Goal: Task Accomplishment & Management: Manage account settings

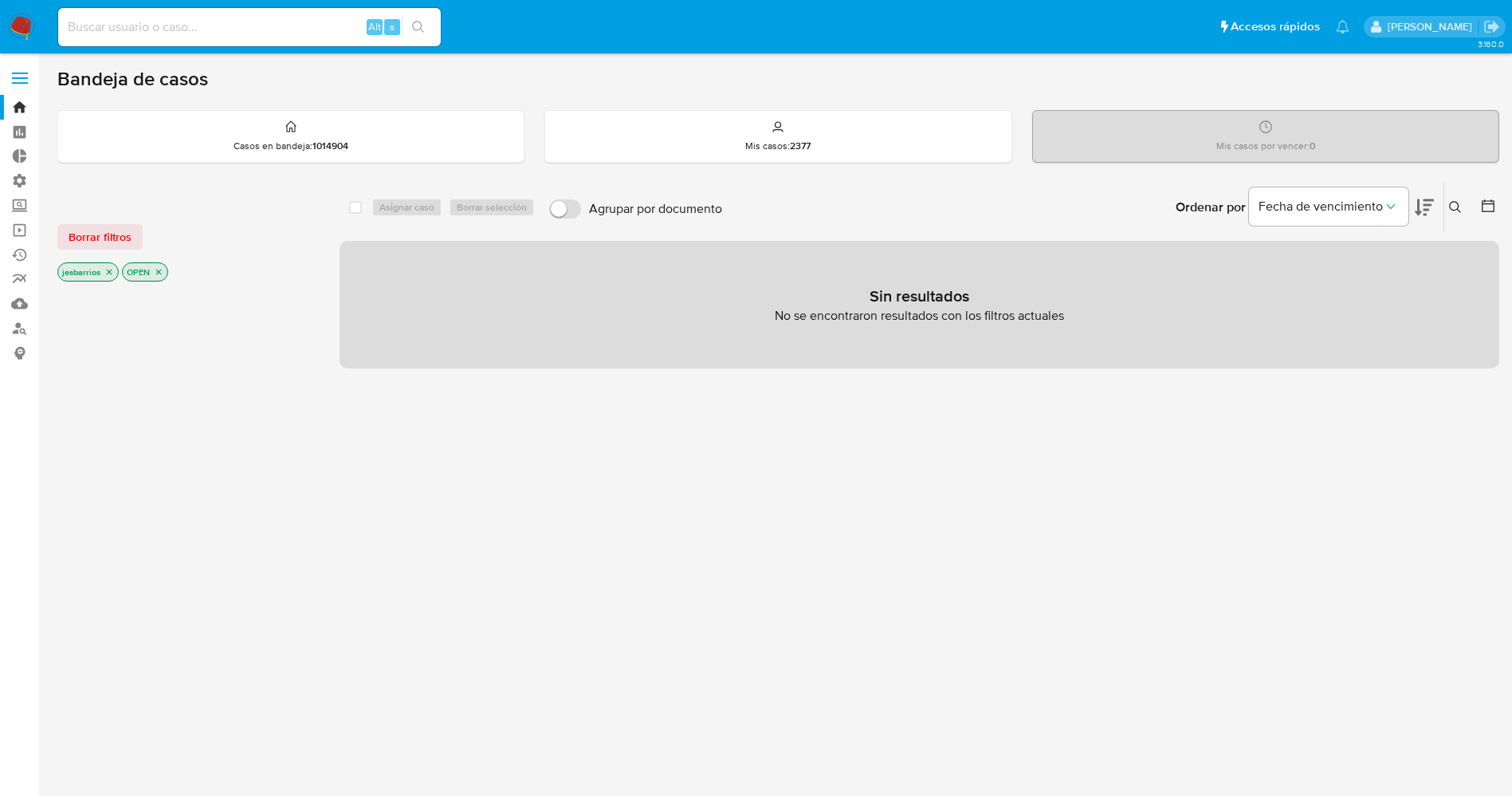
drag, startPoint x: 0, startPoint y: 0, endPoint x: 23, endPoint y: 20, distance: 30.5
click at [23, 20] on img at bounding box center [21, 27] width 27 height 27
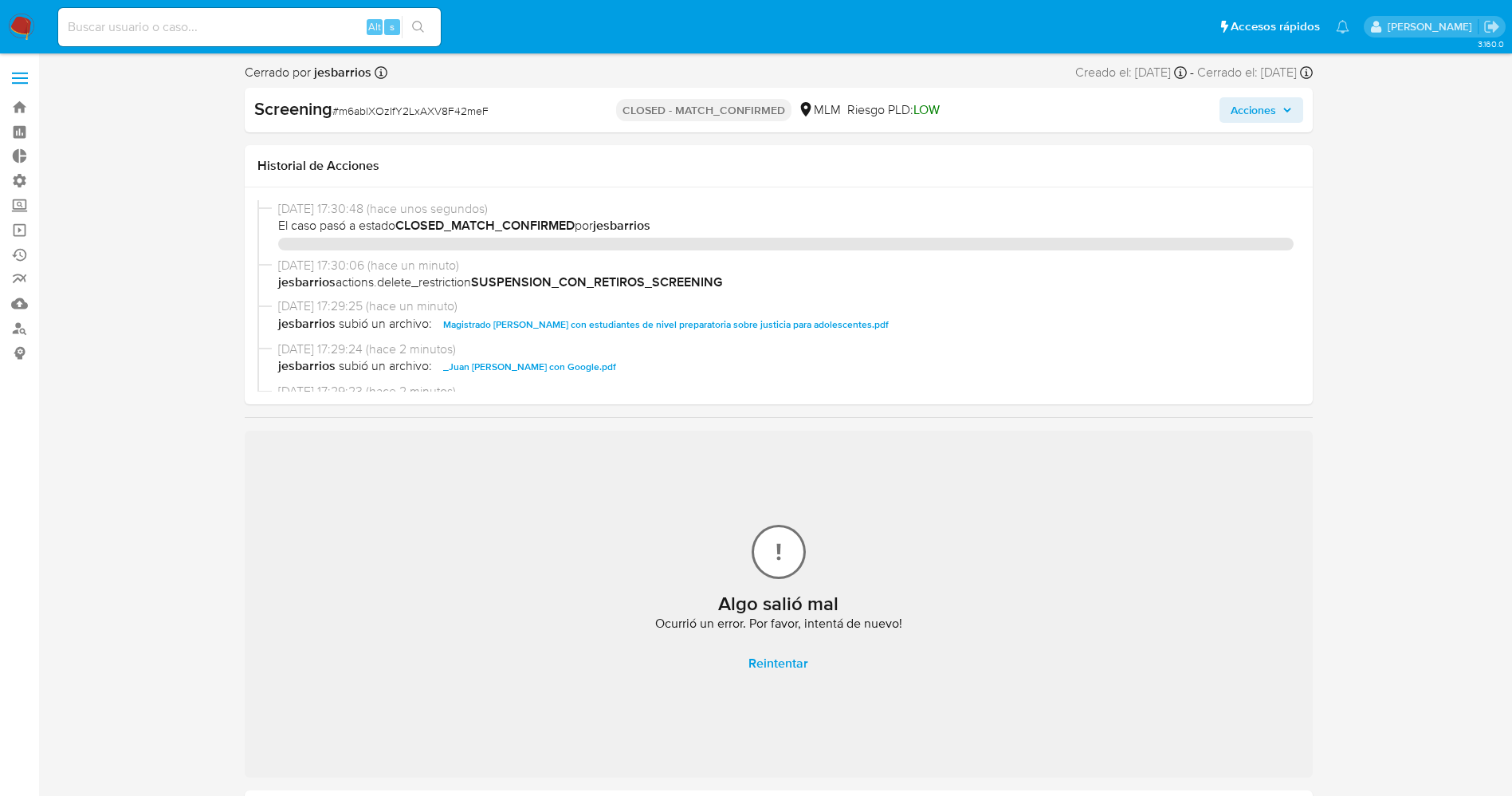
select select "10"
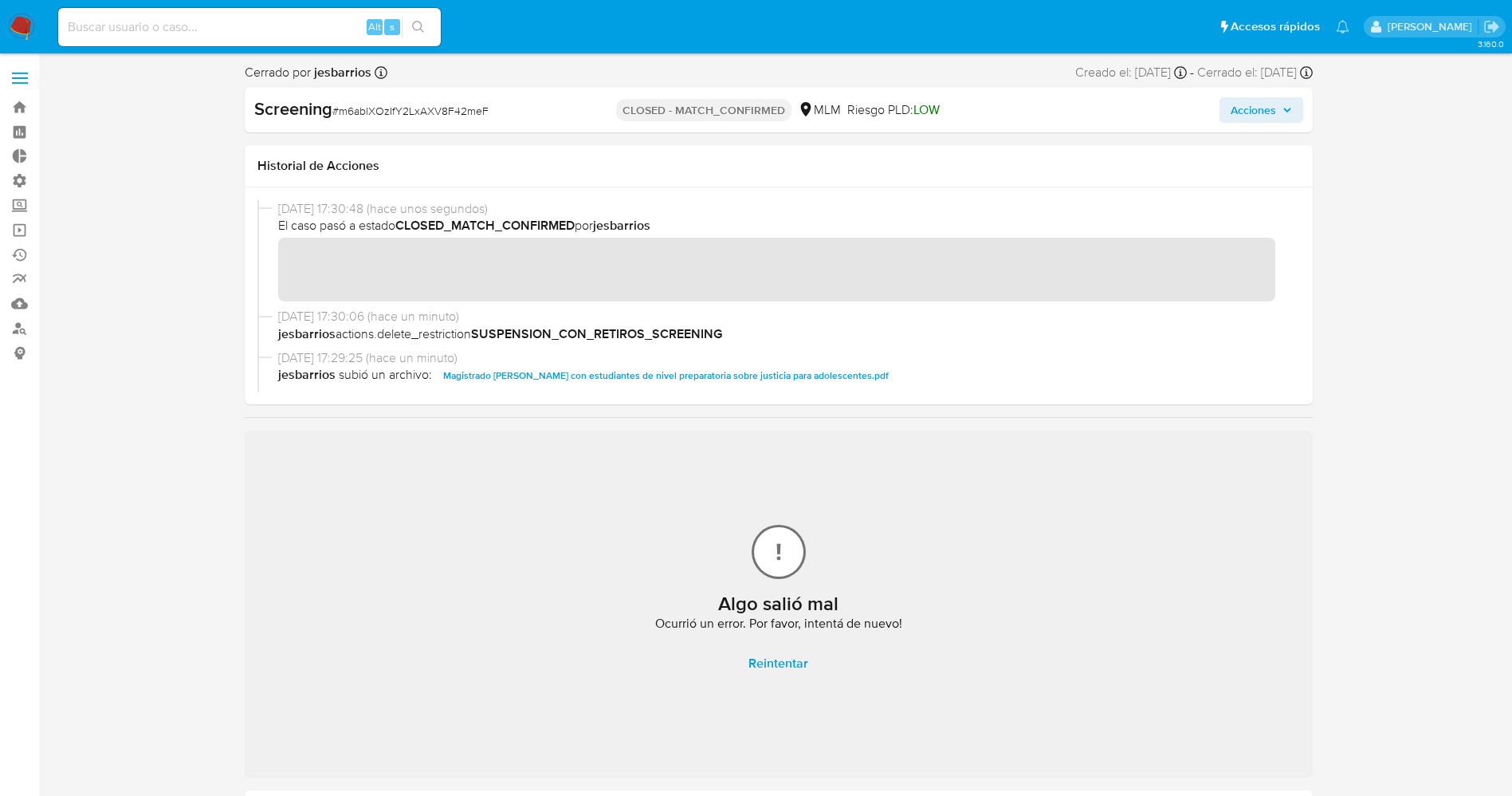
click at [12, 14] on img at bounding box center [21, 27] width 27 height 27
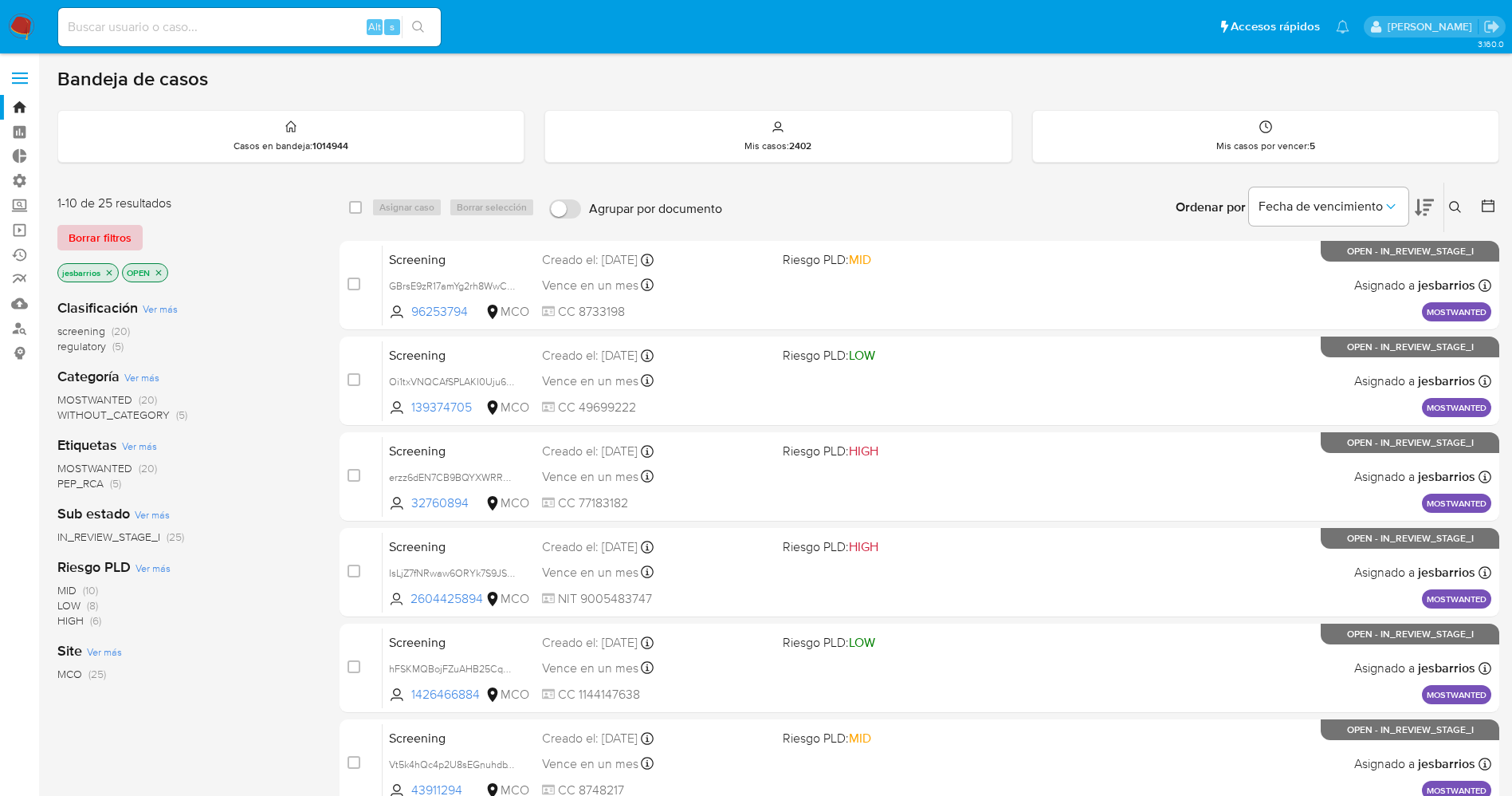
click at [119, 232] on span "Borrar filtros" at bounding box center [100, 238] width 63 height 23
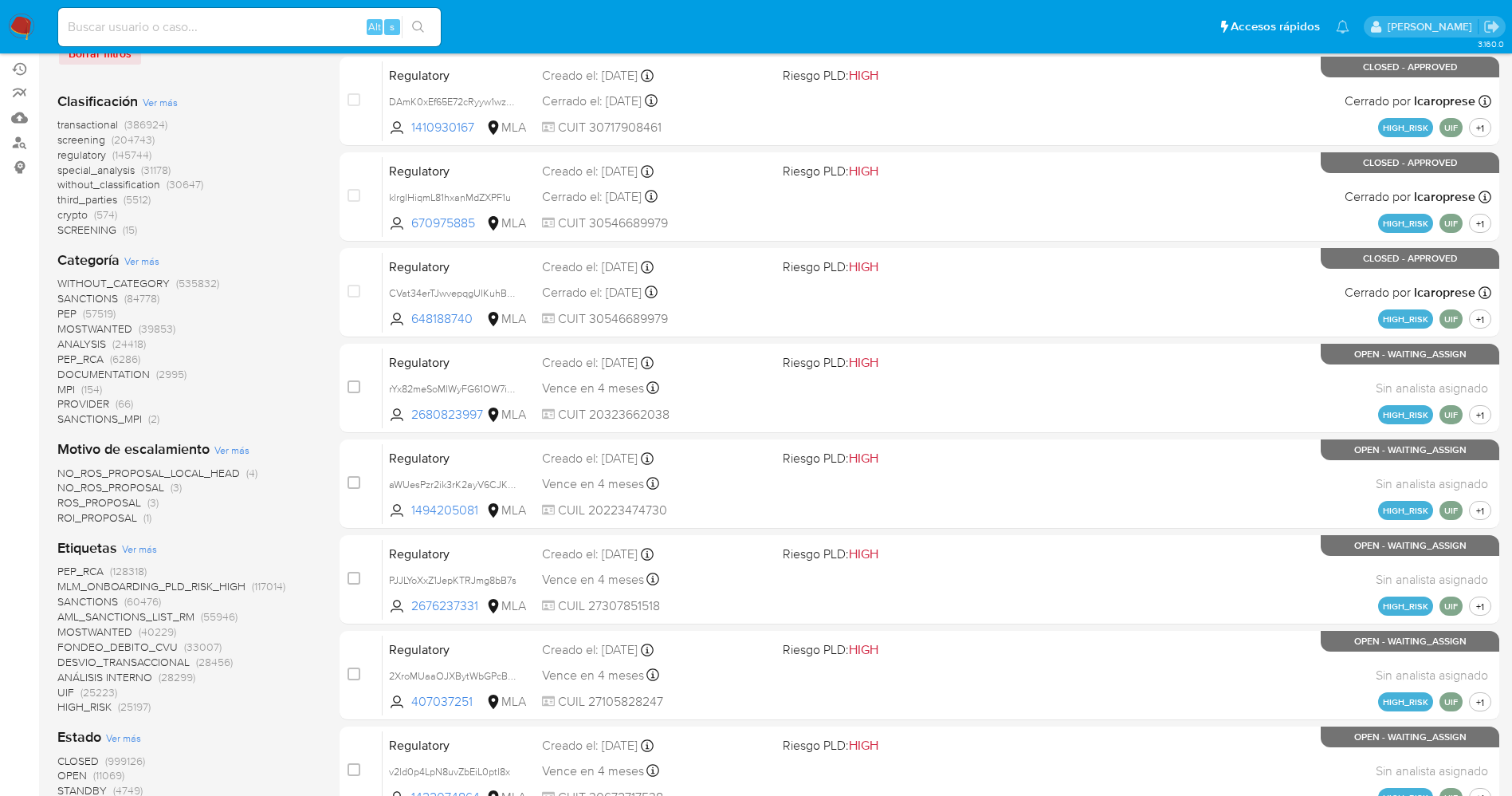
scroll to position [359, 0]
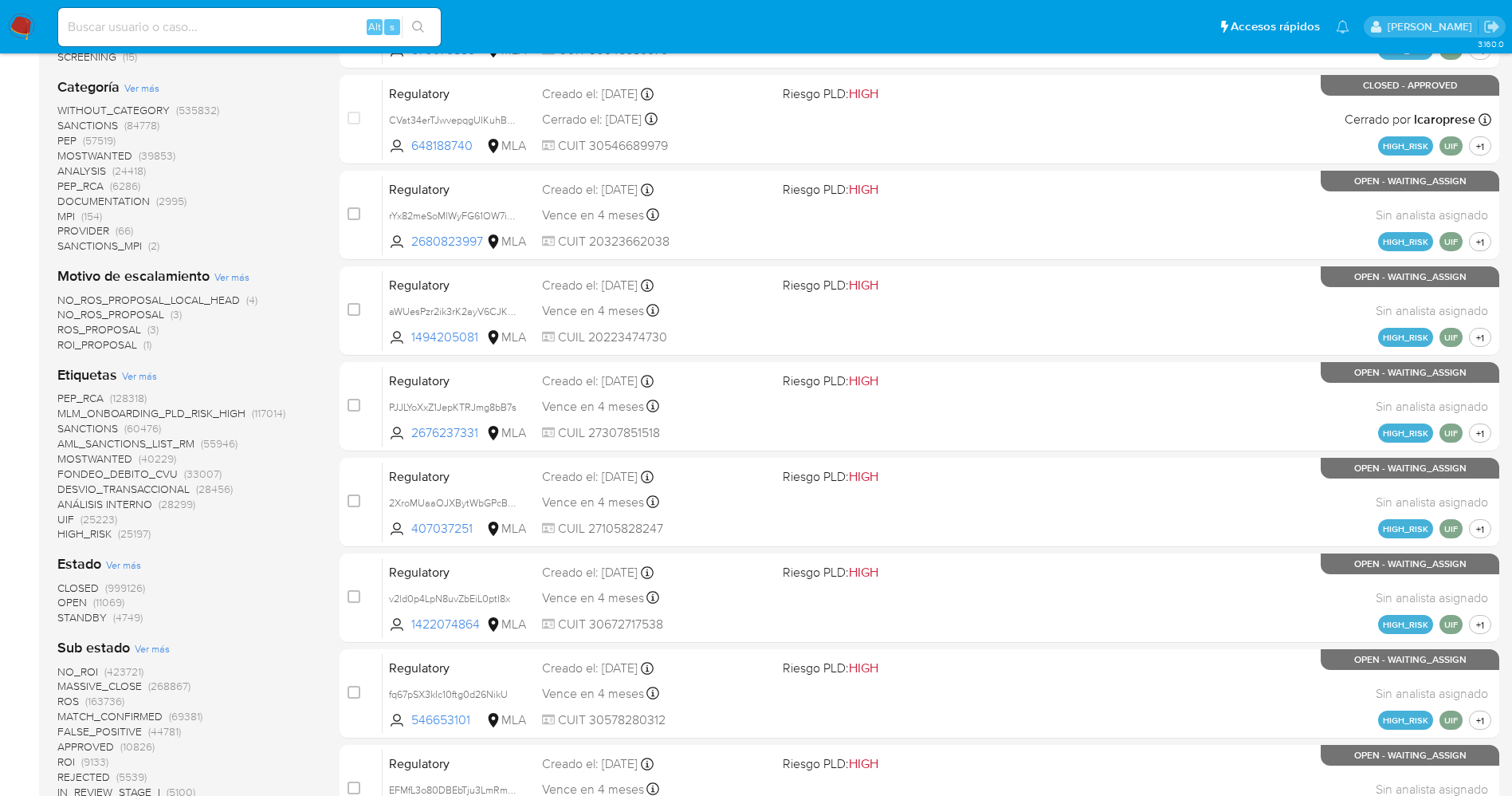
click at [103, 529] on span "STANDBY" at bounding box center [82, 617] width 50 height 16
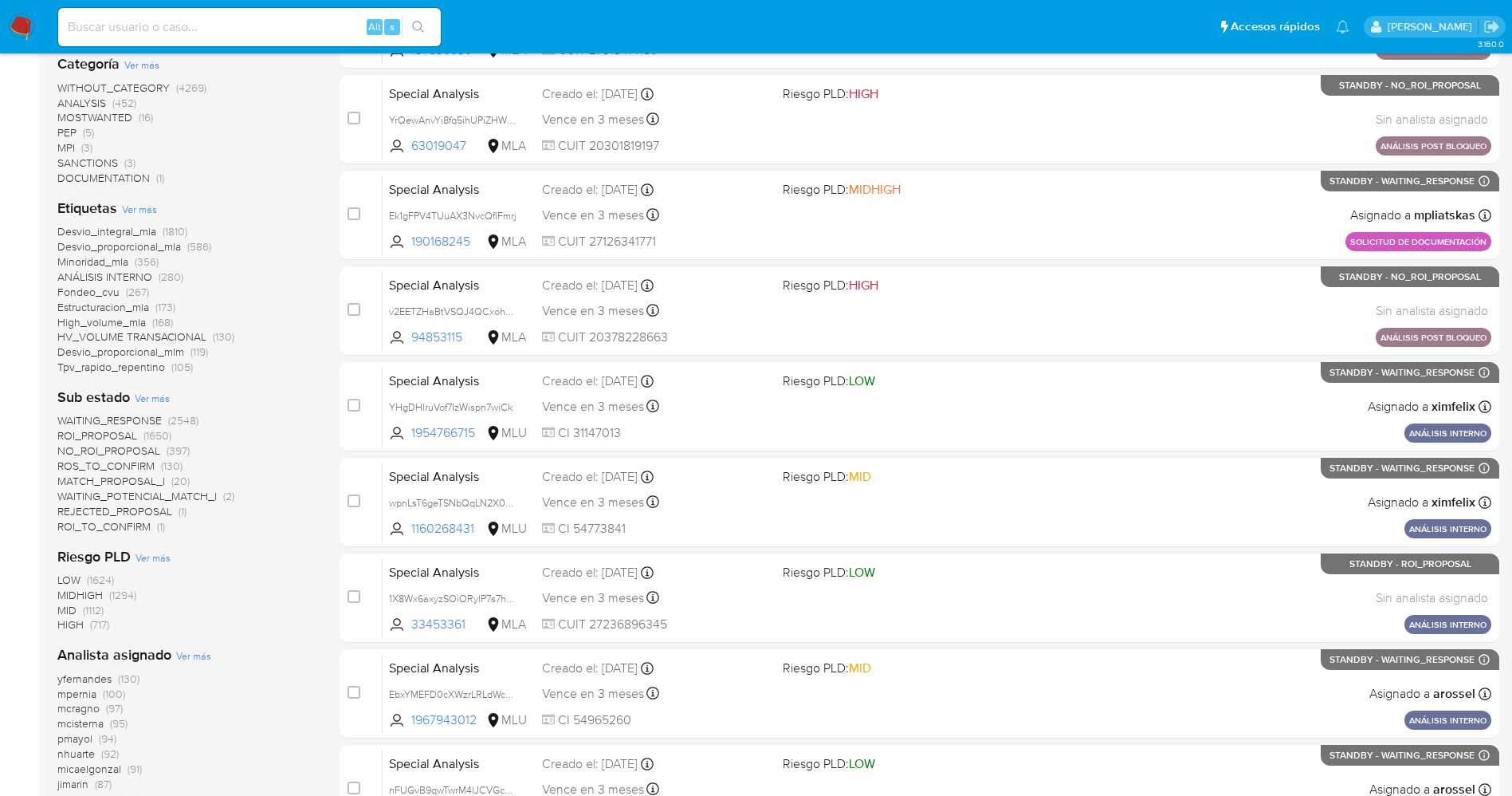
scroll to position [479, 0]
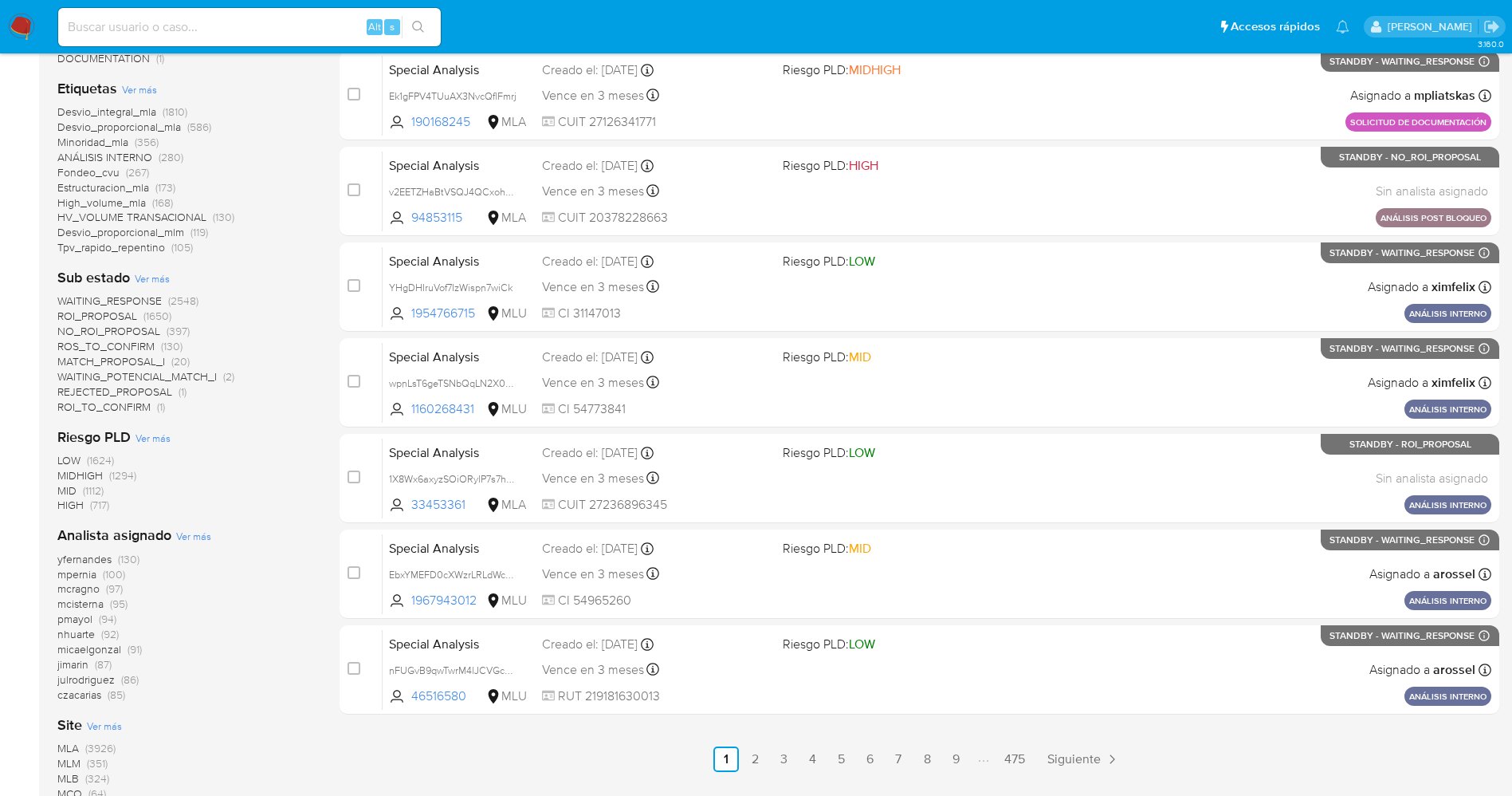
click at [142, 375] on span "WAITING_POTENCIAL_MATCH_I" at bounding box center [137, 376] width 160 height 16
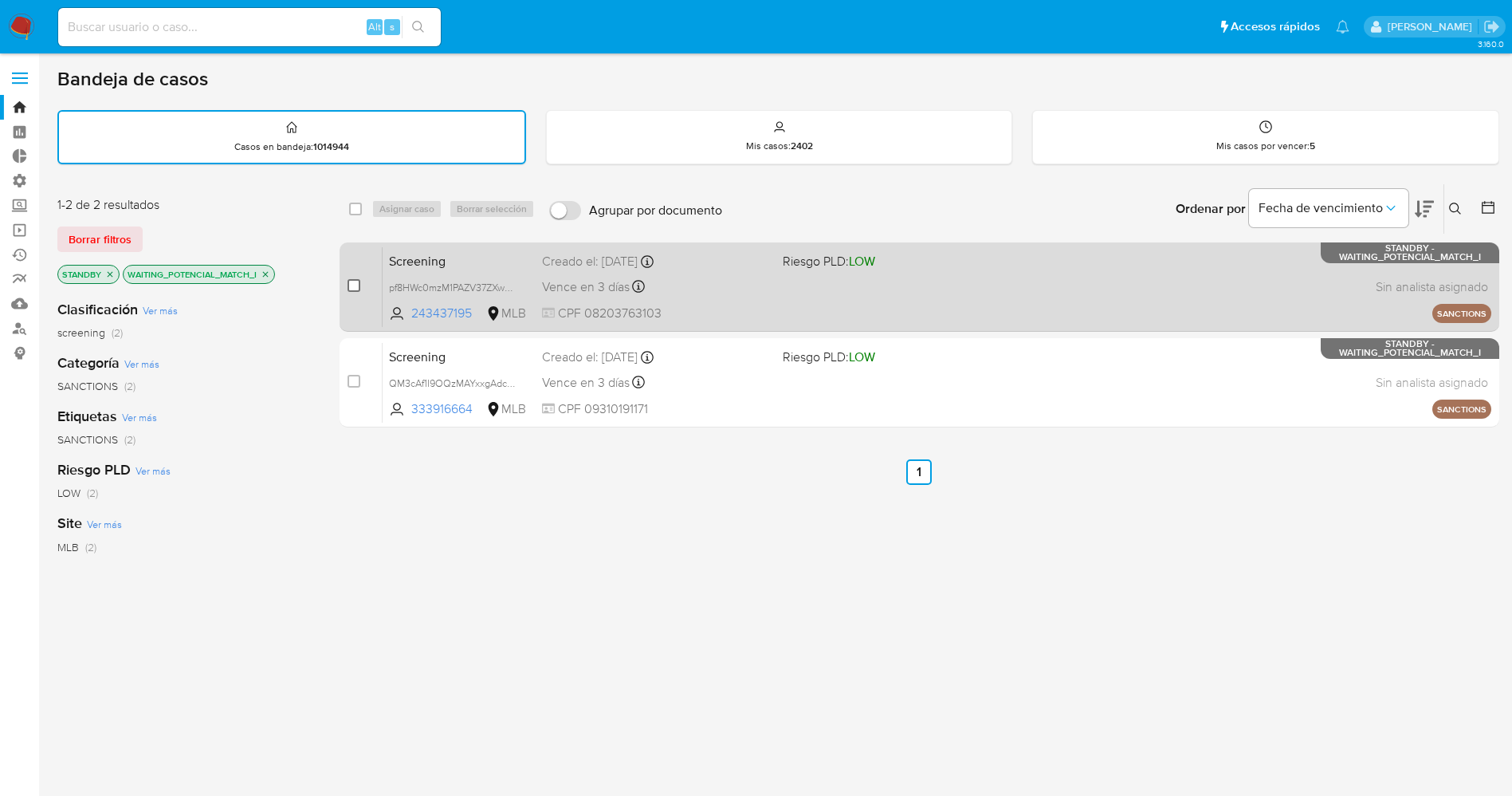
click at [352, 285] on input "checkbox" at bounding box center [353, 285] width 13 height 13
checkbox input "true"
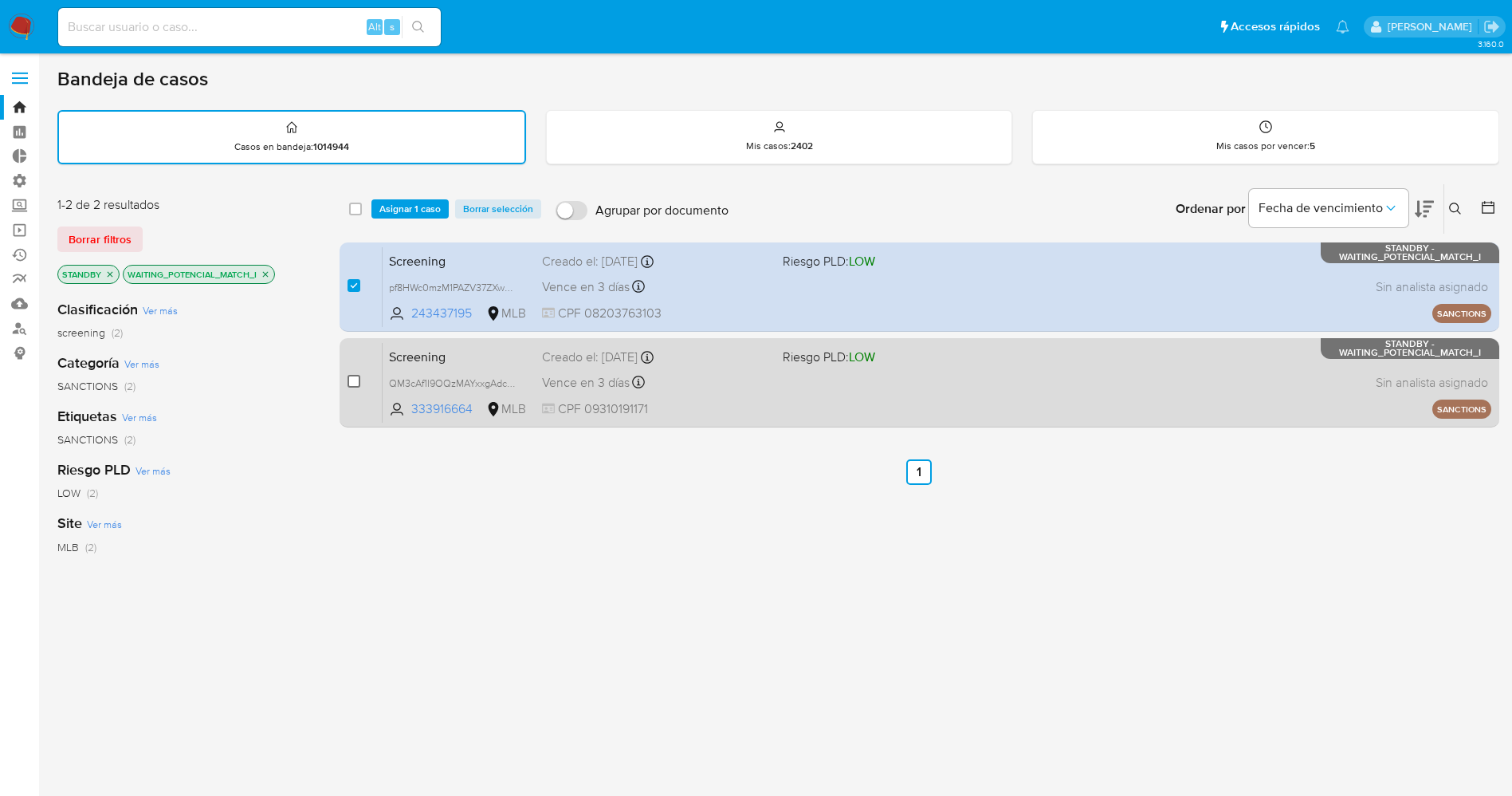
click at [358, 383] on input "checkbox" at bounding box center [353, 381] width 13 height 13
checkbox input "true"
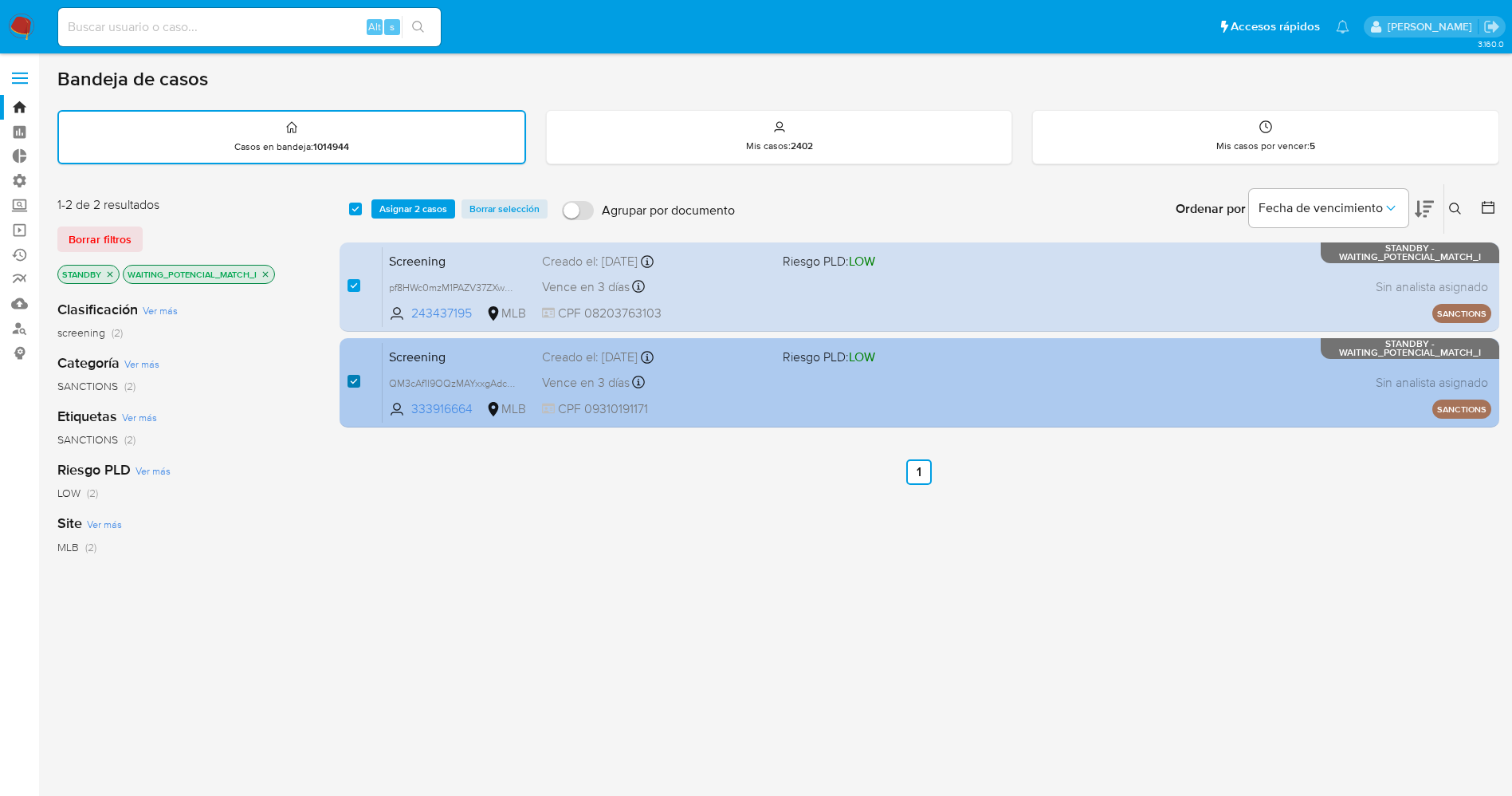
checkbox input "true"
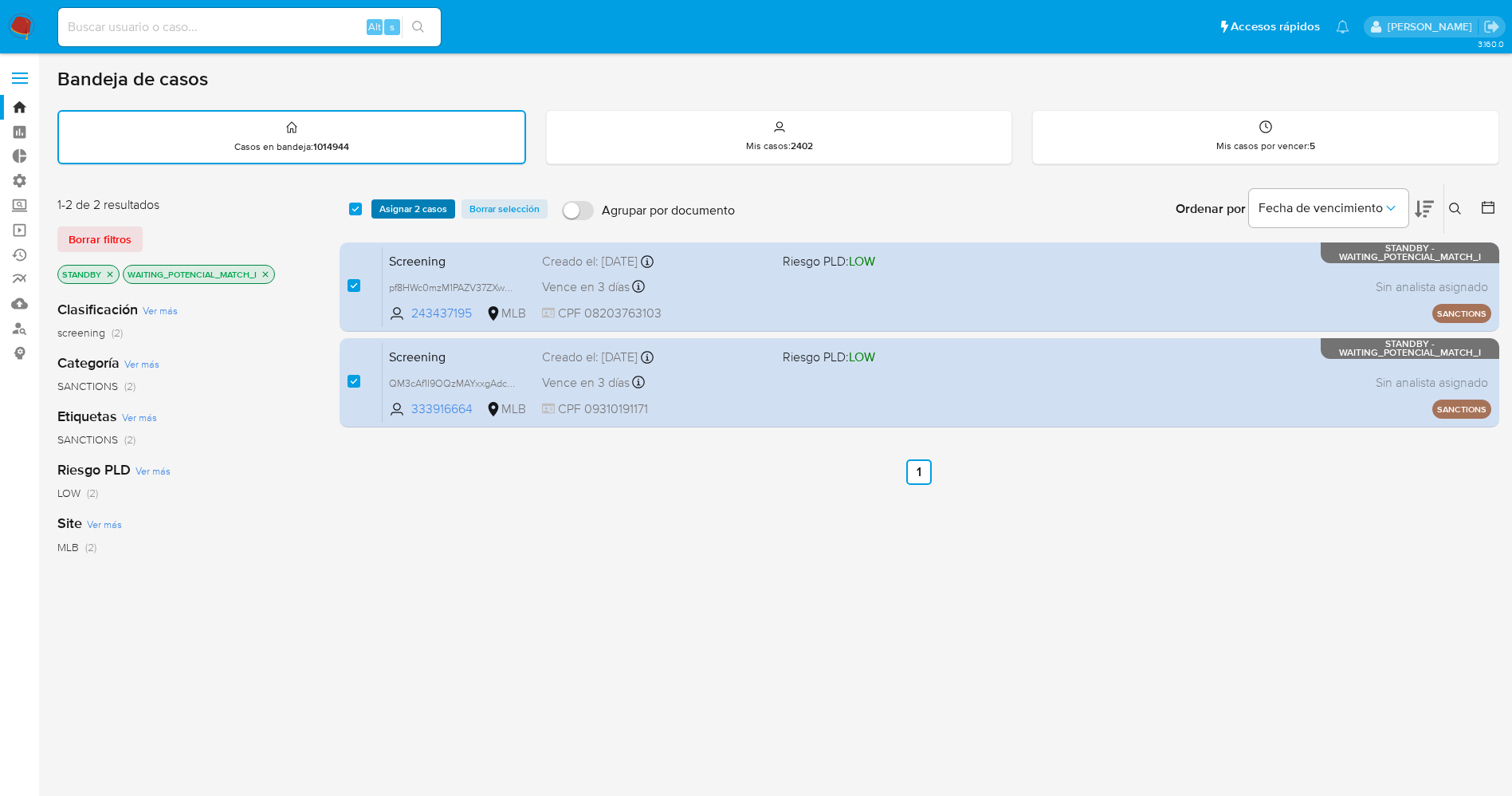
click at [390, 207] on span "Asignar 2 casos" at bounding box center [413, 209] width 68 height 16
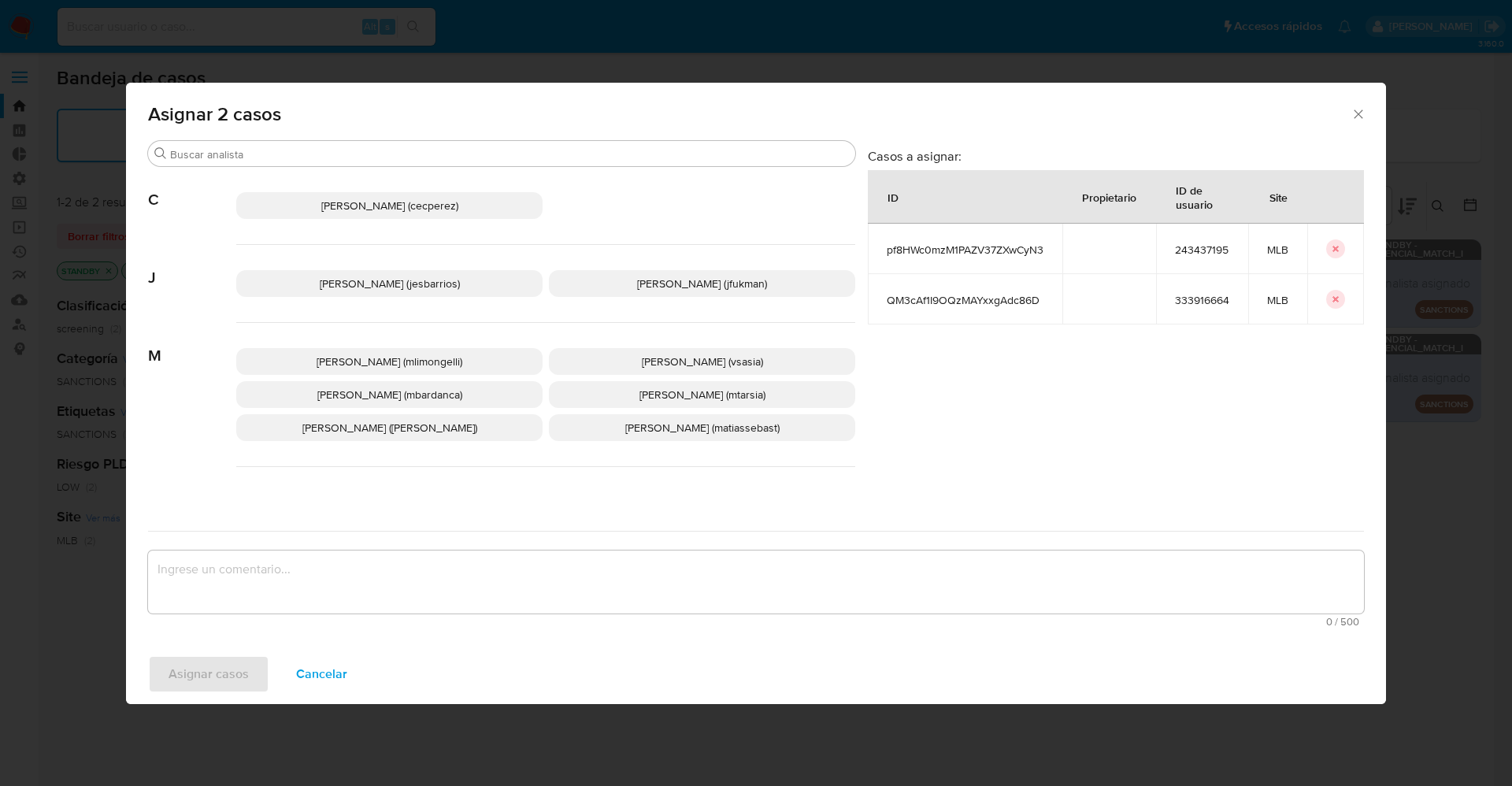
click at [435, 283] on span "Jesica Iris Barrios Leita (jesbarrios)" at bounding box center [390, 283] width 140 height 15
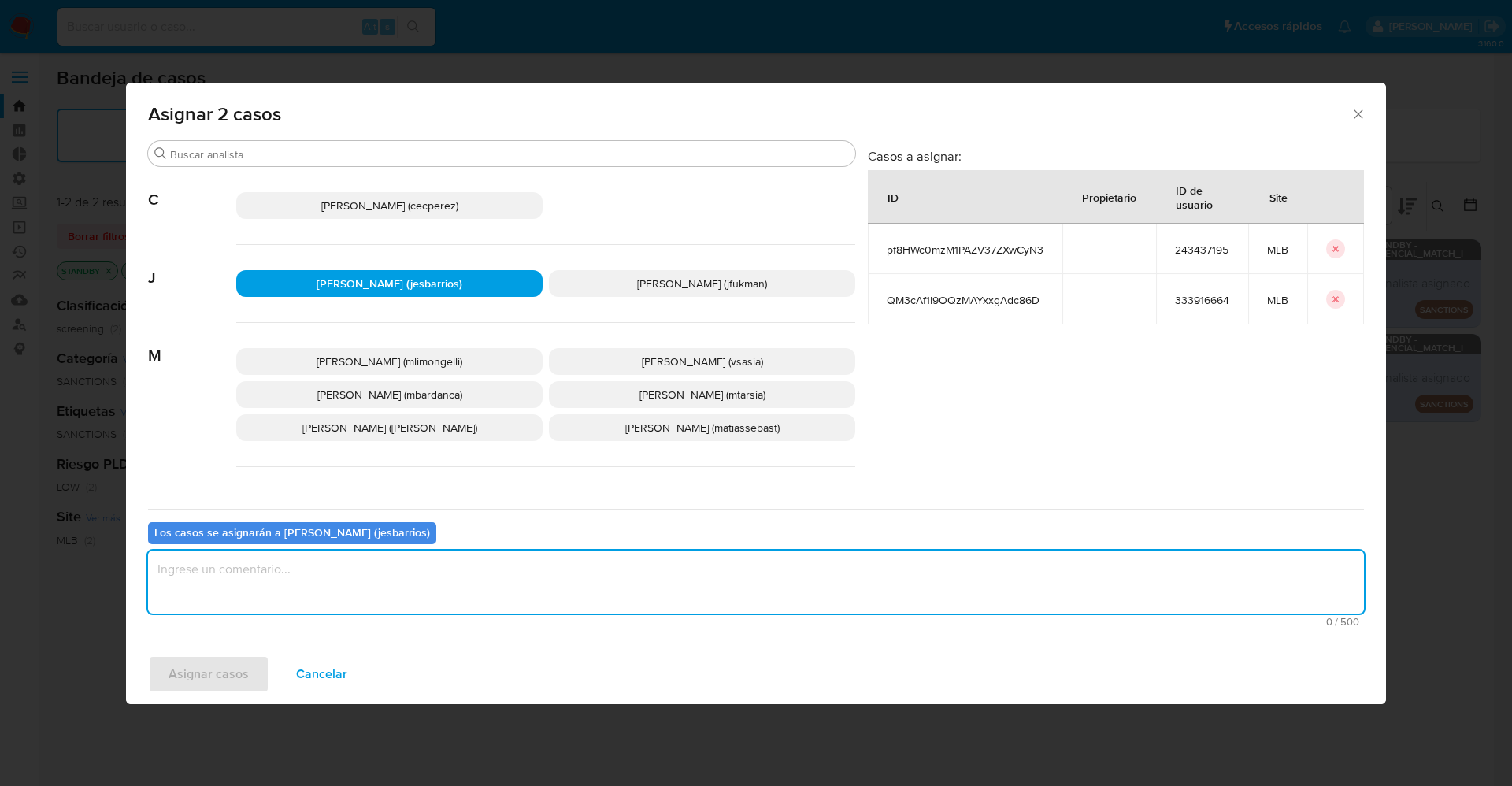
click at [435, 523] on textarea "assign-modal" at bounding box center [755, 581] width 1216 height 63
type textarea "Analisis"
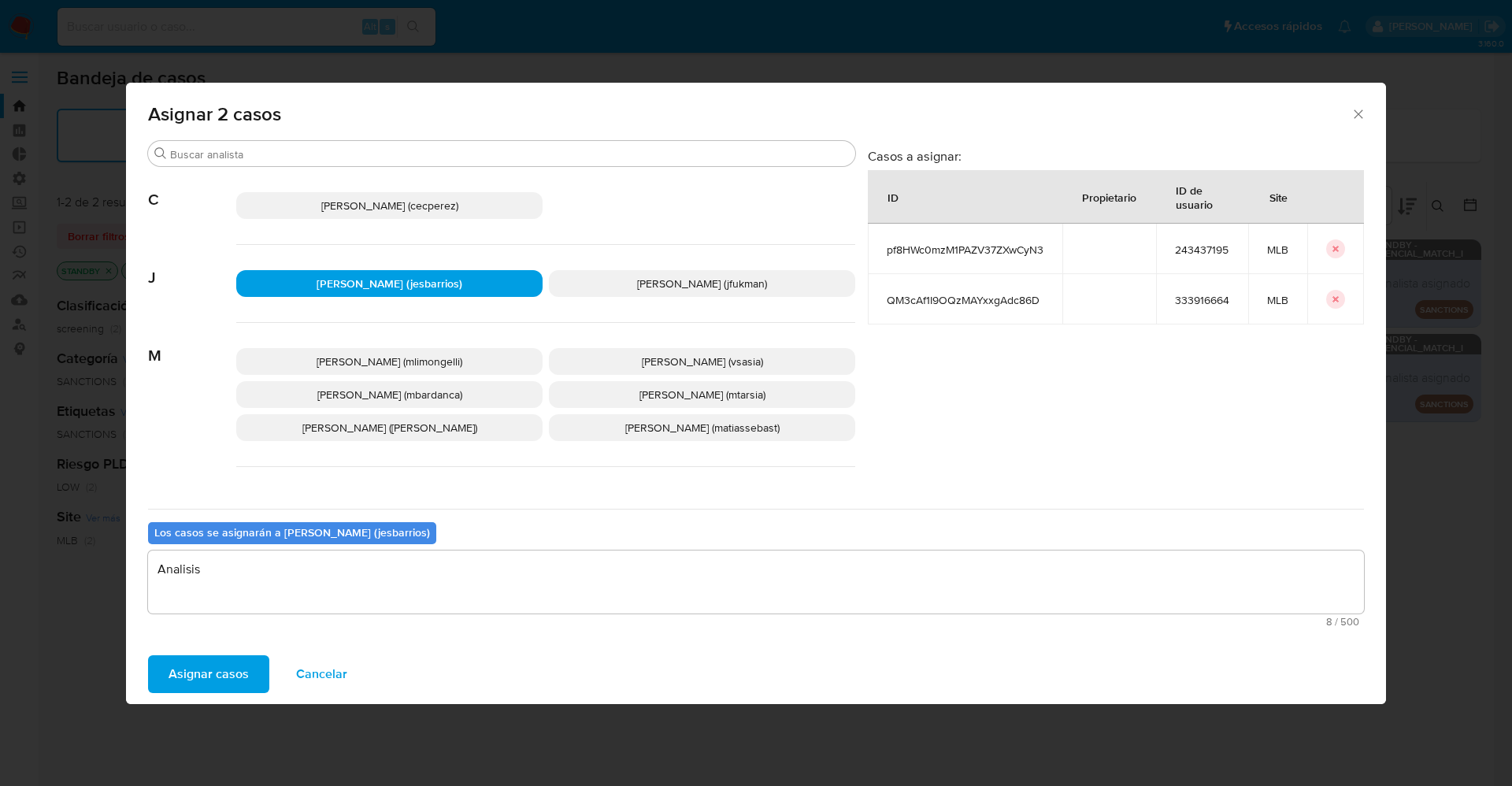
click at [247, 523] on button "Asignar casos" at bounding box center [208, 674] width 121 height 38
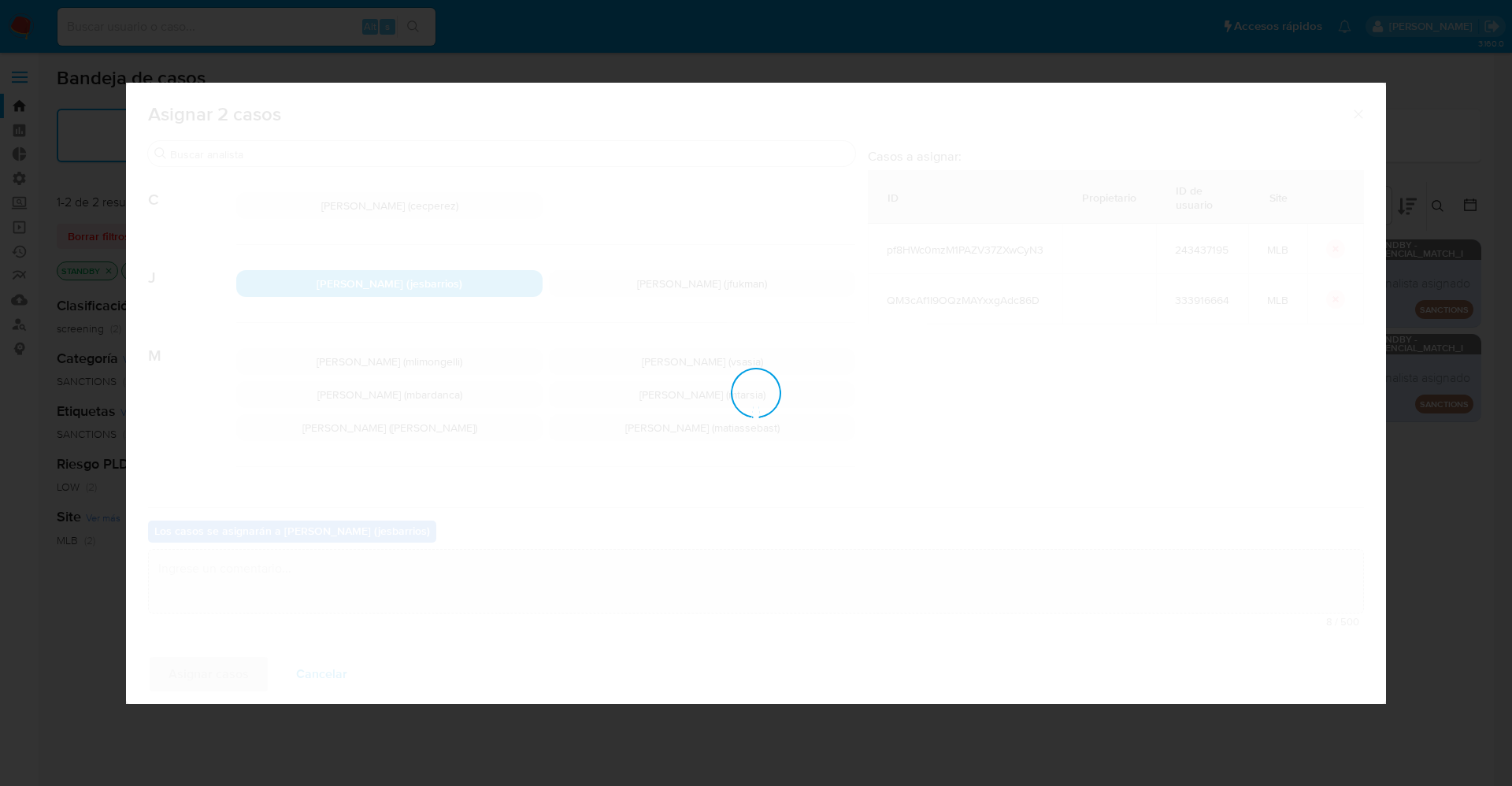
checkbox input "false"
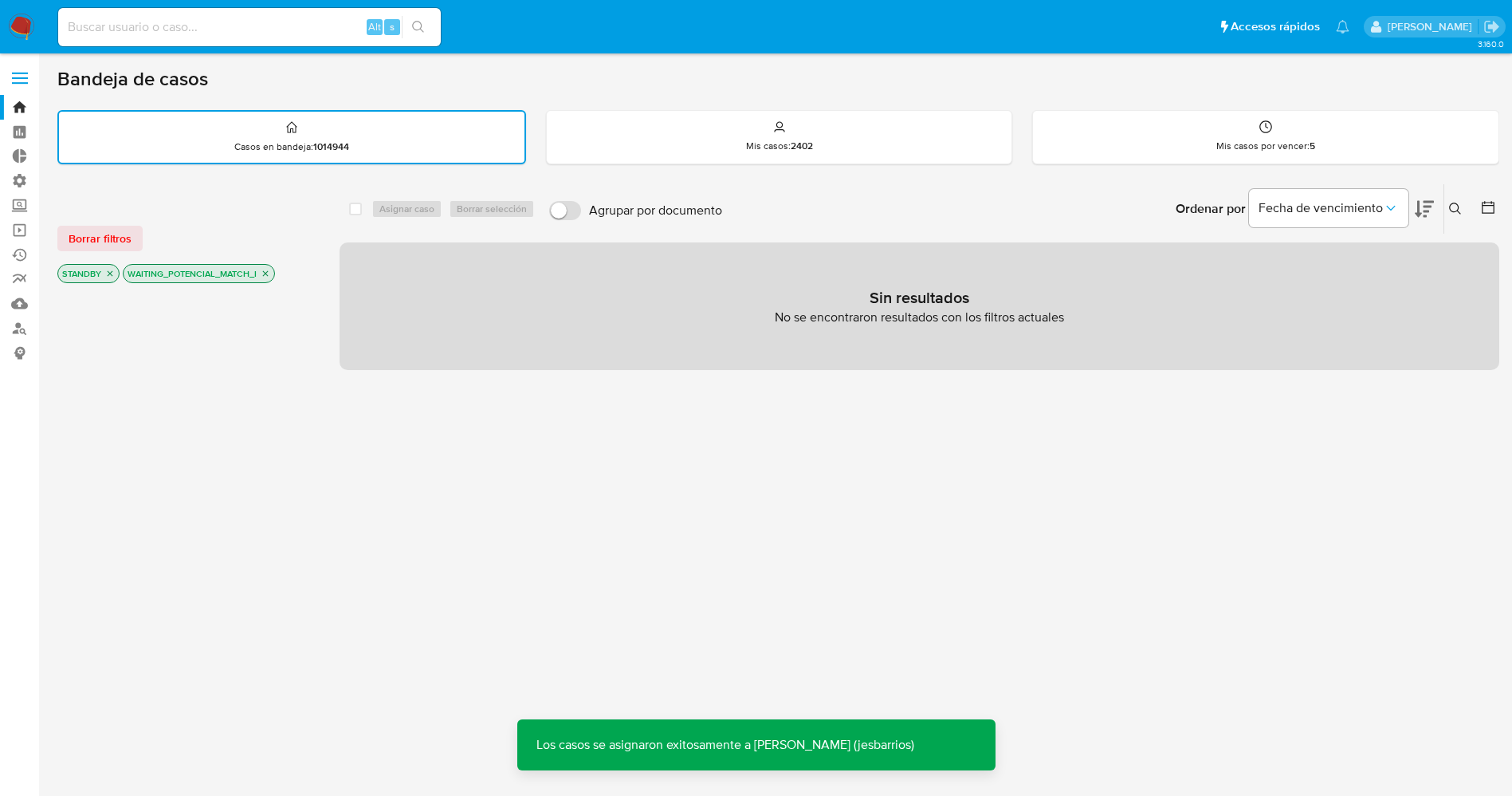
click at [23, 17] on img at bounding box center [21, 27] width 27 height 27
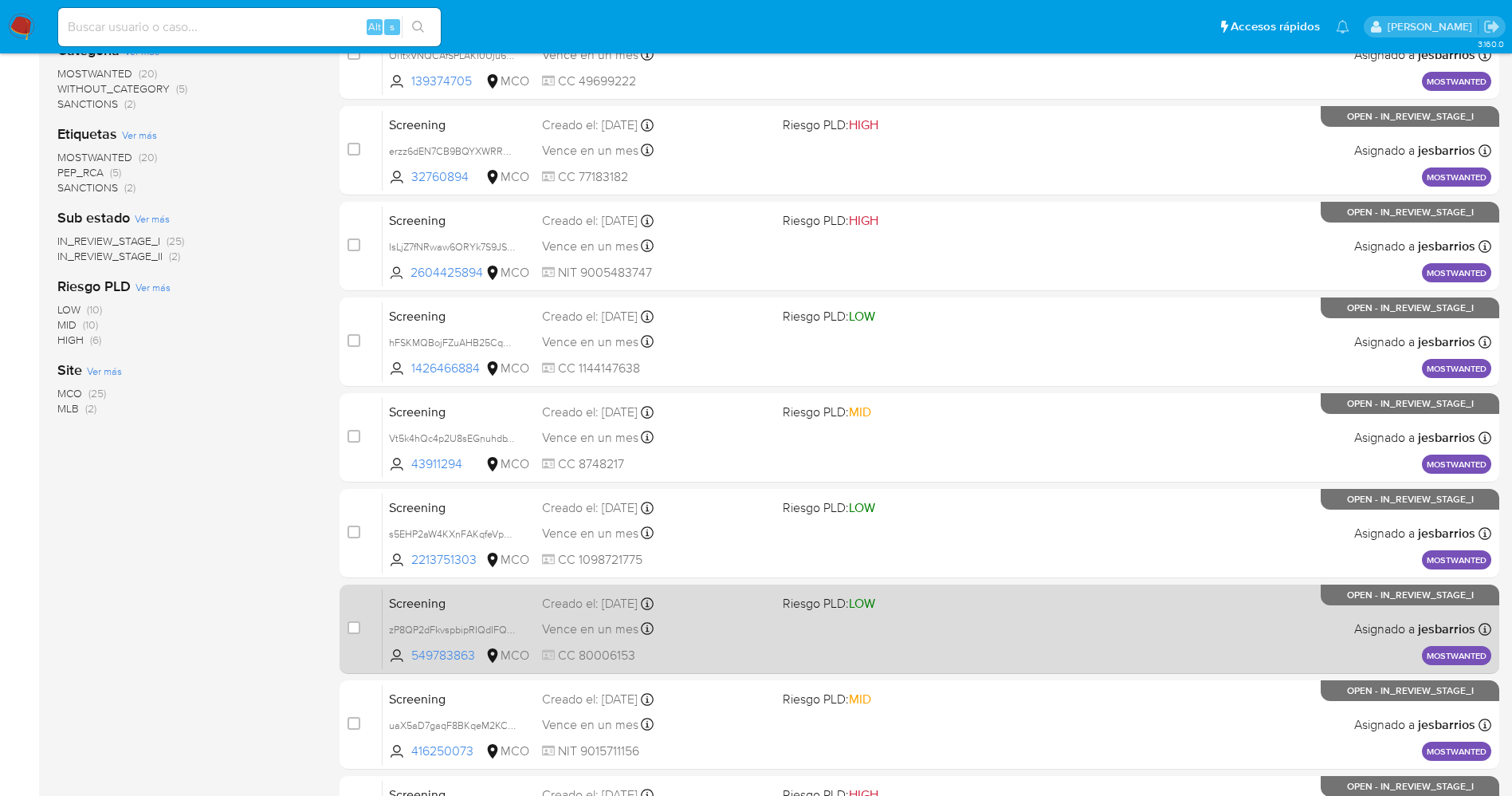
scroll to position [521, 0]
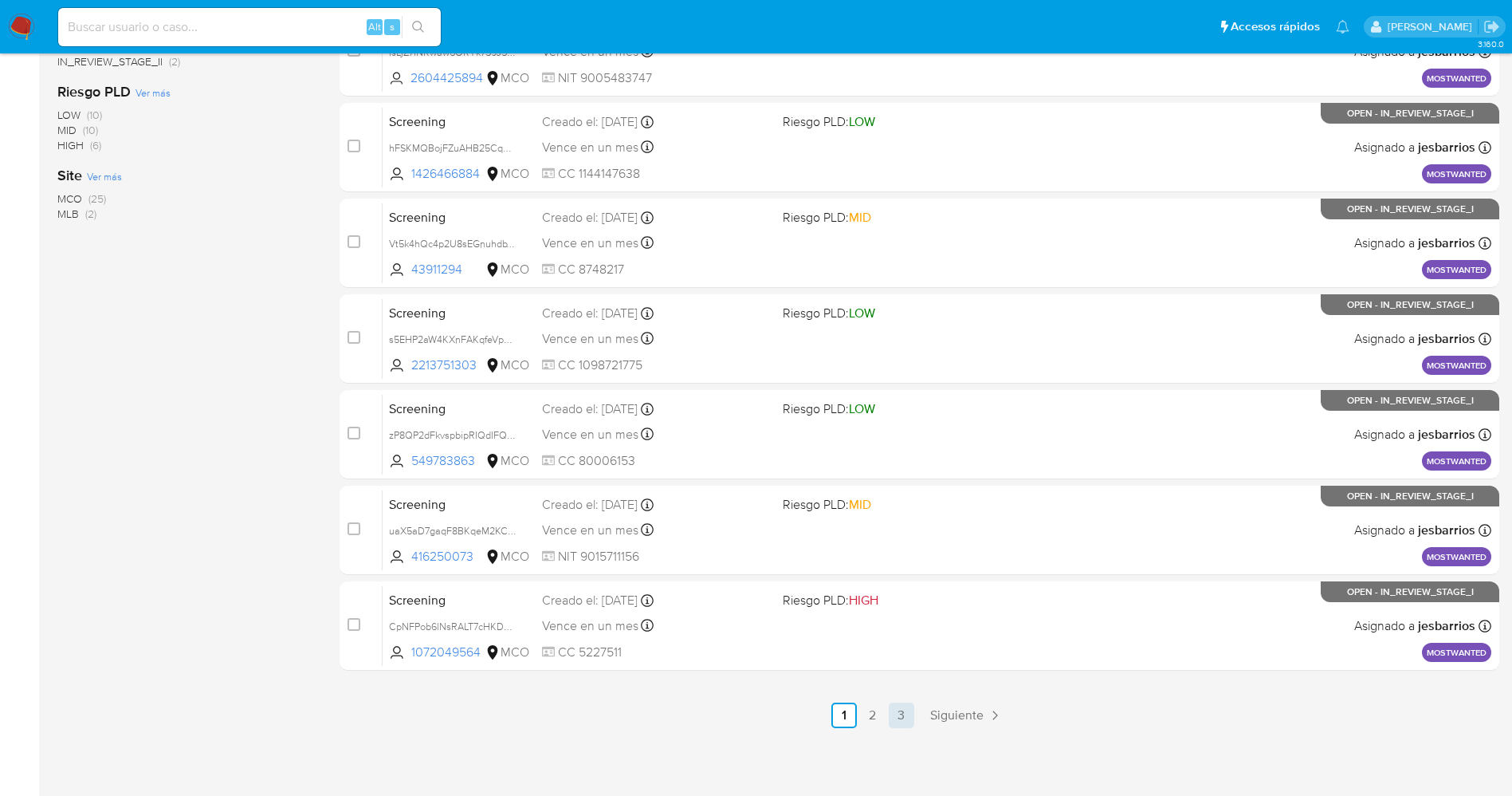
click at [907, 717] on link "3" at bounding box center [901, 714] width 25 height 25
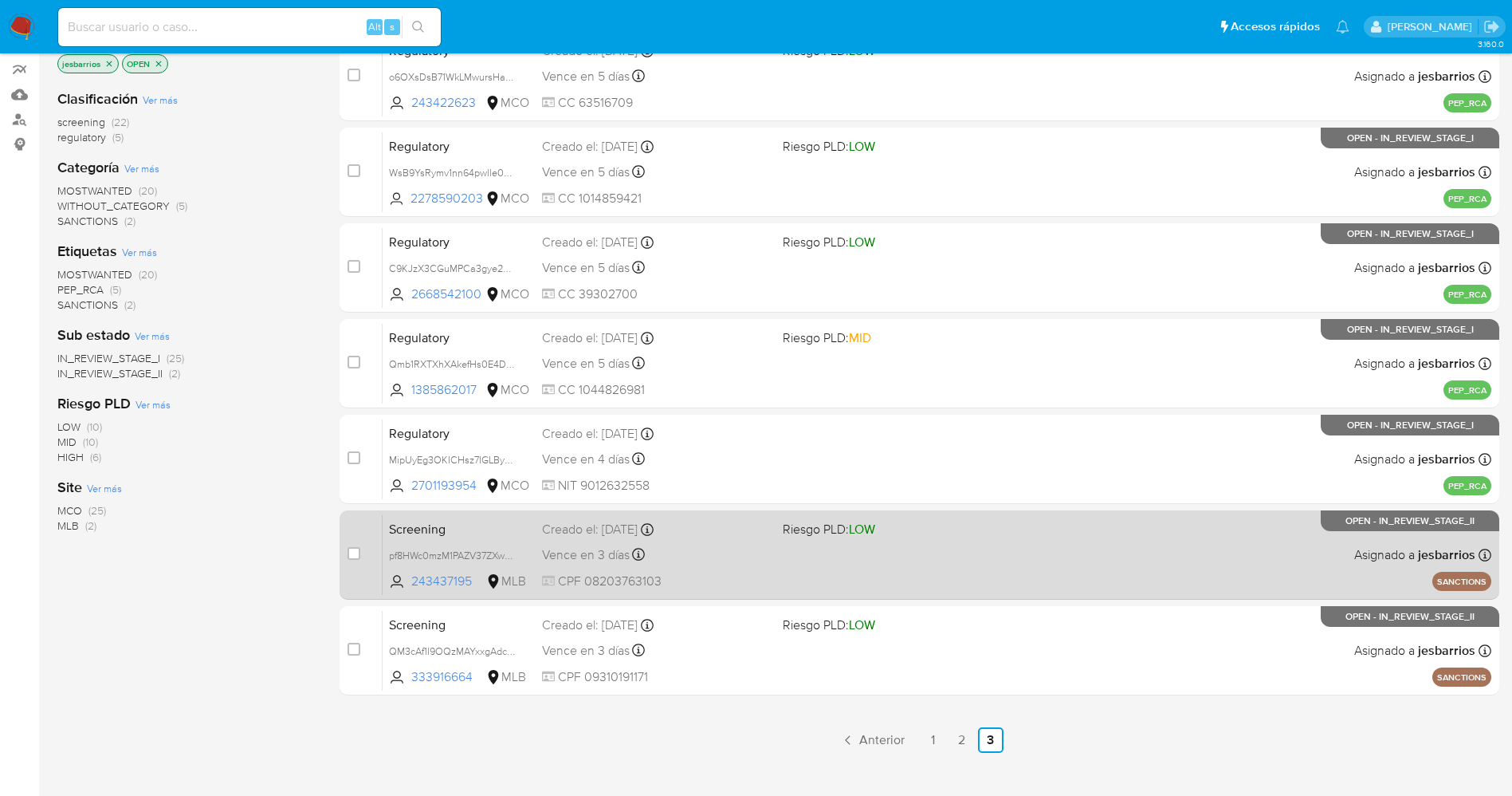
scroll to position [234, 0]
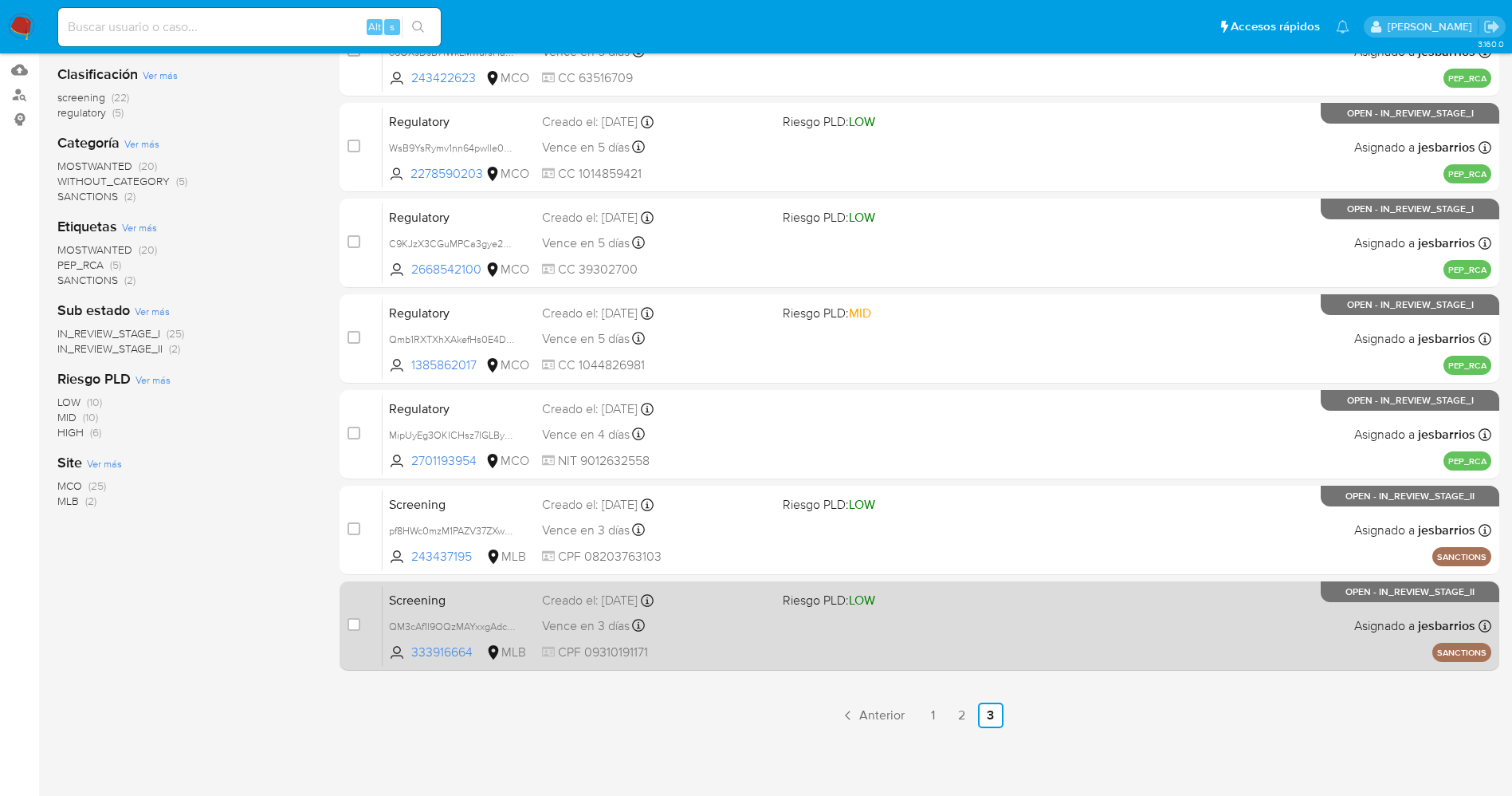
click at [787, 636] on div "Screening QM3cAf1I9OQzMAYxxgAdc86D 333916664 MLB Riesgo PLD: LOW Creado el: 18/…" at bounding box center [936, 625] width 1108 height 81
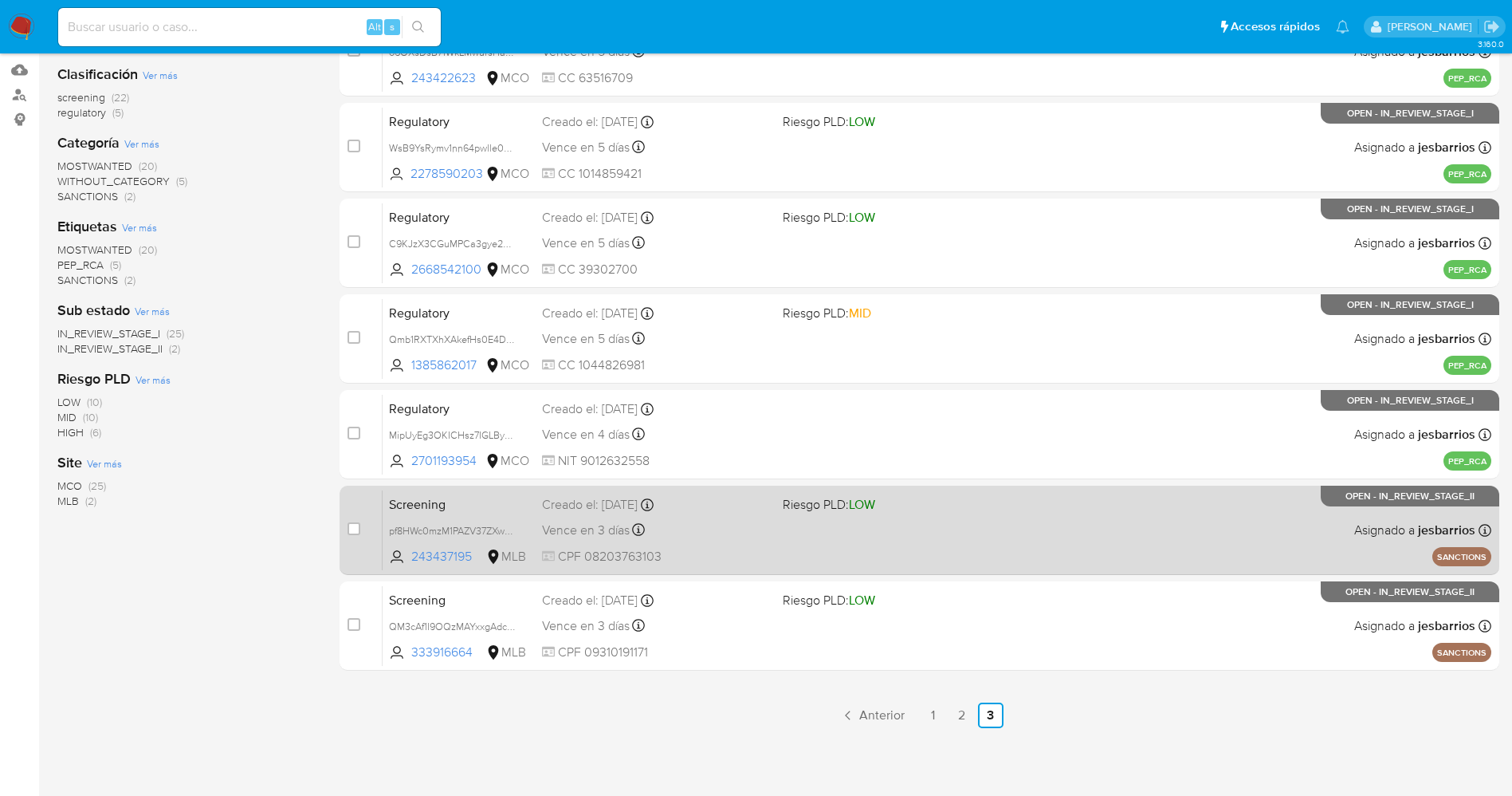
click at [871, 528] on span at bounding box center [896, 529] width 228 height 3
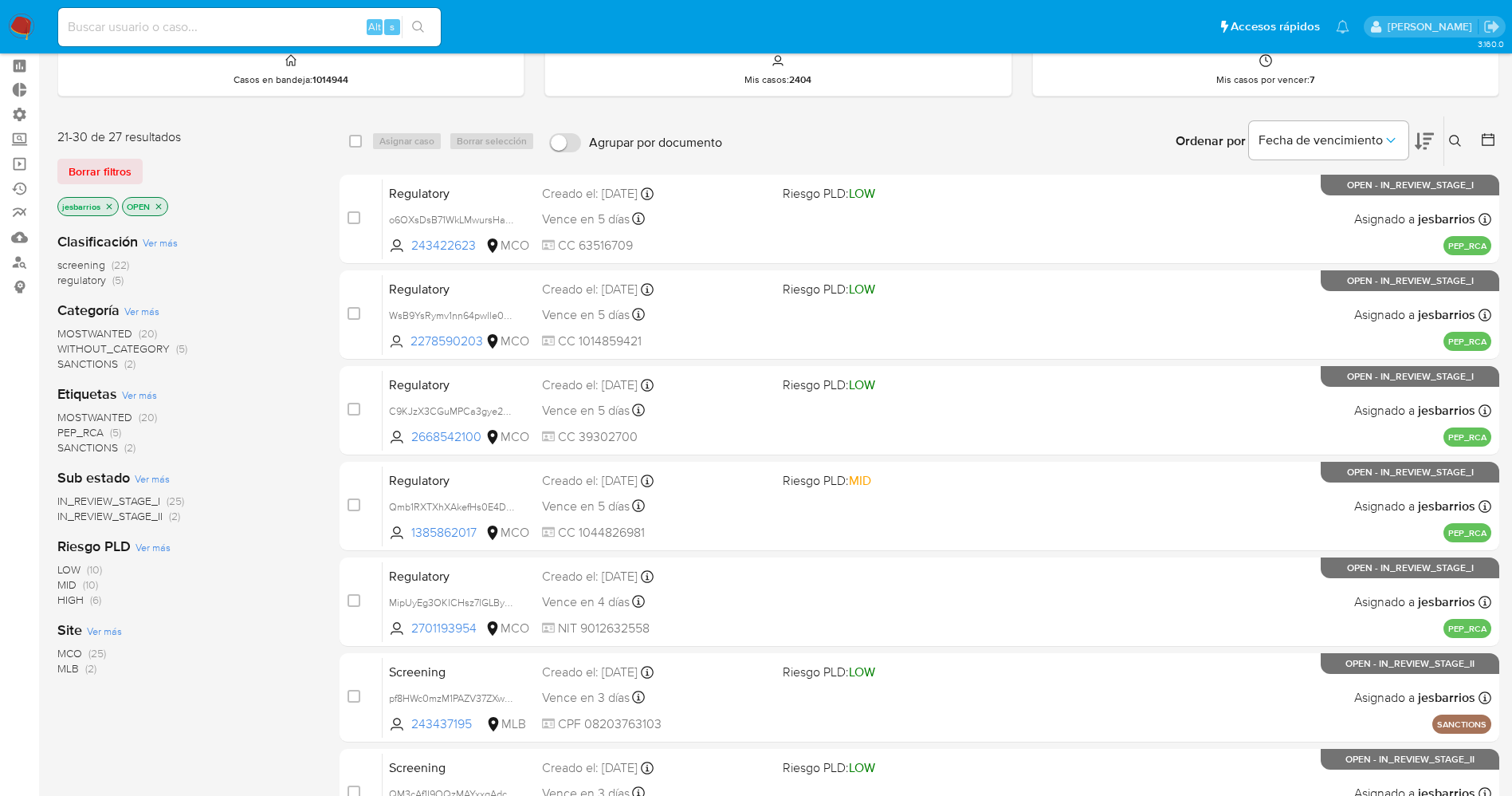
scroll to position [0, 0]
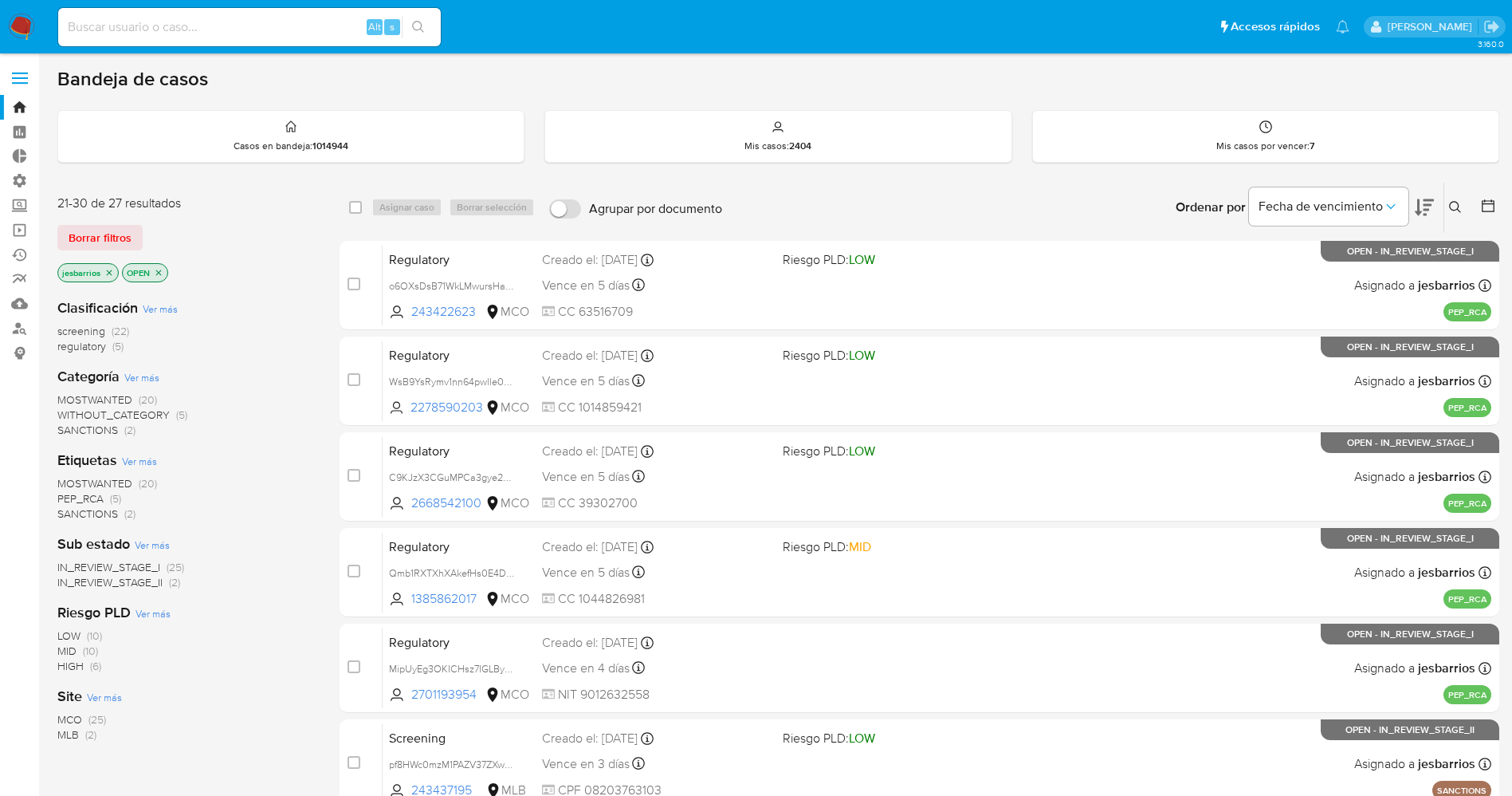
click at [9, 30] on img at bounding box center [21, 27] width 27 height 27
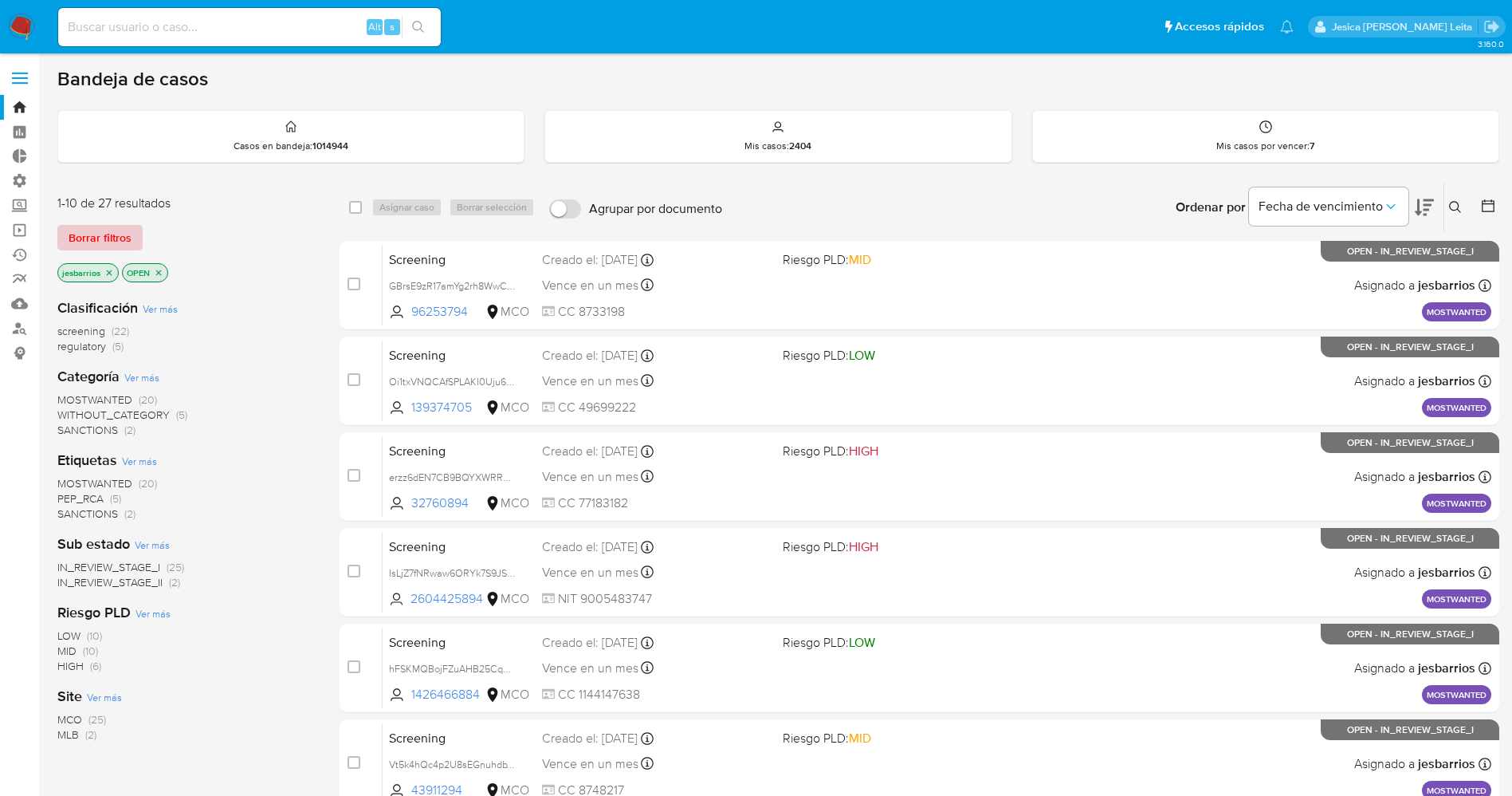
click at [131, 235] on button "Borrar filtros" at bounding box center [100, 237] width 85 height 25
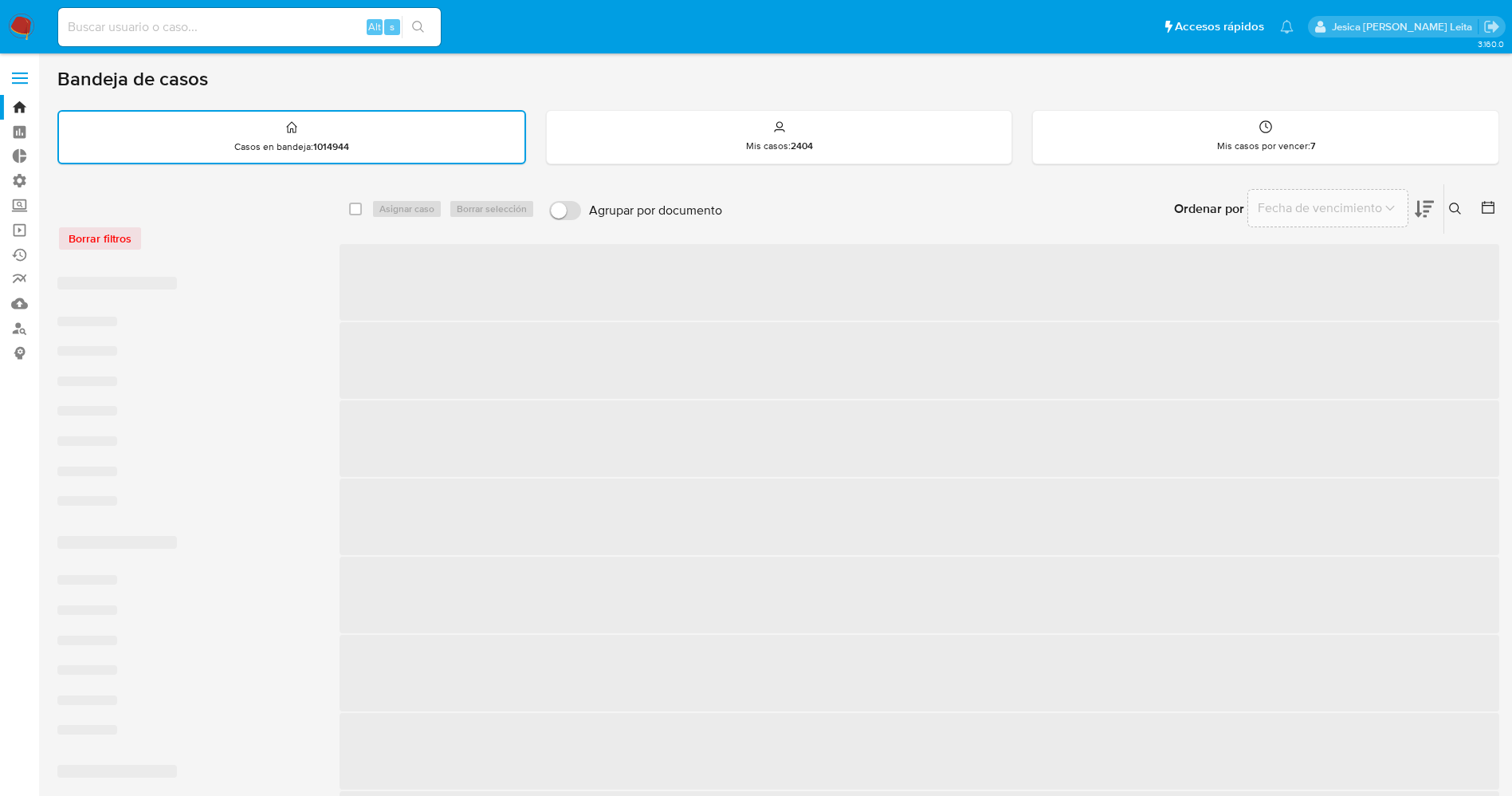
click at [197, 24] on input at bounding box center [249, 27] width 382 height 21
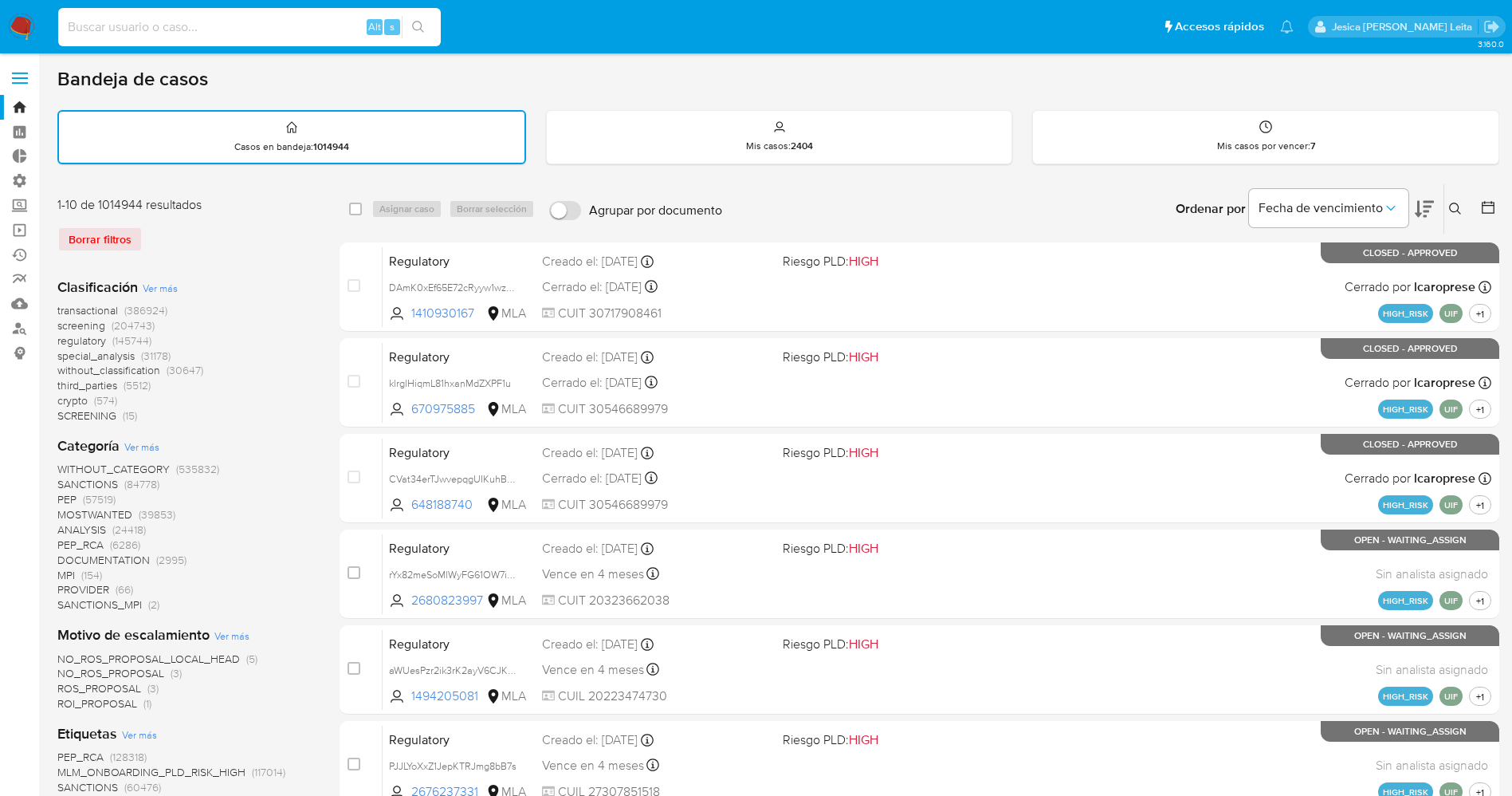
paste input "GtMTtMDbyAAnhb9jQEoVP44e"
type input "GtMTtMDbyAAnhb9jQEoVP44e"
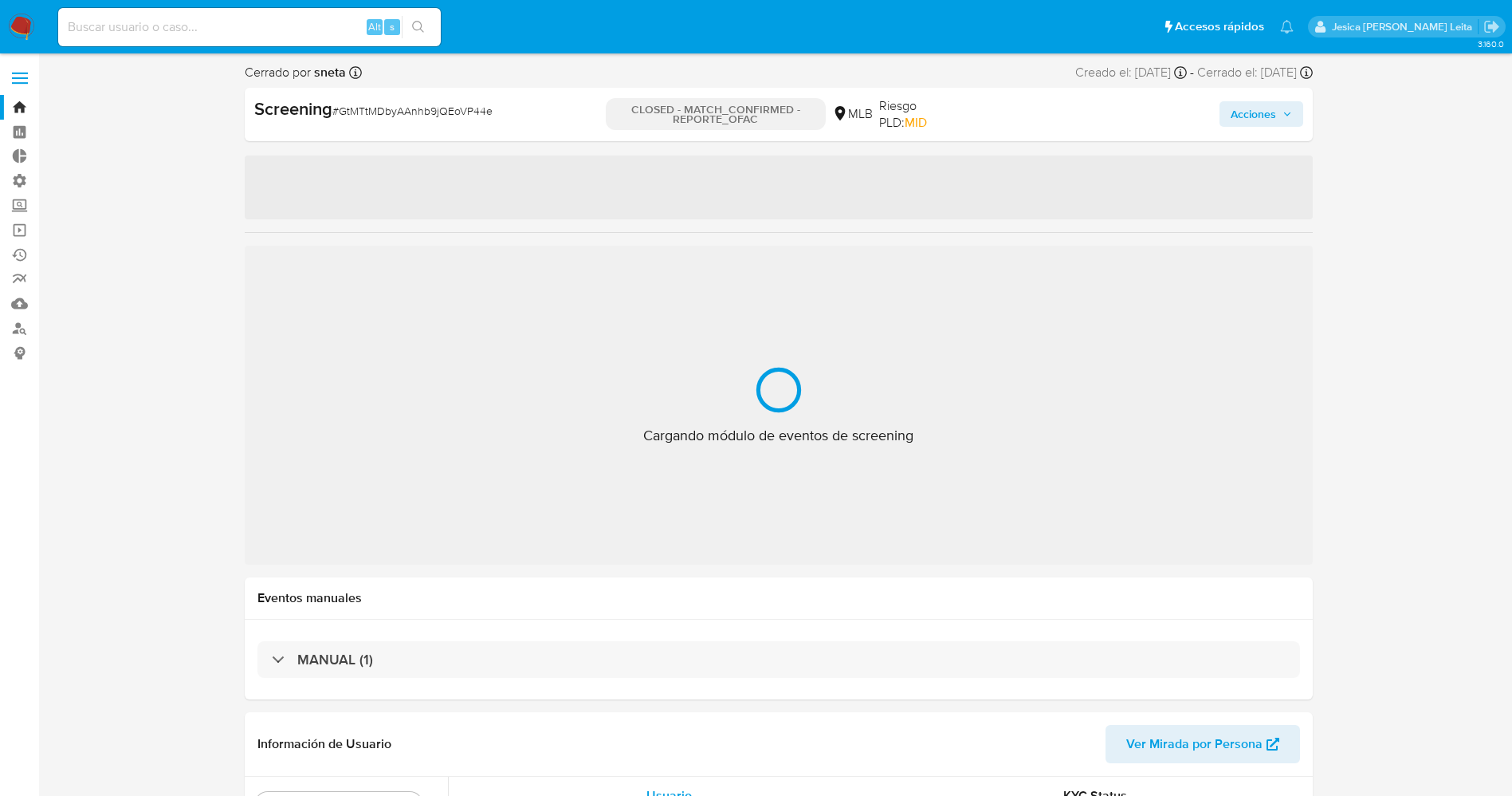
select select "10"
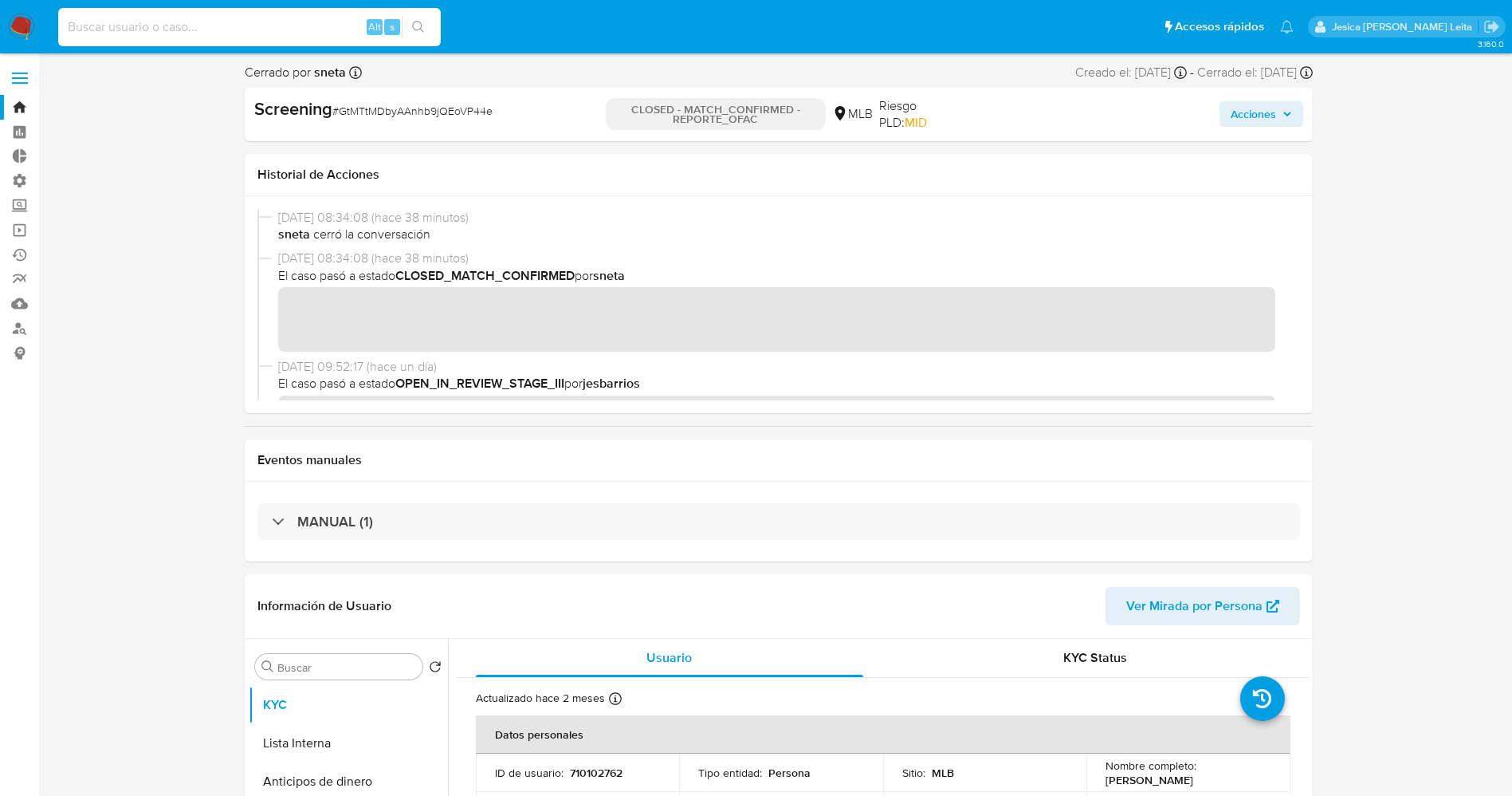
click at [295, 24] on input at bounding box center [249, 27] width 382 height 21
paste input "GtMTtMDbyAAnhb9jQEoVP44e"
type input "GtMTtMDbyAAnhb9jQEoVP44e"
drag, startPoint x: 680, startPoint y: 264, endPoint x: 1440, endPoint y: 536, distance: 807.2
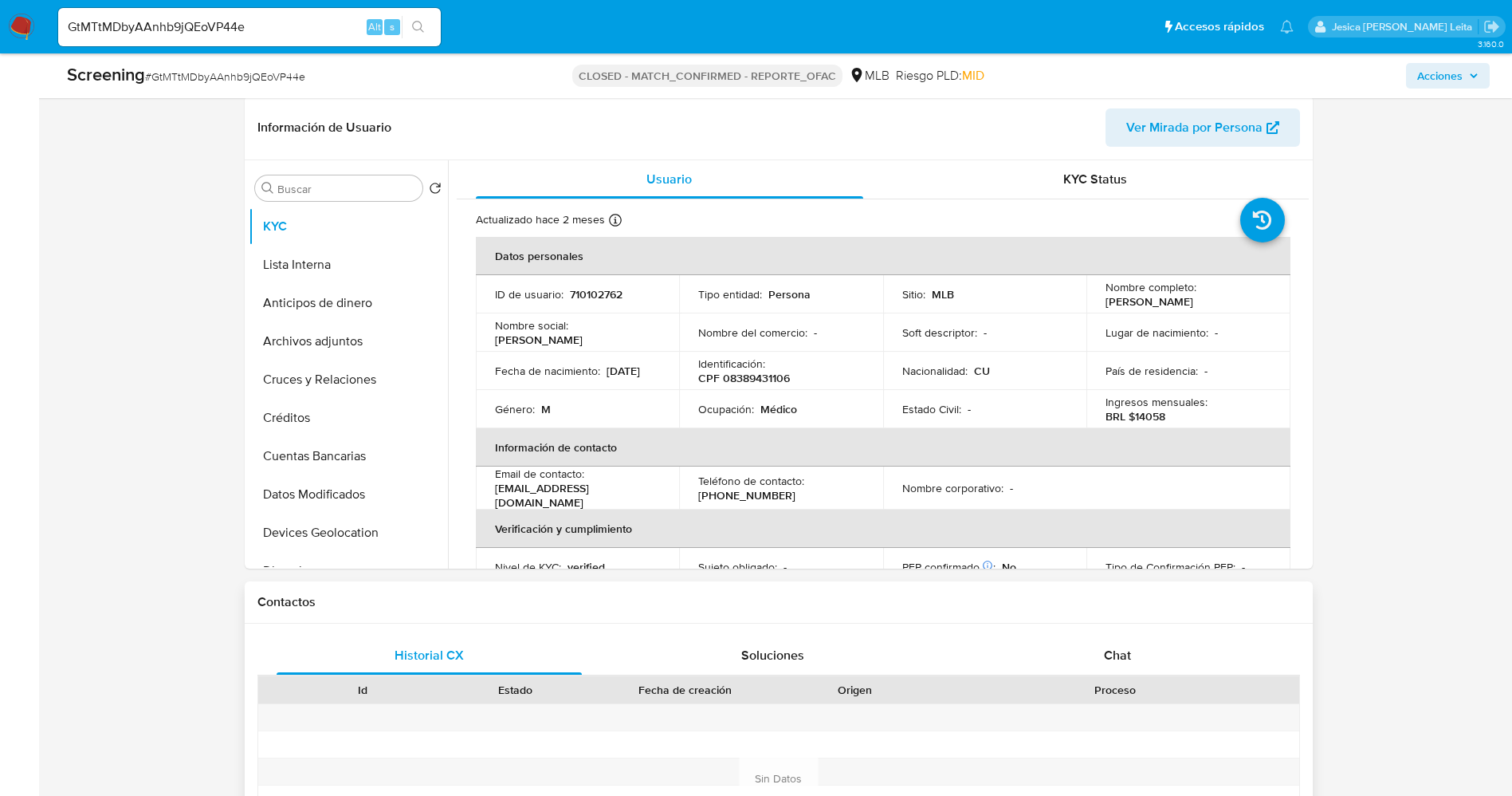
scroll to position [718, 0]
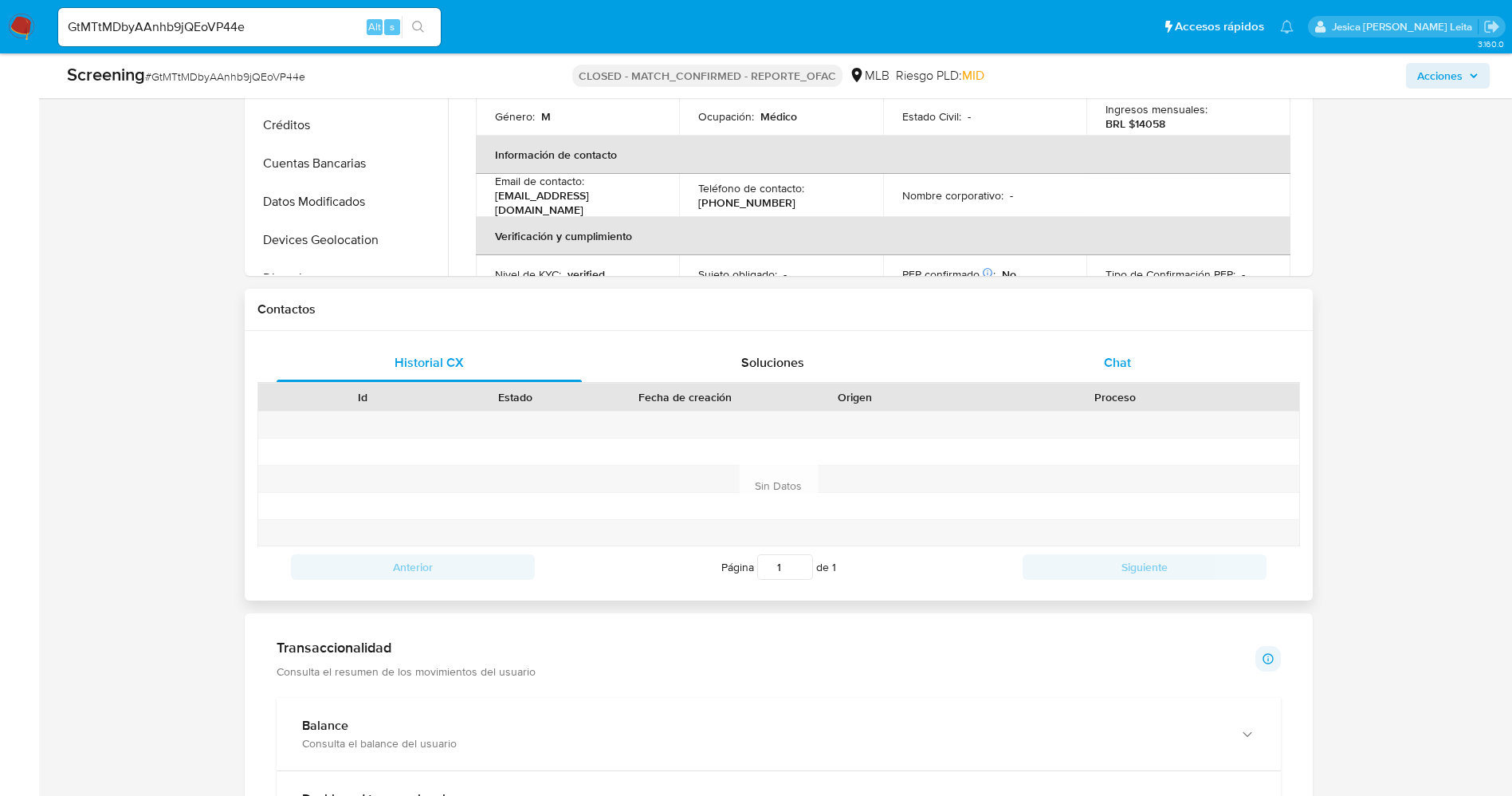
click at [1086, 358] on div "Chat" at bounding box center [1117, 362] width 306 height 38
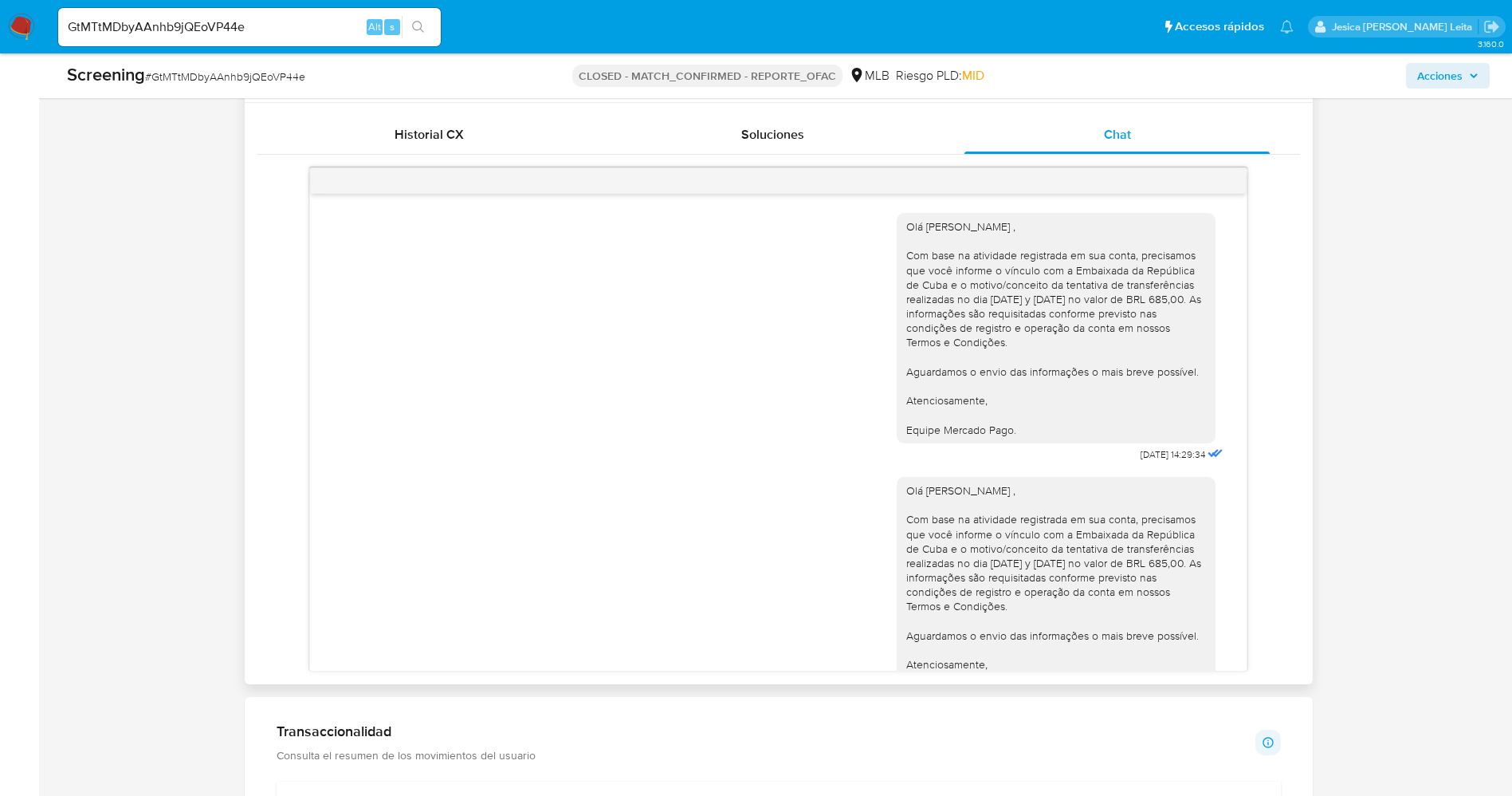
scroll to position [957, 0]
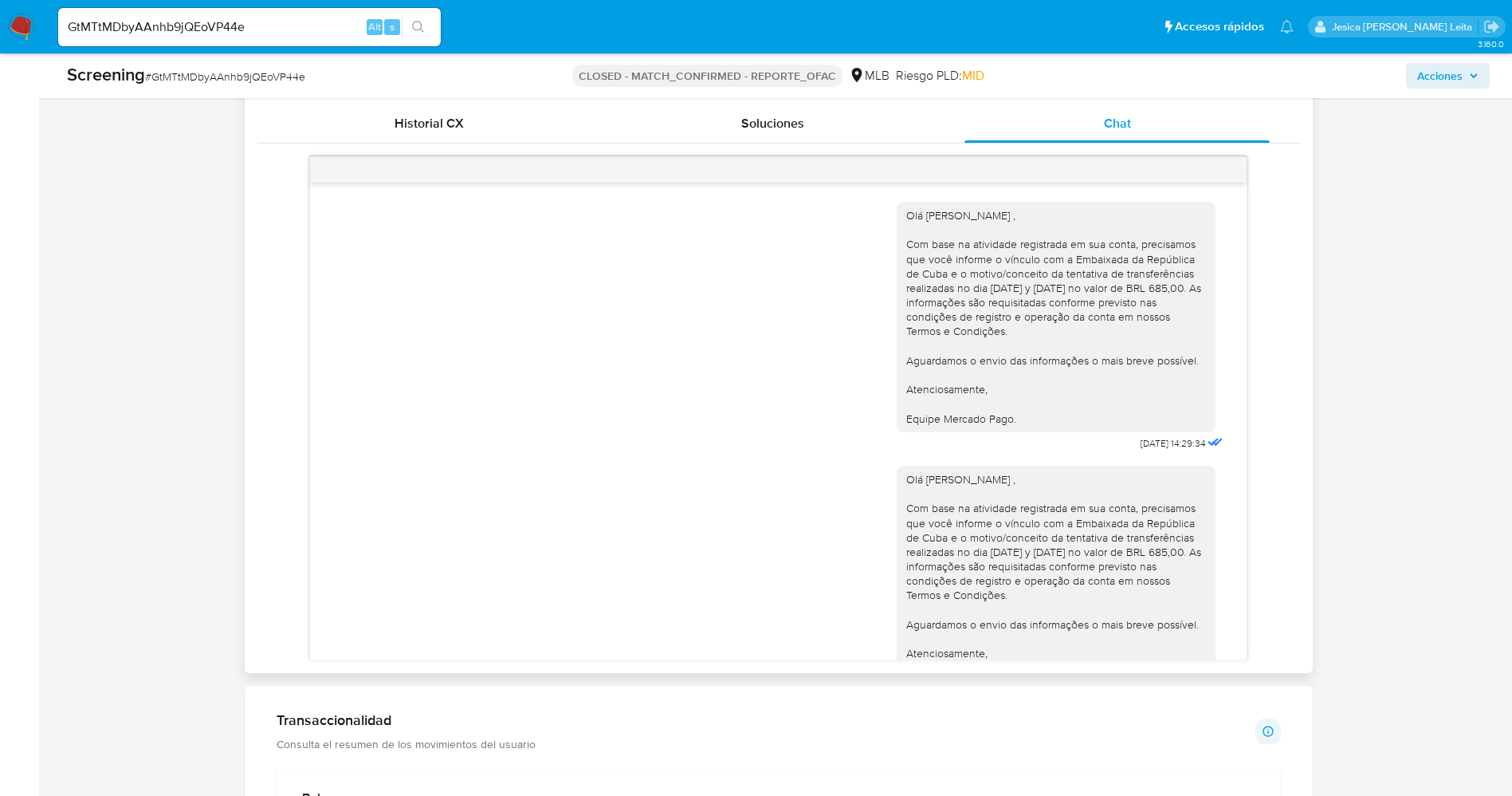
drag, startPoint x: 922, startPoint y: 222, endPoint x: 1027, endPoint y: 430, distance: 233.0
click at [1027, 430] on div "Olá Armando Poll Rueda , Com base na atividade registrada em sua conta, precisa…" at bounding box center [1055, 316] width 319 height 230
copy div "Olá Armando Poll Rueda , Com base na atividade registrada em sua conta, precisa…"
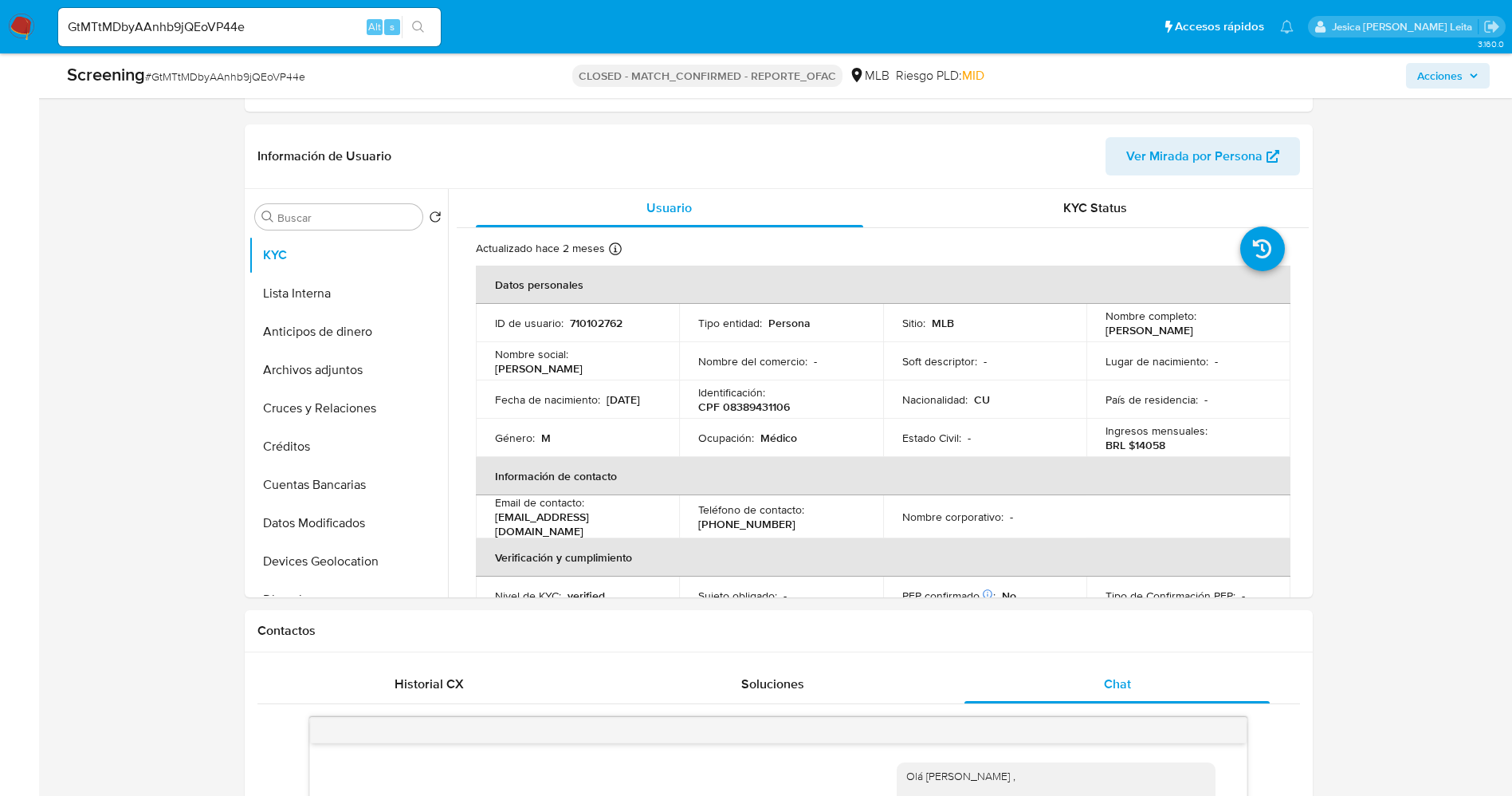
scroll to position [359, 0]
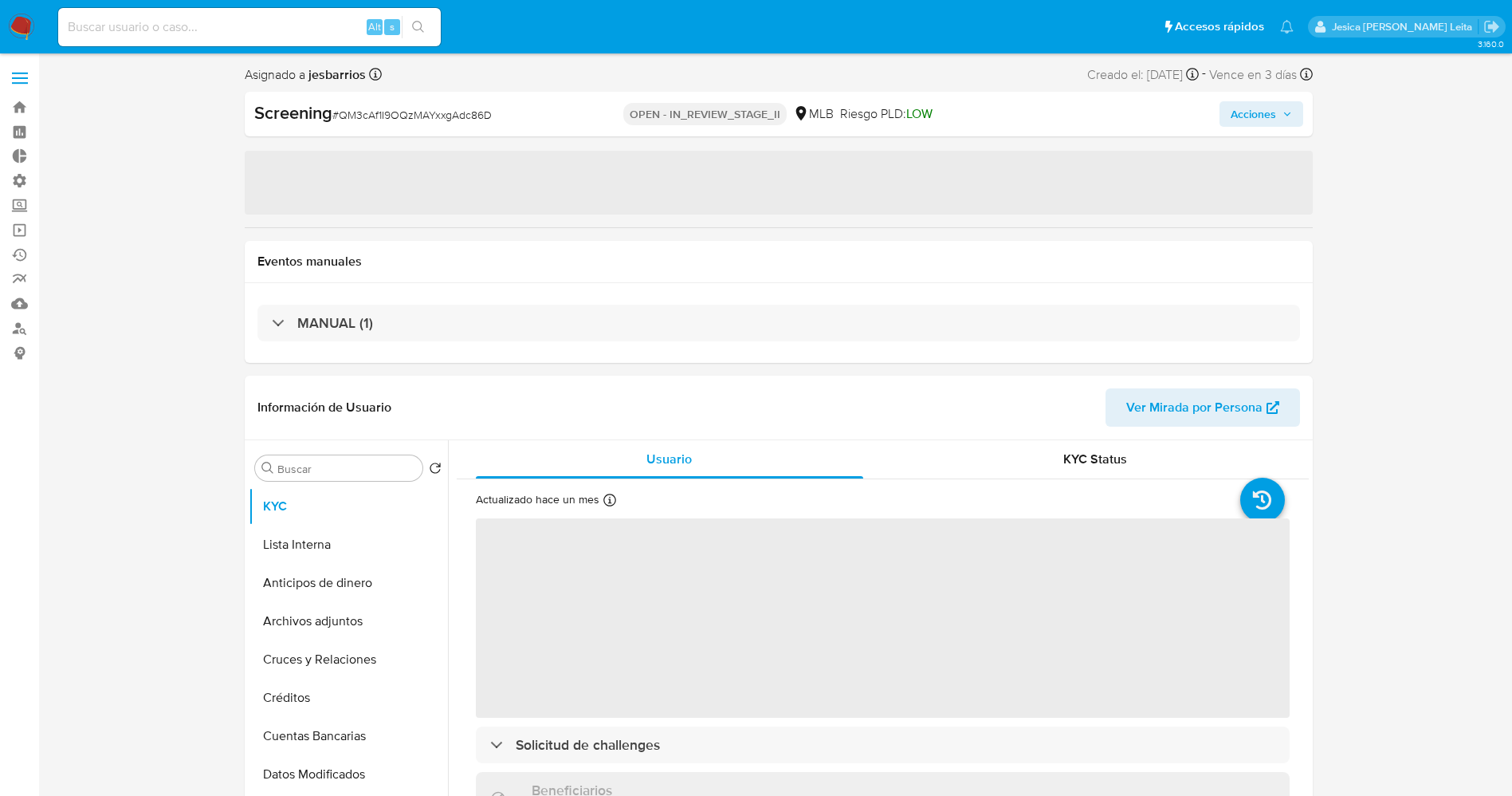
select select "10"
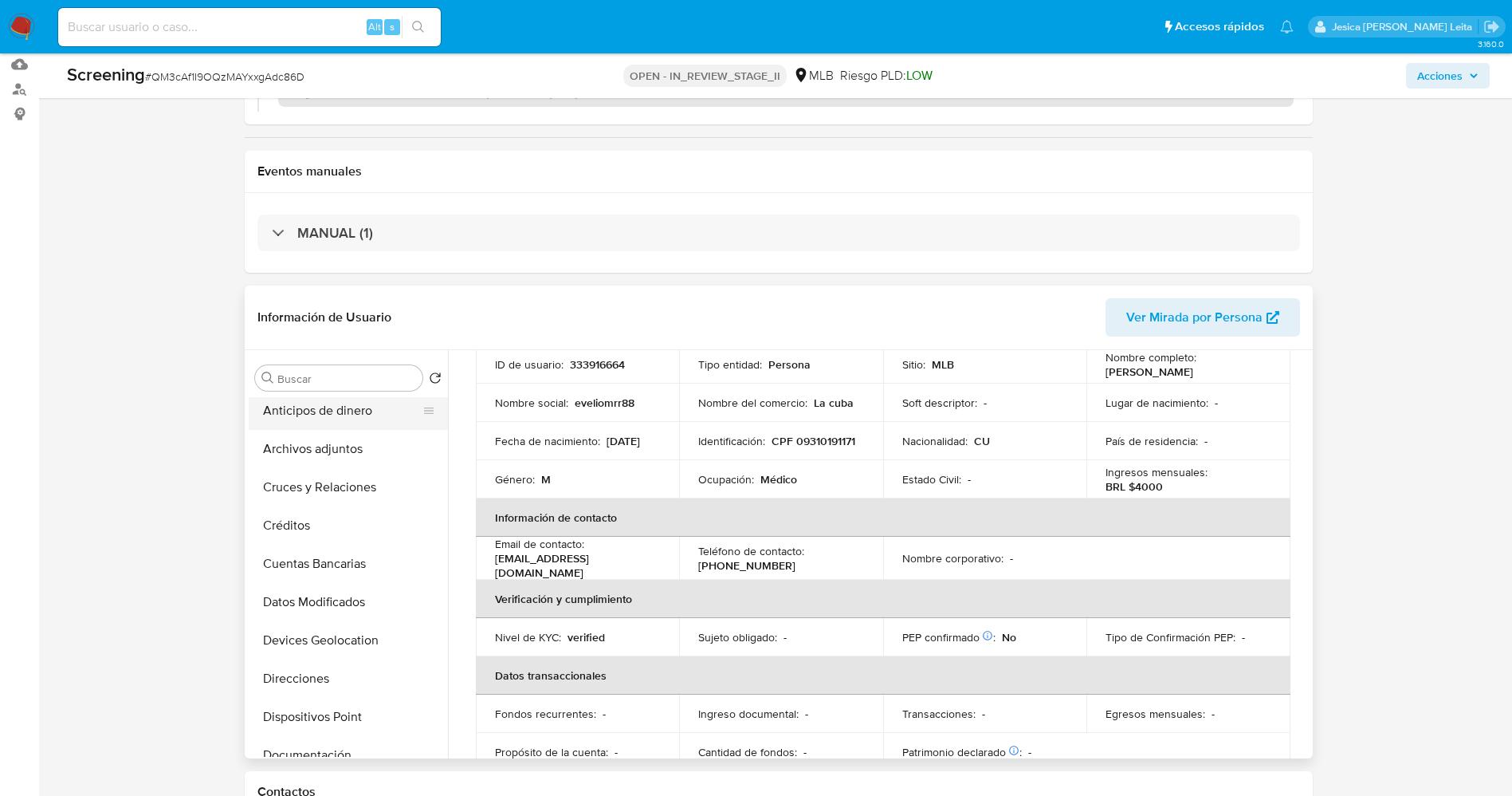
scroll to position [239, 0]
click at [312, 586] on button "Documentación" at bounding box center [341, 598] width 187 height 38
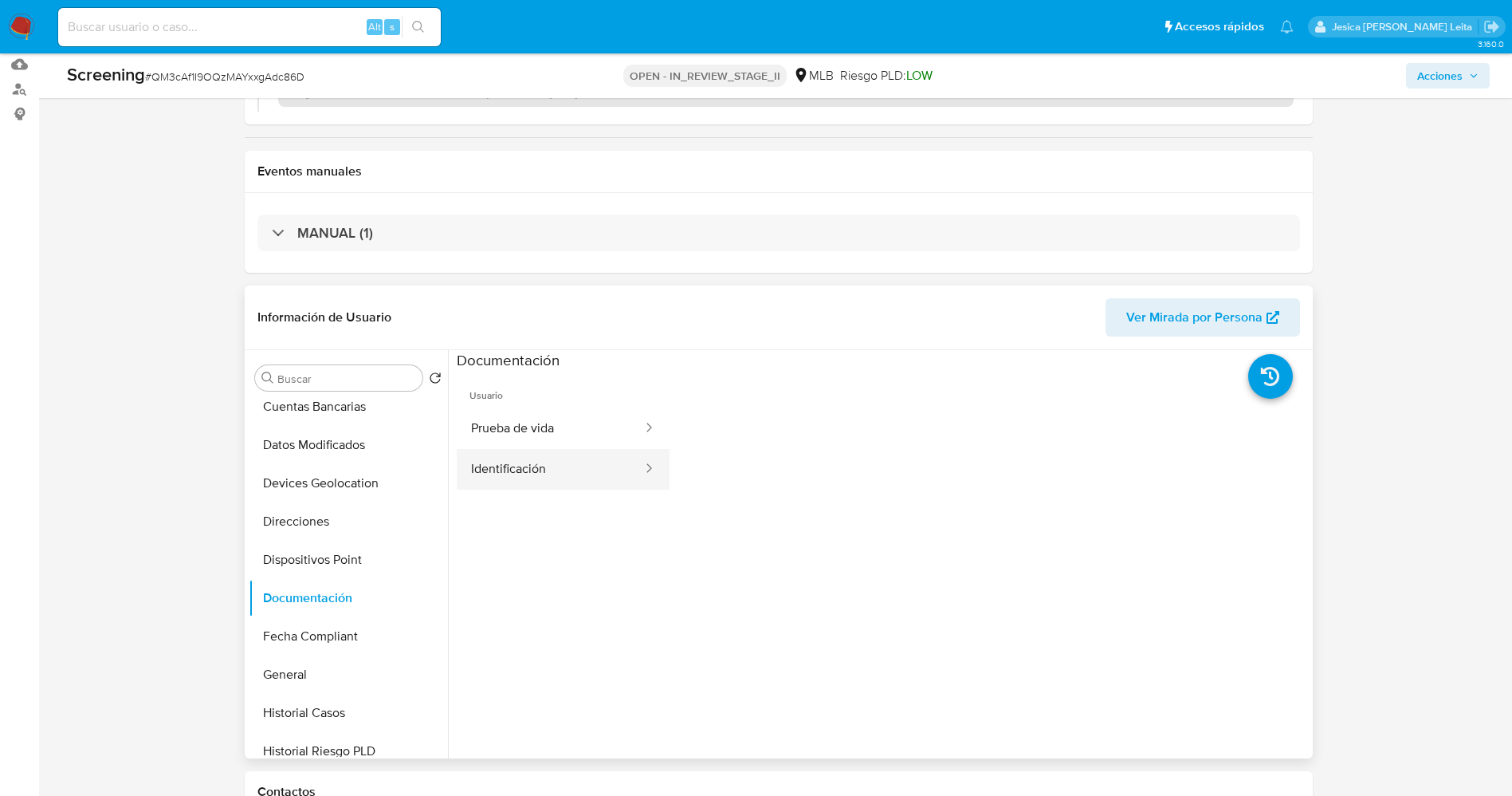
click at [550, 457] on button "Identificación" at bounding box center [551, 469] width 188 height 41
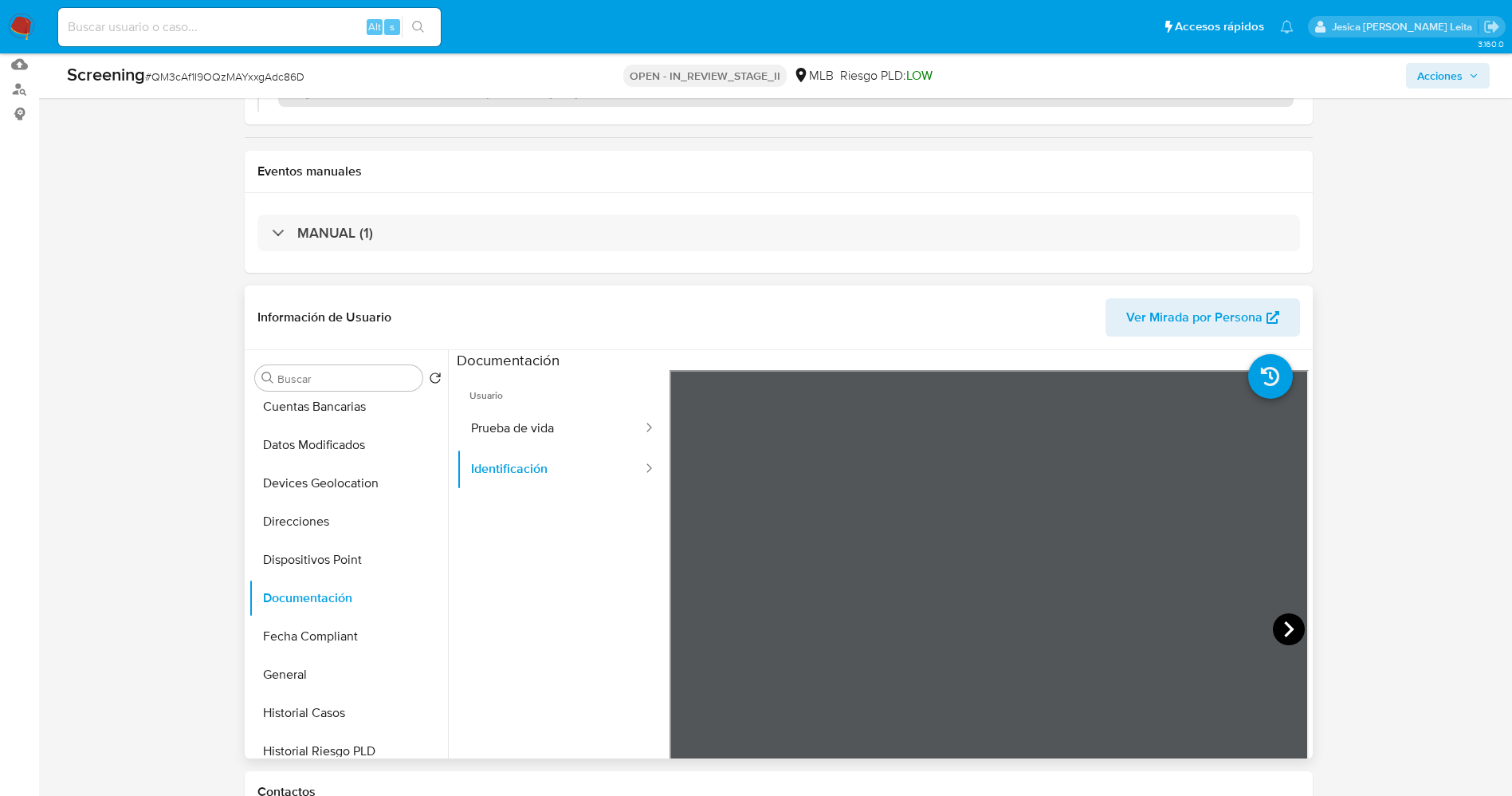
click at [1290, 631] on icon at bounding box center [1288, 629] width 32 height 32
click at [550, 447] on button "Prueba de vida" at bounding box center [551, 428] width 188 height 41
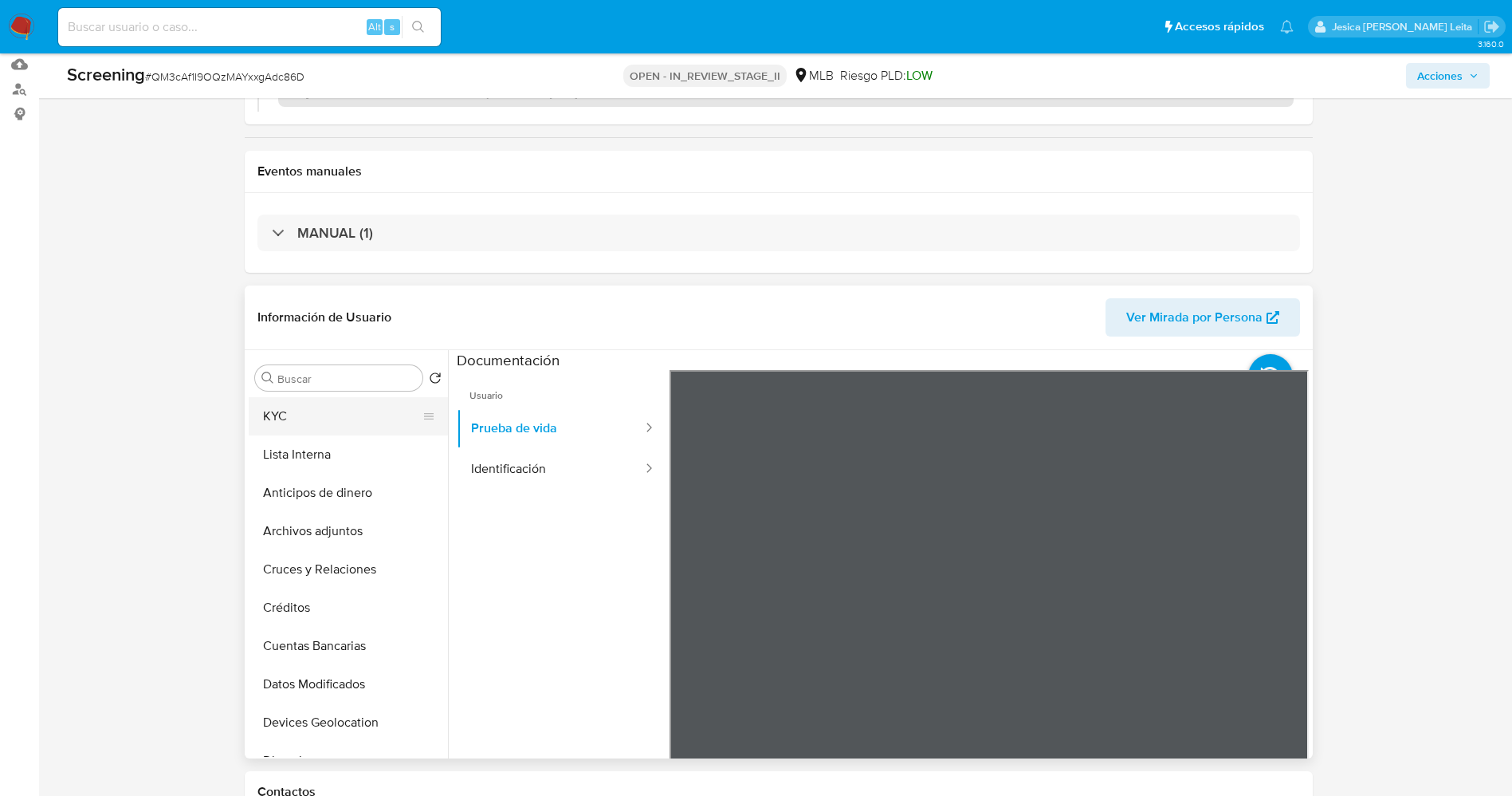
click at [295, 414] on button "KYC" at bounding box center [341, 416] width 187 height 38
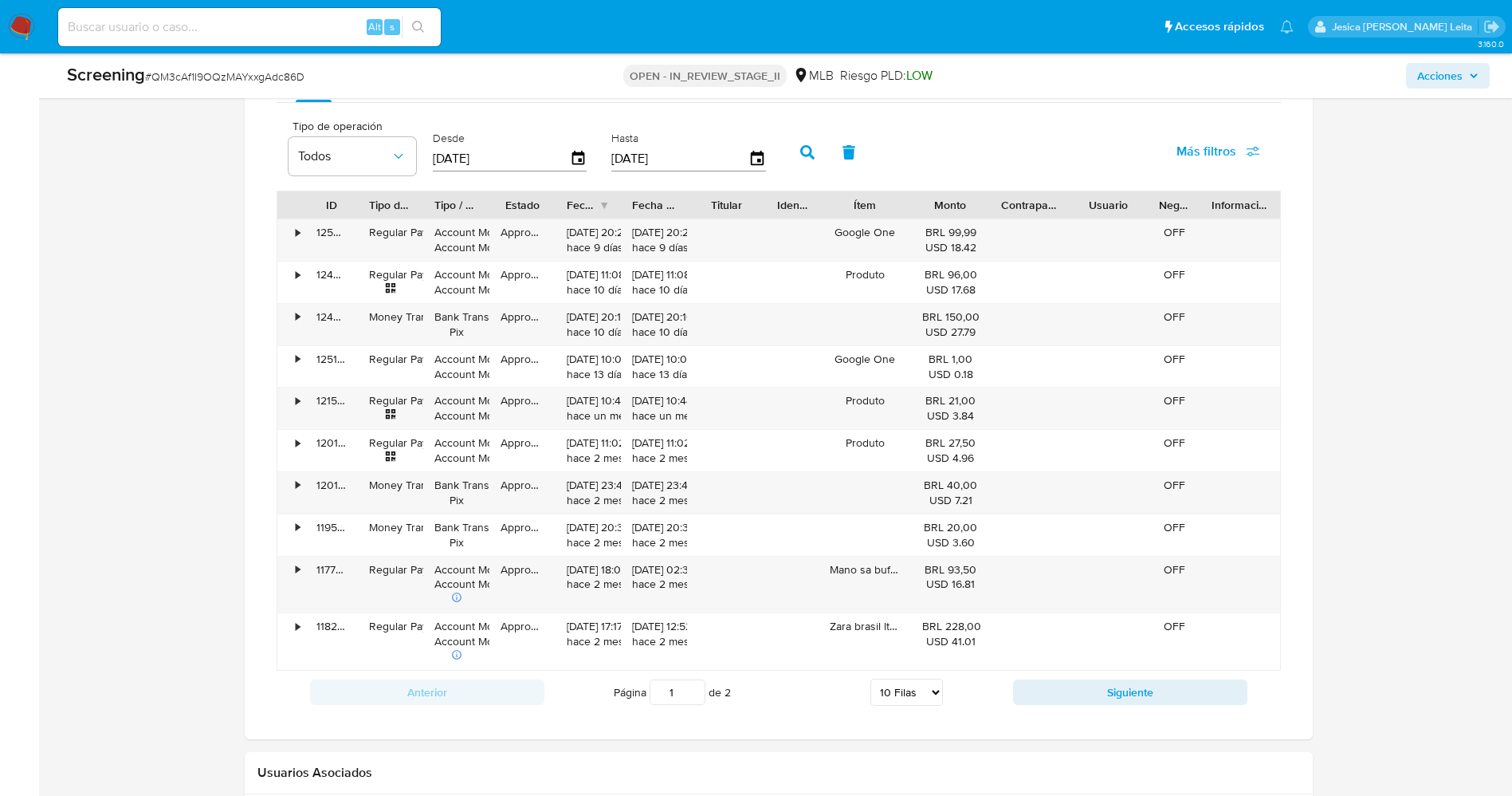
scroll to position [1512, 0]
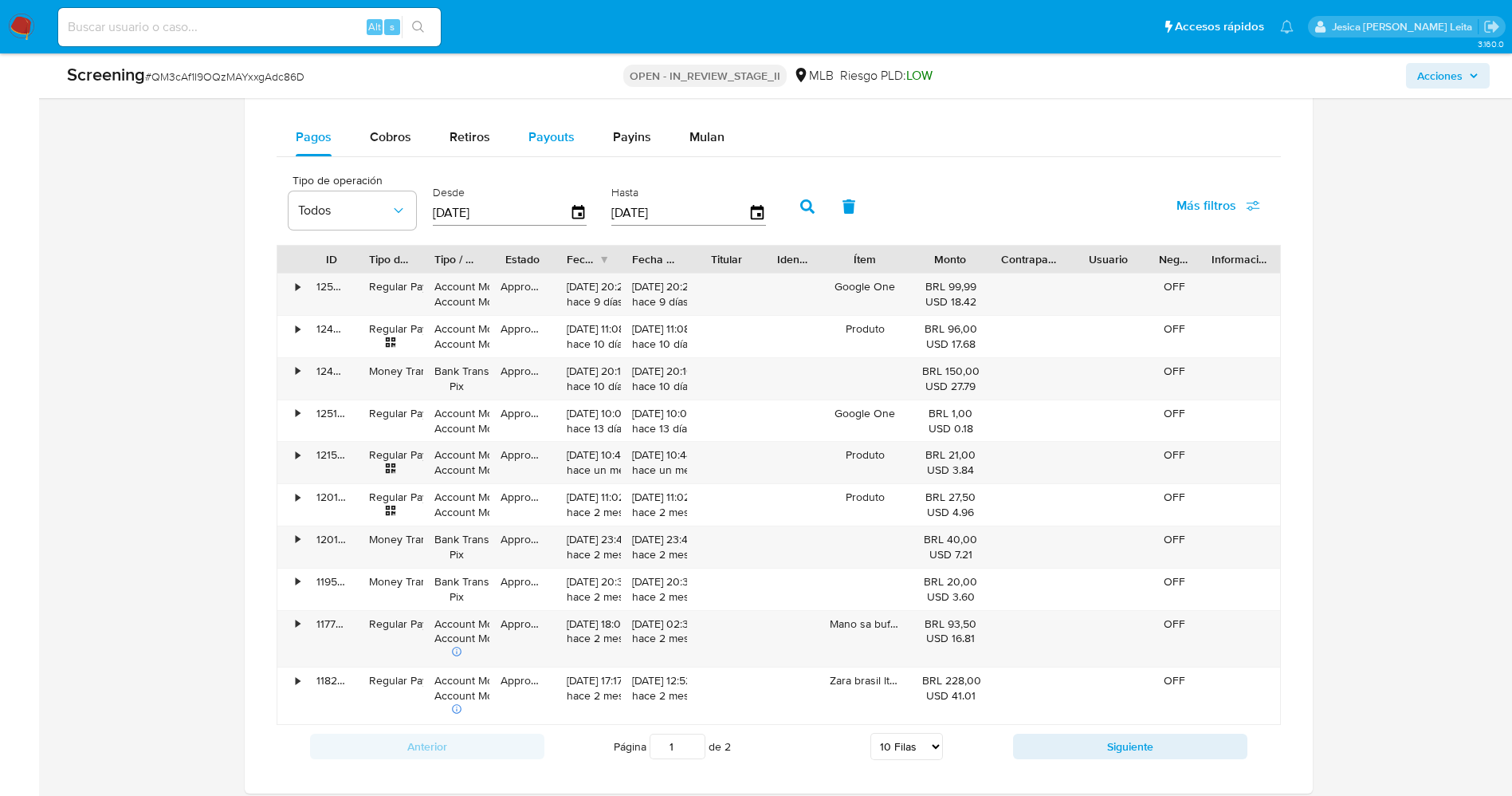
click at [558, 140] on span "Payouts" at bounding box center [551, 136] width 46 height 18
select select "10"
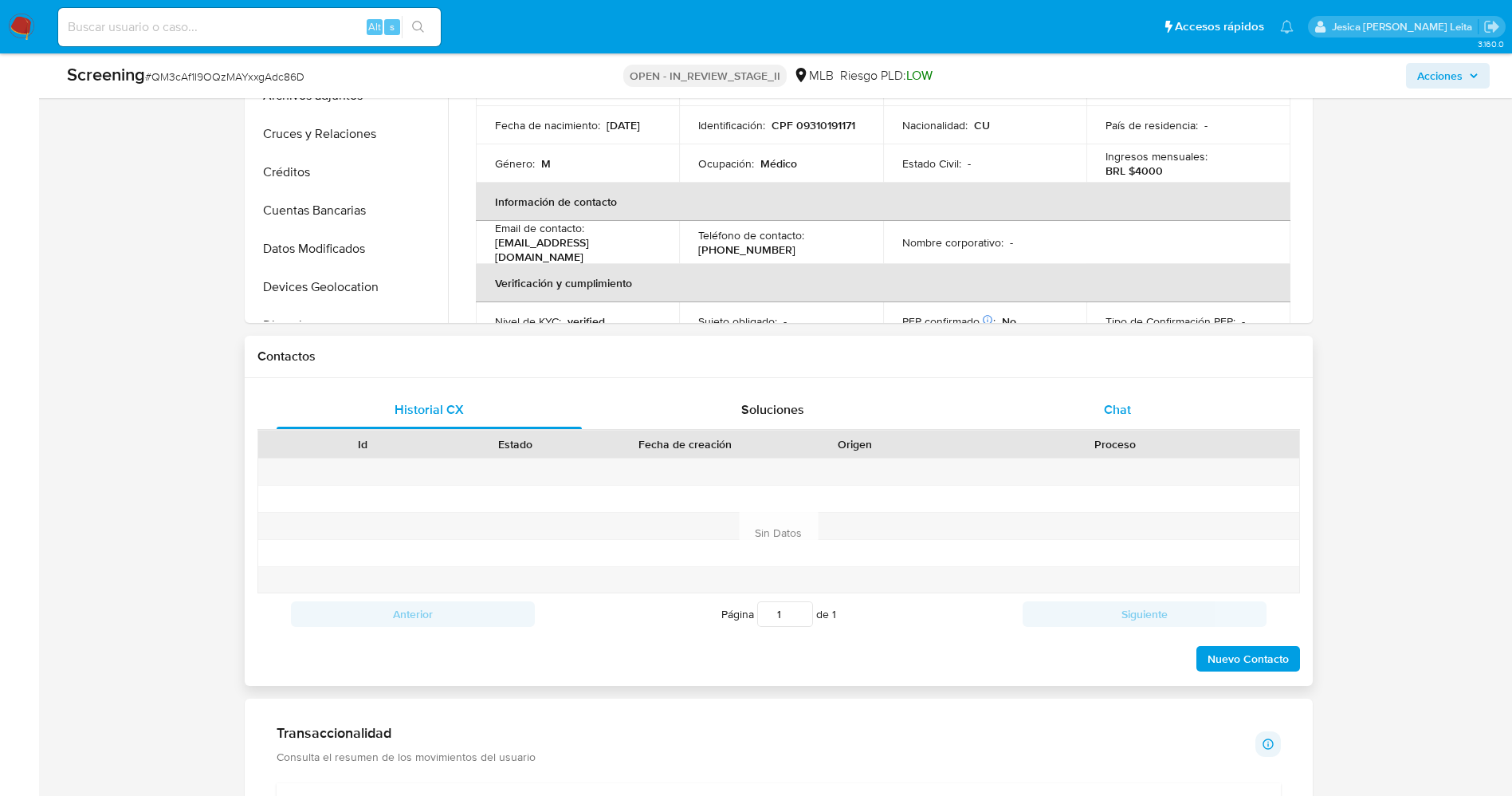
click at [1167, 426] on div "Chat" at bounding box center [1117, 410] width 306 height 38
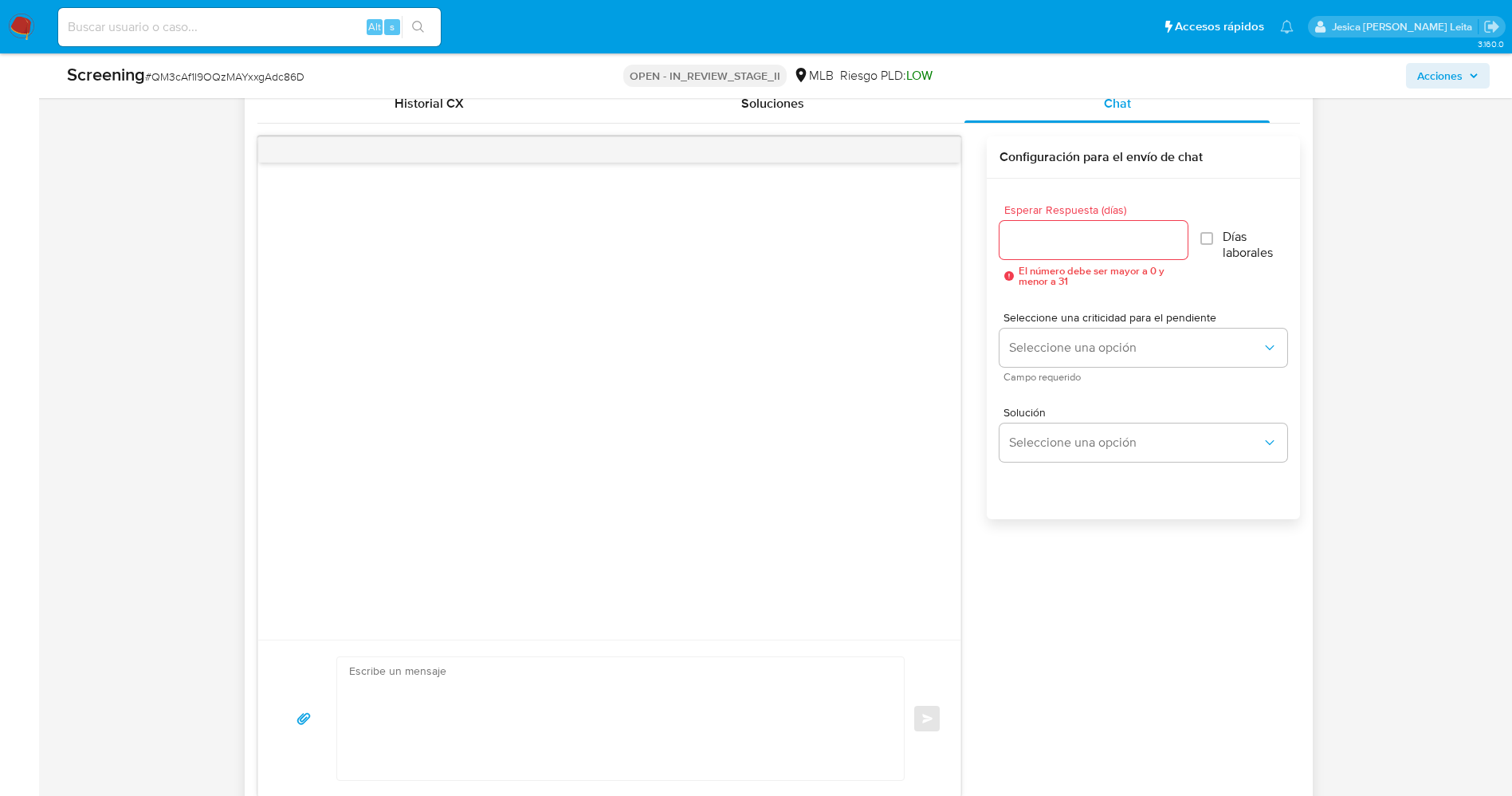
scroll to position [1033, 0]
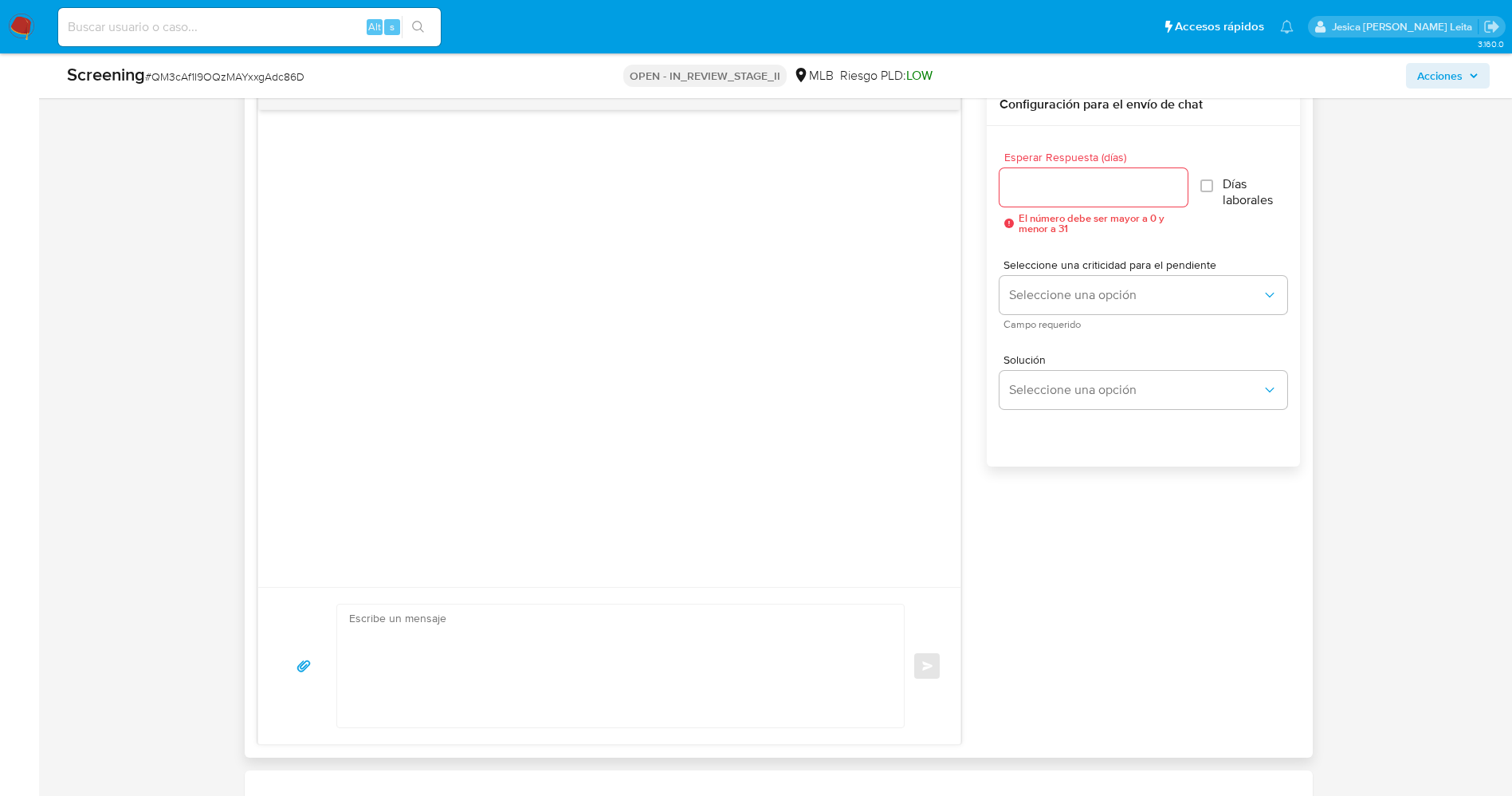
click at [571, 624] on textarea at bounding box center [617, 665] width 536 height 123
paste textarea "Olá Armando Poll Rueda , Com base na atividade registrada em sua conta, precisa…"
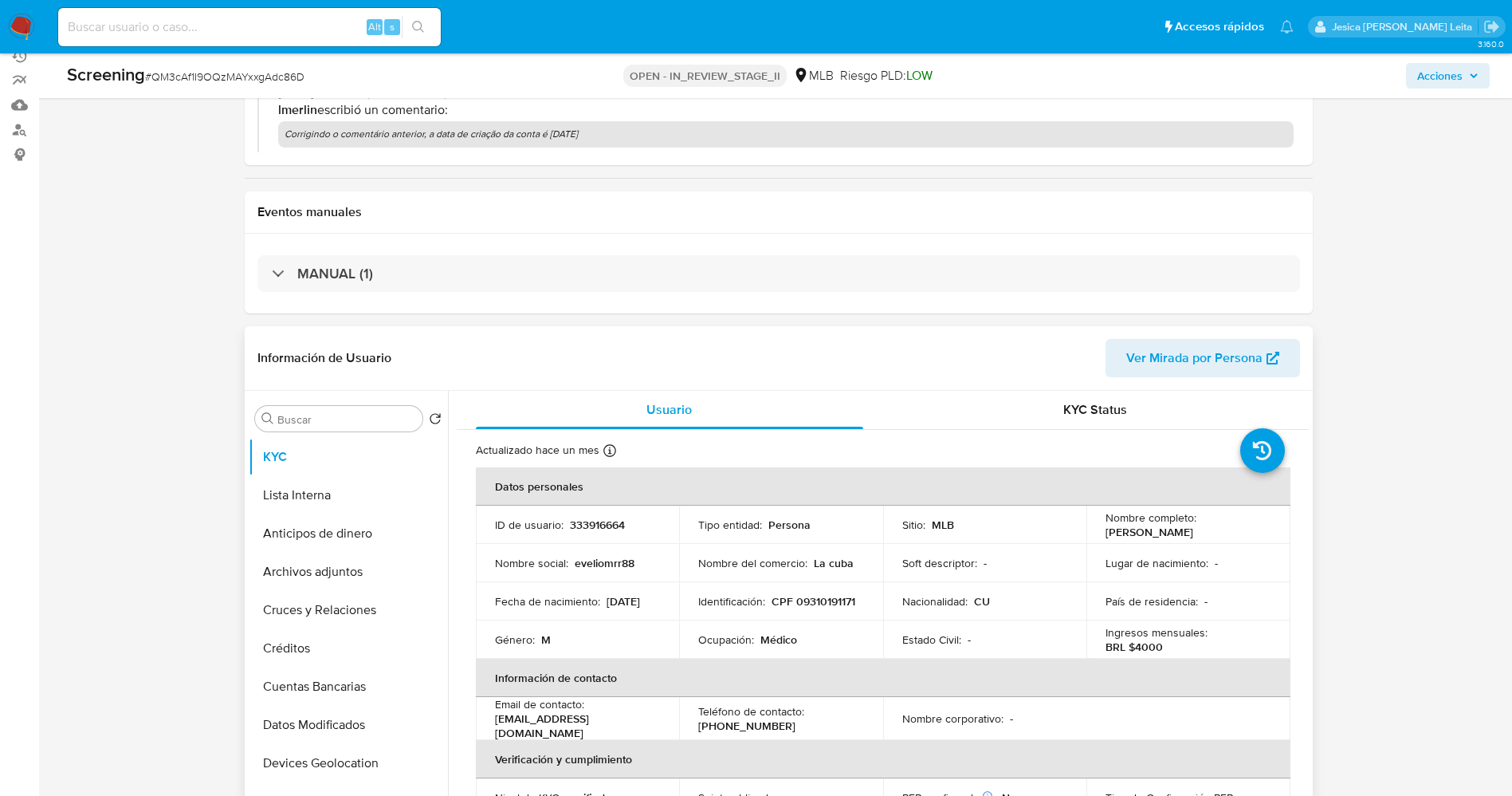
scroll to position [196, 0]
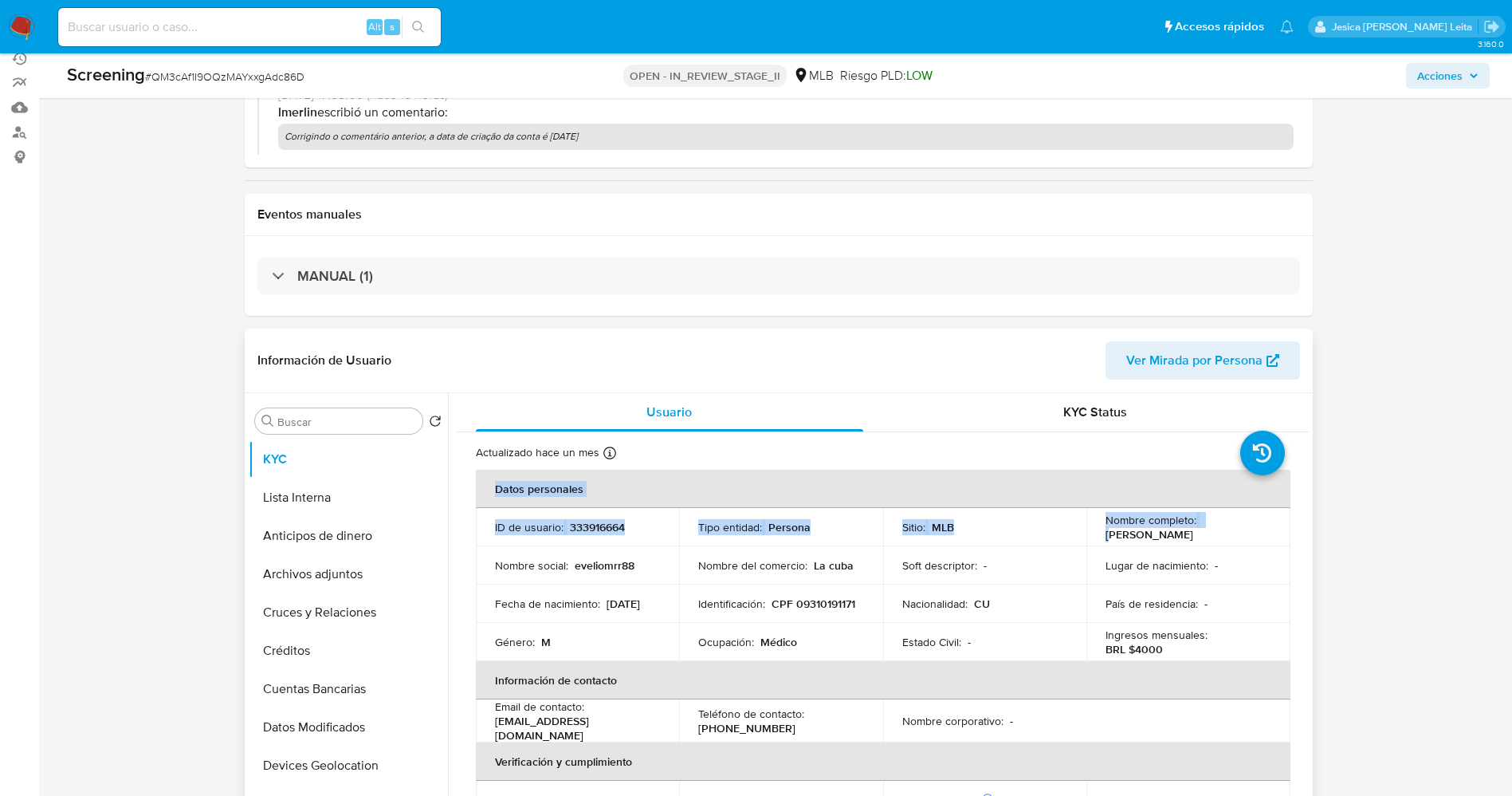
drag, startPoint x: 1152, startPoint y: 541, endPoint x: 1257, endPoint y: 536, distance: 105.1
click at [1193, 532] on p "Evelio Manuel Ramos Rubinet" at bounding box center [1149, 534] width 88 height 15
drag, startPoint x: 1101, startPoint y: 537, endPoint x: 1251, endPoint y: 529, distance: 150.2
click at [1251, 529] on div "Nombre completo : Evelio Manuel Ramos Rubinet" at bounding box center [1188, 527] width 166 height 29
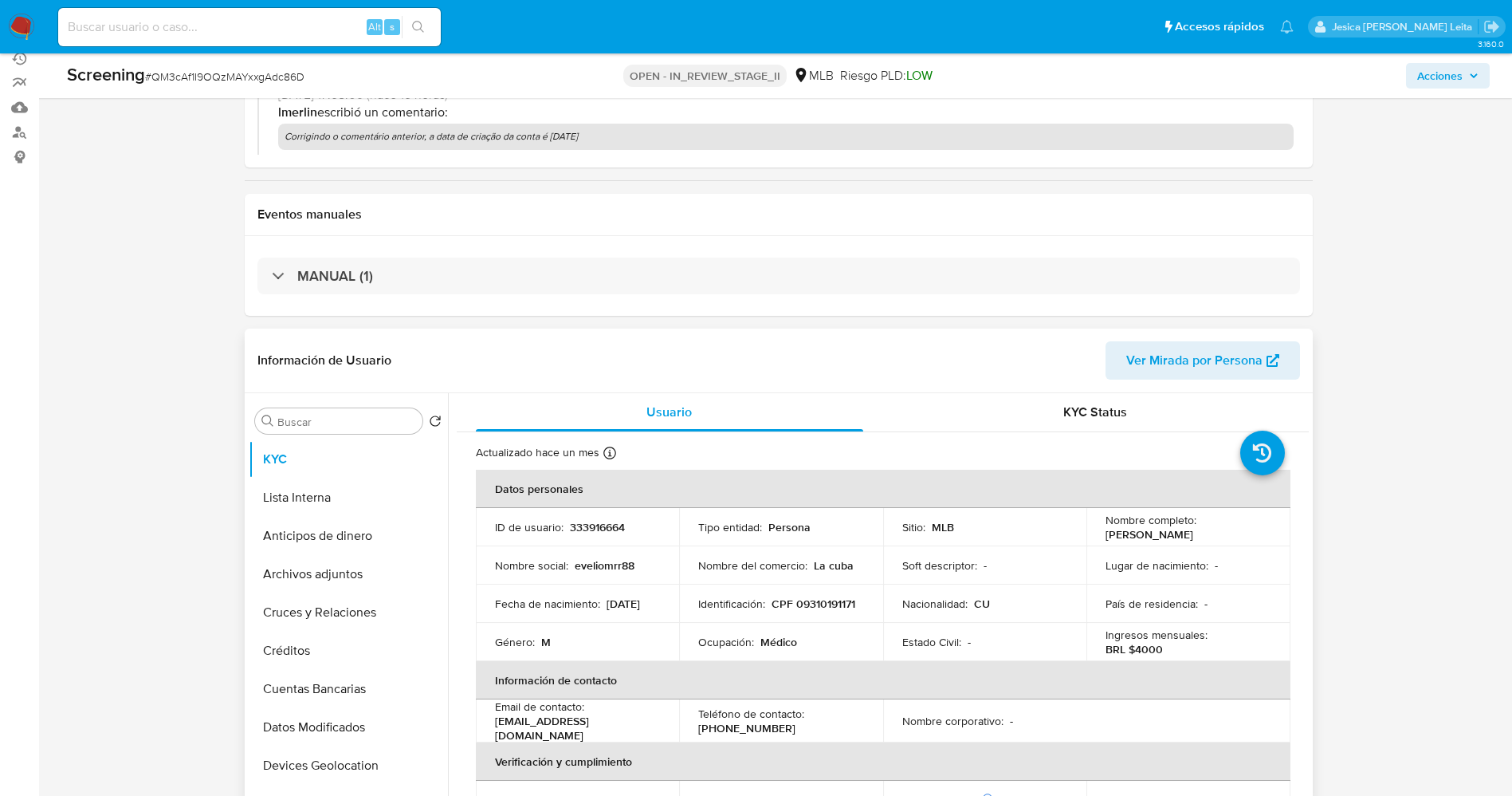
copy p "Evelio Manuel Ramos Rubinet"
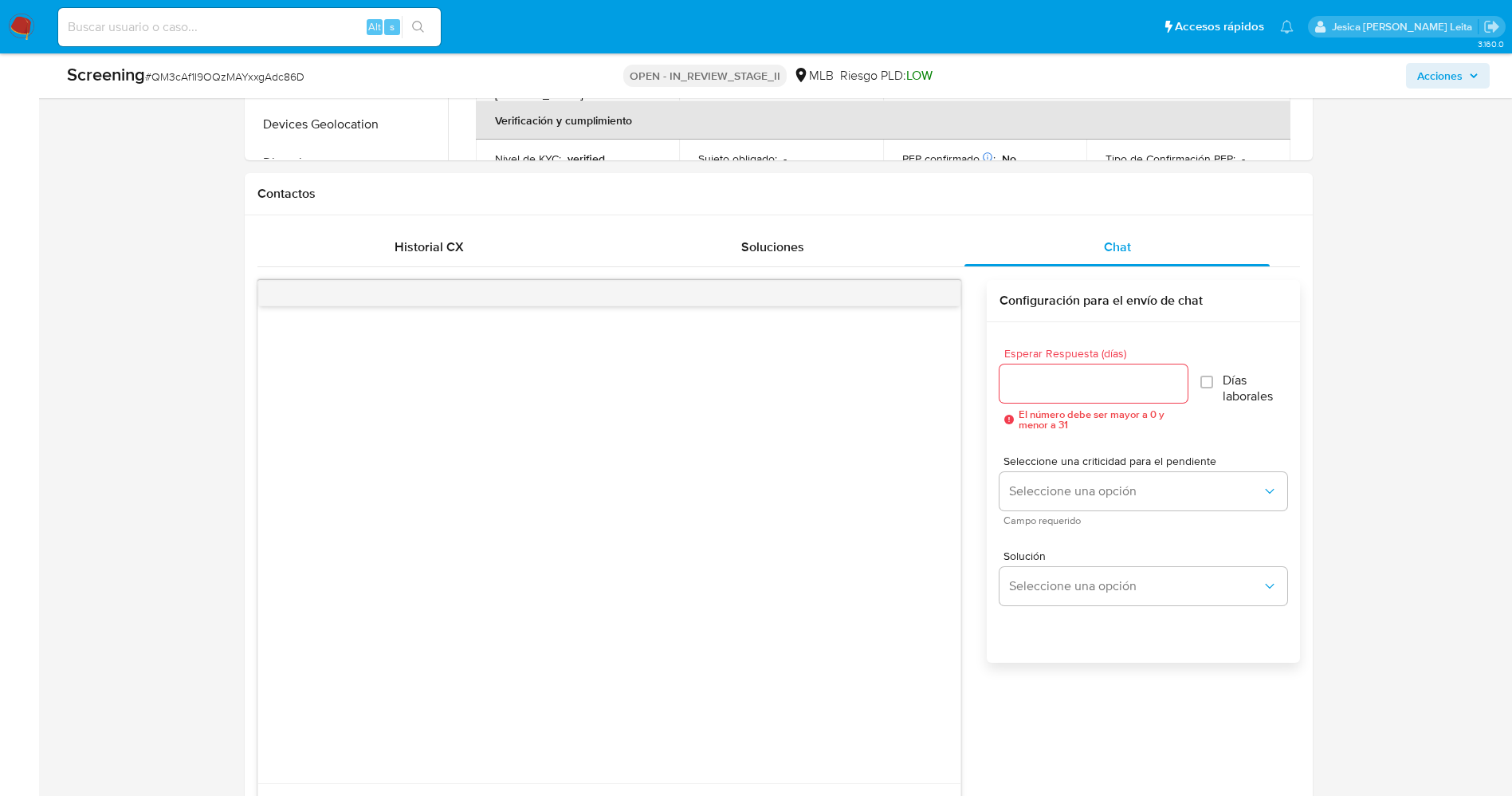
scroll to position [1033, 0]
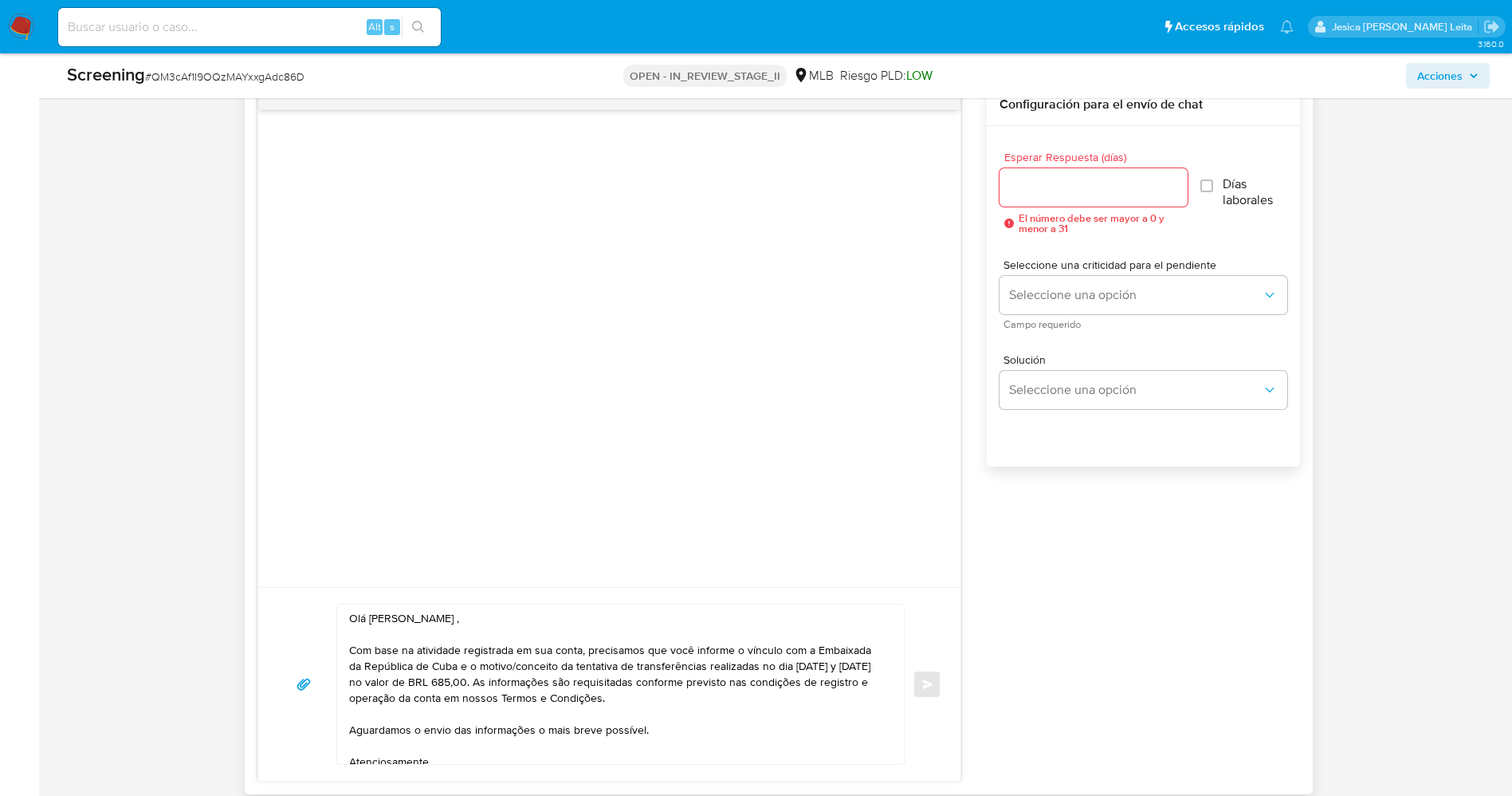
click at [351, 622] on div "Olá Armando Poll Rueda , Com base na atividade registrada em sua conta, precisa…" at bounding box center [617, 684] width 559 height 160
drag, startPoint x: 351, startPoint y: 622, endPoint x: 466, endPoint y: 622, distance: 115.0
click at [466, 622] on textarea "Olá Armando Poll Rueda , Com base na atividade registrada em sua conta, precisa…" at bounding box center [617, 684] width 536 height 160
paste textarea "Evelio Manuel Ramos Rubinet"
click at [360, 684] on textarea "Evelio Manuel Ramos Rubinet , Com base na atividade registrada em sua conta, pr…" at bounding box center [617, 684] width 536 height 160
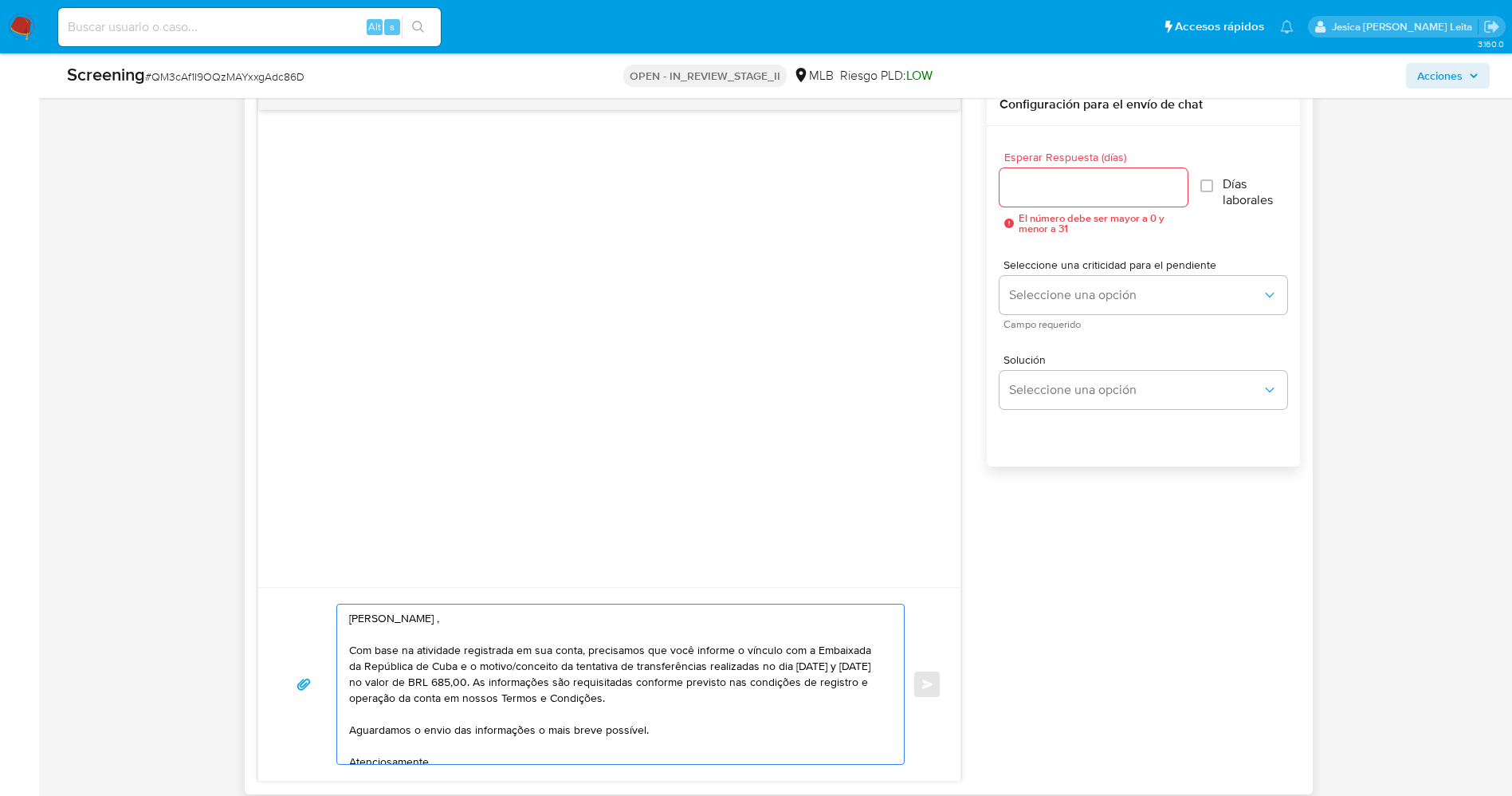
drag, startPoint x: 353, startPoint y: 683, endPoint x: 475, endPoint y: 682, distance: 122.0
click at [475, 682] on textarea "Evelio Manuel Ramos Rubinet , Com base na atividade registrada em sua conta, pr…" at bounding box center [617, 684] width 536 height 160
click at [460, 694] on textarea "Evelio Manuel Ramos Rubinet , Com base na atividade registrada em sua conta, pr…" at bounding box center [617, 684] width 536 height 160
click at [420, 687] on textarea "Evelio Manuel Ramos Rubinet , Com base na atividade registrada em sua conta, pr…" at bounding box center [617, 684] width 536 height 160
drag, startPoint x: 354, startPoint y: 681, endPoint x: 473, endPoint y: 685, distance: 119.1
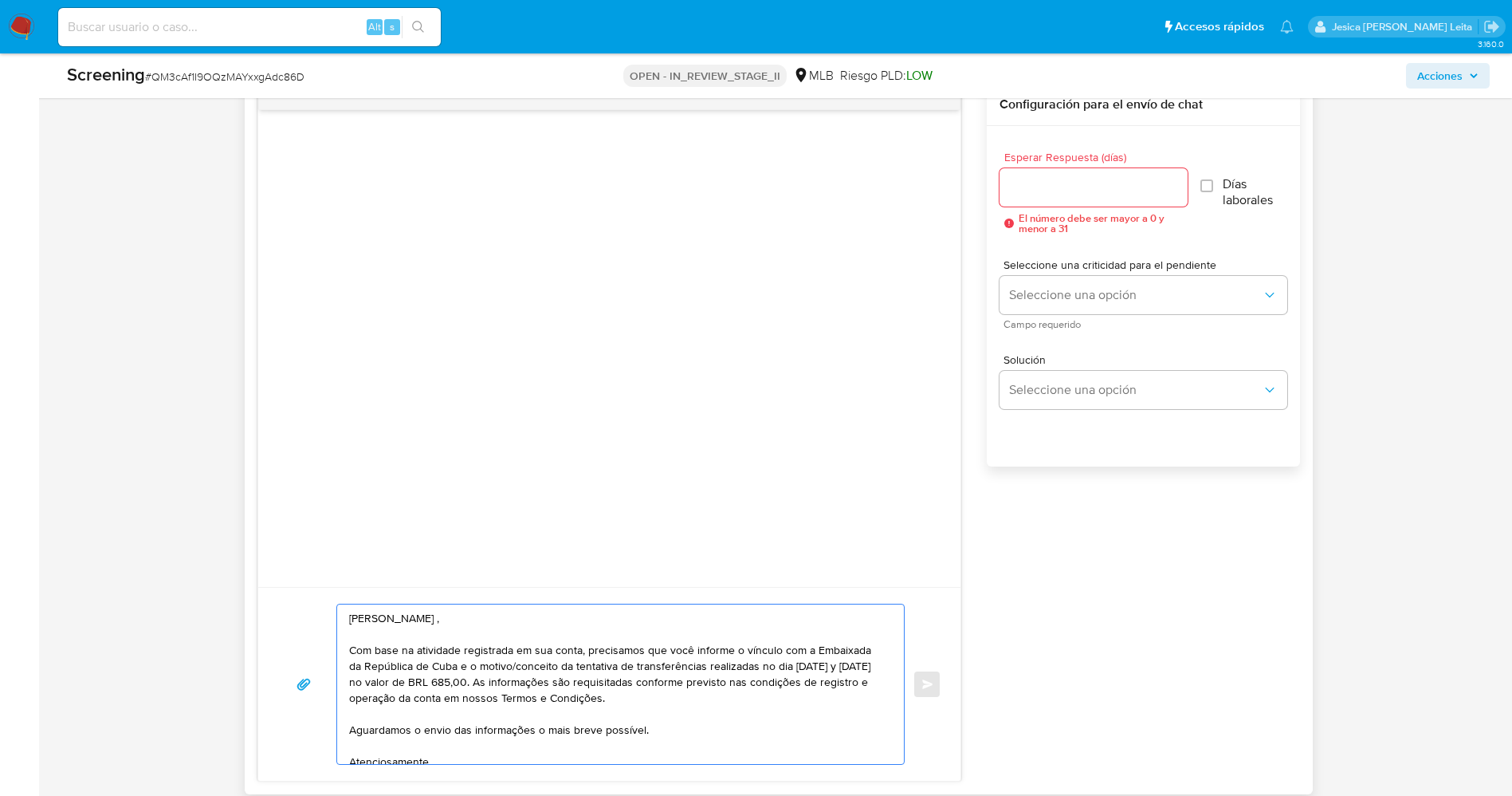
click at [473, 685] on textarea "Evelio Manuel Ramos Rubinet , Com base na atividade registrada em sua conta, pr…" at bounding box center [617, 684] width 536 height 160
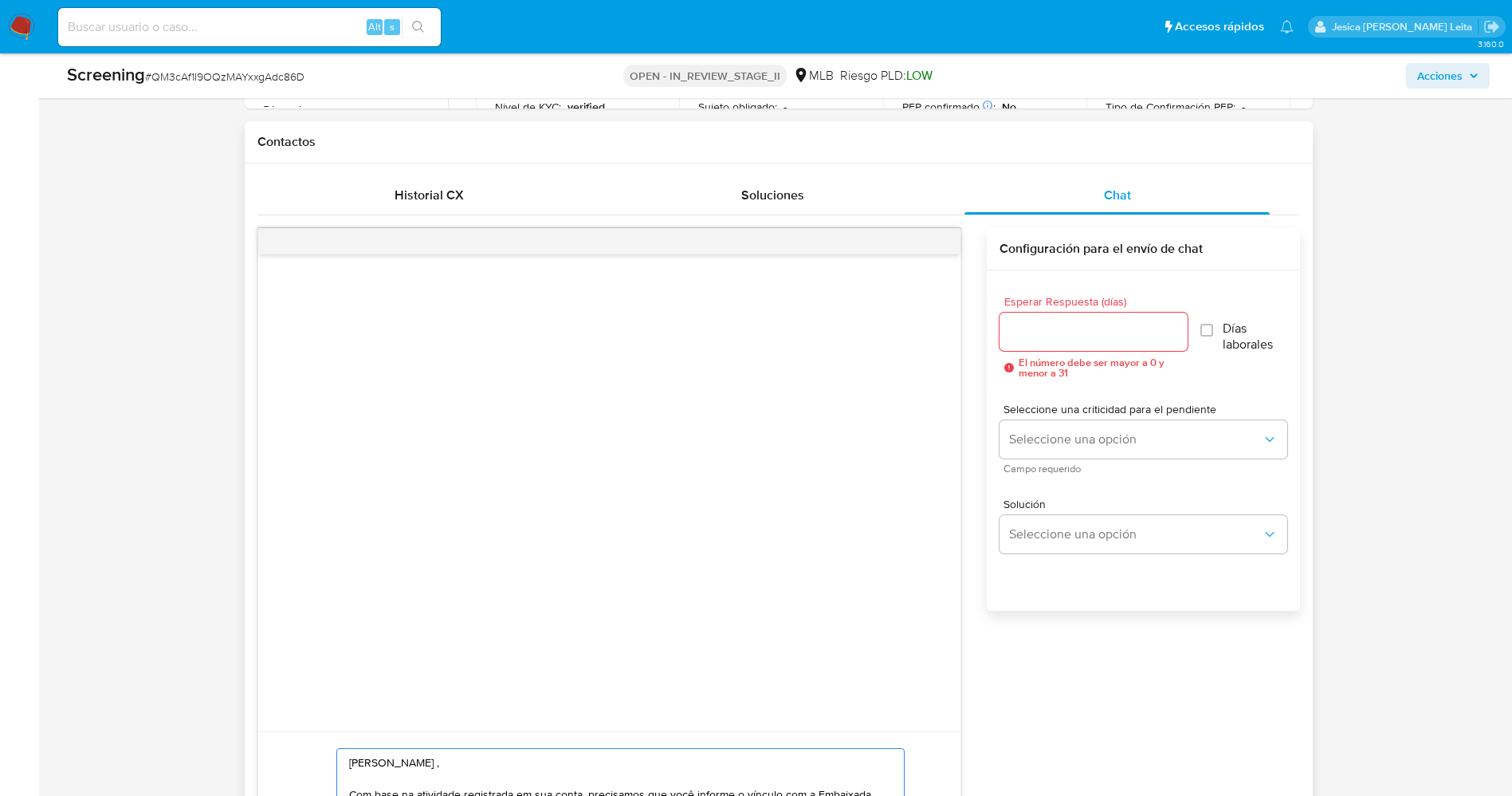
scroll to position [872, 0]
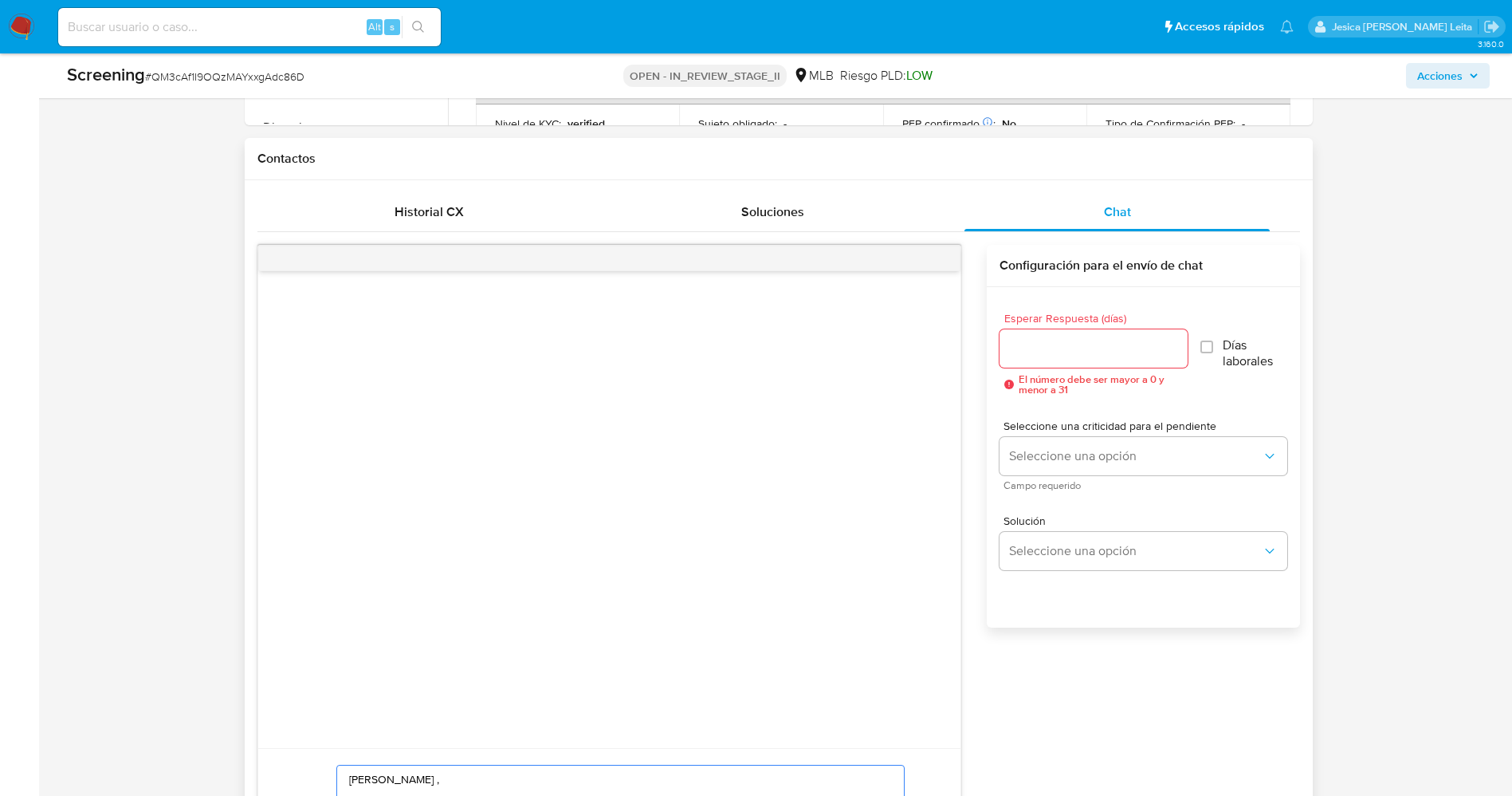
type textarea "Evelio Manuel Ramos Rubinet , Com base na atividade registrada em sua conta, pr…"
click at [1095, 345] on input "Esperar Respuesta (días)" at bounding box center [1093, 348] width 188 height 21
type input "2"
click at [1208, 342] on input "Días laborales" at bounding box center [1204, 347] width 13 height 13
checkbox input "true"
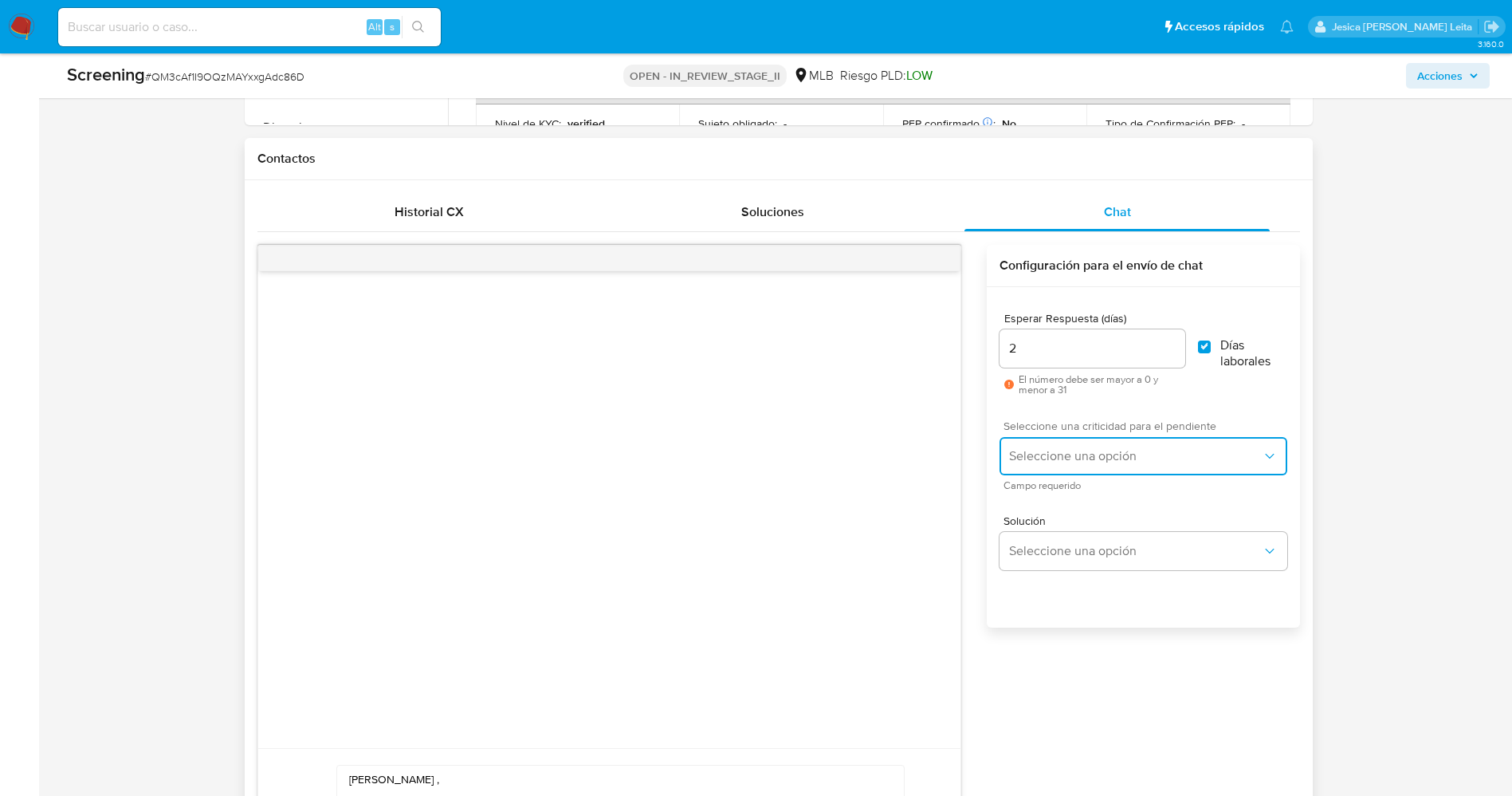
click at [1165, 447] on button "Seleccione una opción" at bounding box center [1143, 456] width 287 height 38
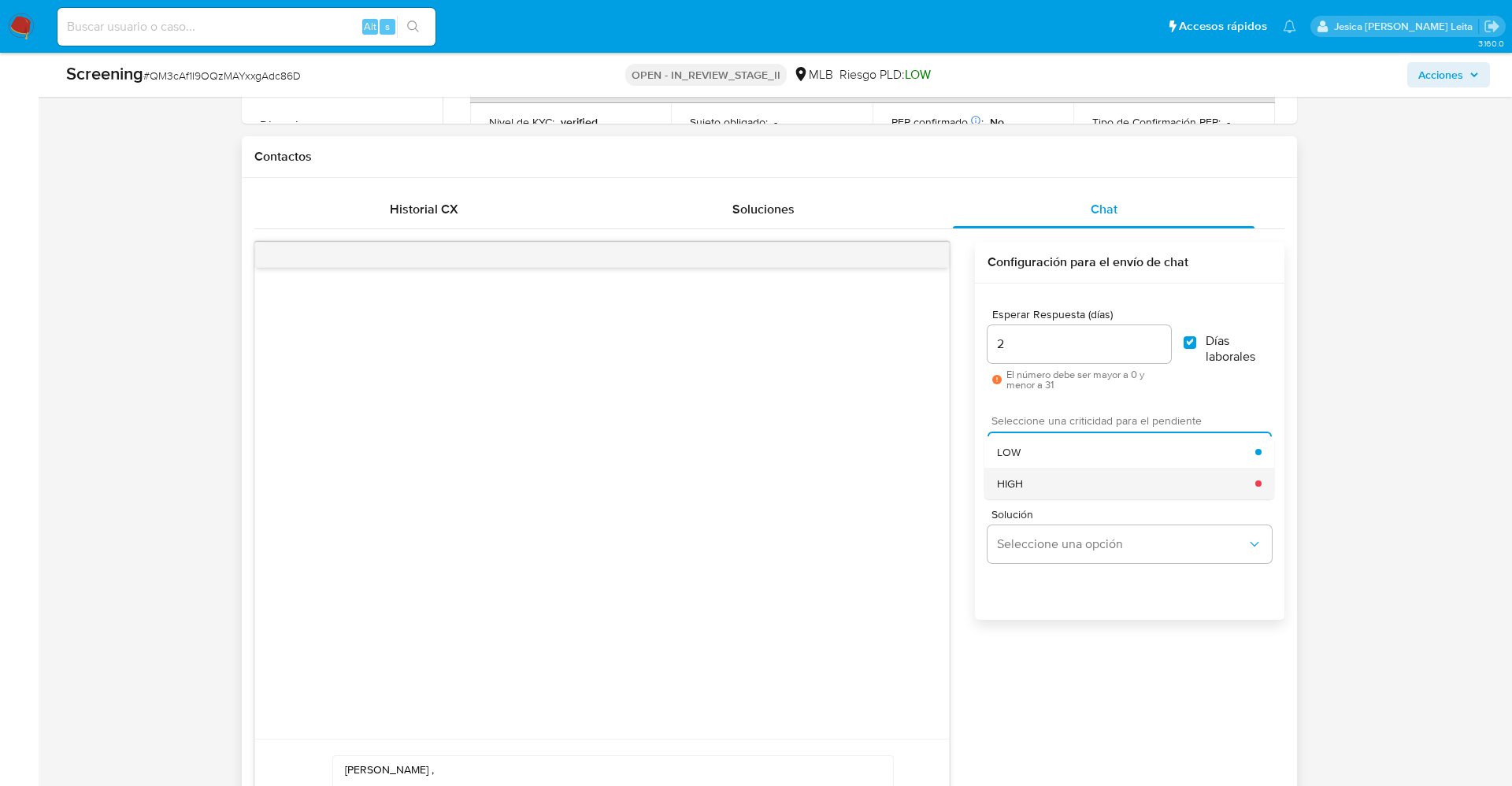
click at [1125, 477] on div "HIGH" at bounding box center [1126, 483] width 258 height 32
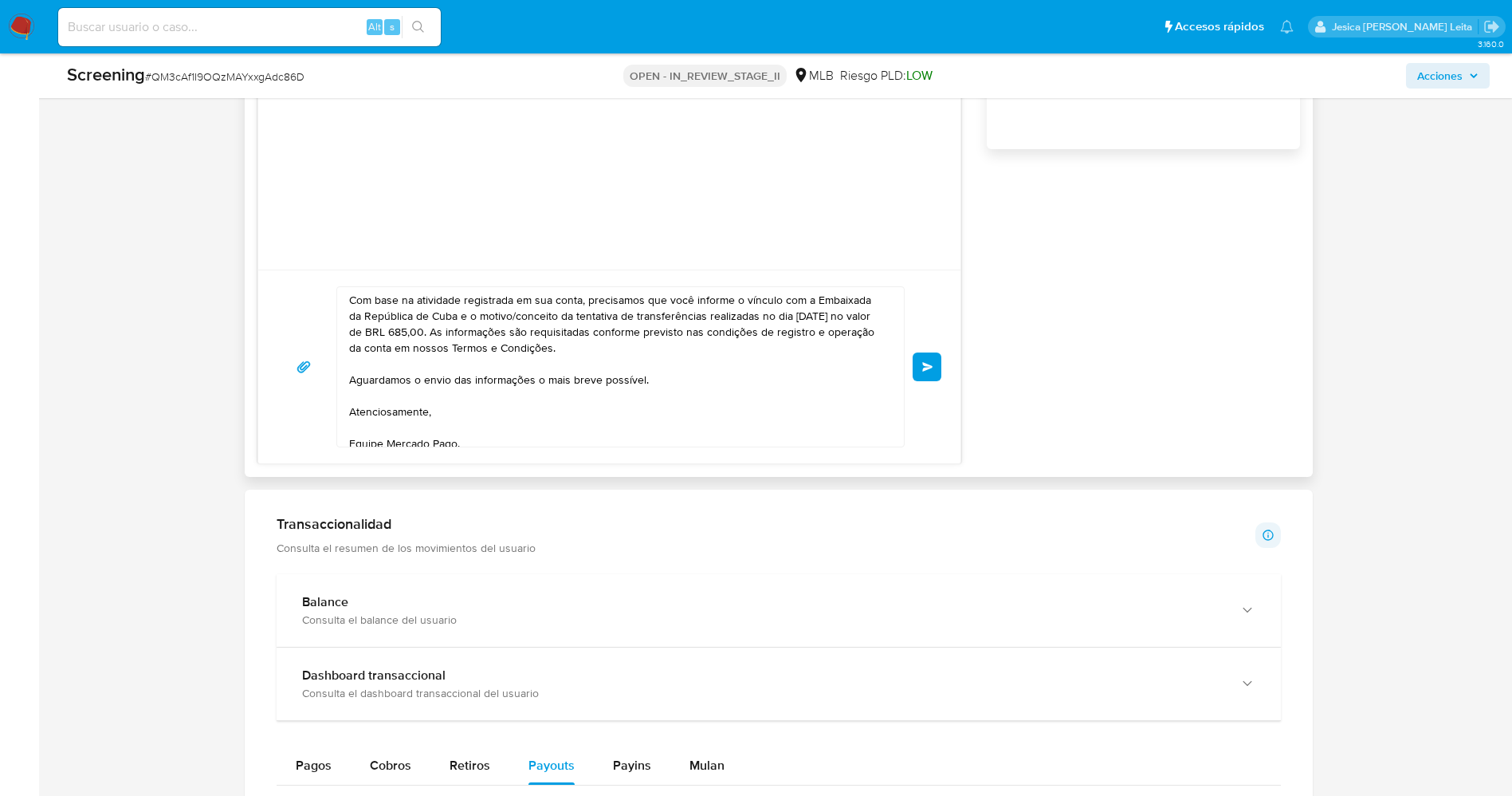
scroll to position [0, 0]
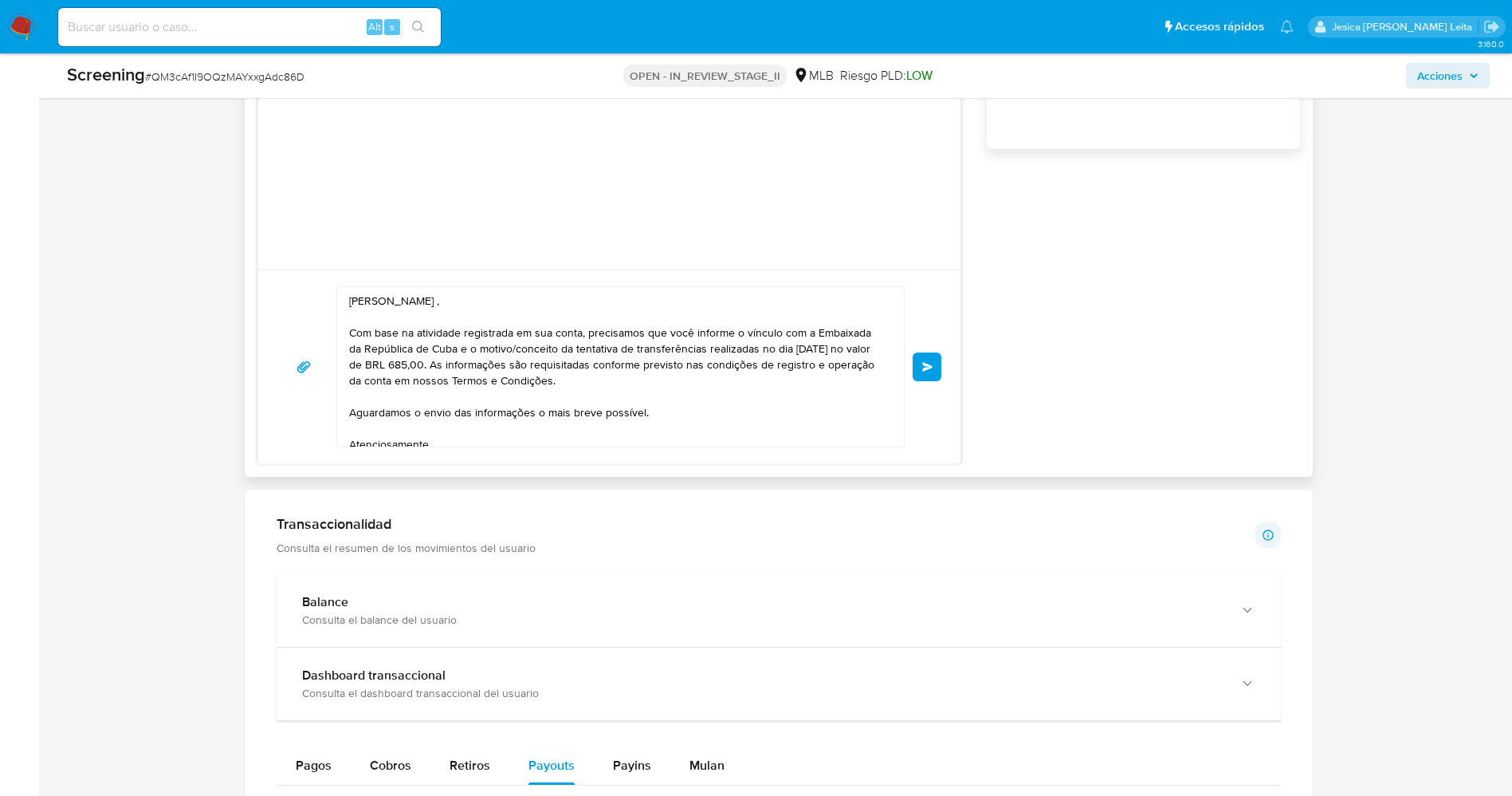
click at [923, 362] on span "Enviar" at bounding box center [928, 367] width 11 height 10
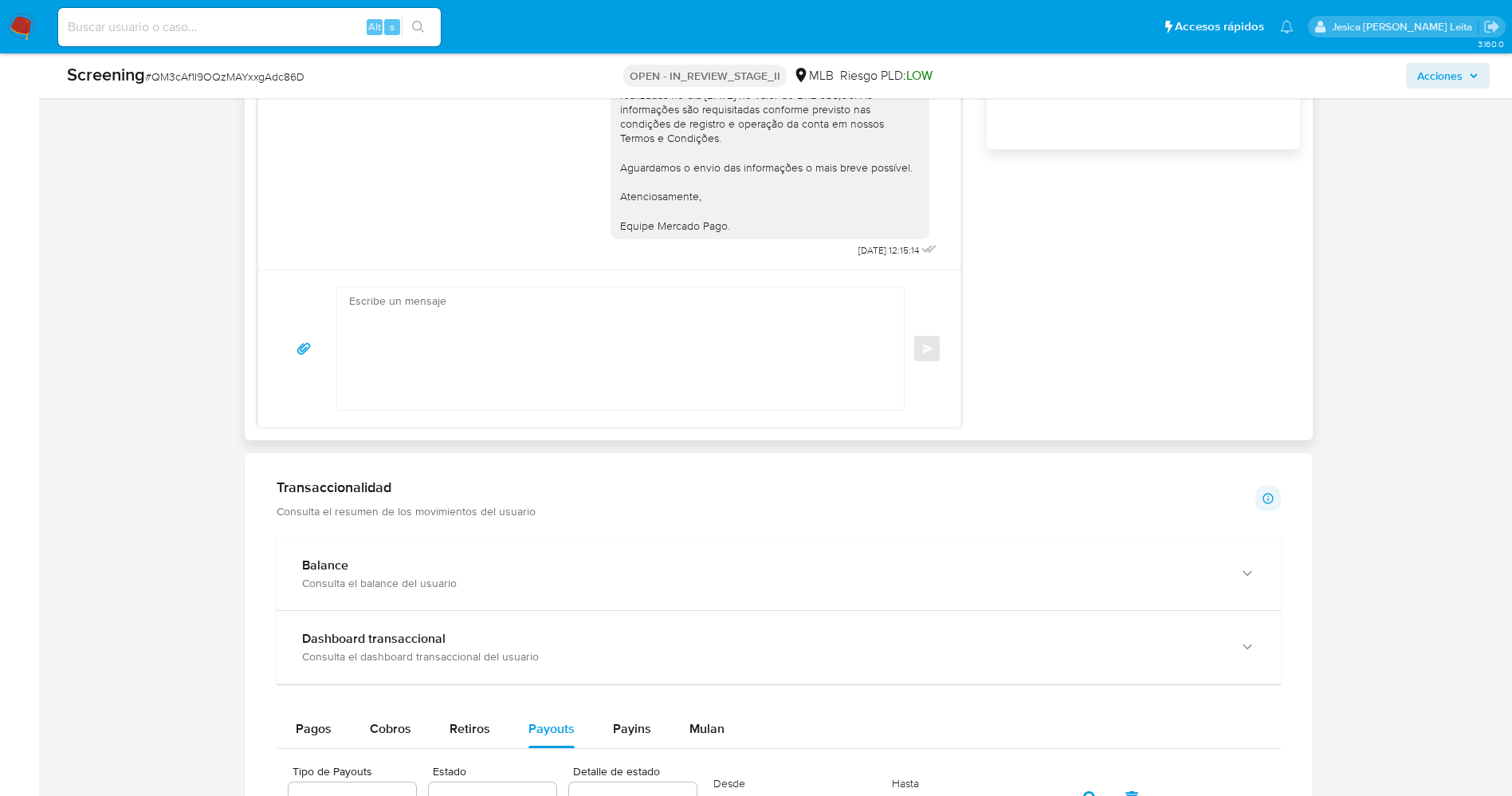
scroll to position [1231, 0]
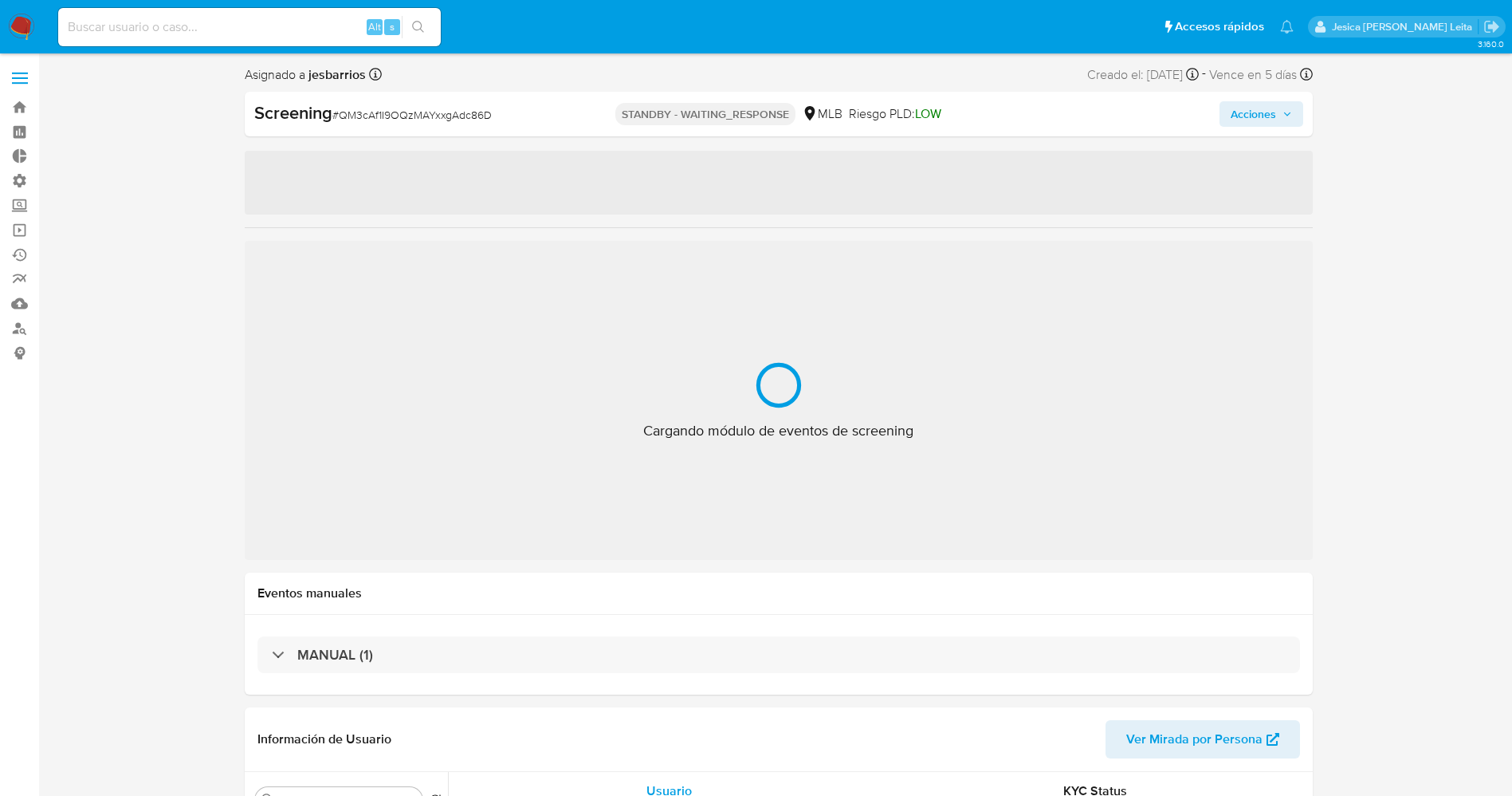
select select "10"
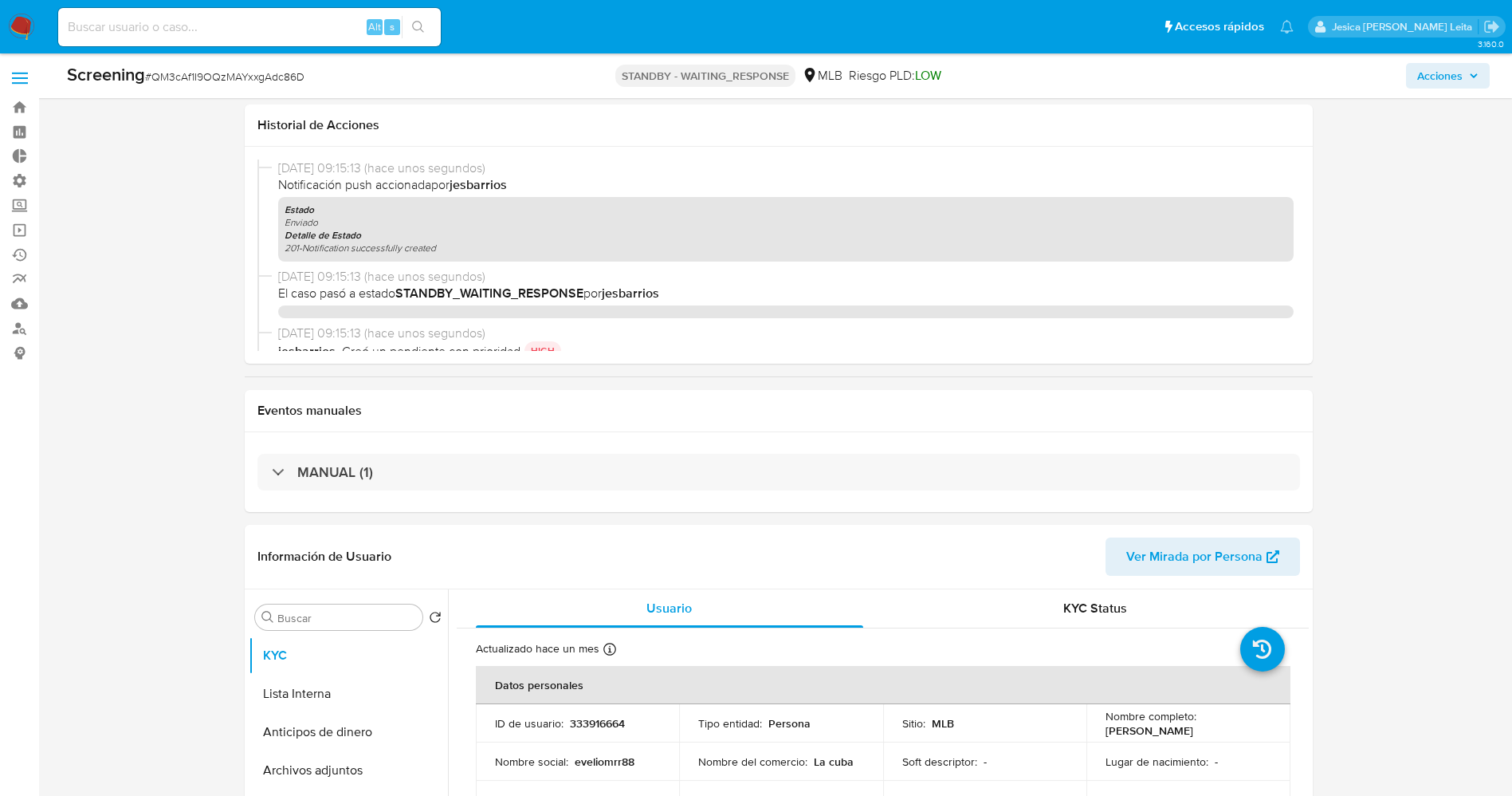
scroll to position [479, 0]
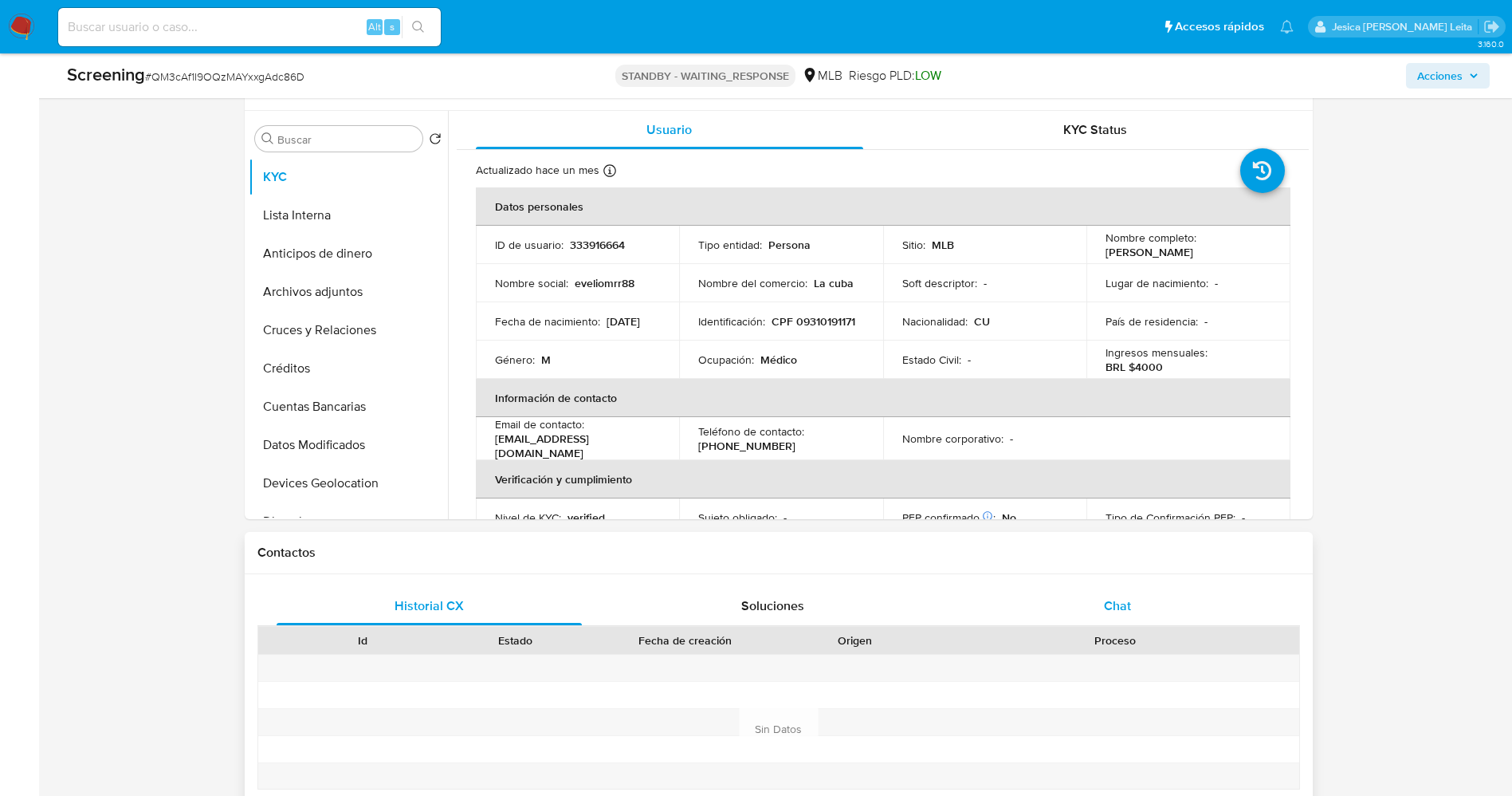
click at [1139, 598] on div "Chat" at bounding box center [1117, 606] width 306 height 38
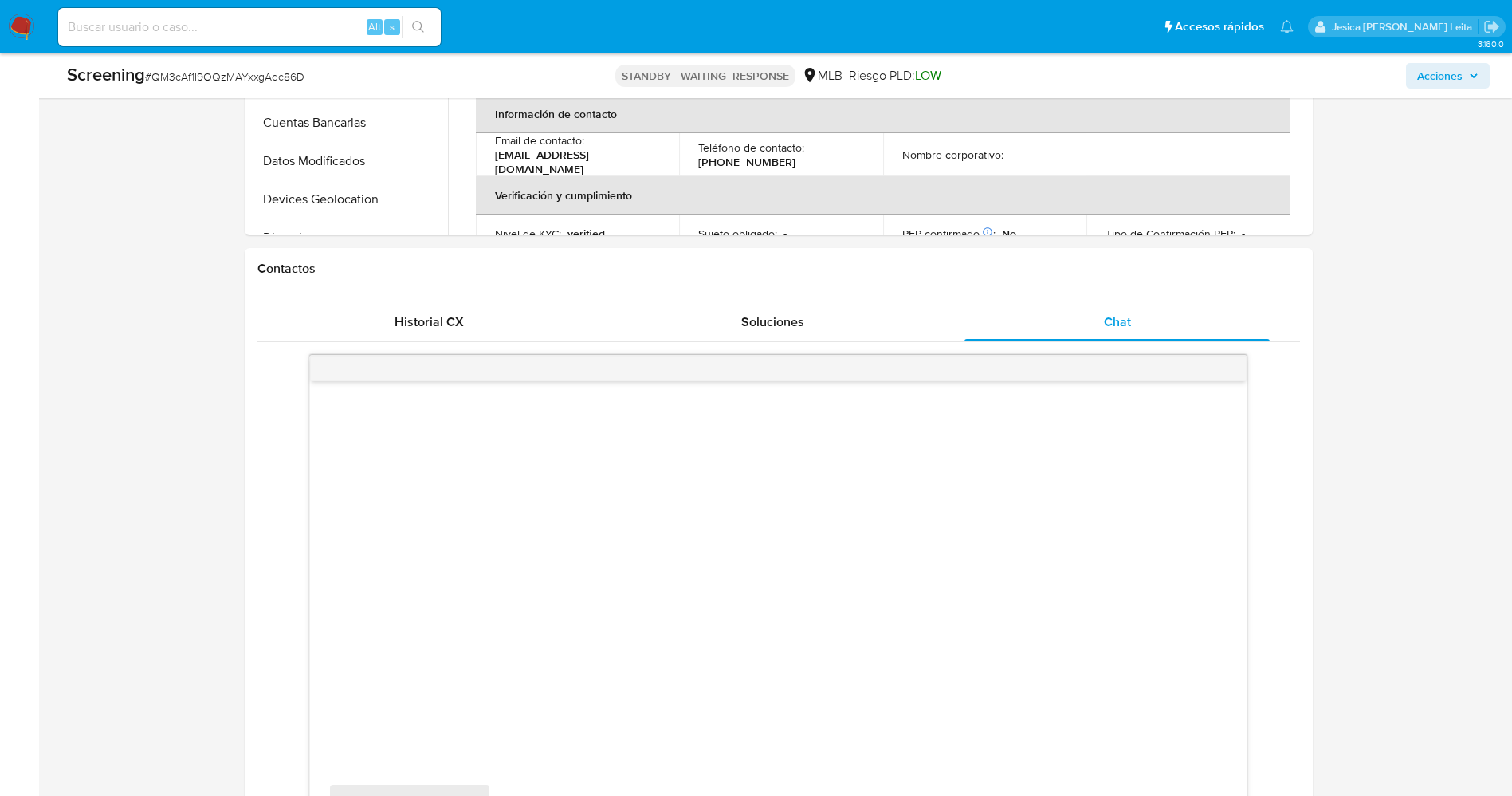
scroll to position [837, 0]
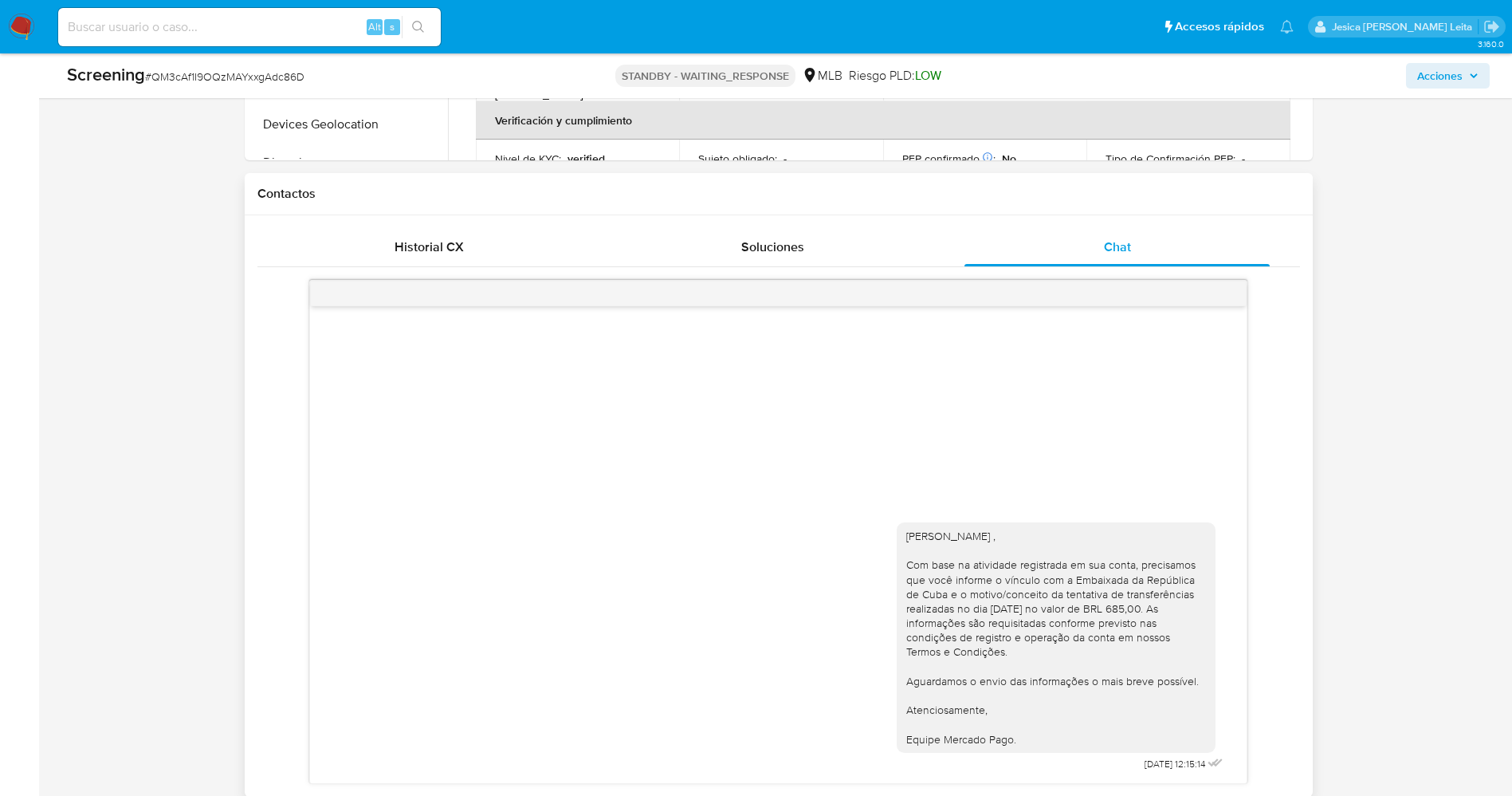
drag, startPoint x: 901, startPoint y: 538, endPoint x: 1048, endPoint y: 739, distance: 249.0
click at [1048, 739] on div "[PERSON_NAME] , Com base na atividade registrada em sua conta, precisamos que v…" at bounding box center [1055, 637] width 319 height 230
copy div "[PERSON_NAME] , Com base na atividade registrada em sua conta, precisamos que v…"
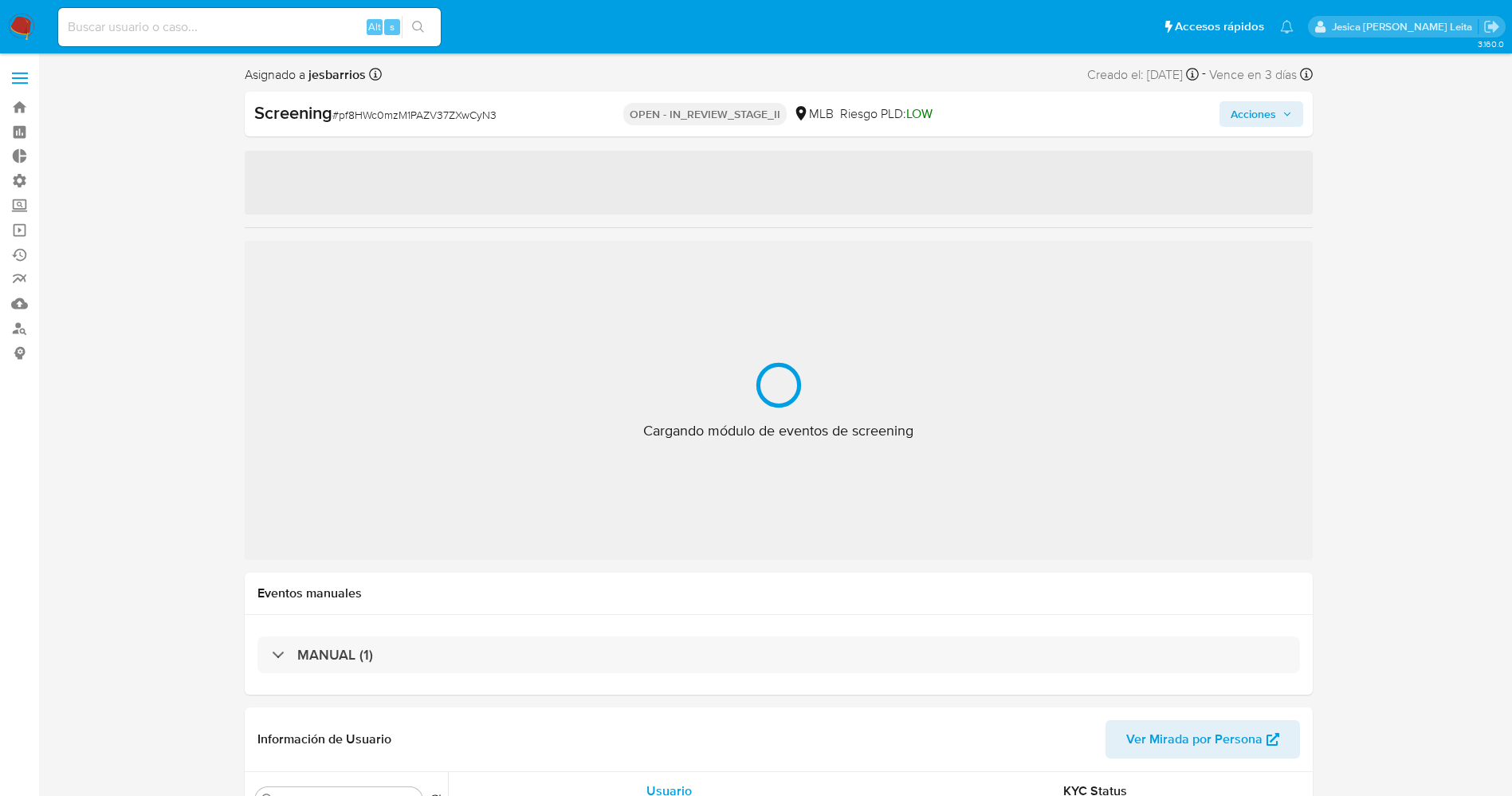
select select "10"
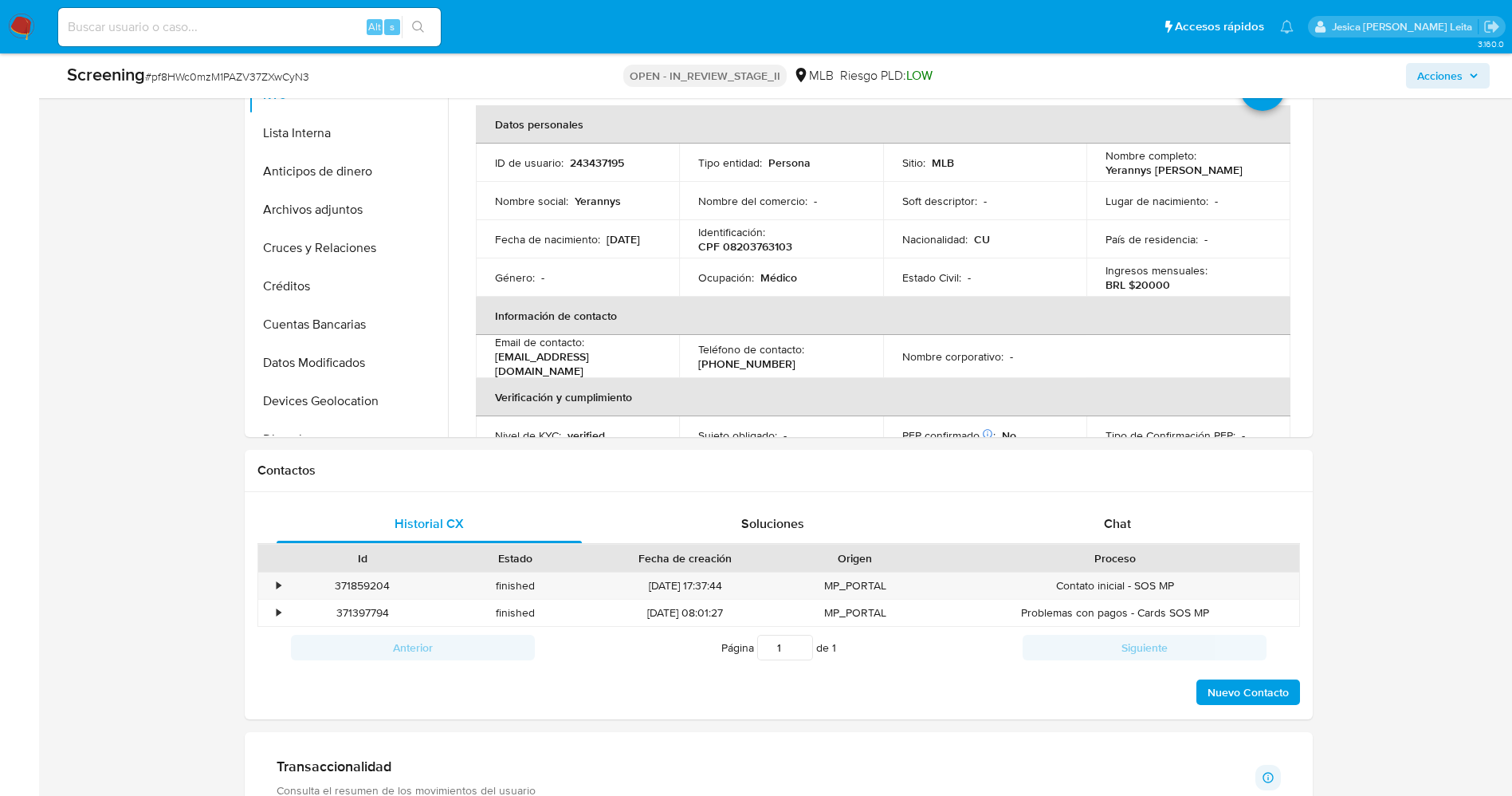
scroll to position [598, 0]
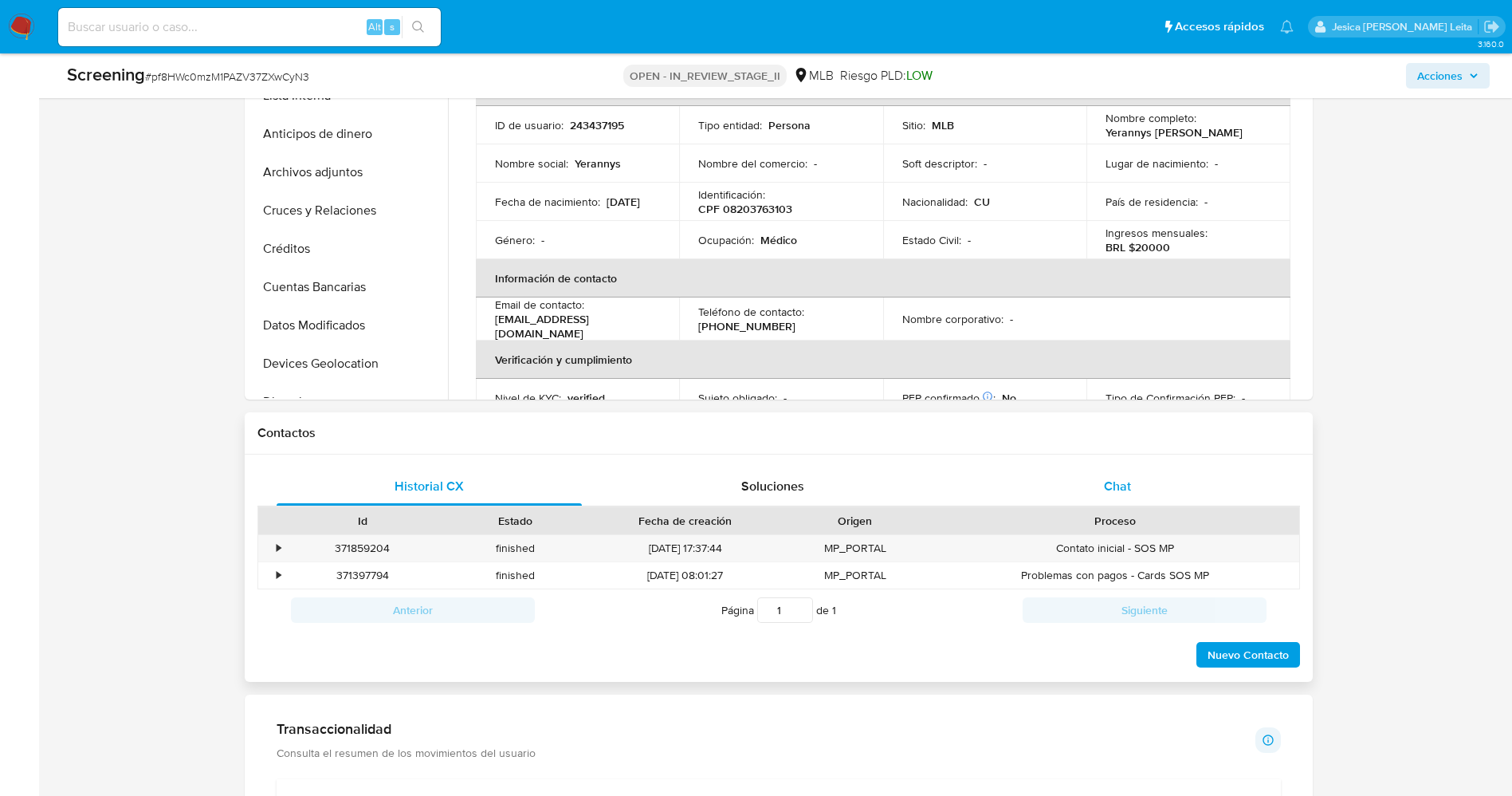
click at [1089, 493] on div "Chat" at bounding box center [1117, 487] width 306 height 38
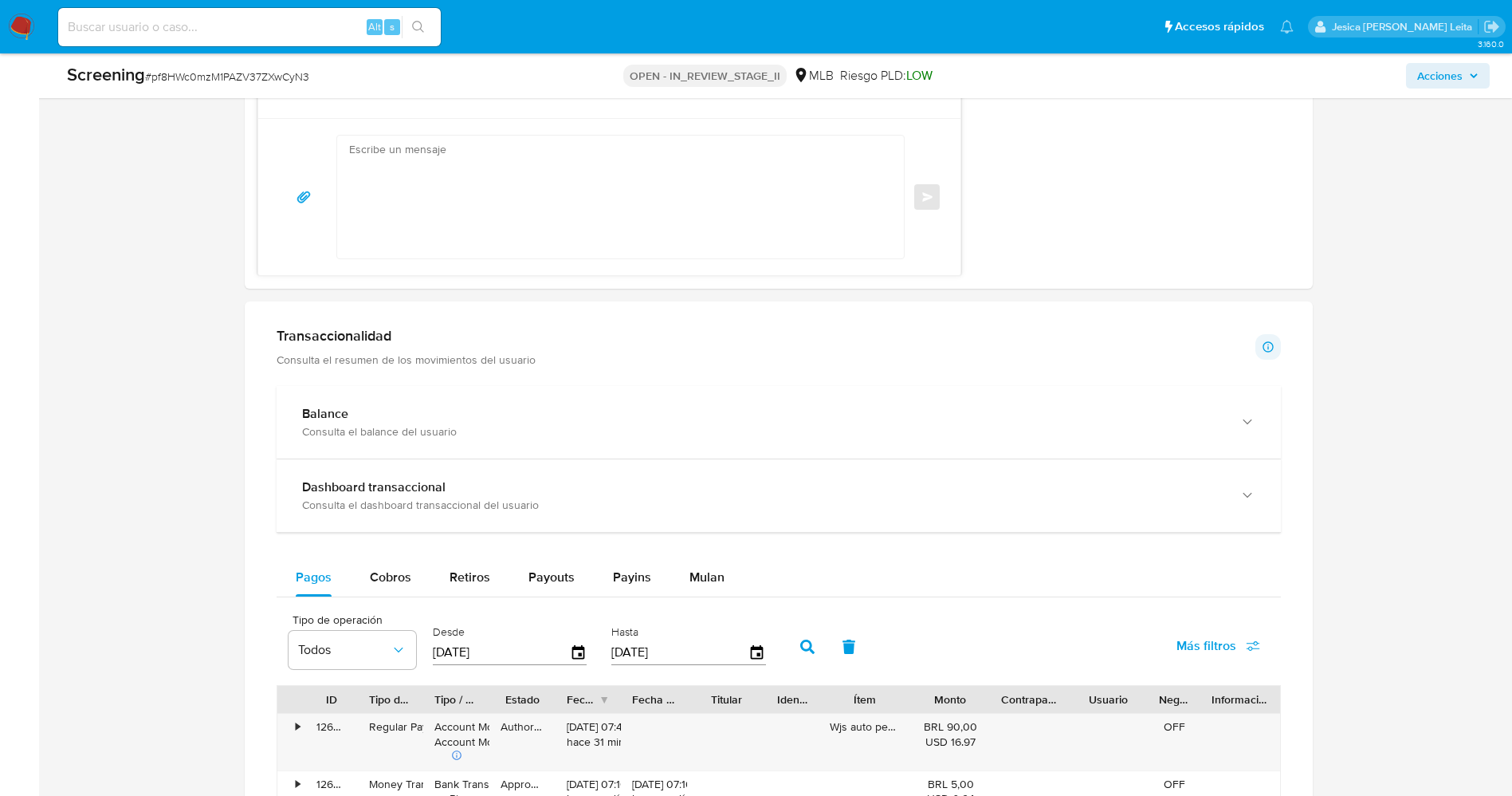
scroll to position [1675, 0]
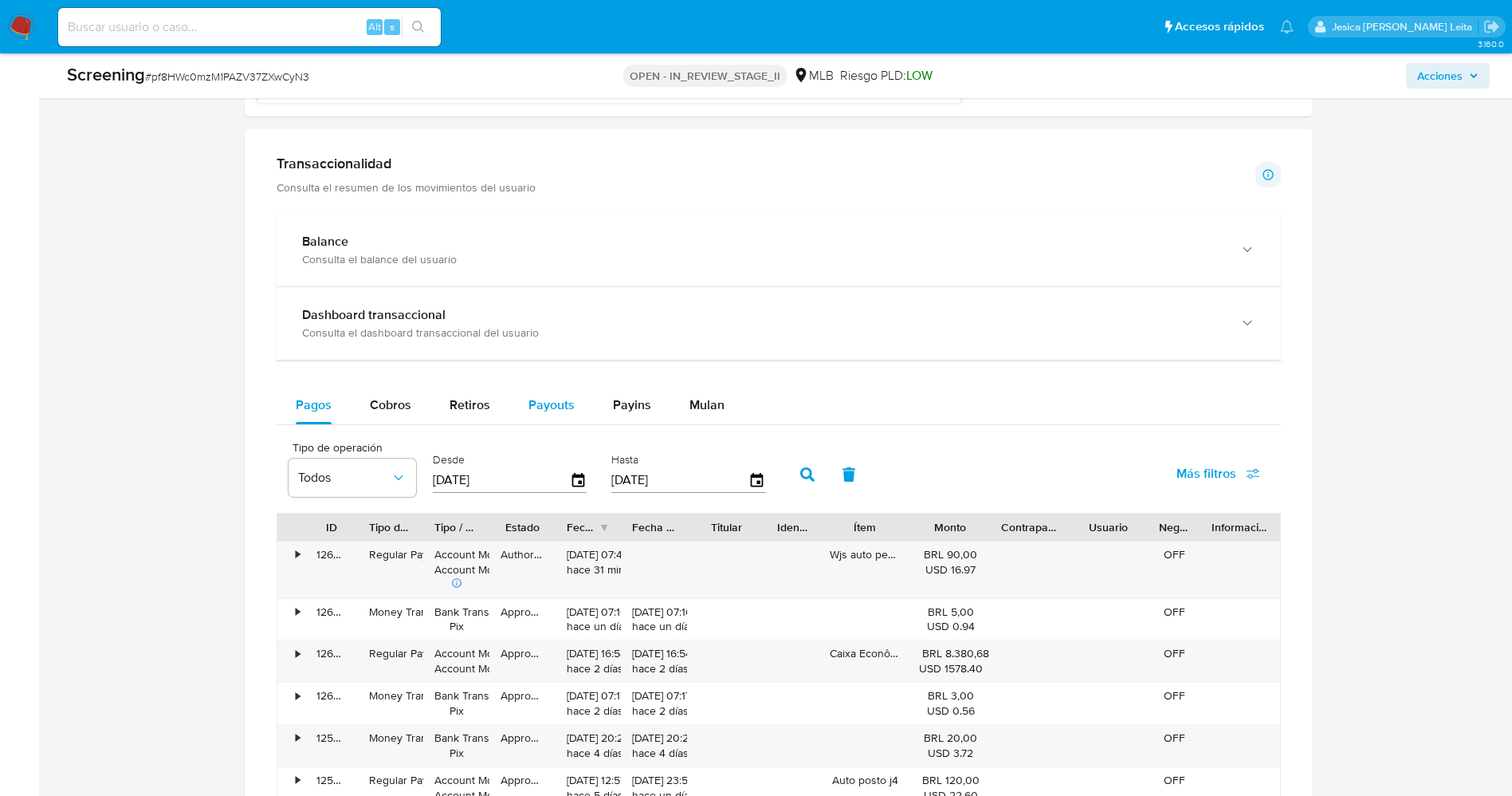
click at [565, 419] on div "Payouts" at bounding box center [551, 405] width 46 height 38
select select "10"
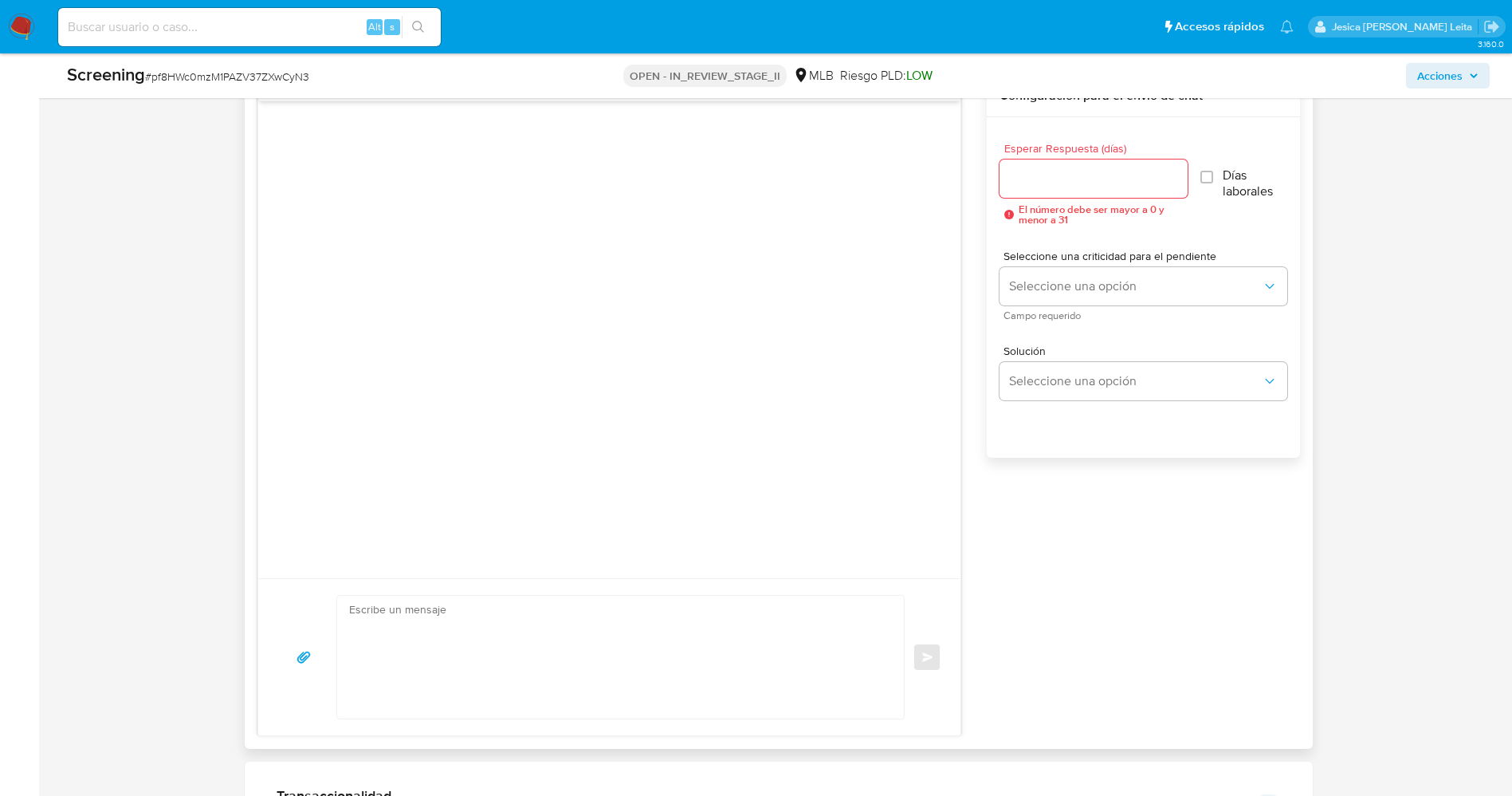
scroll to position [1196, 0]
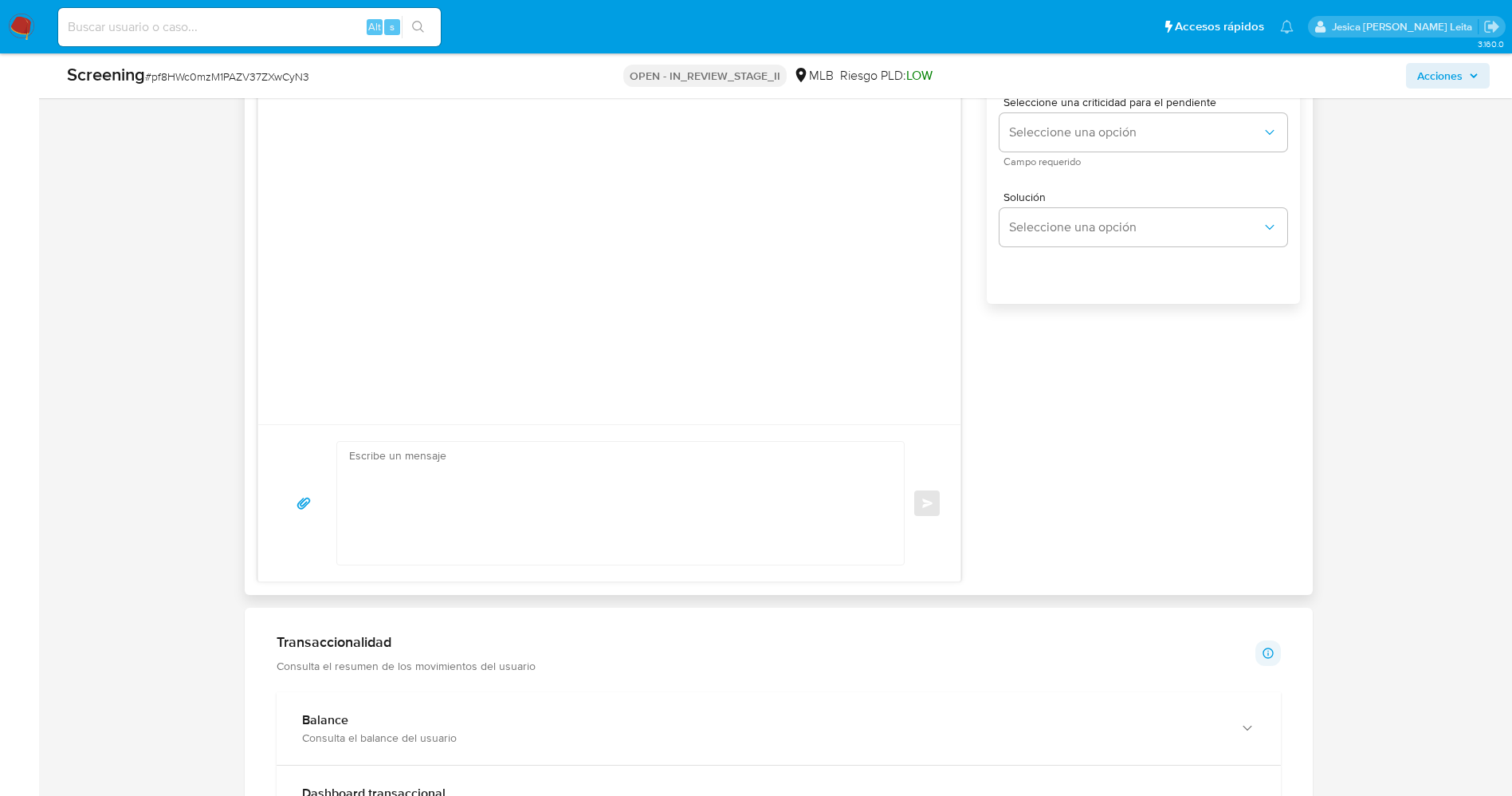
click at [575, 515] on textarea at bounding box center [617, 502] width 536 height 123
paste textarea "Evelio Manuel Ramos Rubinet , Com base na atividade registrada em sua conta, pr…"
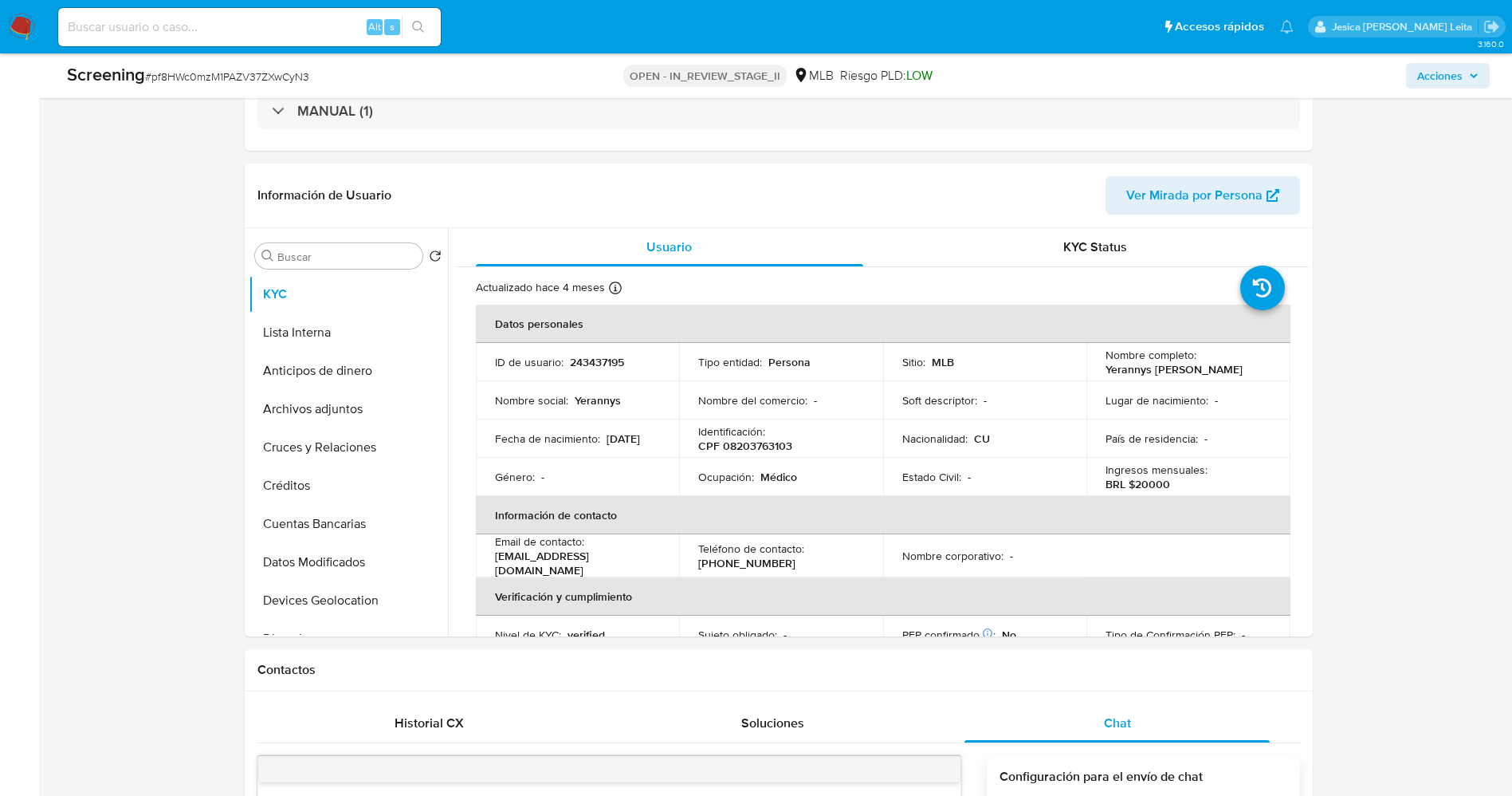
scroll to position [359, 0]
drag, startPoint x: 1099, startPoint y: 371, endPoint x: 1149, endPoint y: 381, distance: 51.0
click at [1149, 381] on td "Nombre completo : Yerannys Eduardo Almaguer Chacon" at bounding box center [1188, 364] width 204 height 38
copy p "Yerannys Eduardo Almaguer Chacon"
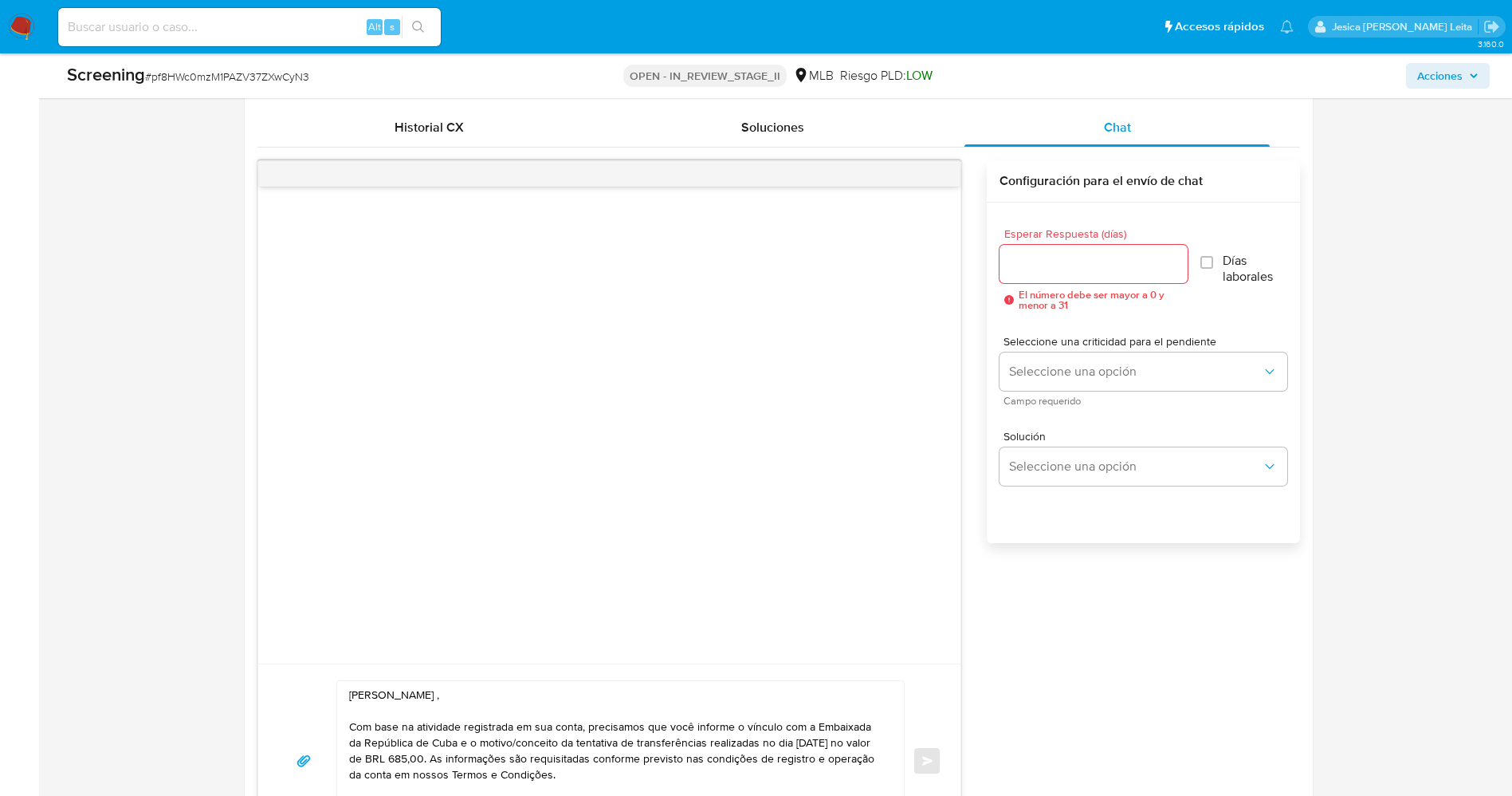
scroll to position [1077, 0]
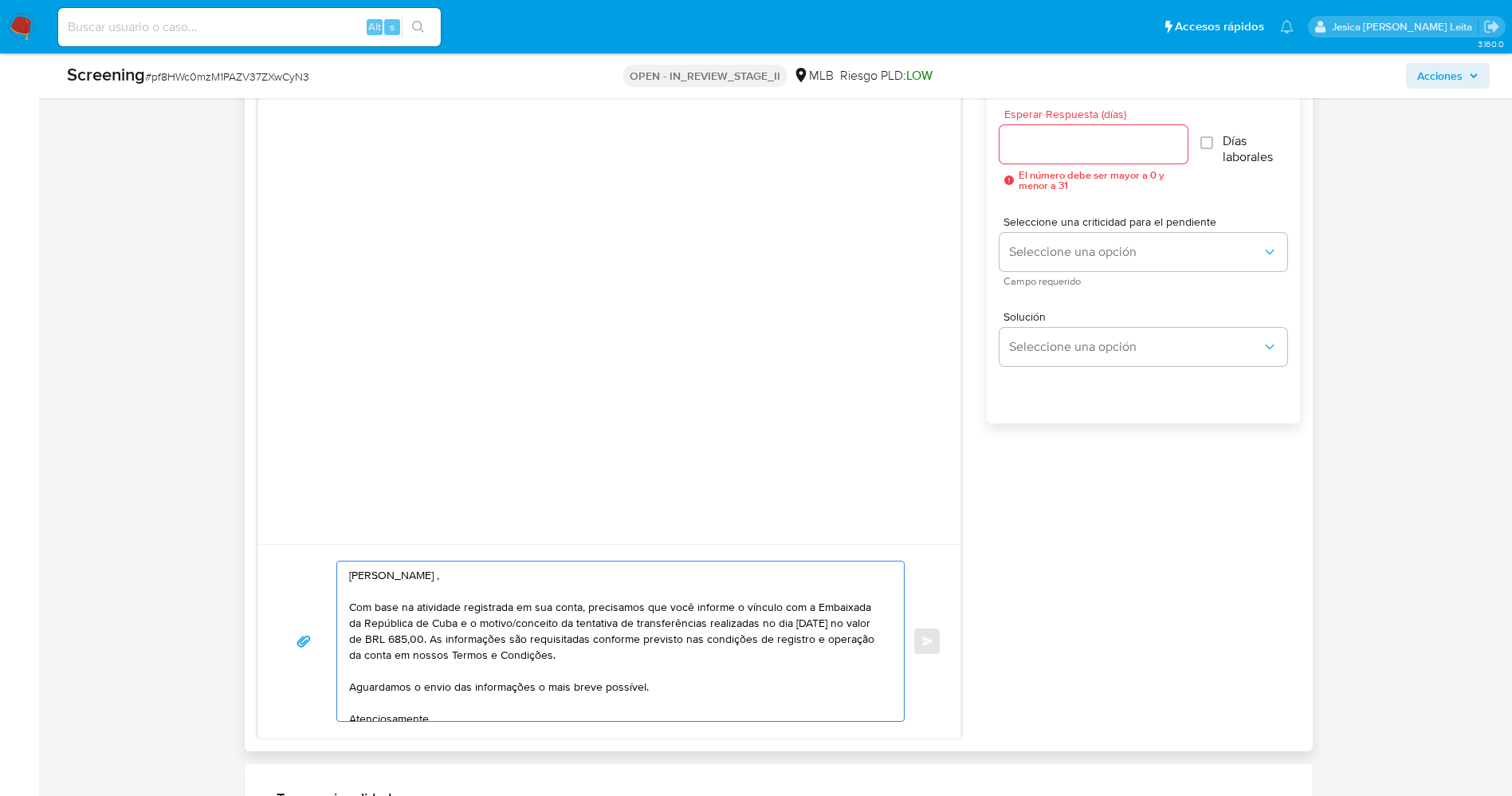
drag, startPoint x: 350, startPoint y: 576, endPoint x: 492, endPoint y: 575, distance: 142.0
click at [492, 575] on textarea "Evelio Manuel Ramos Rubinet , Com base na atividade registrada em sua conta, pr…" at bounding box center [617, 641] width 536 height 160
drag, startPoint x: 478, startPoint y: 573, endPoint x: 469, endPoint y: 580, distance: 11.4
click at [469, 580] on textarea "Evelio Manuel Ramos Rubinet , Com base na atividade registrada em sua conta, pr…" at bounding box center [617, 641] width 536 height 160
click at [484, 578] on textarea "Evelio Manuel Ramos Rubinet , Com base na atividade registrada em sua conta, pr…" at bounding box center [617, 641] width 536 height 160
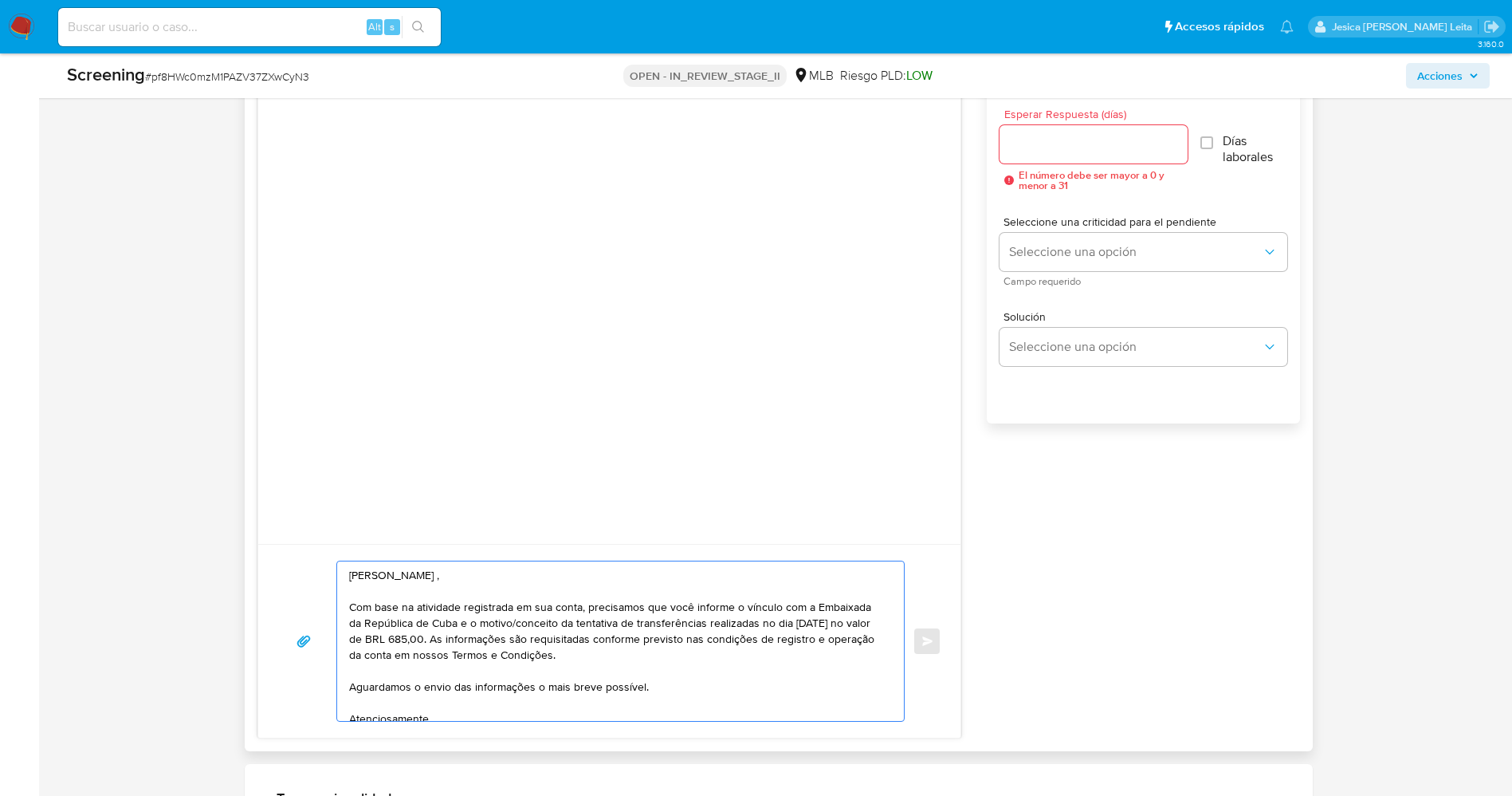
drag, startPoint x: 492, startPoint y: 575, endPoint x: 338, endPoint y: 582, distance: 154.2
click at [338, 582] on div "Evelio Manuel Ramos Rubinet , Com base na atividade registrada em sua conta, pr…" at bounding box center [617, 641] width 559 height 160
paste textarea "Yerannys Eduardo Almaguer Chacon"
type textarea "Evelio Manuel Ramos Rubinet , Com base na atividade registrada em sua conta, pr…"
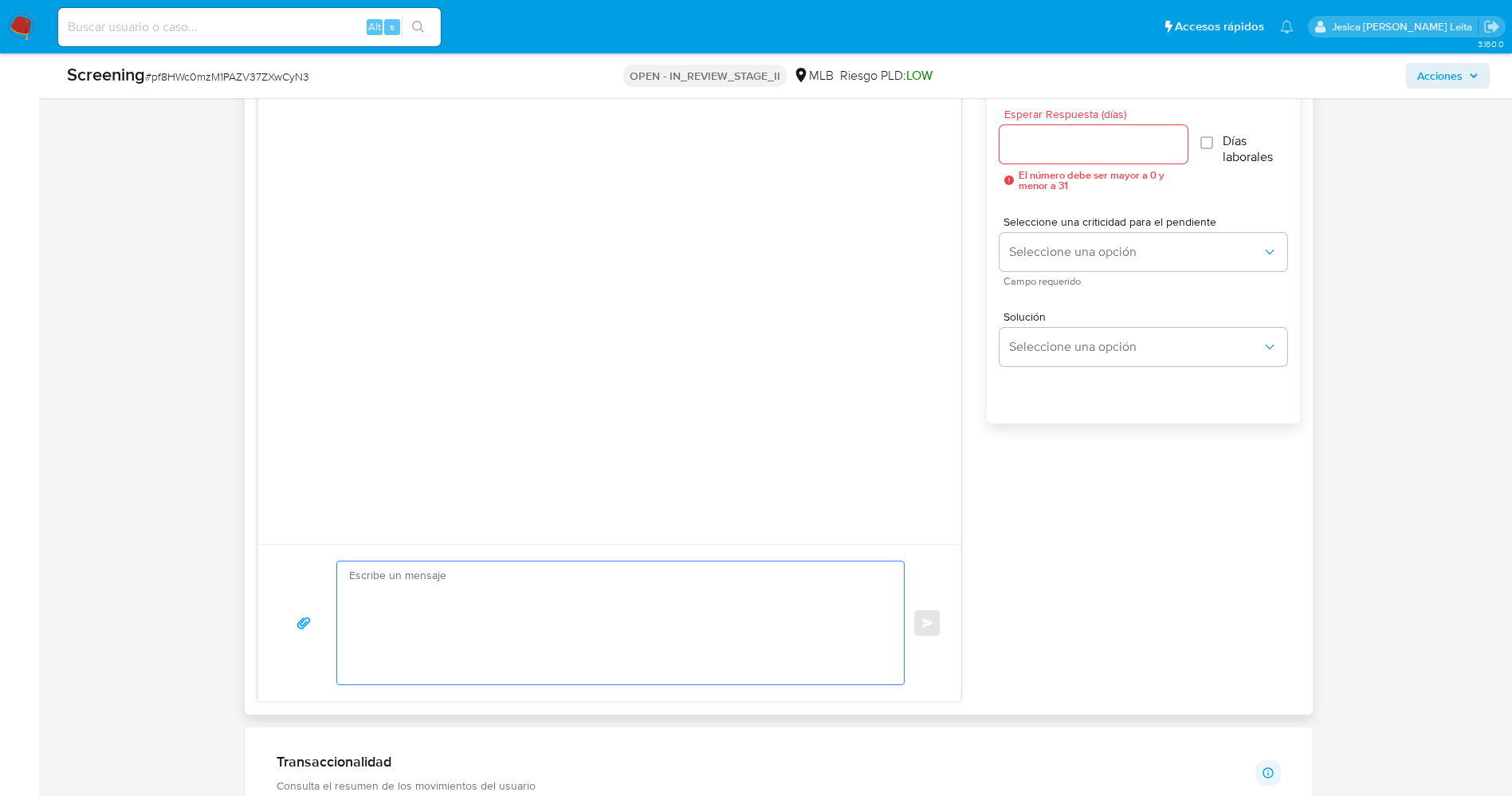
scroll to position [1196, 0]
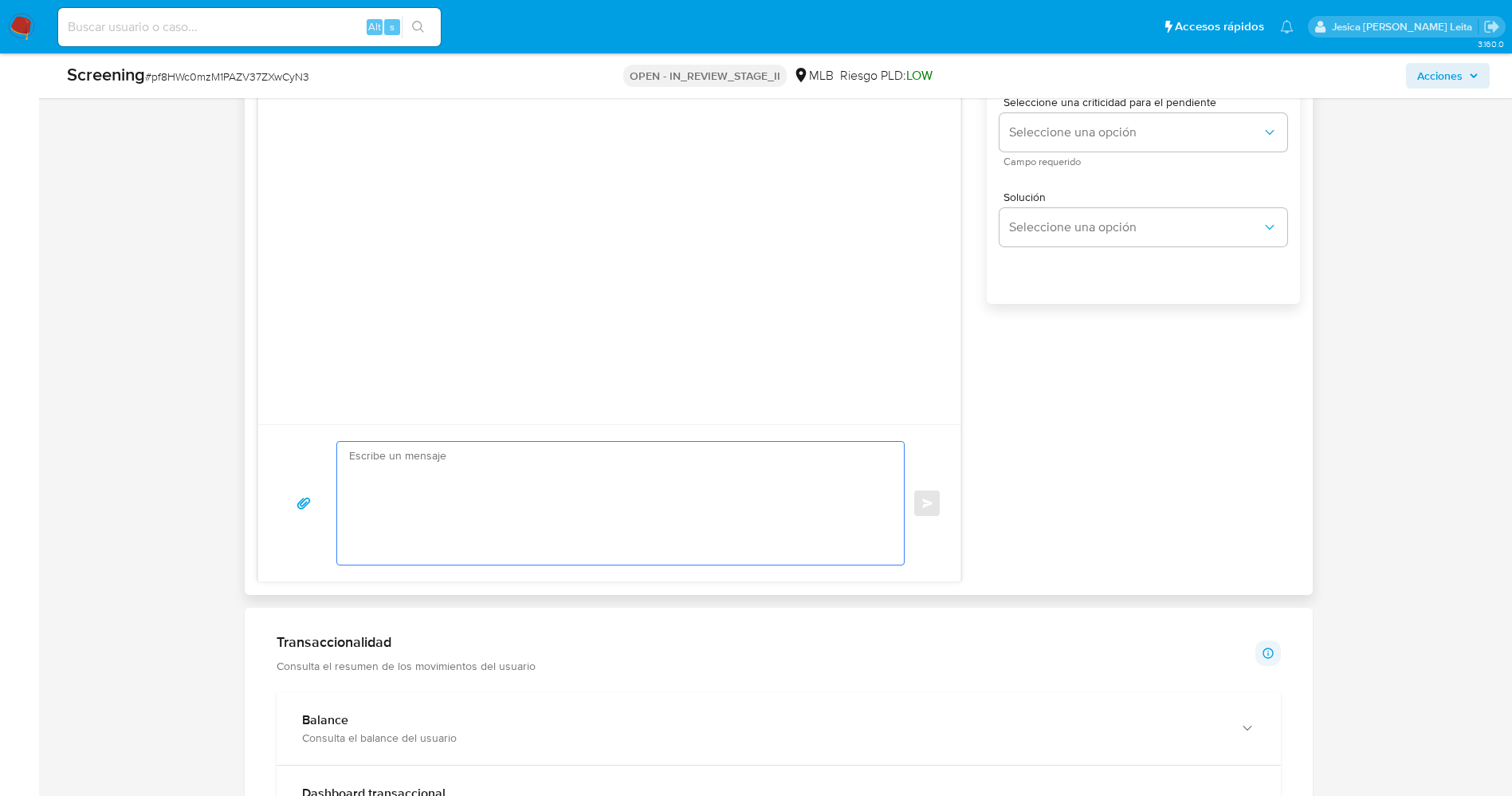
click at [432, 495] on textarea at bounding box center [617, 502] width 536 height 123
paste textarea "Olá Armando Poll Rueda , Com base na atividade registrada em sua conta, precisa…"
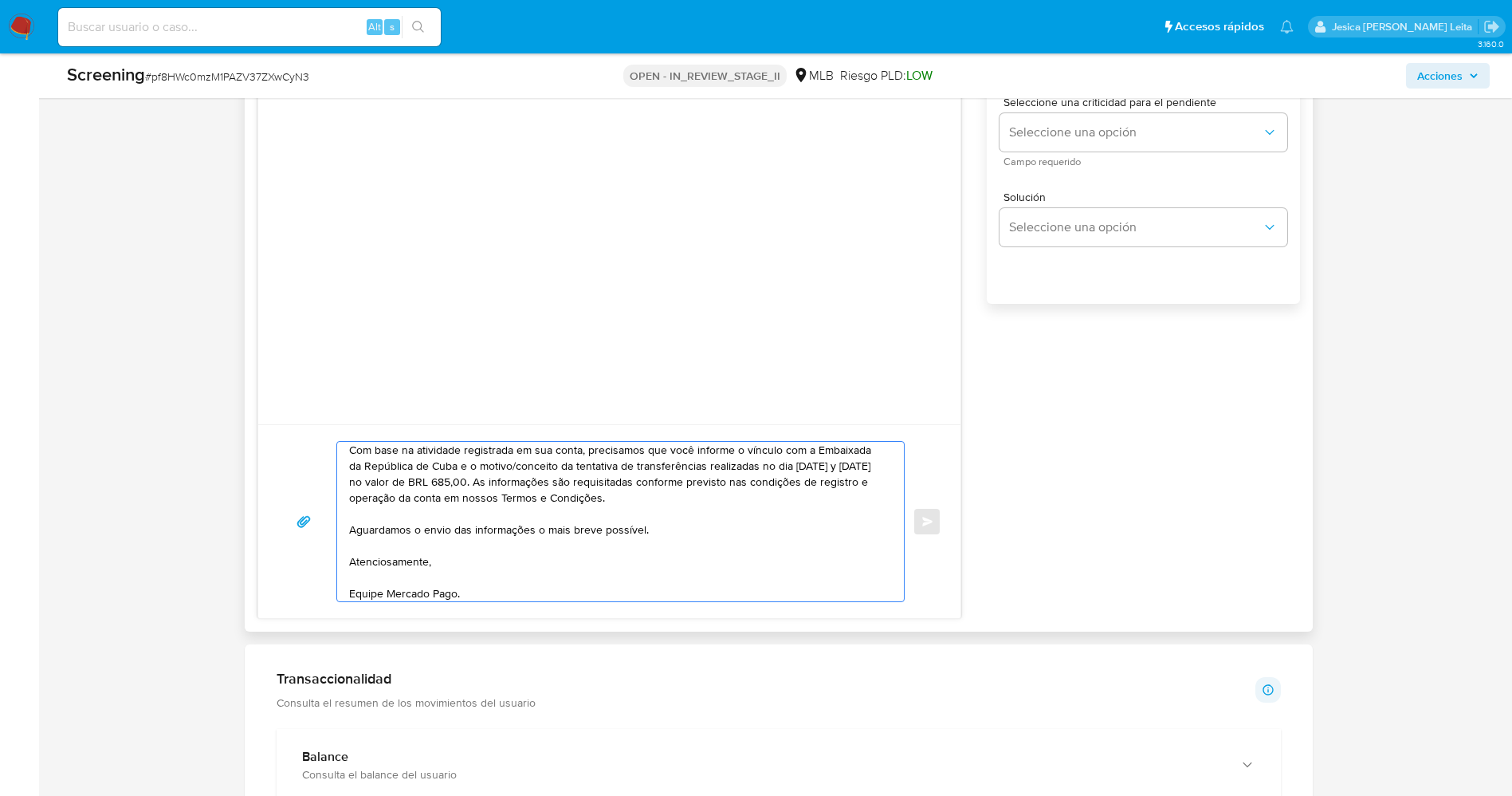
scroll to position [0, 0]
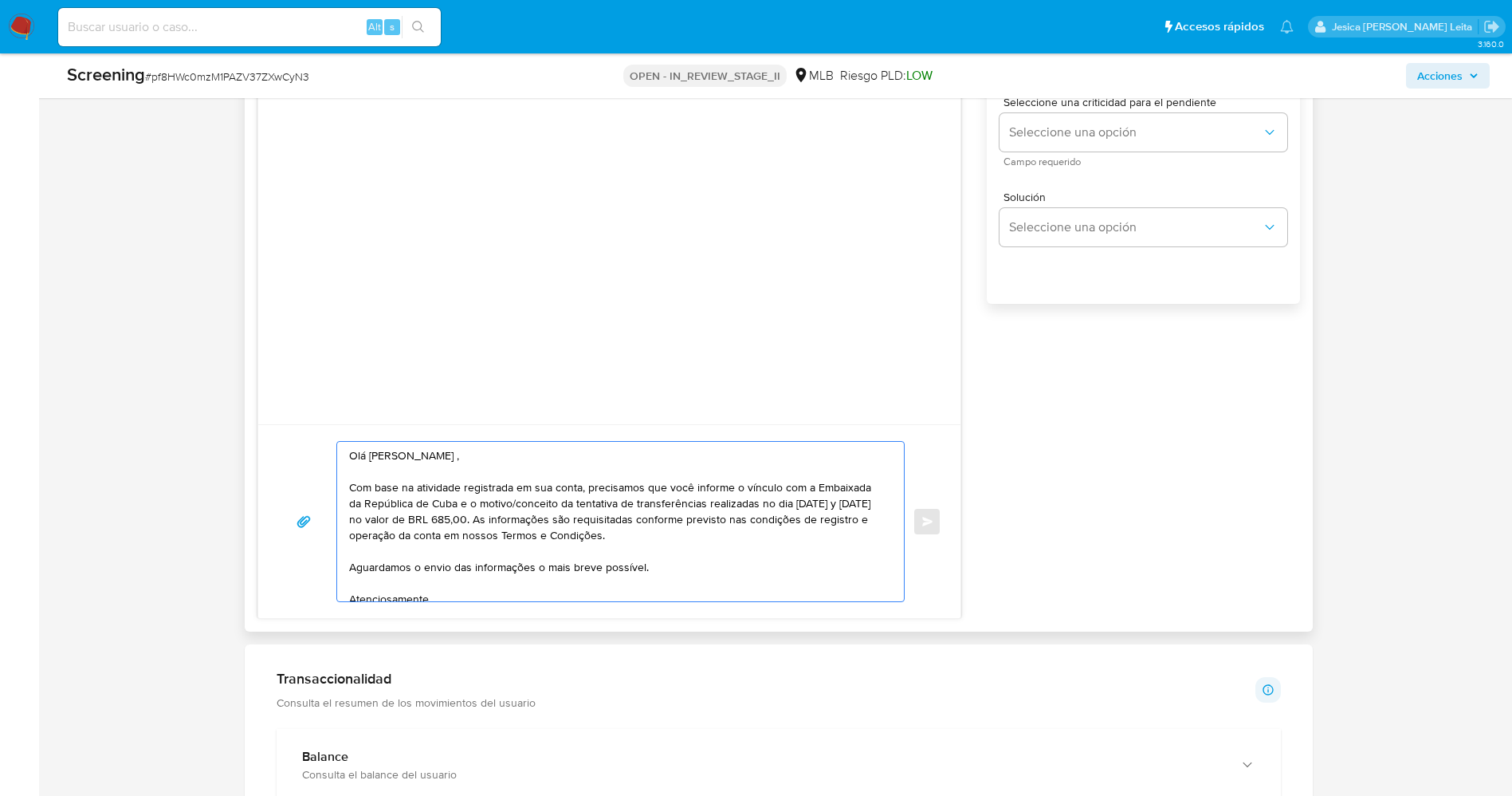
click at [367, 463] on textarea "Olá Armando Poll Rueda , Com base na atividade registrada em sua conta, precisa…" at bounding box center [617, 521] width 536 height 160
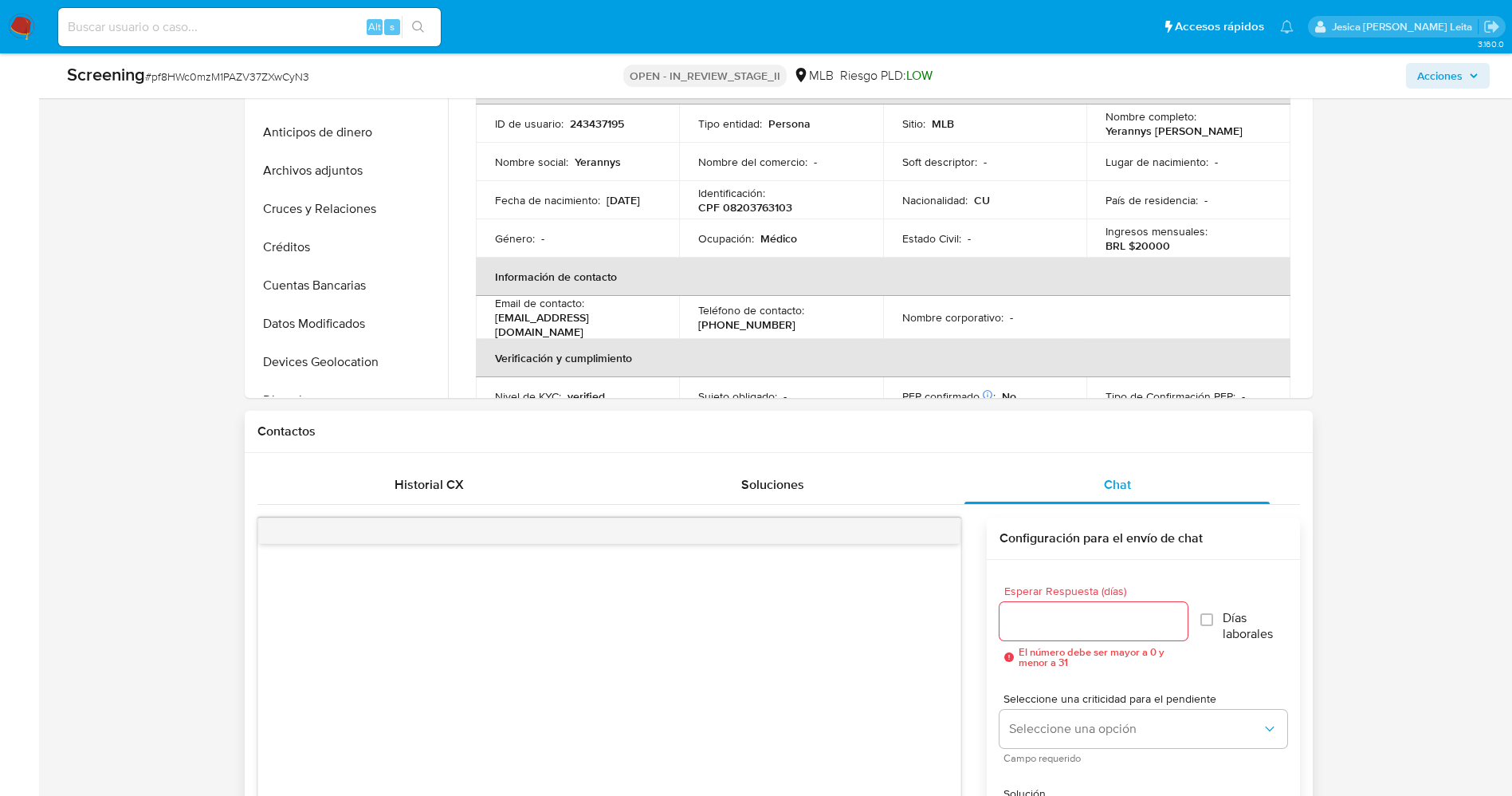
scroll to position [359, 0]
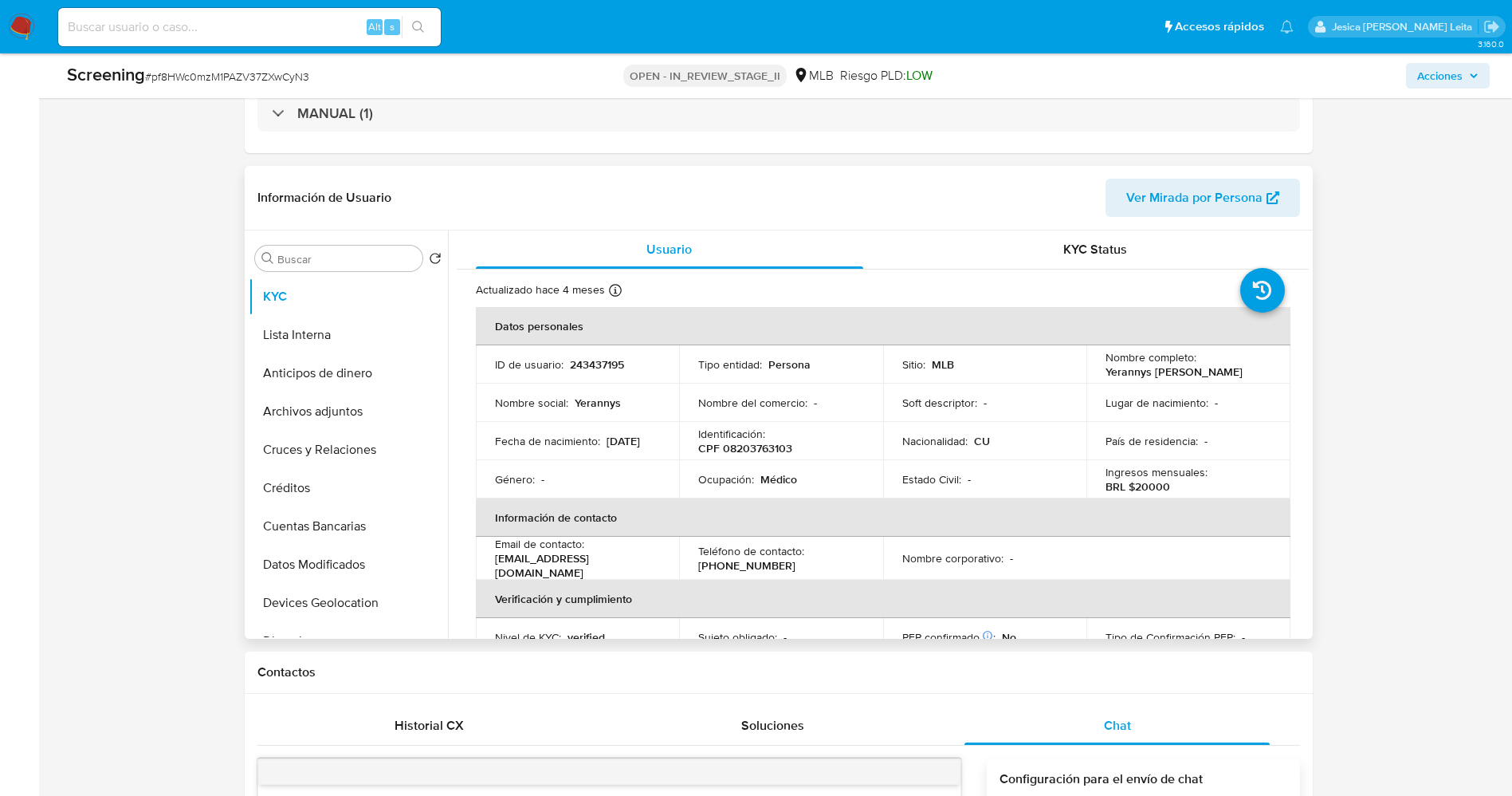
drag, startPoint x: 1100, startPoint y: 370, endPoint x: 1147, endPoint y: 381, distance: 48.3
click at [1147, 379] on p "Yerannys Eduardo Almaguer Chacon" at bounding box center [1174, 371] width 137 height 15
copy p "Yerannys Eduardo Almaguer Chacon"
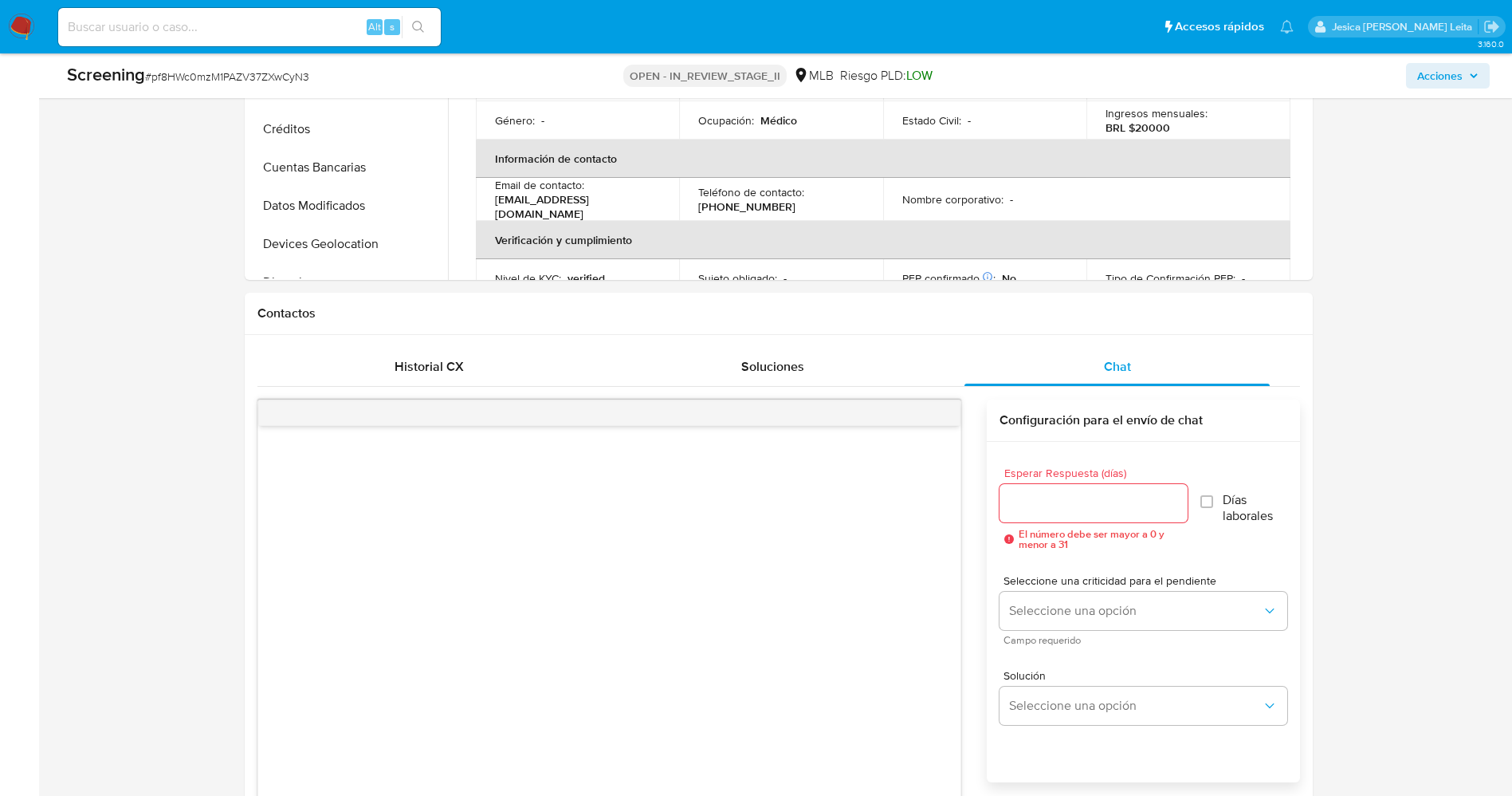
scroll to position [1077, 0]
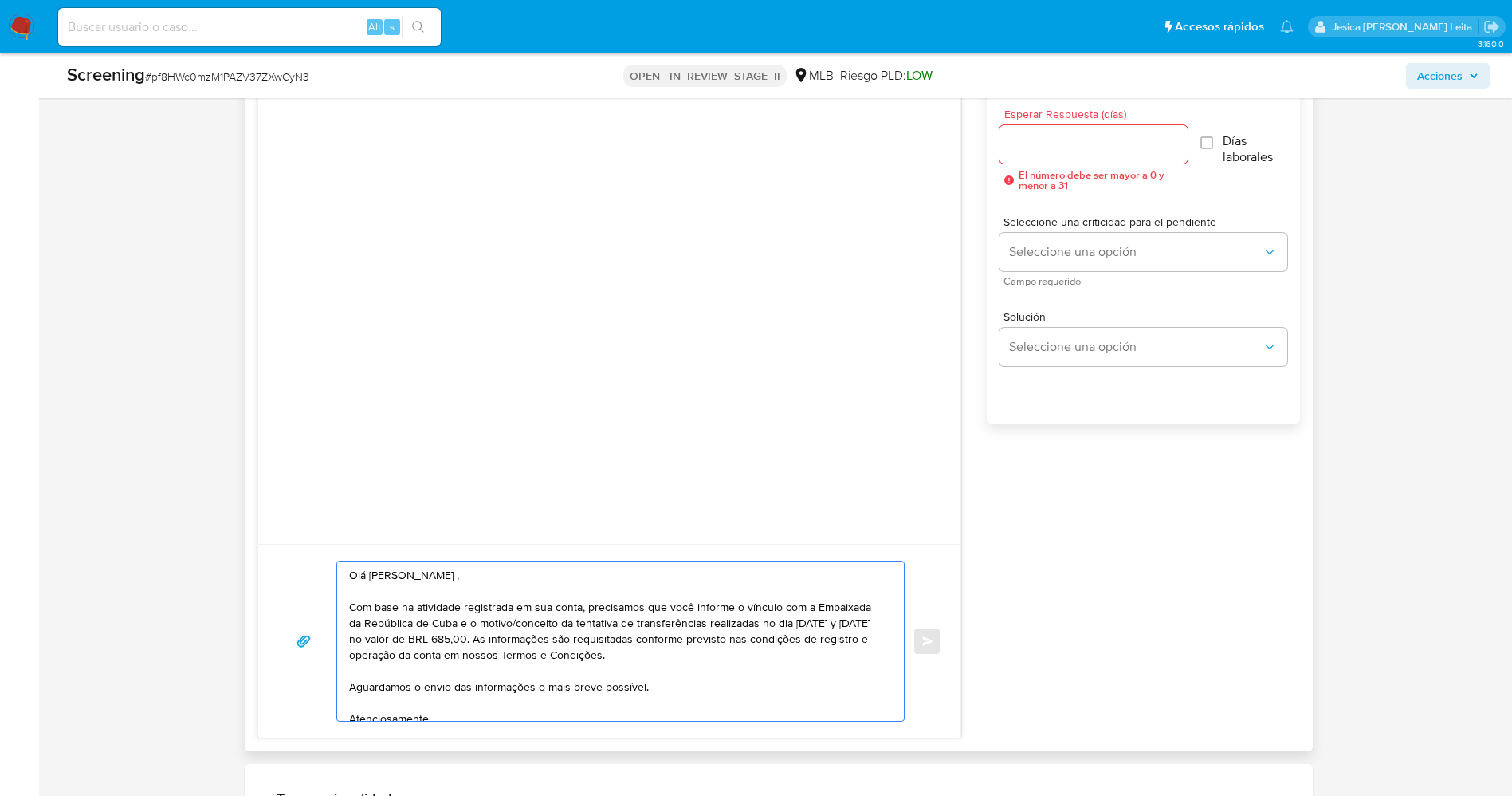
drag, startPoint x: 371, startPoint y: 575, endPoint x: 466, endPoint y: 573, distance: 95.0
click at [466, 573] on textarea "Olá Armando Poll Rueda , Com base na atividade registrada em sua conta, precisa…" at bounding box center [617, 641] width 536 height 160
paste textarea "Yerannys Eduardo Almaguer Chacon"
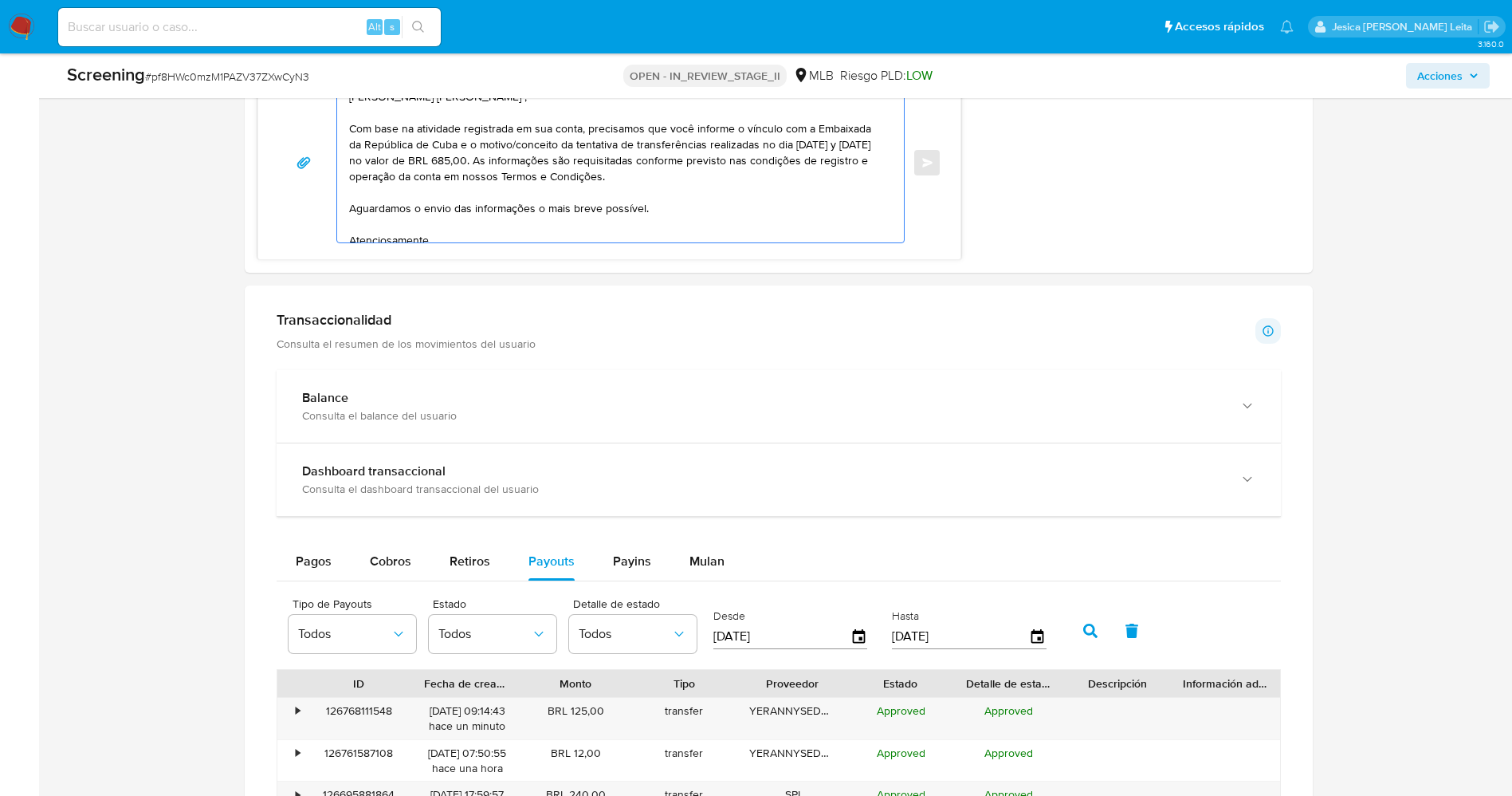
scroll to position [1196, 0]
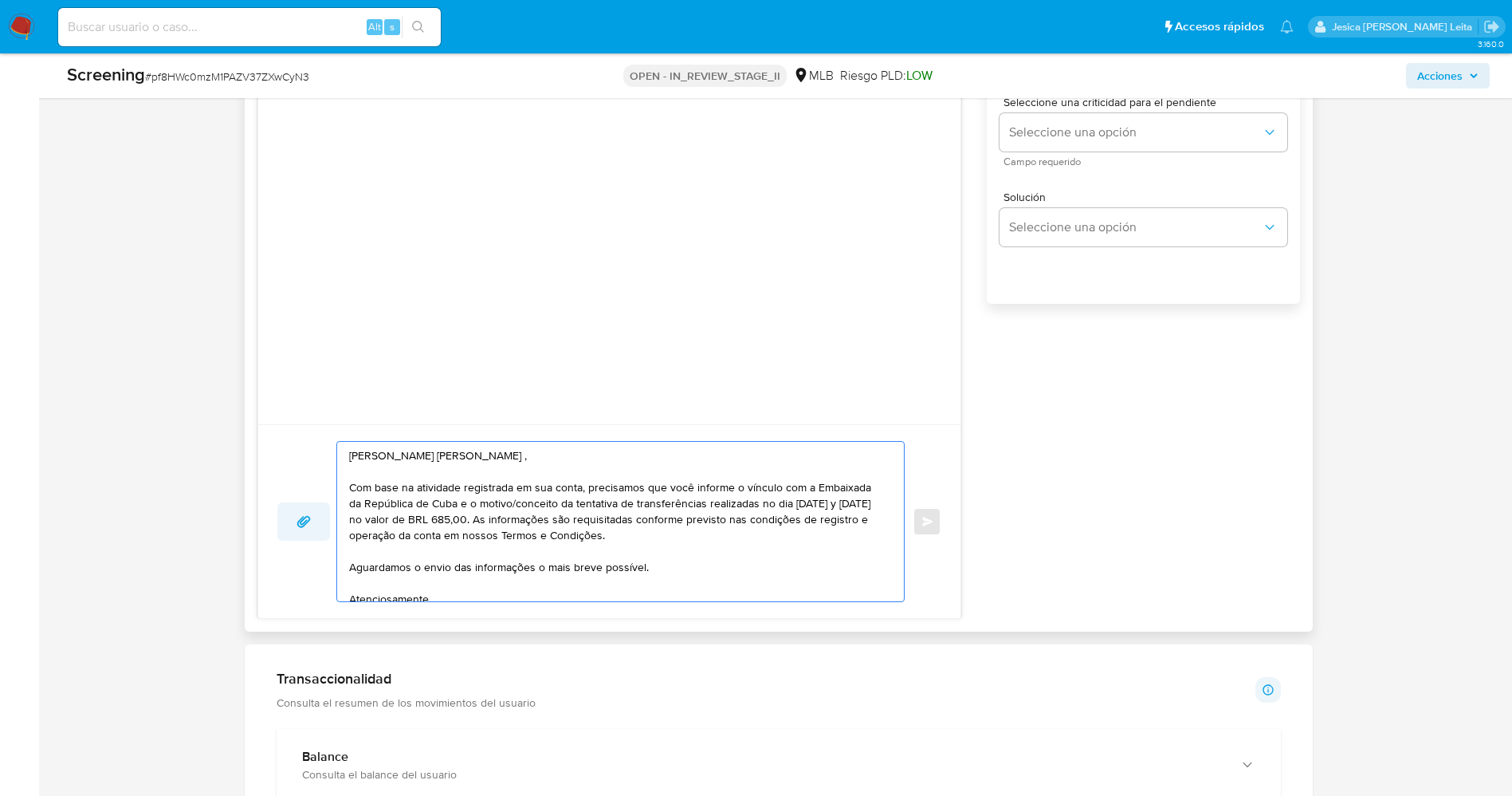
drag, startPoint x: 479, startPoint y: 521, endPoint x: 328, endPoint y: 518, distance: 151.0
click at [328, 518] on div "Olá Yerannys Eduardo Almaguer Chacon , Com base na atividade registrada em sua …" at bounding box center [609, 521] width 664 height 161
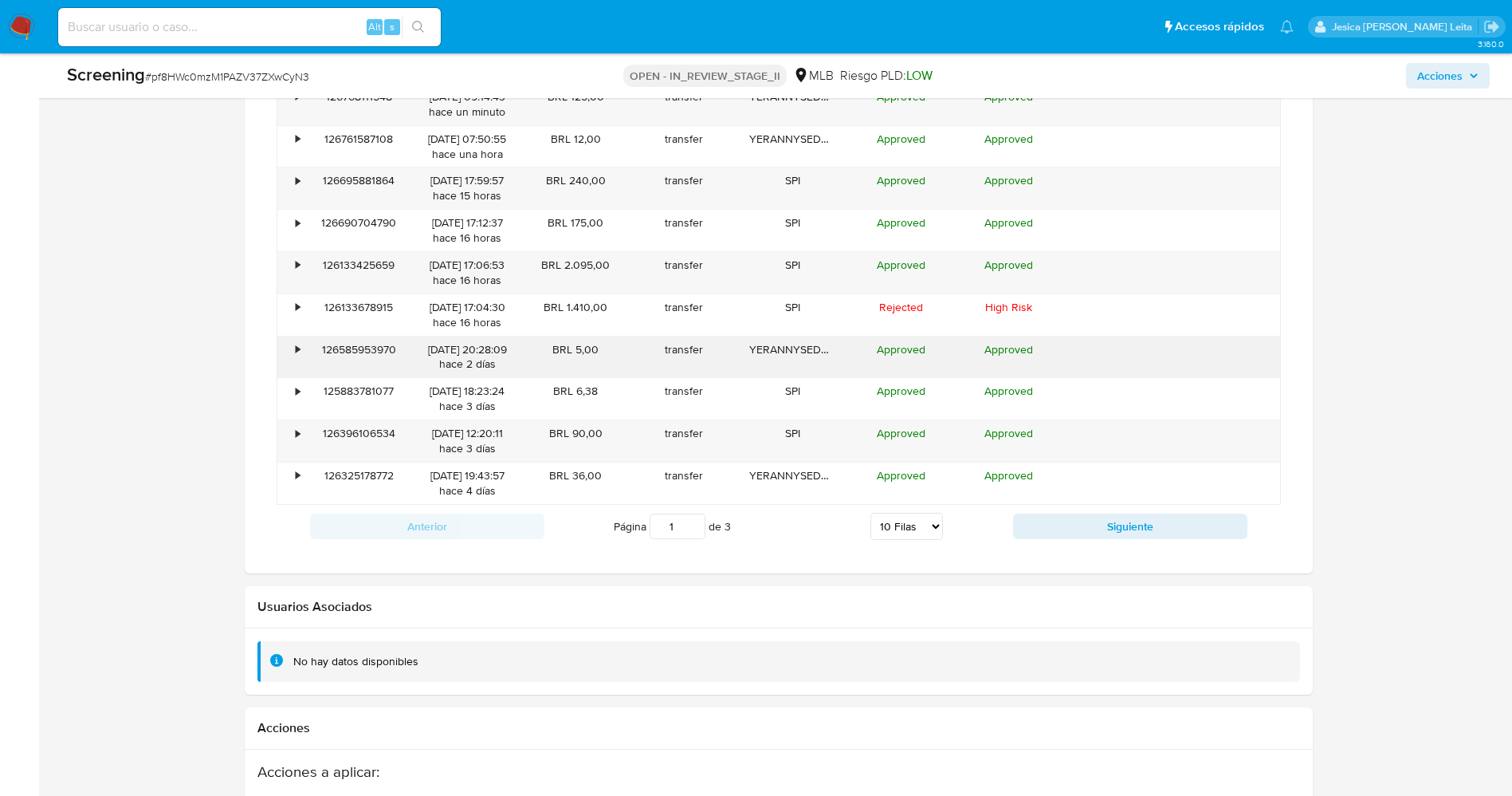
scroll to position [2153, 0]
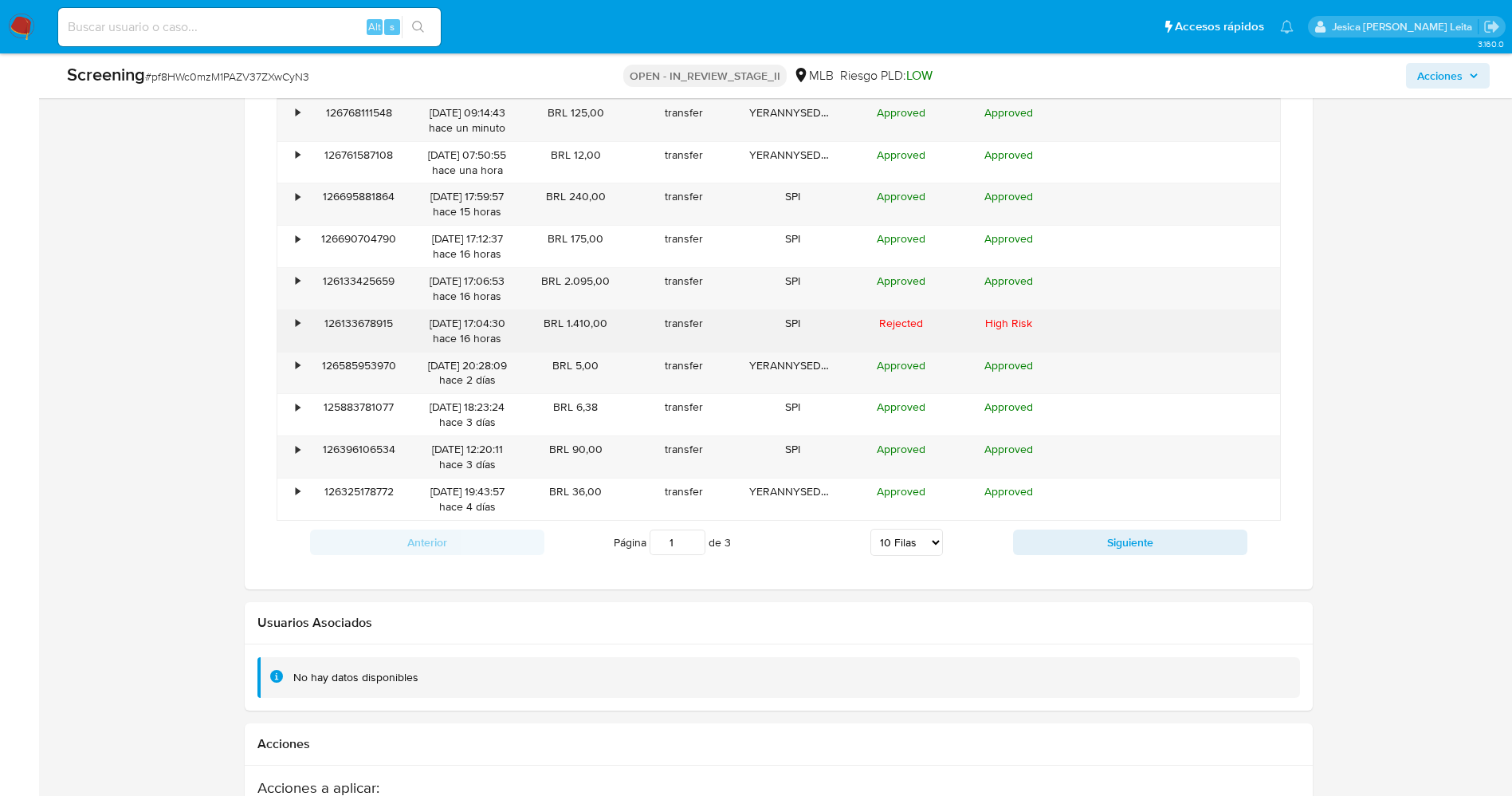
drag, startPoint x: 552, startPoint y: 324, endPoint x: 586, endPoint y: 325, distance: 34.0
click at [638, 327] on div "• 126133678915 18/09/2025 17:04:30 hace 16 horas BRL 1.410,00 transfer SPI Reje…" at bounding box center [778, 331] width 1002 height 42
click at [579, 324] on div "BRL 1.410,00" at bounding box center [575, 331] width 109 height 42
drag, startPoint x: 564, startPoint y: 320, endPoint x: 608, endPoint y: 318, distance: 44.0
click at [608, 318] on div "BRL 1.410,00" at bounding box center [575, 331] width 109 height 42
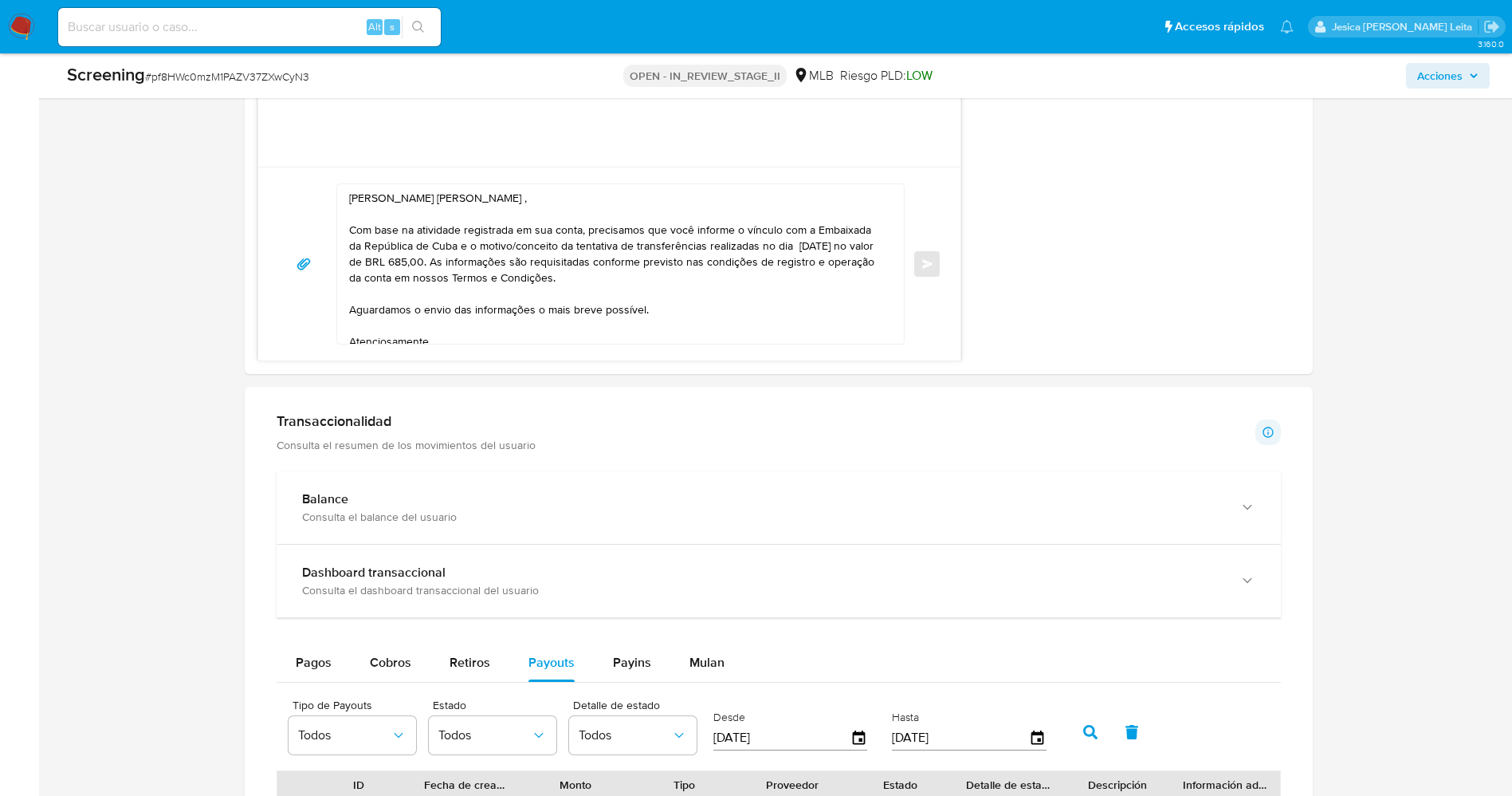
scroll to position [1316, 0]
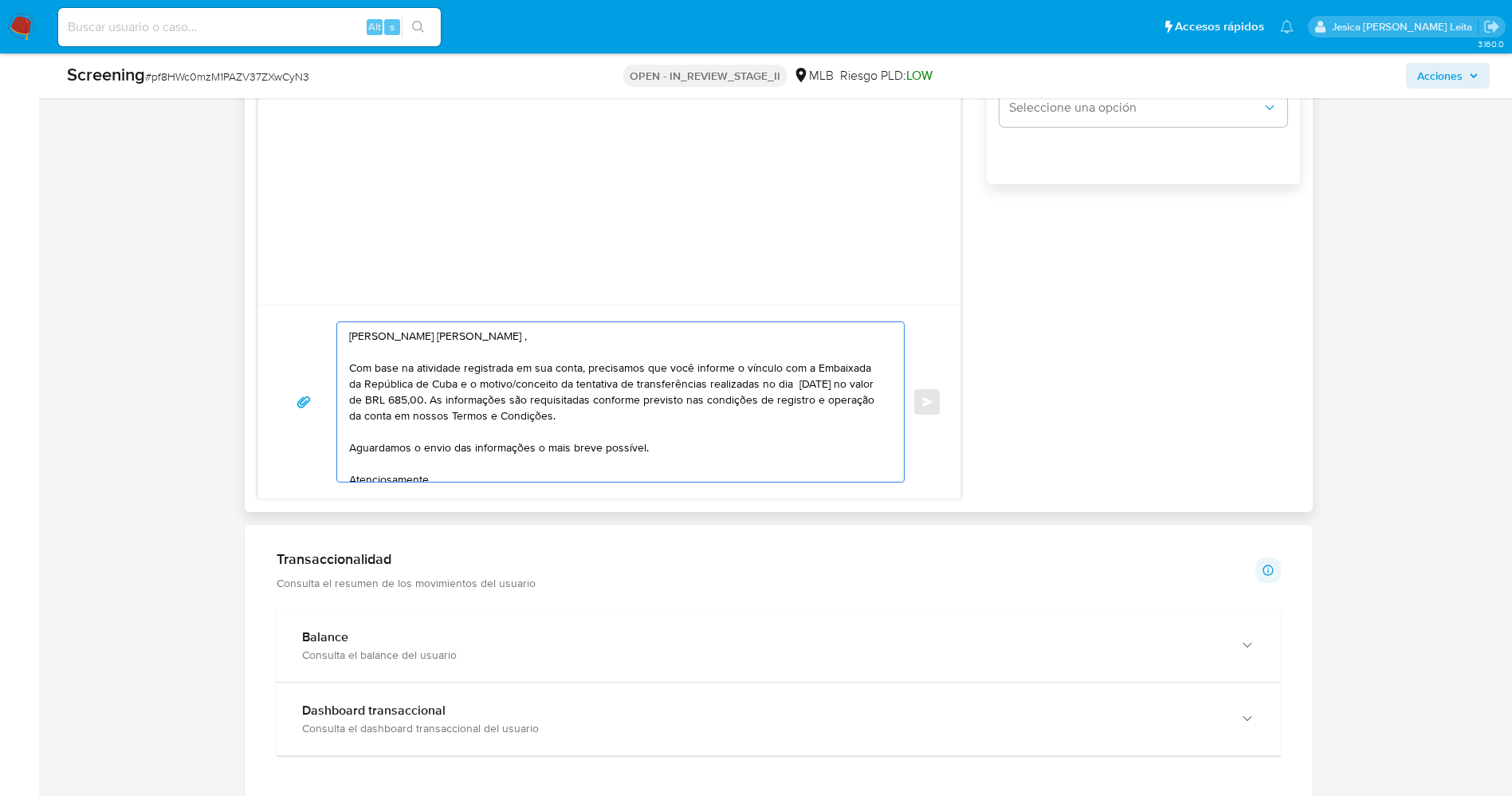
drag, startPoint x: 488, startPoint y: 400, endPoint x: 525, endPoint y: 400, distance: 37.0
click at [525, 400] on textarea "Olá Yerannys Eduardo Almaguer Chacon , Com base na atividade registrada em sua …" at bounding box center [617, 402] width 536 height 160
paste textarea "1.410"
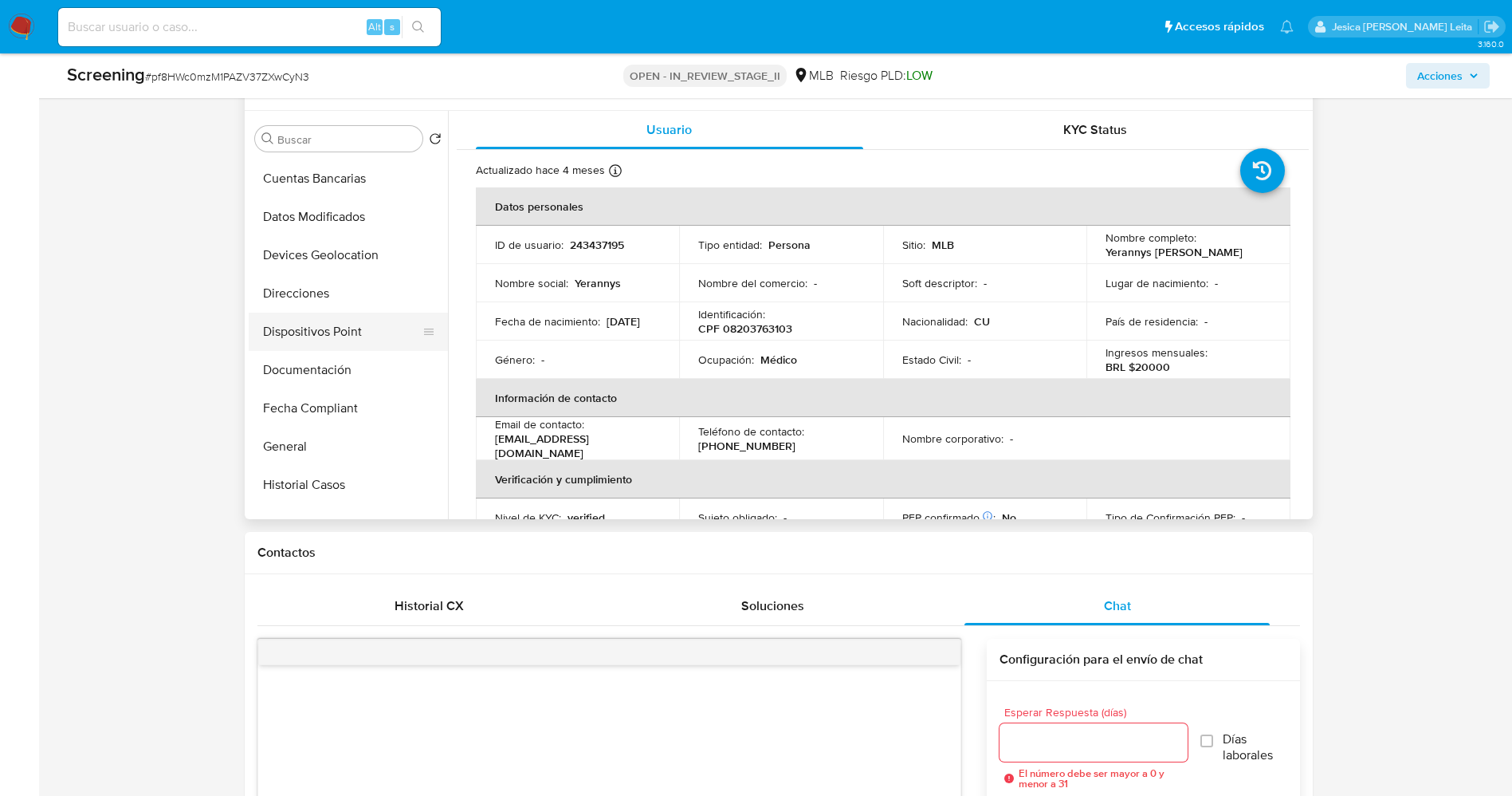
scroll to position [239, 0]
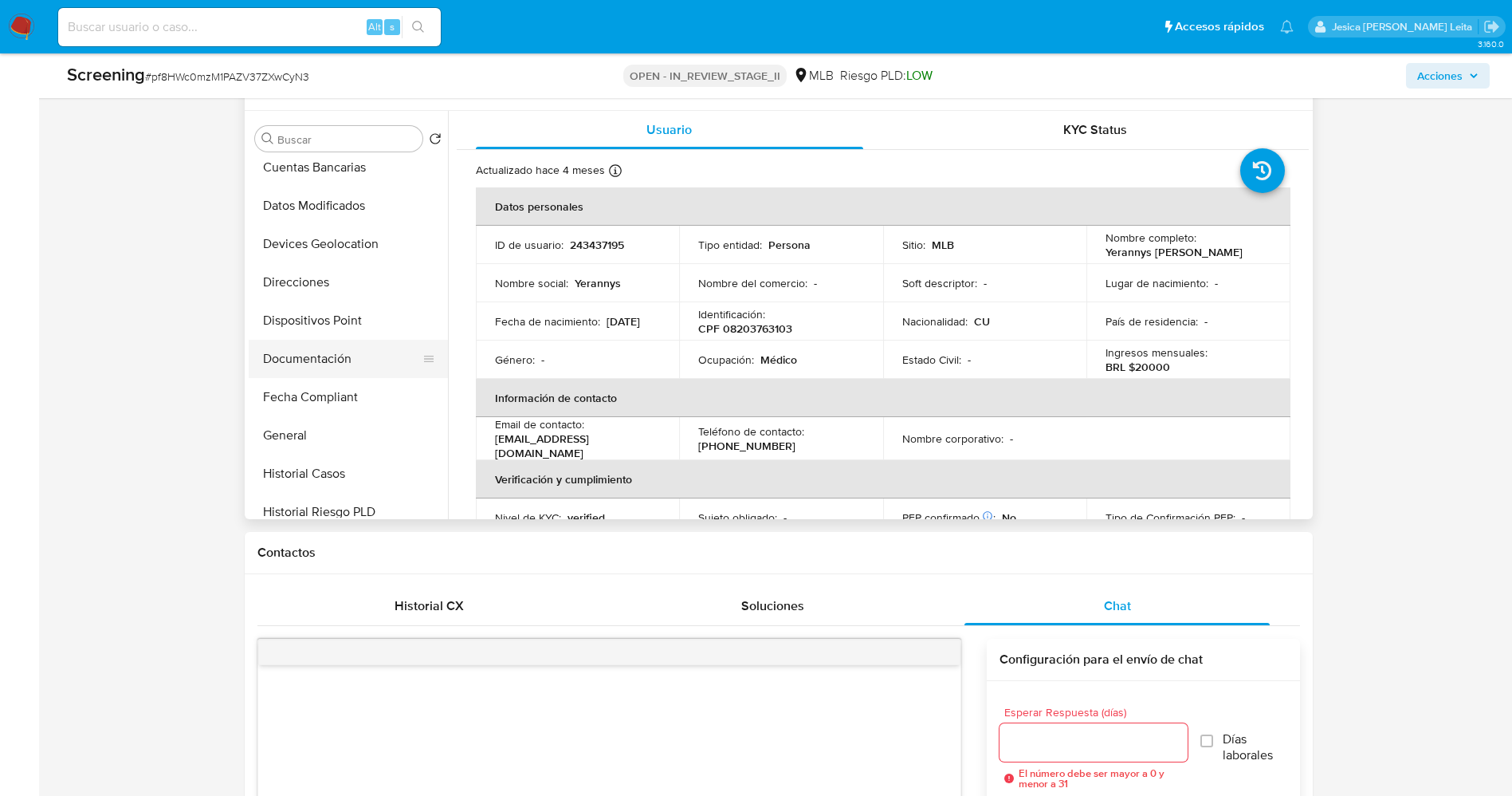
type textarea "Olá Yerannys Eduardo Almaguer Chacon , Com base na atividade registrada em sua …"
click at [320, 364] on button "Documentación" at bounding box center [341, 359] width 187 height 38
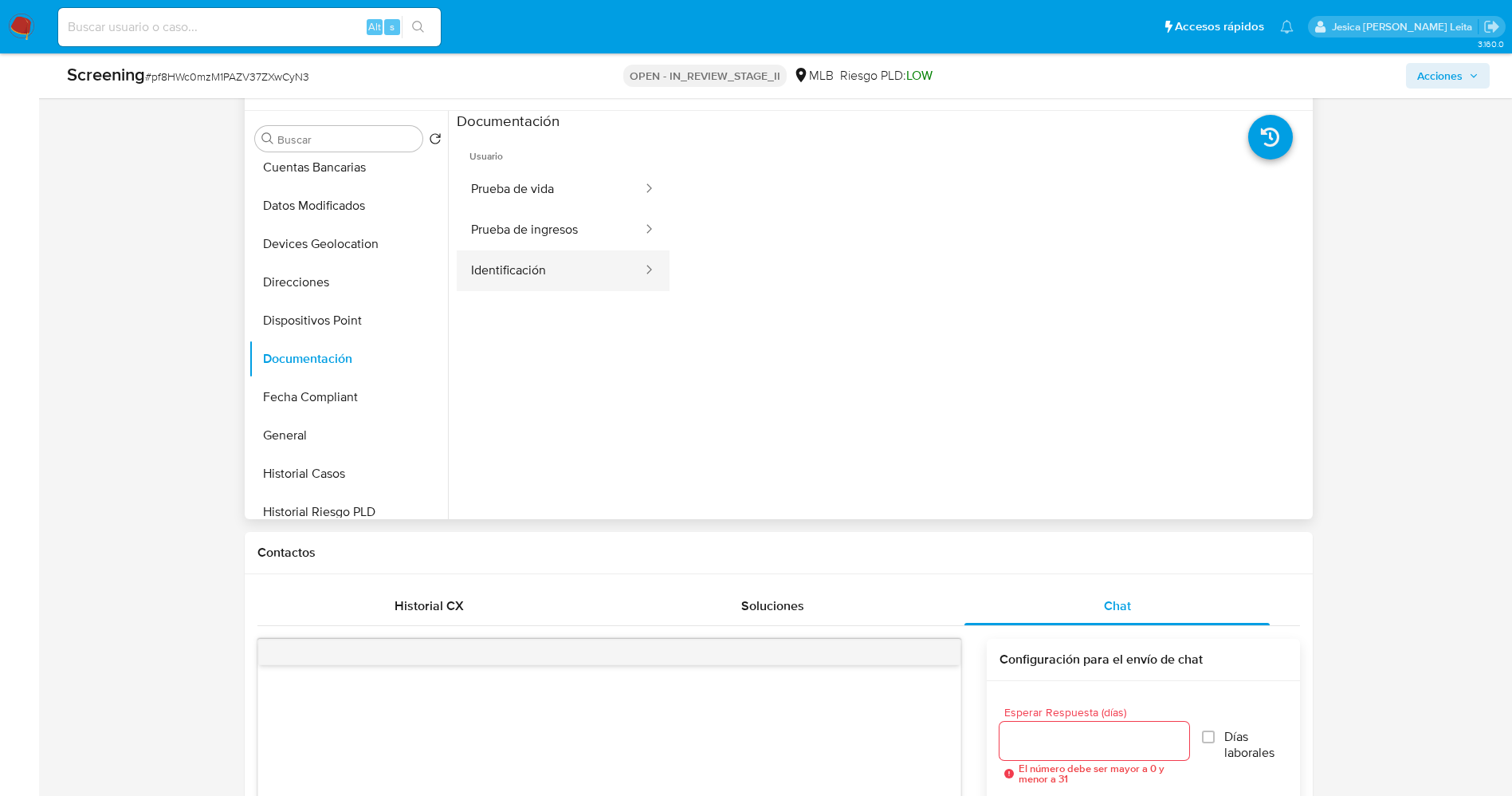
click at [588, 256] on button "Identificación" at bounding box center [551, 270] width 188 height 41
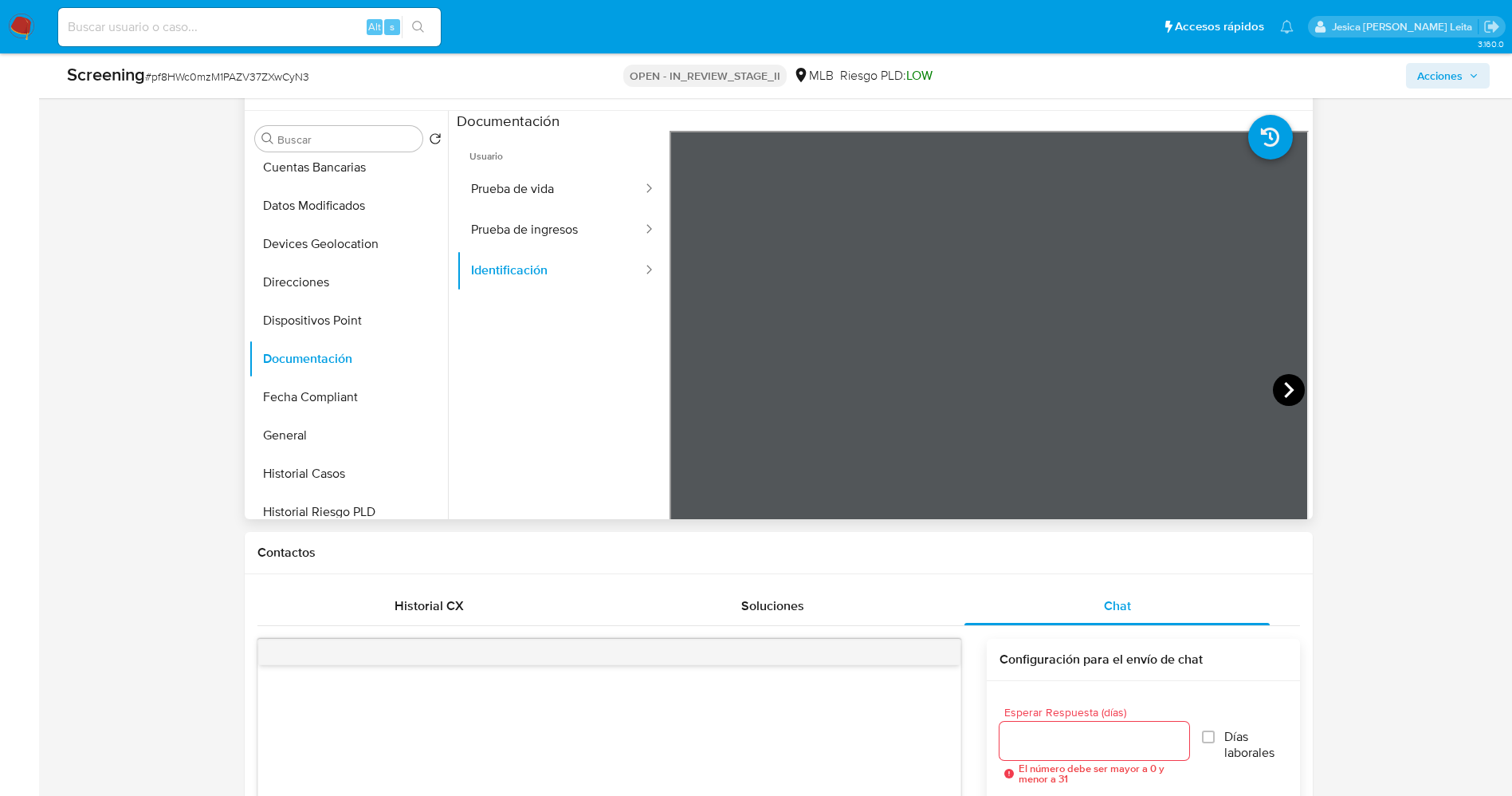
click at [1295, 388] on icon at bounding box center [1288, 389] width 32 height 32
click at [484, 211] on button "Prueba de ingresos" at bounding box center [551, 229] width 188 height 41
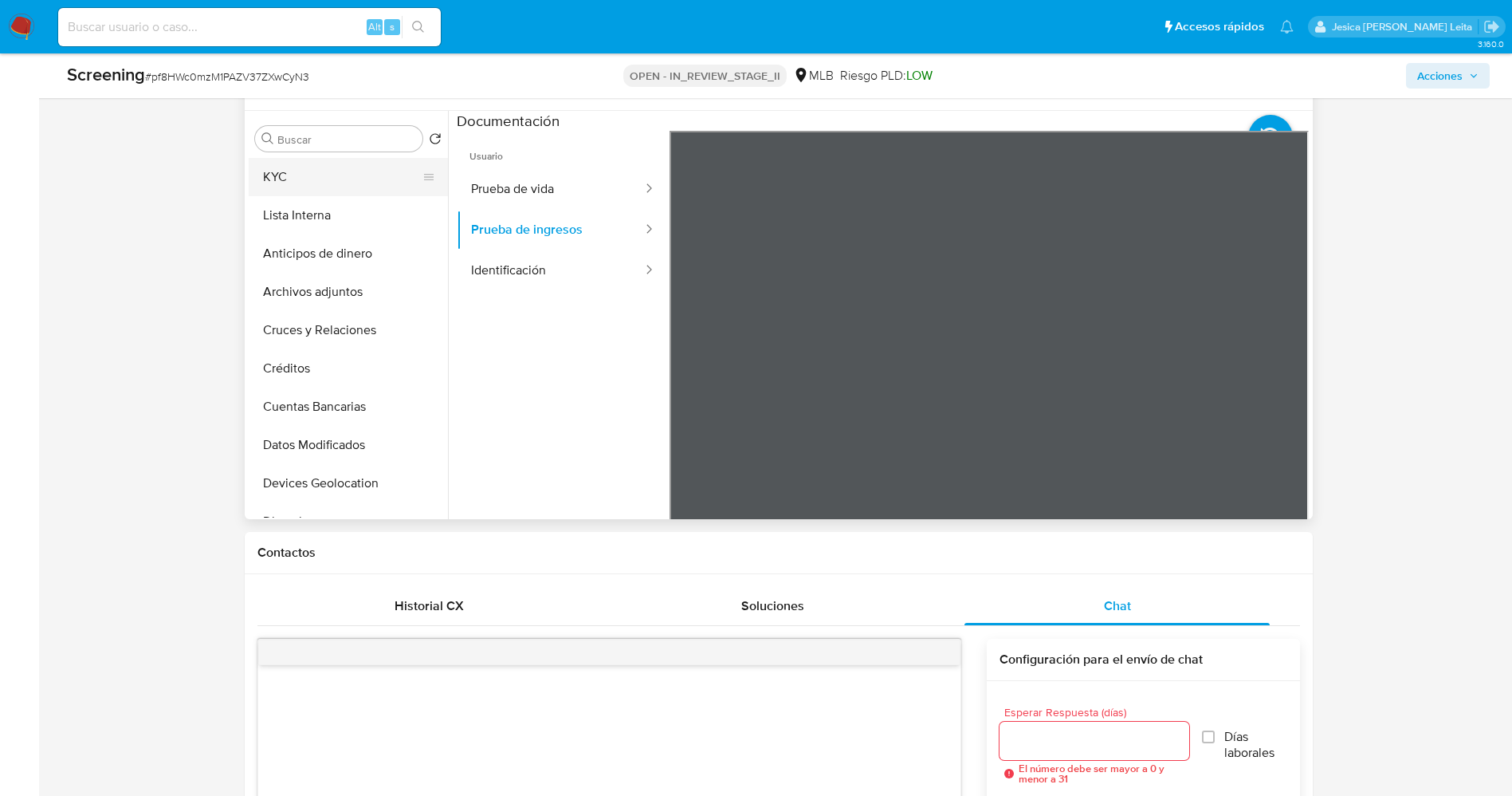
click at [297, 166] on button "KYC" at bounding box center [341, 177] width 187 height 38
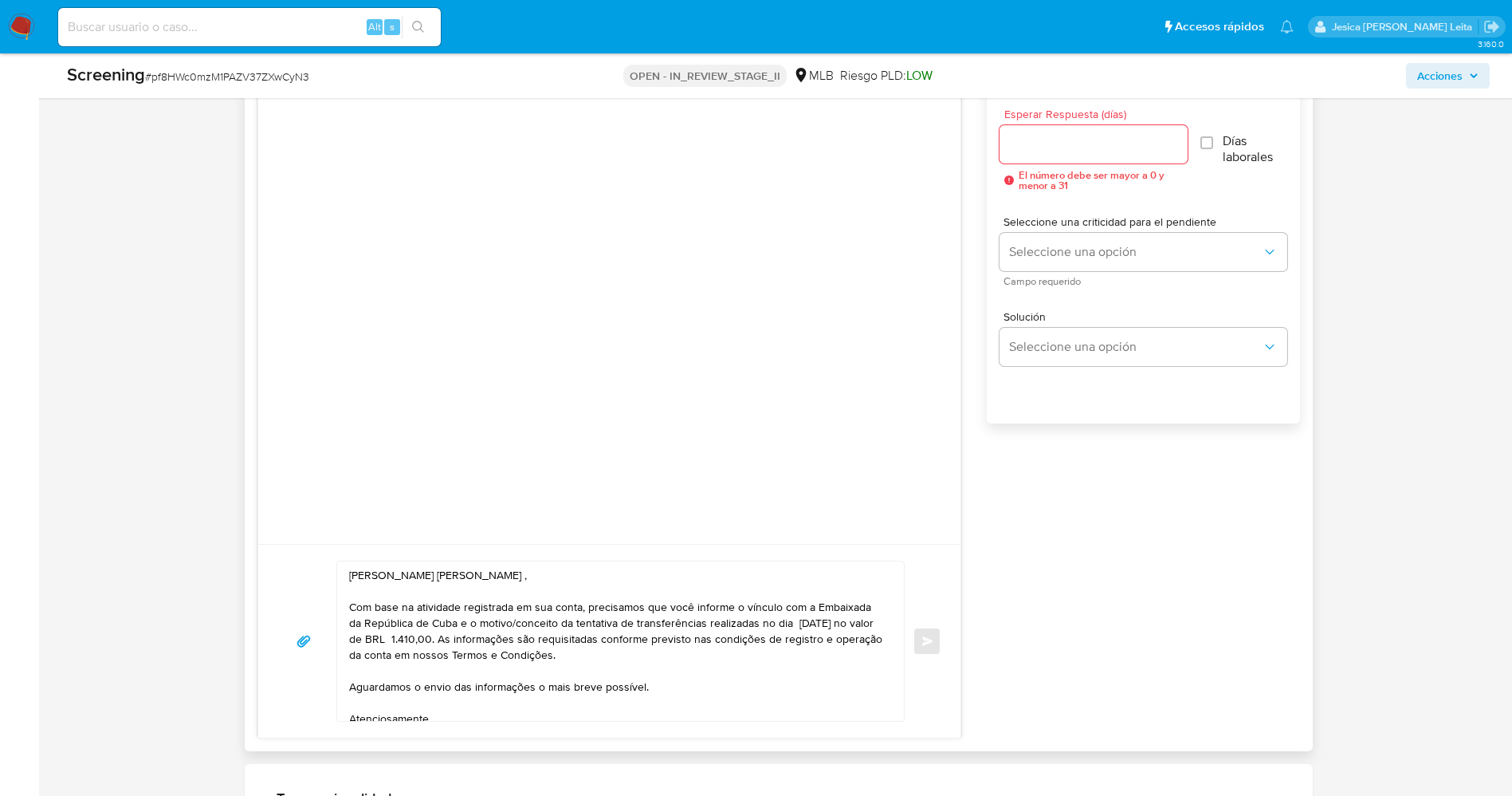
click at [1043, 137] on input "Esperar Respuesta (días)" at bounding box center [1093, 144] width 188 height 21
type input "2"
click at [1203, 149] on input "Días laborales" at bounding box center [1204, 143] width 13 height 13
checkbox input "true"
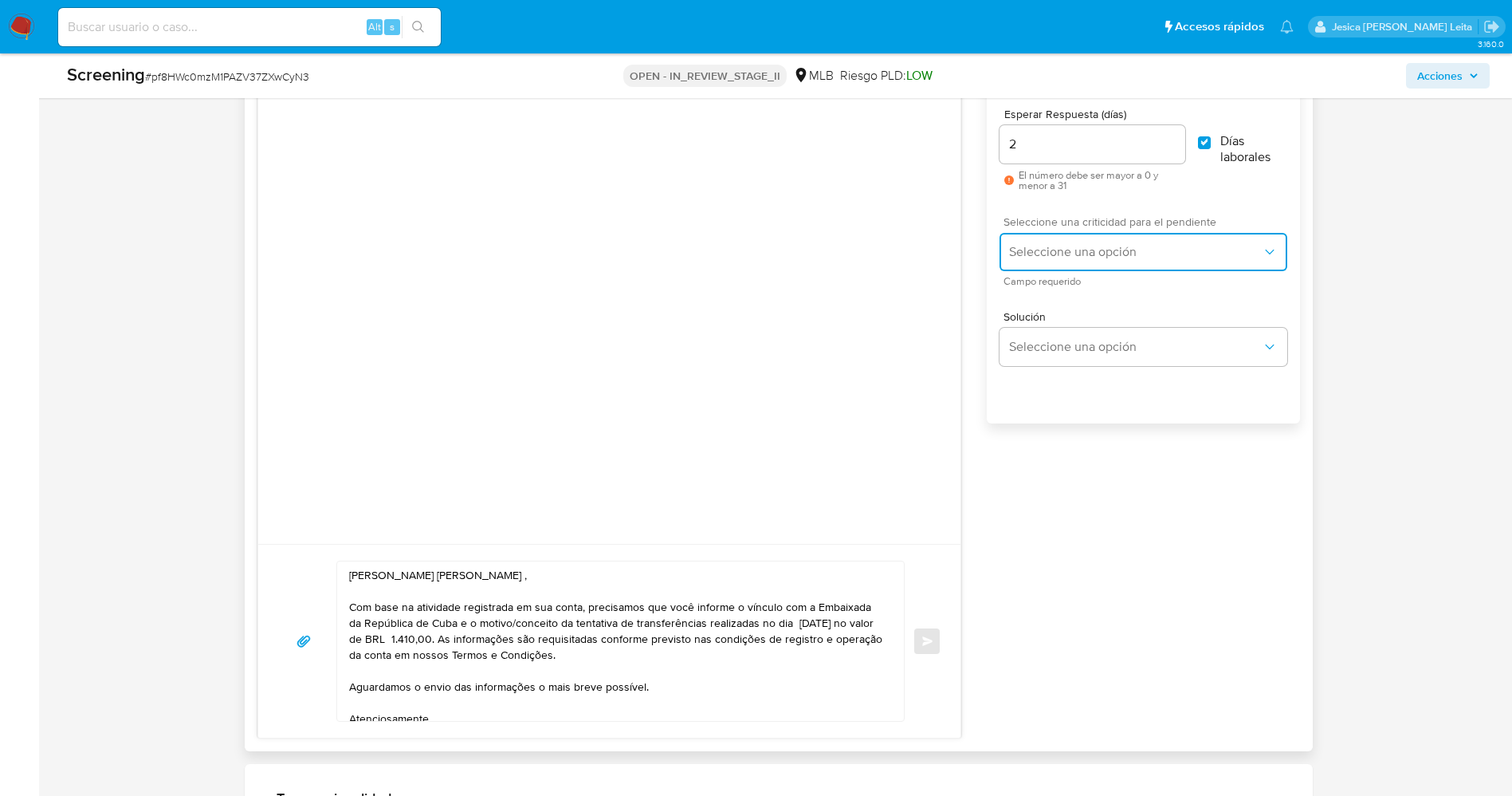
click at [1154, 254] on span "Seleccione una opción" at bounding box center [1135, 252] width 252 height 16
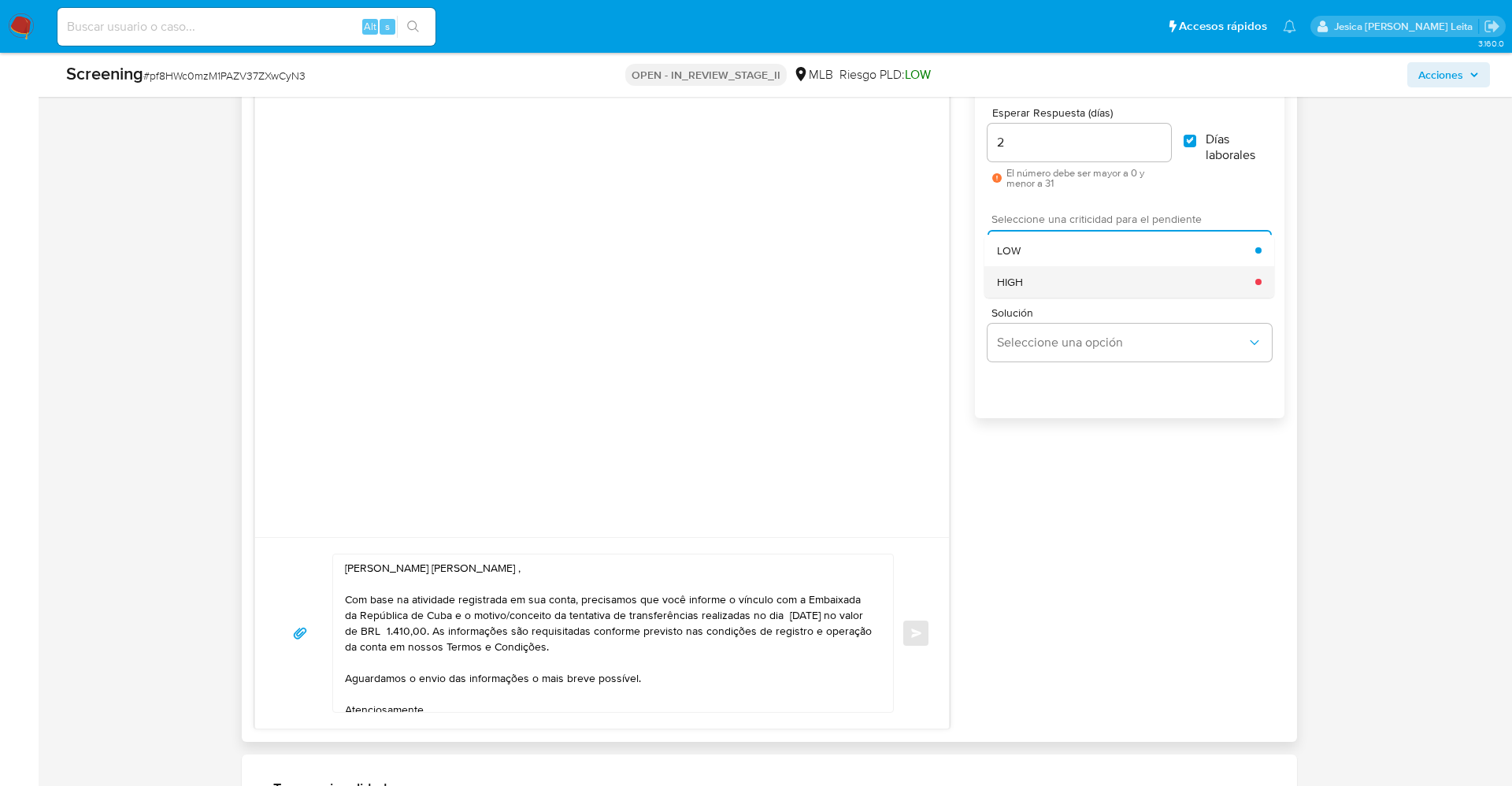
click at [1123, 278] on div "HIGH" at bounding box center [1126, 281] width 258 height 32
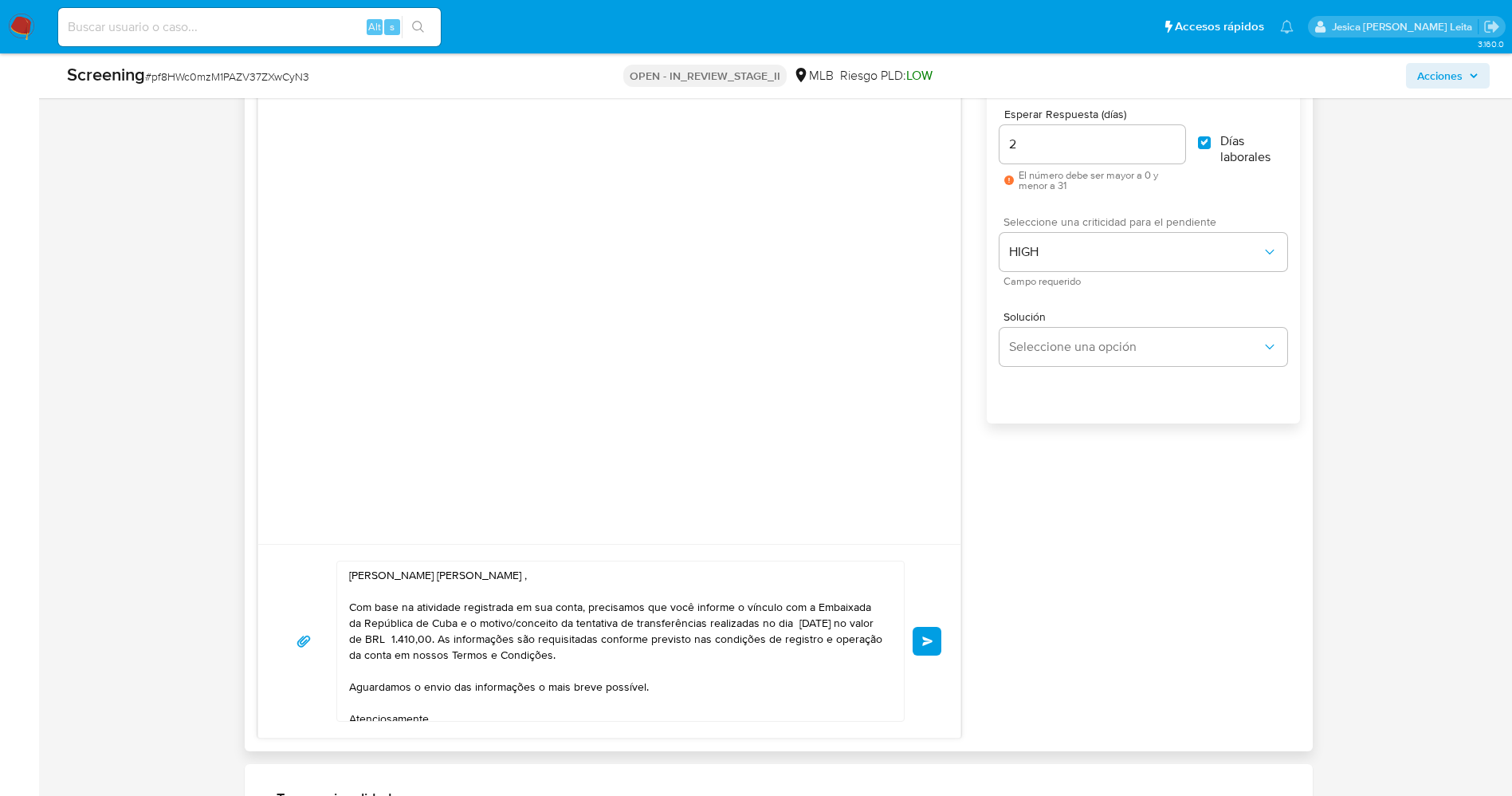
click at [929, 645] on span "Enviar" at bounding box center [928, 640] width 11 height 10
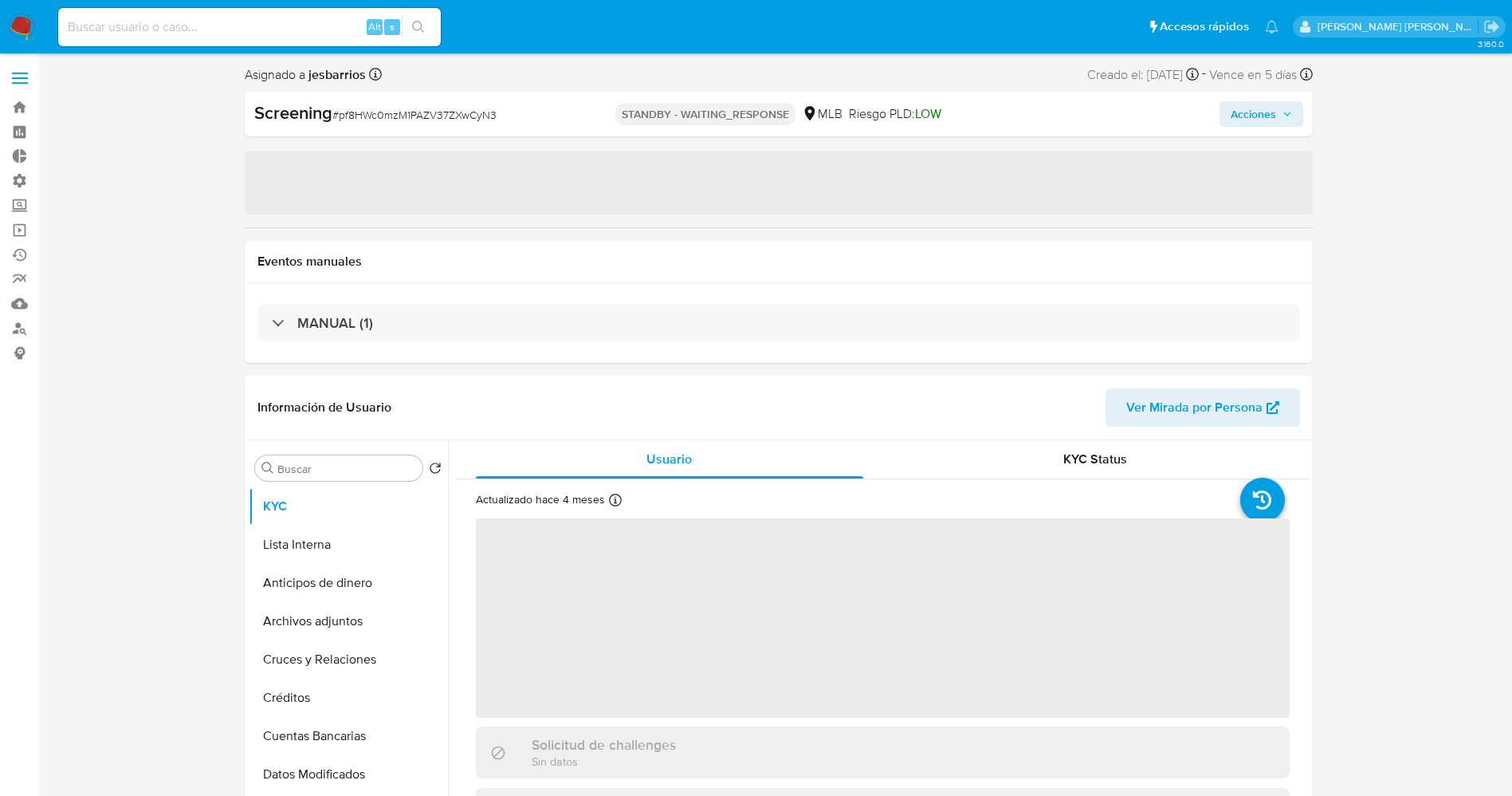
select select "10"
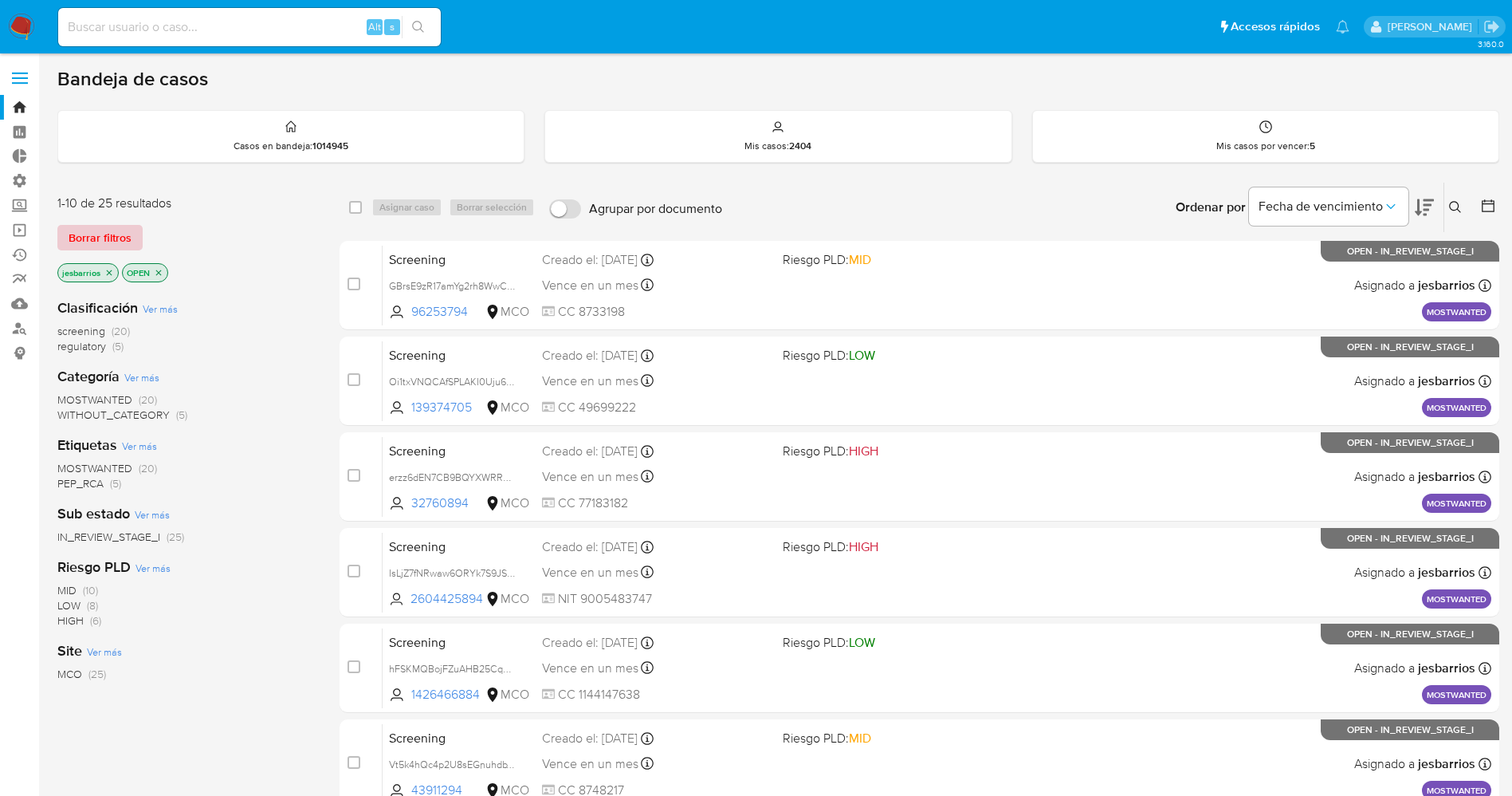
click at [117, 245] on span "Borrar filtros" at bounding box center [100, 238] width 63 height 23
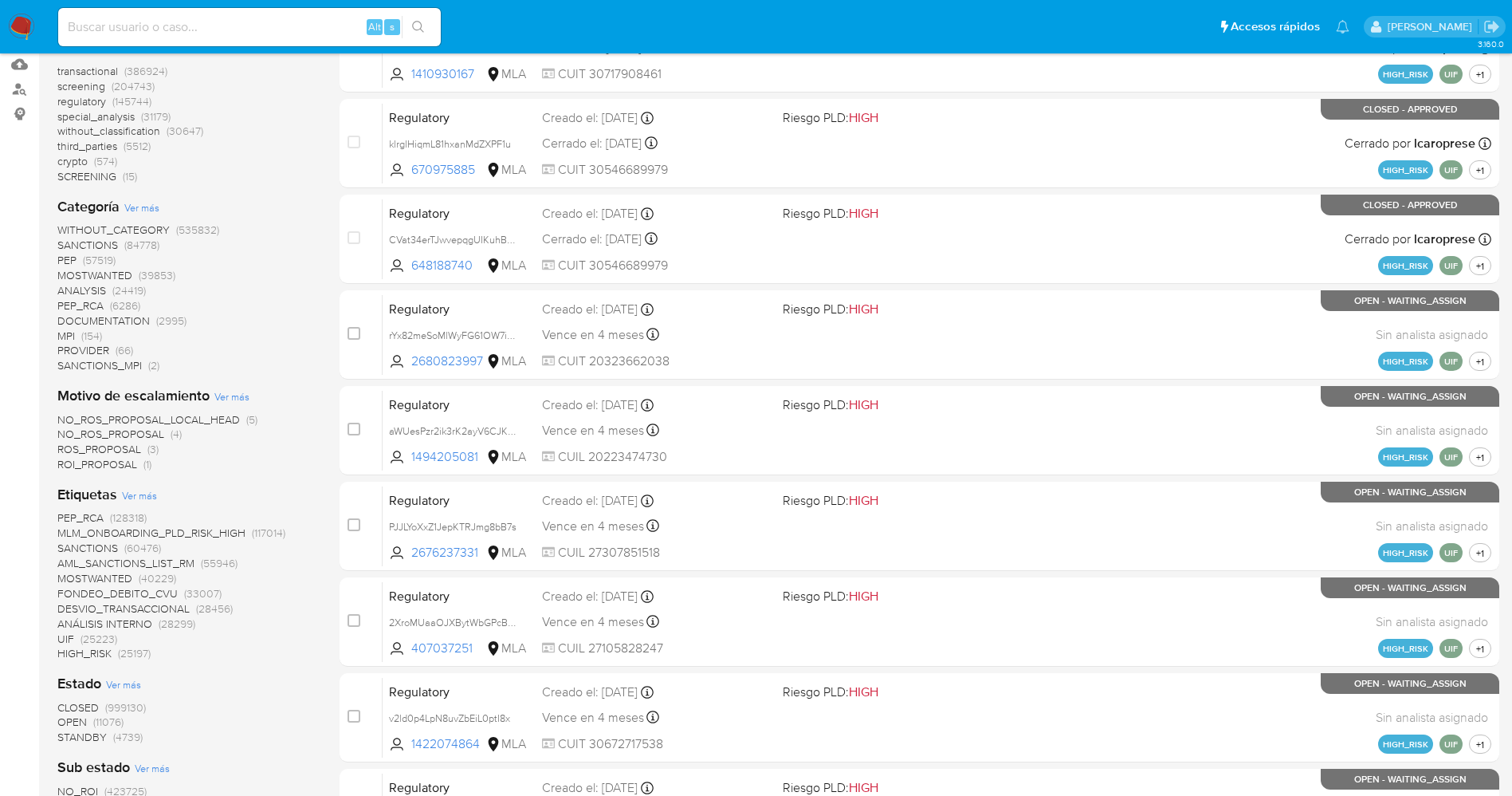
scroll to position [359, 0]
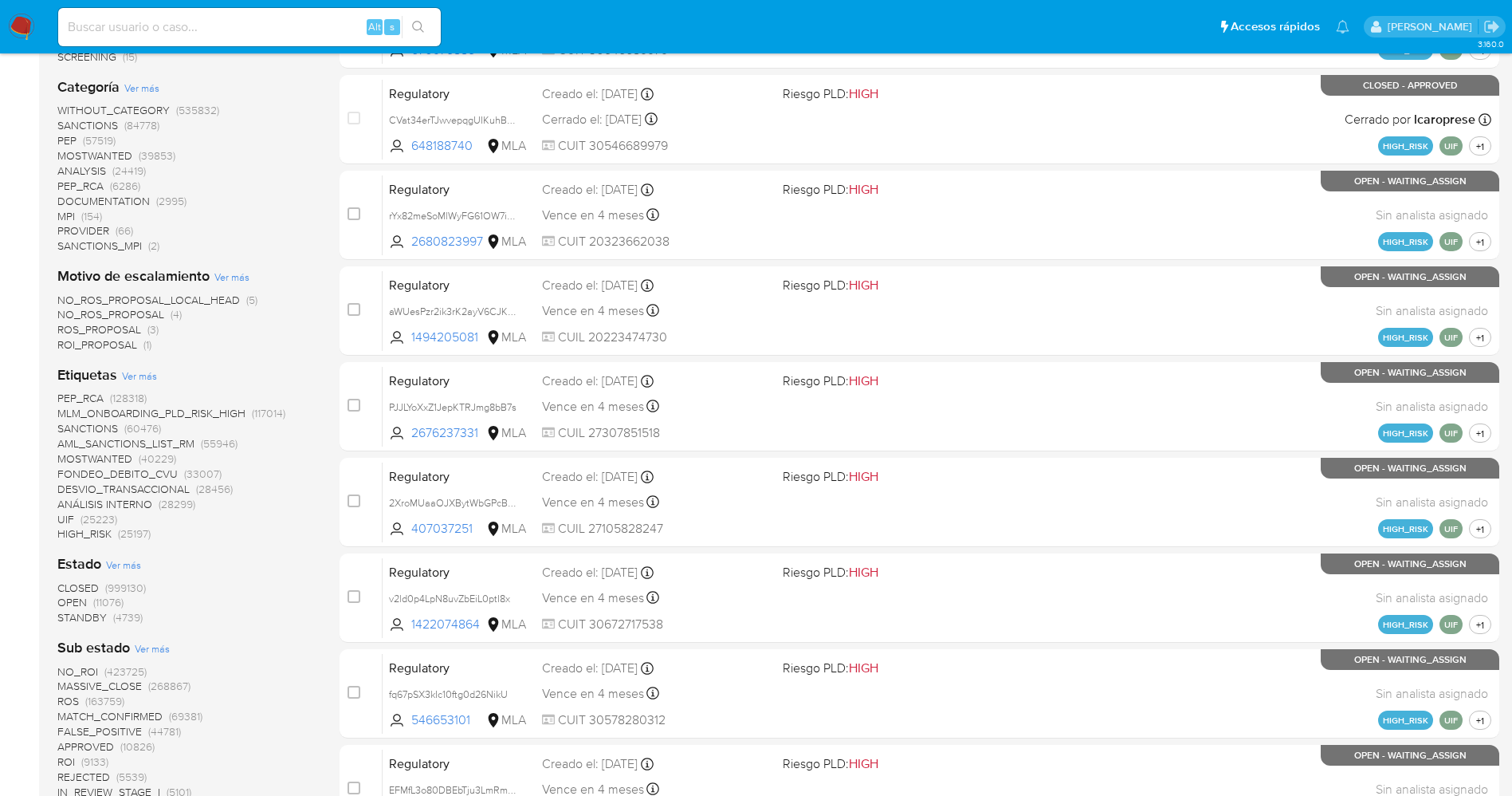
click at [86, 620] on span "STANDBY" at bounding box center [82, 617] width 50 height 16
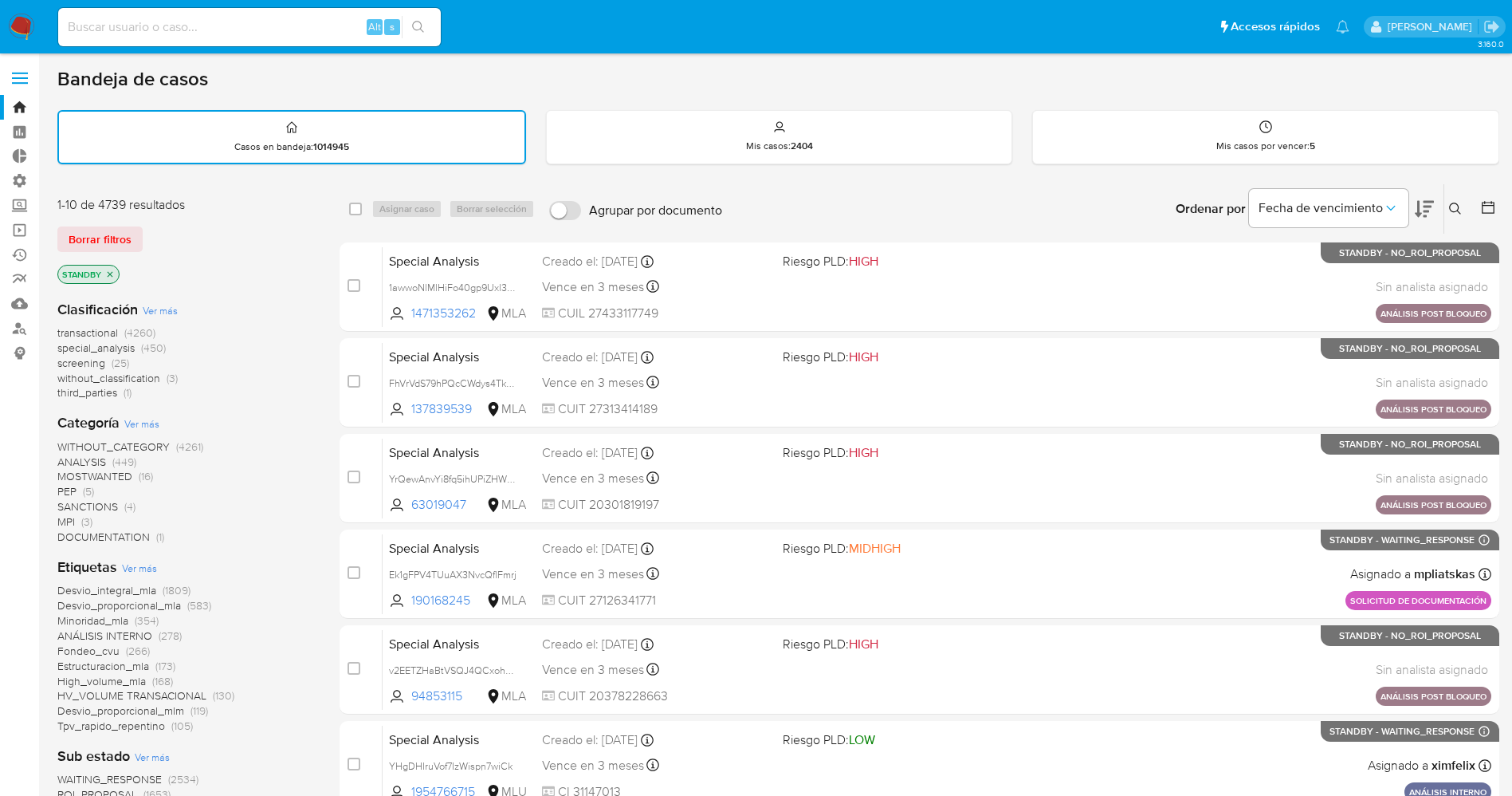
scroll to position [239, 0]
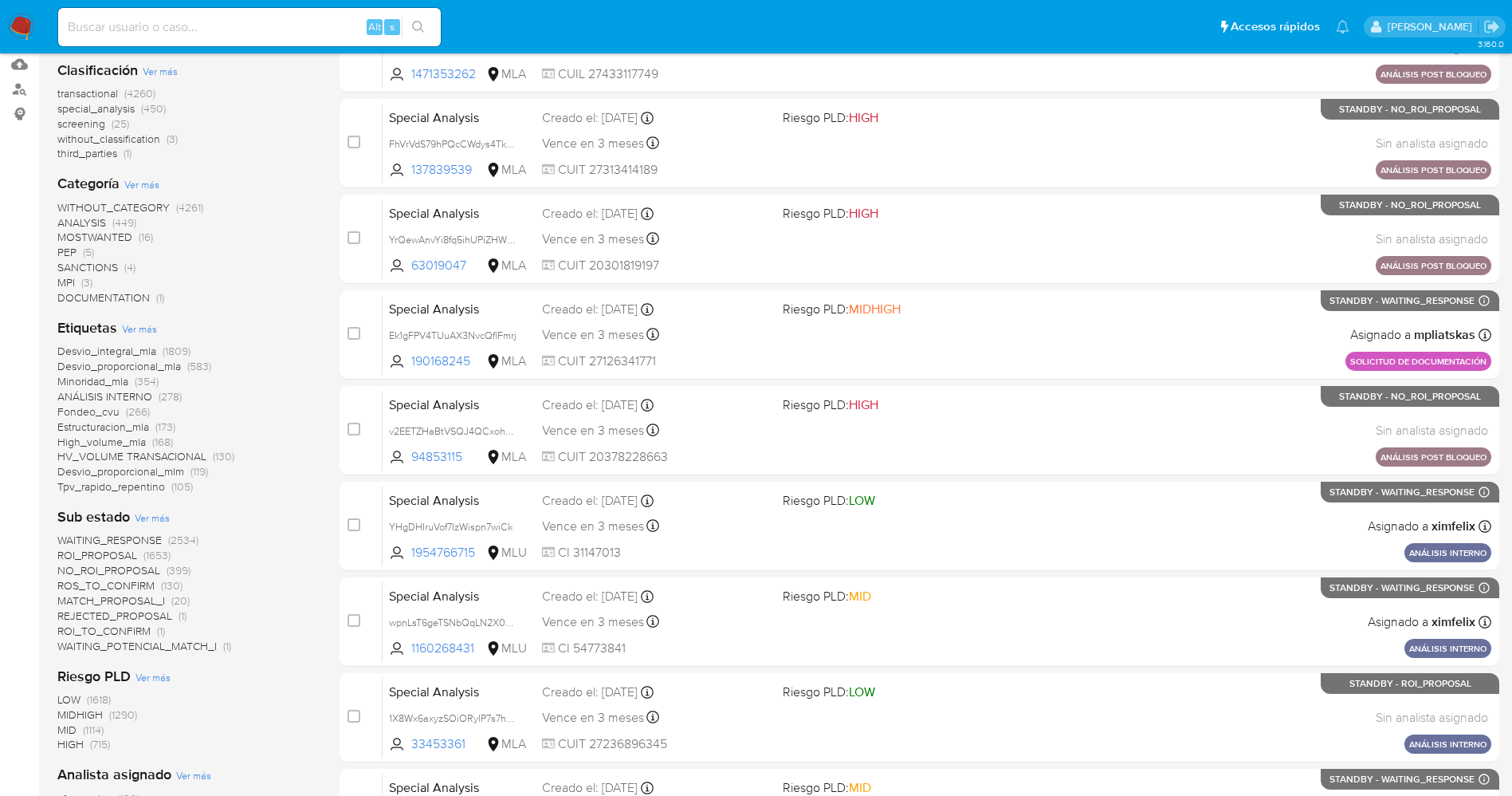
click at [148, 643] on span "WAITING_POTENCIAL_MATCH_I" at bounding box center [137, 646] width 160 height 16
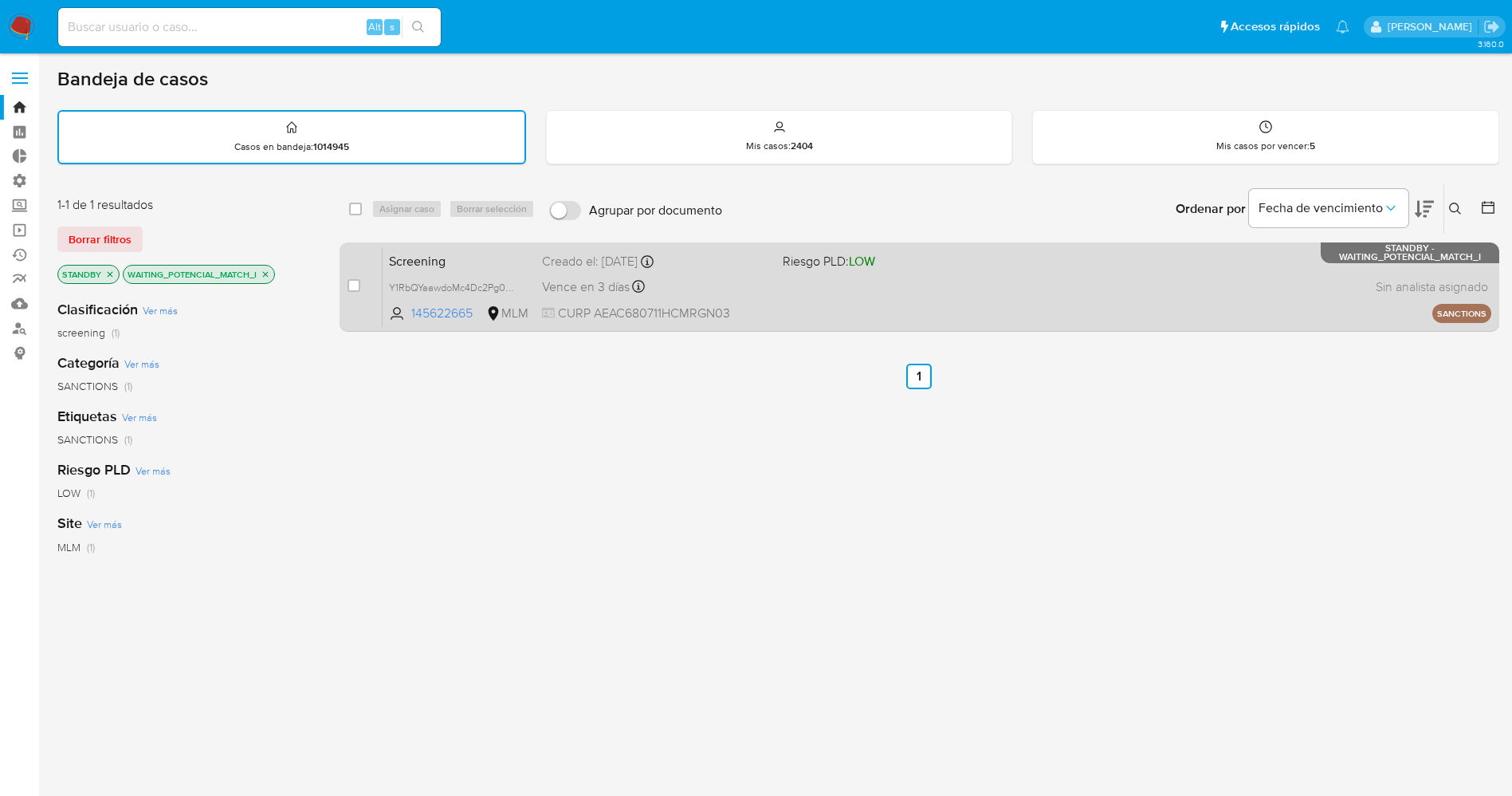
click at [353, 292] on div "case-item-checkbox" at bounding box center [353, 285] width 13 height 16
click at [347, 285] on input "checkbox" at bounding box center [353, 285] width 13 height 13
checkbox input "true"
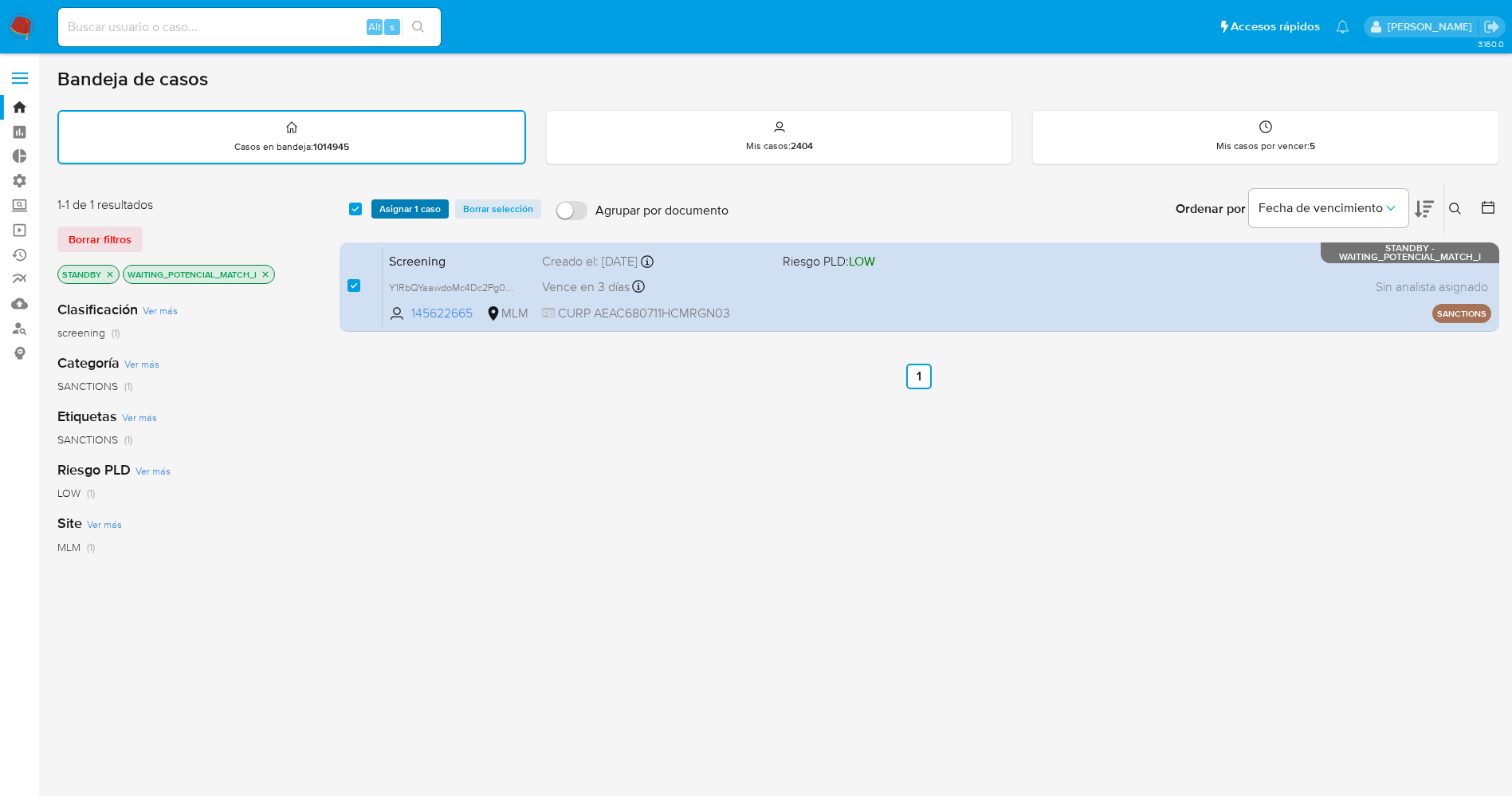
click at [392, 210] on span "Asignar 1 caso" at bounding box center [410, 209] width 62 height 16
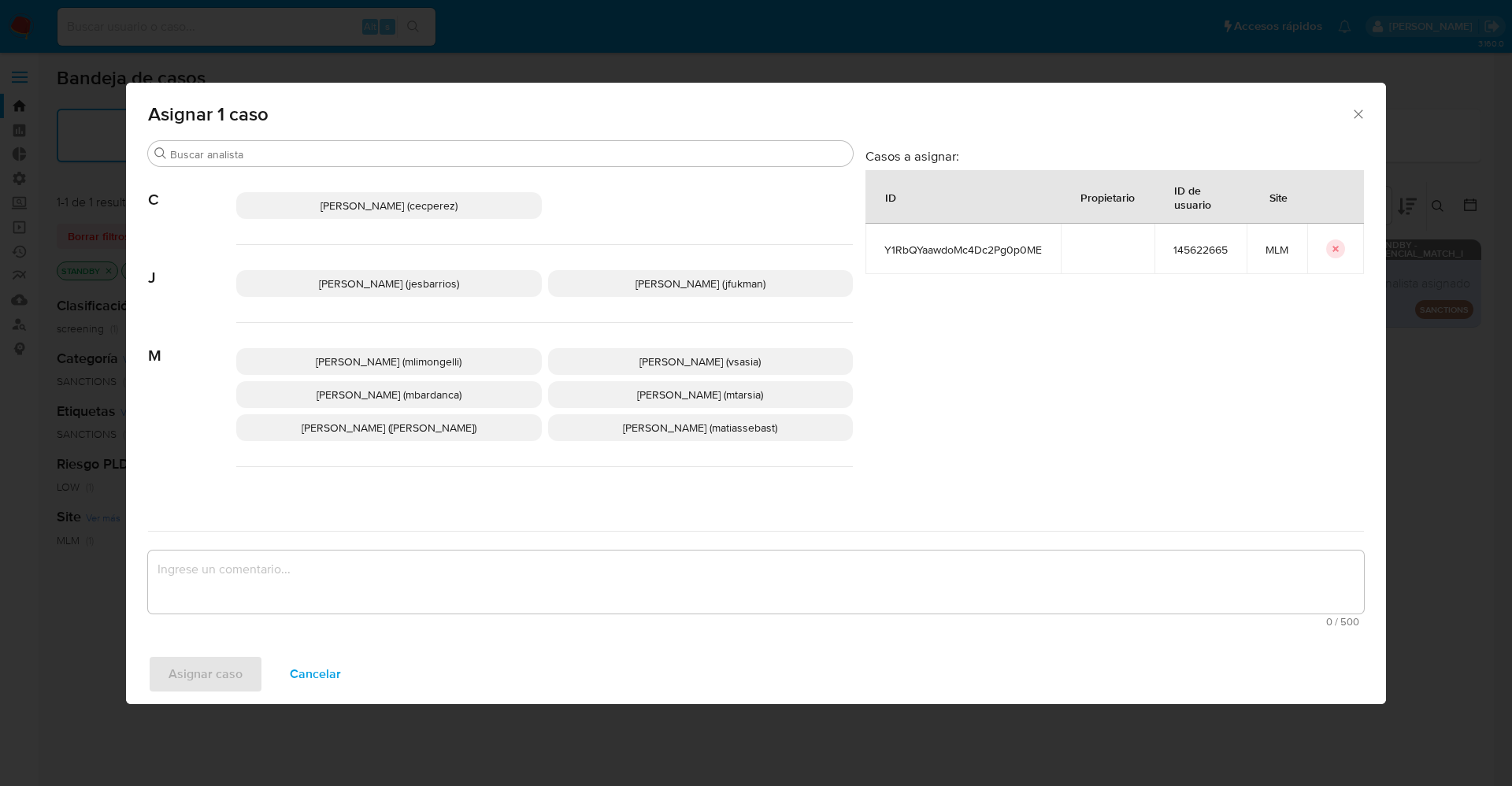
click at [405, 293] on p "[PERSON_NAME] (jesbarrios)" at bounding box center [389, 283] width 305 height 27
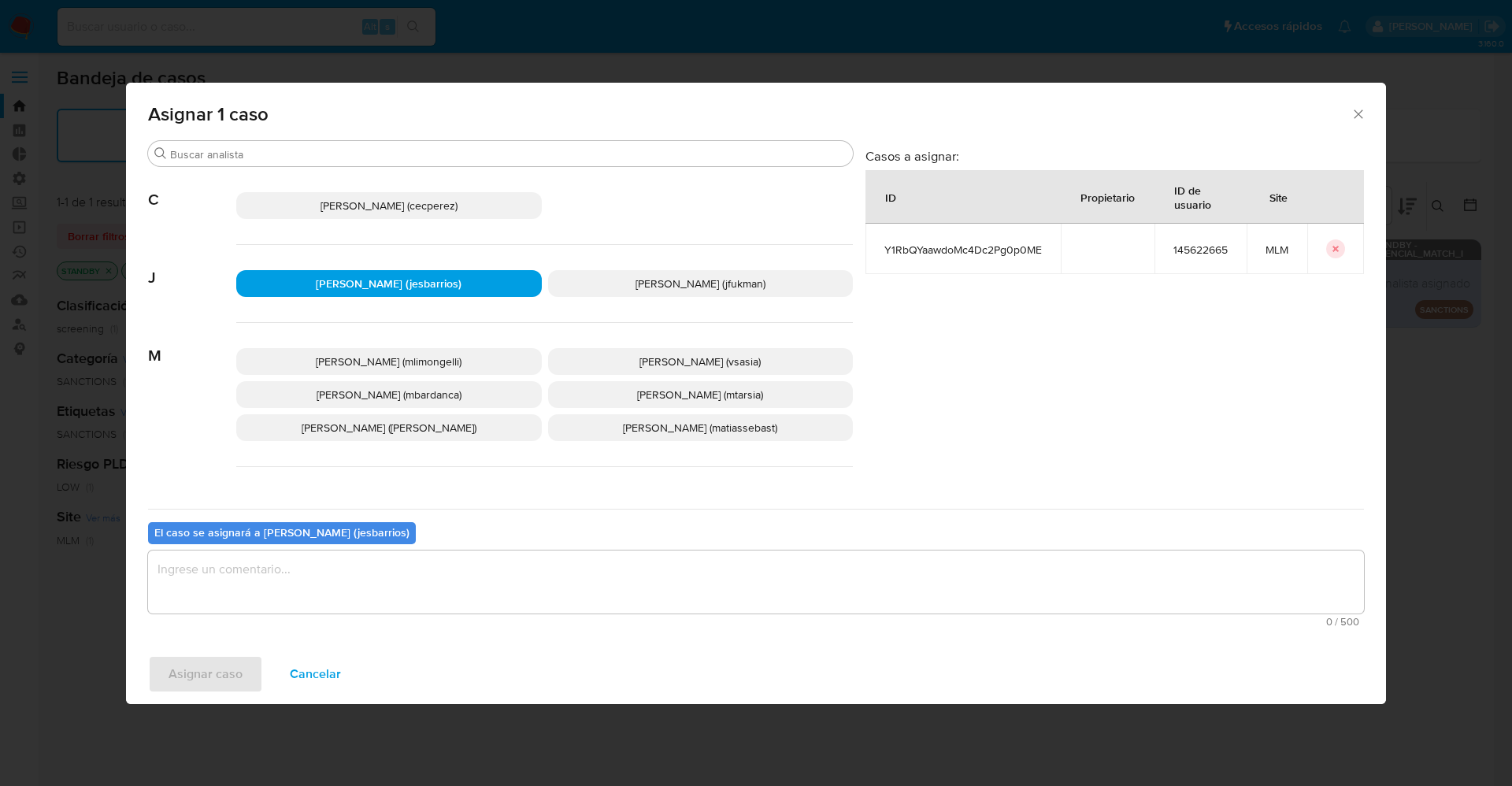
click at [439, 579] on textarea "assign-modal" at bounding box center [755, 581] width 1216 height 63
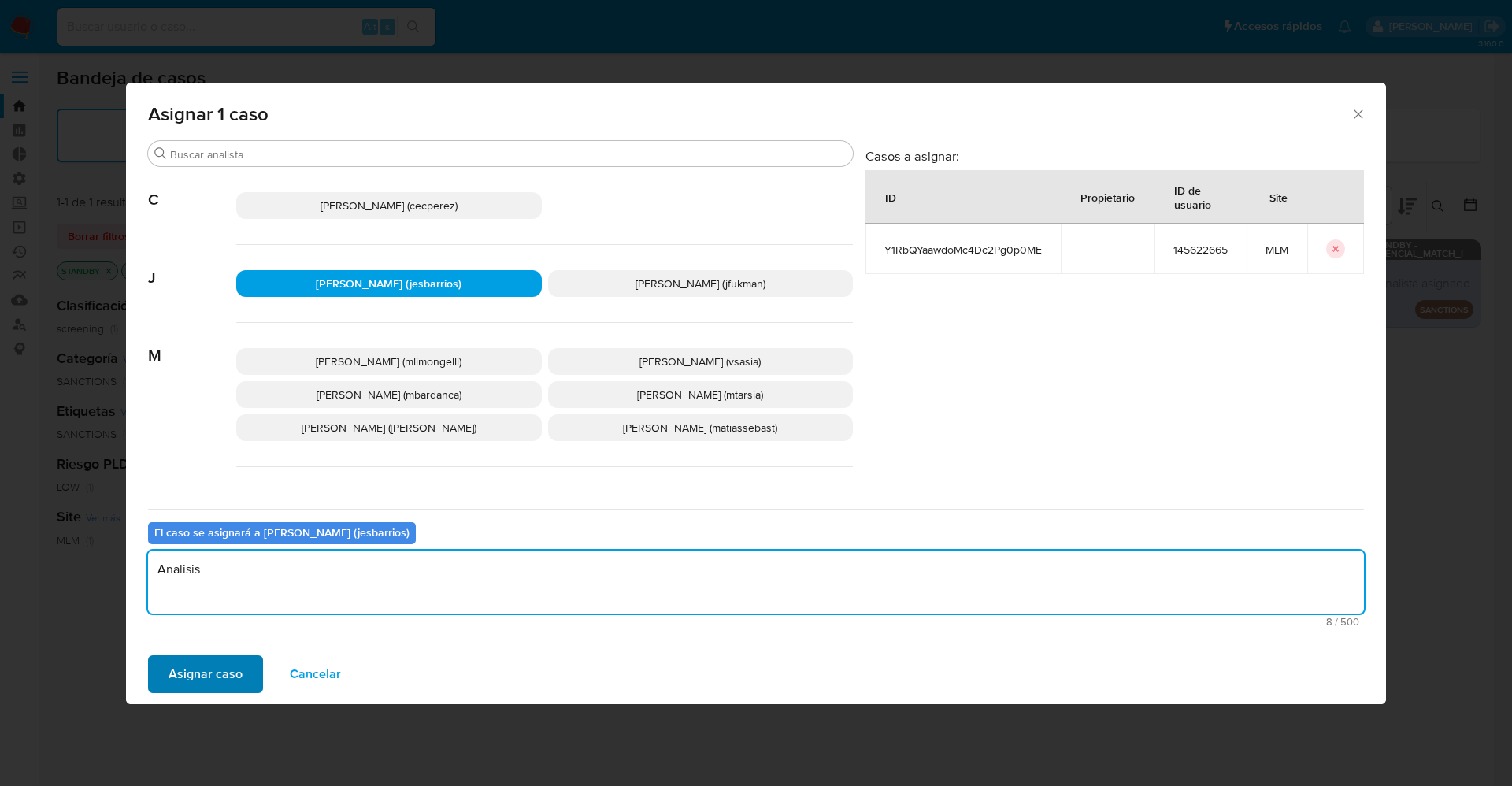
type textarea "Analisis"
click at [231, 676] on span "Asignar caso" at bounding box center [205, 674] width 74 height 34
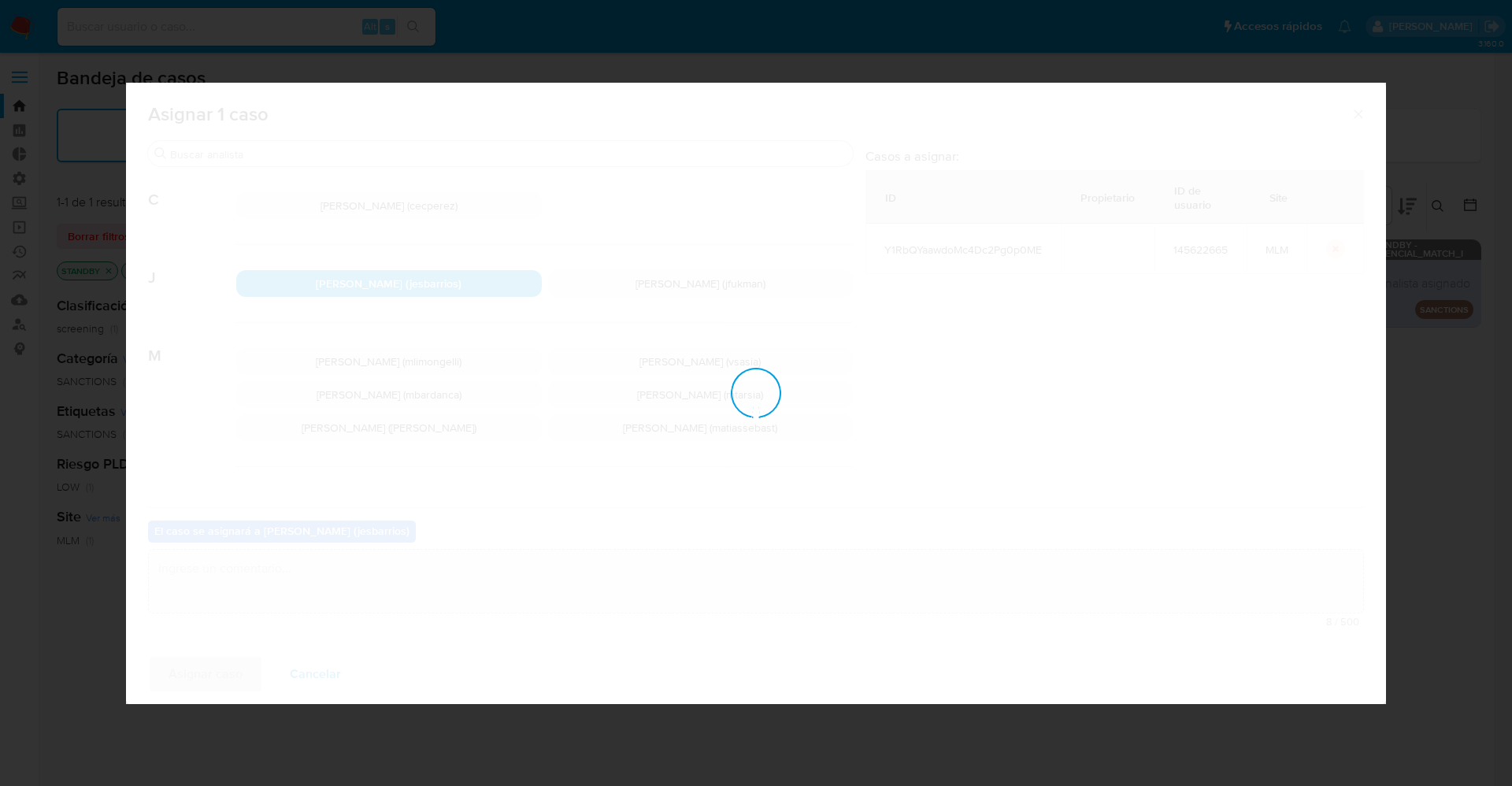
checkbox input "false"
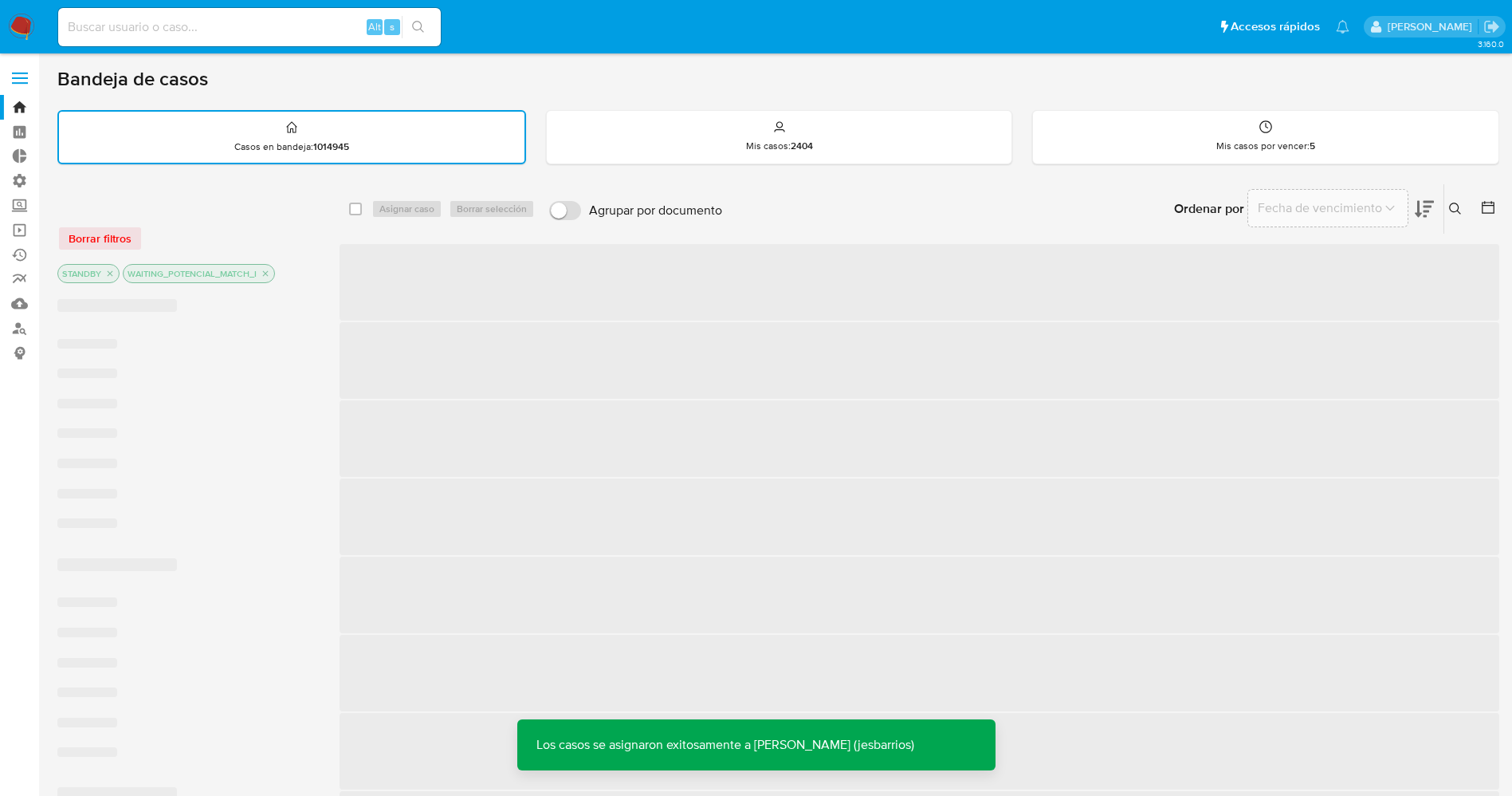
click at [22, 20] on img at bounding box center [21, 27] width 27 height 27
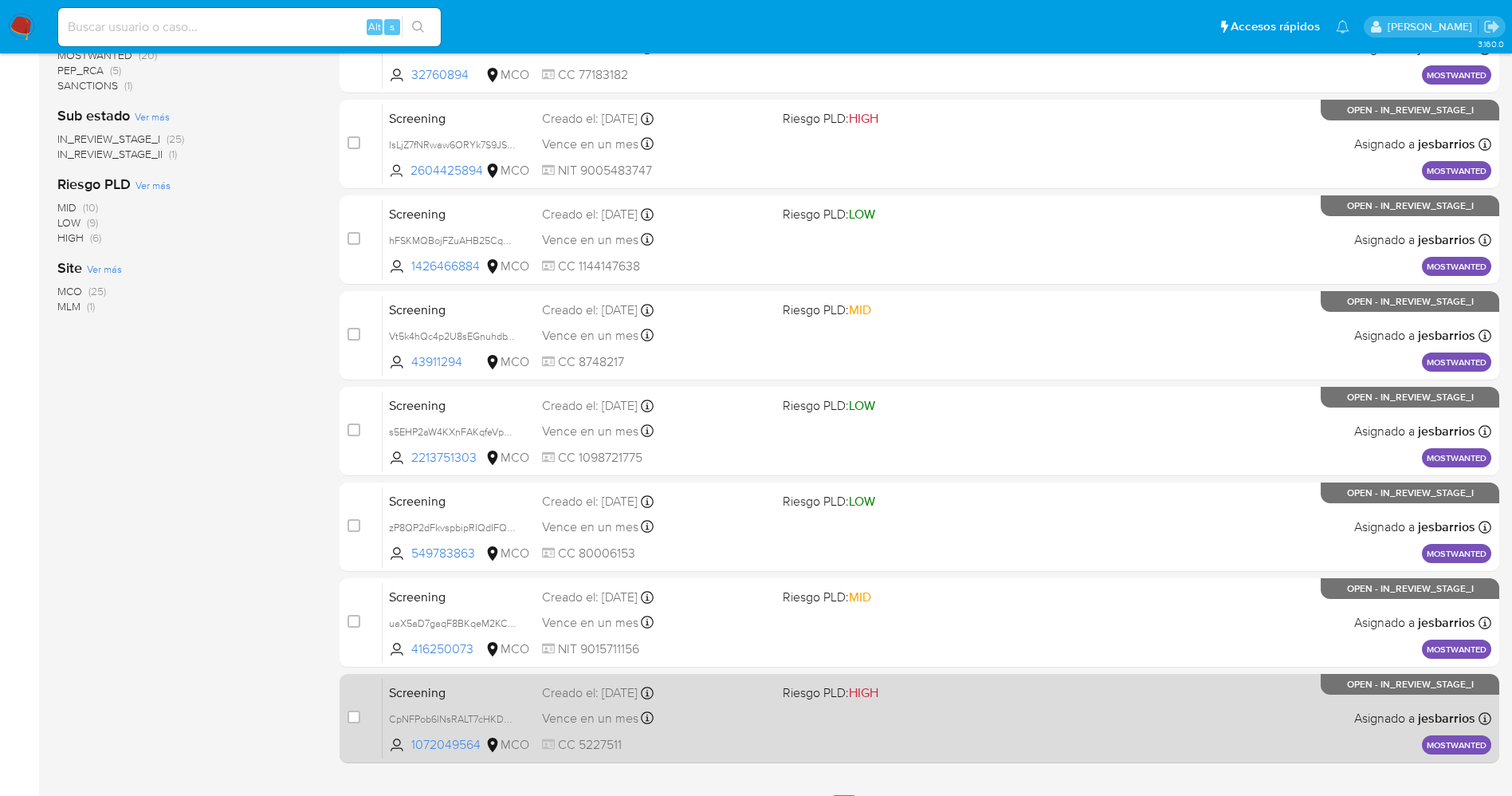
scroll to position [521, 0]
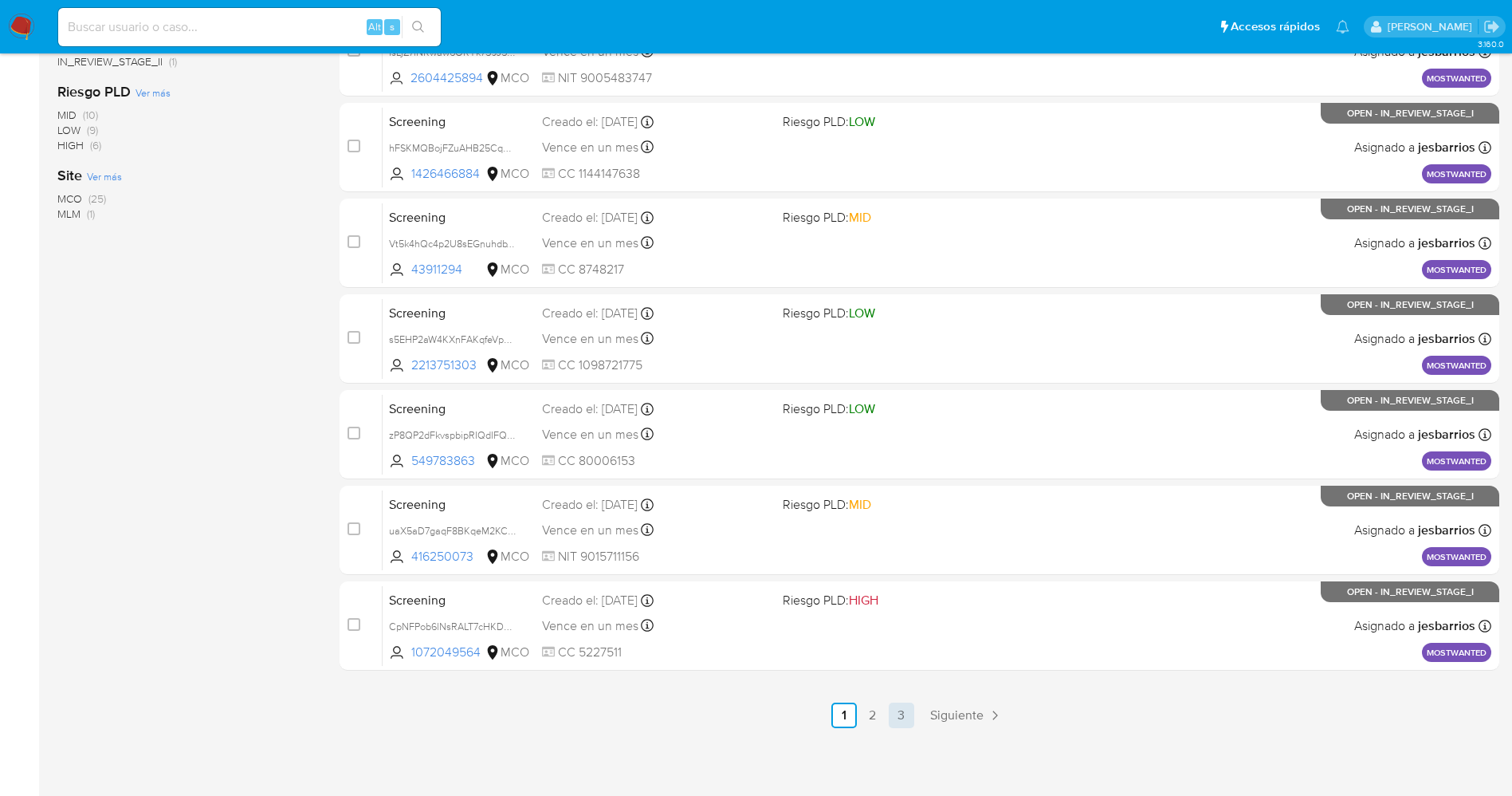
click at [898, 715] on link "3" at bounding box center [901, 714] width 25 height 25
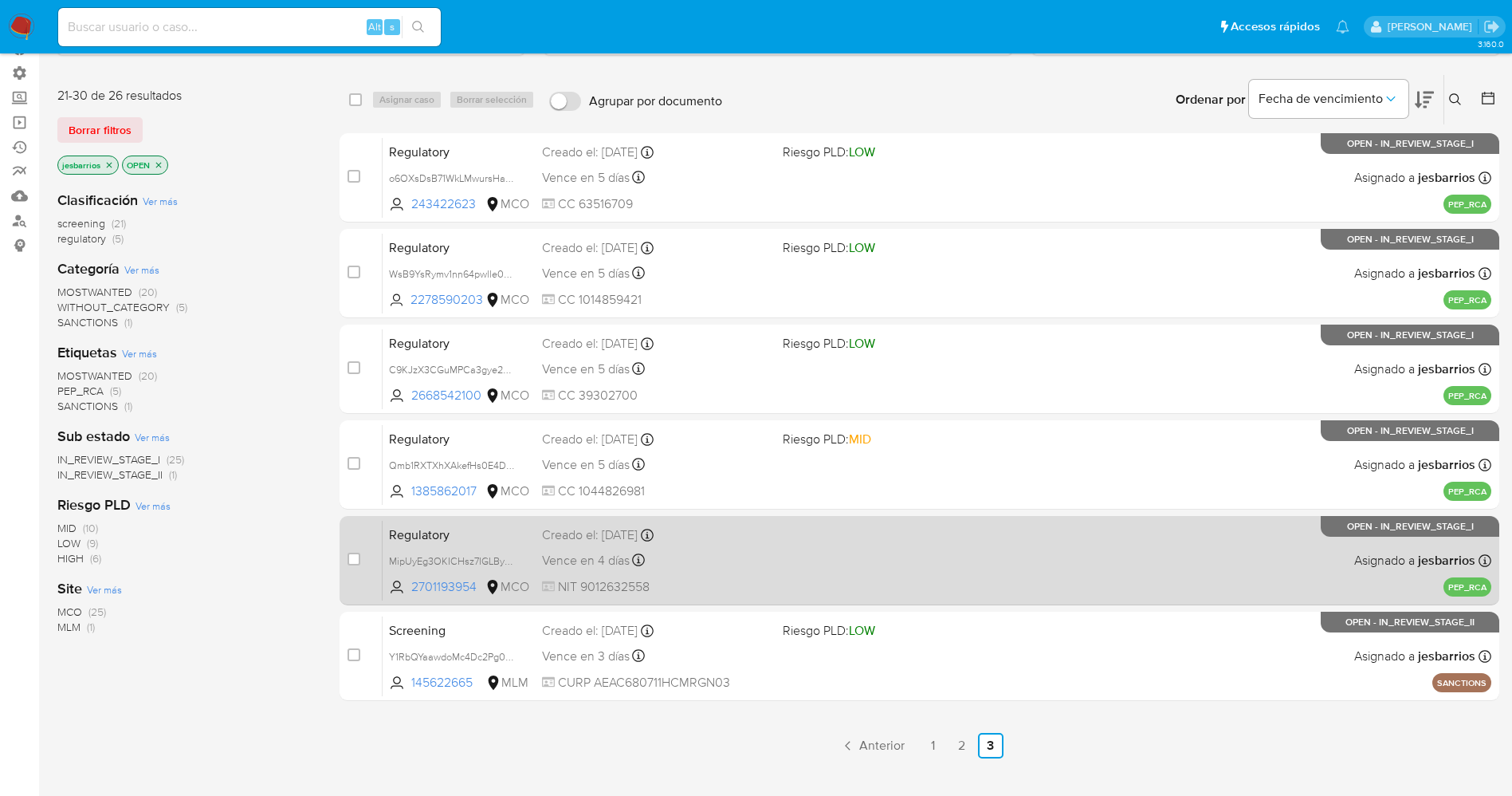
scroll to position [176, 0]
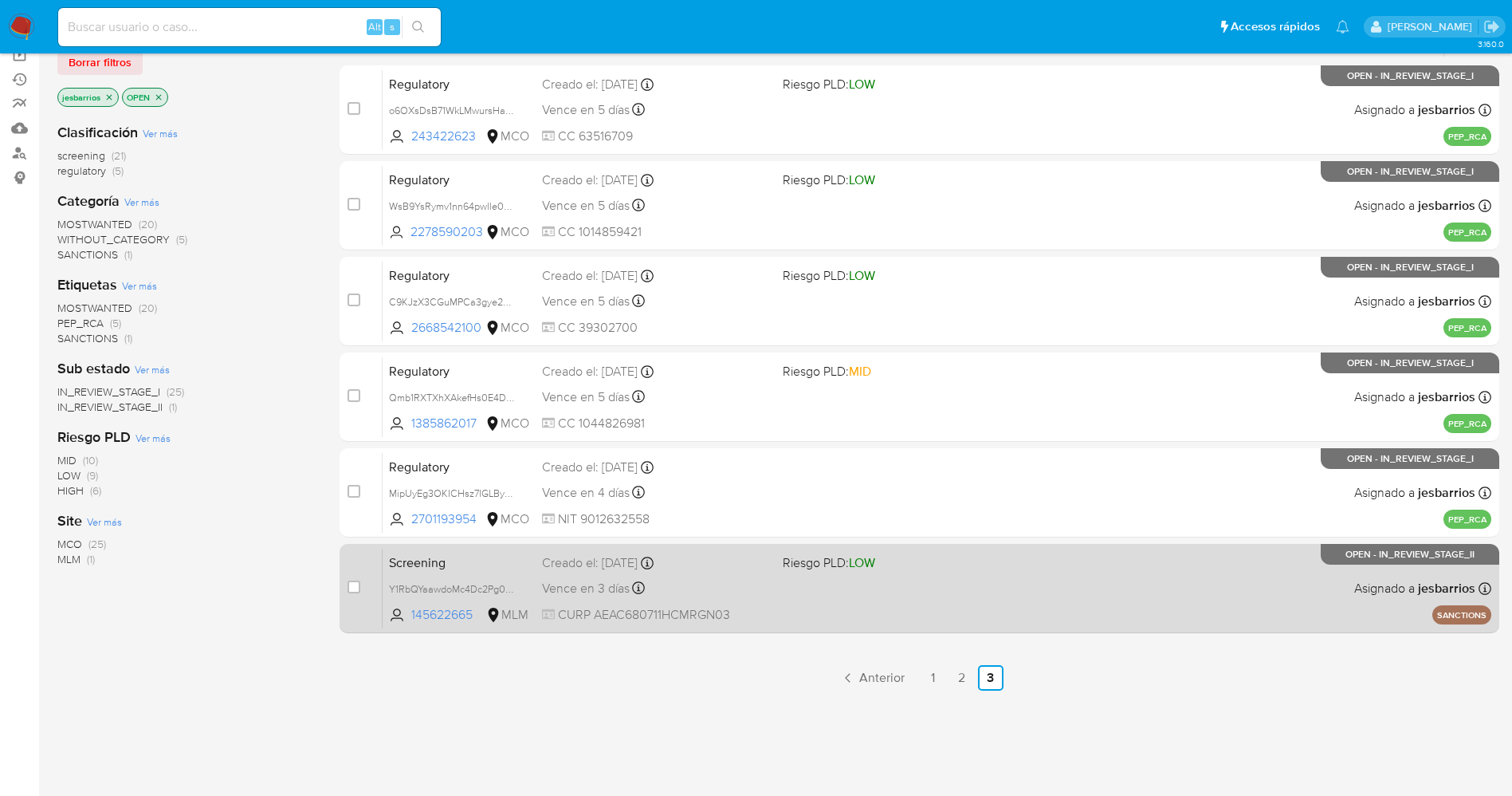
click at [842, 613] on div "Screening Y1RbQYaawdoMc4Dc2Pg0p0ME 145622665 MLM Riesgo PLD: LOW Creado el: [DA…" at bounding box center [936, 587] width 1108 height 81
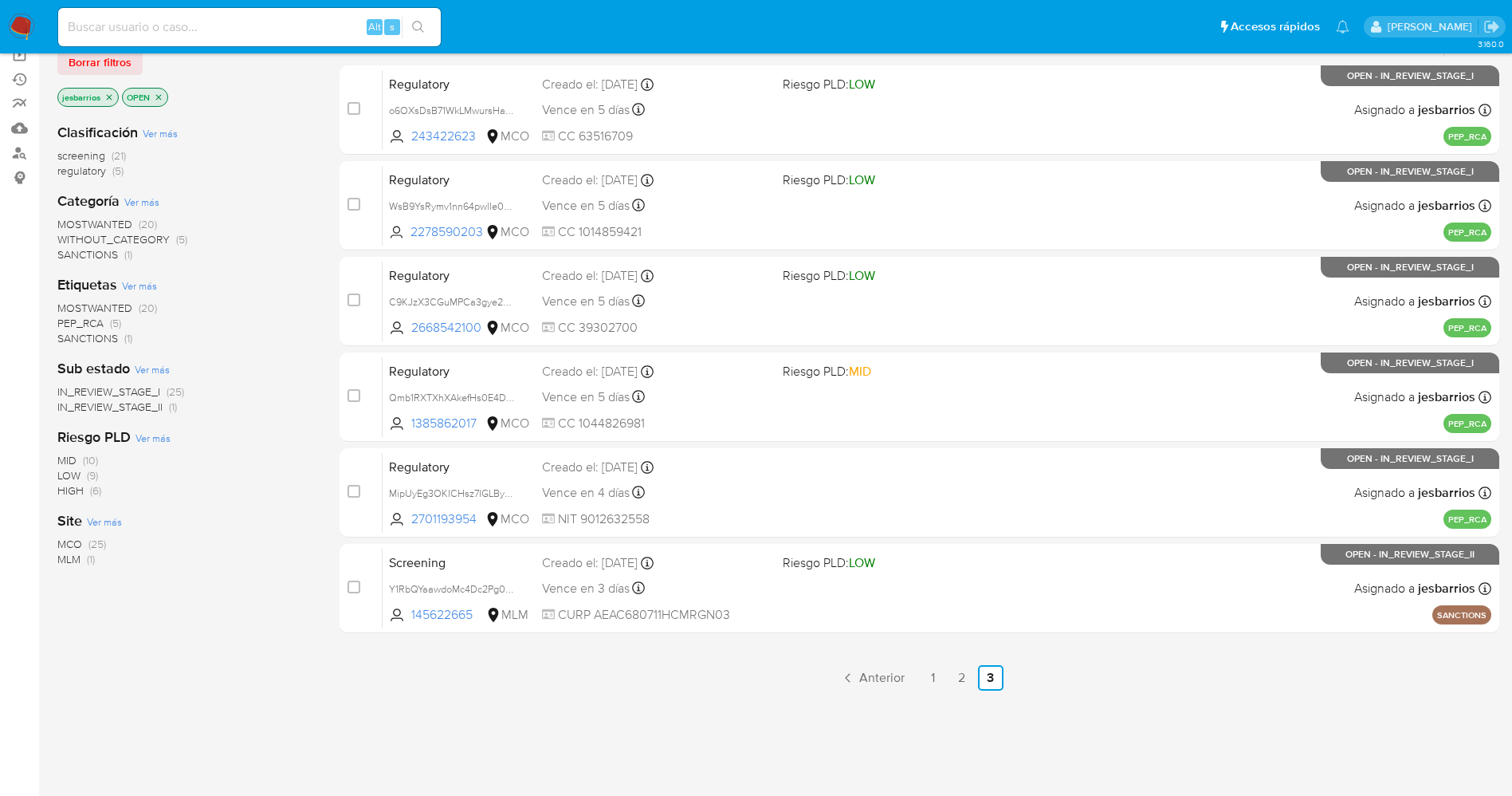
click at [28, 23] on img at bounding box center [21, 27] width 27 height 27
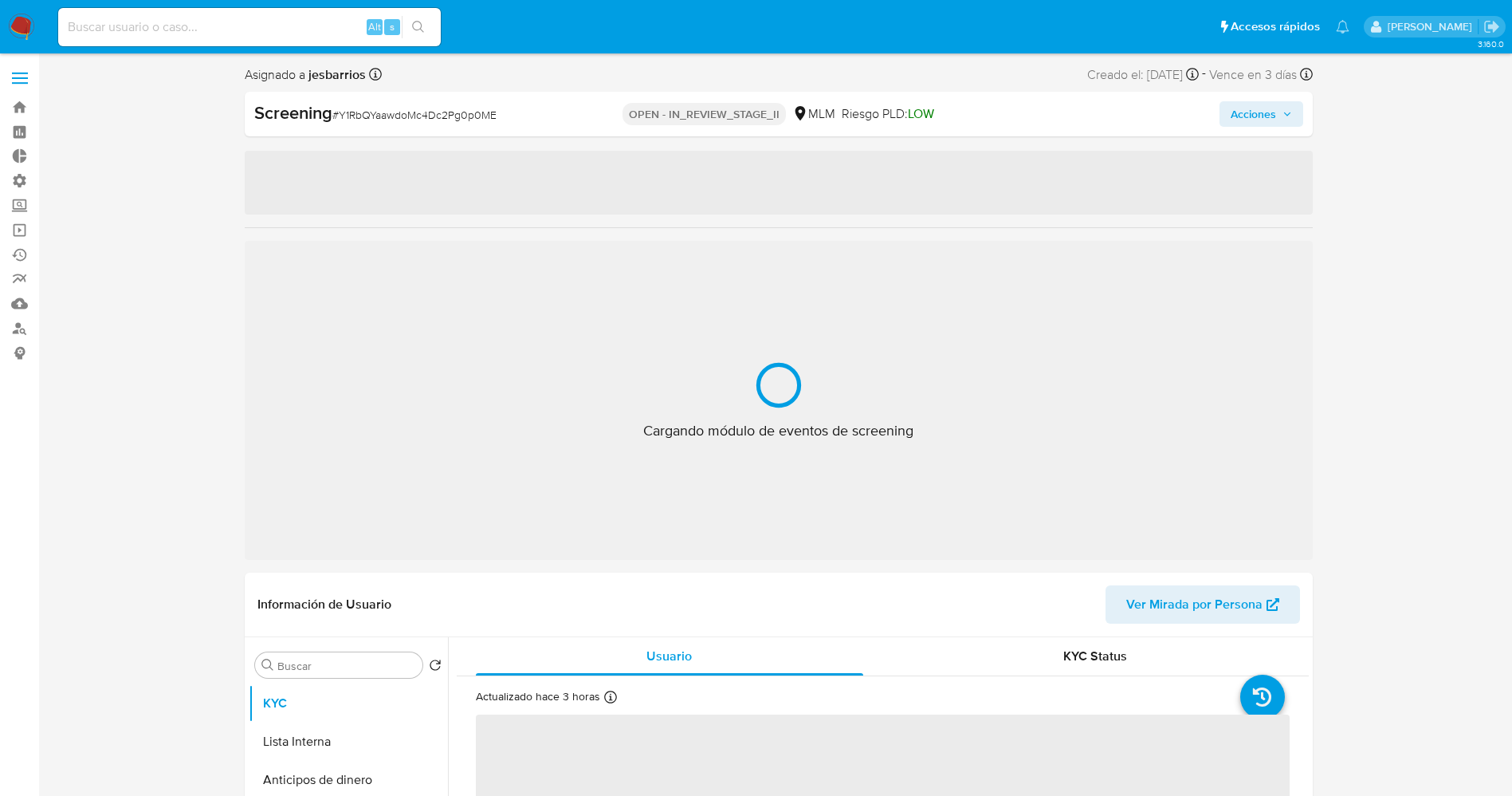
select select "10"
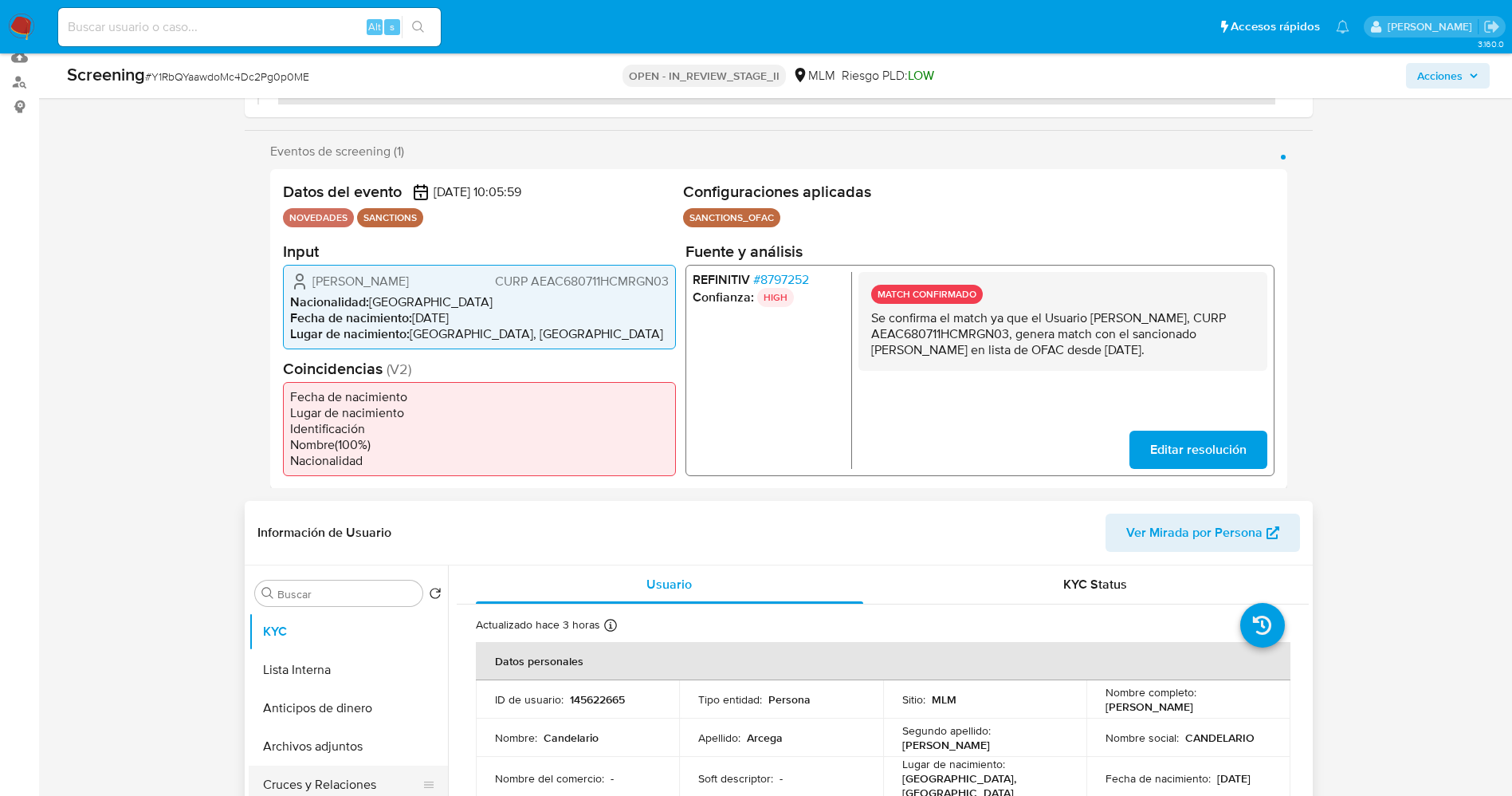
scroll to position [479, 0]
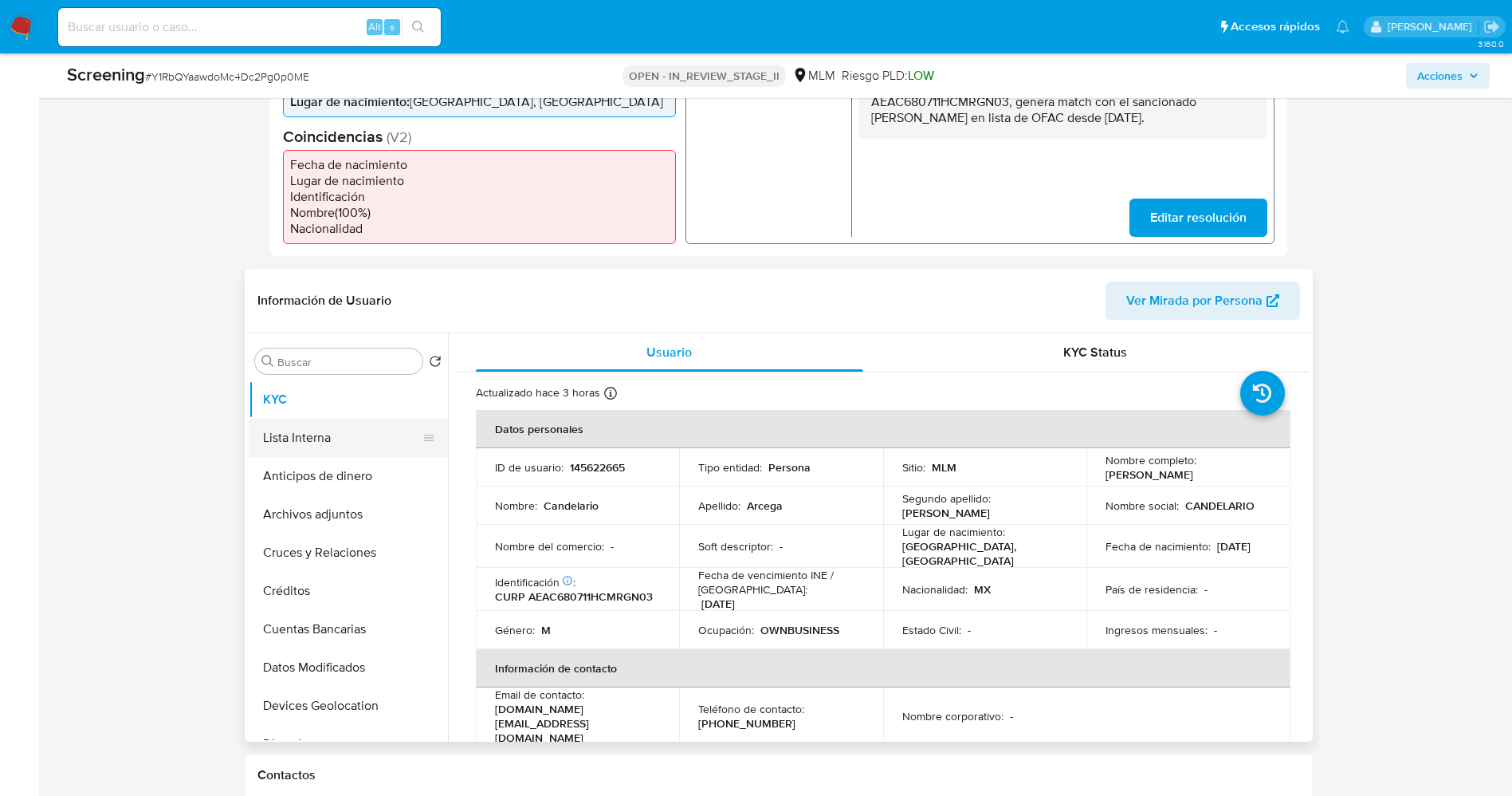
click at [326, 438] on button "Lista Interna" at bounding box center [341, 438] width 187 height 38
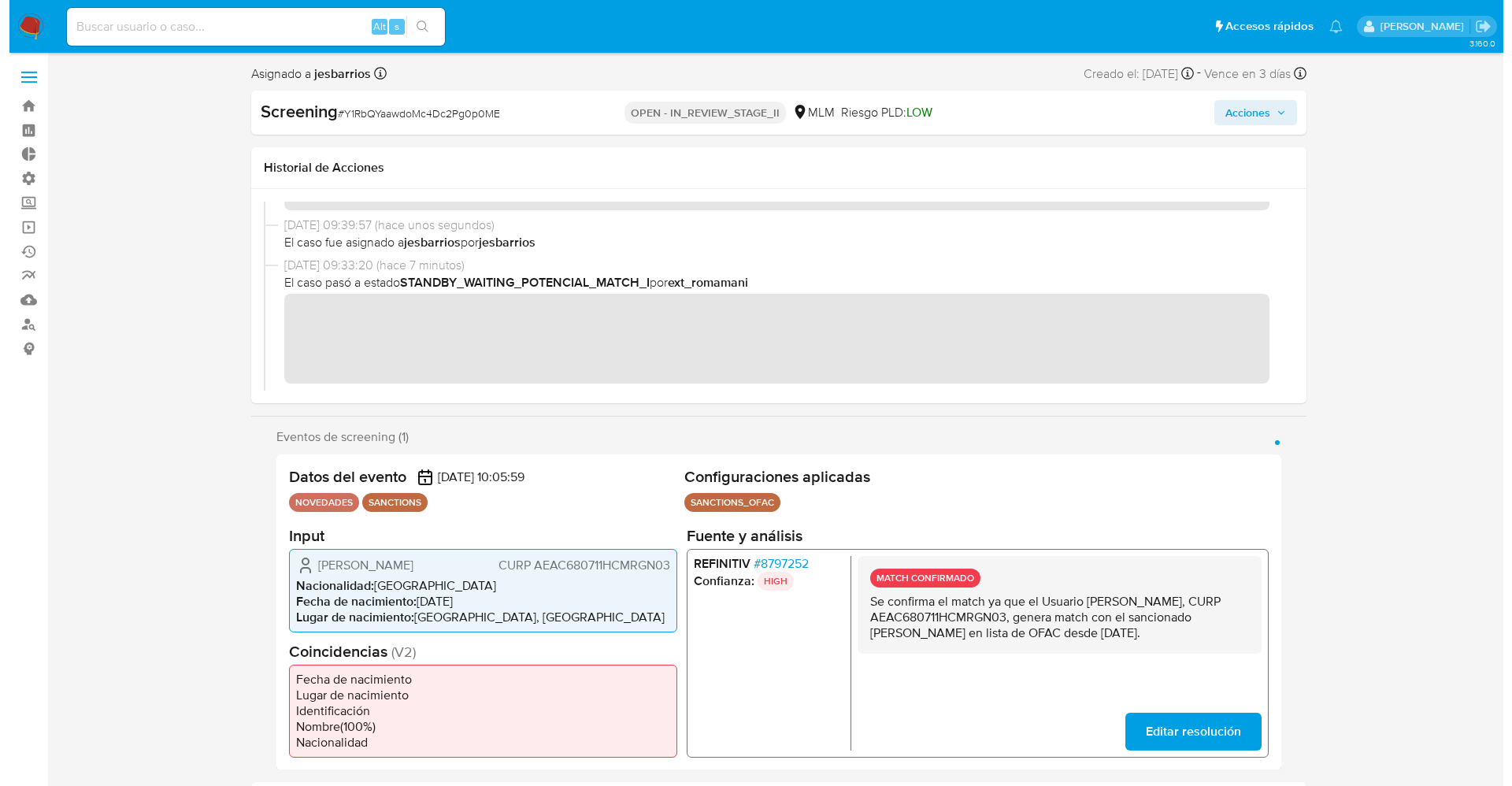
scroll to position [118, 0]
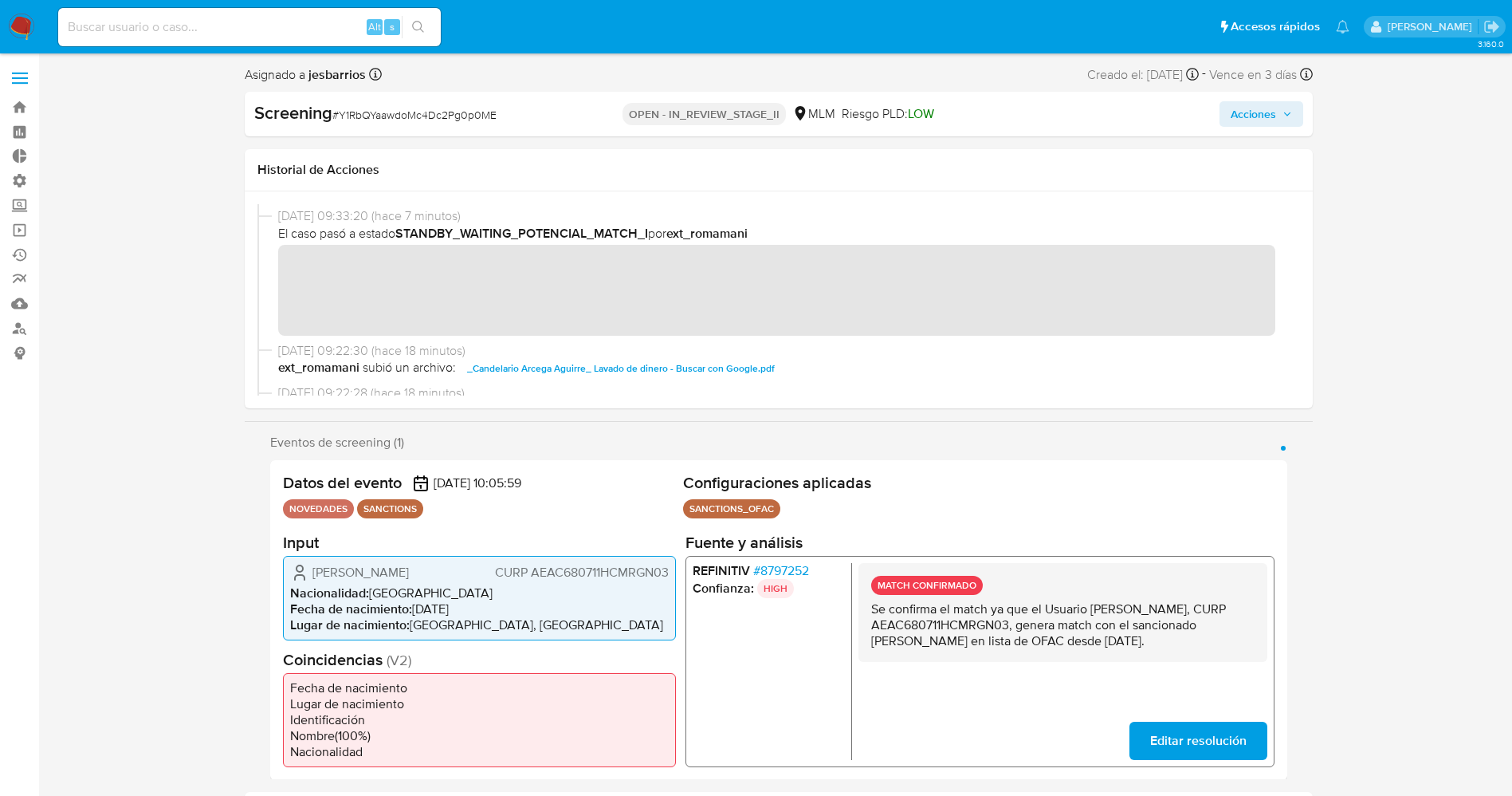
click at [789, 572] on span "# 8797252" at bounding box center [780, 570] width 56 height 16
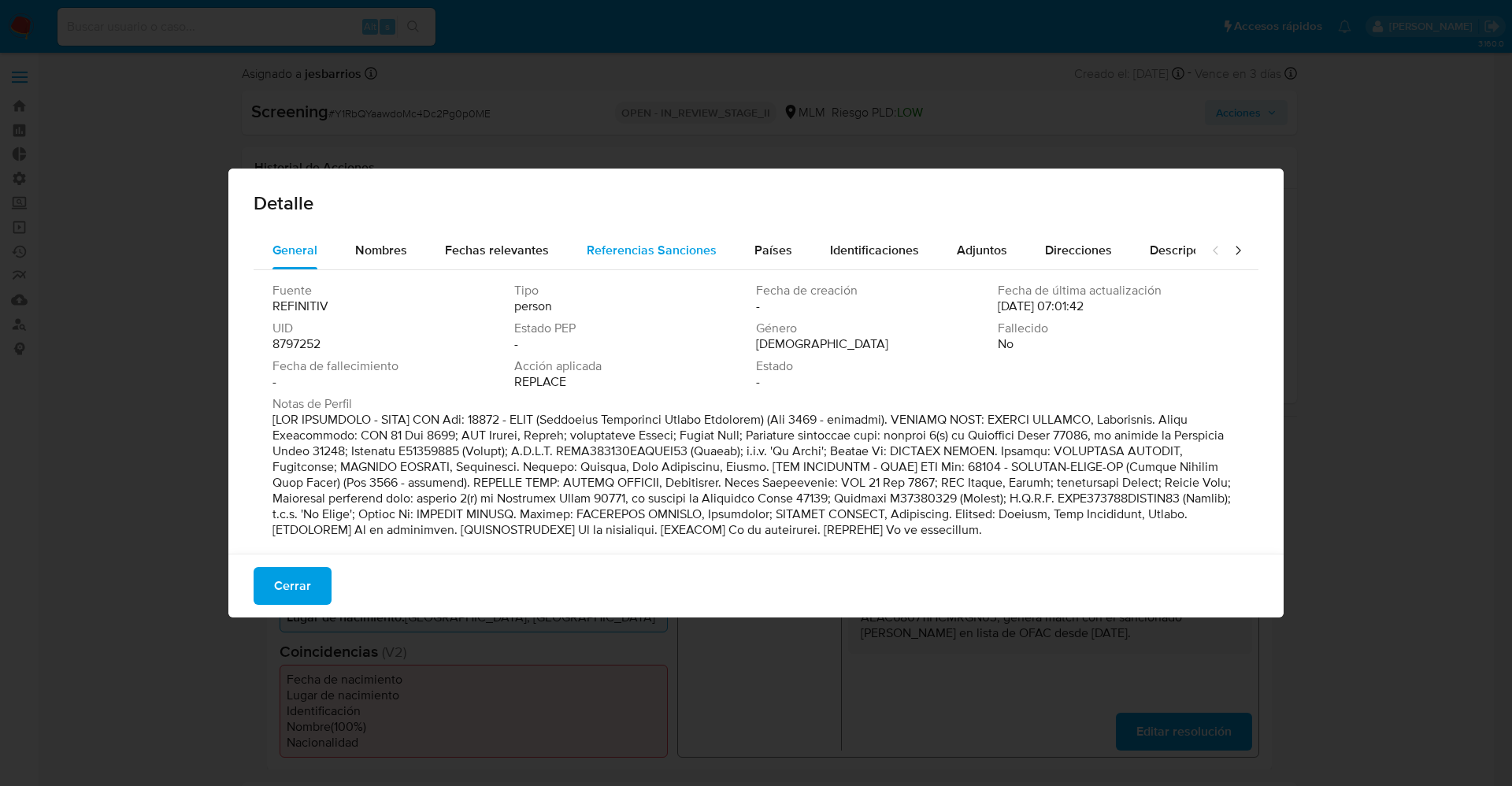
click at [633, 249] on span "Referencias Sanciones" at bounding box center [651, 250] width 130 height 18
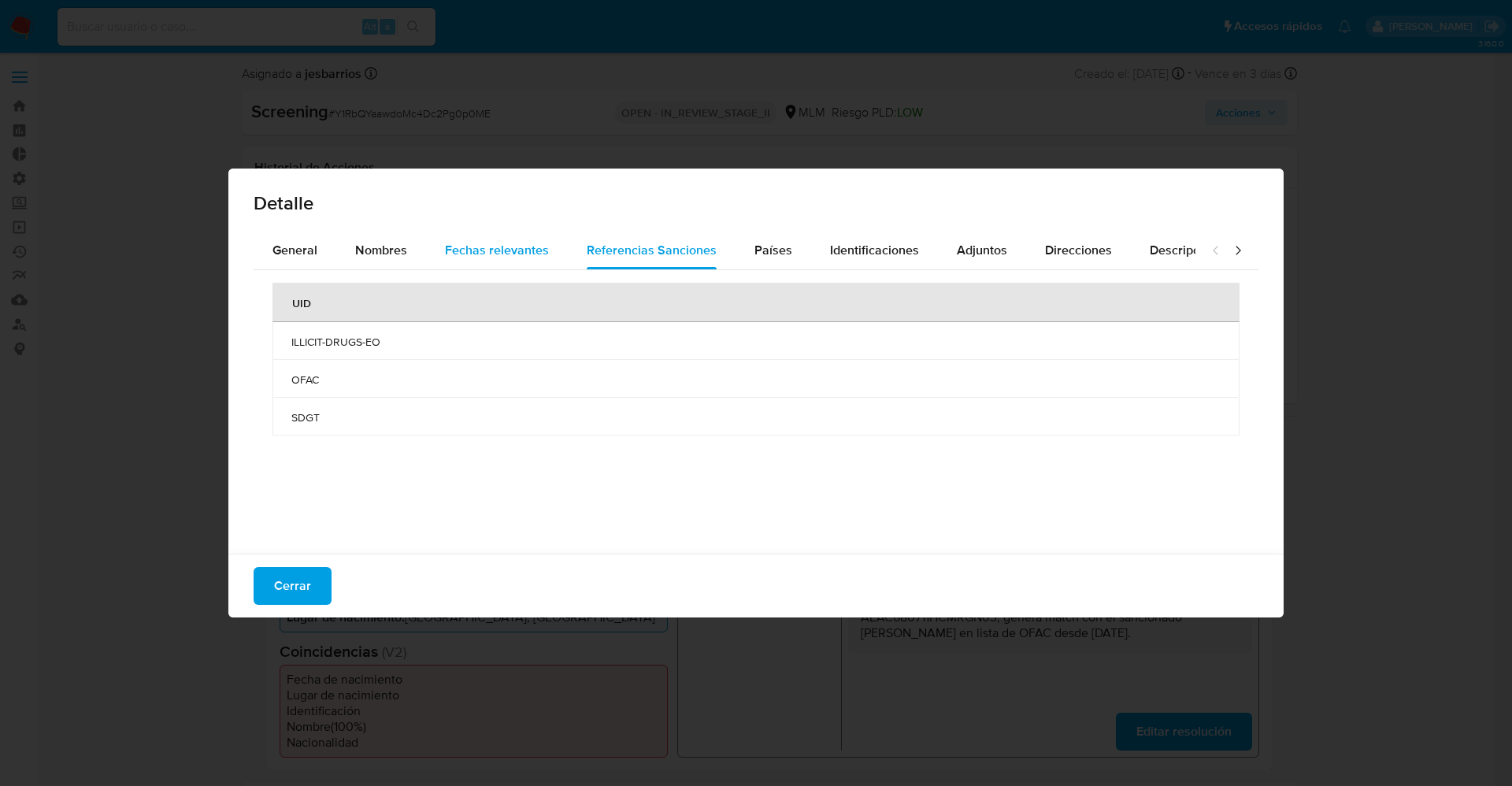
click at [522, 258] on span "Fechas relevantes" at bounding box center [496, 250] width 104 height 18
click at [378, 251] on span "Nombres" at bounding box center [381, 250] width 52 height 18
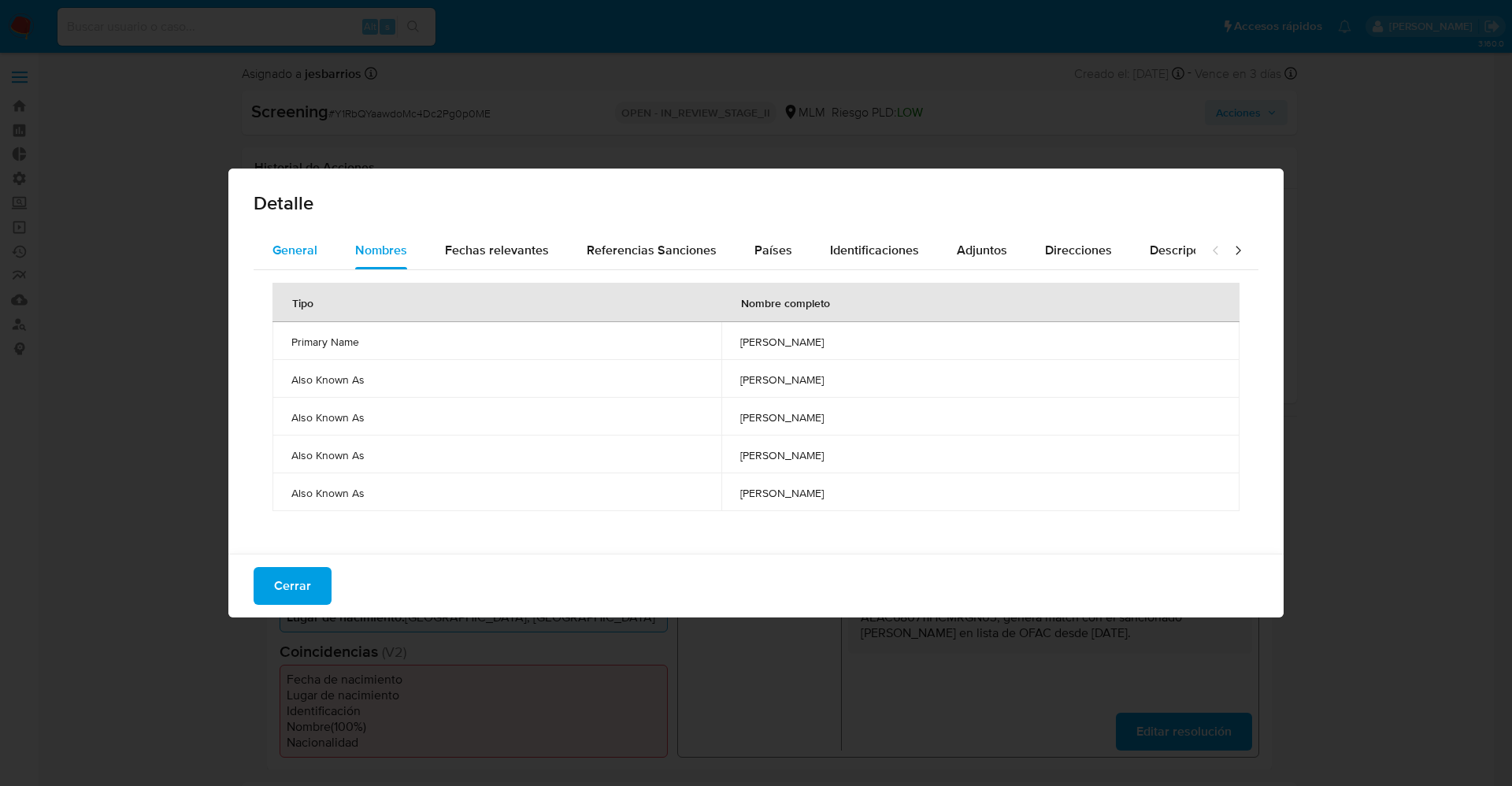
click at [293, 246] on span "General" at bounding box center [294, 250] width 45 height 18
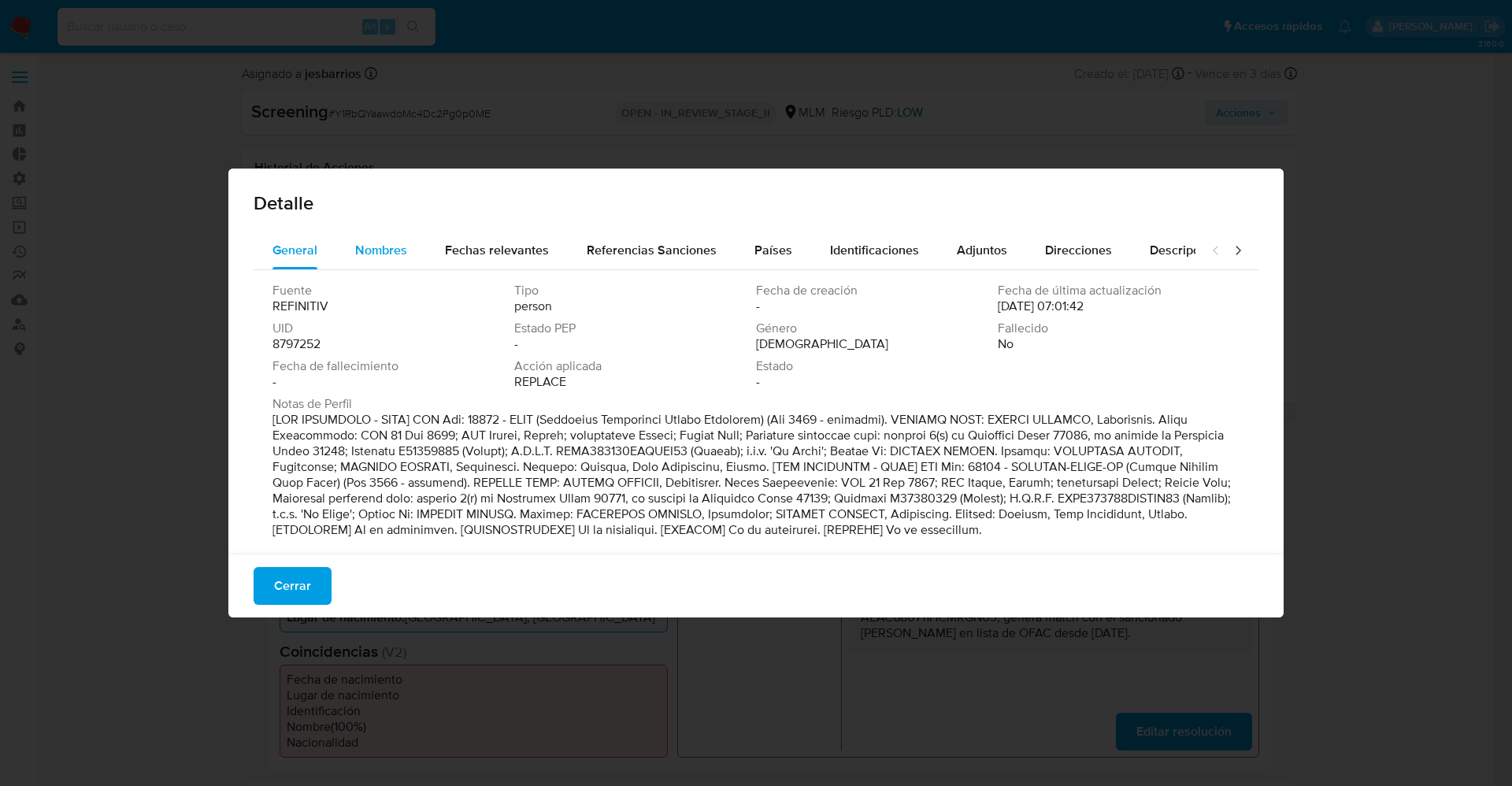
click at [384, 253] on span "Nombres" at bounding box center [381, 250] width 52 height 18
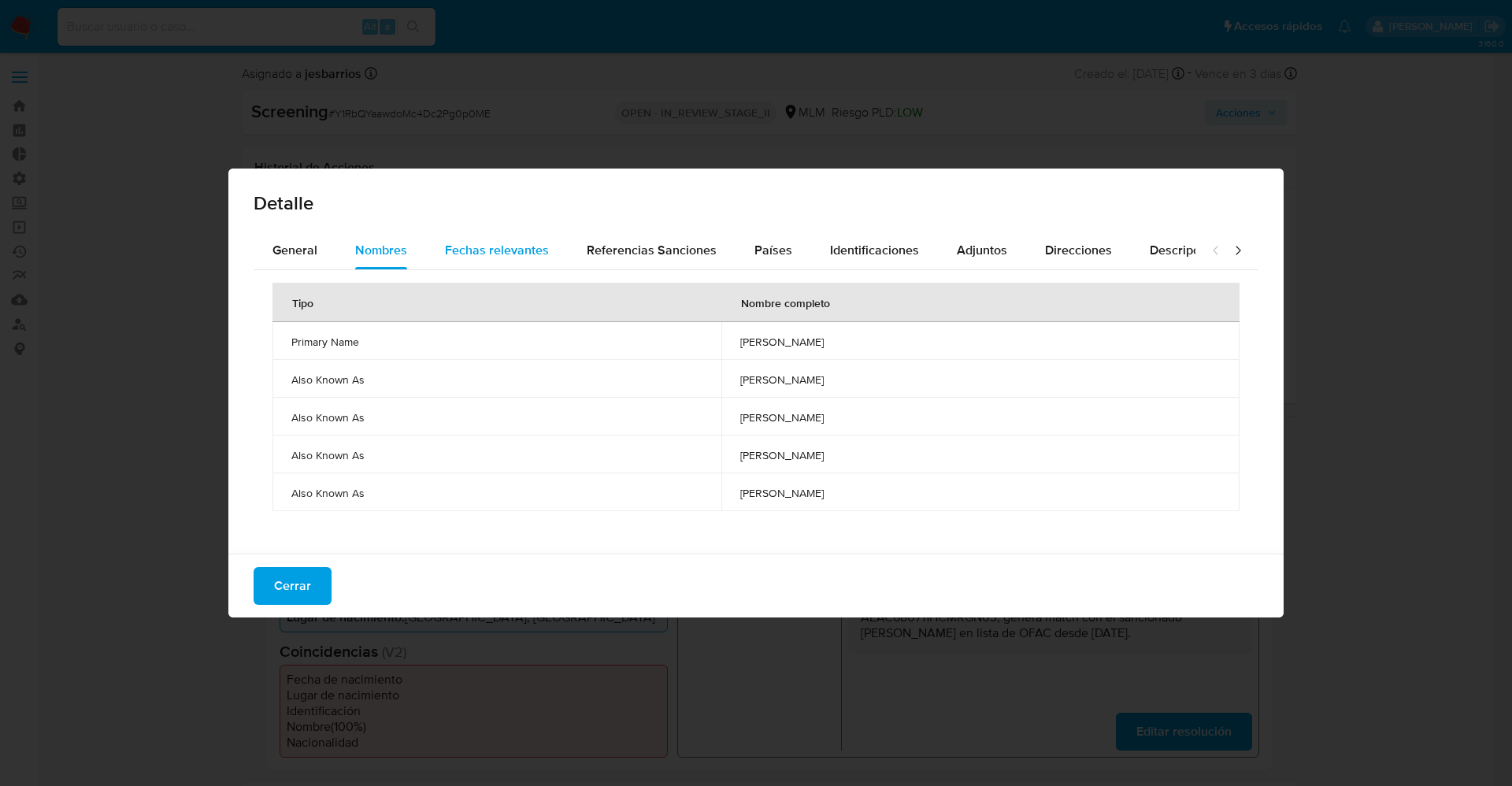
click at [531, 241] on span "Fechas relevantes" at bounding box center [496, 250] width 104 height 18
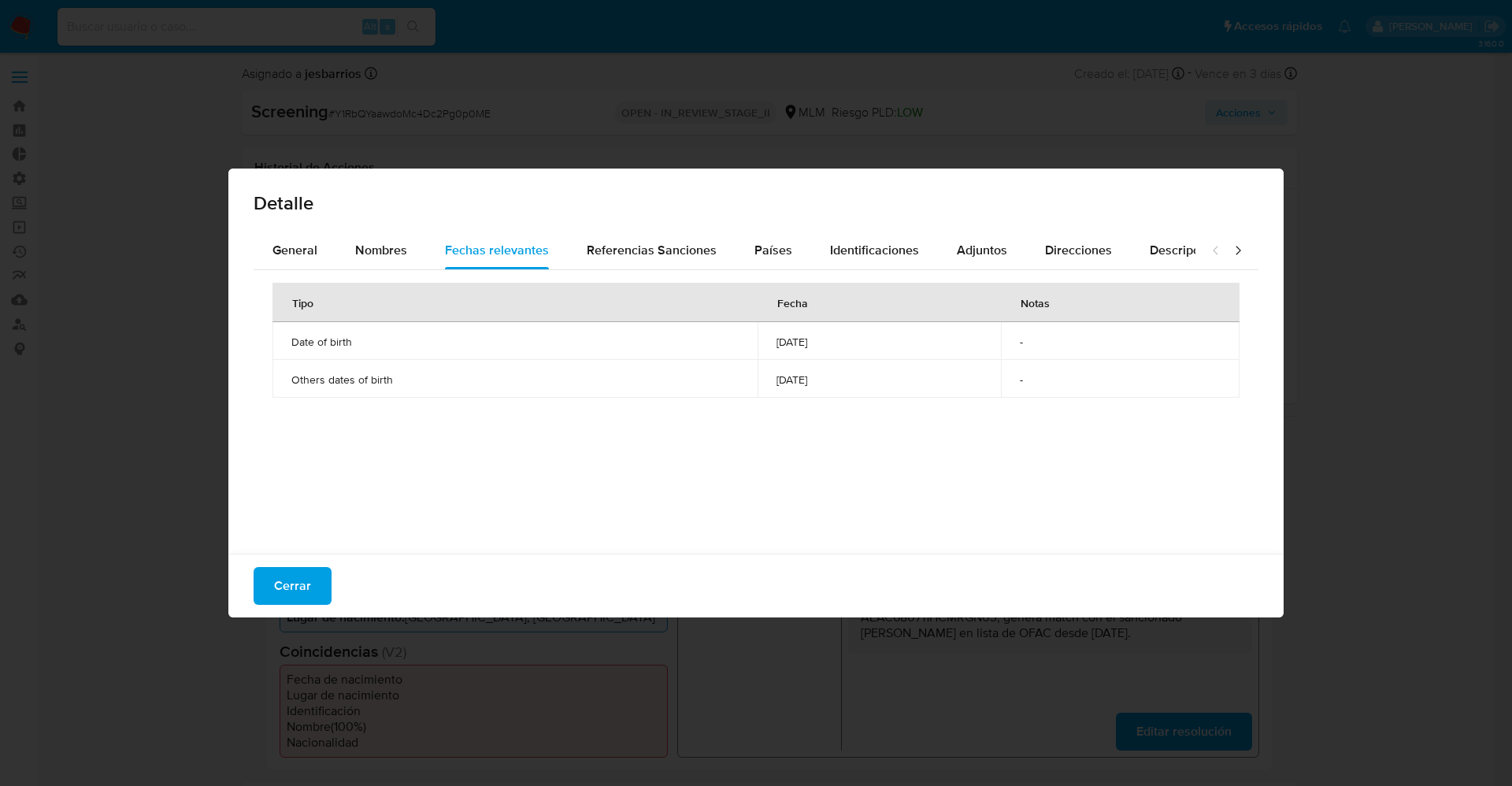
click at [253, 578] on div "Cerrar" at bounding box center [755, 585] width 1055 height 63
click at [269, 579] on button "Cerrar" at bounding box center [292, 586] width 78 height 38
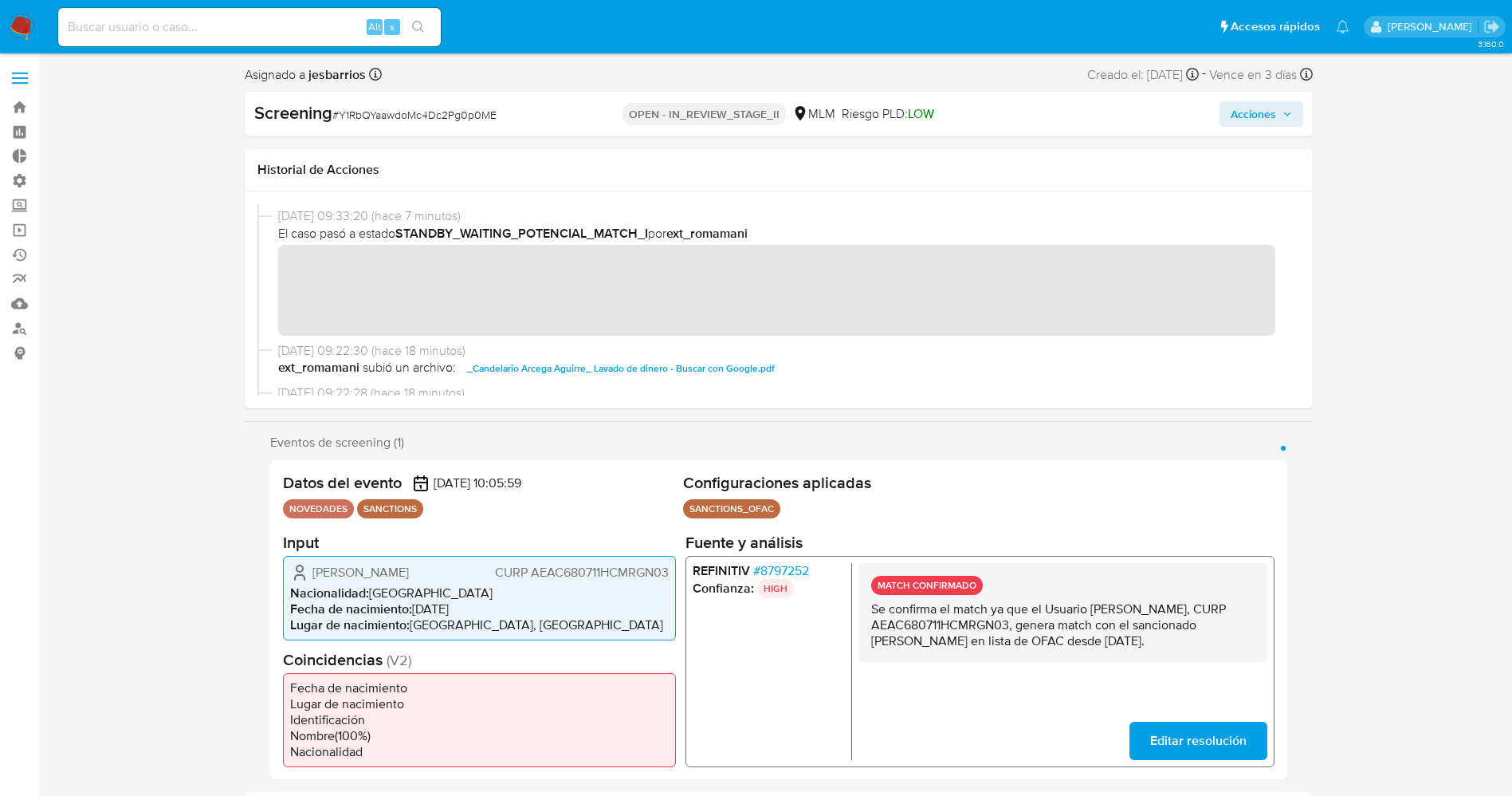
drag, startPoint x: 829, startPoint y: 568, endPoint x: 814, endPoint y: 566, distance: 15.1
click at [814, 566] on li "REFINITIV # 8797252" at bounding box center [767, 570] width 152 height 16
click at [774, 569] on span "# 8797252" at bounding box center [780, 570] width 56 height 16
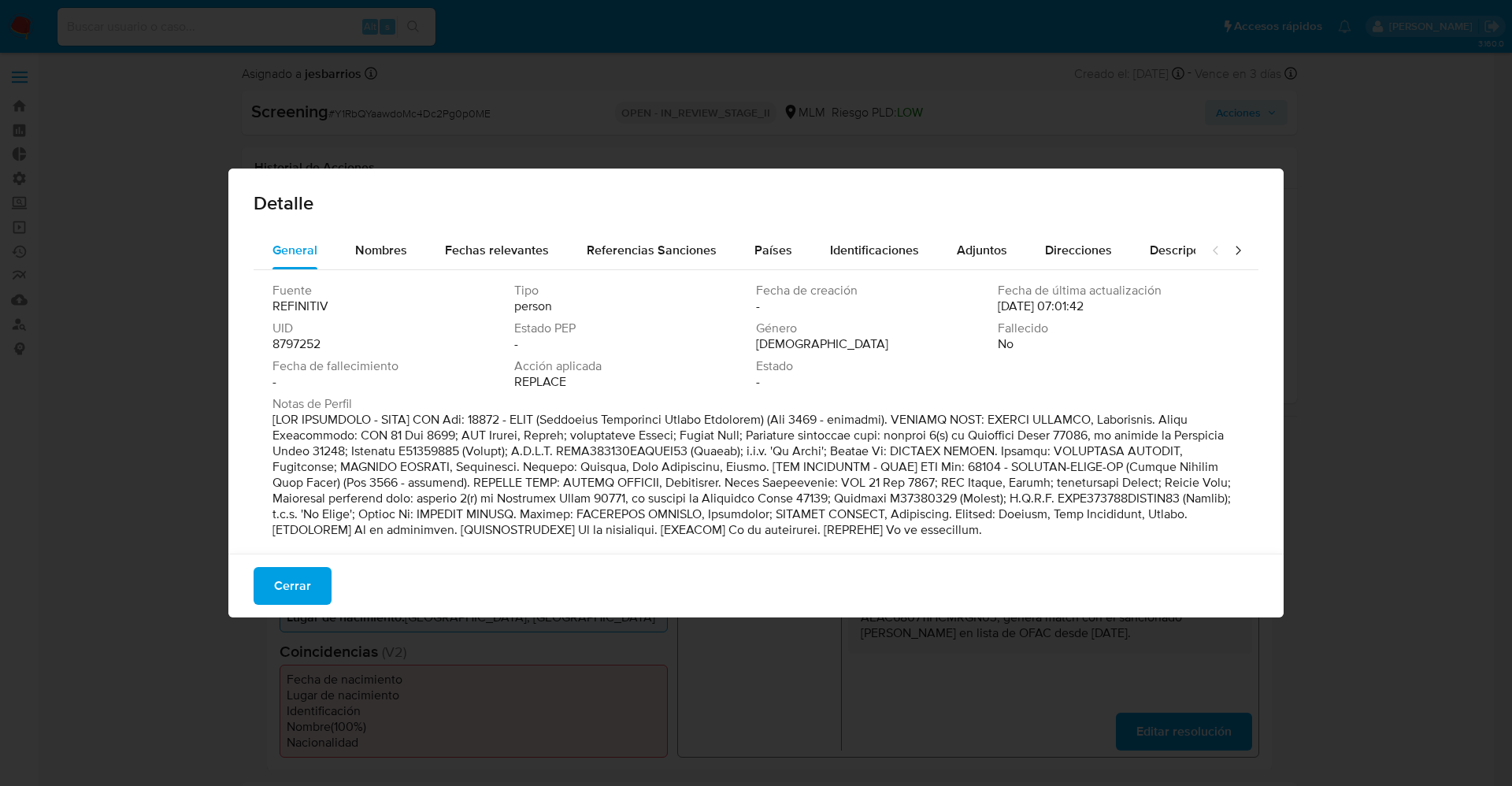
click at [298, 340] on span "8797252" at bounding box center [296, 344] width 48 height 15
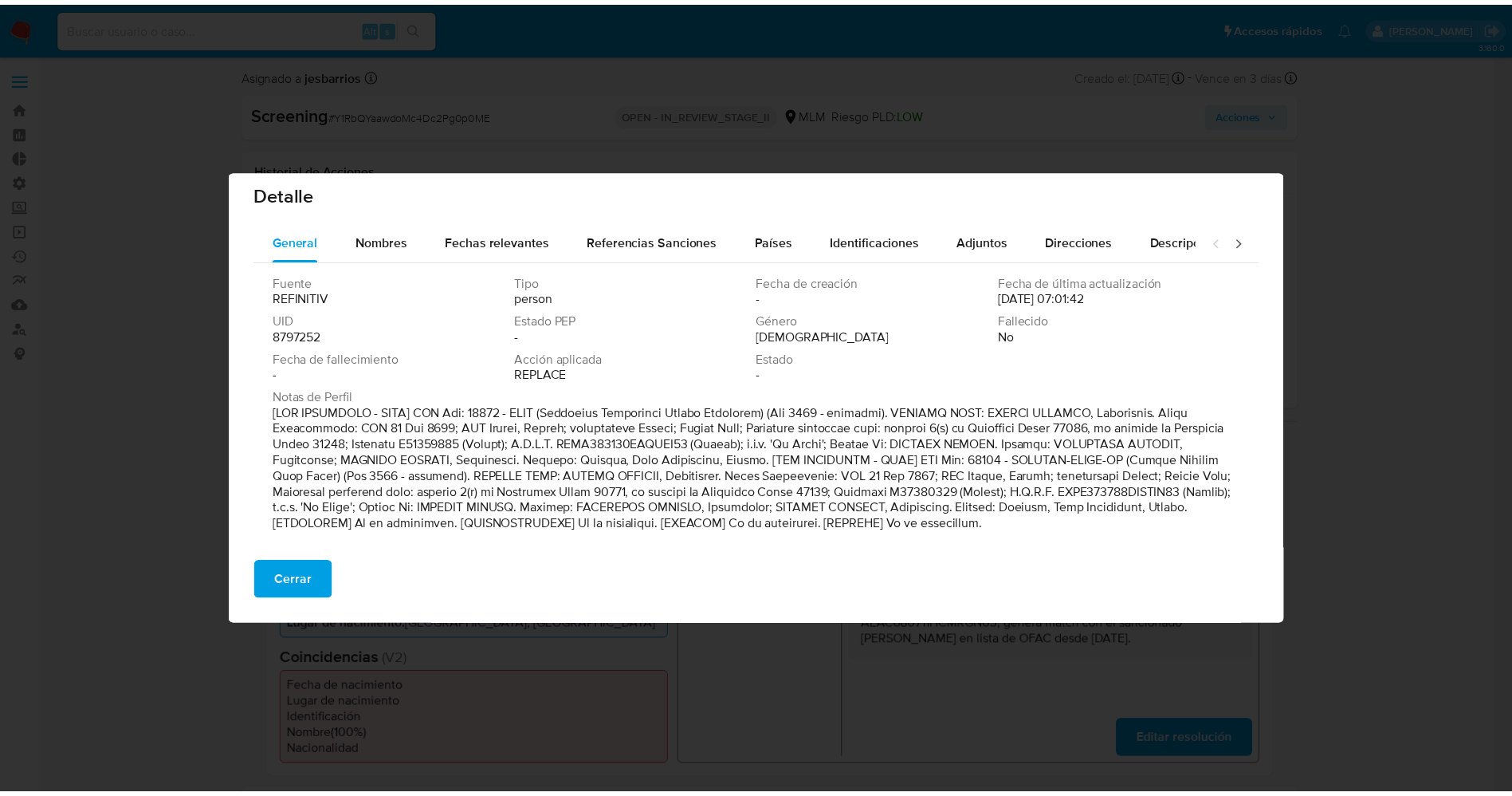
scroll to position [16, 0]
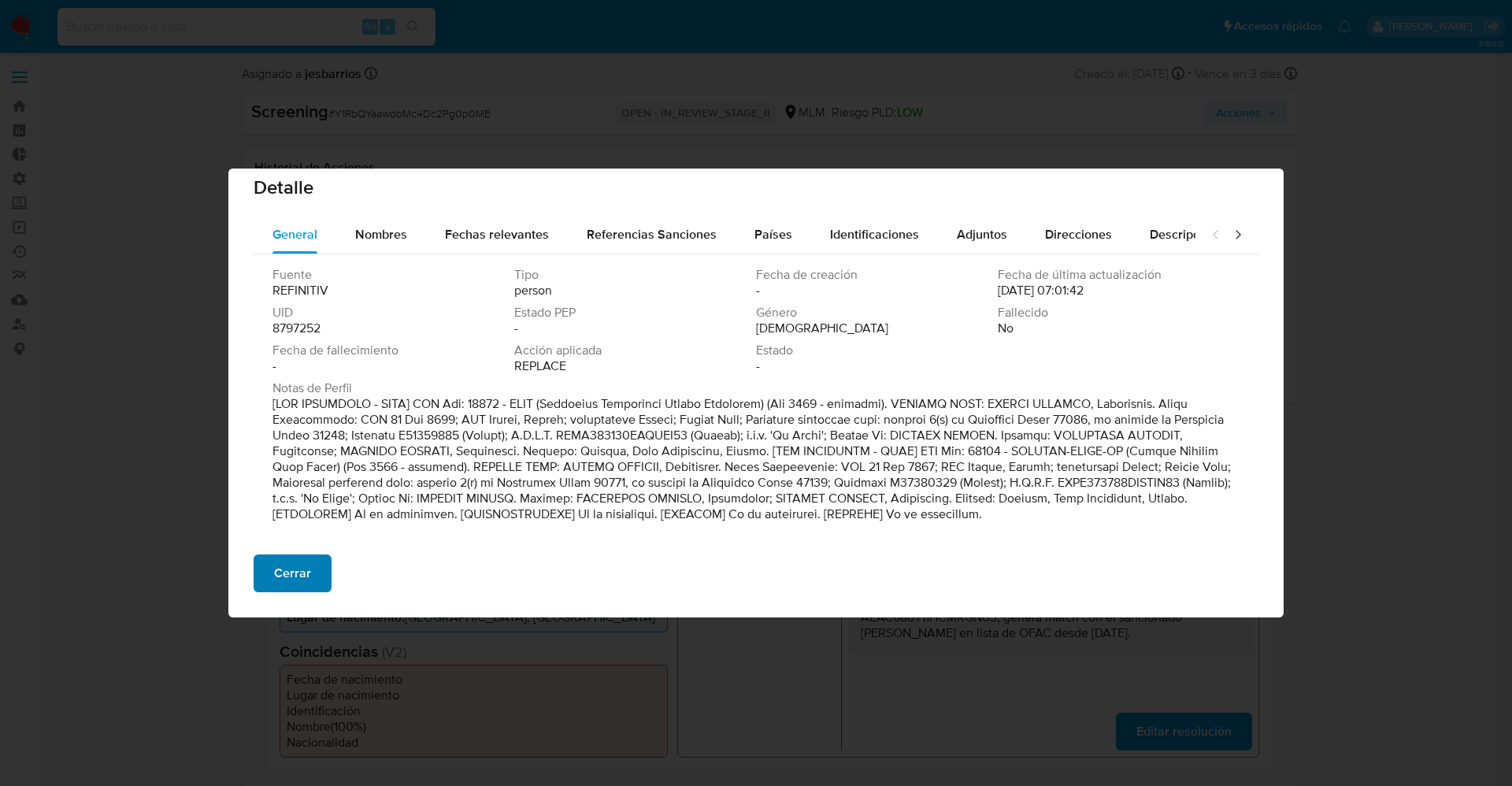
click at [286, 575] on span "Cerrar" at bounding box center [292, 573] width 37 height 34
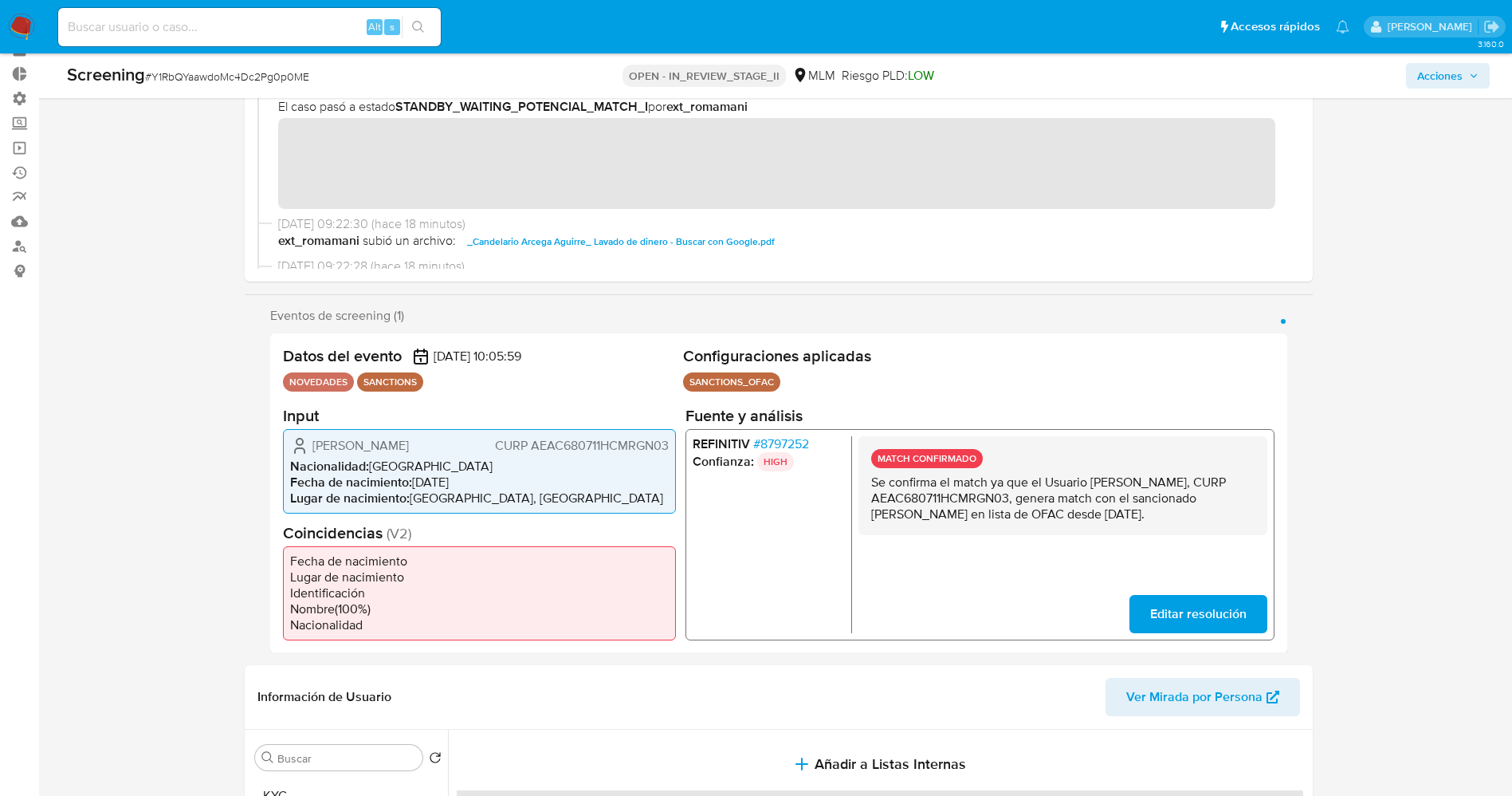
scroll to position [120, 0]
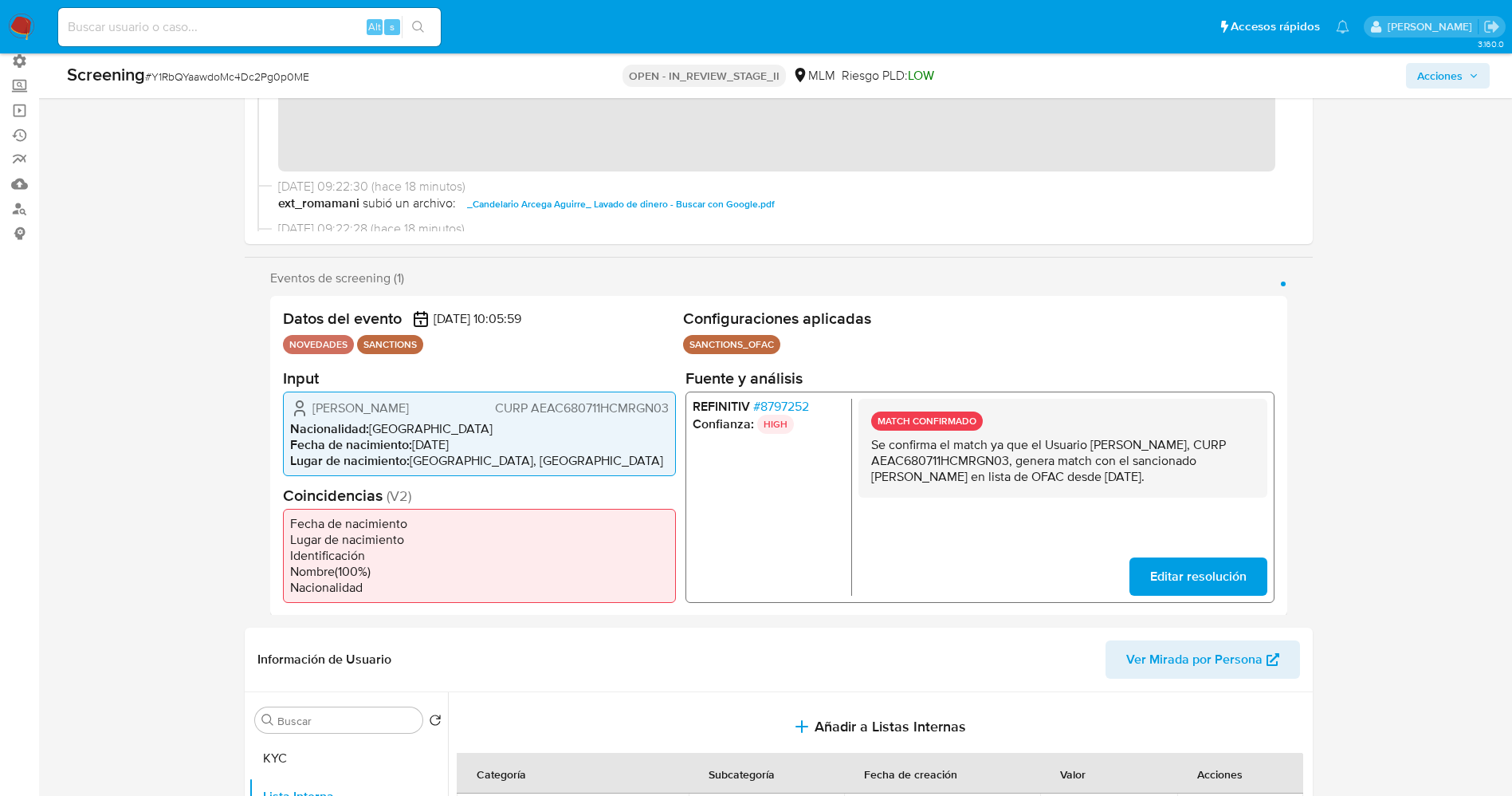
click at [778, 404] on span "# 8797252" at bounding box center [780, 406] width 56 height 16
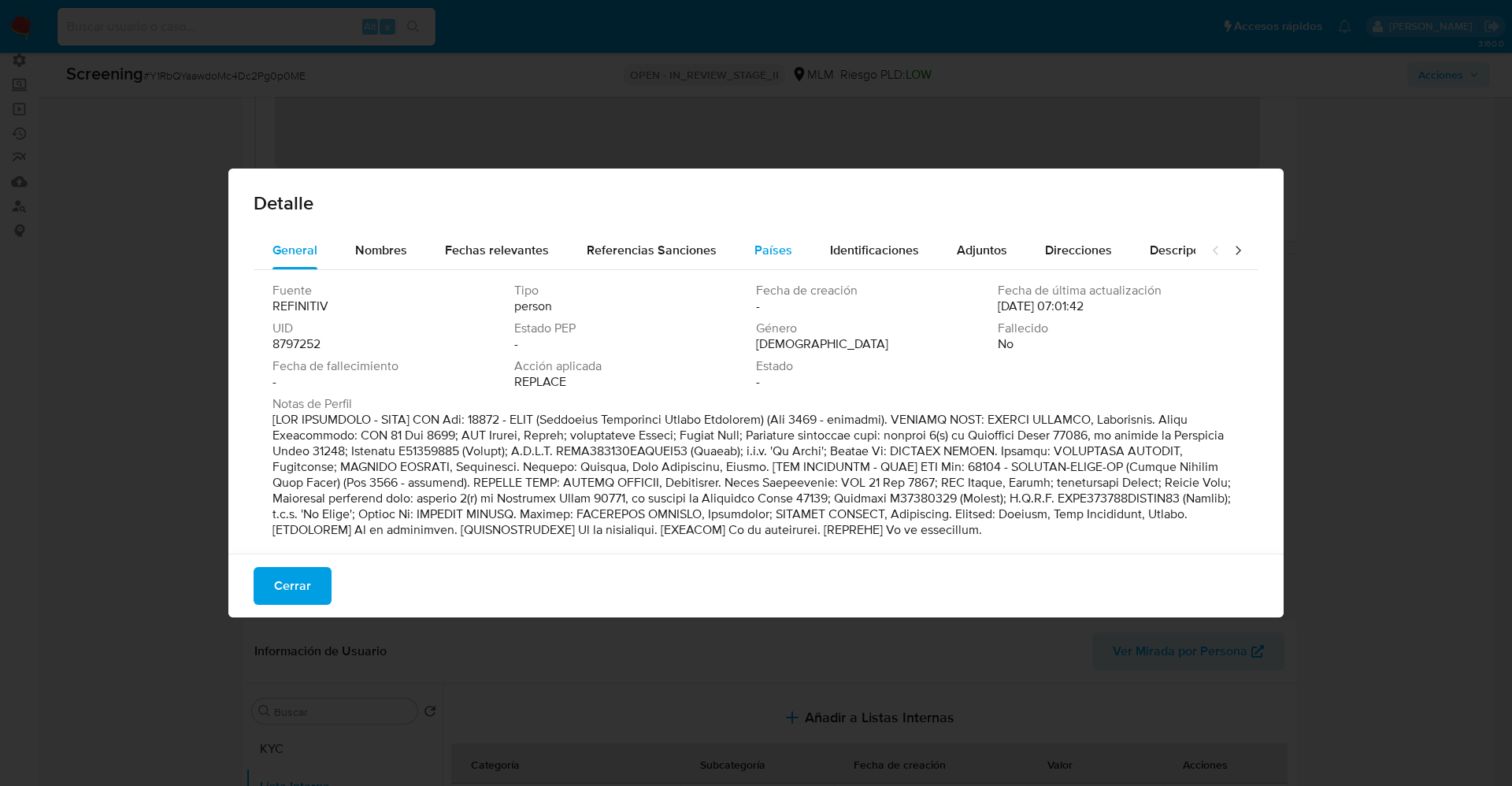
click at [778, 250] on span "Países" at bounding box center [773, 250] width 38 height 18
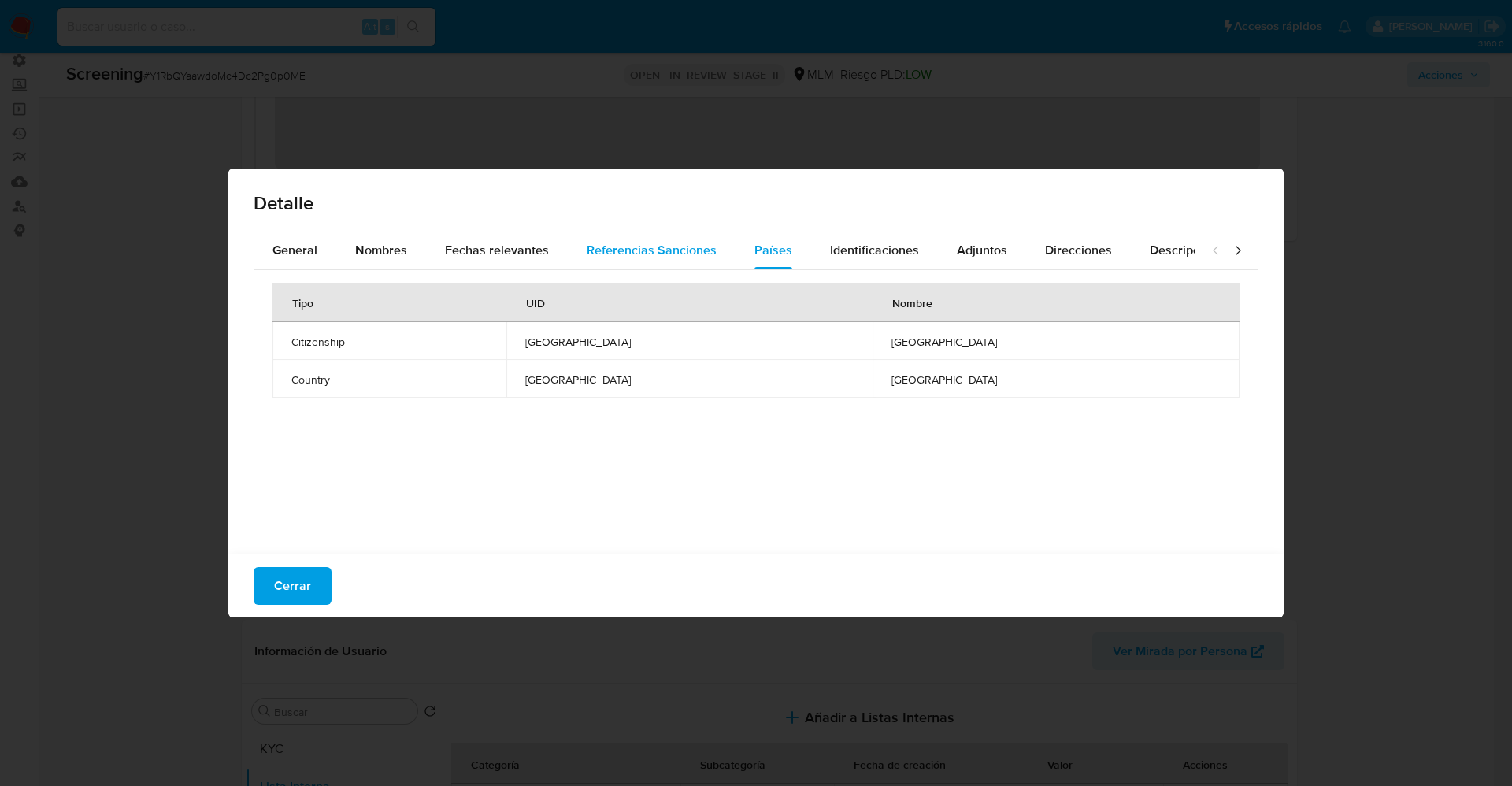
click at [680, 244] on span "Referencias Sanciones" at bounding box center [651, 250] width 130 height 18
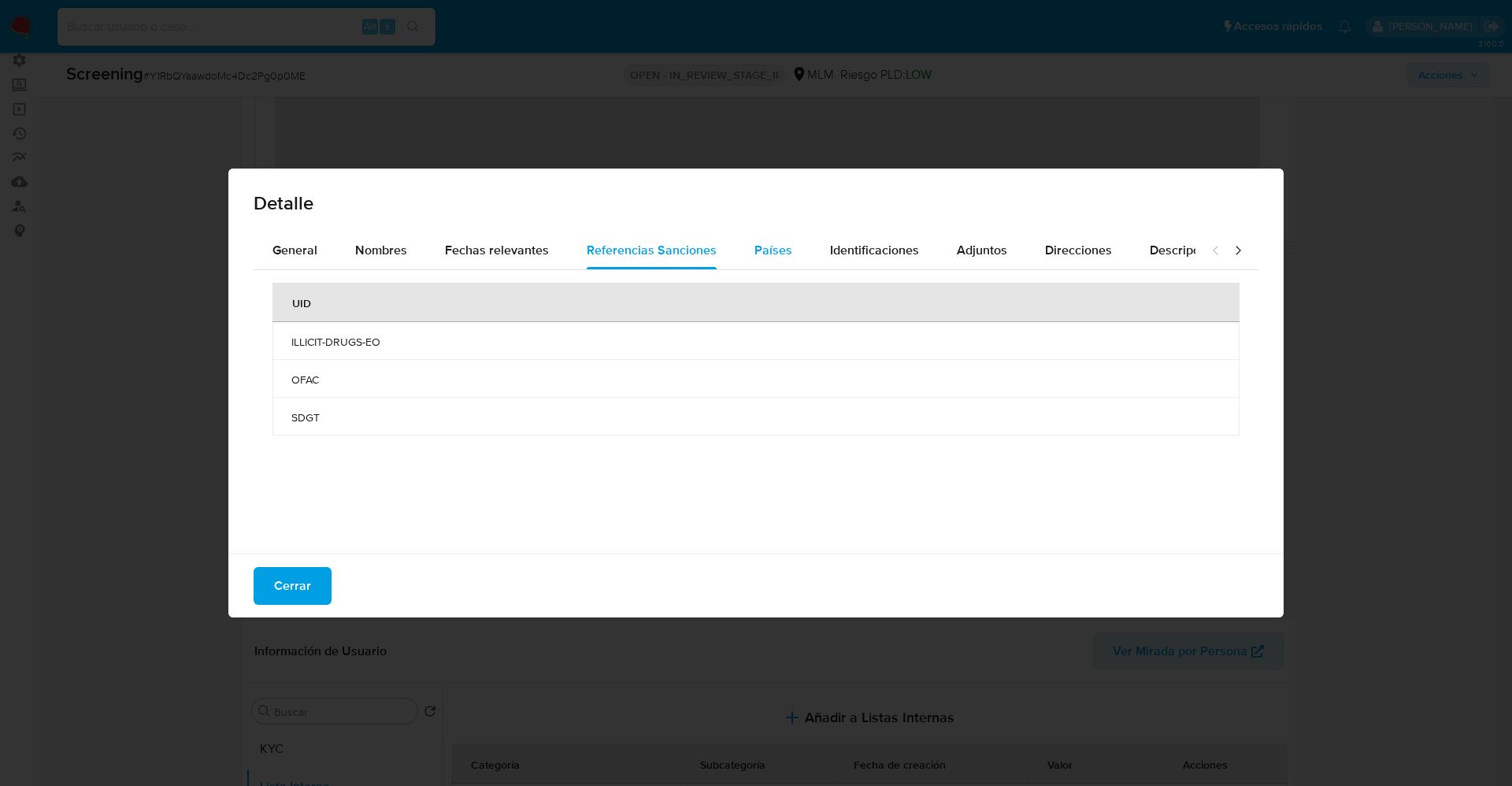
click at [738, 248] on button "Países" at bounding box center [773, 251] width 76 height 38
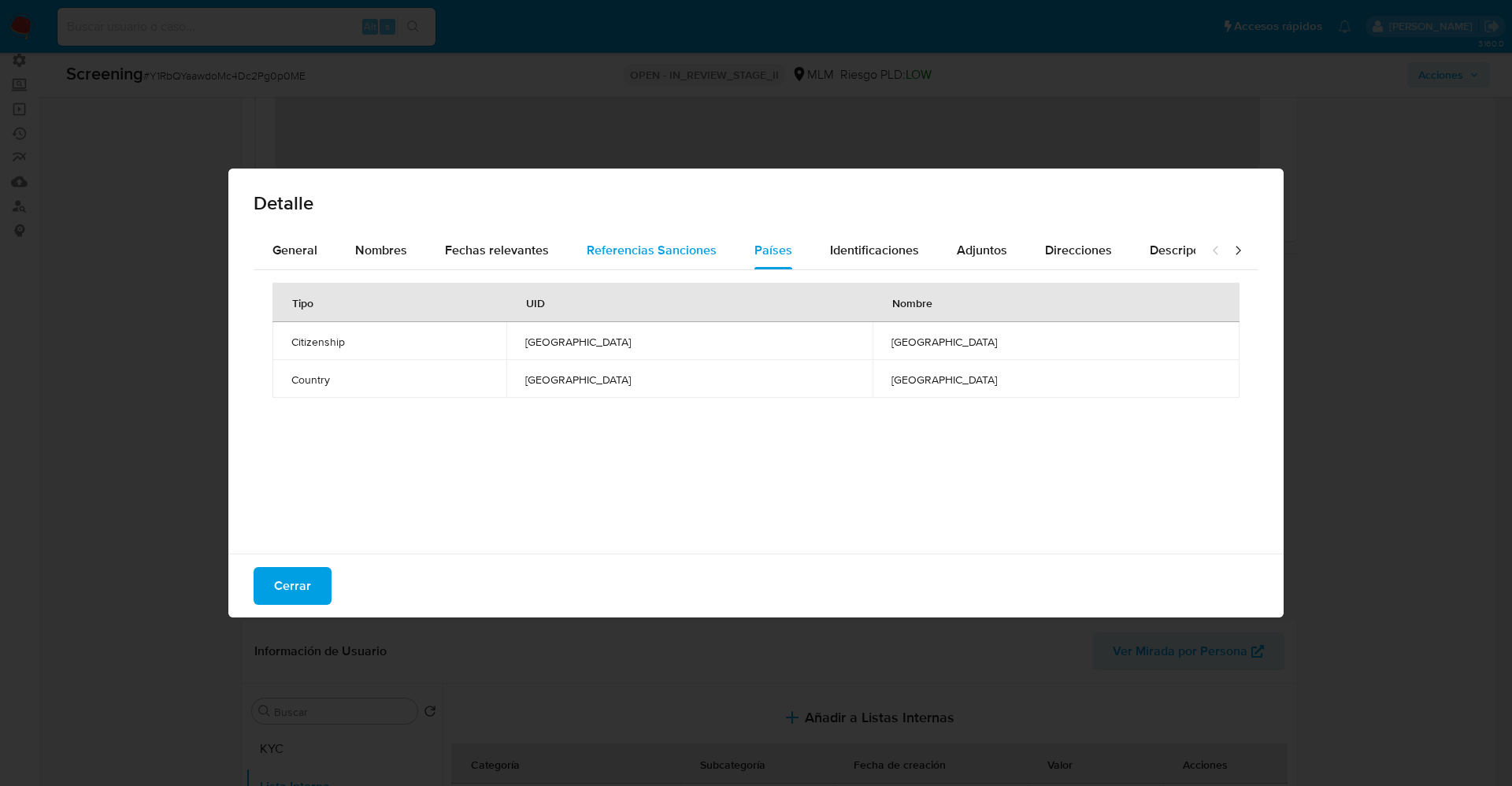
click at [665, 248] on span "Referencias Sanciones" at bounding box center [651, 250] width 130 height 18
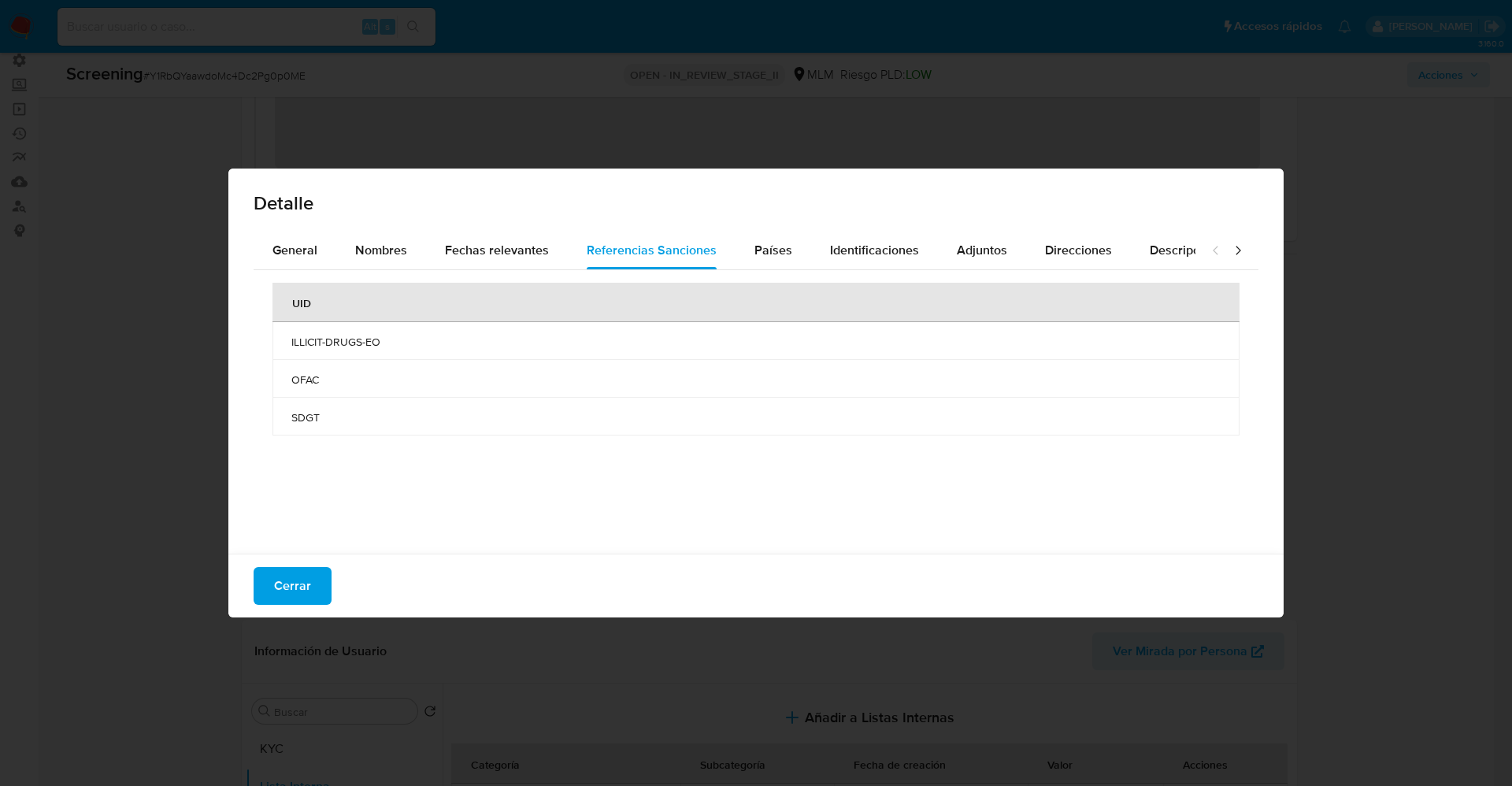
drag, startPoint x: 293, startPoint y: 414, endPoint x: 321, endPoint y: 423, distance: 29.4
click at [321, 423] on span "SDGT" at bounding box center [755, 417] width 929 height 15
click at [319, 592] on button "Cerrar" at bounding box center [292, 586] width 78 height 38
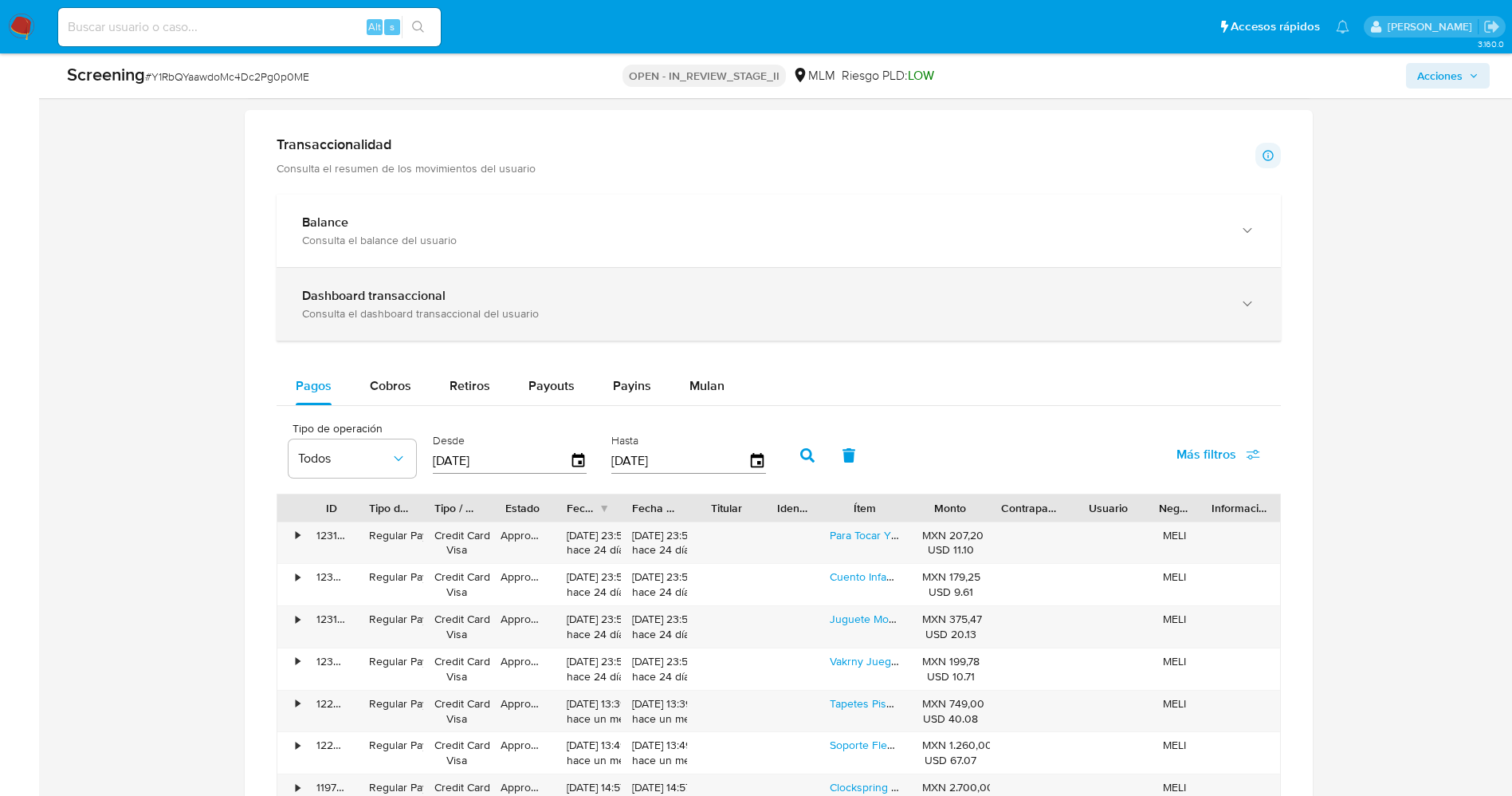
scroll to position [1436, 0]
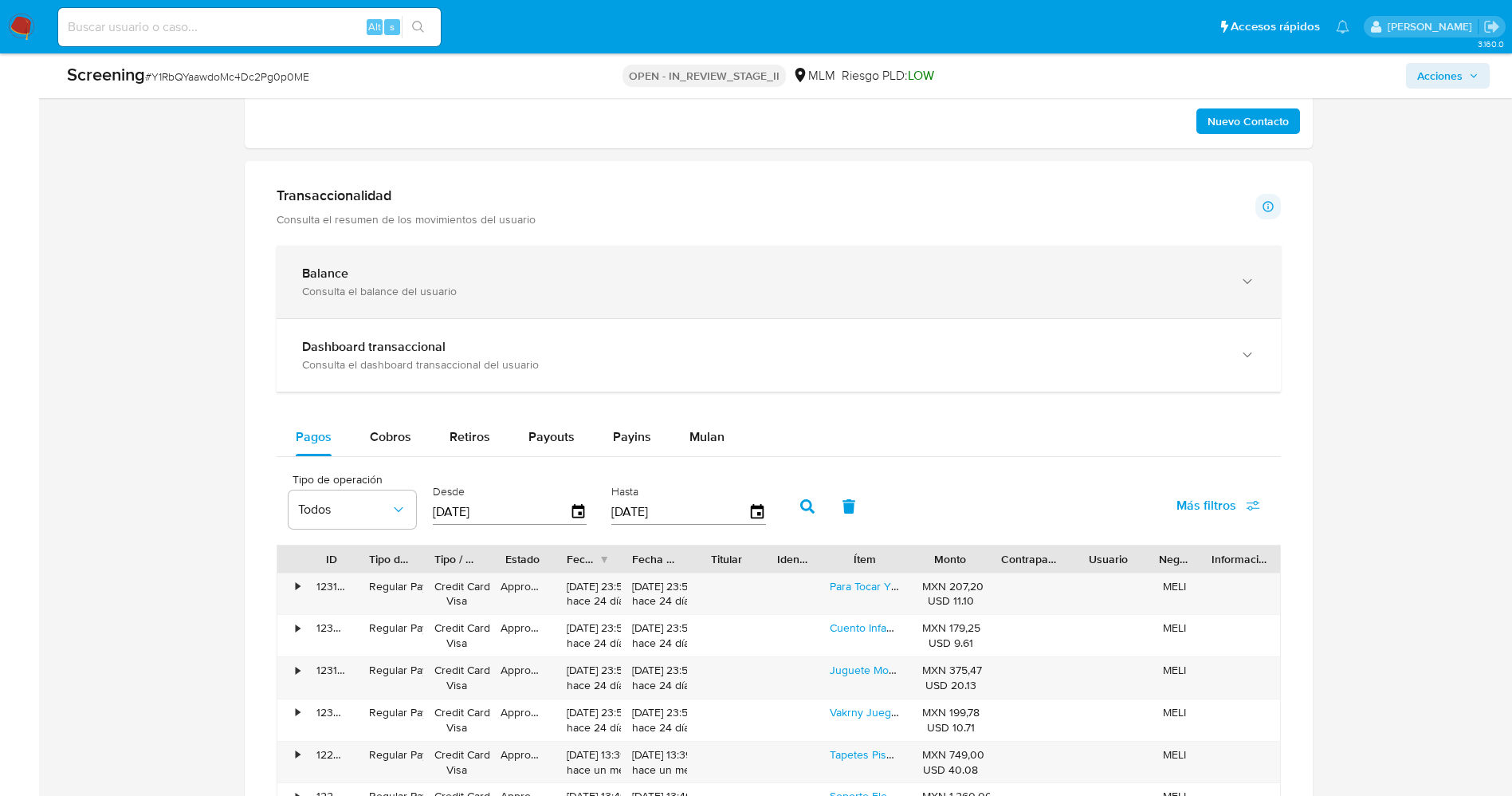
click at [1053, 284] on div "Consulta el balance del usuario" at bounding box center [763, 291] width 921 height 15
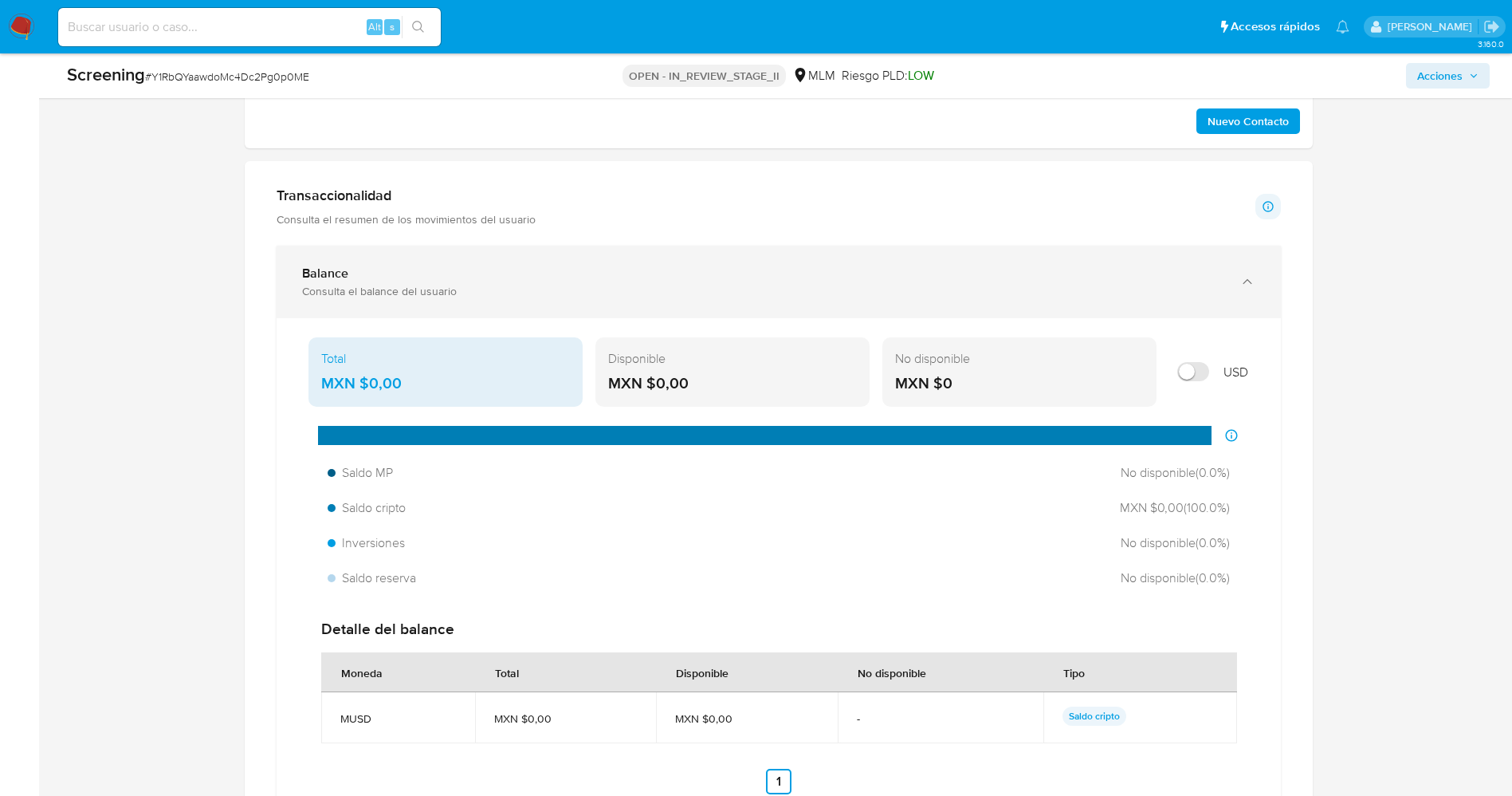
click at [1053, 284] on div "Consulta el balance del usuario" at bounding box center [763, 291] width 921 height 15
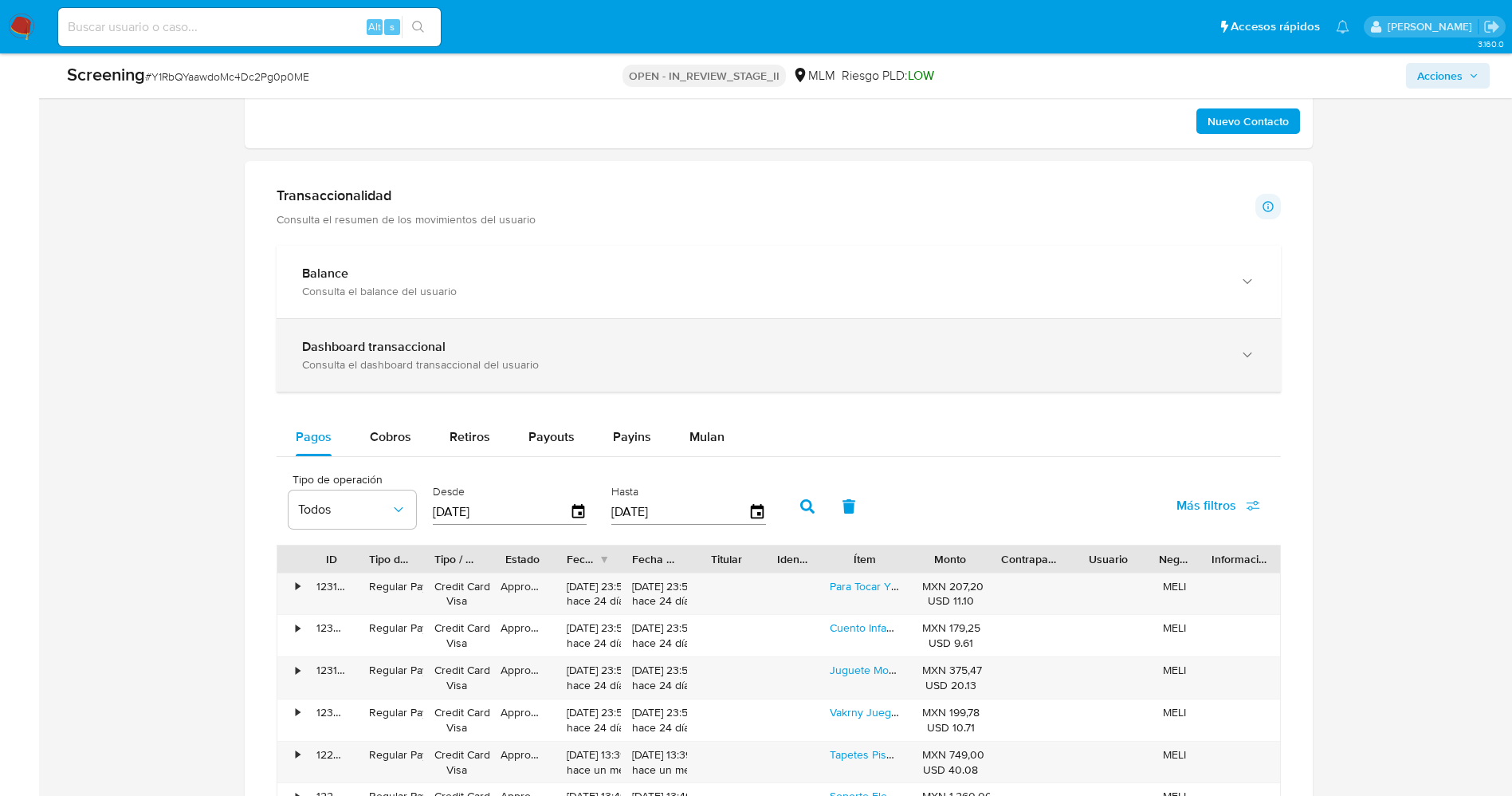
click at [931, 362] on div "Consulta el dashboard transaccional del usuario" at bounding box center [763, 364] width 921 height 15
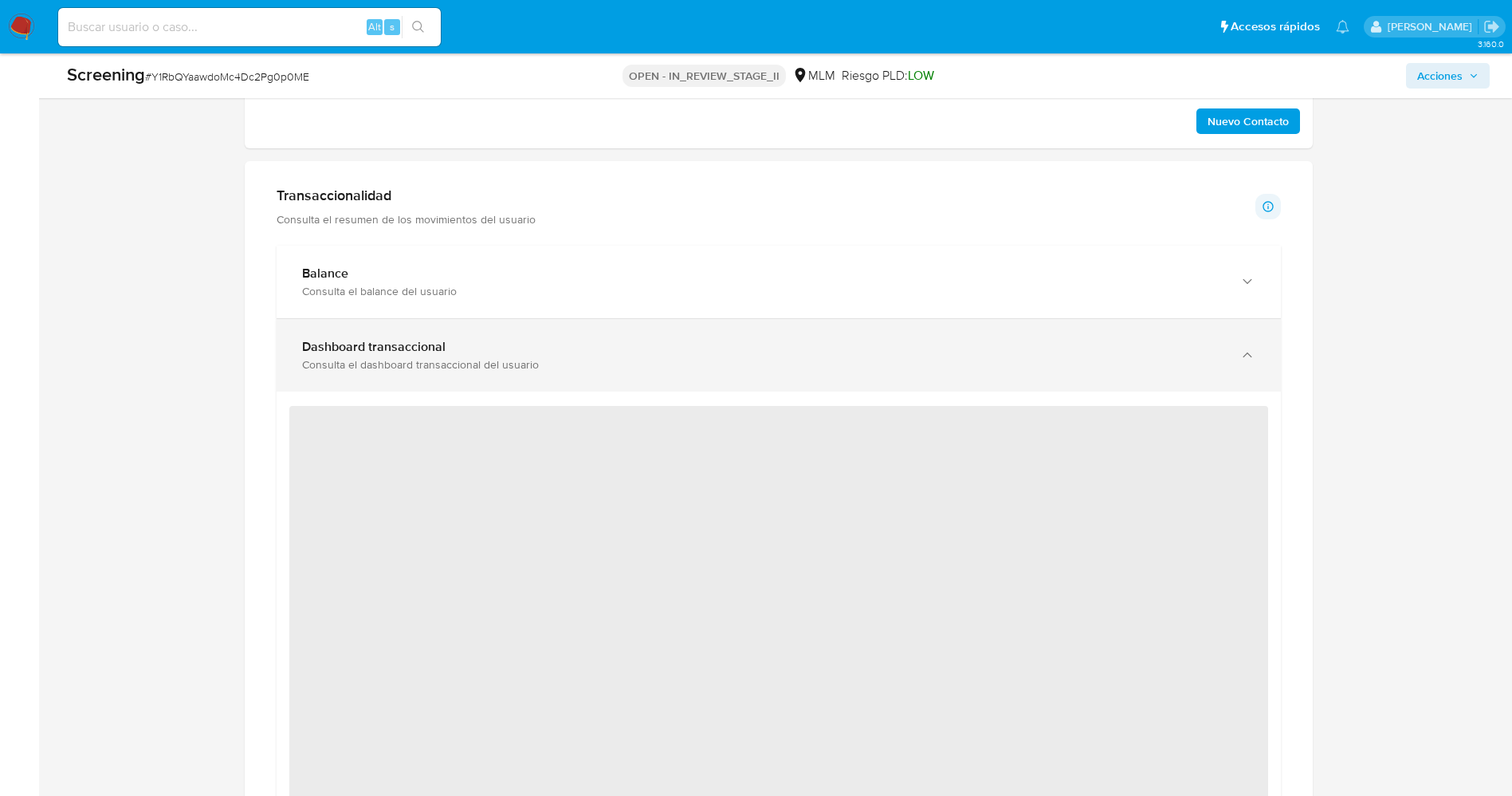
click at [931, 362] on div "Consulta el dashboard transaccional del usuario" at bounding box center [763, 364] width 921 height 15
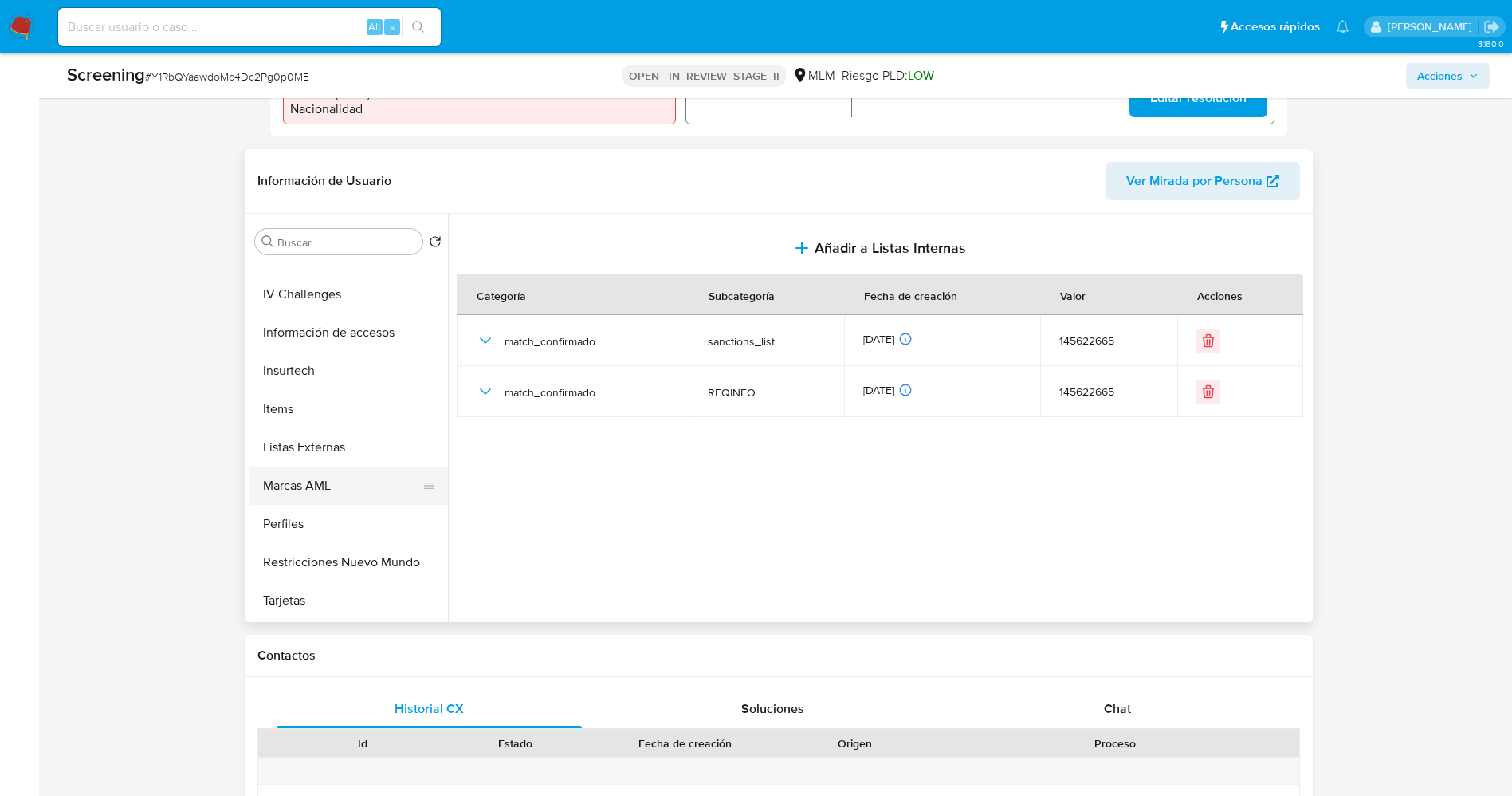
scroll to position [673, 0]
drag, startPoint x: 340, startPoint y: 527, endPoint x: 230, endPoint y: 521, distance: 110.2
click at [341, 528] on button "Restricciones Nuevo Mundo" at bounding box center [347, 525] width 199 height 38
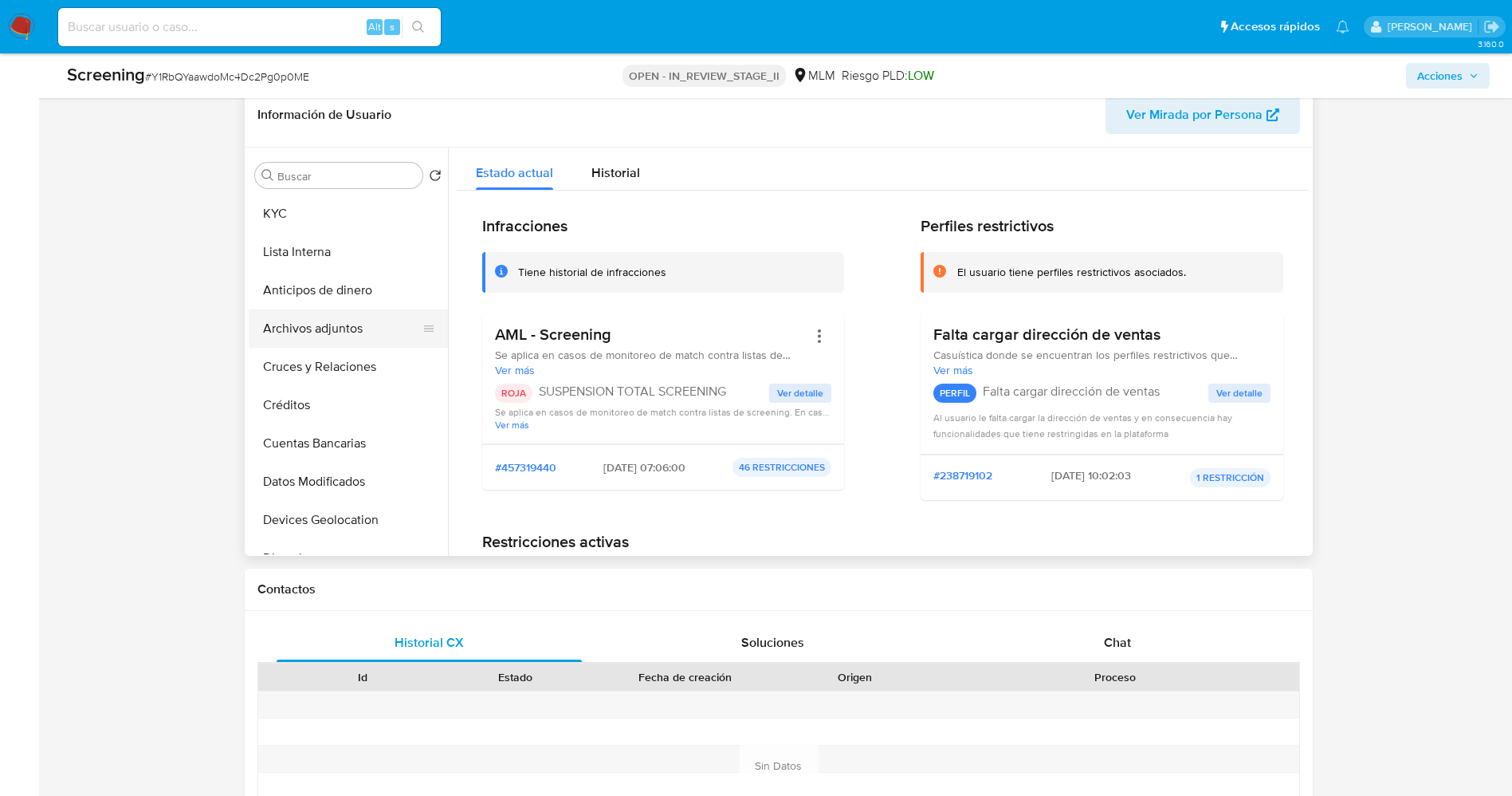
scroll to position [598, 0]
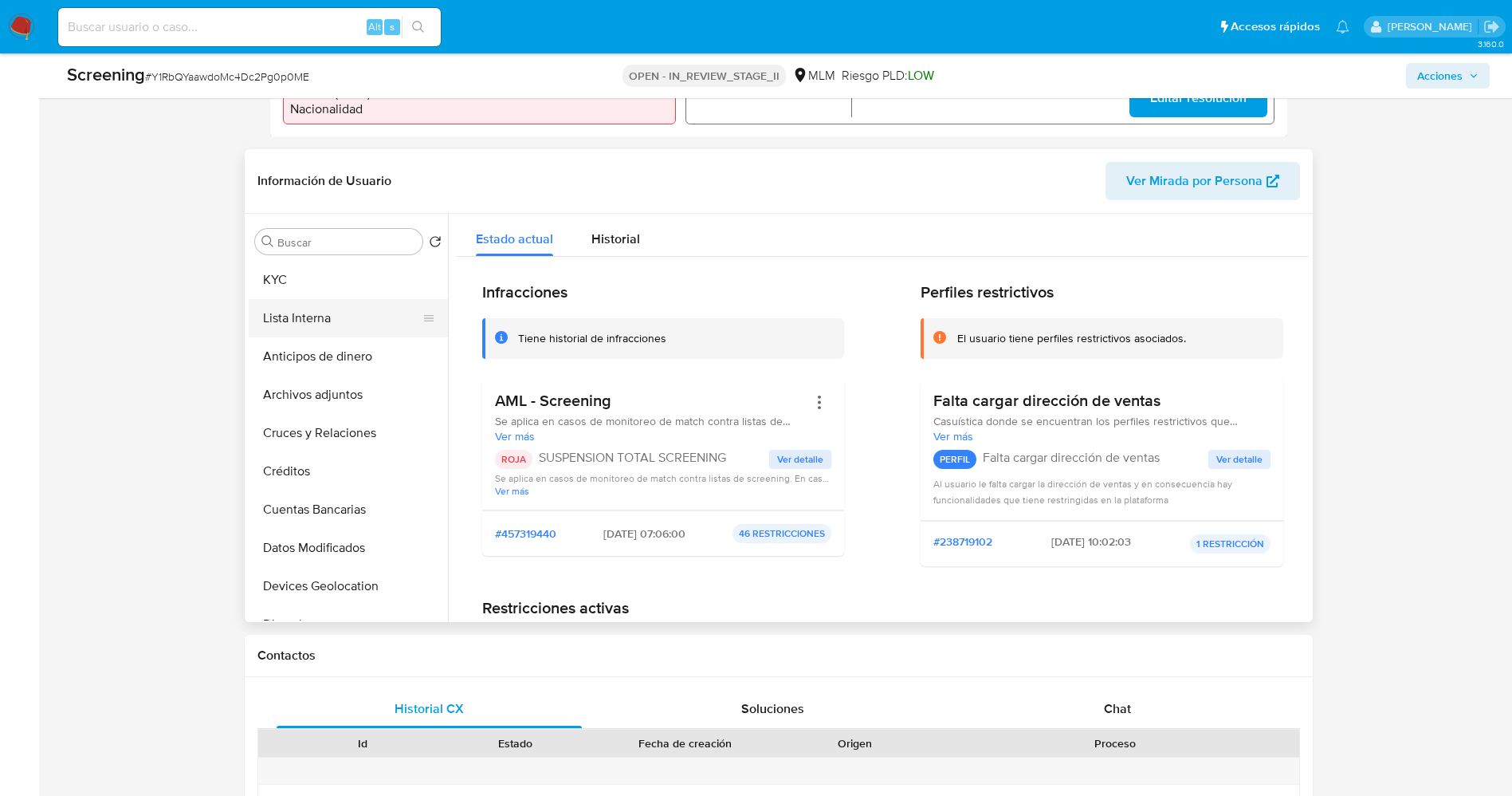
click at [318, 324] on button "Lista Interna" at bounding box center [341, 318] width 187 height 38
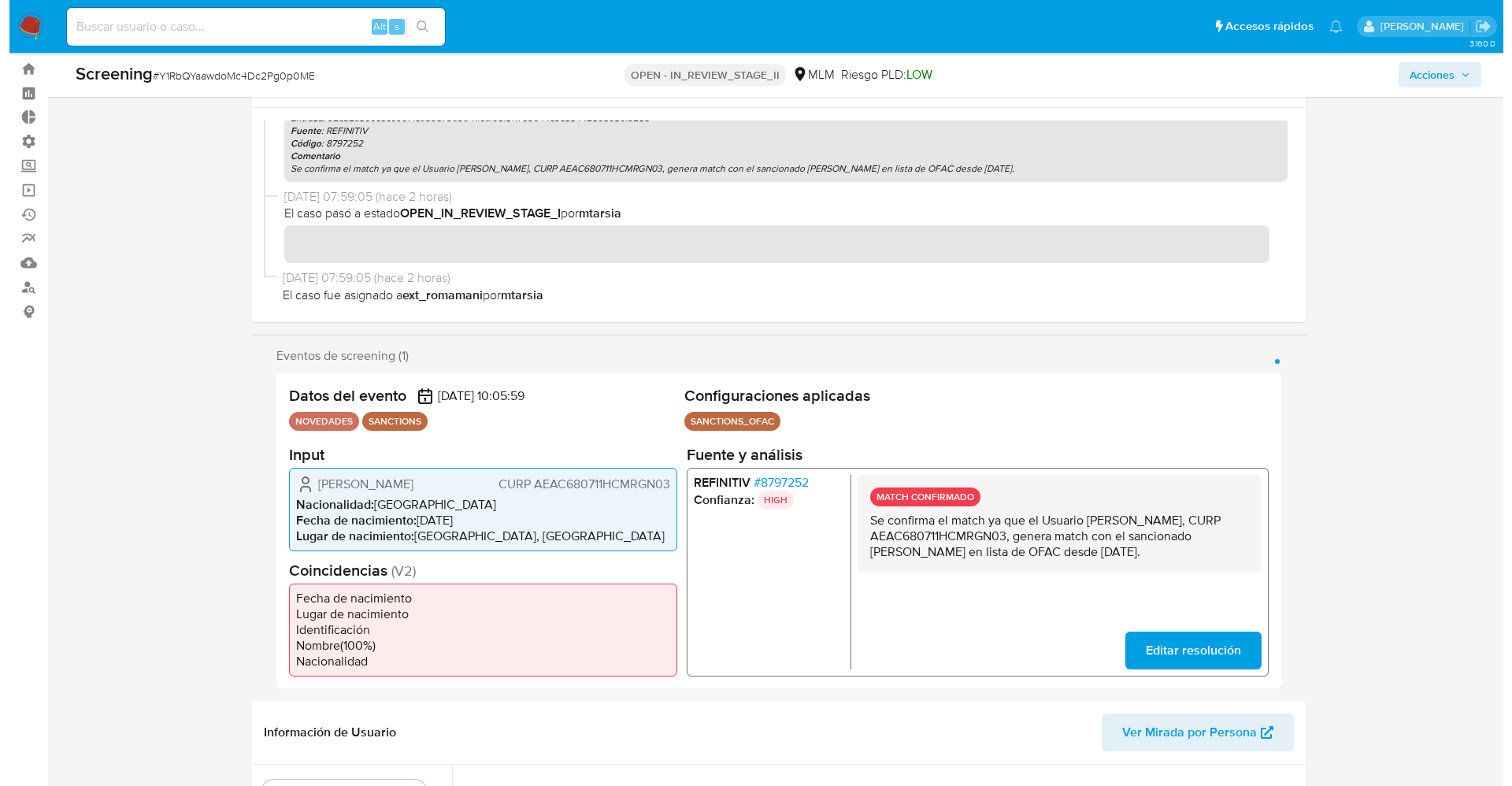
scroll to position [0, 0]
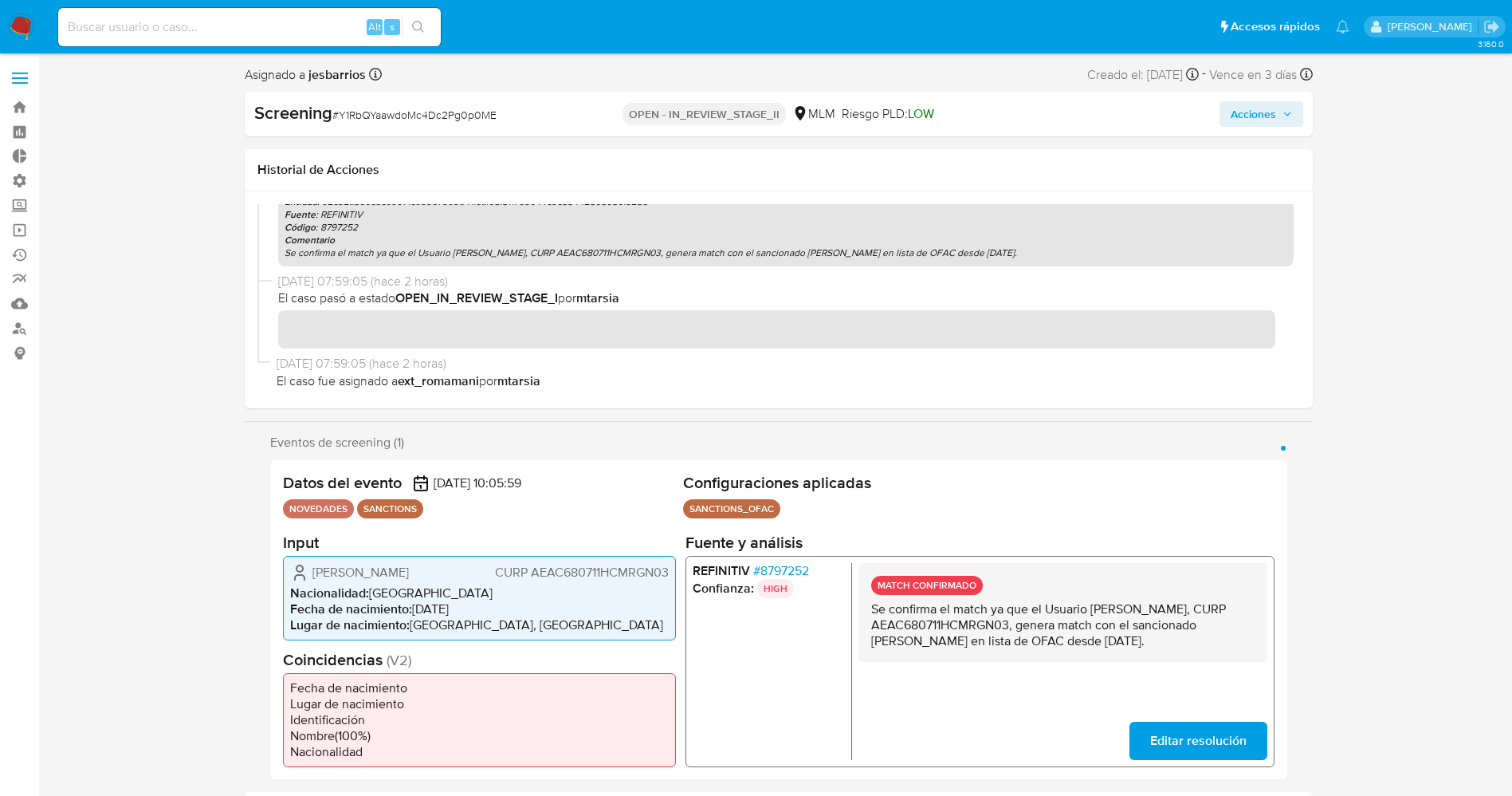
click at [1252, 111] on span "Acciones" at bounding box center [1253, 114] width 45 height 25
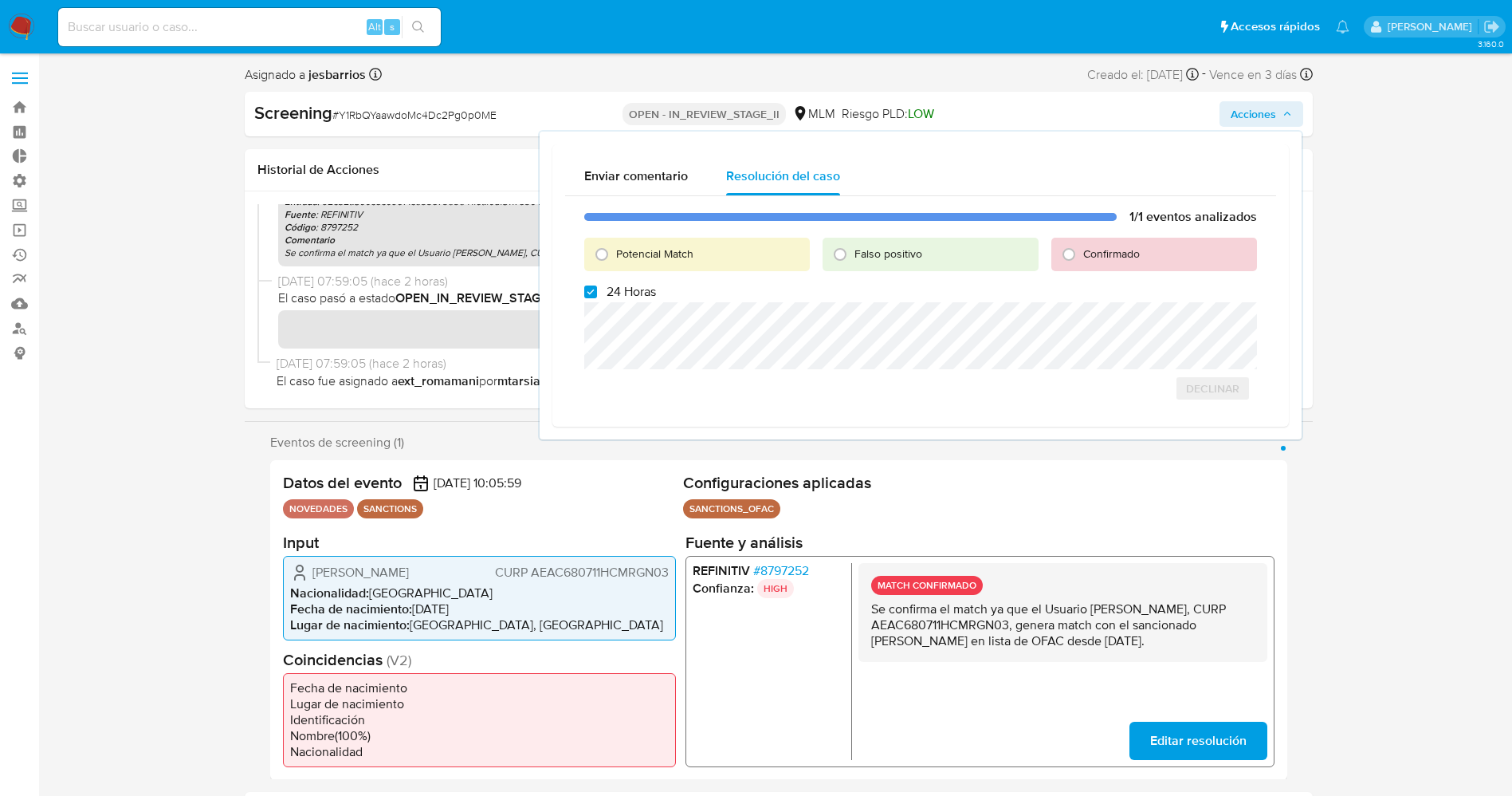
click at [686, 256] on span "Potencial Match" at bounding box center [654, 254] width 77 height 16
click at [614, 256] on input "Potencial Match" at bounding box center [601, 254] width 25 height 25
radio input "true"
click at [631, 287] on span "24 Horas" at bounding box center [631, 292] width 50 height 16
click at [597, 287] on input "24 Horas" at bounding box center [591, 291] width 13 height 13
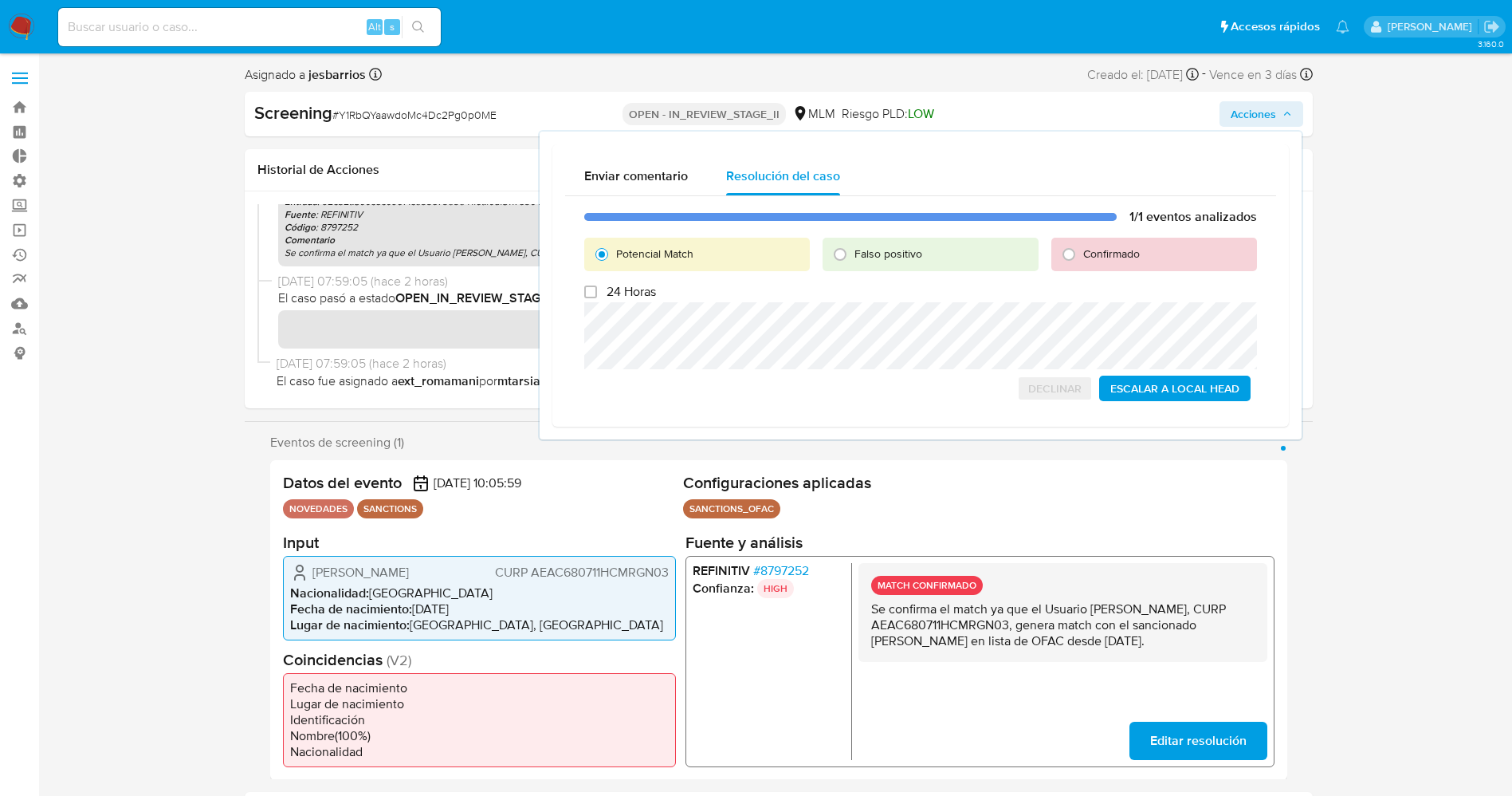
checkbox input "false"
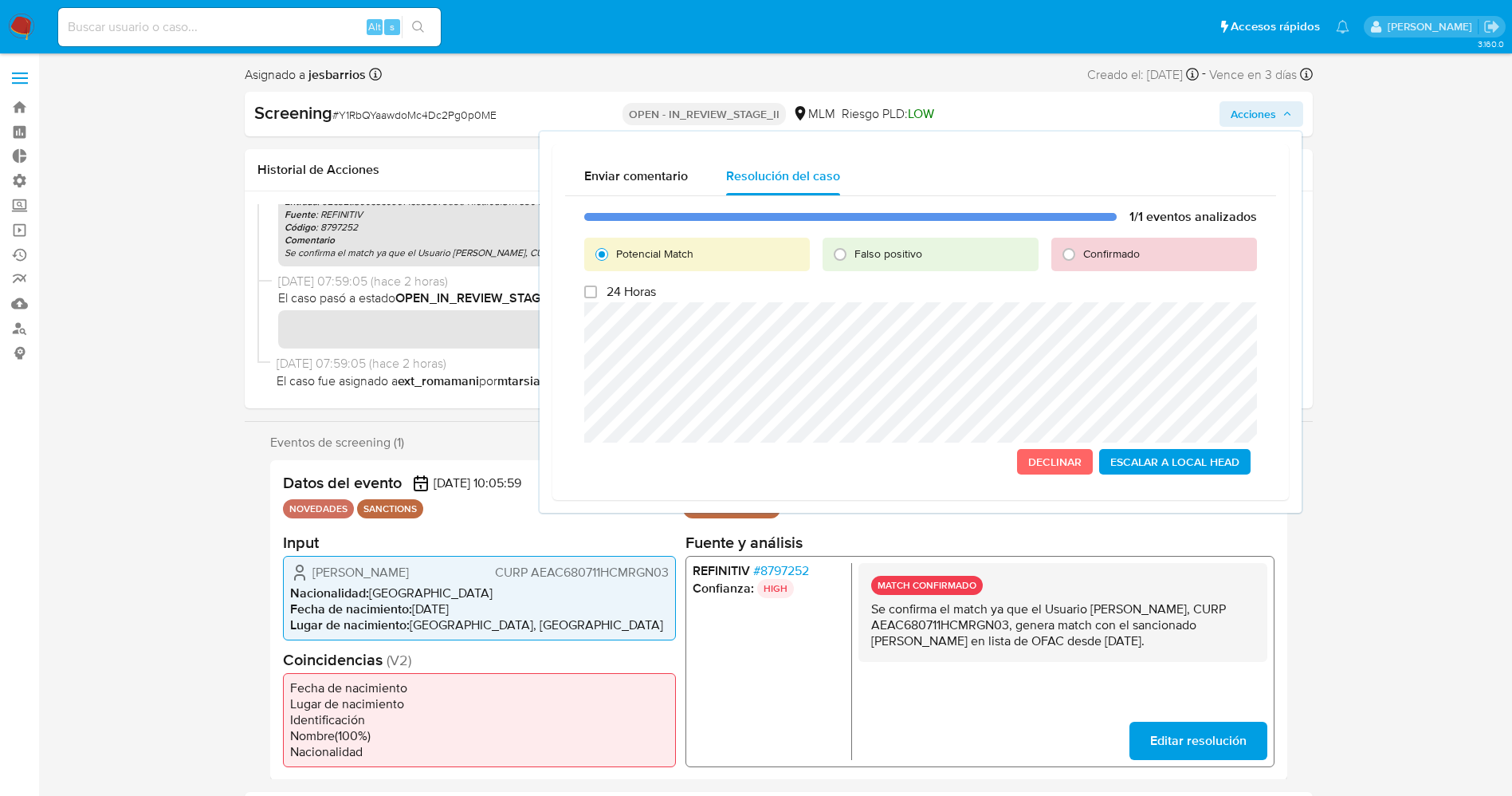
click at [1145, 462] on span "Escalar a Local Head" at bounding box center [1174, 461] width 129 height 23
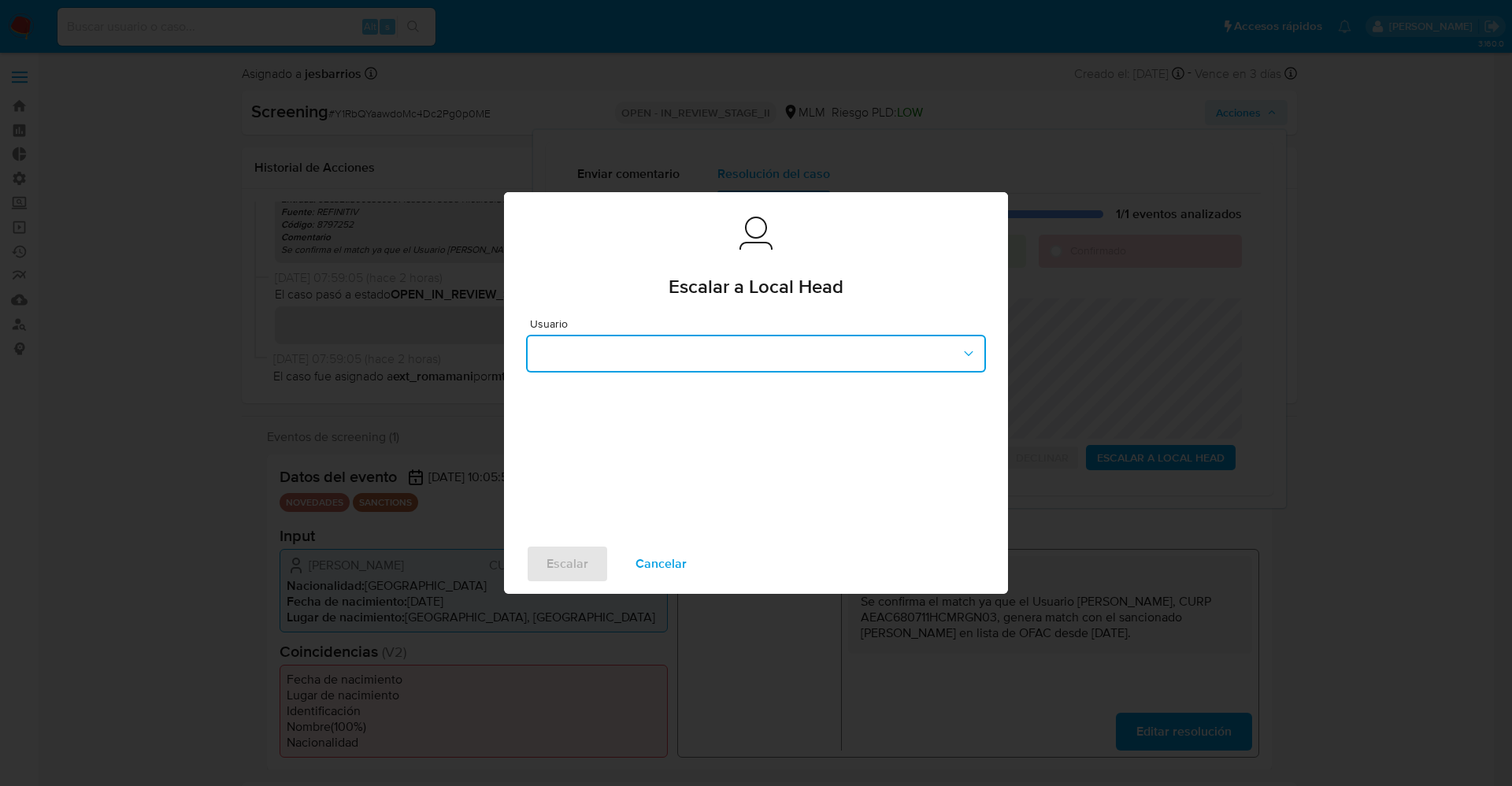
click at [803, 362] on button "button" at bounding box center [756, 354] width 460 height 38
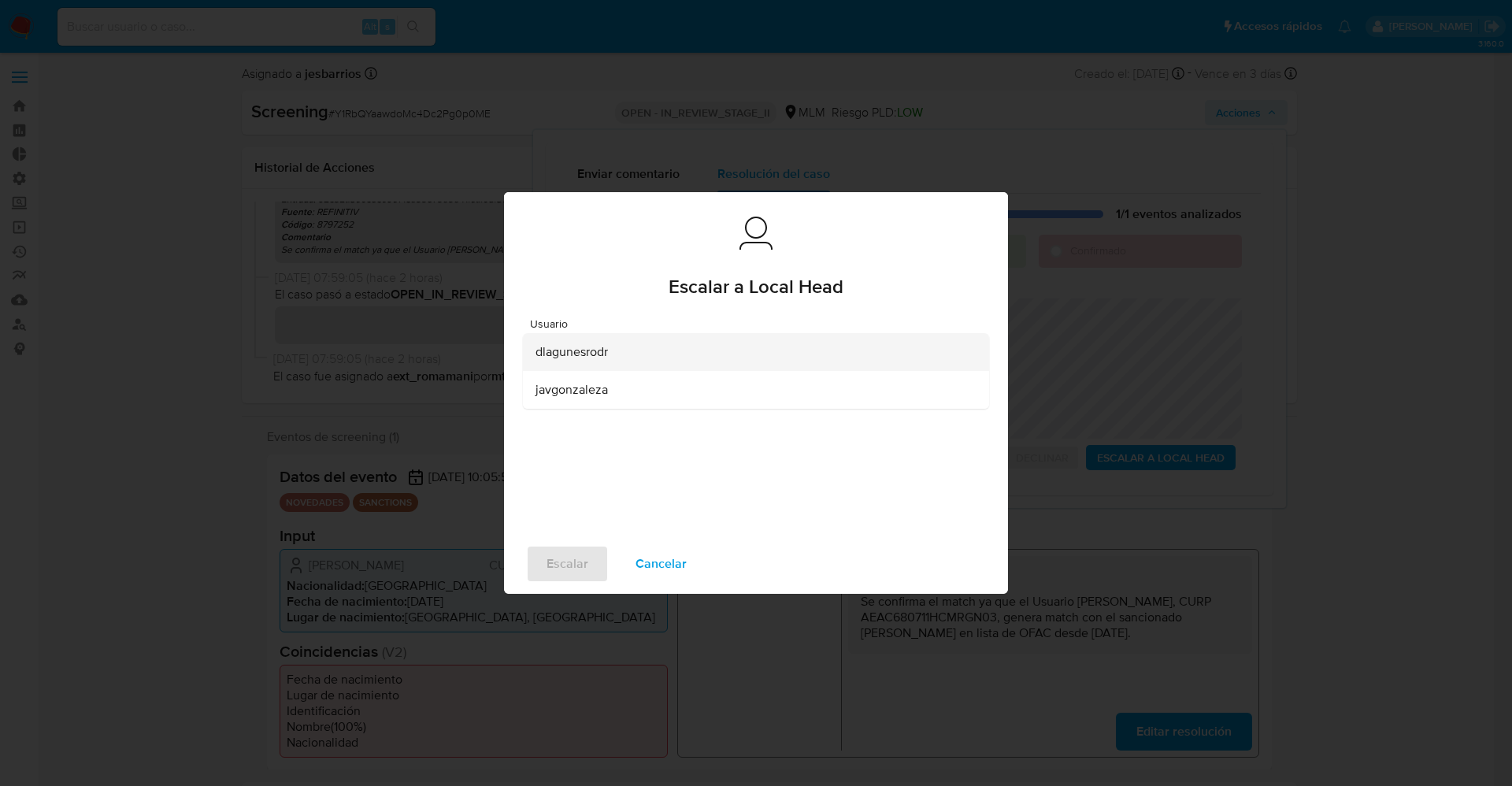
click at [631, 336] on div "dlagunesrodr" at bounding box center [751, 352] width 432 height 38
click at [577, 559] on span "Escalar" at bounding box center [567, 564] width 42 height 34
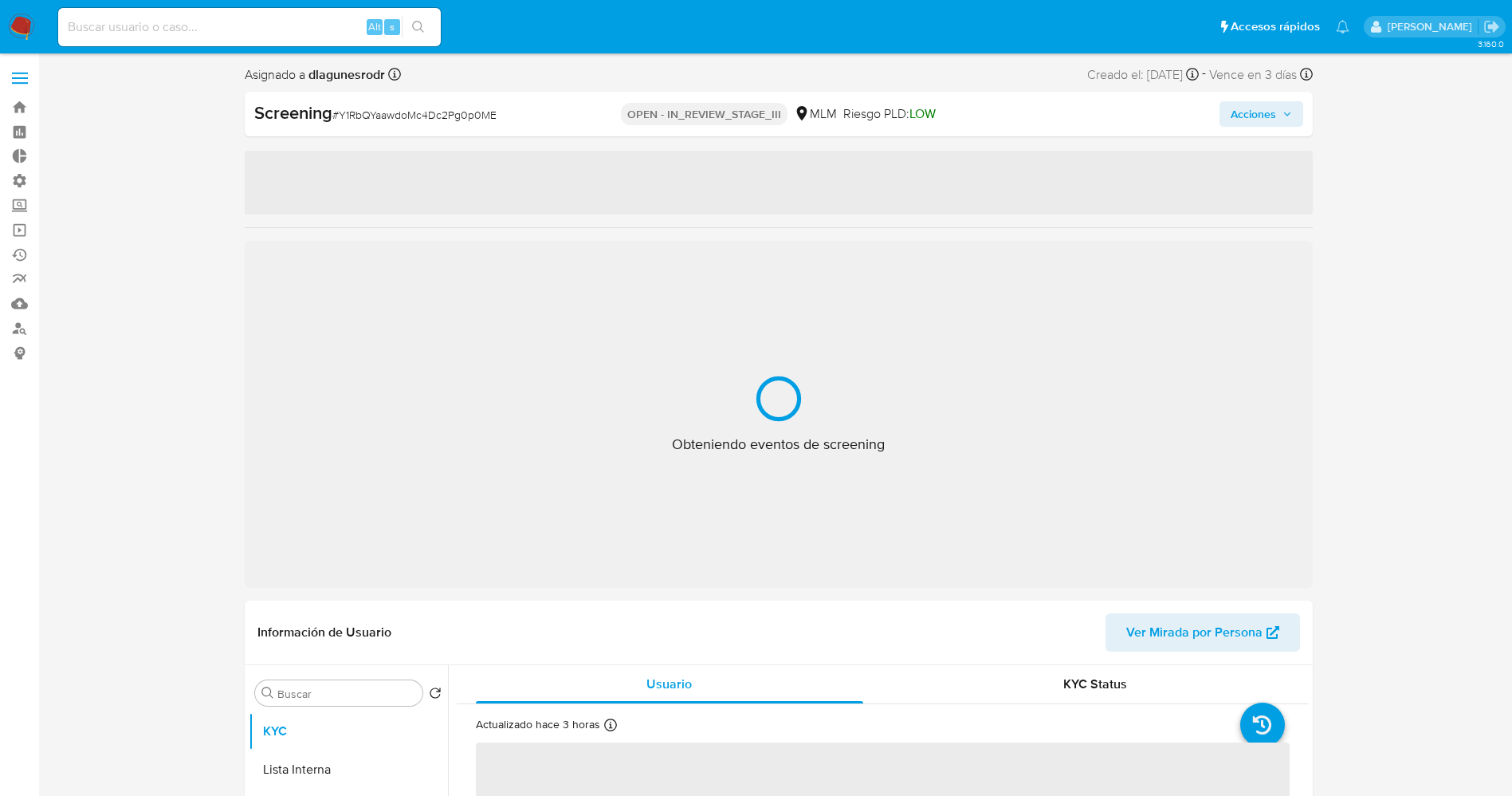
select select "10"
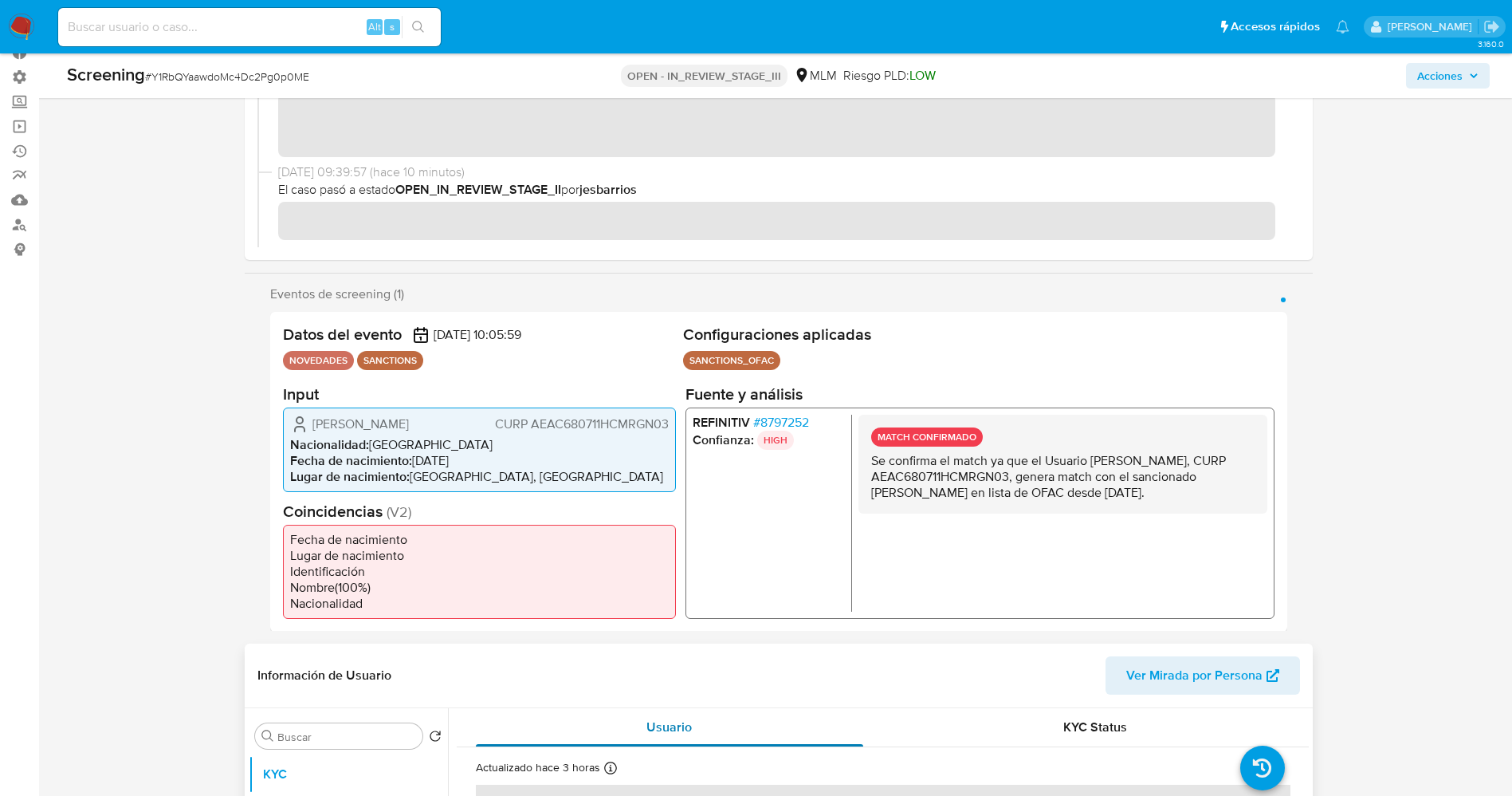
scroll to position [359, 0]
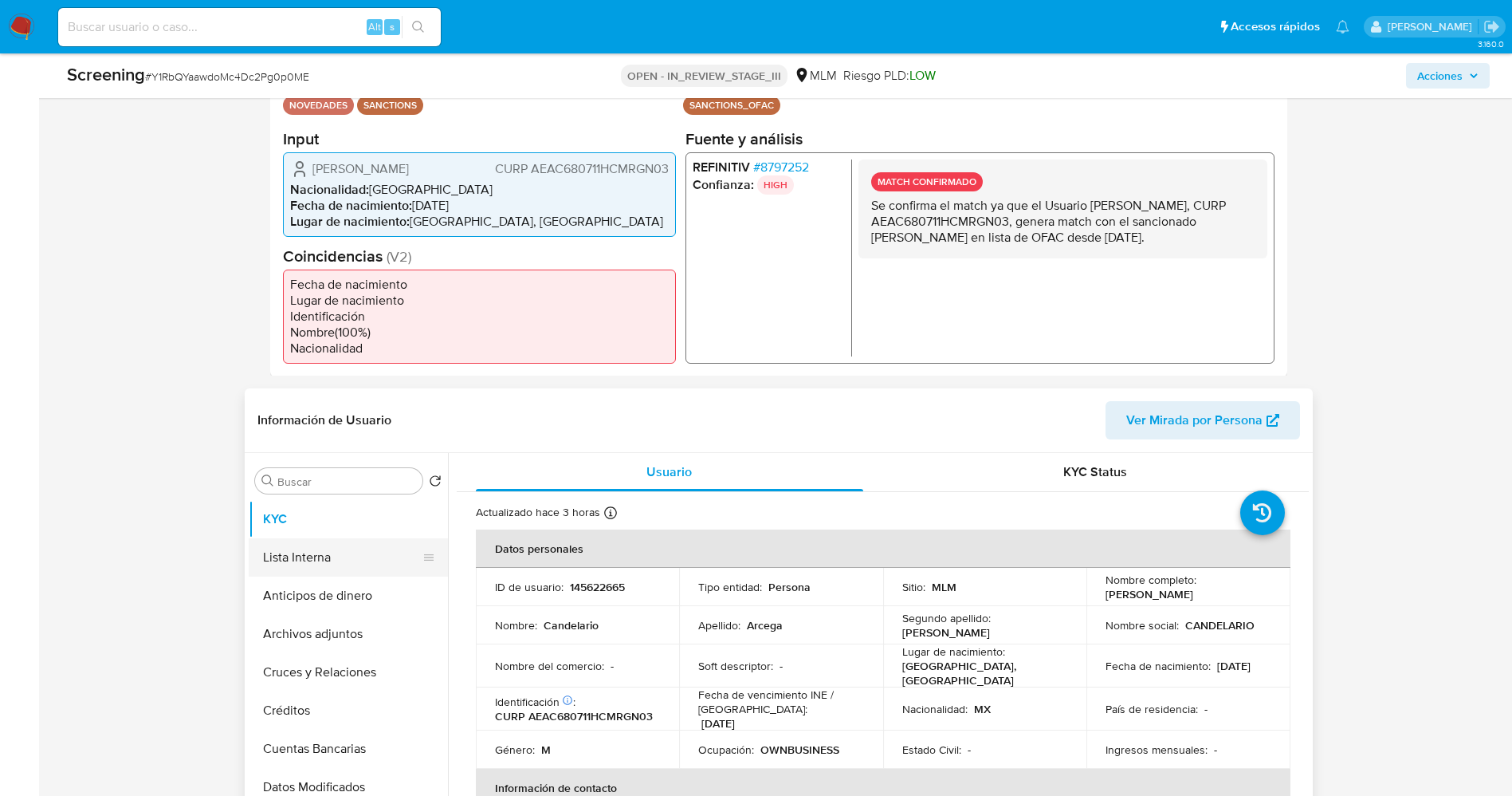
click at [301, 551] on button "Lista Interna" at bounding box center [341, 557] width 187 height 38
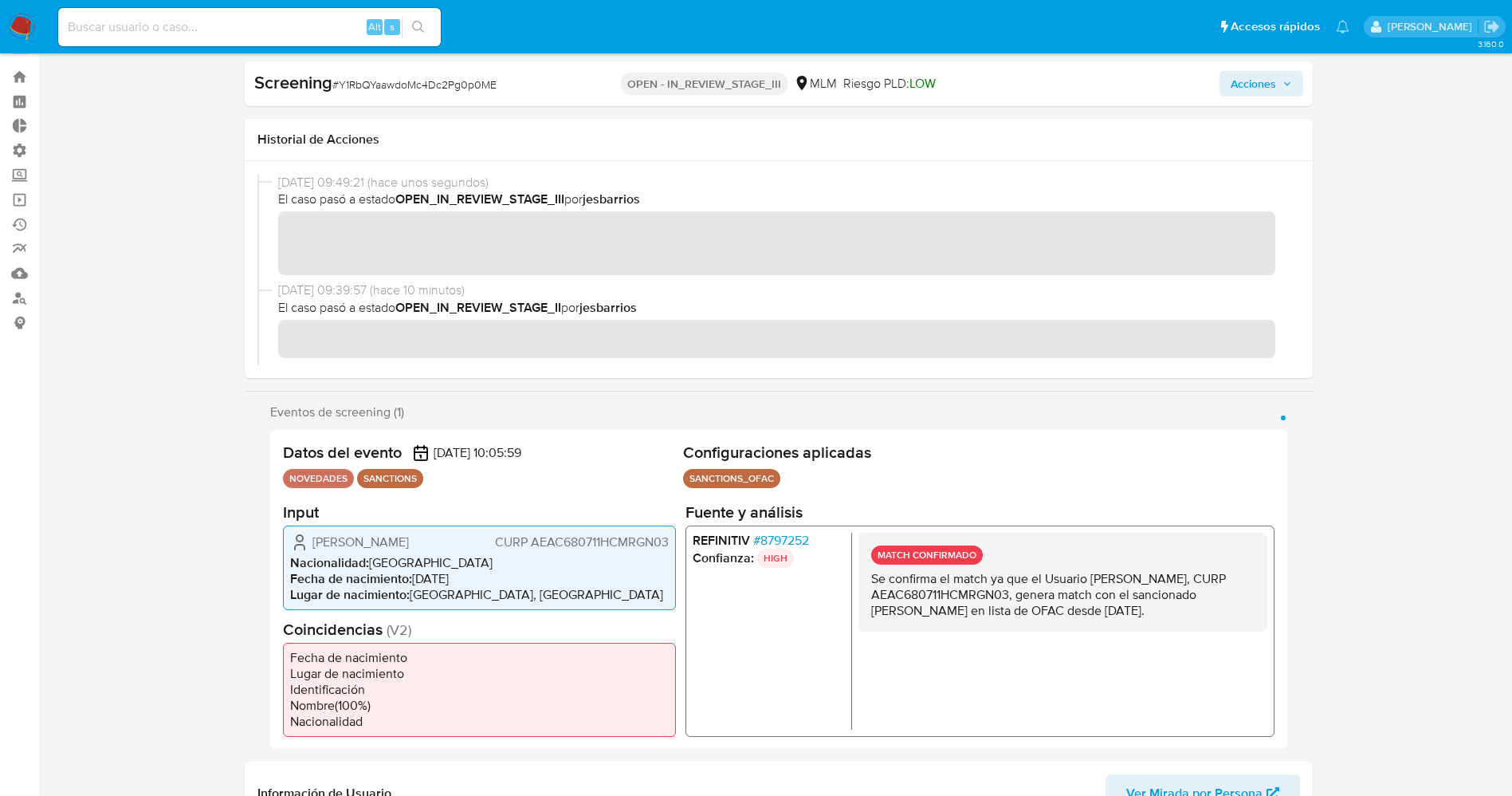
scroll to position [0, 0]
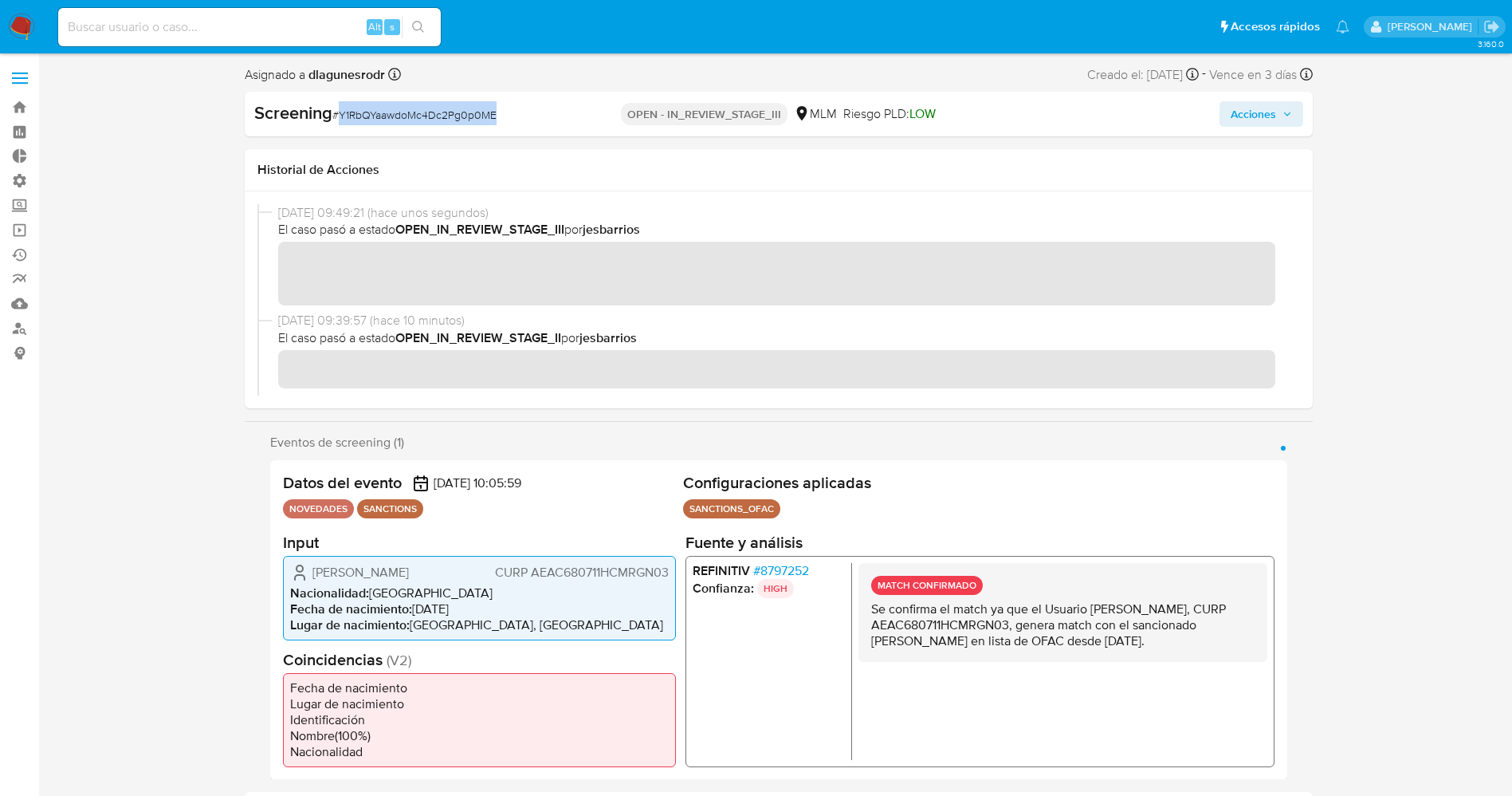
drag, startPoint x: 394, startPoint y: 115, endPoint x: 524, endPoint y: 115, distance: 130.0
click at [524, 115] on div "Screening # Y1RbQYaawdoMc4Dc2Pg0p0ME" at bounding box center [426, 114] width 343 height 24
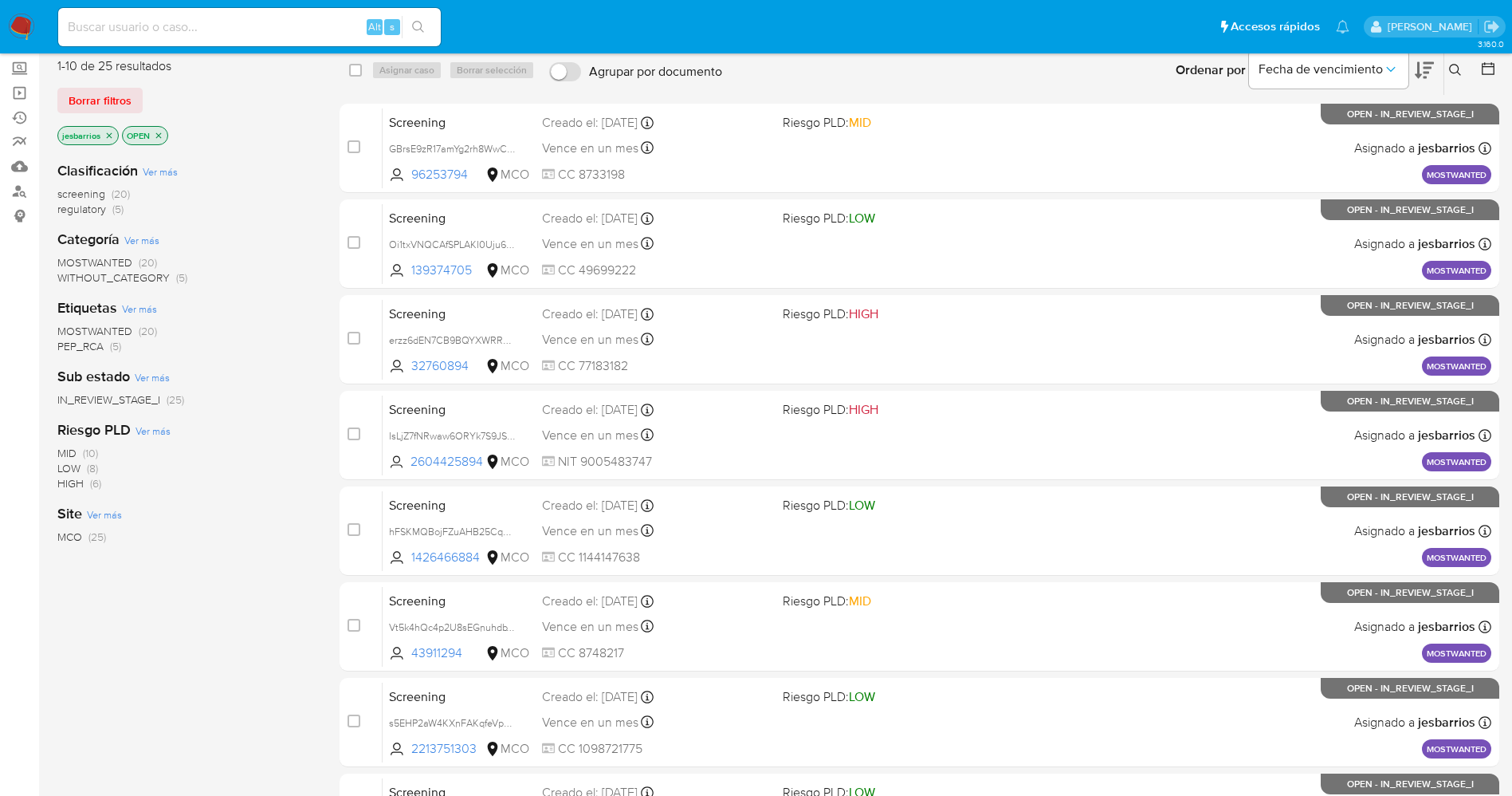
scroll to position [521, 0]
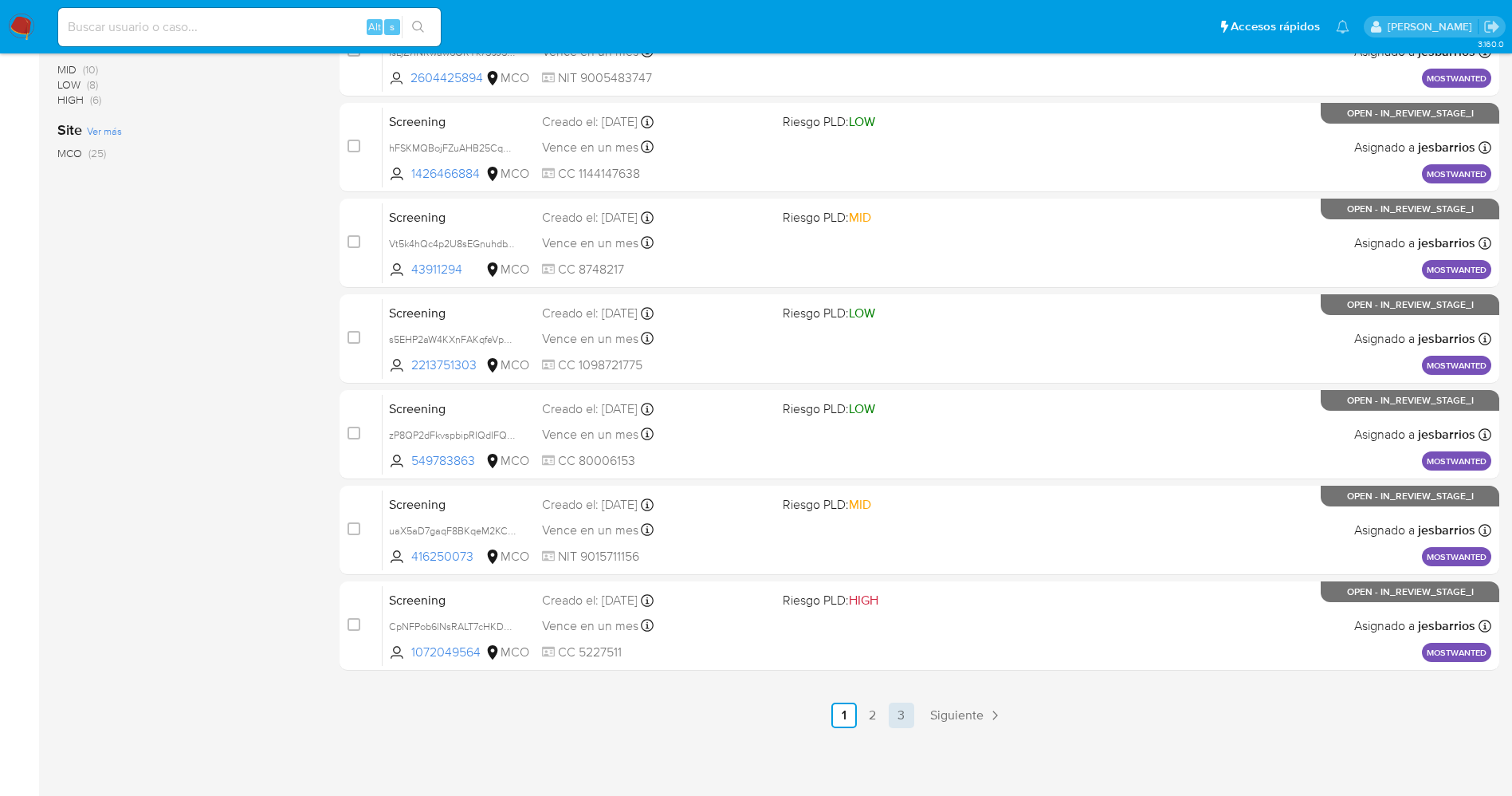
click at [906, 708] on link "3" at bounding box center [901, 714] width 25 height 25
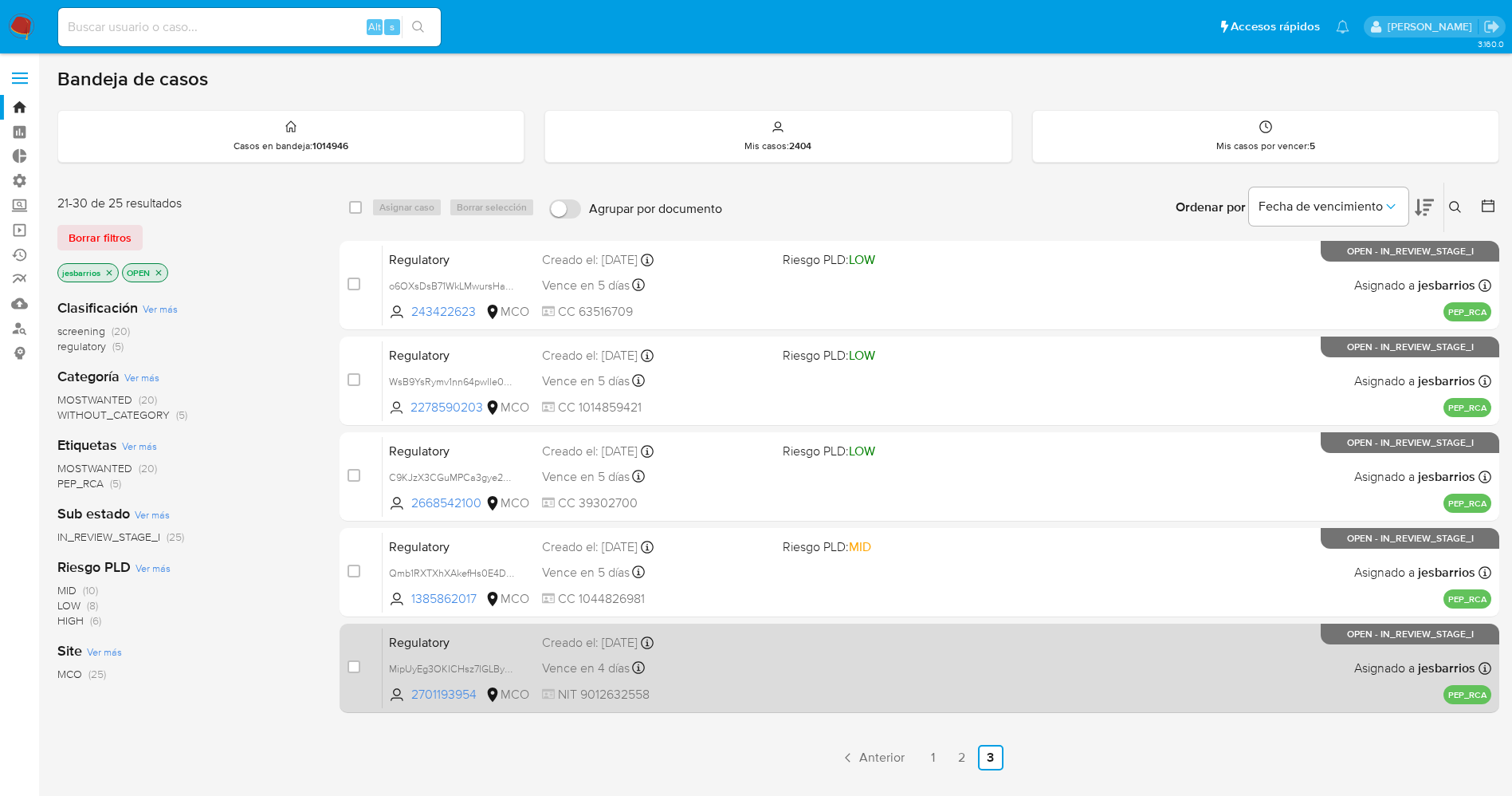
click at [810, 658] on div "Regulatory MipUyEg3OKICHsz7IGLByJHY 2701193954 MCO Creado el: 18/09/2025 Creado…" at bounding box center [936, 667] width 1108 height 81
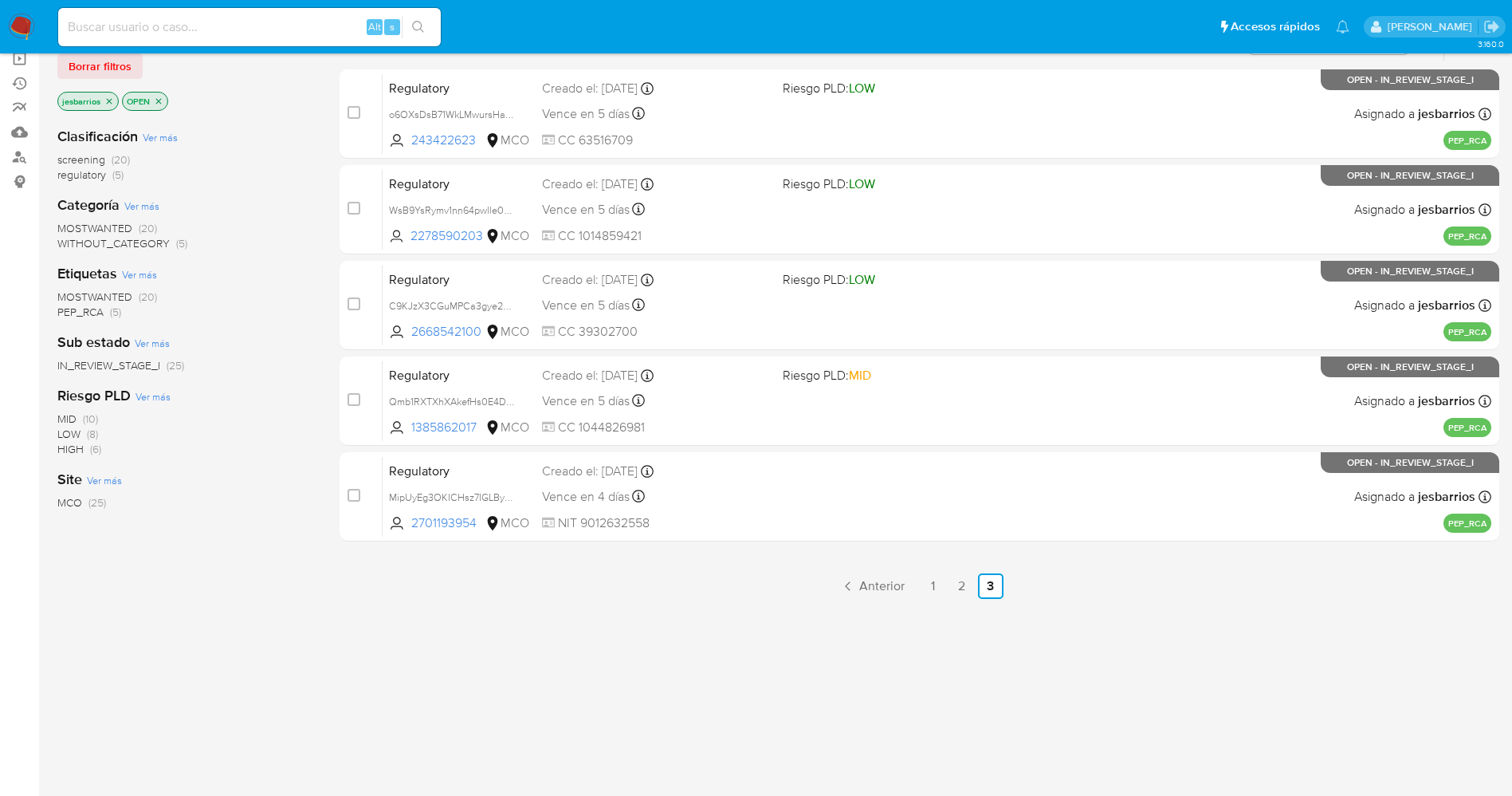
scroll to position [176, 0]
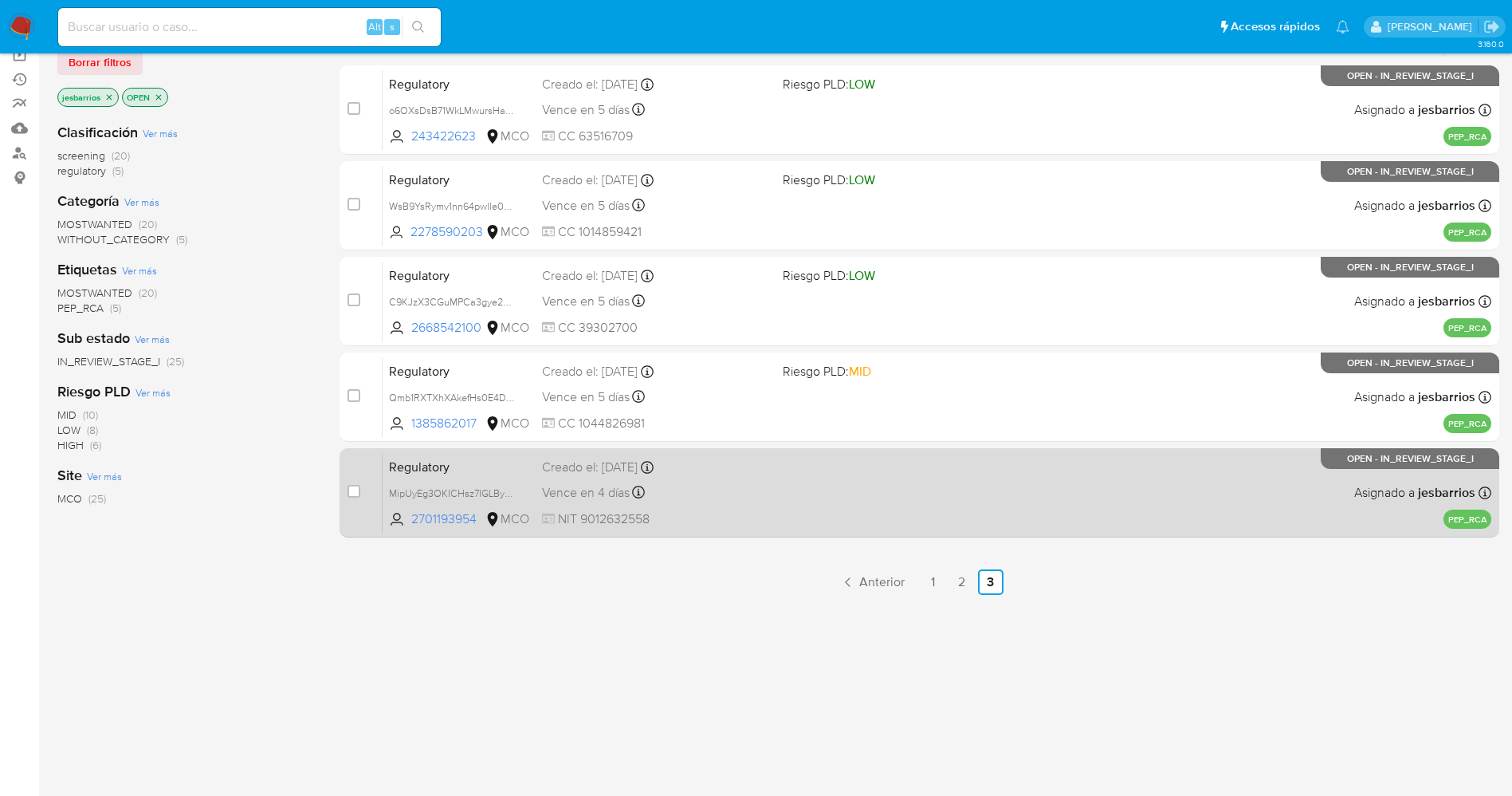
click at [866, 507] on div "Regulatory MipUyEg3OKICHsz7IGLByJHY 2701193954 MCO Creado el: 18/09/2025 Creado…" at bounding box center [936, 492] width 1108 height 81
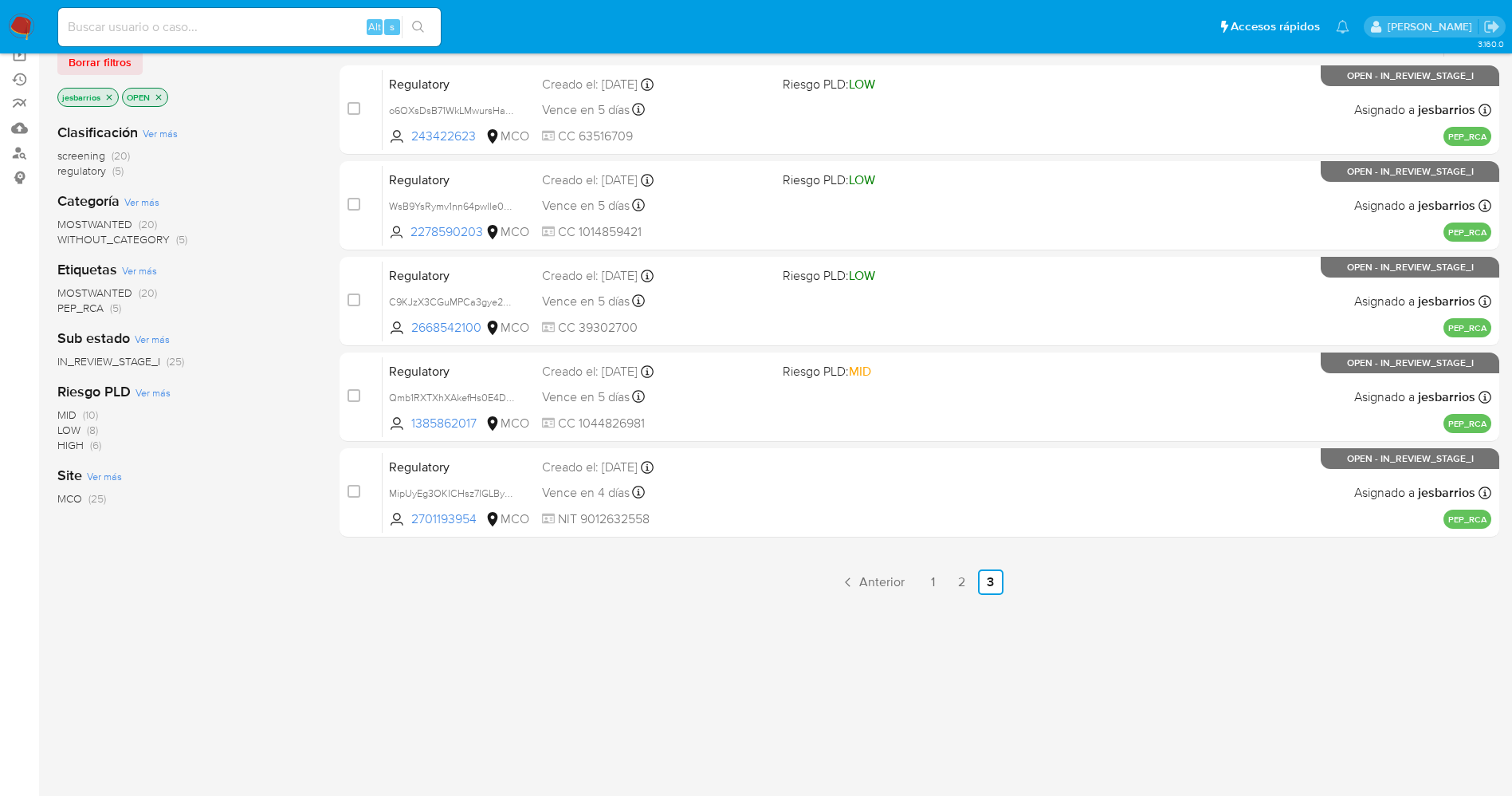
click at [23, 23] on img at bounding box center [21, 27] width 27 height 27
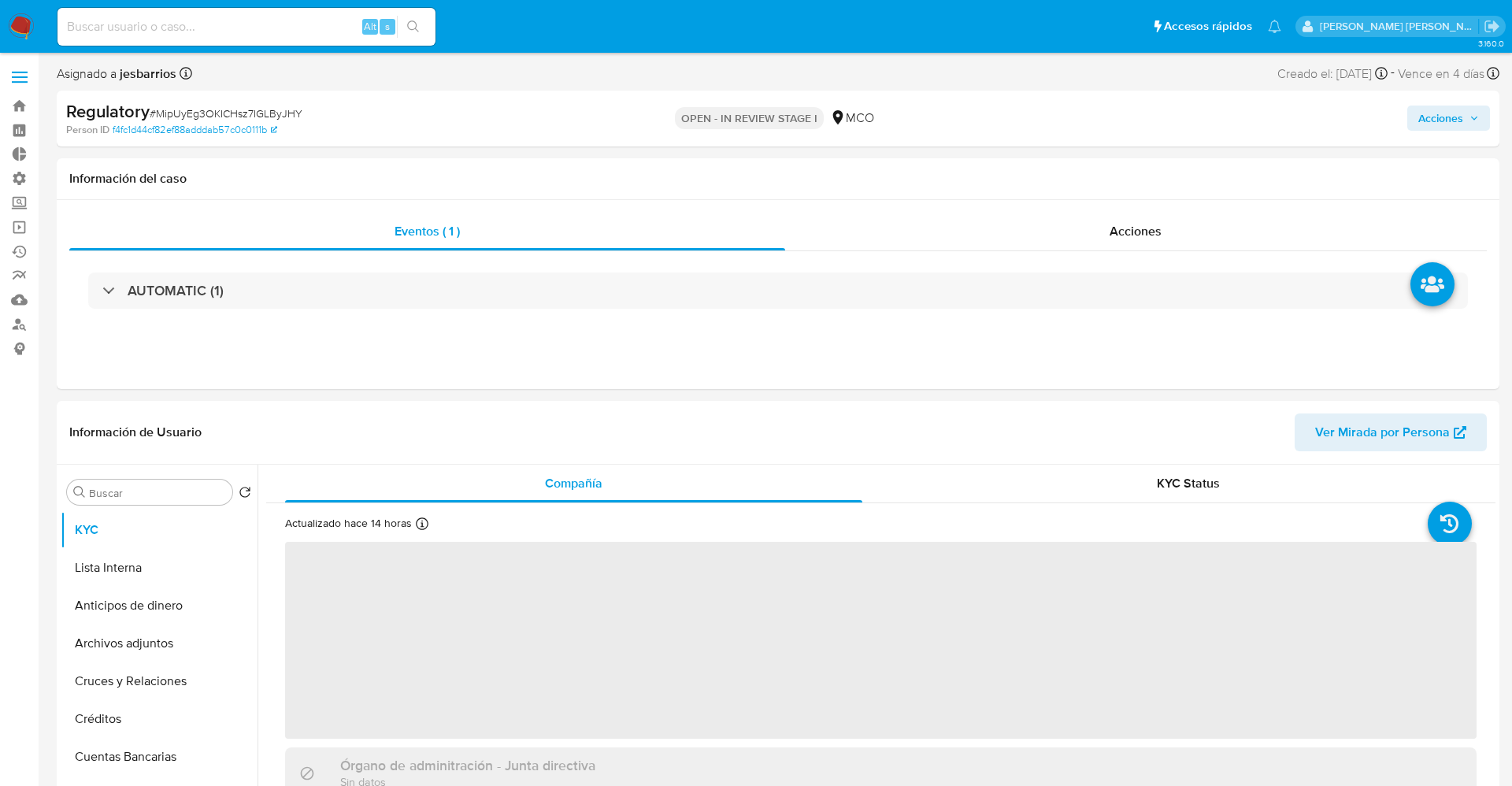
select select "10"
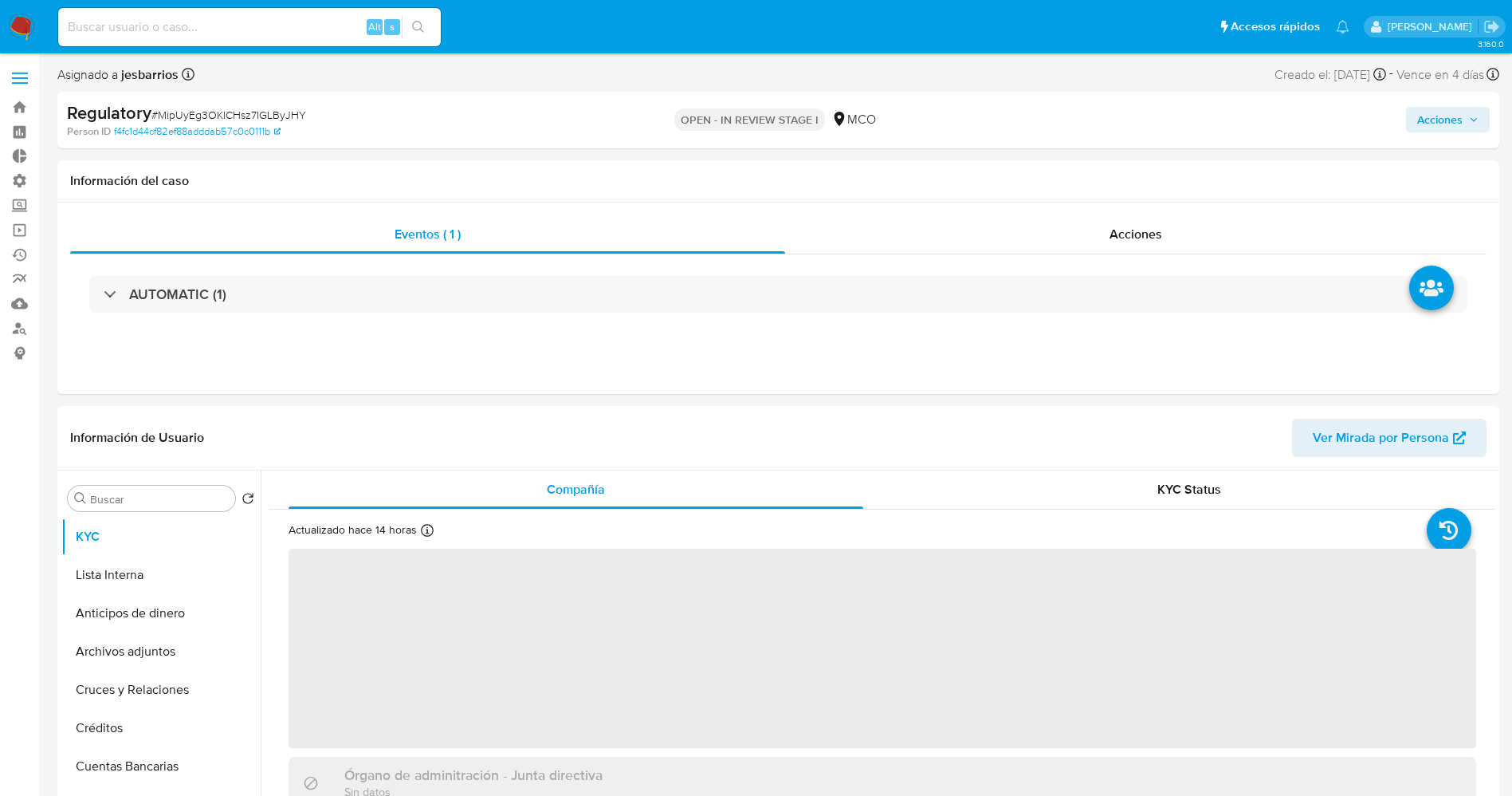
select select "10"
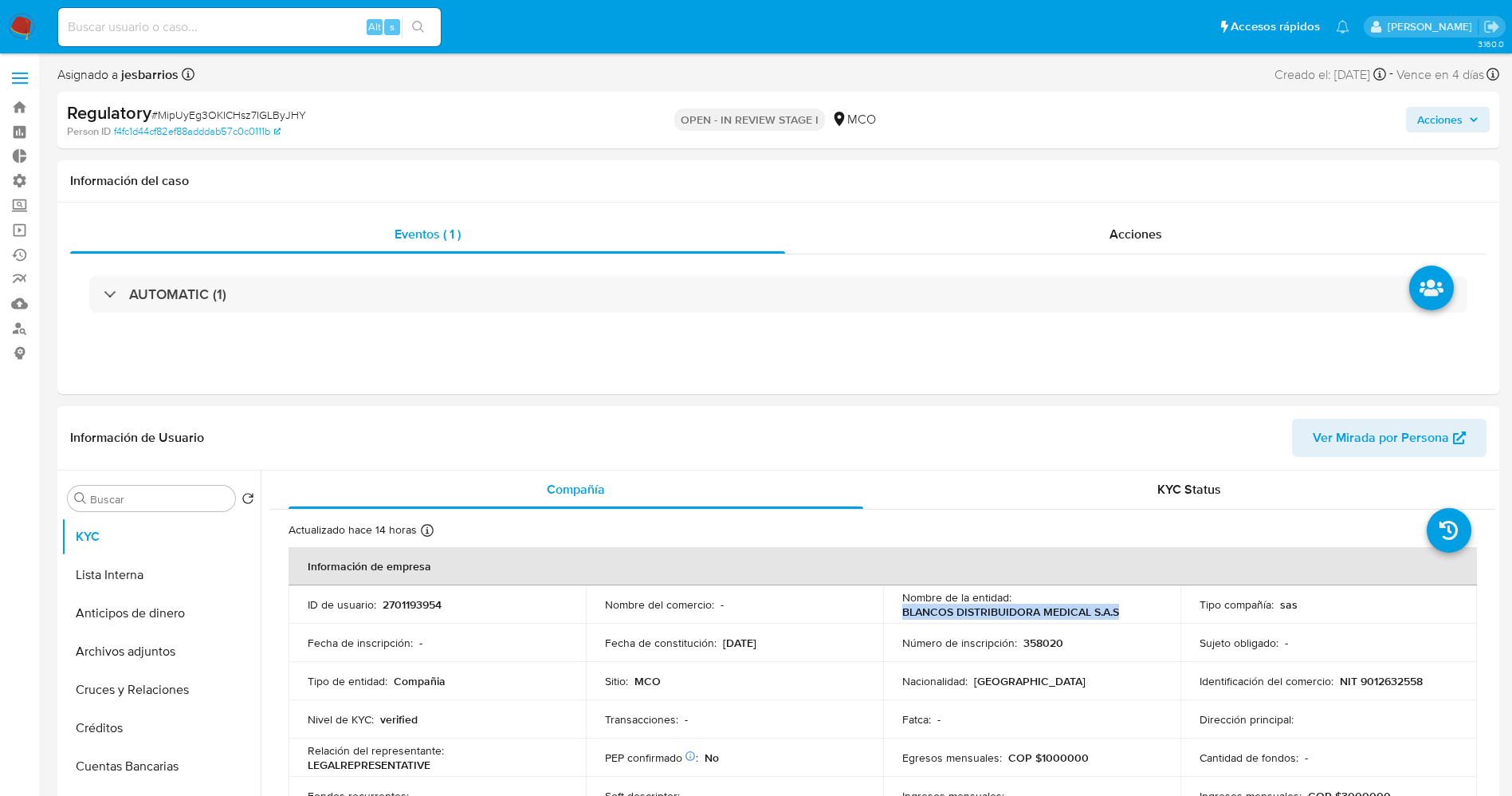
drag, startPoint x: 895, startPoint y: 614, endPoint x: 1136, endPoint y: 618, distance: 241.0
click at [1136, 618] on td "Nombre de la entidad : BLANCOS DISTRIBUIDORA MEDICAL S.A.S" at bounding box center [1032, 604] width 297 height 38
copy p "BLANCOS DISTRIBUIDORA MEDICAL S.A.S"
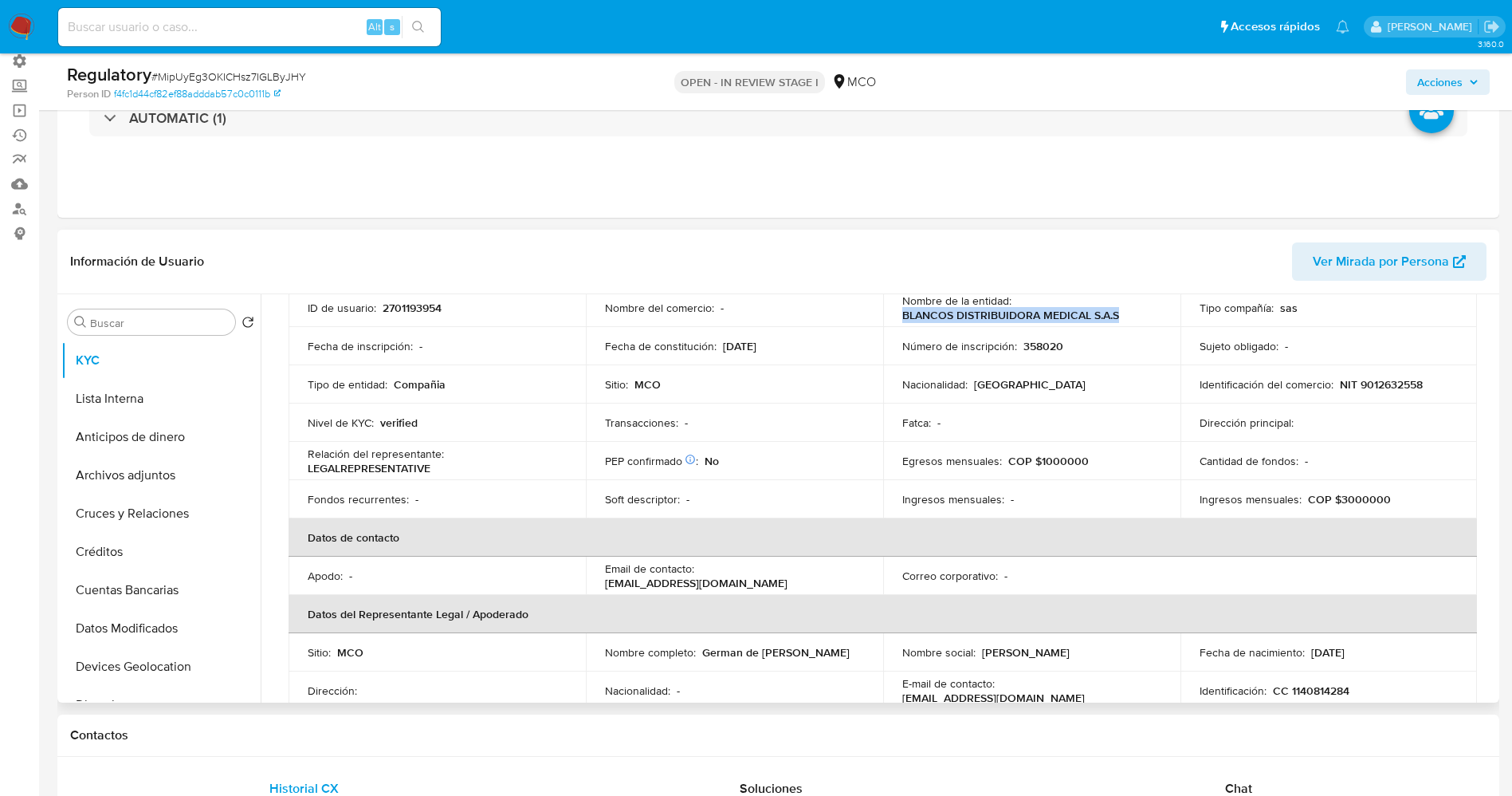
scroll to position [239, 0]
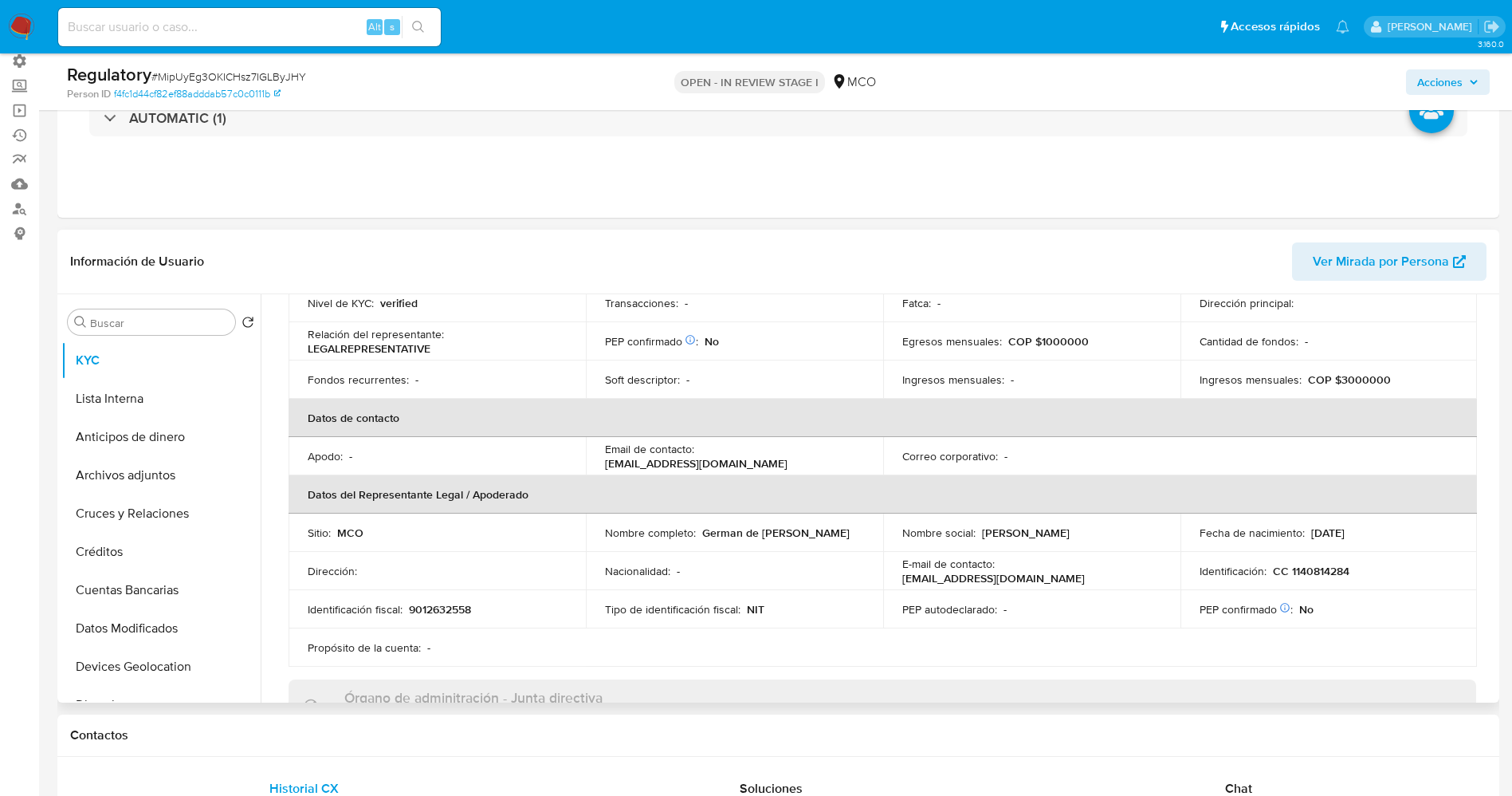
drag, startPoint x: 591, startPoint y: 542, endPoint x: 787, endPoint y: 538, distance: 196.0
click at [787, 538] on td "Nombre completo : German de Jesus Gomez Gomez" at bounding box center [734, 533] width 297 height 38
copy p "German de Jesus Gomez Gomez"
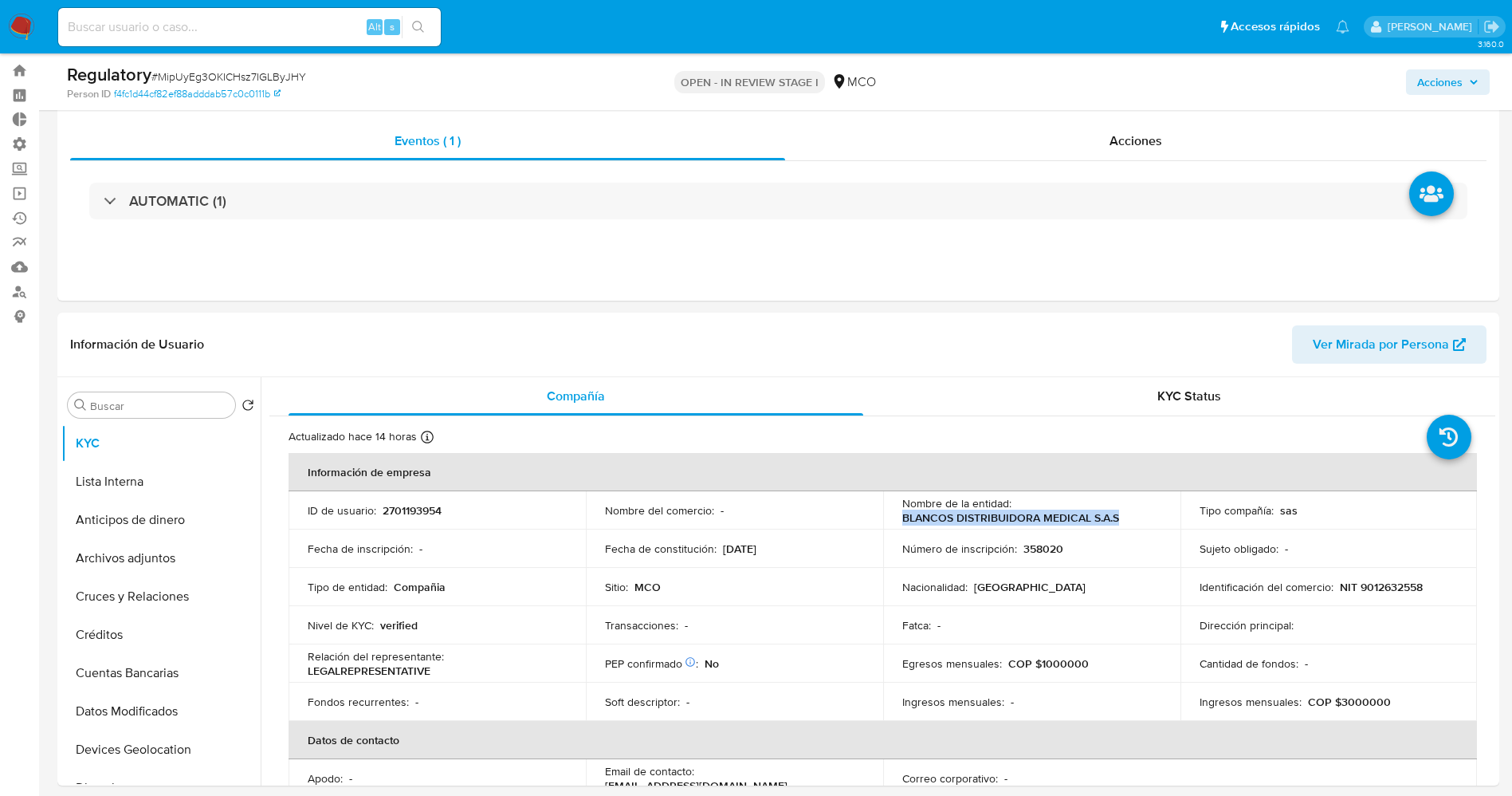
scroll to position [0, 0]
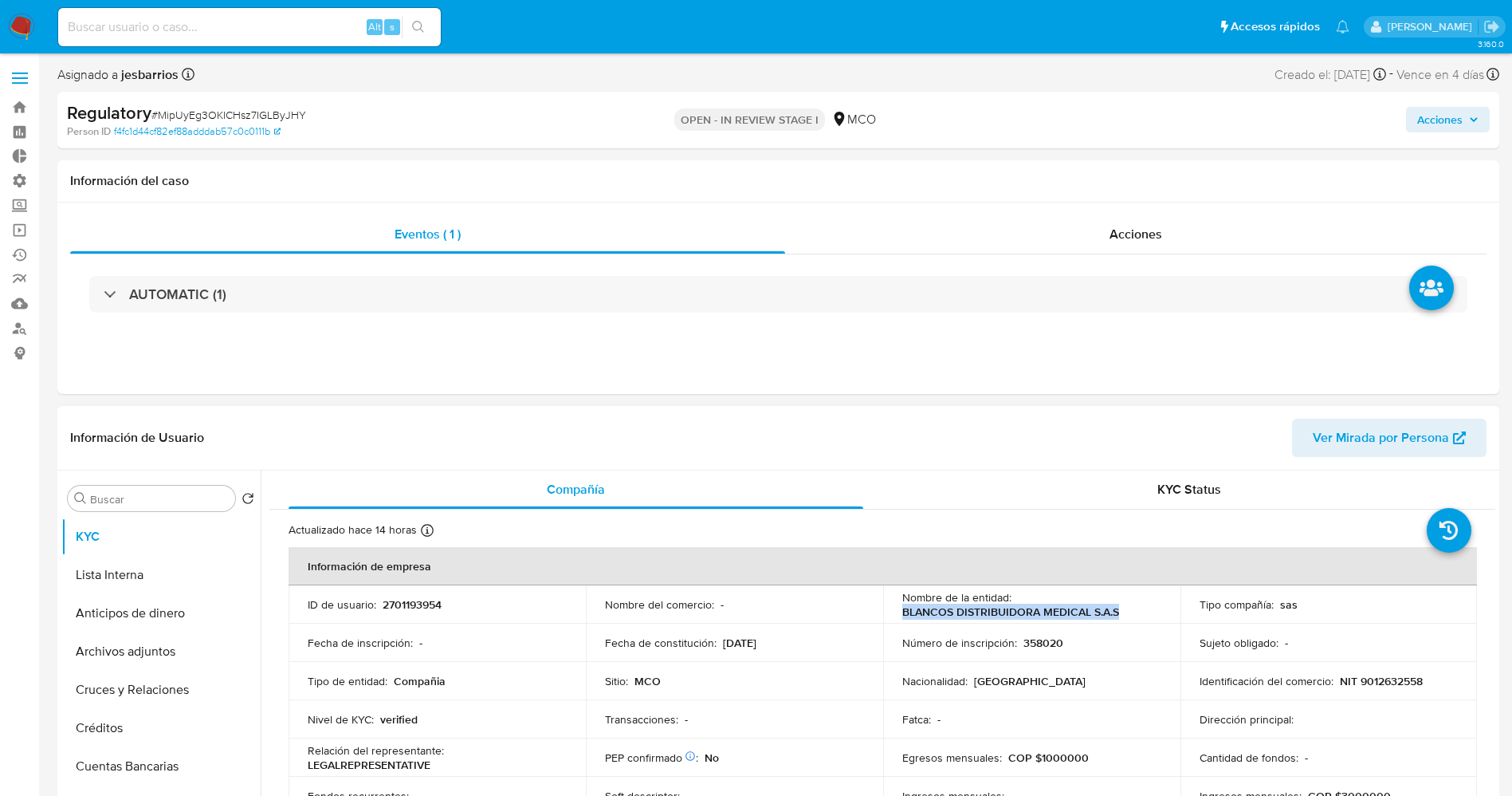
drag, startPoint x: 898, startPoint y: 612, endPoint x: 1125, endPoint y: 611, distance: 227.0
click at [1125, 611] on div "Nombre de la entidad : BLANCOS DISTRIBUIDORA MEDICAL S.A.S" at bounding box center [1032, 604] width 259 height 29
copy p "BLANCOS DISTRIBUIDORA MEDICAL S.A.S"
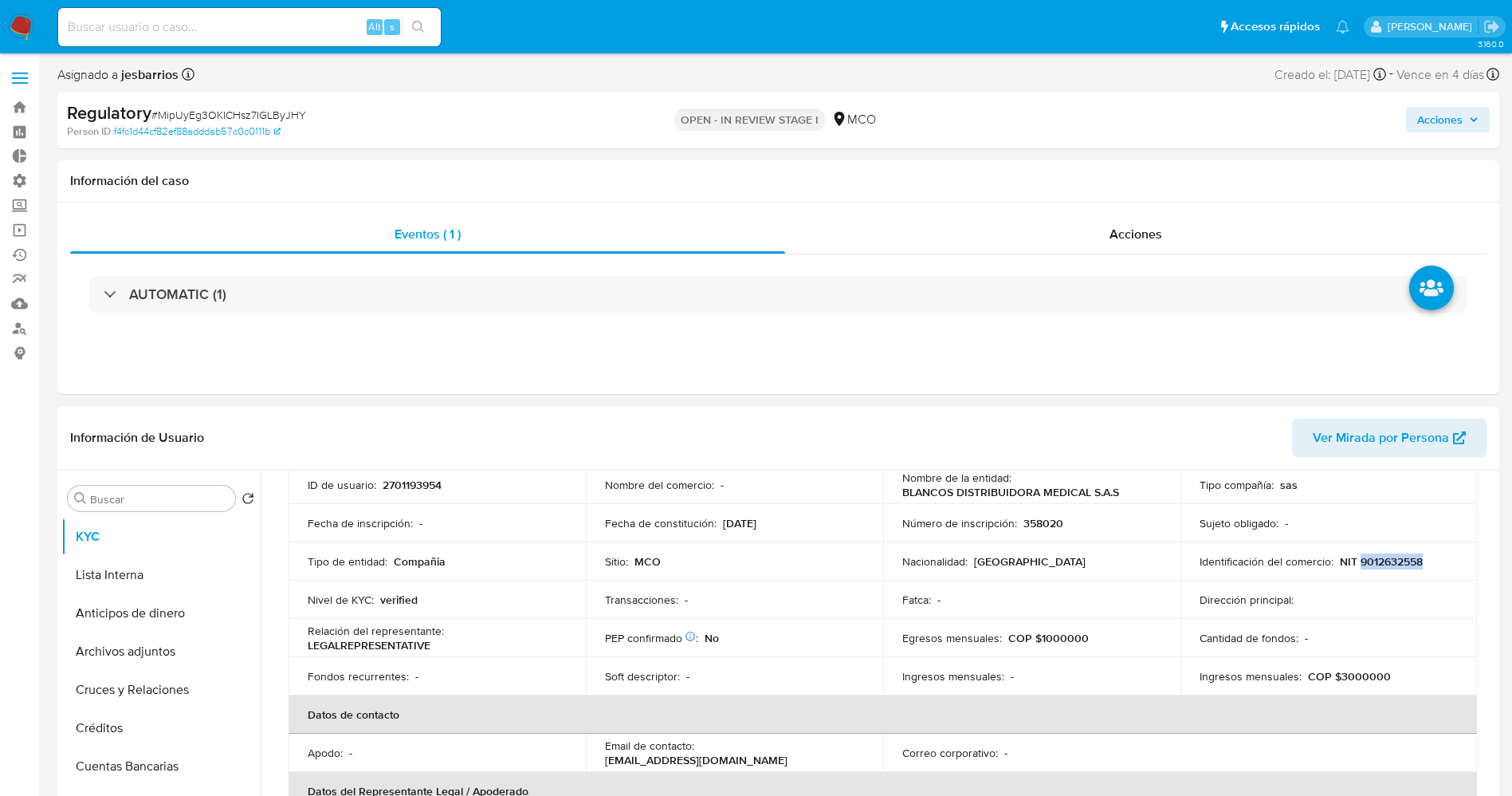
drag, startPoint x: 1354, startPoint y: 561, endPoint x: 1430, endPoint y: 561, distance: 76.0
click at [1430, 561] on div "Identificación del comercio : NIT 9012632558" at bounding box center [1329, 561] width 259 height 15
copy p "9012632558"
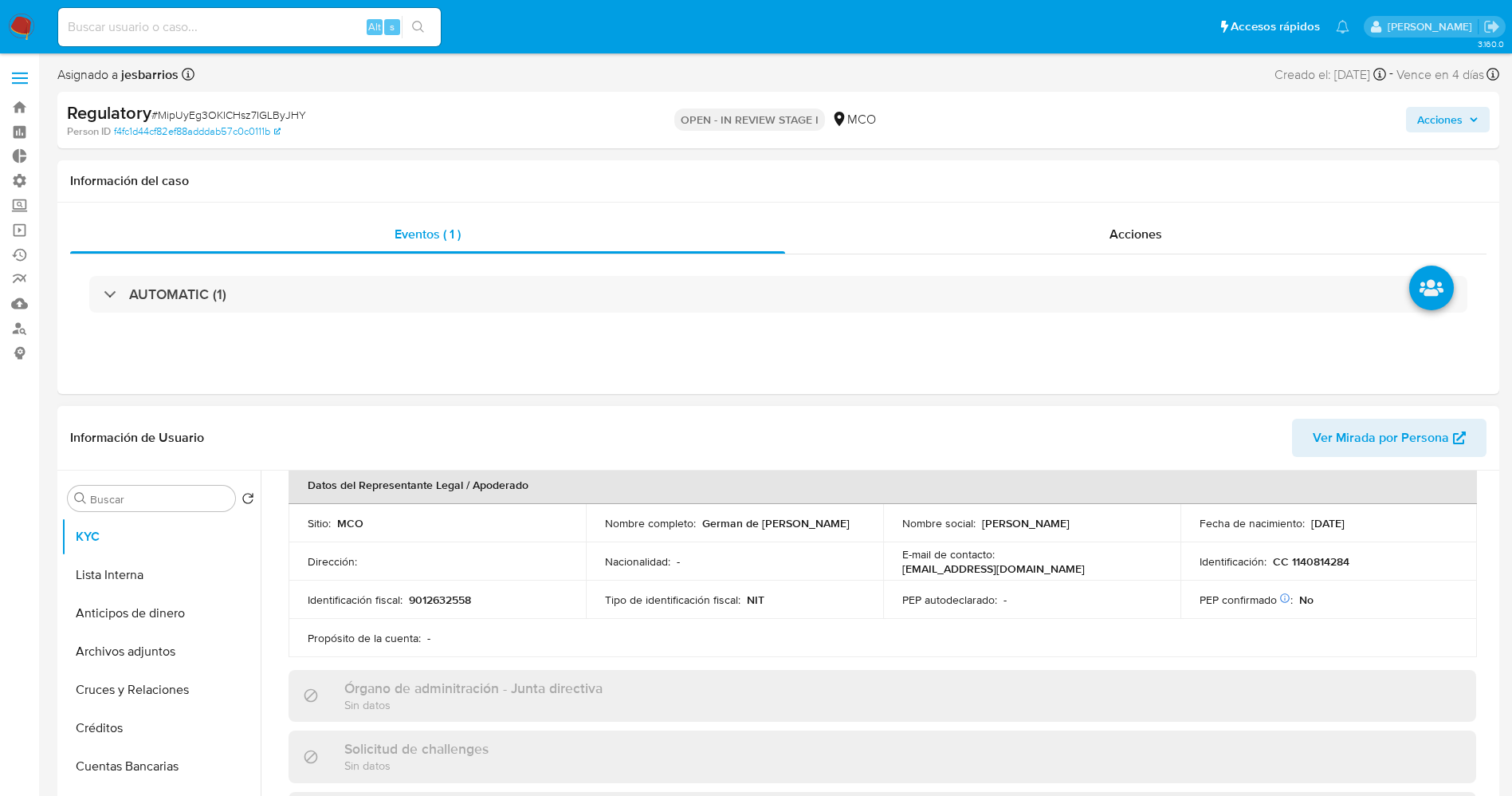
scroll to position [359, 0]
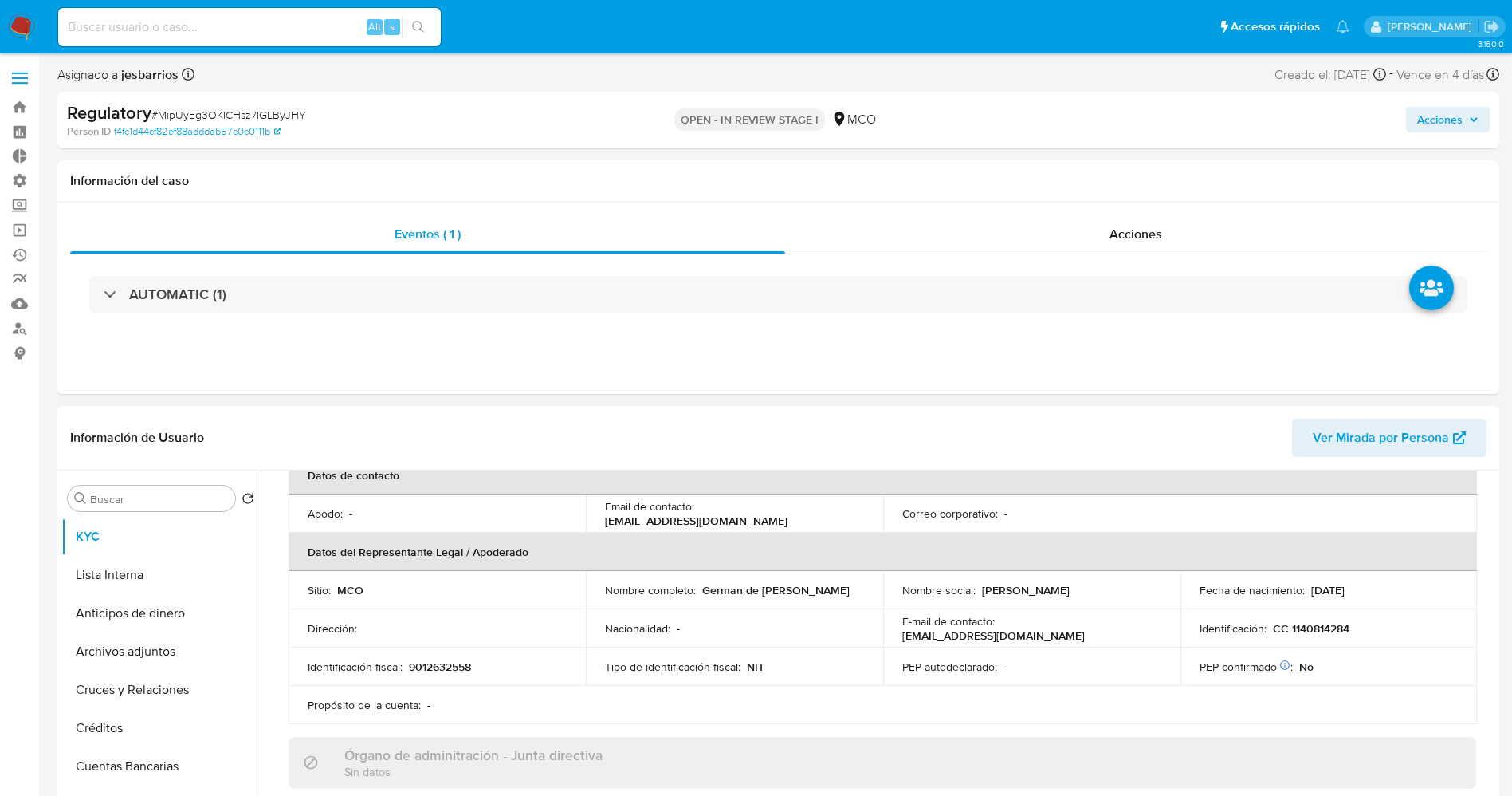
drag, startPoint x: 594, startPoint y: 600, endPoint x: 783, endPoint y: 595, distance: 189.1
click at [785, 594] on td "Nombre completo : German de Jesus Gomez Gomez" at bounding box center [734, 590] width 297 height 38
copy p "German de Jesus Gomez Gomez"
drag, startPoint x: 1292, startPoint y: 632, endPoint x: 1364, endPoint y: 632, distance: 72.0
click at [1364, 632] on div "Identificación : CC 1140814284" at bounding box center [1329, 628] width 259 height 15
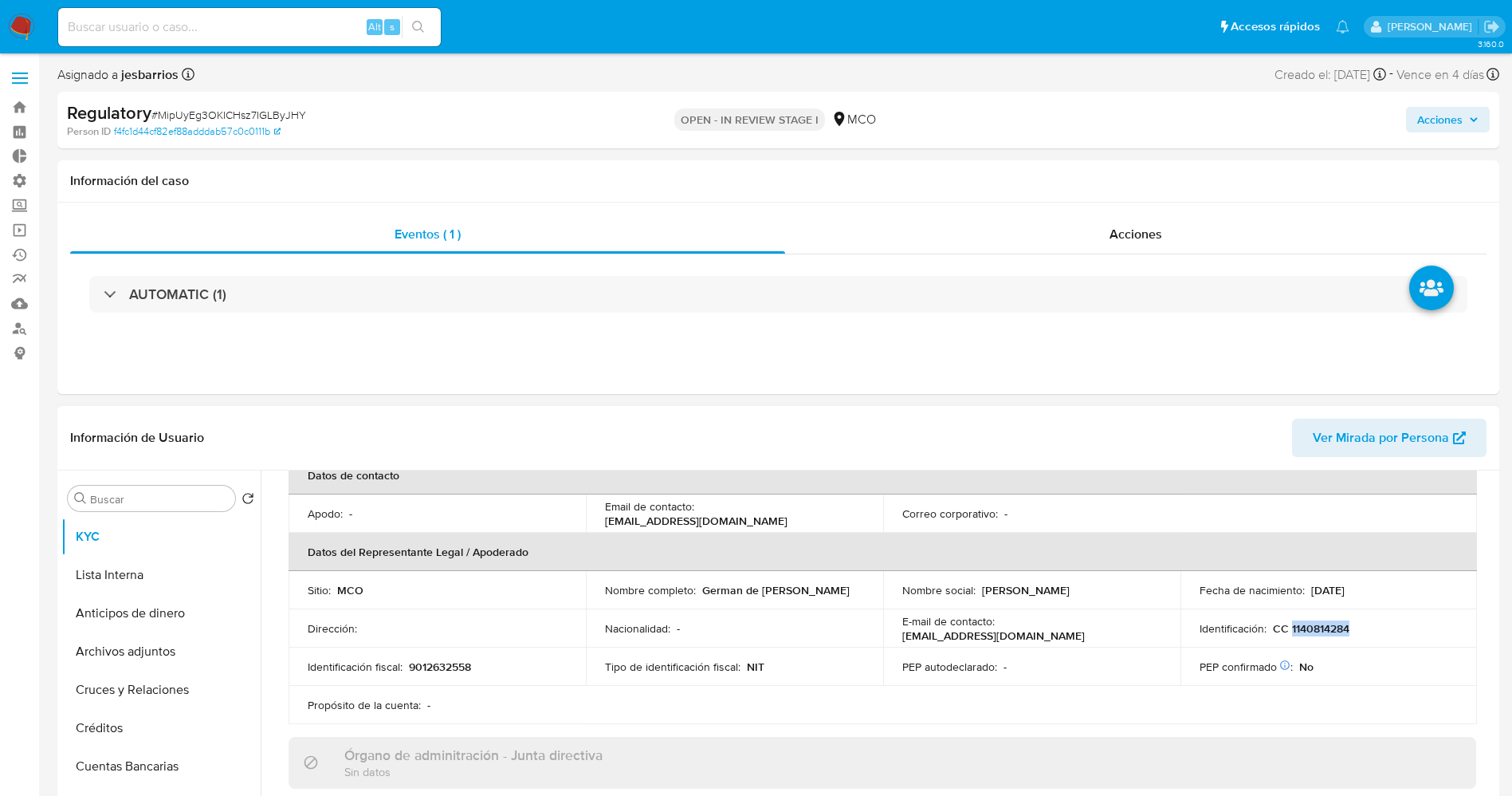
copy p "1140814284"
click at [120, 585] on button "Lista Interna" at bounding box center [155, 575] width 187 height 38
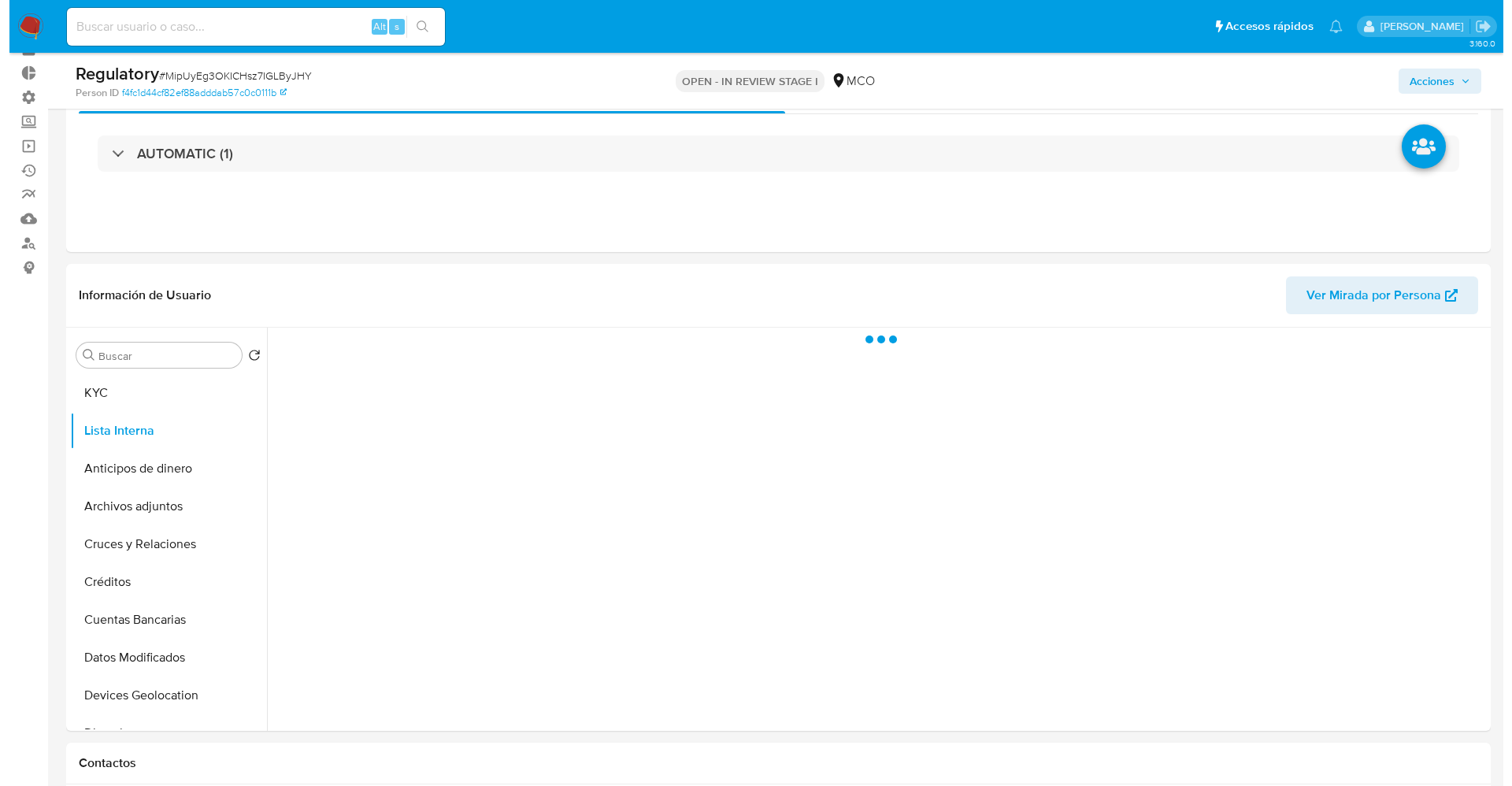
scroll to position [118, 0]
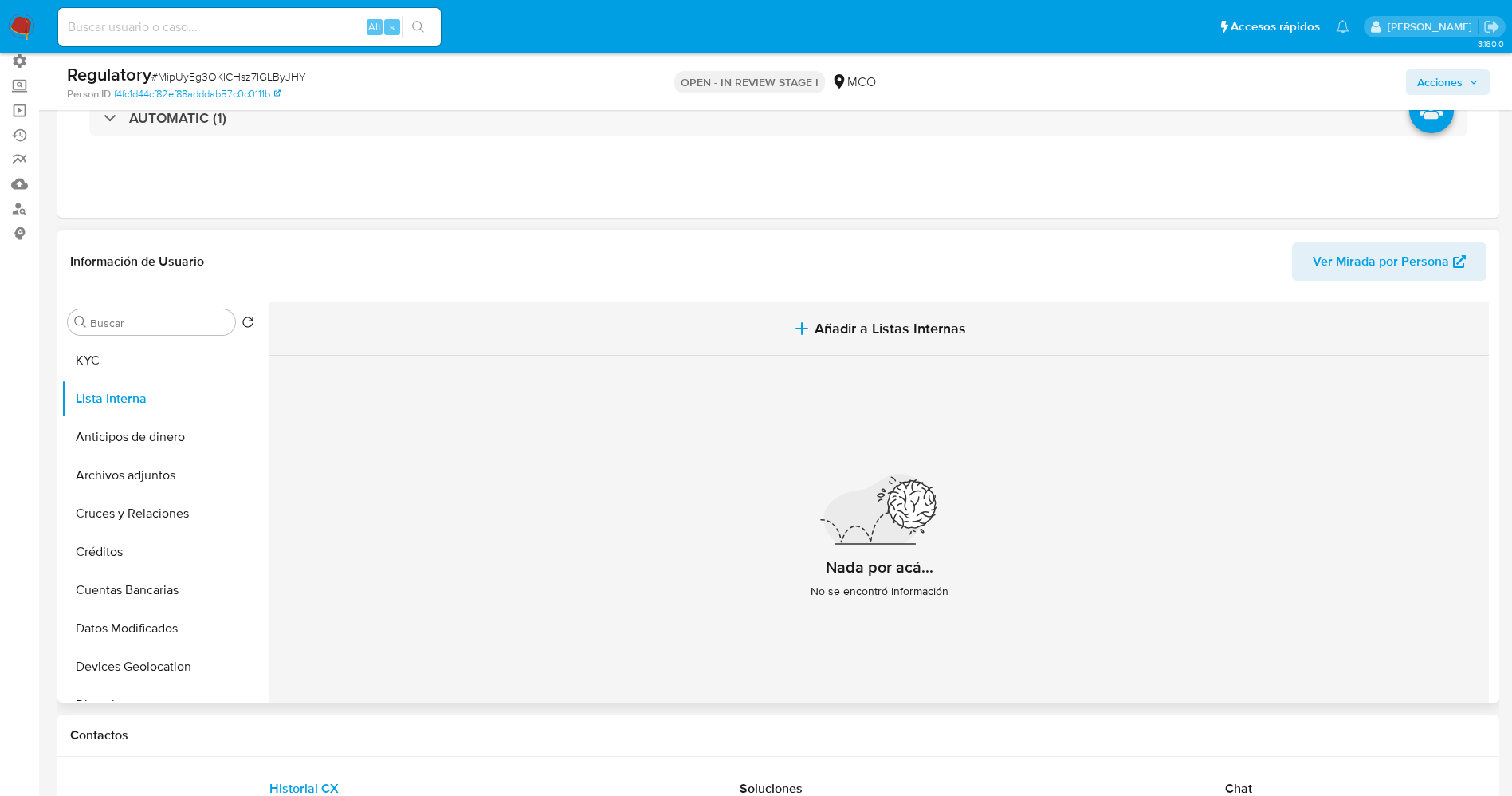
click at [787, 315] on button "Añadir a Listas Internas" at bounding box center [879, 328] width 1219 height 53
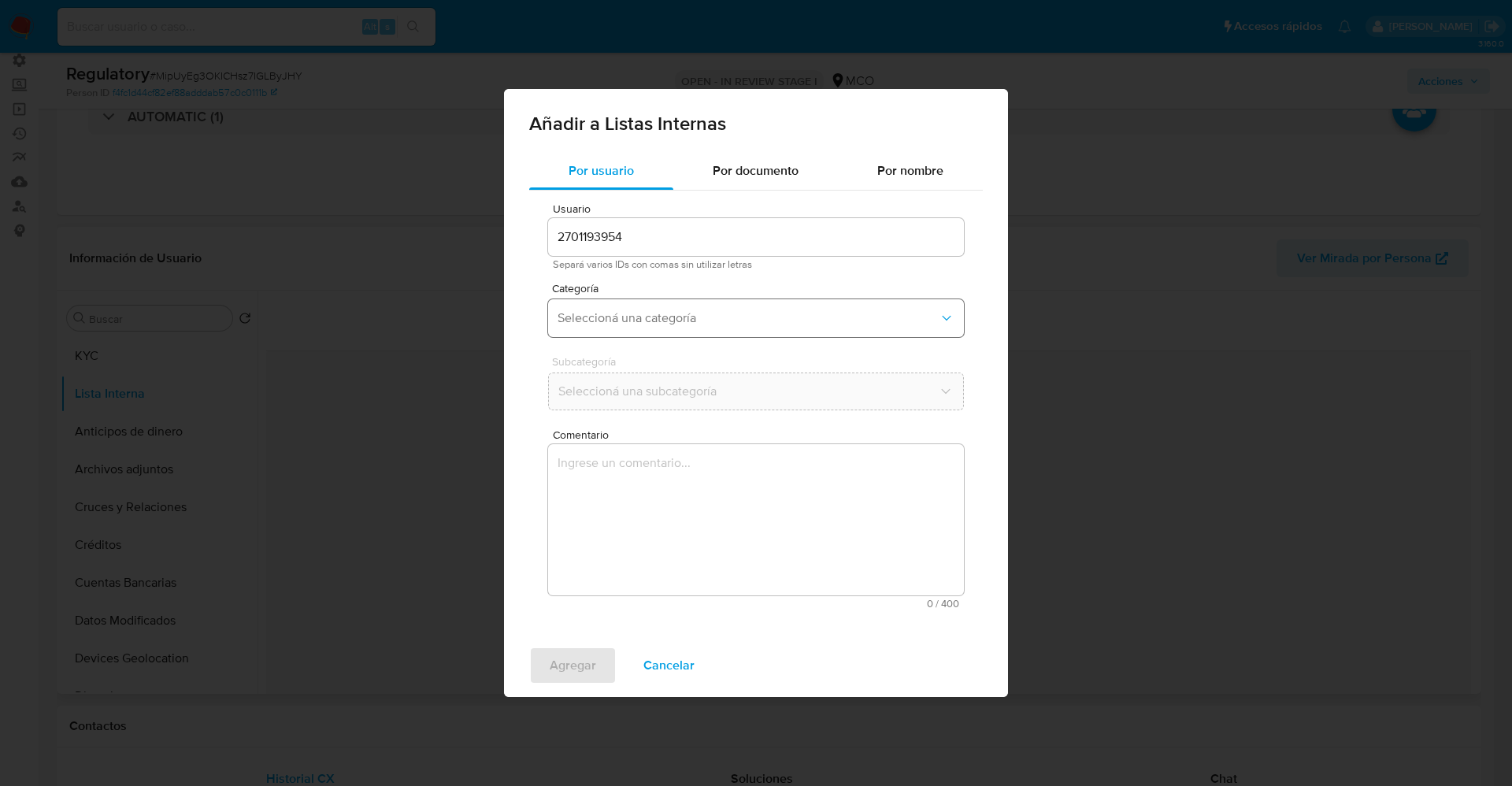
click at [645, 331] on button "Seleccioná una categoría" at bounding box center [756, 318] width 415 height 38
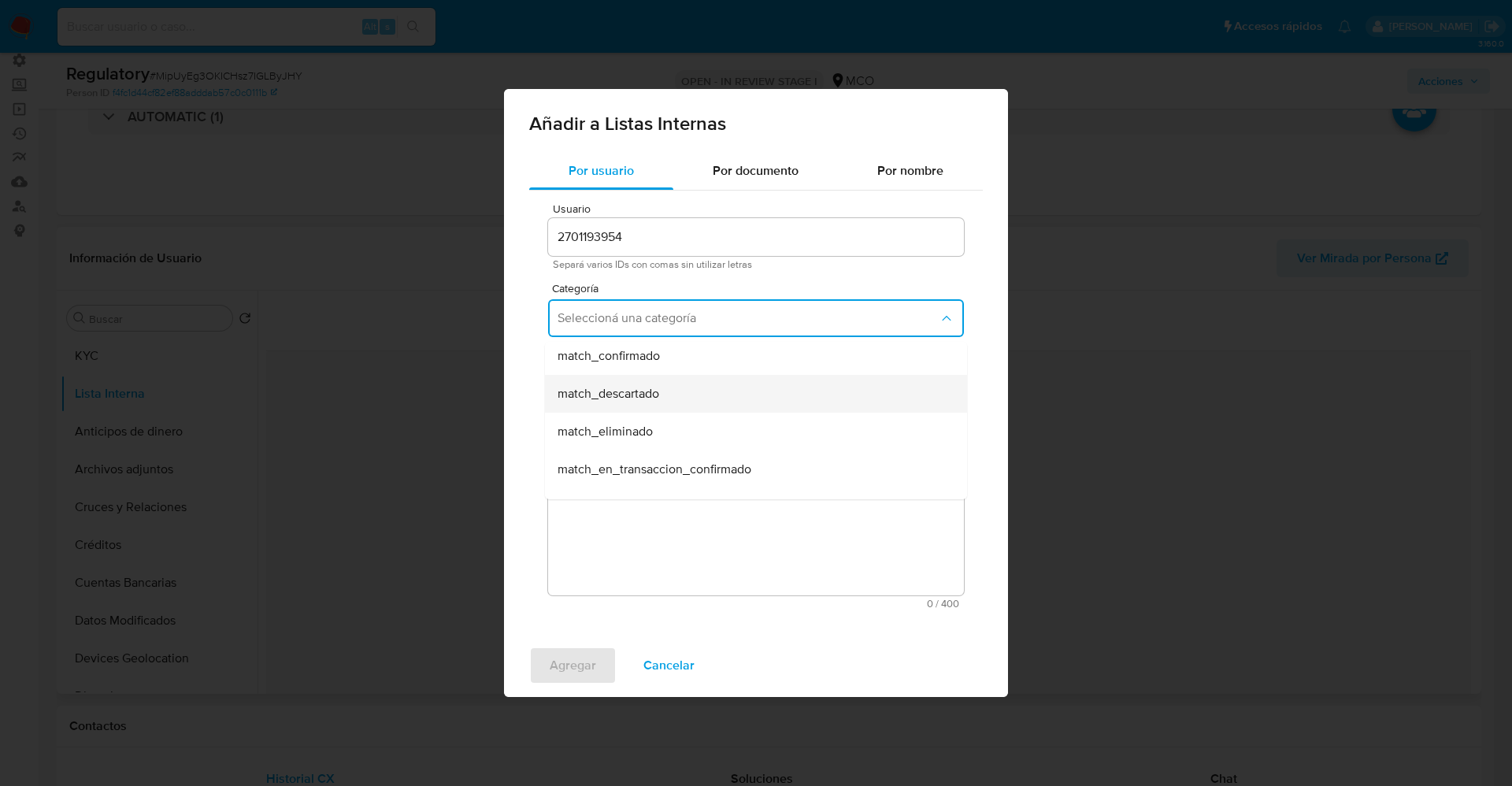
click at [637, 395] on span "match_descartado" at bounding box center [608, 394] width 101 height 15
click at [641, 376] on button "Seleccioná una subcategoría" at bounding box center [756, 391] width 415 height 38
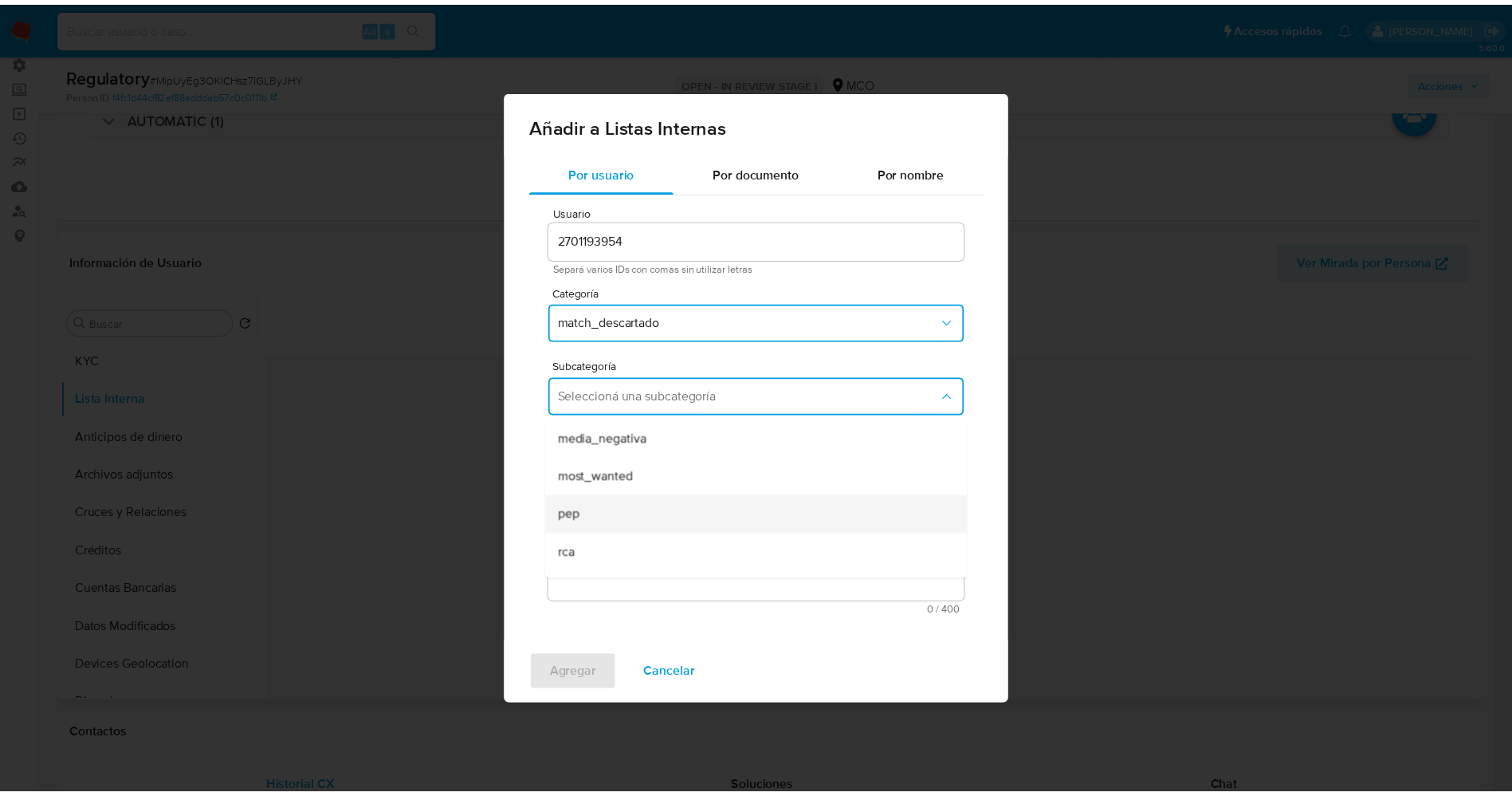
scroll to position [109, 0]
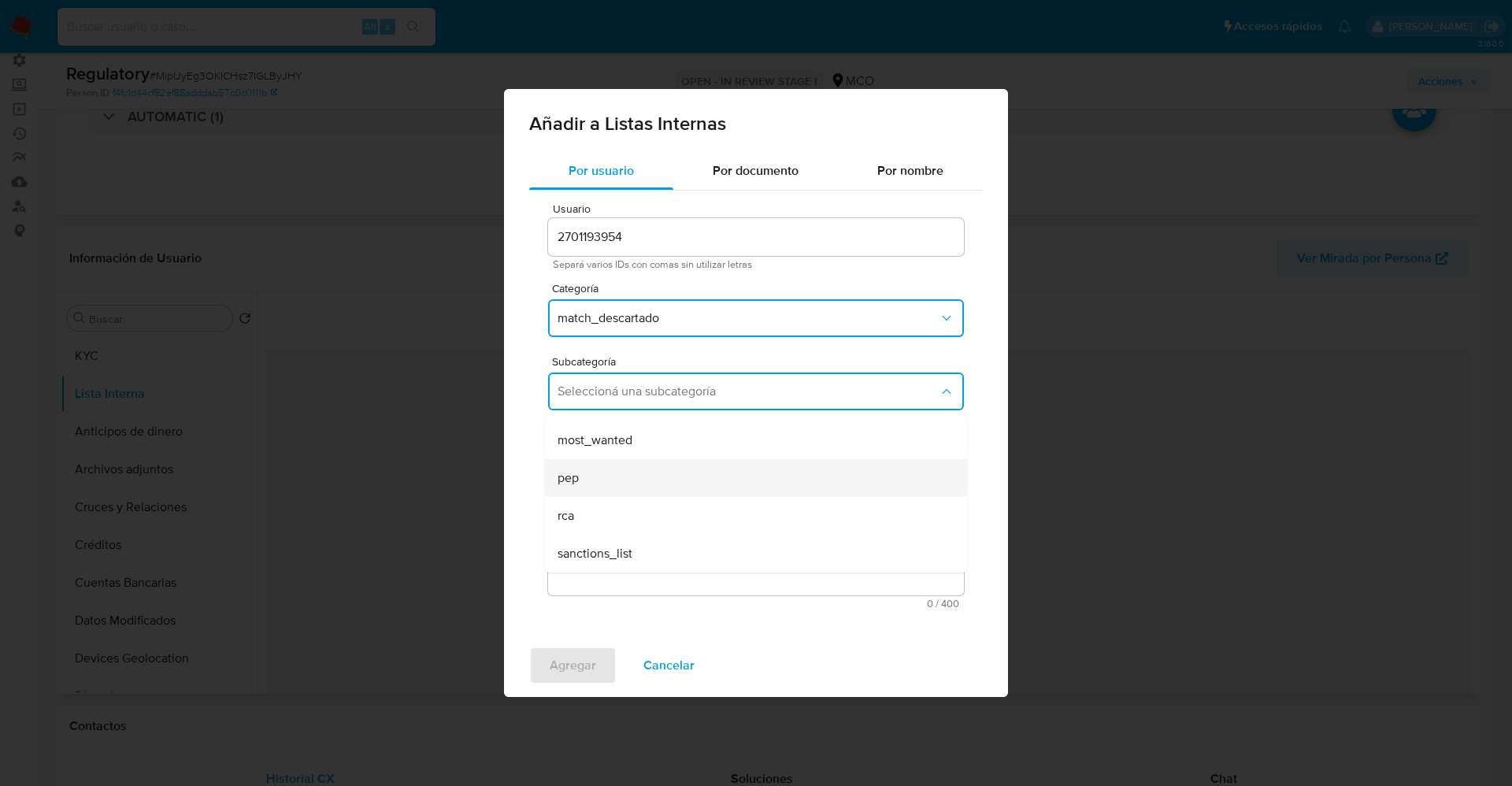
click at [621, 480] on div "pep" at bounding box center [751, 478] width 387 height 38
click at [621, 480] on textarea "Comentario" at bounding box center [756, 519] width 415 height 151
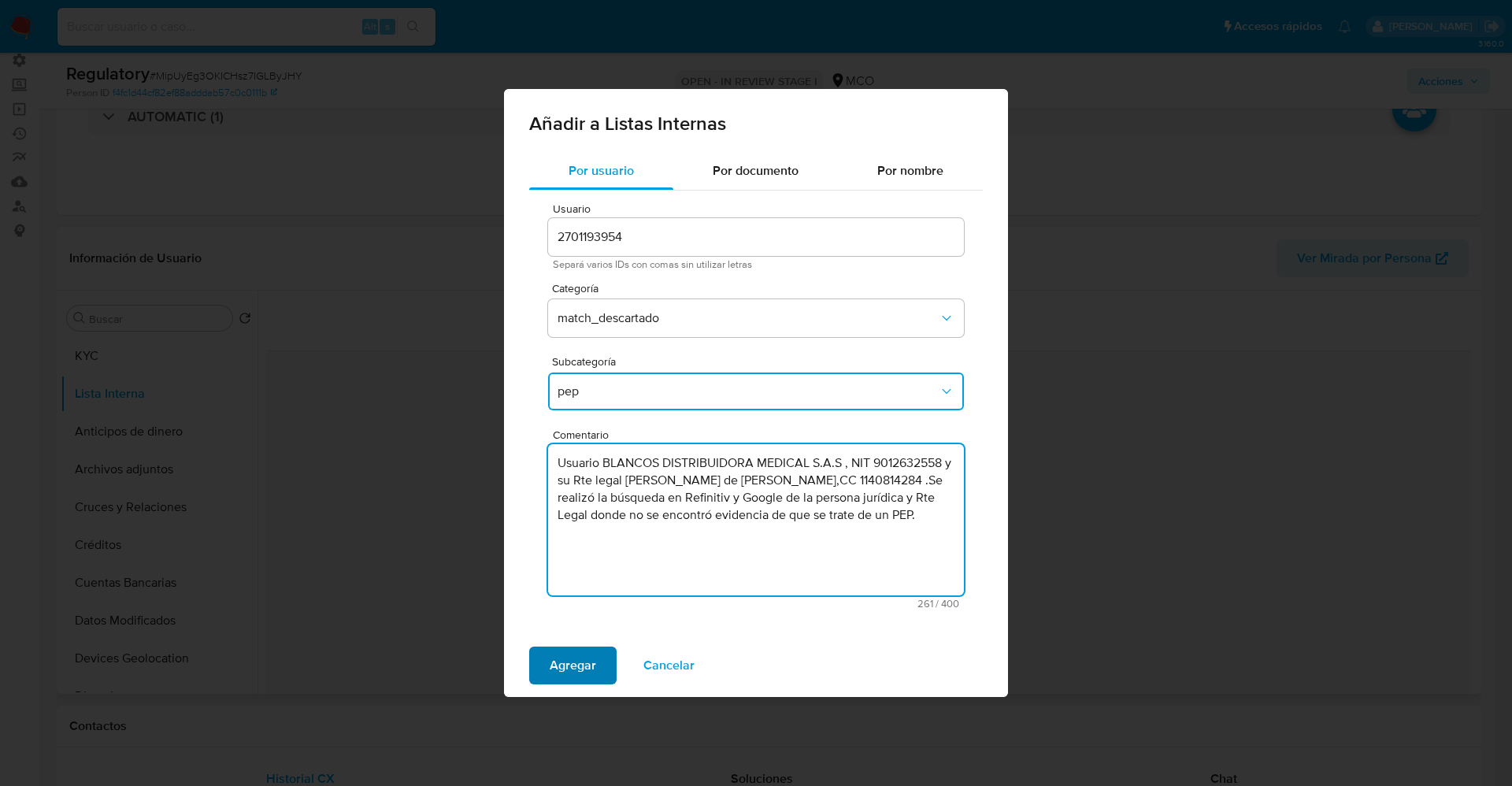
type textarea "Usuario BLANCOS DISTRIBUIDORA MEDICAL S.A.S , NIT 9012632558 y su Rte legal Lin…"
click at [563, 652] on span "Agregar" at bounding box center [572, 665] width 46 height 34
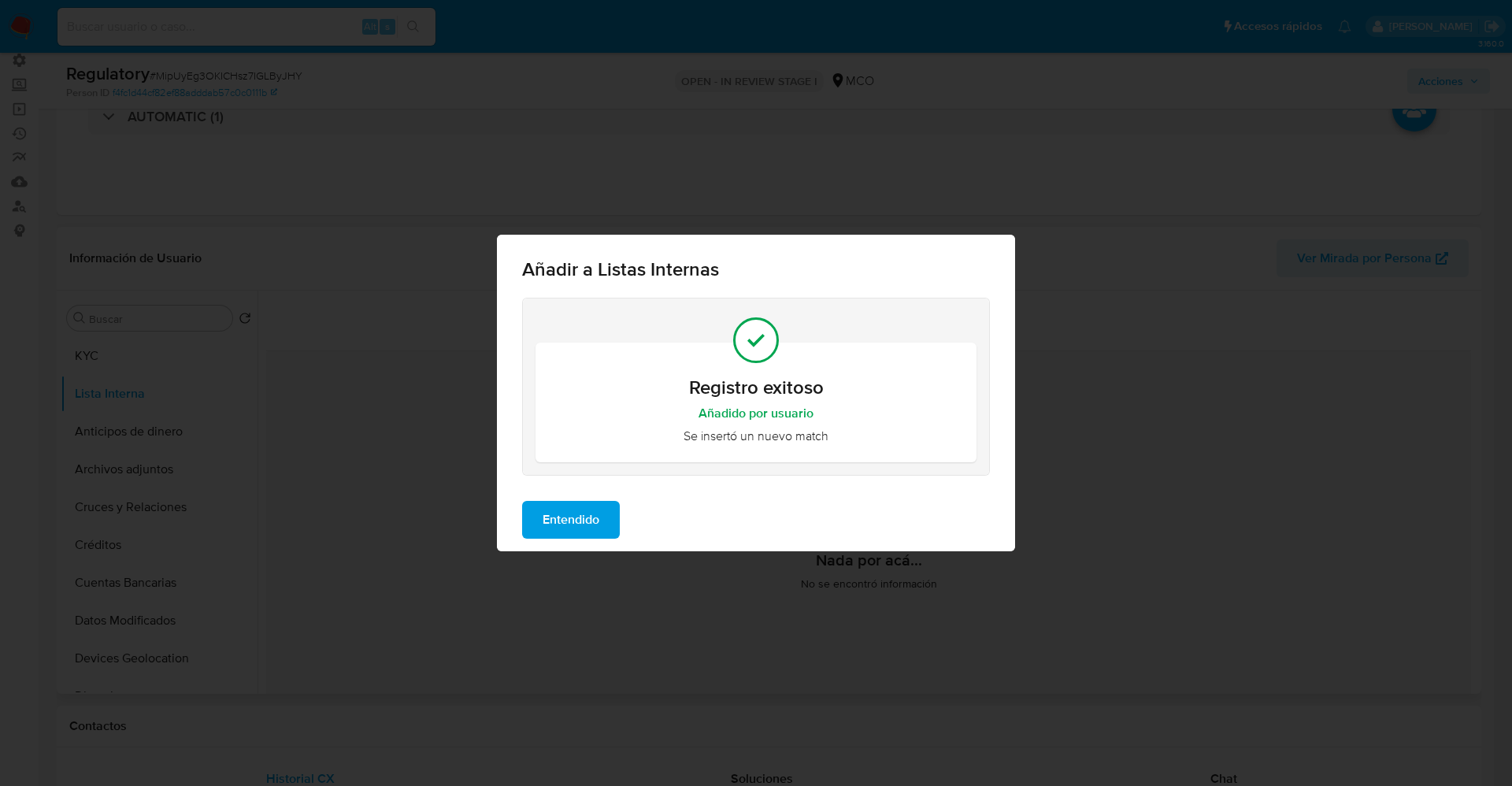
click at [596, 525] on span "Entendido" at bounding box center [571, 519] width 57 height 34
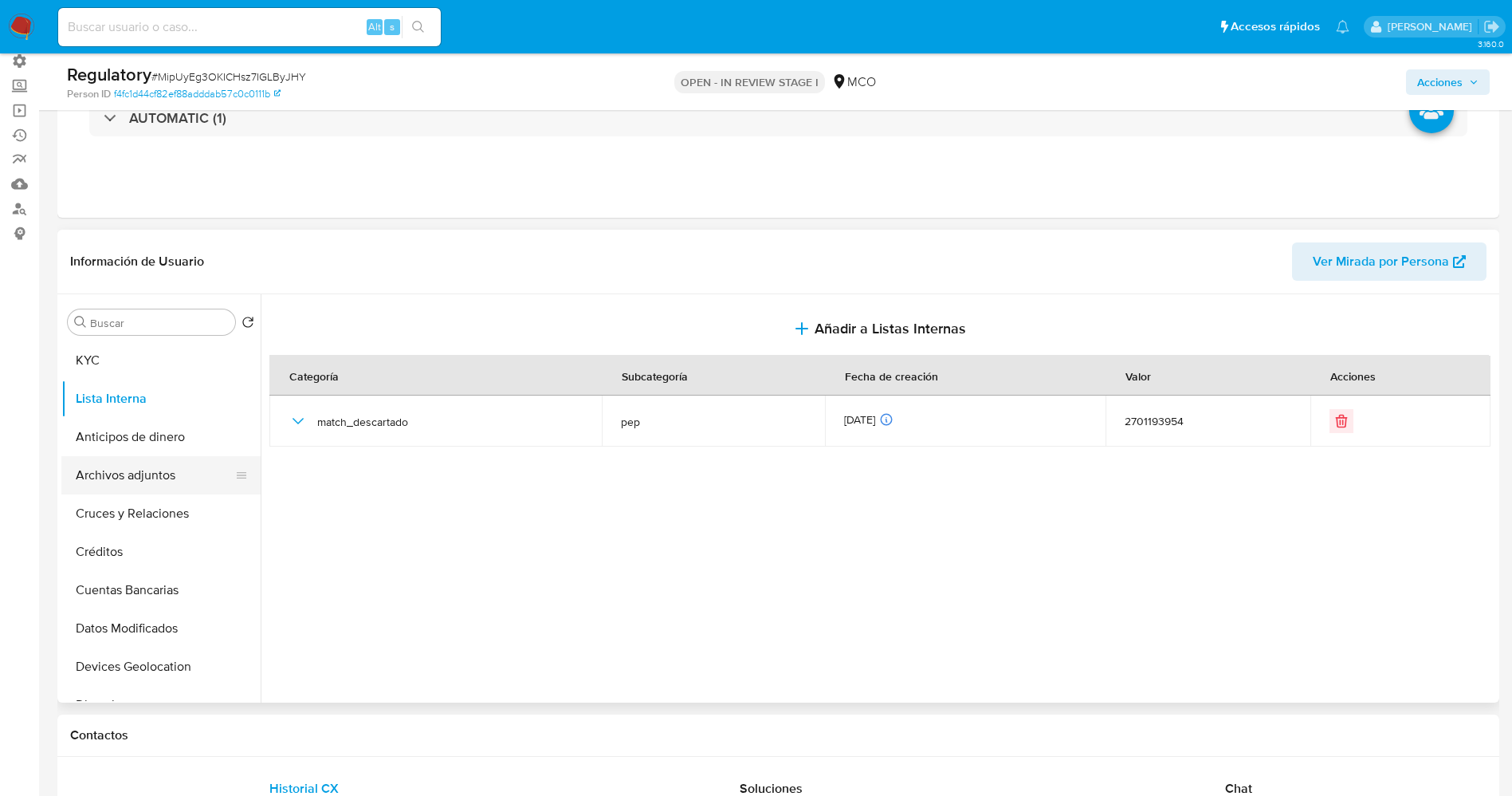
click at [104, 458] on button "Archivos adjuntos" at bounding box center [155, 475] width 187 height 38
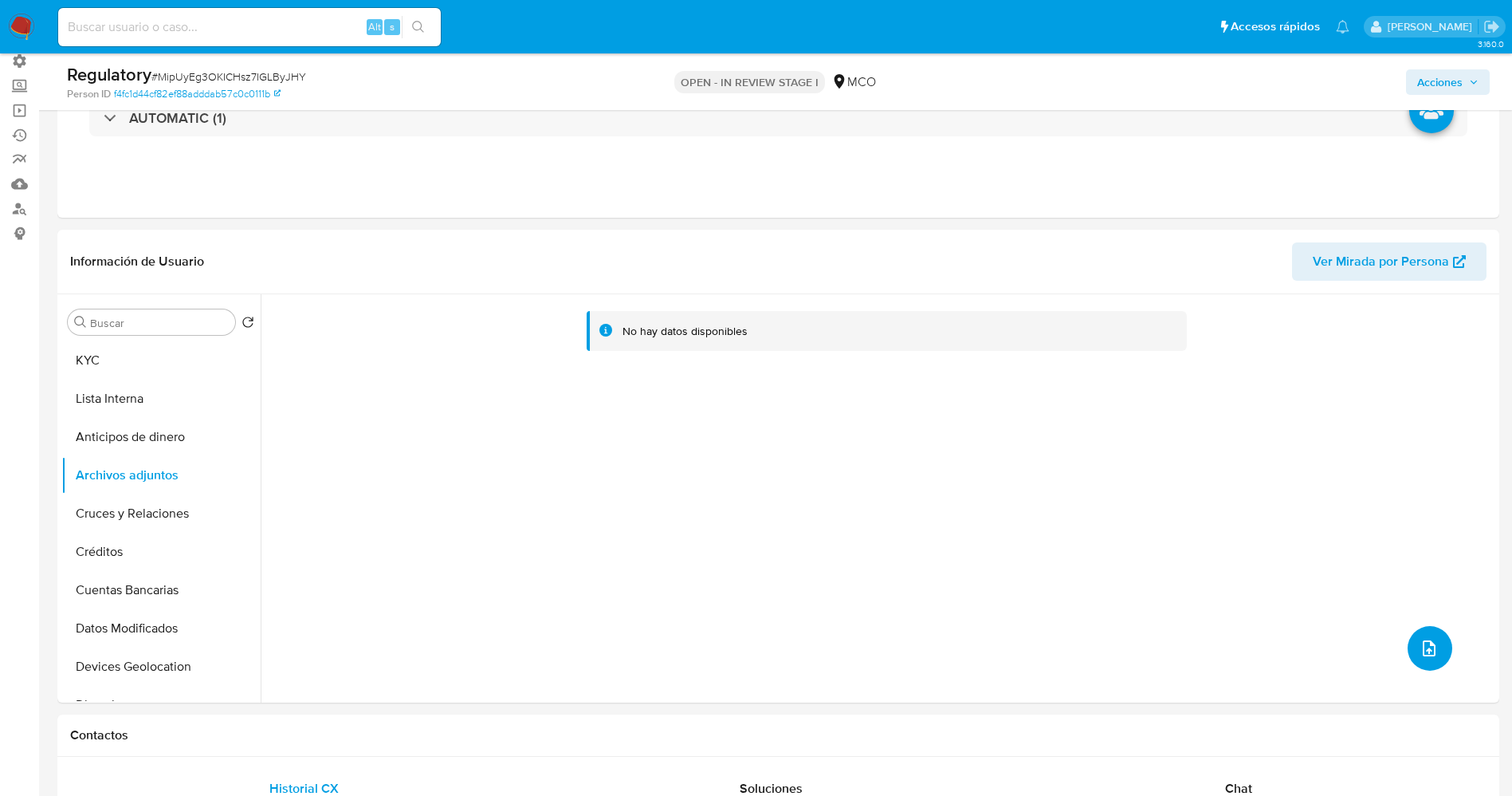
click at [1419, 643] on icon "upload-file" at bounding box center [1429, 648] width 19 height 19
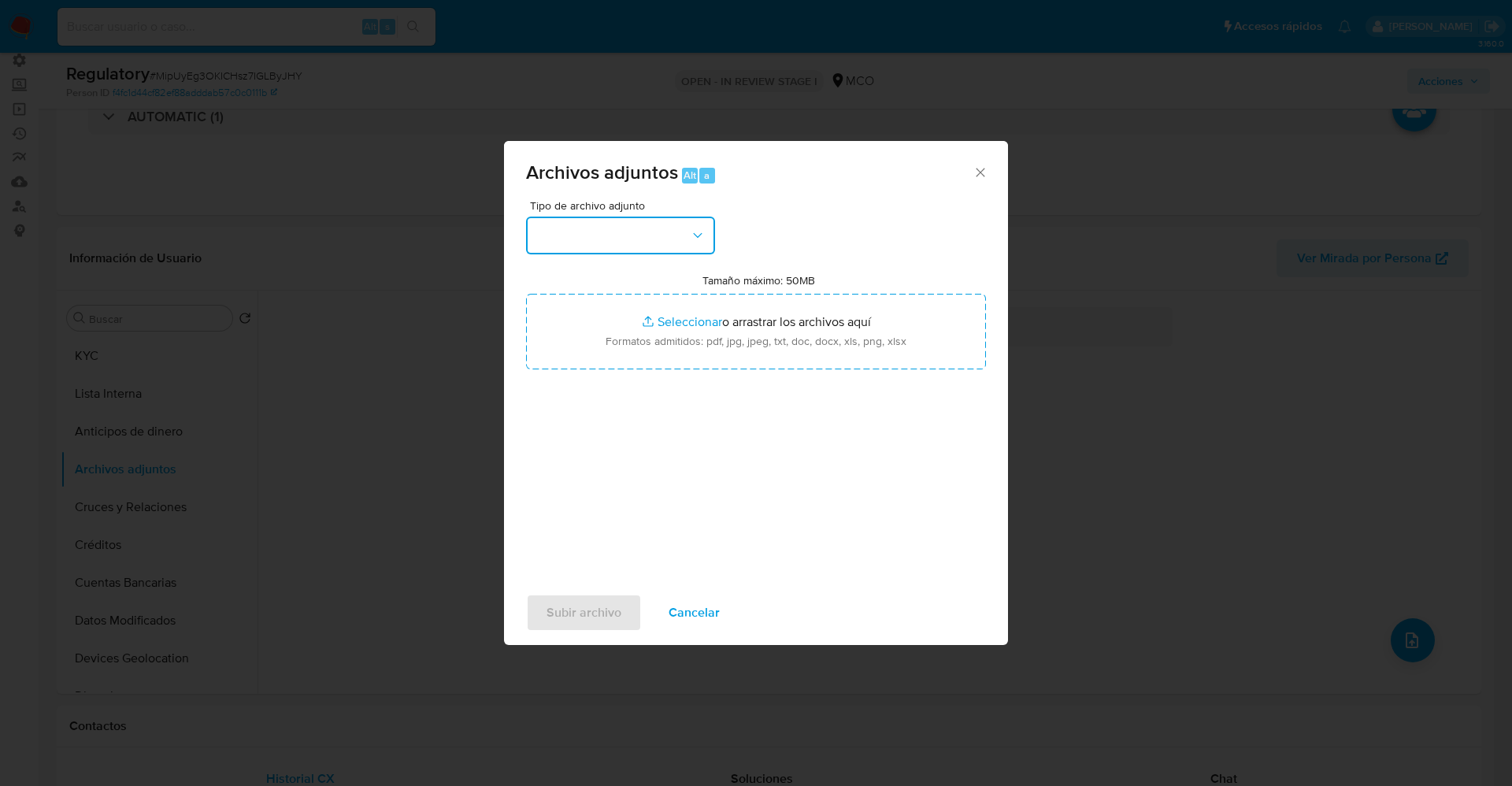
click at [634, 245] on button "button" at bounding box center [620, 235] width 189 height 38
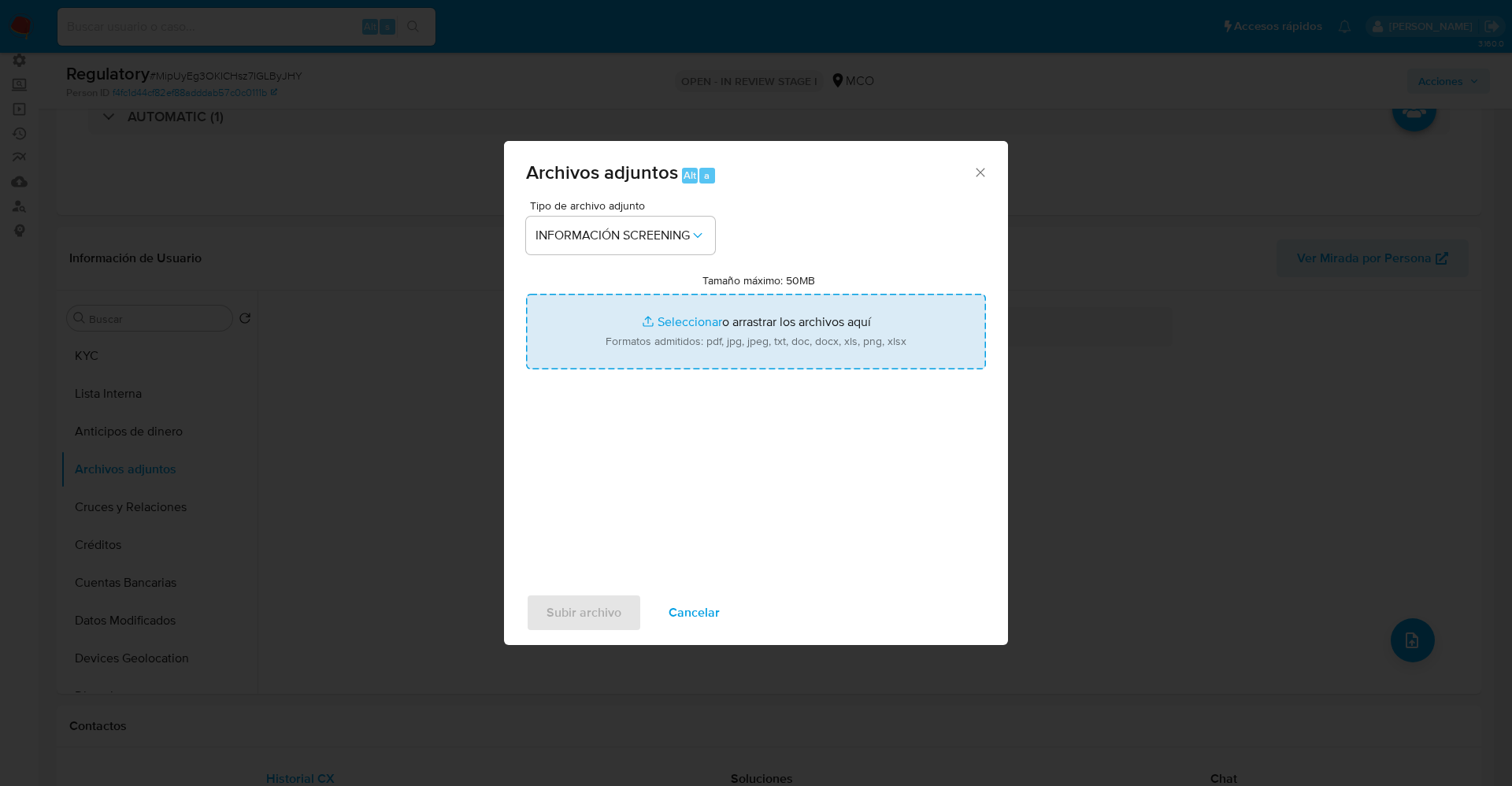
type input "C:\fakepath\_German de Jesus Gomez Gomez_ lavado de dinero - Buscar con Google.…"
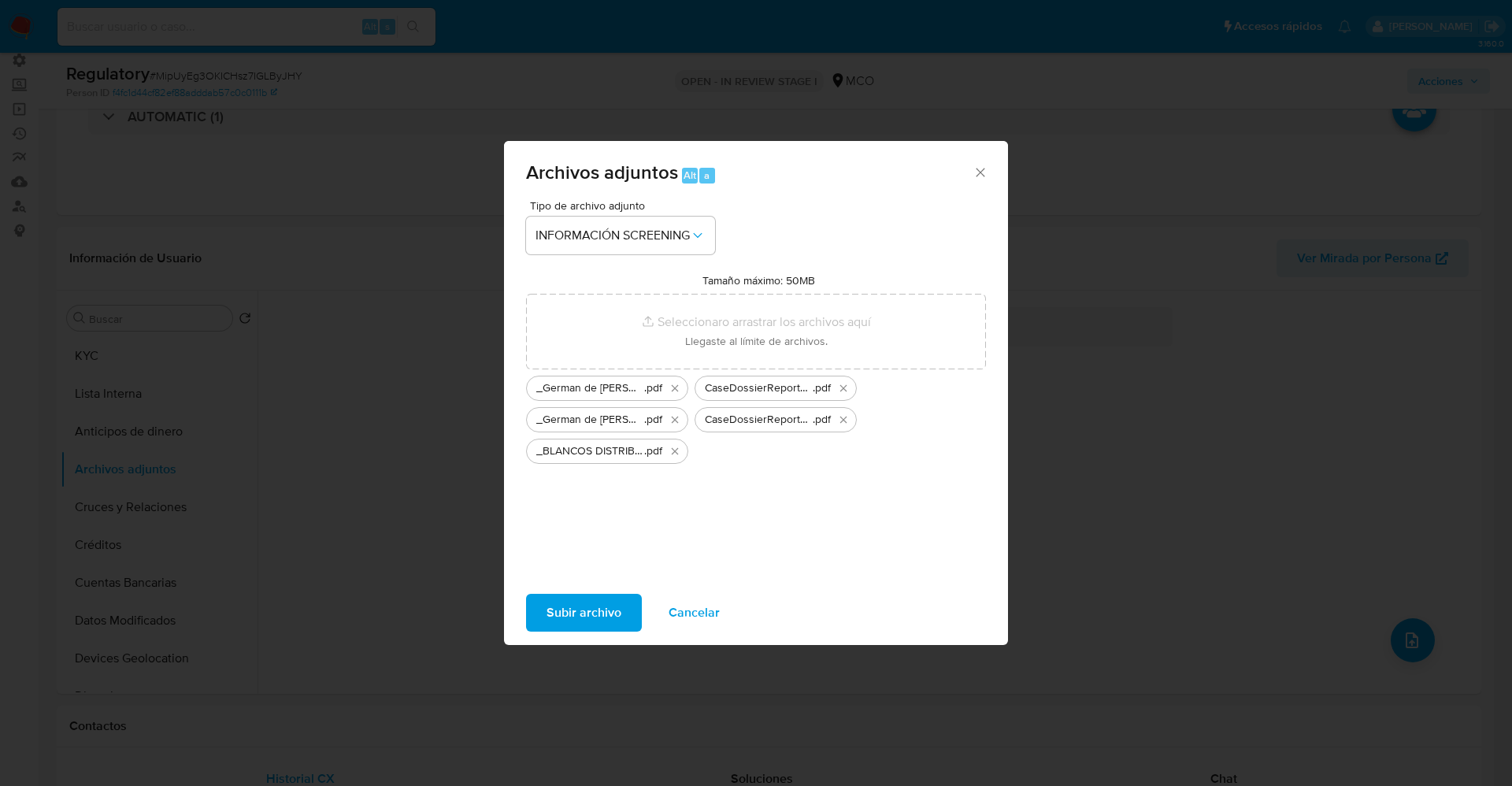
click at [625, 614] on button "Subir archivo" at bounding box center [584, 613] width 116 height 38
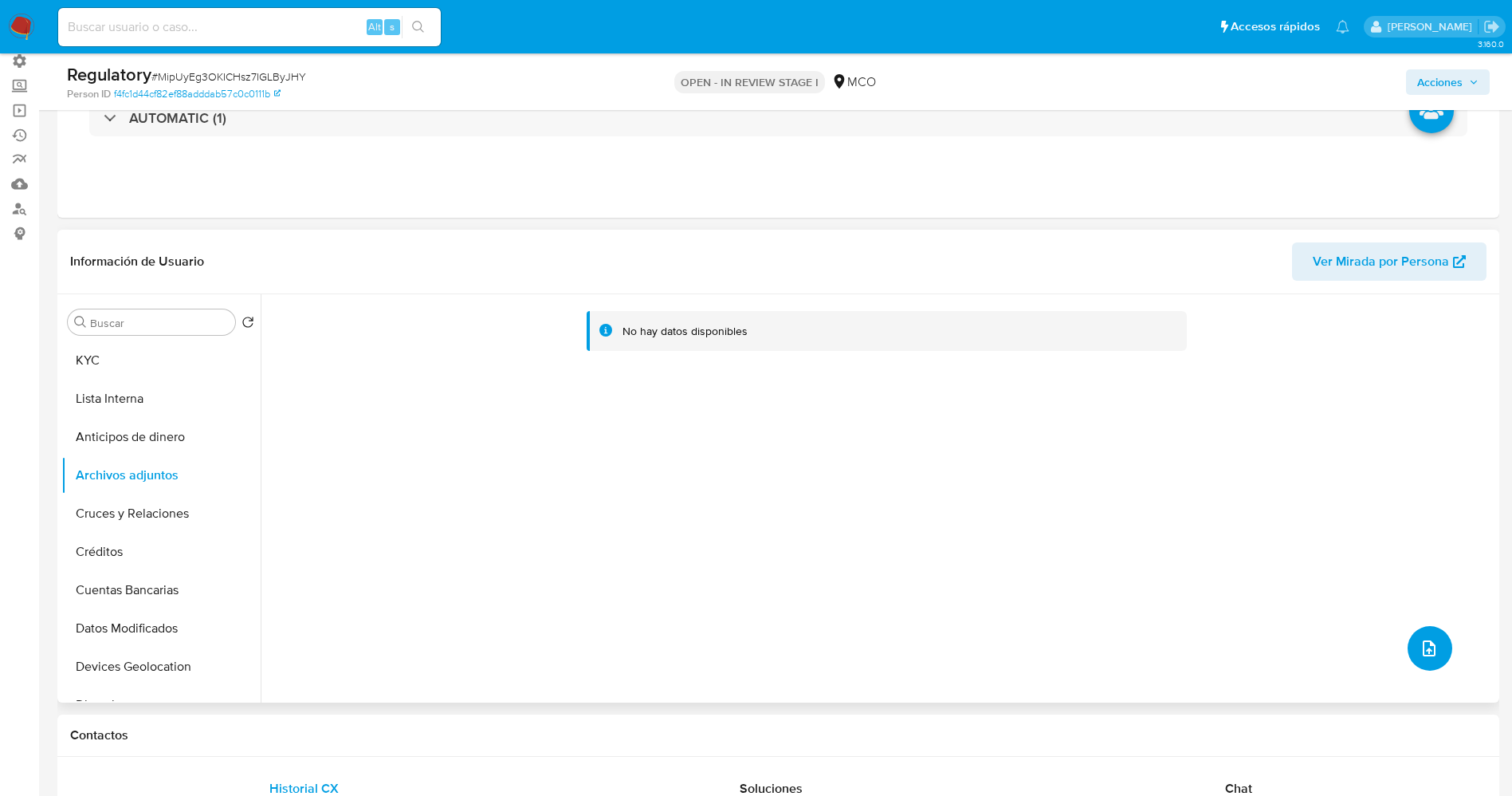
click at [1419, 653] on icon "upload-file" at bounding box center [1429, 648] width 19 height 19
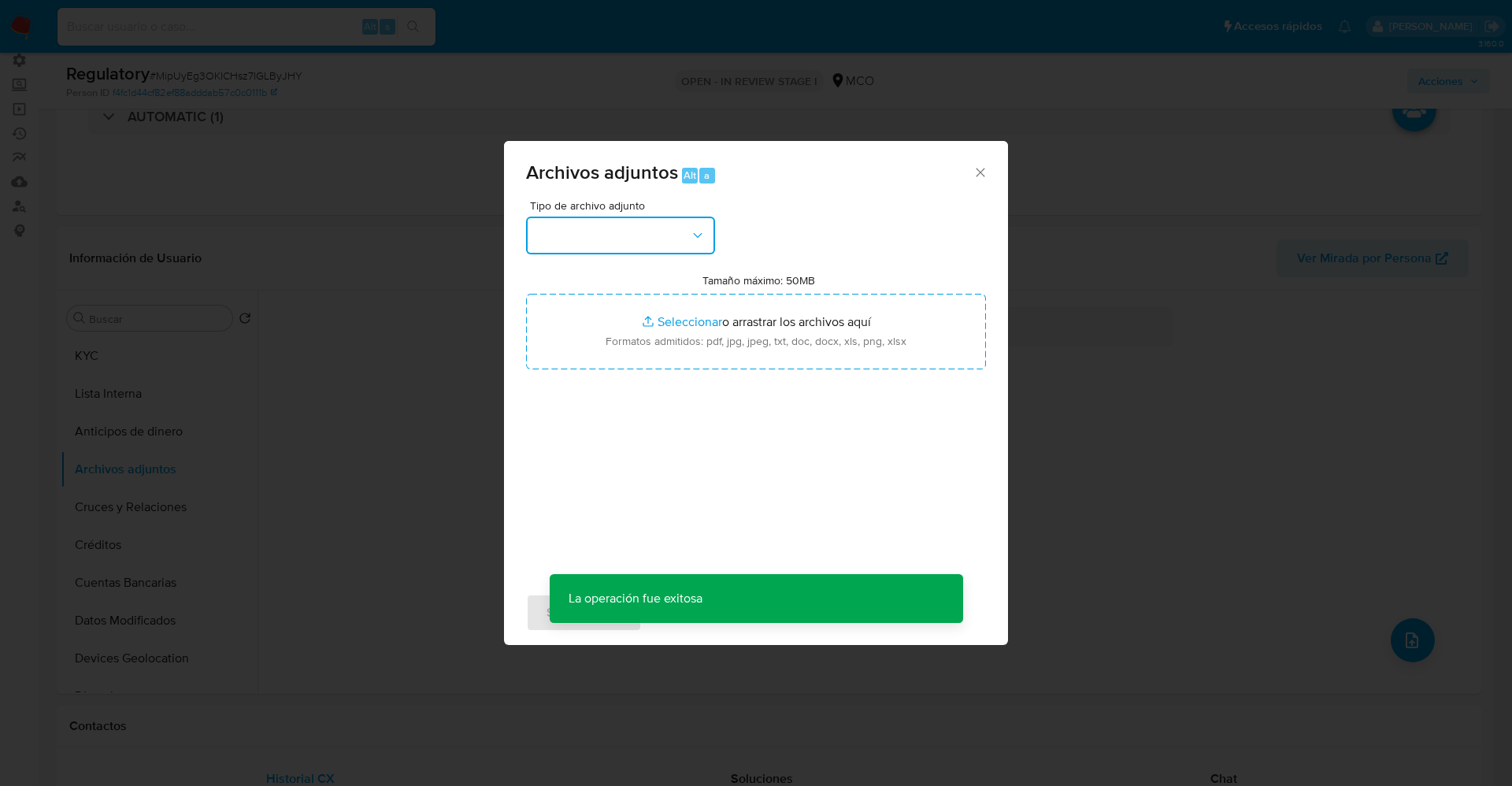
click at [657, 235] on button "button" at bounding box center [620, 235] width 189 height 38
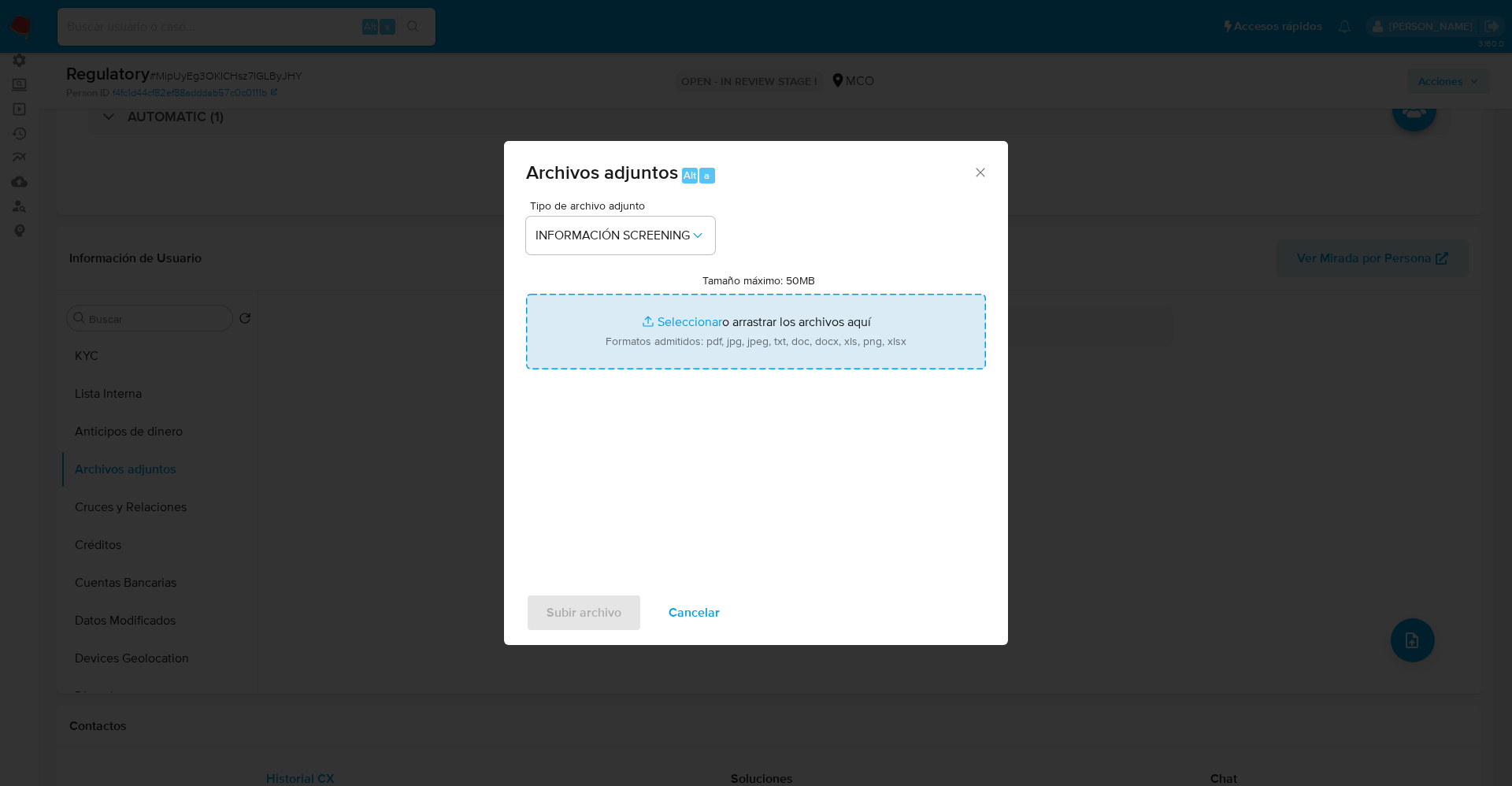
type input "C:\fakepath\_BLANCOS DISTRIBUIDORA MEDICAL S.A.S_ - Buscar con Google.pdf"
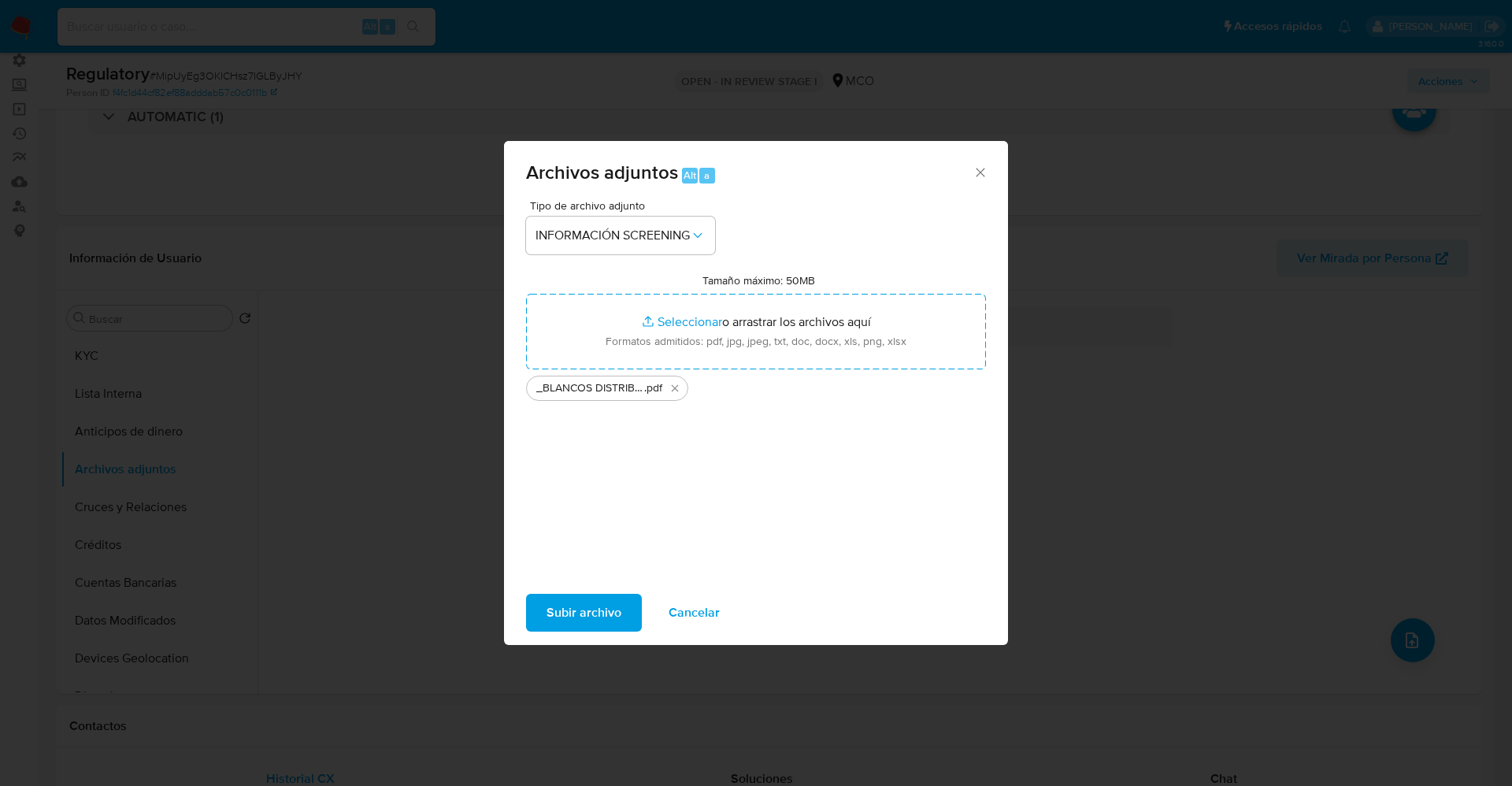
click at [581, 608] on span "Subir archivo" at bounding box center [584, 613] width 75 height 34
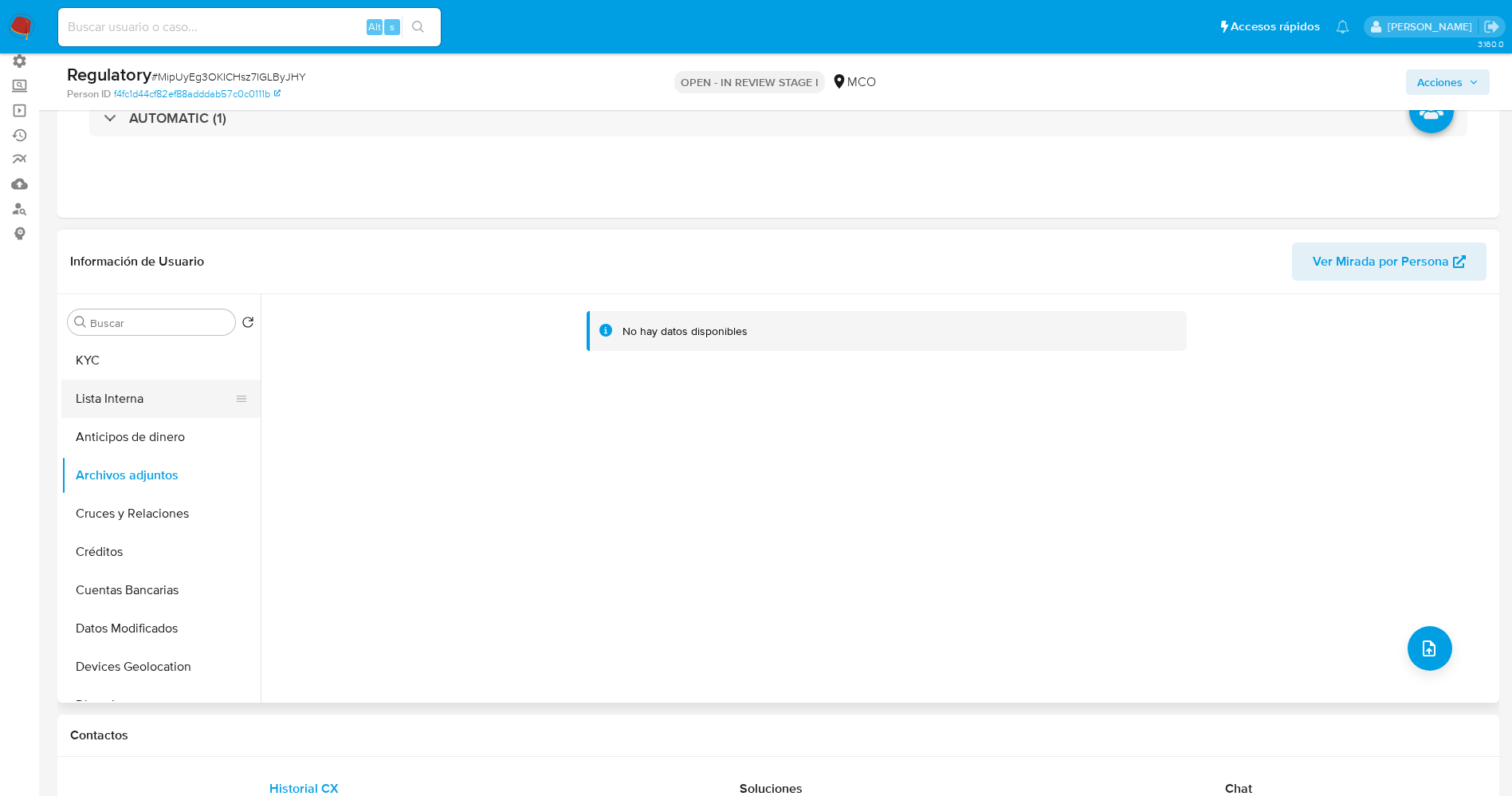
click at [126, 402] on button "Lista Interna" at bounding box center [155, 399] width 187 height 38
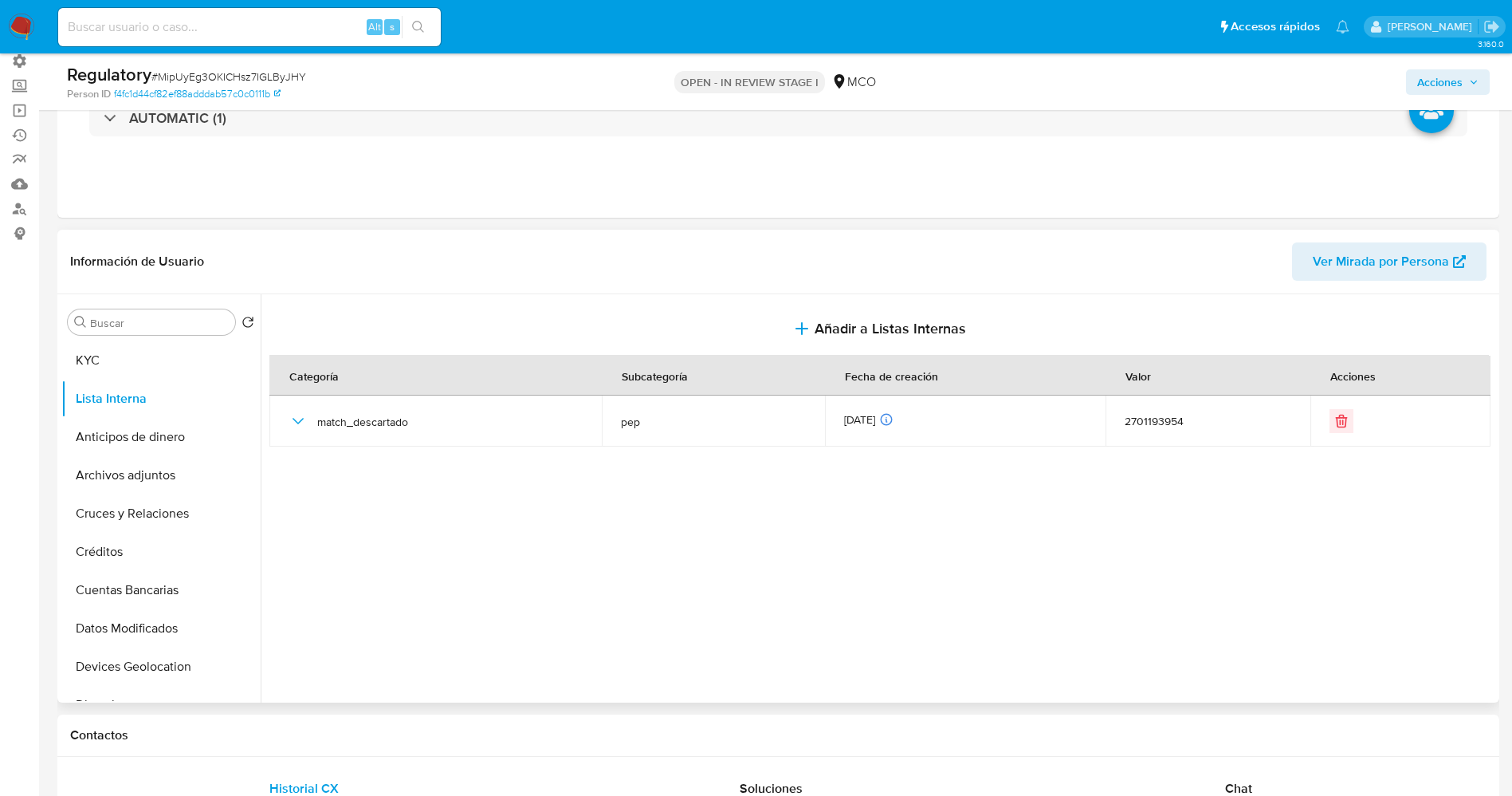
scroll to position [0, 0]
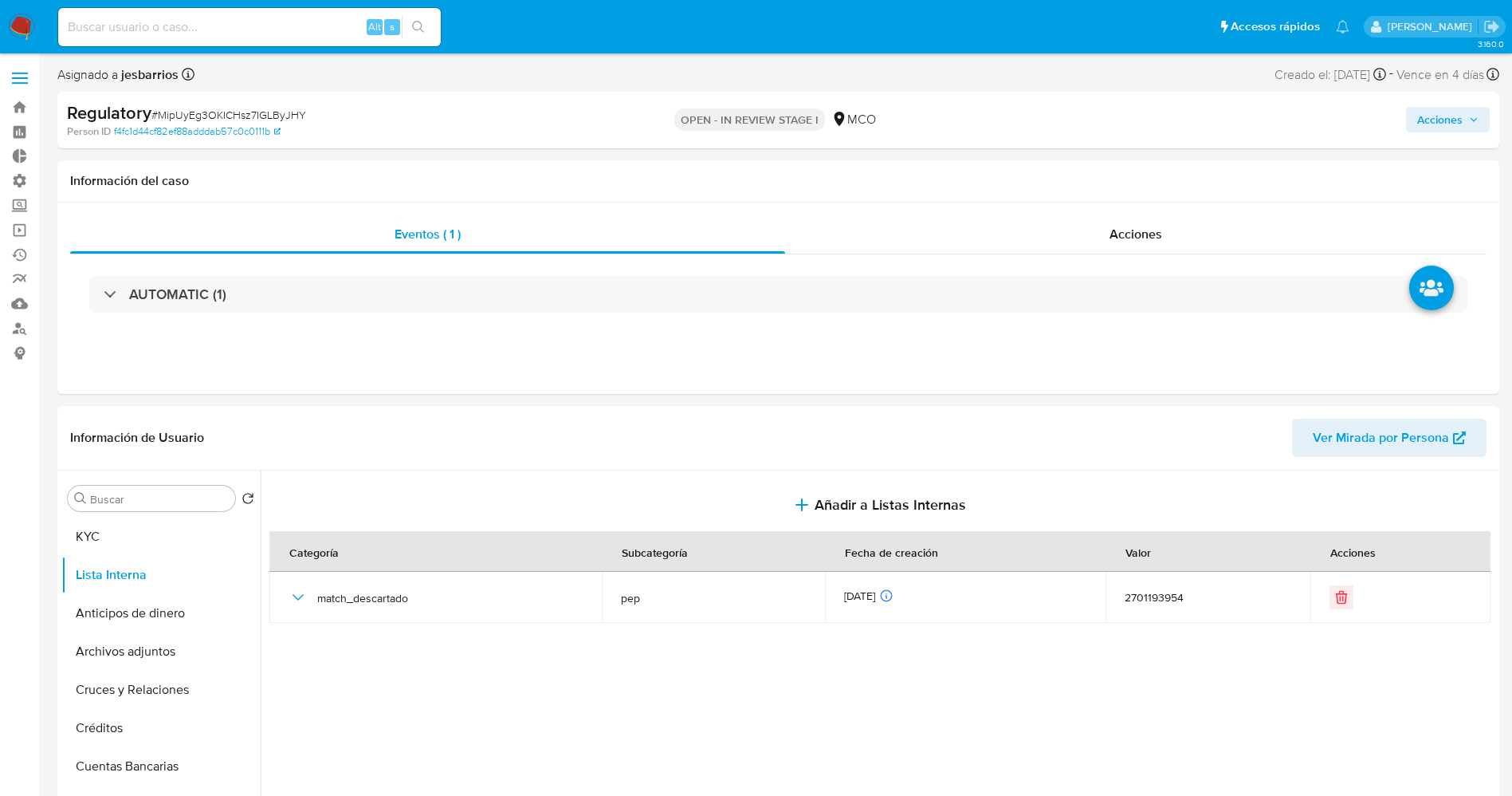
click at [1441, 124] on span "Acciones" at bounding box center [1439, 119] width 45 height 25
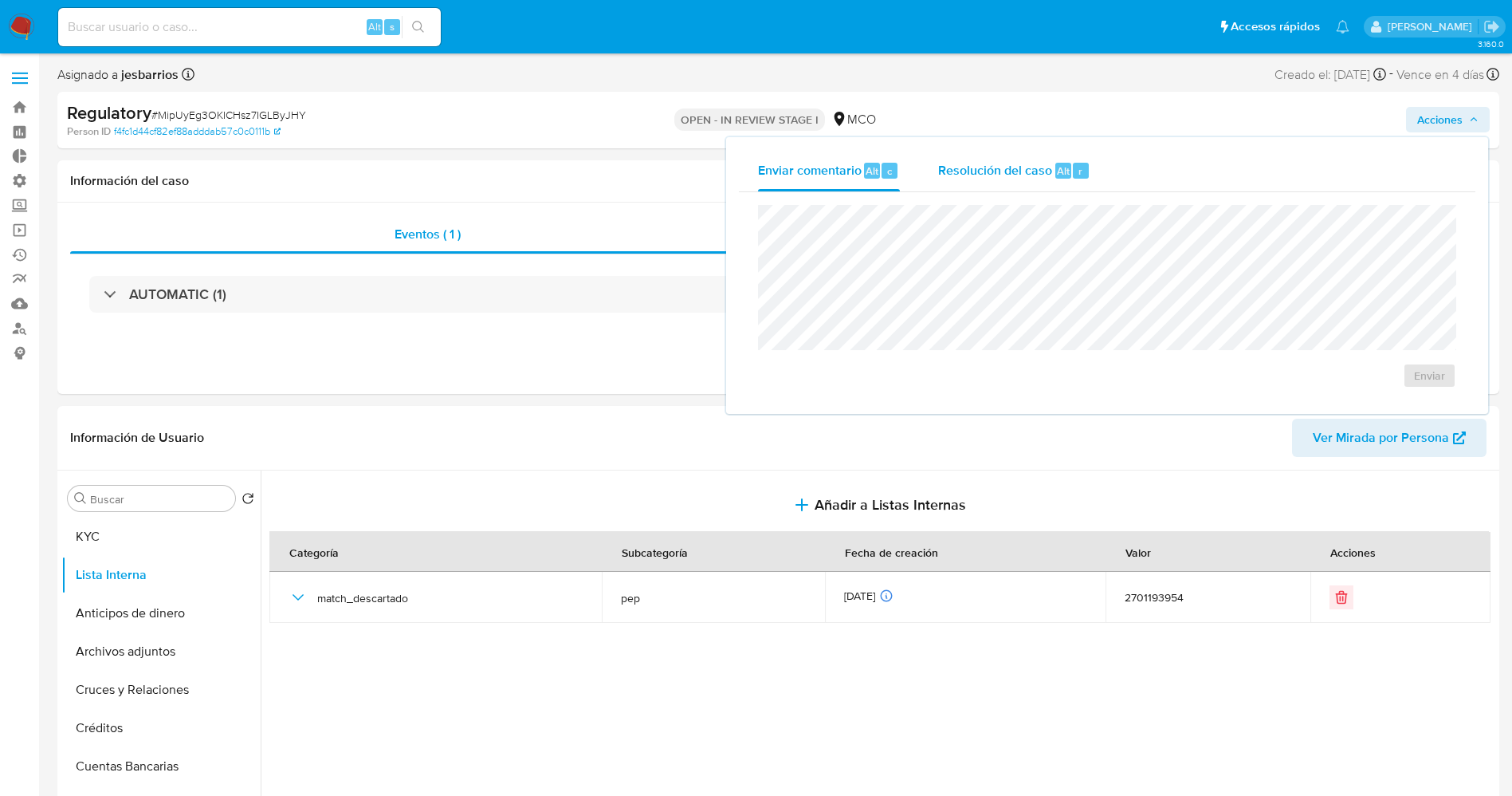
click at [1048, 165] on span "Resolución del caso" at bounding box center [994, 169] width 114 height 18
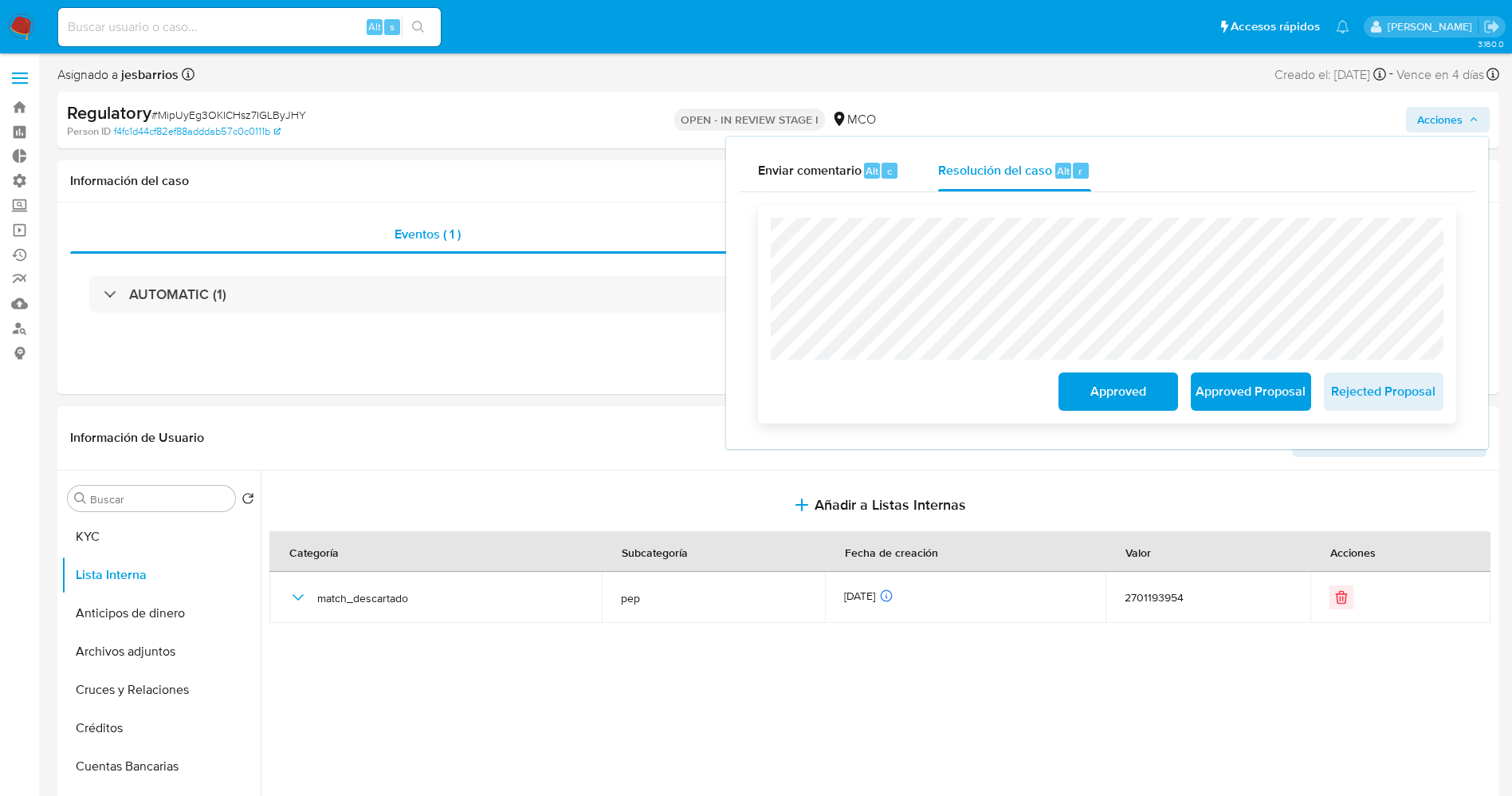
click at [1089, 389] on span "Approved" at bounding box center [1118, 391] width 78 height 35
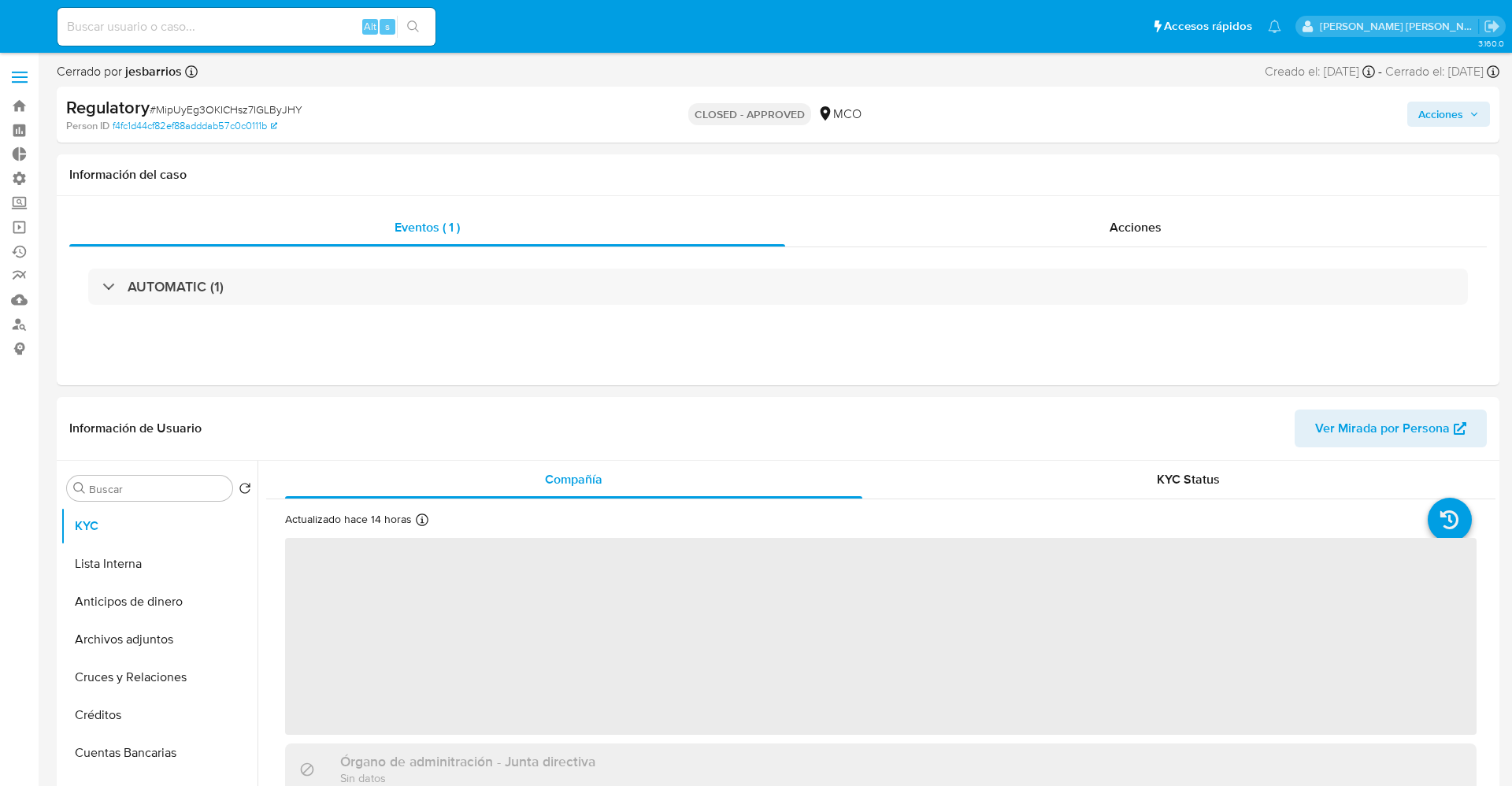
select select "10"
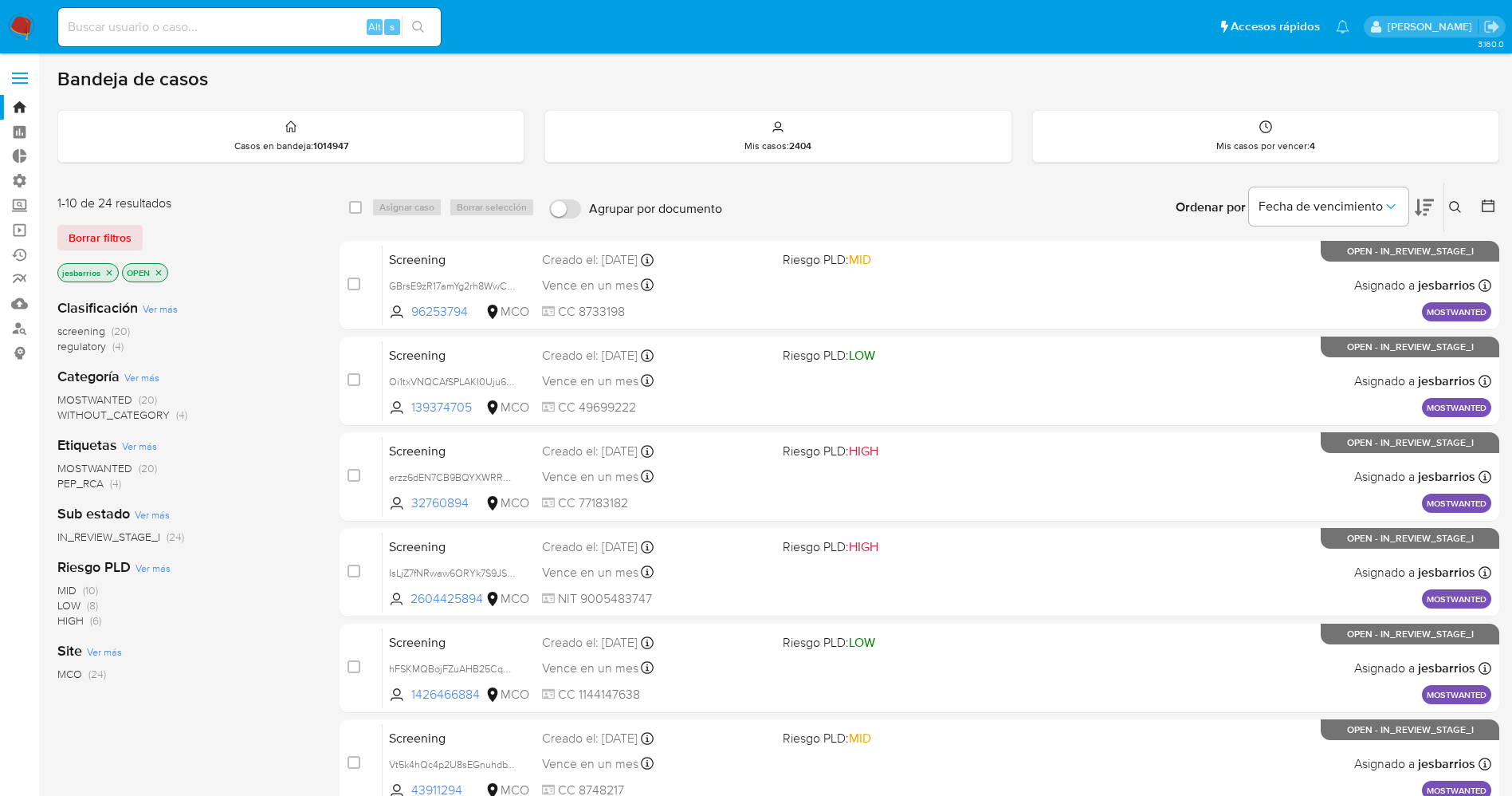
scroll to position [521, 0]
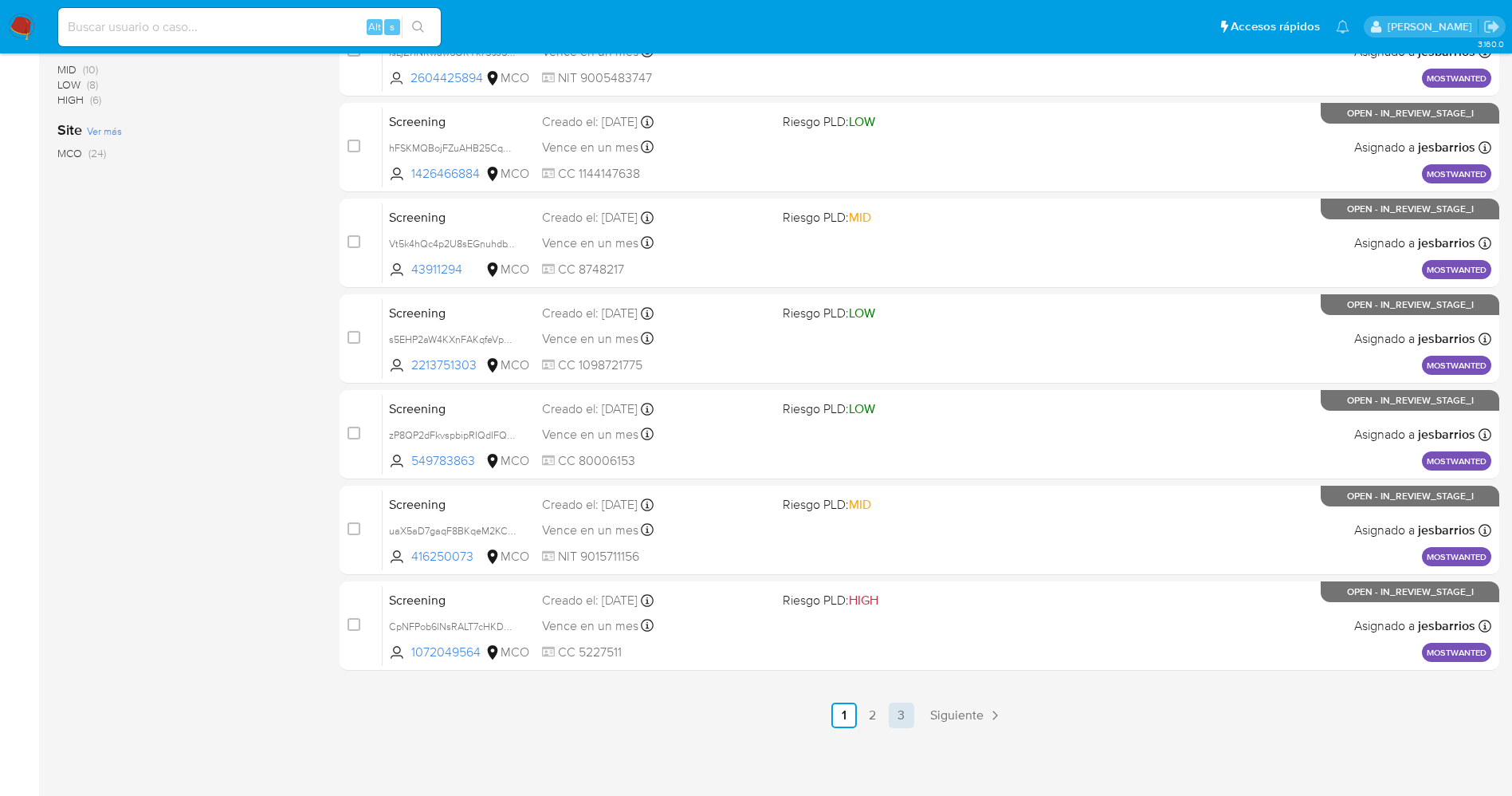
click at [905, 718] on link "3" at bounding box center [901, 714] width 25 height 25
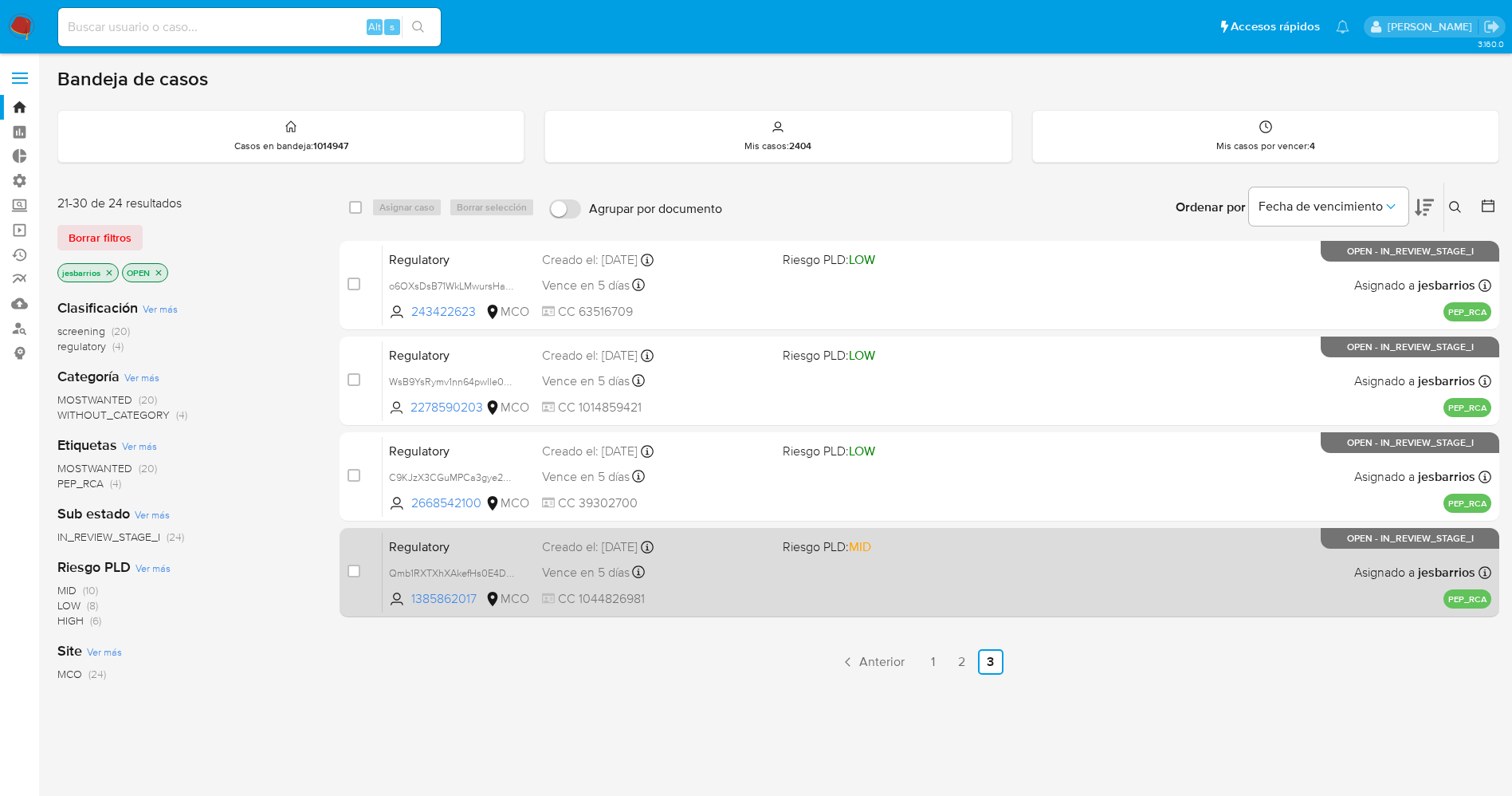
click at [907, 594] on div "Regulatory Qmb1RXTXhXAkefHs0E4DIveU 1385862017 MCO Riesgo PLD: MID Creado el: […" at bounding box center [936, 572] width 1108 height 81
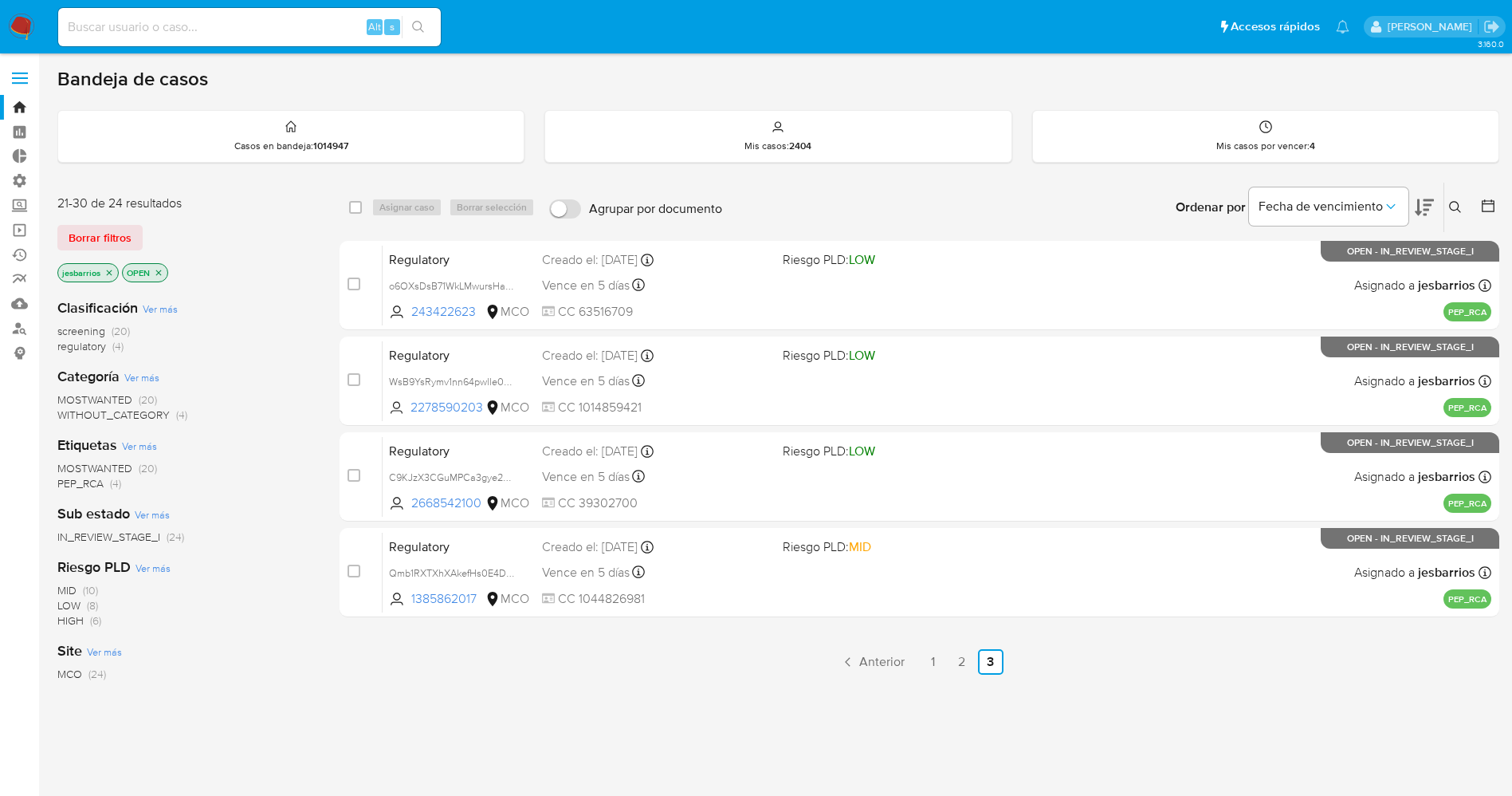
click at [14, 20] on img at bounding box center [21, 27] width 27 height 27
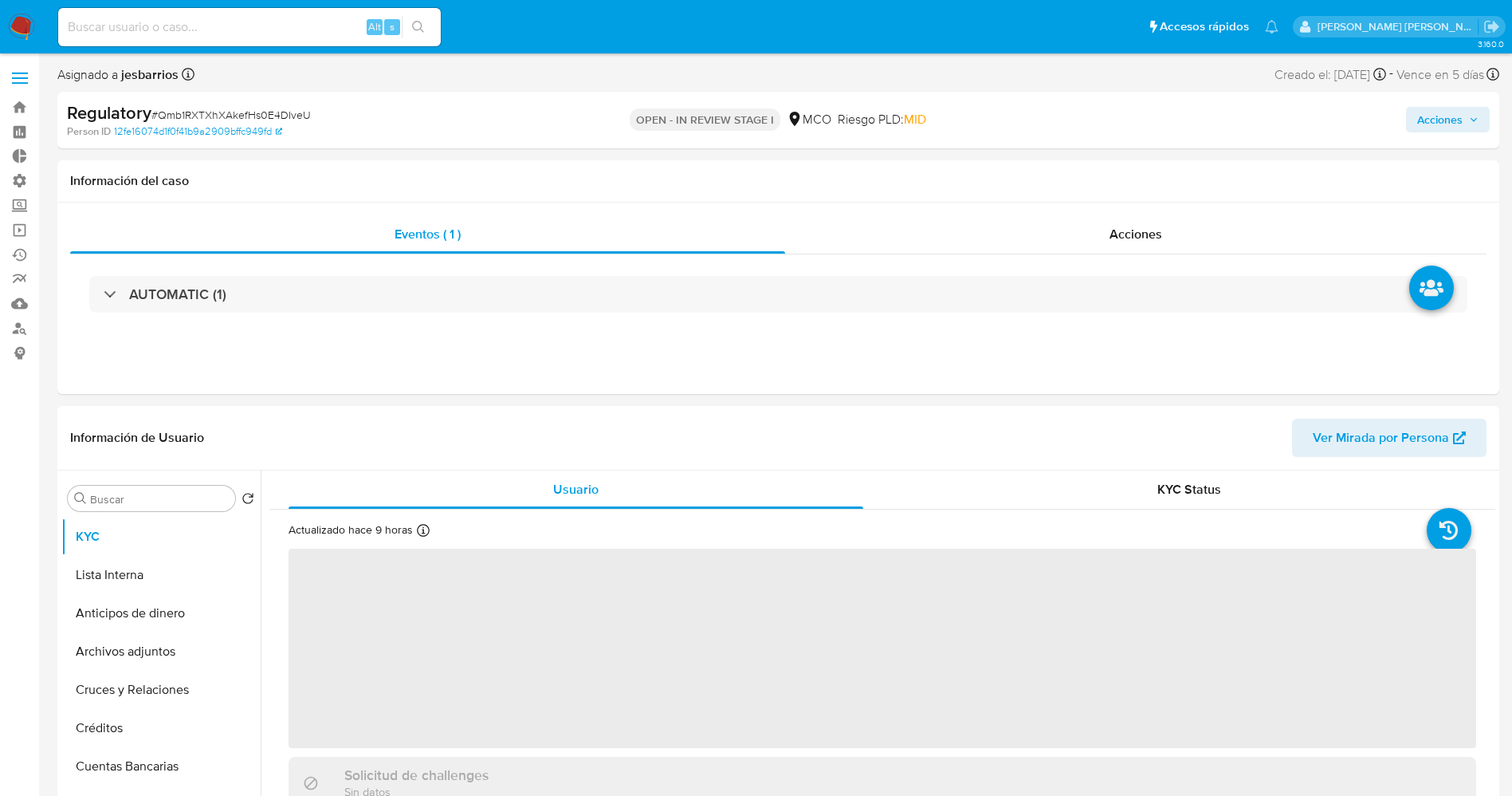
select select "10"
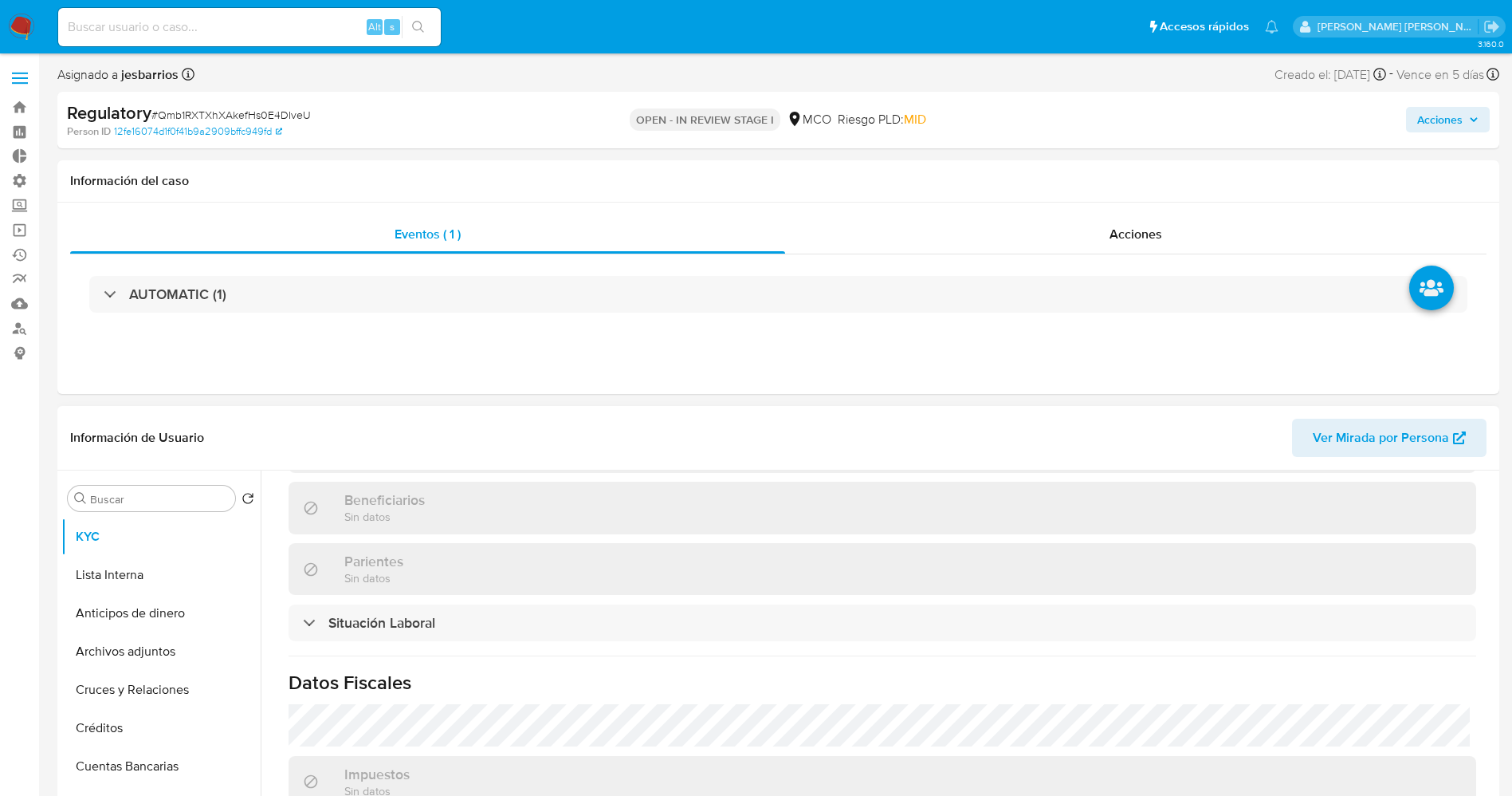
scroll to position [718, 0]
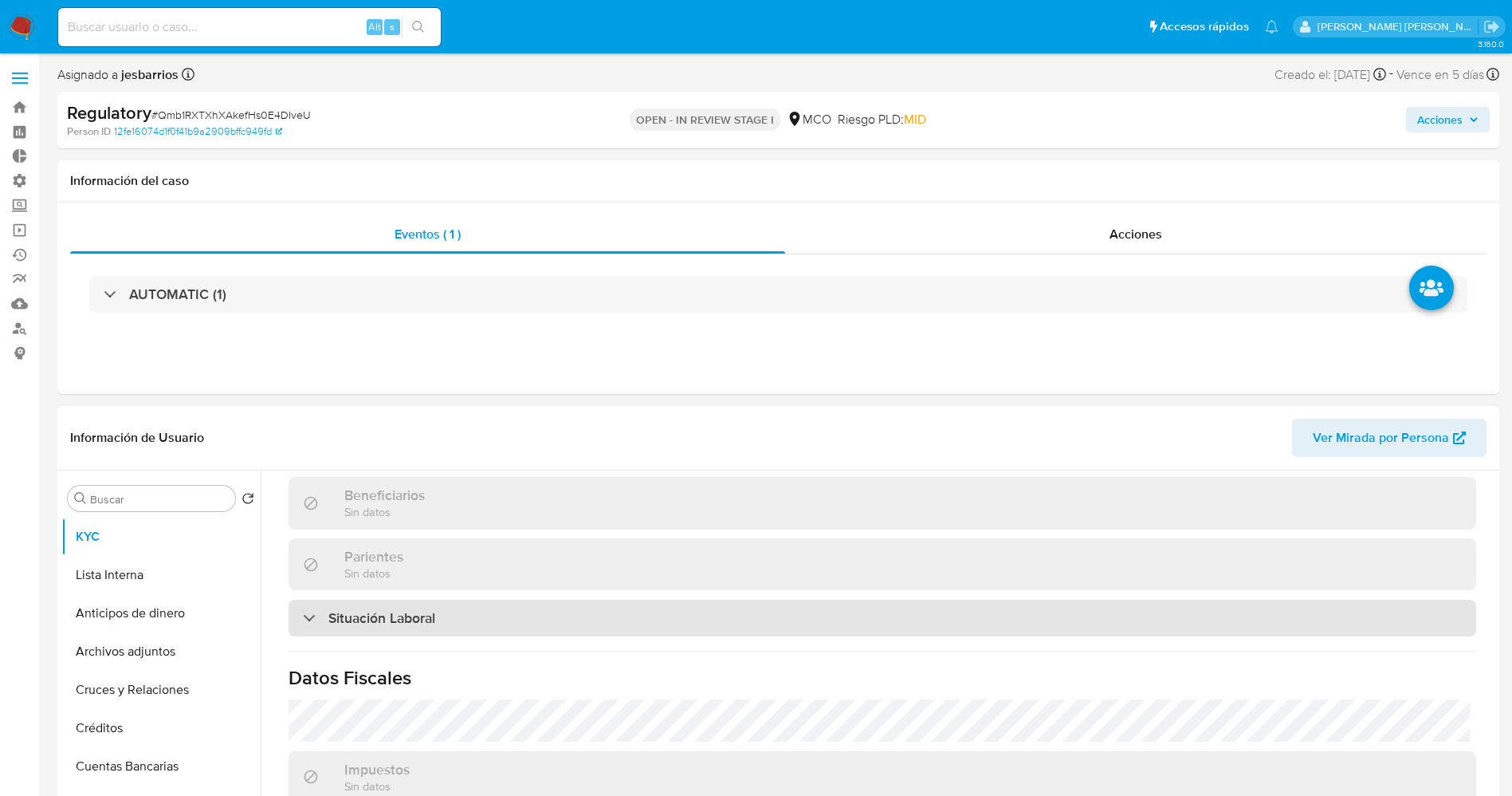
click at [461, 621] on div "Situación Laboral" at bounding box center [881, 618] width 1187 height 36
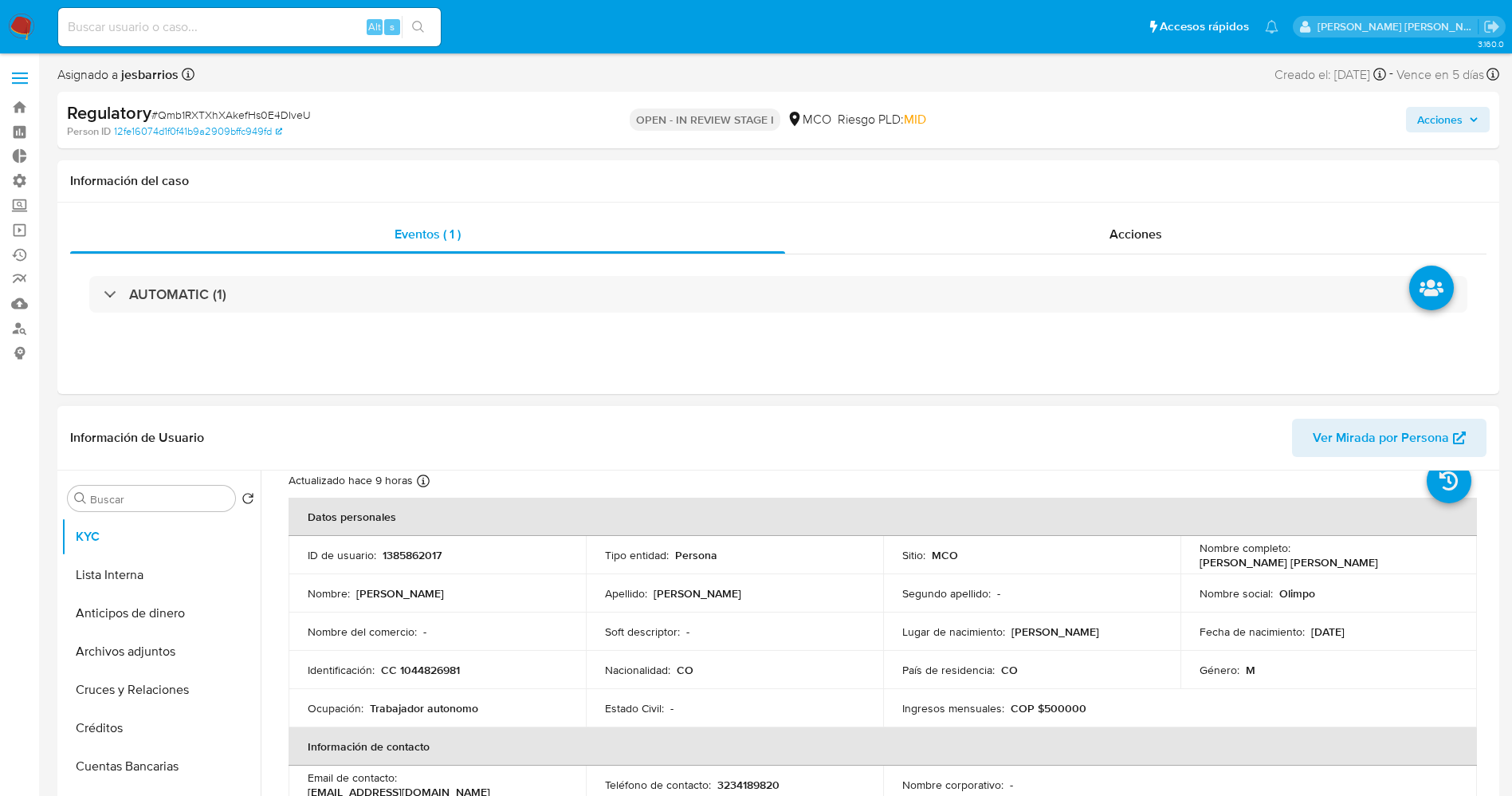
scroll to position [0, 0]
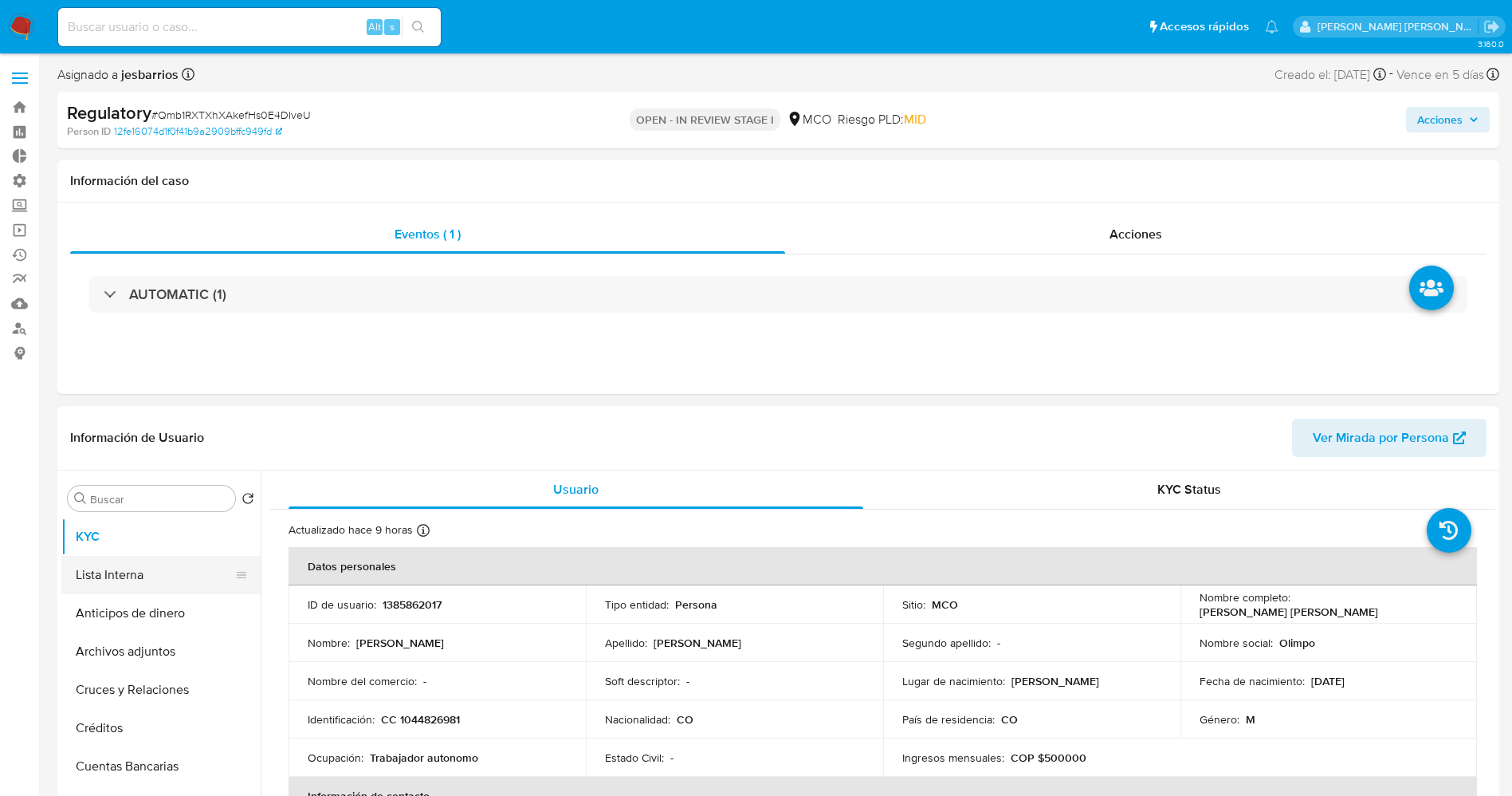
click at [104, 575] on button "Lista Interna" at bounding box center [155, 575] width 187 height 38
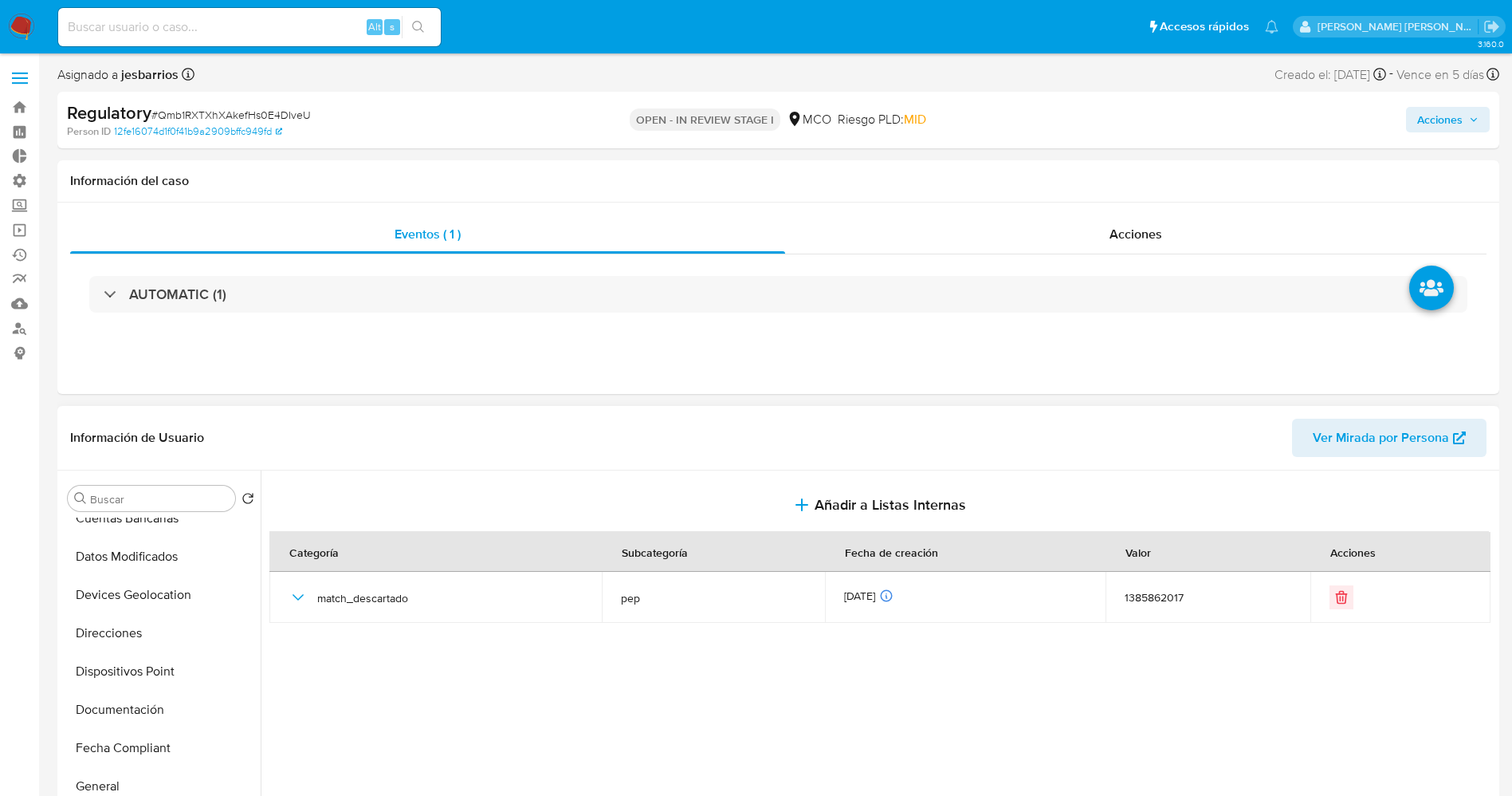
scroll to position [359, 0]
click at [142, 700] on button "Historial Casos" at bounding box center [155, 713] width 187 height 38
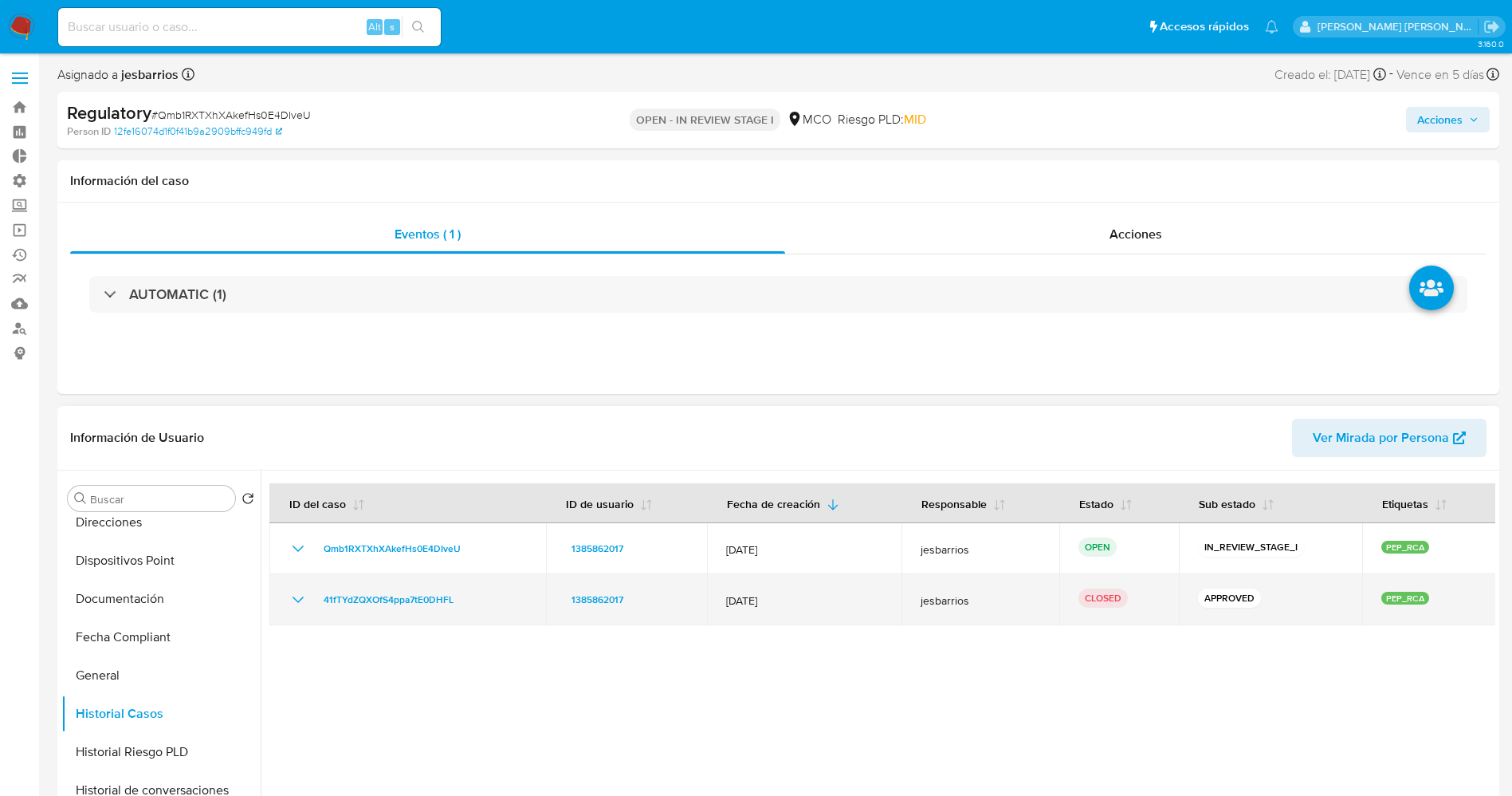
click at [305, 597] on icon "Mostrar/Ocultar" at bounding box center [298, 600] width 19 height 19
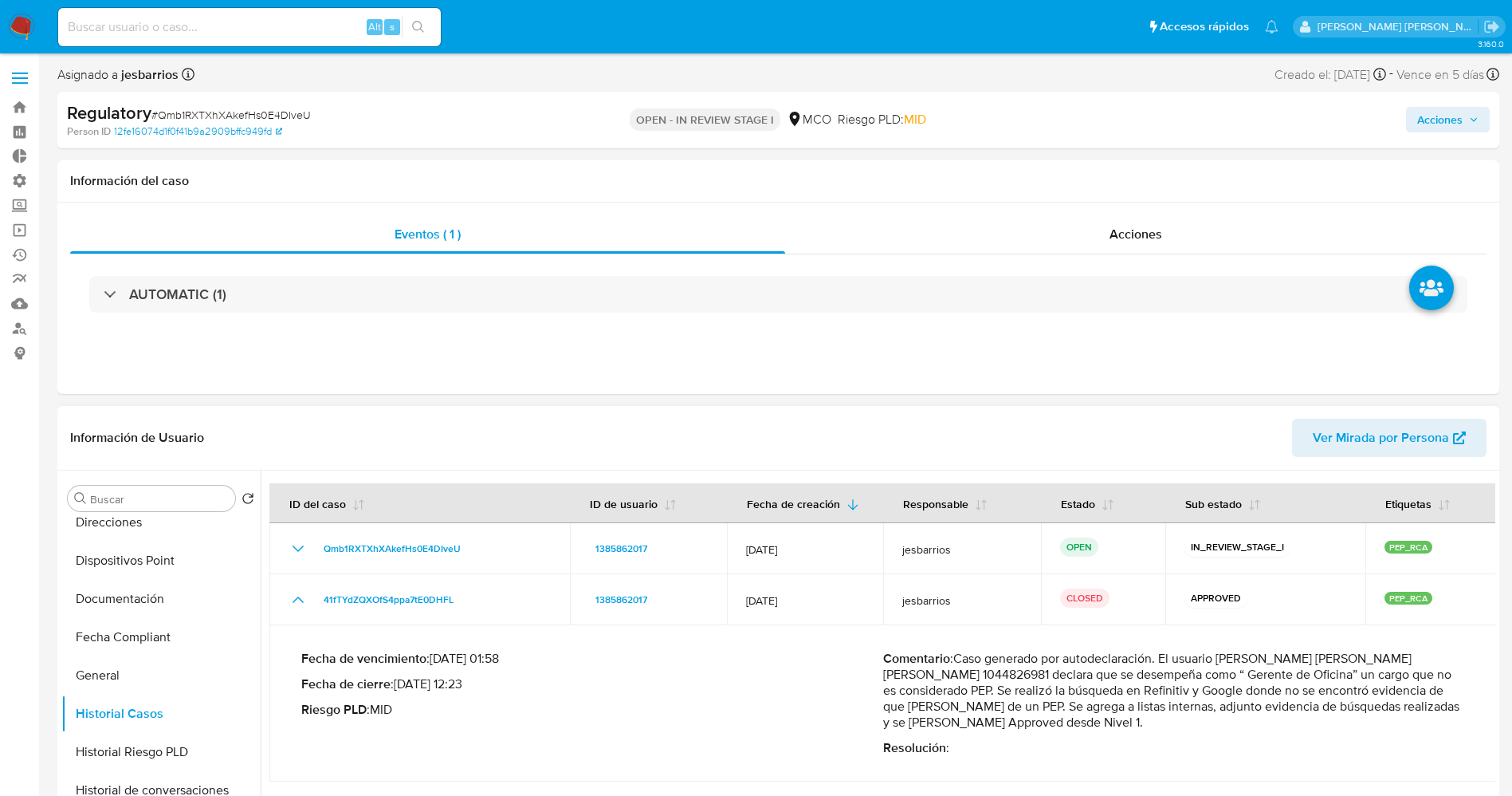
drag, startPoint x: 960, startPoint y: 657, endPoint x: 1005, endPoint y: 736, distance: 90.9
click at [1005, 736] on div "Comentario : Caso generado por autodeclaración. El usuario [PERSON_NAME] [PERSO…" at bounding box center [1174, 703] width 582 height 105
click at [1011, 694] on p "Comentario : Caso generado por autodeclaración. El usuario [PERSON_NAME] [PERSO…" at bounding box center [1174, 691] width 582 height 80
drag, startPoint x: 954, startPoint y: 662, endPoint x: 988, endPoint y: 720, distance: 67.2
click at [988, 720] on p "Comentario : Caso generado por autodeclaración. El usuario [PERSON_NAME] [PERSO…" at bounding box center [1174, 691] width 582 height 80
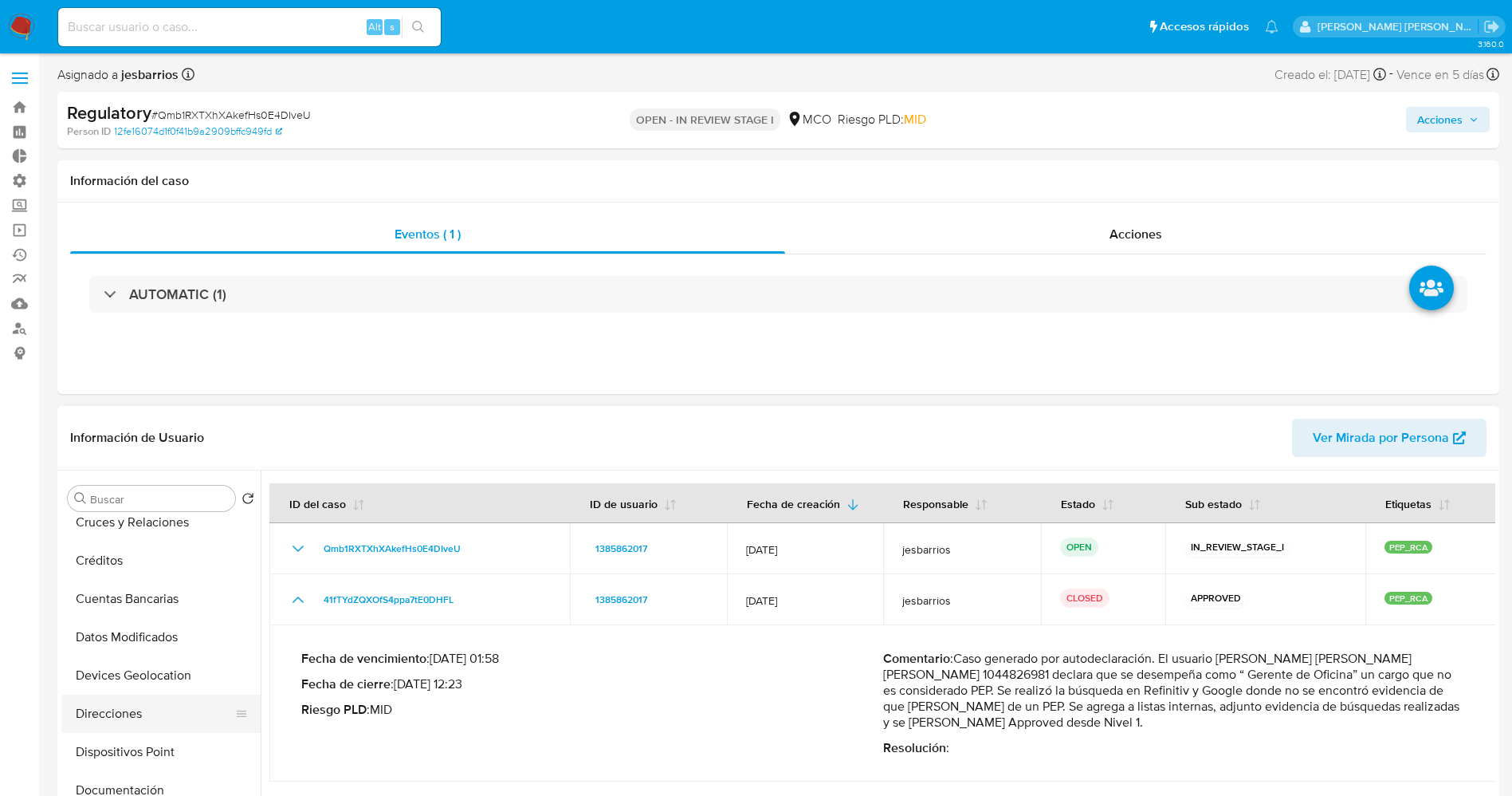
scroll to position [0, 0]
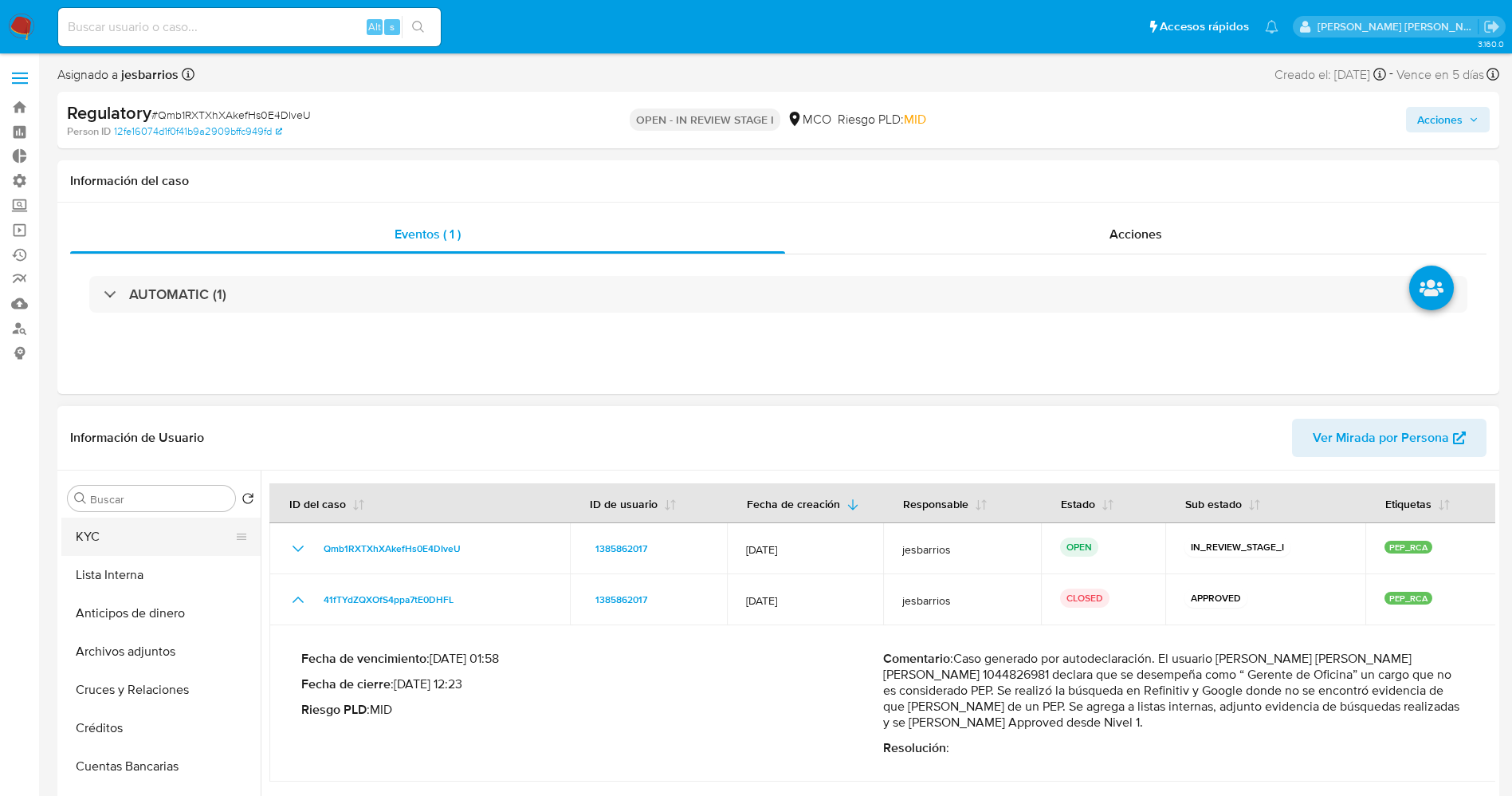
click at [102, 530] on button "KYC" at bounding box center [155, 536] width 187 height 38
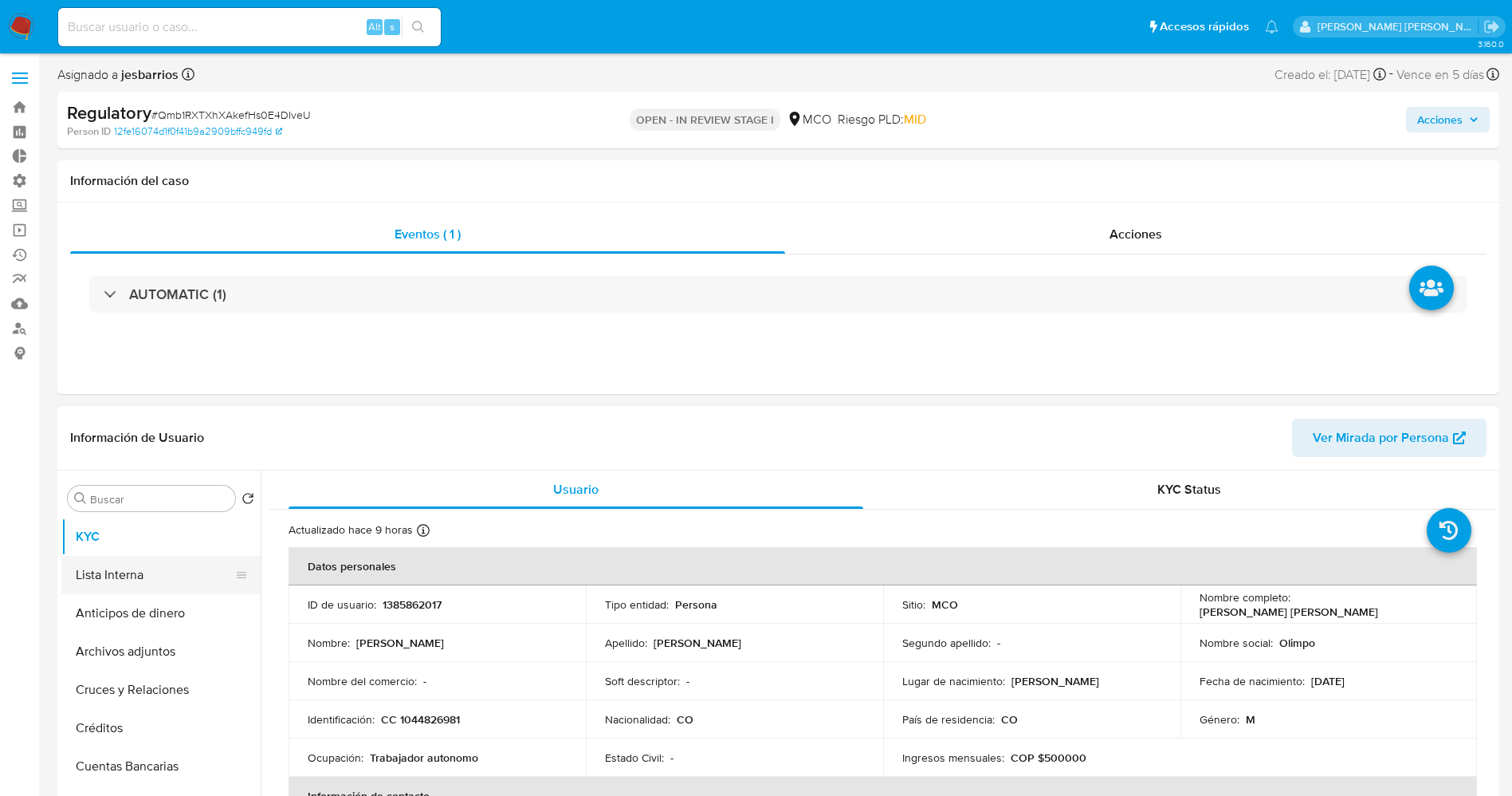
click at [109, 573] on button "Lista Interna" at bounding box center [155, 575] width 187 height 38
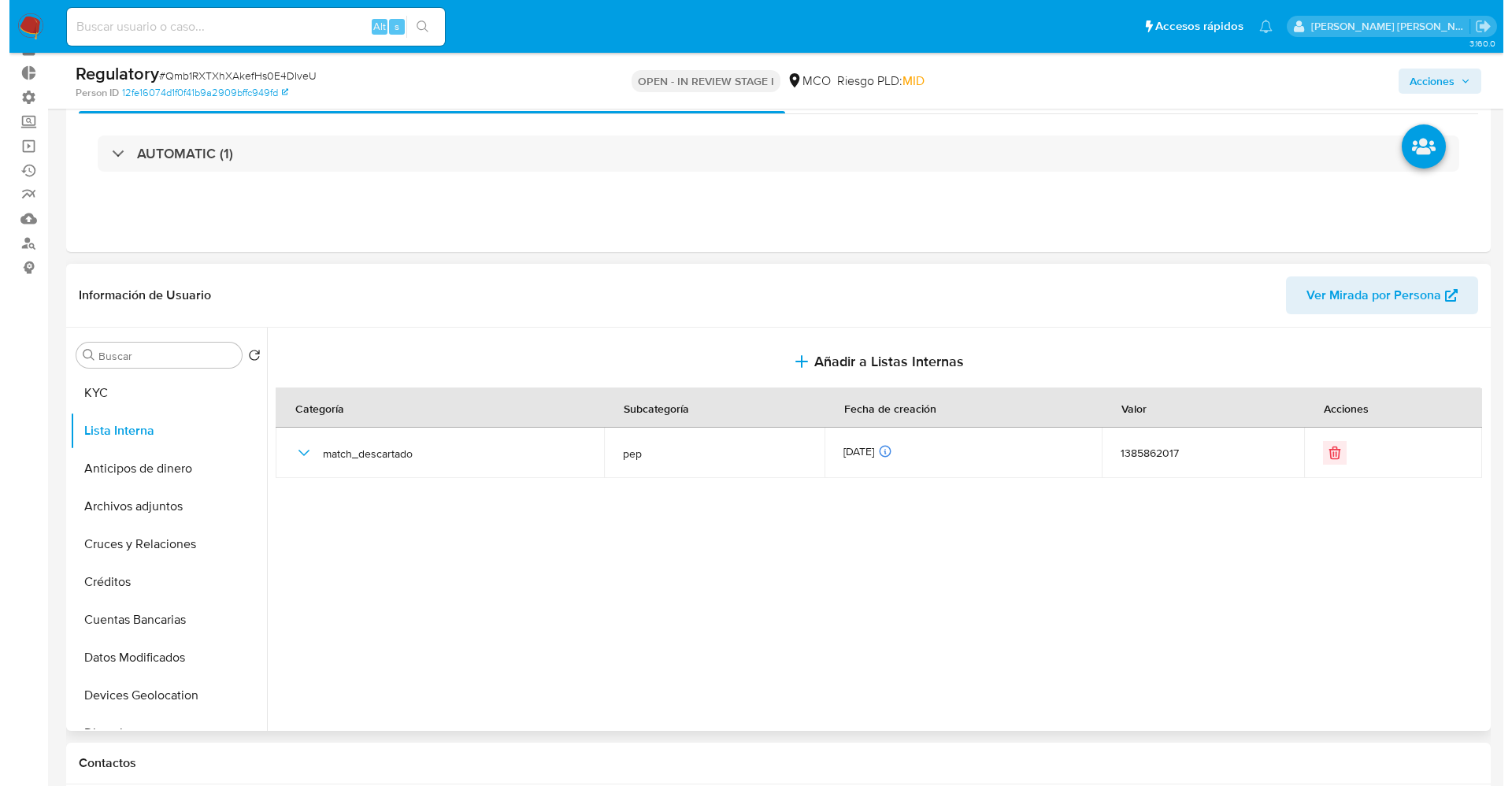
scroll to position [118, 0]
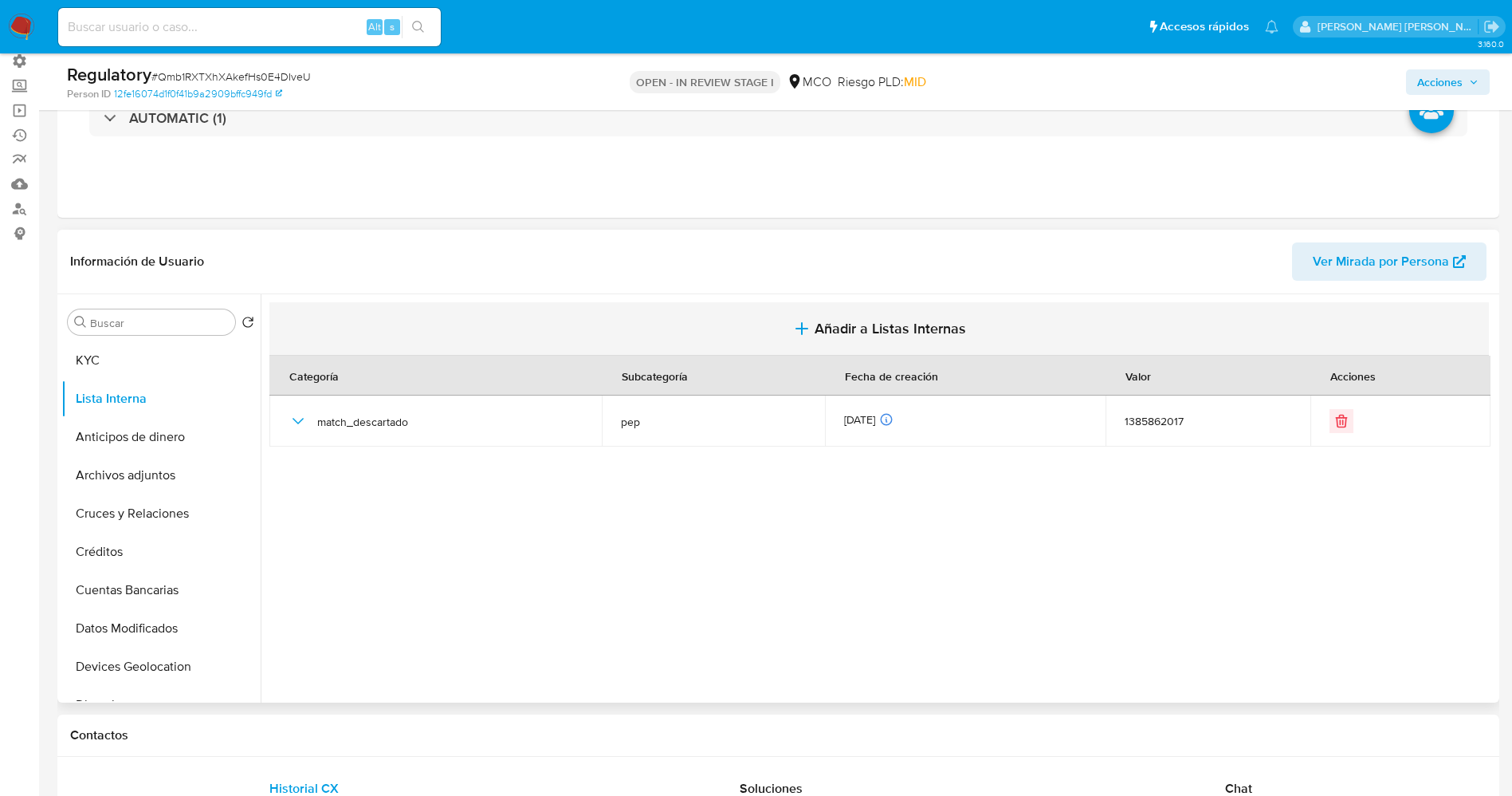
click at [979, 319] on button "Añadir a Listas Internas" at bounding box center [879, 328] width 1219 height 53
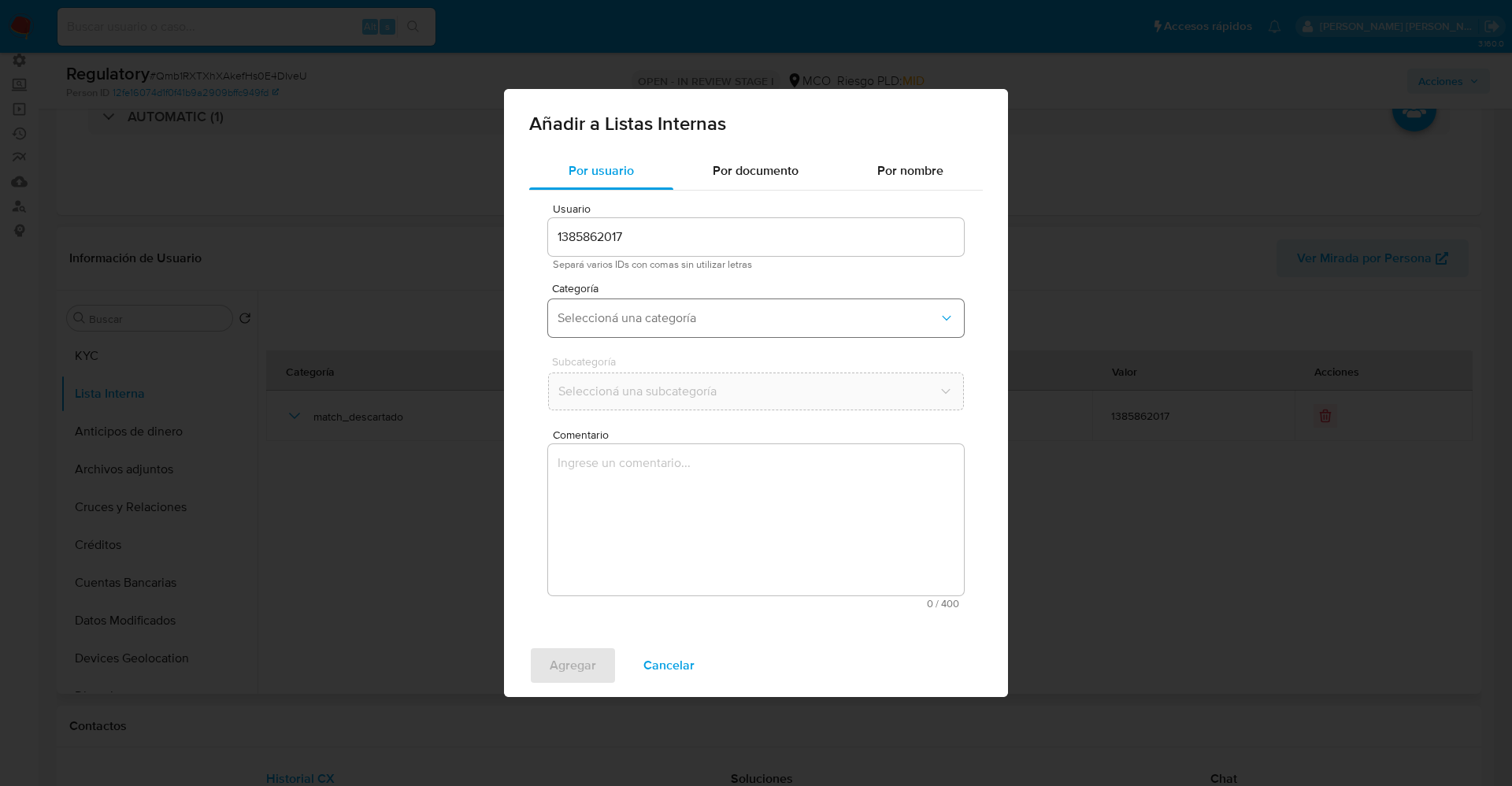
click at [726, 326] on button "Seleccioná una categoría" at bounding box center [756, 318] width 415 height 38
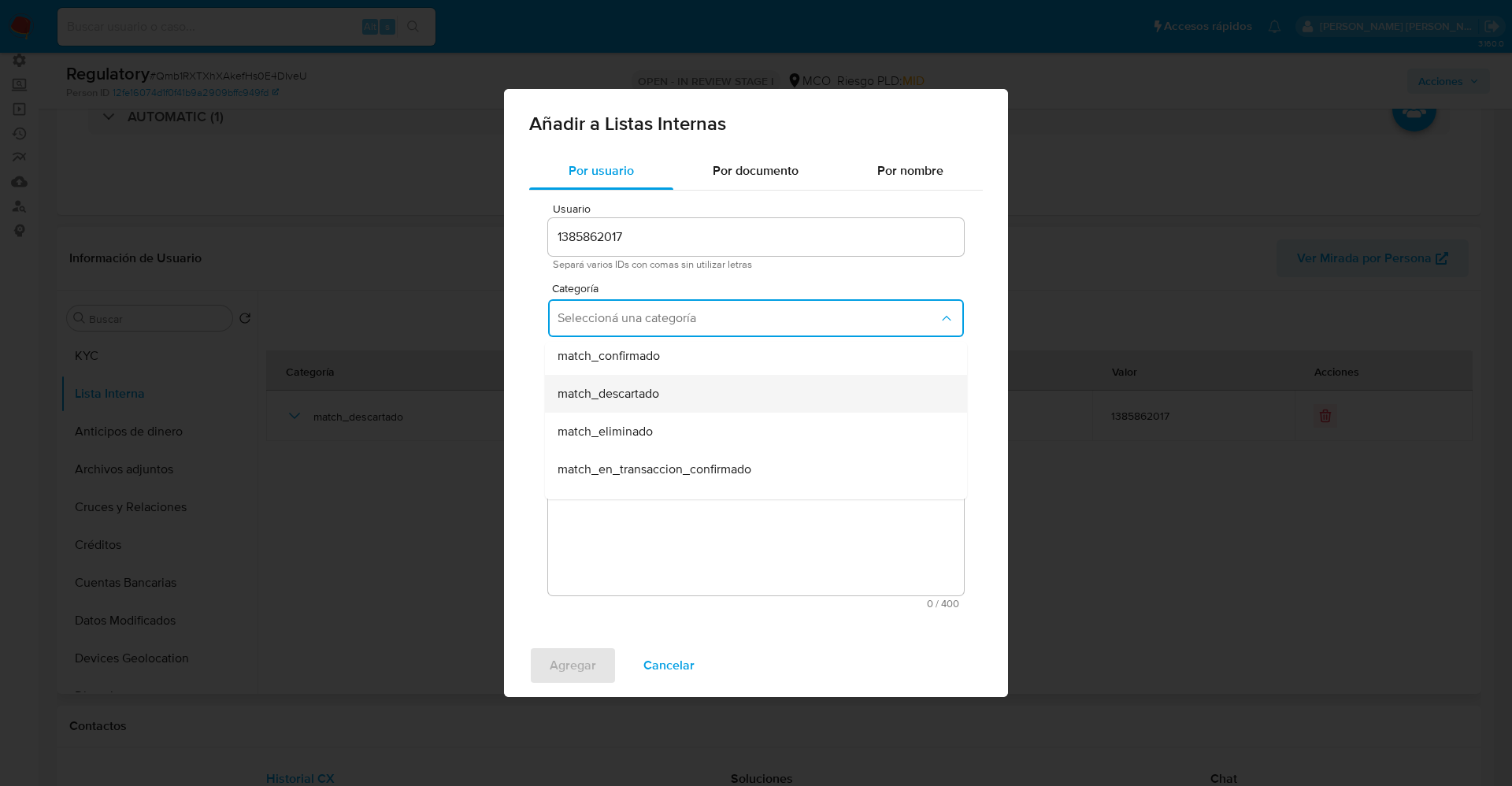
click at [678, 398] on div "match_descartado" at bounding box center [751, 394] width 387 height 38
click at [675, 391] on span "Seleccioná una subcategoría" at bounding box center [748, 391] width 381 height 15
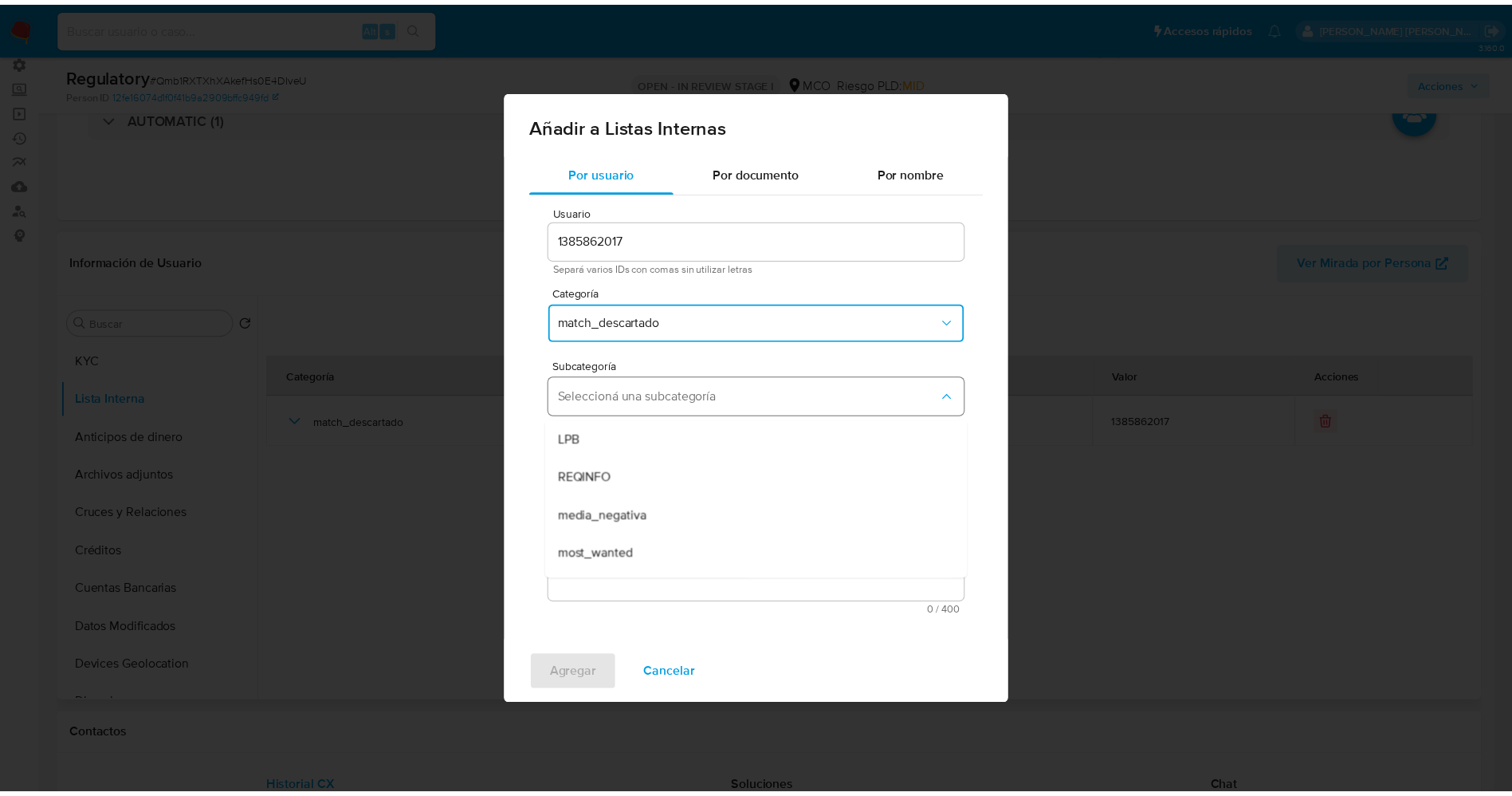
scroll to position [109, 0]
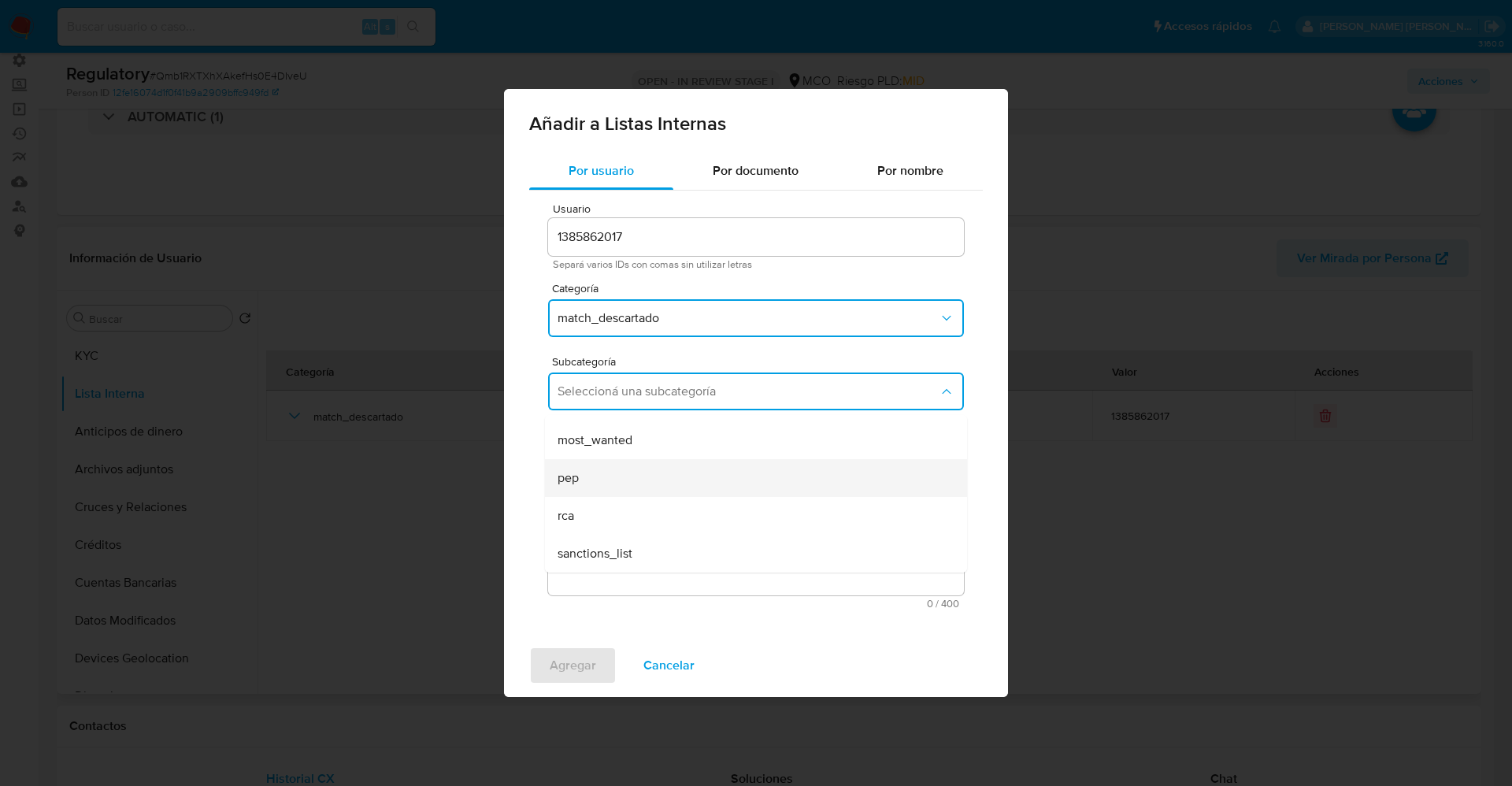
click at [635, 477] on div "pep" at bounding box center [751, 478] width 387 height 38
click at [635, 477] on textarea "Comentario" at bounding box center [756, 519] width 415 height 151
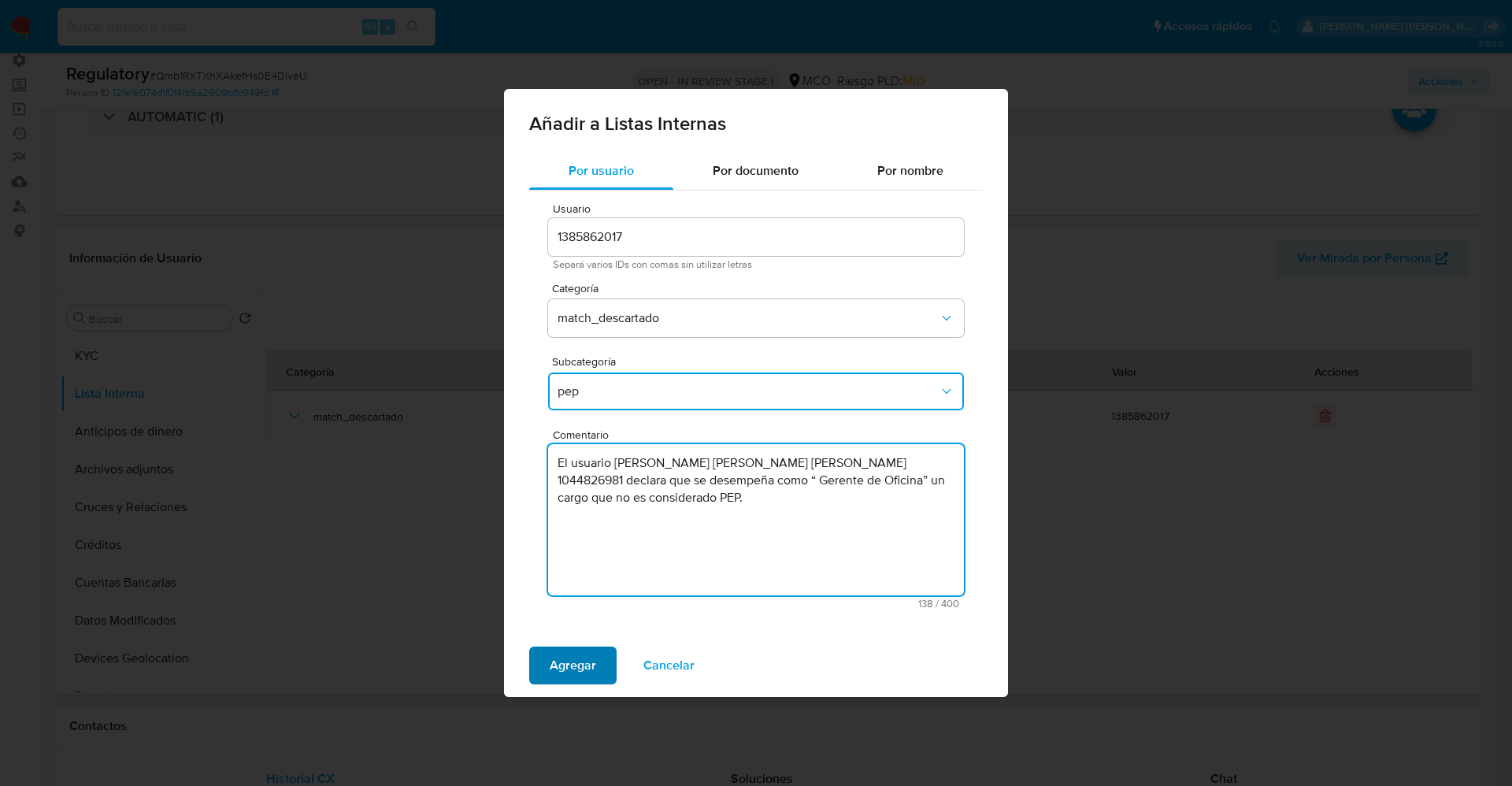
type textarea "El usuario [PERSON_NAME] [PERSON_NAME] [PERSON_NAME] 1044826981 declara que se …"
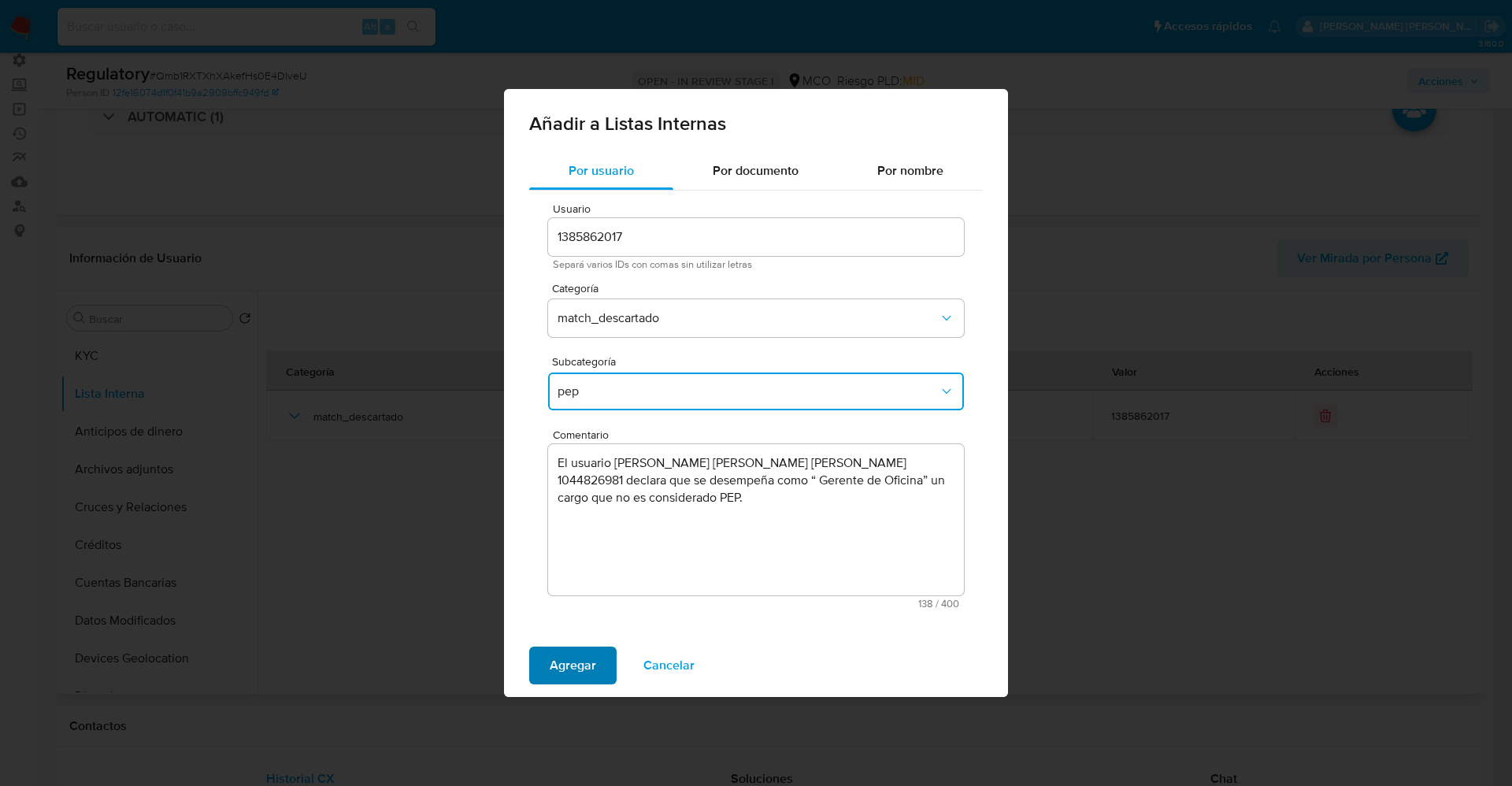
click at [576, 659] on span "Agregar" at bounding box center [572, 665] width 46 height 34
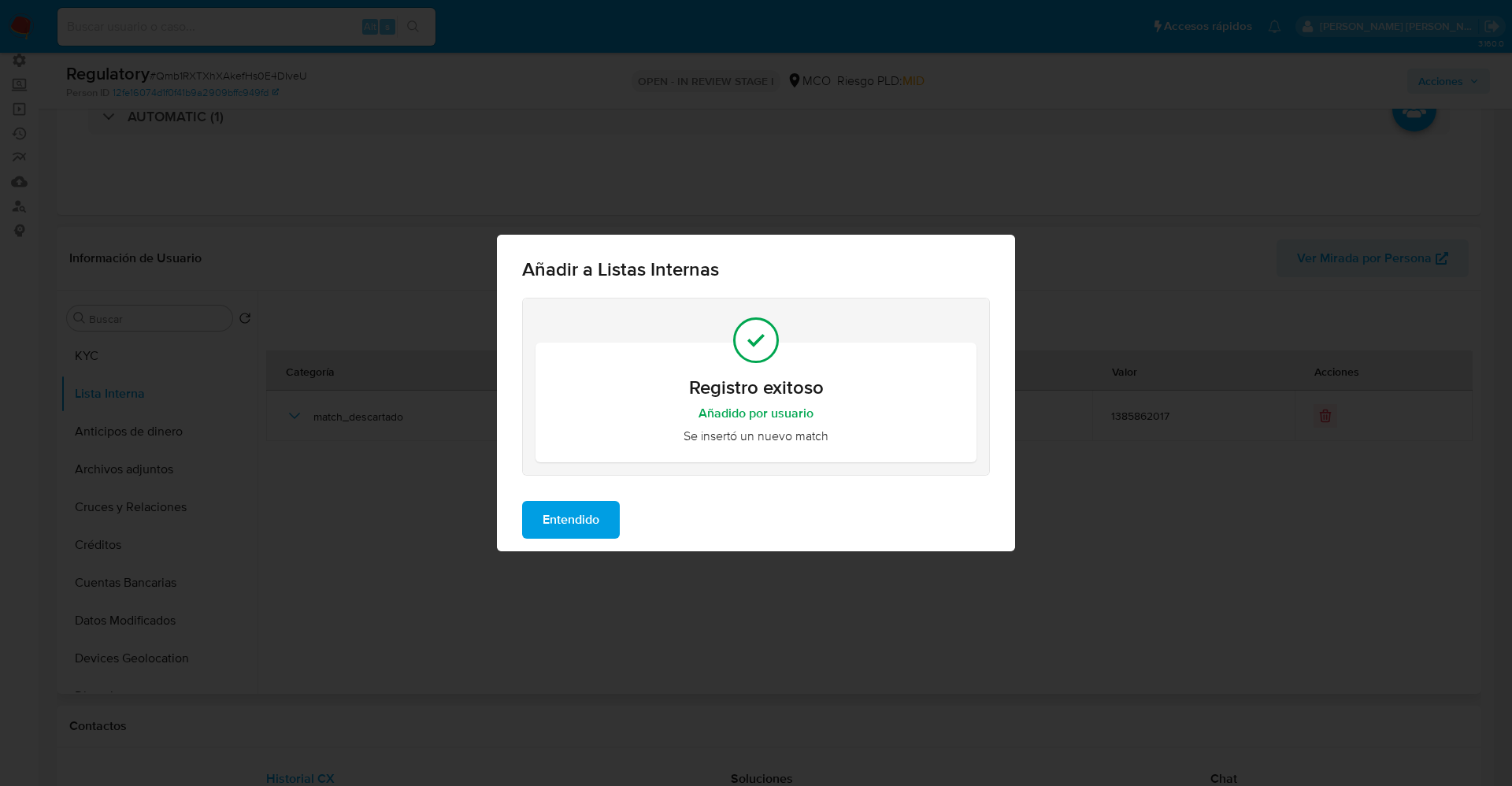
click at [545, 520] on span "Entendido" at bounding box center [571, 519] width 57 height 34
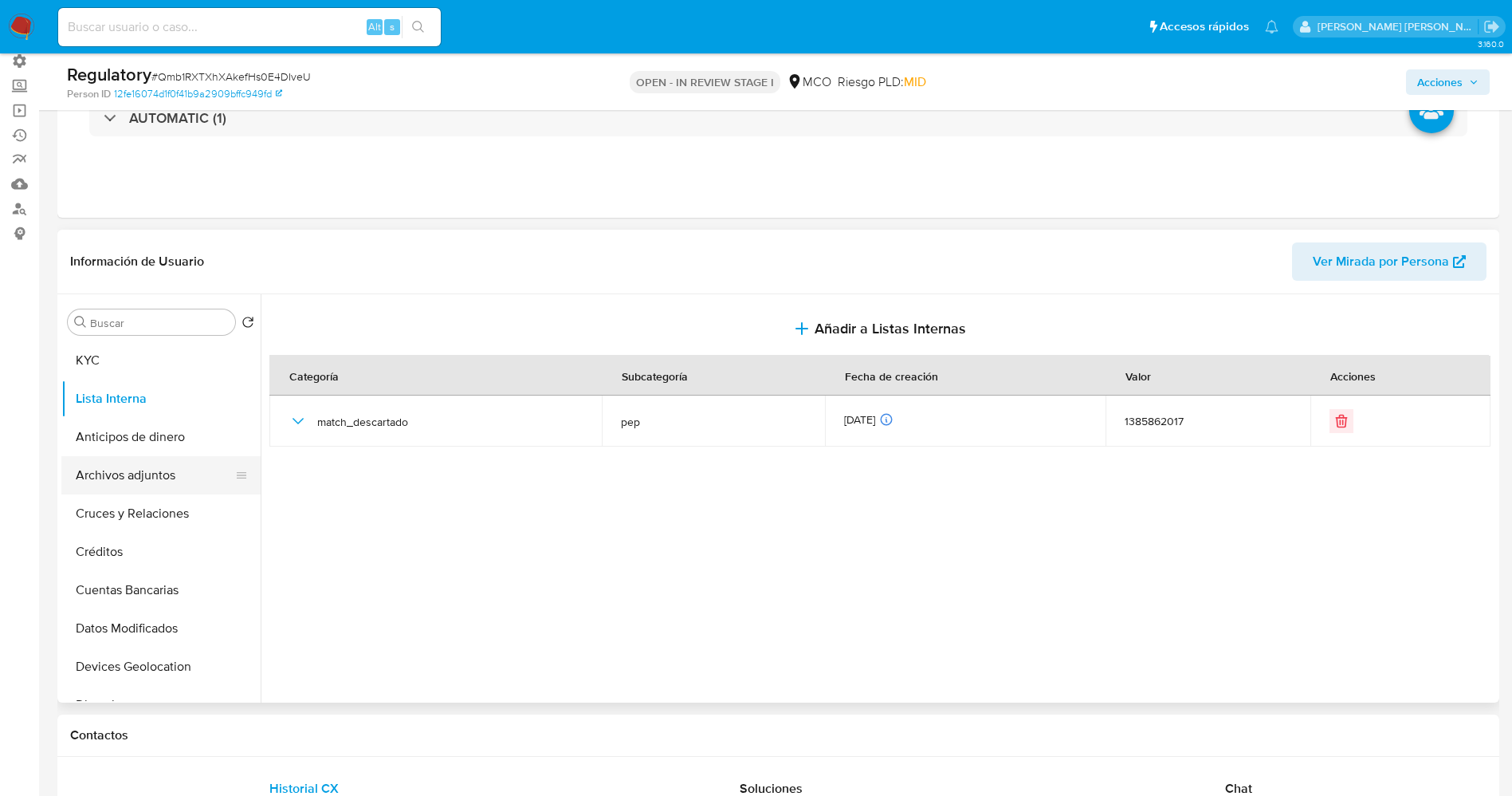
click at [116, 469] on button "Archivos adjuntos" at bounding box center [155, 475] width 187 height 38
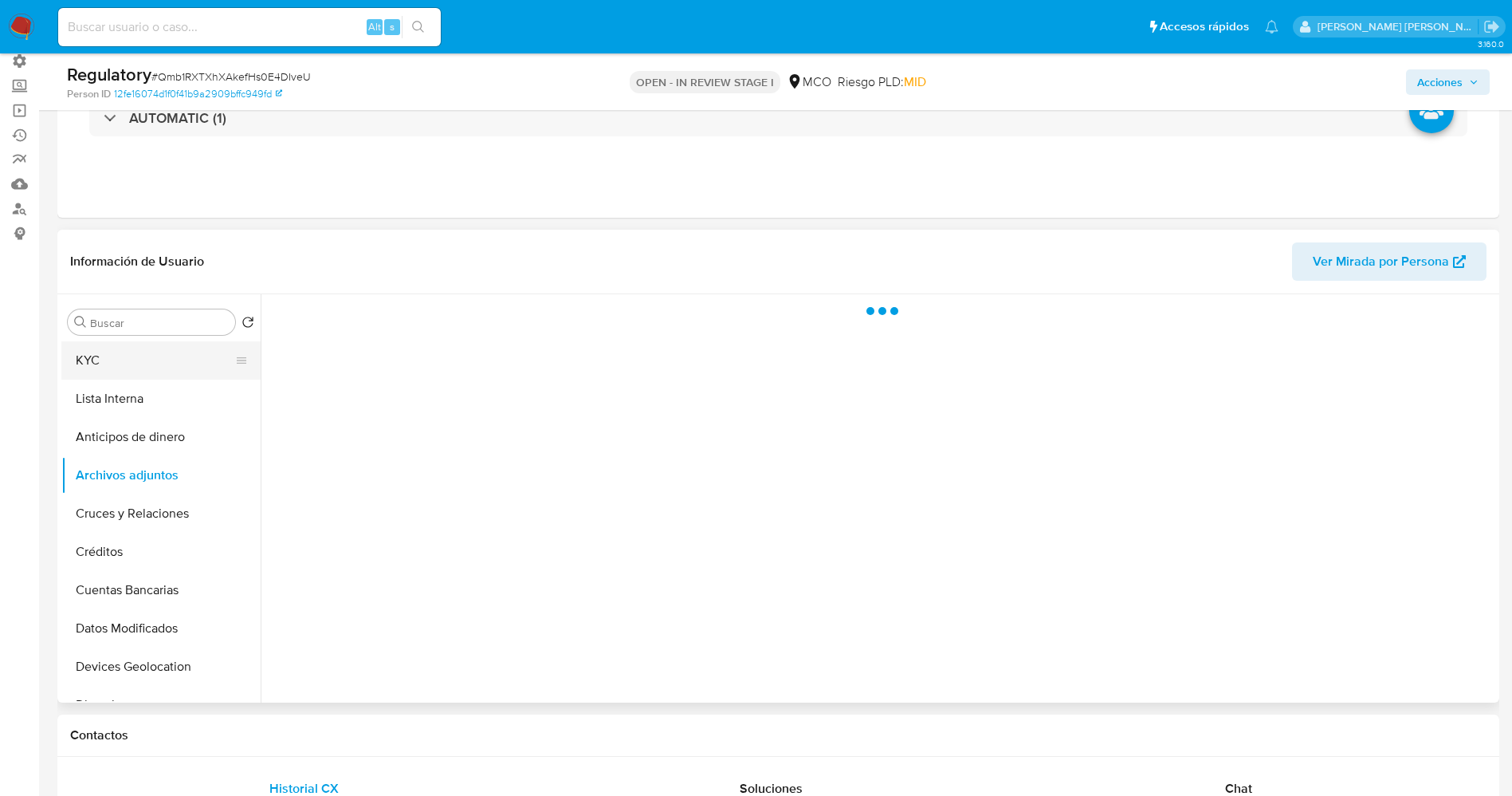
click at [135, 357] on button "KYC" at bounding box center [155, 361] width 187 height 38
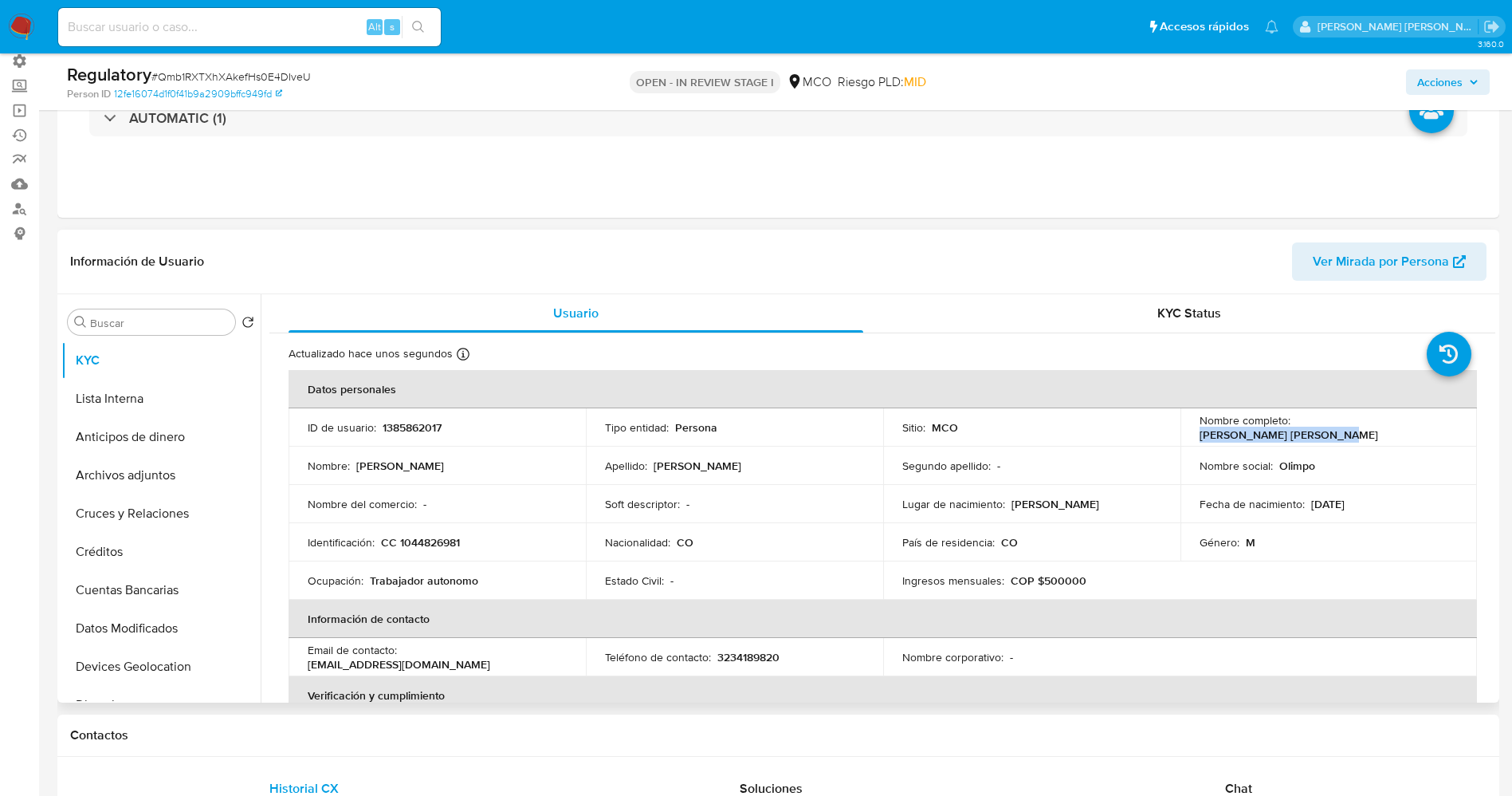
drag, startPoint x: 1291, startPoint y: 428, endPoint x: 1432, endPoint y: 428, distance: 141.0
click at [1436, 428] on div "Nombre completo : [PERSON_NAME] [PERSON_NAME]" at bounding box center [1329, 427] width 259 height 29
click at [156, 410] on button "Lista Interna" at bounding box center [155, 399] width 187 height 38
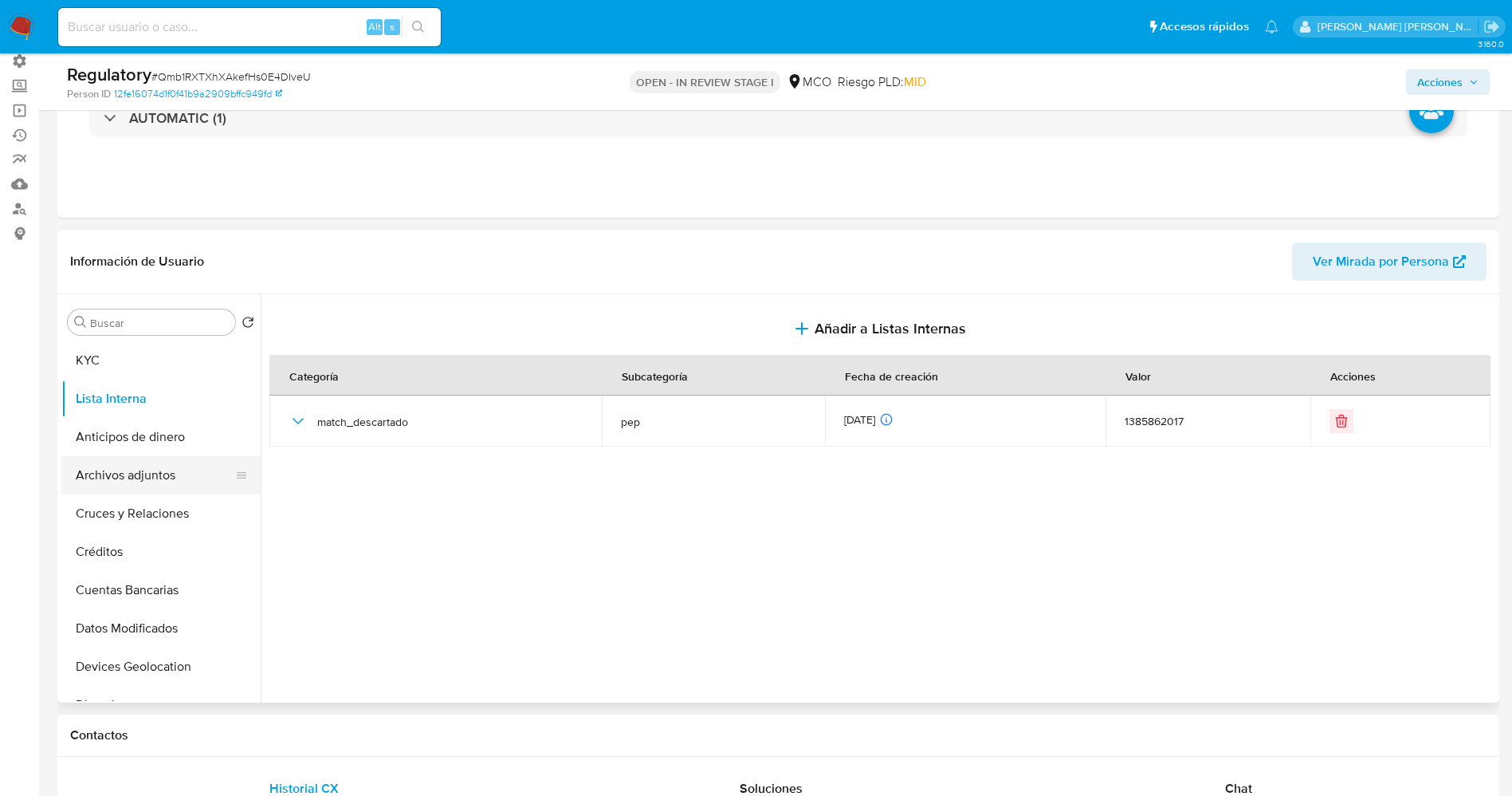
click at [129, 482] on button "Archivos adjuntos" at bounding box center [155, 475] width 187 height 38
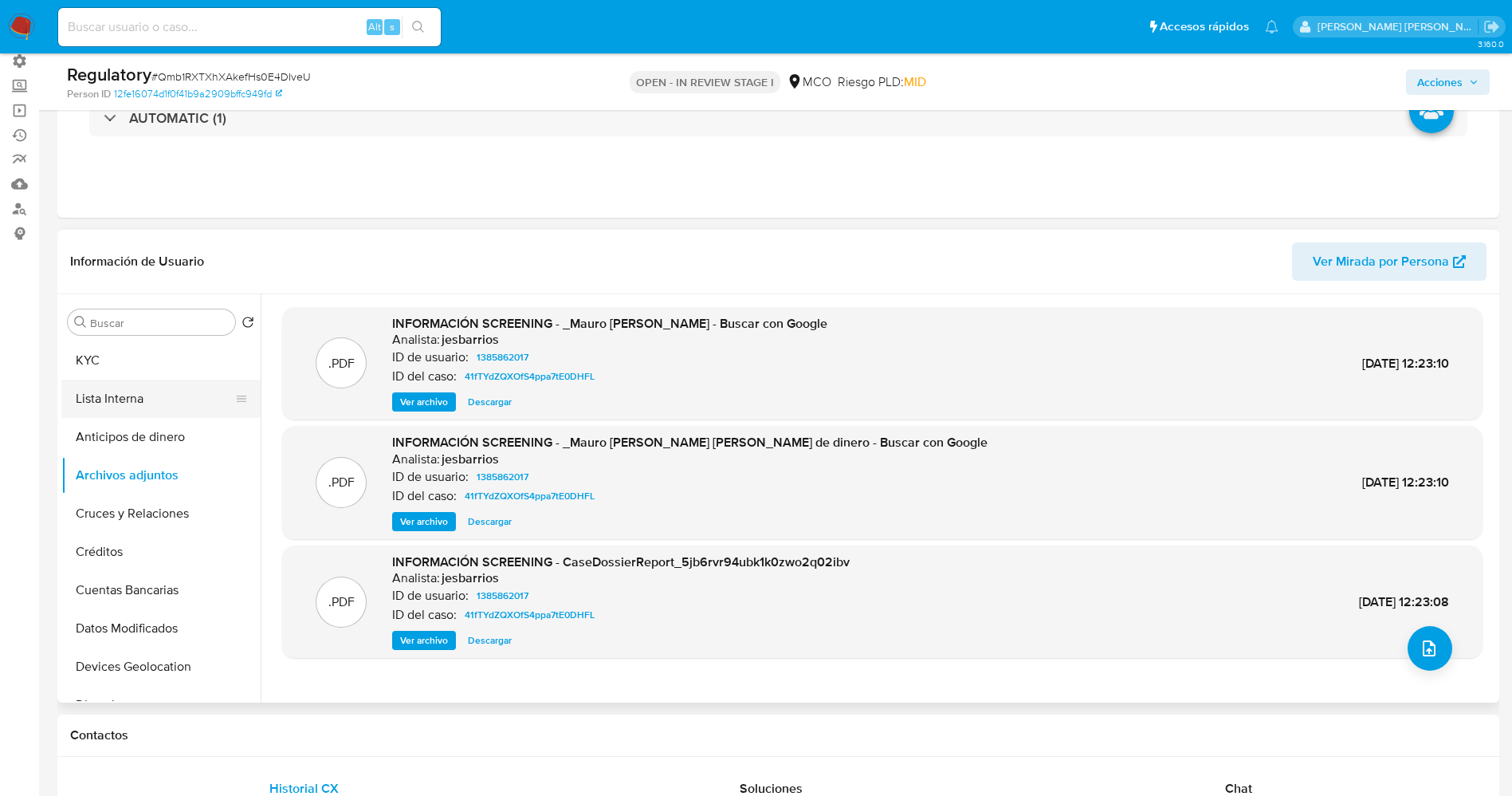
click at [112, 401] on button "Lista Interna" at bounding box center [155, 399] width 187 height 38
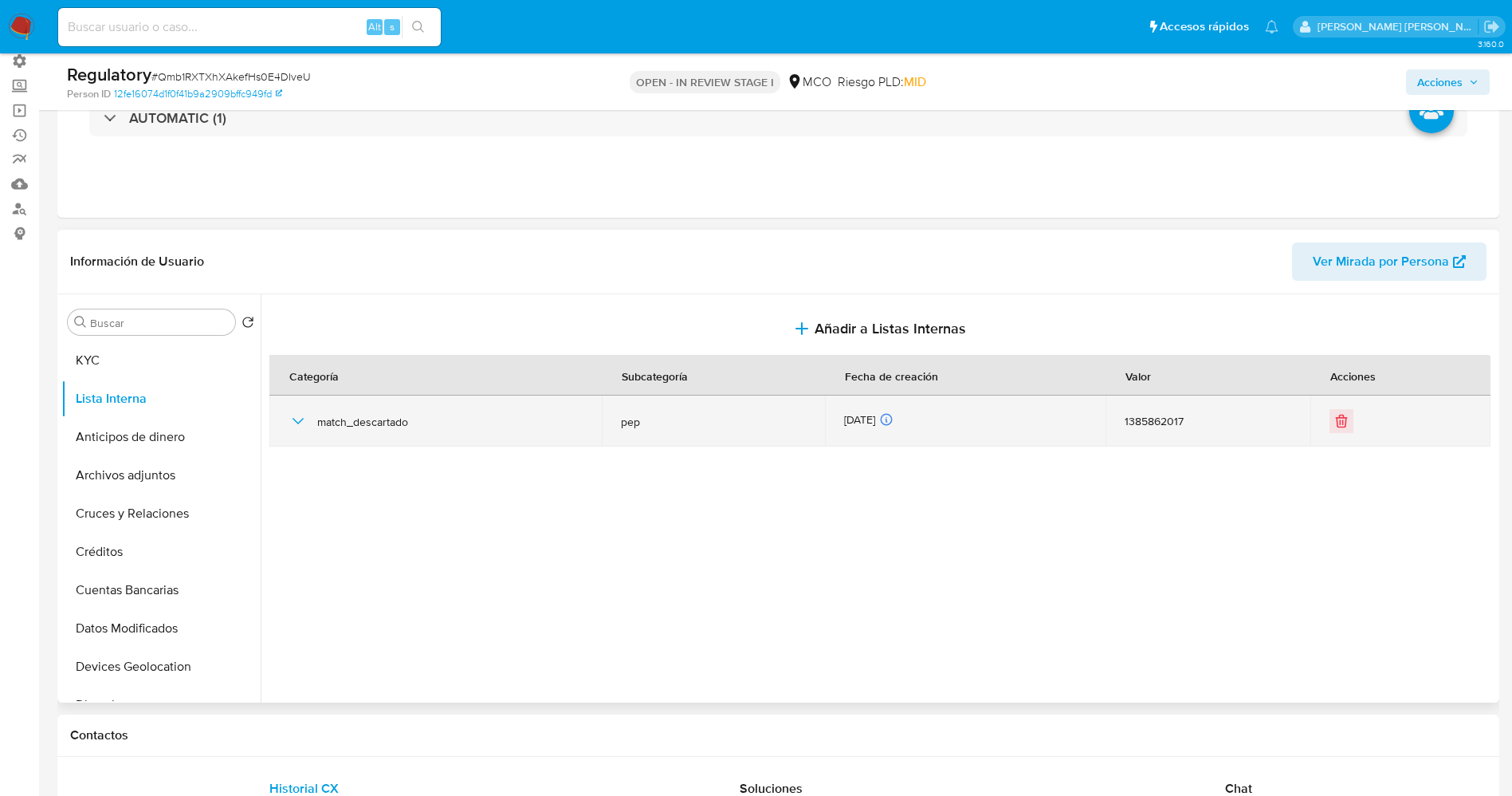
scroll to position [0, 0]
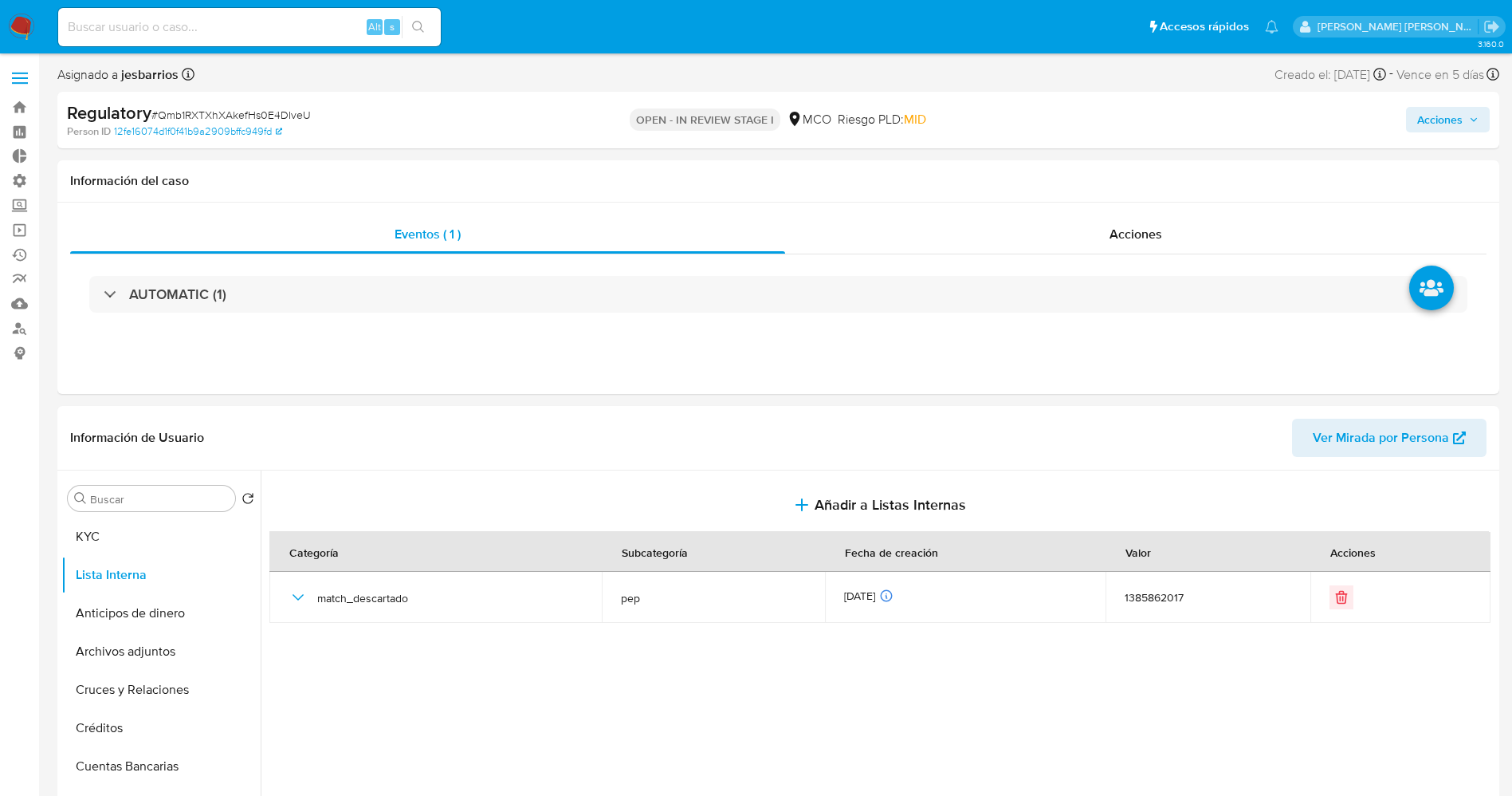
click at [1458, 130] on span "Acciones" at bounding box center [1439, 119] width 45 height 25
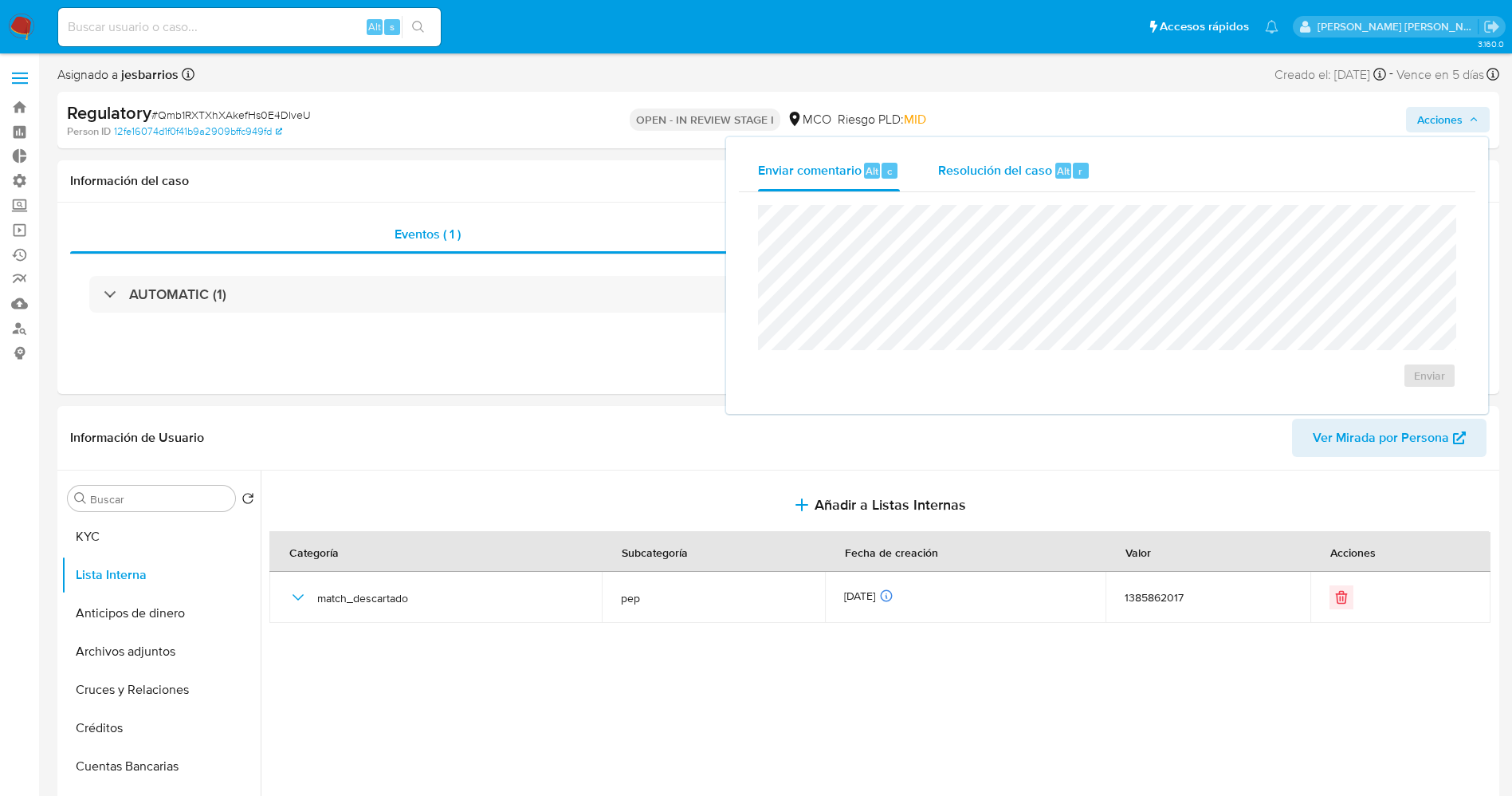
click at [1043, 167] on span "Resolución del caso" at bounding box center [994, 169] width 114 height 18
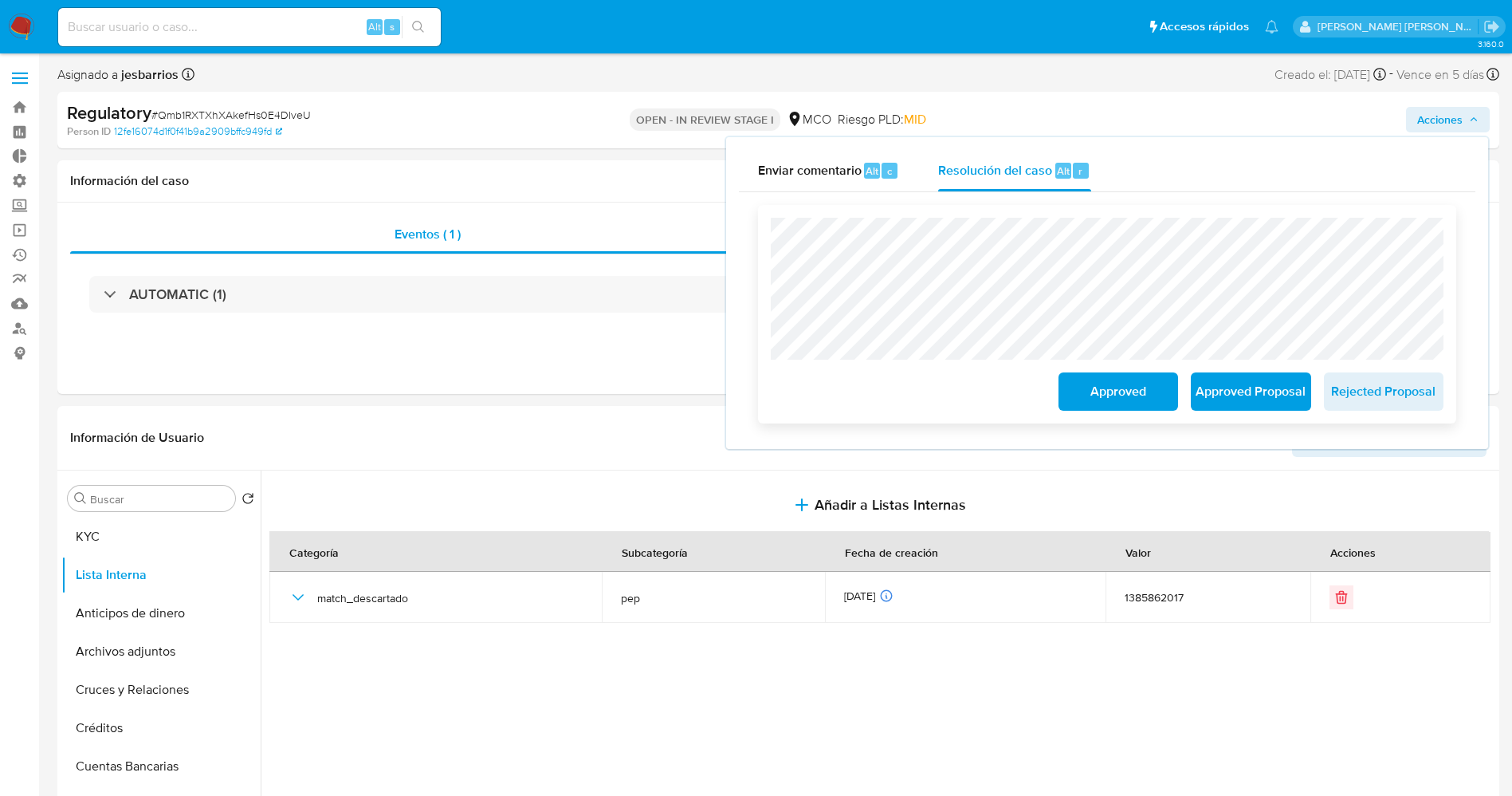
click at [1094, 395] on span "Approved" at bounding box center [1118, 391] width 78 height 35
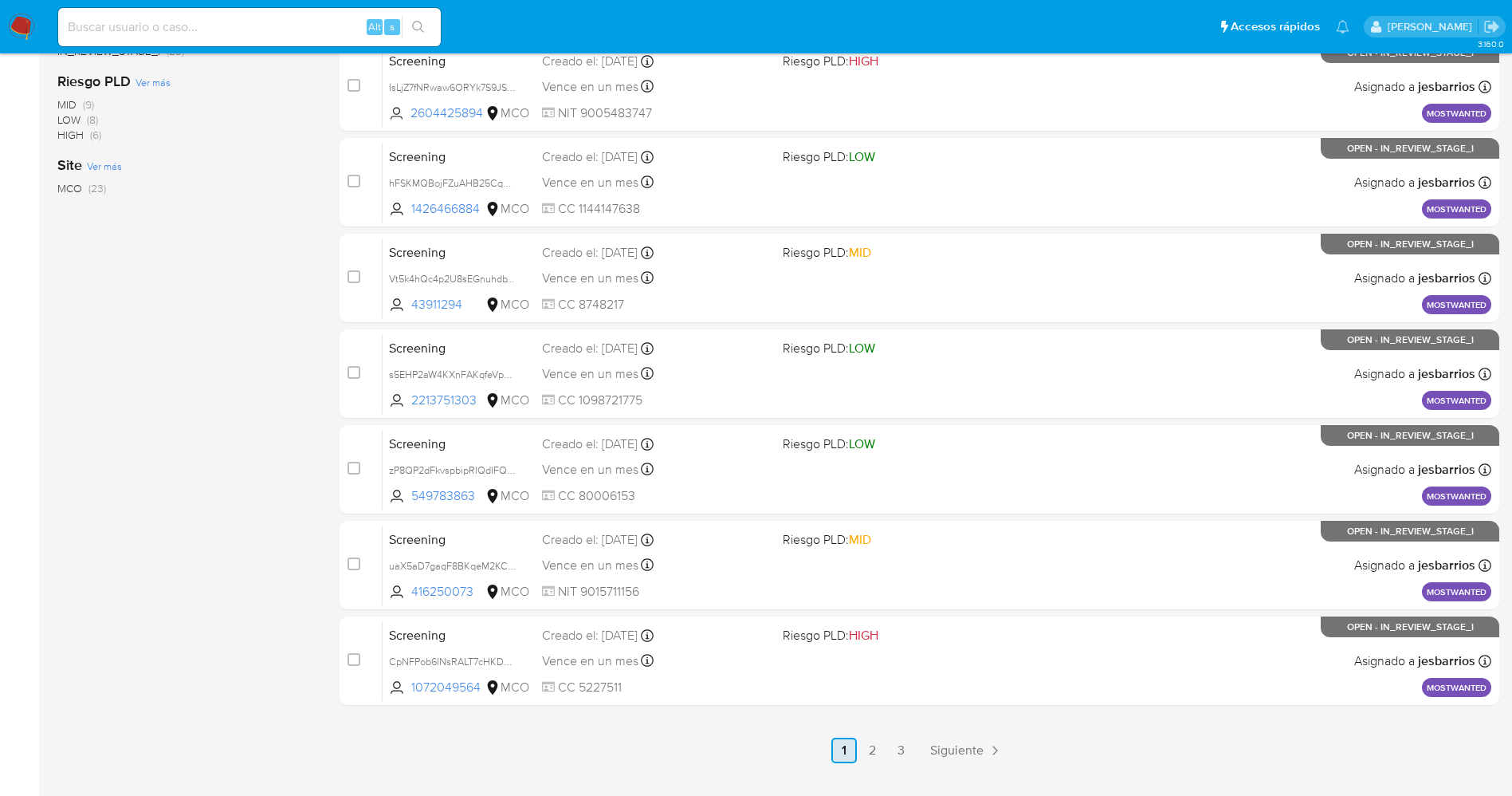
scroll to position [521, 0]
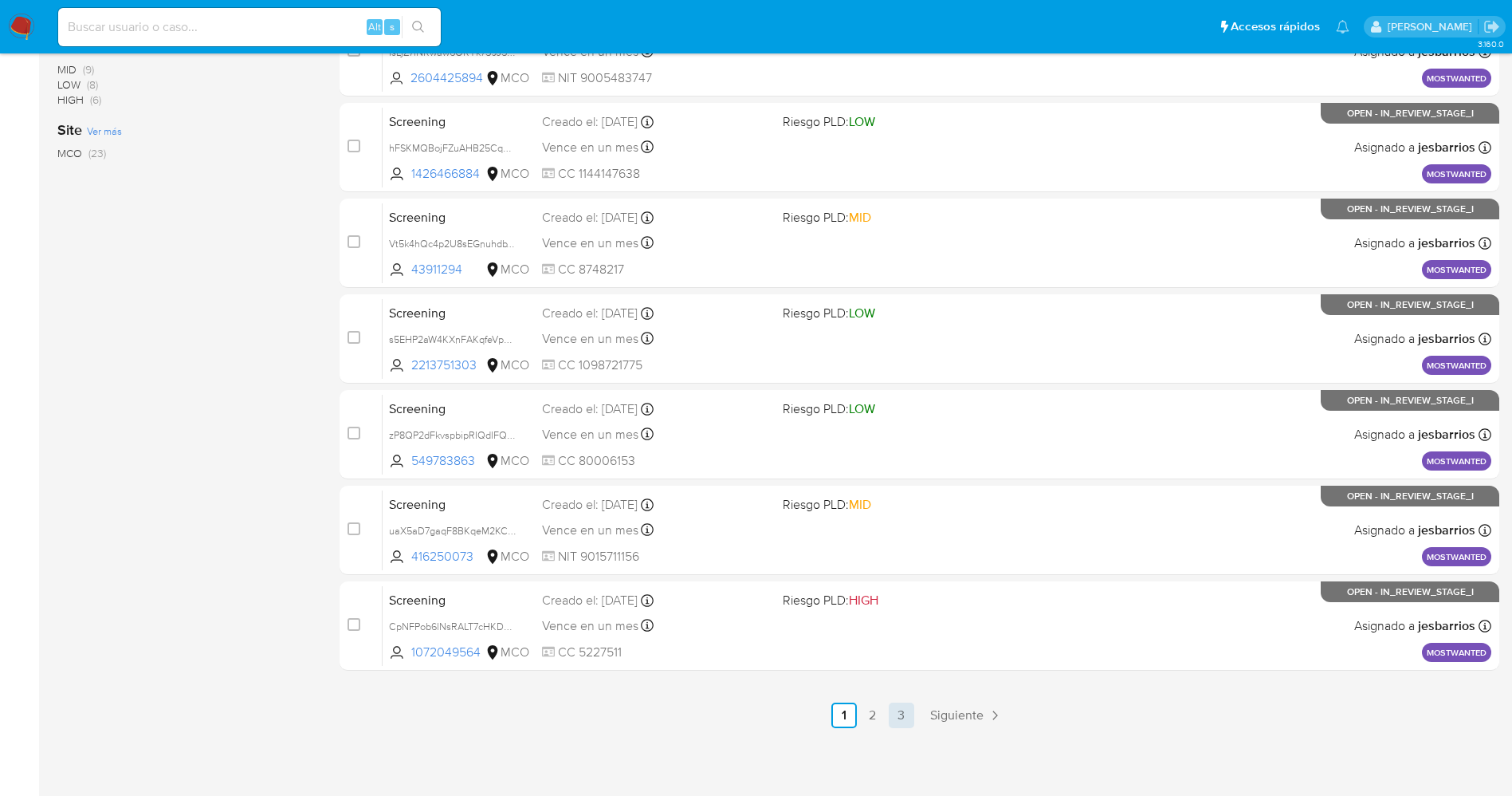
click at [901, 716] on link "3" at bounding box center [901, 714] width 25 height 25
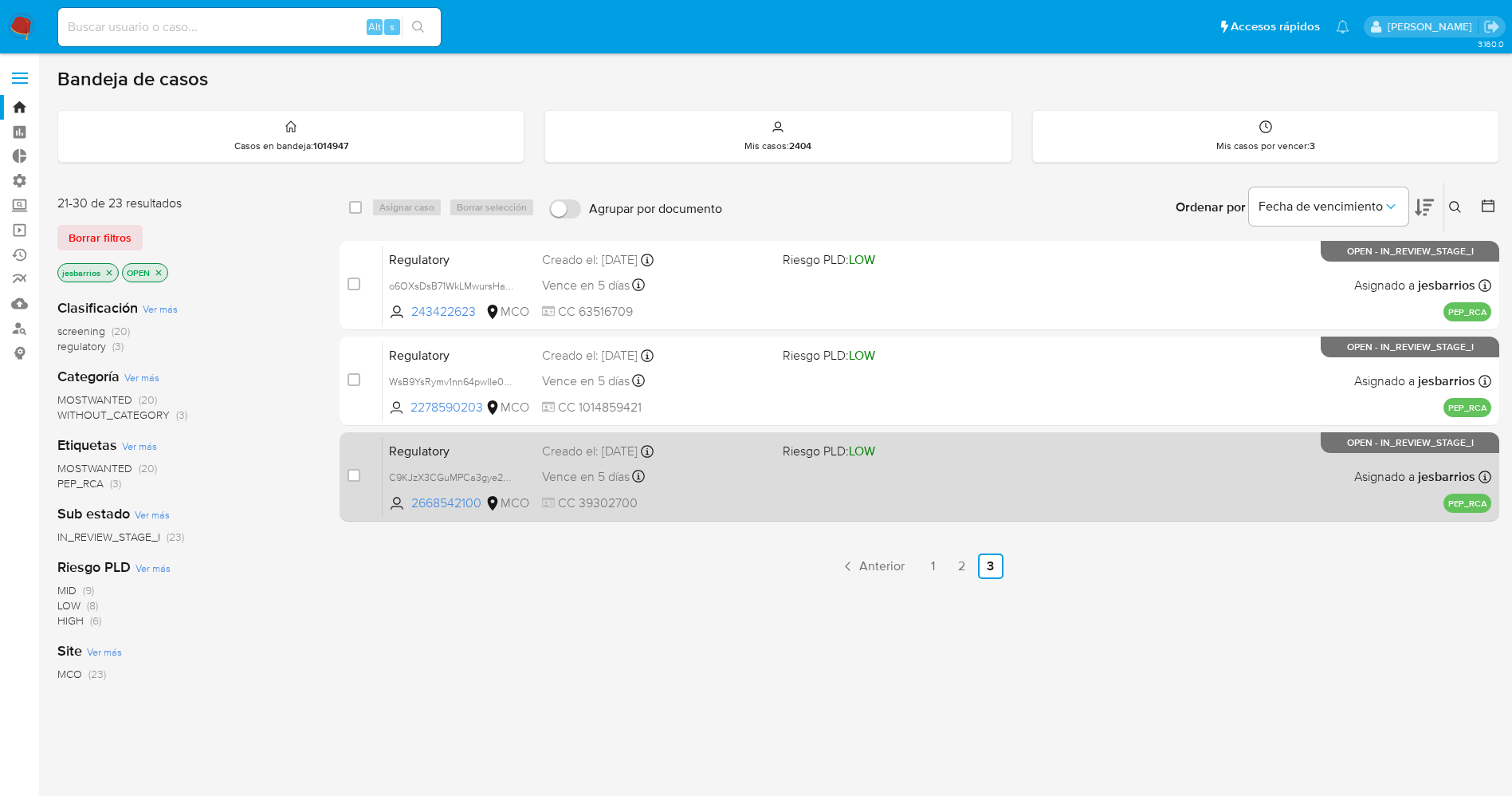
click at [763, 490] on div "Regulatory C9KJzX3CGuMPCa3gye239zPb 2668542100 MCO Riesgo PLD: LOW Creado el: […" at bounding box center [936, 476] width 1108 height 81
click at [809, 486] on div "Regulatory C9KJzX3CGuMPCa3gye239zPb 2668542100 MCO Riesgo PLD: LOW Creado el: […" at bounding box center [936, 476] width 1108 height 81
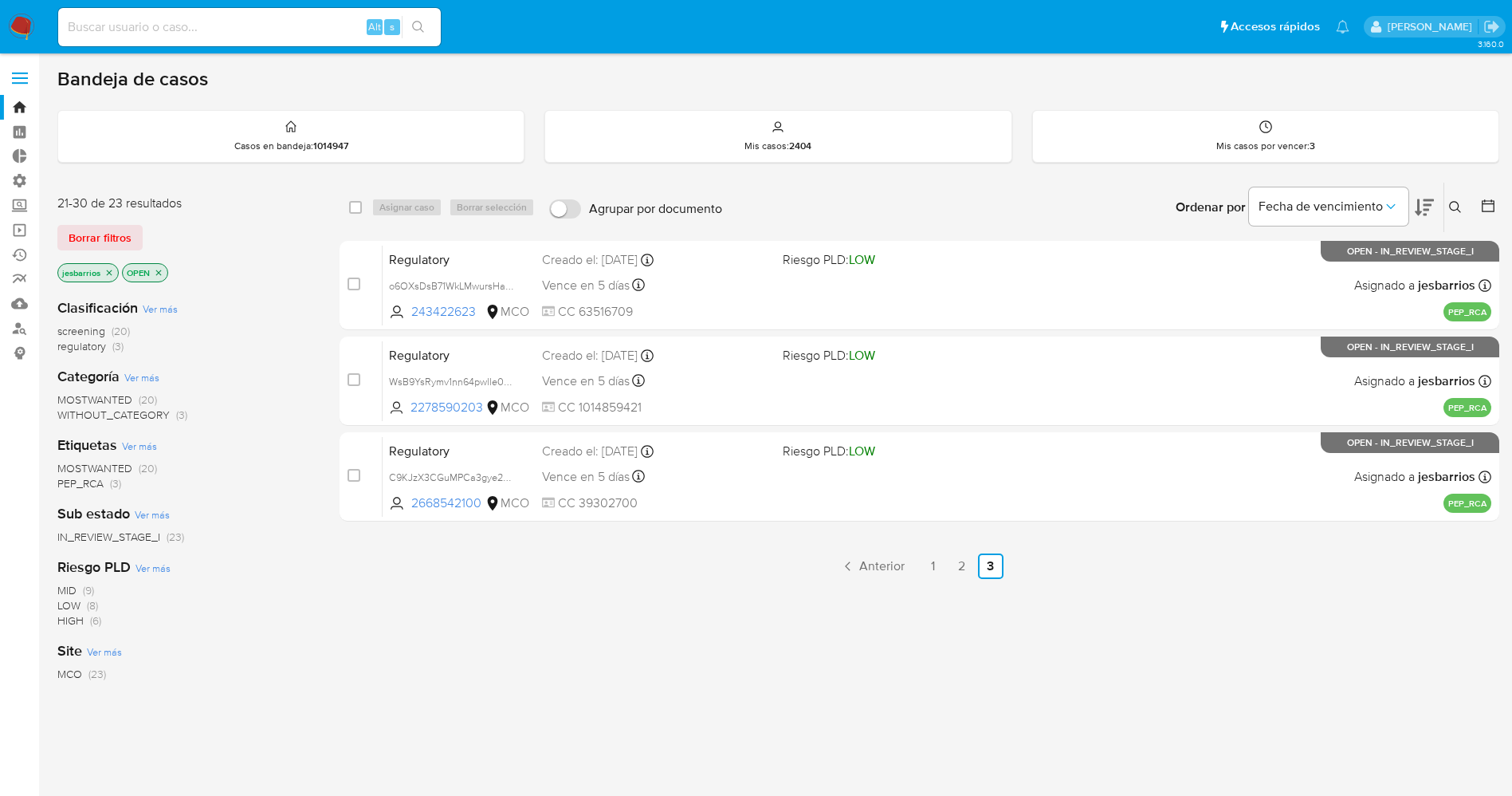
click at [10, 21] on img at bounding box center [21, 27] width 27 height 27
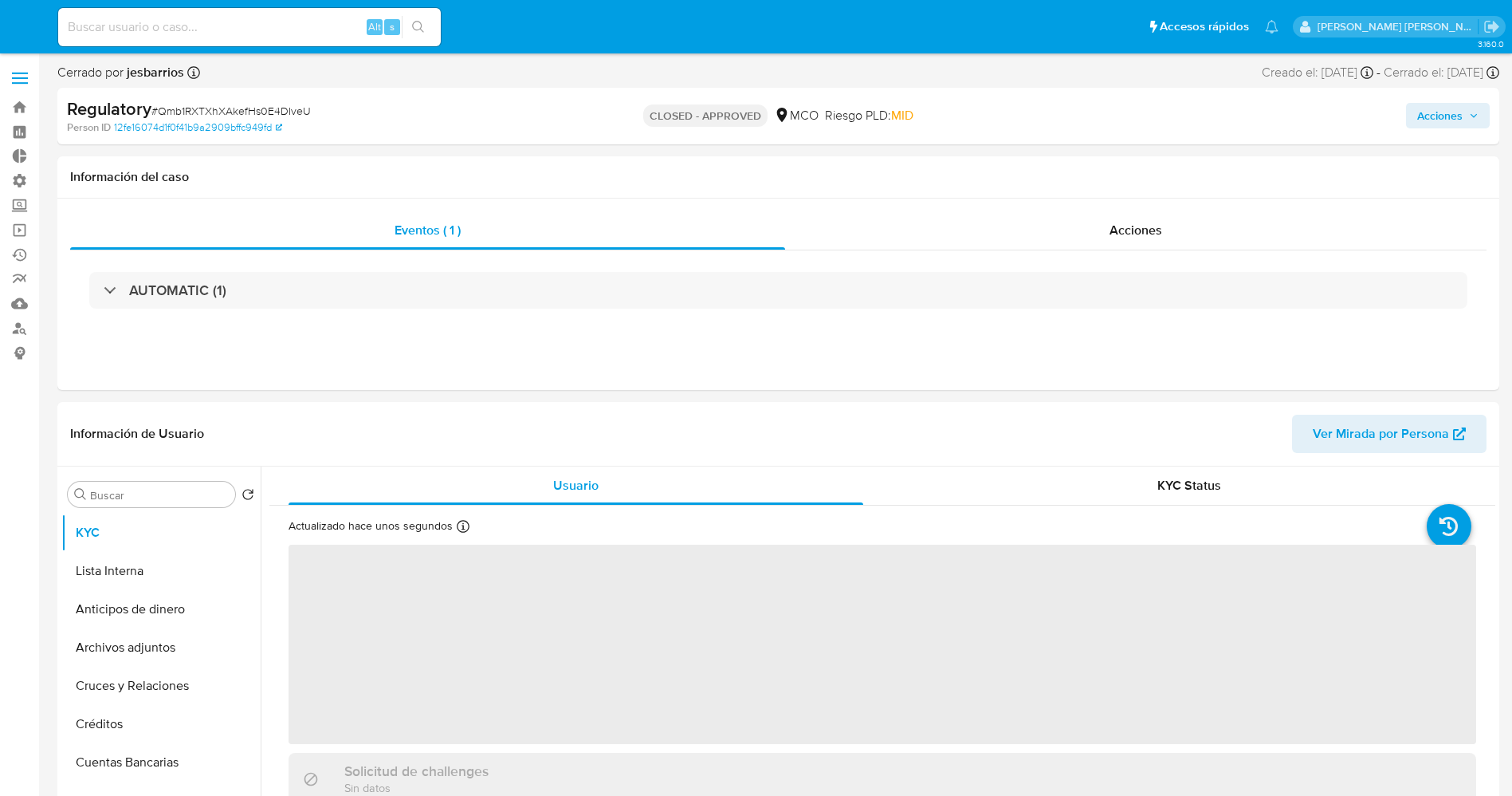
select select "10"
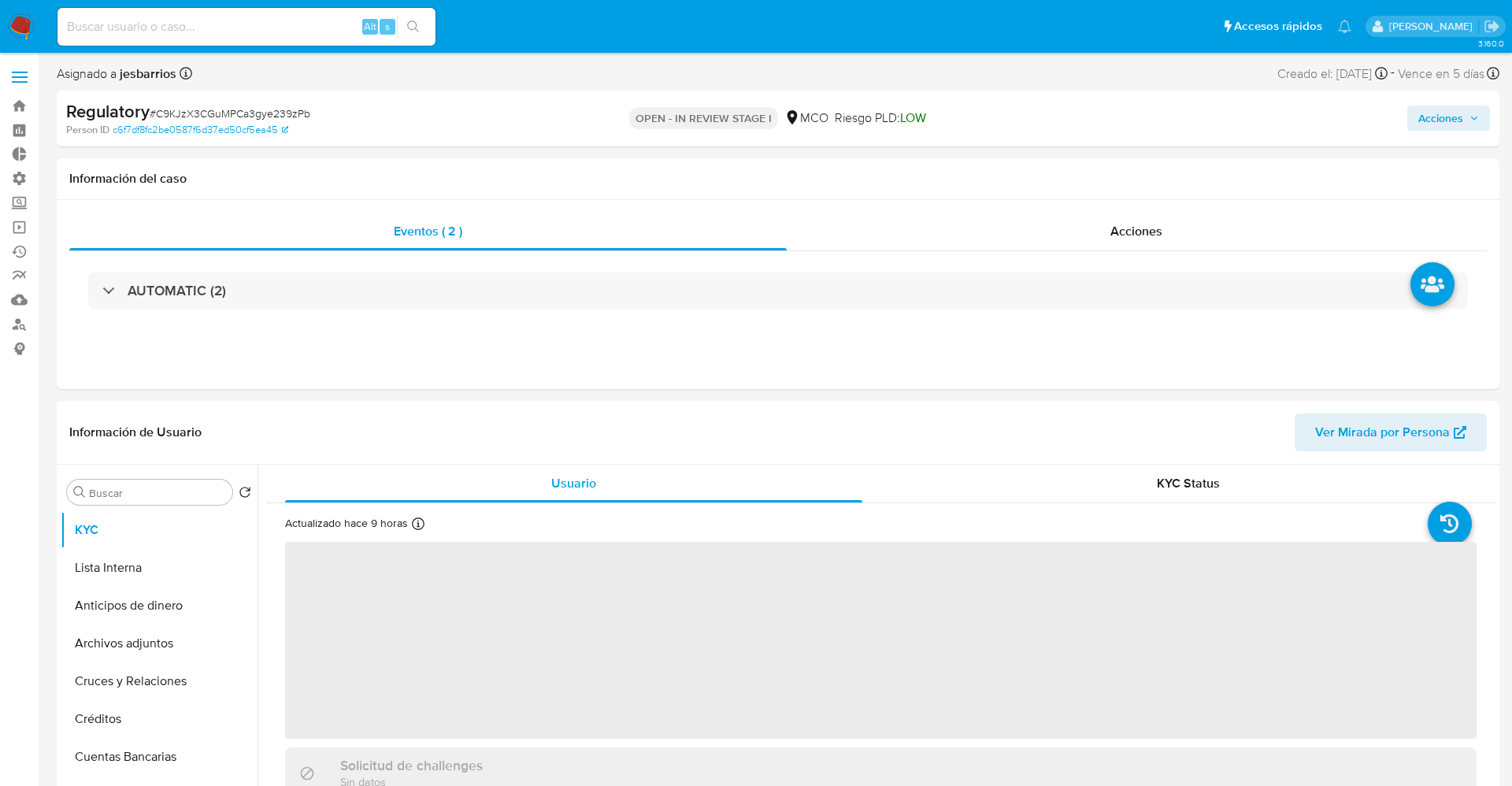
select select "10"
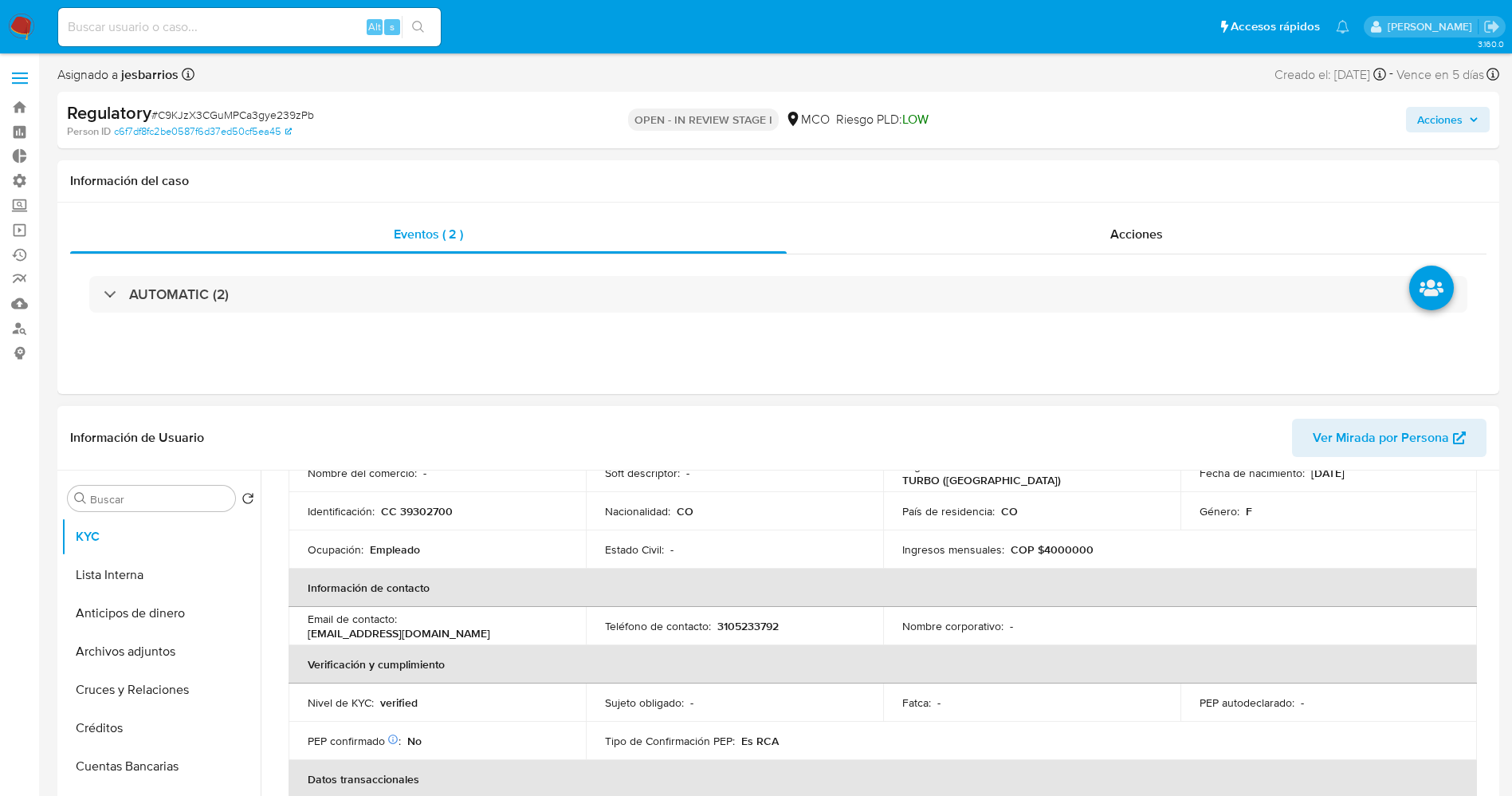
scroll to position [239, 0]
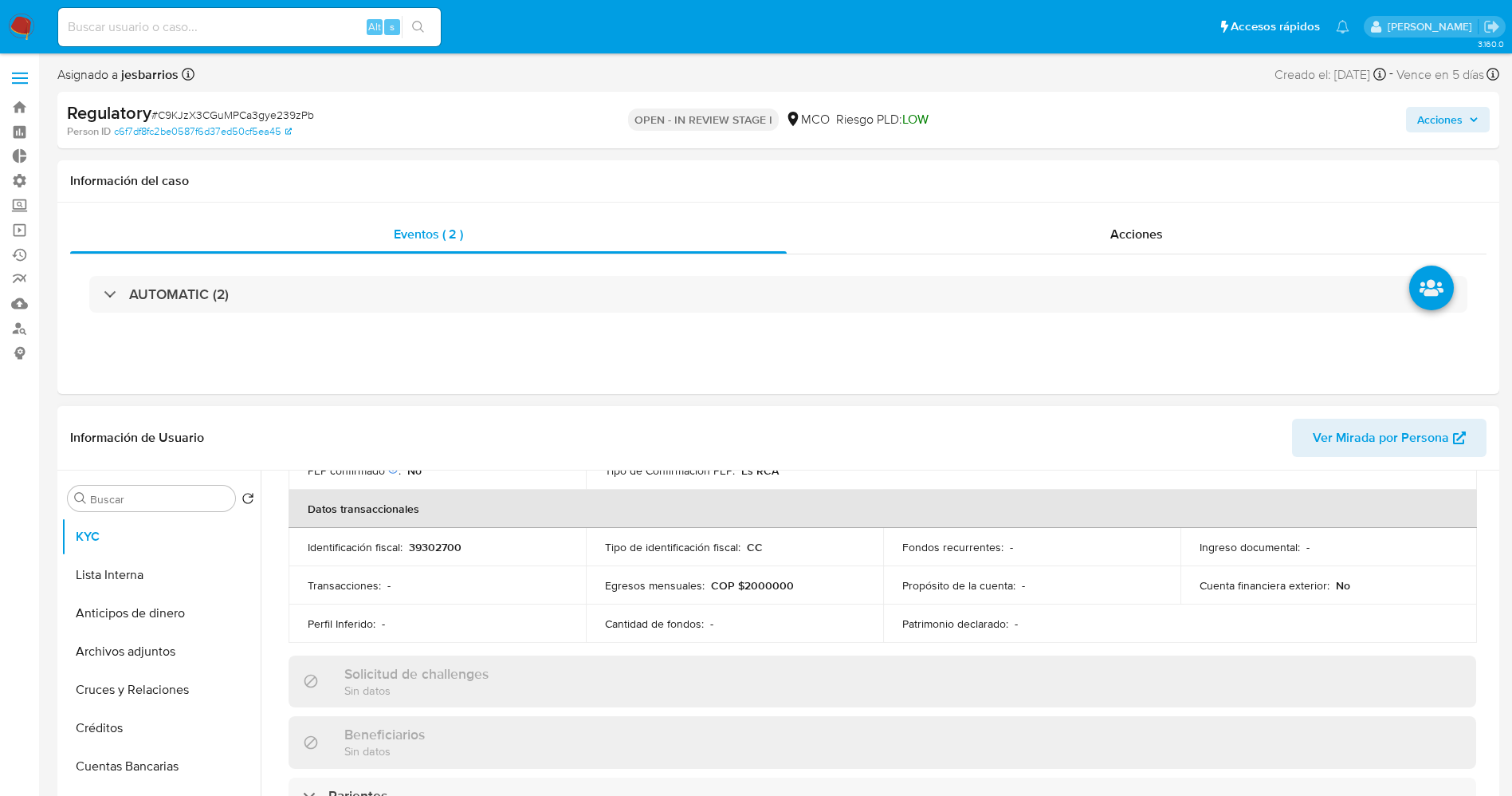
click at [452, 678] on h3 "Solicitud de challenges" at bounding box center [416, 673] width 144 height 17
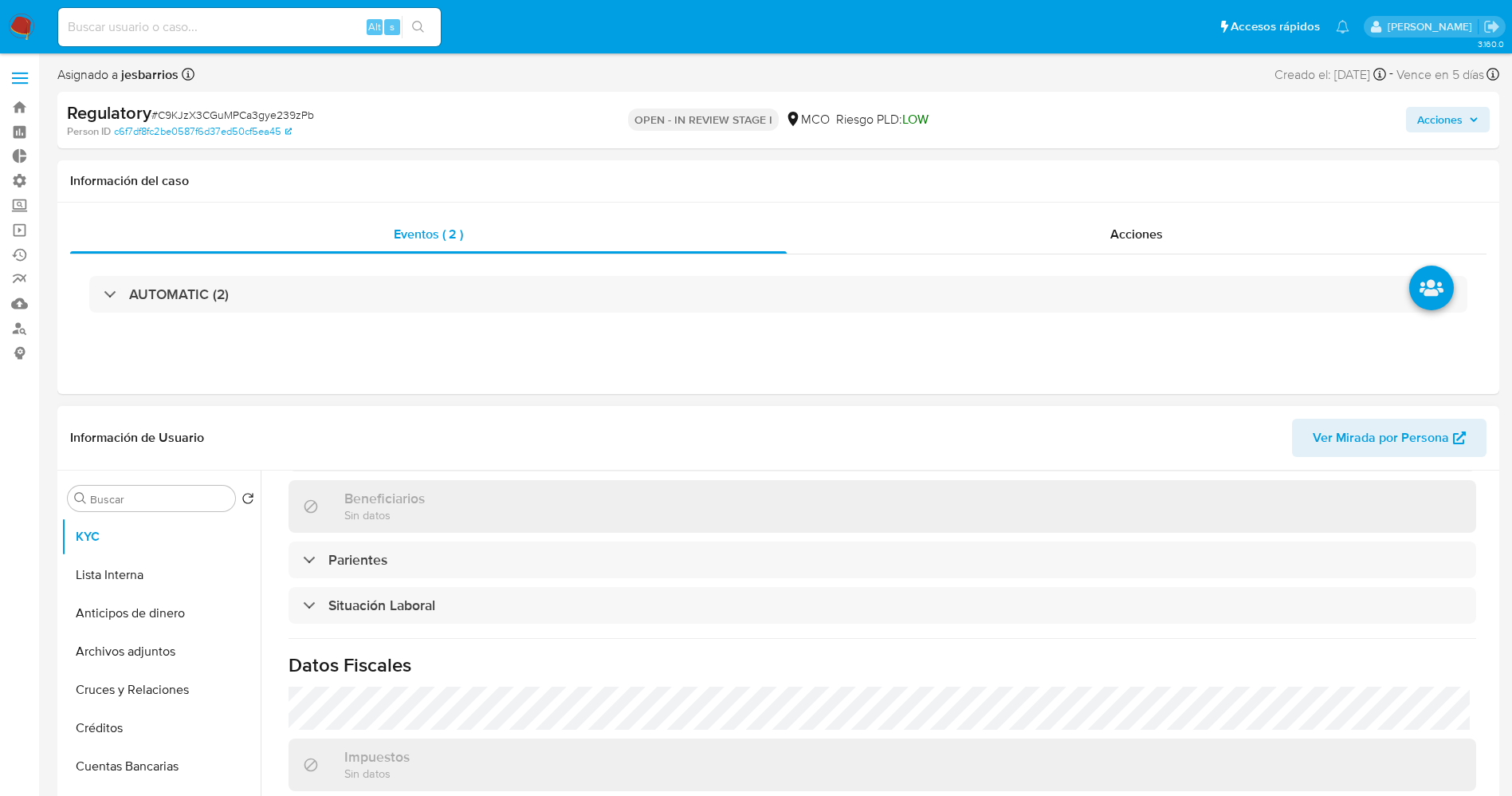
scroll to position [718, 0]
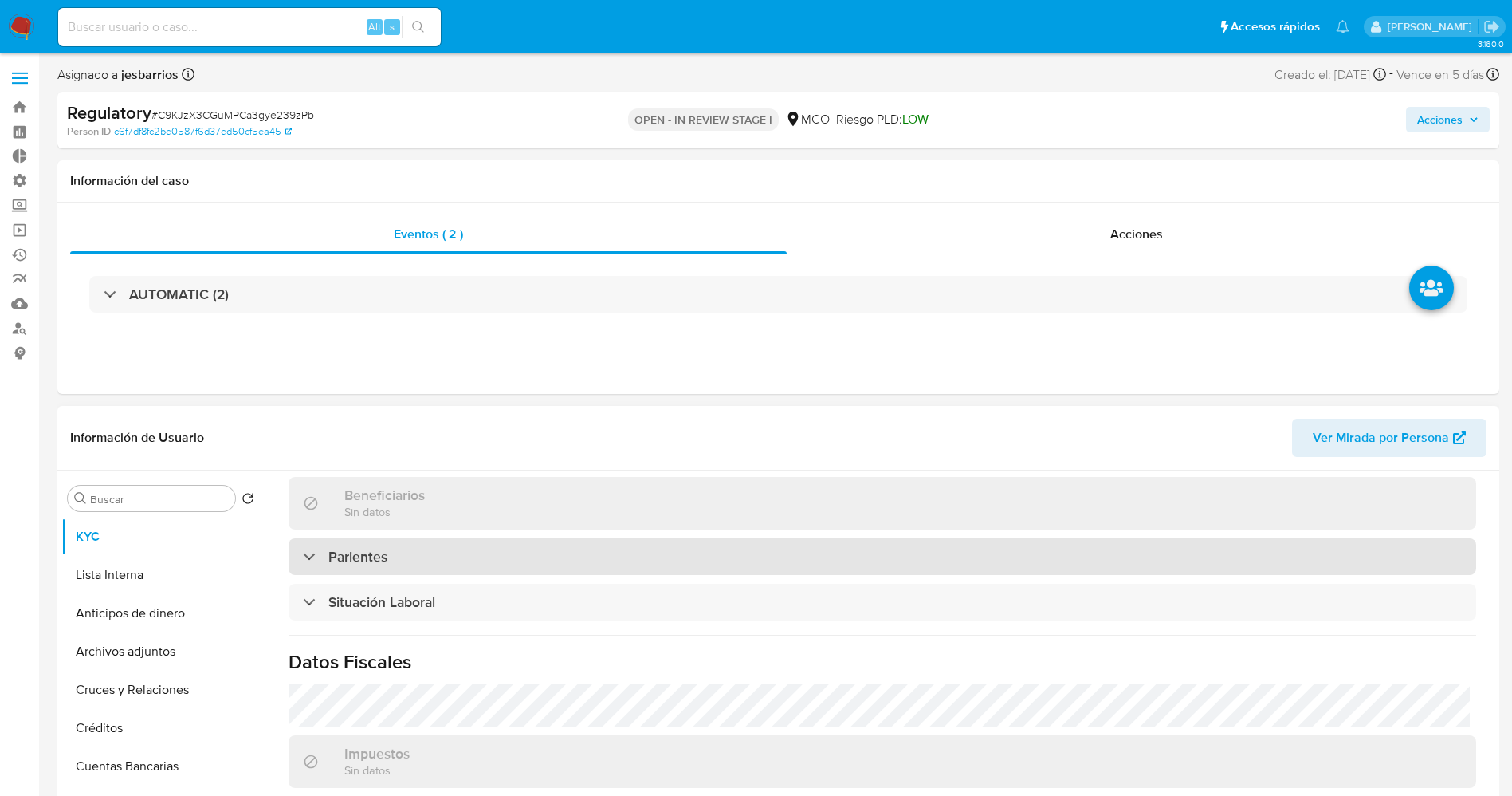
click at [420, 556] on div "Parientes" at bounding box center [881, 556] width 1187 height 36
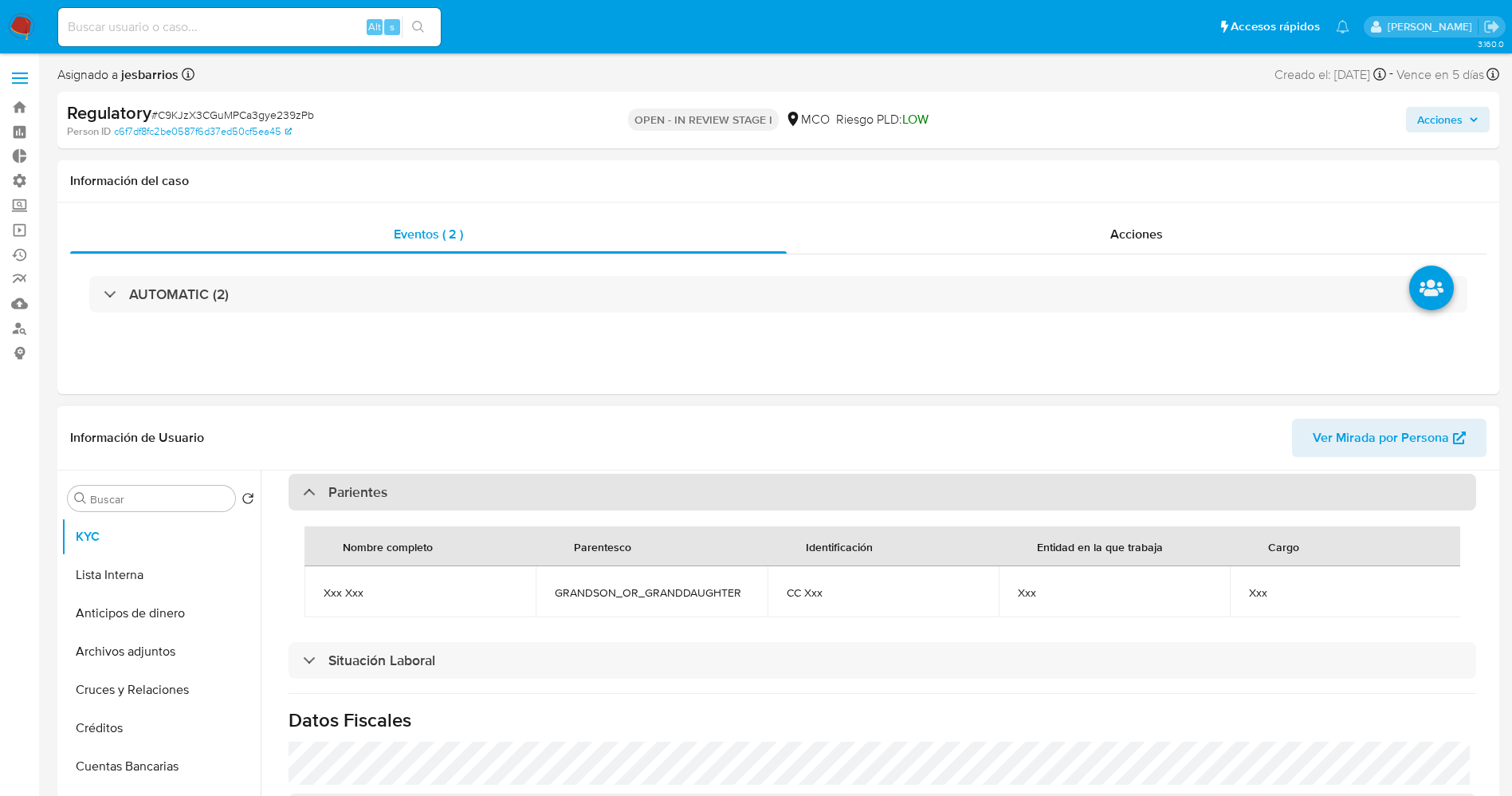
scroll to position [837, 0]
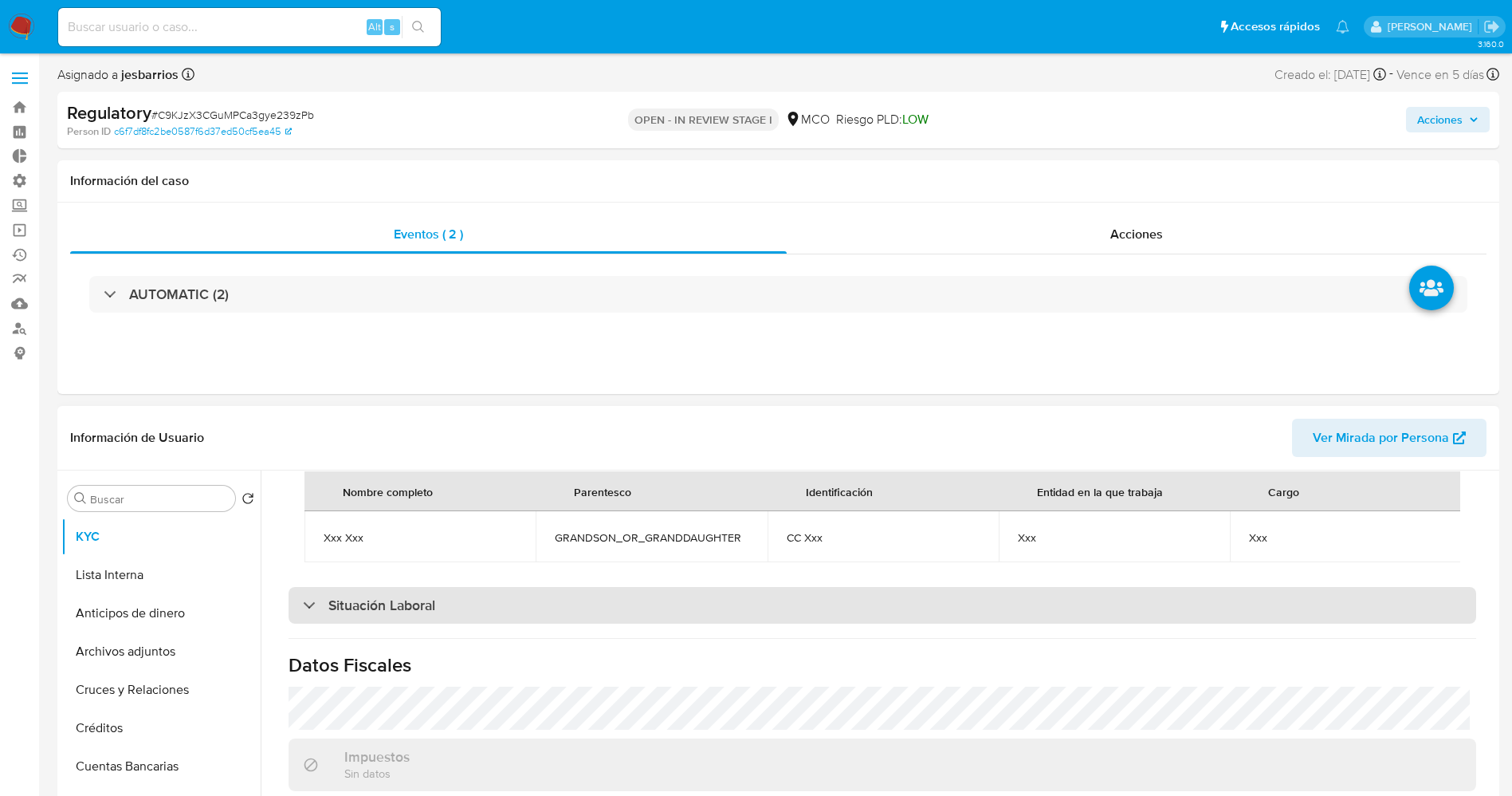
click at [407, 614] on h3 "Situación Laboral" at bounding box center [381, 605] width 107 height 17
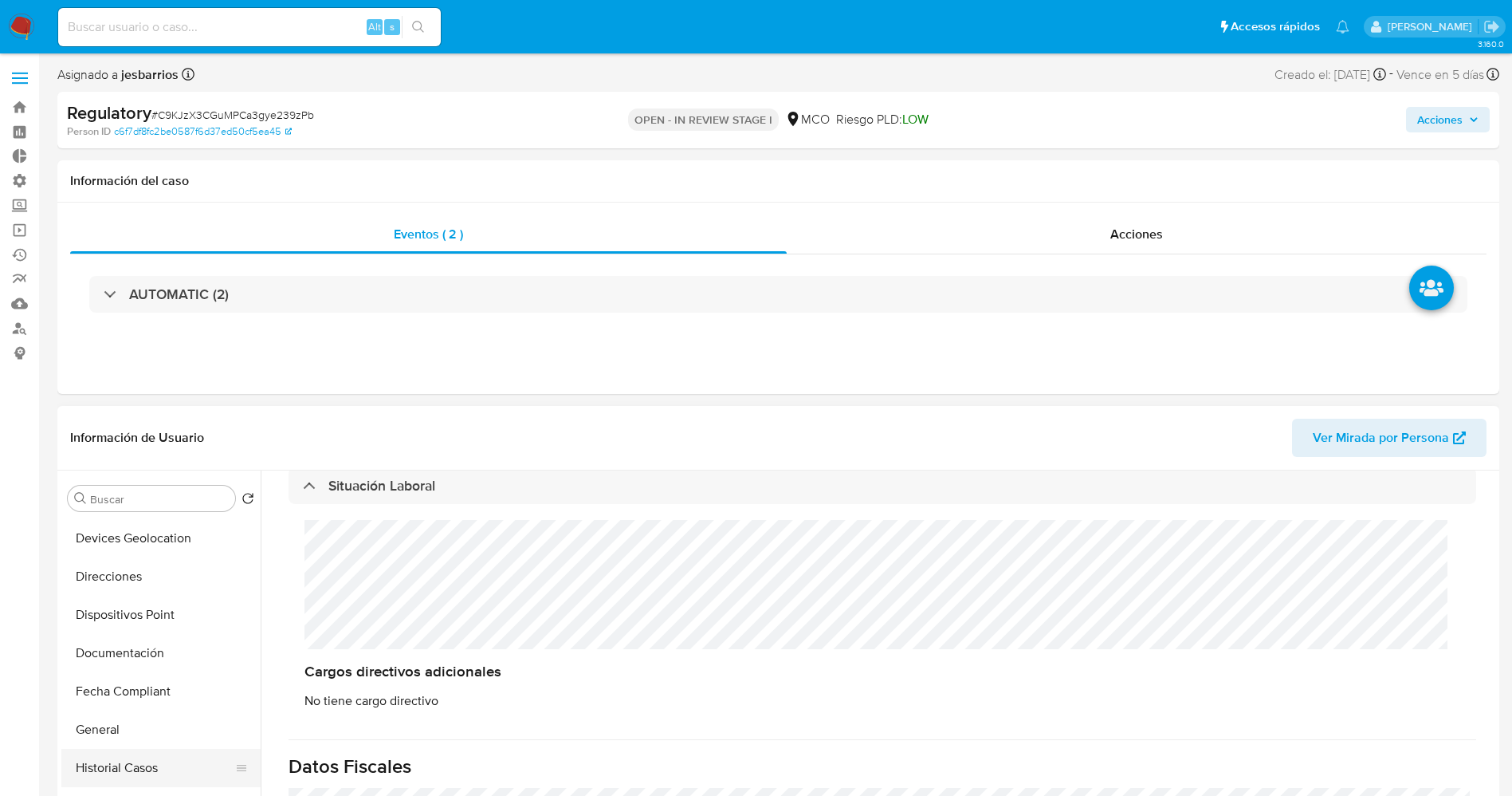
scroll to position [359, 0]
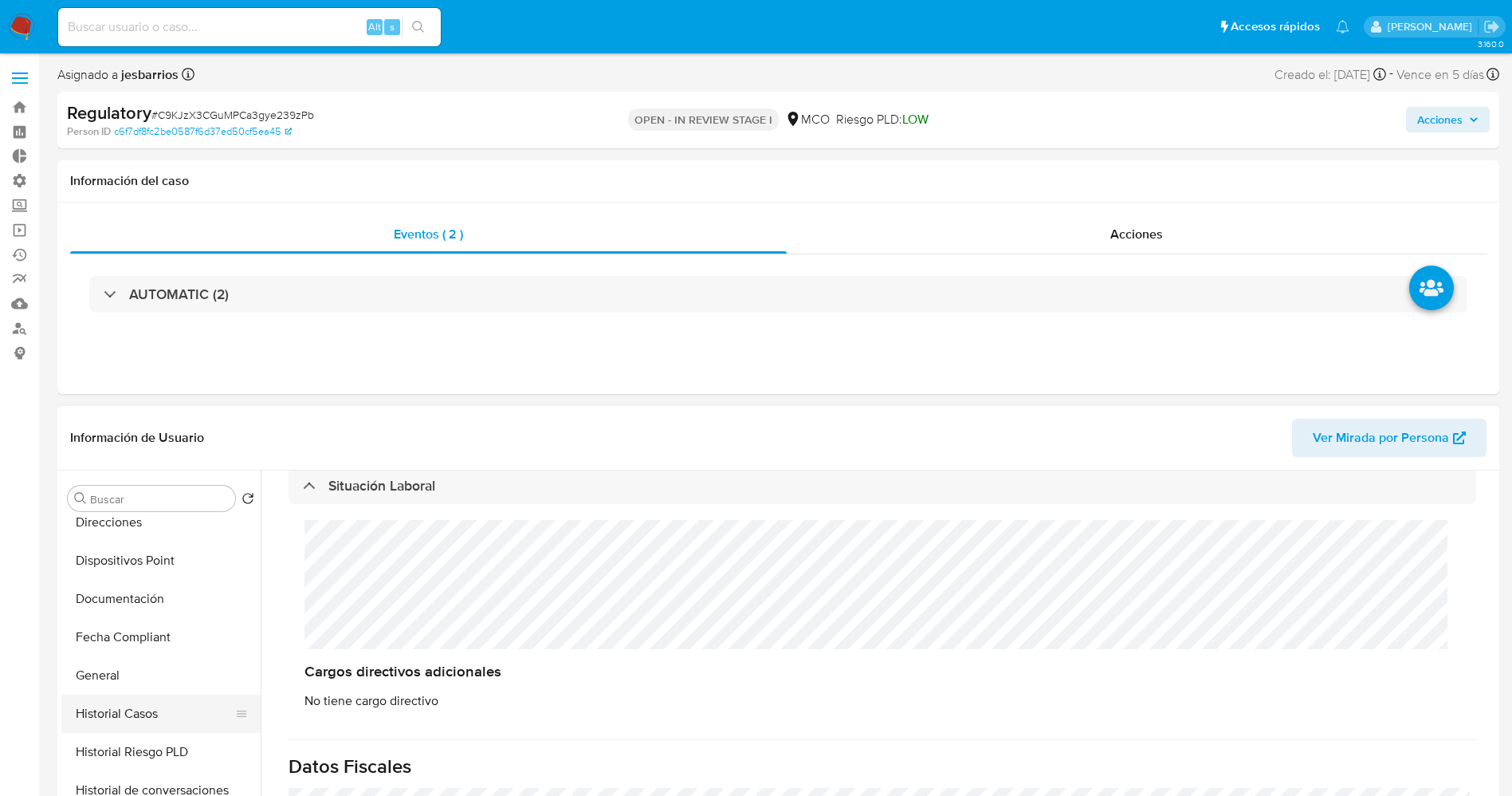
click at [149, 719] on button "Historial Casos" at bounding box center [155, 713] width 187 height 38
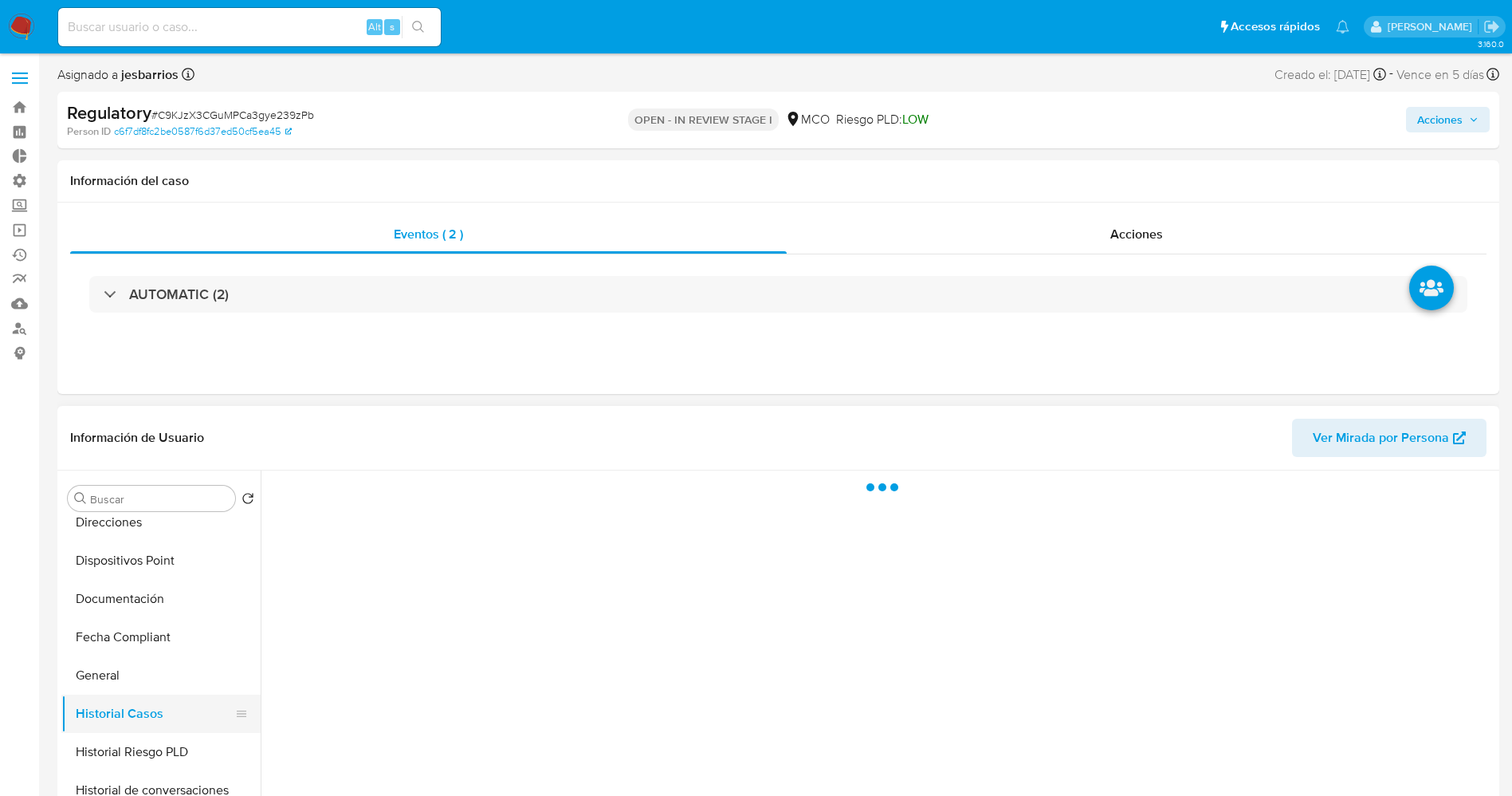
scroll to position [0, 0]
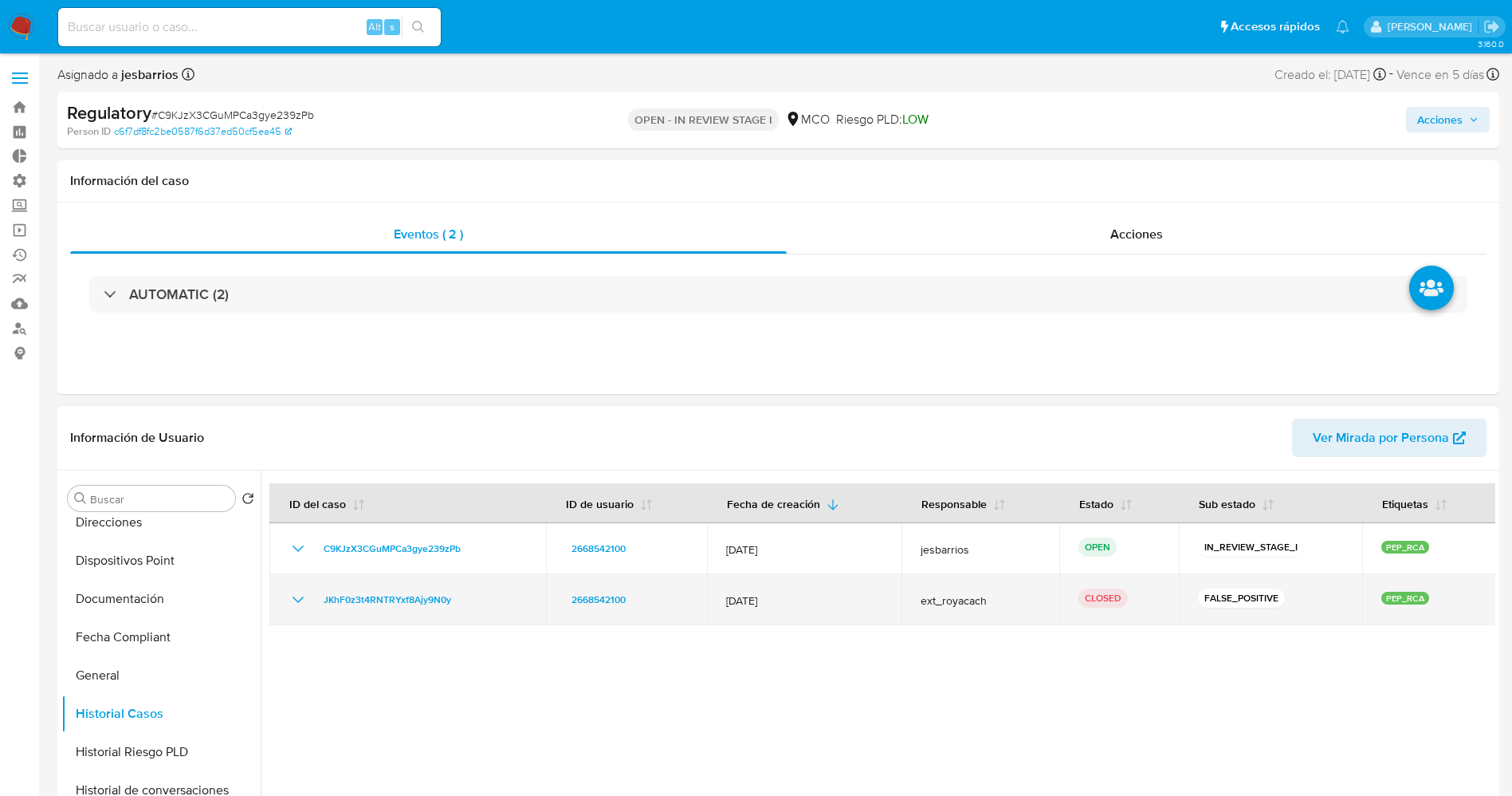
click at [301, 601] on icon "Mostrar/Ocultar" at bounding box center [298, 600] width 19 height 19
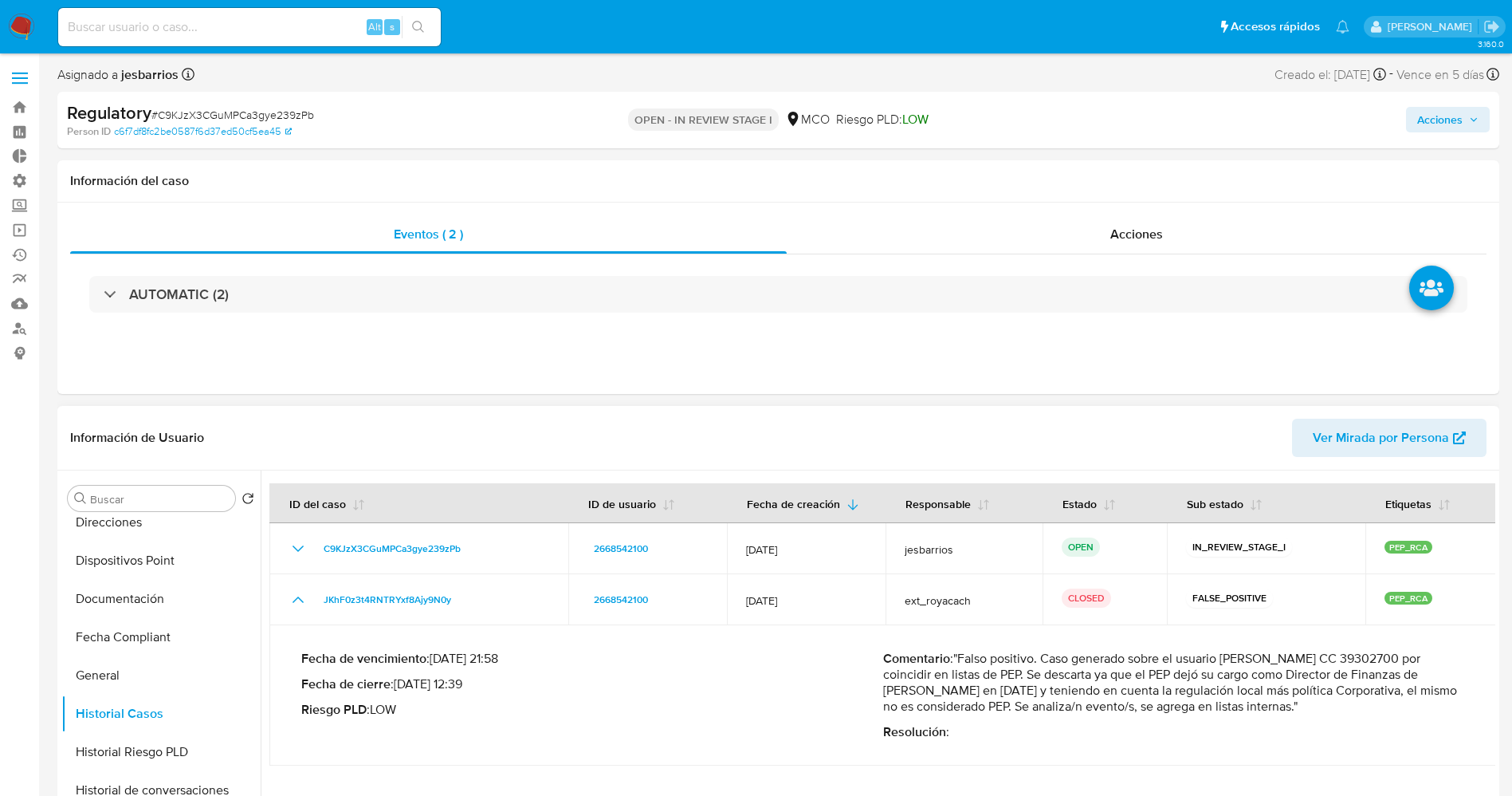
drag, startPoint x: 958, startPoint y: 663, endPoint x: 1376, endPoint y: 711, distance: 420.7
click at [1376, 711] on p "Comentario : "Falso positivo. Caso generado sobre el usuario Liliana Arboleda L…" at bounding box center [1174, 682] width 582 height 63
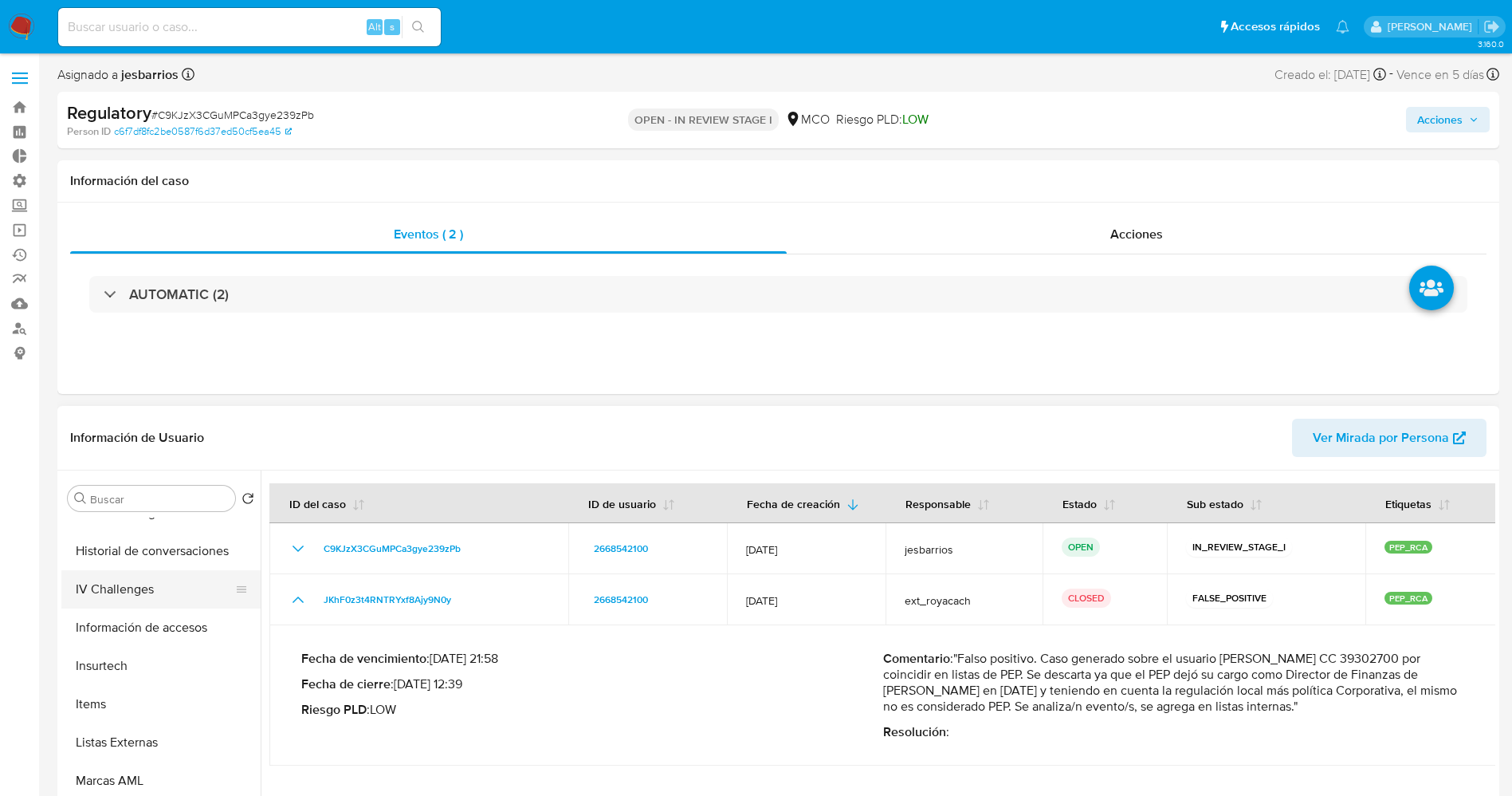
scroll to position [673, 0]
click at [146, 666] on button "Listas Externas" at bounding box center [155, 667] width 187 height 38
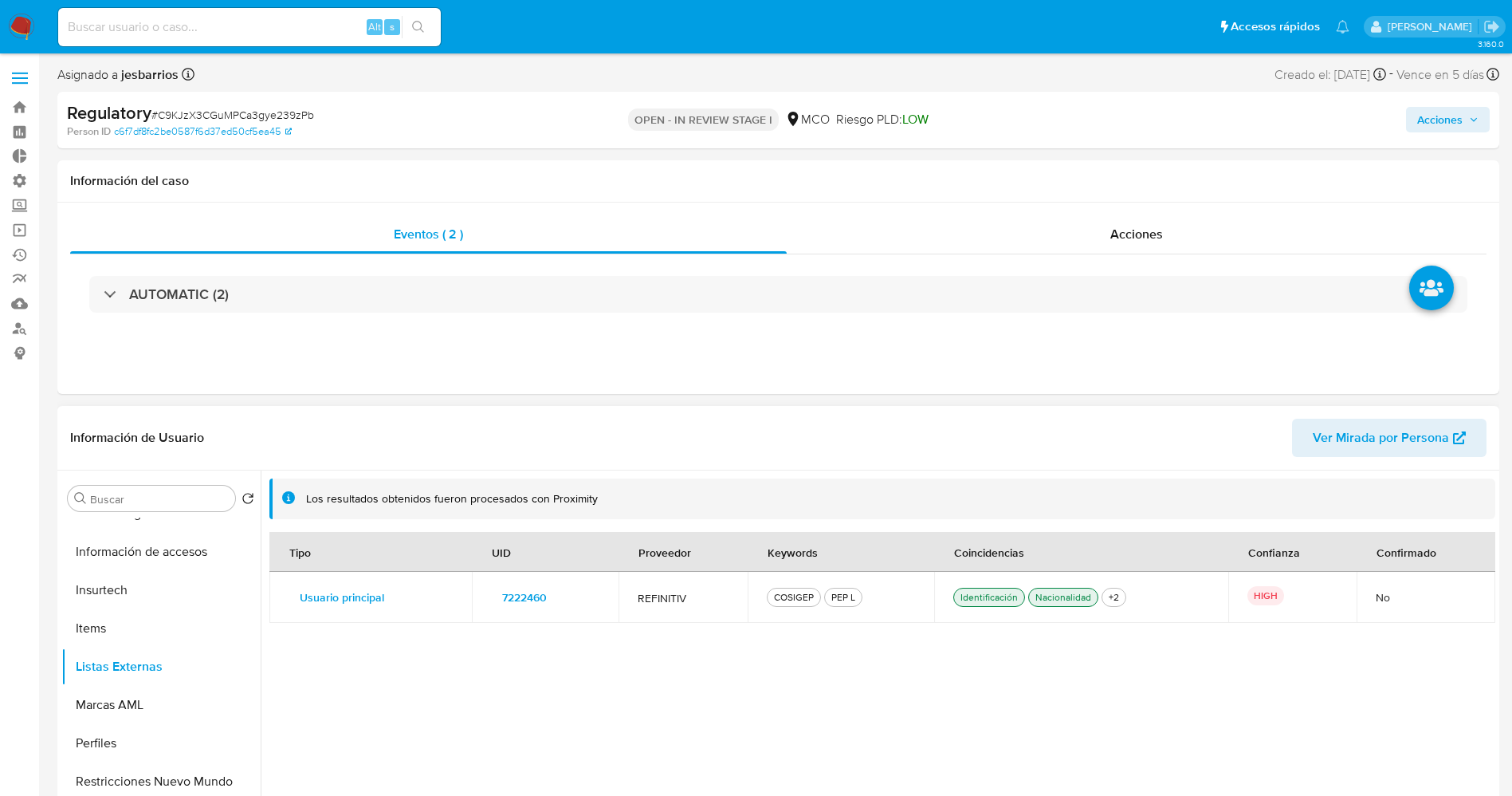
click at [551, 595] on button "7222460" at bounding box center [524, 597] width 67 height 25
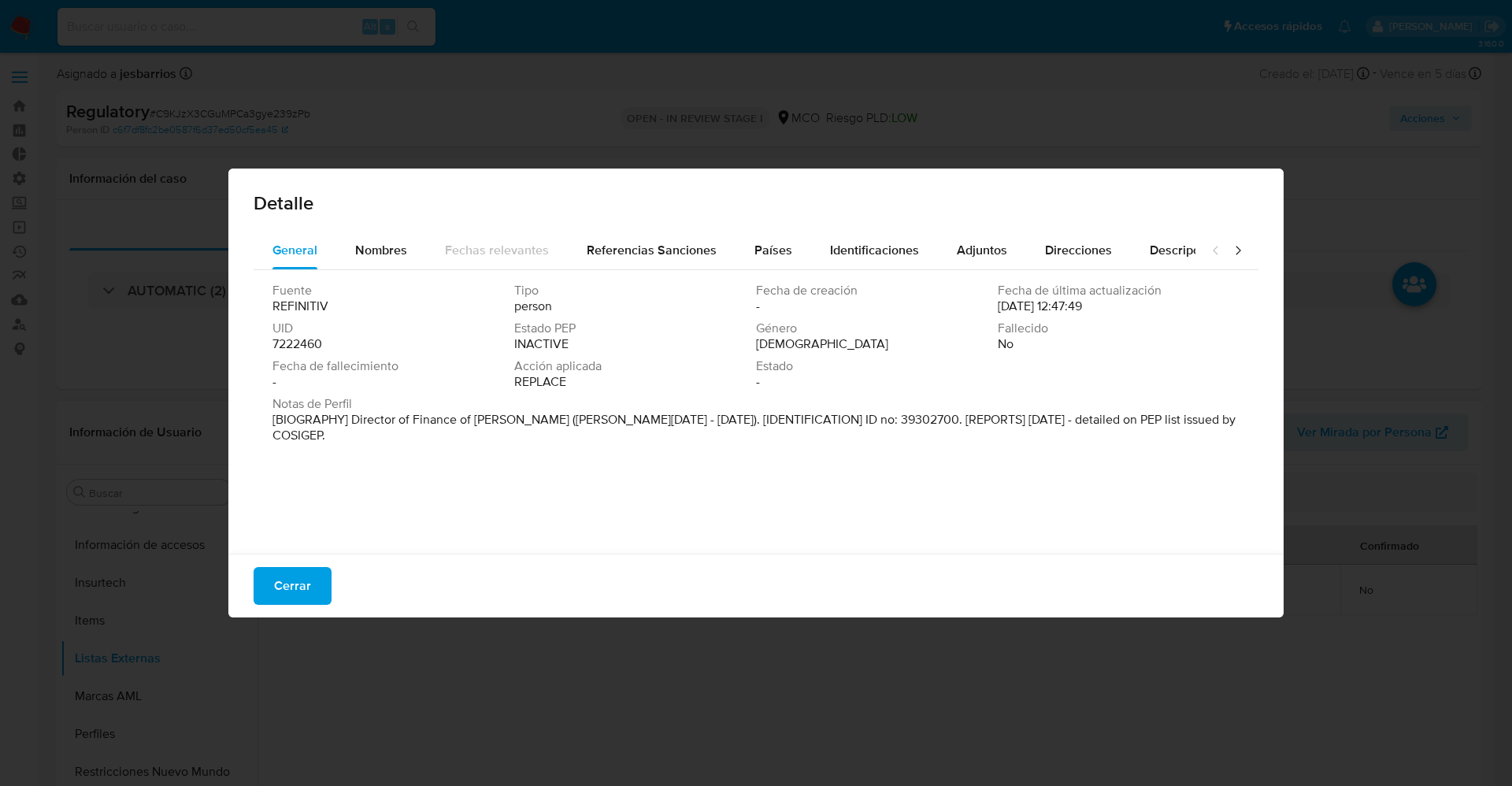
click at [281, 343] on span "7222460" at bounding box center [297, 344] width 50 height 15
click at [406, 251] on span "Nombres" at bounding box center [381, 250] width 52 height 18
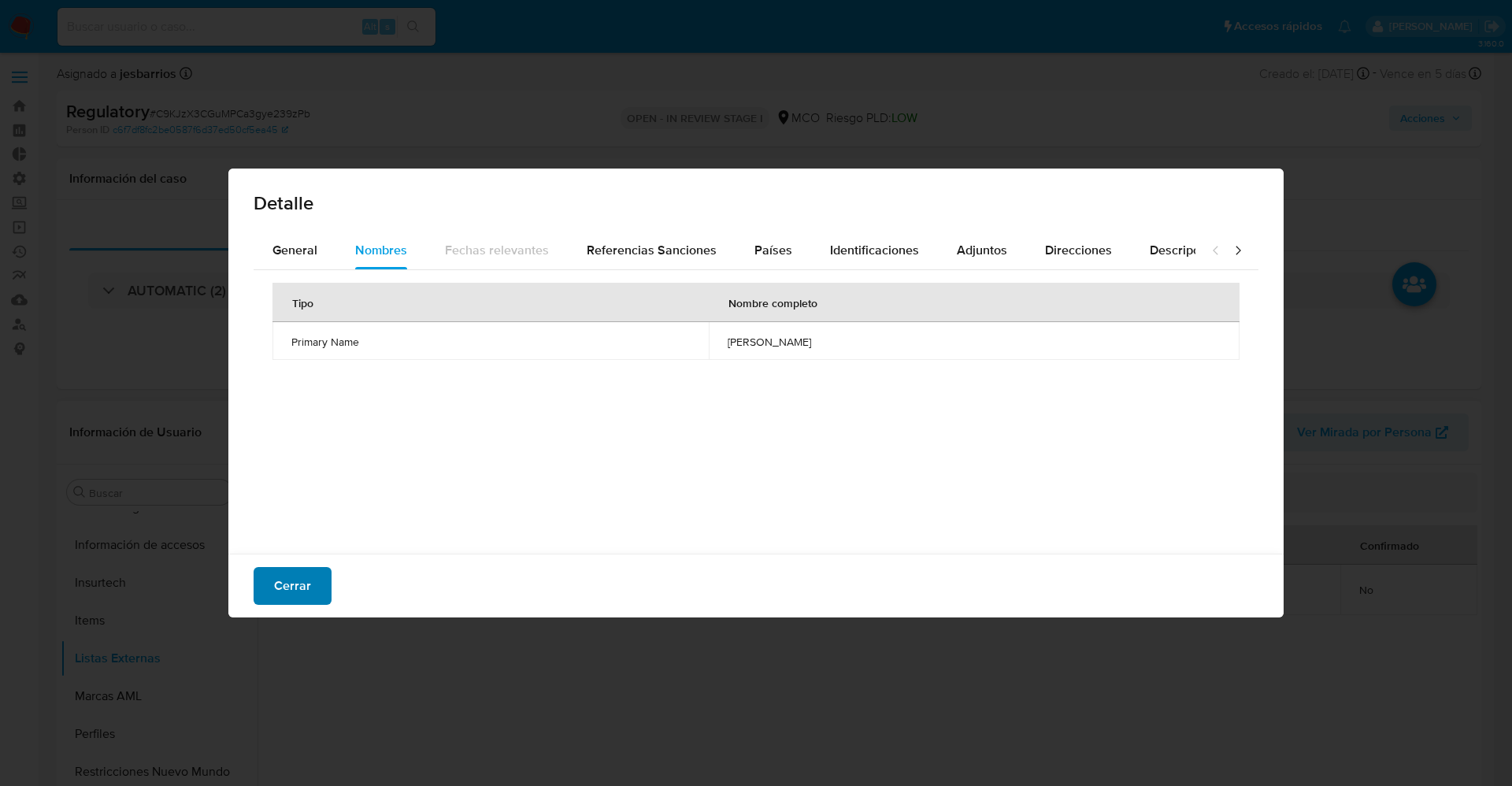
click at [305, 573] on span "Cerrar" at bounding box center [292, 585] width 37 height 34
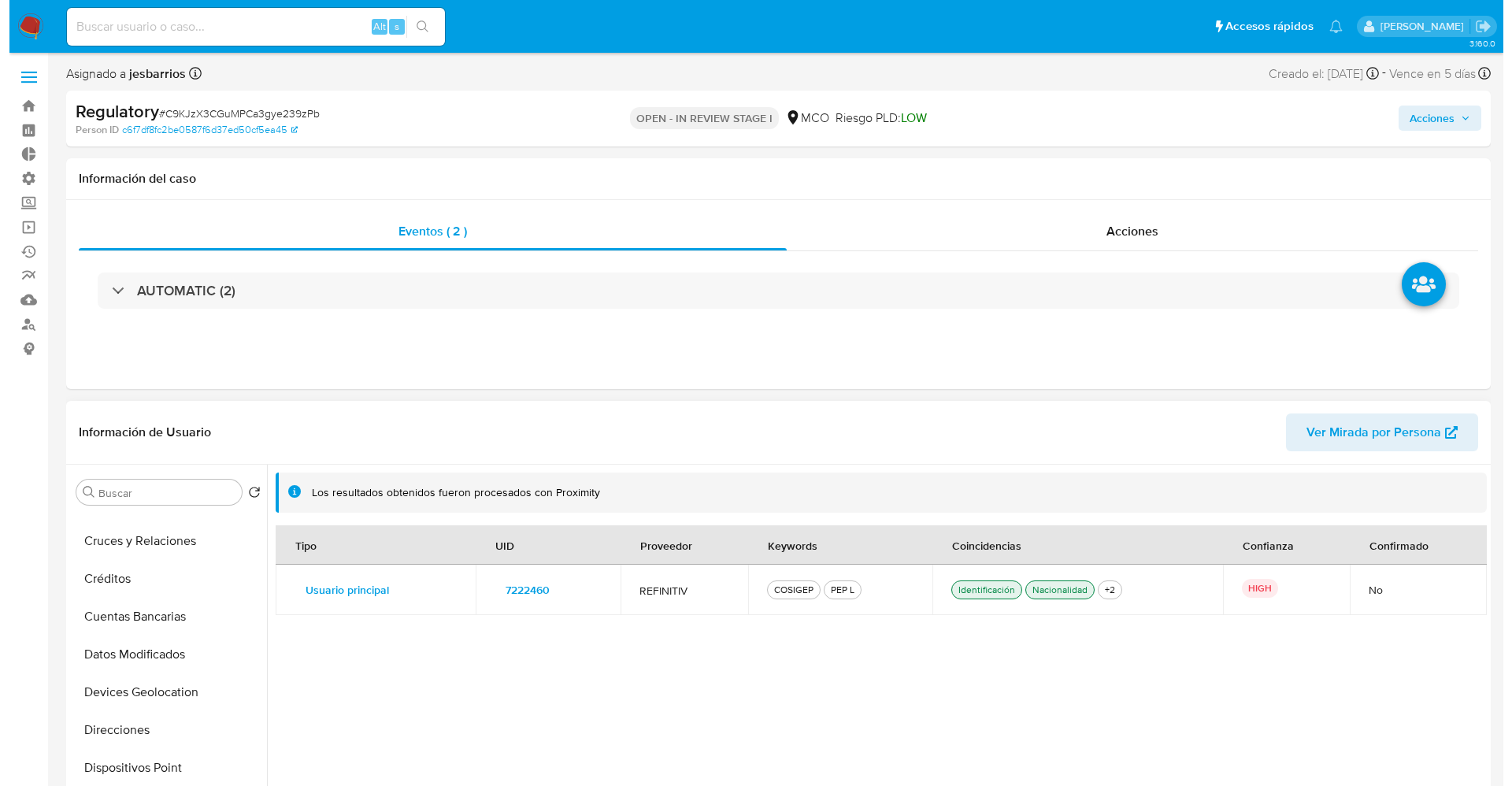
scroll to position [0, 0]
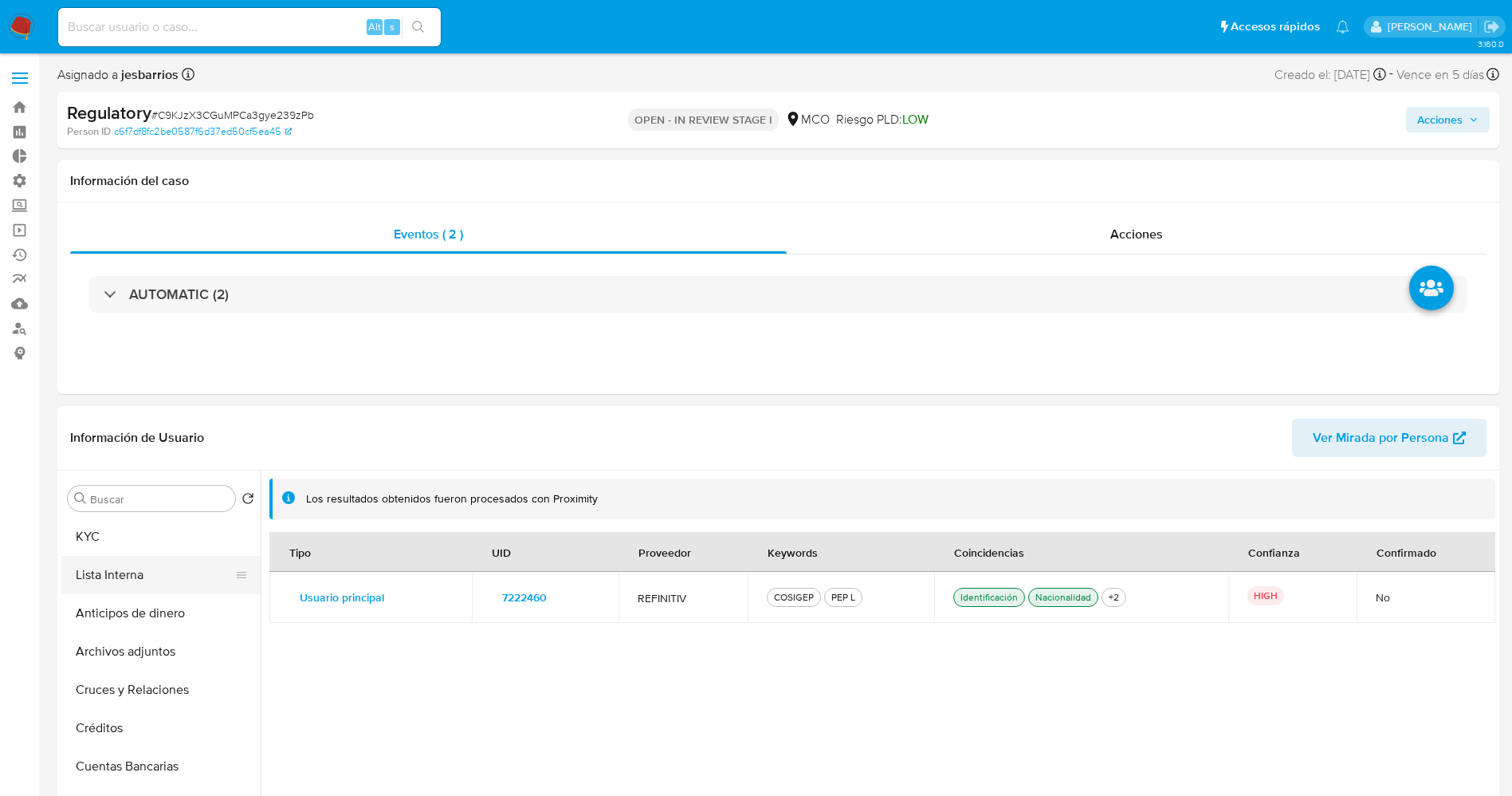
click at [135, 575] on button "Lista Interna" at bounding box center [155, 575] width 187 height 38
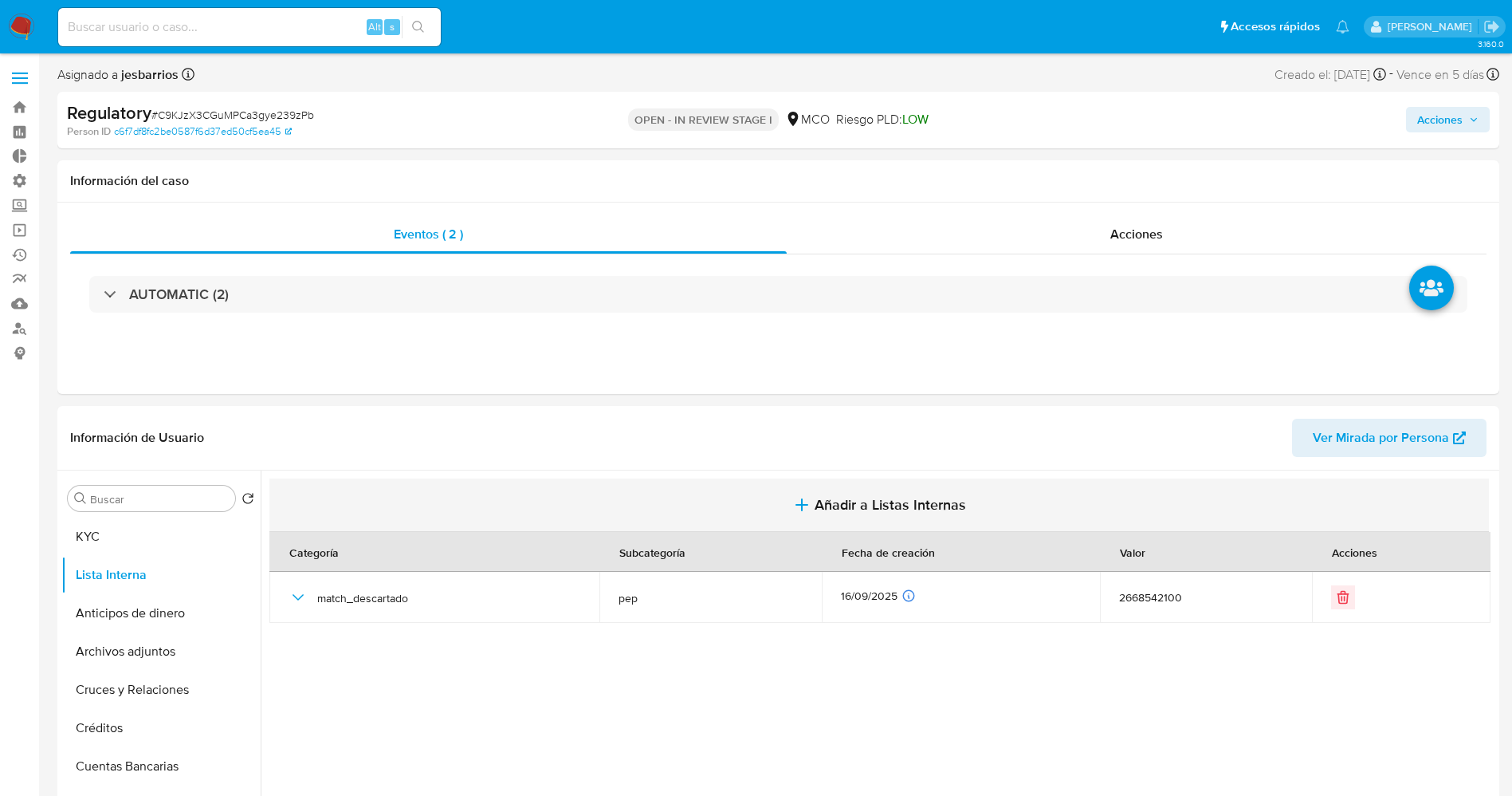
click at [874, 498] on span "Añadir a Listas Internas" at bounding box center [890, 505] width 151 height 17
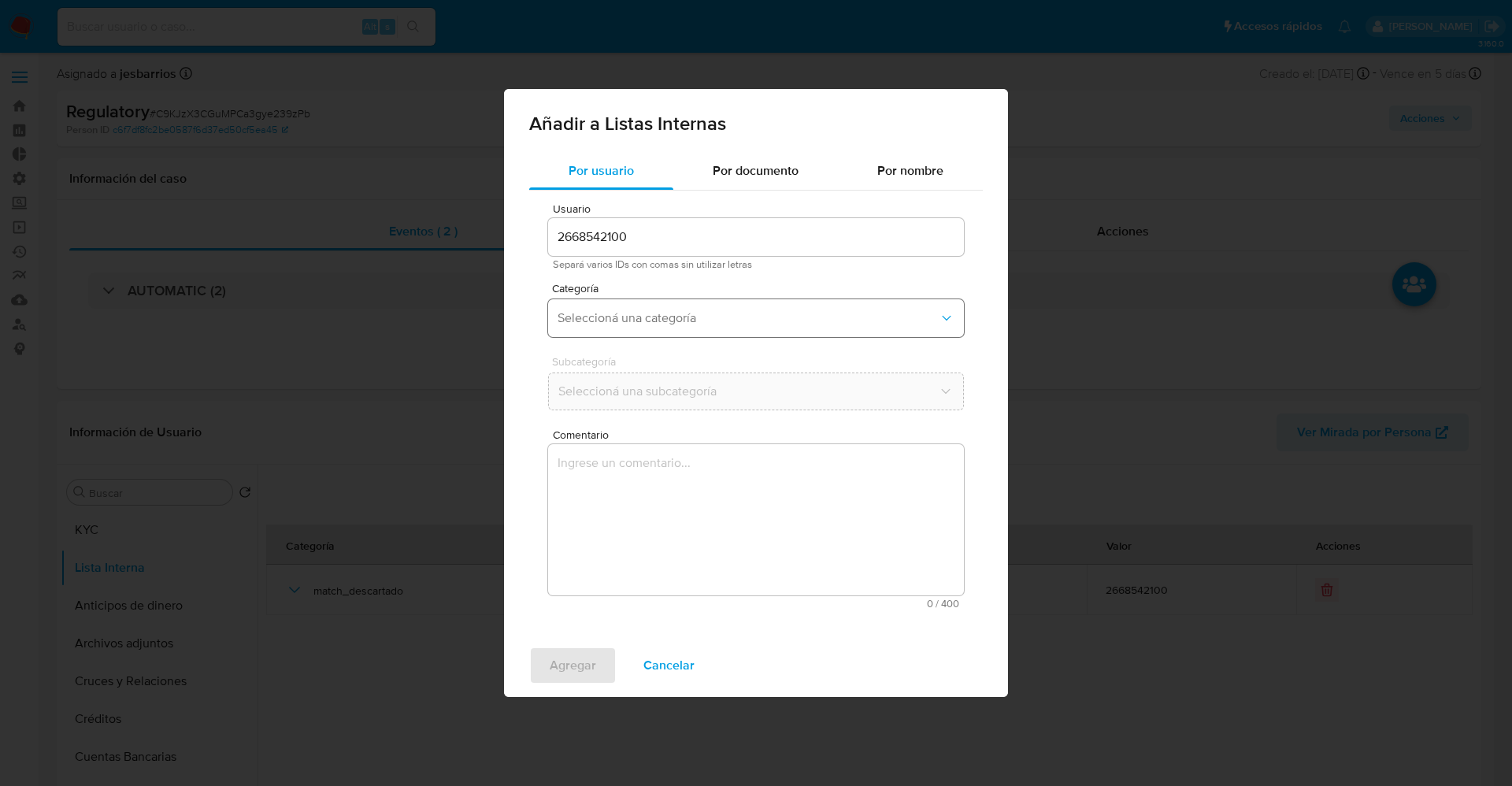
click at [754, 318] on span "Seleccioná una categoría" at bounding box center [748, 318] width 381 height 15
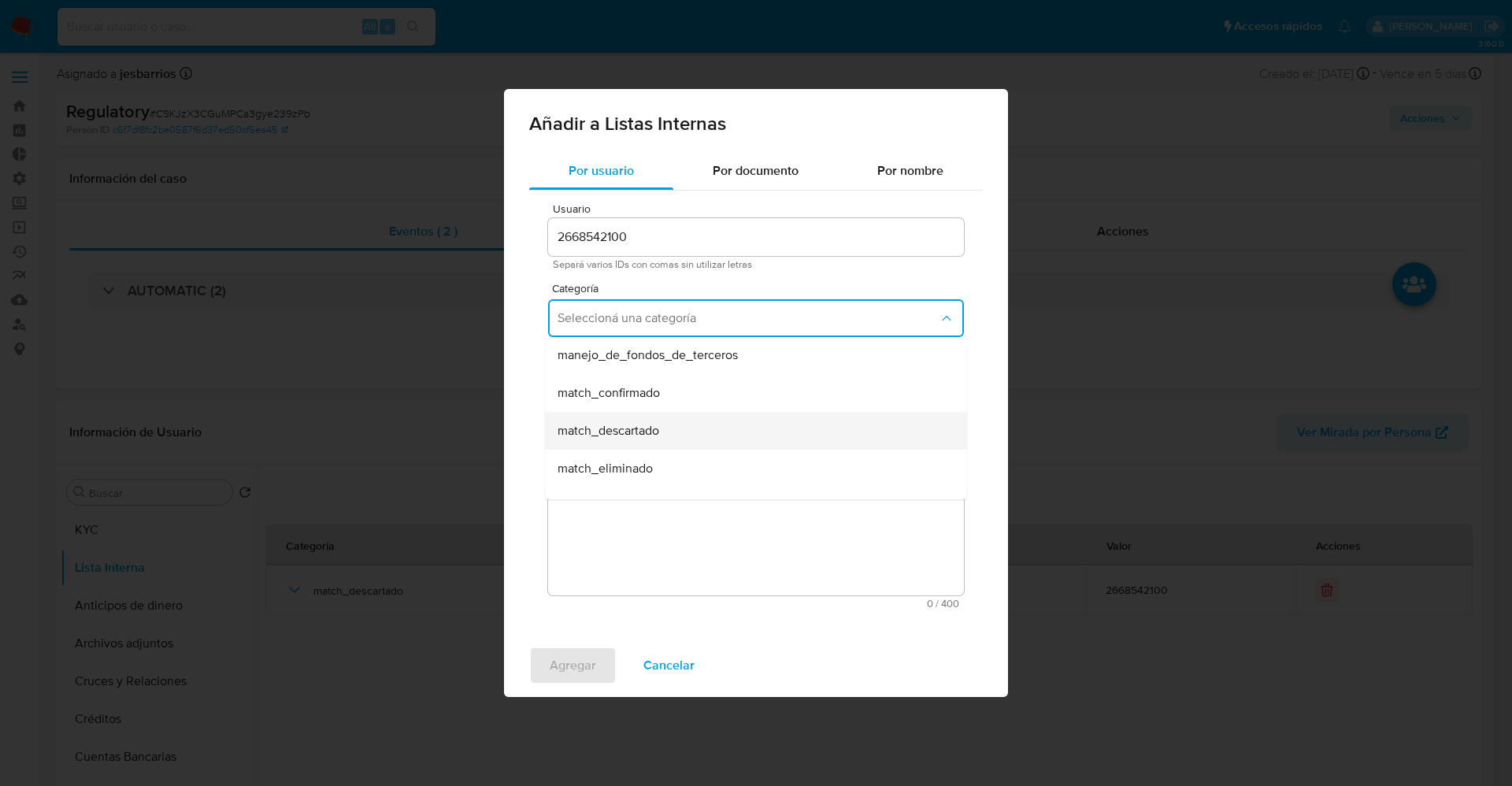
scroll to position [118, 0]
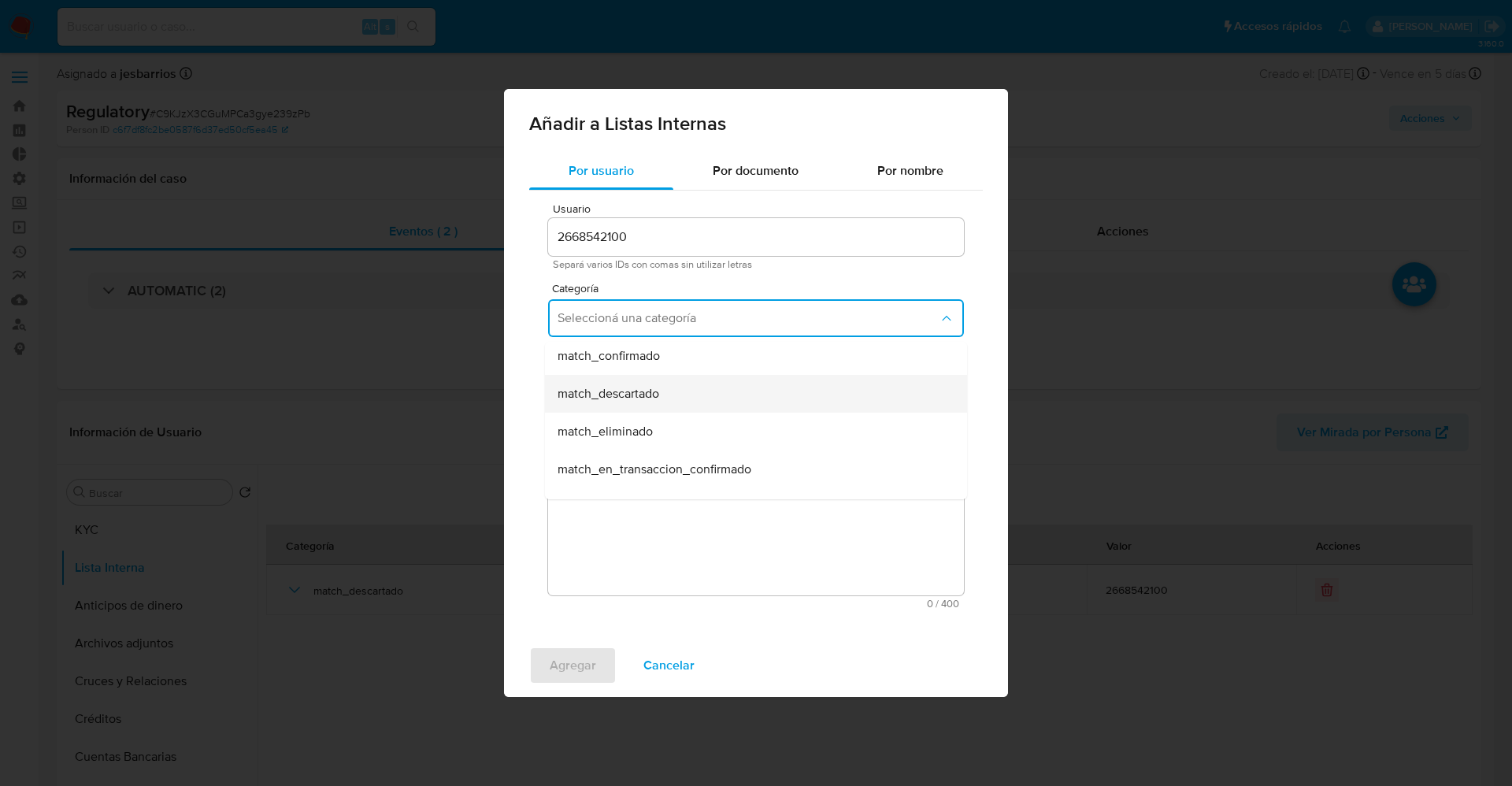
click at [683, 396] on div "match_descartado" at bounding box center [751, 394] width 387 height 38
click at [683, 396] on span "Seleccioná una subcategoría" at bounding box center [748, 391] width 381 height 15
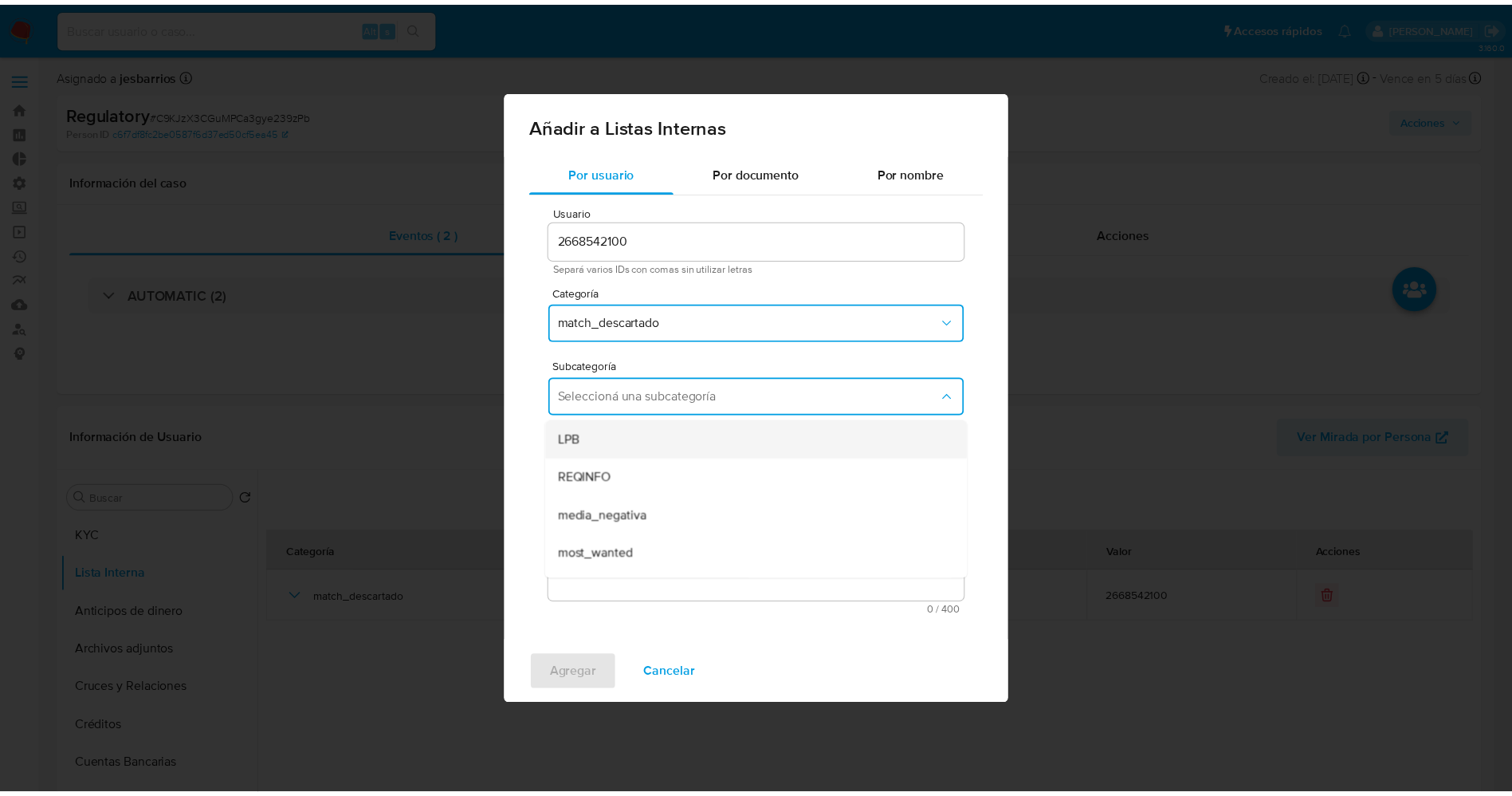
scroll to position [109, 0]
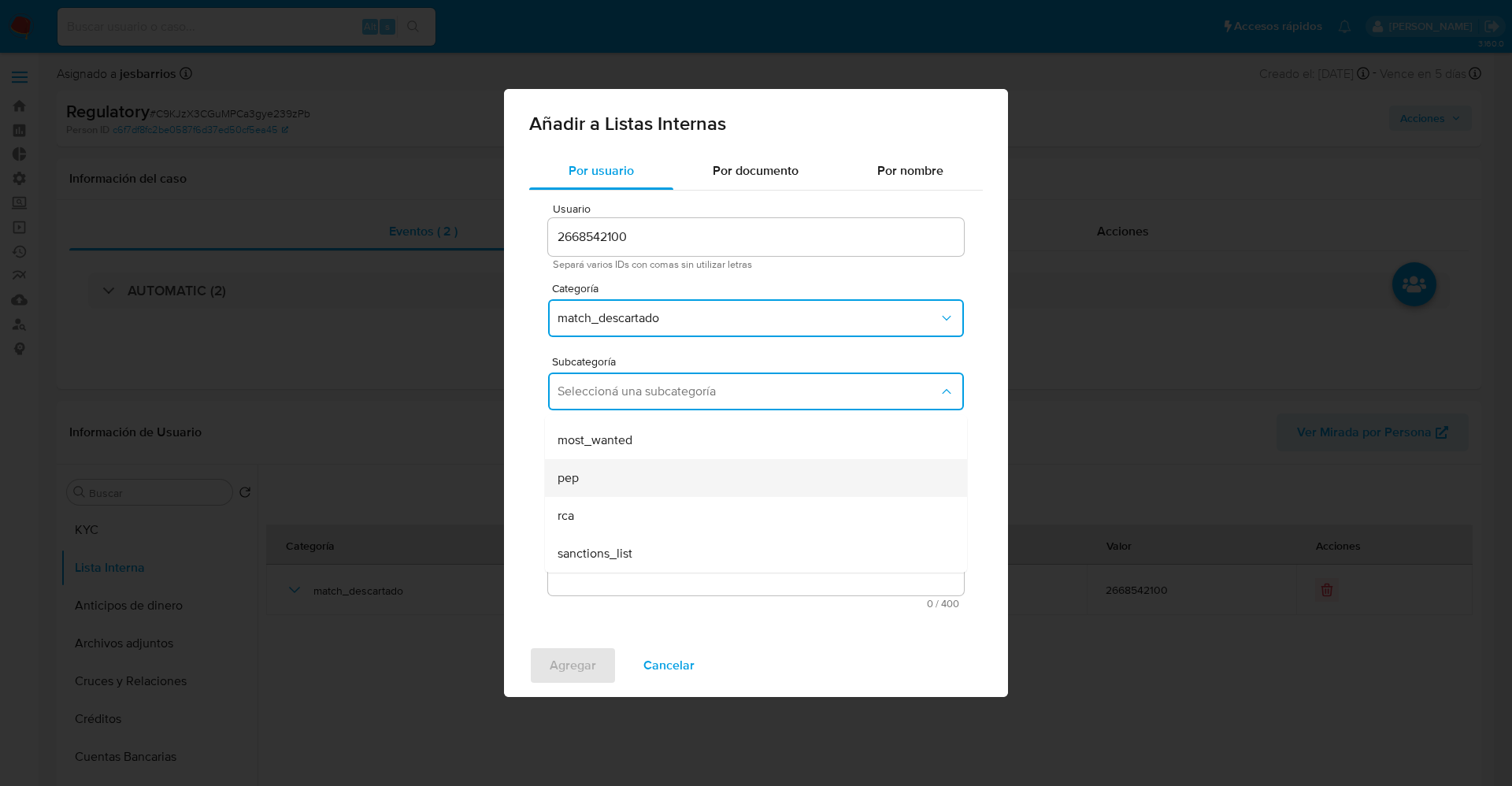
click at [600, 484] on div "pep" at bounding box center [751, 478] width 387 height 38
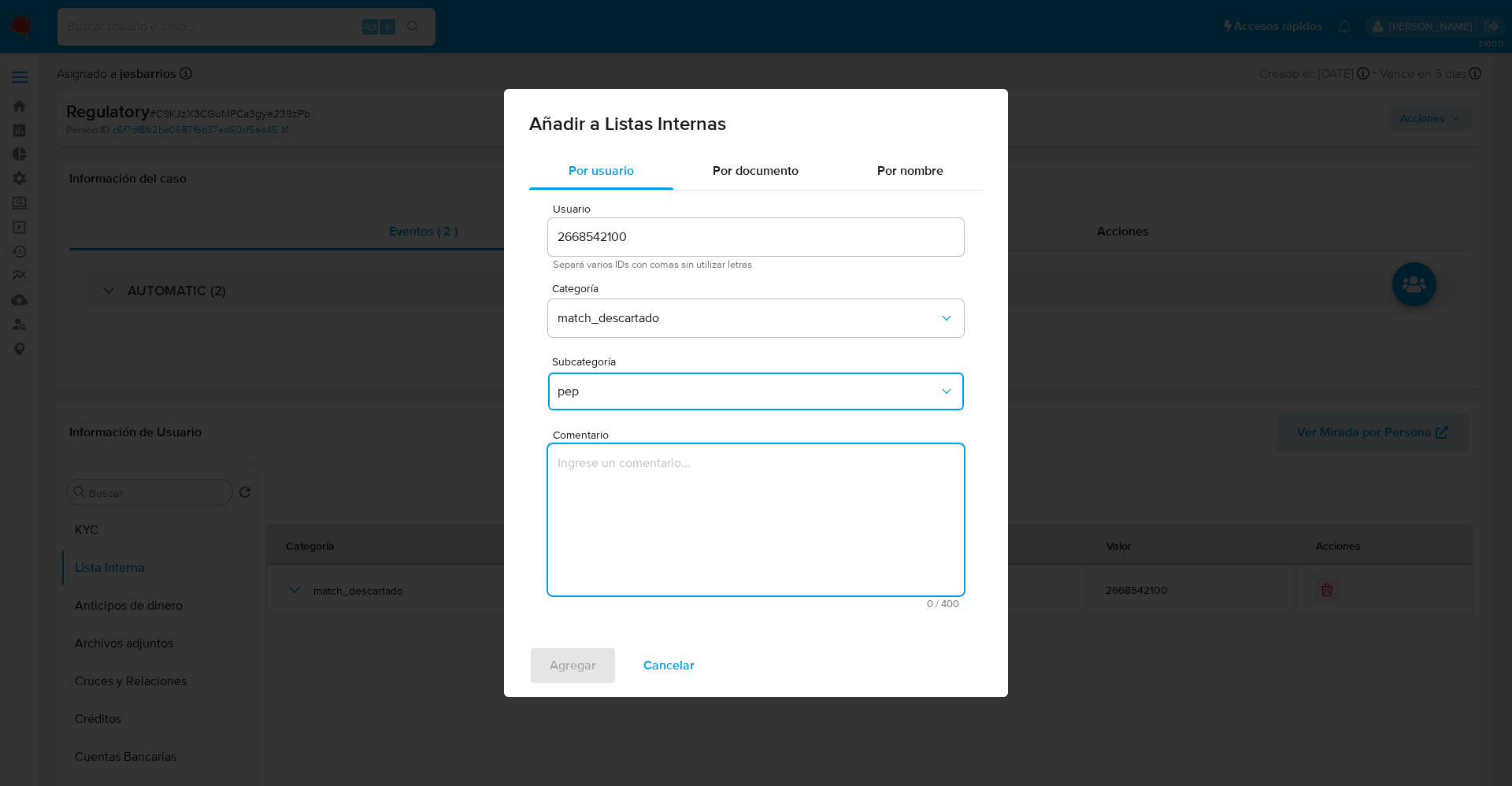
click at [600, 484] on textarea "Comentario" at bounding box center [756, 519] width 415 height 151
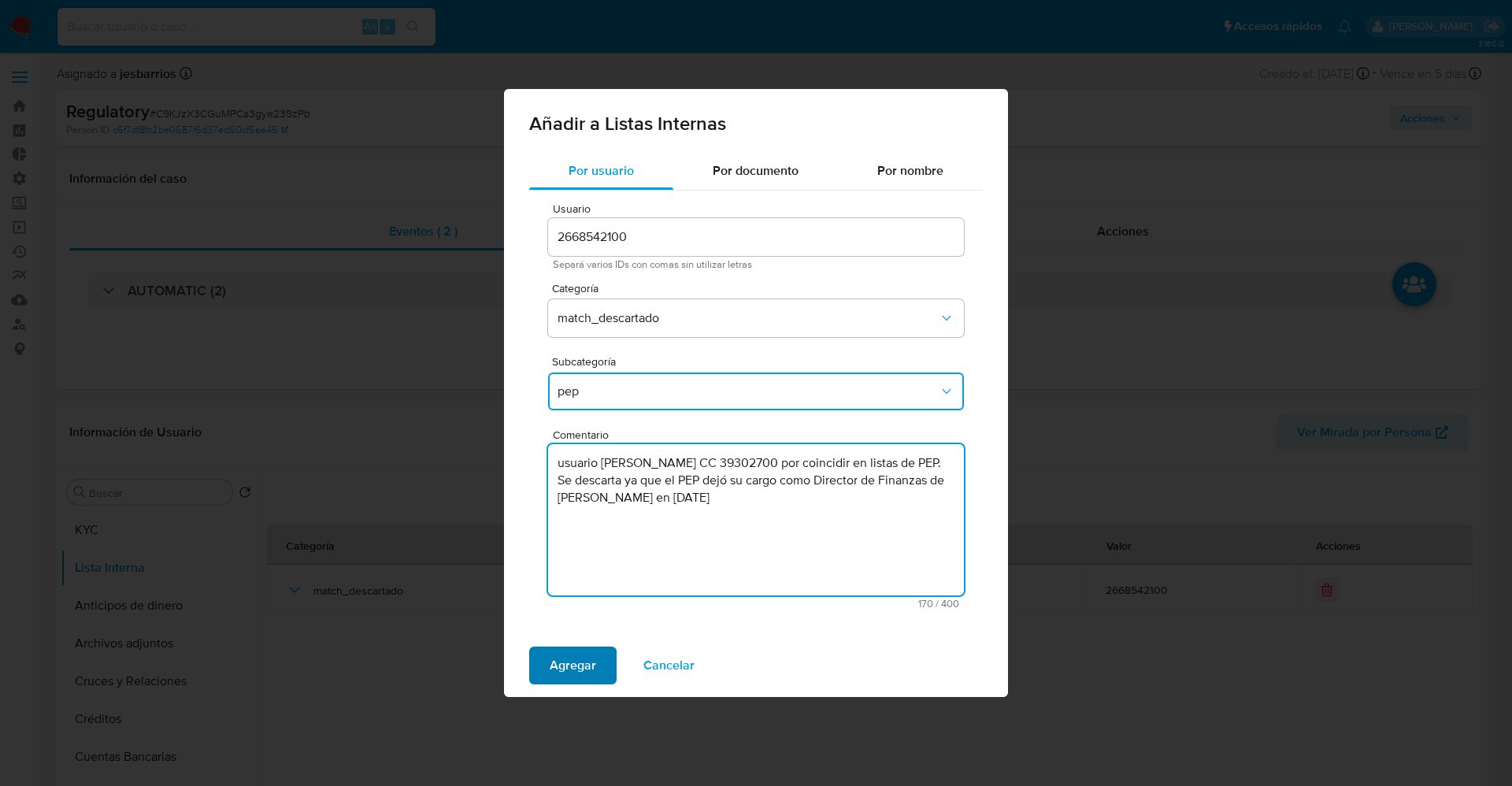
type textarea "usuario Liliana Arboleda Lopez CC 39302700 por coincidir en listas de PEP. Se d…"
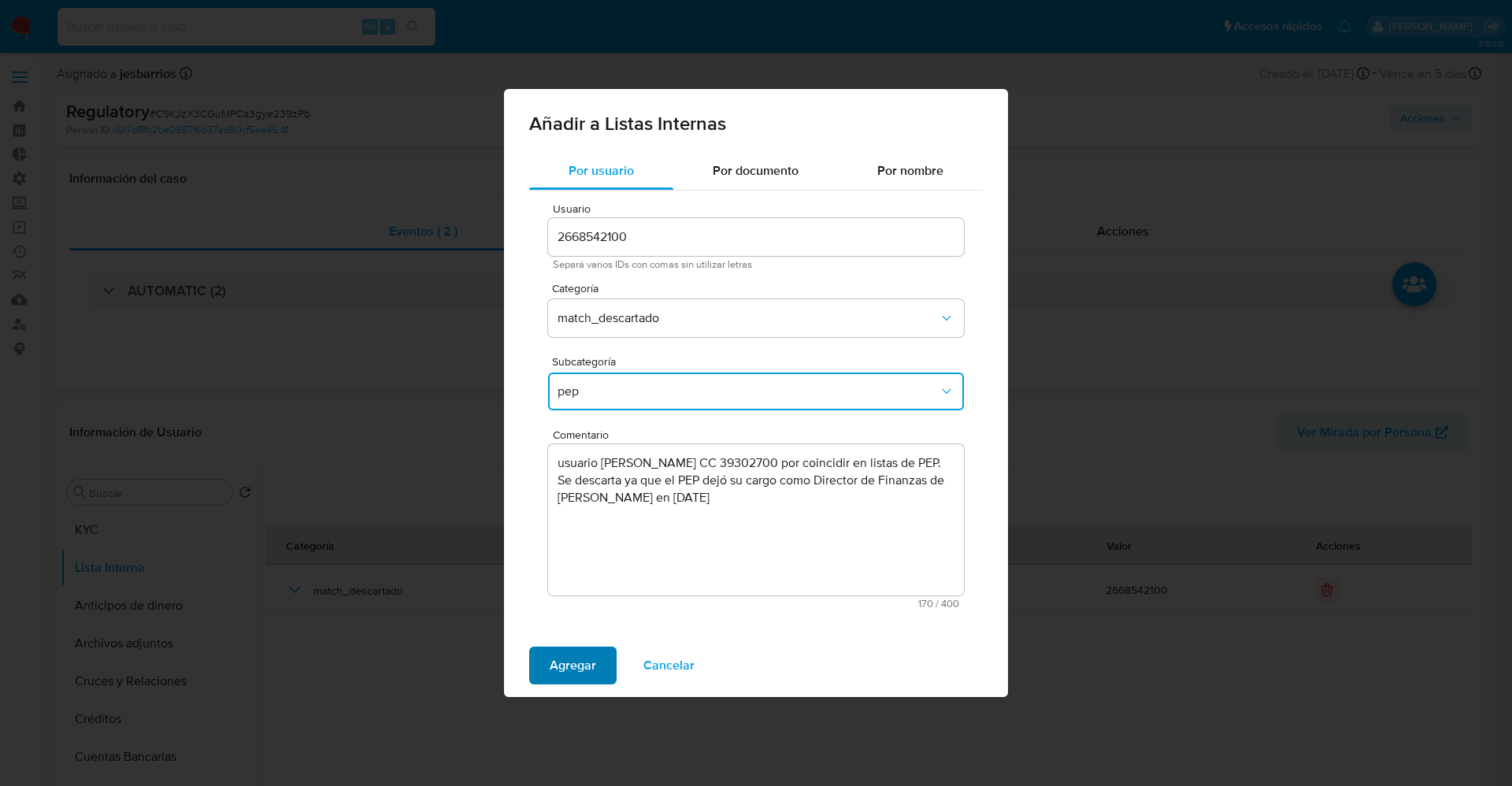
click at [555, 677] on span "Agregar" at bounding box center [572, 665] width 46 height 34
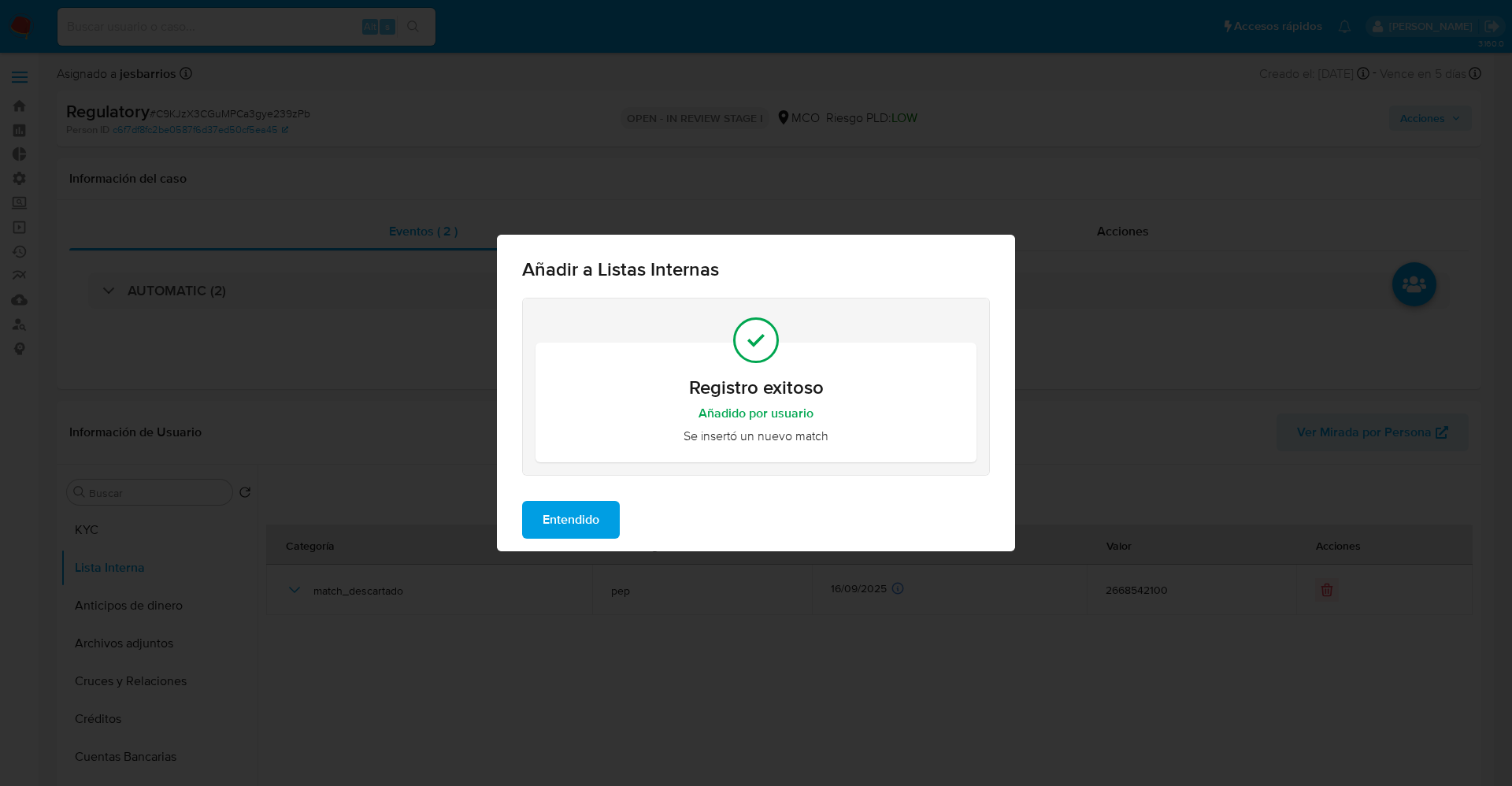
click at [559, 523] on span "Entendido" at bounding box center [571, 519] width 57 height 34
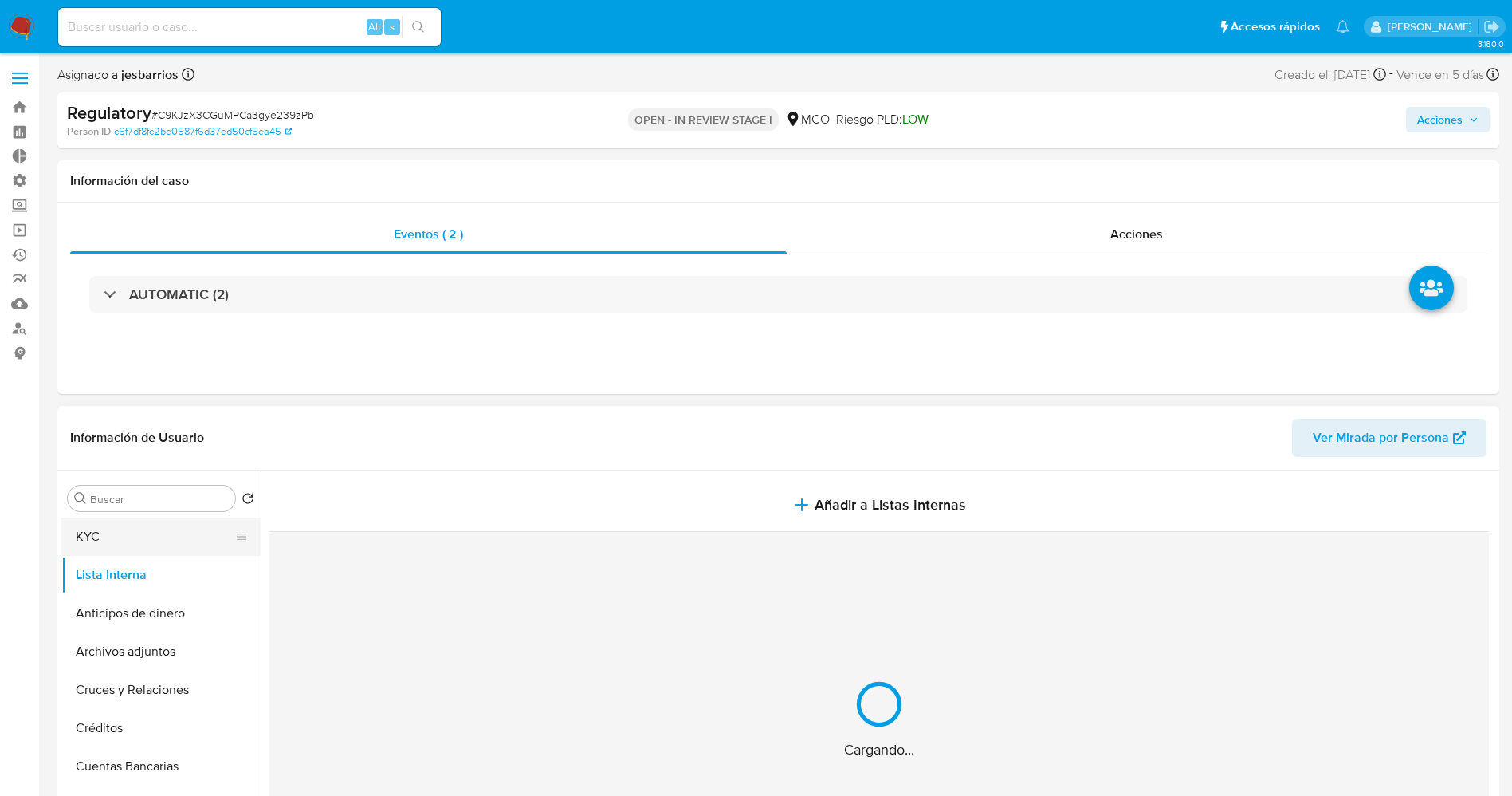
click at [133, 536] on button "KYC" at bounding box center [155, 536] width 187 height 38
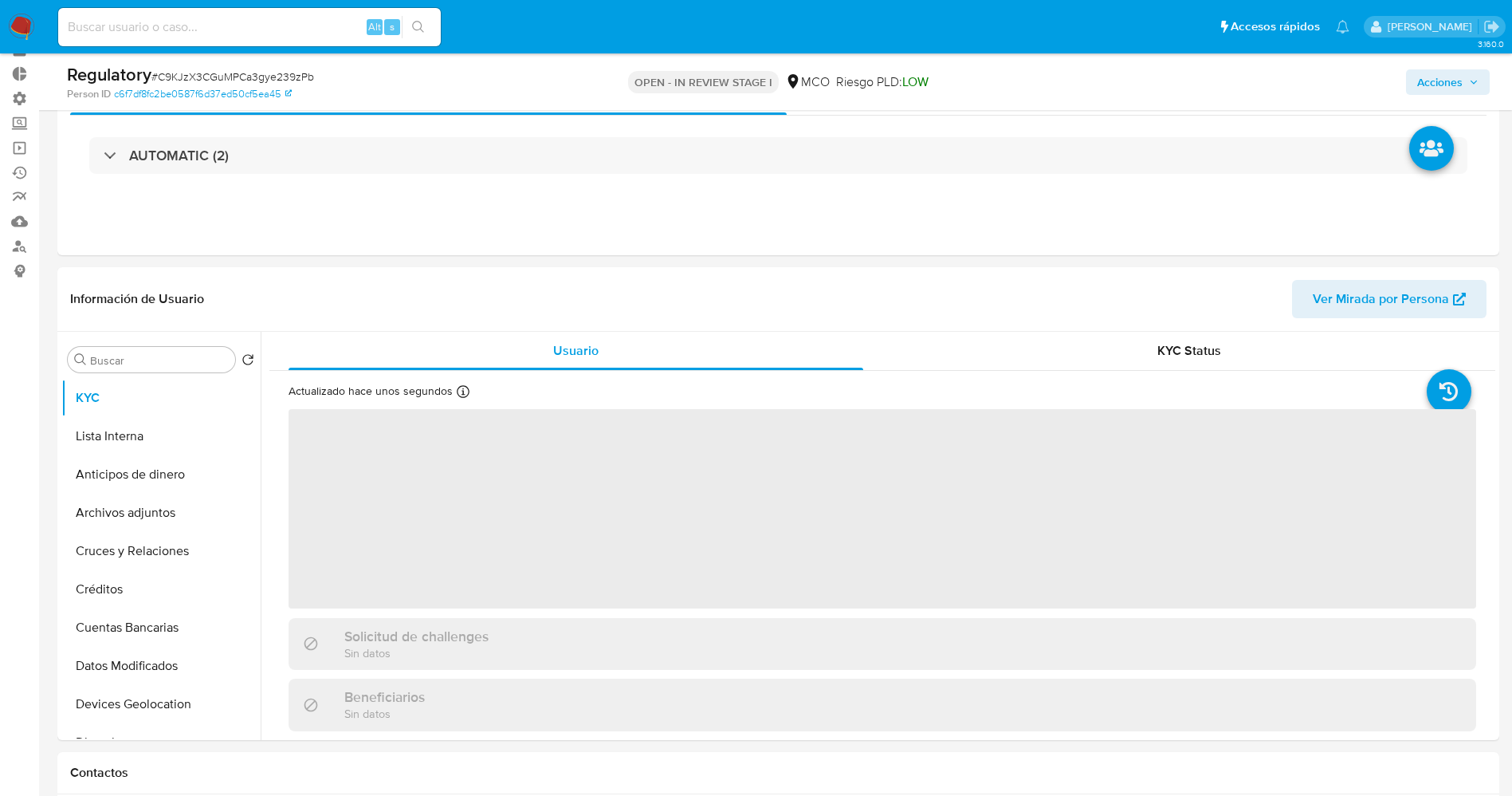
scroll to position [120, 0]
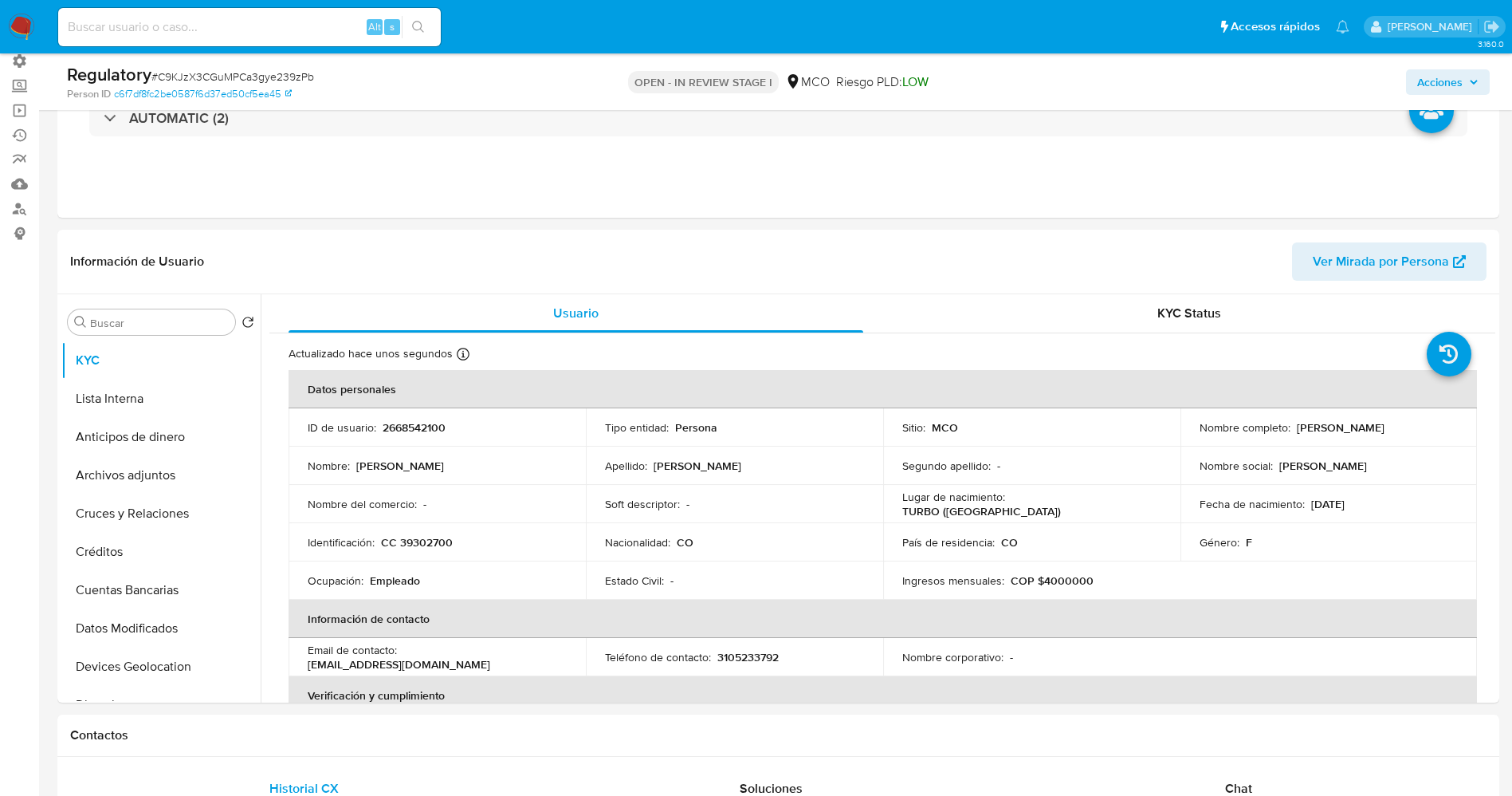
drag, startPoint x: 1360, startPoint y: 426, endPoint x: 1435, endPoint y: 420, distance: 75.2
click at [1438, 421] on div "Nombre completo : Liliana Arboleda Lopez" at bounding box center [1329, 428] width 259 height 15
click at [1372, 427] on p "Liliana Arboleda Lopez" at bounding box center [1340, 428] width 88 height 15
drag, startPoint x: 1284, startPoint y: 430, endPoint x: 1417, endPoint y: 430, distance: 133.0
click at [1417, 430] on div "Nombre completo : Liliana Arboleda Lopez" at bounding box center [1329, 428] width 259 height 15
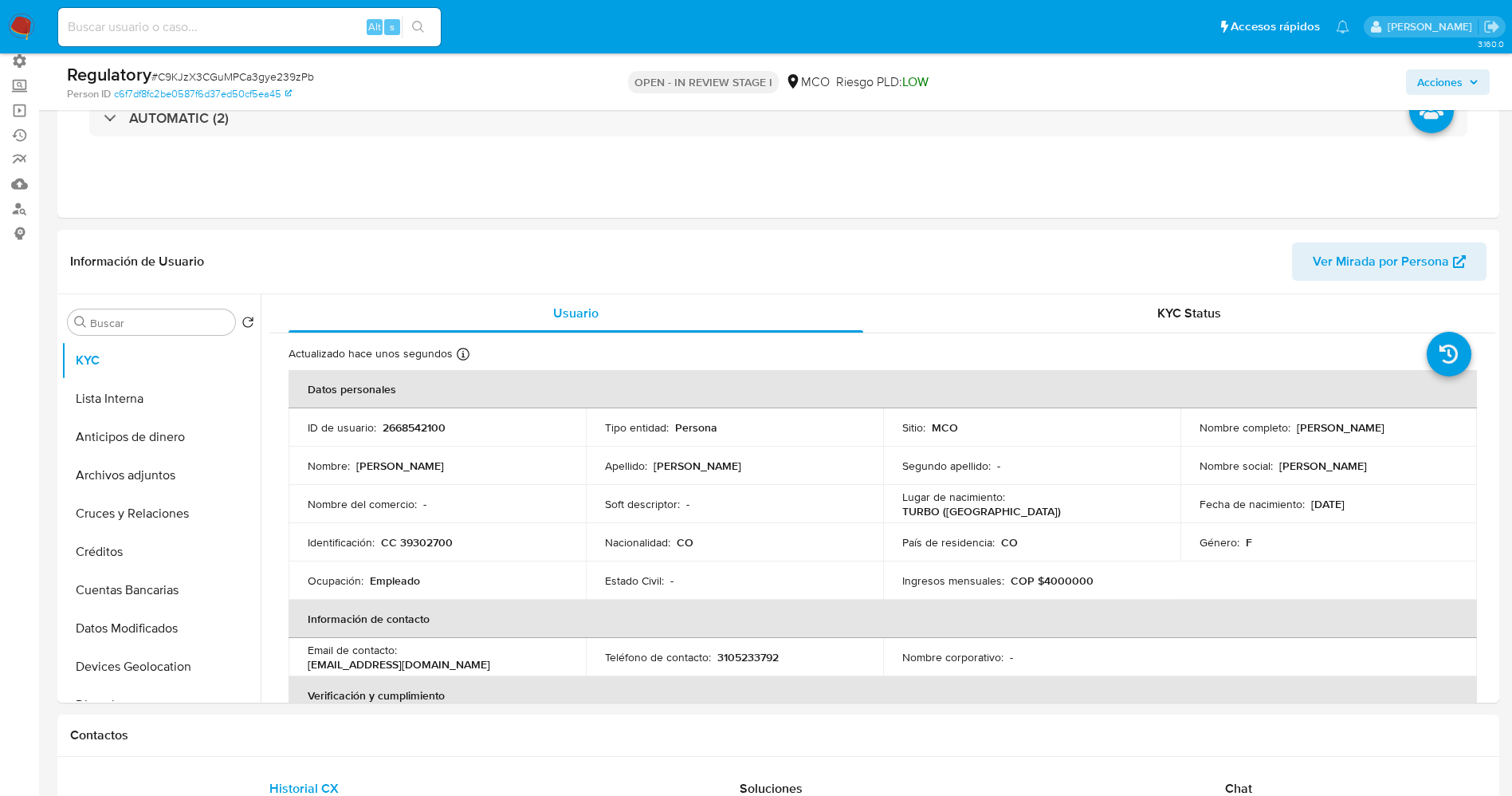
copy div "Liliana Arboleda Lopez"
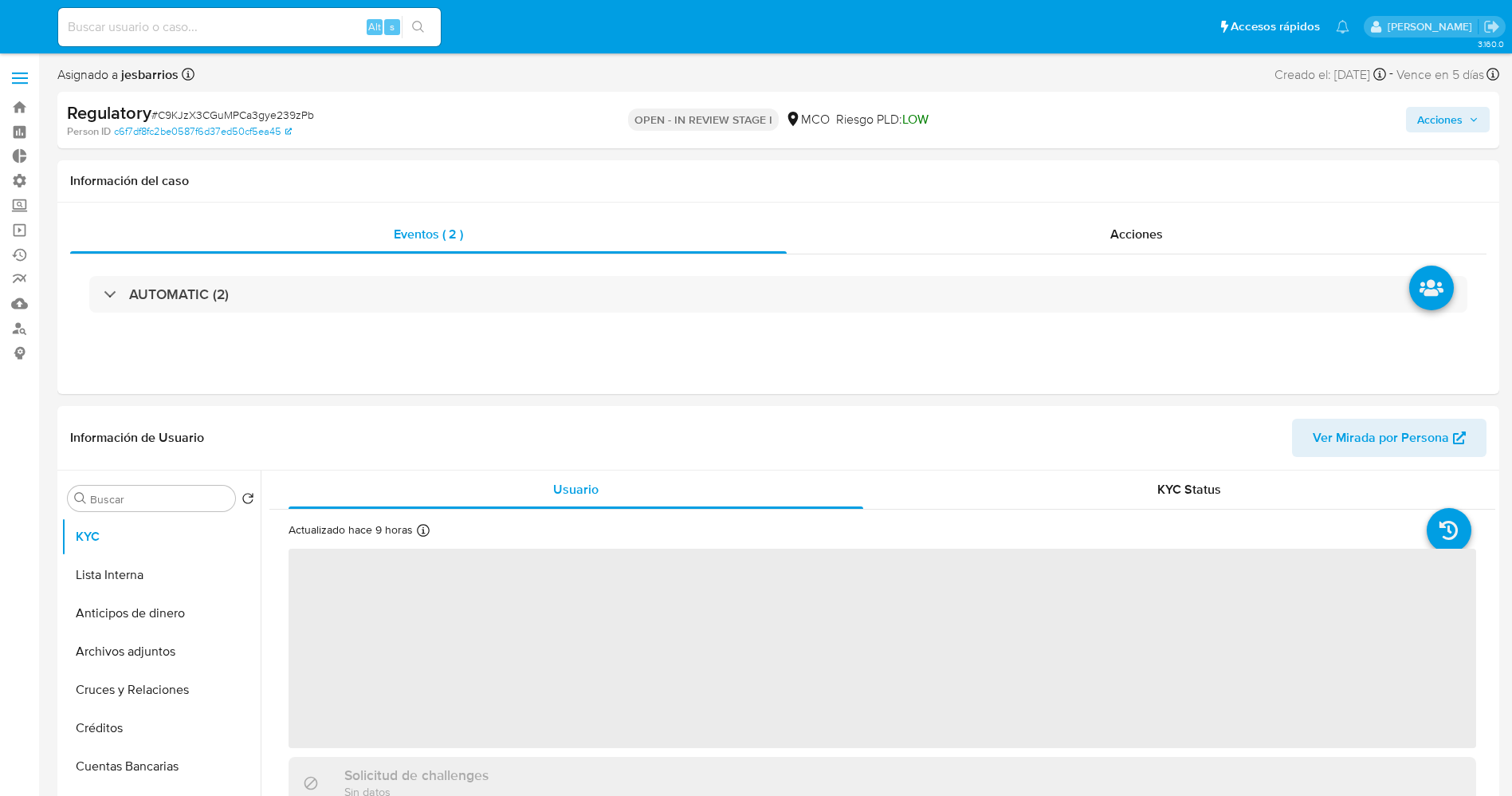
select select "10"
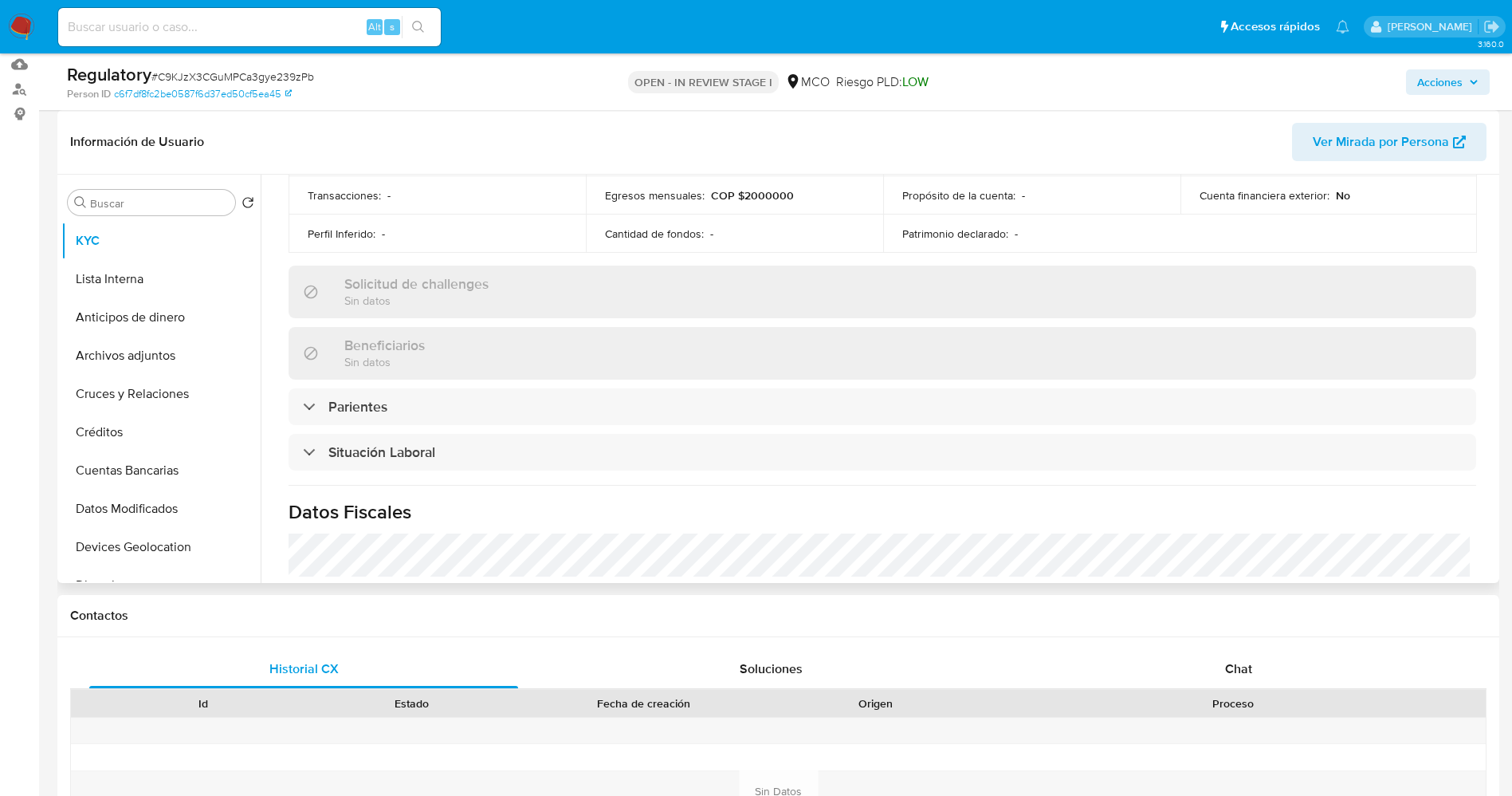
scroll to position [718, 0]
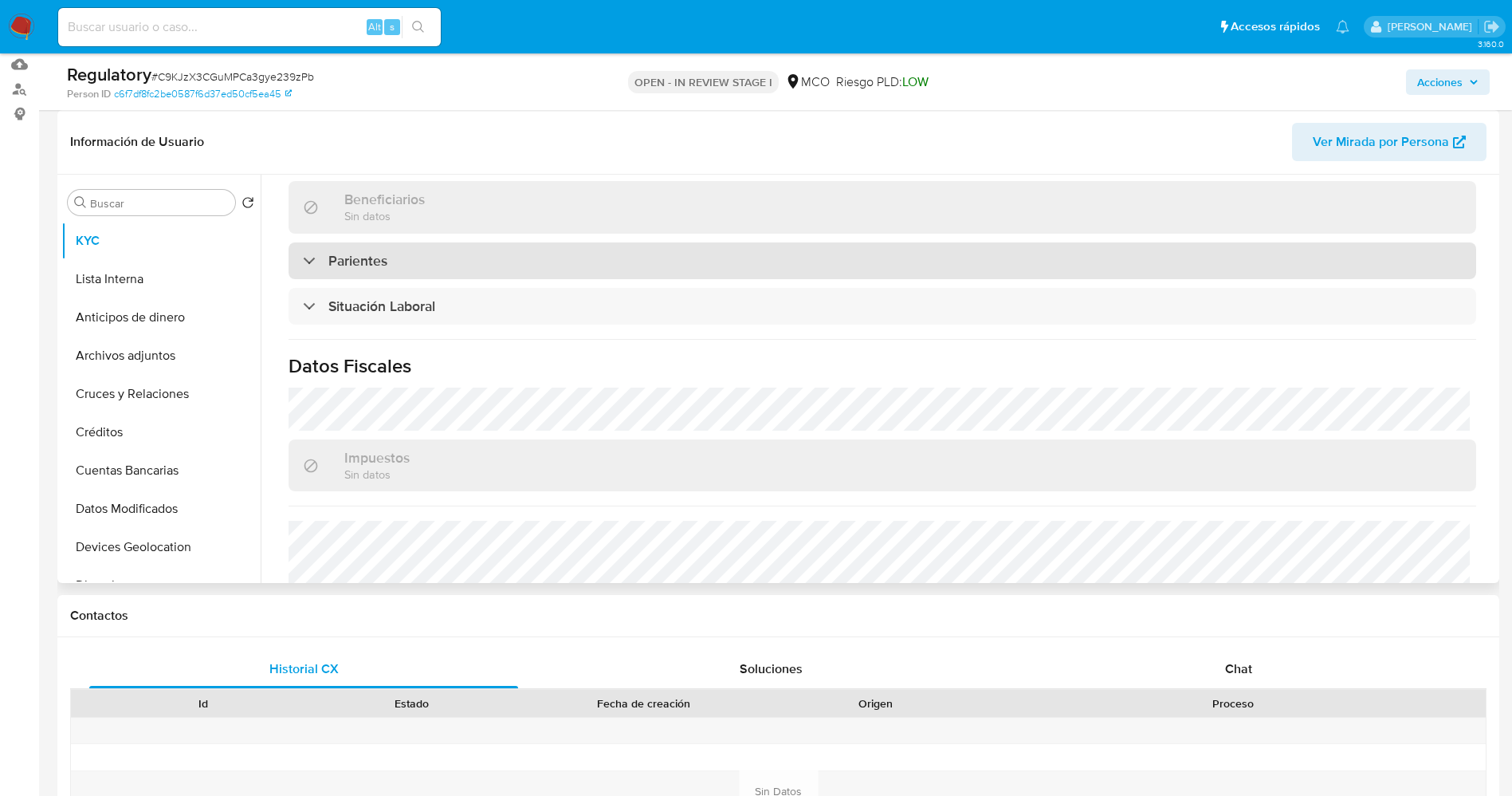
click at [384, 253] on h3 "Parientes" at bounding box center [358, 261] width 59 height 17
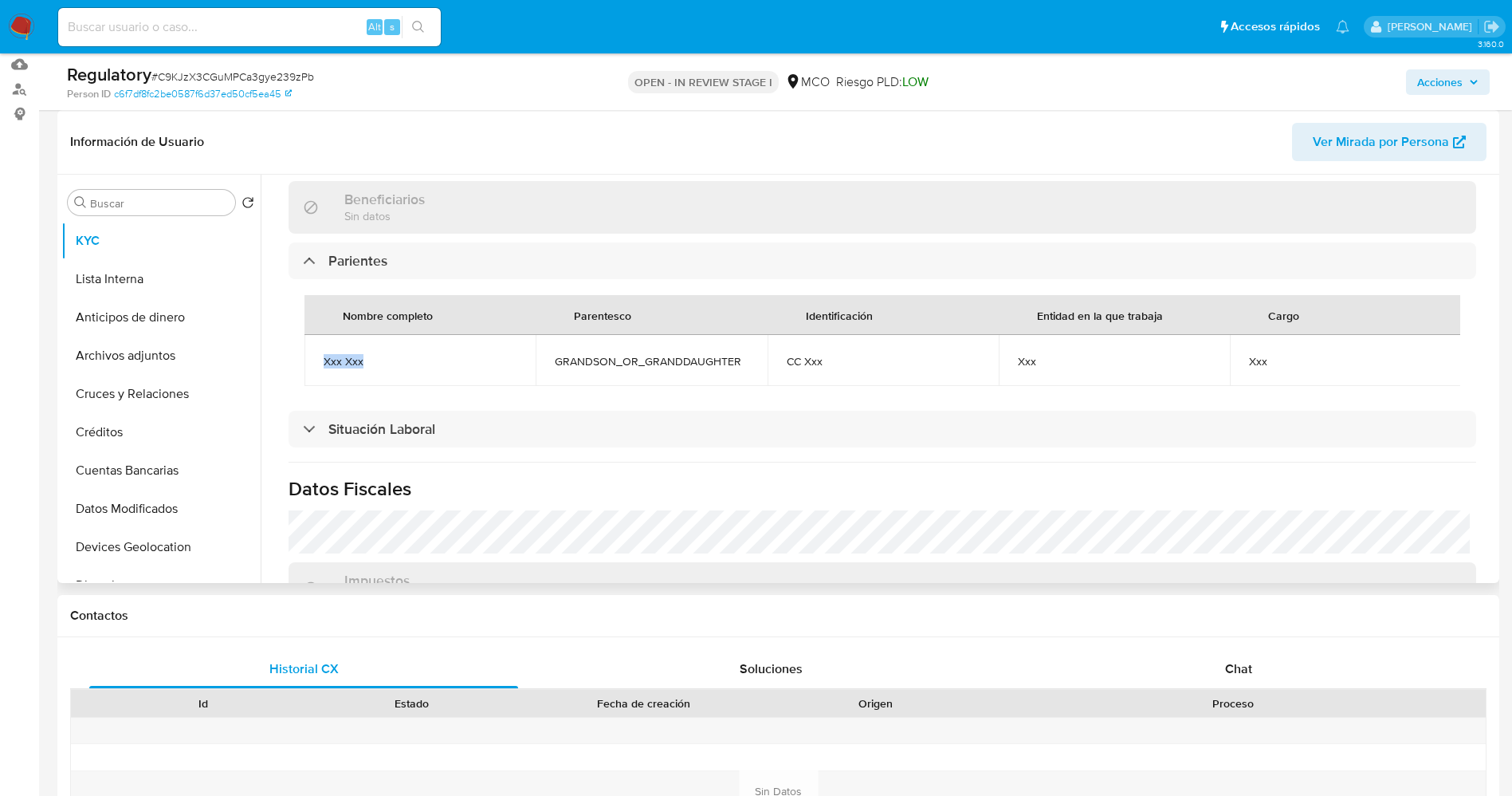
drag, startPoint x: 314, startPoint y: 366, endPoint x: 427, endPoint y: 366, distance: 113.0
click at [427, 366] on td "Xxx Xxx" at bounding box center [419, 360] width 231 height 51
copy span "Xxx Xxx"
click at [122, 261] on button "Lista Interna" at bounding box center [155, 279] width 187 height 38
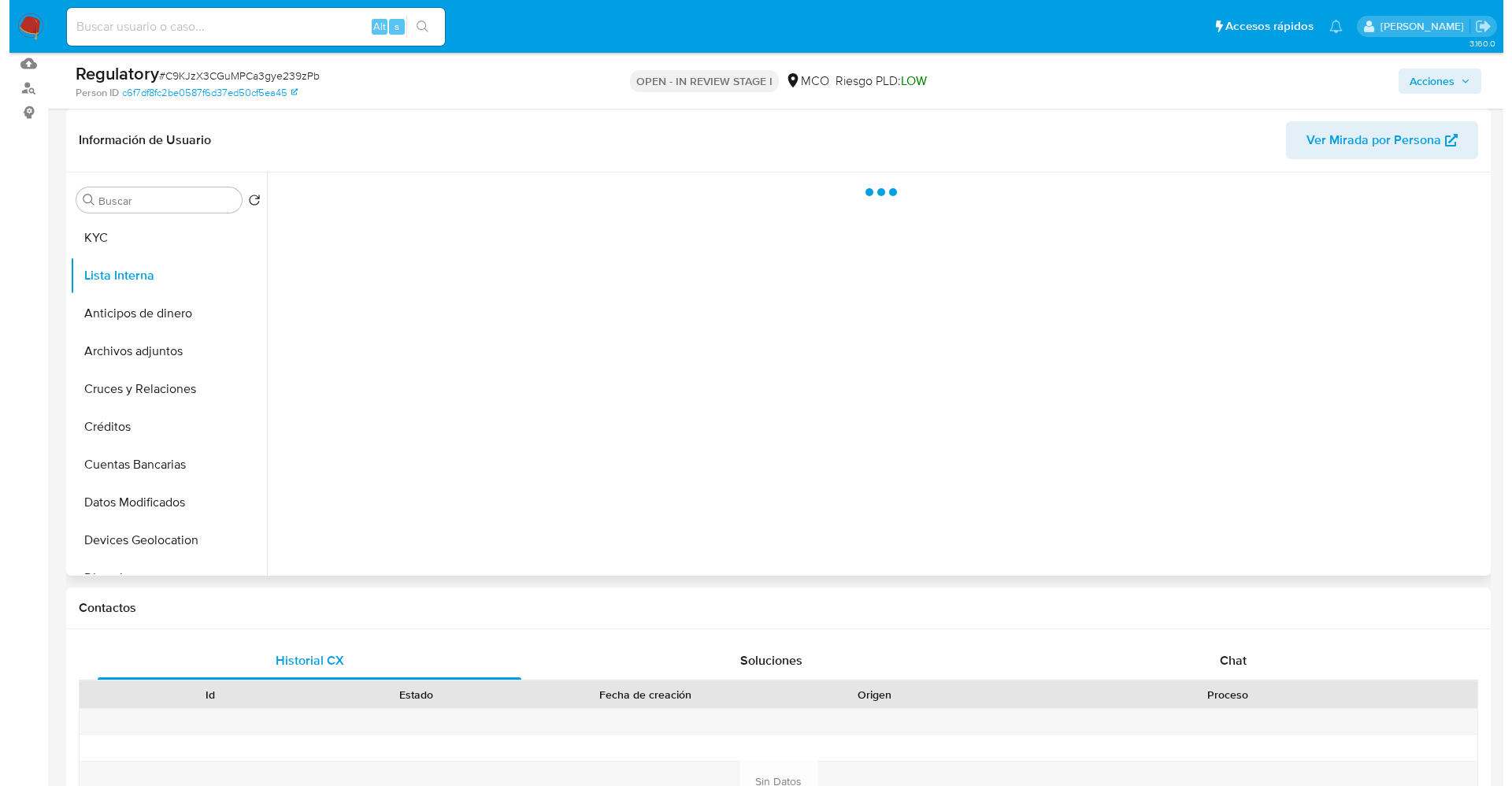
scroll to position [118, 0]
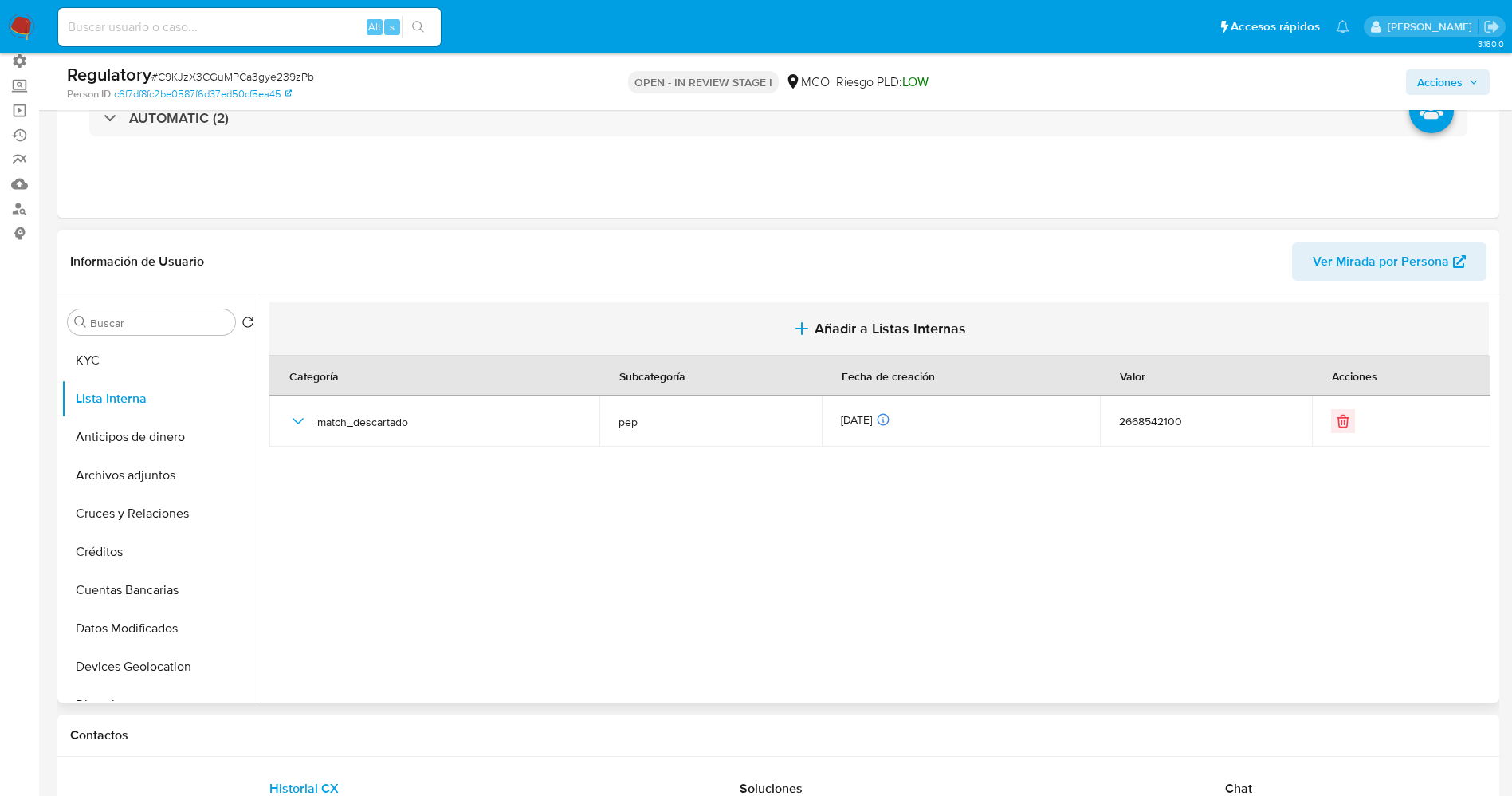
click at [886, 328] on span "Añadir a Listas Internas" at bounding box center [890, 328] width 151 height 17
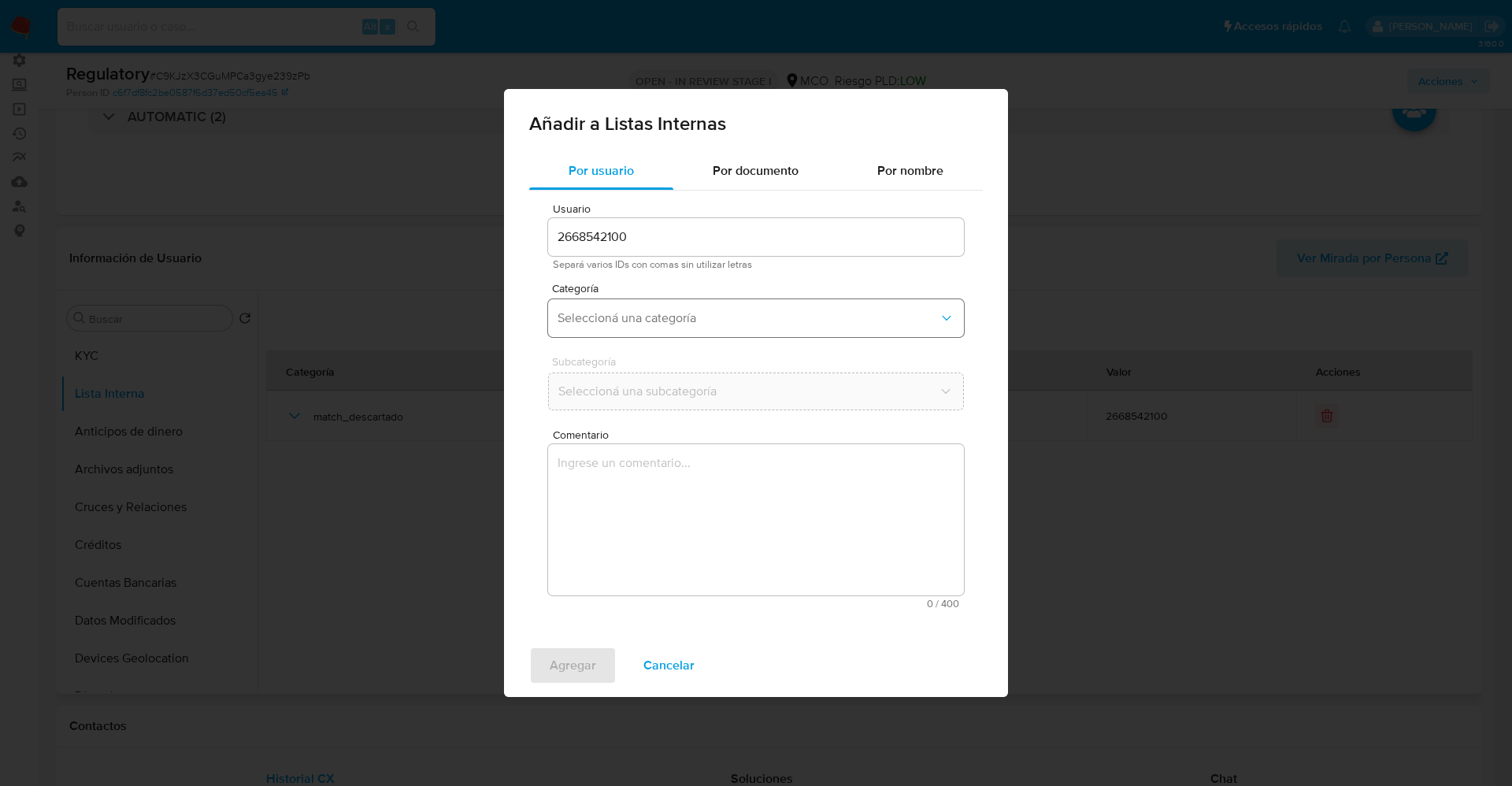
click at [634, 330] on button "Seleccioná una categoría" at bounding box center [756, 318] width 415 height 38
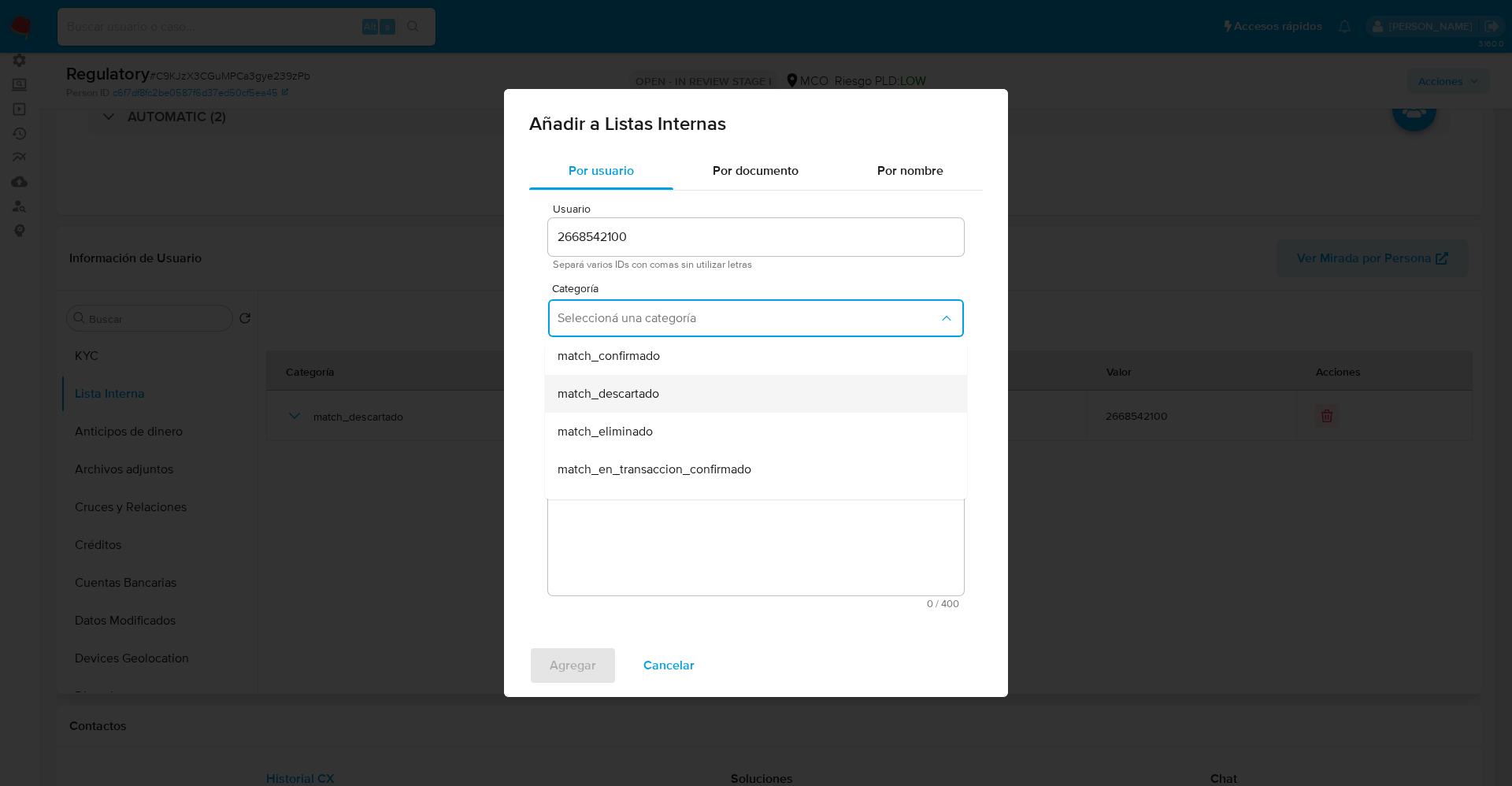
click at [661, 398] on div "match_descartado" at bounding box center [751, 394] width 387 height 38
click at [661, 398] on span "Seleccioná una subcategoría" at bounding box center [748, 391] width 381 height 15
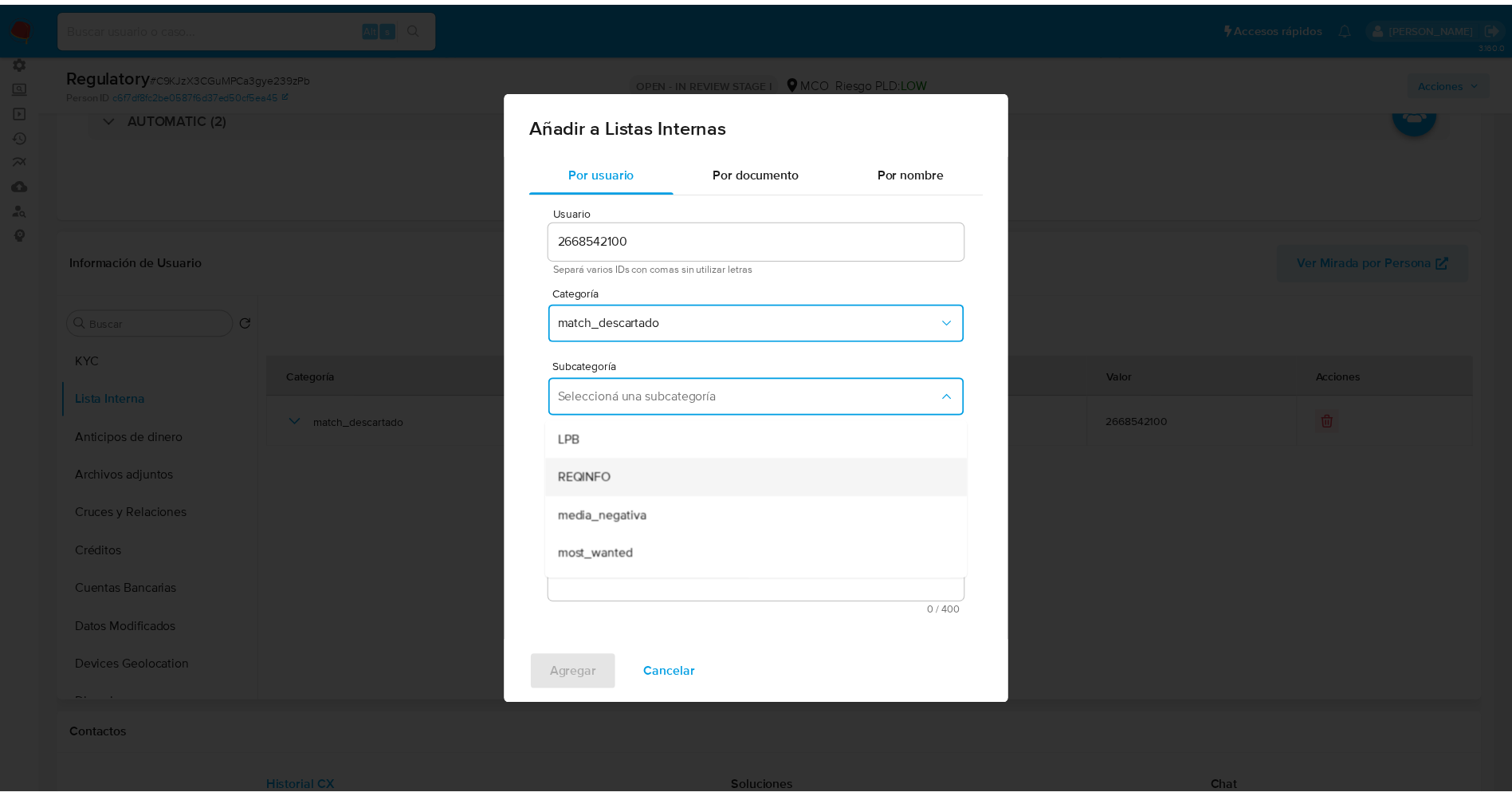
scroll to position [109, 0]
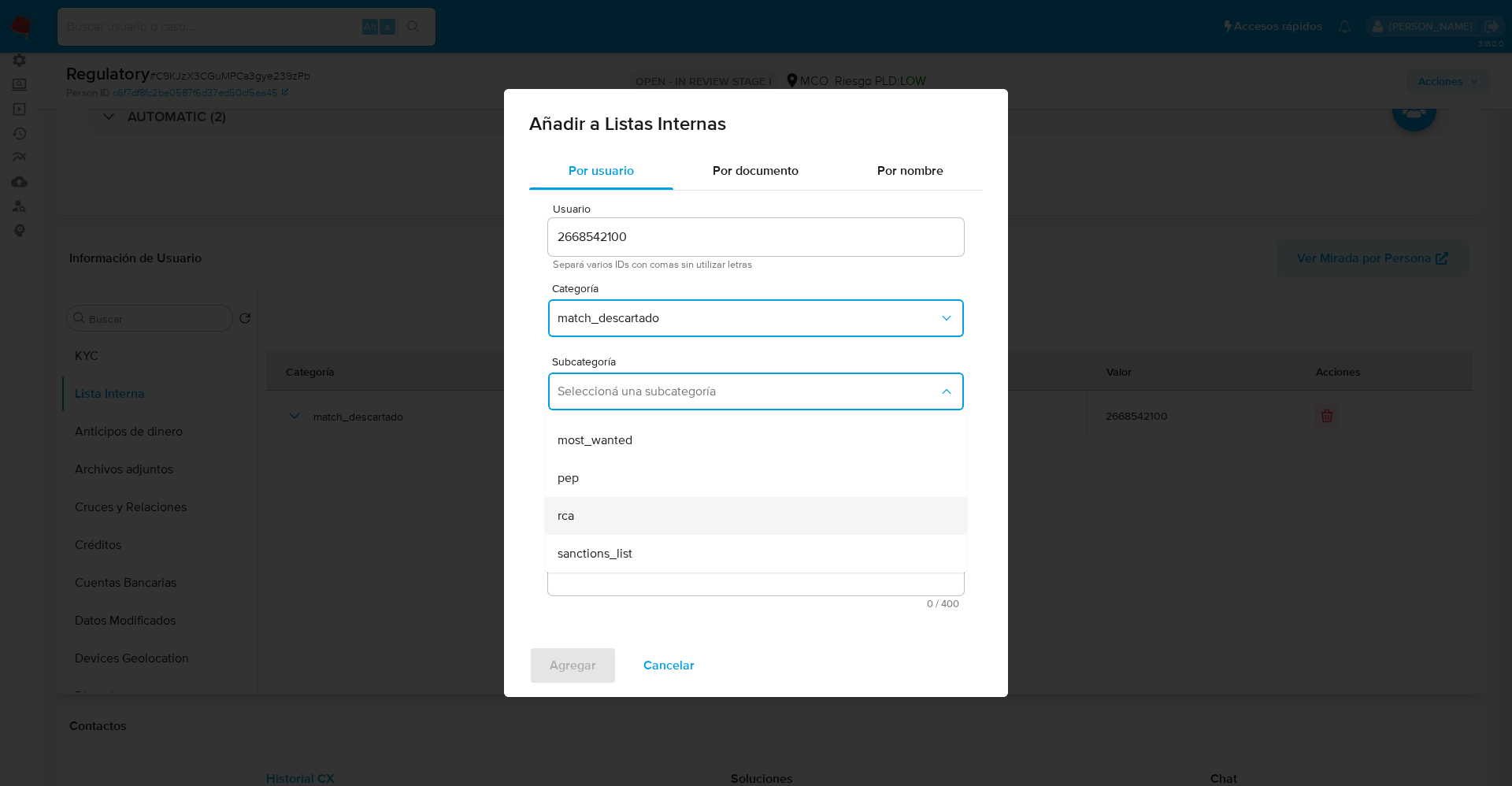
click at [635, 513] on div "rca" at bounding box center [751, 516] width 387 height 38
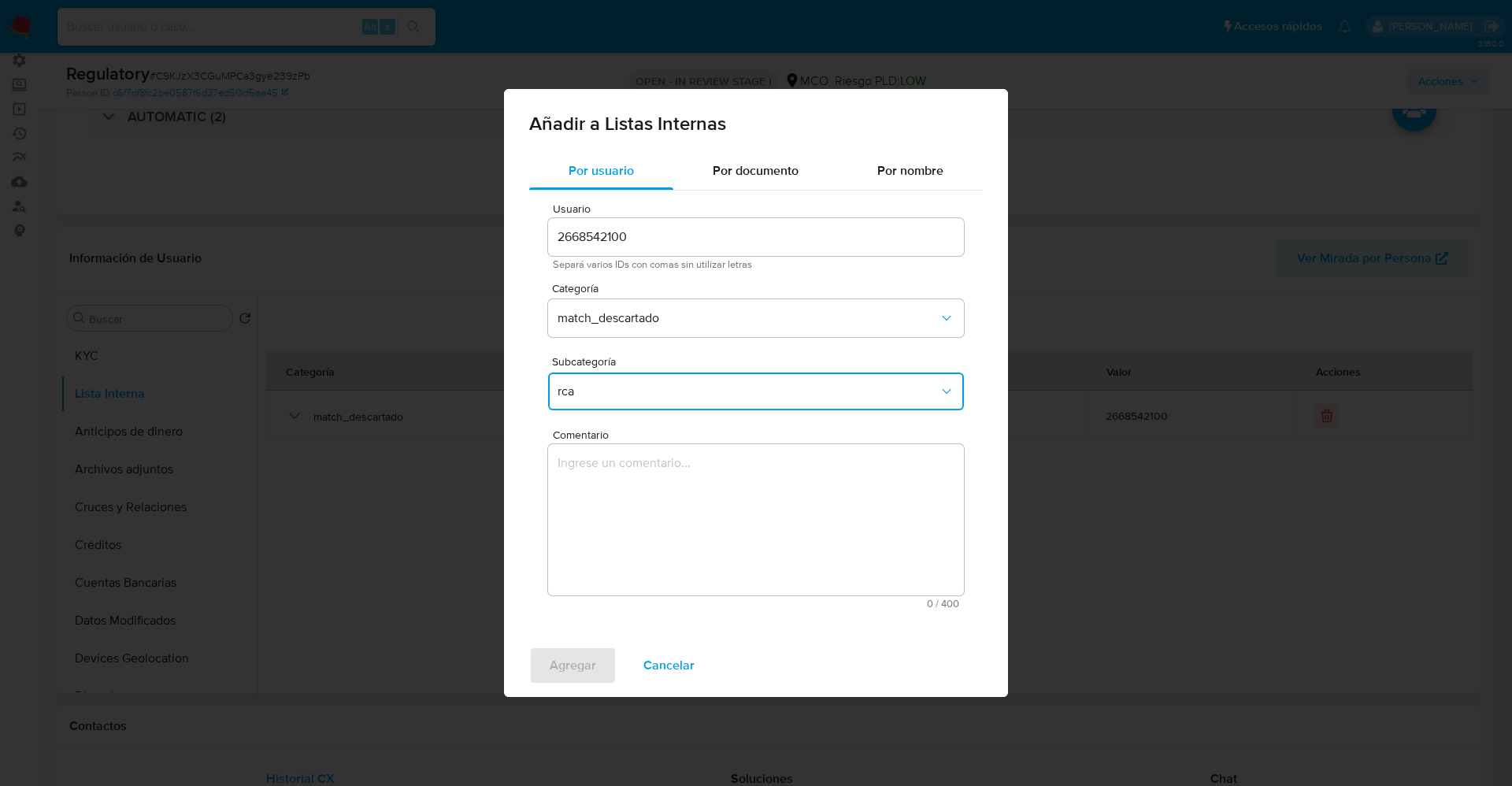
click at [635, 513] on textarea "Comentario" at bounding box center [756, 519] width 415 height 151
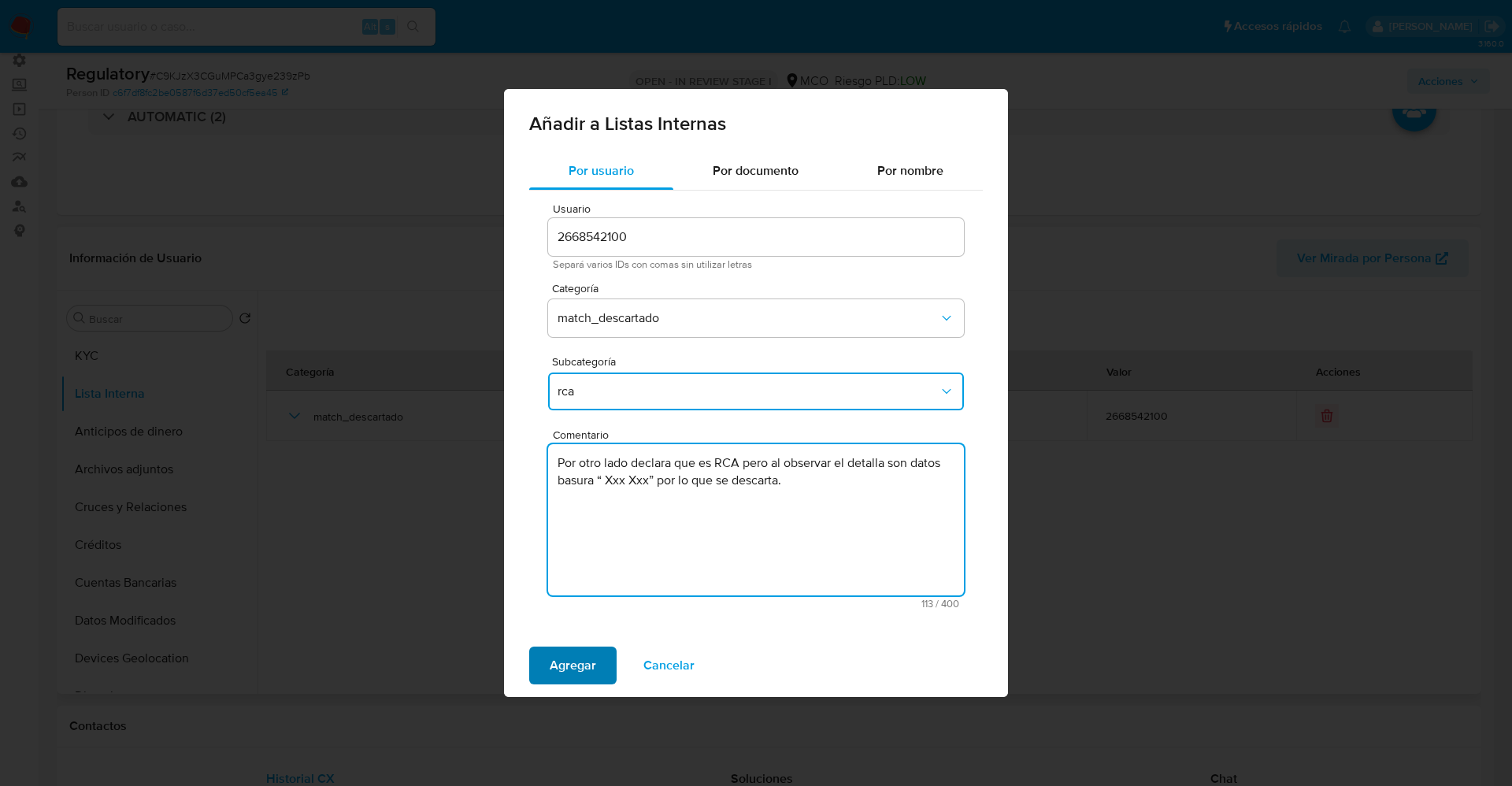
type textarea "Por otro lado declara que es RCA pero al observar el detalla son datos basura “…"
click at [575, 671] on span "Agregar" at bounding box center [572, 665] width 46 height 34
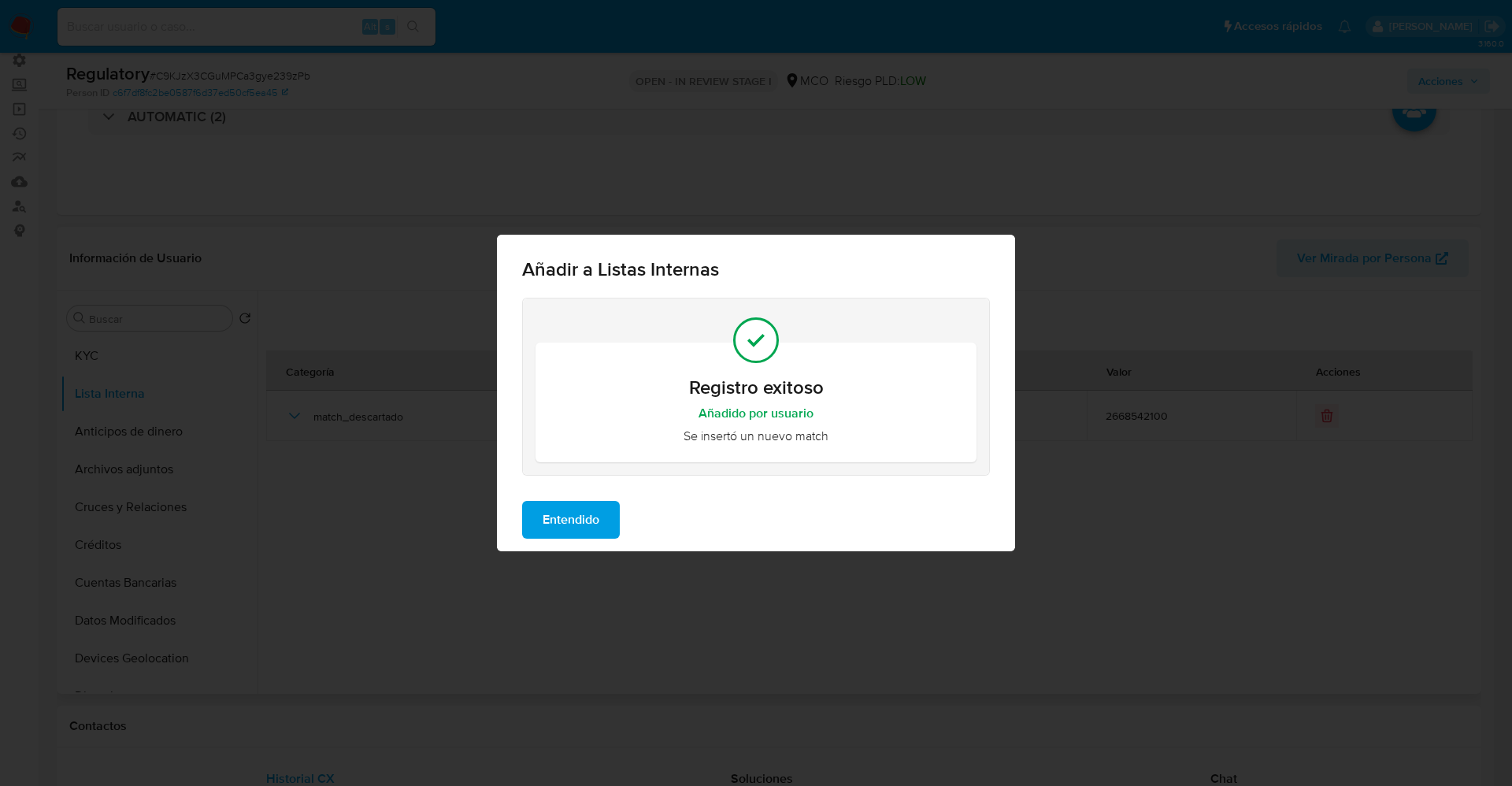
click at [575, 520] on span "Entendido" at bounding box center [571, 519] width 57 height 34
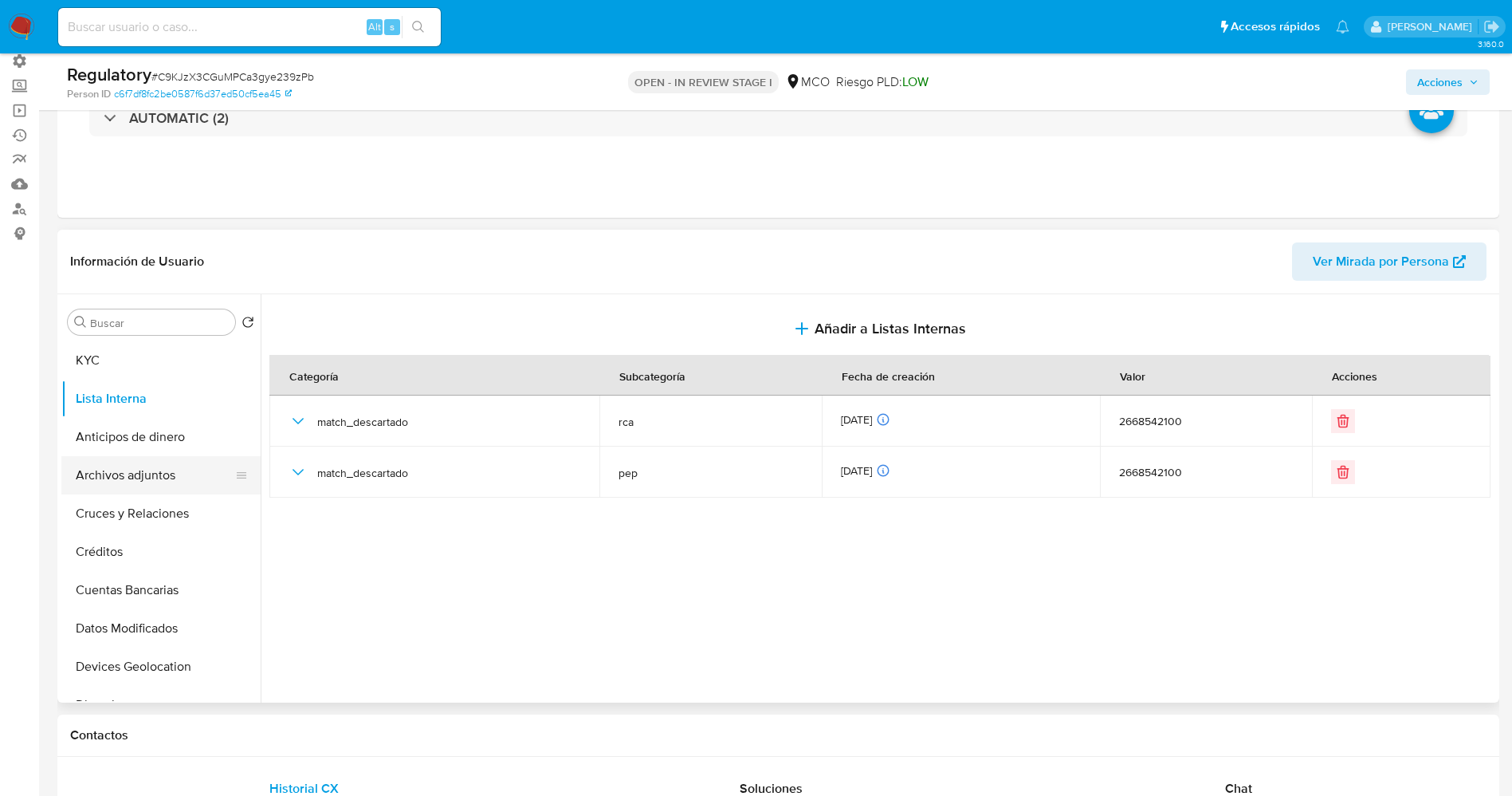
click at [84, 470] on button "Archivos adjuntos" at bounding box center [155, 475] width 187 height 38
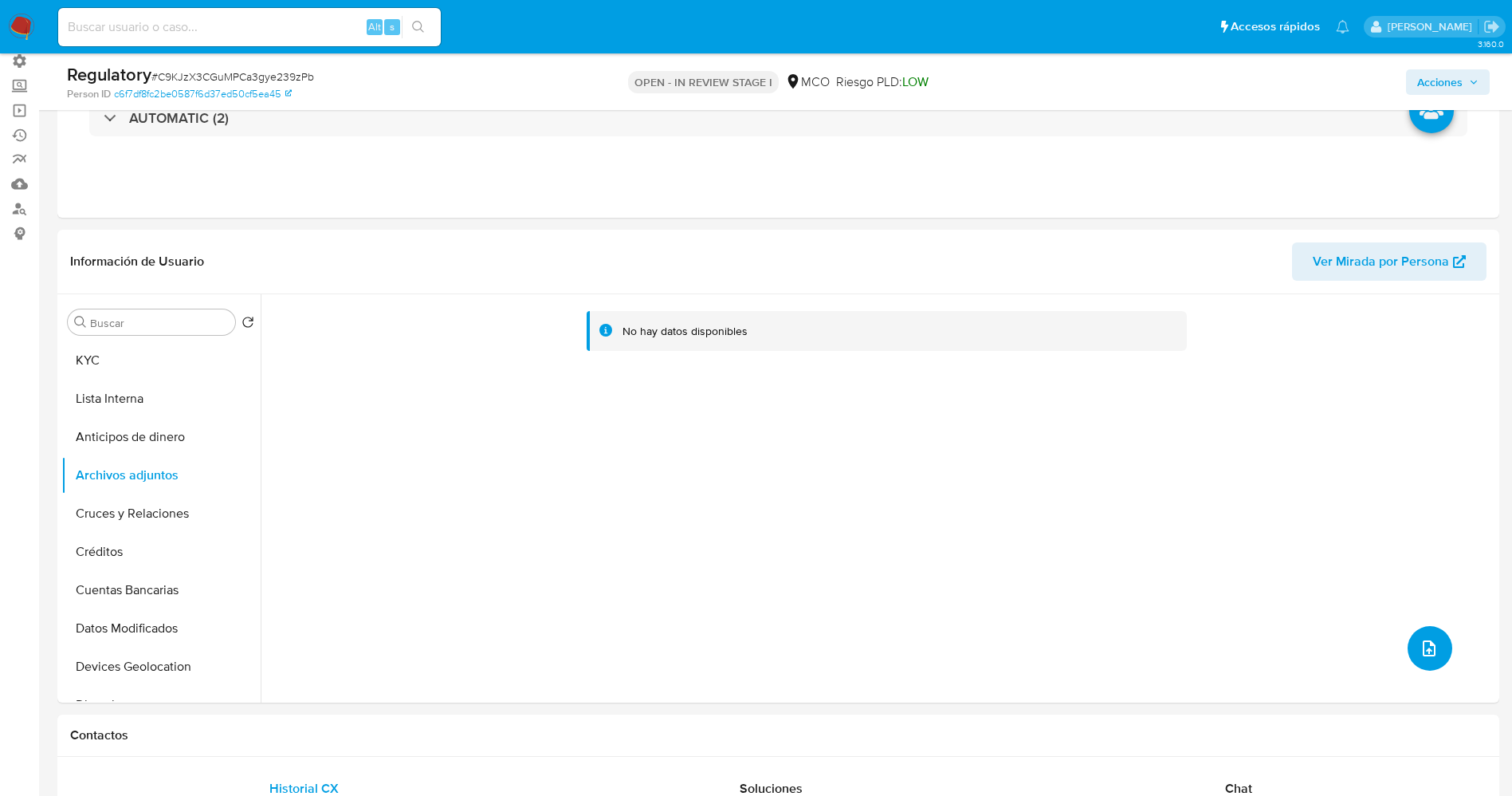
click at [1420, 645] on icon "upload-file" at bounding box center [1429, 648] width 19 height 19
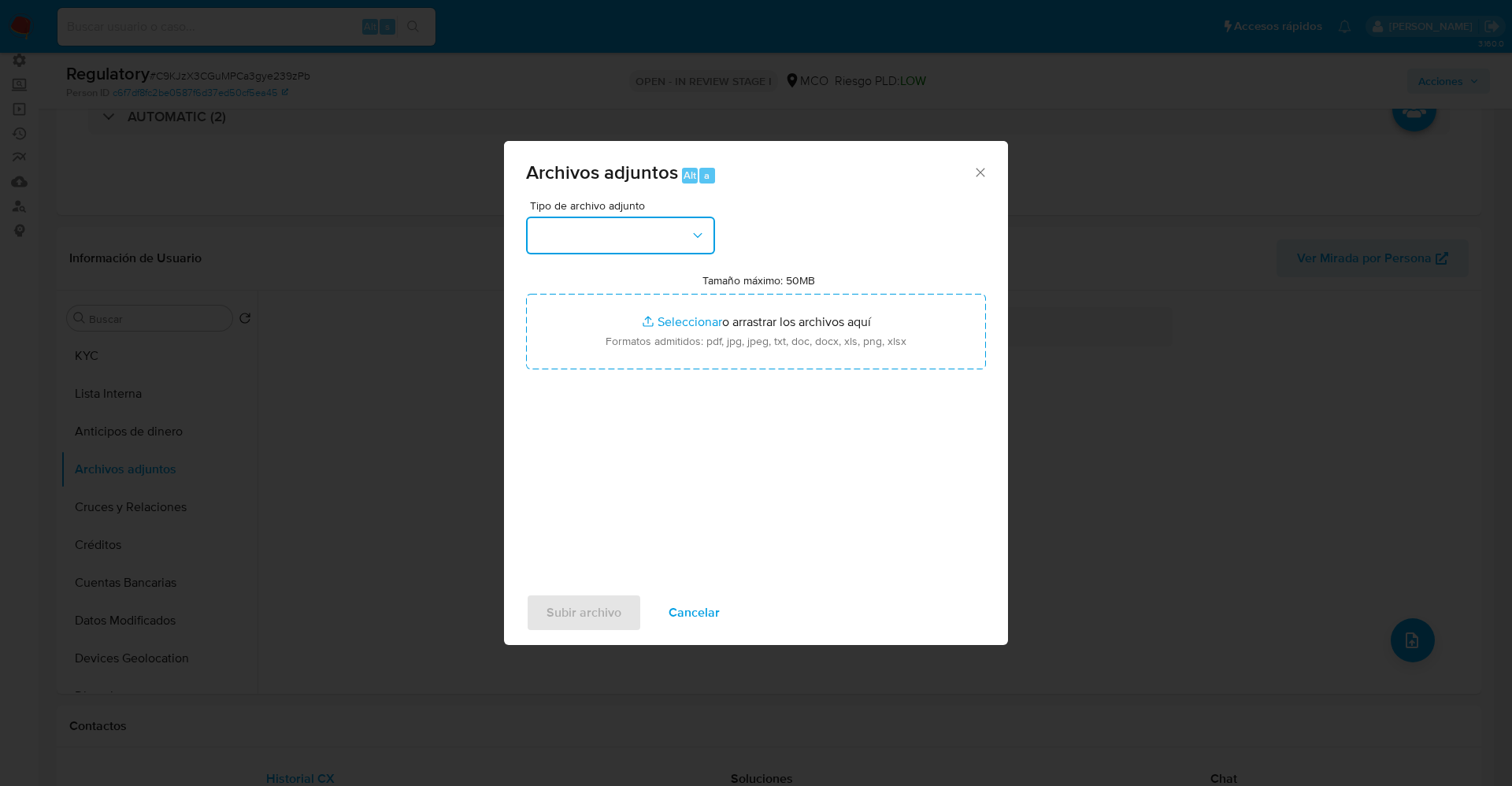
click at [633, 244] on button "button" at bounding box center [620, 235] width 189 height 38
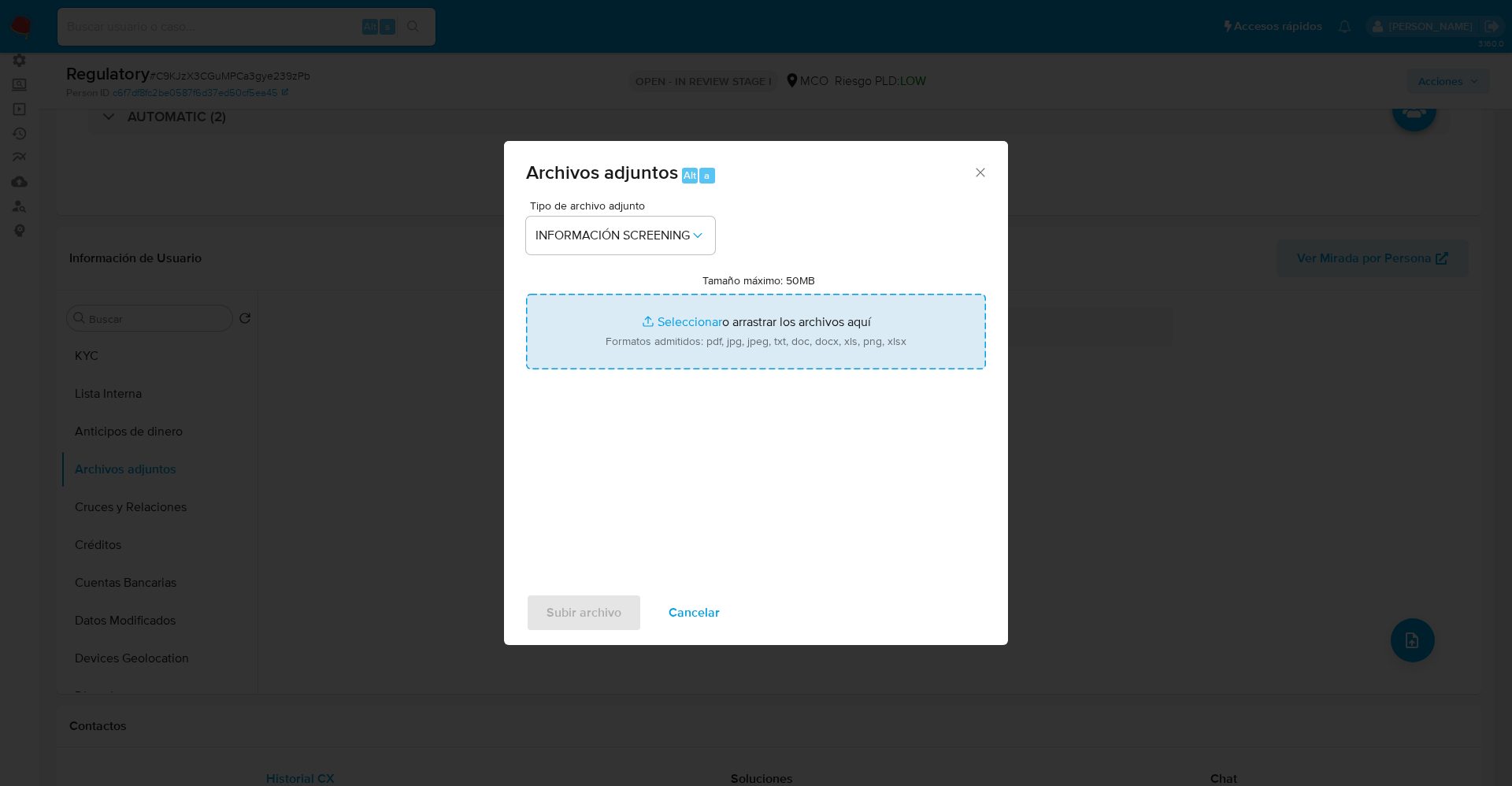
type input "C:\fakepath\QuickIdProfileReport_e_tr_wci_7222460.pdf"
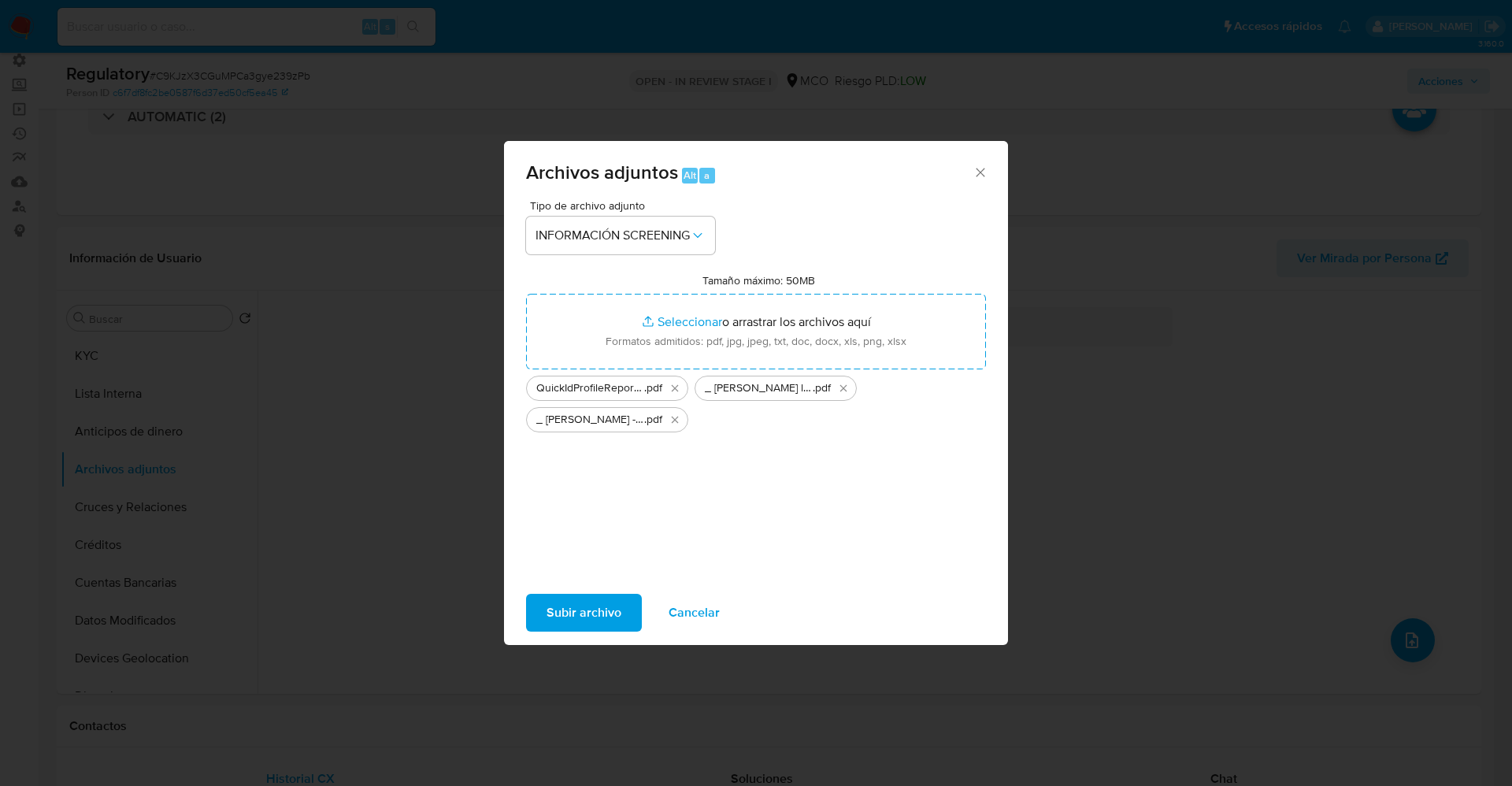
click at [578, 611] on span "Subir archivo" at bounding box center [584, 613] width 75 height 34
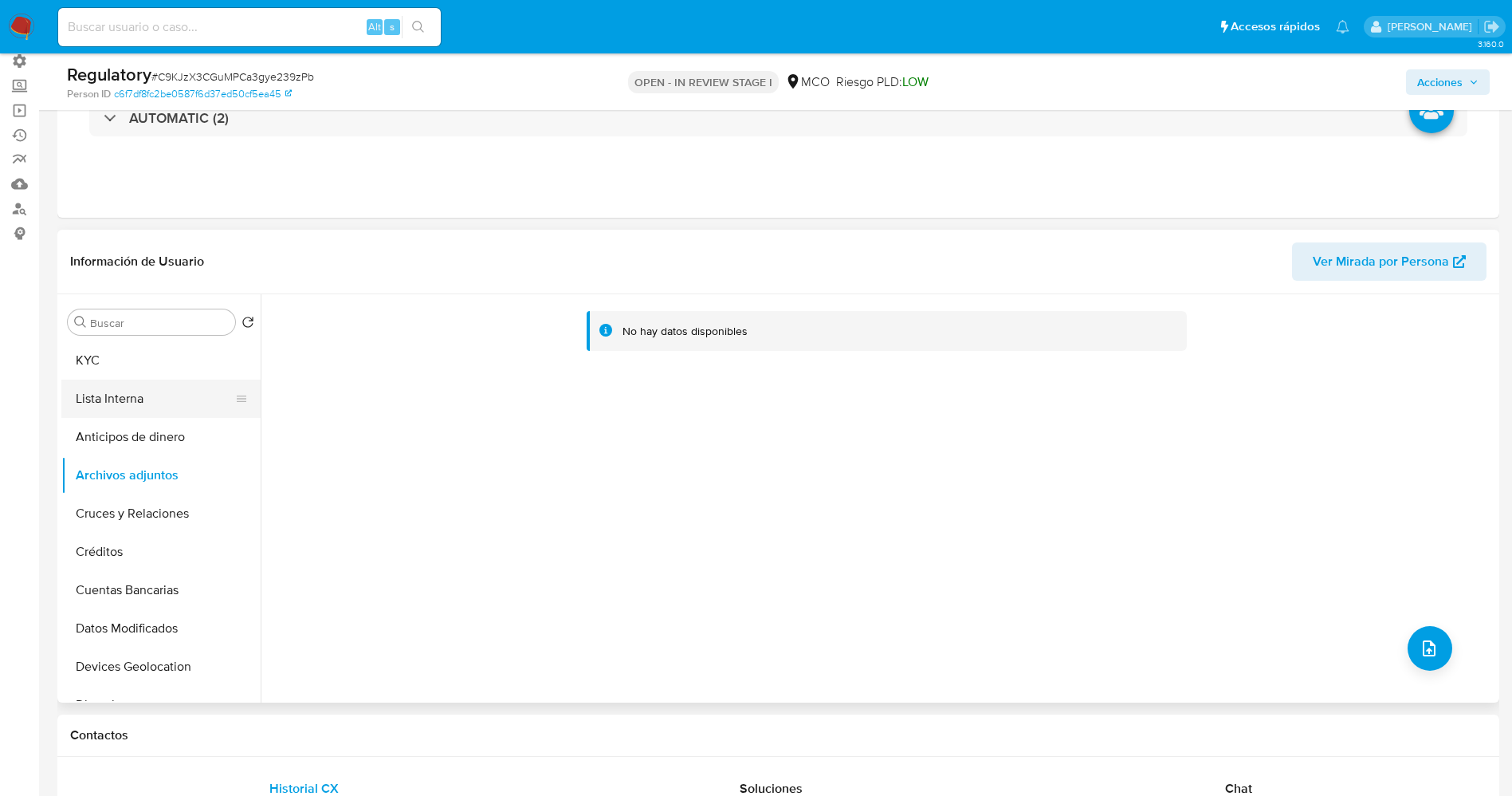
click at [118, 398] on button "Lista Interna" at bounding box center [155, 399] width 187 height 38
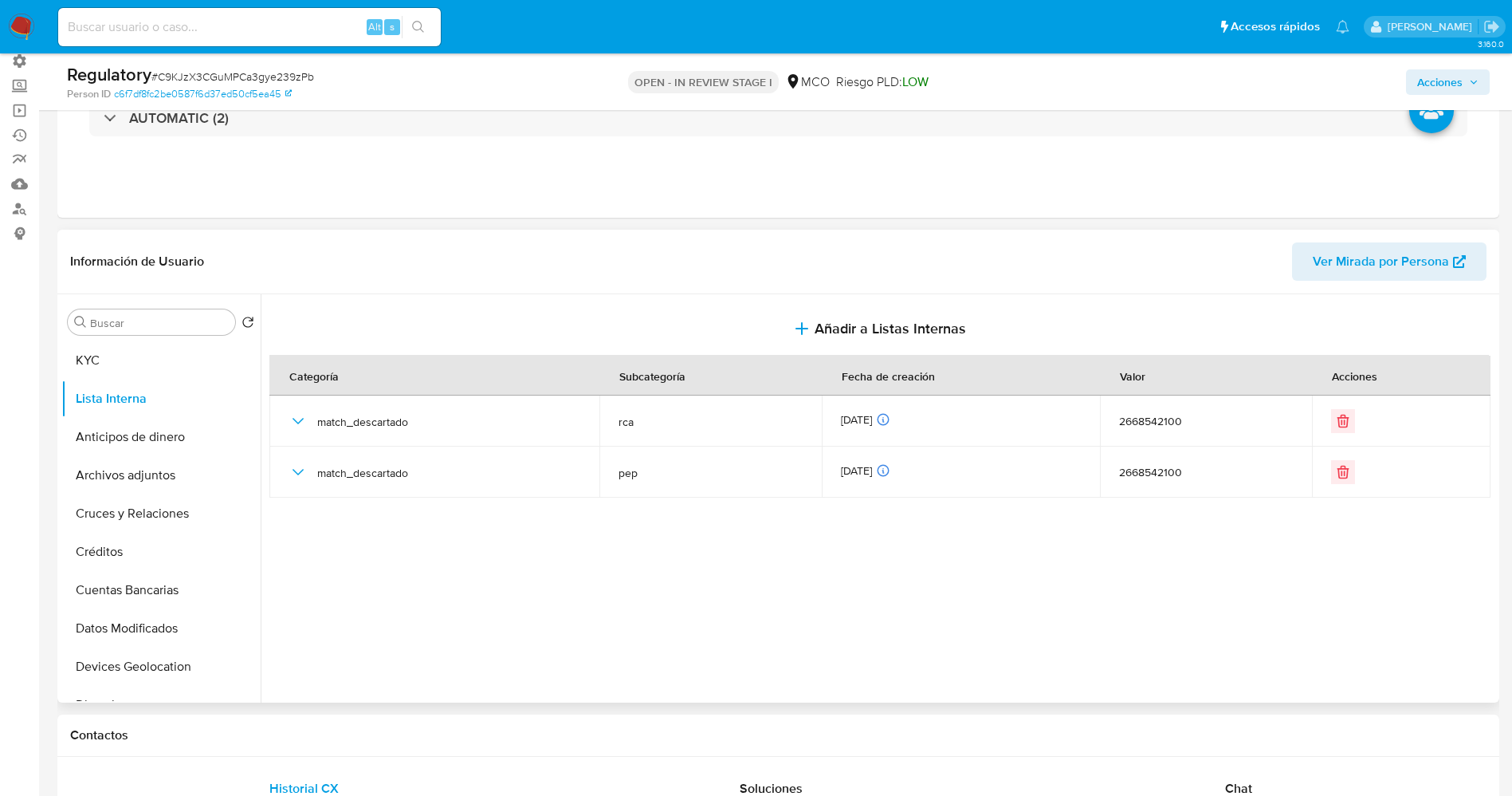
scroll to position [0, 0]
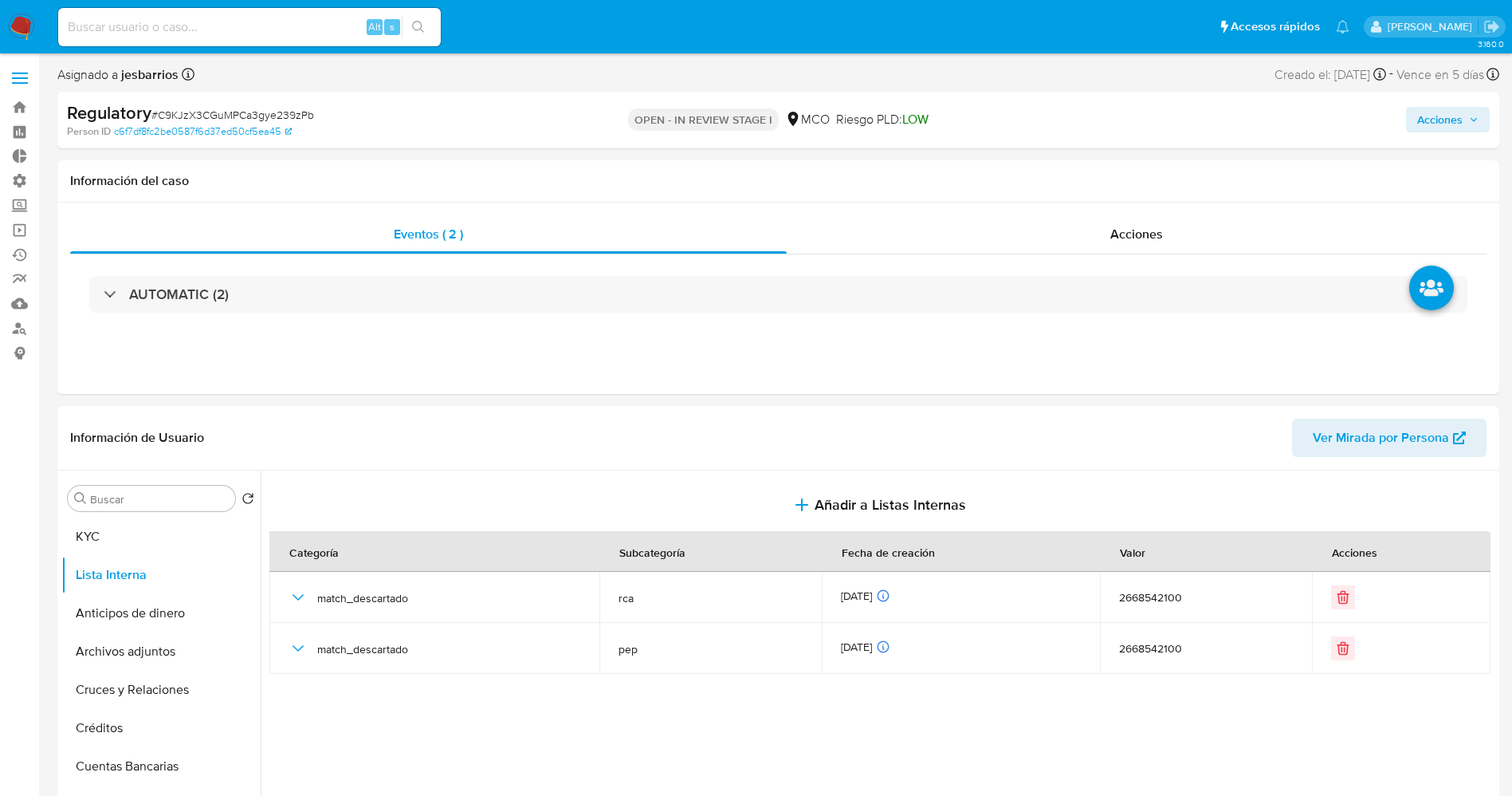
click at [1443, 121] on span "Acciones" at bounding box center [1439, 119] width 45 height 25
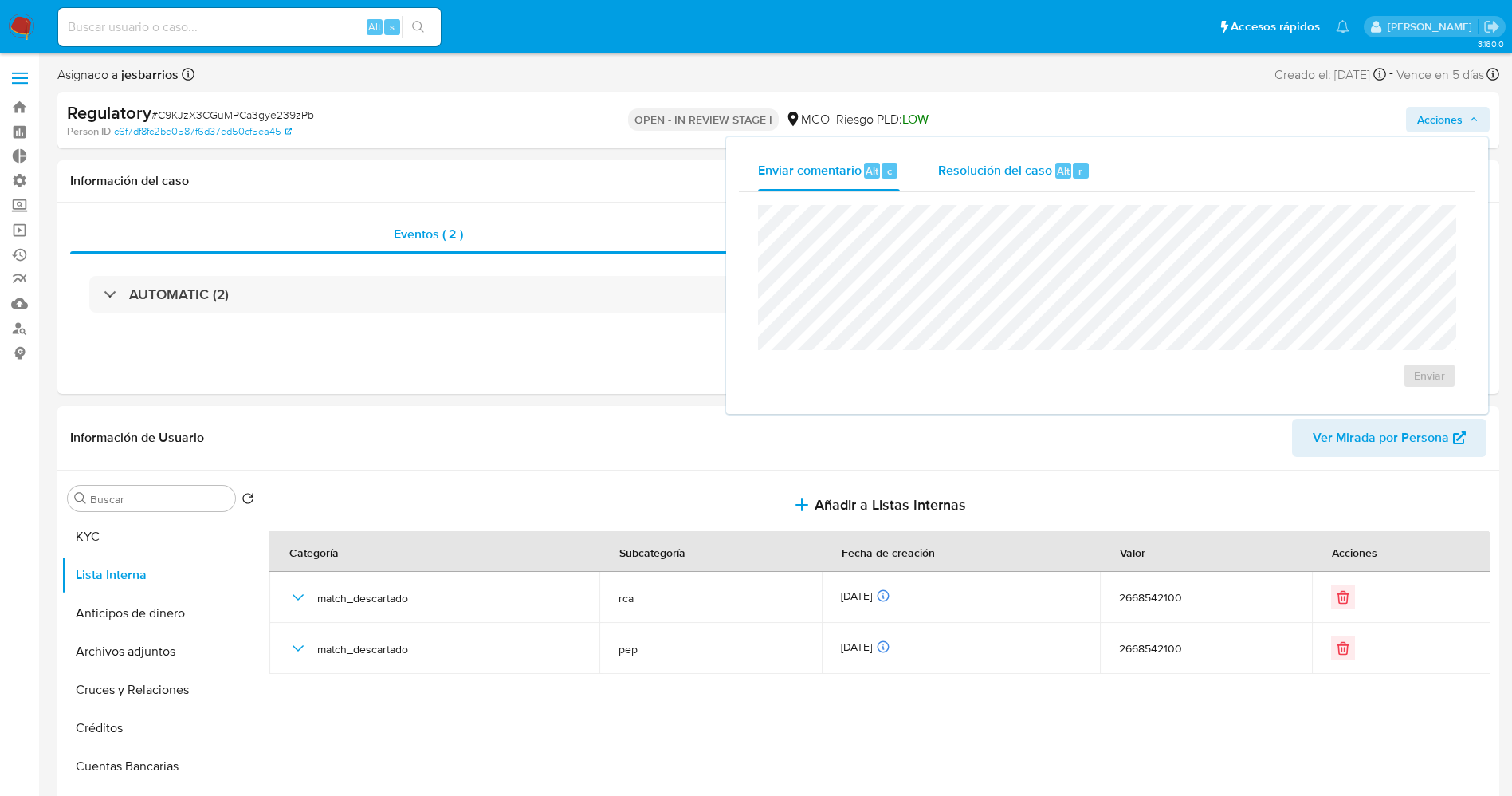
click at [996, 174] on span "Resolución del caso" at bounding box center [994, 169] width 114 height 18
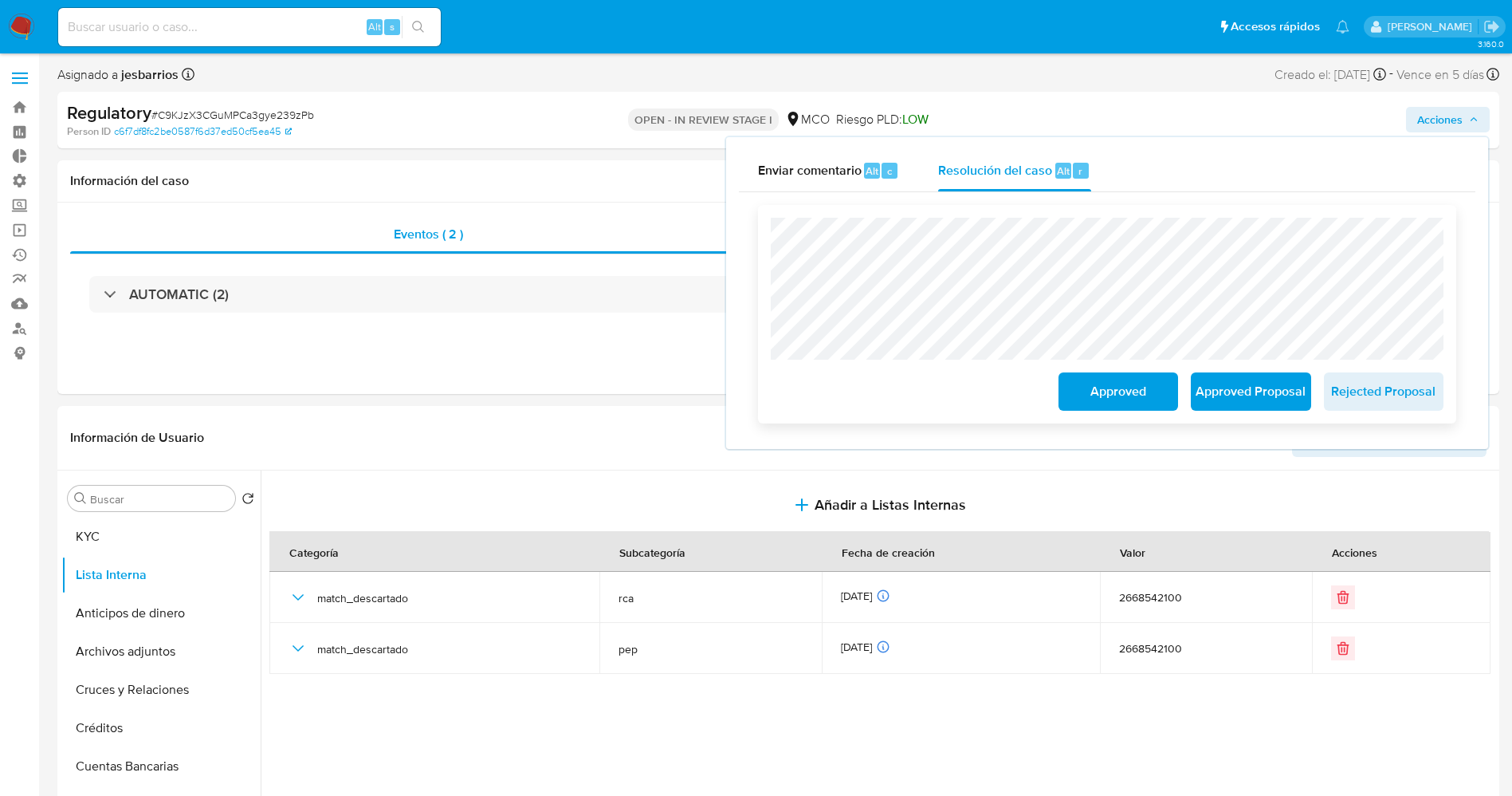
click at [1107, 401] on span "Approved" at bounding box center [1118, 391] width 78 height 35
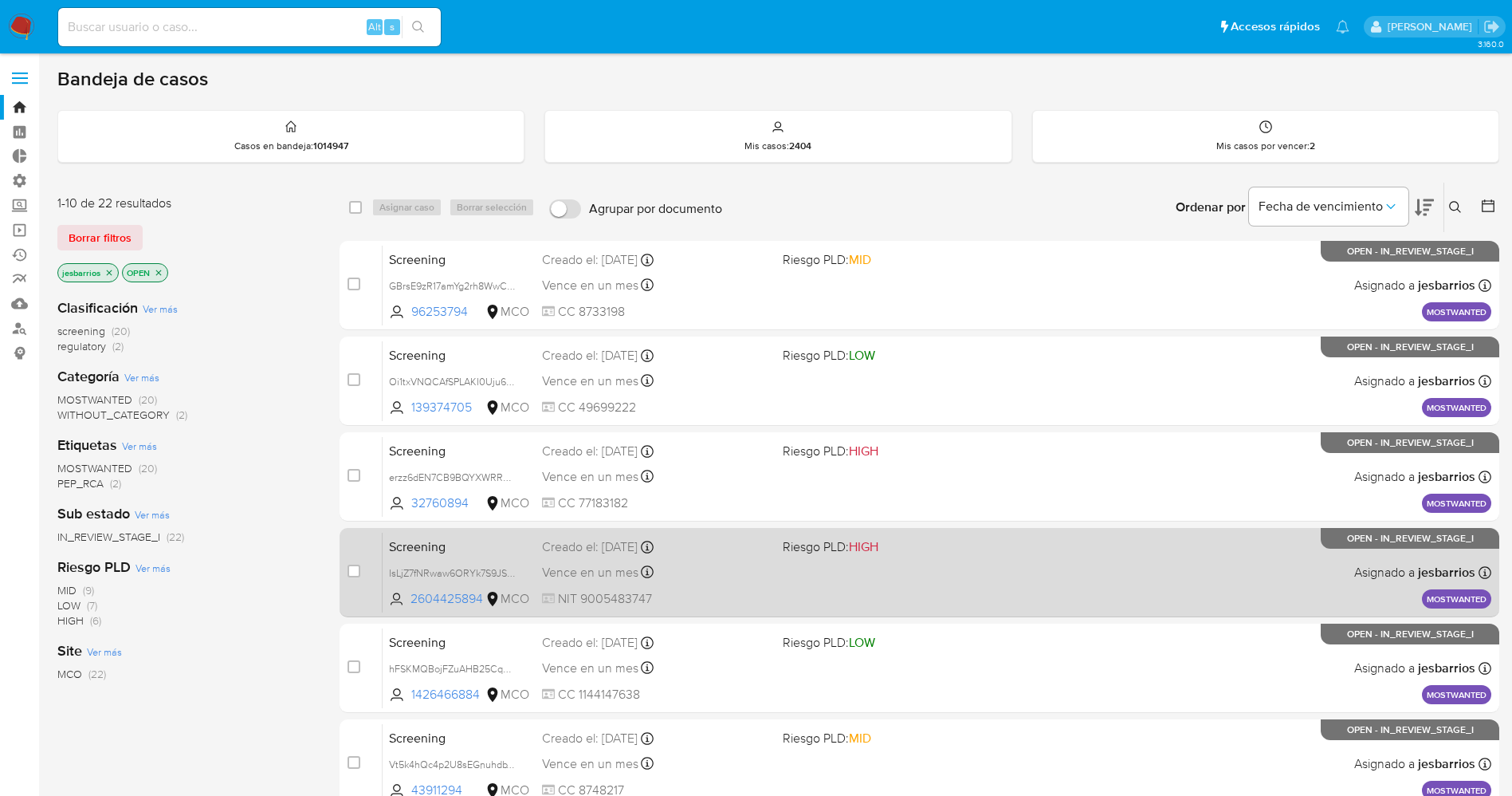
scroll to position [521, 0]
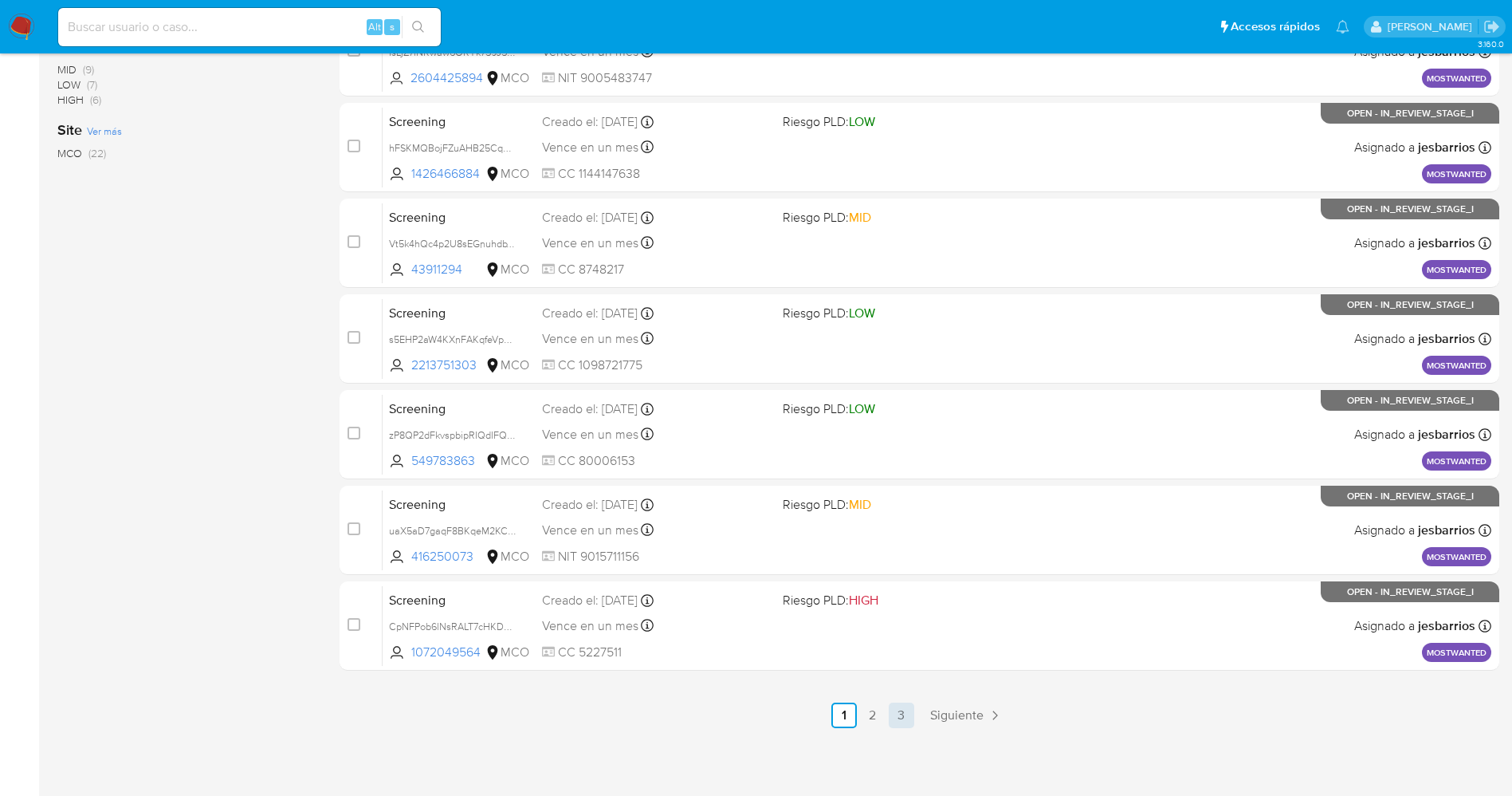
click at [903, 708] on link "3" at bounding box center [901, 714] width 25 height 25
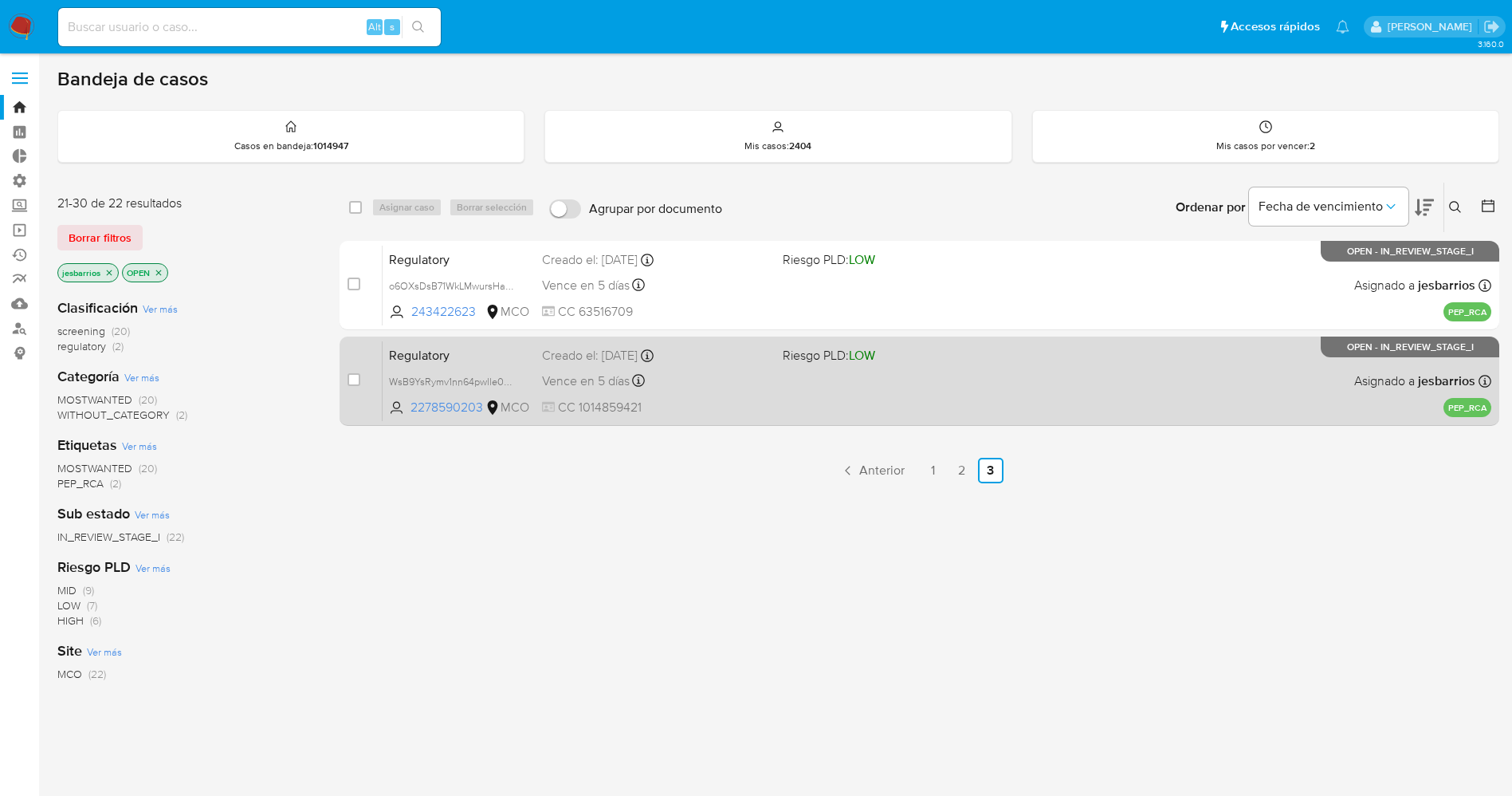
click at [1104, 370] on div "Regulatory WsB9YsRymv1nn64pwlle0yxd 2278590203 MCO Riesgo PLD: LOW Creado el: […" at bounding box center [936, 381] width 1108 height 81
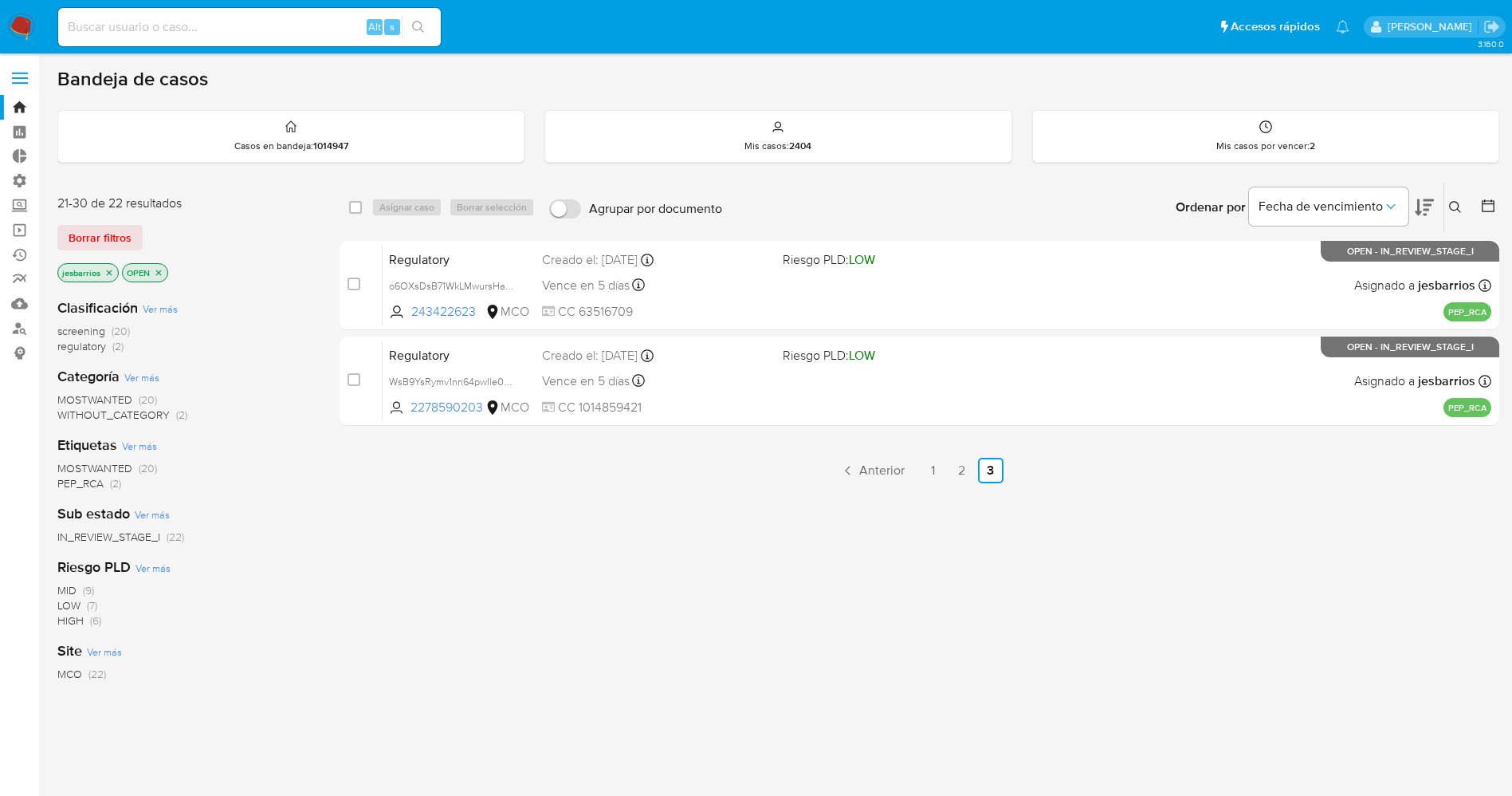
click at [32, 23] on img at bounding box center [21, 27] width 27 height 27
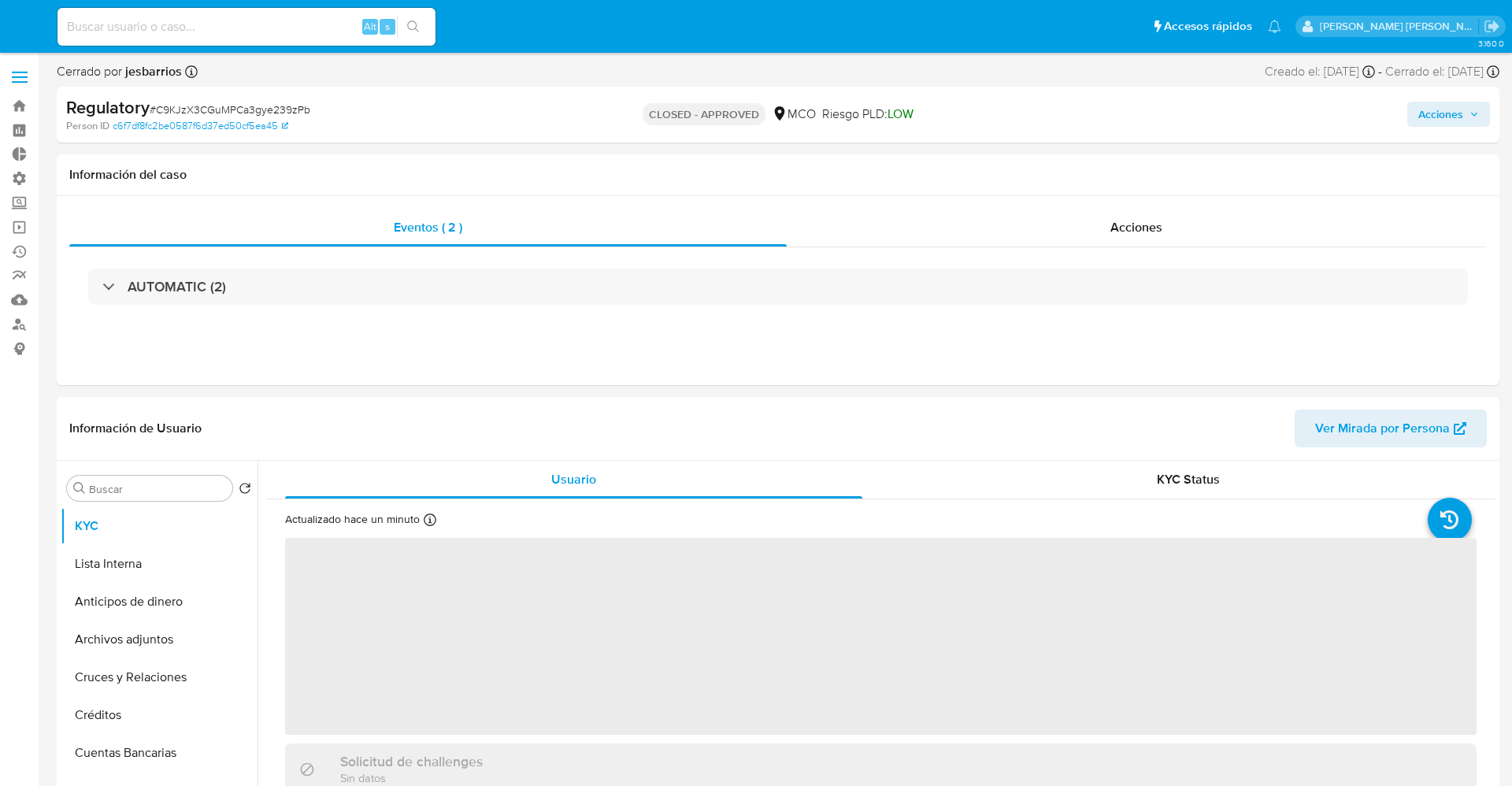
select select "10"
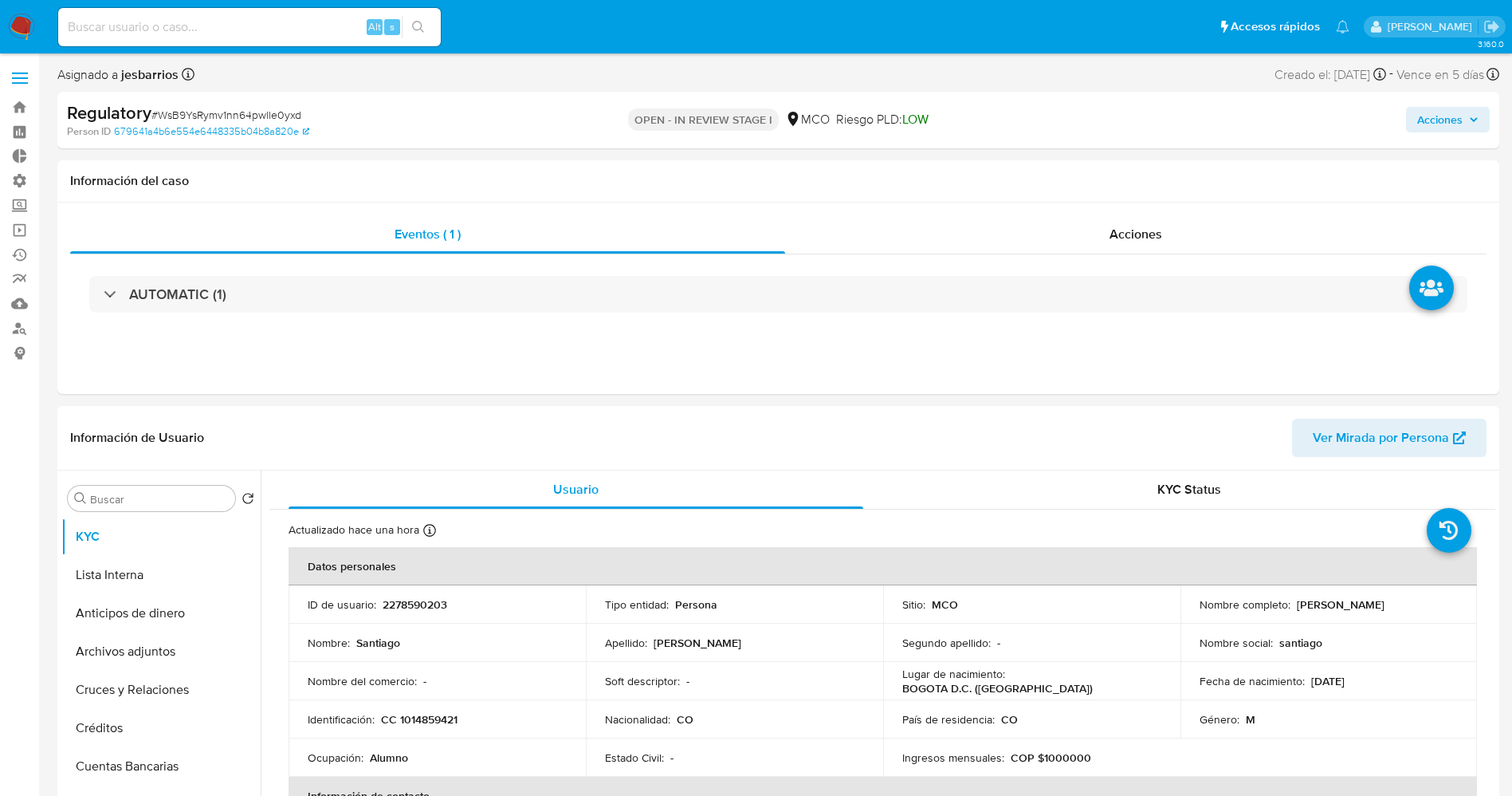
select select "10"
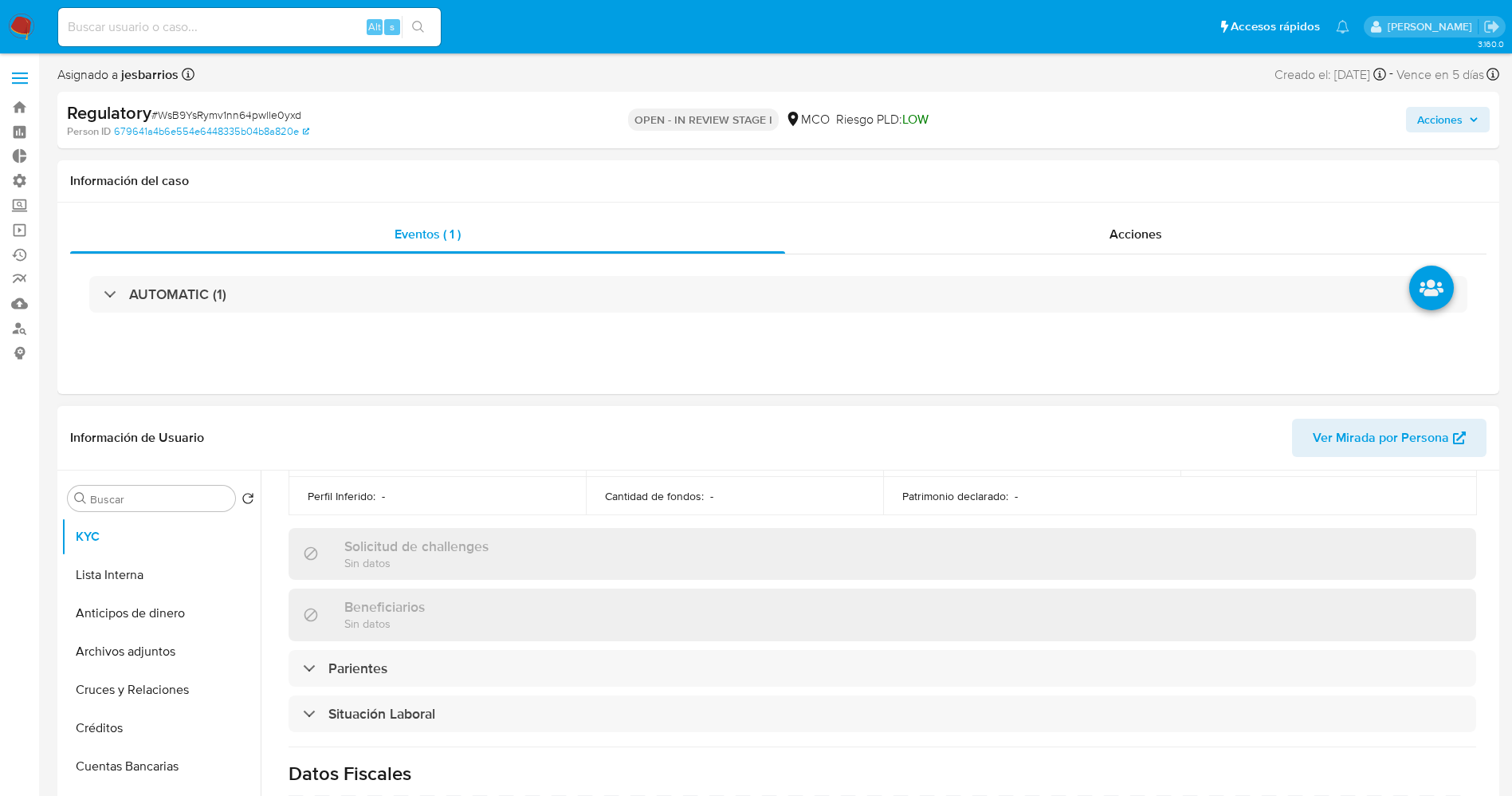
scroll to position [718, 0]
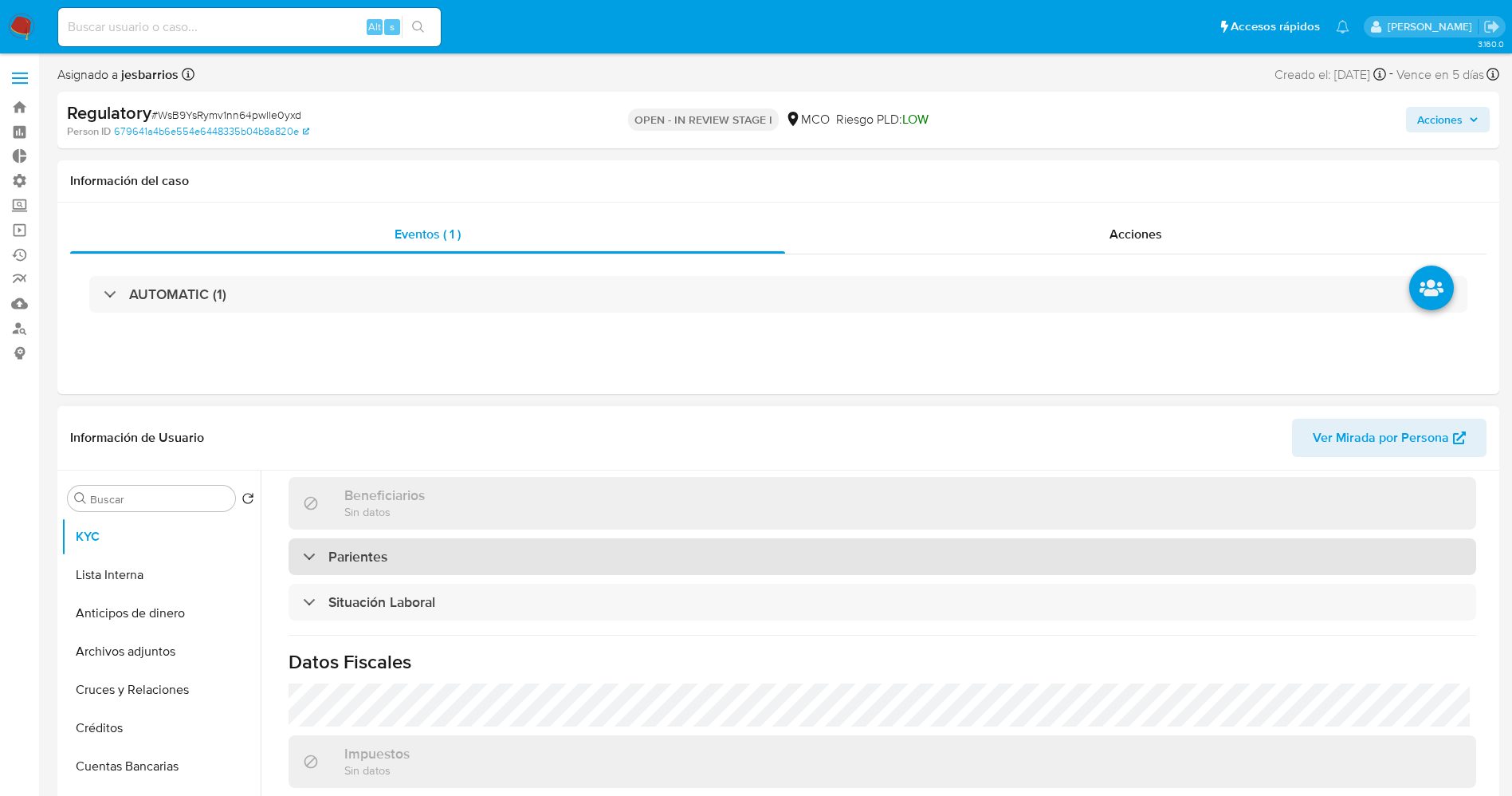
click at [446, 557] on div "Parientes" at bounding box center [881, 556] width 1187 height 36
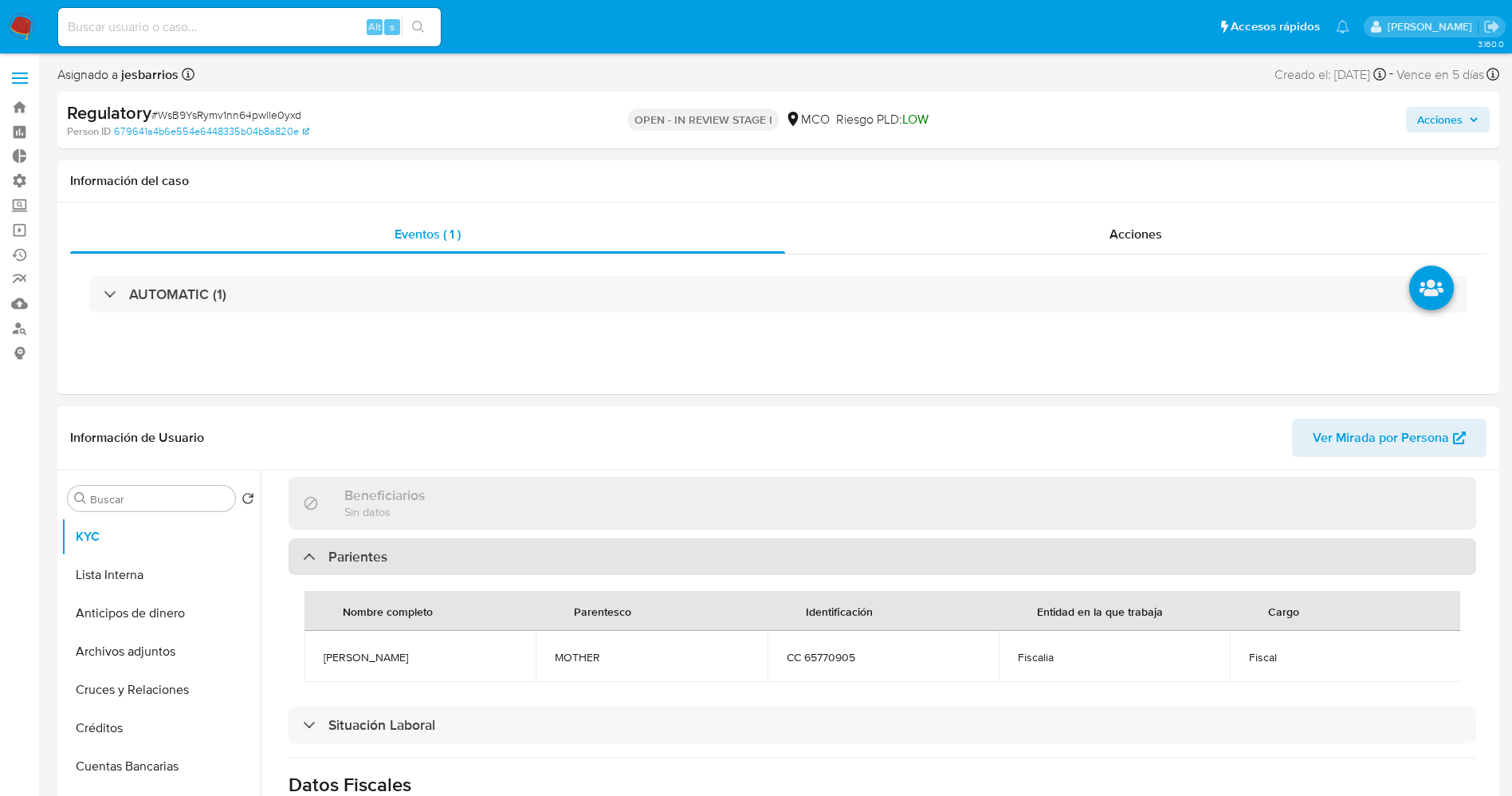
click at [446, 557] on div "Parientes" at bounding box center [881, 556] width 1187 height 36
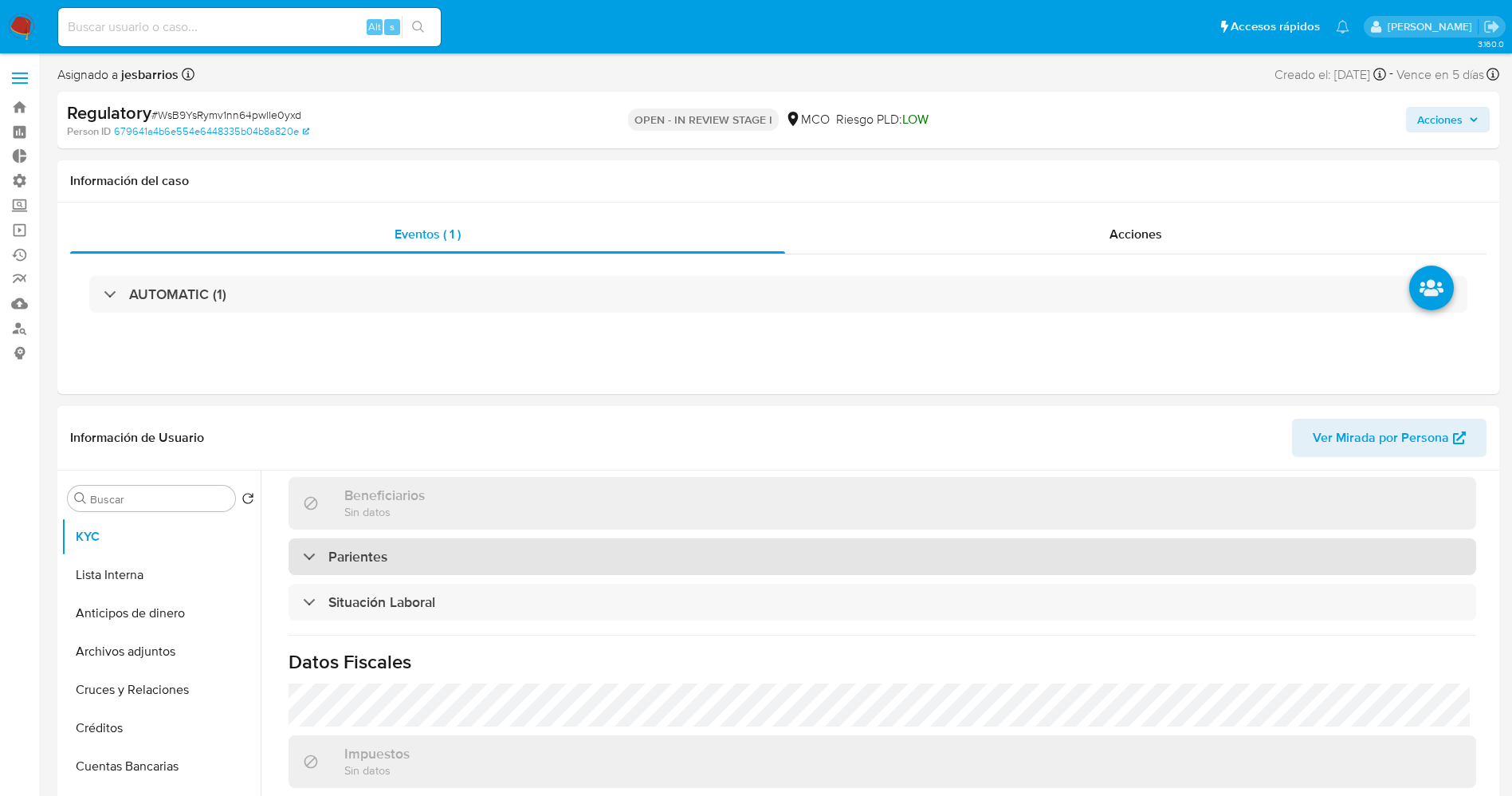
click at [494, 558] on div "Parientes" at bounding box center [881, 556] width 1187 height 36
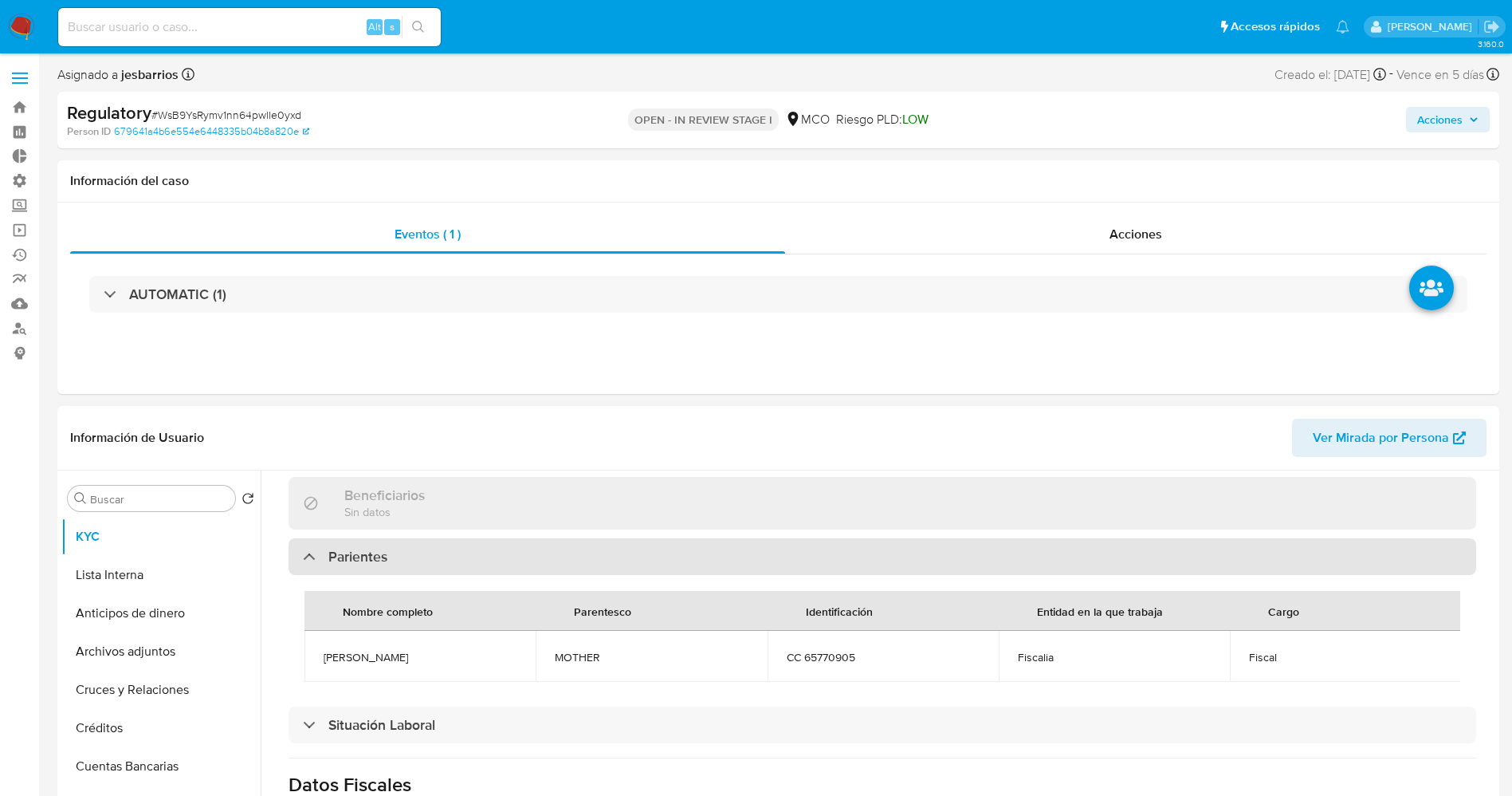
click at [494, 558] on div "Parientes" at bounding box center [881, 556] width 1187 height 36
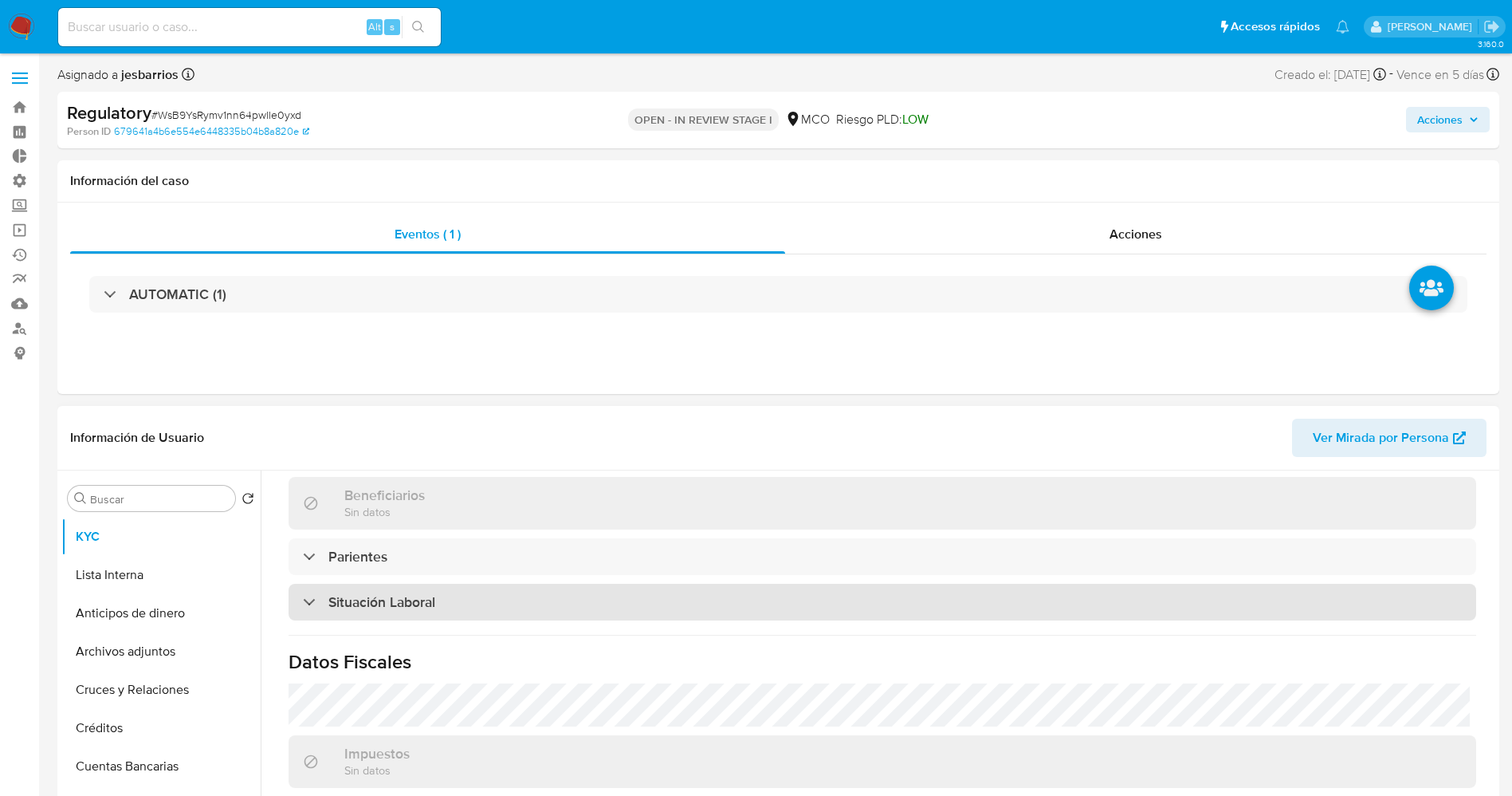
click at [489, 604] on div "Situación Laboral" at bounding box center [881, 602] width 1187 height 36
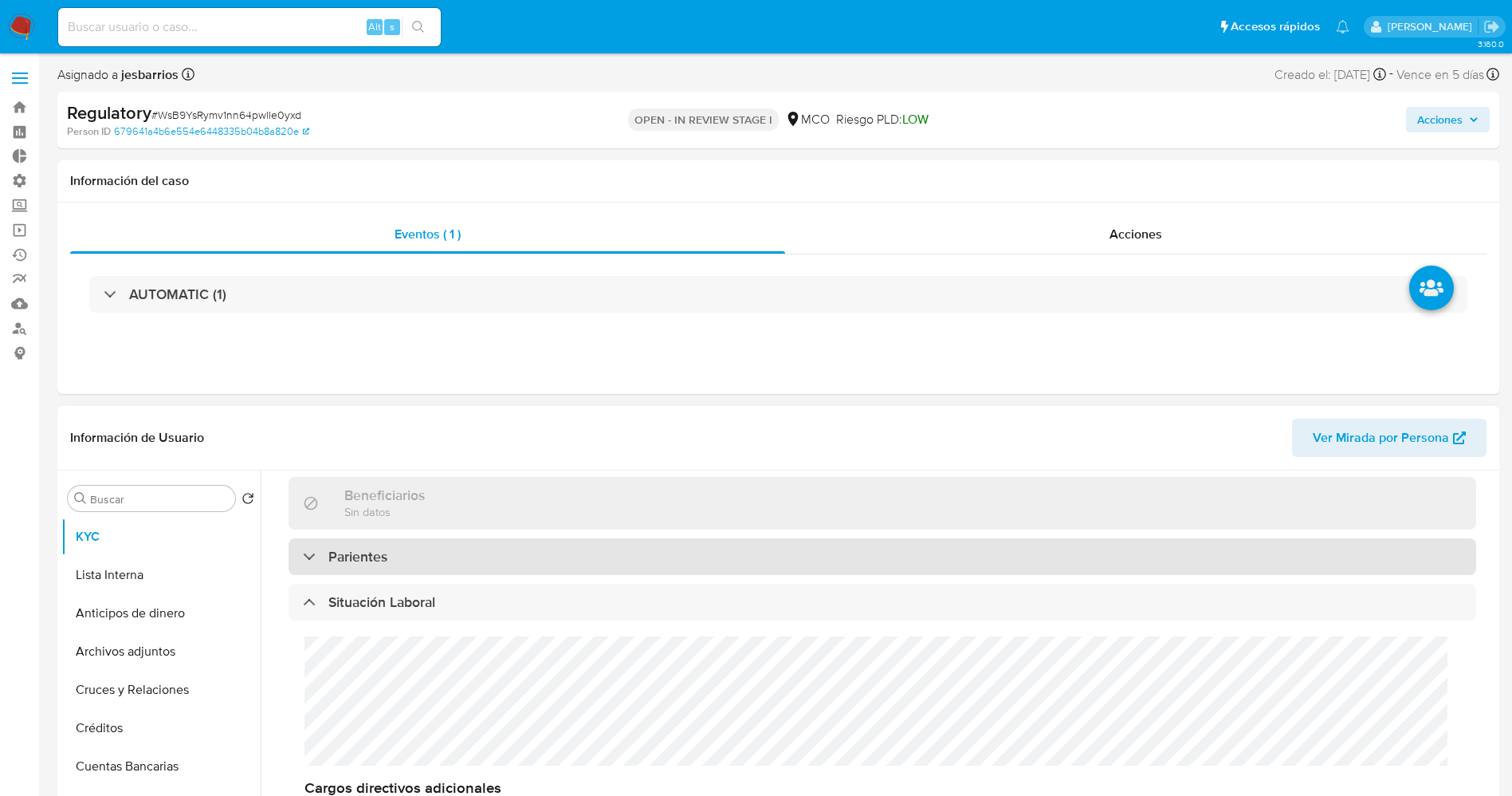
click at [479, 548] on div "Parientes" at bounding box center [881, 556] width 1187 height 36
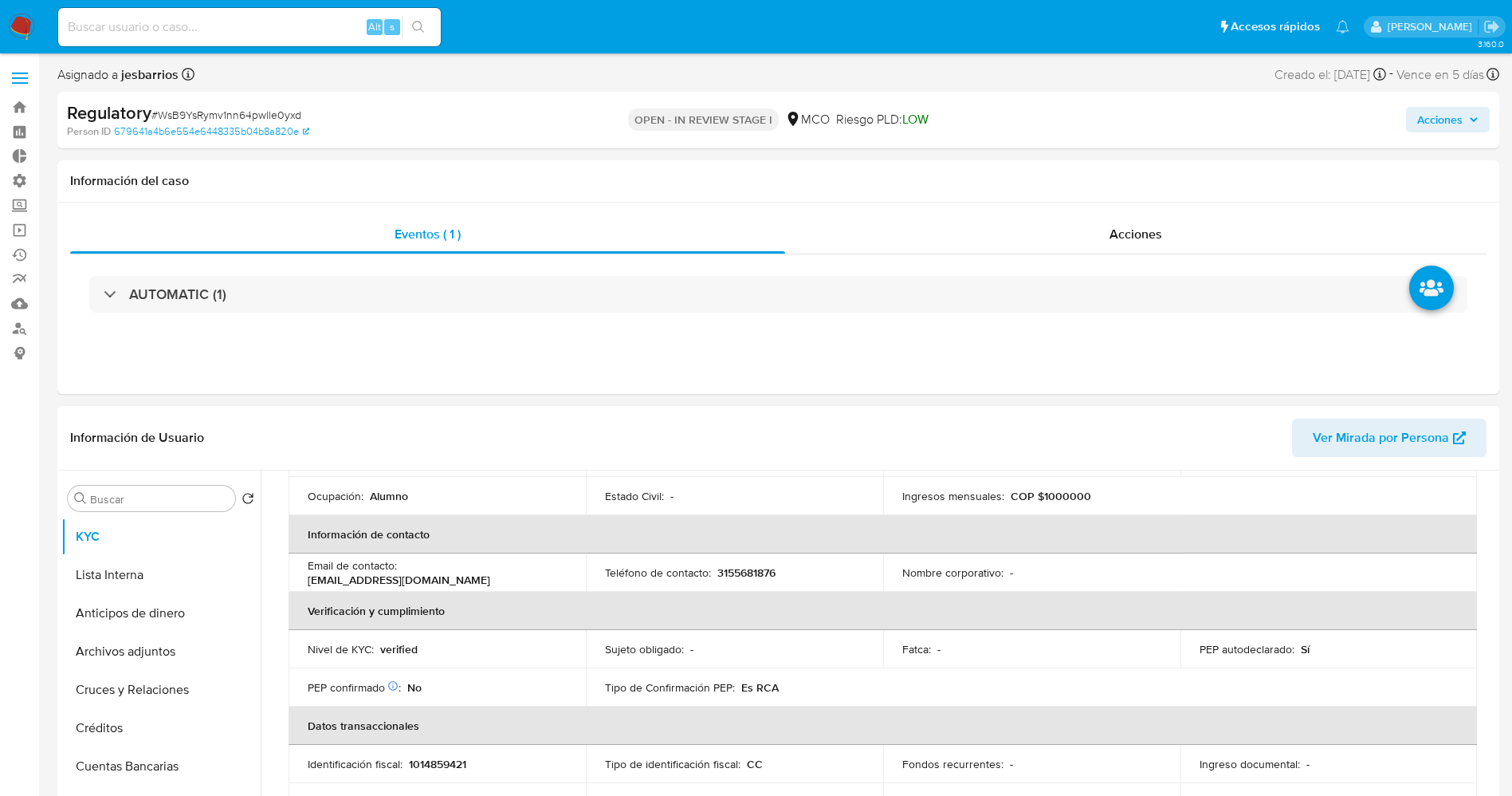
scroll to position [120, 0]
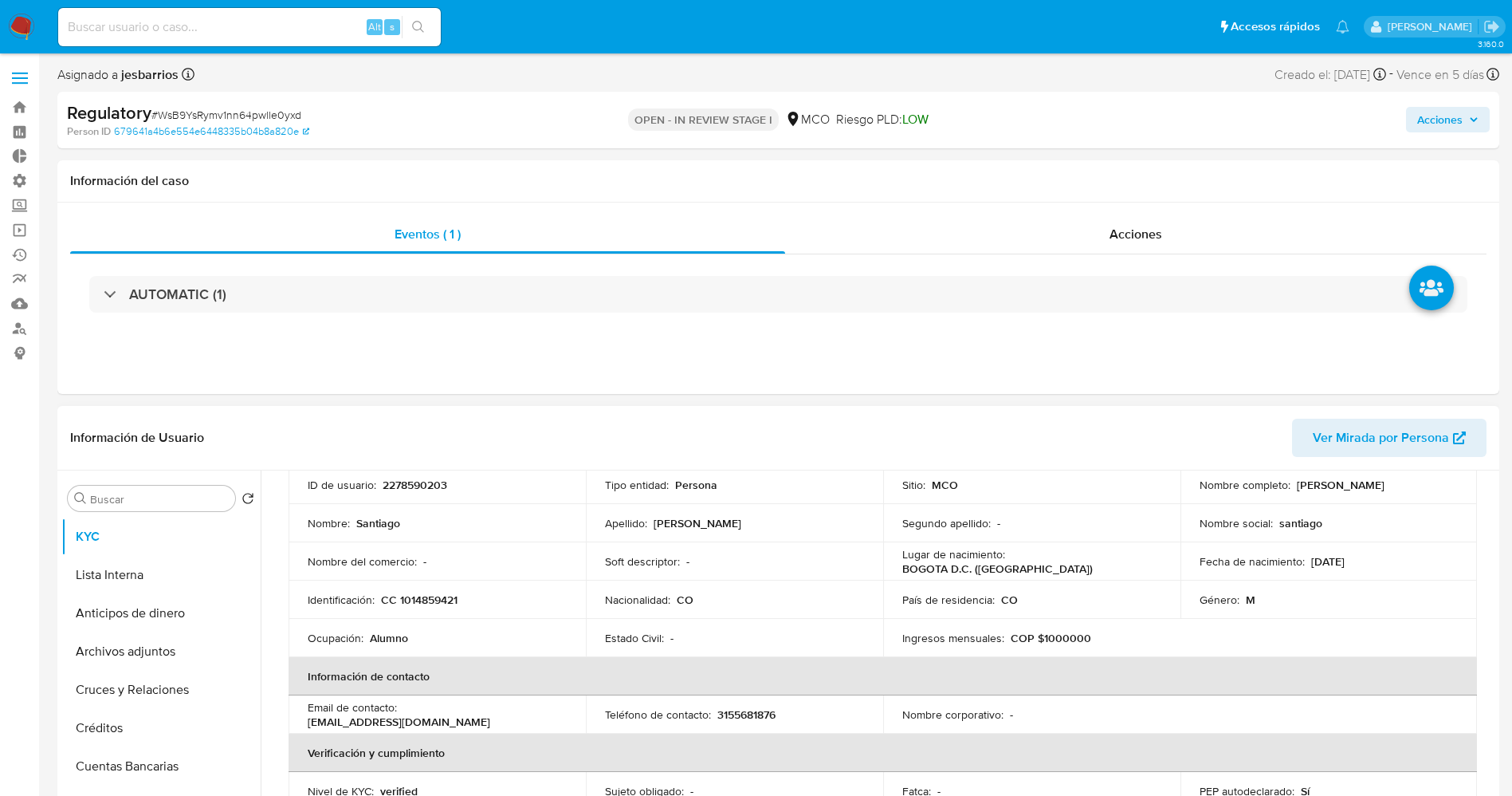
drag, startPoint x: 1292, startPoint y: 490, endPoint x: 1412, endPoint y: 490, distance: 120.0
click at [1412, 490] on div "Nombre completo : Santiago Diaz Olaya" at bounding box center [1329, 485] width 259 height 15
copy p "[PERSON_NAME]"
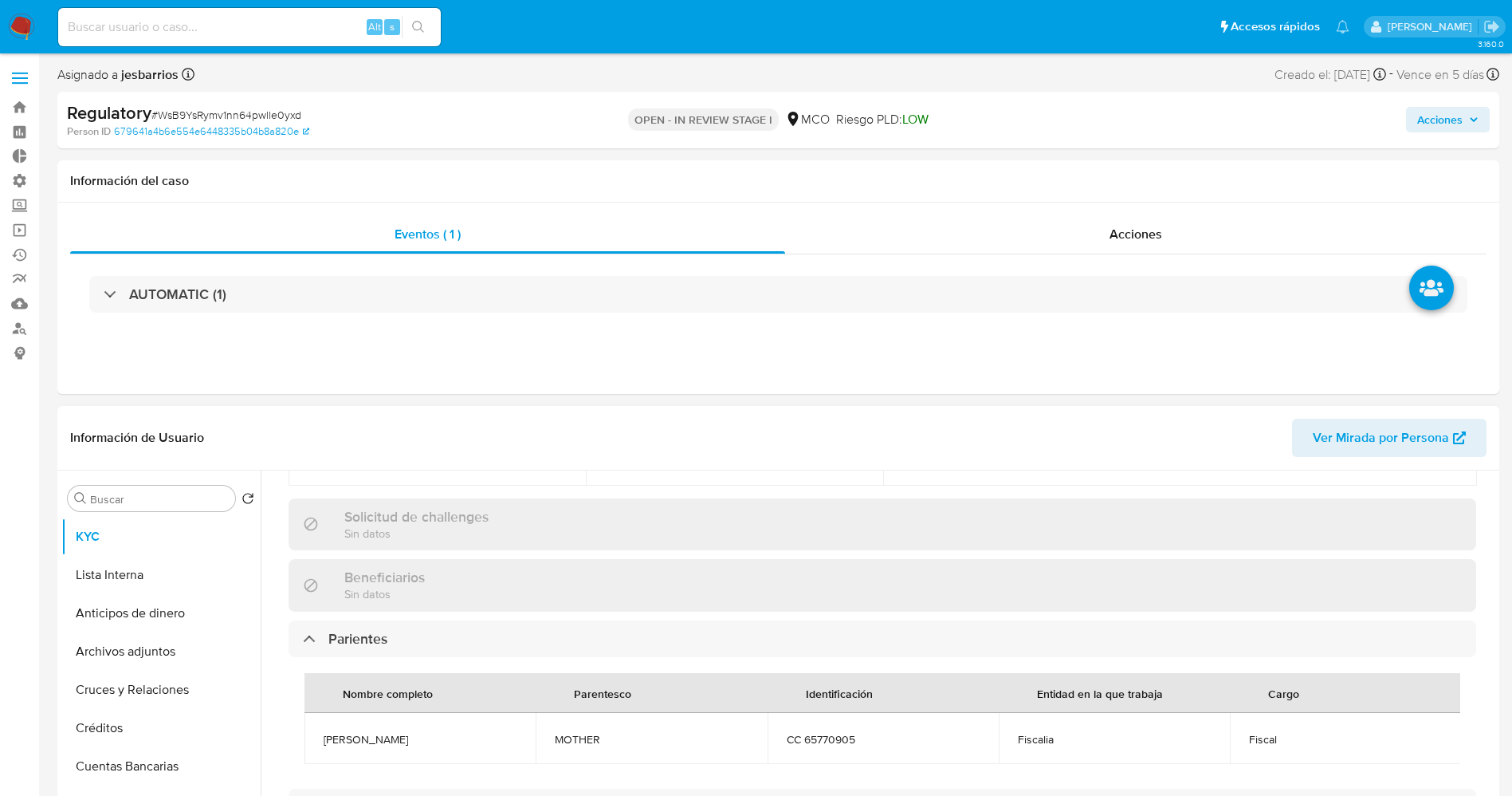
scroll to position [718, 0]
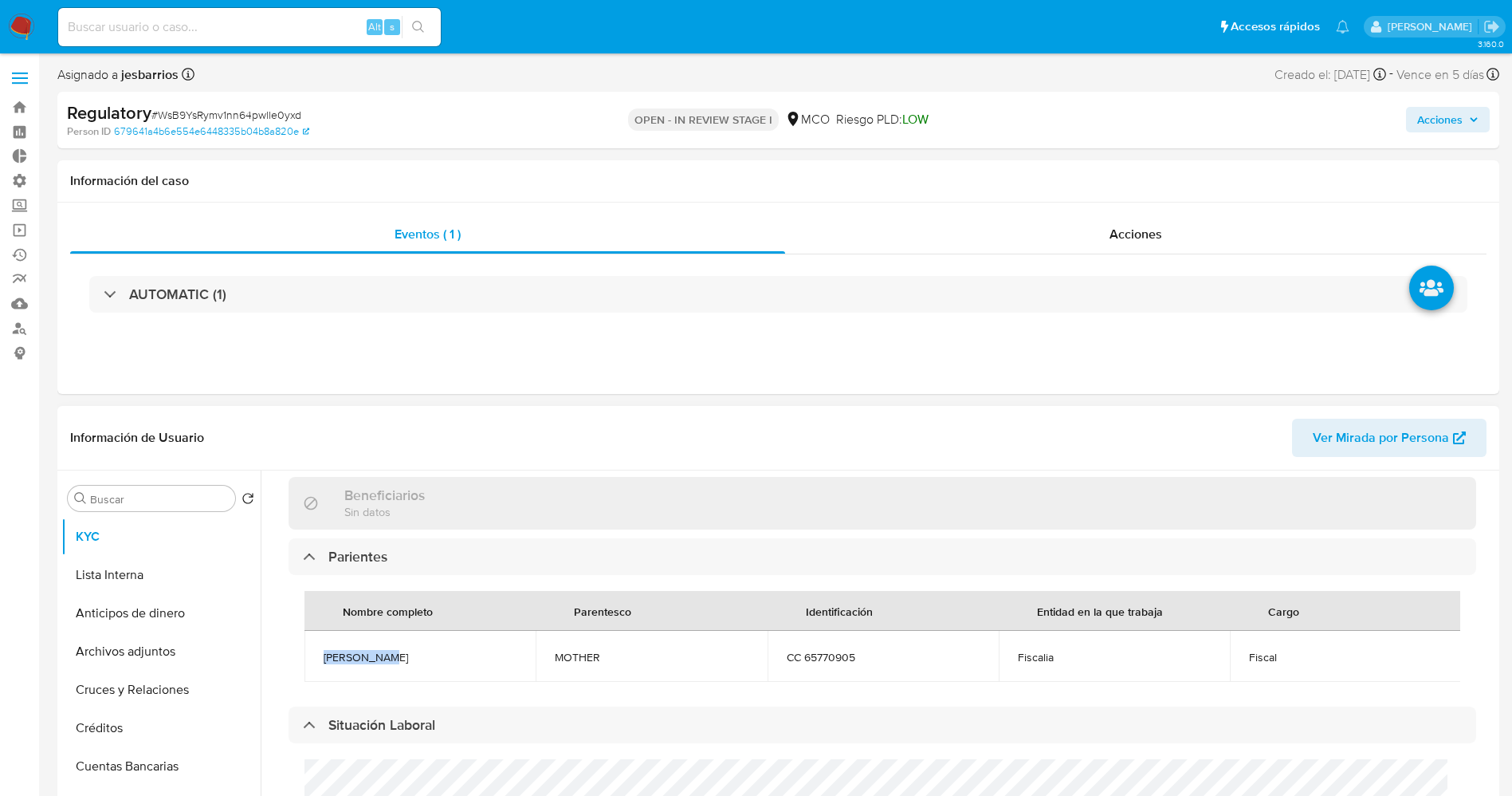
drag, startPoint x: 313, startPoint y: 654, endPoint x: 393, endPoint y: 649, distance: 80.2
click at [393, 649] on td "Marta Olaya" at bounding box center [419, 656] width 231 height 51
copy span "Marta Olaya"
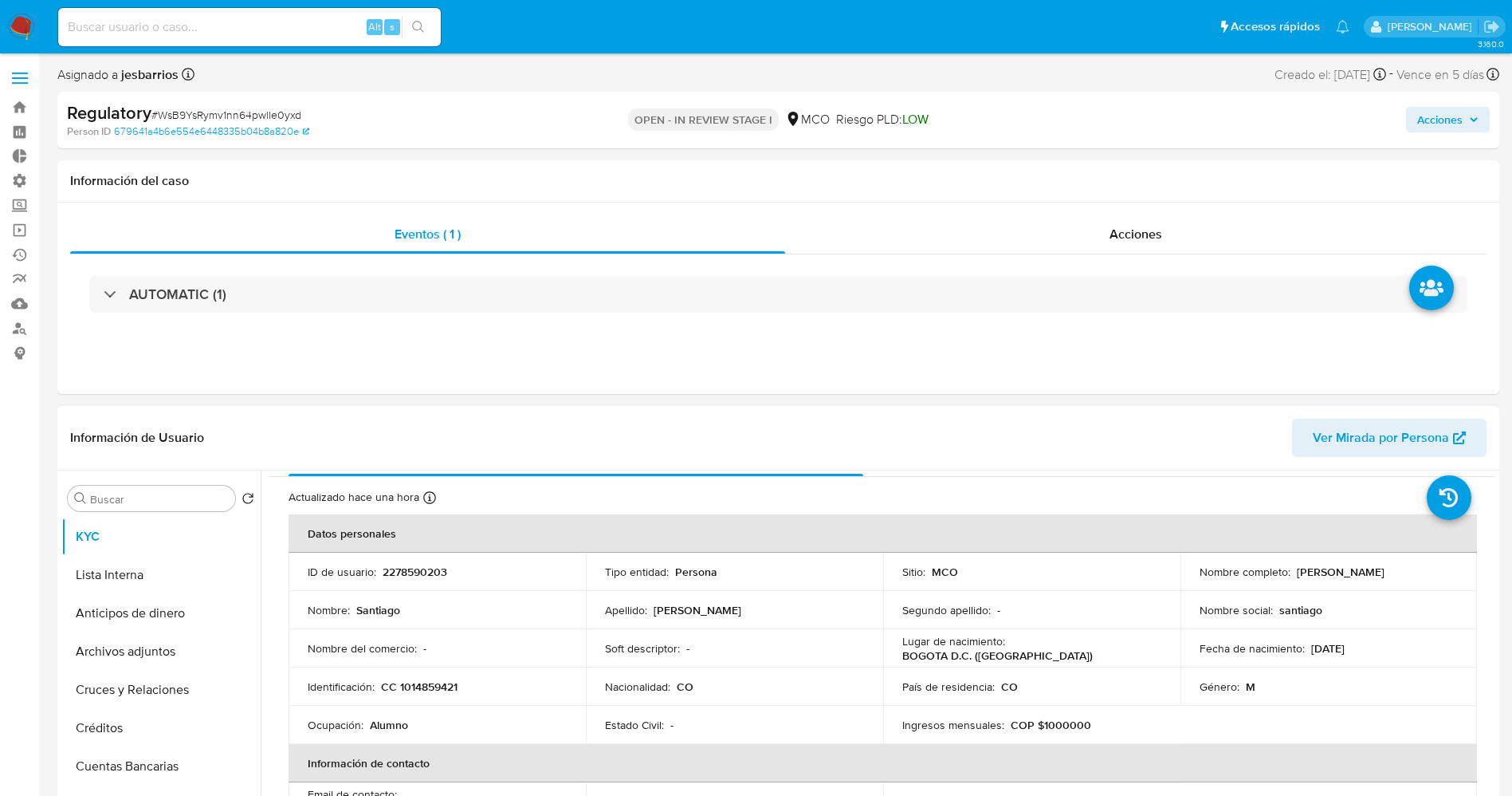
scroll to position [0, 0]
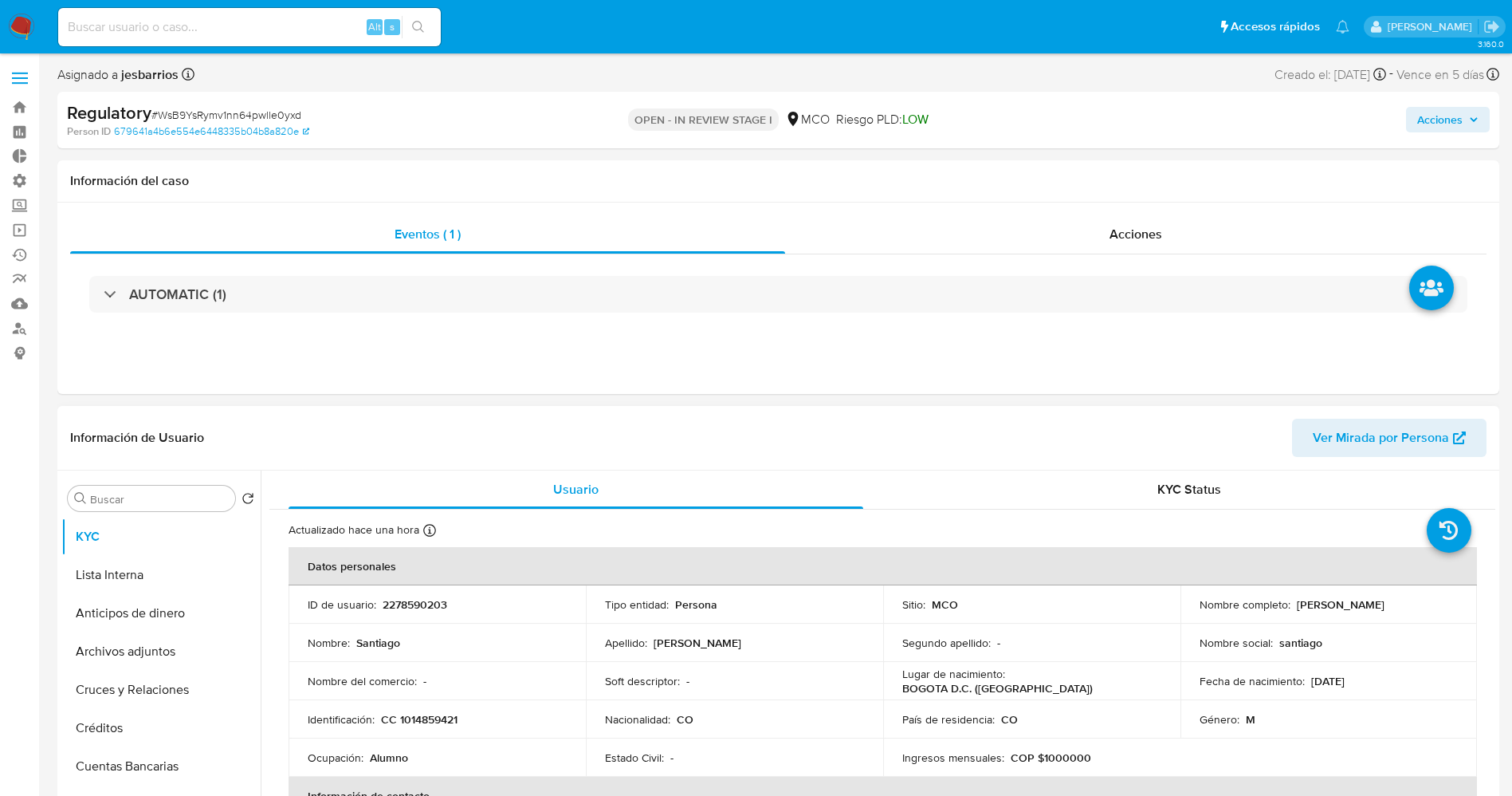
click at [1323, 624] on td "Nombre social : santiago" at bounding box center [1329, 643] width 297 height 38
drag, startPoint x: 1288, startPoint y: 610, endPoint x: 1424, endPoint y: 606, distance: 136.1
click at [1424, 606] on div "Nombre completo : Santiago Diaz Olaya" at bounding box center [1329, 604] width 259 height 15
copy div "Santiago Diaz Olaya"
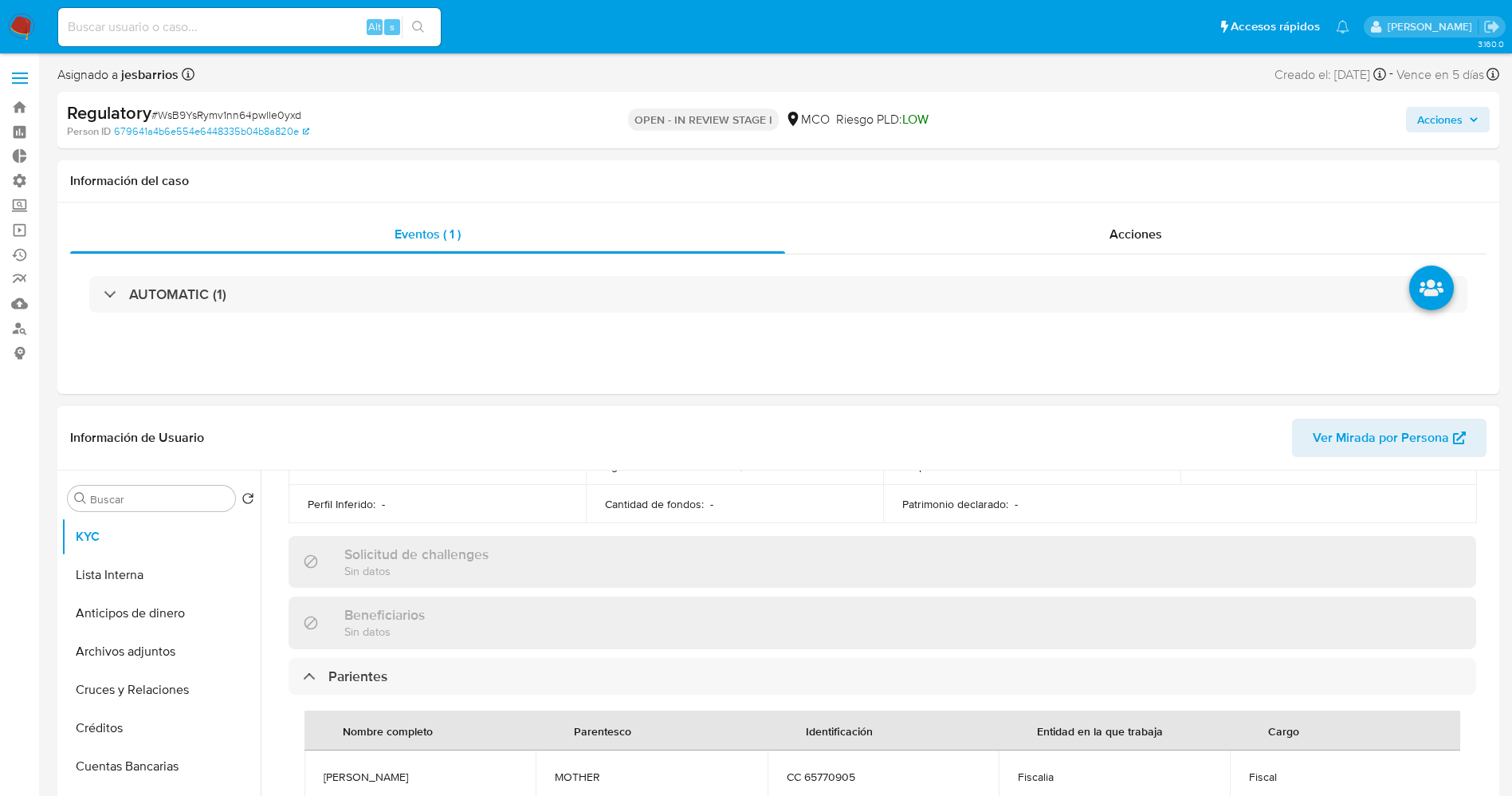
scroll to position [718, 0]
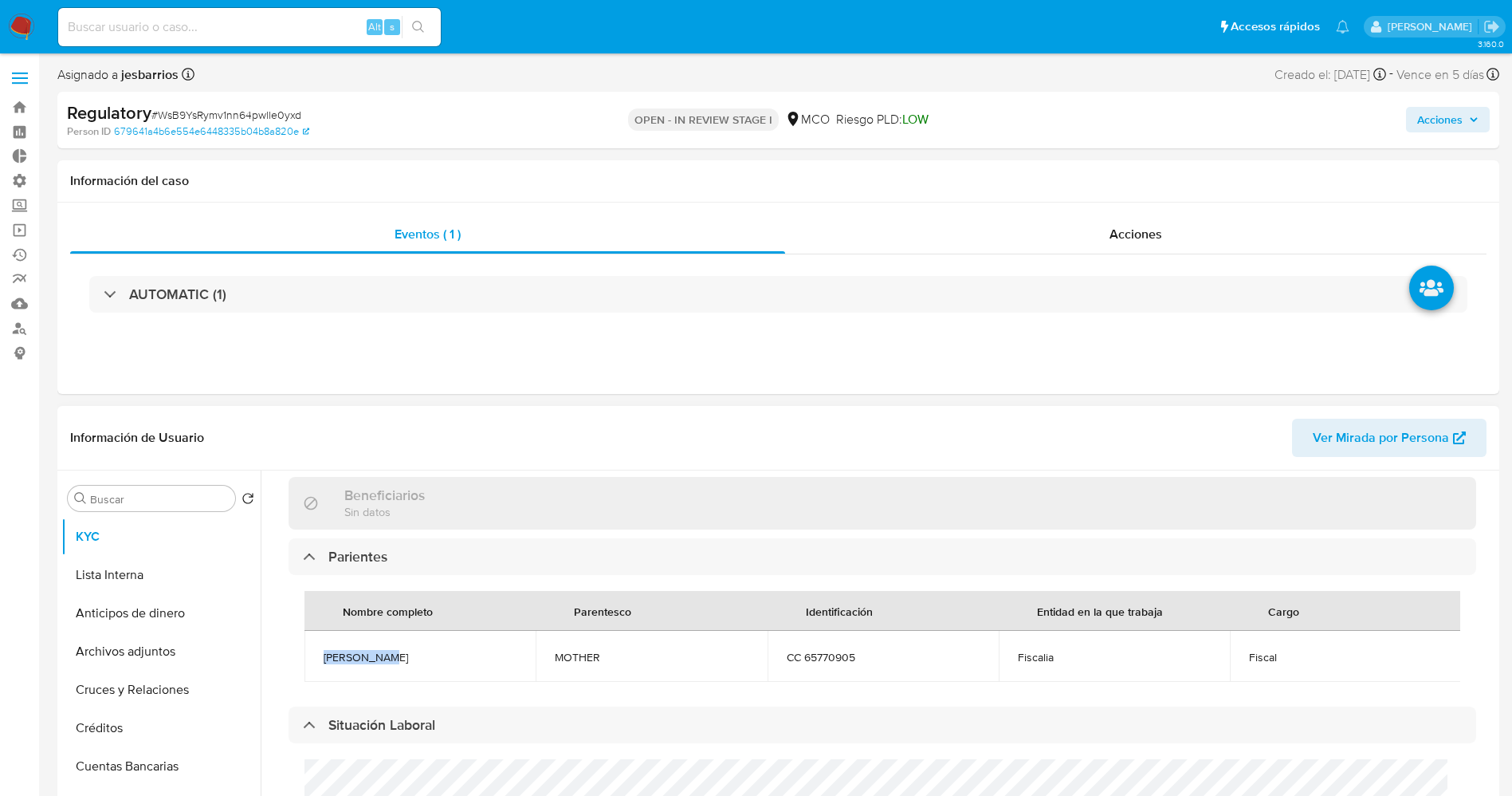
drag, startPoint x: 320, startPoint y: 662, endPoint x: 409, endPoint y: 652, distance: 89.6
click at [409, 652] on td "Marta Olaya" at bounding box center [419, 656] width 231 height 51
copy span "Marta Olaya"
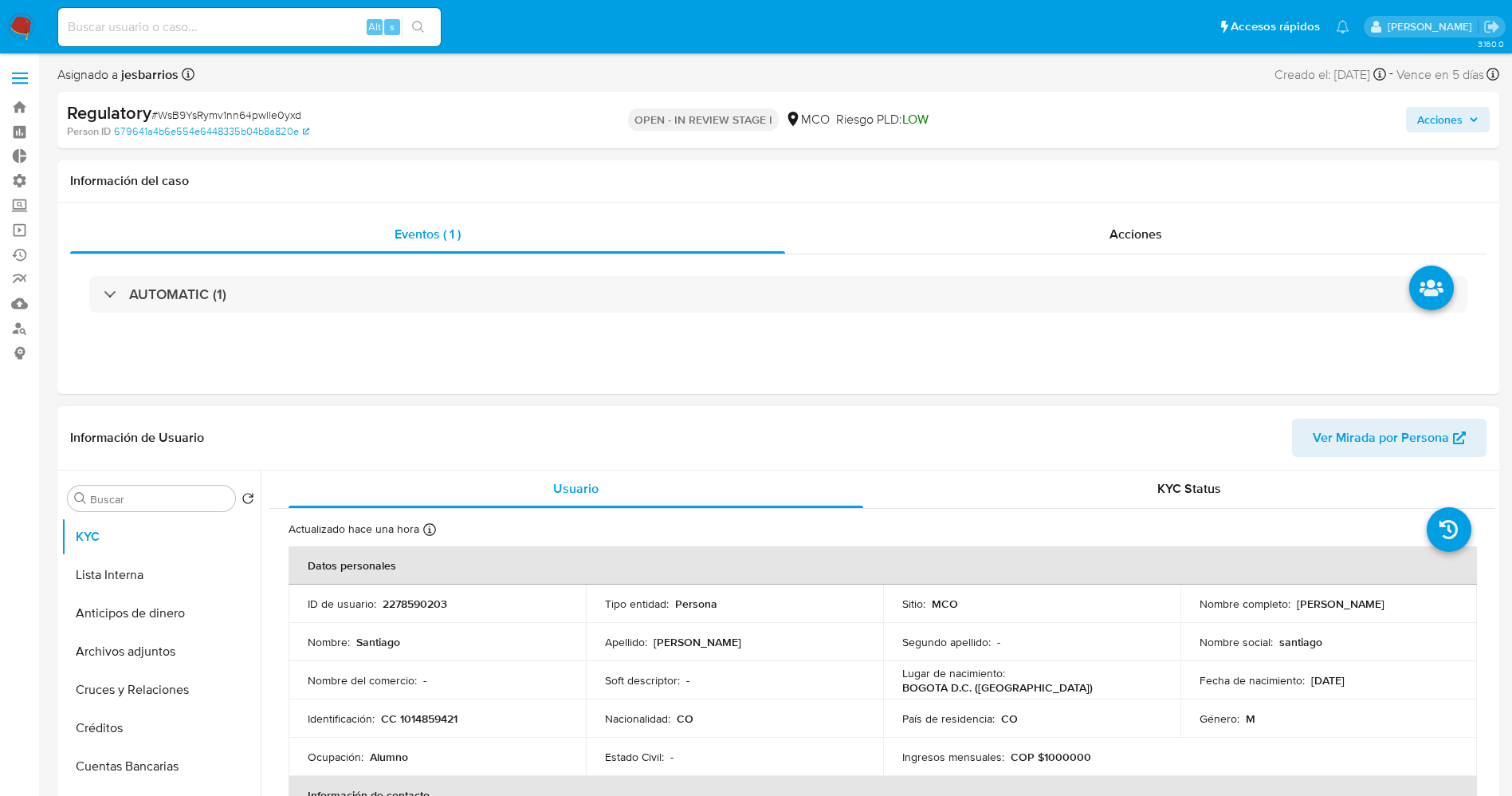
scroll to position [0, 0]
drag, startPoint x: 1286, startPoint y: 608, endPoint x: 1419, endPoint y: 590, distance: 134.2
click at [1419, 590] on td "Nombre completo : Santiago Diaz Olaya" at bounding box center [1329, 604] width 297 height 38
copy div "Santiago Diaz Olaya"
drag, startPoint x: 392, startPoint y: 714, endPoint x: 488, endPoint y: 724, distance: 96.5
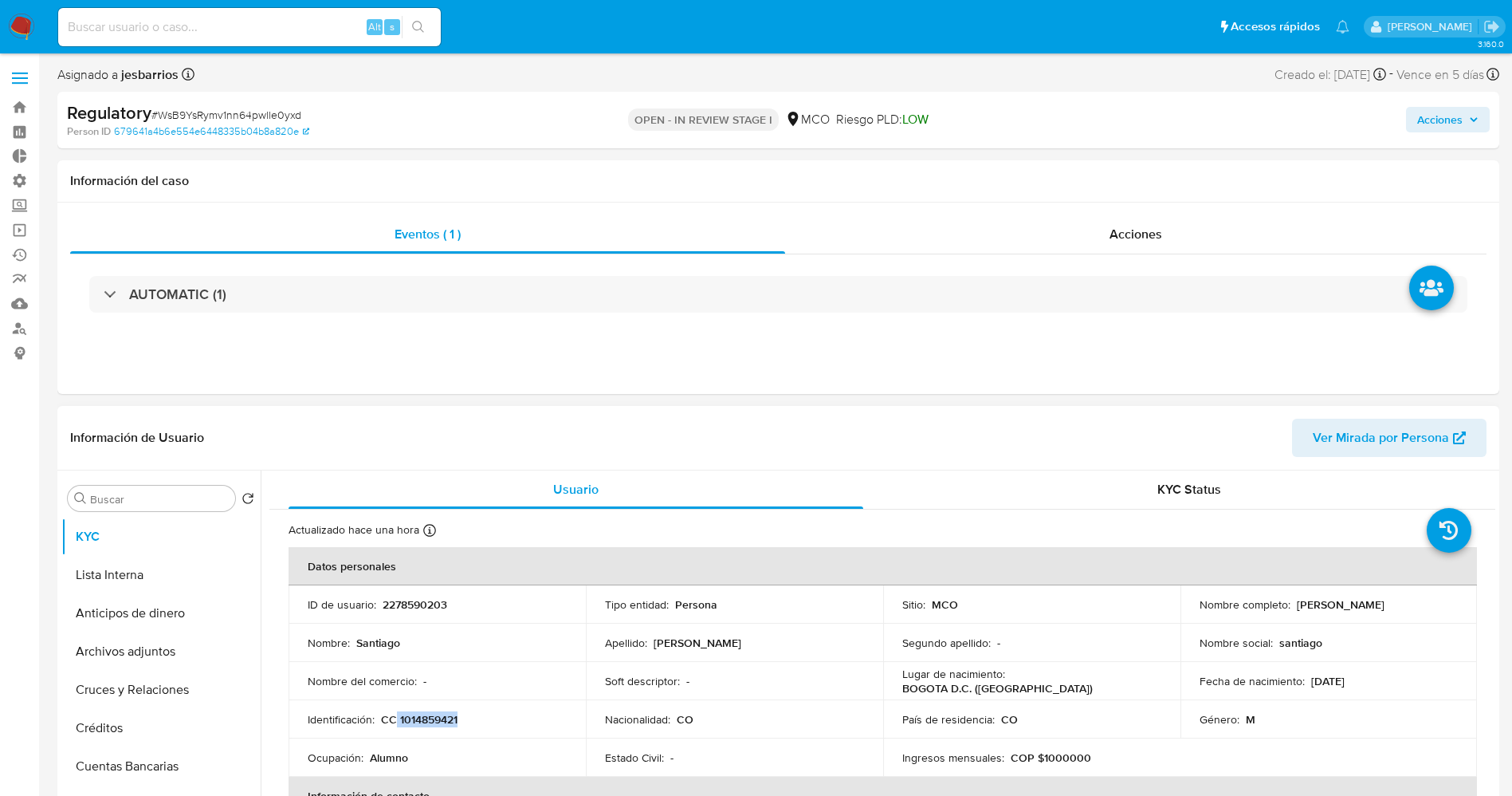
click at [488, 724] on div "Identificación : CC 1014859421" at bounding box center [437, 719] width 259 height 15
drag, startPoint x: 462, startPoint y: 724, endPoint x: 406, endPoint y: 725, distance: 56.0
click at [406, 725] on p "CC 1014859421" at bounding box center [419, 719] width 76 height 15
drag, startPoint x: 393, startPoint y: 724, endPoint x: 463, endPoint y: 723, distance: 70.0
click at [463, 723] on div "Identificación : CC 1014859421" at bounding box center [437, 719] width 259 height 15
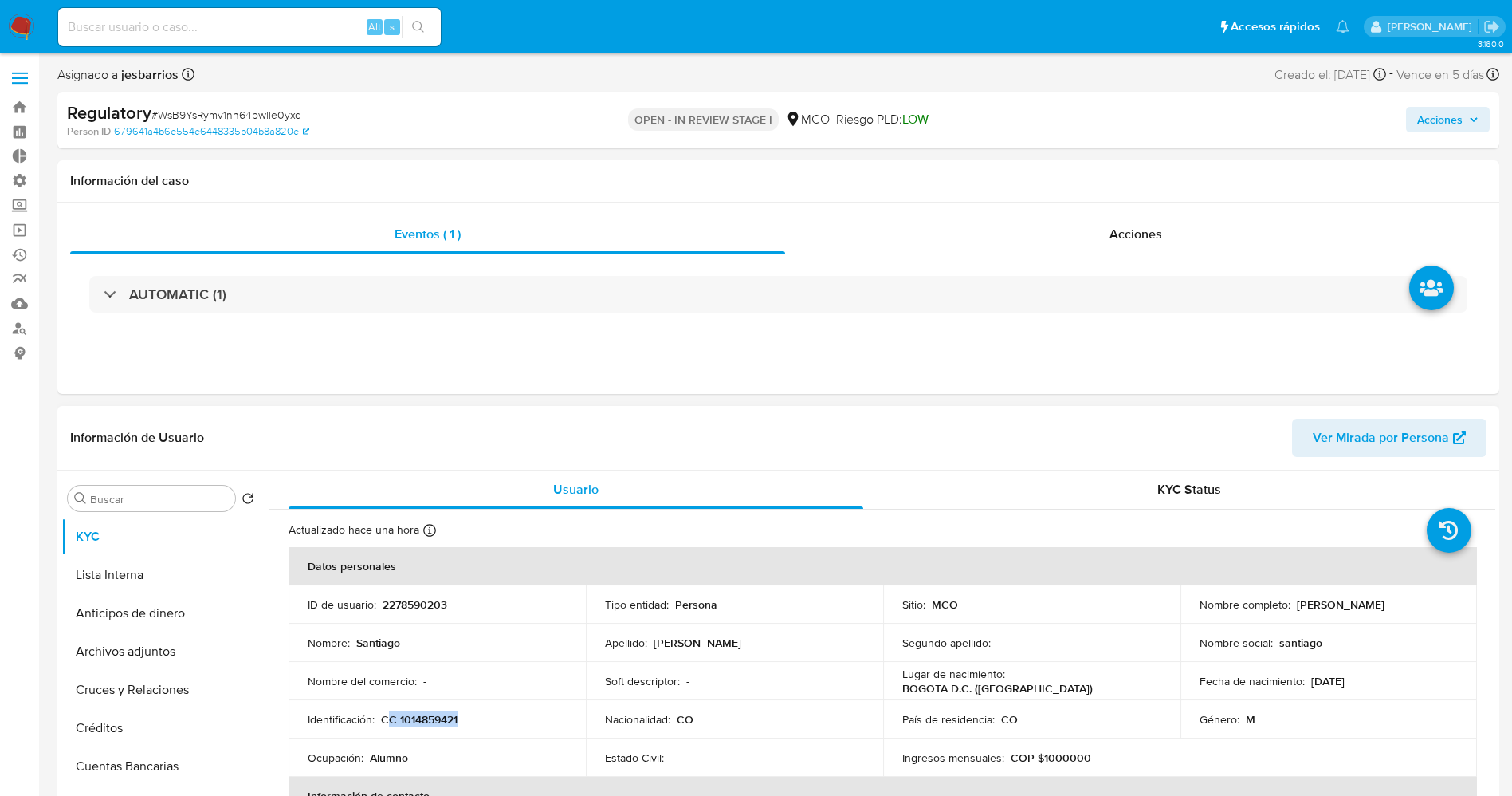
click at [426, 724] on p "CC 1014859421" at bounding box center [419, 719] width 76 height 15
drag, startPoint x: 398, startPoint y: 720, endPoint x: 461, endPoint y: 721, distance: 63.0
click at [461, 721] on div "Identificación : CC 1014859421" at bounding box center [437, 719] width 259 height 15
copy p "1014859421"
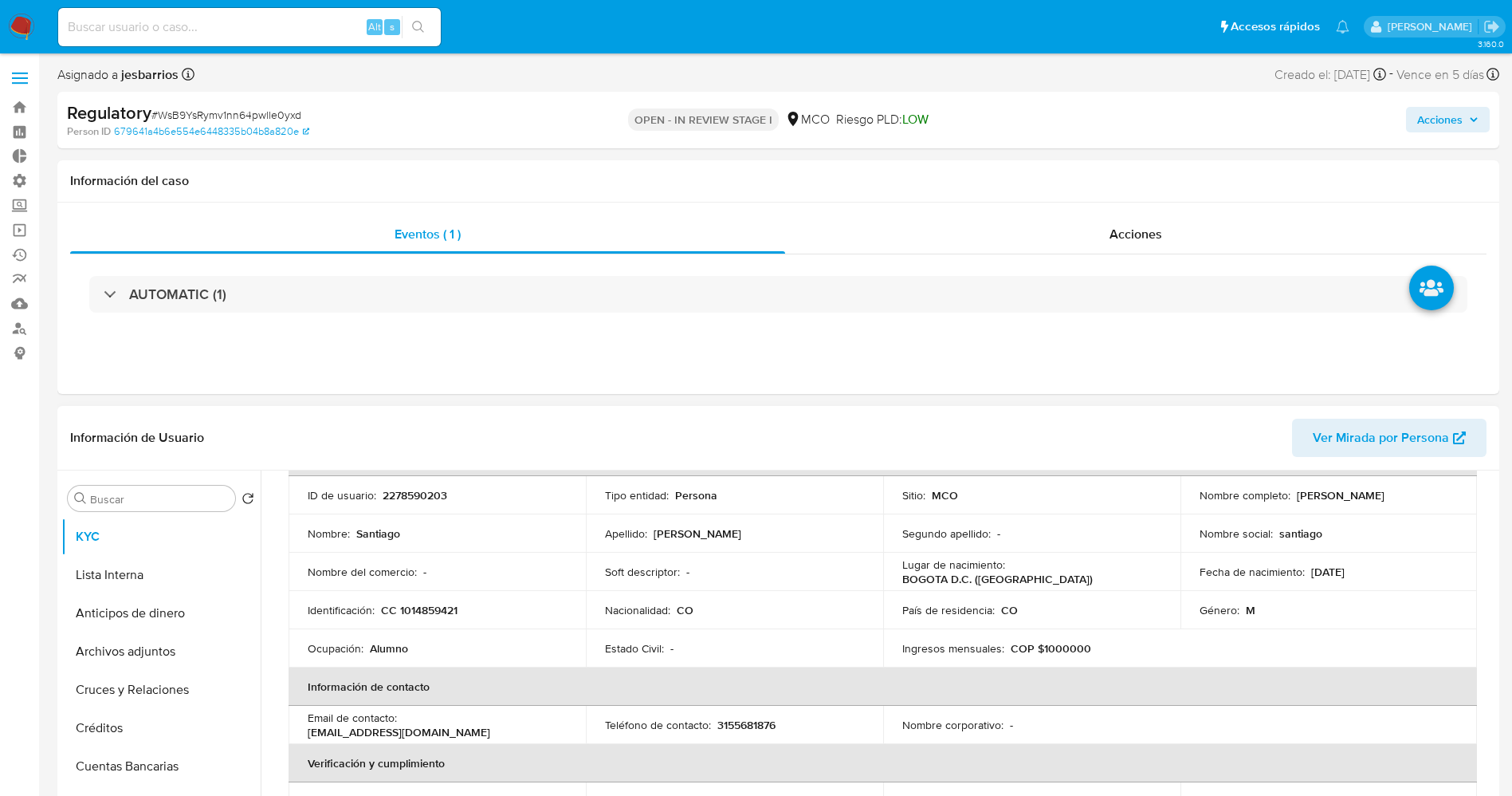
scroll to position [99, 0]
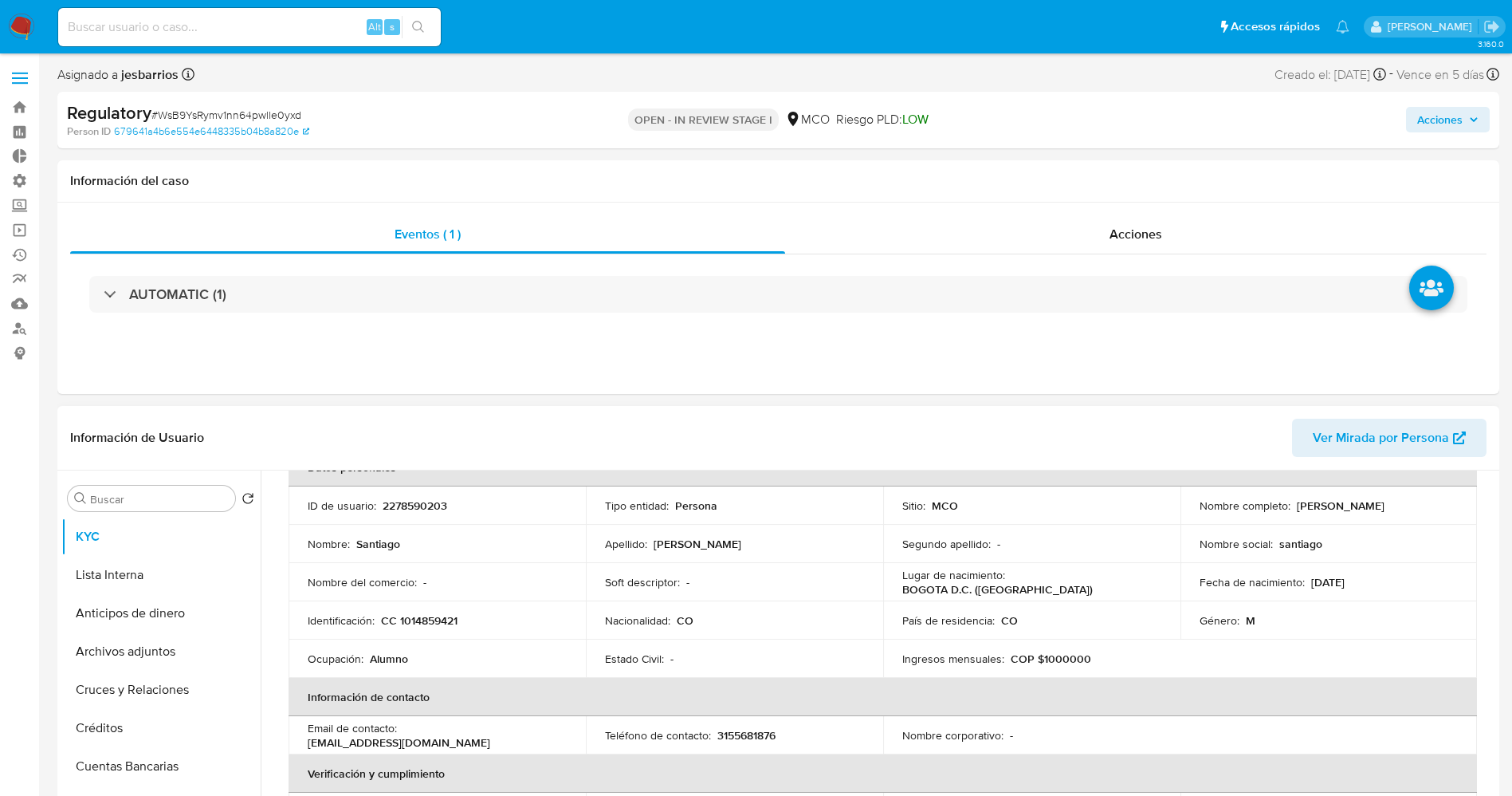
drag, startPoint x: 1293, startPoint y: 488, endPoint x: 1396, endPoint y: 509, distance: 105.1
click at [1396, 509] on div "Nombre completo : Santiago Diaz Olaya" at bounding box center [1329, 505] width 259 height 15
copy p "Santiago Diaz Olaya"
drag, startPoint x: 383, startPoint y: 620, endPoint x: 469, endPoint y: 620, distance: 86.0
click at [469, 620] on div "Identificación : CC 1014859421" at bounding box center [437, 620] width 259 height 15
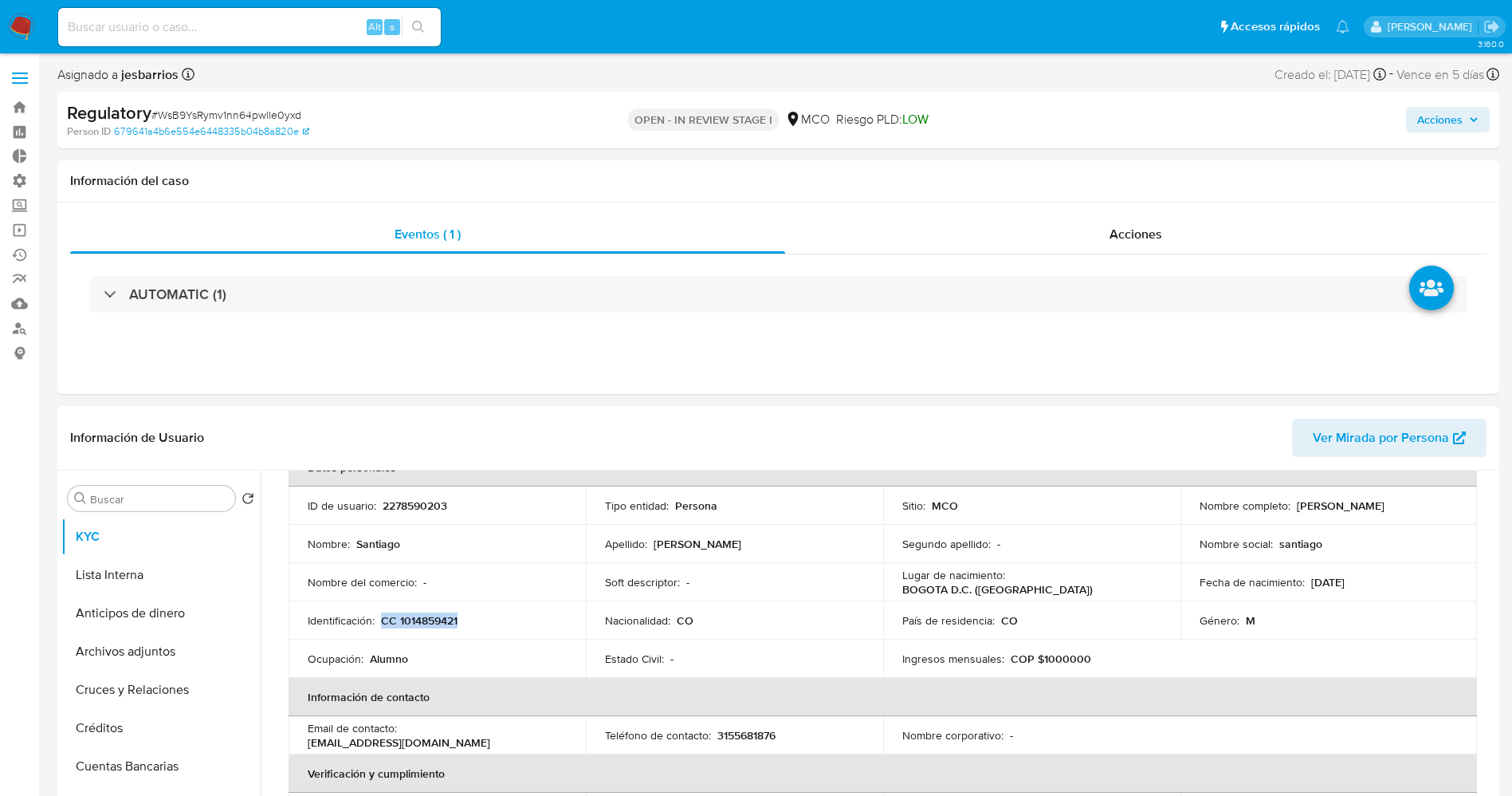
copy p "CC 1014859421"
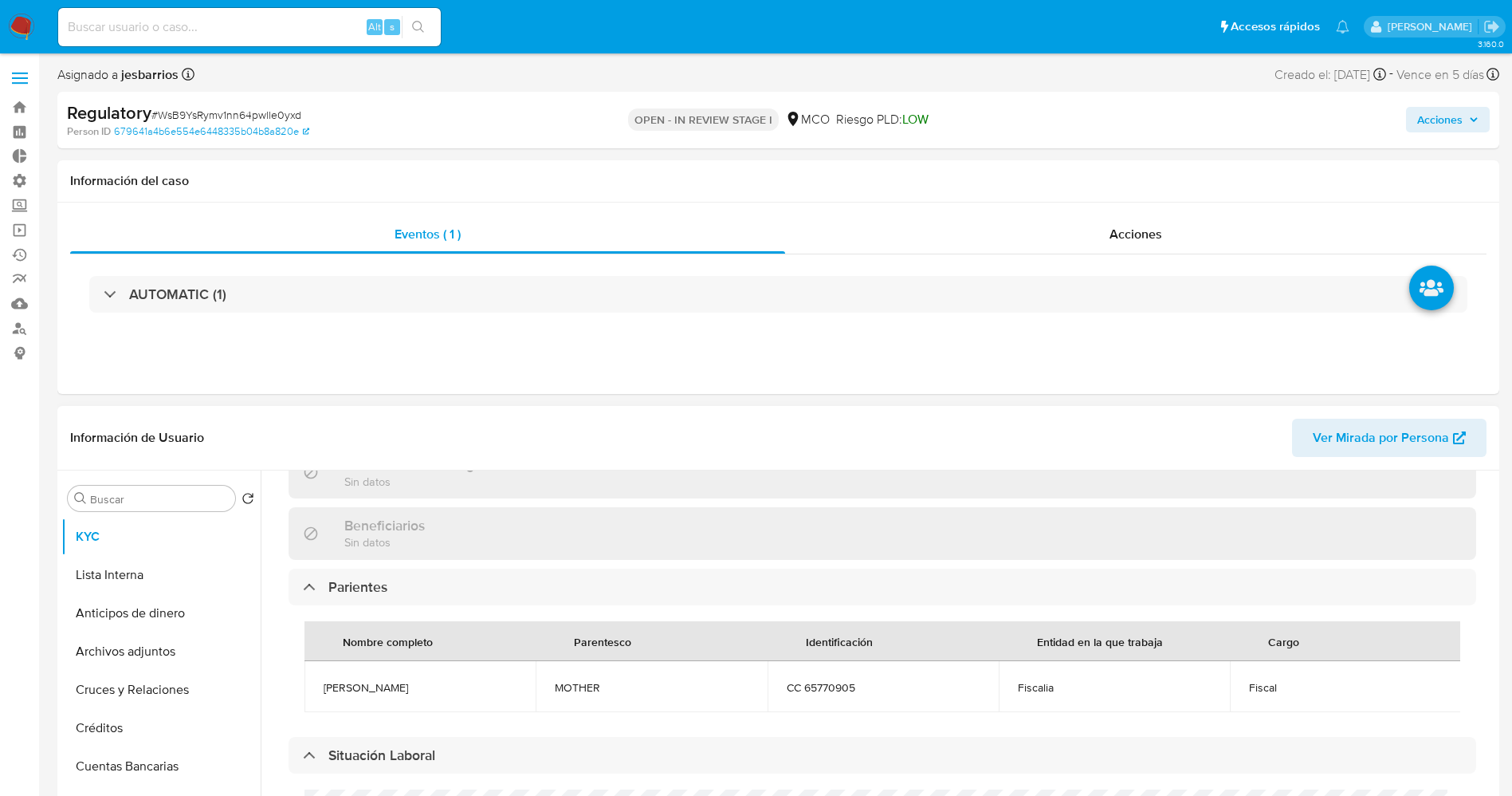
scroll to position [817, 0]
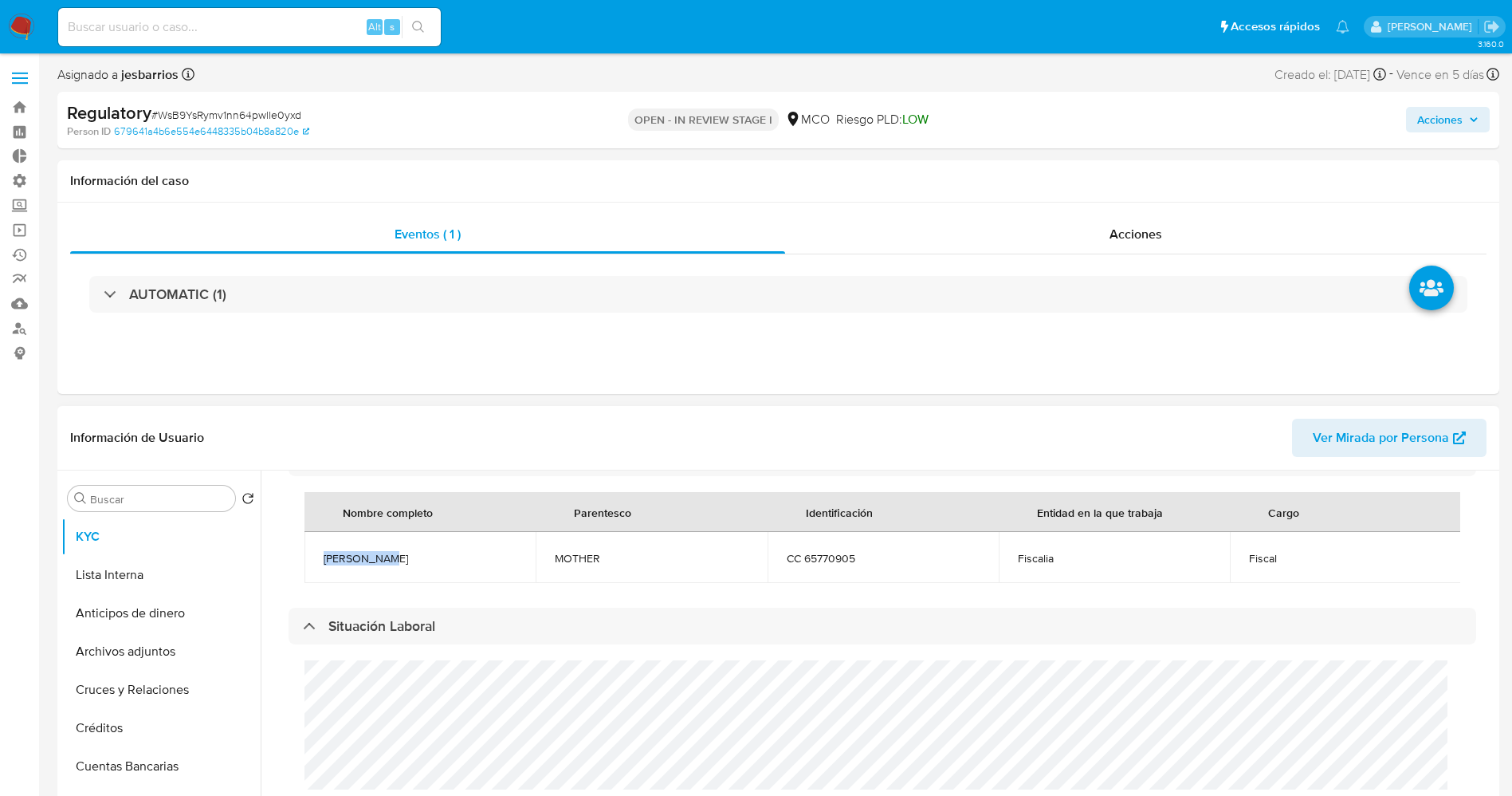
drag, startPoint x: 374, startPoint y: 557, endPoint x: 392, endPoint y: 557, distance: 18.0
click at [392, 557] on td "Marta Olaya" at bounding box center [419, 557] width 231 height 51
copy span "Marta Olaya"
drag, startPoint x: 1236, startPoint y: 558, endPoint x: 1278, endPoint y: 561, distance: 42.1
click at [1278, 561] on td "Fiscal" at bounding box center [1345, 557] width 231 height 51
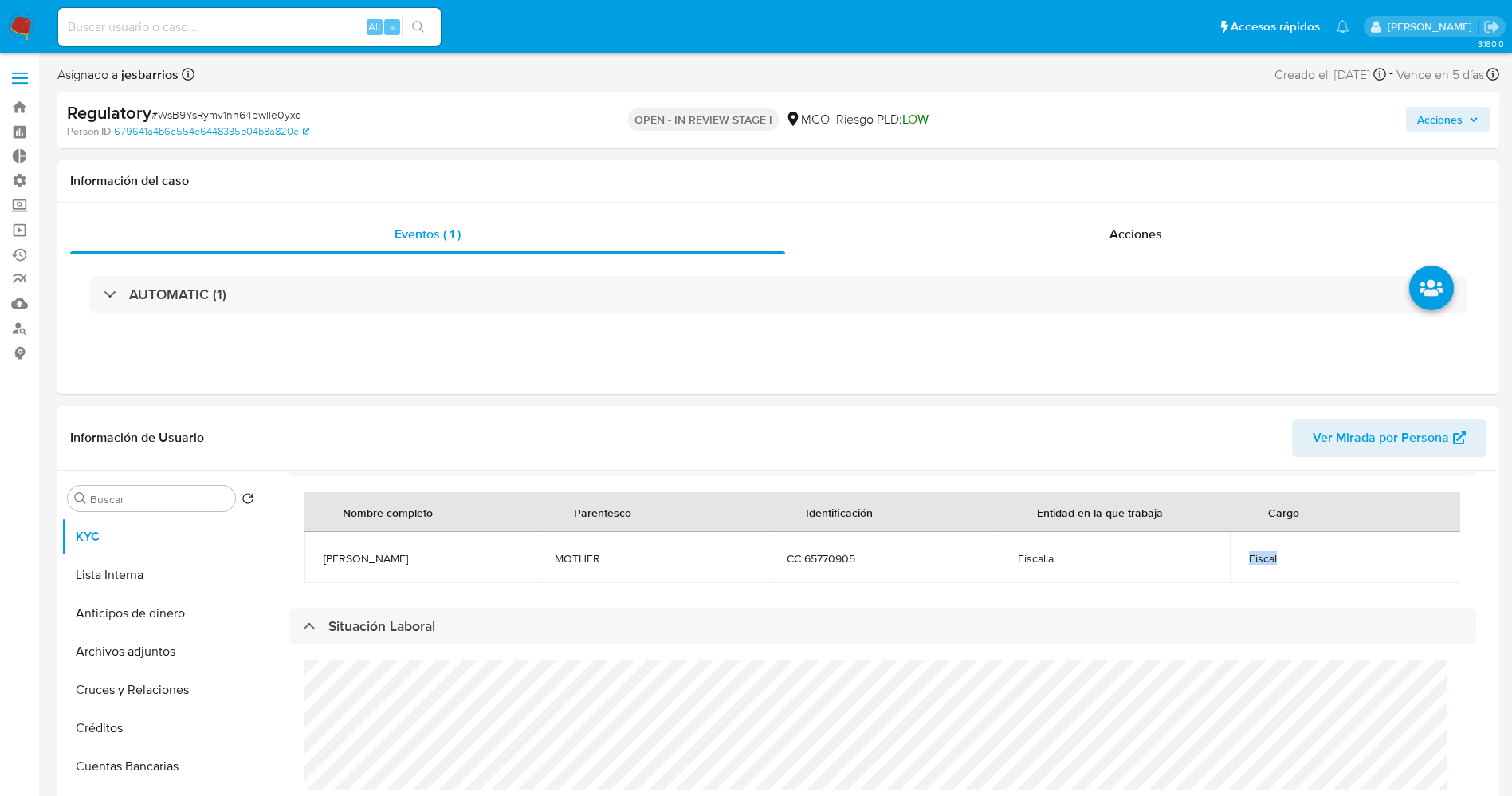
copy span "Fiscal"
drag, startPoint x: 145, startPoint y: 567, endPoint x: 120, endPoint y: 567, distance: 25.0
click at [145, 567] on button "Lista Interna" at bounding box center [155, 575] width 187 height 38
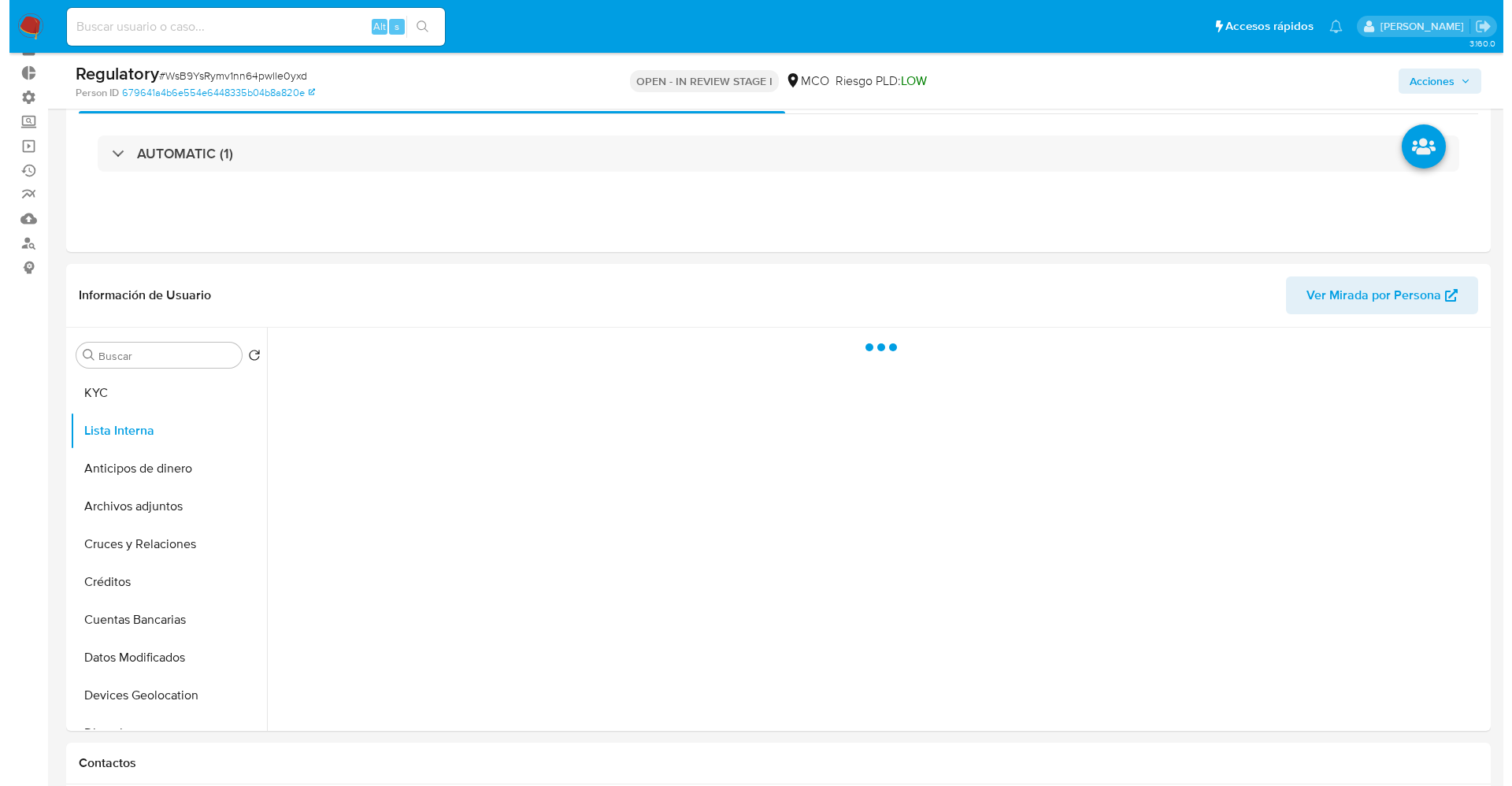
scroll to position [118, 0]
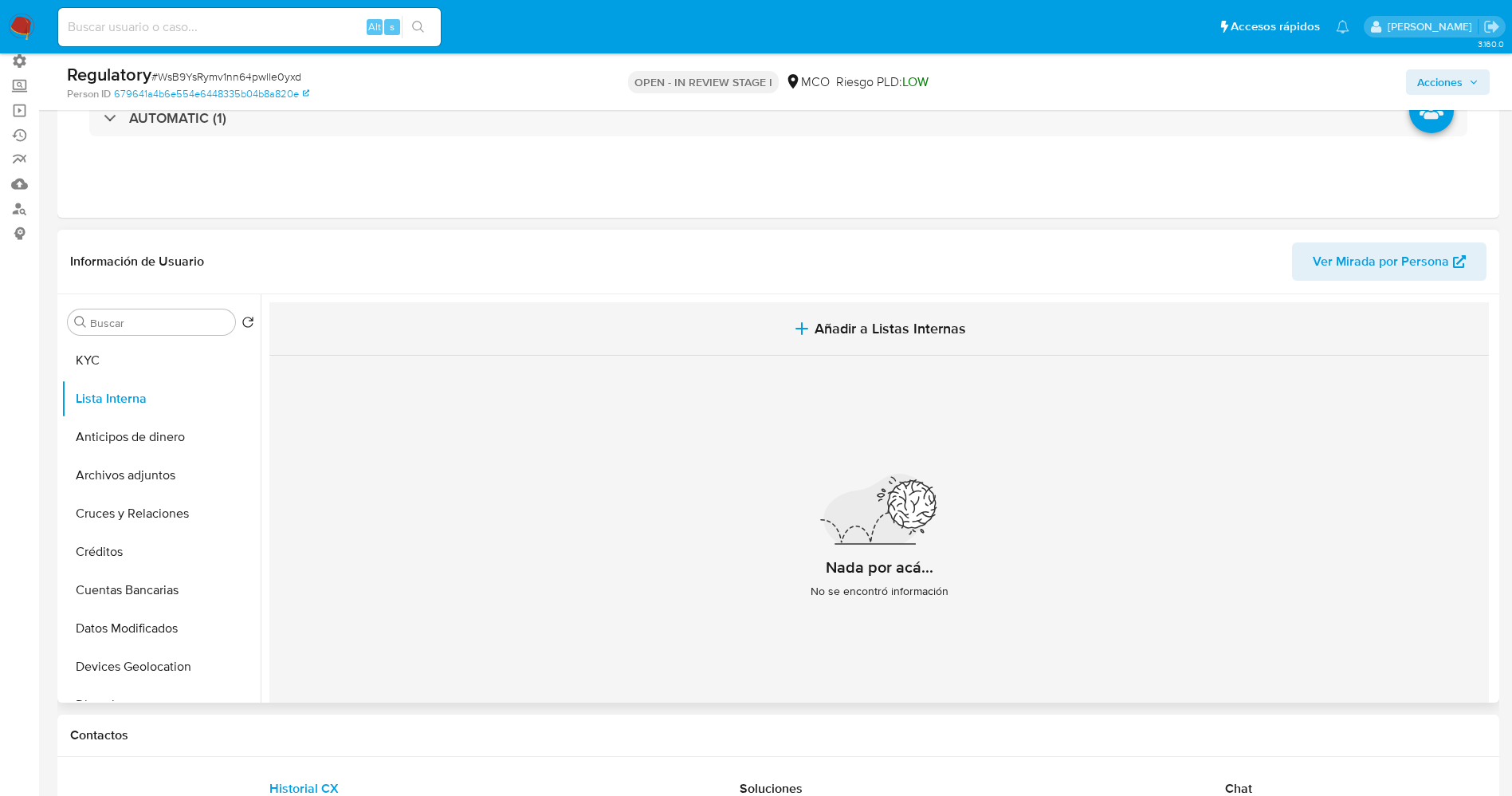
click at [835, 337] on span "Añadir a Listas Internas" at bounding box center [890, 328] width 151 height 17
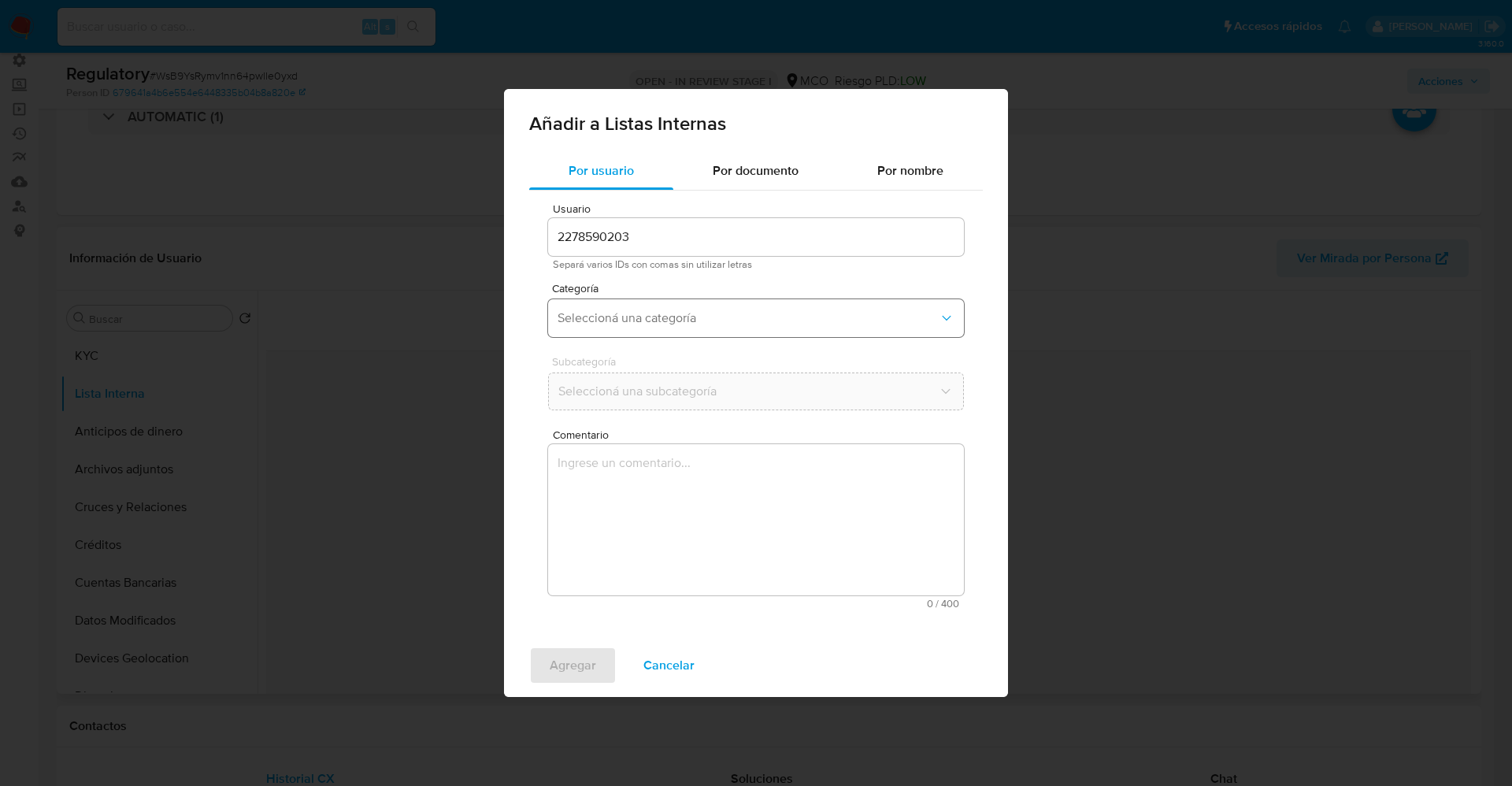
click at [687, 304] on button "Seleccioná una categoría" at bounding box center [756, 318] width 415 height 38
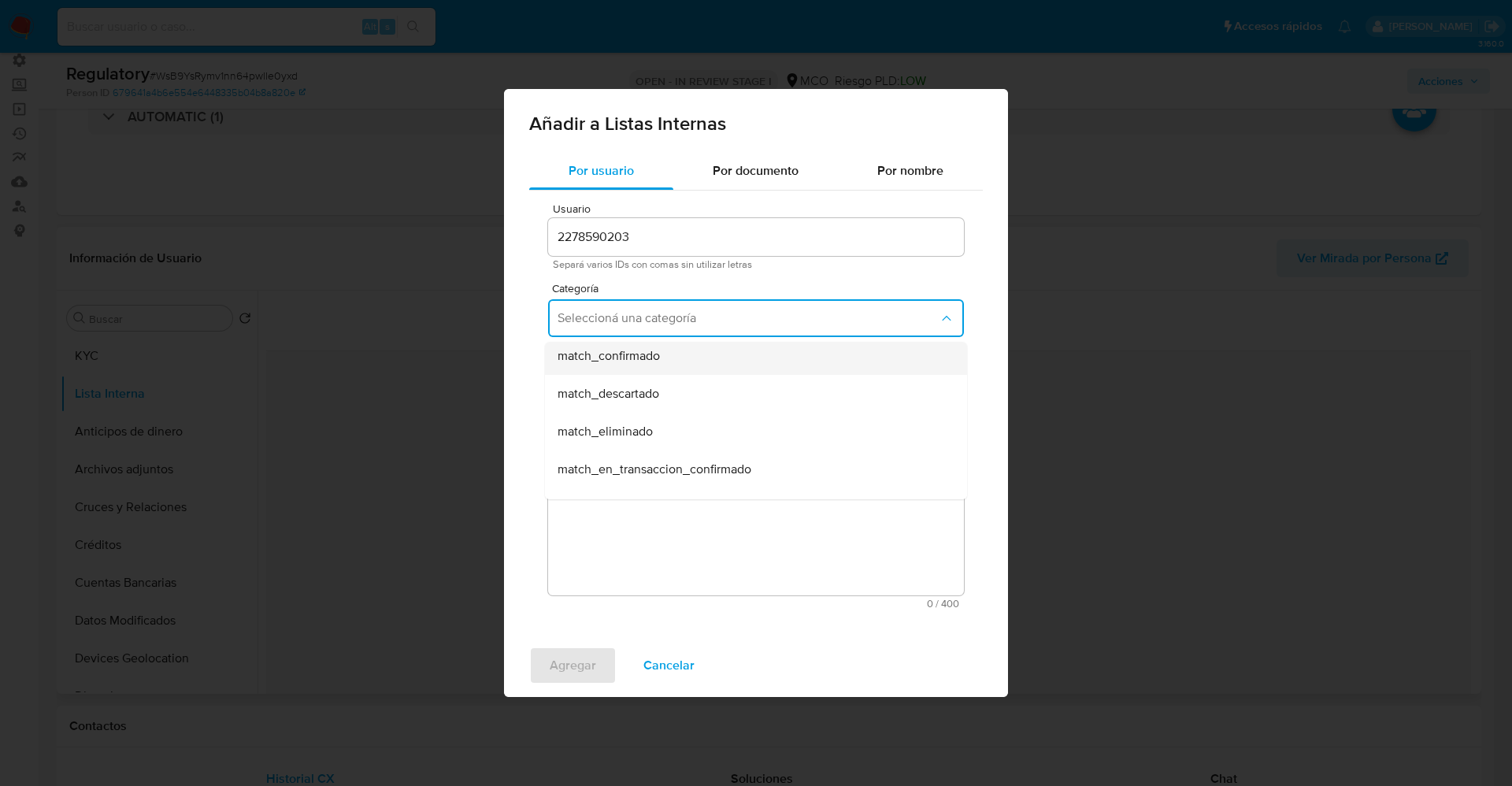
click at [666, 360] on div "match_confirmado" at bounding box center [751, 356] width 387 height 38
click at [668, 391] on span "Seleccioná una subcategoría" at bounding box center [748, 391] width 381 height 15
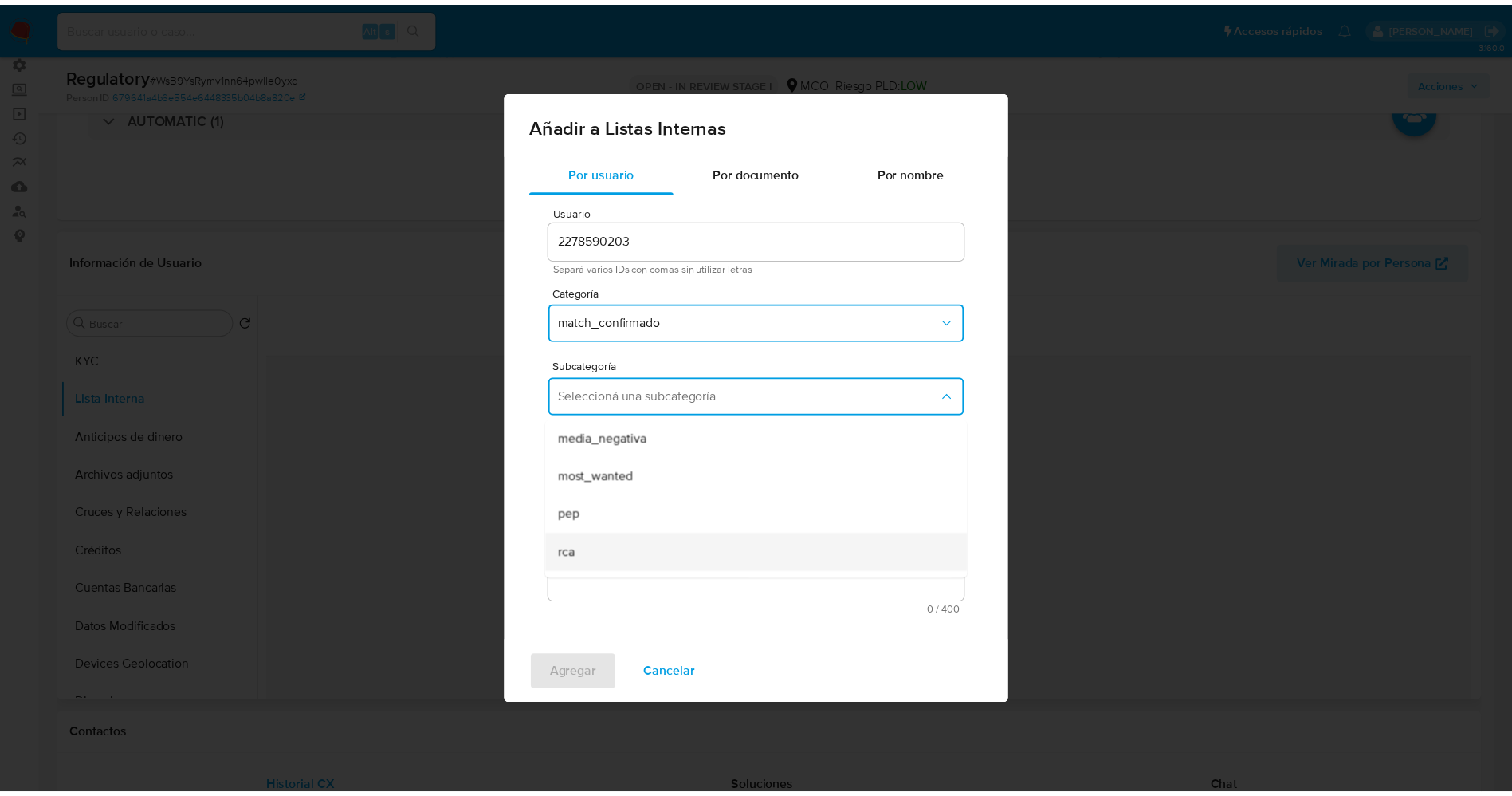
scroll to position [109, 0]
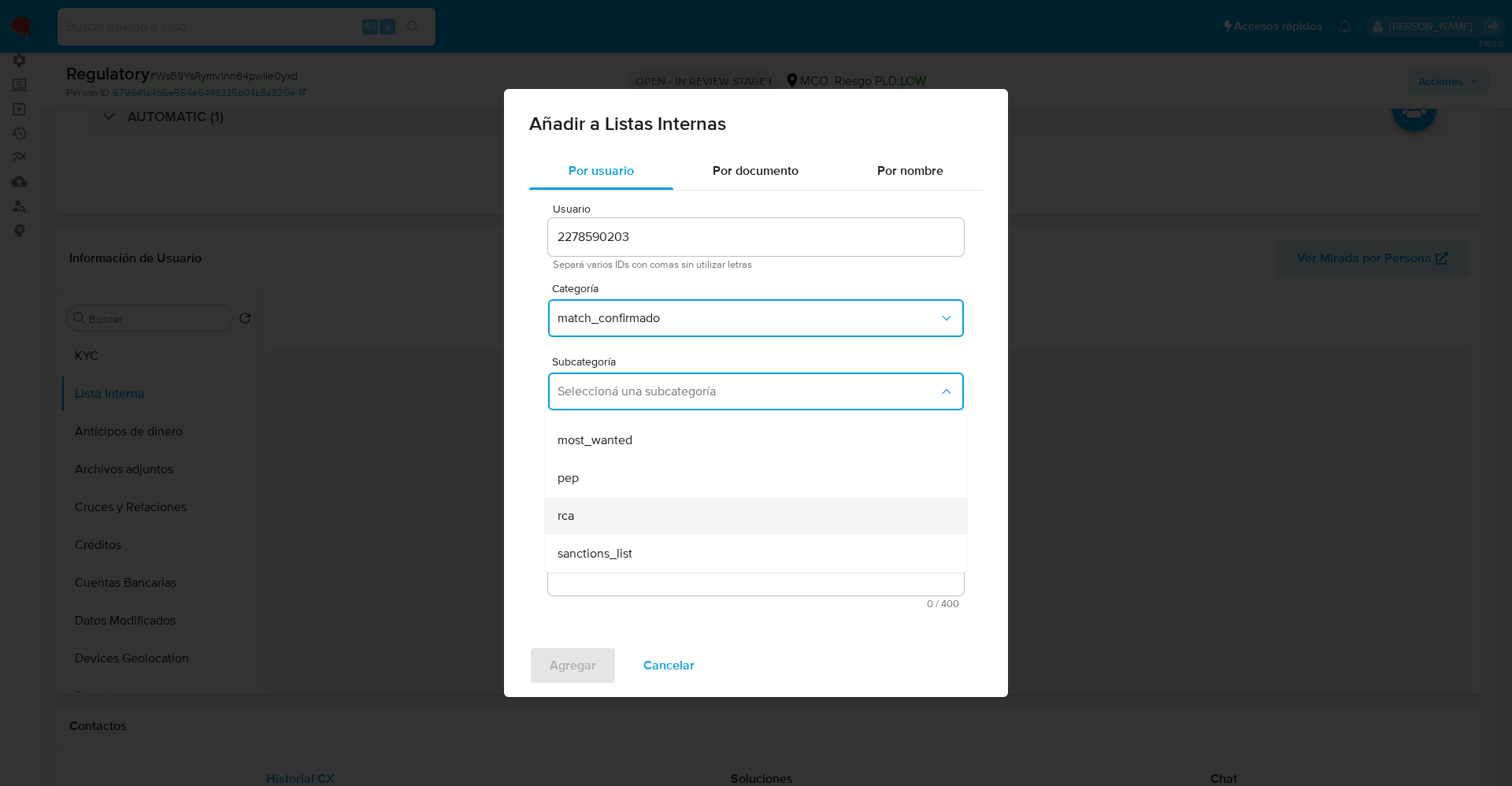
click at [608, 507] on div "rca" at bounding box center [751, 516] width 387 height 38
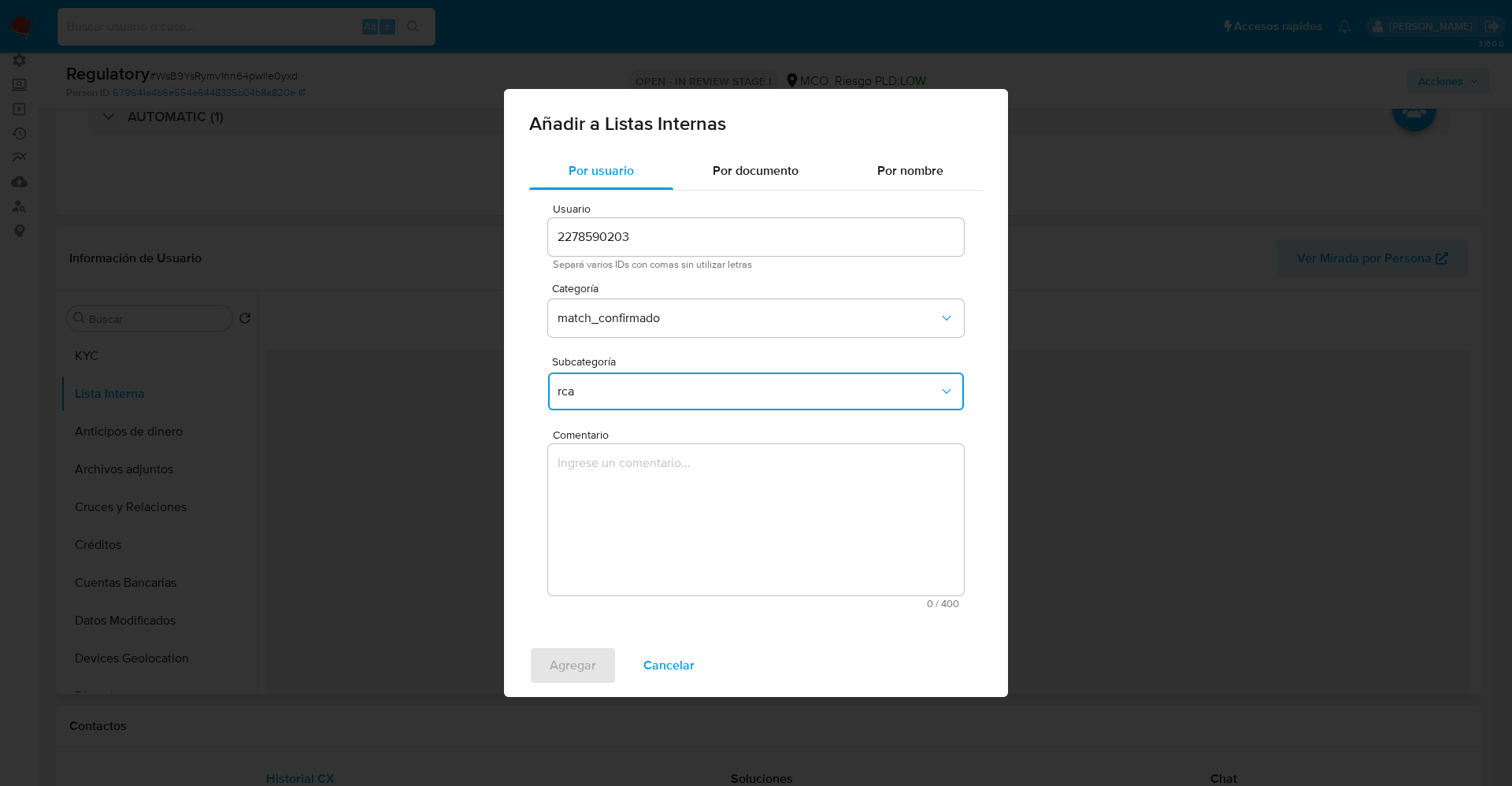
click at [608, 507] on textarea "Comentario" at bounding box center [756, 519] width 415 height 151
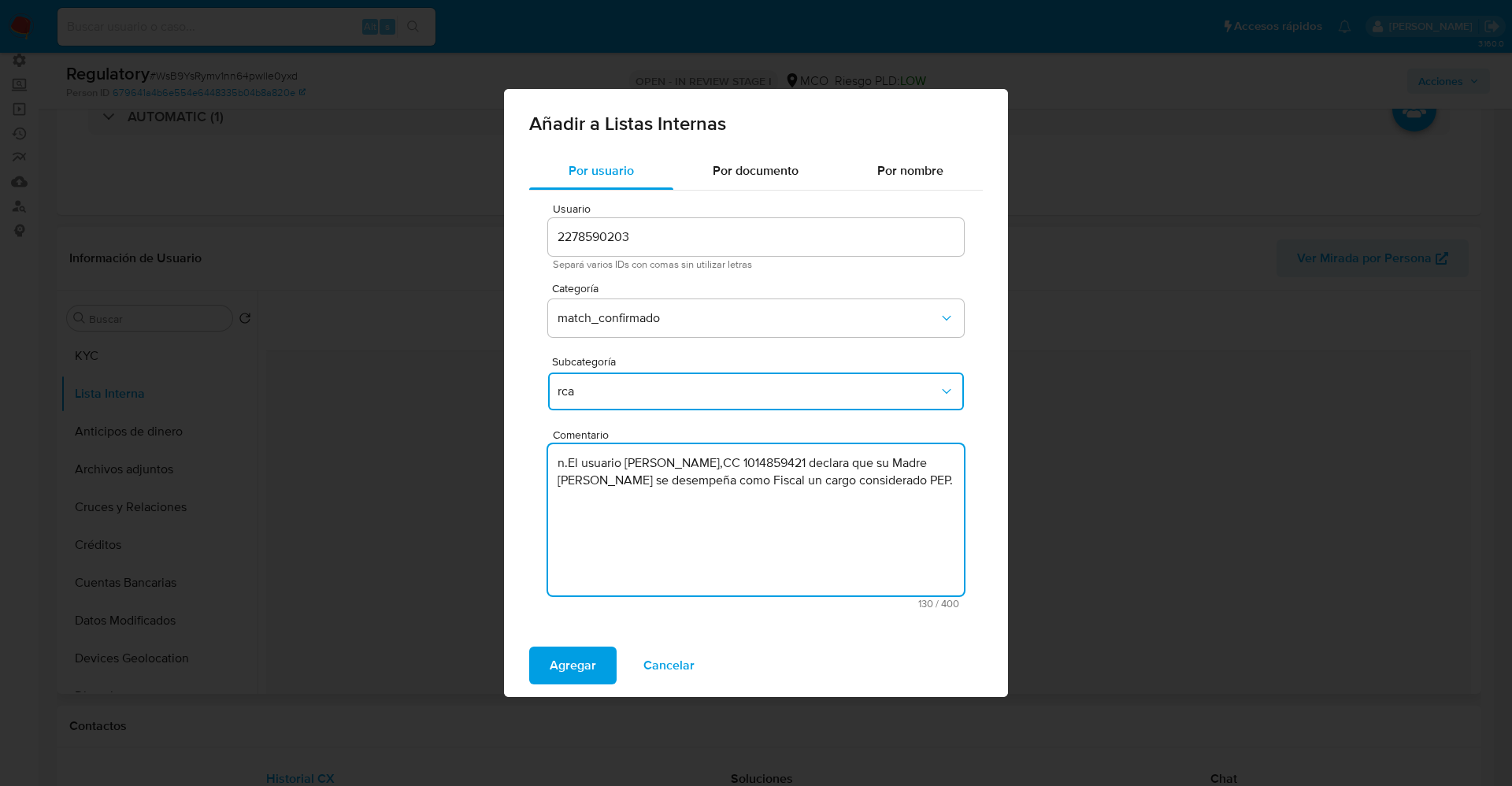
drag, startPoint x: 566, startPoint y: 469, endPoint x: 540, endPoint y: 471, distance: 26.1
click at [540, 471] on div "Usuario 2278590203 Separá varios IDs con comas sin utilizar letras Categoría ma…" at bounding box center [756, 406] width 453 height 431
type textarea "El usuario Santiago Diaz Olaya,CC 1014859421 declara que su Madre Marta Olaya s…"
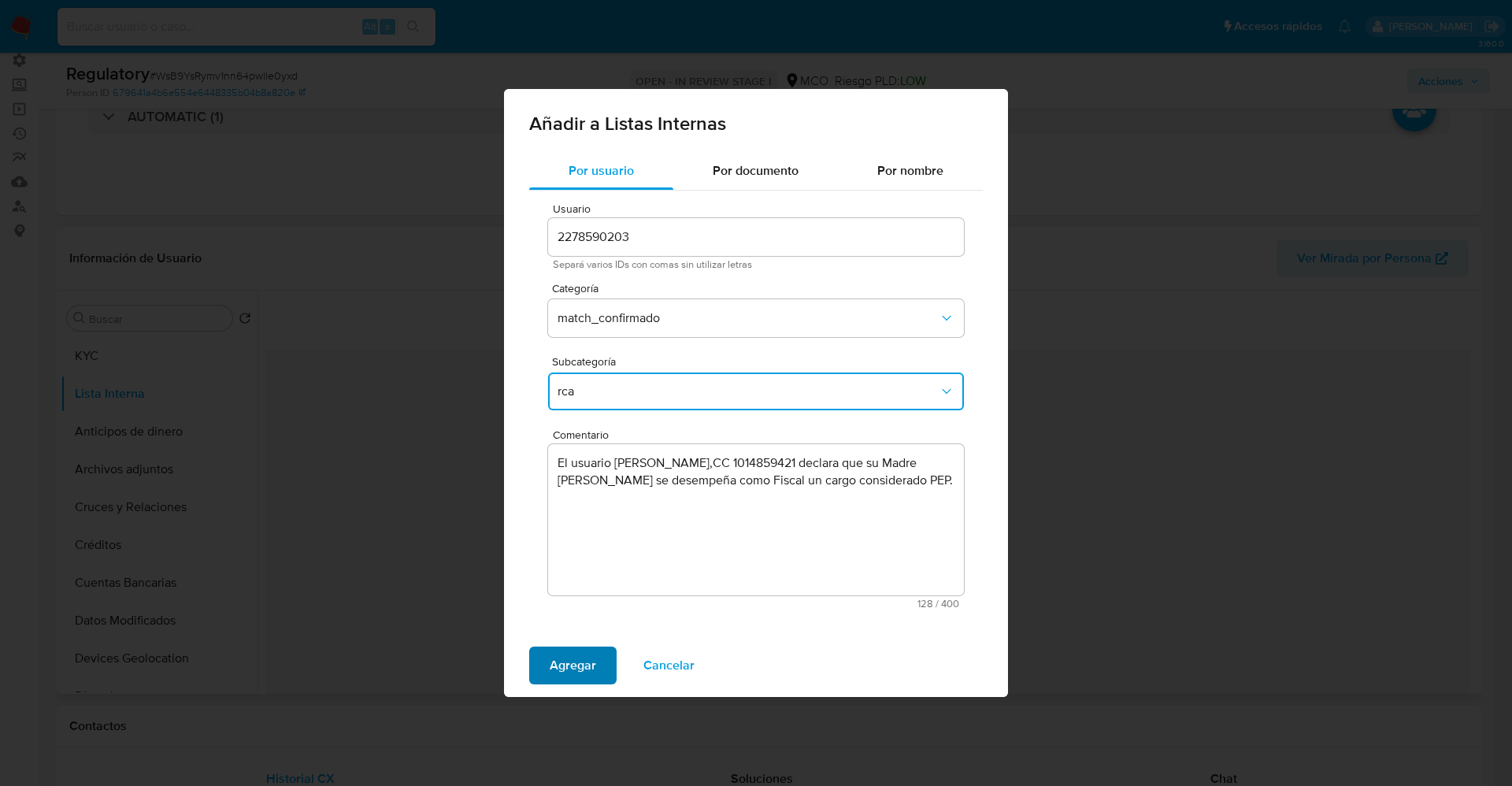
click at [540, 668] on button "Agregar" at bounding box center [573, 665] width 88 height 38
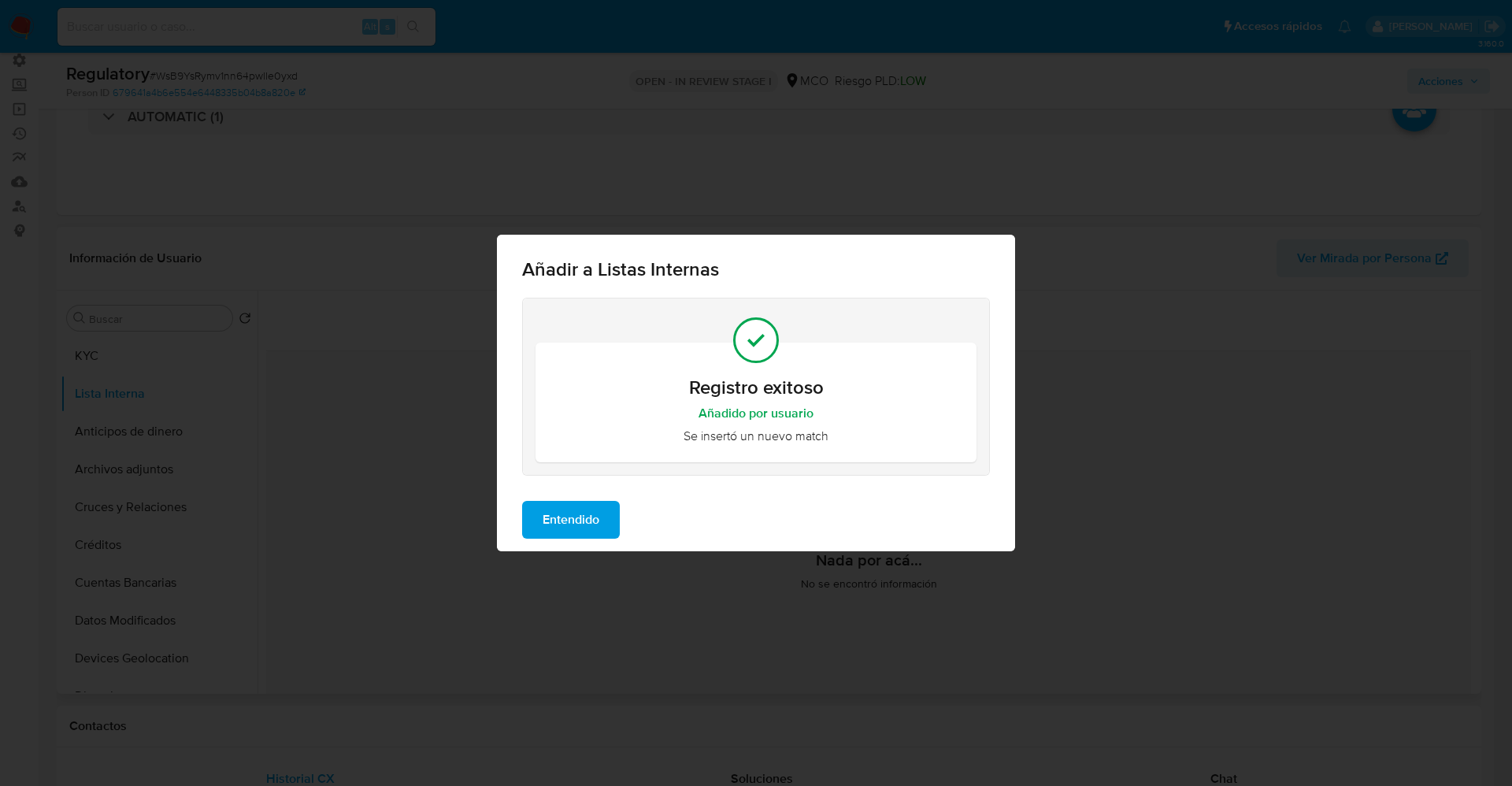
click at [585, 508] on span "Entendido" at bounding box center [571, 519] width 57 height 34
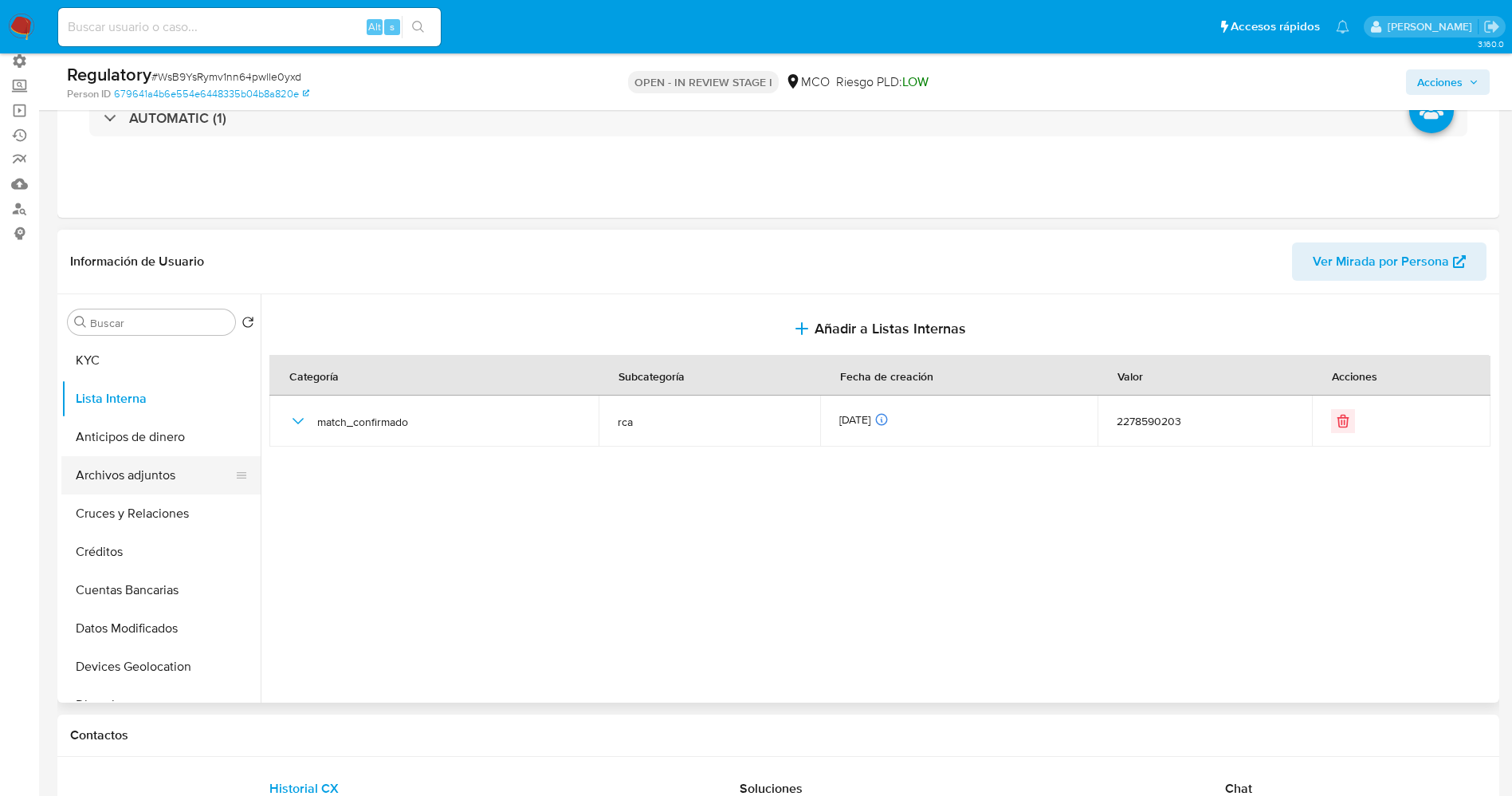
click at [147, 476] on button "Archivos adjuntos" at bounding box center [155, 475] width 187 height 38
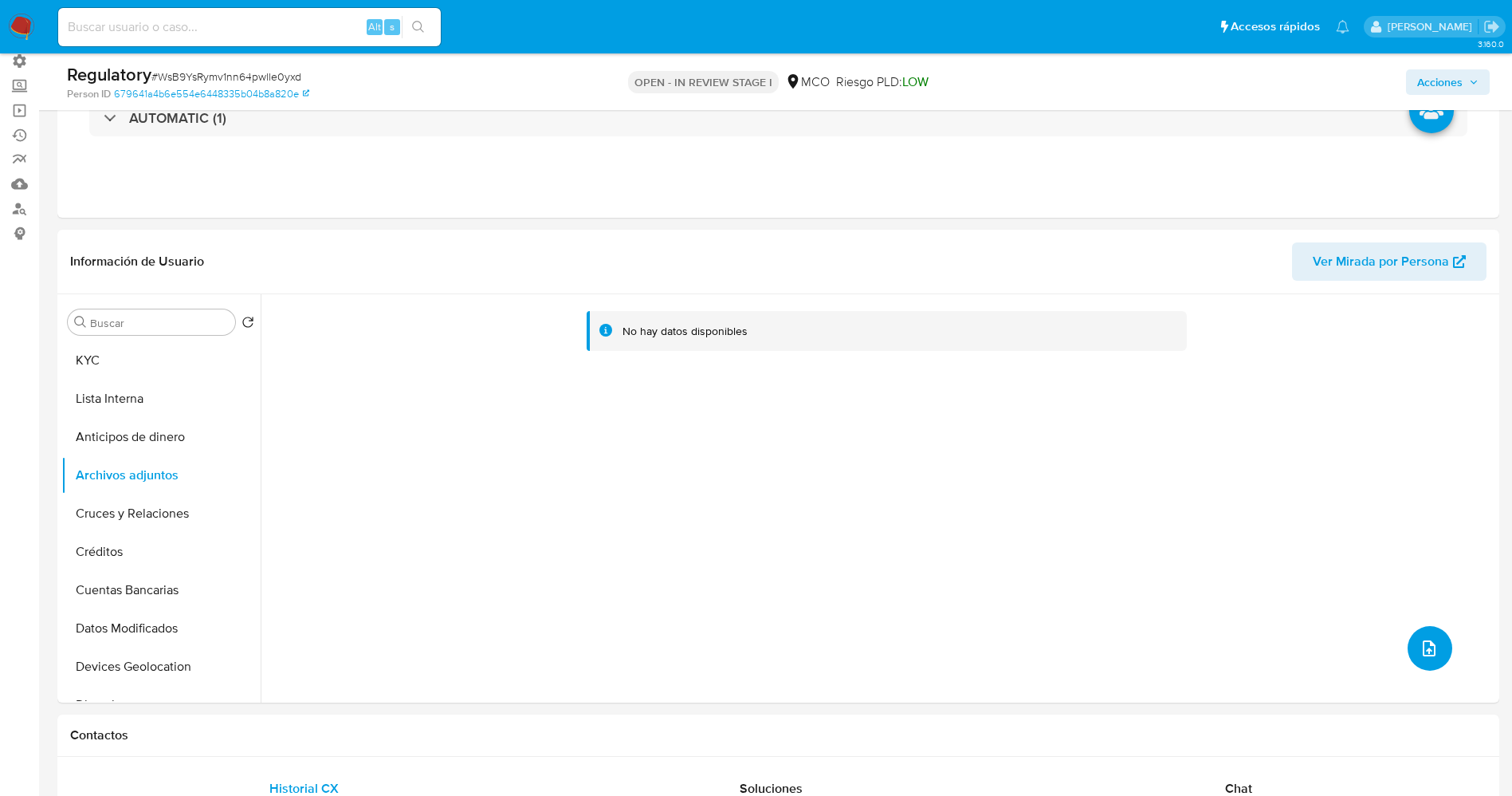
click at [1416, 634] on button "upload-file" at bounding box center [1429, 647] width 44 height 44
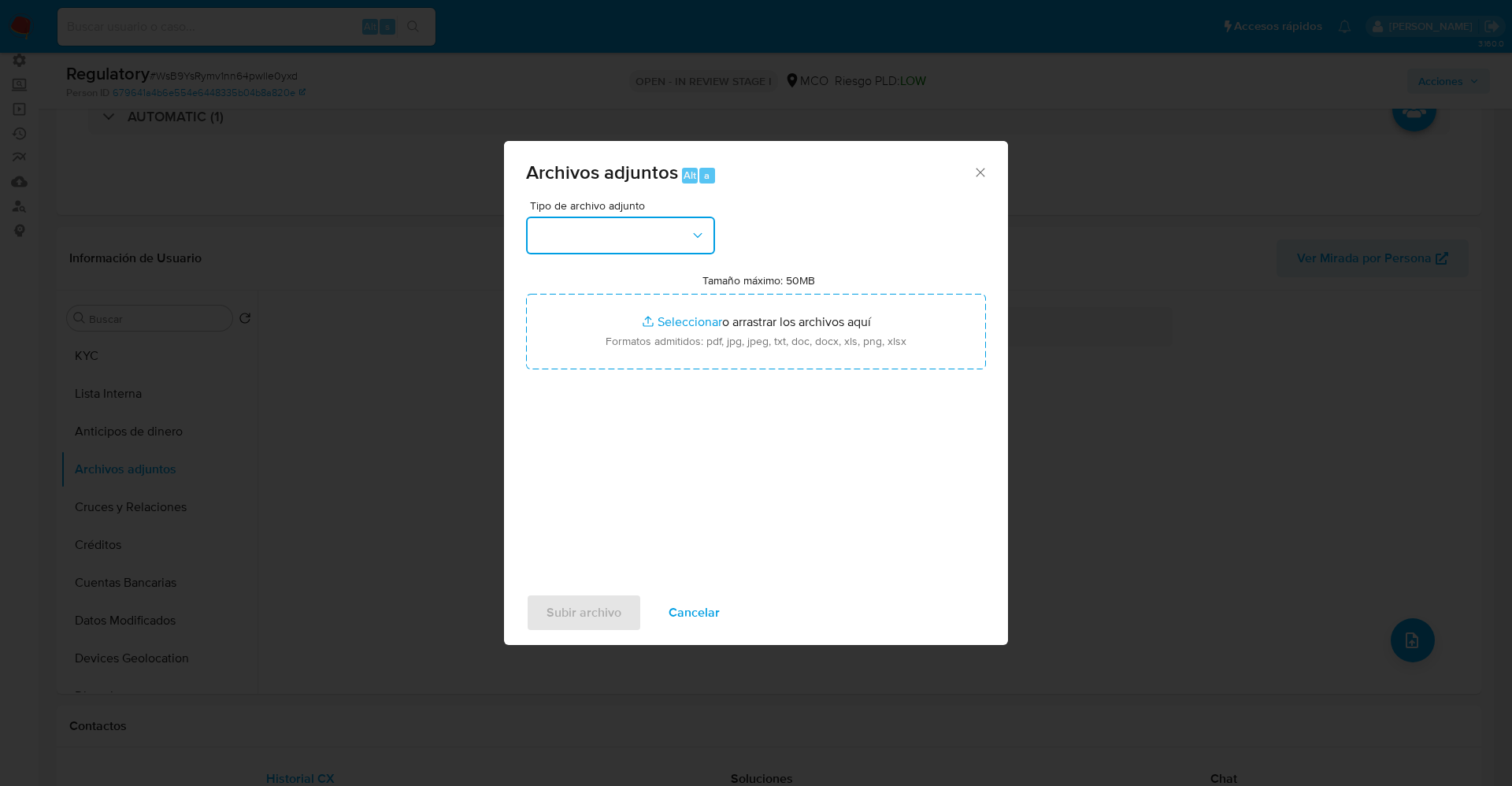
click at [645, 235] on button "button" at bounding box center [620, 235] width 189 height 38
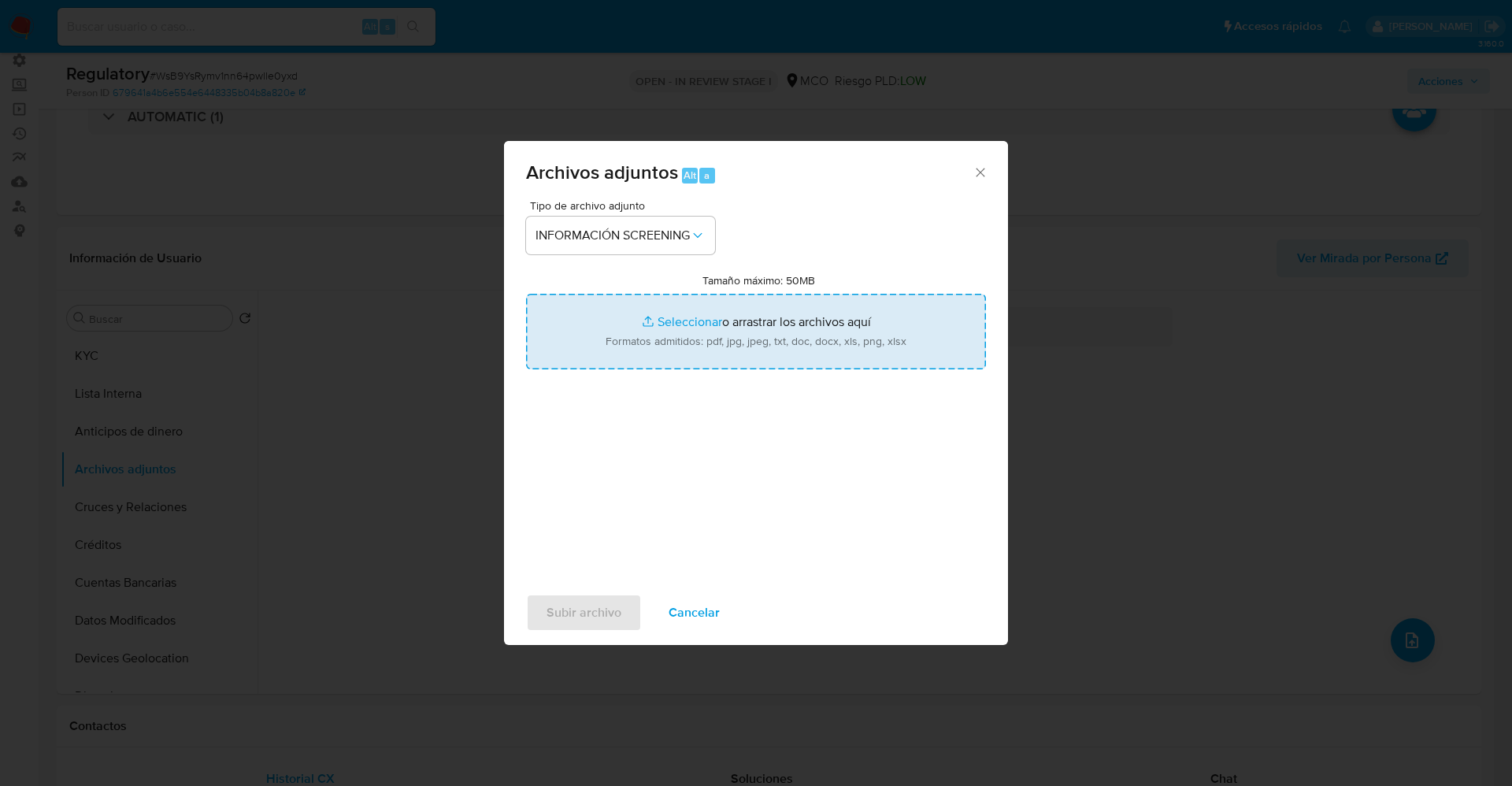
type input "C:\fakepath\_Marta Olaya_ lavado de dinero - Buscar con Google.pdf"
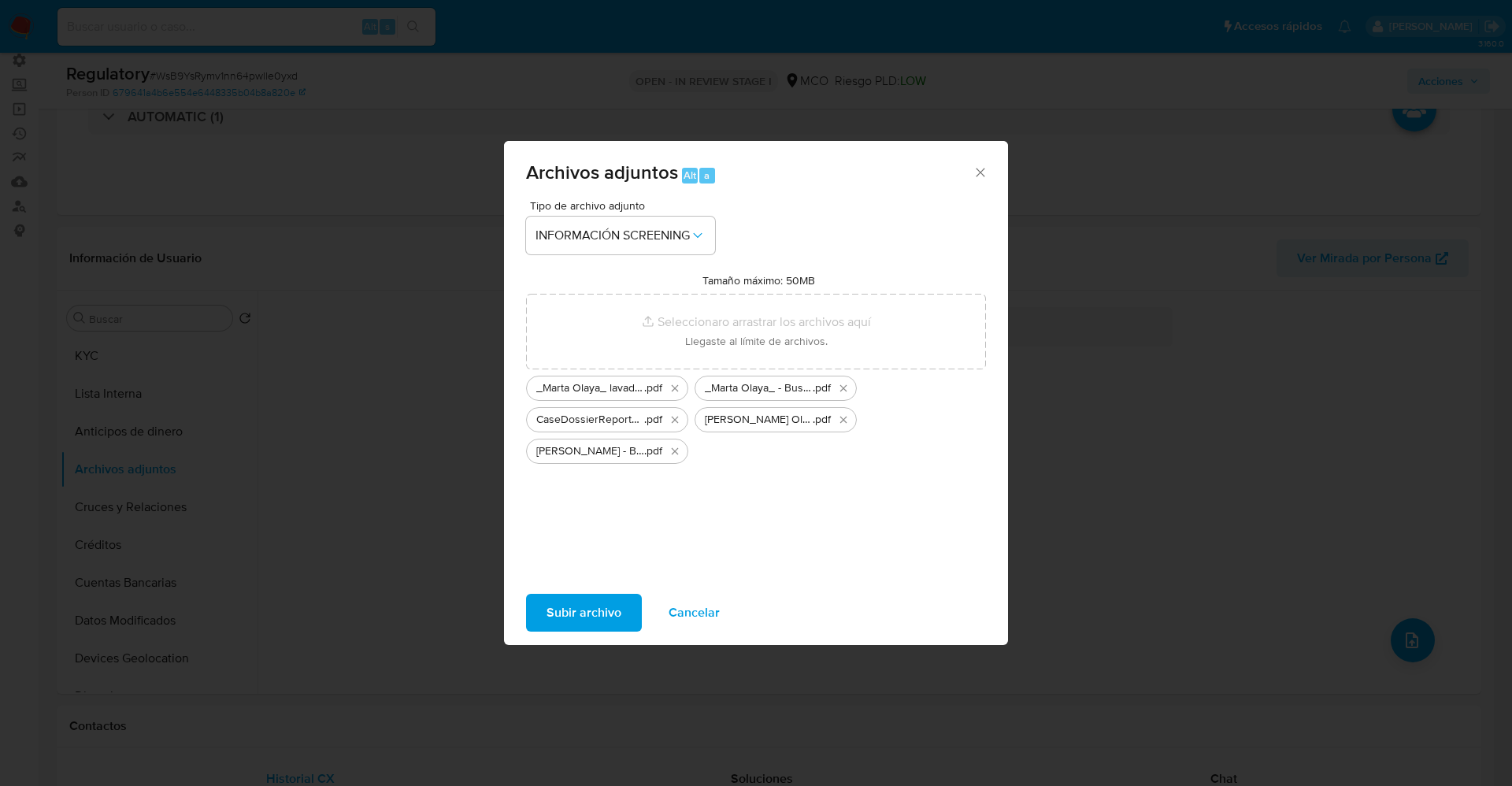
click at [600, 599] on span "Subir archivo" at bounding box center [584, 613] width 75 height 34
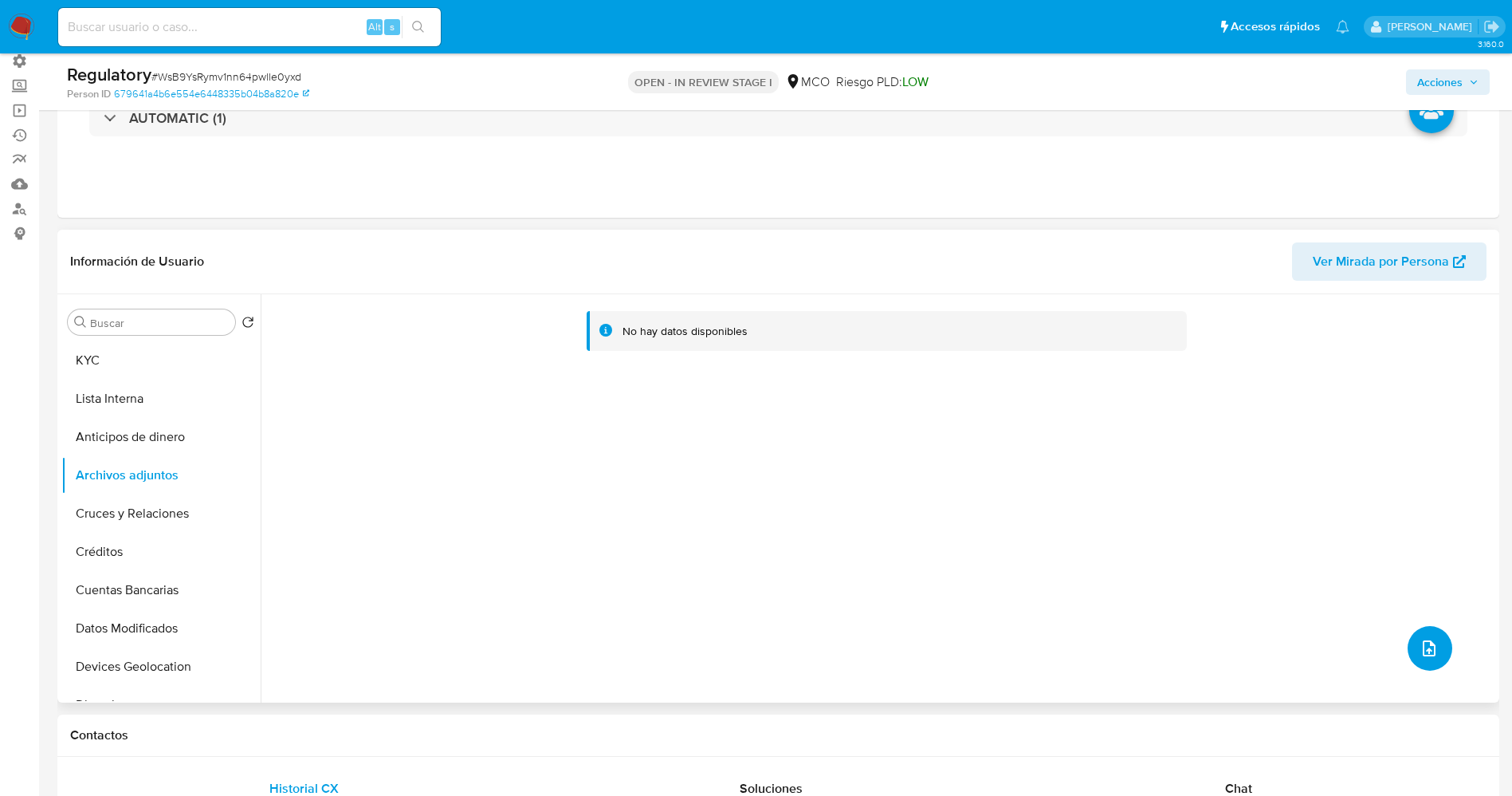
click at [1419, 647] on icon "upload-file" at bounding box center [1429, 648] width 19 height 19
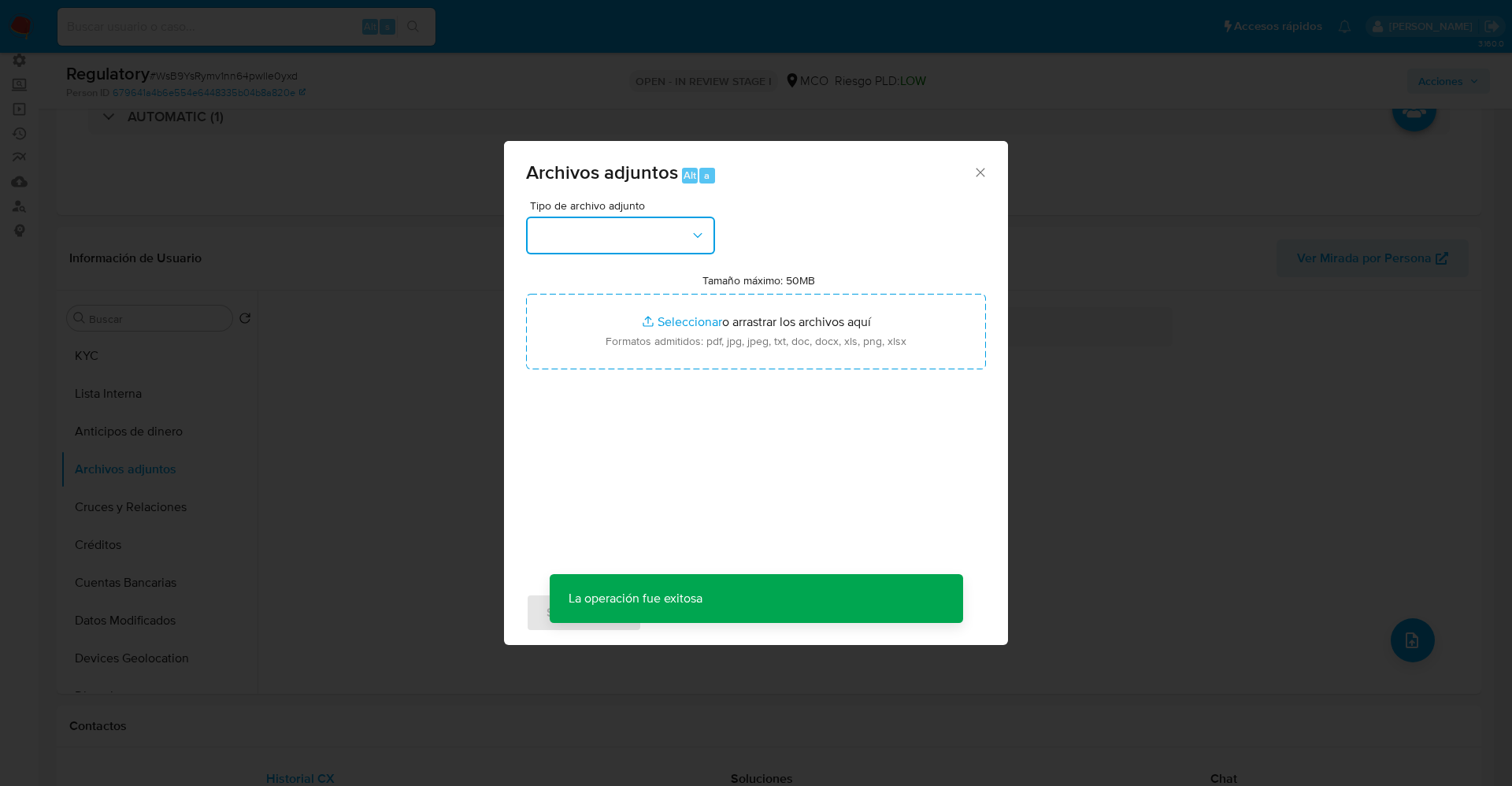
click at [637, 232] on button "button" at bounding box center [620, 235] width 189 height 38
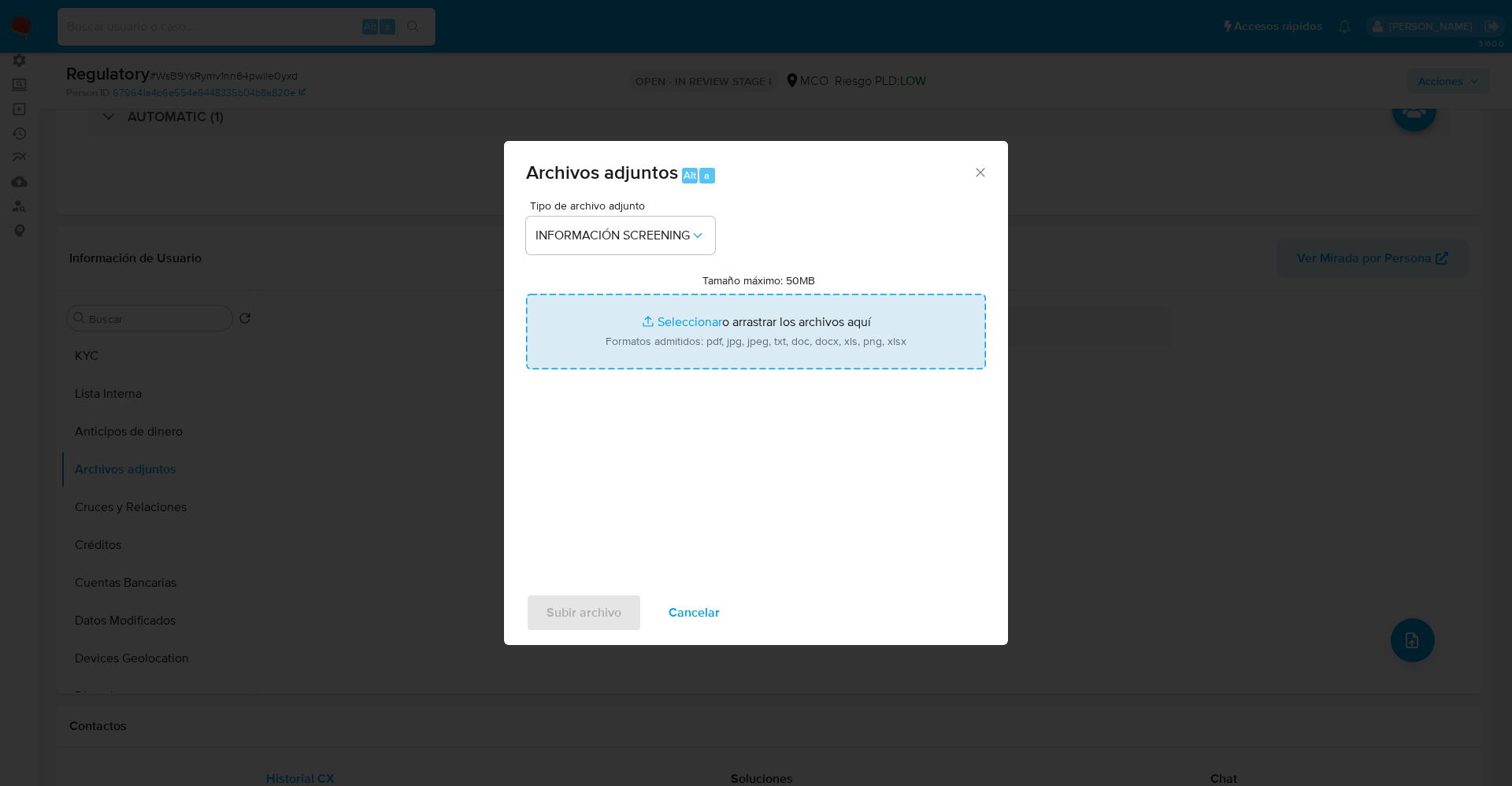
type input "C:\fakepath\QuickIdProfileReport_e_tr_wci_7222460.pdf"
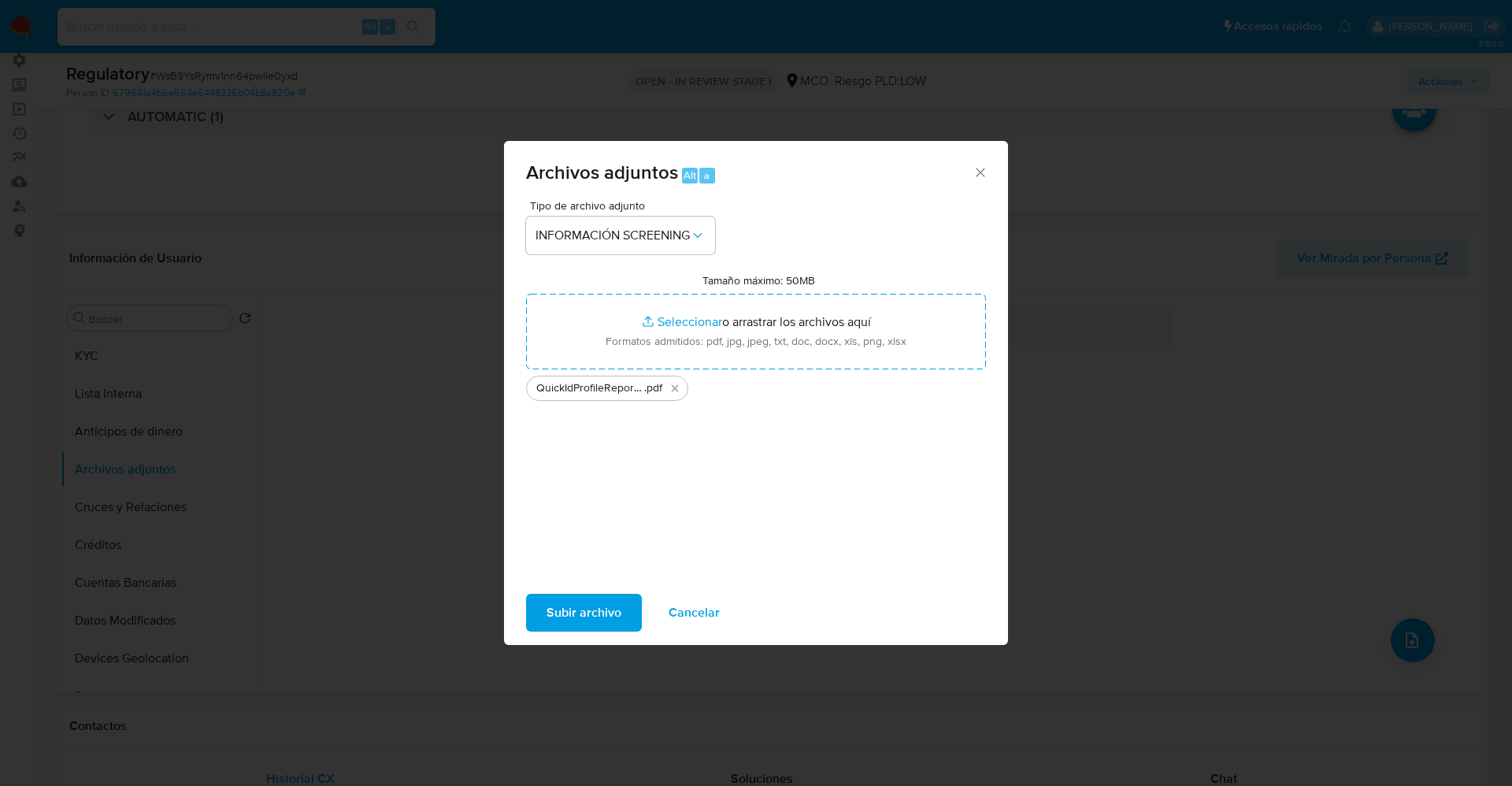
click at [566, 620] on span "Subir archivo" at bounding box center [584, 613] width 75 height 34
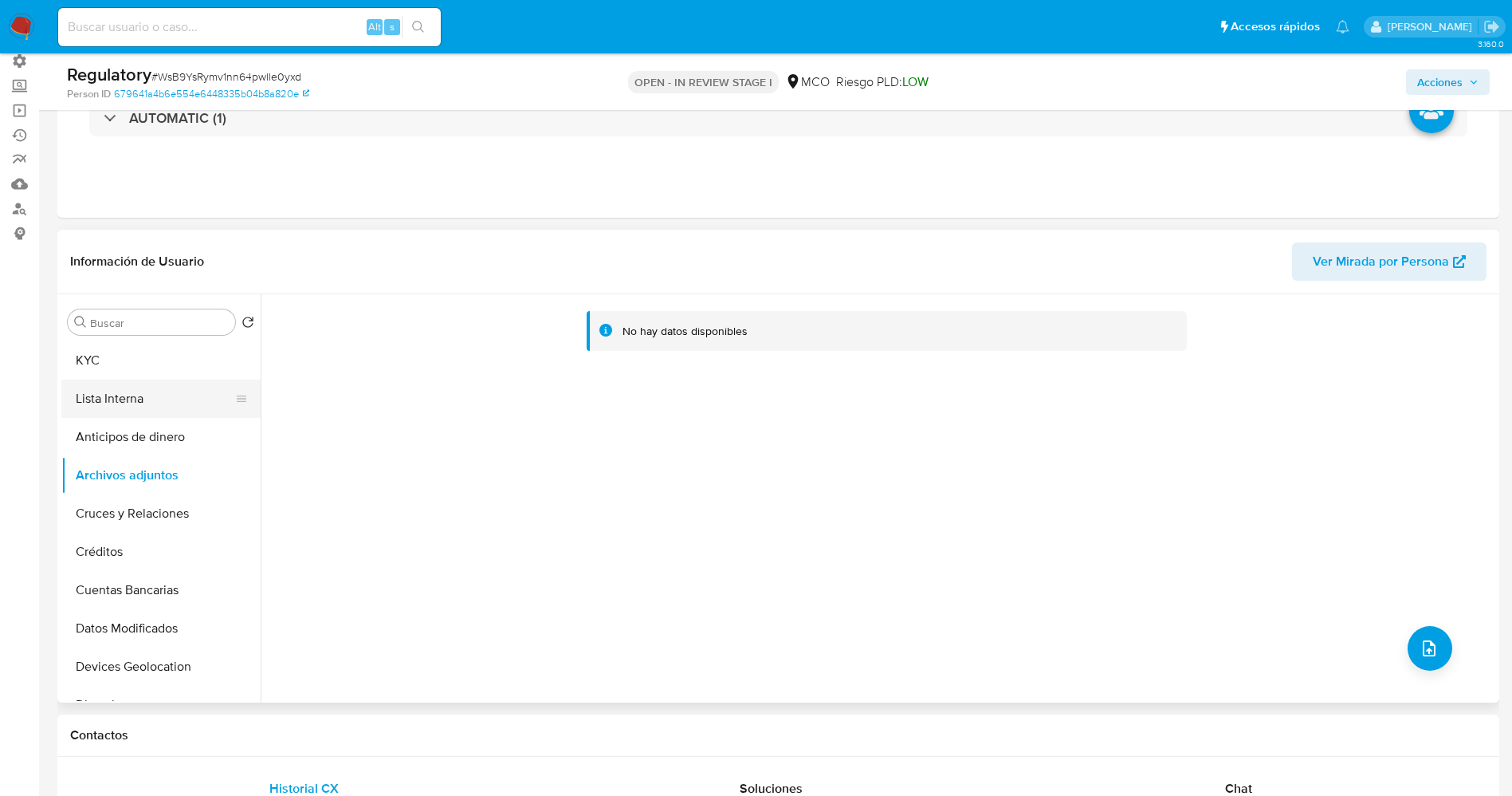
click at [118, 389] on button "Lista Interna" at bounding box center [155, 399] width 187 height 38
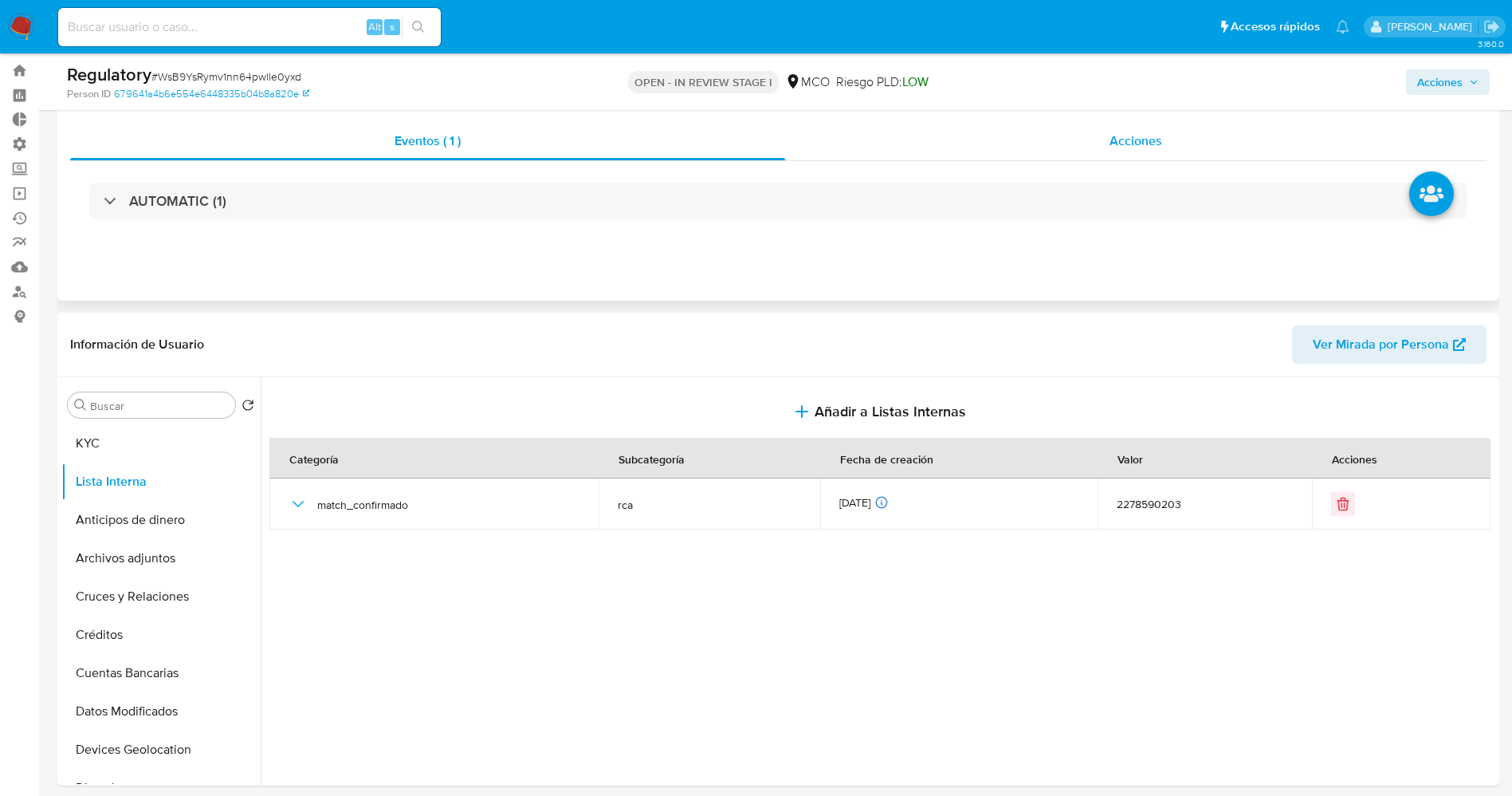
scroll to position [0, 0]
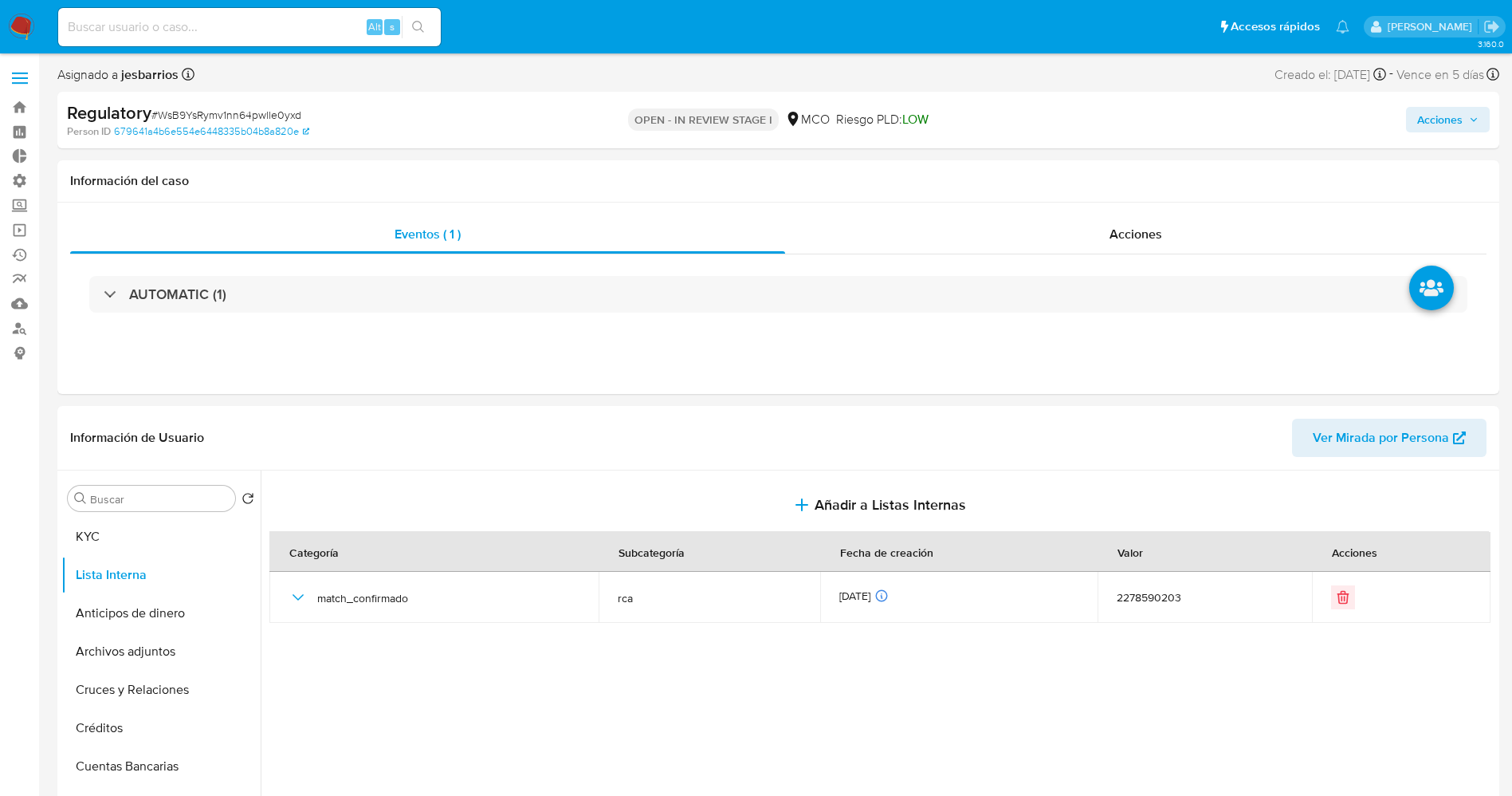
click at [1448, 128] on span "Acciones" at bounding box center [1439, 119] width 45 height 25
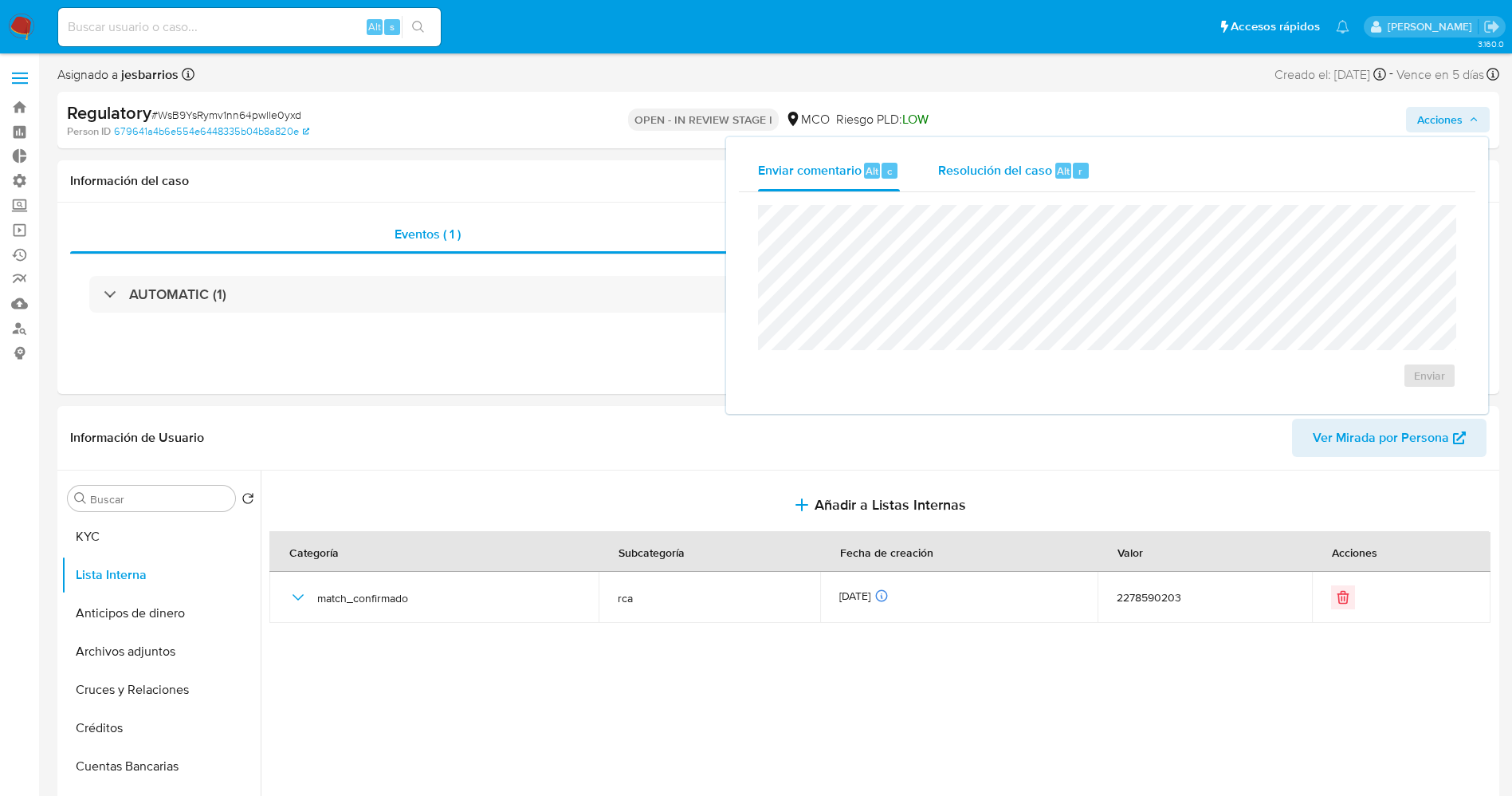
click at [1065, 165] on span "Alt" at bounding box center [1063, 170] width 13 height 15
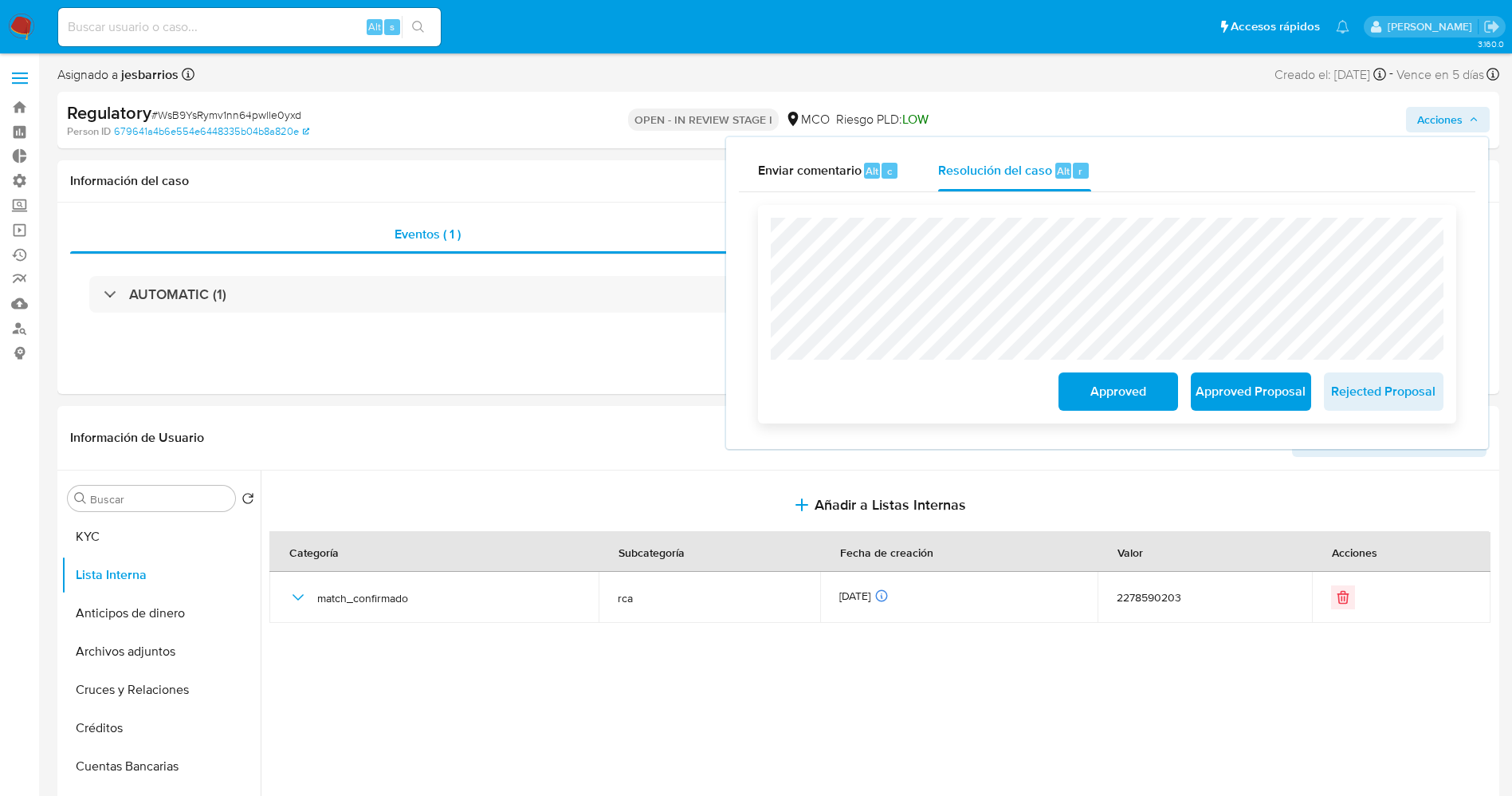
click at [1212, 390] on span "Approved Proposal" at bounding box center [1251, 391] width 78 height 35
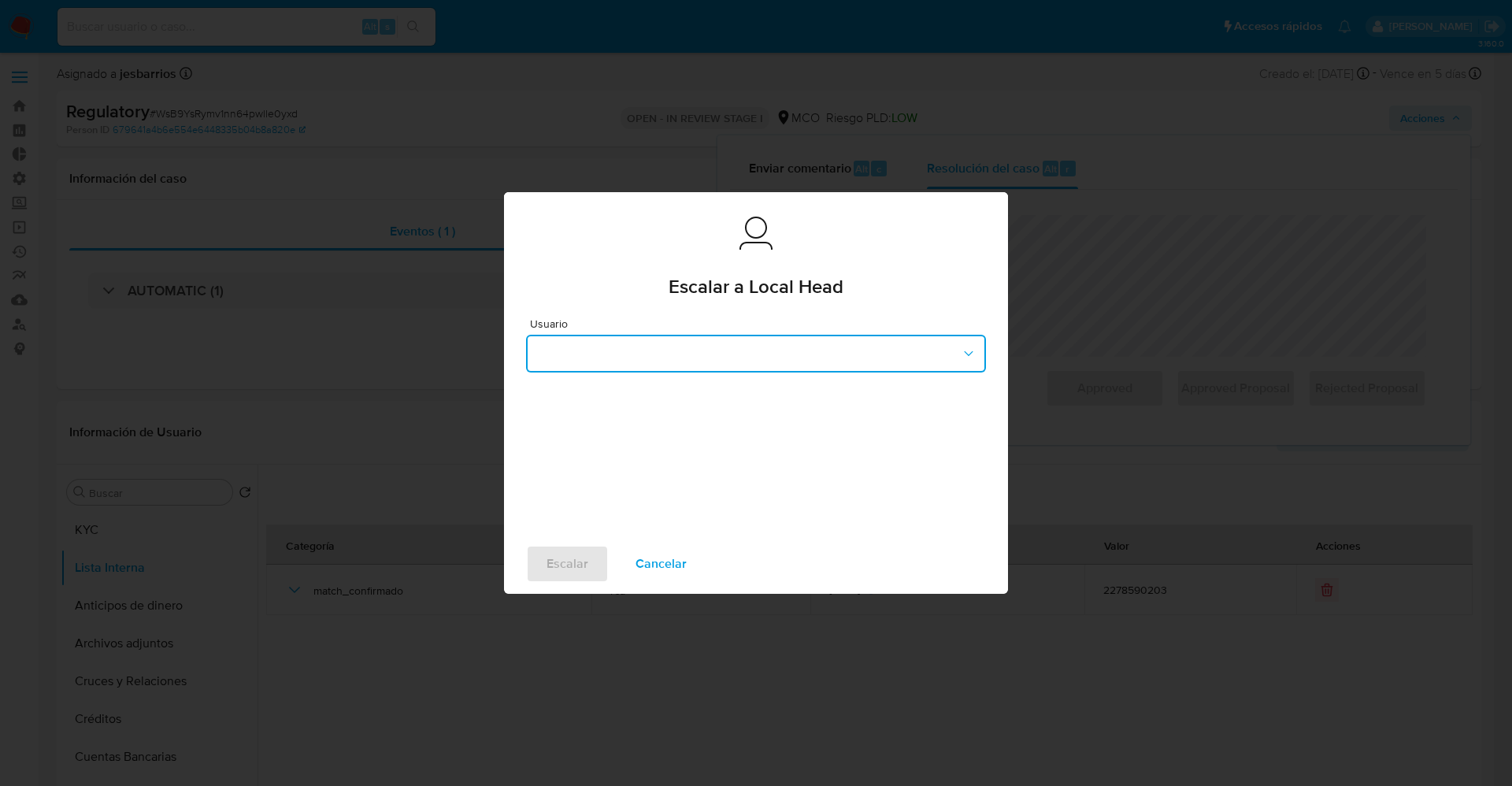
click at [719, 345] on button "button" at bounding box center [756, 354] width 460 height 38
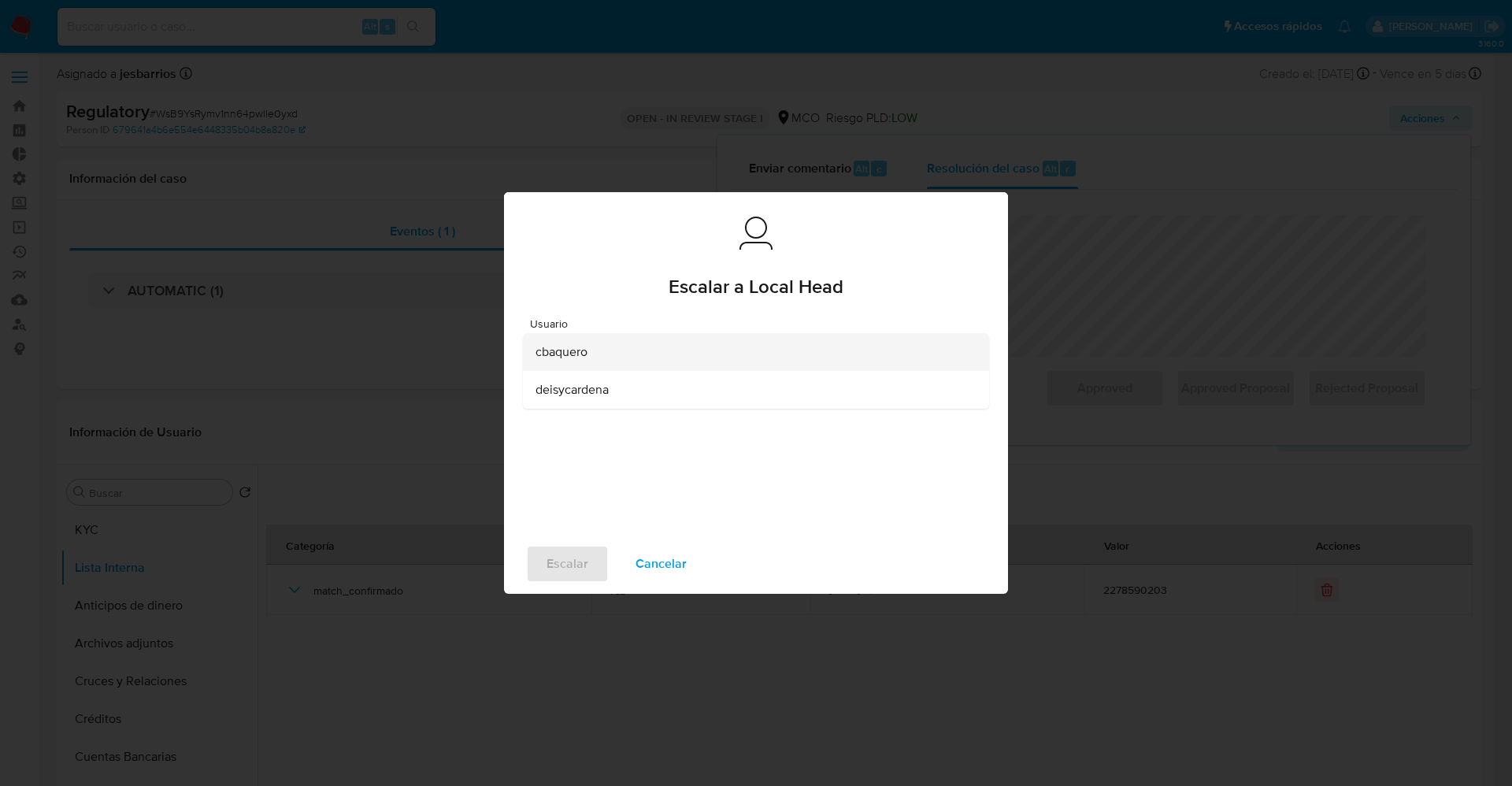
click at [568, 344] on span "cbaquero" at bounding box center [561, 352] width 52 height 15
click at [559, 568] on span "Escalar" at bounding box center [567, 564] width 42 height 34
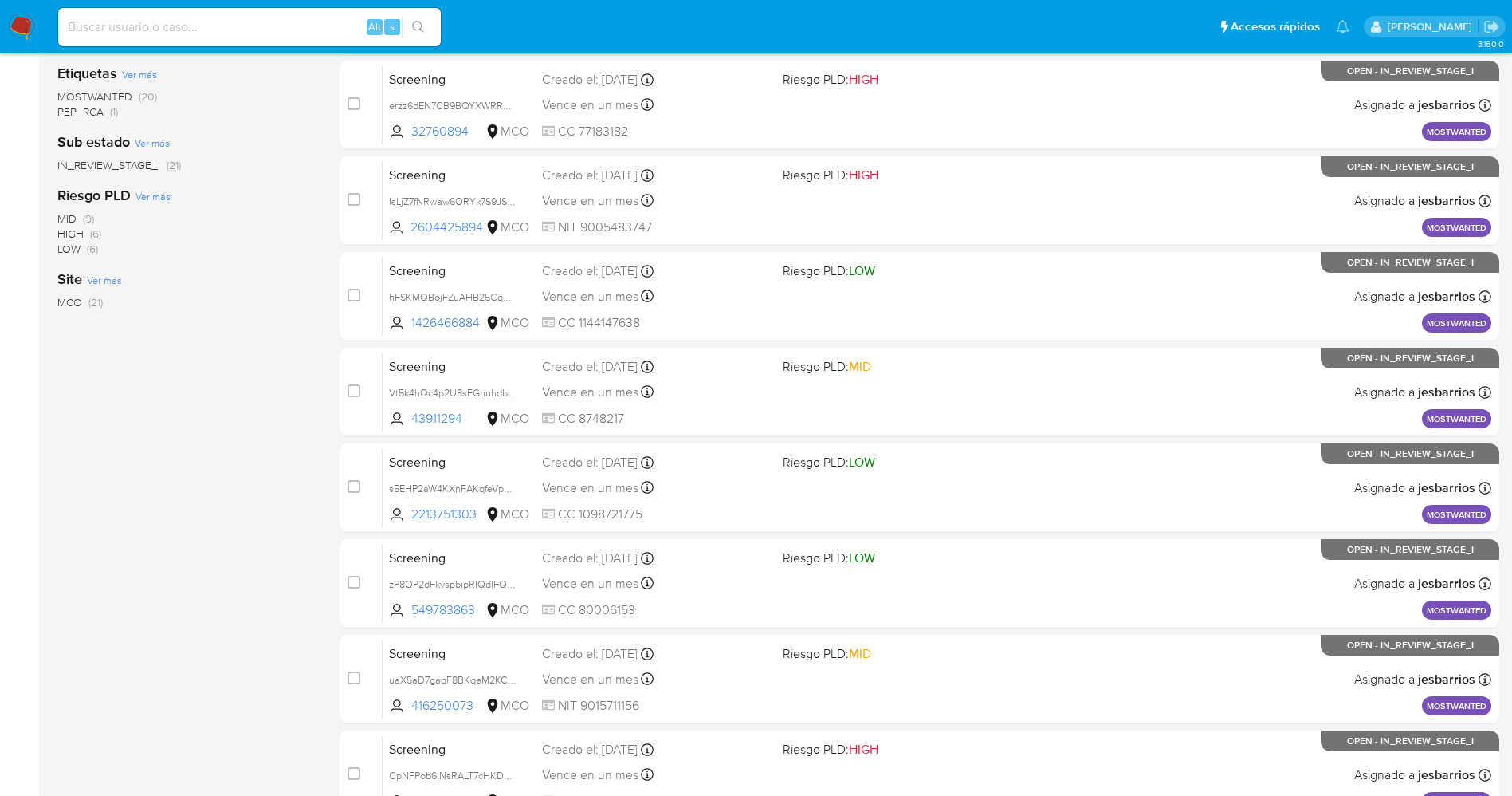
scroll to position [521, 0]
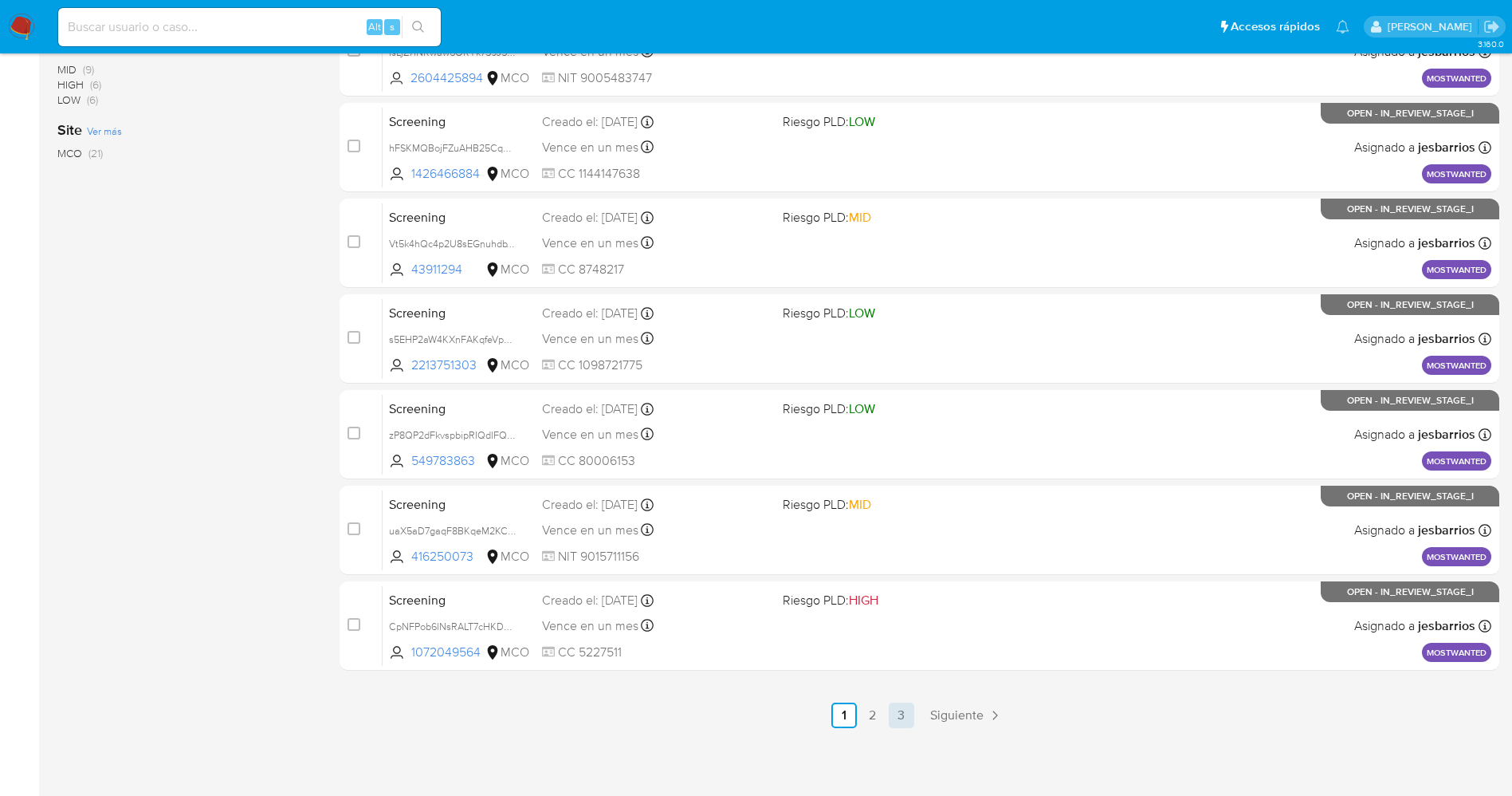
click at [896, 714] on link "3" at bounding box center [901, 714] width 25 height 25
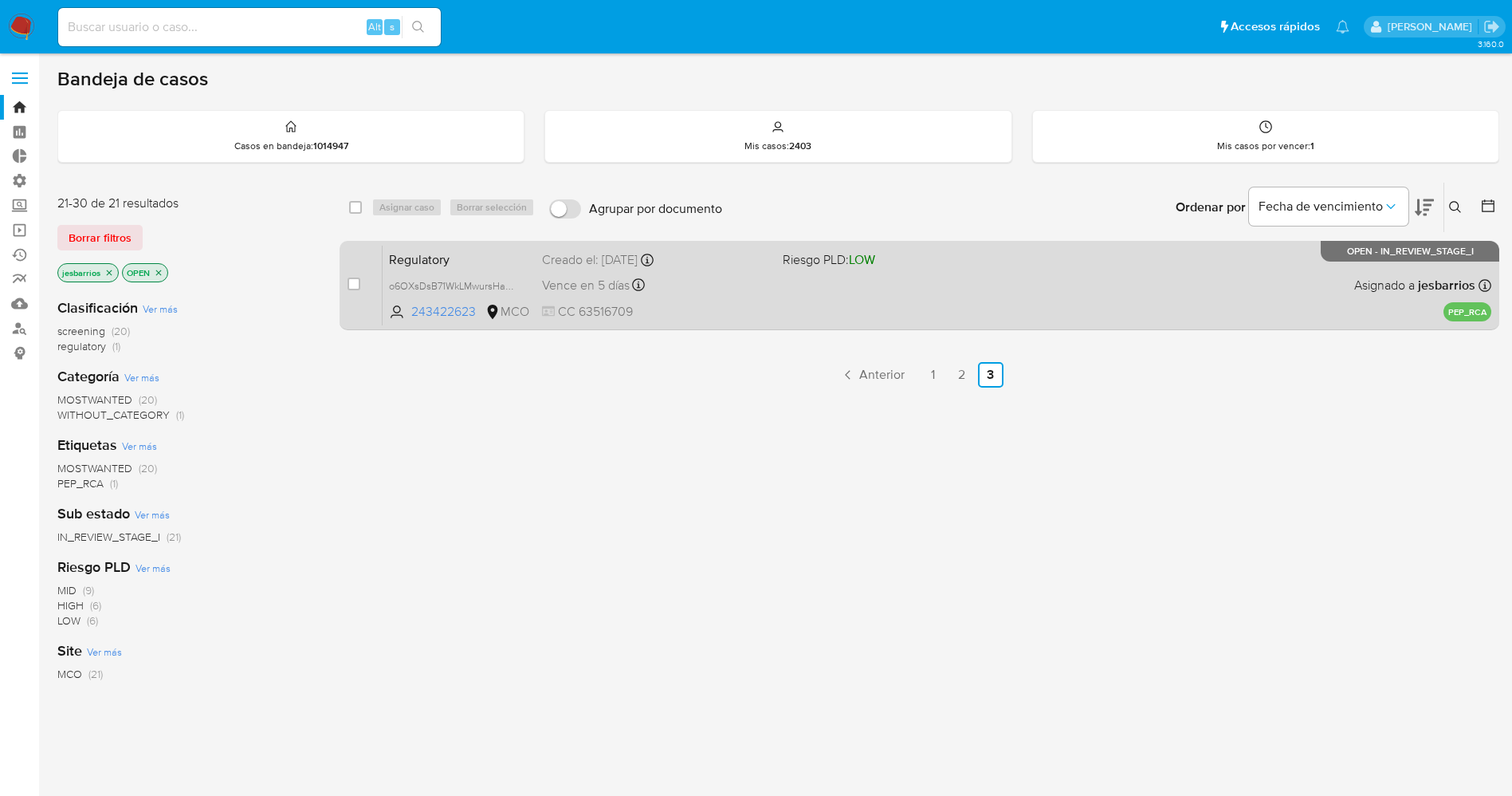
click at [807, 310] on div "Regulatory o6OXsDsB71WkLMwursHaqFIi 243422623 MCO Riesgo PLD: LOW Creado el: 19…" at bounding box center [936, 285] width 1108 height 81
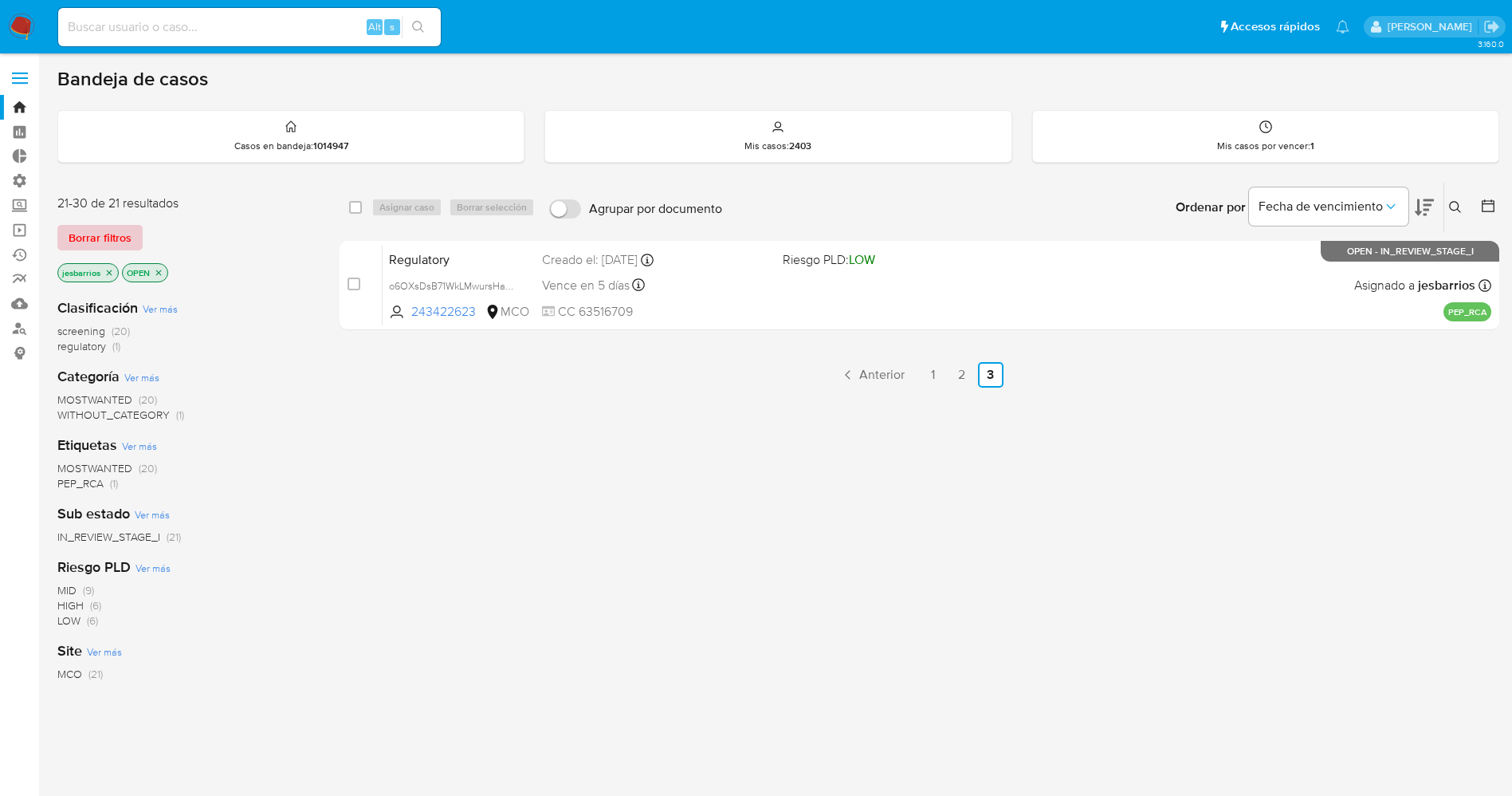
click at [138, 230] on button "Borrar filtros" at bounding box center [100, 237] width 85 height 25
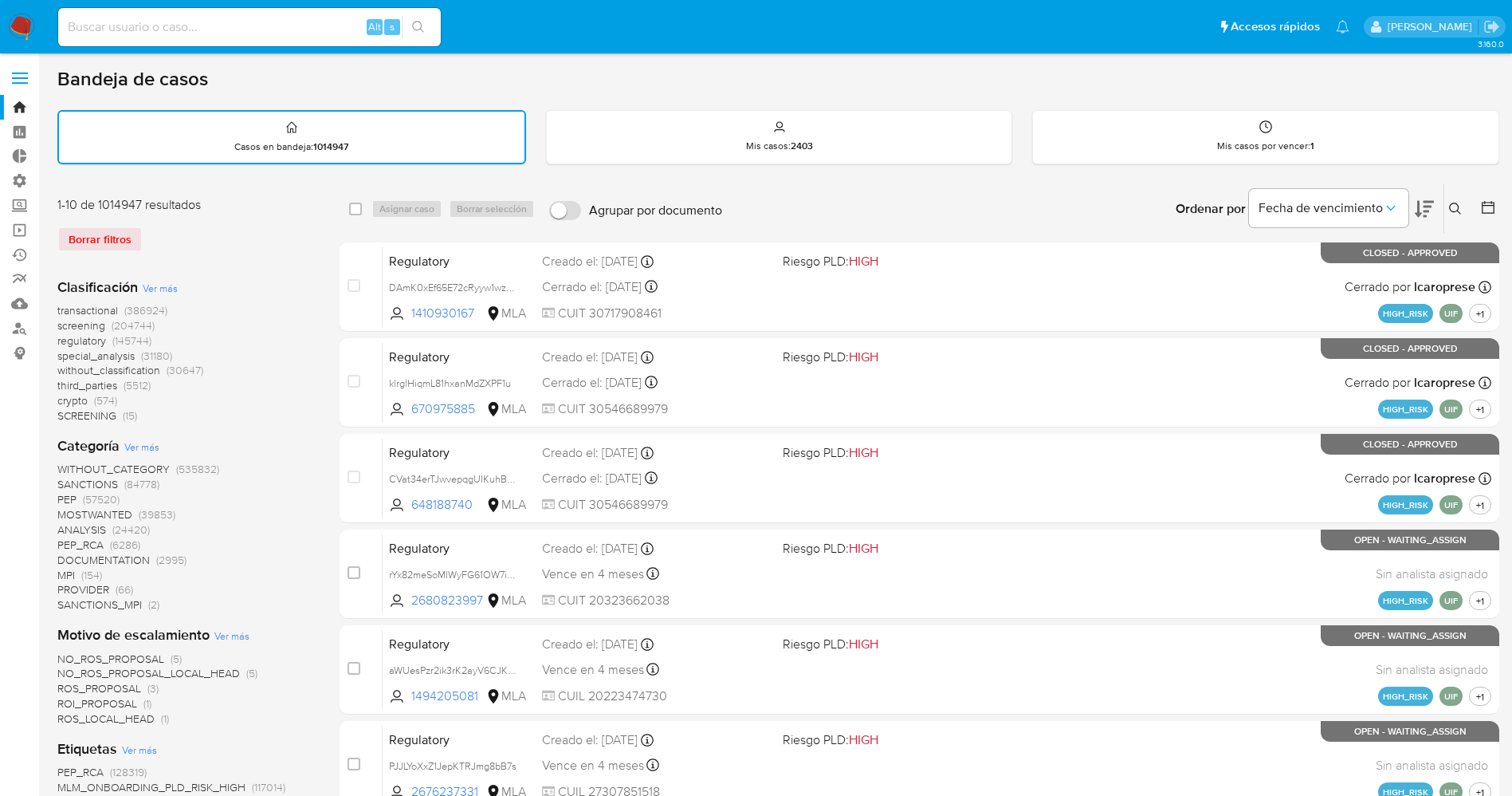
click at [1455, 212] on icon at bounding box center [1455, 209] width 13 height 13
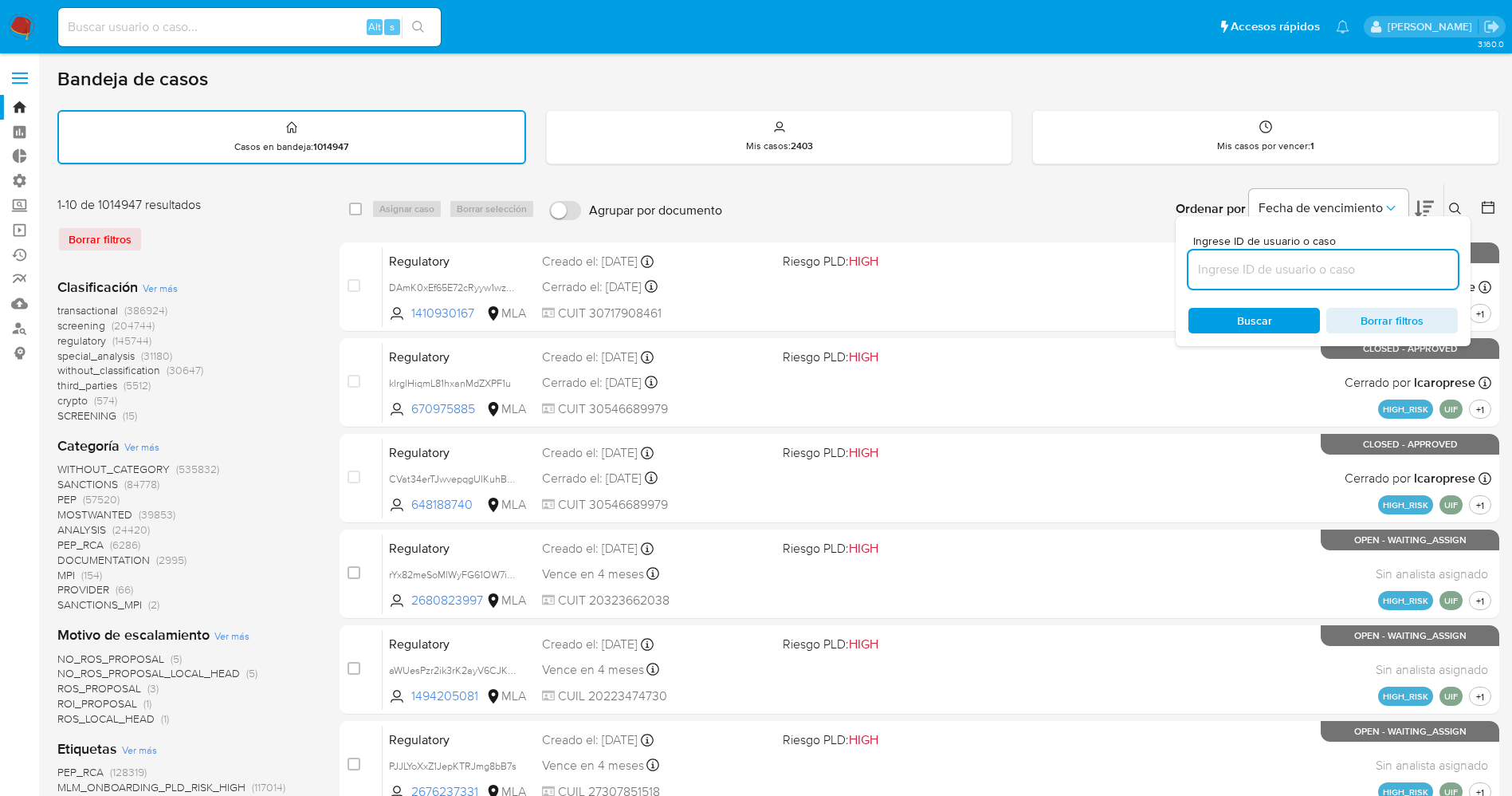
click at [1235, 271] on input at bounding box center [1323, 269] width 269 height 21
type input "797L4l2zwwH83eZNiMYvUF2v"
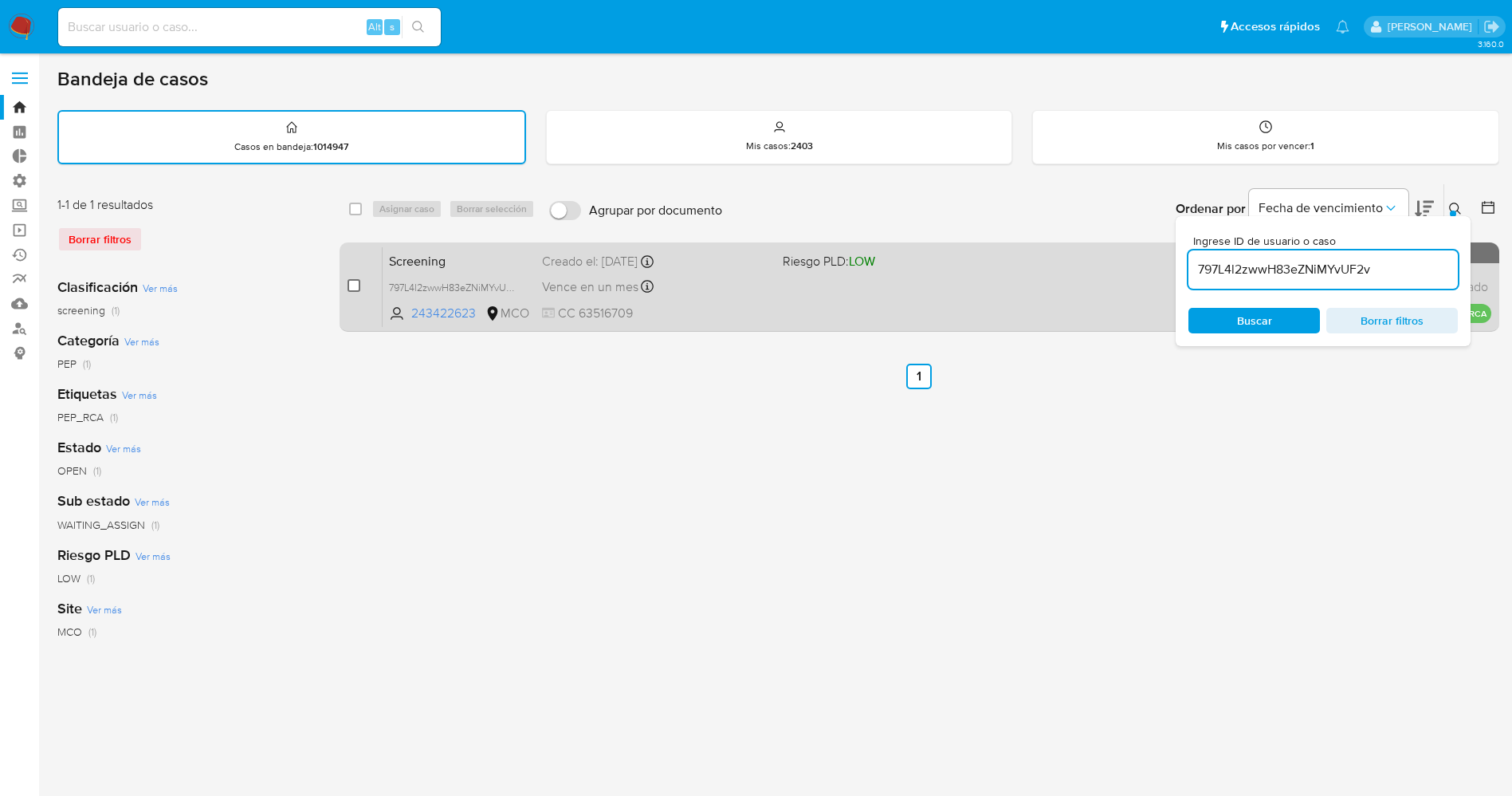
click at [355, 281] on input "checkbox" at bounding box center [353, 285] width 13 height 13
checkbox input "true"
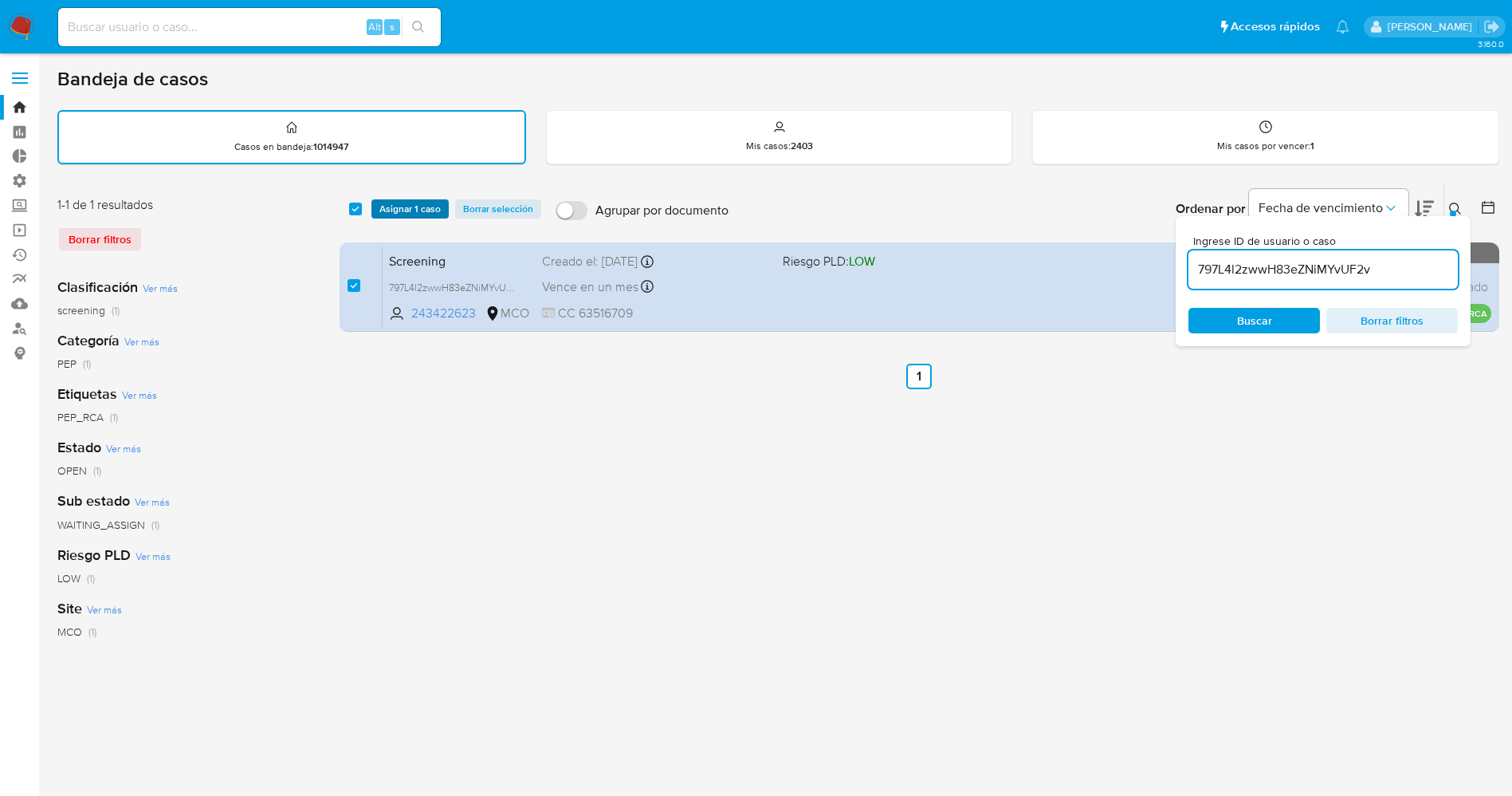
click at [396, 208] on span "Asignar 1 caso" at bounding box center [410, 209] width 62 height 16
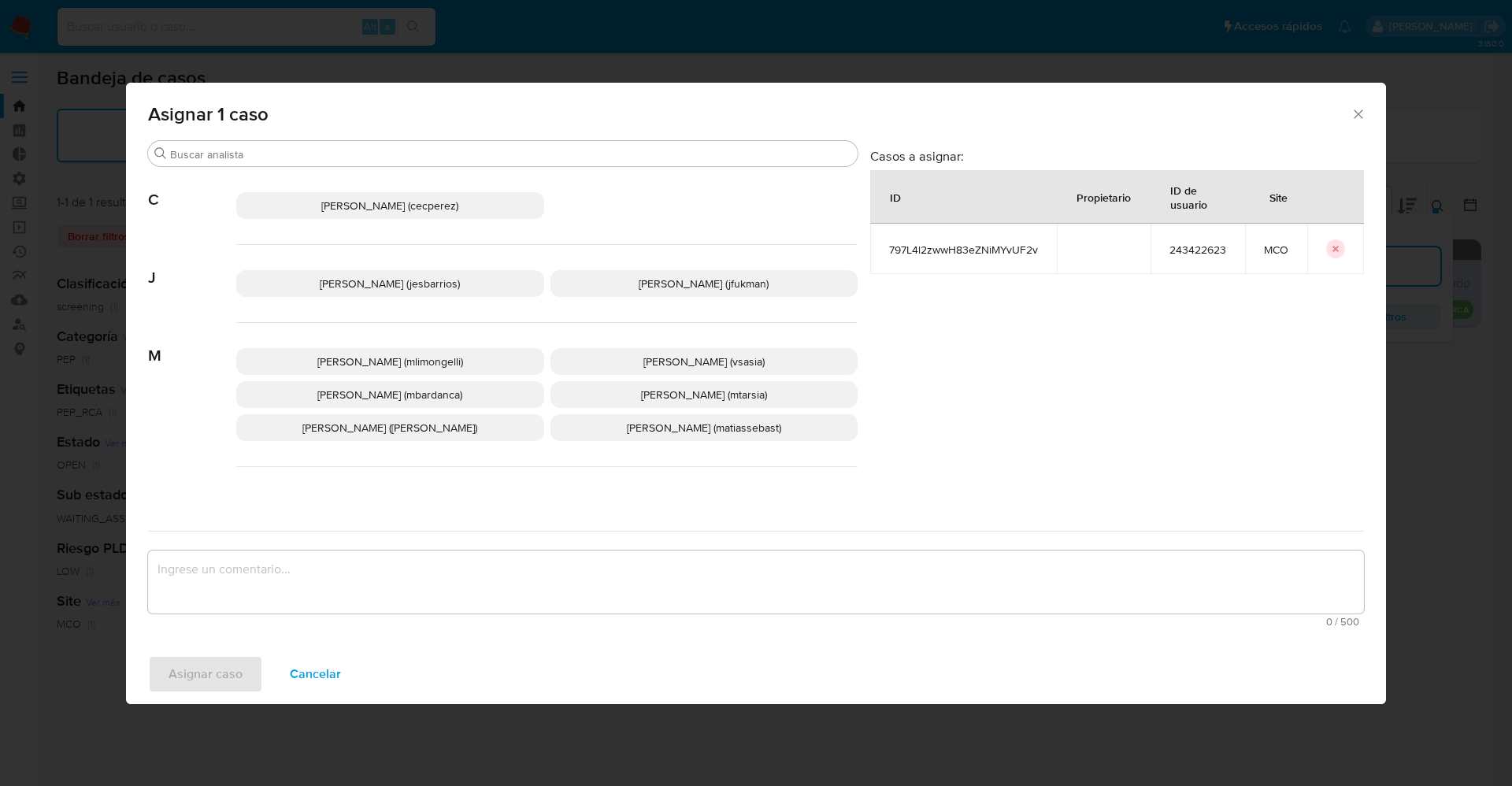
click at [395, 286] on span "Jesica Iris Barrios Leita (jesbarrios)" at bounding box center [390, 283] width 140 height 15
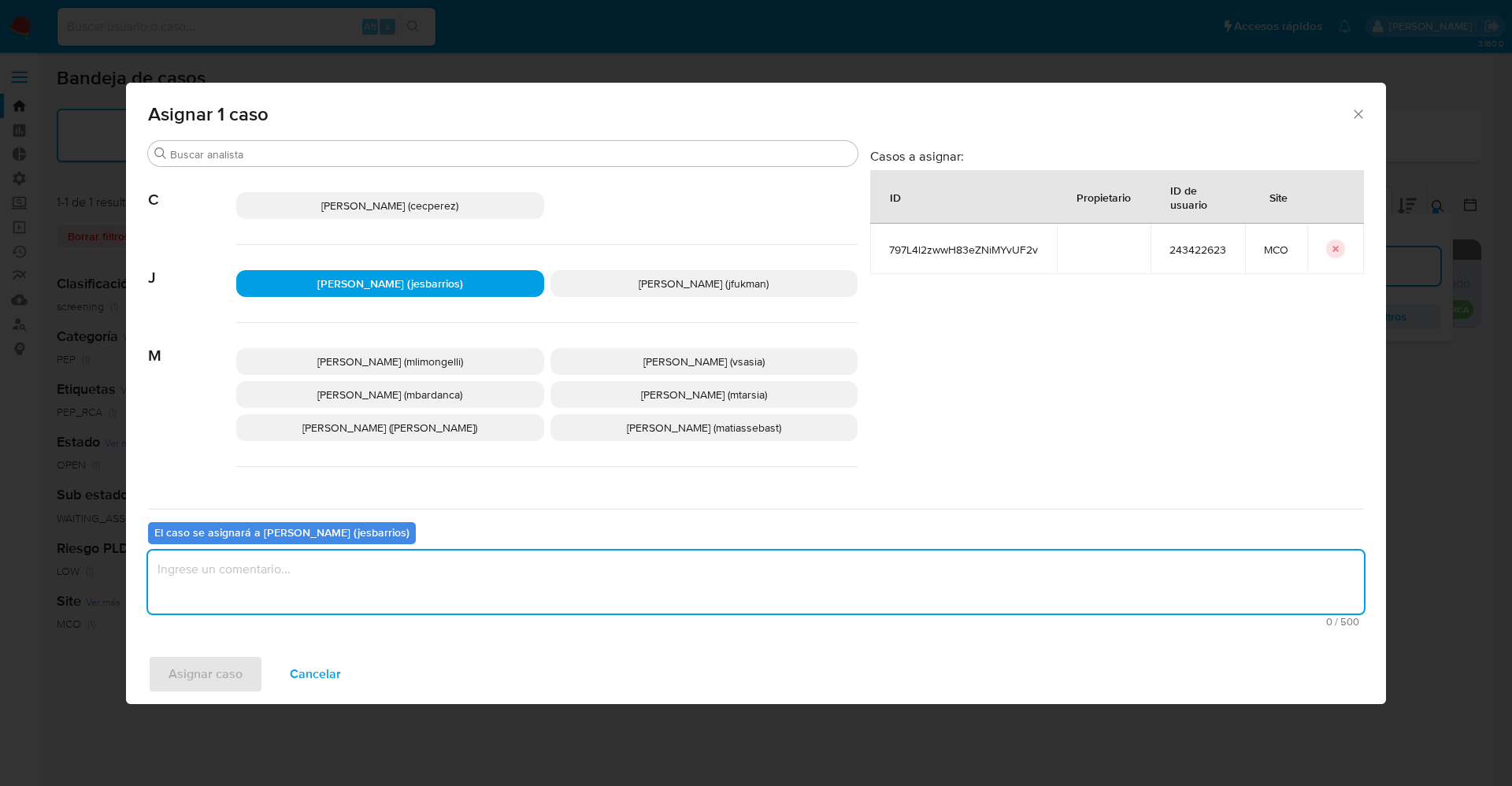
click at [349, 562] on textarea "assign-modal" at bounding box center [755, 581] width 1216 height 63
type textarea "Analisis"
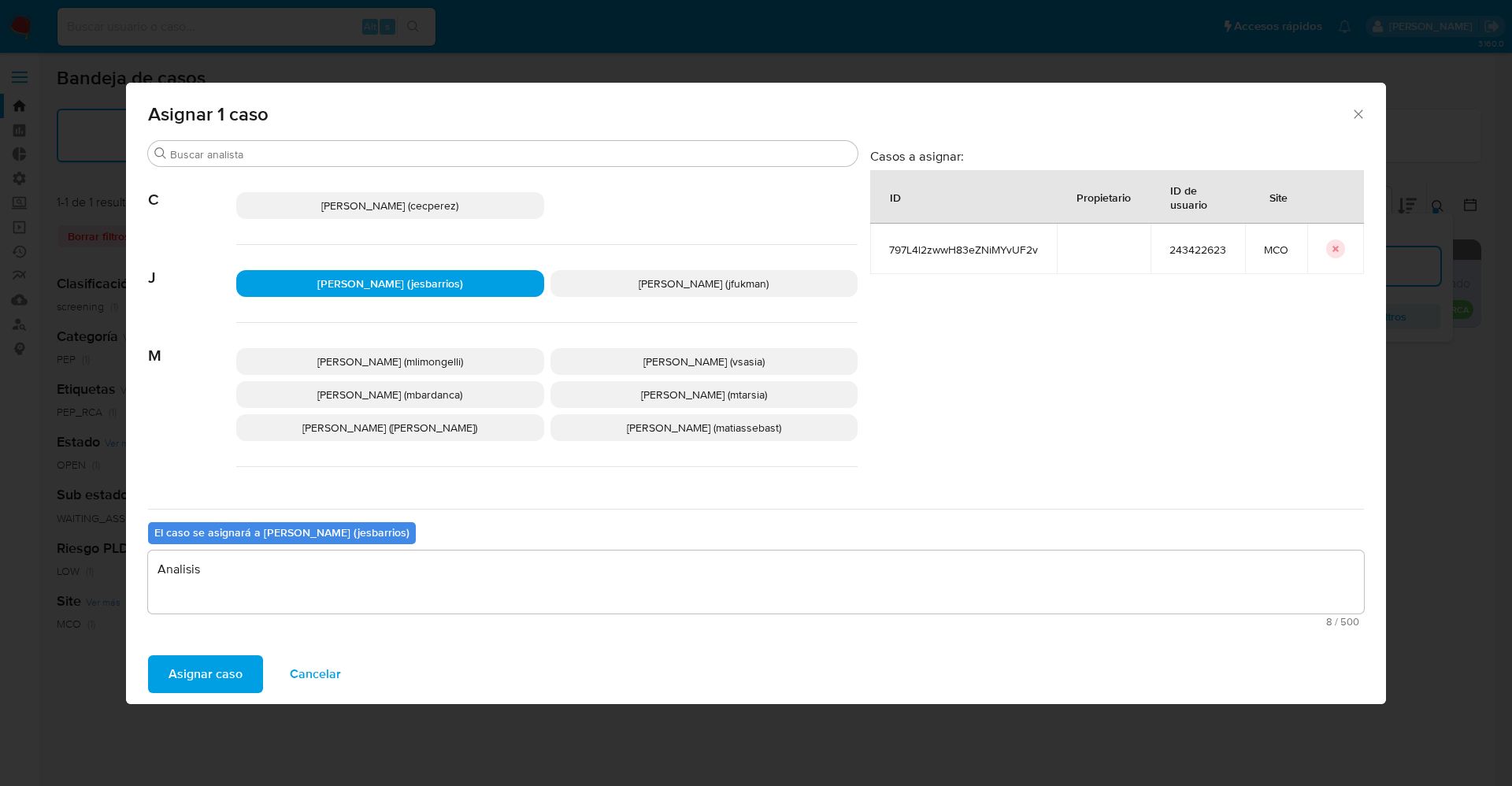
click at [228, 666] on span "Asignar caso" at bounding box center [205, 674] width 74 height 34
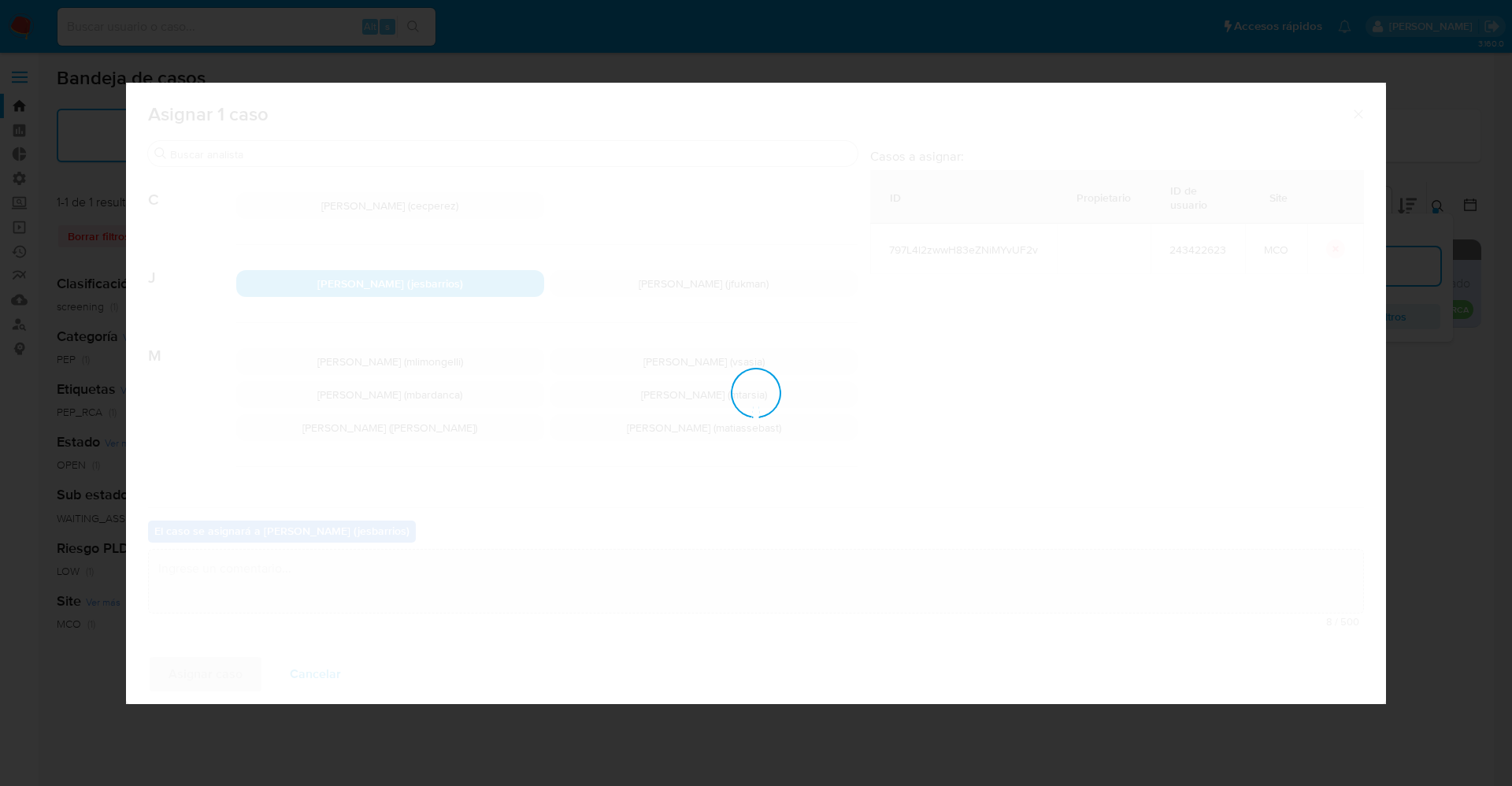
checkbox input "false"
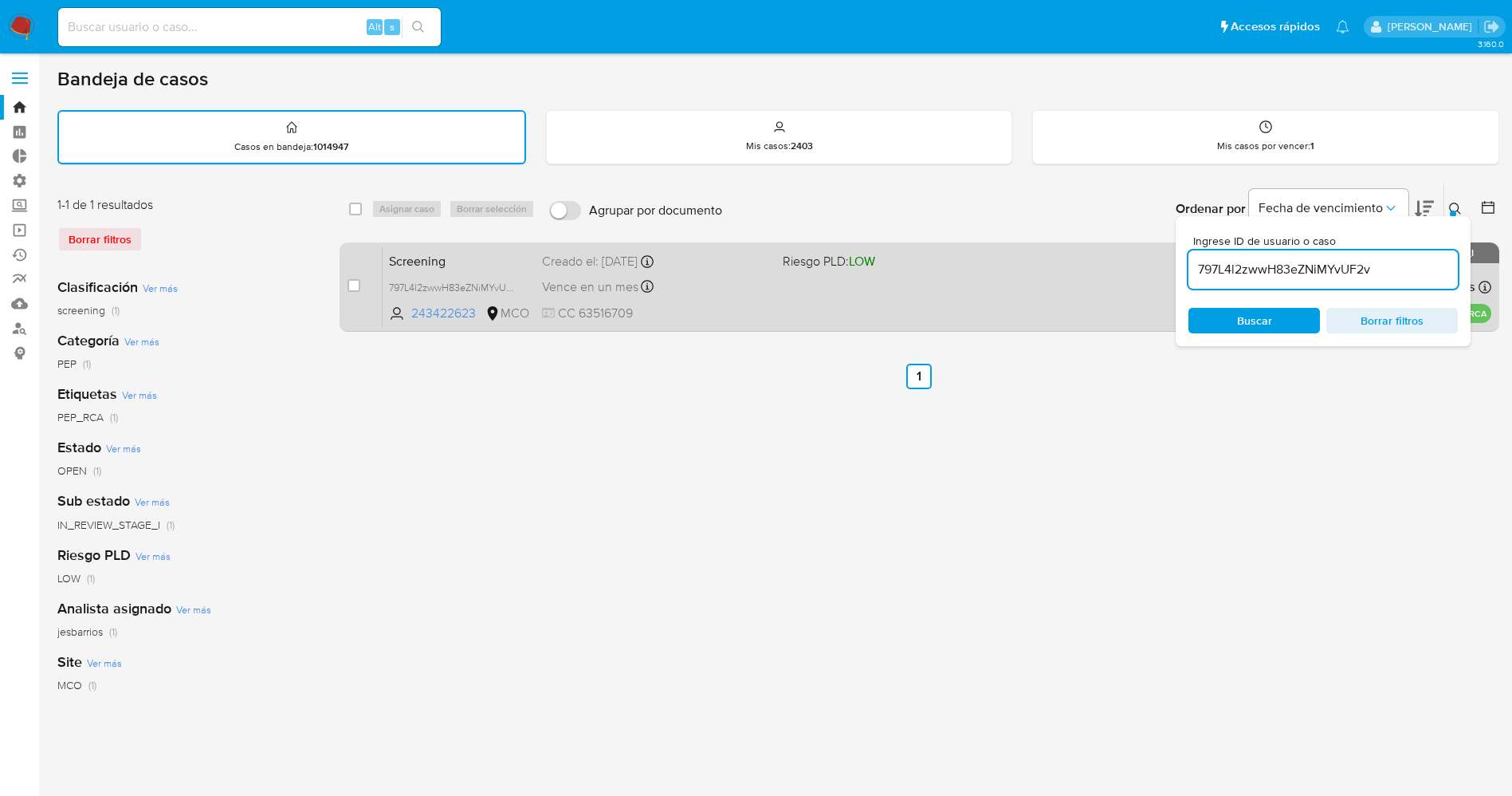
click at [834, 306] on div "Screening 797L4l2zwwH83eZNiMYvUF2v 243422623 MCO Riesgo PLD: LOW Creado el: 19/…" at bounding box center [936, 287] width 1108 height 81
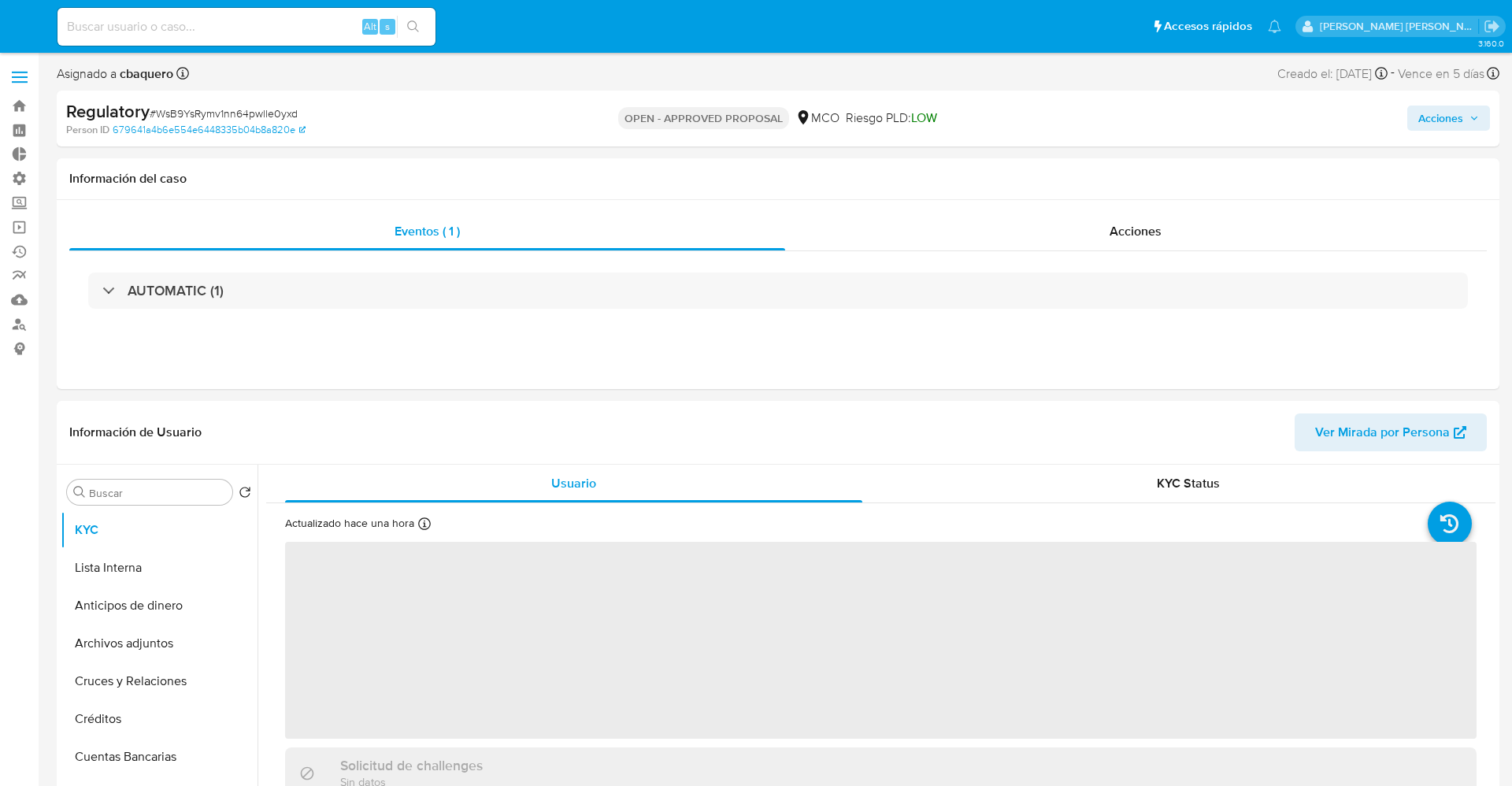
select select "10"
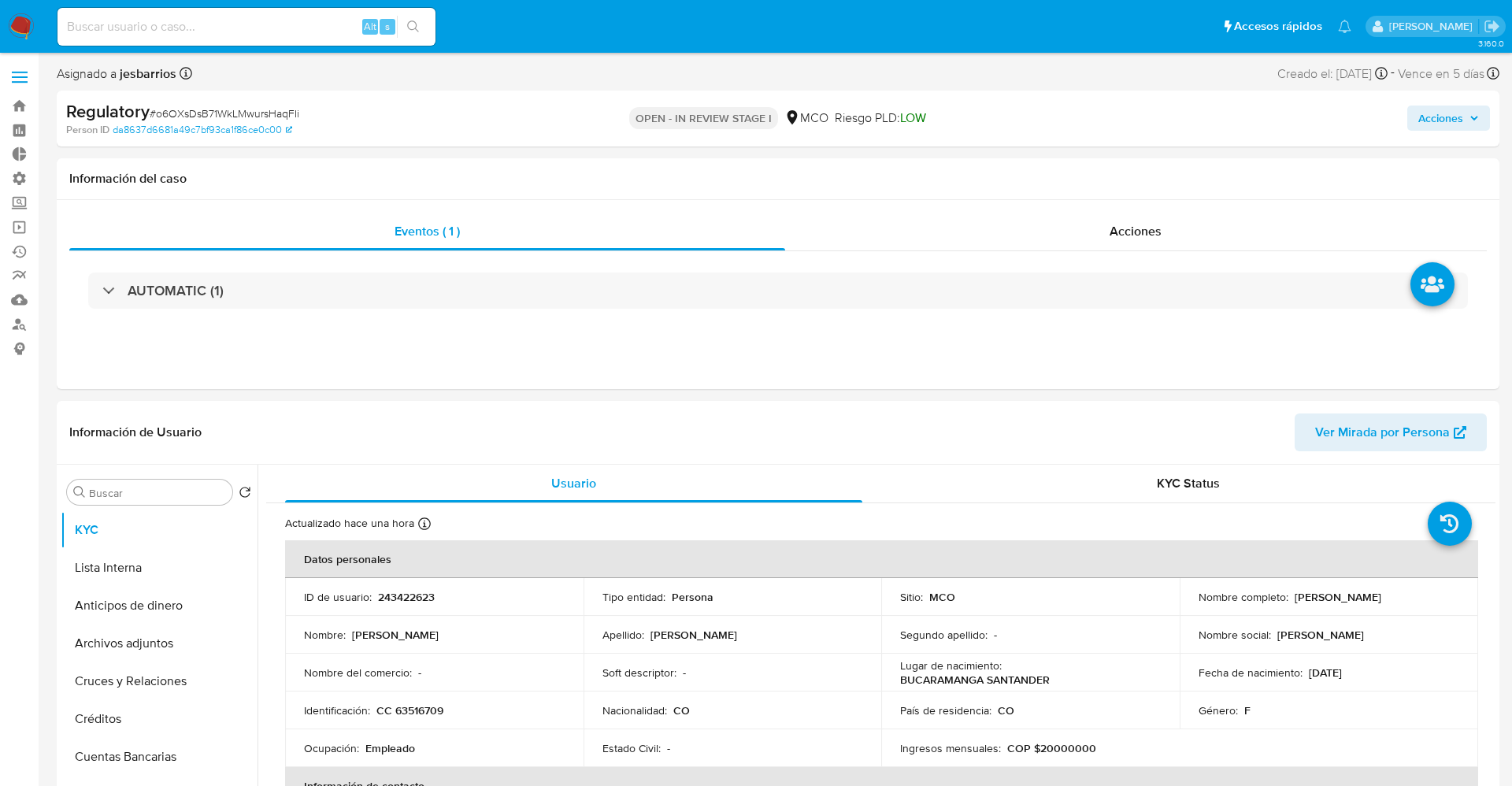
select select "10"
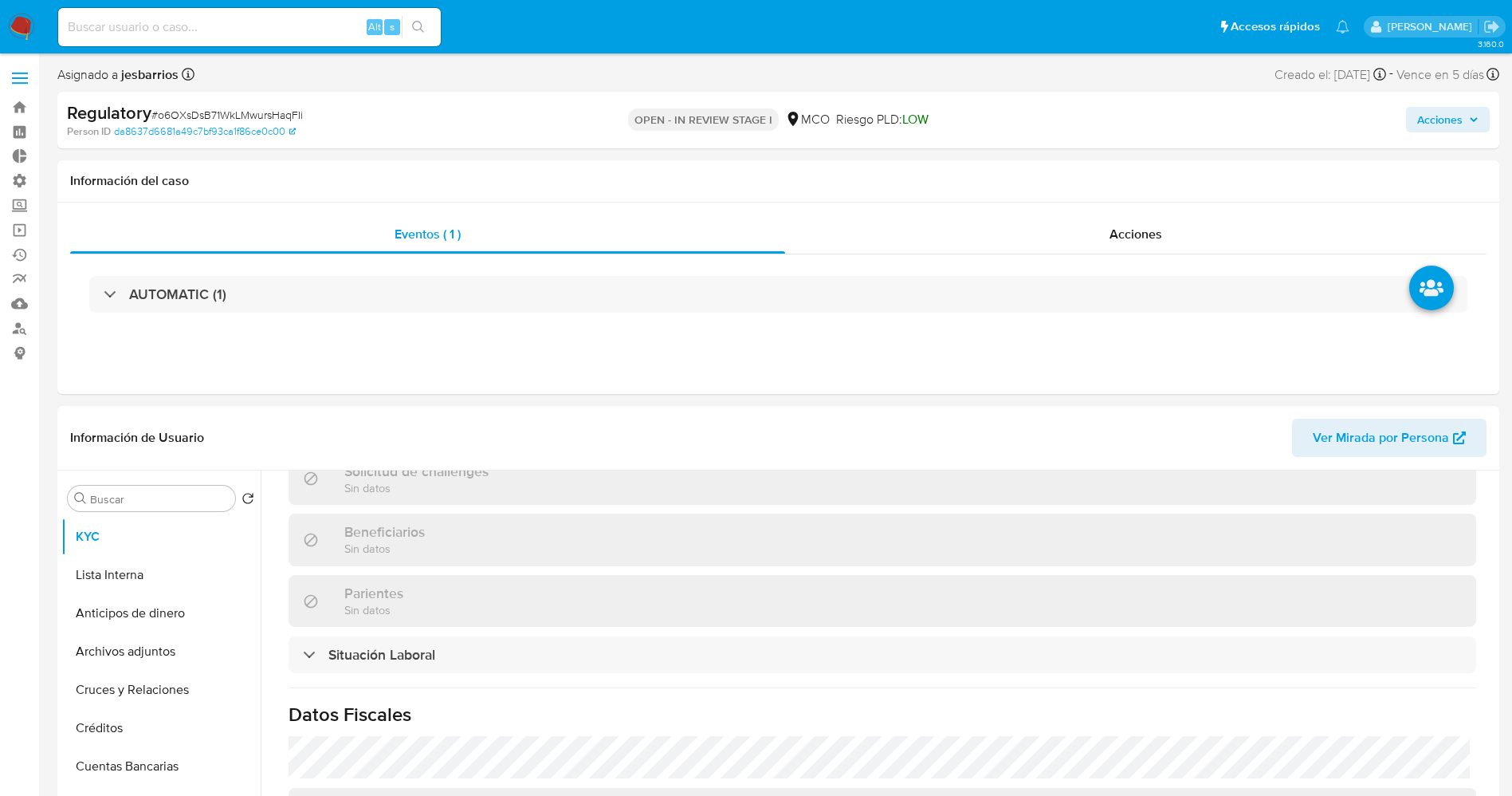
scroll to position [718, 0]
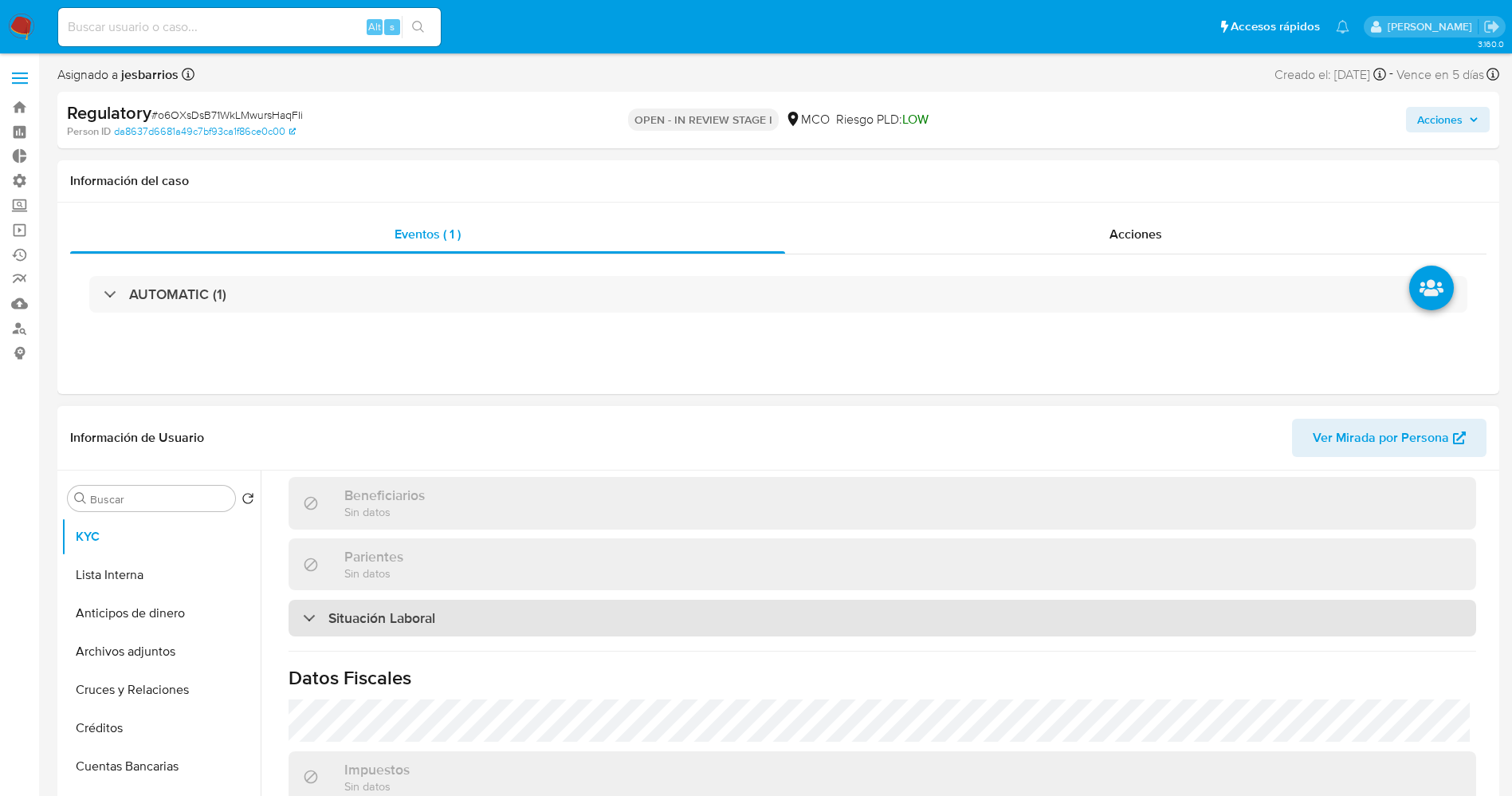
click at [384, 618] on h3 "Situación Laboral" at bounding box center [381, 618] width 107 height 17
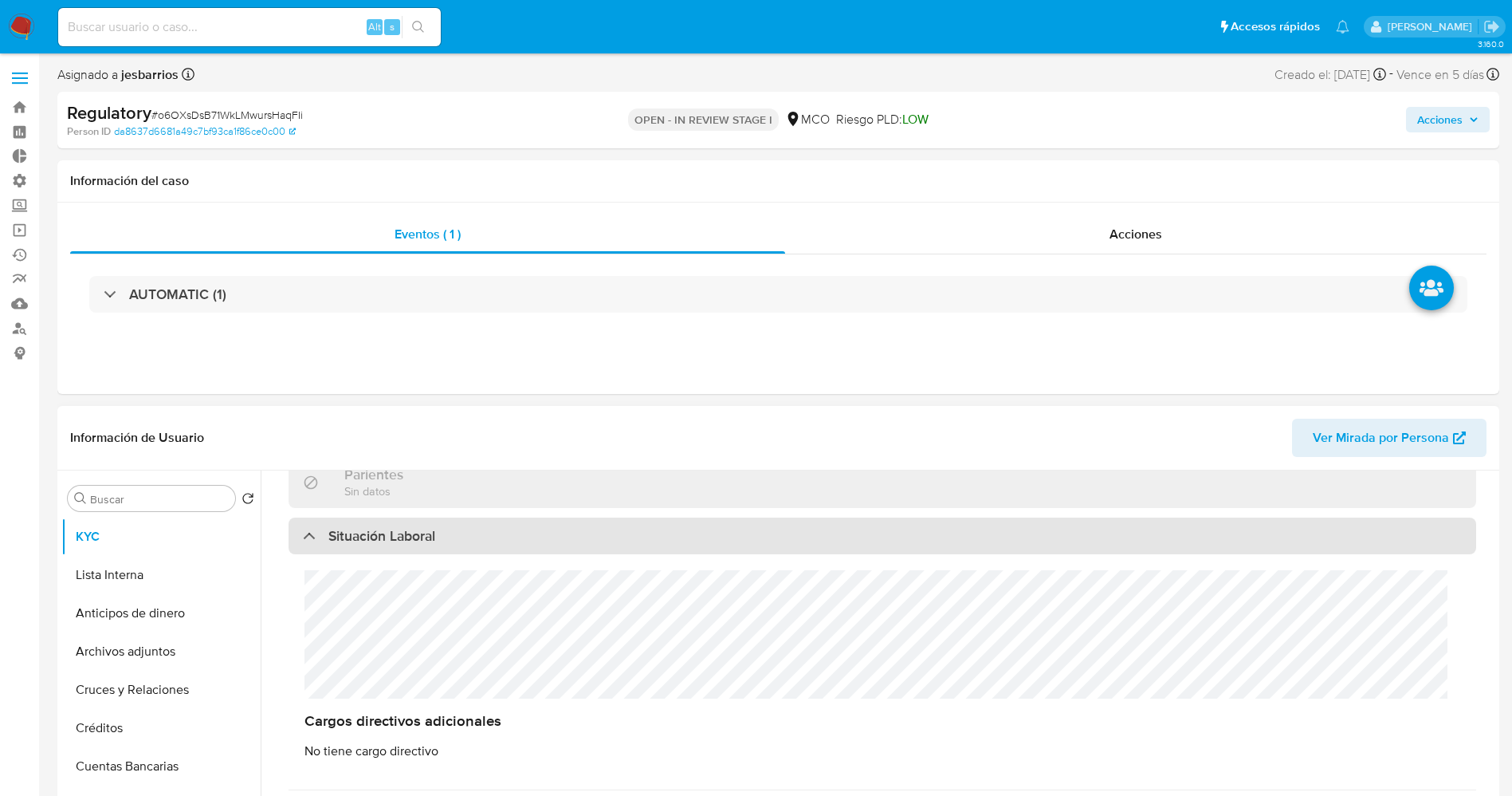
scroll to position [837, 0]
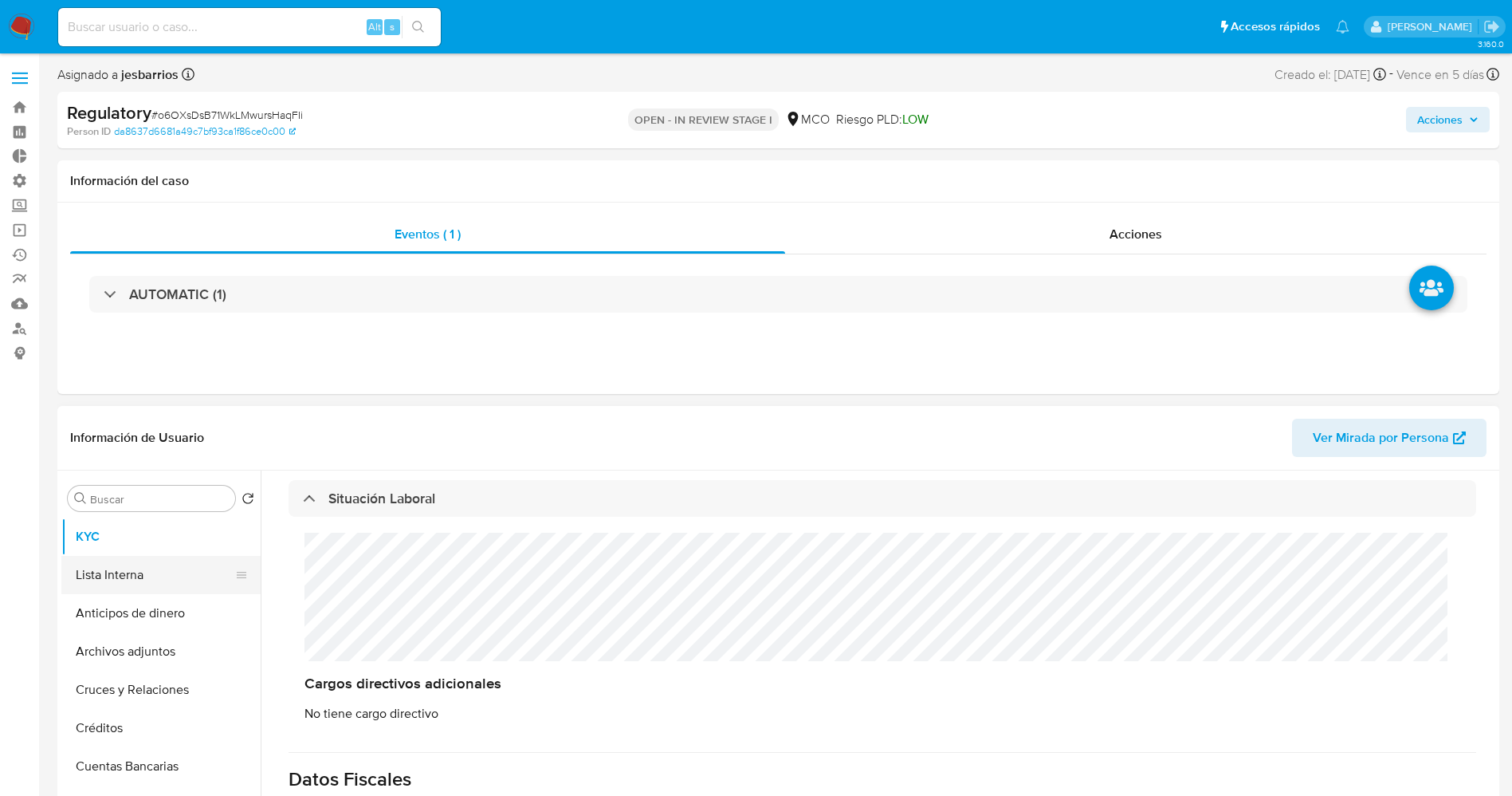
click at [182, 589] on button "Lista Interna" at bounding box center [155, 575] width 187 height 38
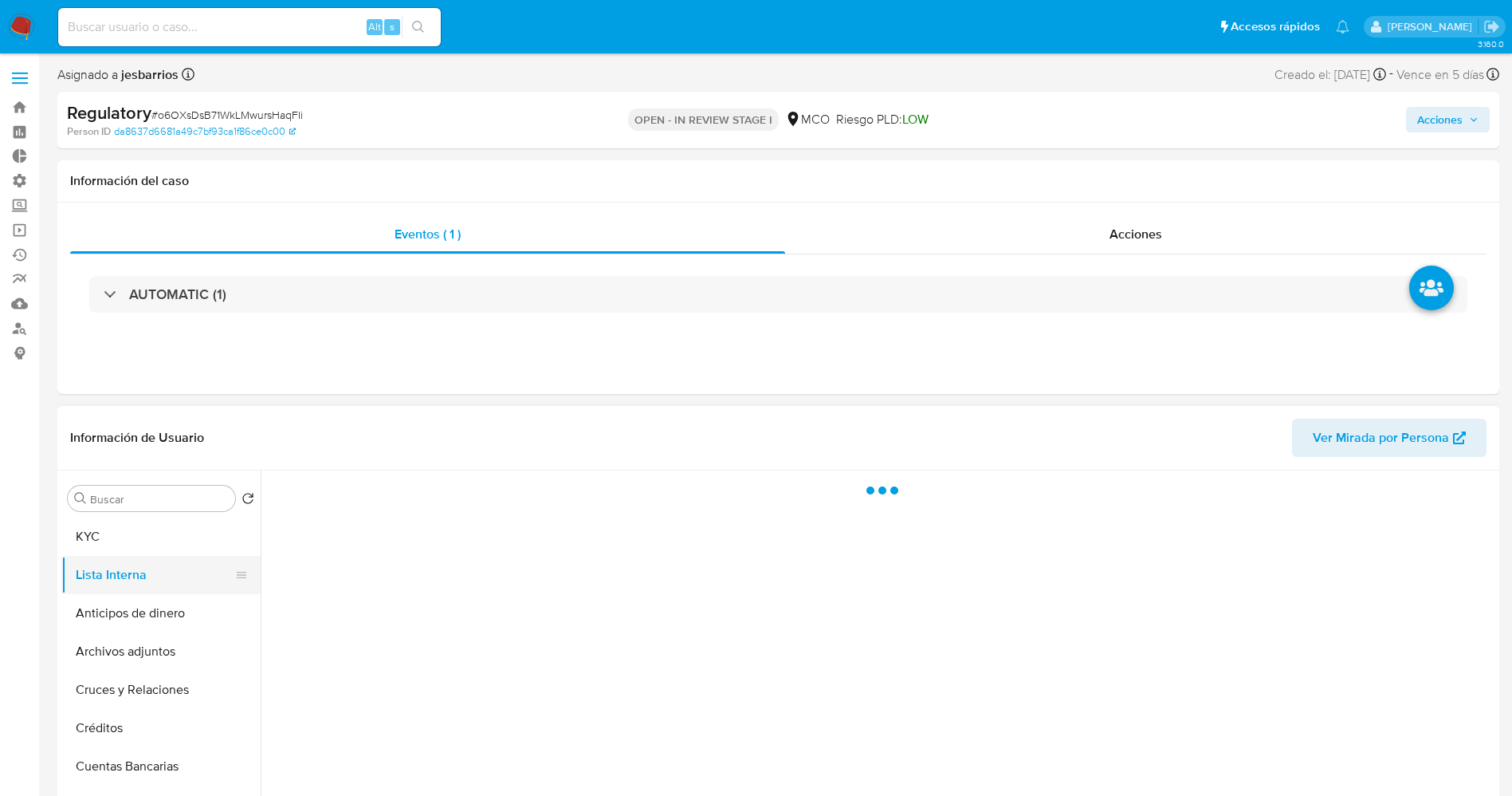
scroll to position [0, 0]
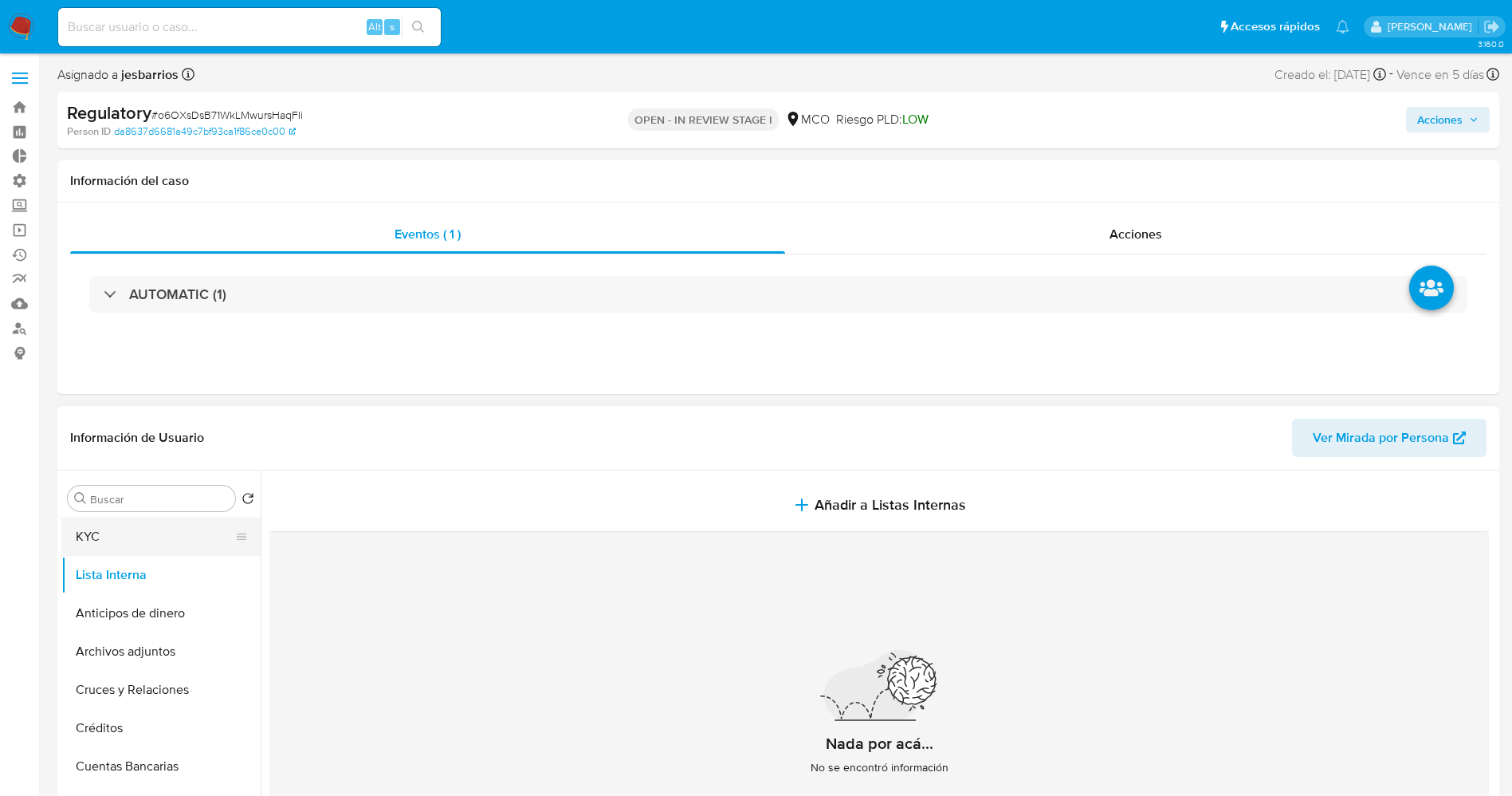
click at [137, 536] on button "KYC" at bounding box center [155, 536] width 187 height 38
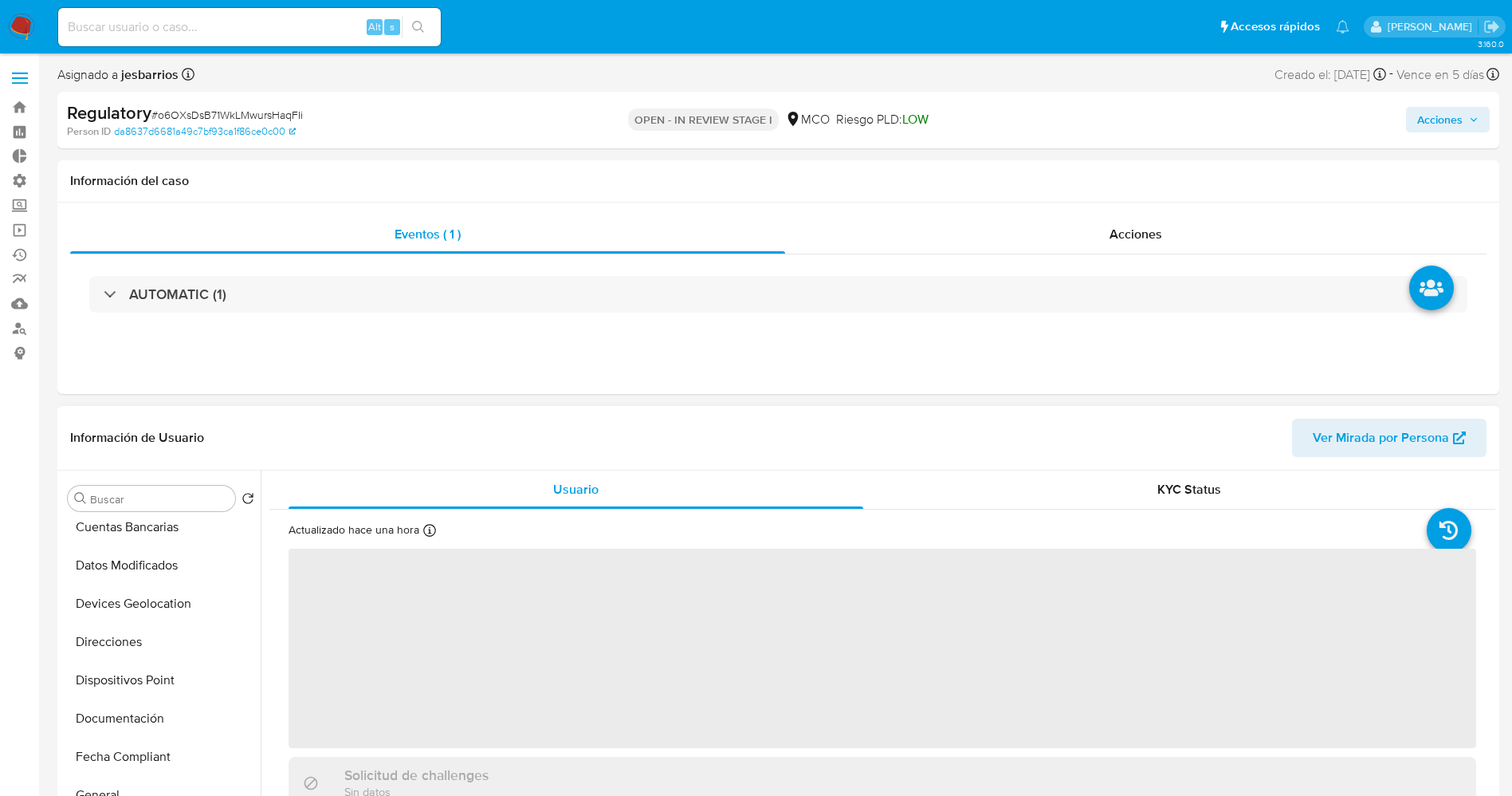
scroll to position [359, 0]
click at [138, 713] on button "Historial Casos" at bounding box center [155, 713] width 187 height 38
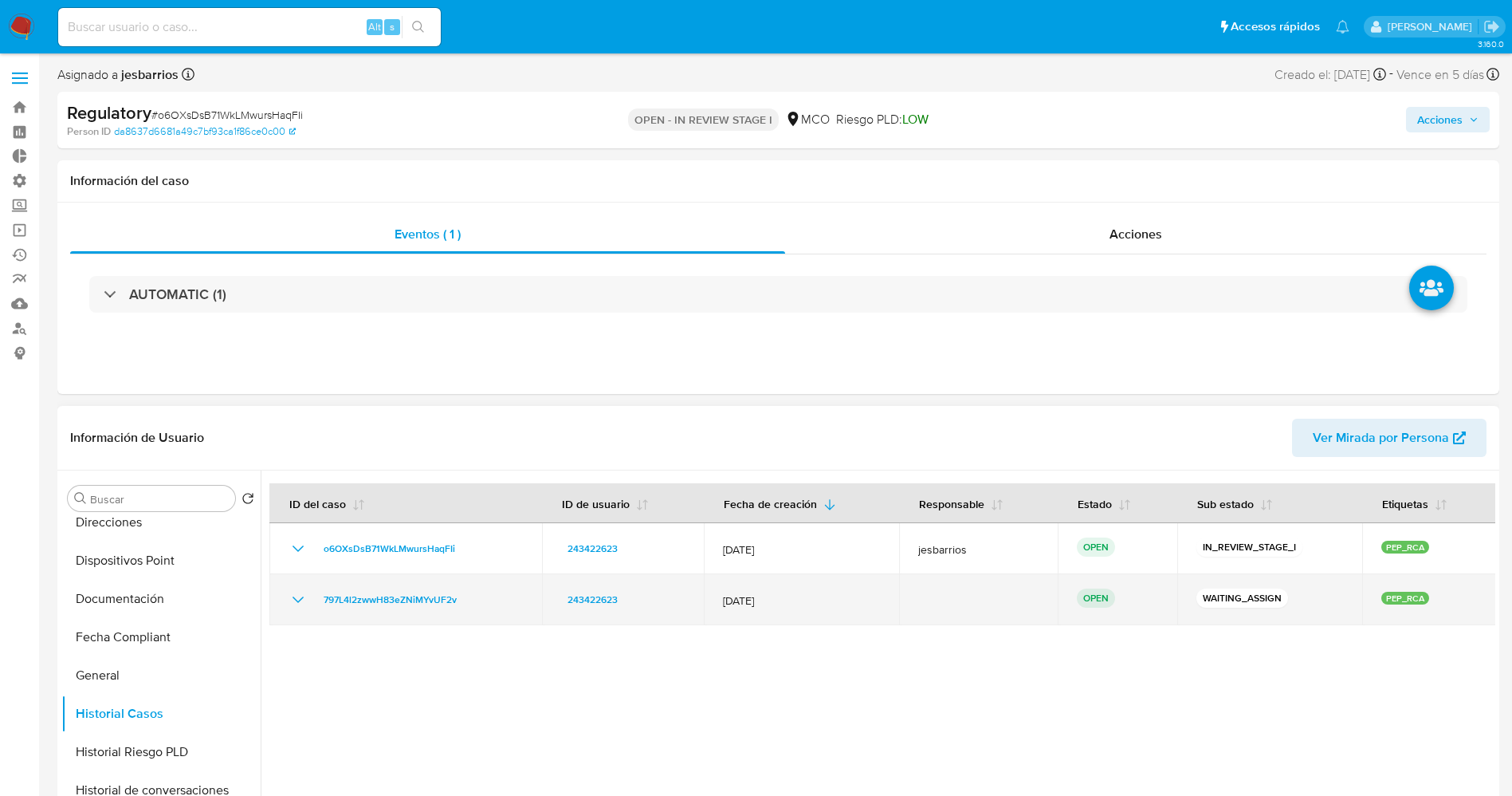
drag, startPoint x: 498, startPoint y: 594, endPoint x: 308, endPoint y: 608, distance: 190.5
click at [308, 608] on div "797L4l2zwwH83eZNiMYvUF2v" at bounding box center [406, 600] width 234 height 19
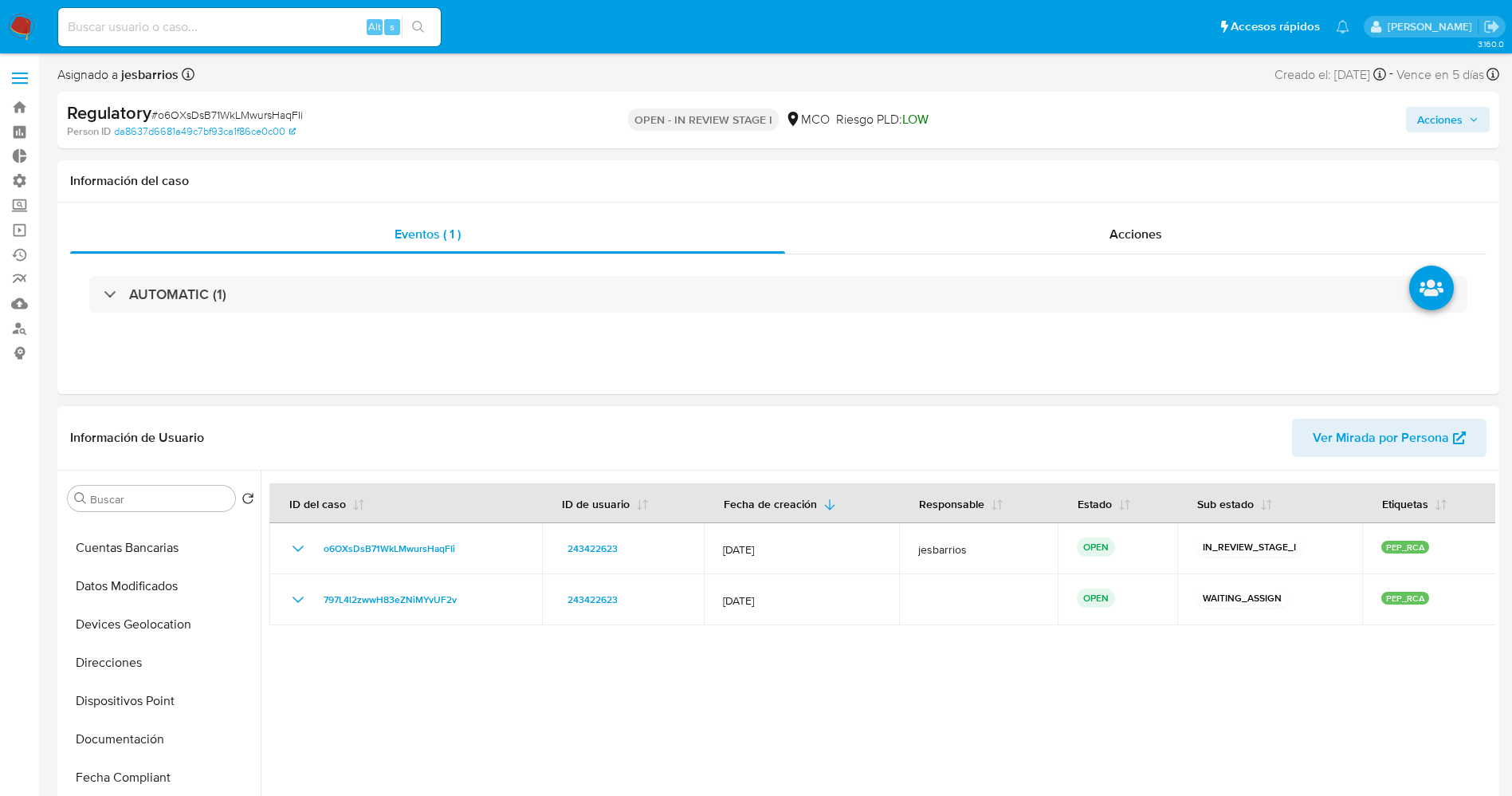
scroll to position [0, 0]
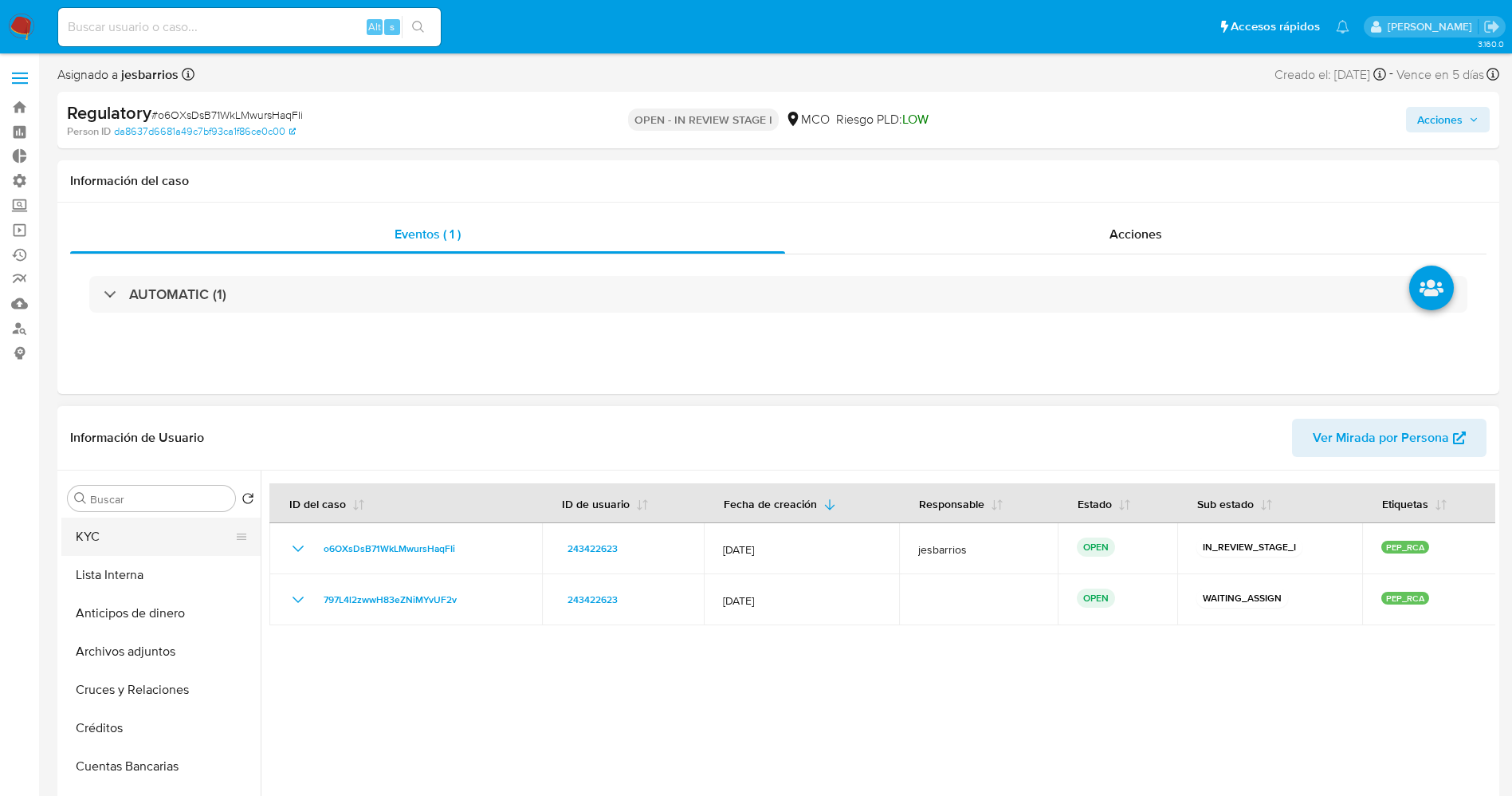
click at [122, 541] on button "KYC" at bounding box center [155, 536] width 187 height 38
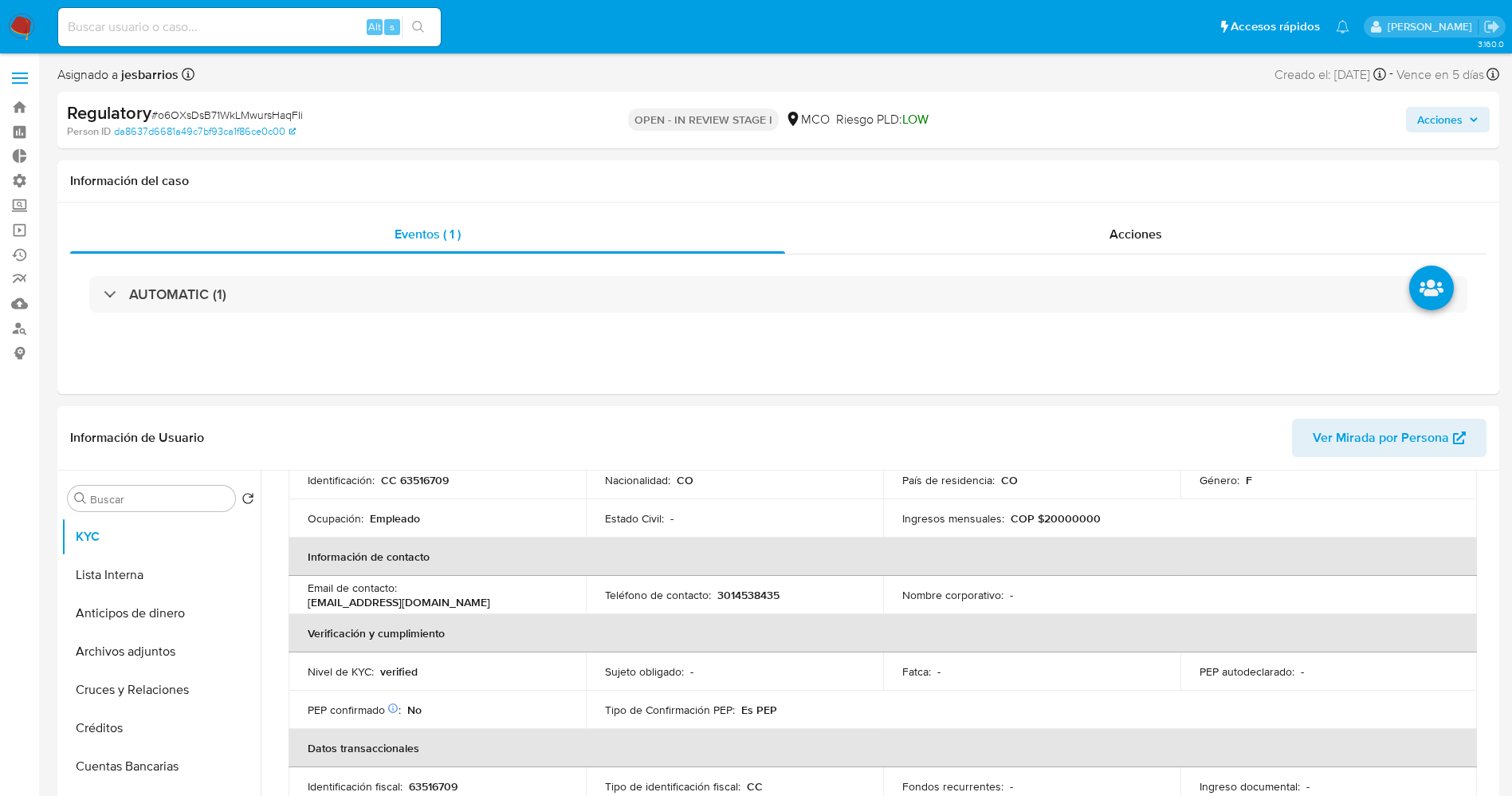
scroll to position [359, 0]
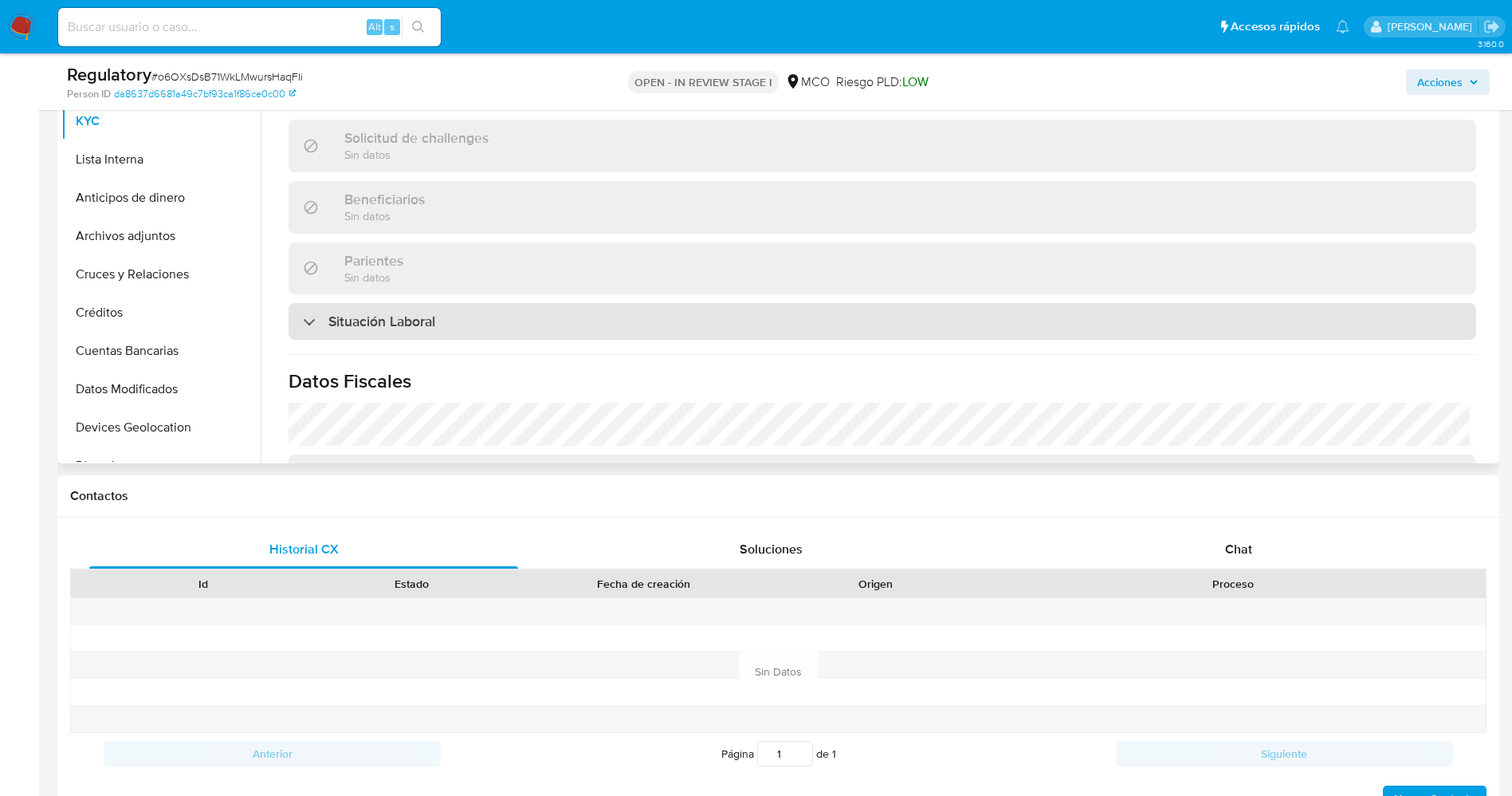
click at [488, 315] on div "Situación Laboral" at bounding box center [881, 322] width 1187 height 36
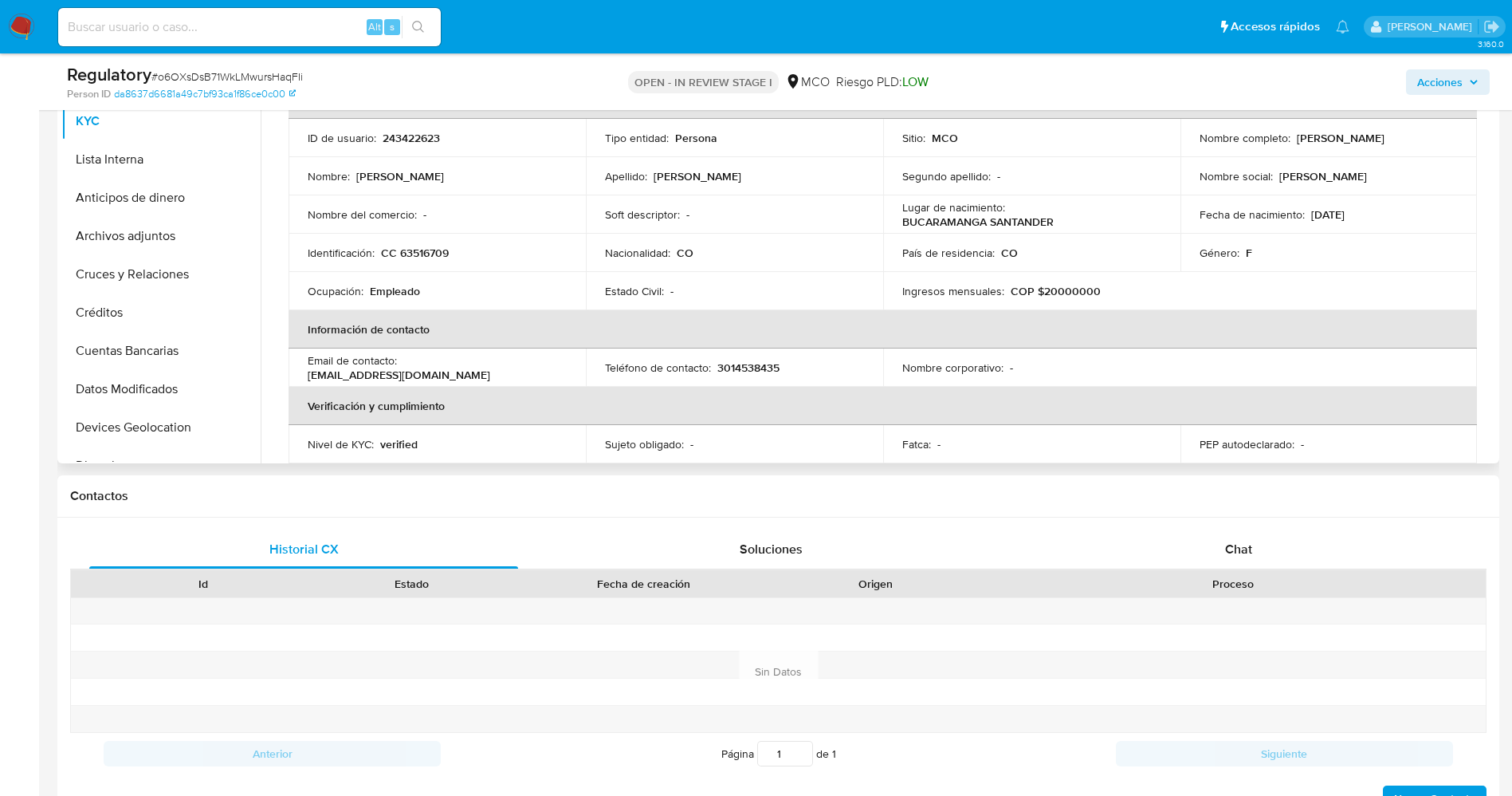
scroll to position [0, 0]
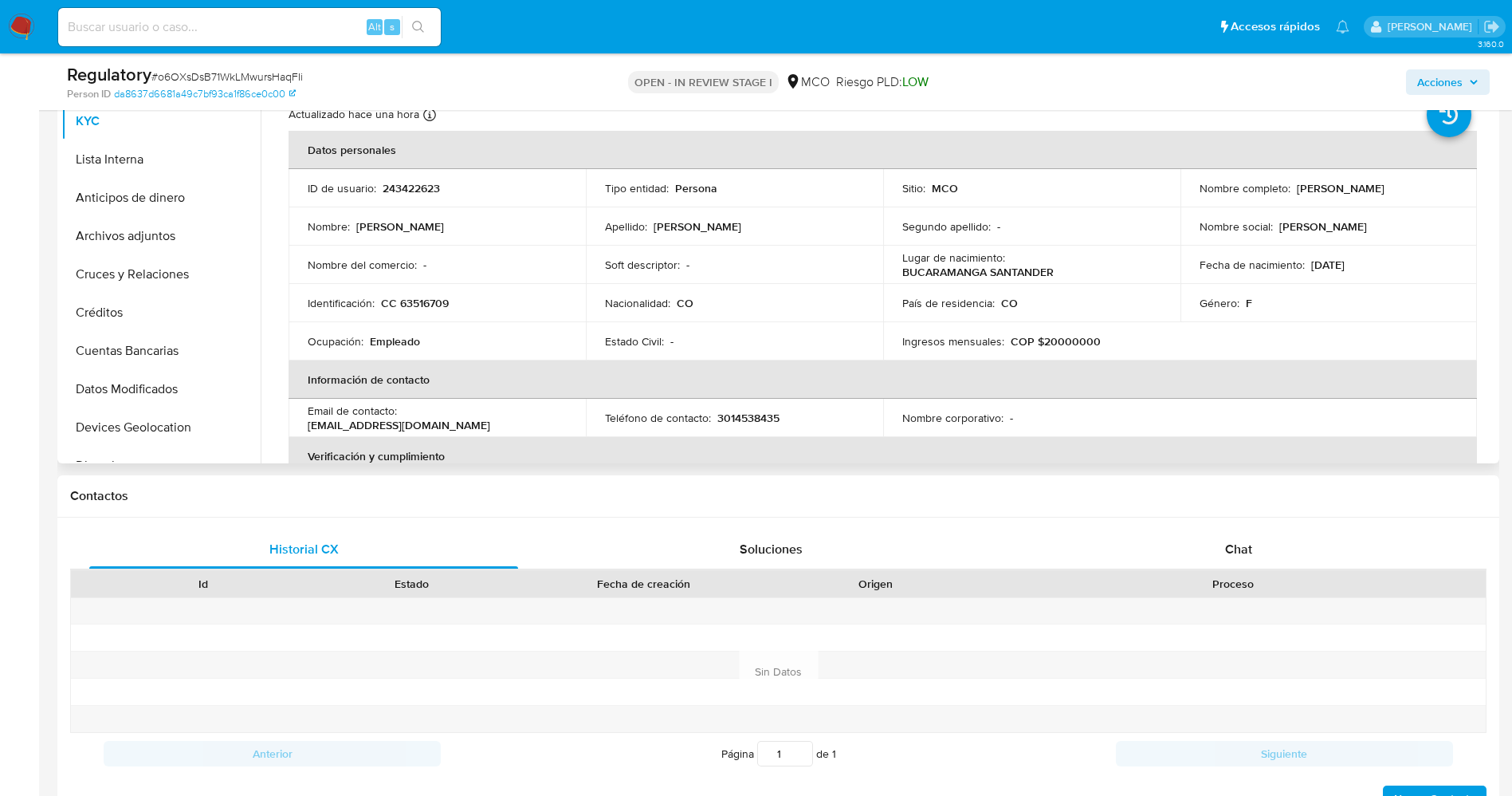
drag, startPoint x: 1288, startPoint y: 193, endPoint x: 1444, endPoint y: 190, distance: 156.0
click at [1444, 190] on div "Nombre completo : [PERSON_NAME]" at bounding box center [1329, 188] width 259 height 15
copy div "[PERSON_NAME]"
drag, startPoint x: 395, startPoint y: 303, endPoint x: 456, endPoint y: 303, distance: 61.0
click at [456, 303] on div "Identificación : CC 63516709" at bounding box center [437, 302] width 259 height 15
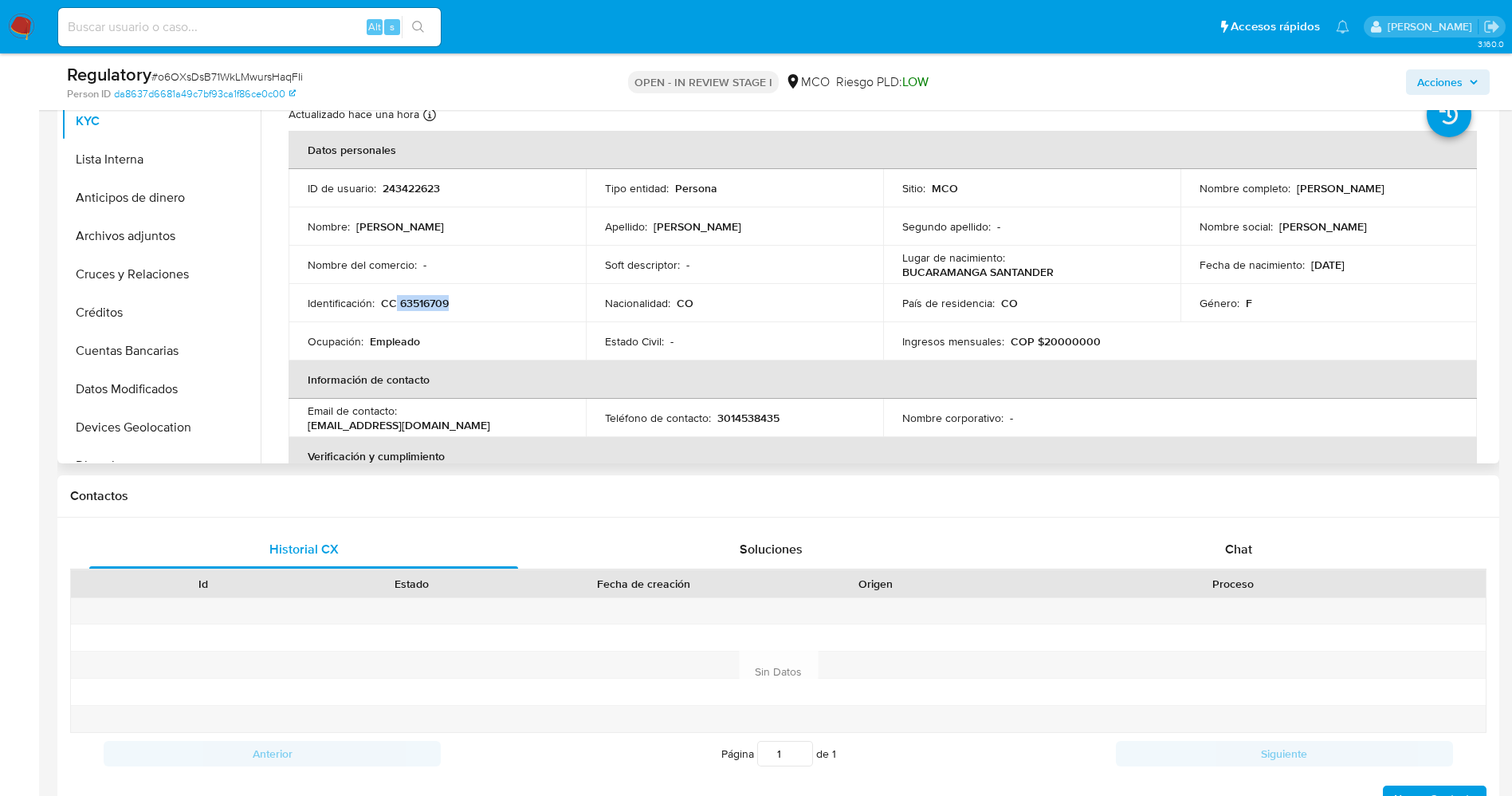
copy p "63516709"
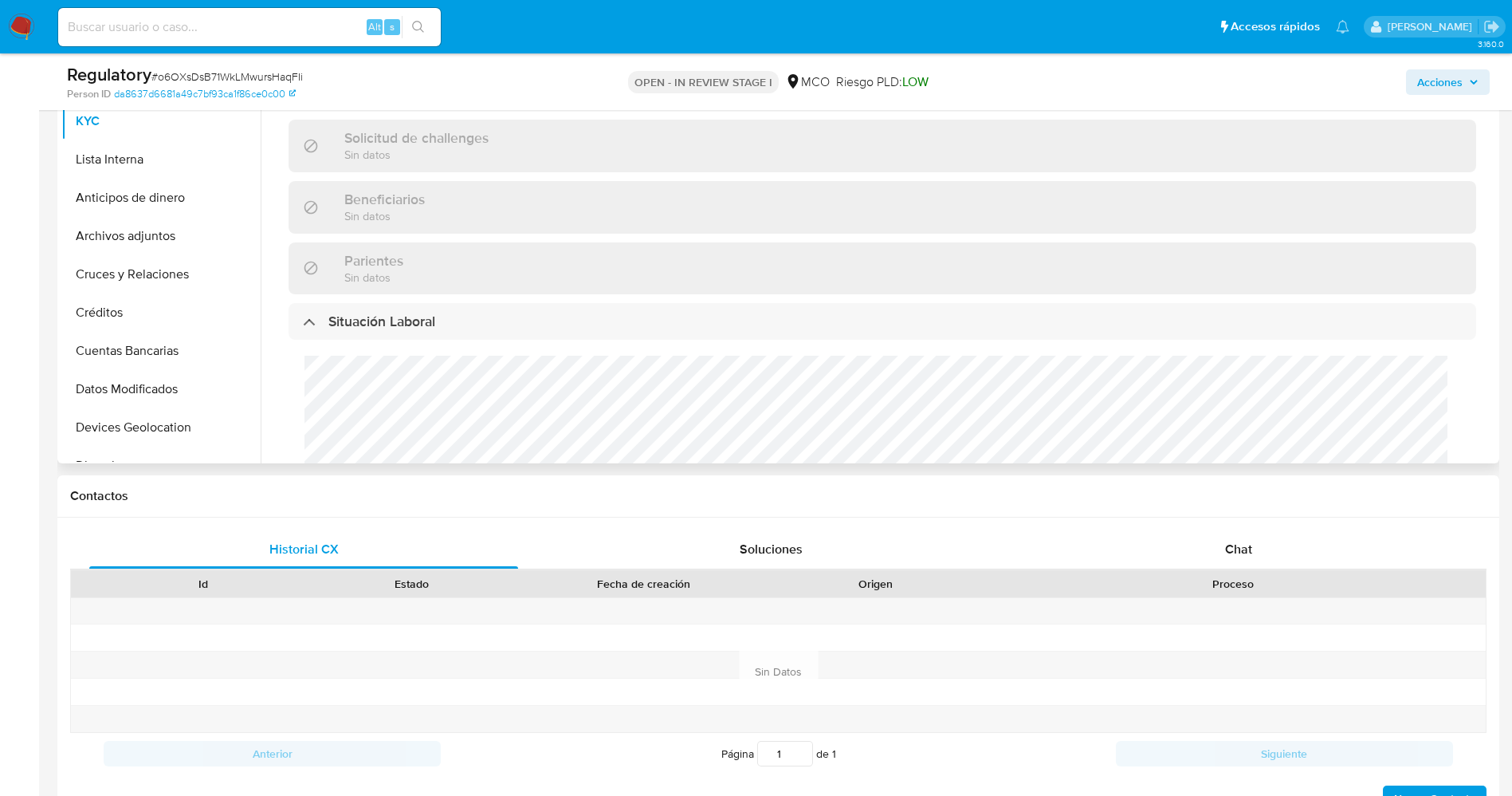
scroll to position [718, 0]
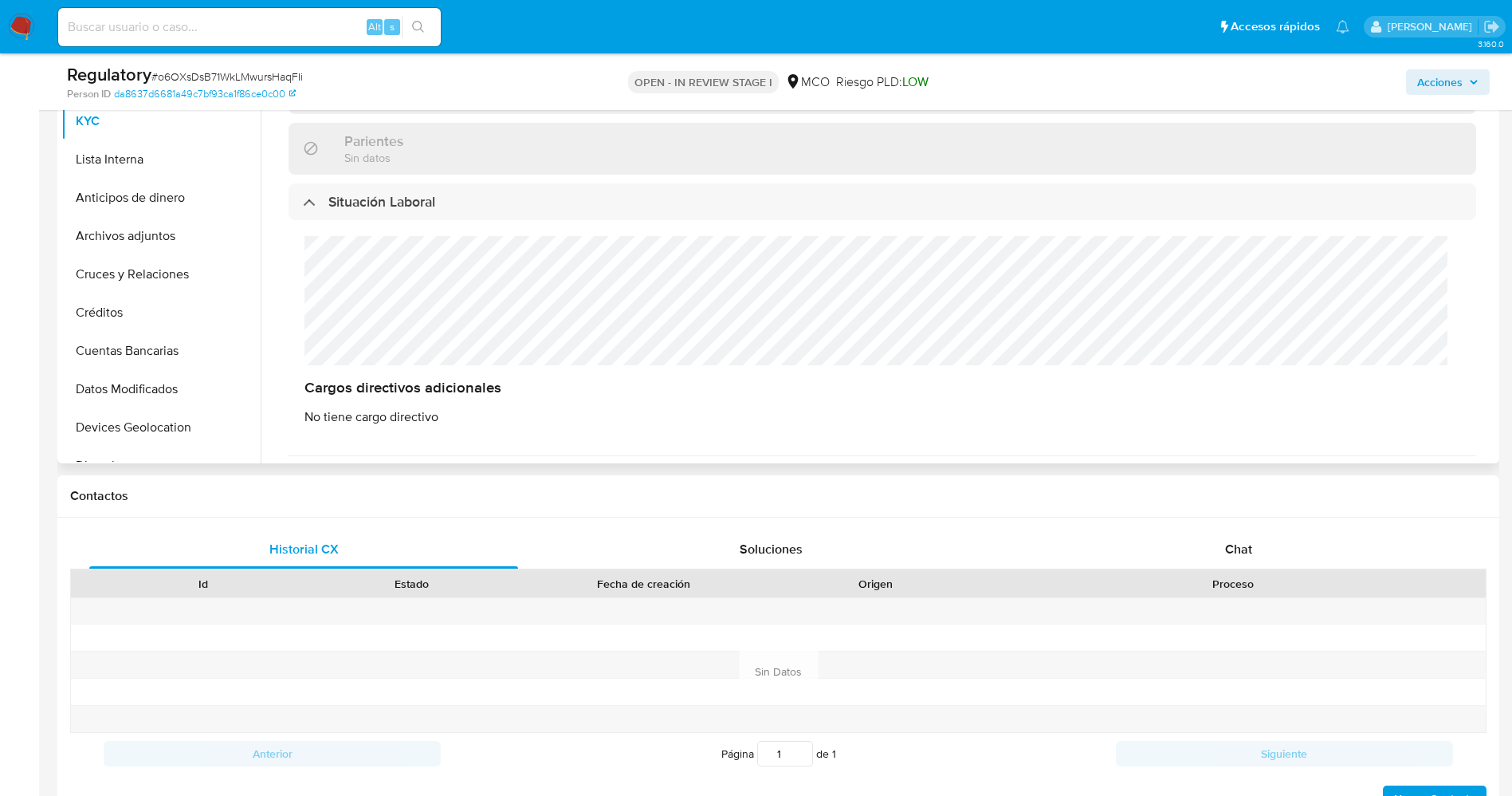
click at [359, 309] on div "Cargos directivos adicionales No tiene cargo directivo" at bounding box center [881, 330] width 1187 height 221
click at [111, 157] on button "Lista Interna" at bounding box center [155, 159] width 187 height 38
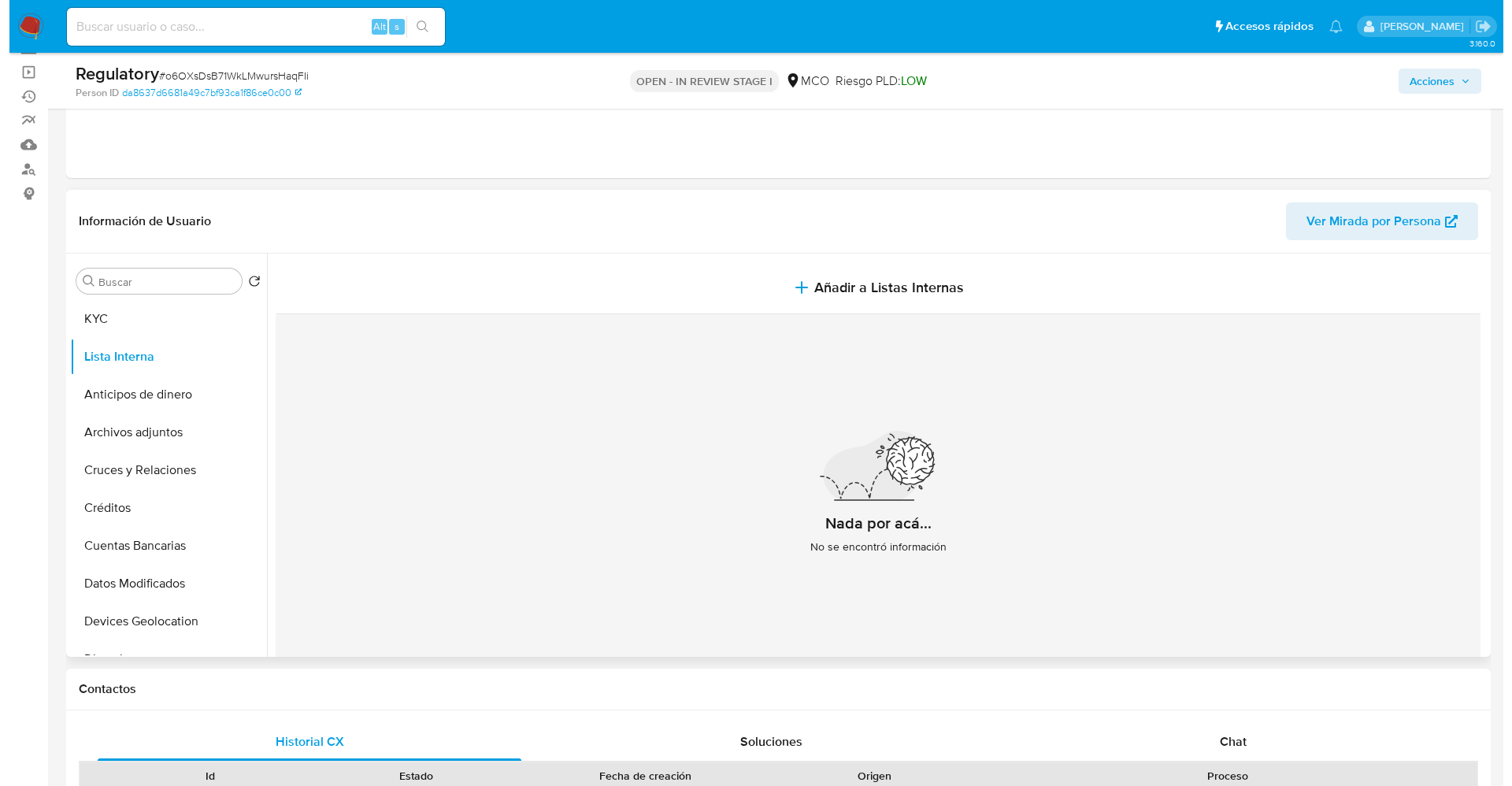
scroll to position [118, 0]
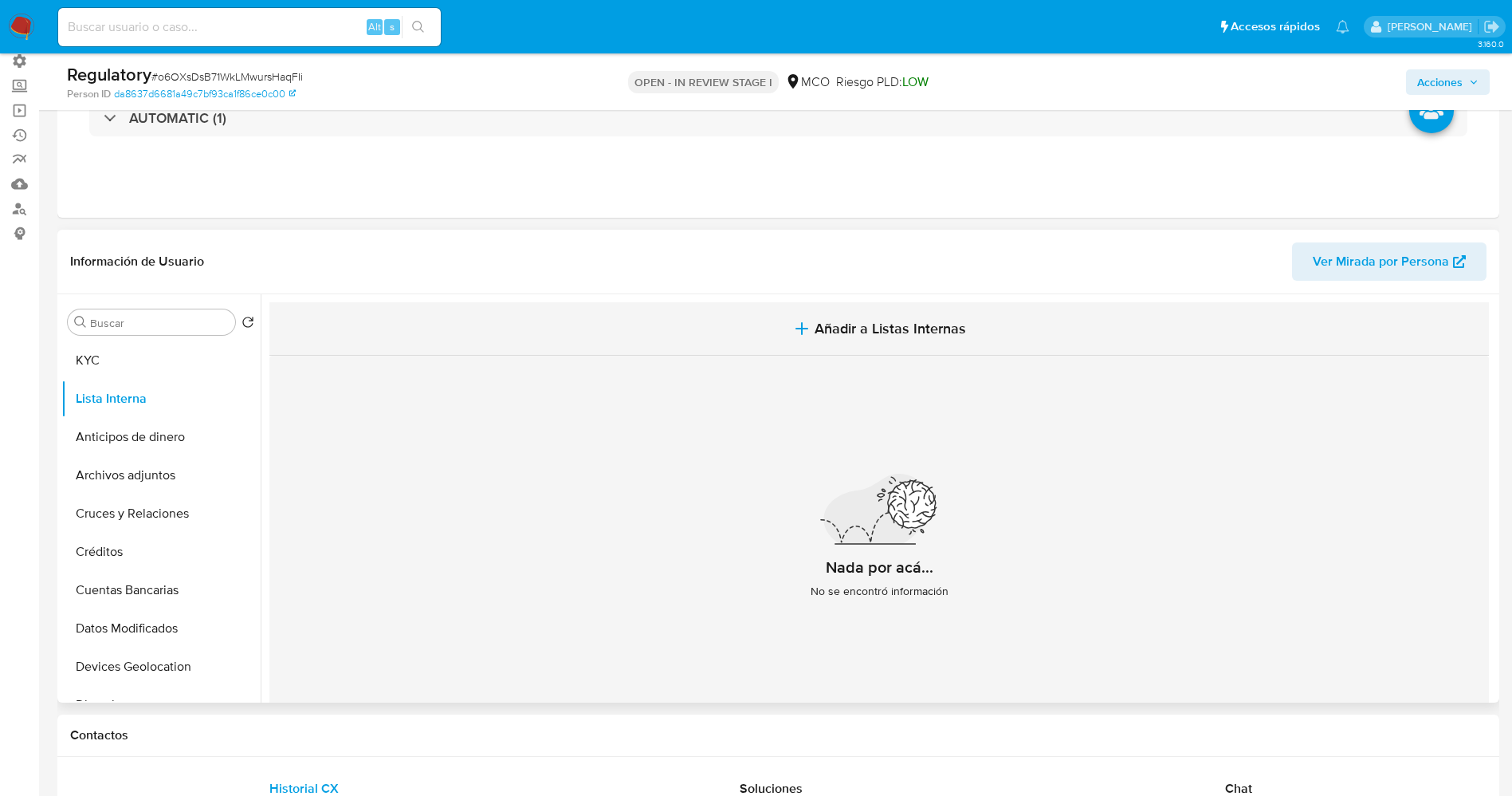
click at [836, 307] on button "Añadir a Listas Internas" at bounding box center [879, 328] width 1219 height 53
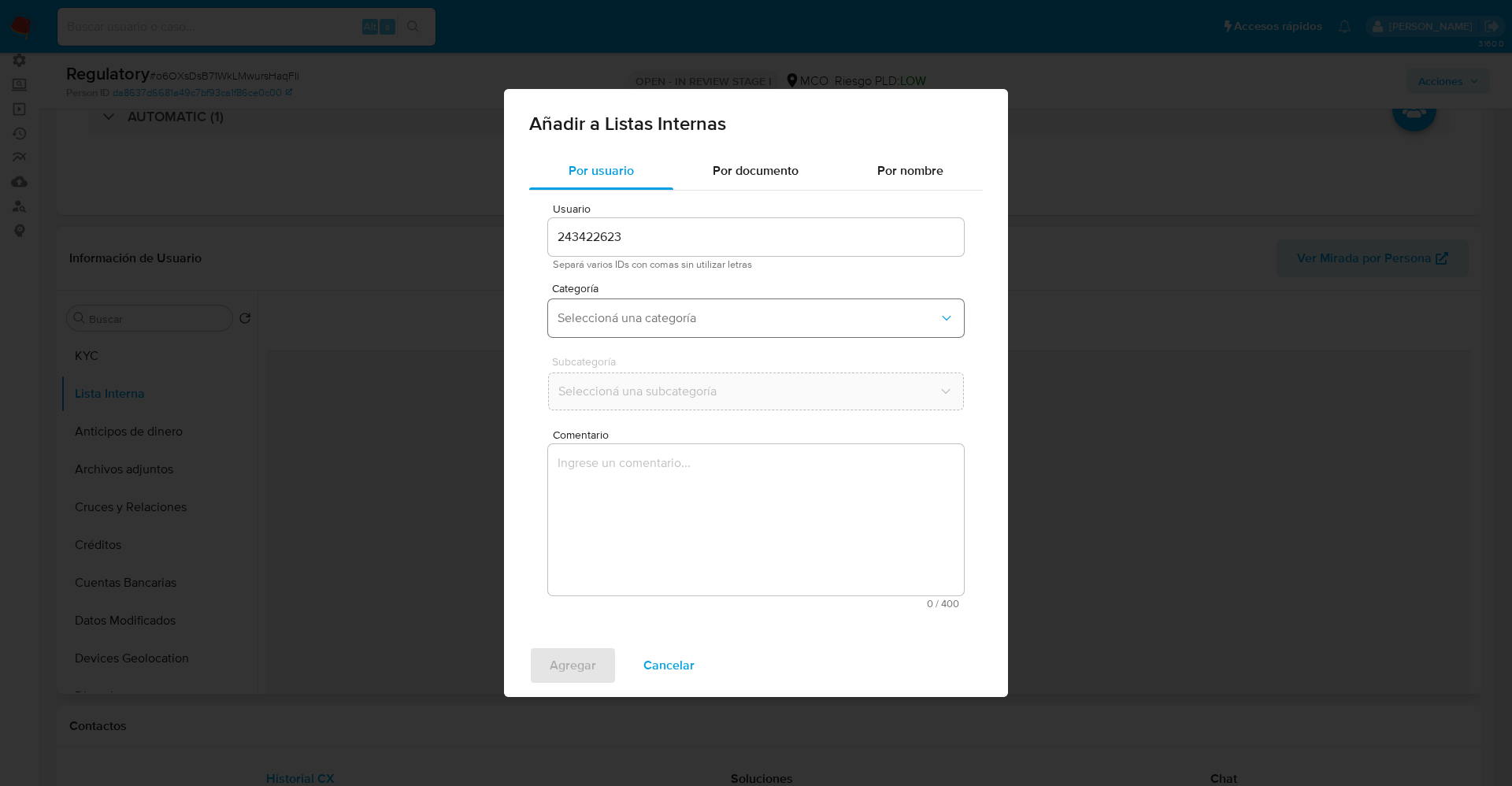
click at [772, 326] on button "Seleccioná una categoría" at bounding box center [756, 318] width 415 height 38
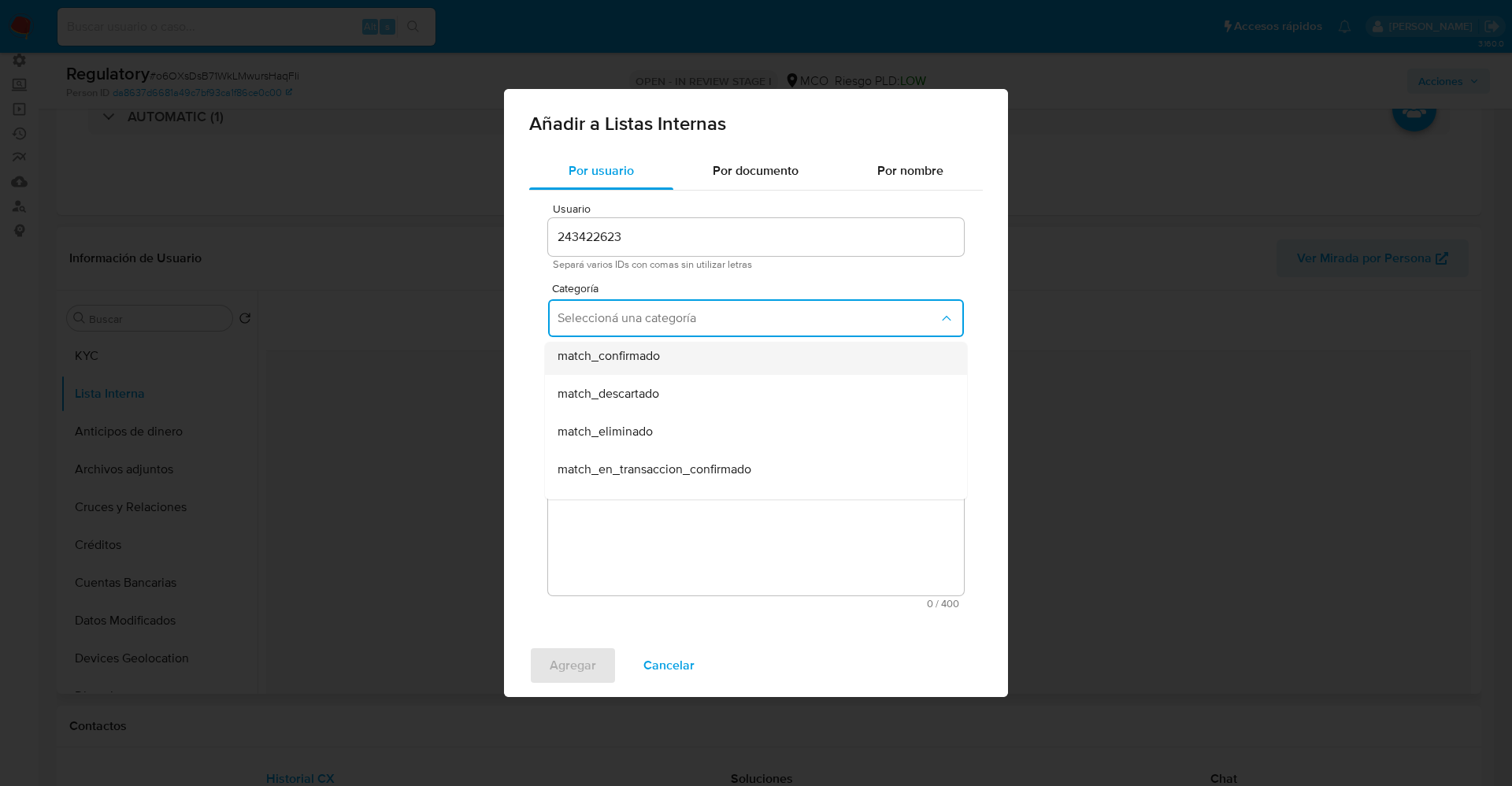
click at [633, 353] on span "match_confirmado" at bounding box center [608, 356] width 102 height 15
click at [645, 384] on span "Seleccioná una subcategoría" at bounding box center [748, 391] width 381 height 15
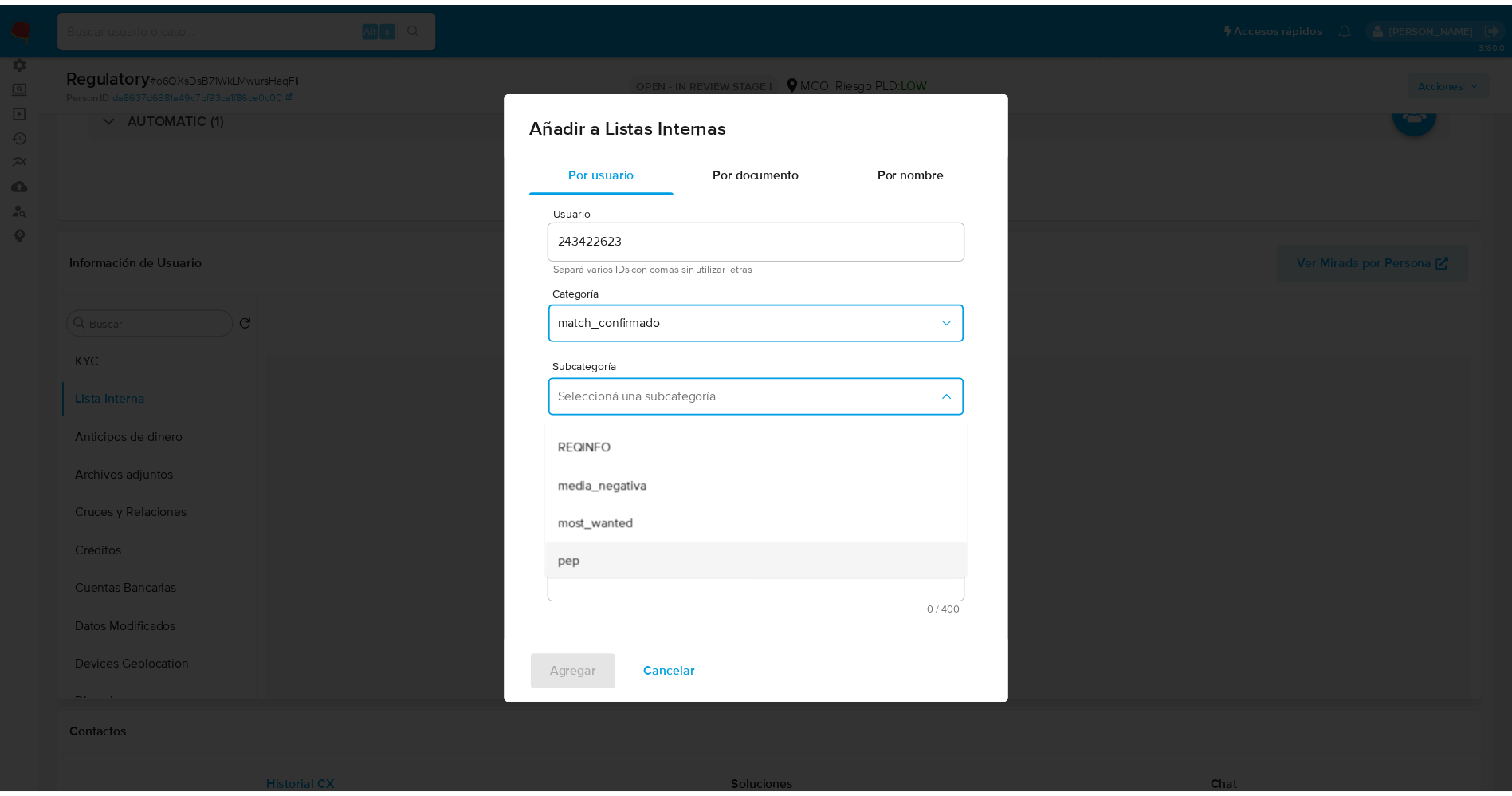
scroll to position [109, 0]
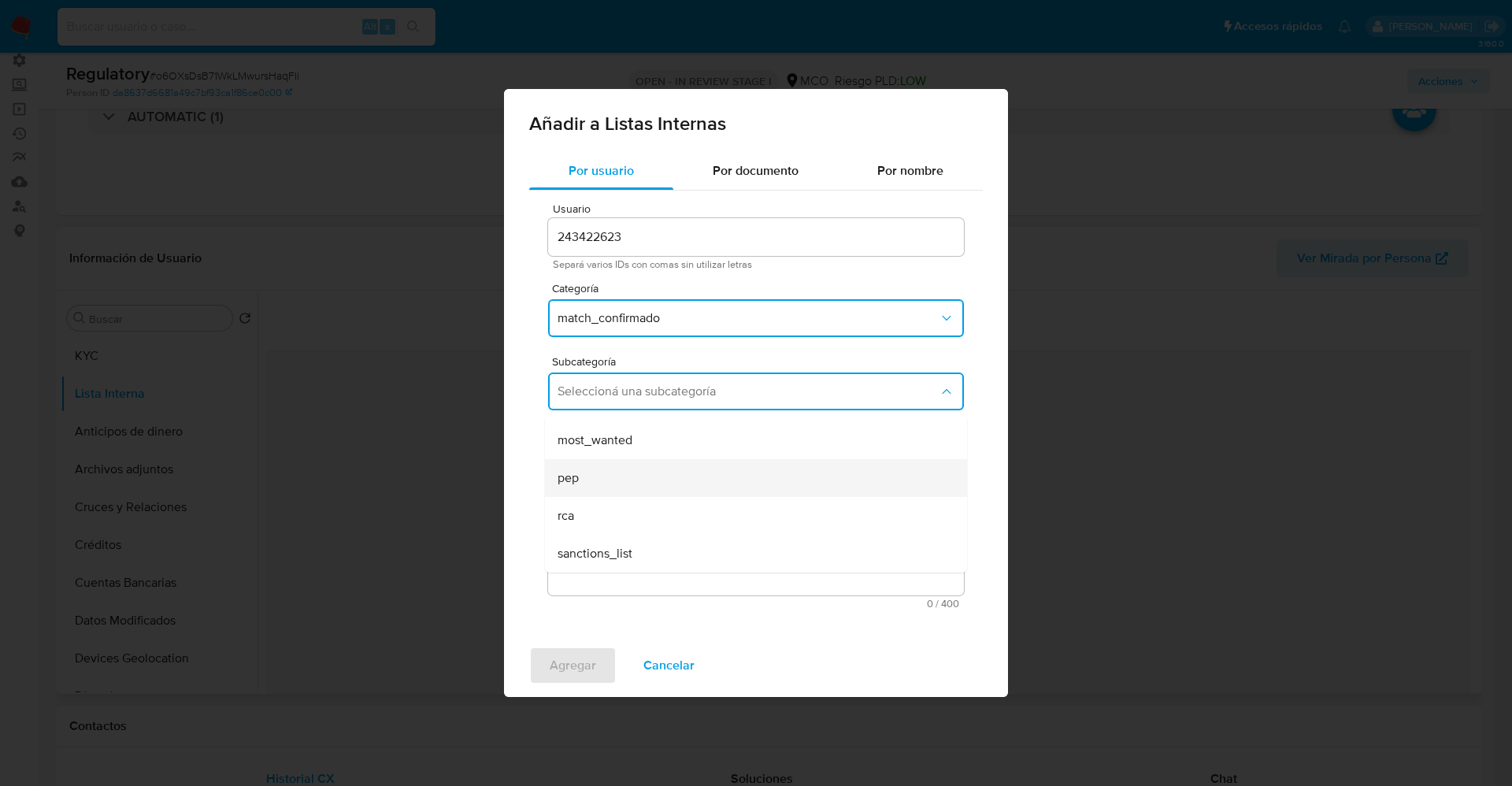
click at [592, 481] on div "pep" at bounding box center [751, 478] width 387 height 38
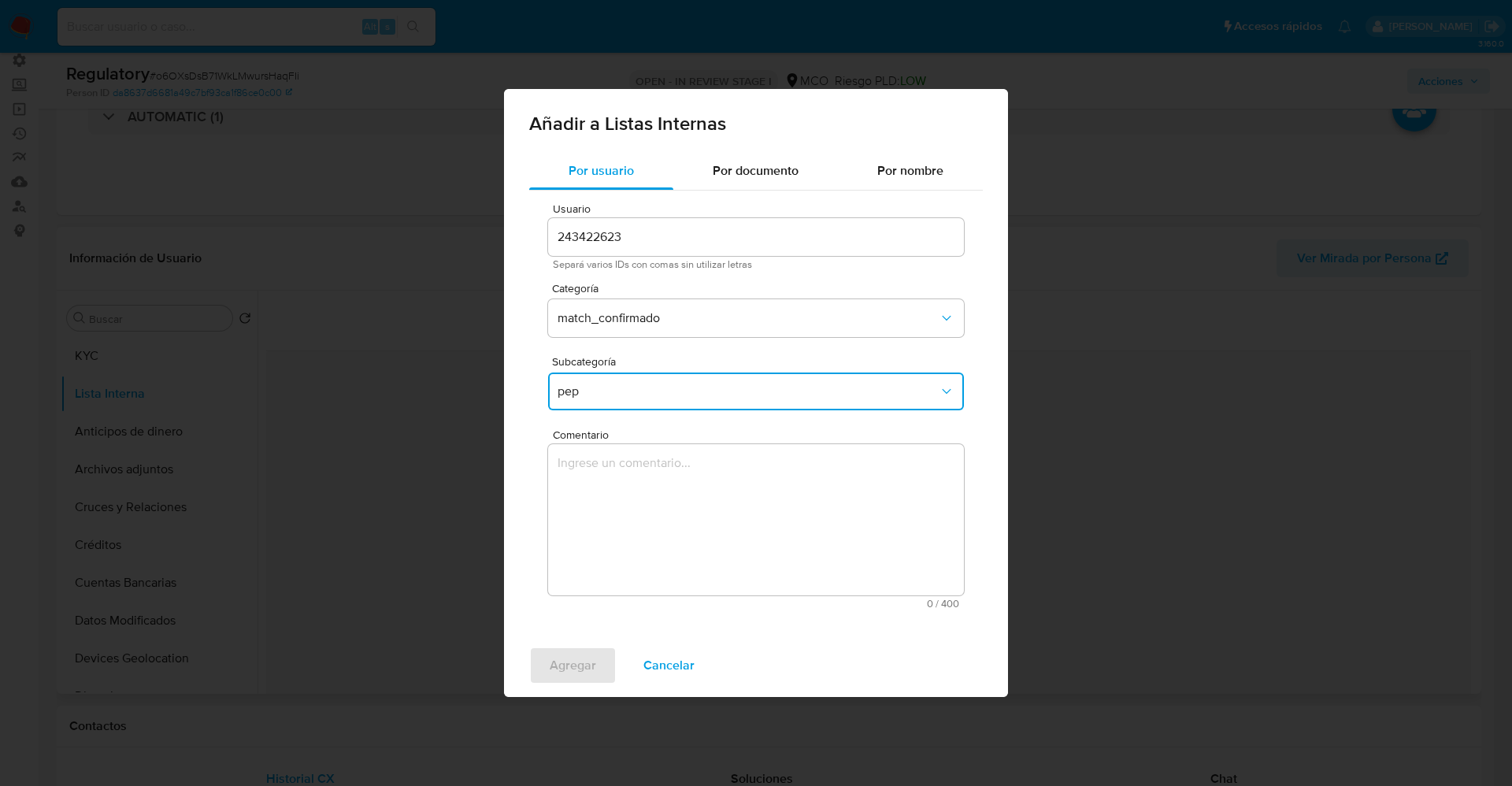
click at [601, 523] on textarea "Comentario" at bounding box center [756, 519] width 415 height 151
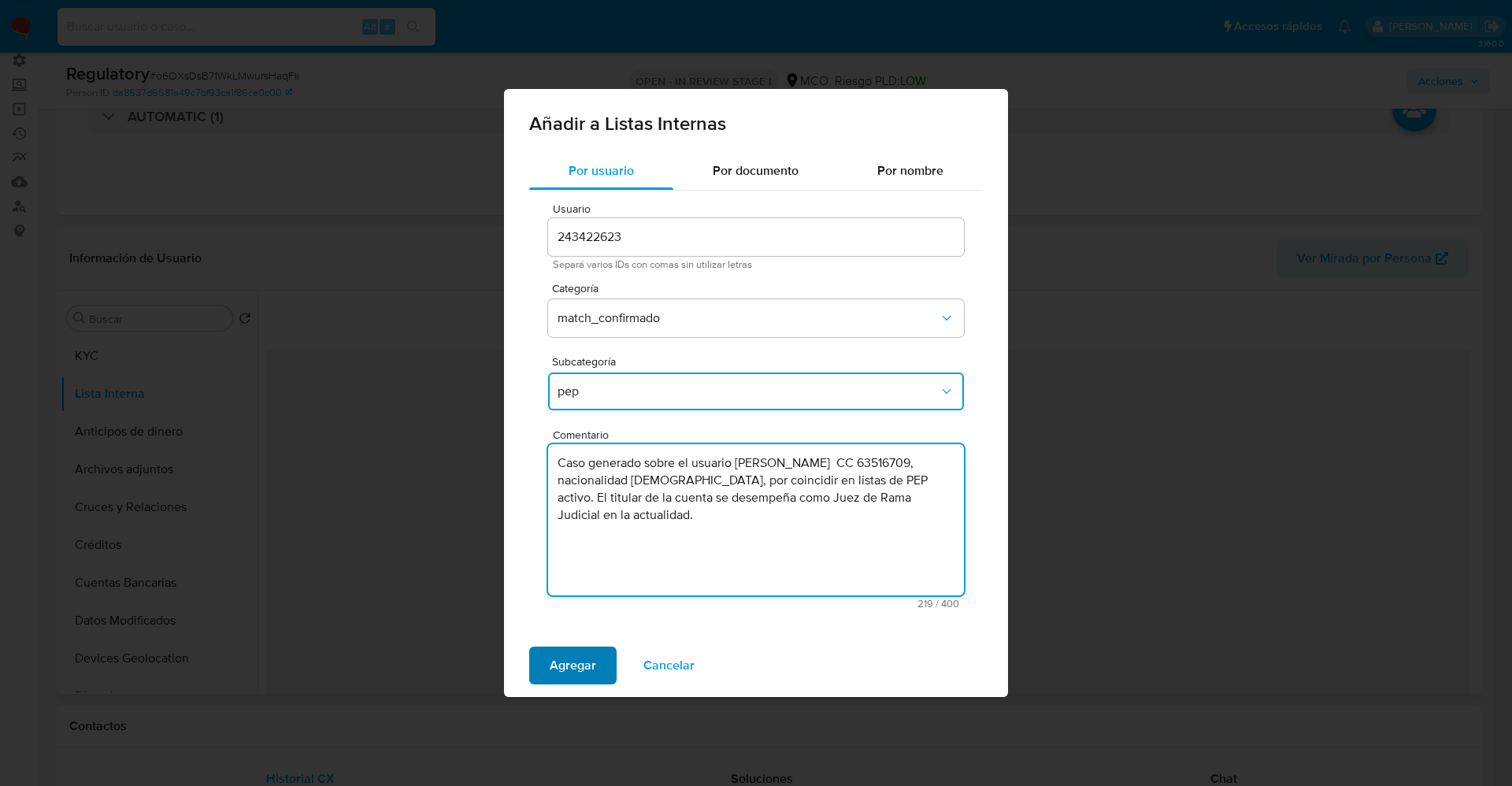
type textarea "Caso generado sobre el usuario [PERSON_NAME] CC 63516709, nacionalidad [DEMOGRA…"
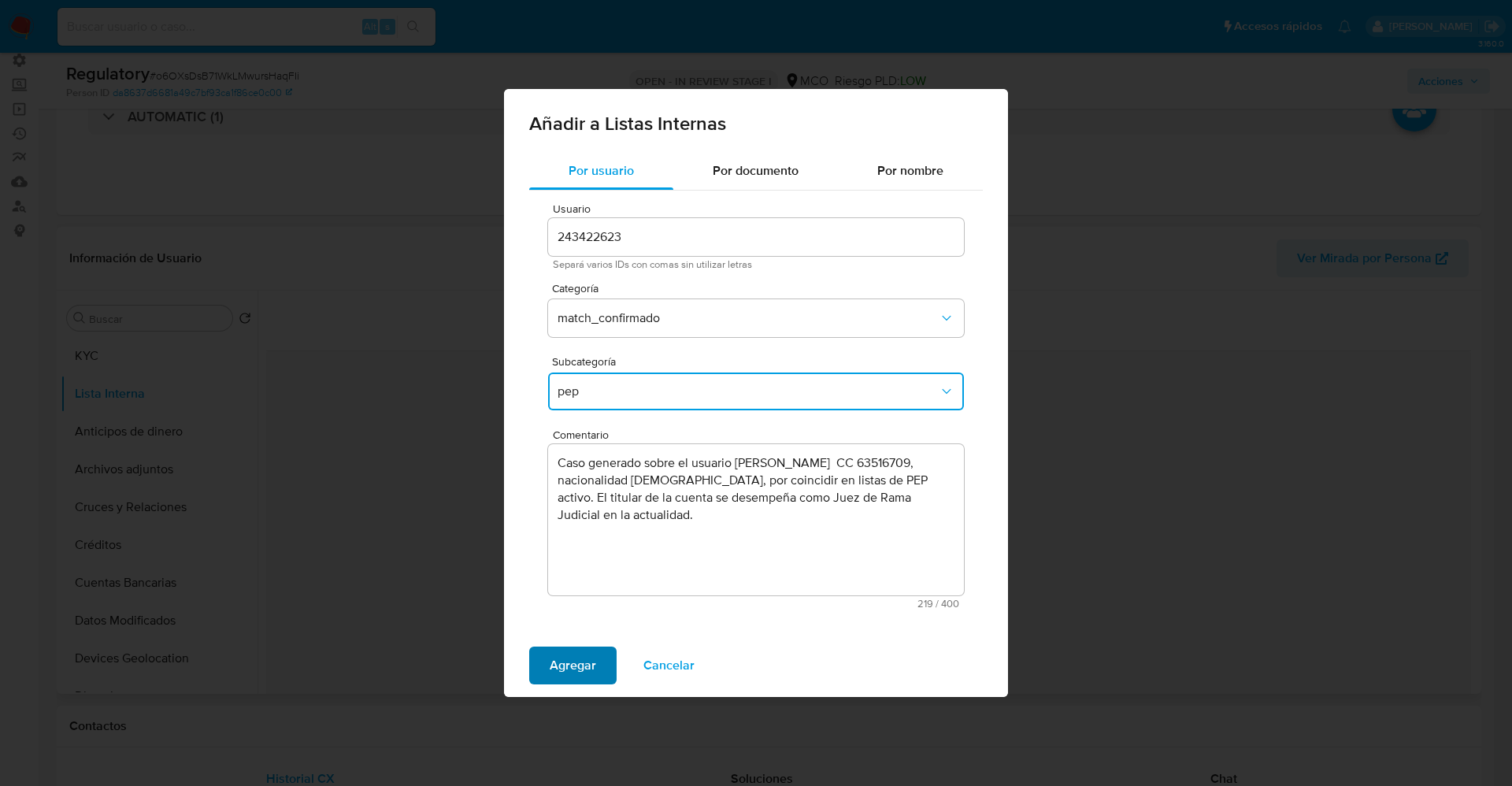
click at [592, 663] on span "Agregar" at bounding box center [572, 665] width 46 height 34
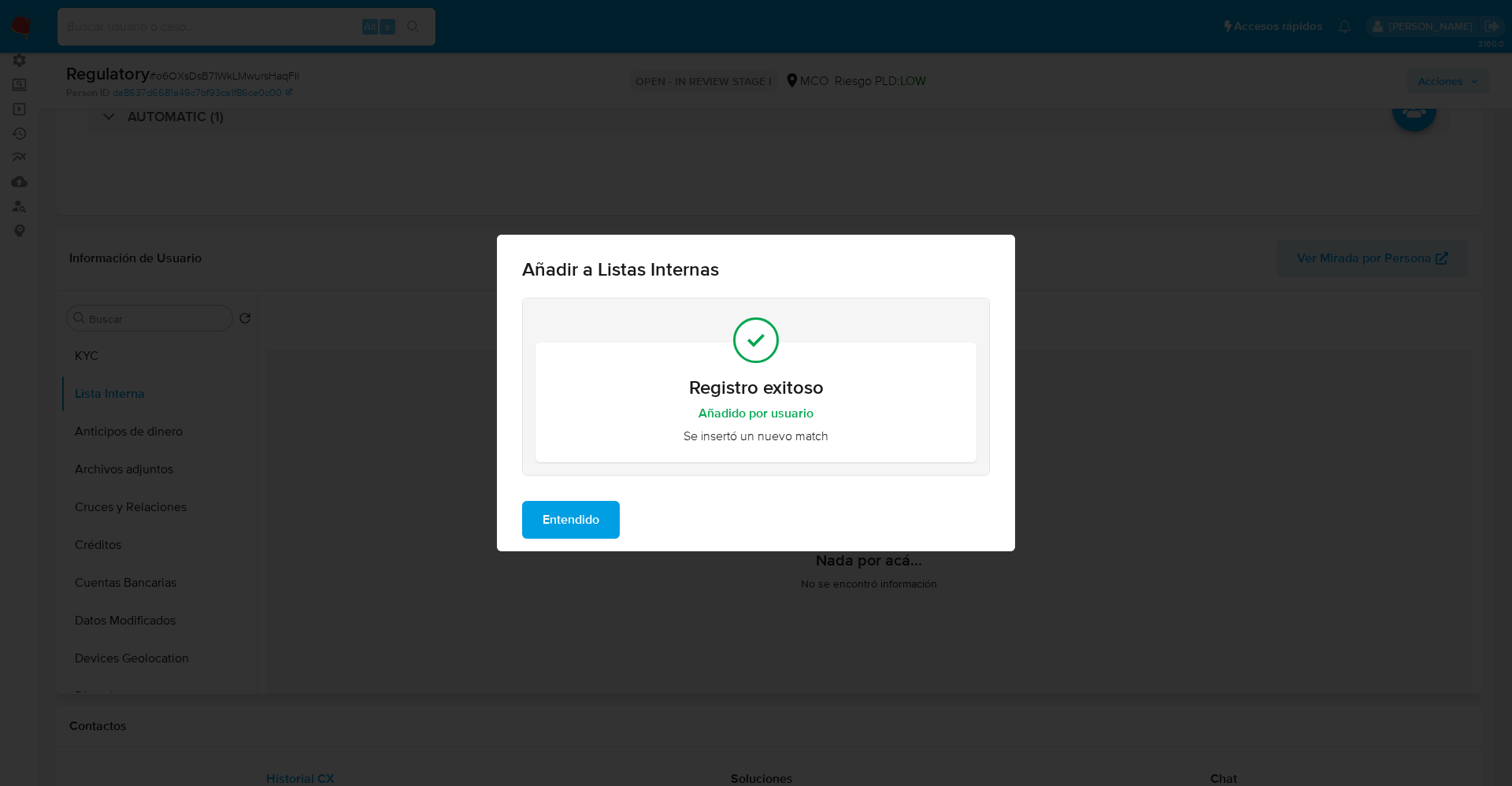
click at [607, 501] on button "Entendido" at bounding box center [571, 520] width 98 height 38
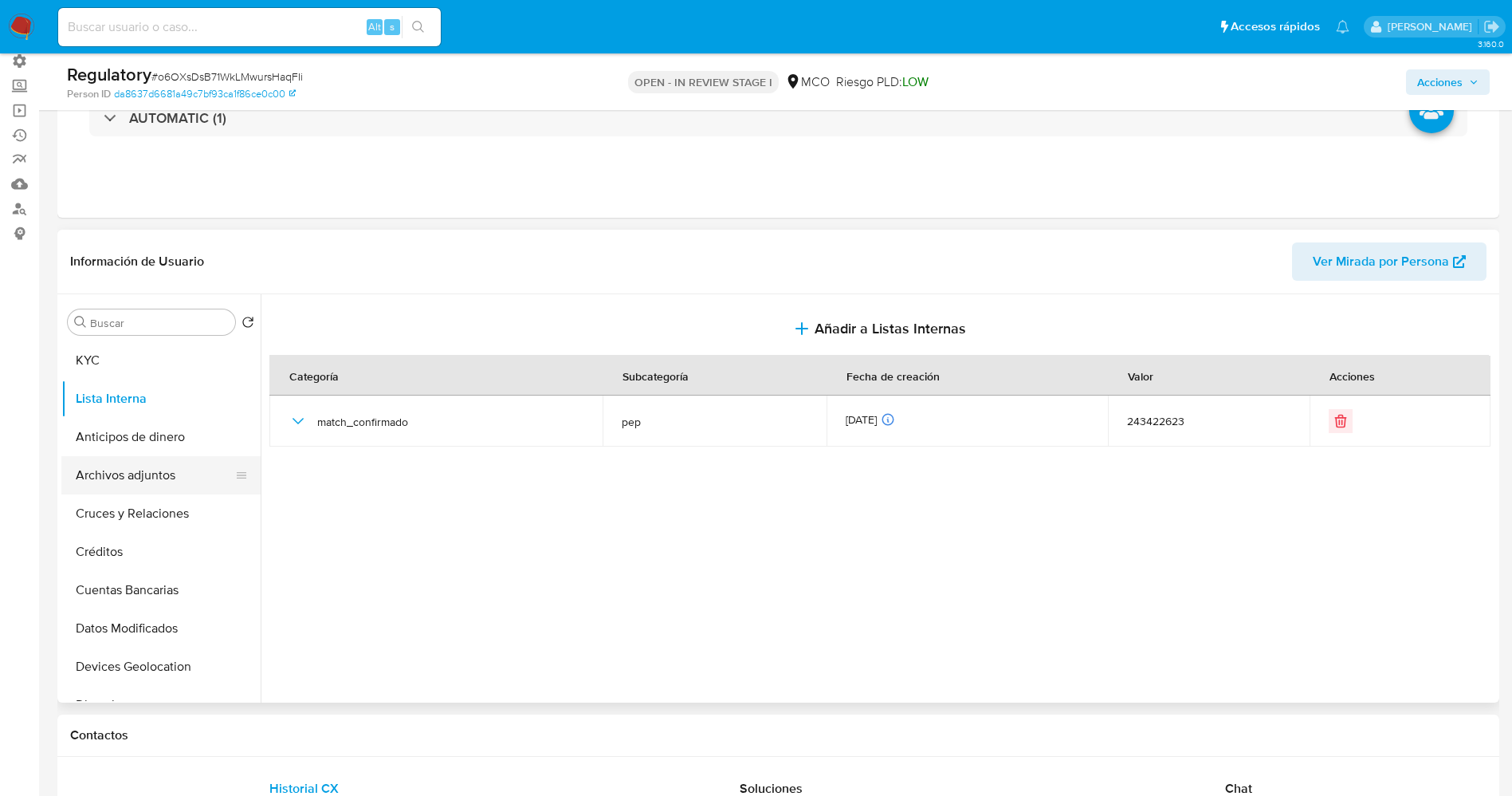
click at [89, 473] on button "Archivos adjuntos" at bounding box center [155, 475] width 187 height 38
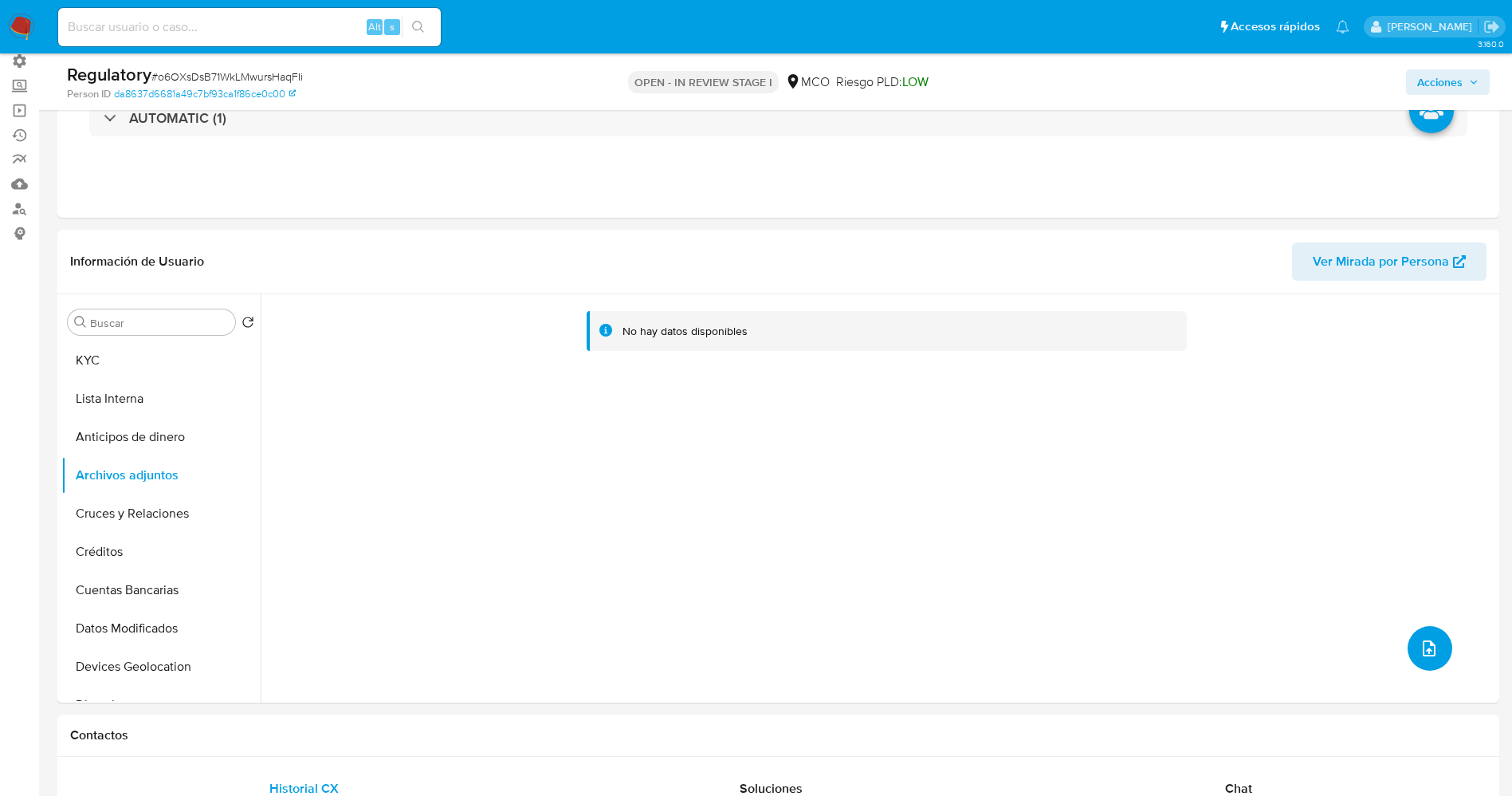
click at [1433, 646] on button "upload-file" at bounding box center [1429, 647] width 44 height 44
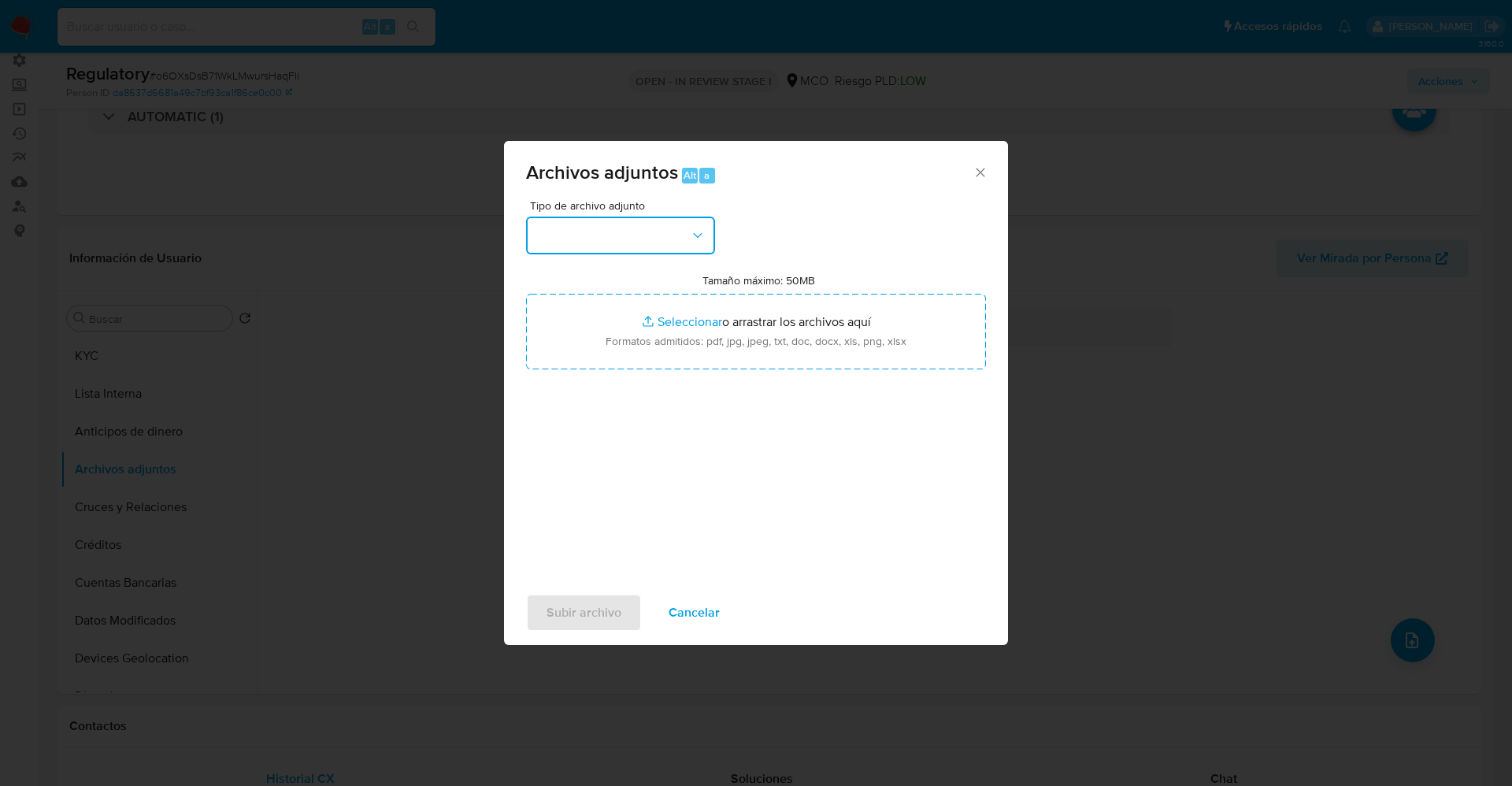
click at [631, 244] on button "button" at bounding box center [620, 235] width 189 height 38
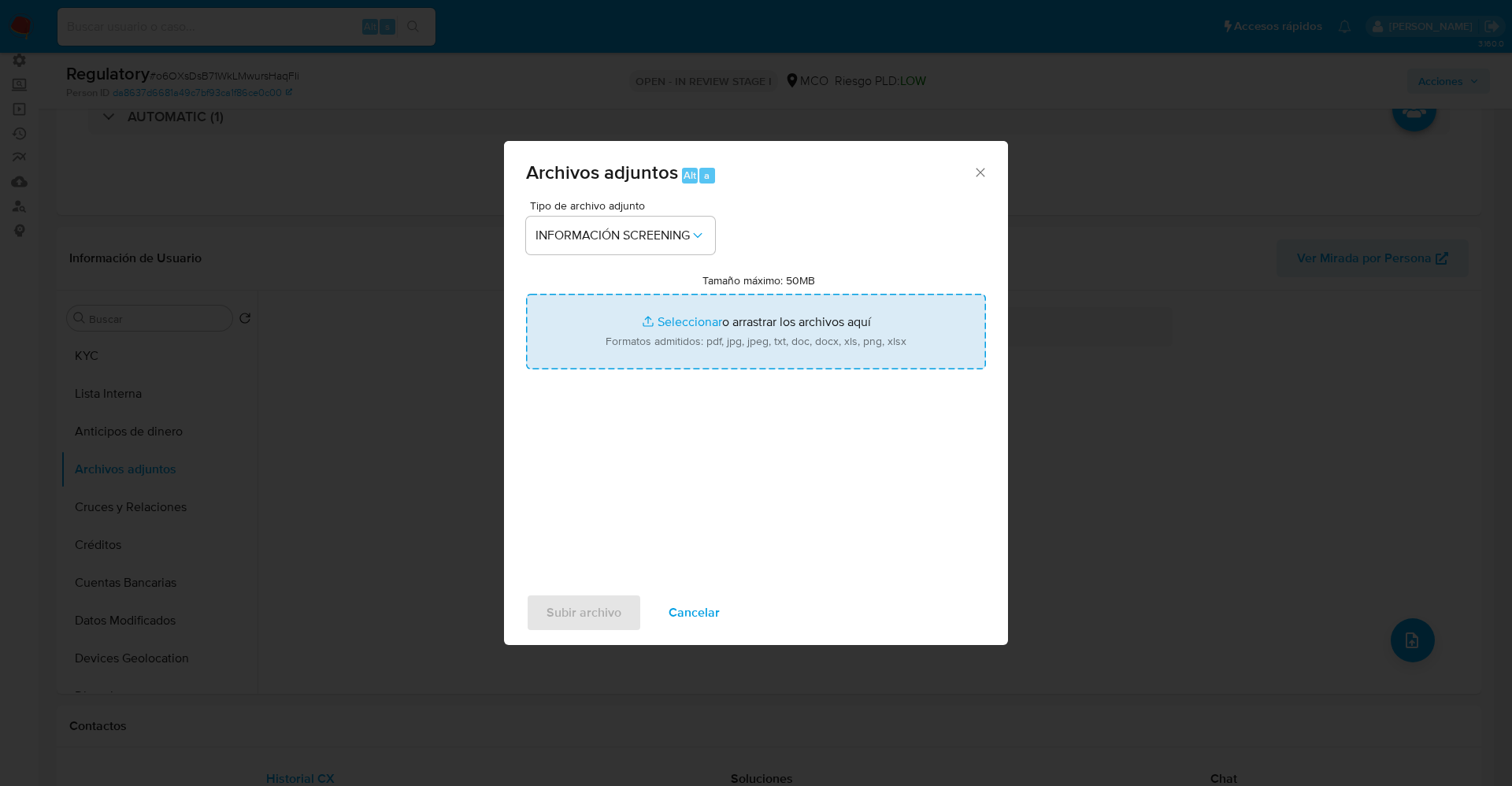
type input "C:\fakepath\_Maritza Castellanos Garcia_ lavado de dinero - Buscar con Google.p…"
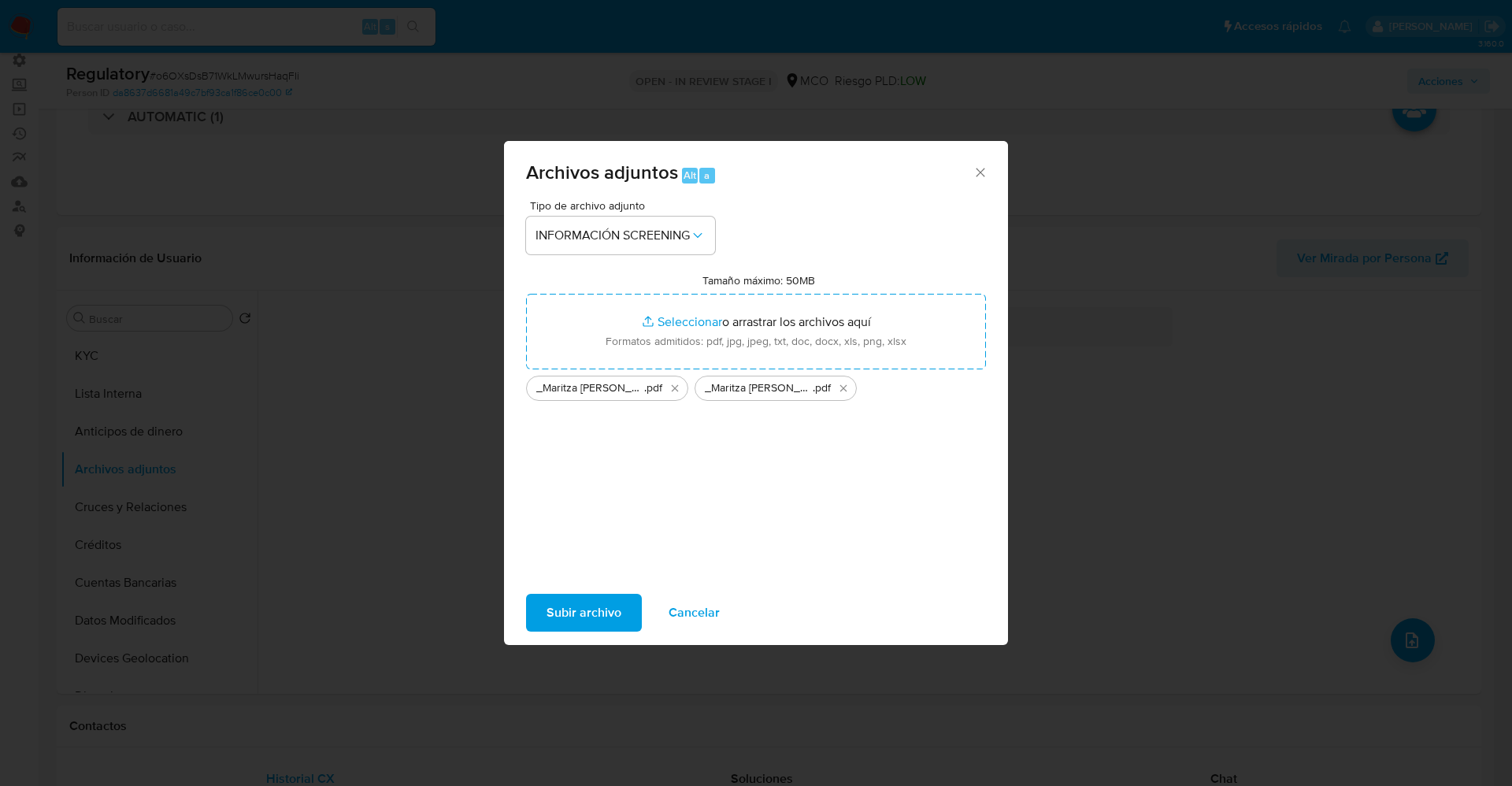
click at [569, 624] on span "Subir archivo" at bounding box center [584, 613] width 75 height 34
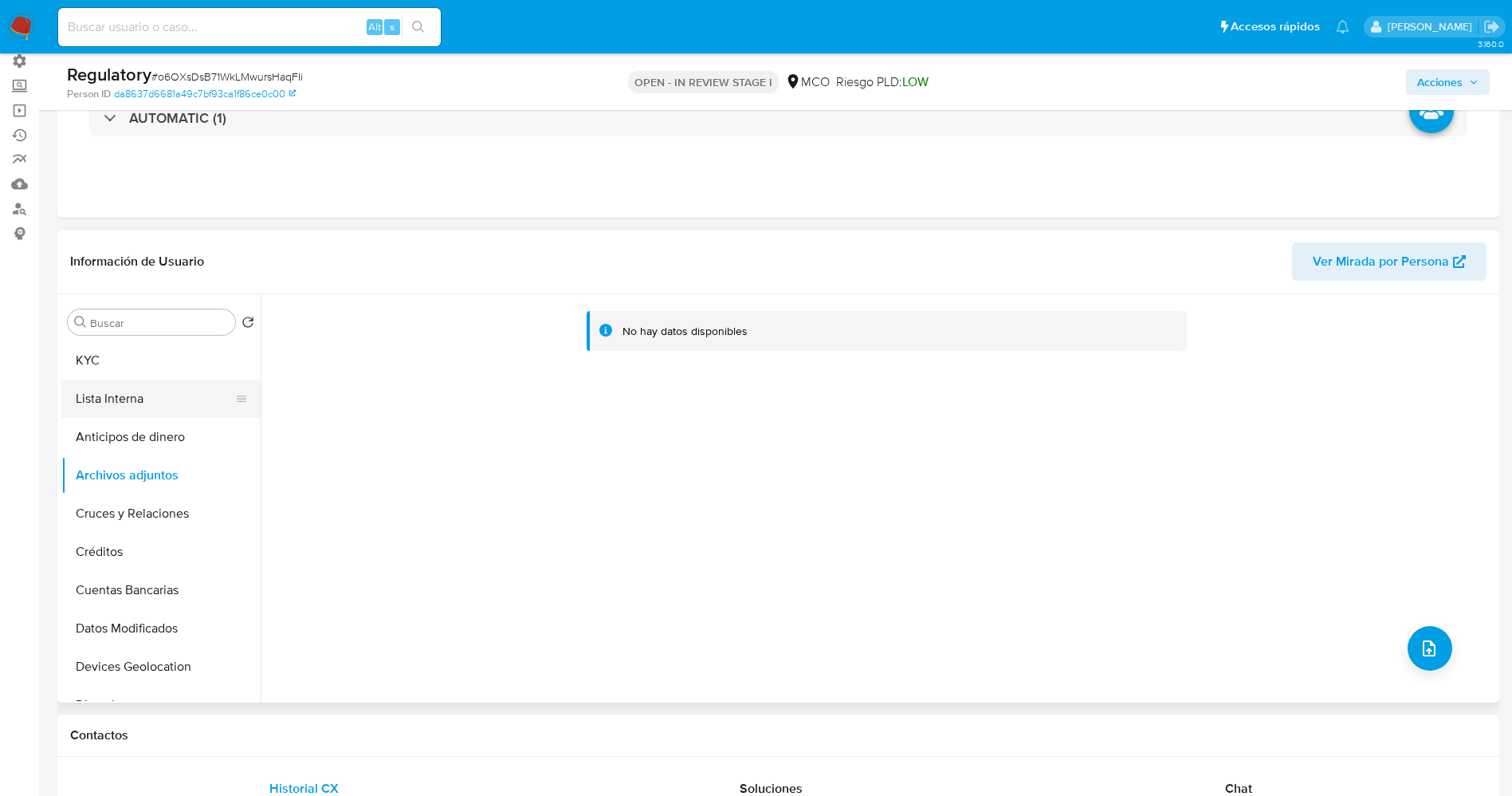
click at [140, 385] on button "Lista Interna" at bounding box center [155, 399] width 187 height 38
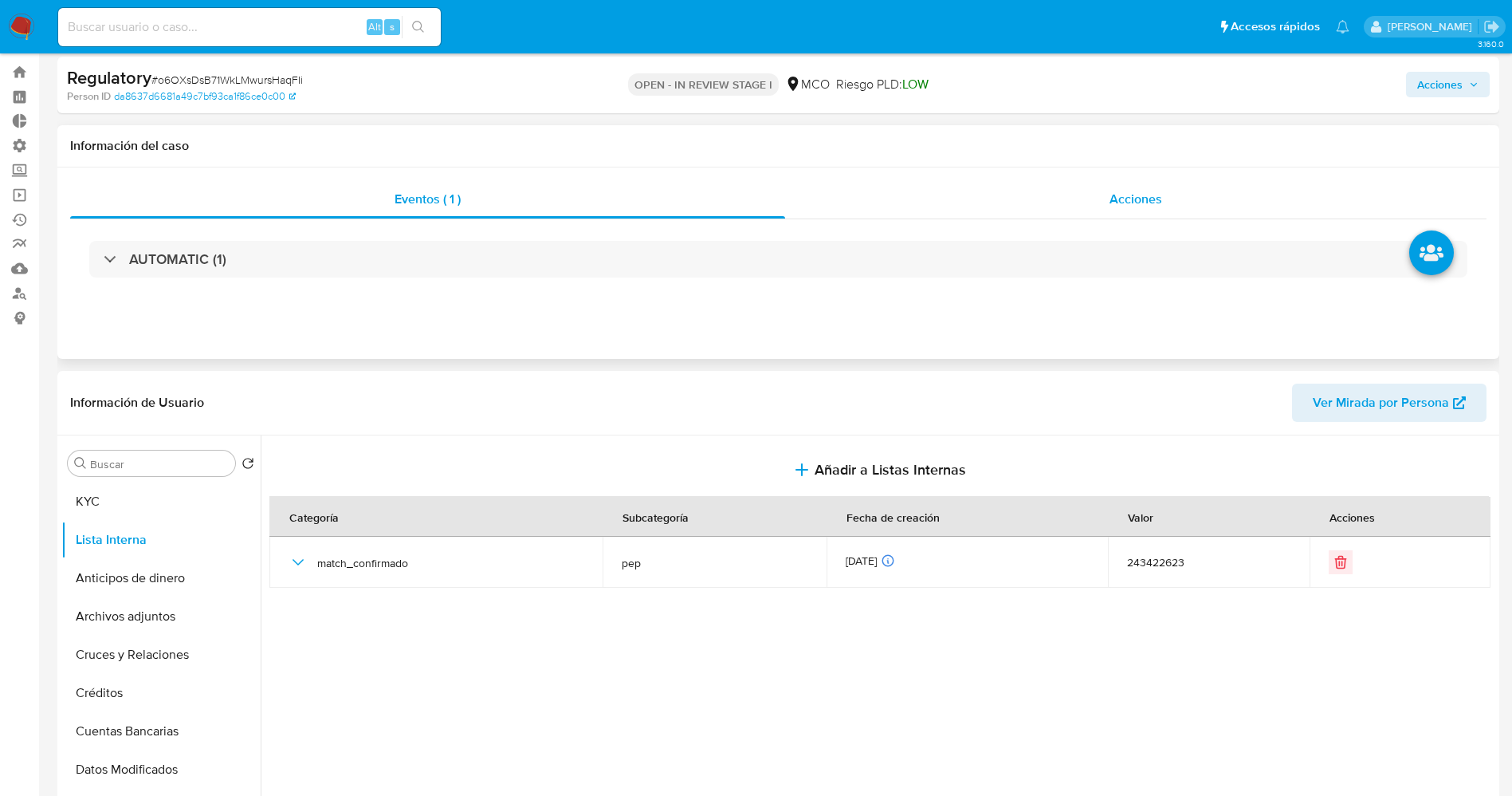
scroll to position [0, 0]
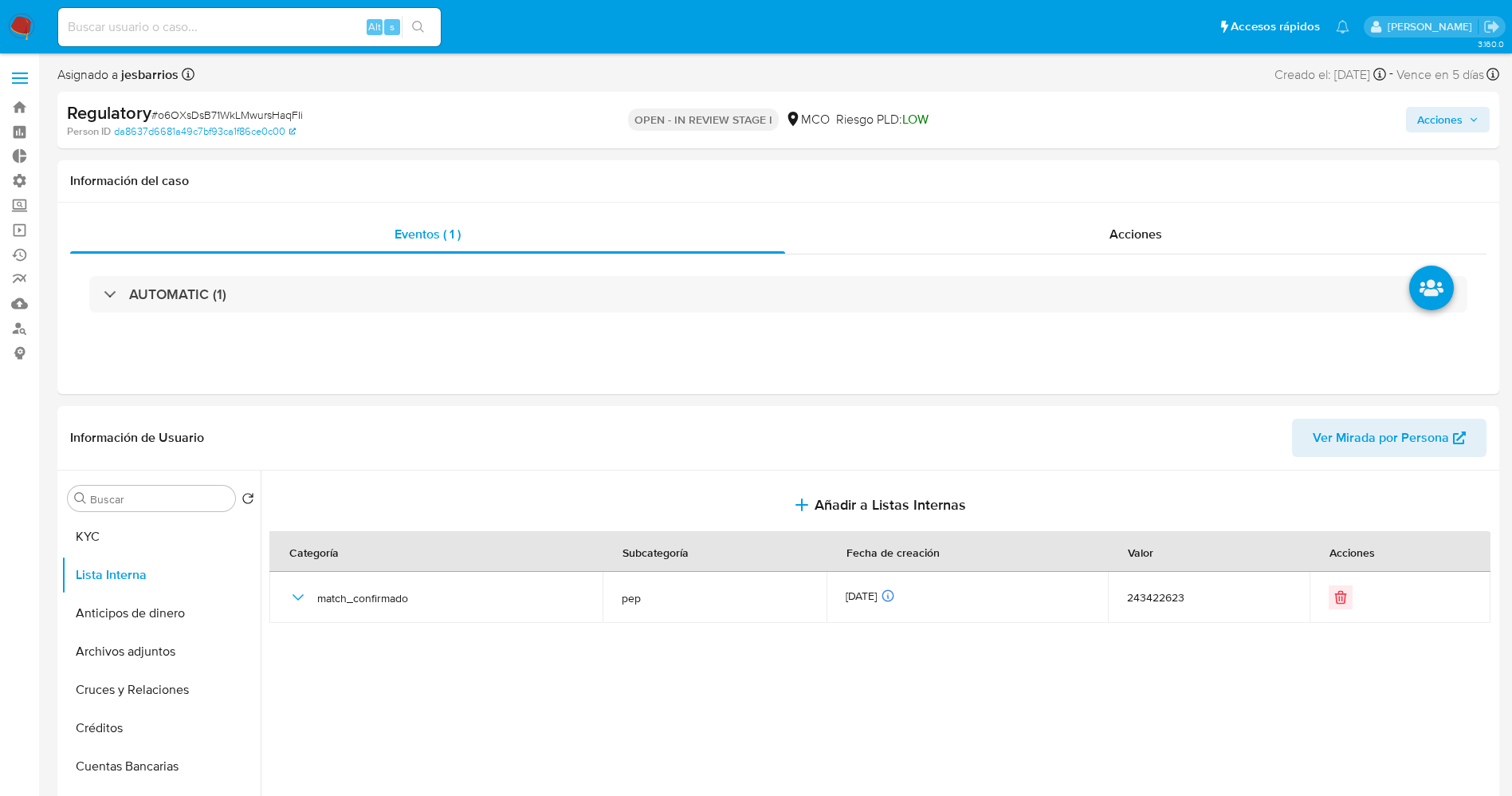
click at [1456, 109] on span "Acciones" at bounding box center [1439, 119] width 45 height 25
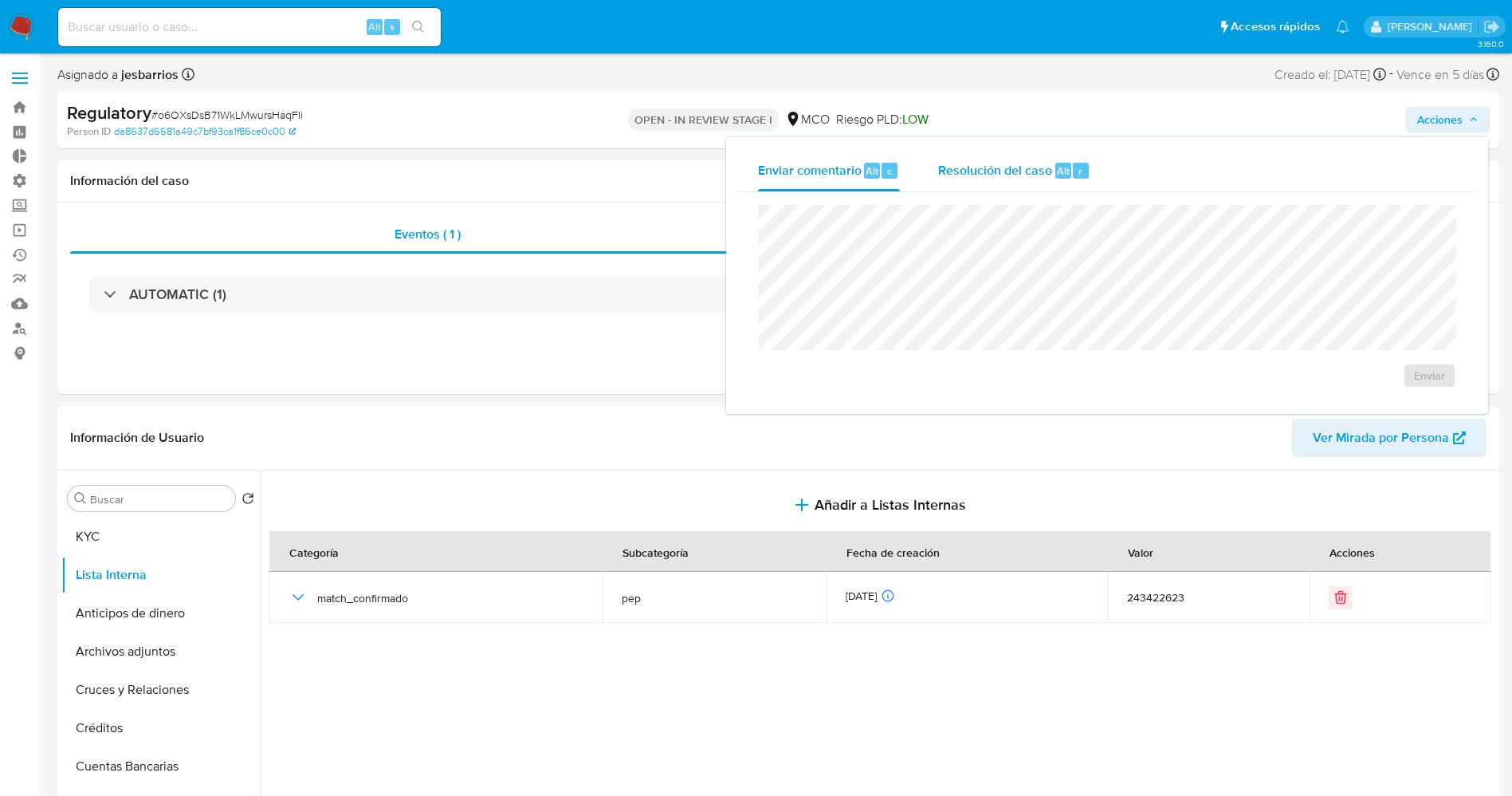
click at [994, 168] on span "Resolución del caso" at bounding box center [994, 169] width 114 height 18
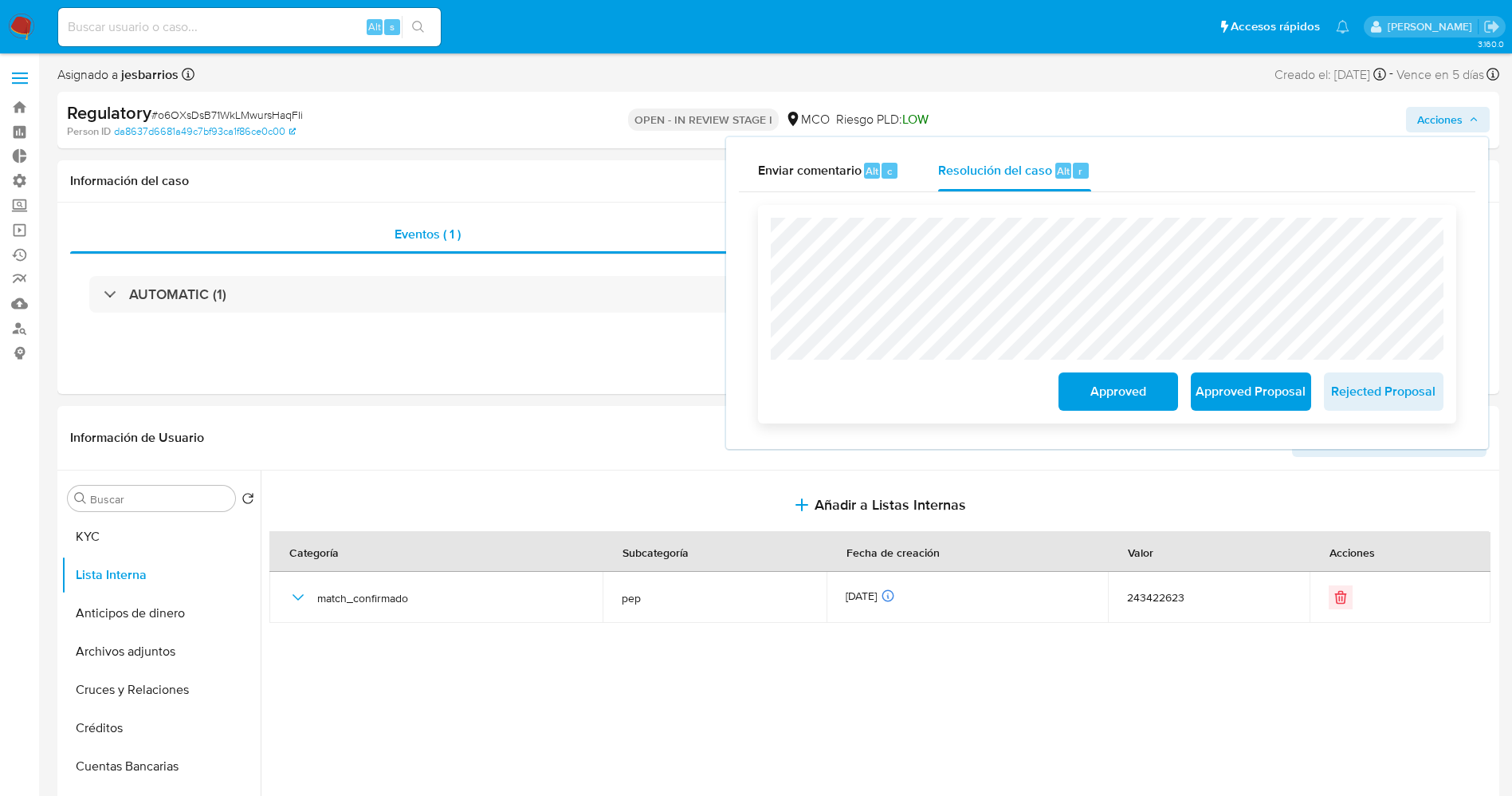
click at [1245, 397] on span "Approved Proposal" at bounding box center [1251, 391] width 78 height 35
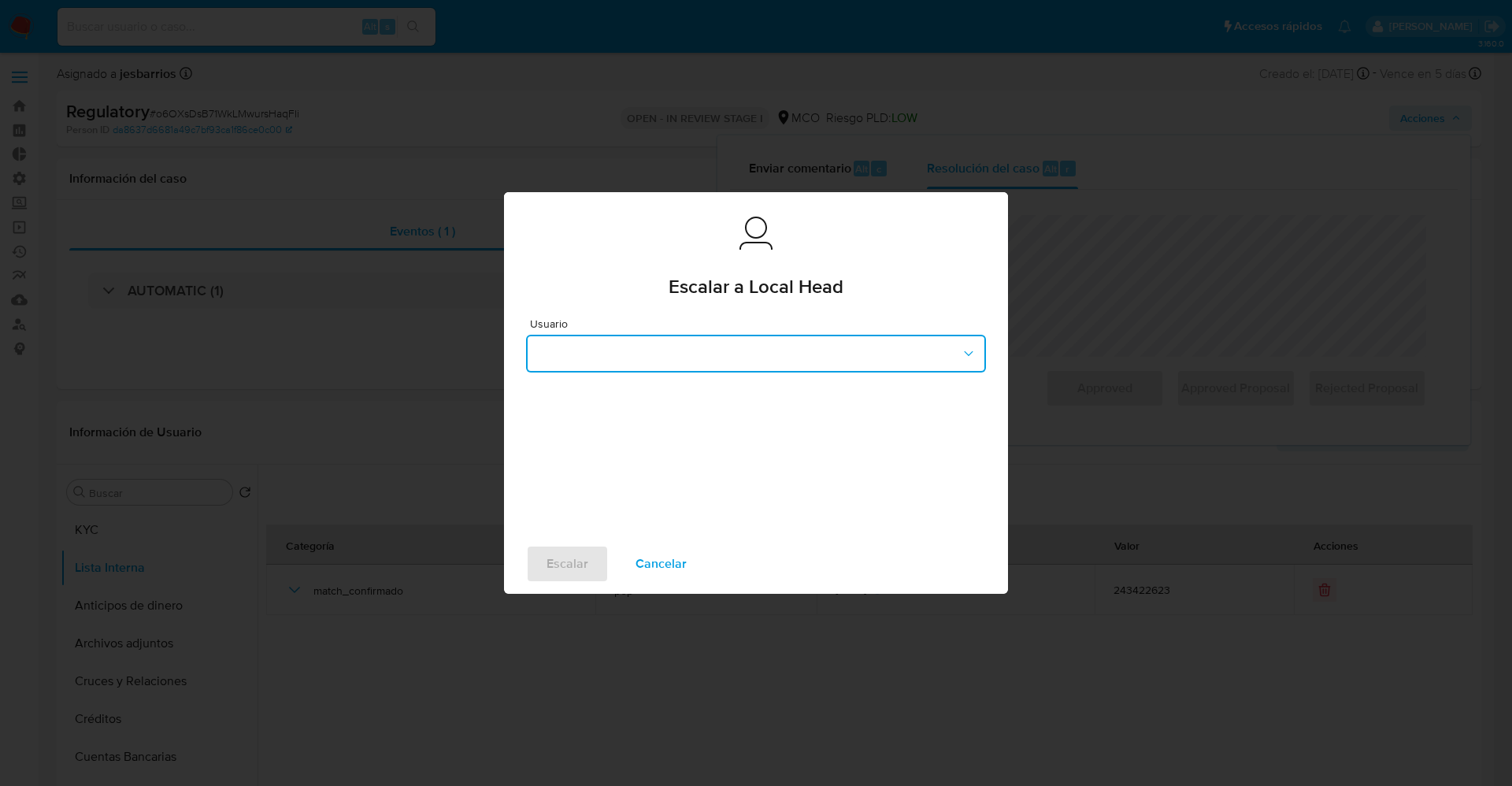
click at [663, 353] on button "button" at bounding box center [756, 354] width 460 height 38
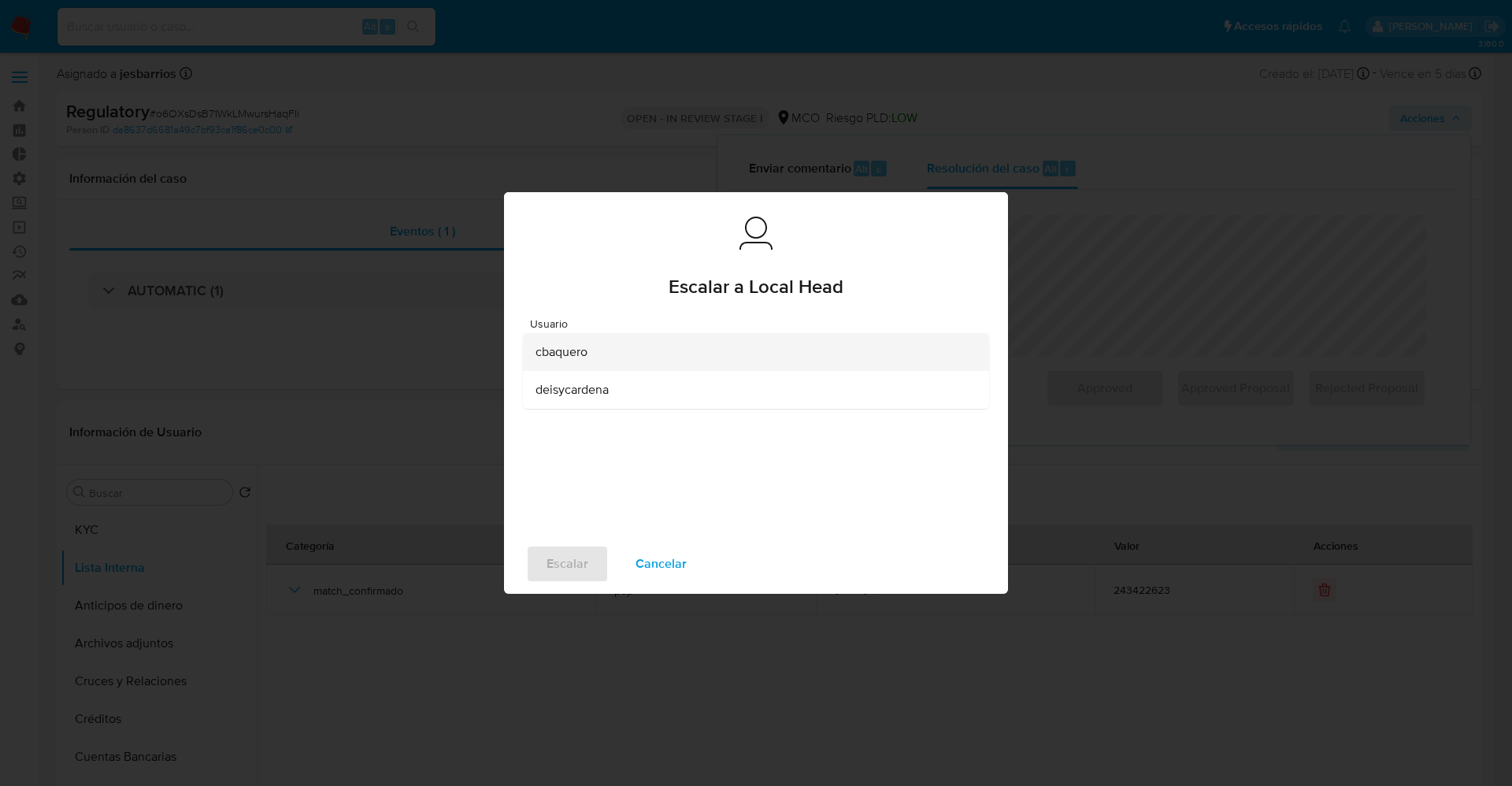
click at [607, 348] on div "cbaquero" at bounding box center [751, 352] width 432 height 38
click at [578, 561] on span "Escalar" at bounding box center [567, 564] width 42 height 34
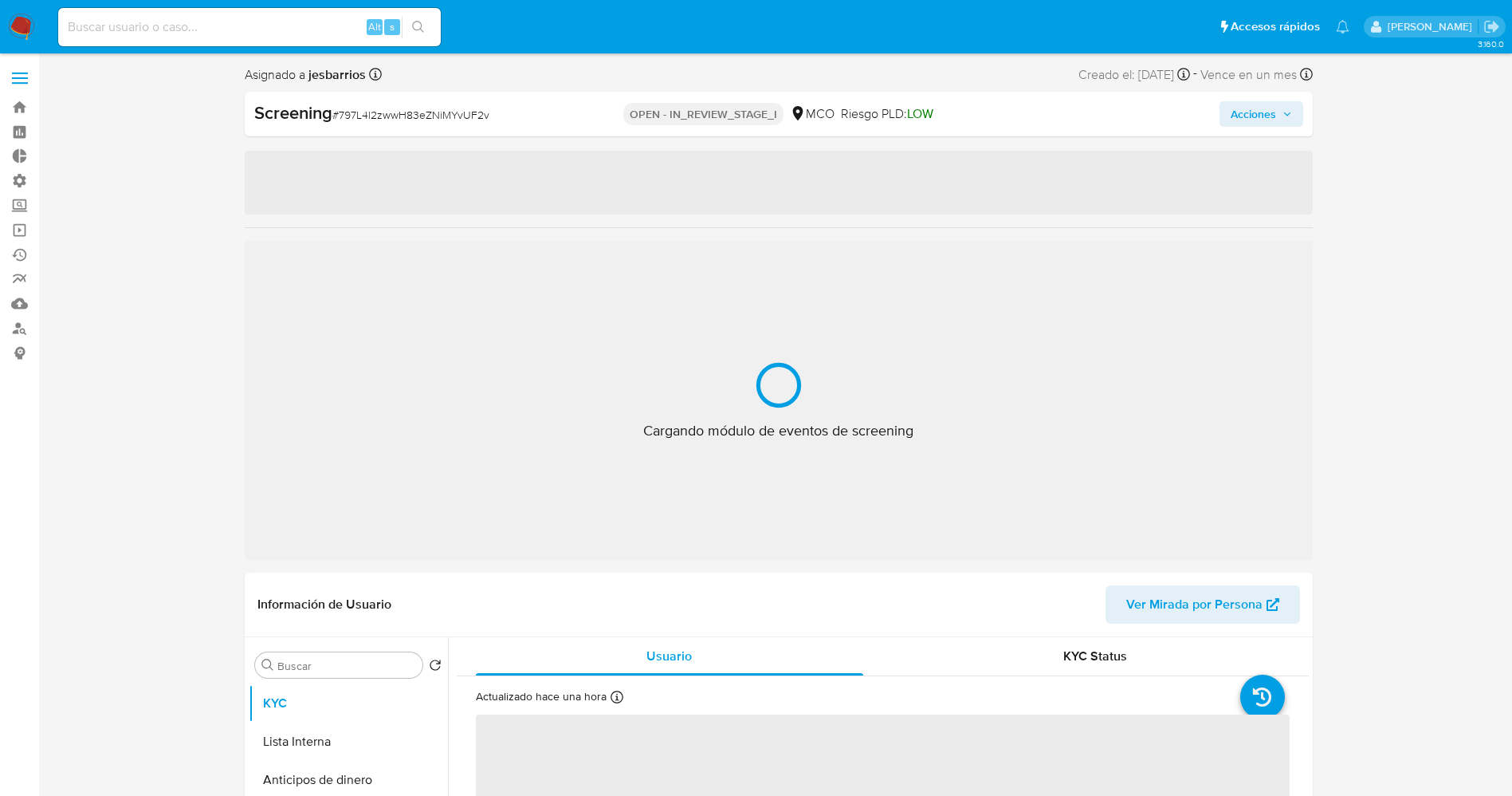
select select "10"
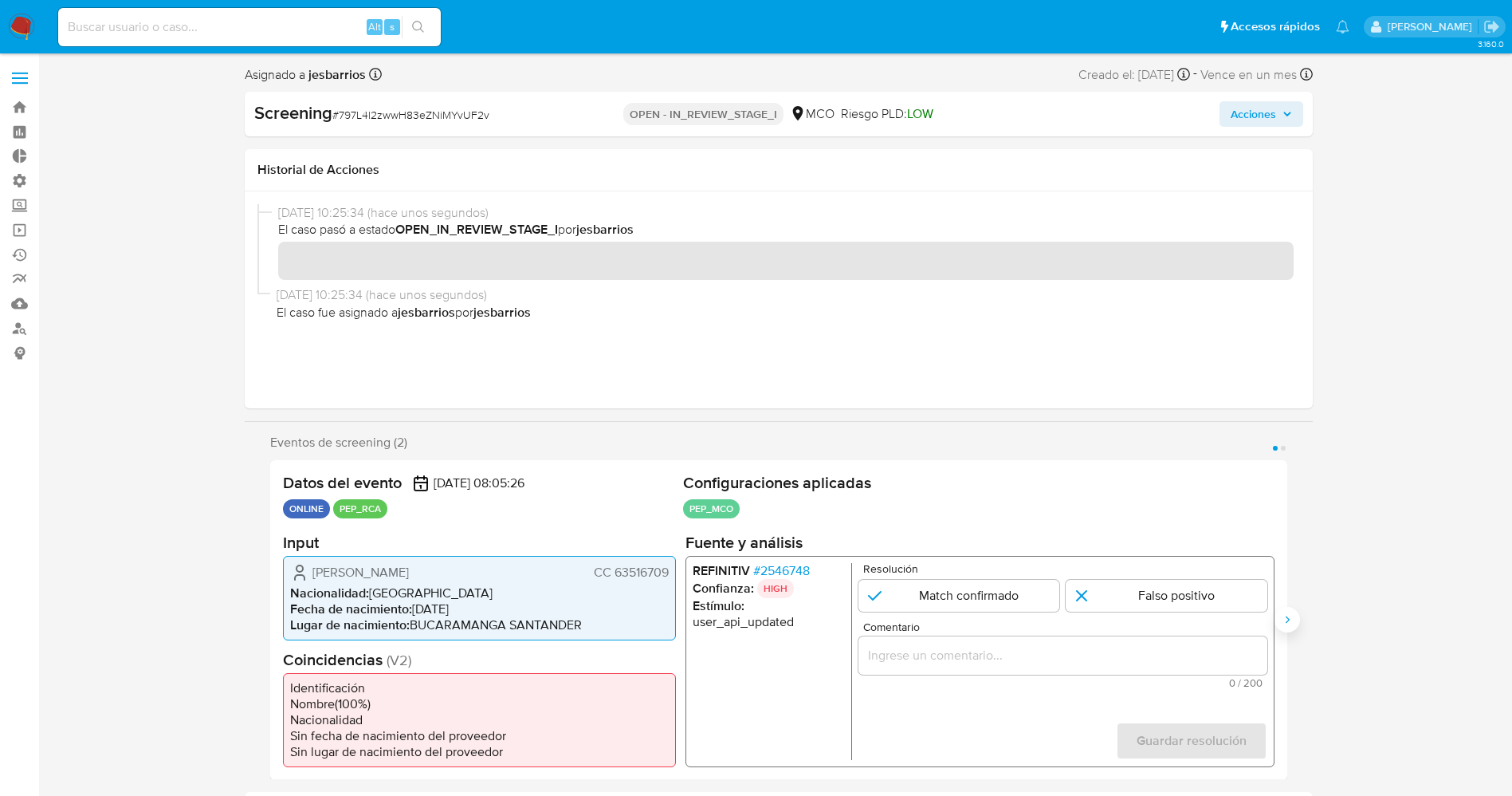
click at [1290, 614] on icon "Siguiente" at bounding box center [1286, 620] width 13 height 13
click at [272, 620] on icon "Anterior" at bounding box center [270, 620] width 13 height 13
click at [771, 564] on span "# 2546748" at bounding box center [780, 570] width 56 height 16
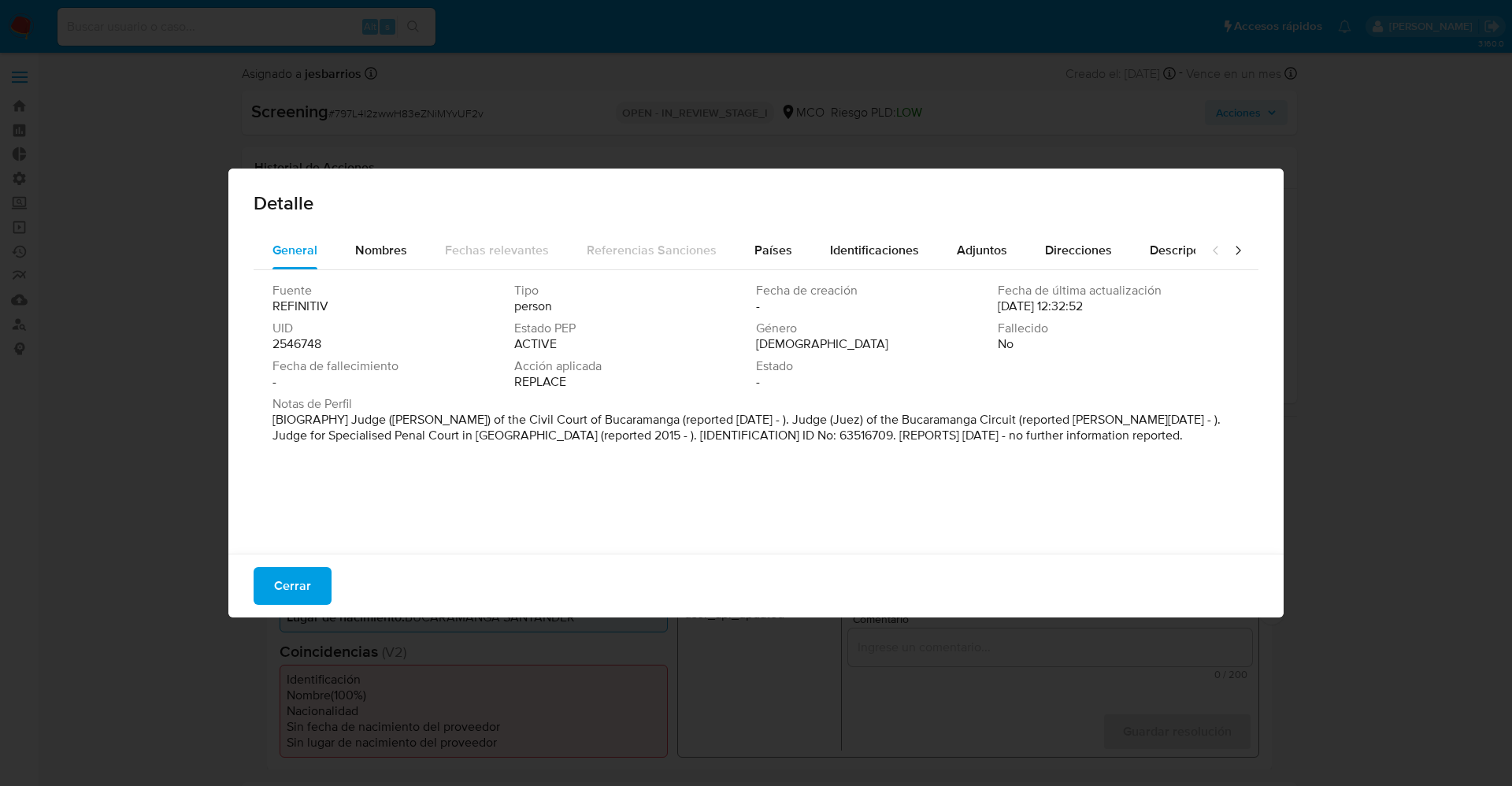
drag, startPoint x: 352, startPoint y: 425, endPoint x: 1079, endPoint y: 456, distance: 727.7
click at [1079, 456] on div "Fuente REFINITIV Tipo person Fecha de creación - Fecha de última actualización …" at bounding box center [755, 408] width 1005 height 275
click at [395, 258] on span "Nombres" at bounding box center [381, 250] width 52 height 18
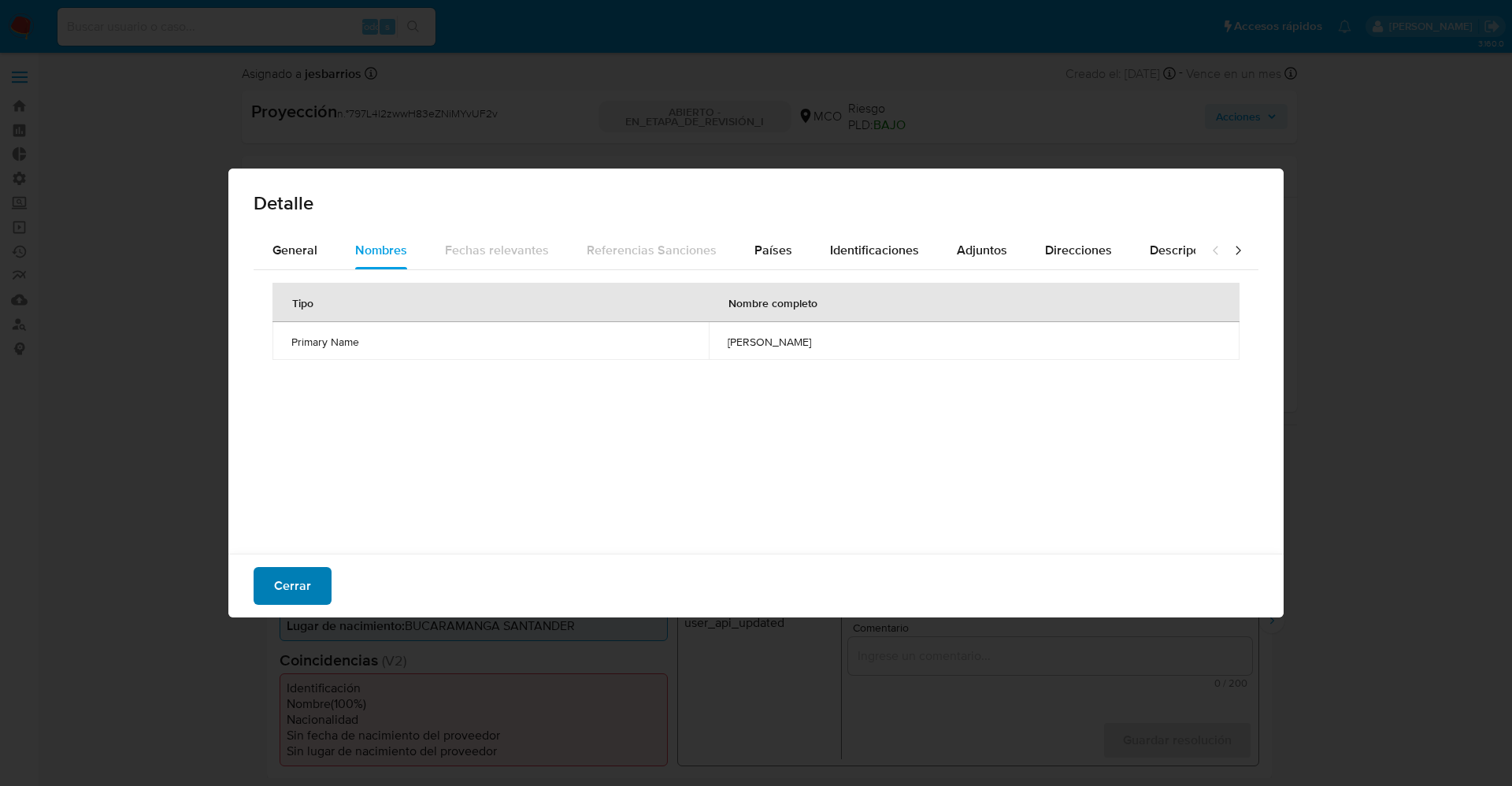
click at [274, 586] on span "Cerrar" at bounding box center [292, 585] width 37 height 34
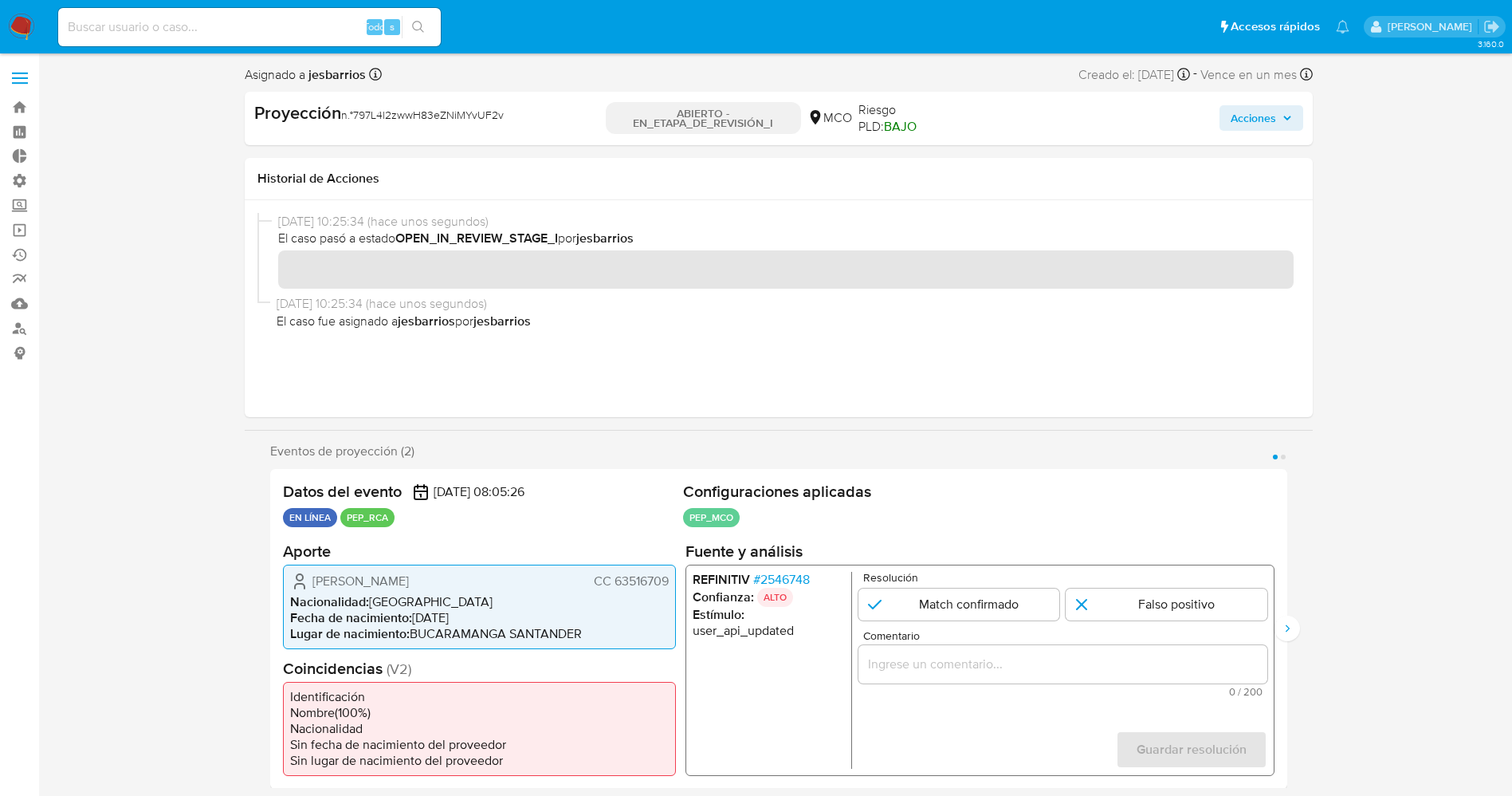
drag, startPoint x: 305, startPoint y: 573, endPoint x: 465, endPoint y: 567, distance: 160.1
click at [465, 567] on div "[PERSON_NAME] CC 63516709 Nacionalidad : [DEMOGRAPHIC_DATA] Fecha de nacimiento…" at bounding box center [479, 606] width 393 height 84
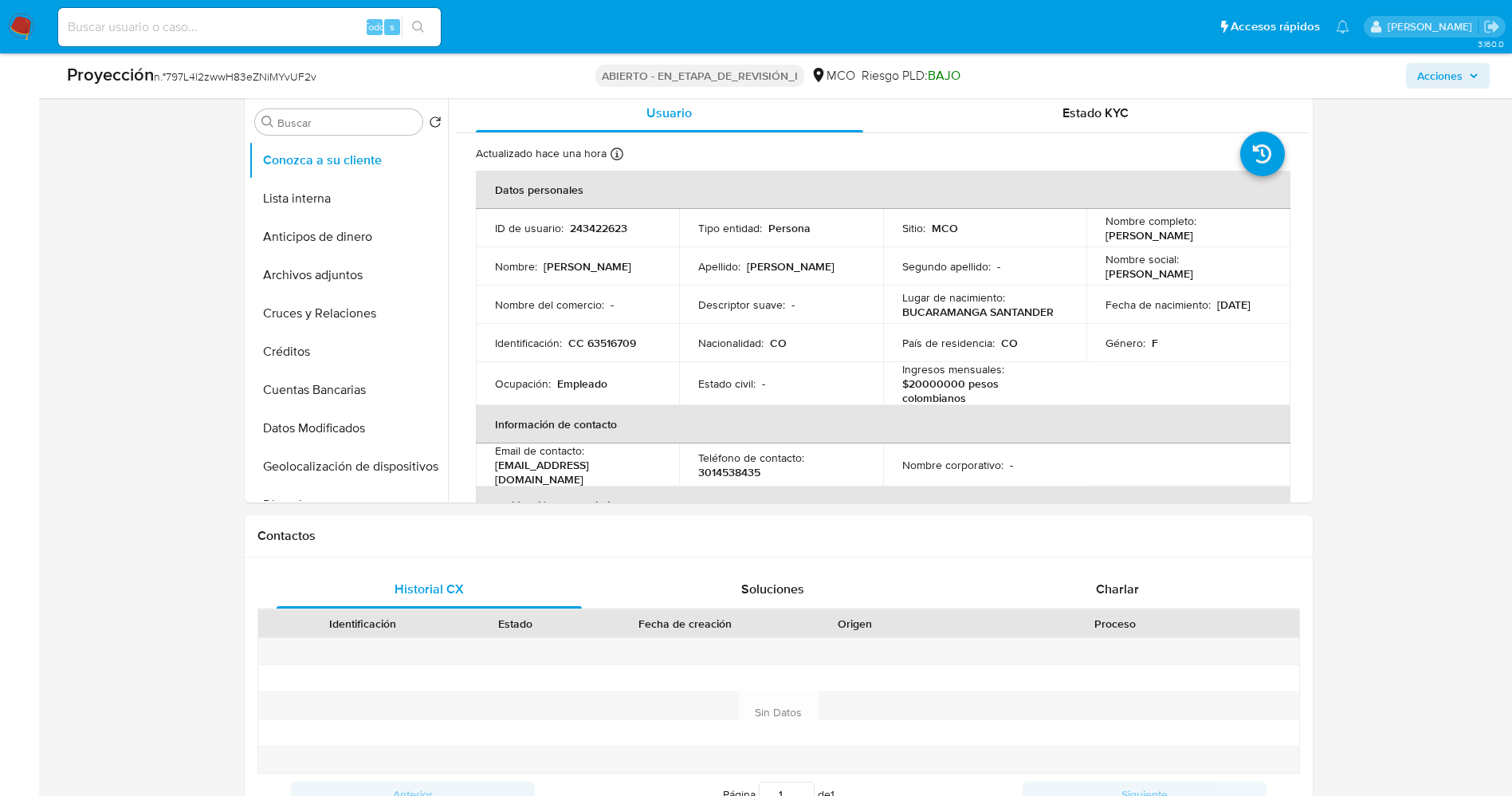
scroll to position [708, 0]
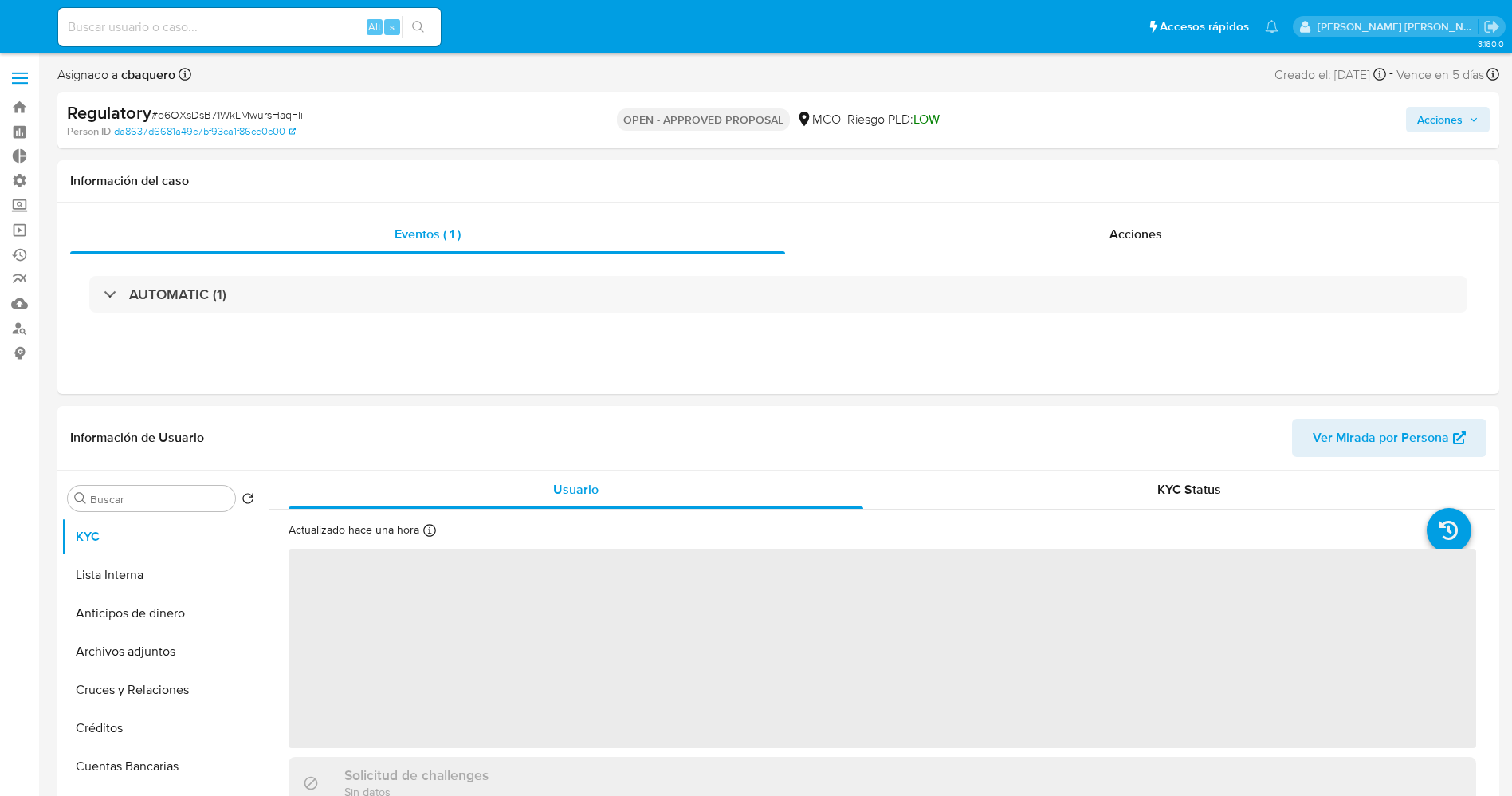
select select "10"
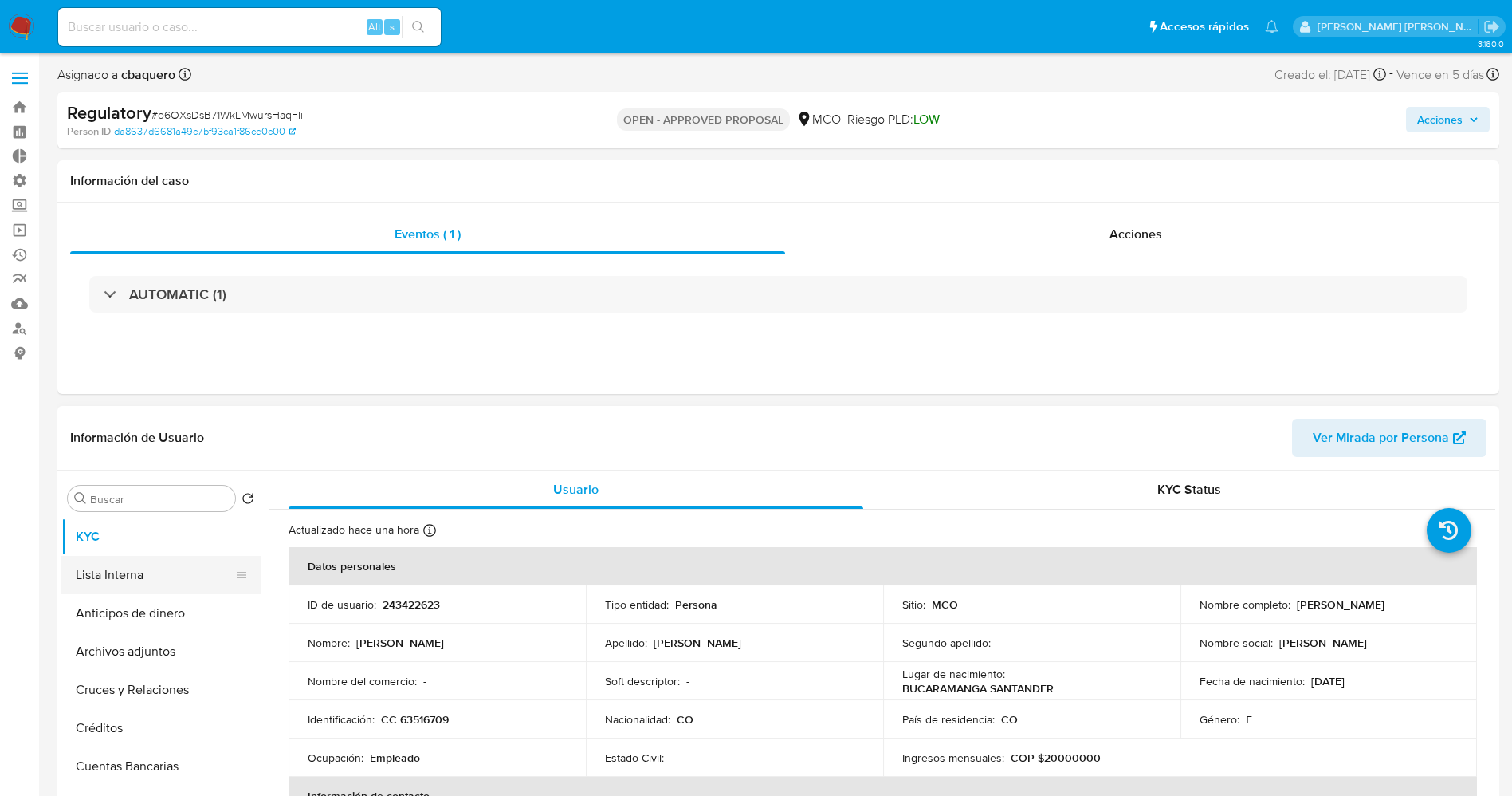
click at [164, 557] on button "Lista Interna" at bounding box center [155, 575] width 187 height 38
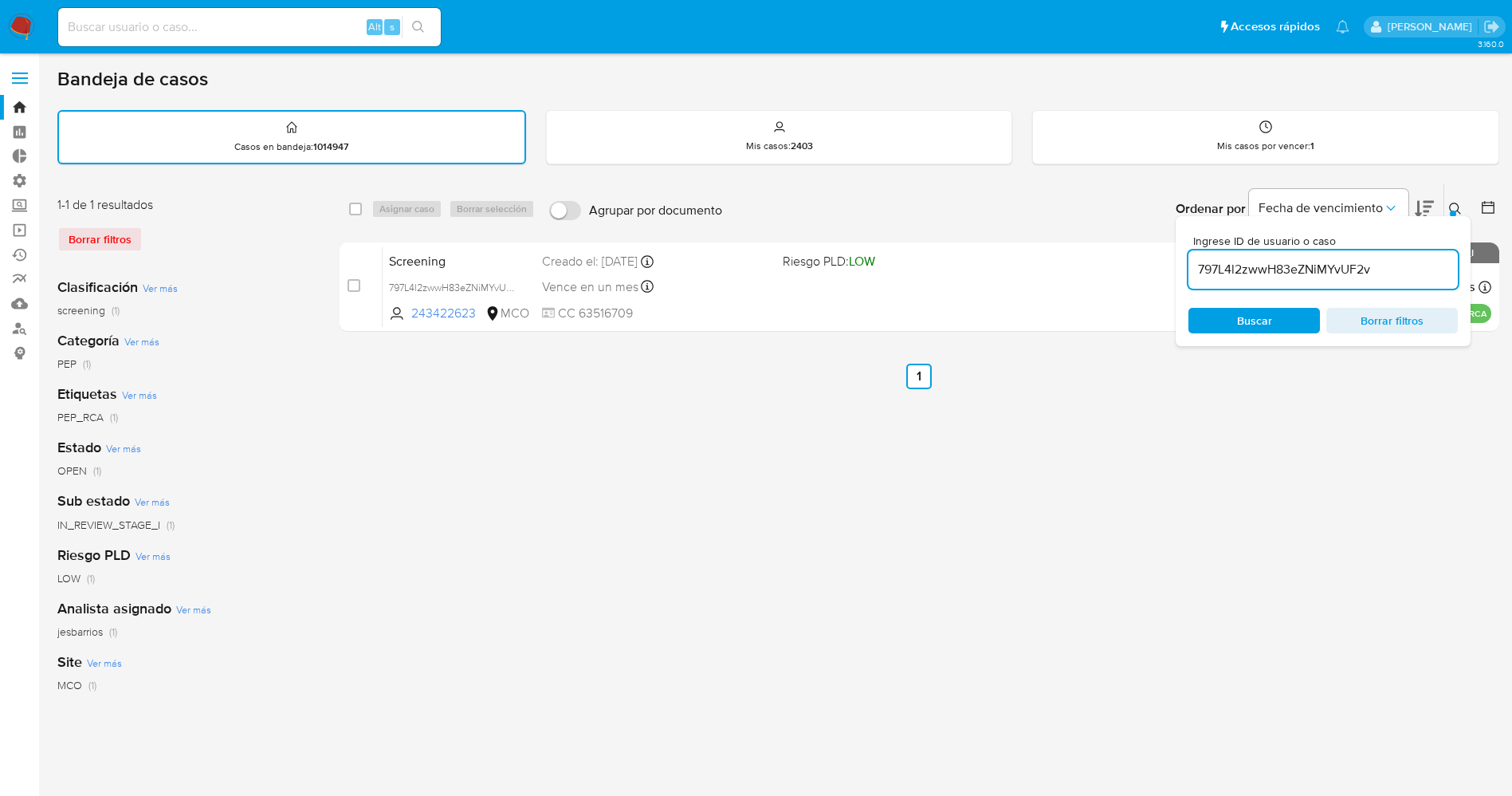
click at [15, 31] on img at bounding box center [21, 27] width 27 height 27
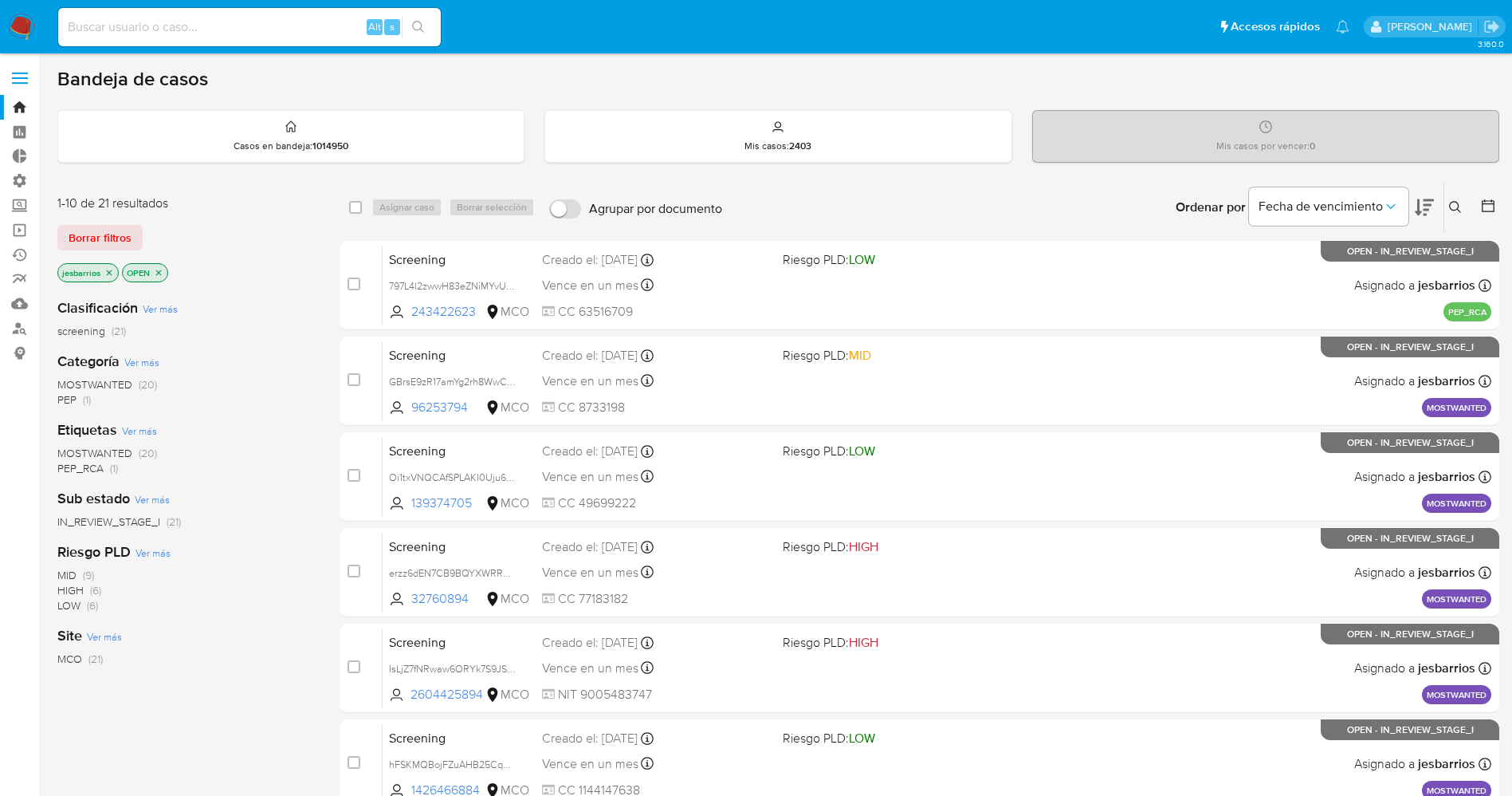
scroll to position [521, 0]
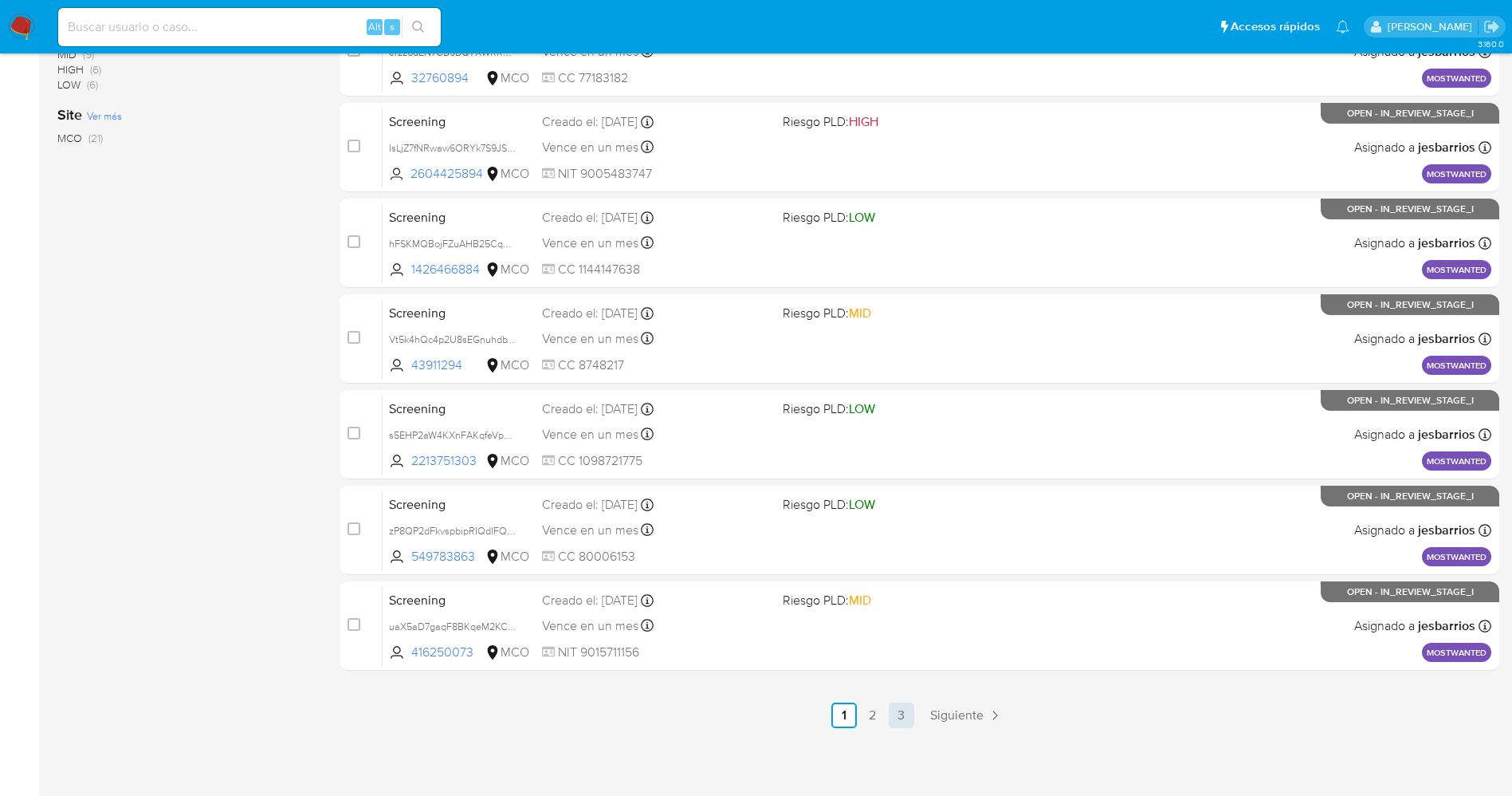
click at [906, 718] on link "3" at bounding box center [901, 714] width 25 height 25
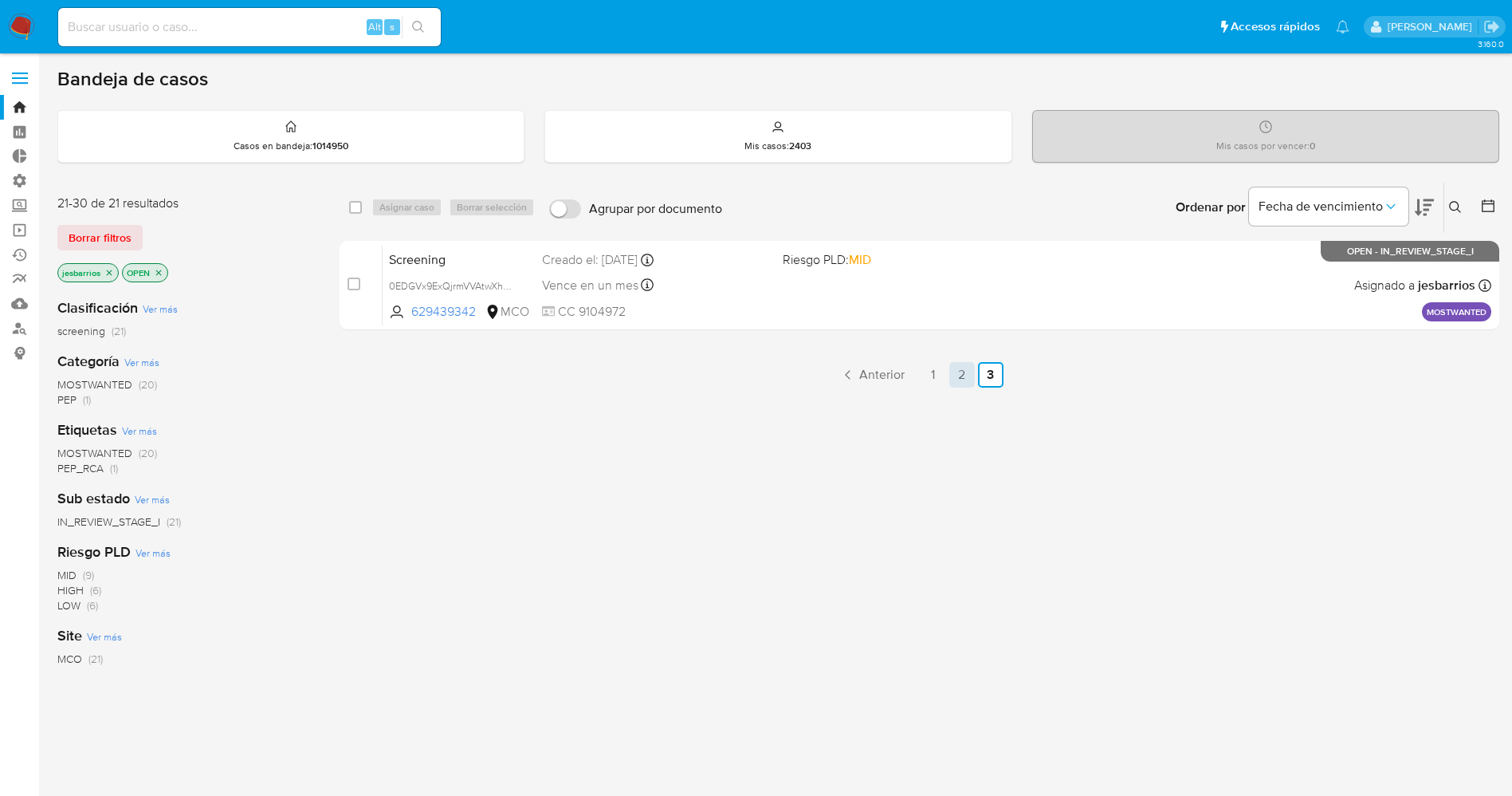
click at [963, 369] on link "2" at bounding box center [961, 375] width 25 height 25
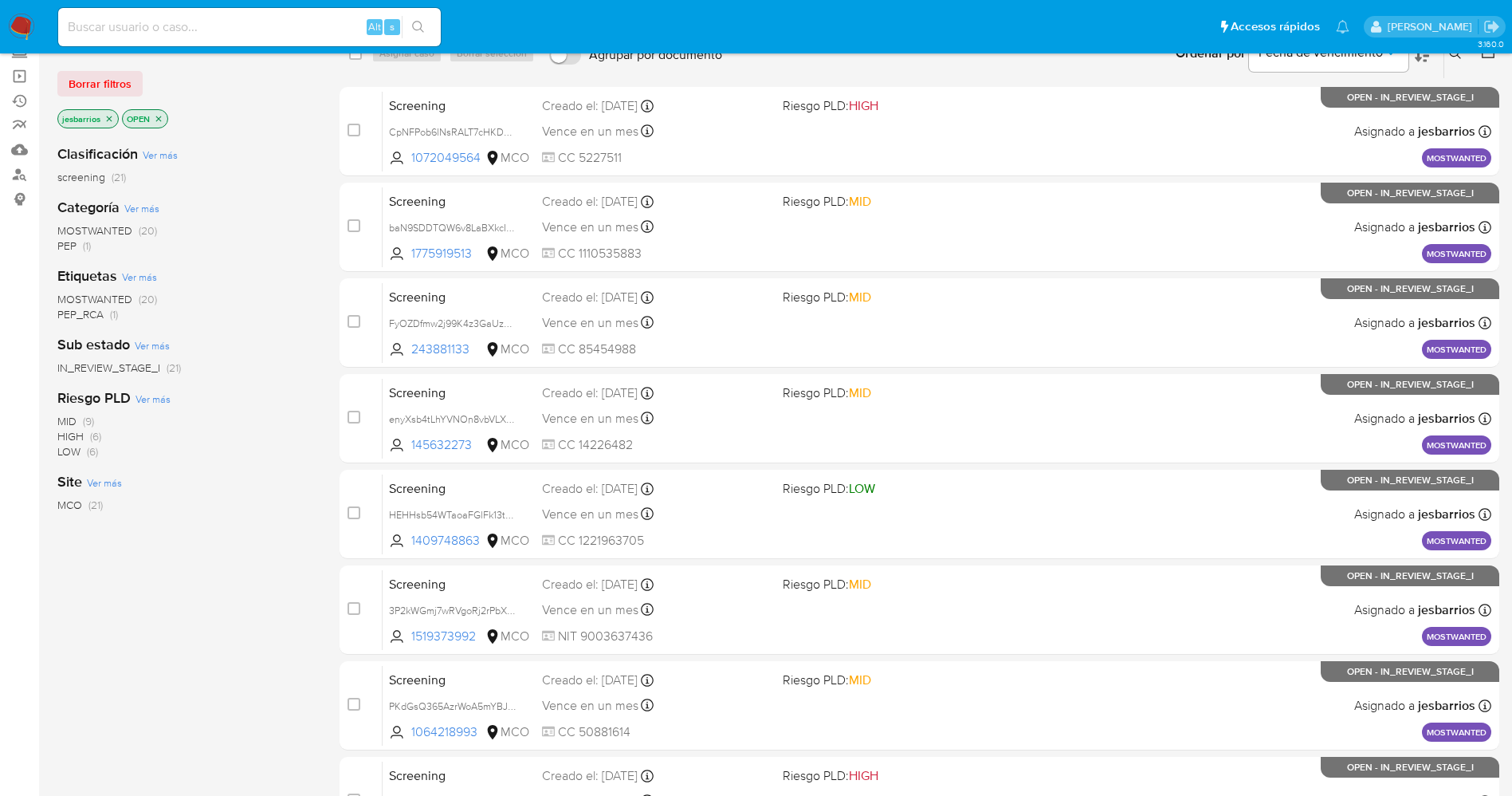
scroll to position [521, 0]
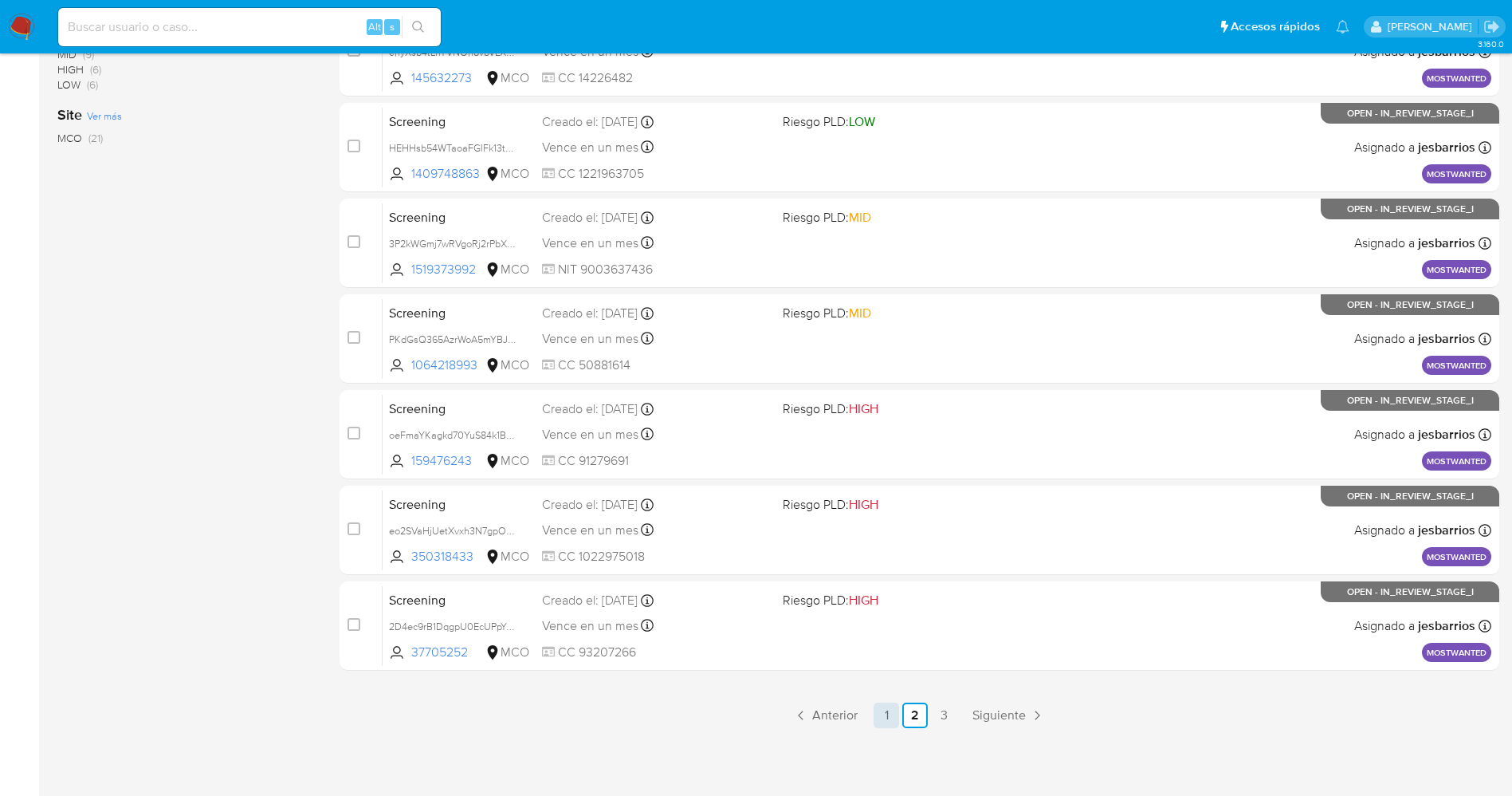
click at [881, 717] on link "1" at bounding box center [886, 714] width 25 height 25
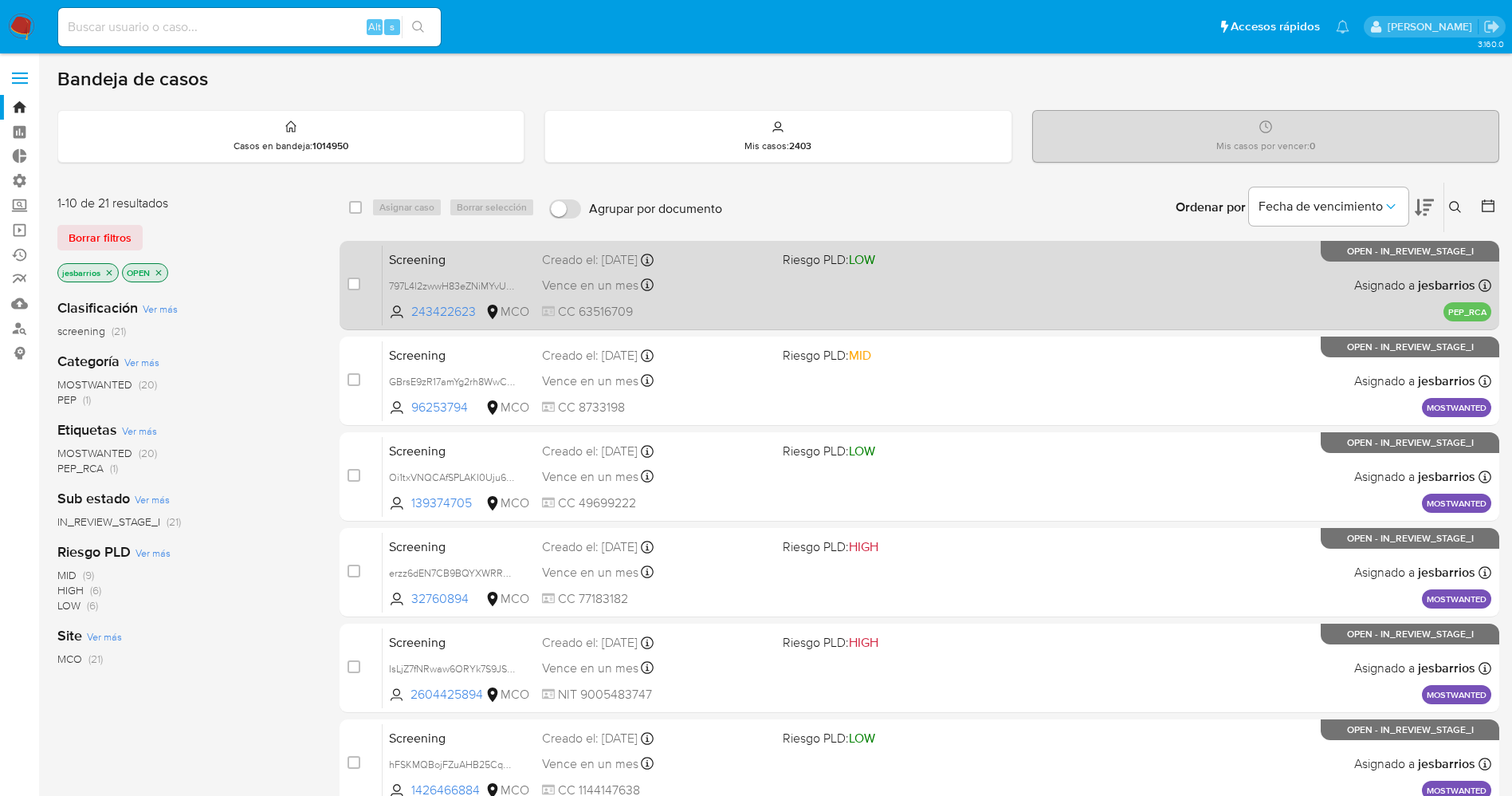
click at [864, 253] on span "LOW" at bounding box center [862, 259] width 26 height 18
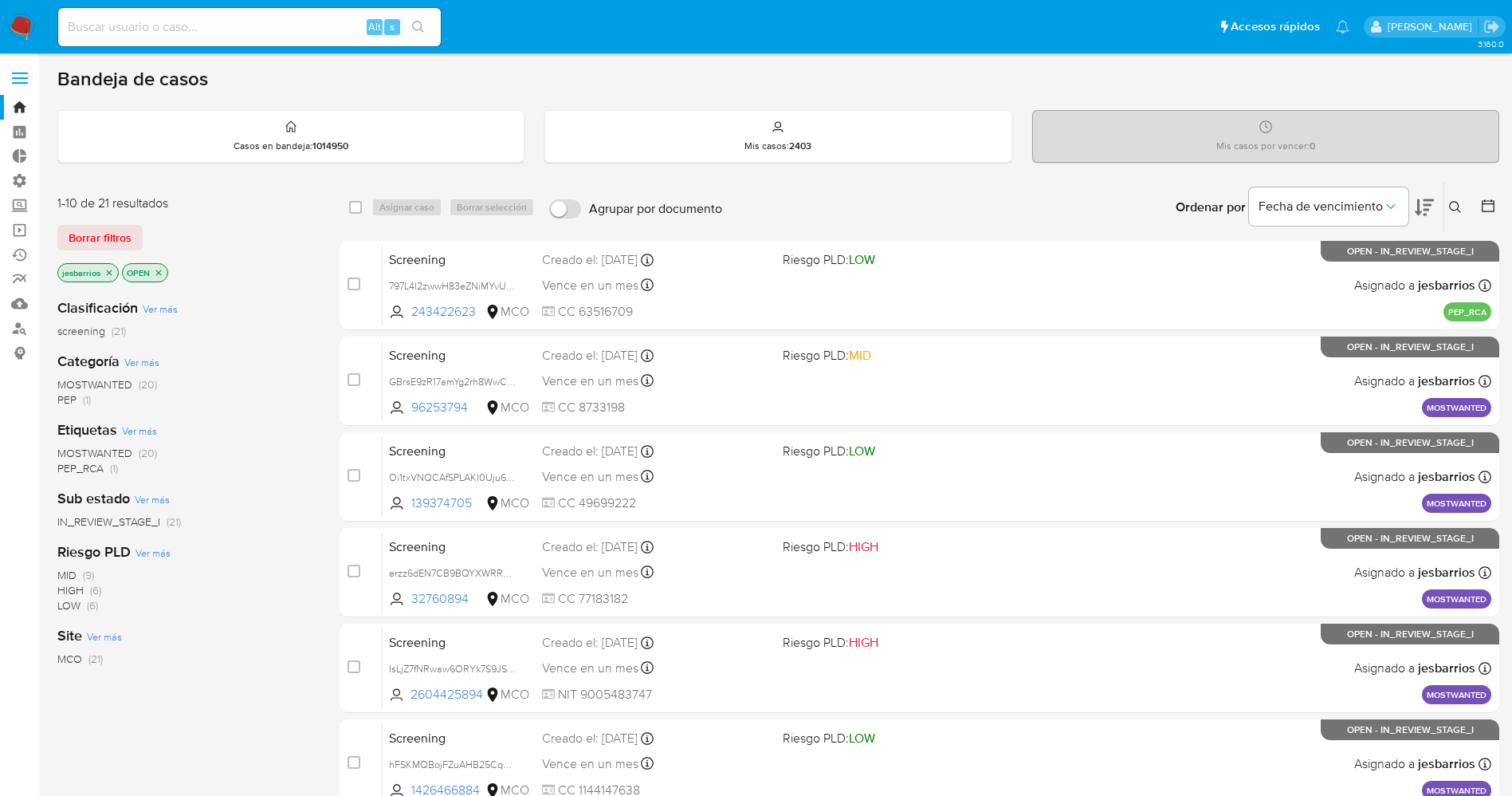
click at [24, 19] on img at bounding box center [21, 27] width 27 height 27
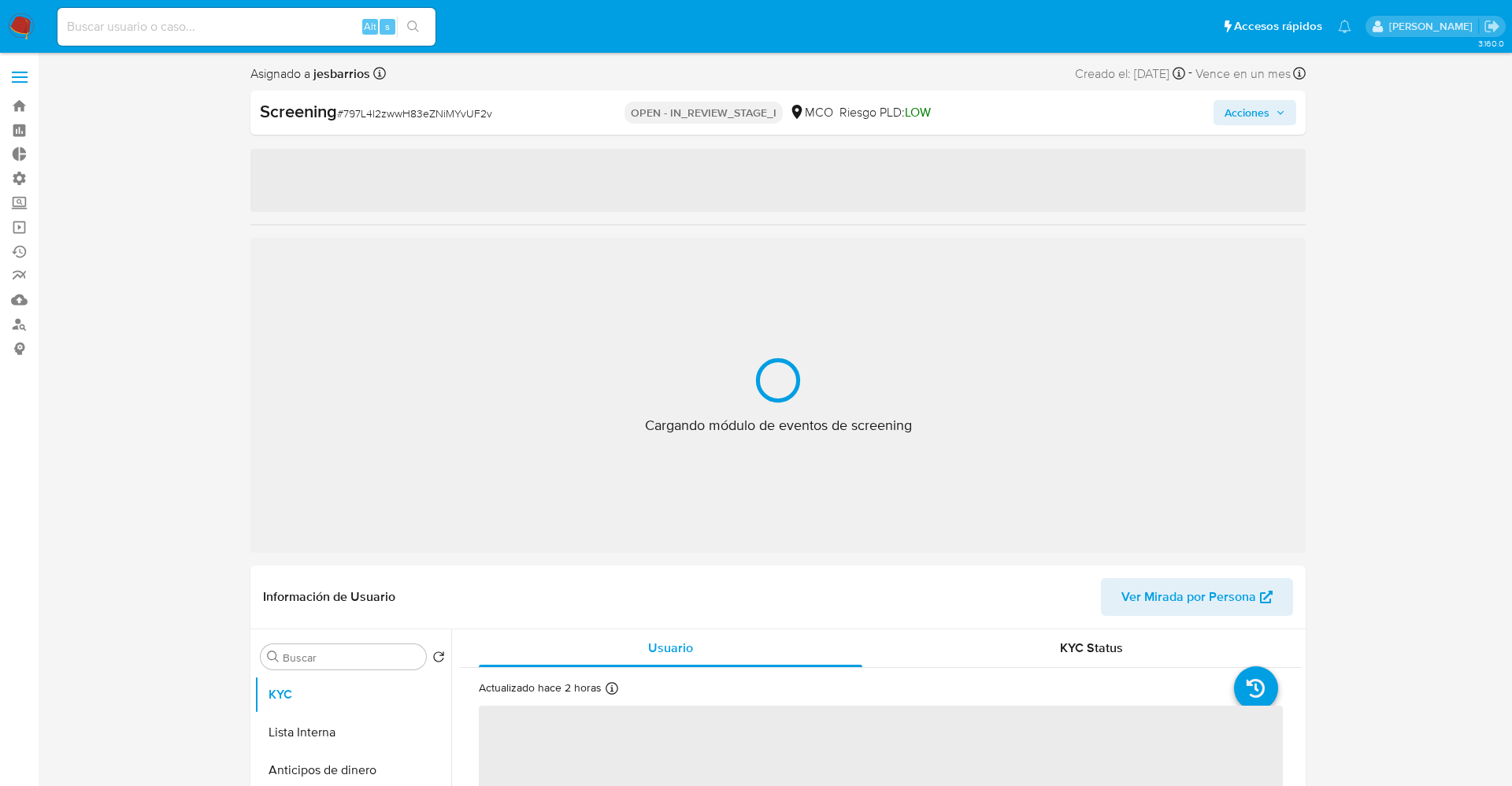
select select "10"
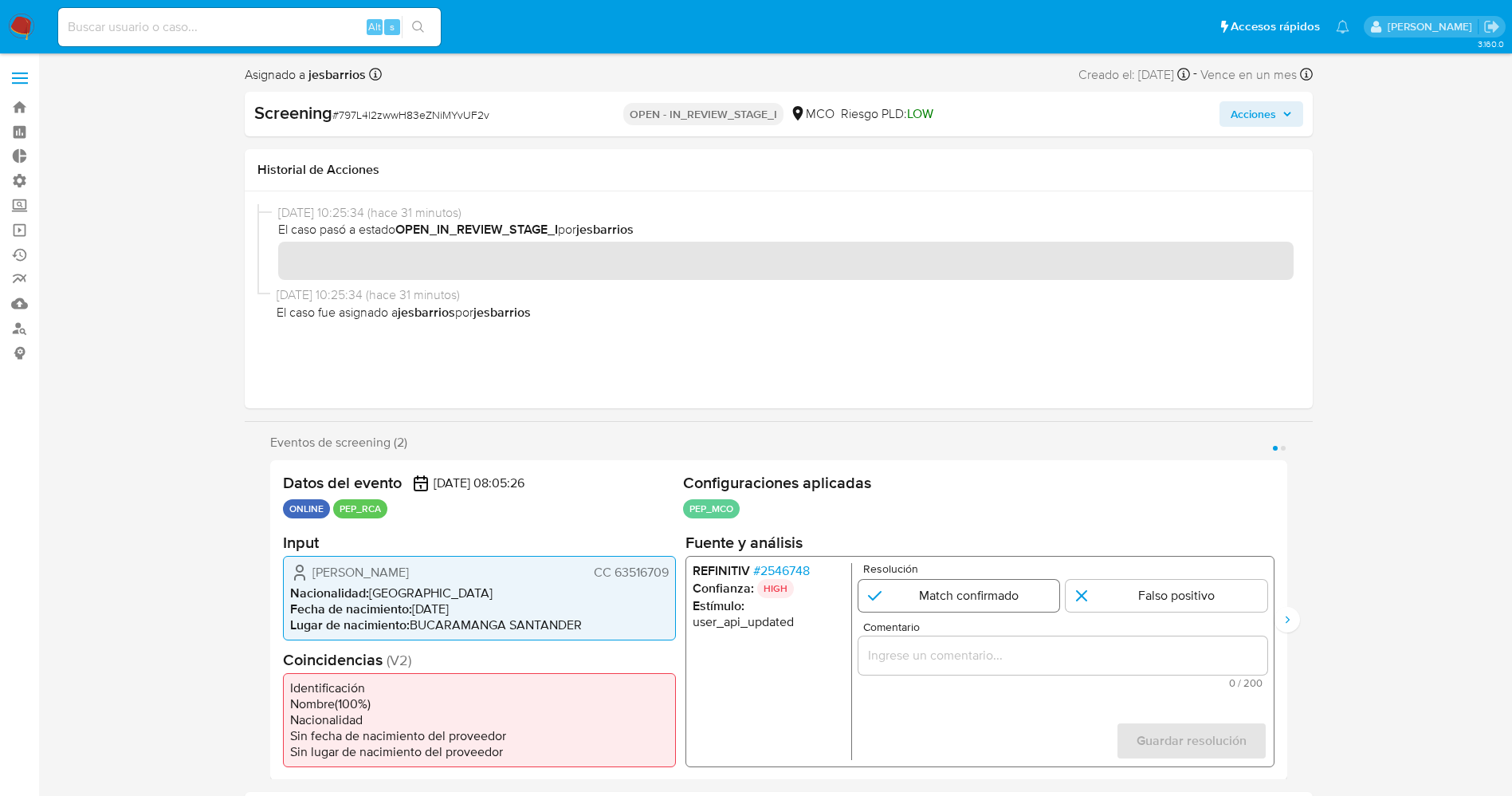
click at [971, 604] on input "1 de 2" at bounding box center [958, 594] width 201 height 32
radio input "true"
click at [979, 648] on input "Comentario" at bounding box center [1061, 654] width 409 height 21
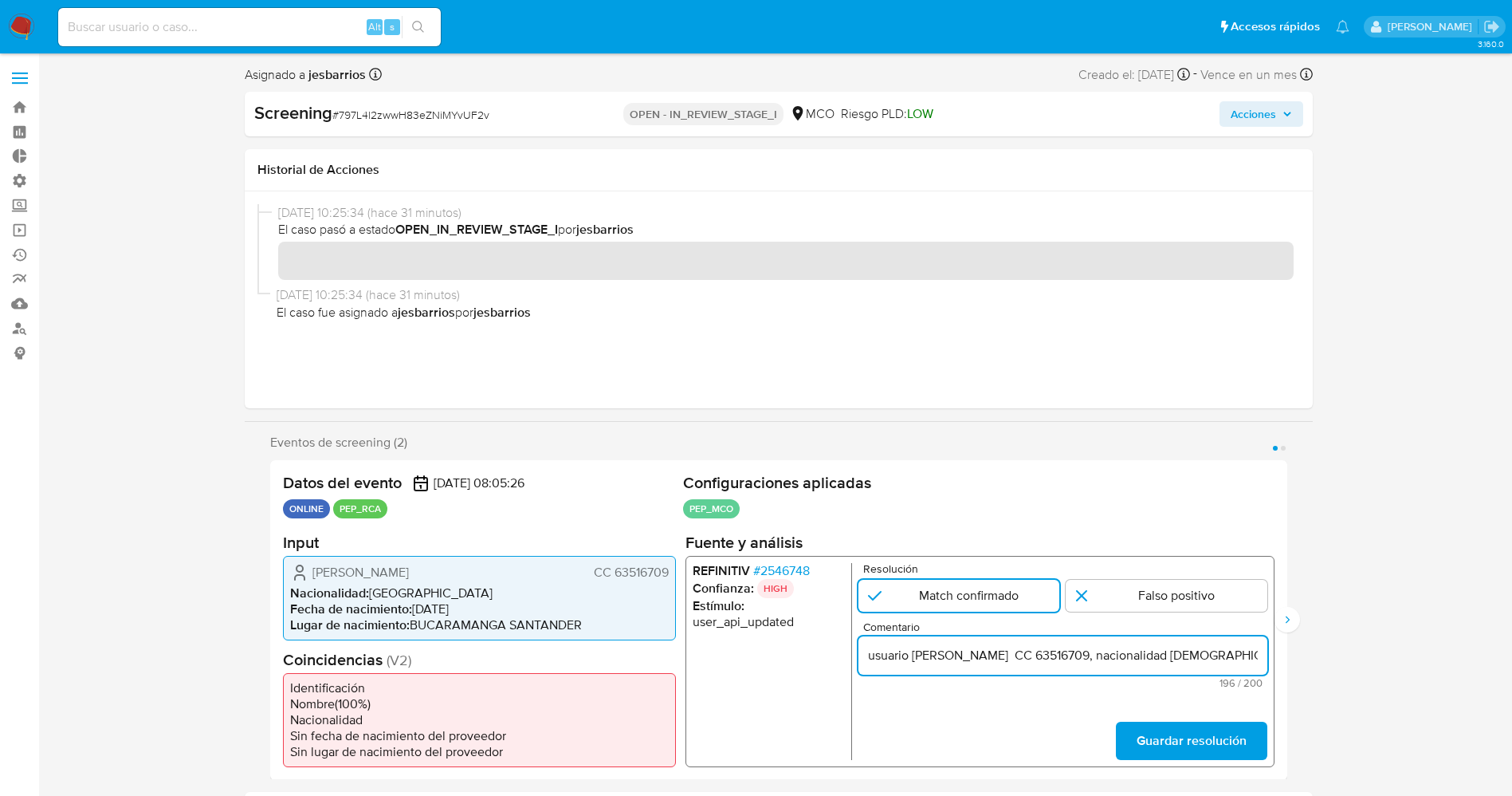
drag, startPoint x: 910, startPoint y: 656, endPoint x: 921, endPoint y: 659, distance: 11.4
click at [921, 659] on input "usuario [PERSON_NAME] CC 63516709, nacionalidad [DEMOGRAPHIC_DATA], por coincid…" at bounding box center [1061, 654] width 409 height 21
click at [878, 660] on input "usuario [PERSON_NAME] CC 63516709, nacionalidad [DEMOGRAPHIC_DATA], por coincid…" at bounding box center [1061, 654] width 409 height 21
drag, startPoint x: 982, startPoint y: 650, endPoint x: 1113, endPoint y: 658, distance: 131.2
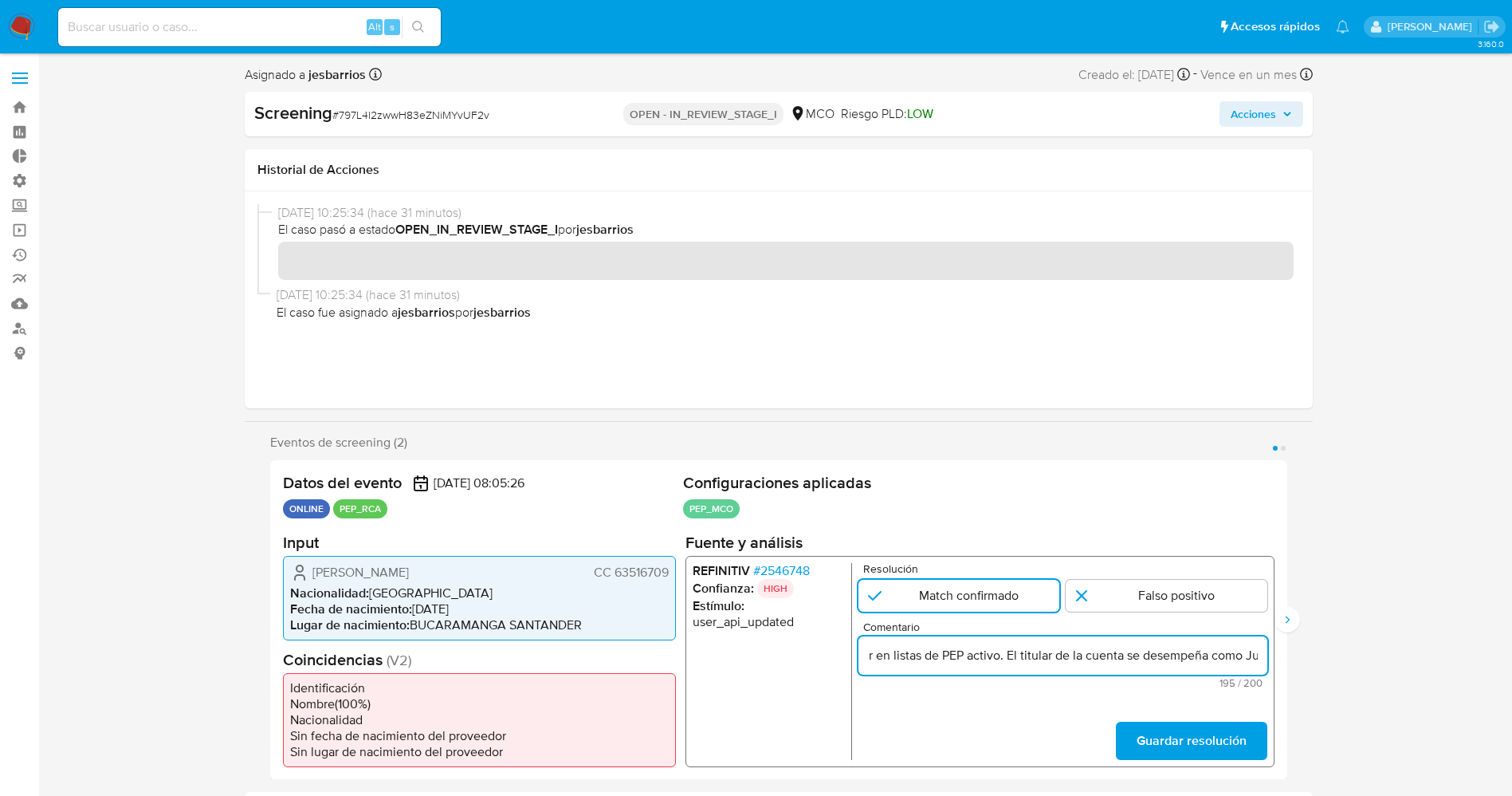
click at [1113, 658] on input "Usuario [PERSON_NAME] CC 63516709, nacionalidad [DEMOGRAPHIC_DATA], por coincid…" at bounding box center [1061, 654] width 409 height 21
type input "Usuario [PERSON_NAME] CC 63516709, nacionalidad [DEMOGRAPHIC_DATA] desempeña co…"
click at [1186, 737] on span "Guardar resolución" at bounding box center [1190, 740] width 110 height 35
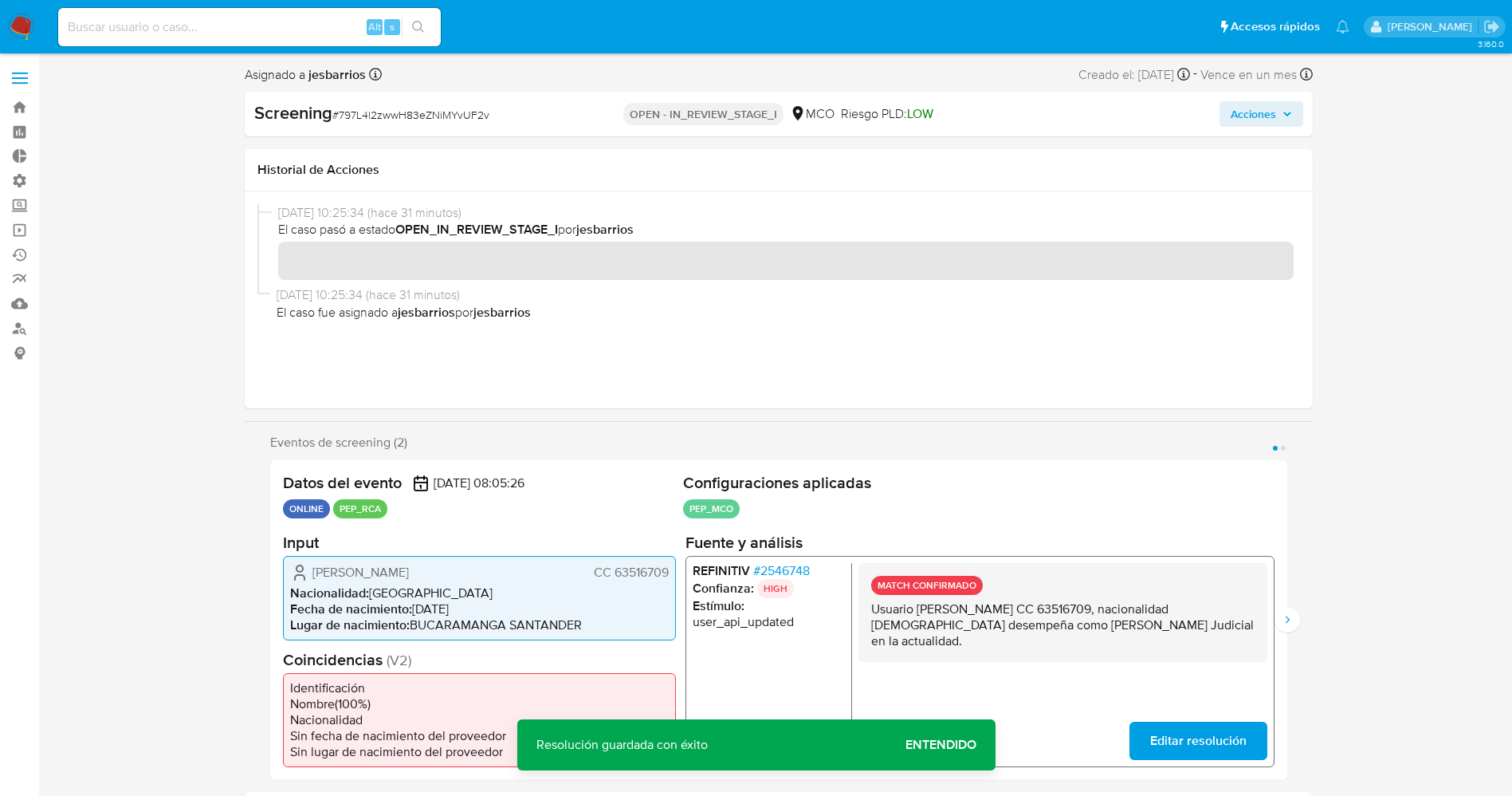
drag, startPoint x: 868, startPoint y: 605, endPoint x: 961, endPoint y: 643, distance: 100.5
click at [961, 643] on div "MATCH CONFIRMADO Usuario Maritza Castellanos Garcia CC 63516709, nacionalidad c…" at bounding box center [1061, 612] width 409 height 99
click at [1290, 616] on icon "Siguiente" at bounding box center [1286, 620] width 13 height 13
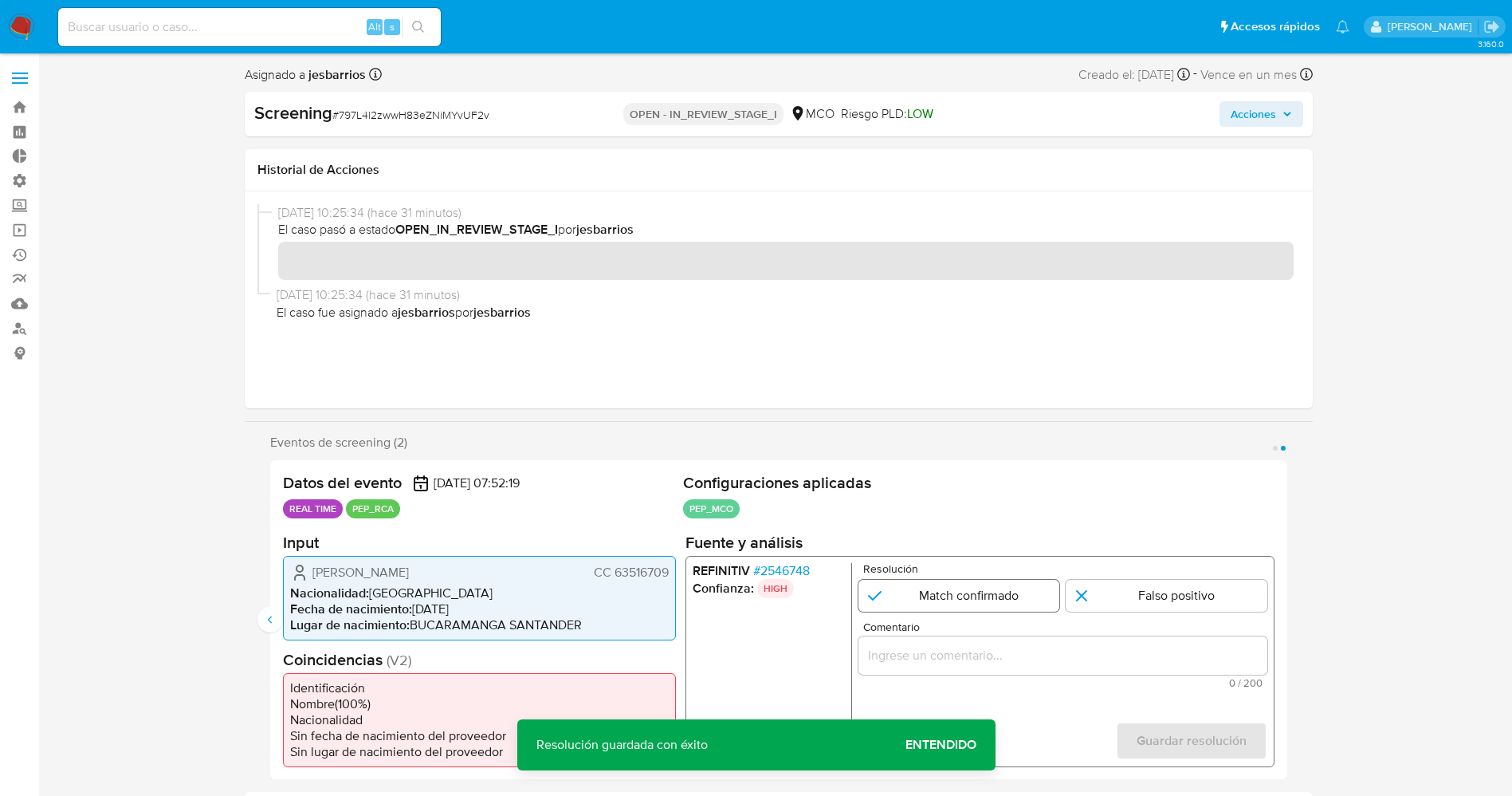
click at [1011, 594] on input "2 de 2" at bounding box center [958, 594] width 201 height 32
radio input "true"
click at [1011, 647] on input "Comentario" at bounding box center [1061, 654] width 409 height 21
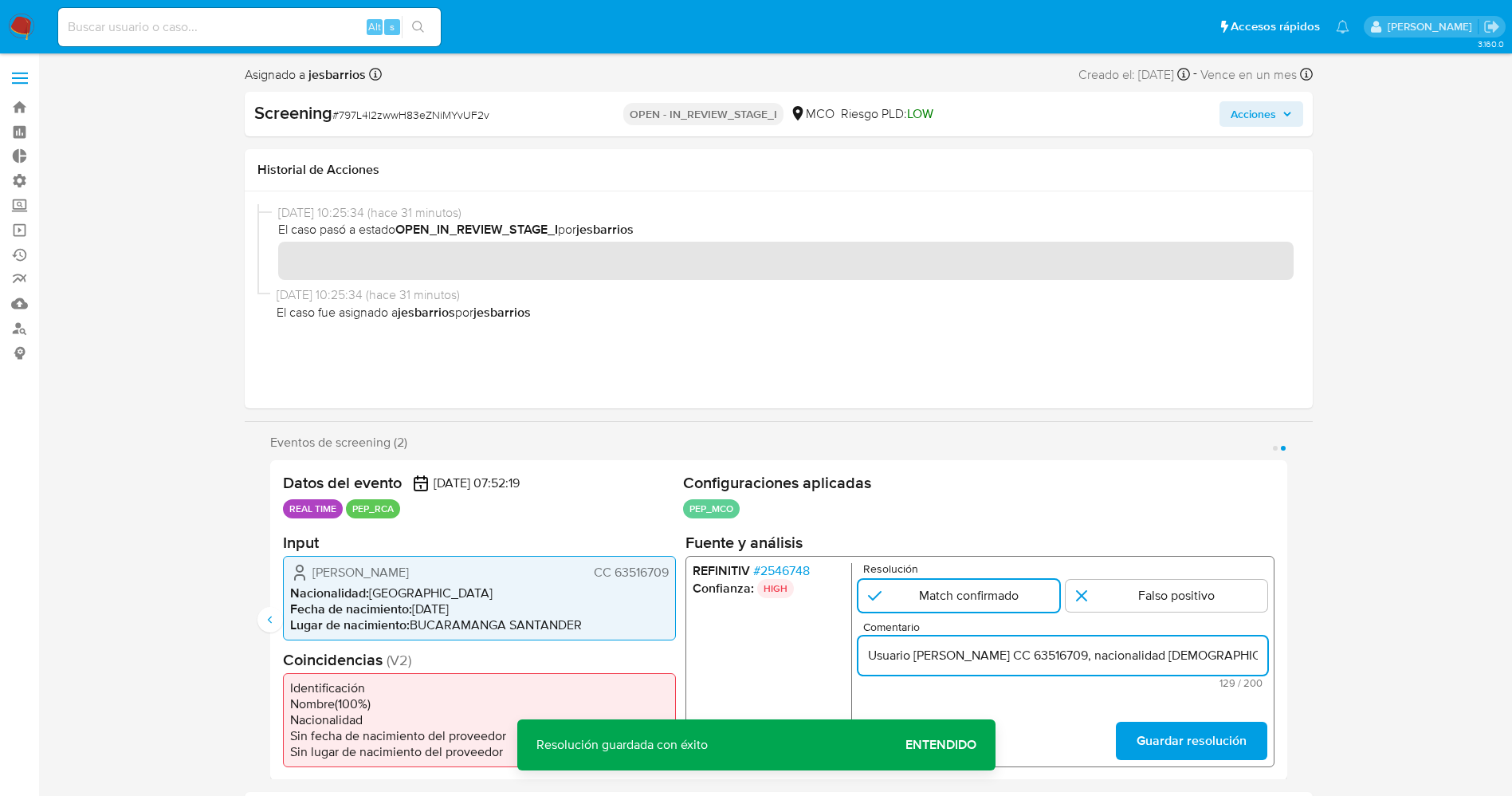
scroll to position [0, 372]
type input "Usuario [PERSON_NAME] CC 63516709, nacionalidad [DEMOGRAPHIC_DATA] desempeña co…"
click at [1162, 730] on span "Guardar resolución" at bounding box center [1190, 740] width 110 height 35
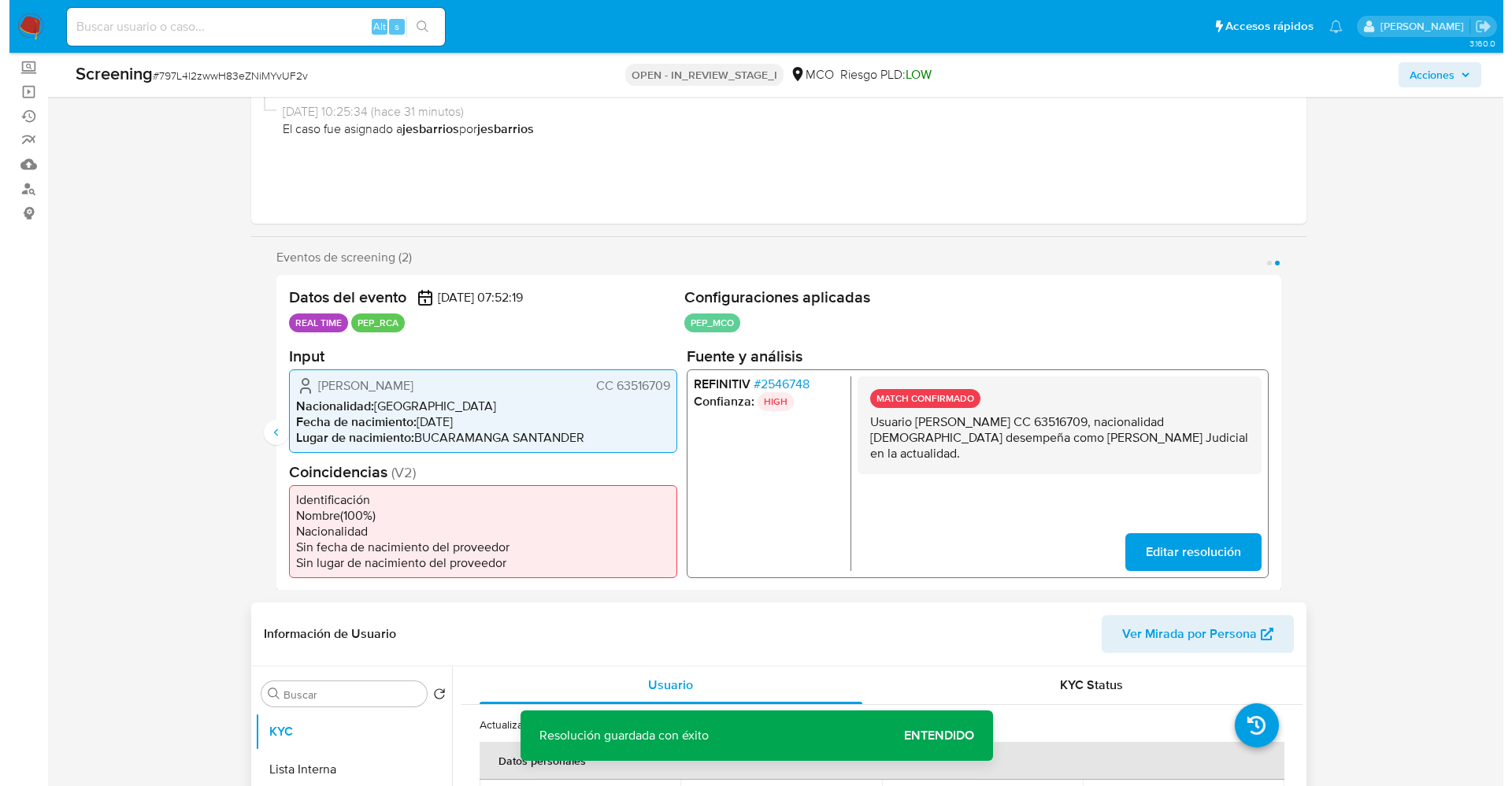
scroll to position [354, 0]
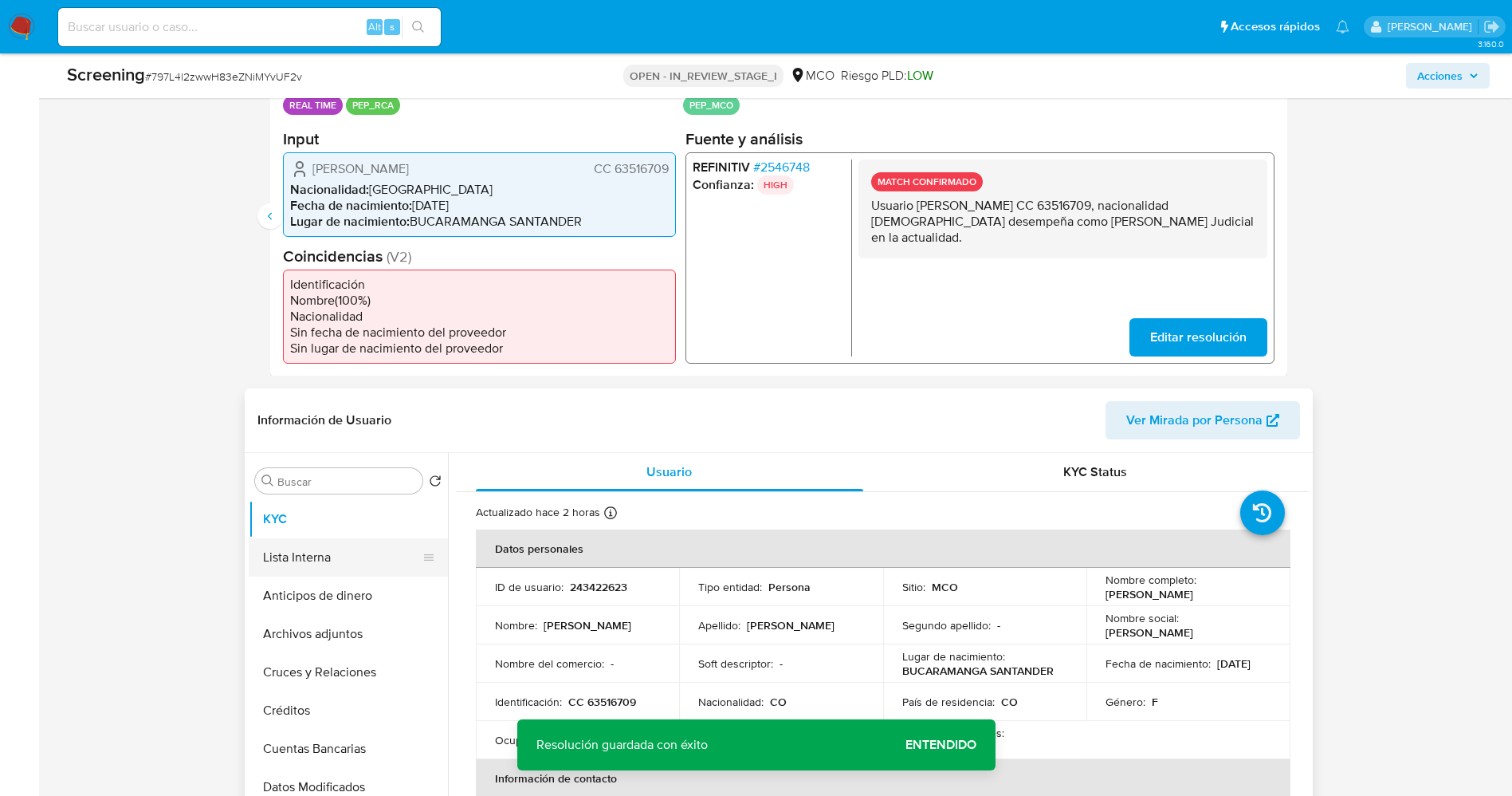
click at [322, 574] on button "Lista Interna" at bounding box center [341, 557] width 187 height 38
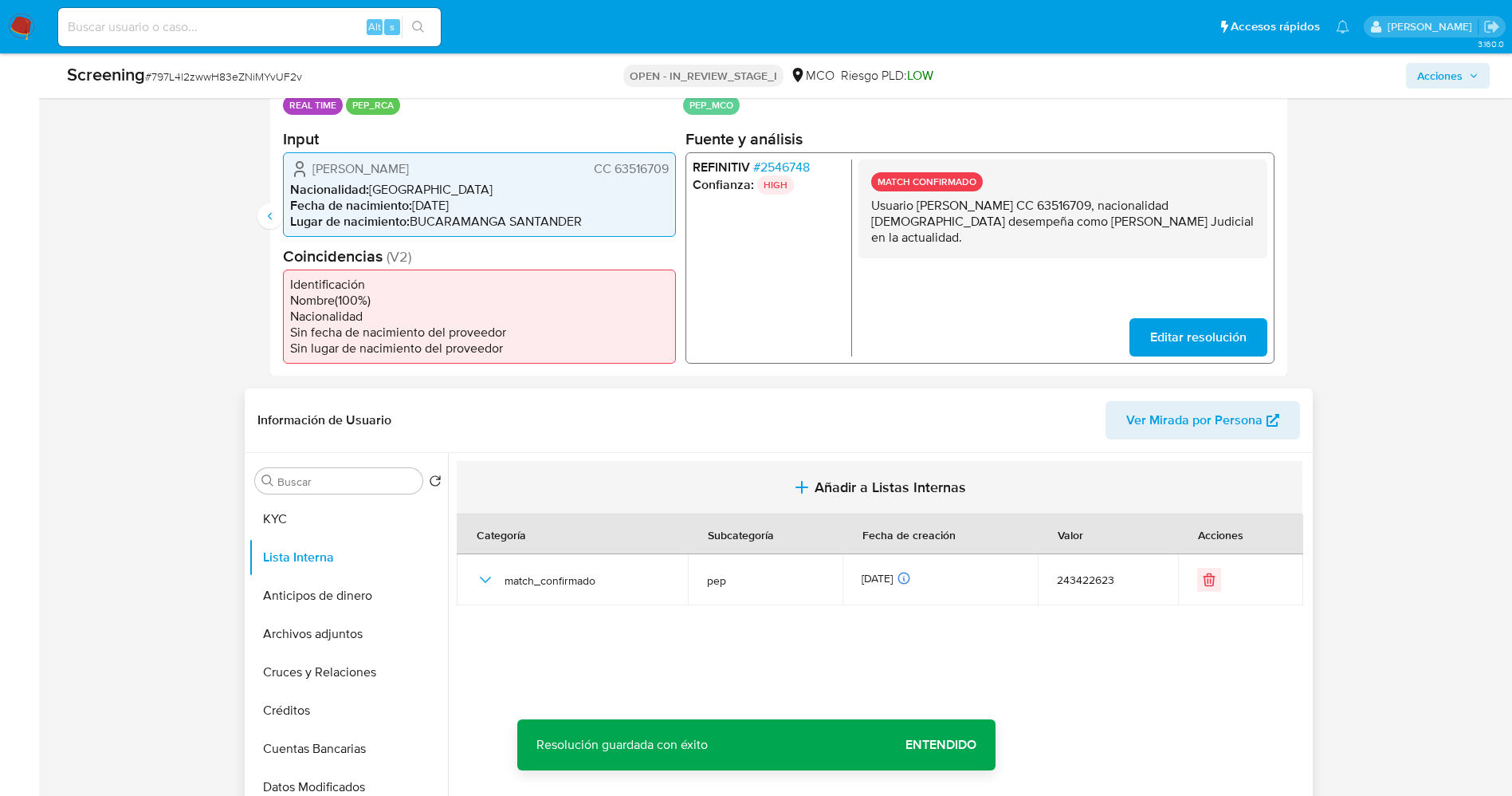
click at [830, 496] on span "Añadir a Listas Internas" at bounding box center [890, 488] width 151 height 17
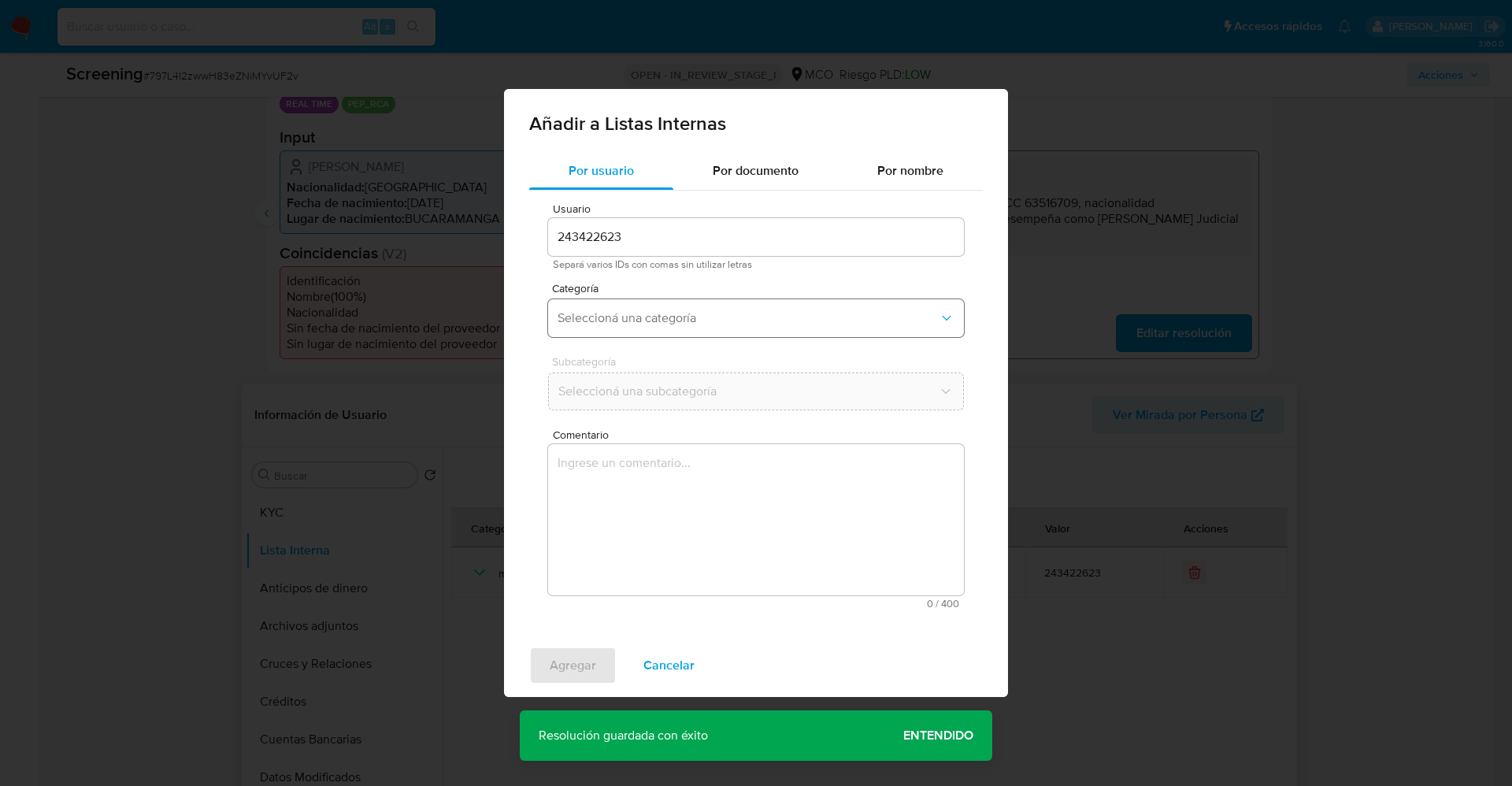
click at [752, 330] on button "Seleccioná una categoría" at bounding box center [756, 318] width 415 height 38
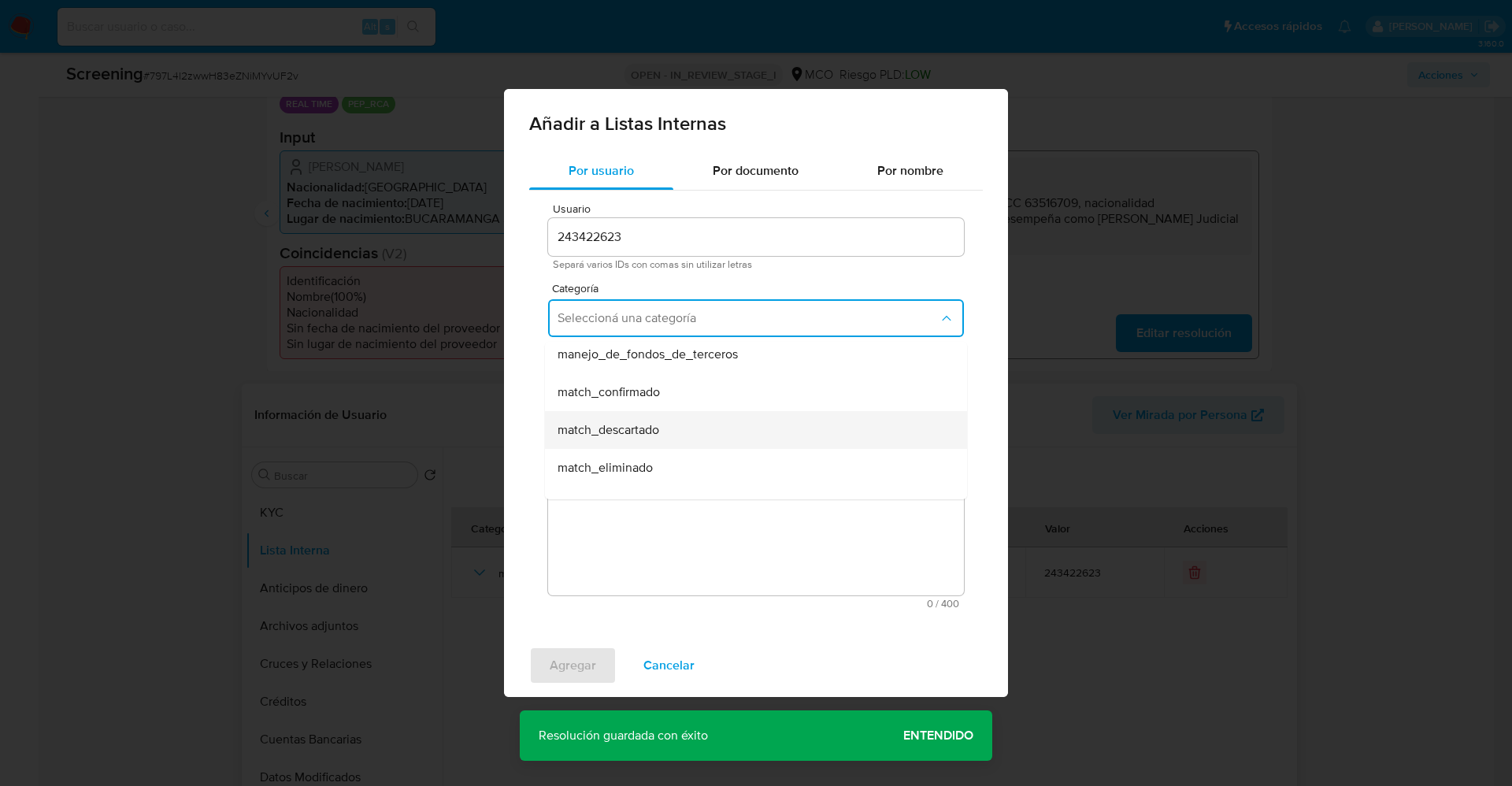
scroll to position [118, 0]
click at [682, 361] on div "match_confirmado" at bounding box center [751, 356] width 387 height 38
click at [680, 407] on button "Seleccioná una subcategoría" at bounding box center [756, 391] width 415 height 38
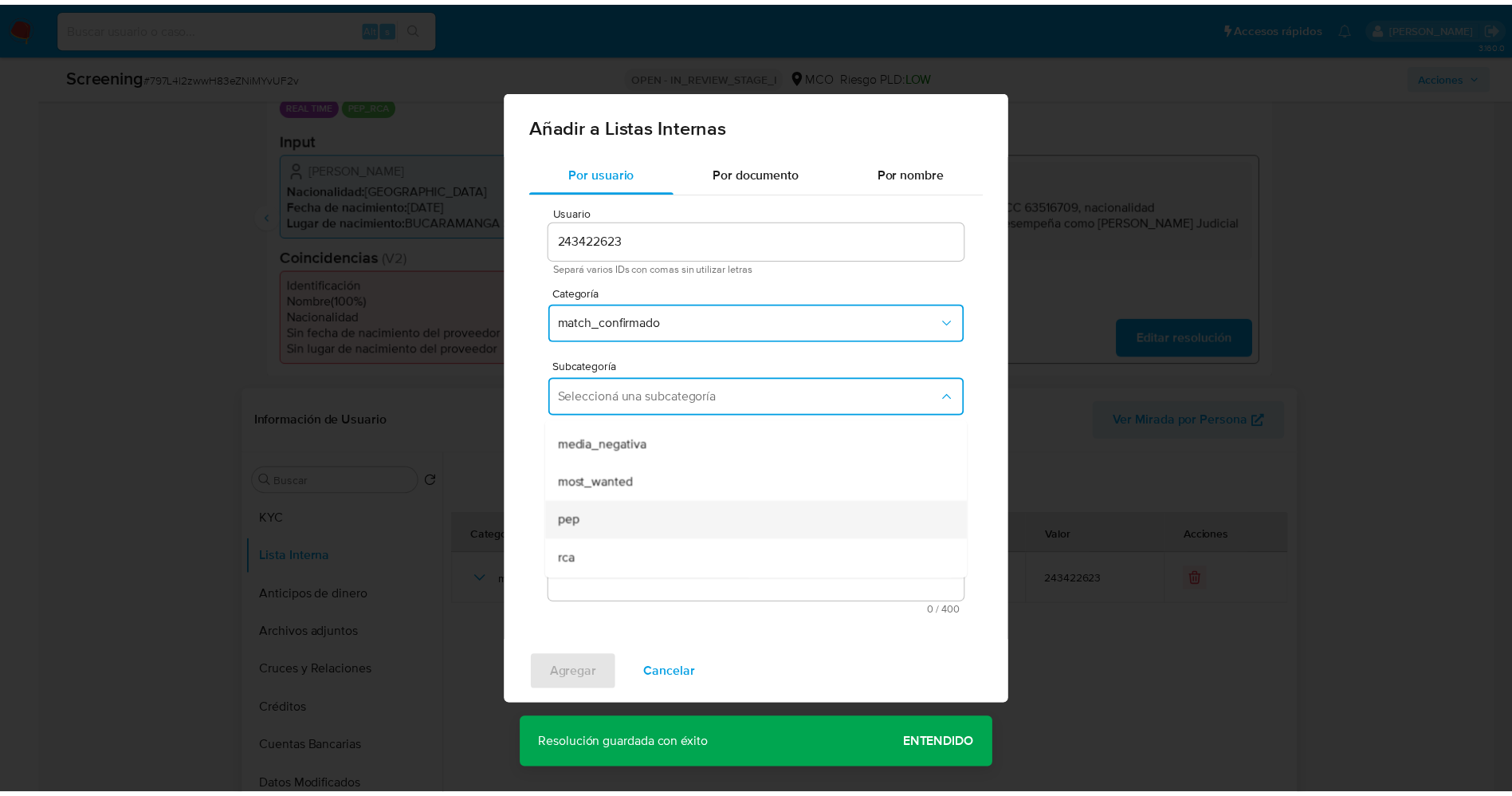
scroll to position [109, 0]
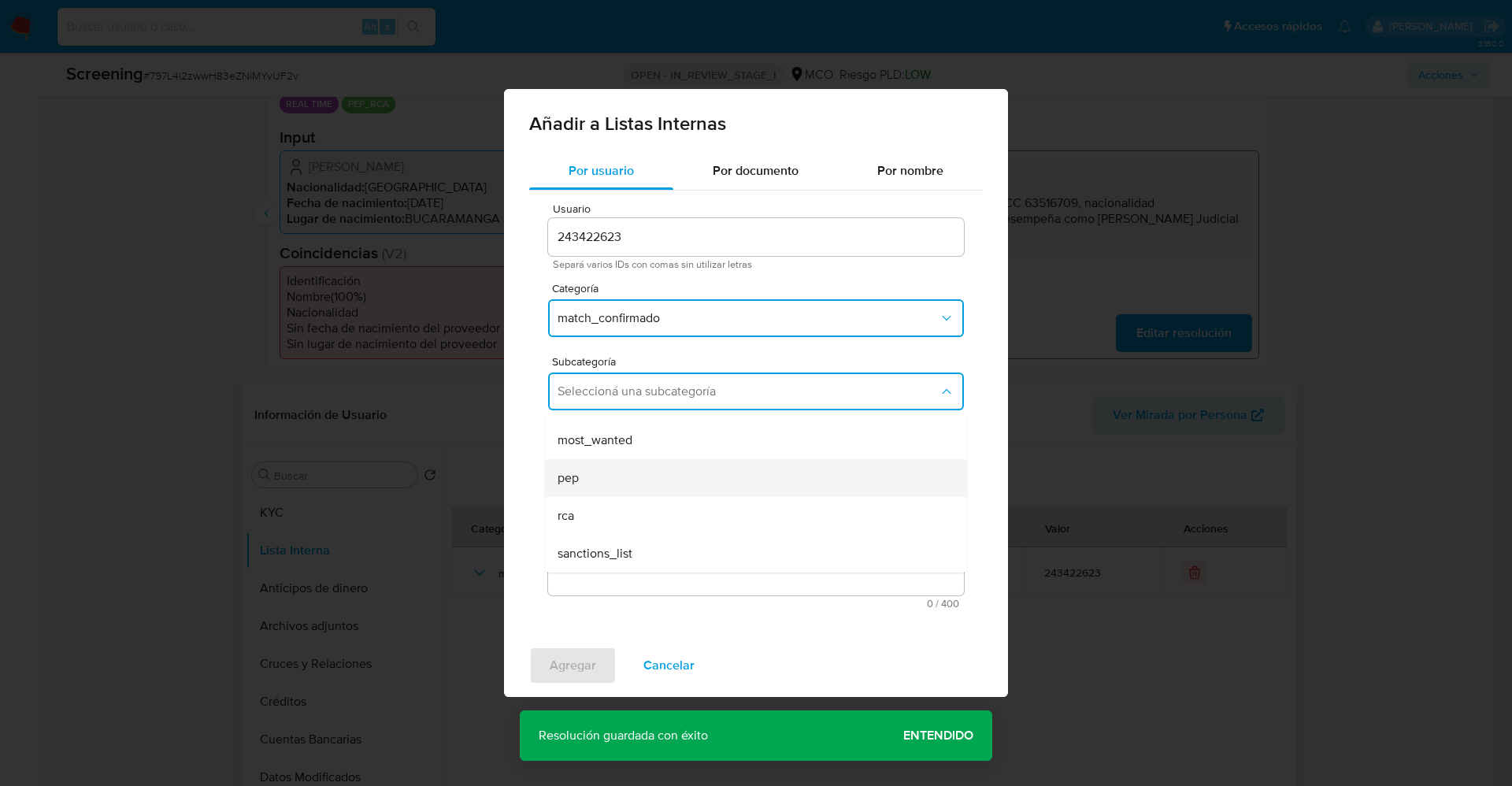
click at [628, 473] on div "pep" at bounding box center [751, 478] width 387 height 38
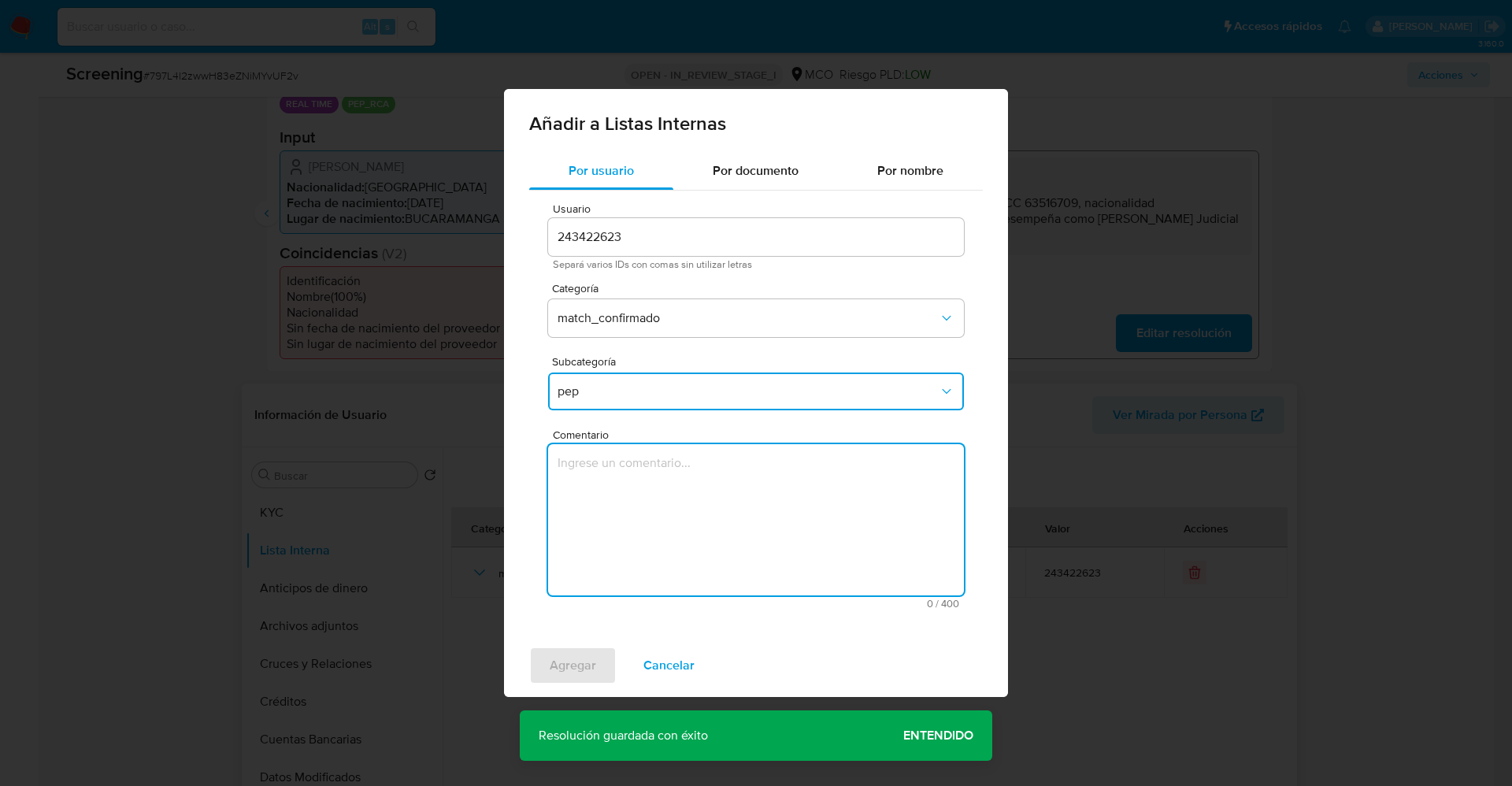
click at [628, 473] on textarea "Comentario" at bounding box center [756, 519] width 415 height 151
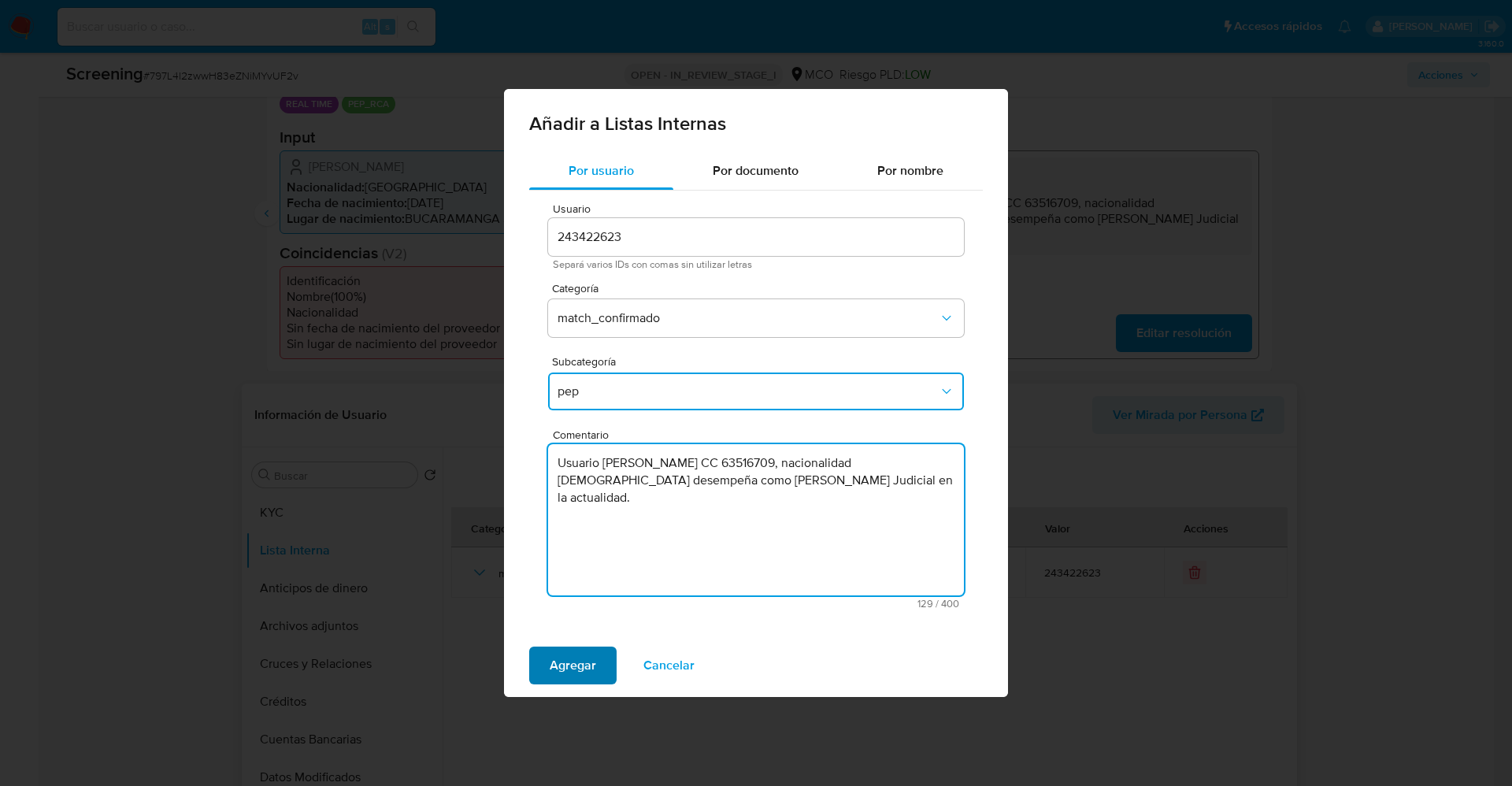
type textarea "Usuario Maritza Castellanos Garcia CC 63516709, nacionalidad colombiana.Se dese…"
click at [587, 663] on span "Agregar" at bounding box center [572, 665] width 46 height 34
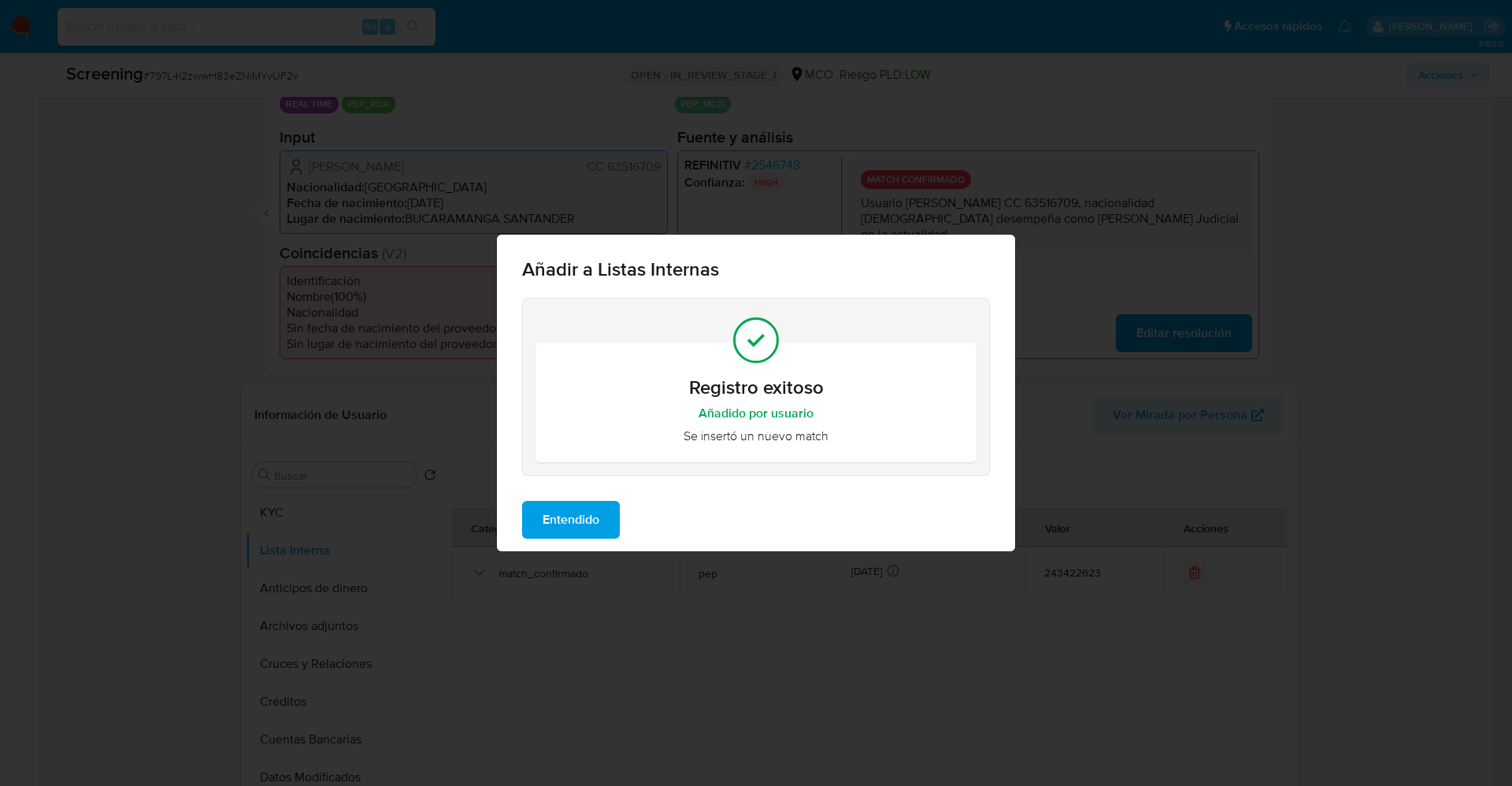
click at [589, 527] on span "Entendido" at bounding box center [571, 519] width 57 height 34
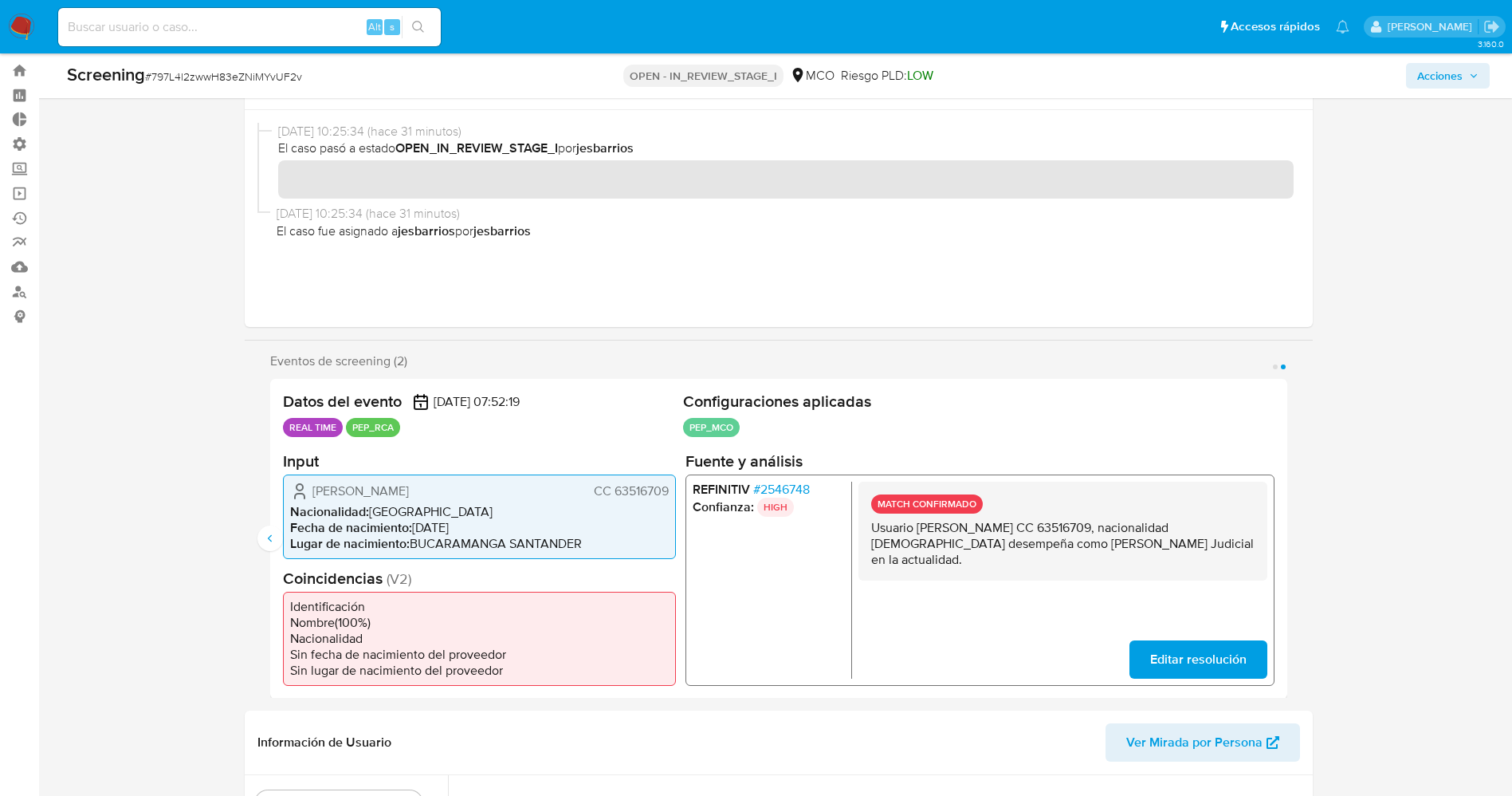
scroll to position [0, 0]
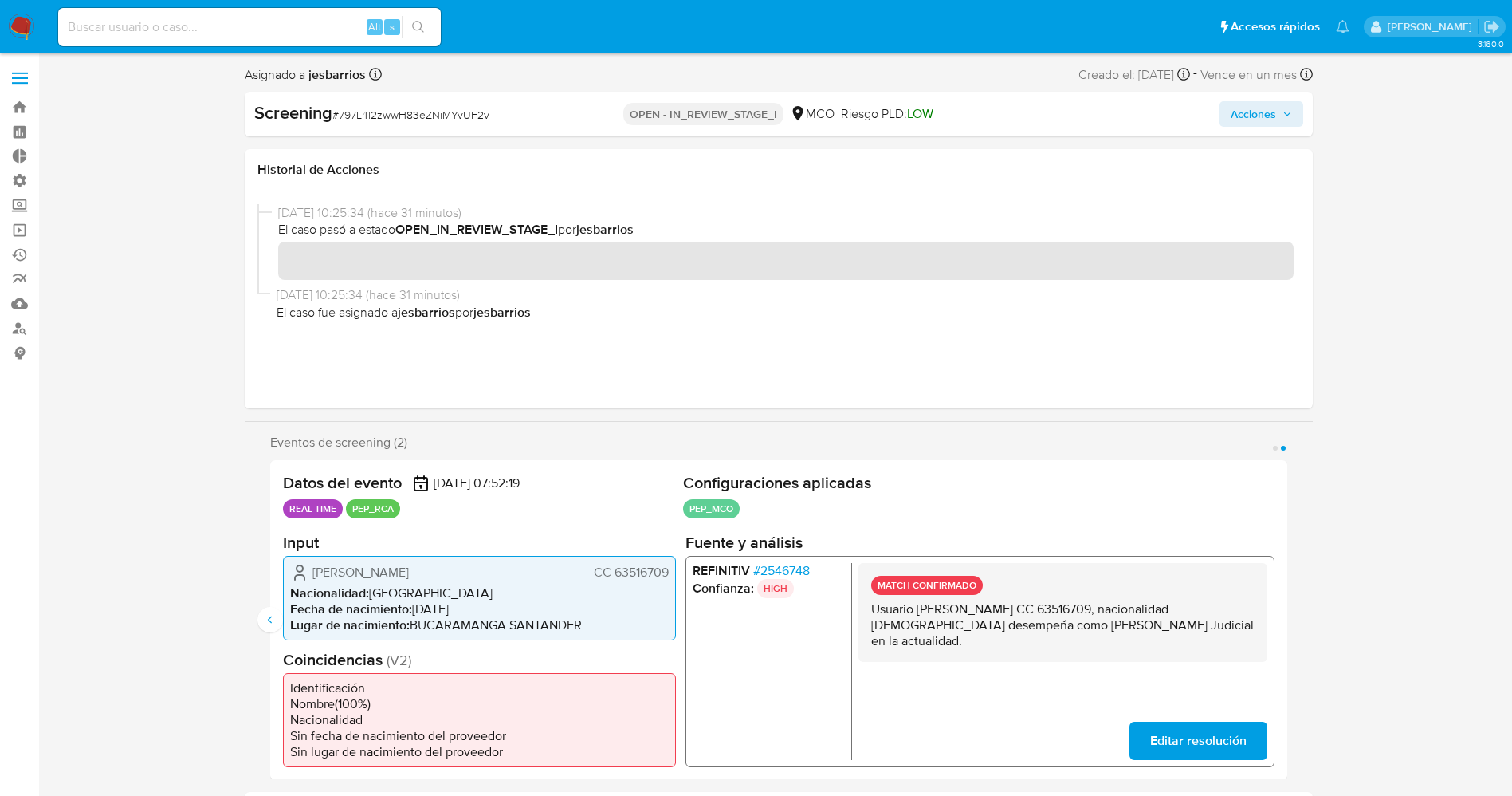
click at [1250, 110] on span "Acciones" at bounding box center [1253, 114] width 45 height 25
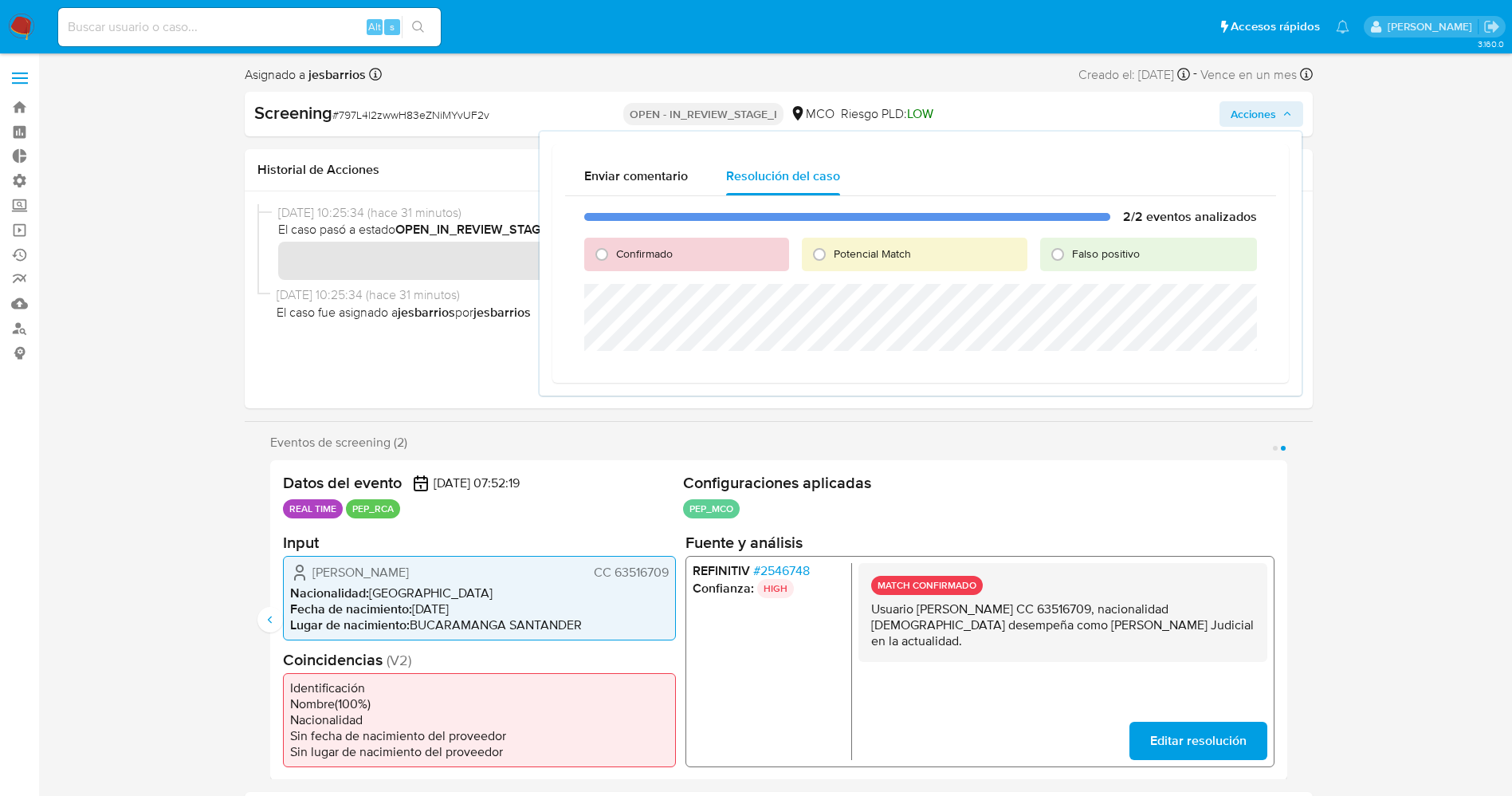
click at [650, 261] on span "Confirmado" at bounding box center [644, 254] width 56 height 16
click at [614, 261] on input "Confirmado" at bounding box center [601, 254] width 25 height 25
radio input "true"
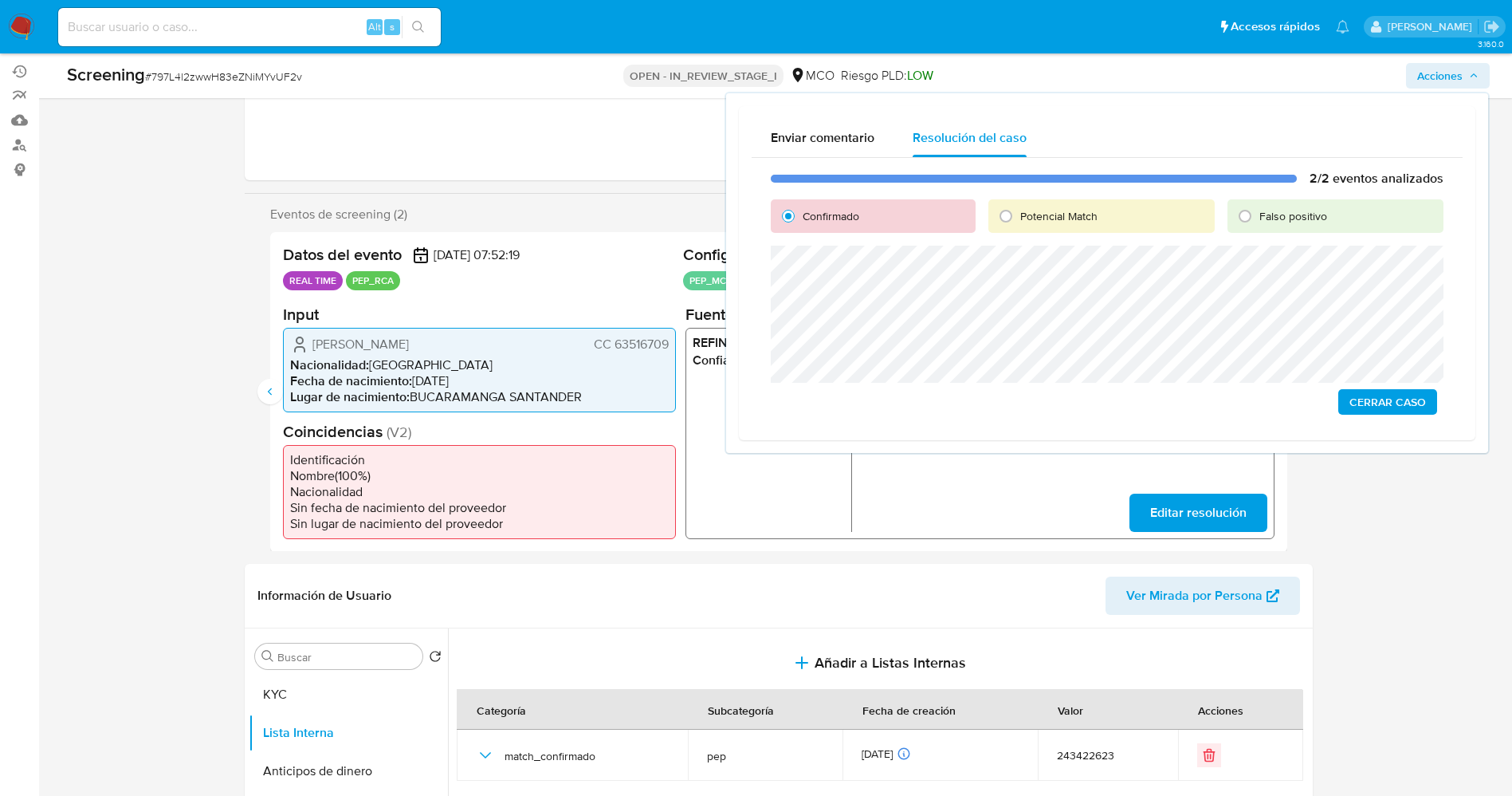
scroll to position [239, 0]
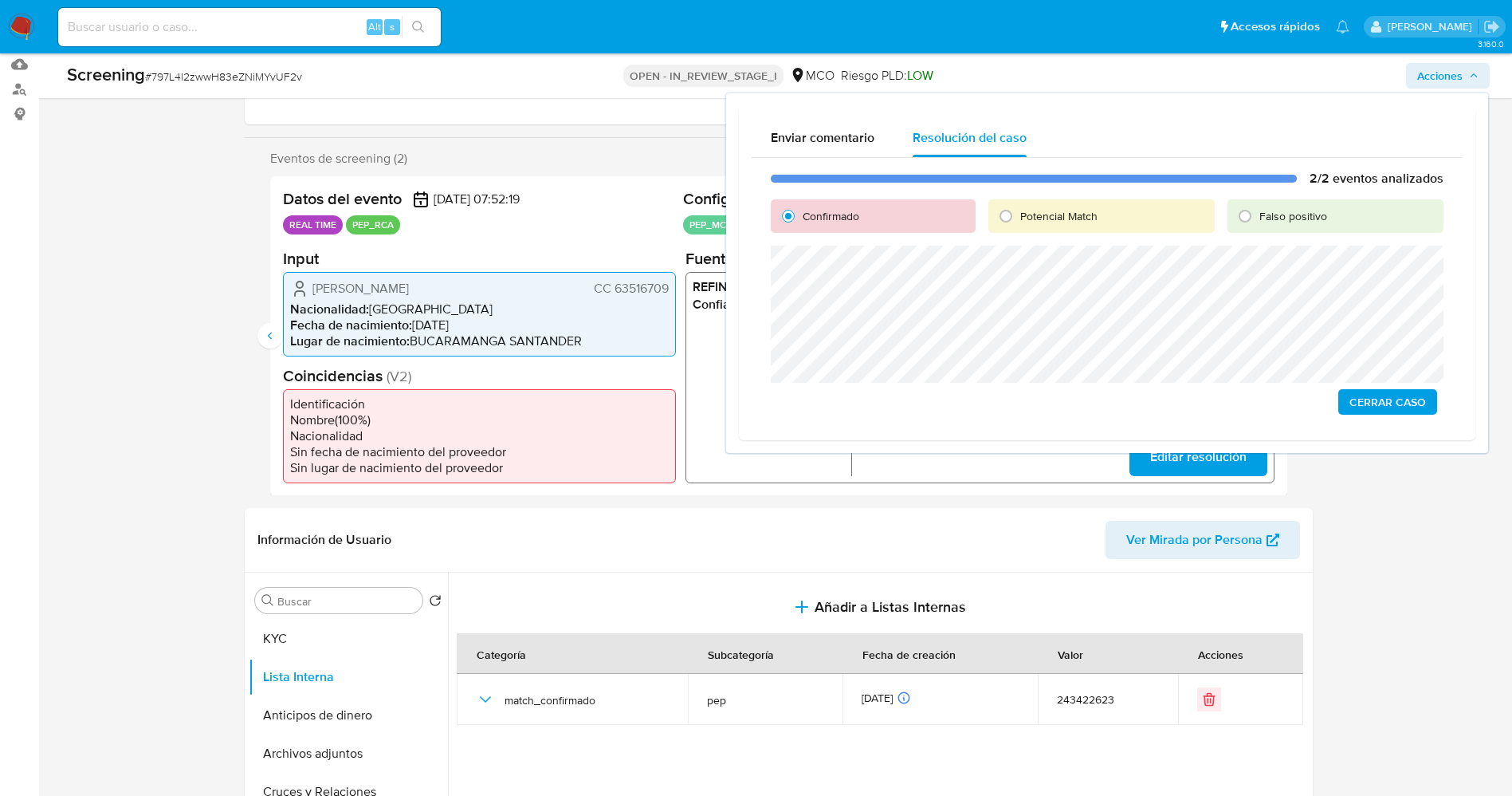
click at [1412, 398] on span "Cerrar Caso" at bounding box center [1387, 402] width 76 height 23
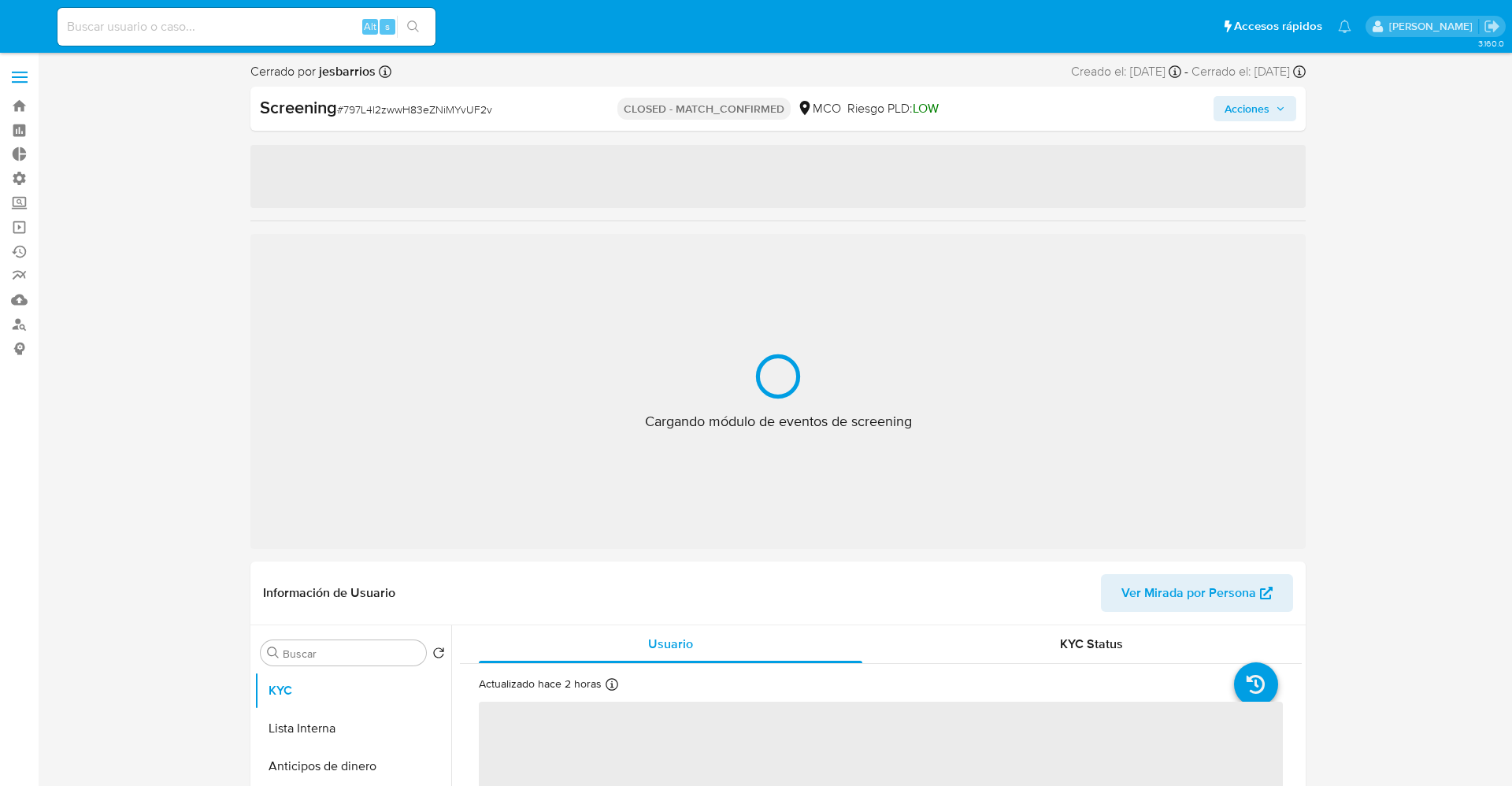
select select "10"
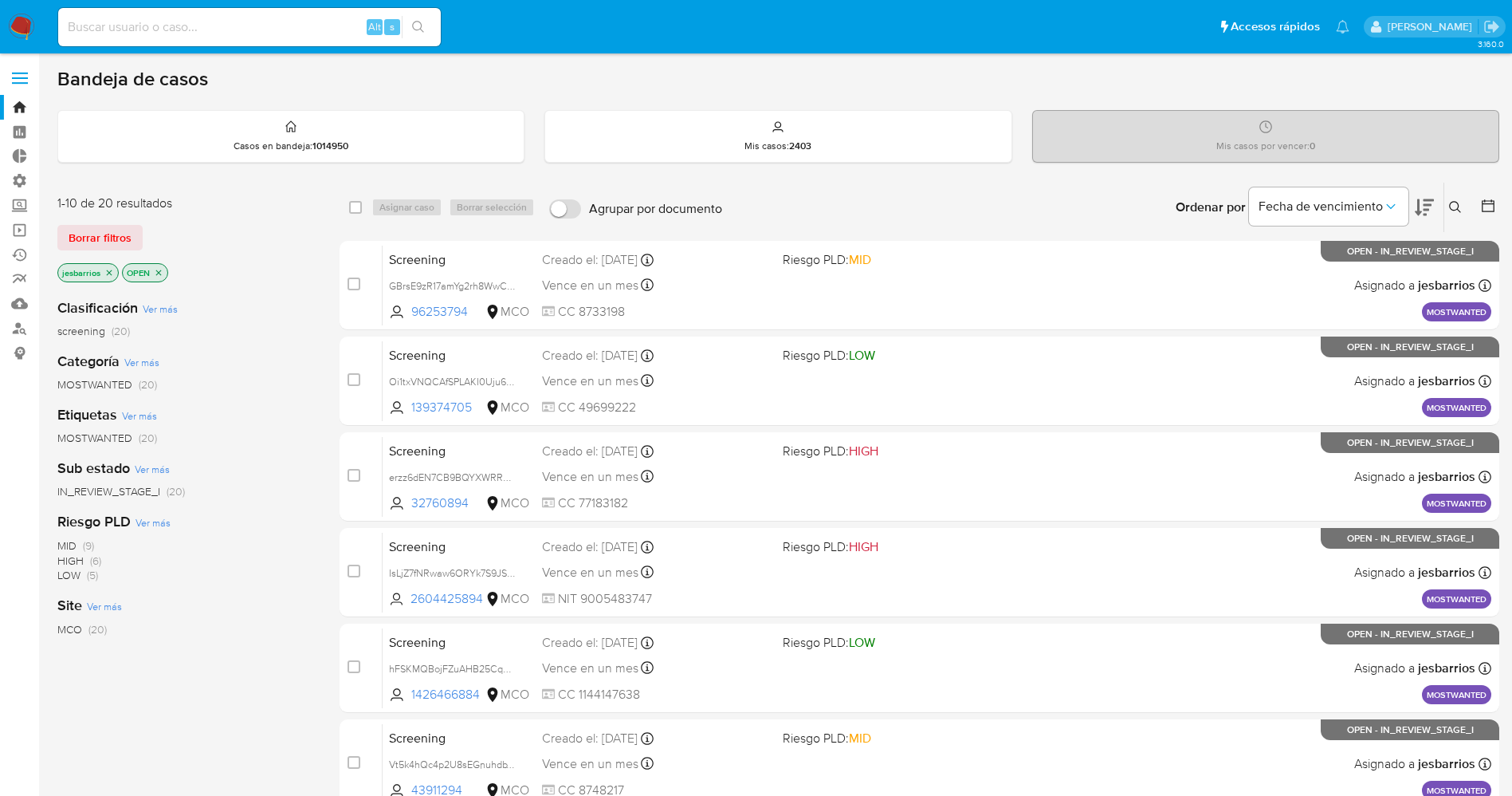
scroll to position [521, 0]
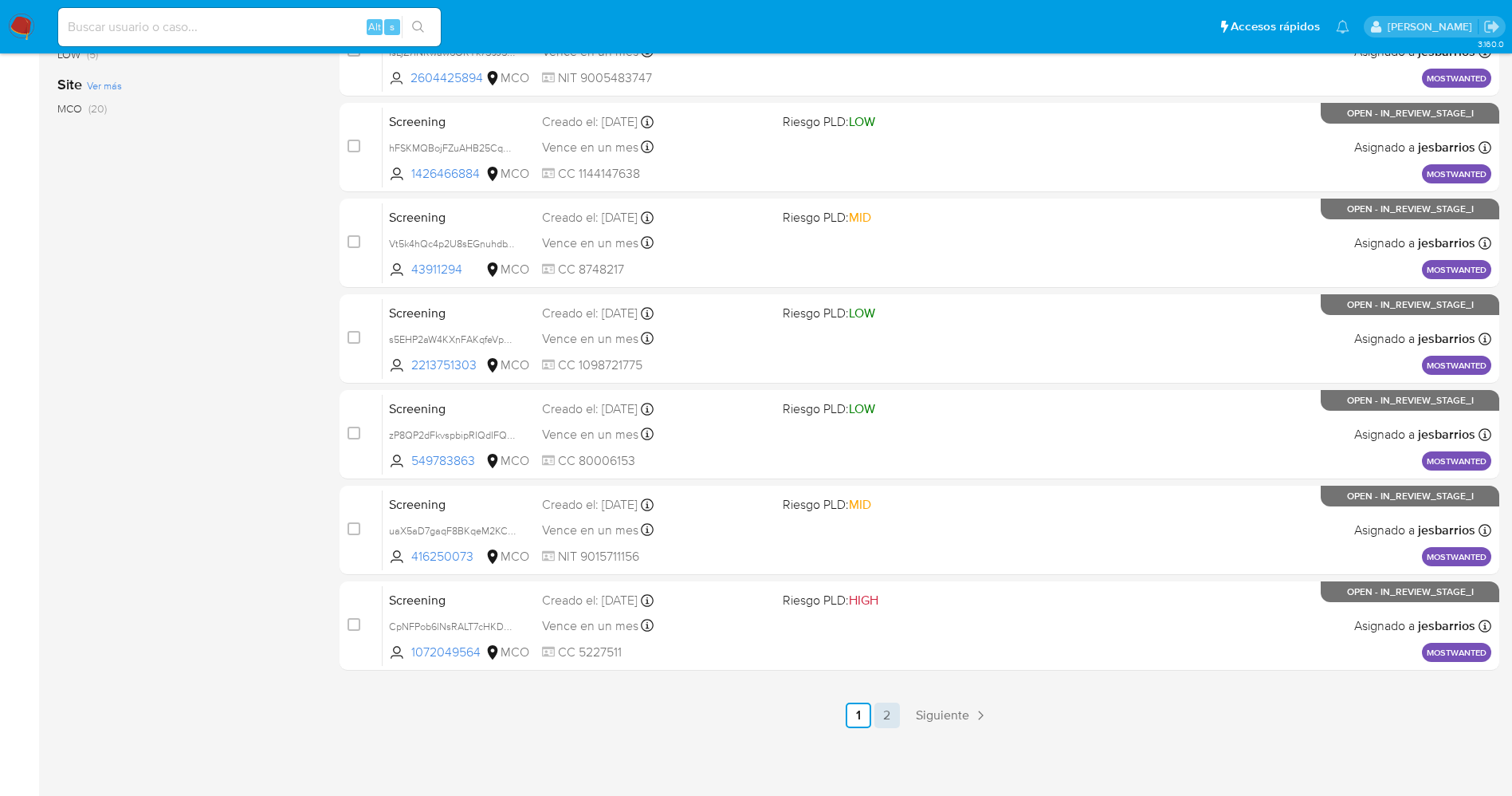
click at [889, 706] on link "2" at bounding box center [887, 714] width 25 height 25
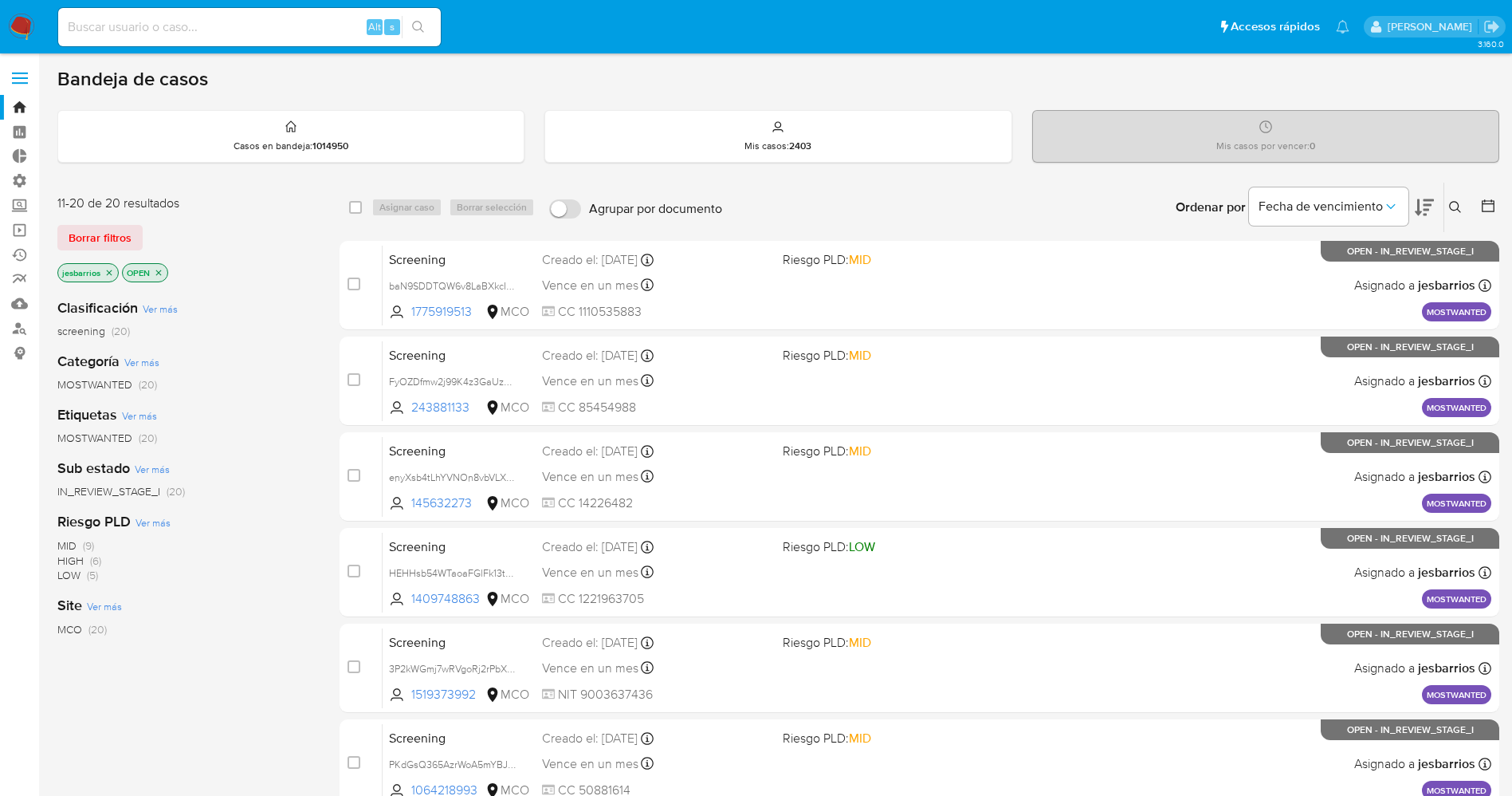
scroll to position [521, 0]
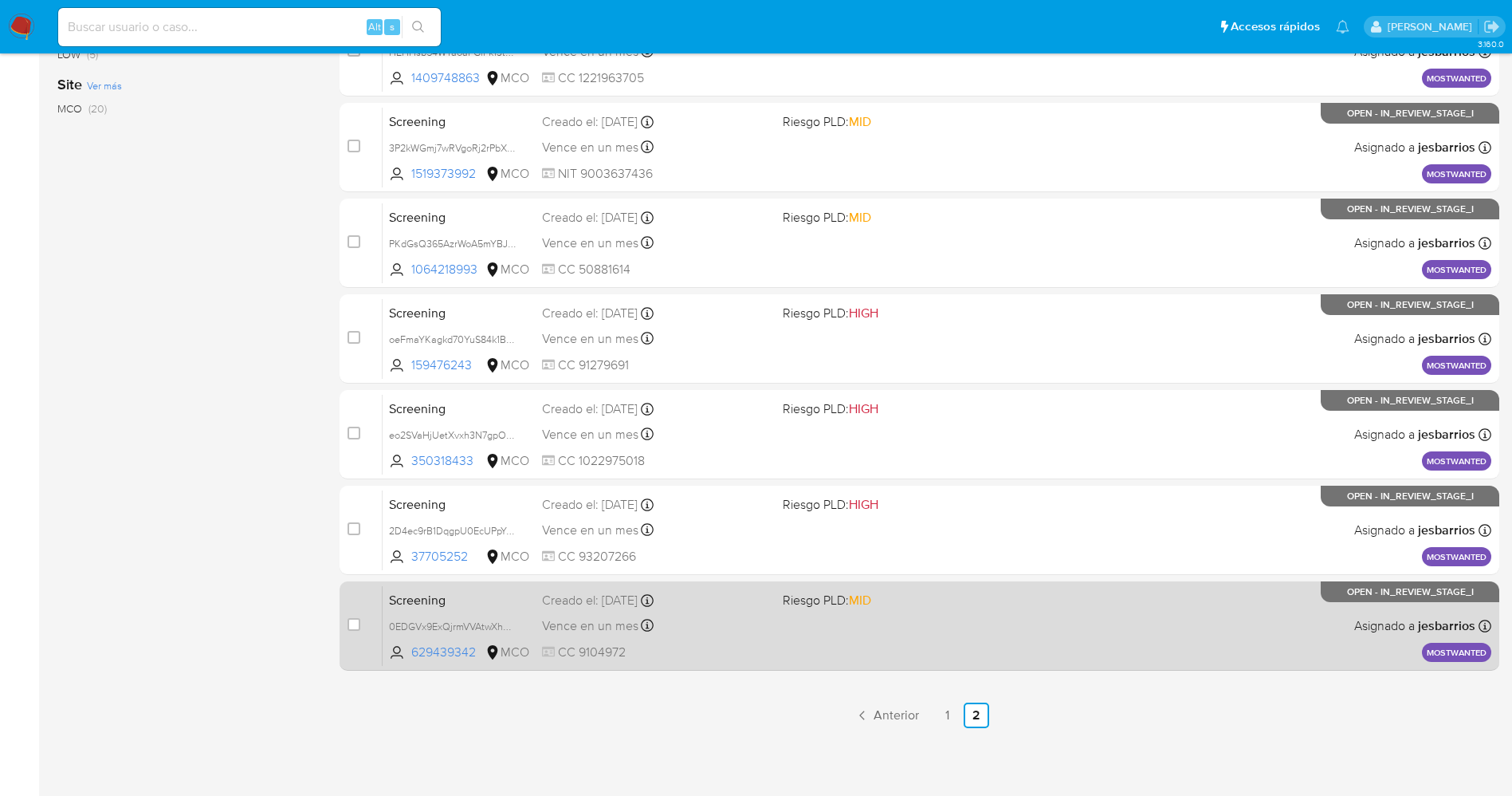
click at [874, 621] on div "Screening 0EDGVx9ExQjrmVVAtwXhmDyM 629439342 MCO Riesgo PLD: MID Creado el: 18/…" at bounding box center [936, 625] width 1108 height 81
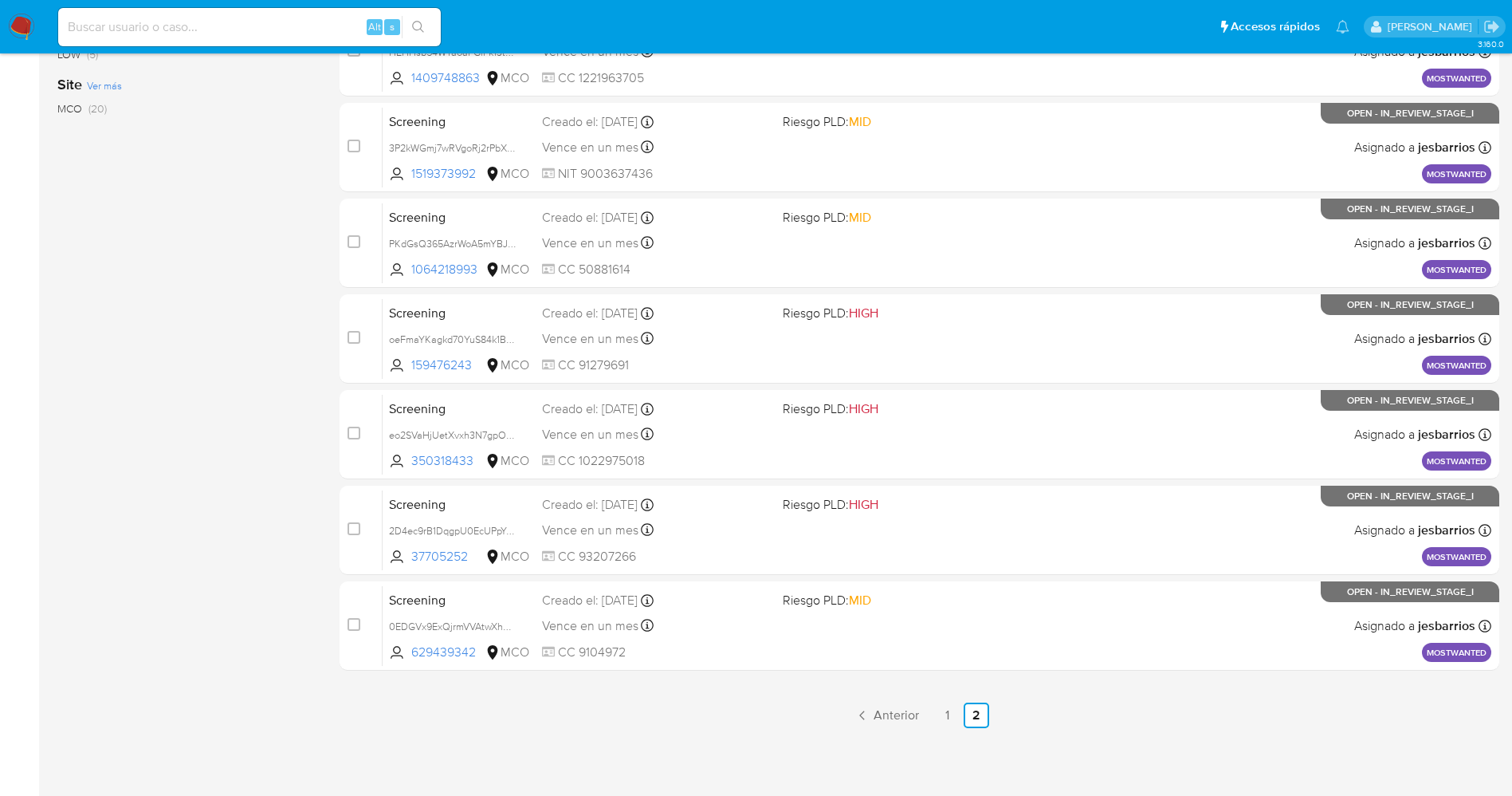
click at [25, 19] on img at bounding box center [21, 27] width 27 height 27
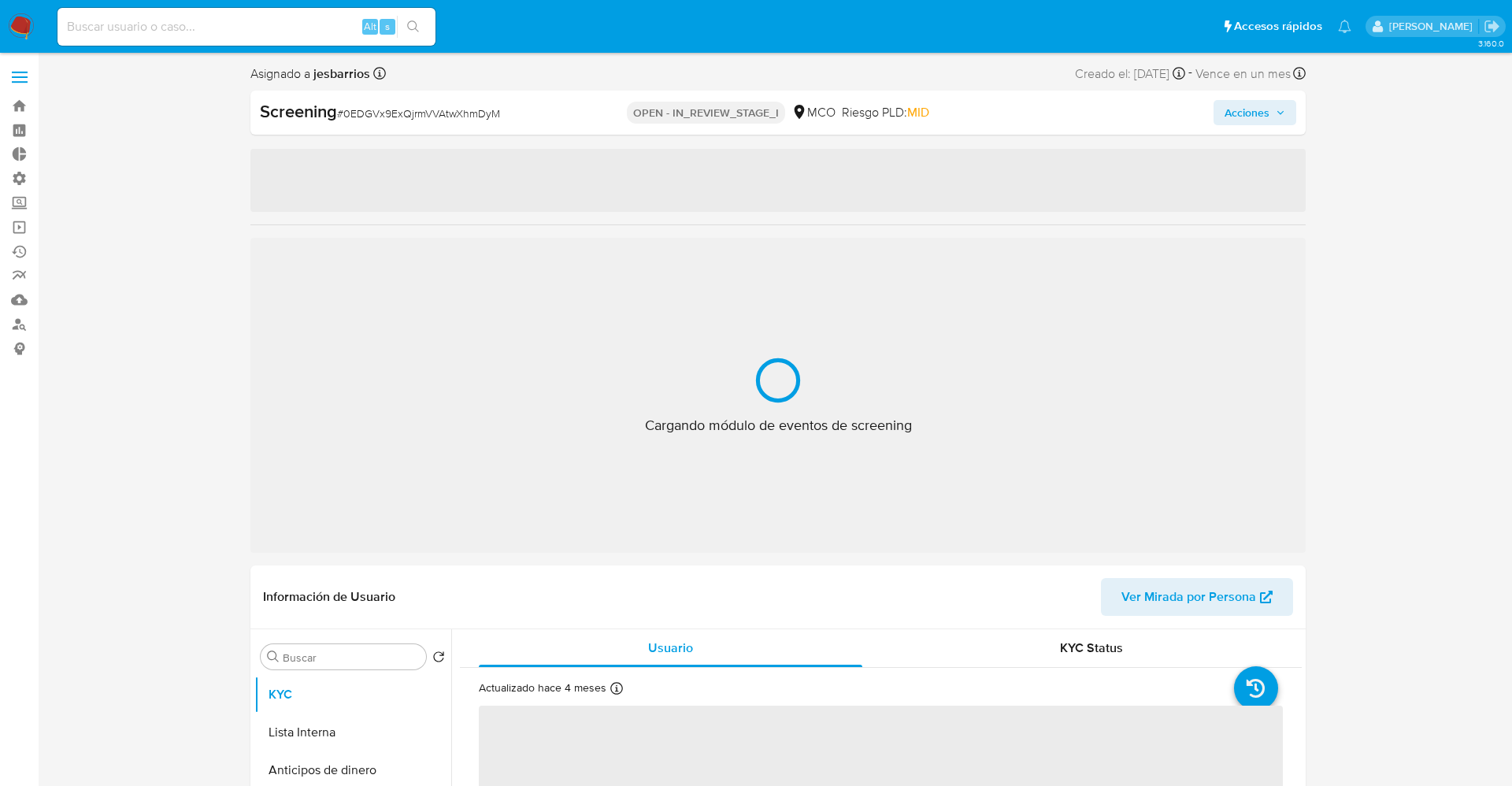
select select "10"
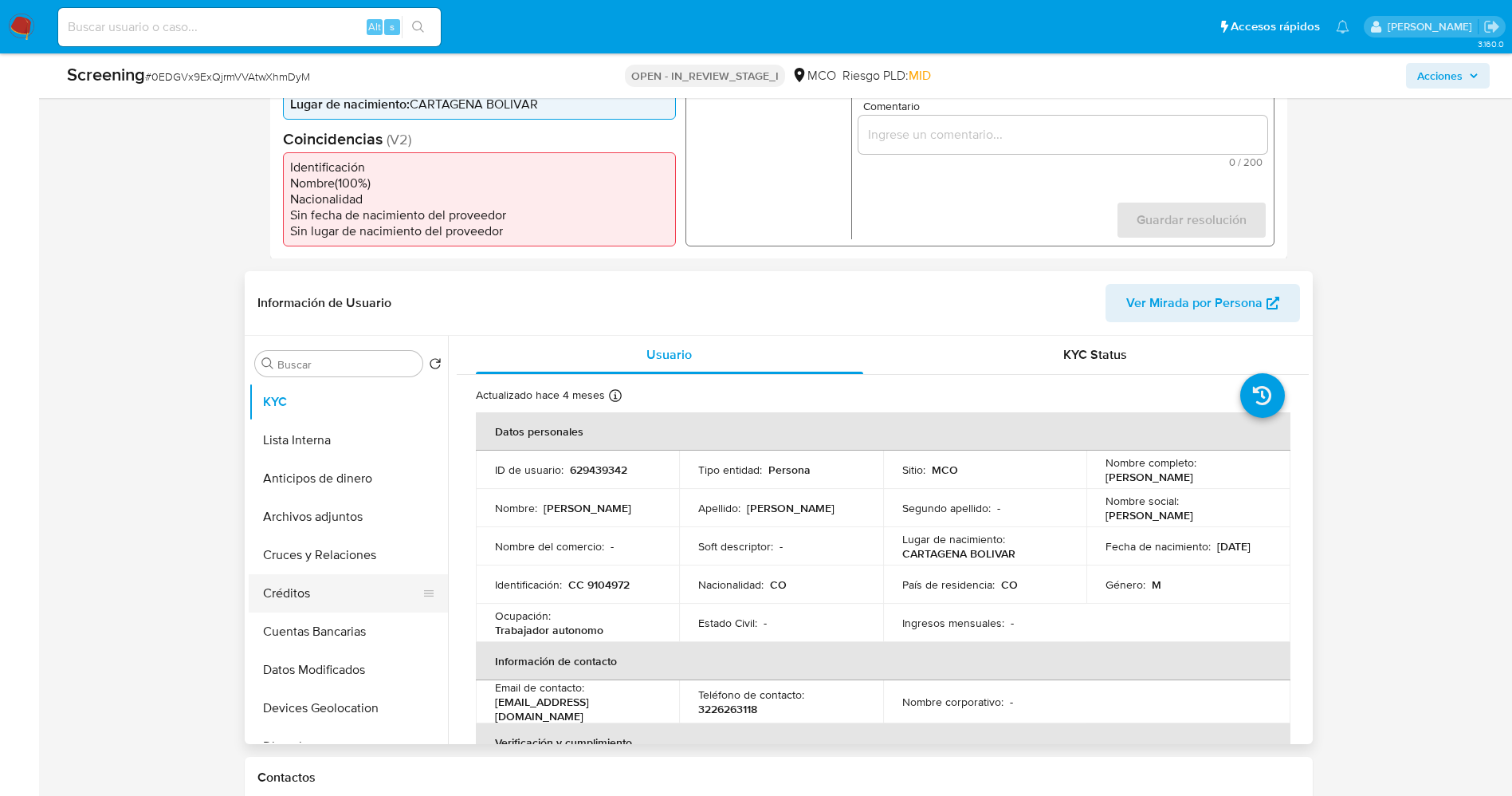
scroll to position [598, 0]
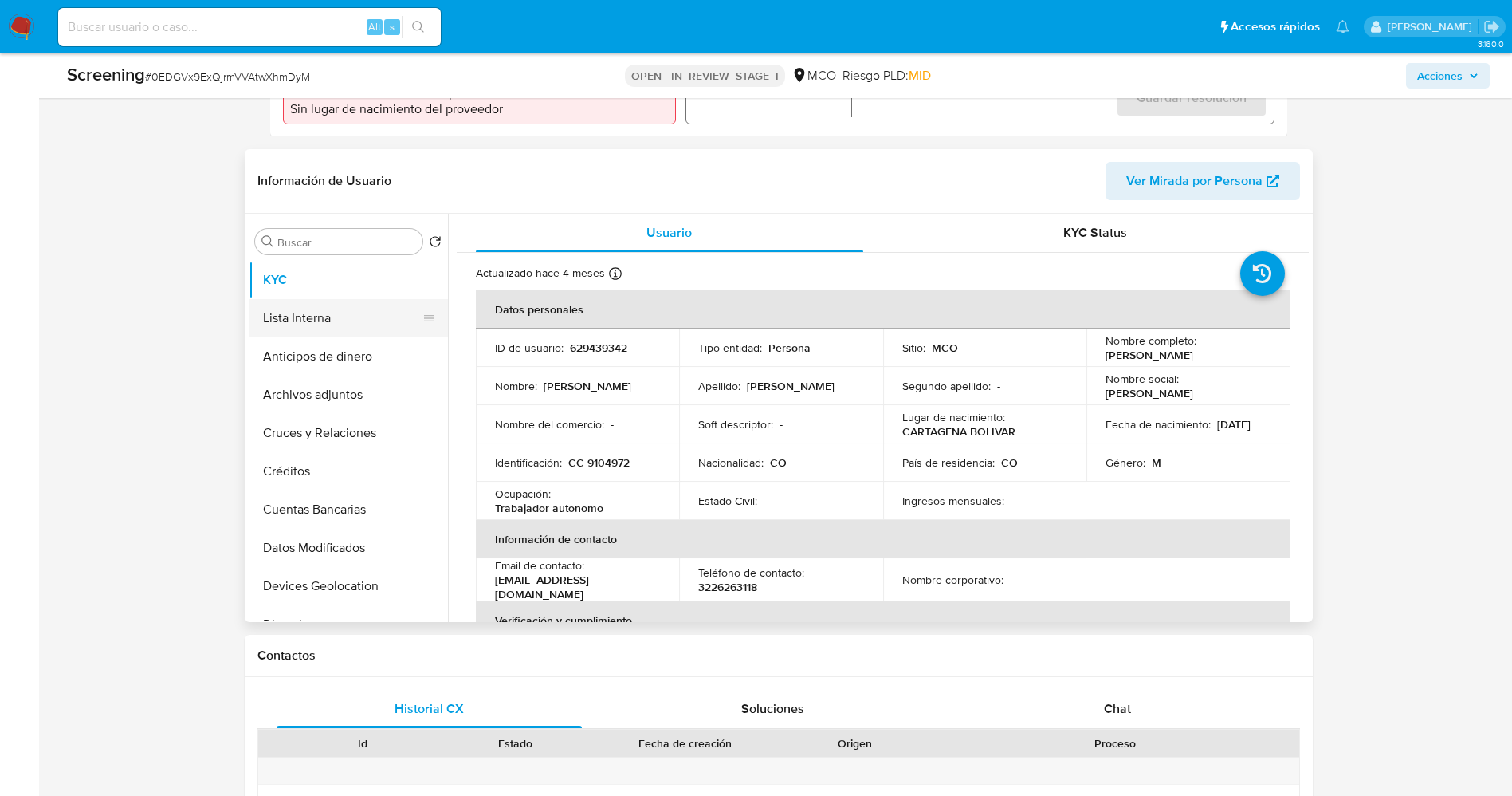
click at [307, 320] on button "Lista Interna" at bounding box center [341, 318] width 187 height 38
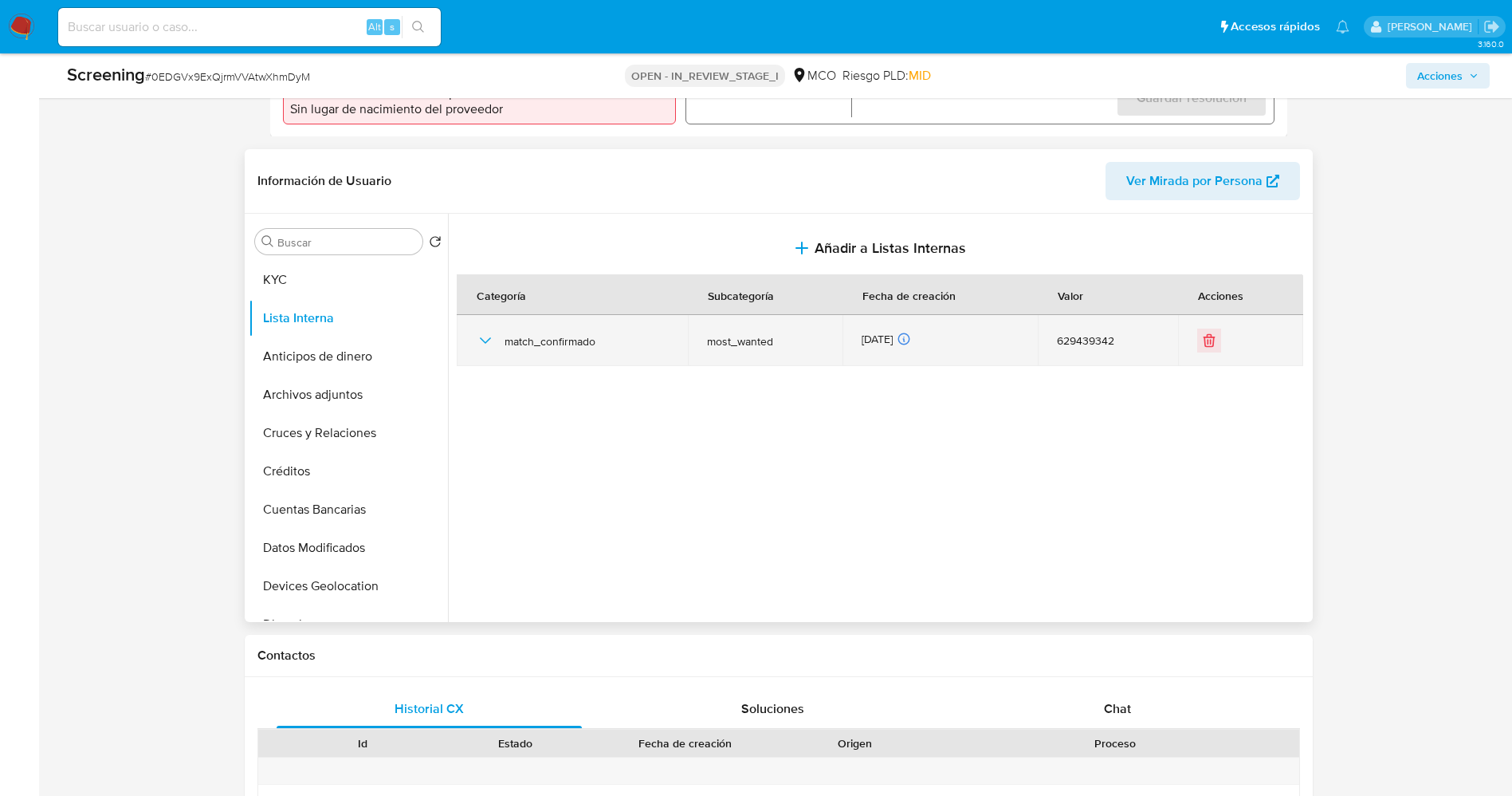
click at [481, 336] on icon "button" at bounding box center [485, 341] width 19 height 19
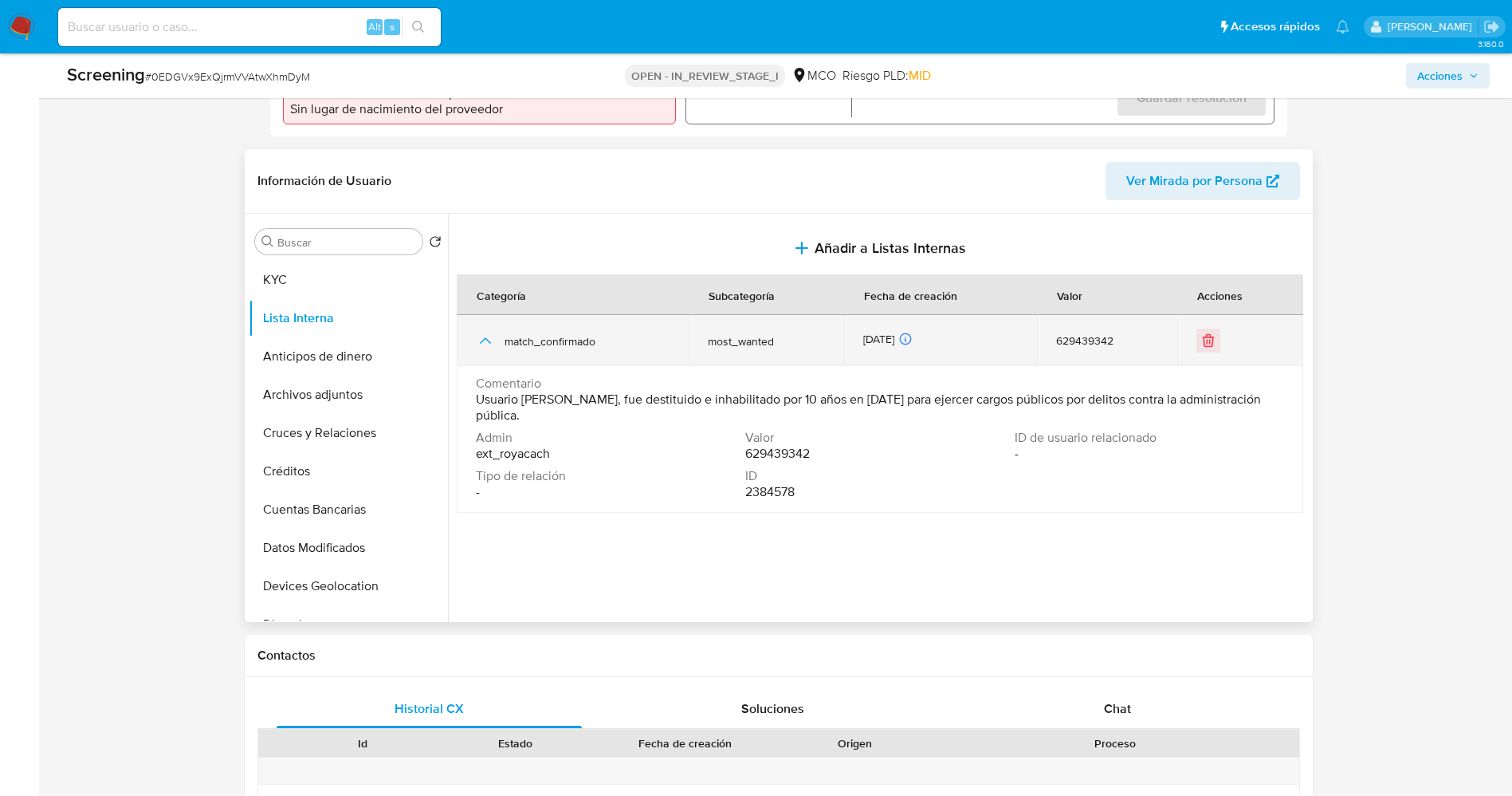
click at [481, 336] on icon "button" at bounding box center [485, 341] width 19 height 19
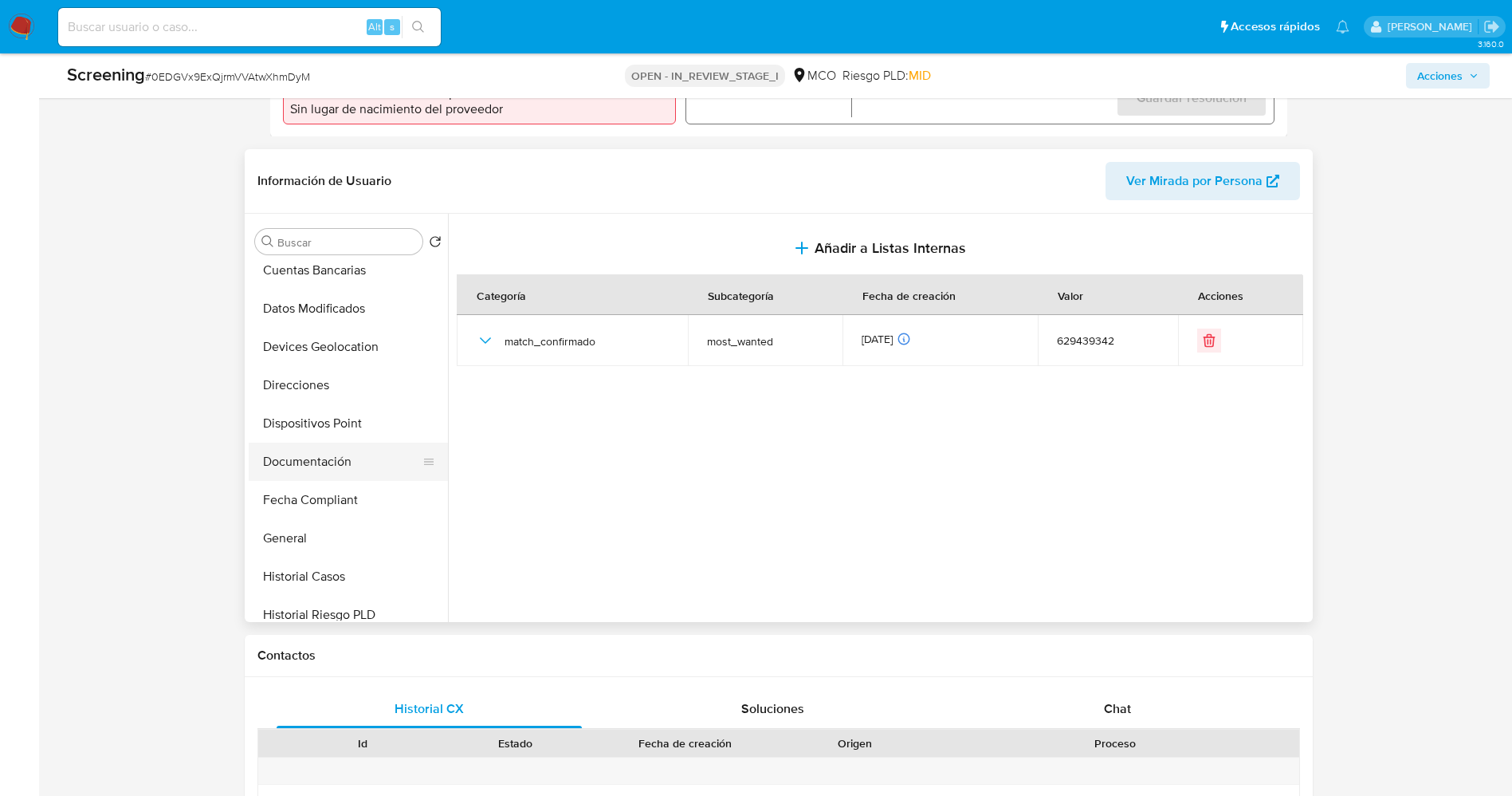
scroll to position [359, 0]
click at [324, 466] on button "Historial Casos" at bounding box center [341, 457] width 187 height 38
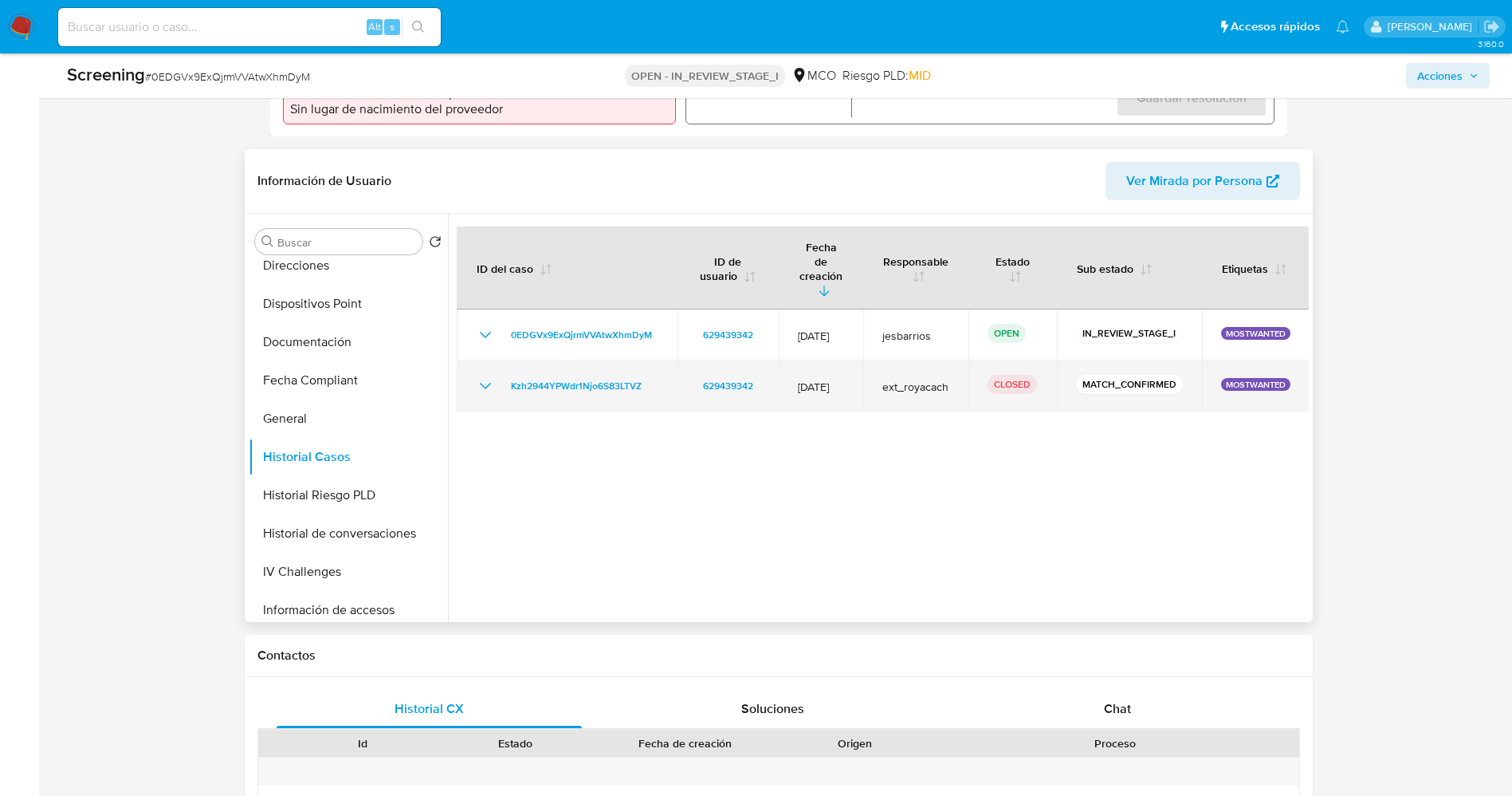
click at [482, 376] on icon "Mostrar/Ocultar" at bounding box center [485, 386] width 19 height 19
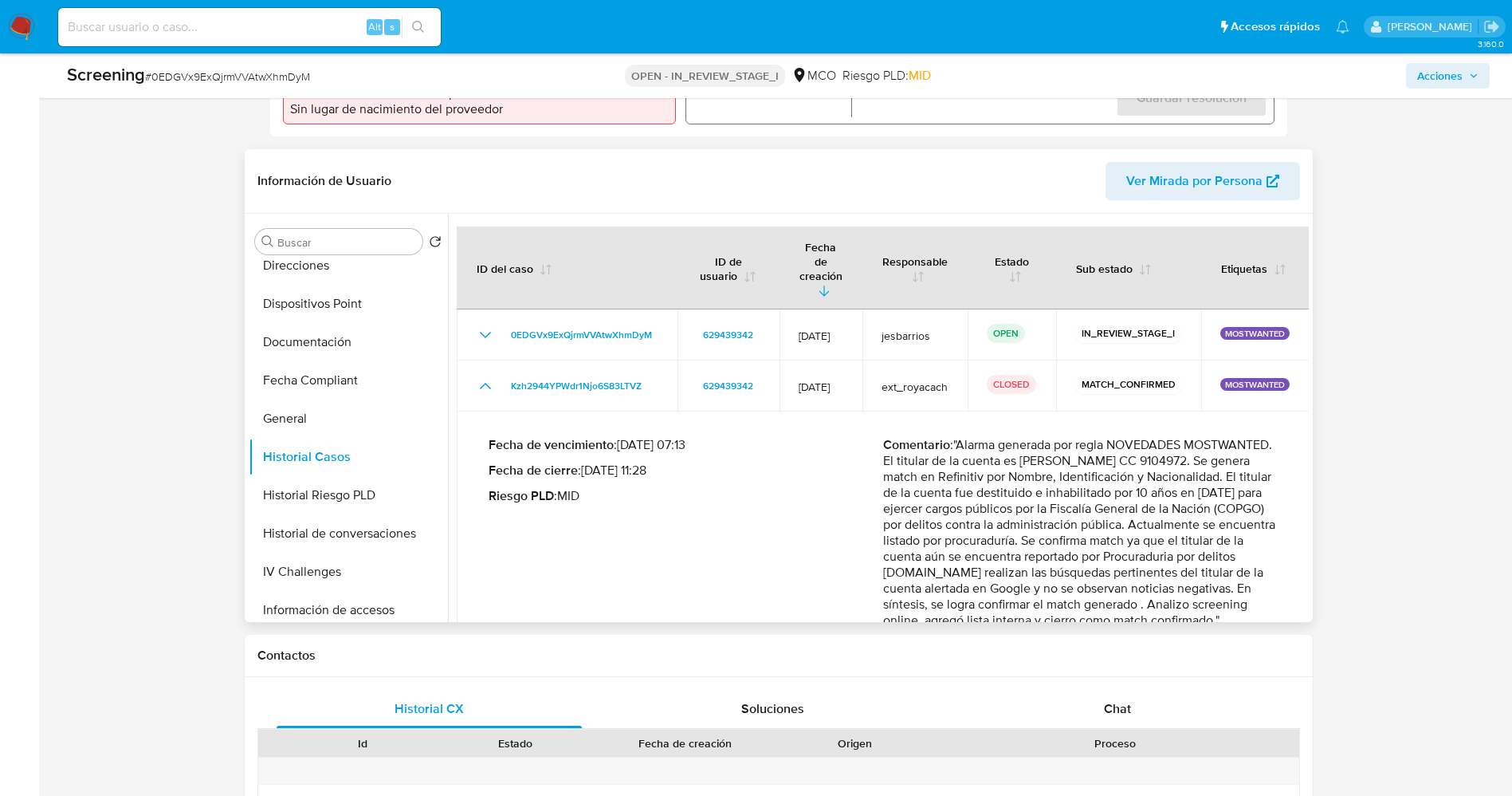
drag, startPoint x: 980, startPoint y: 415, endPoint x: 1068, endPoint y: 606, distance: 210.3
click at [1068, 606] on p "Comentario : "Alarma generada por regla NOVEDADES MOSTWANTED. El titular de la …" at bounding box center [1080, 533] width 394 height 191
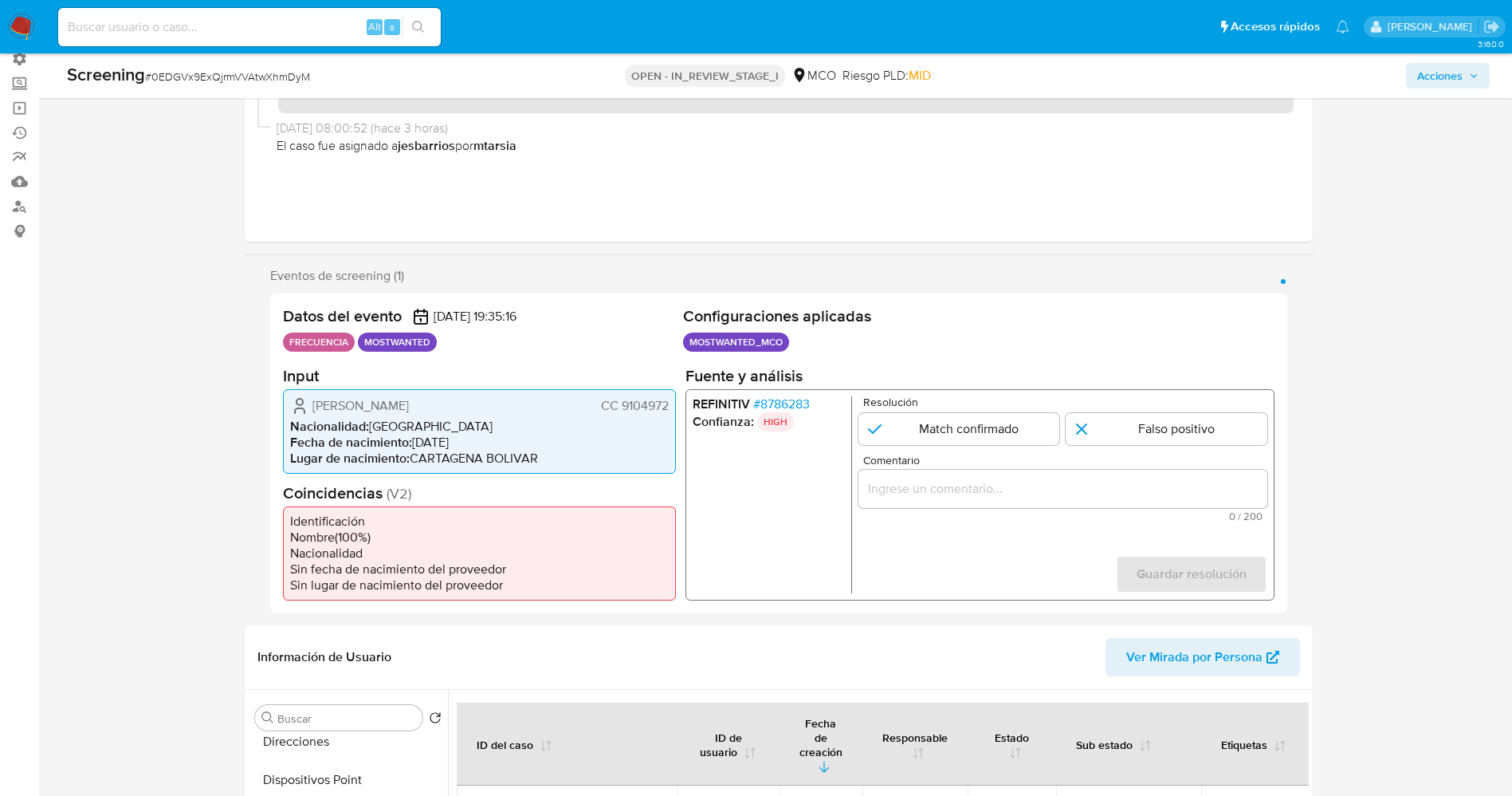
scroll to position [120, 0]
drag, startPoint x: 618, startPoint y: 411, endPoint x: 667, endPoint y: 410, distance: 49.0
click at [671, 411] on div "Alfonso Casseres Meza CC 9104972 Nacionalidad : Colombia Fecha de nacimiento : …" at bounding box center [479, 433] width 393 height 84
click at [796, 394] on div "REFINITIV # 8786283 Confianza: HIGH Resolución Match confirmado Falso positivo …" at bounding box center [979, 496] width 589 height 211
click at [796, 405] on span "# 8786283" at bounding box center [780, 406] width 56 height 16
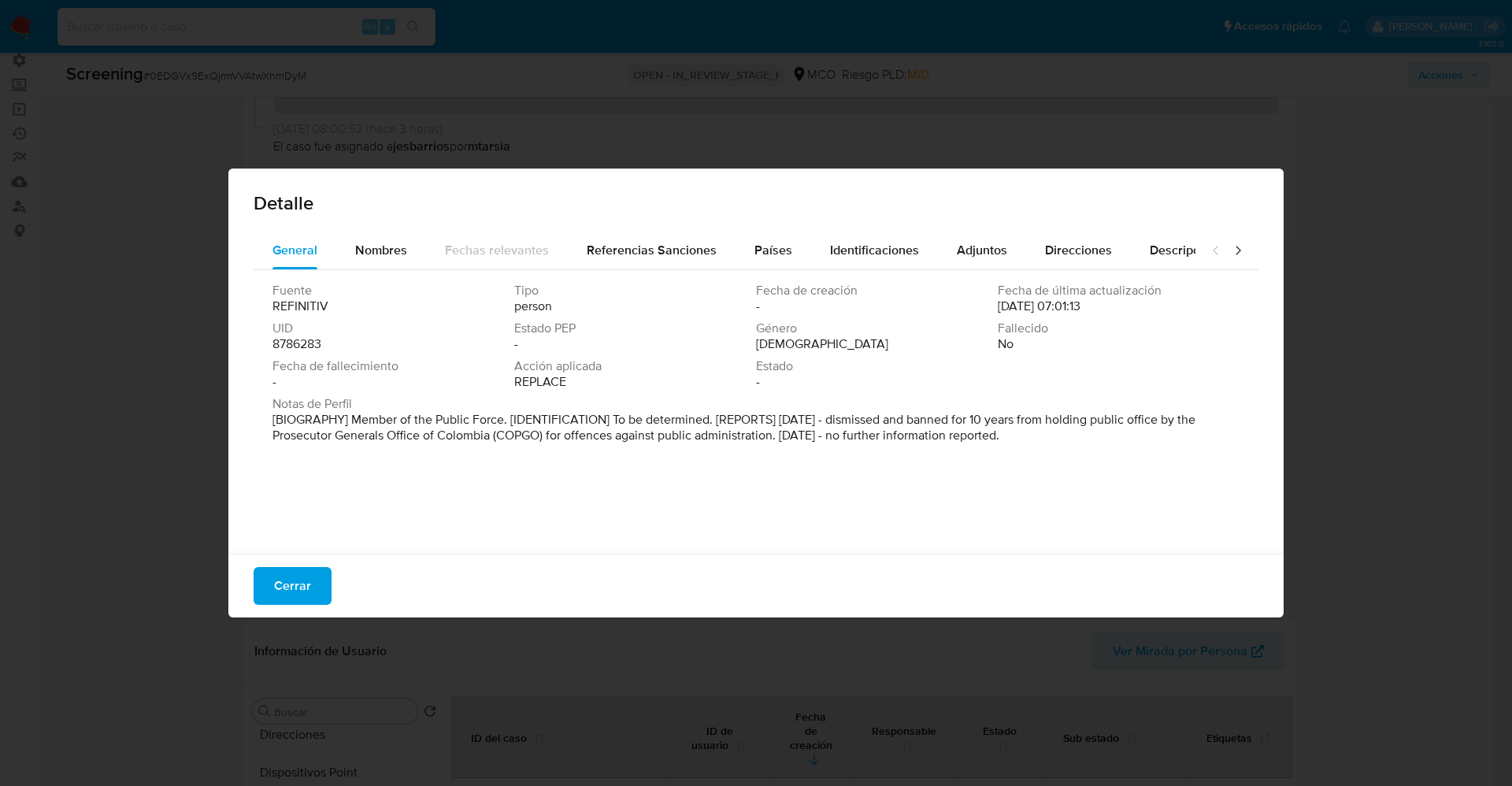
click at [290, 587] on span "Cerrar" at bounding box center [292, 585] width 37 height 34
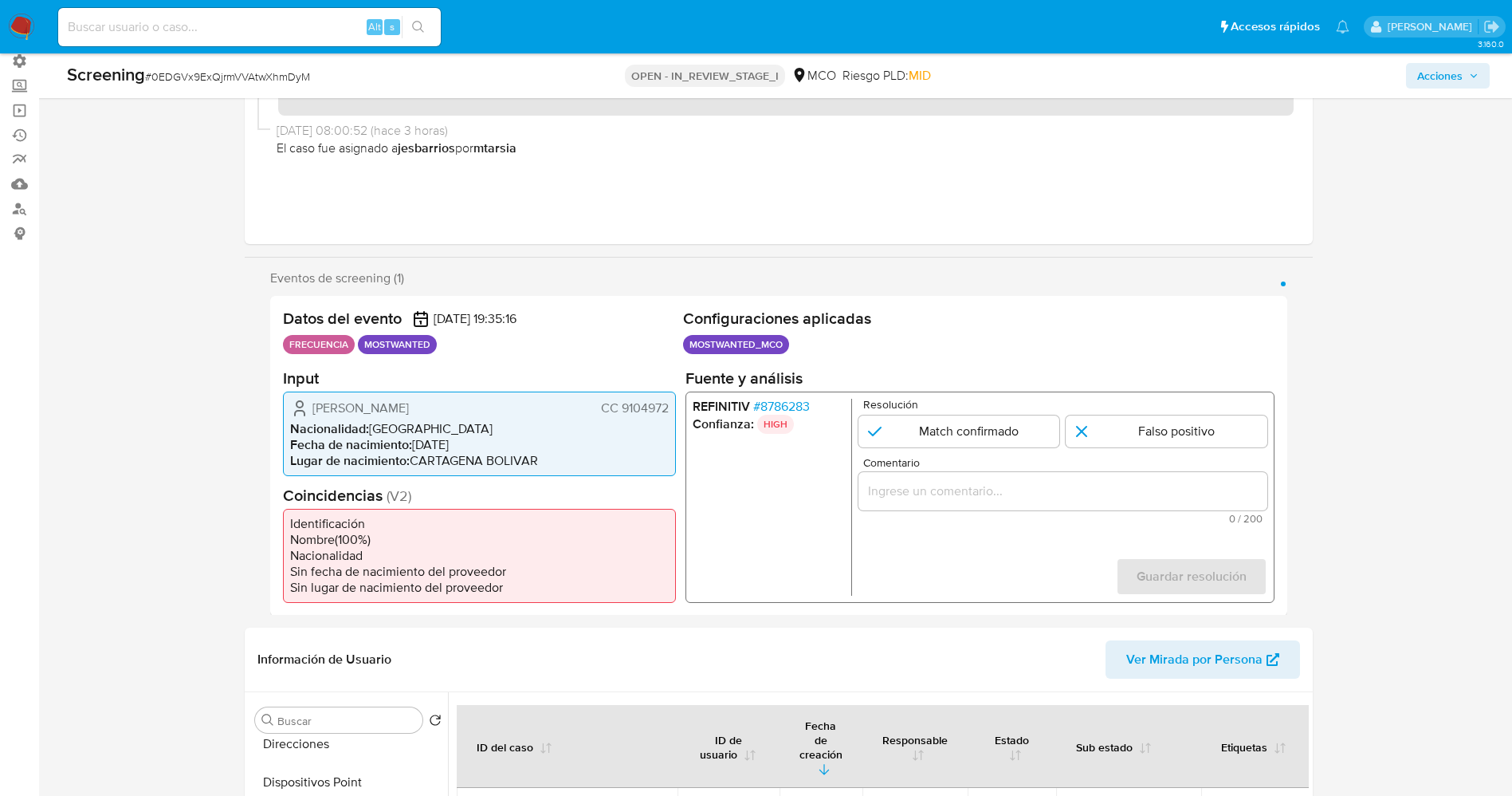
drag, startPoint x: 623, startPoint y: 406, endPoint x: 679, endPoint y: 406, distance: 56.0
click at [679, 406] on div "Datos del evento 18/09/2025 19:35:16 FRECUENCIA MOSTWANTED Configuraciones apli…" at bounding box center [778, 455] width 1017 height 320
drag, startPoint x: 305, startPoint y: 403, endPoint x: 449, endPoint y: 411, distance: 144.2
click at [449, 411] on div "Alfonso Casseres Meza CC 9104972" at bounding box center [479, 408] width 379 height 19
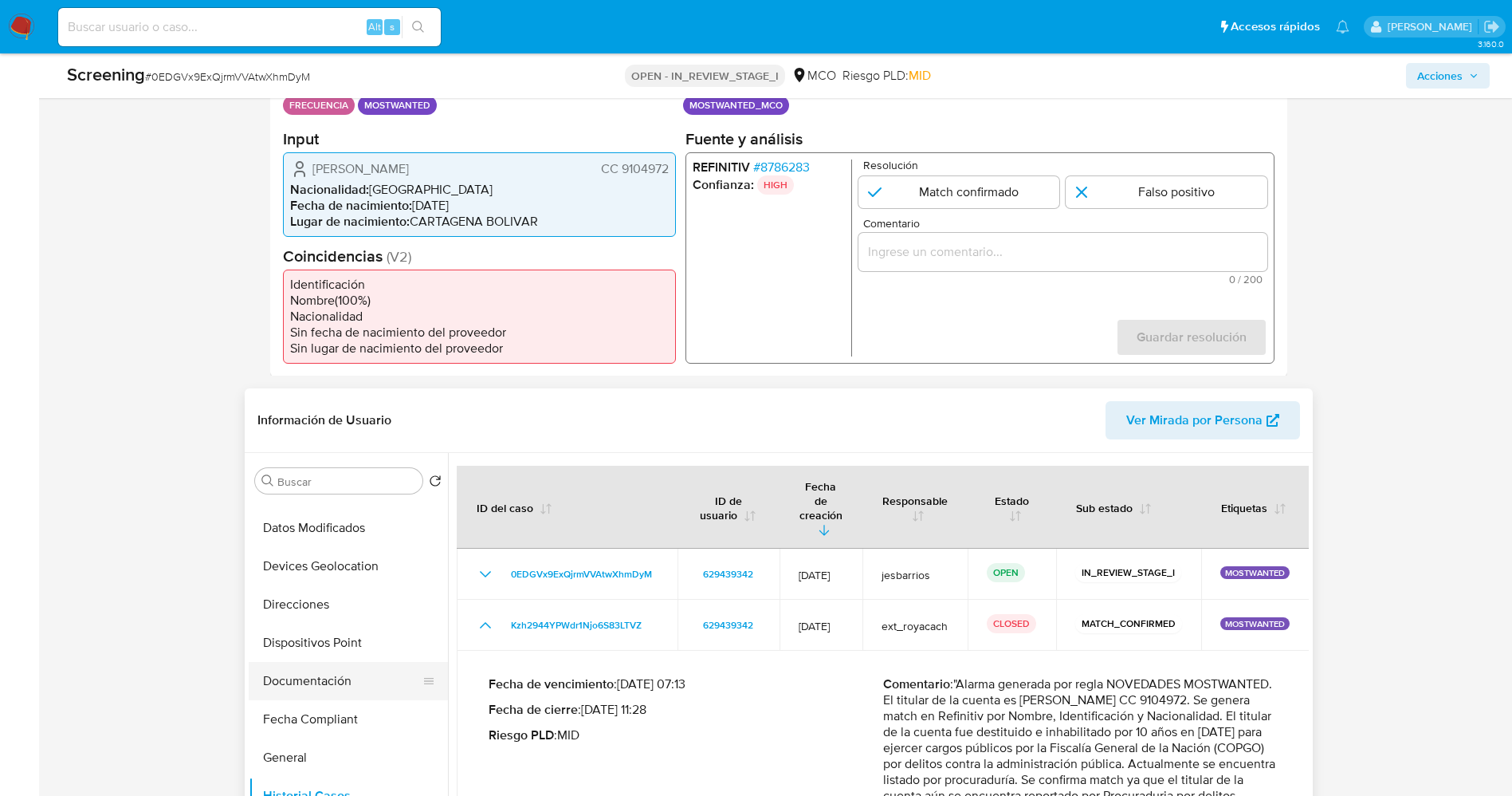
scroll to position [0, 0]
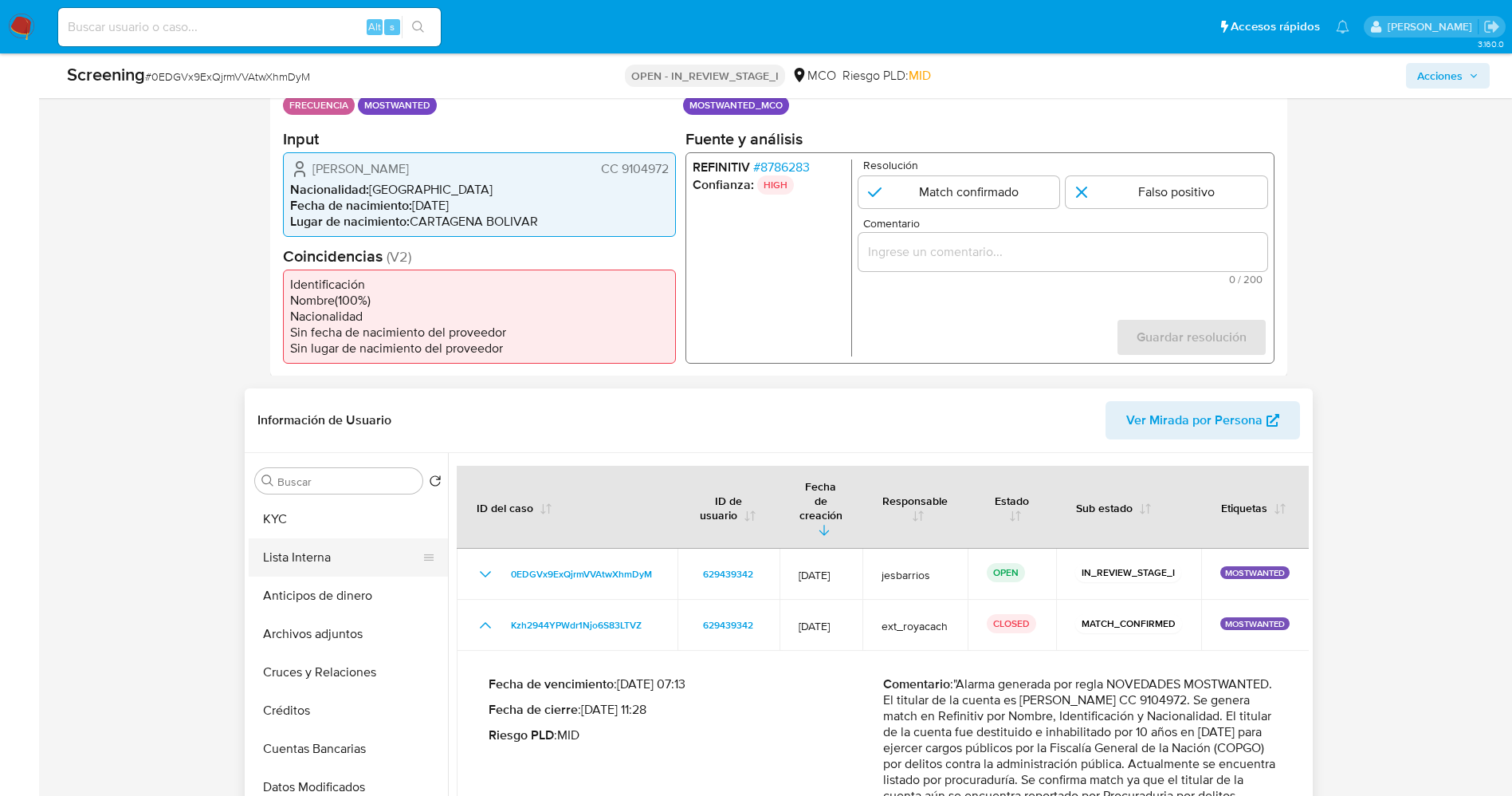
click at [297, 555] on button "Lista Interna" at bounding box center [341, 557] width 187 height 38
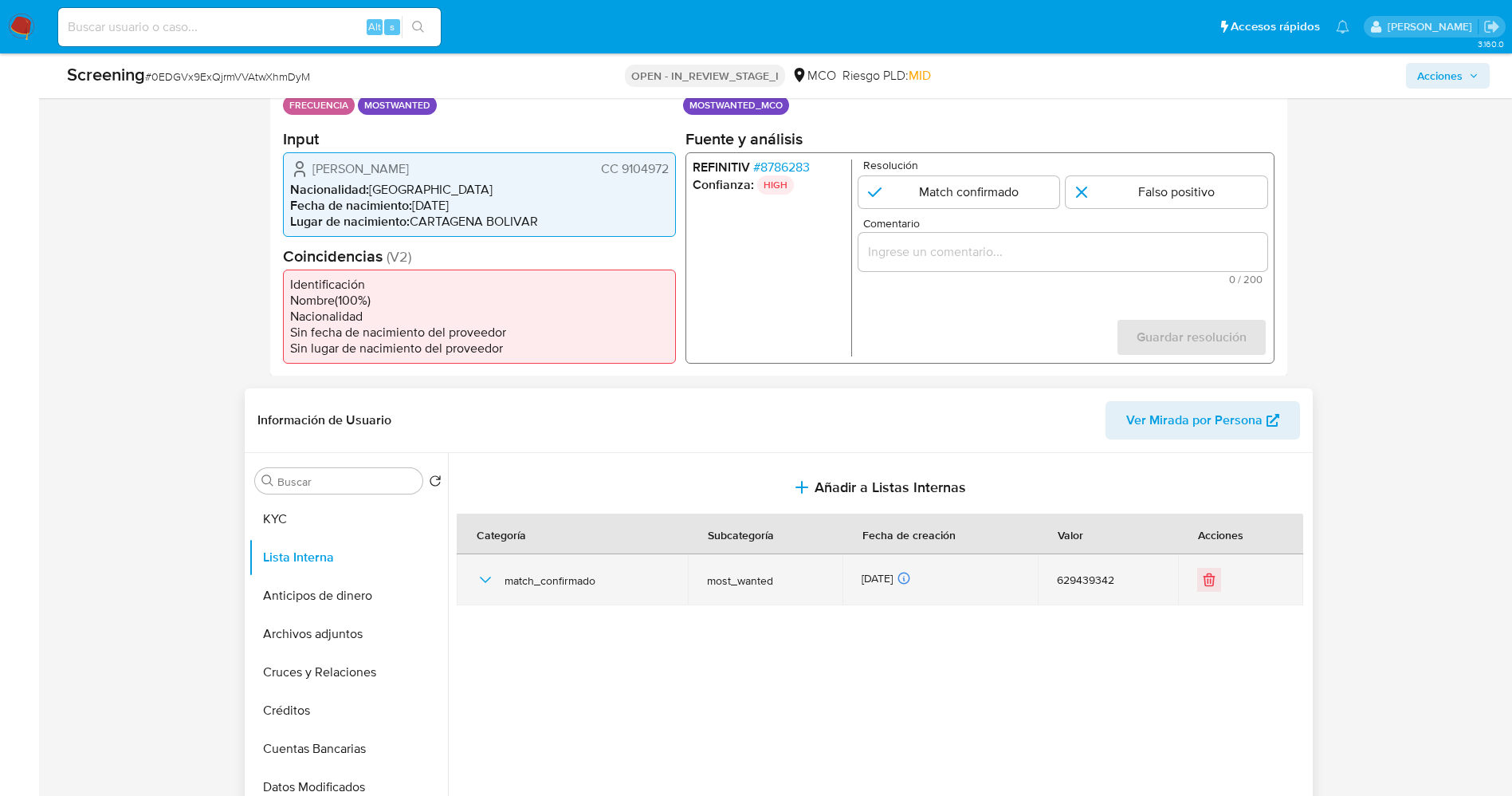
click at [489, 581] on icon "button" at bounding box center [485, 580] width 19 height 19
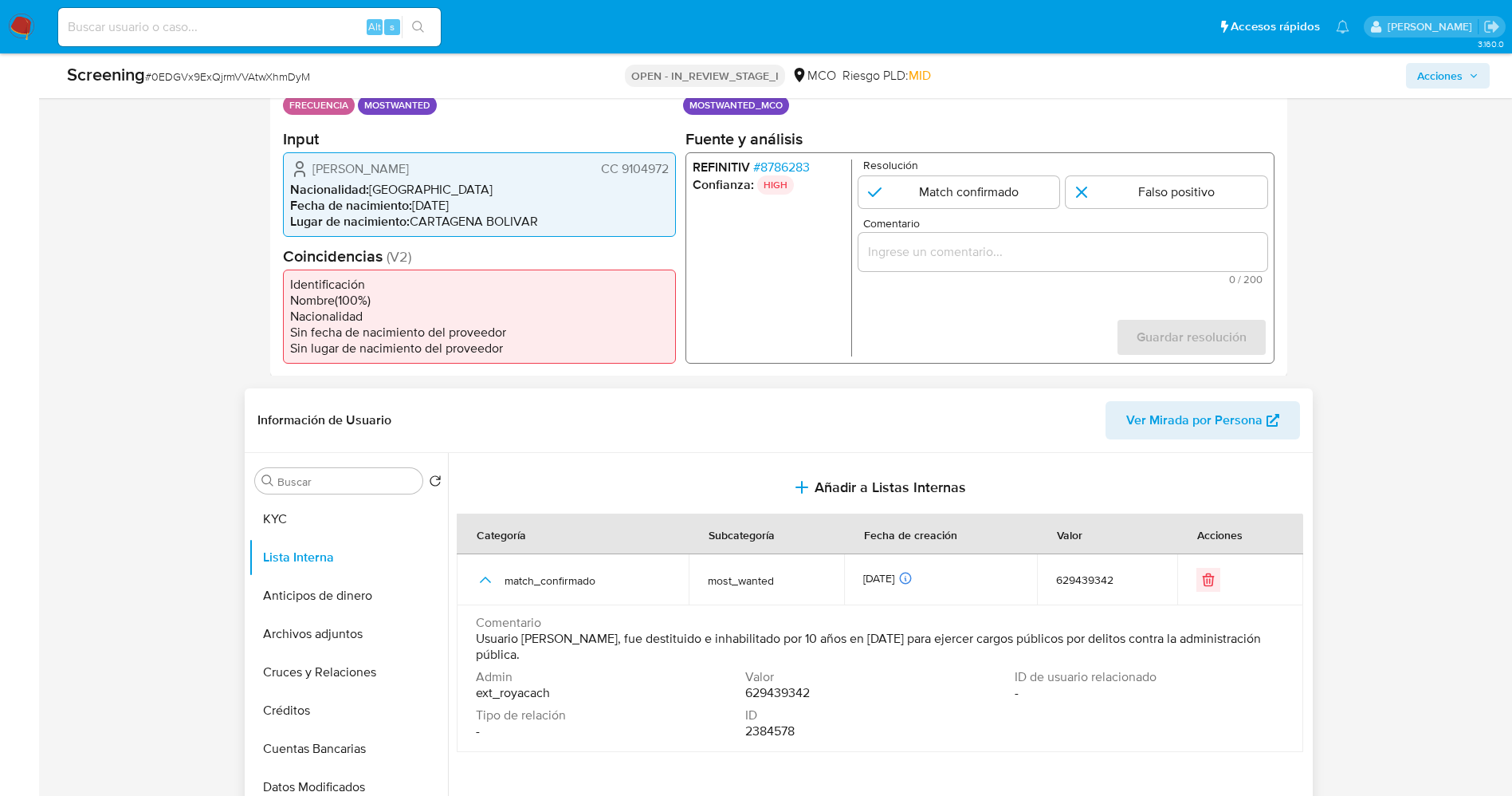
drag, startPoint x: 476, startPoint y: 636, endPoint x: 687, endPoint y: 664, distance: 212.8
click at [687, 664] on div "Comentario Usuario Alfonso Casseres Meza, fue destituido e inhabilitado por 10 …" at bounding box center [880, 641] width 808 height 54
click at [1021, 198] on input "1 de 1" at bounding box center [958, 191] width 201 height 32
radio input "true"
click at [996, 251] on input "Comentario" at bounding box center [1061, 251] width 409 height 21
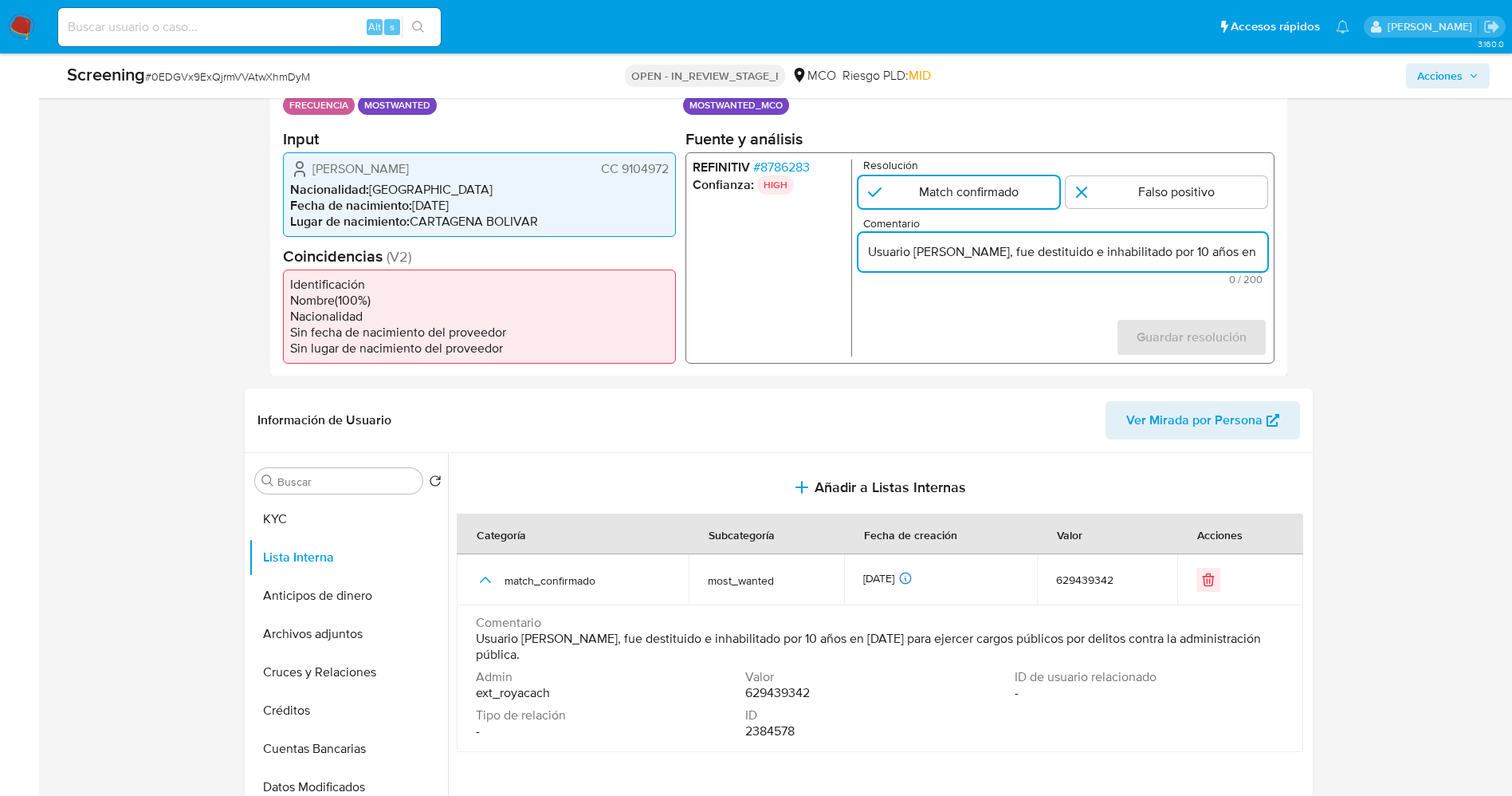
scroll to position [0, 555]
type input "Usuario Alfonso Casseres Meza, fue destituido e inhabilitado por 10 años en nov…"
click at [1182, 350] on span "Guardar resolución" at bounding box center [1190, 336] width 110 height 35
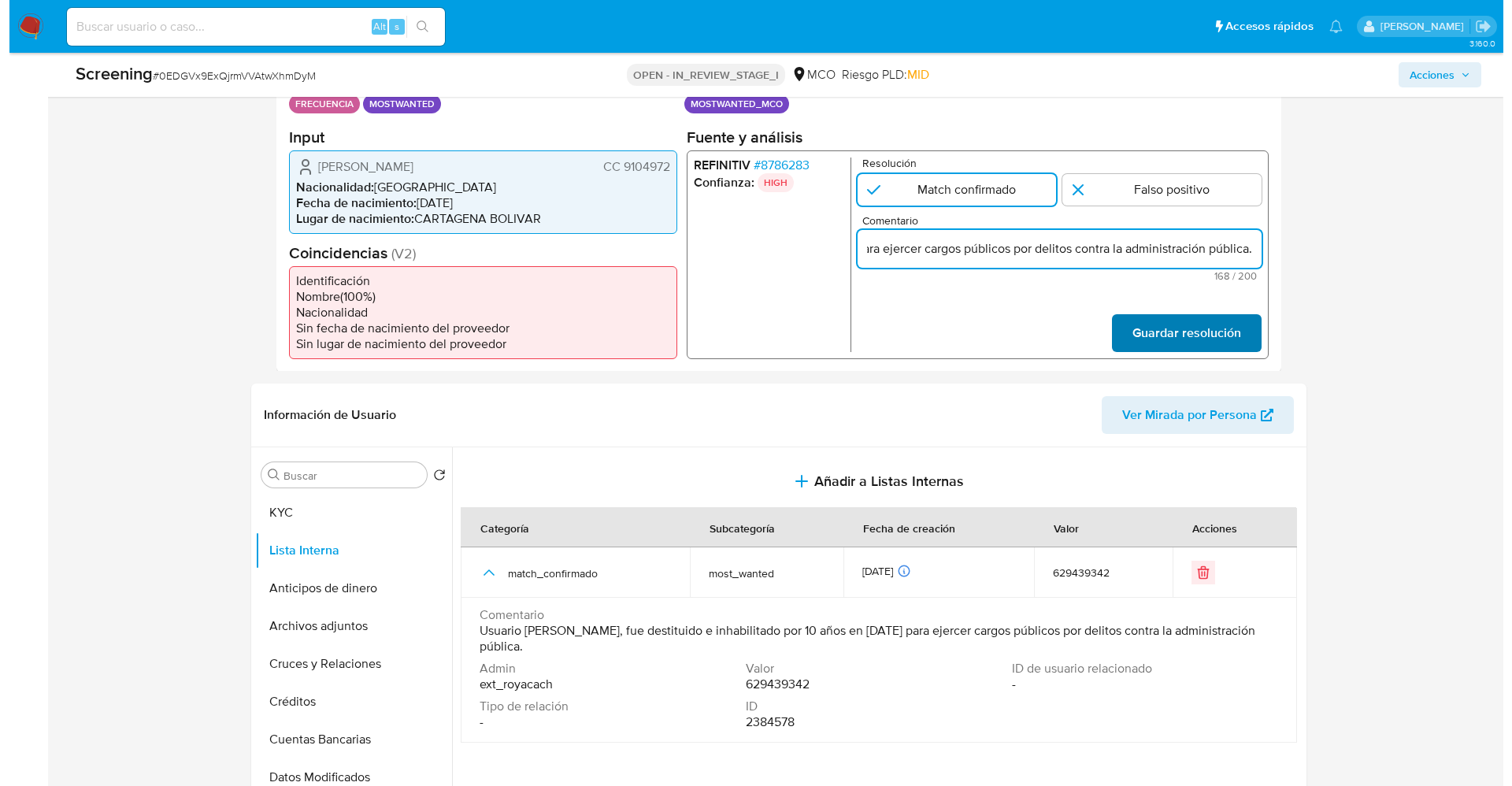
scroll to position [0, 0]
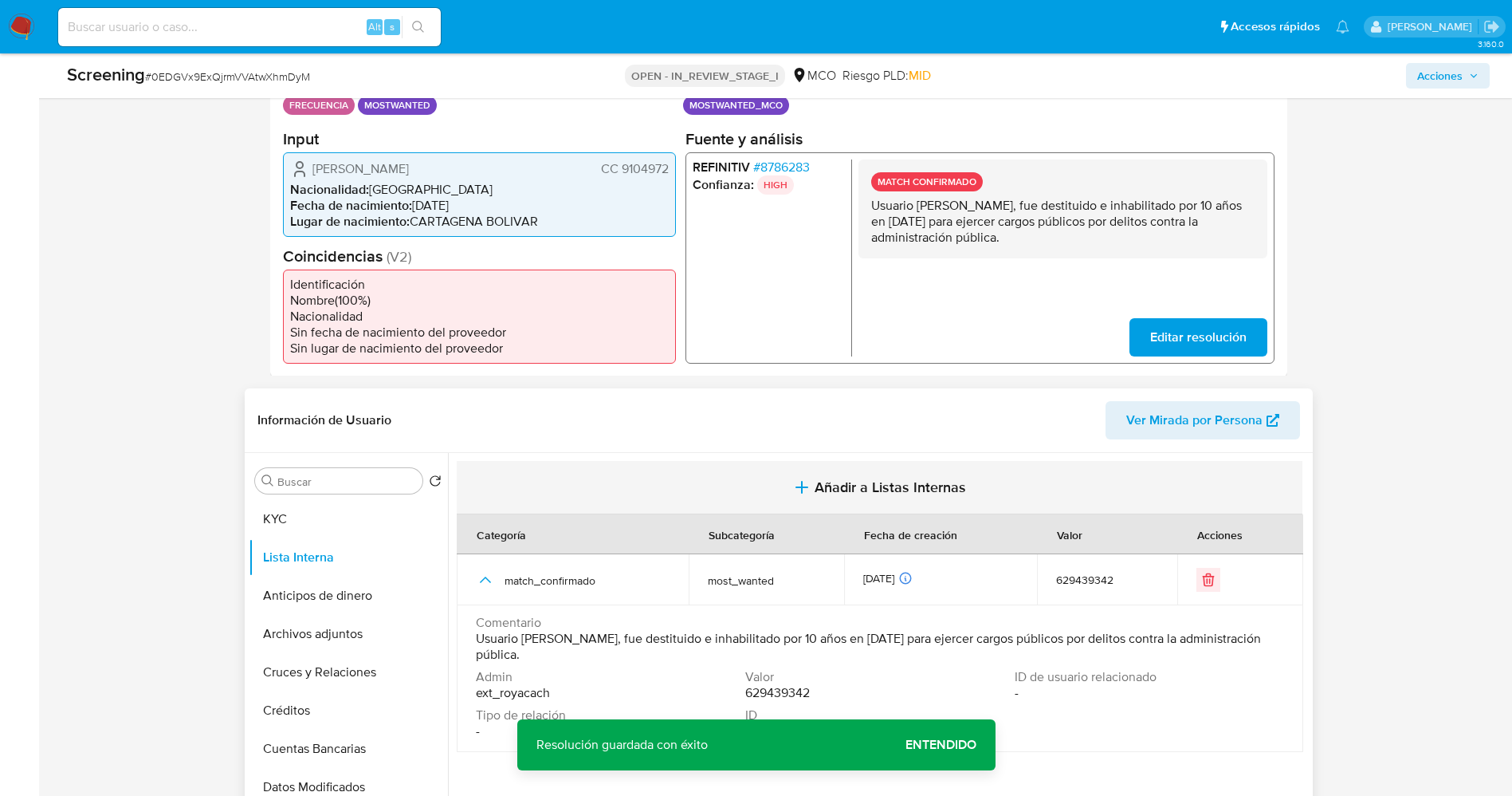
click at [806, 479] on icon "button" at bounding box center [802, 488] width 19 height 19
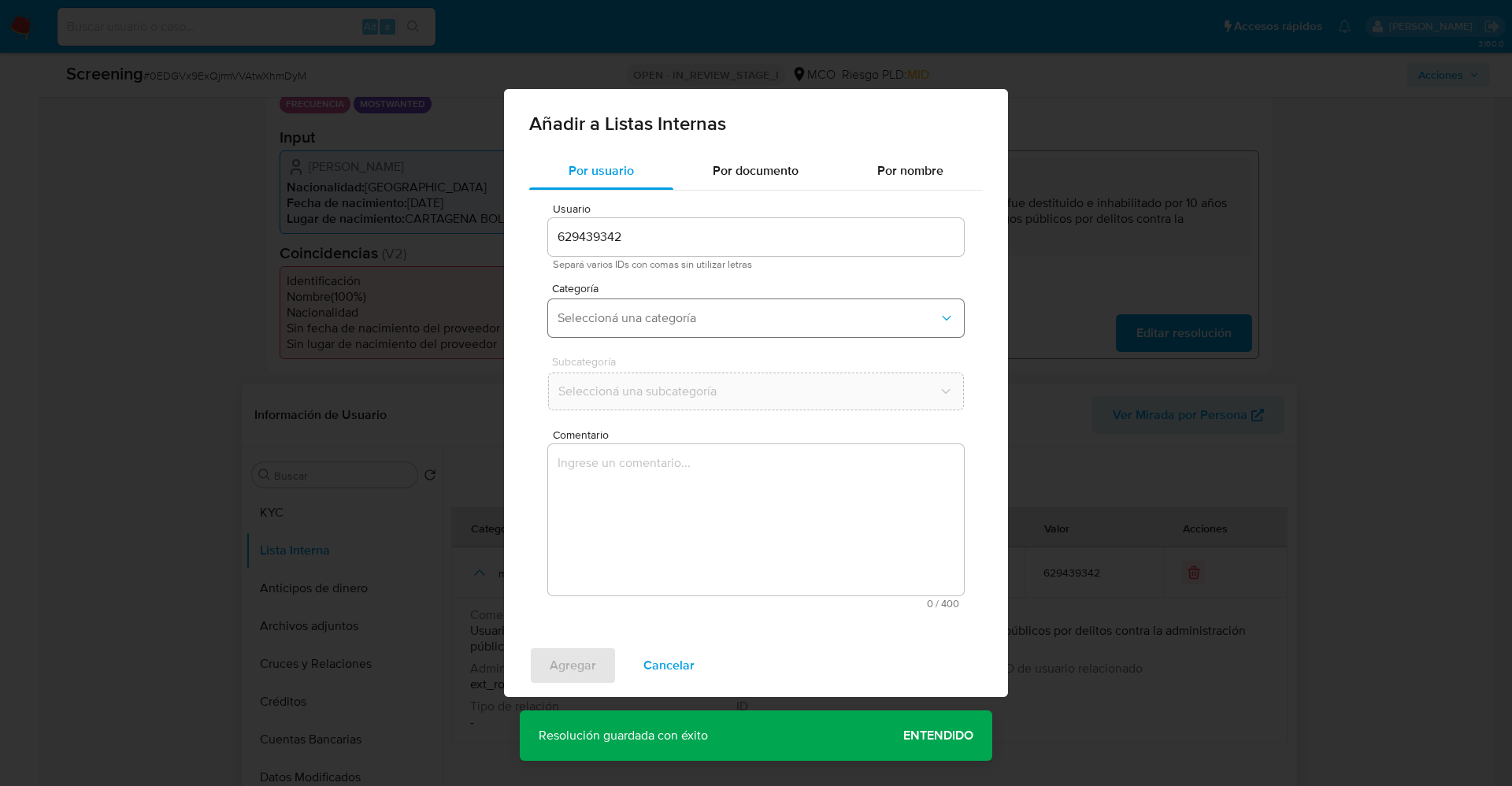
click at [714, 311] on span "Seleccioná una categoría" at bounding box center [748, 318] width 381 height 15
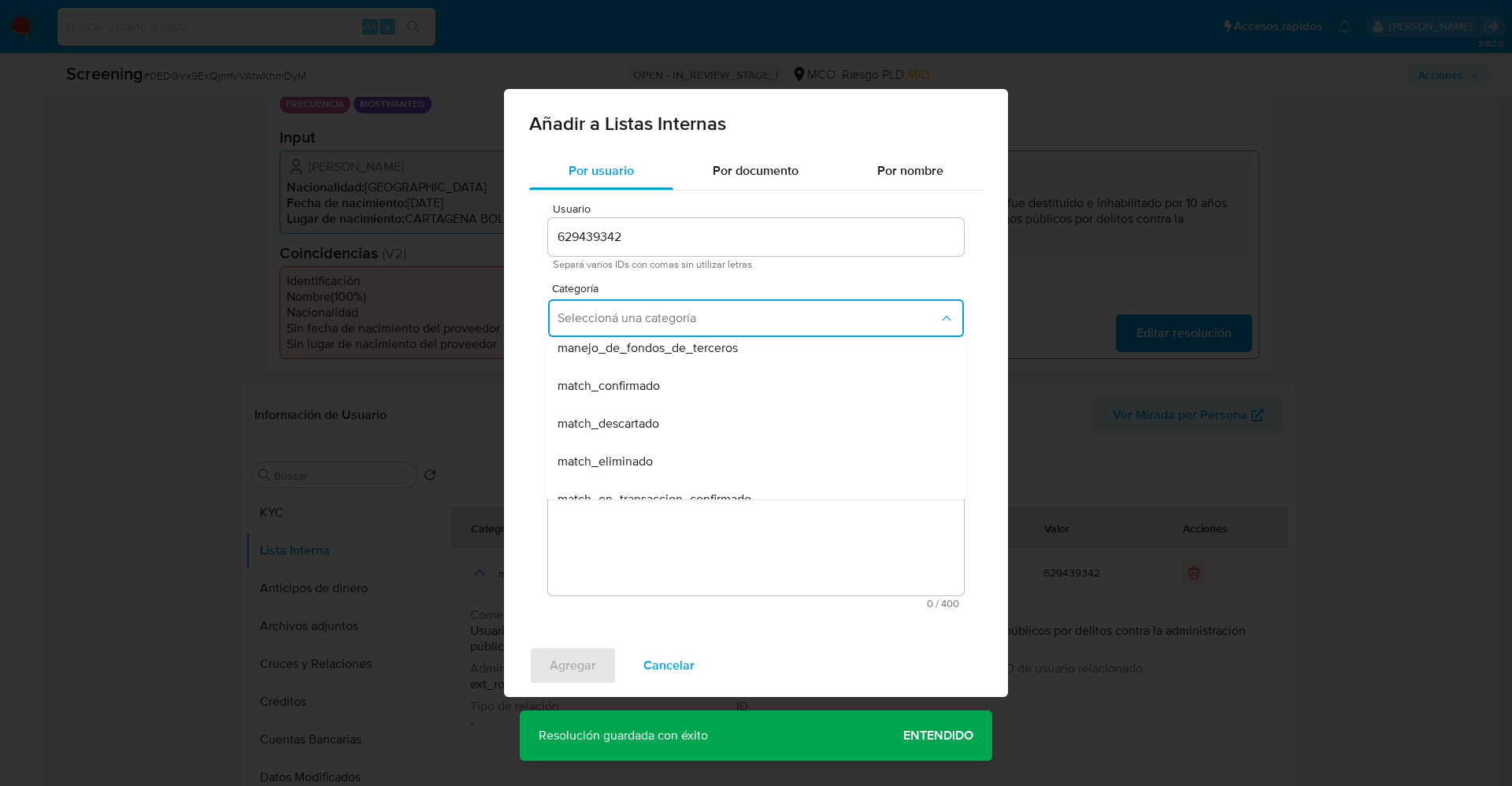
scroll to position [118, 0]
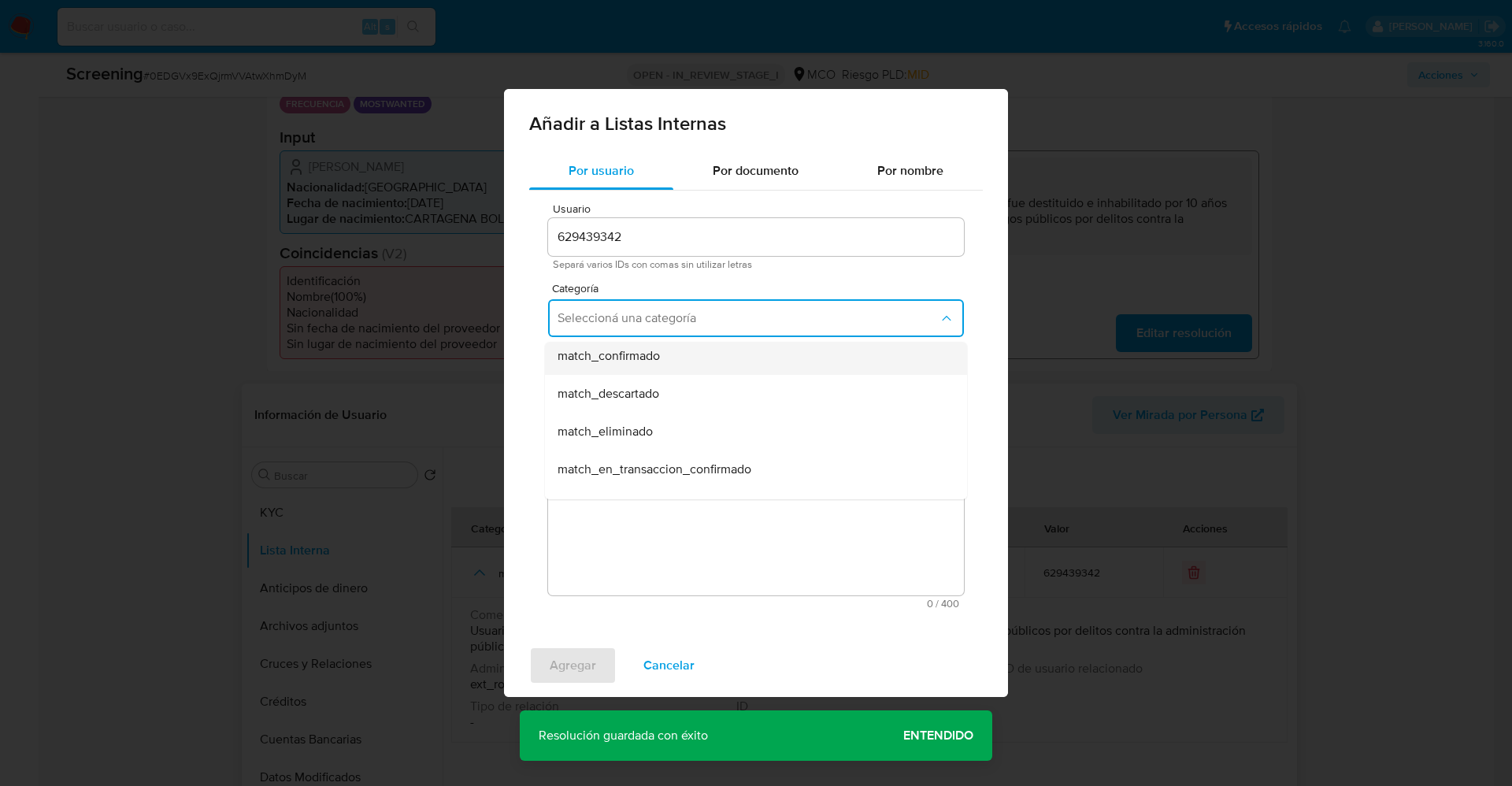
click at [674, 364] on div "match_confirmado" at bounding box center [751, 356] width 387 height 38
click at [672, 378] on button "Seleccioná una subcategoría" at bounding box center [756, 391] width 415 height 38
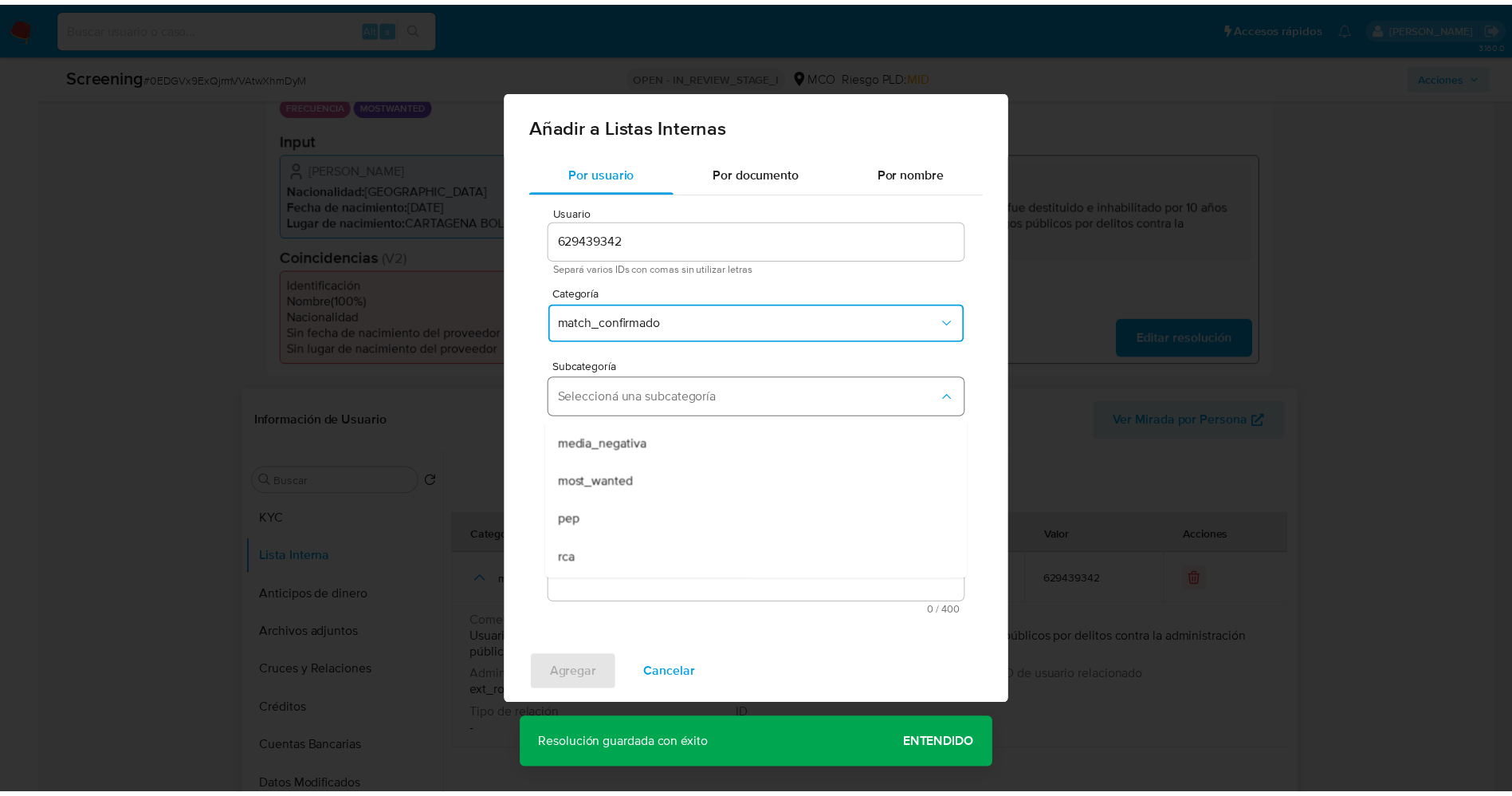
scroll to position [109, 0]
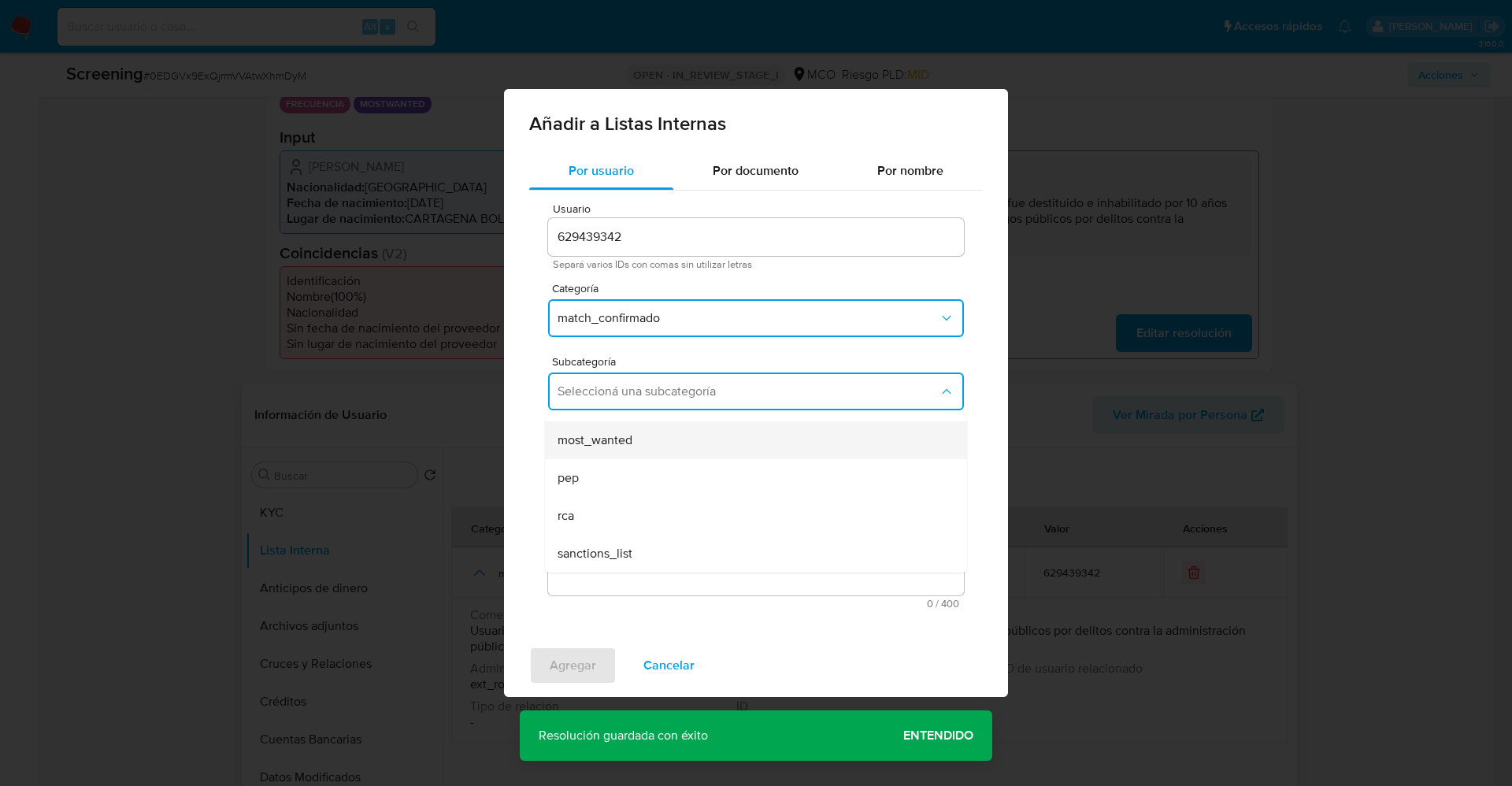
click at [626, 438] on span "most_wanted" at bounding box center [595, 440] width 75 height 15
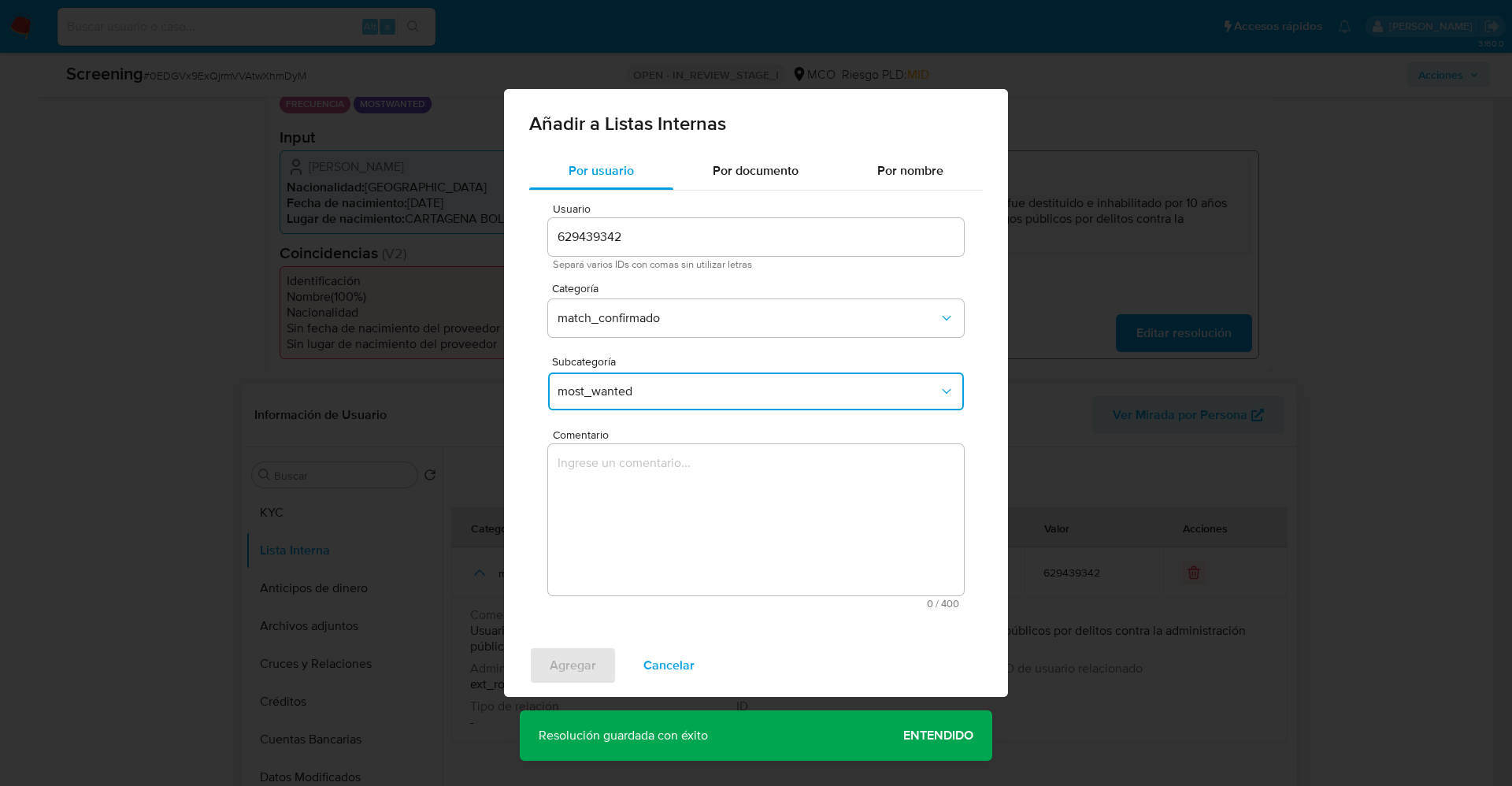
click at [626, 488] on textarea "Comentario" at bounding box center [756, 519] width 415 height 151
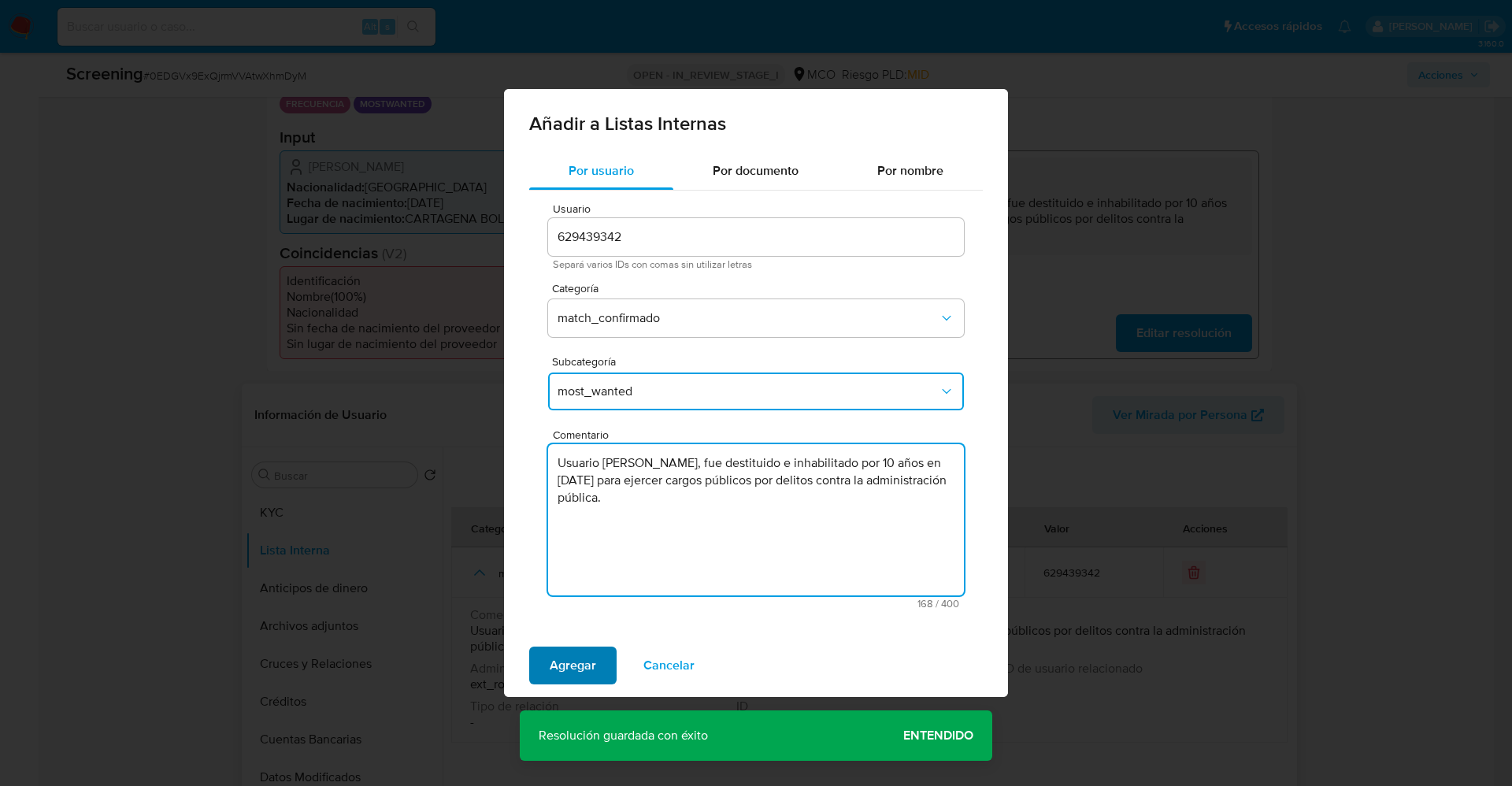
type textarea "Usuario Alfonso Casseres Meza, fue destituido e inhabilitado por 10 años en nov…"
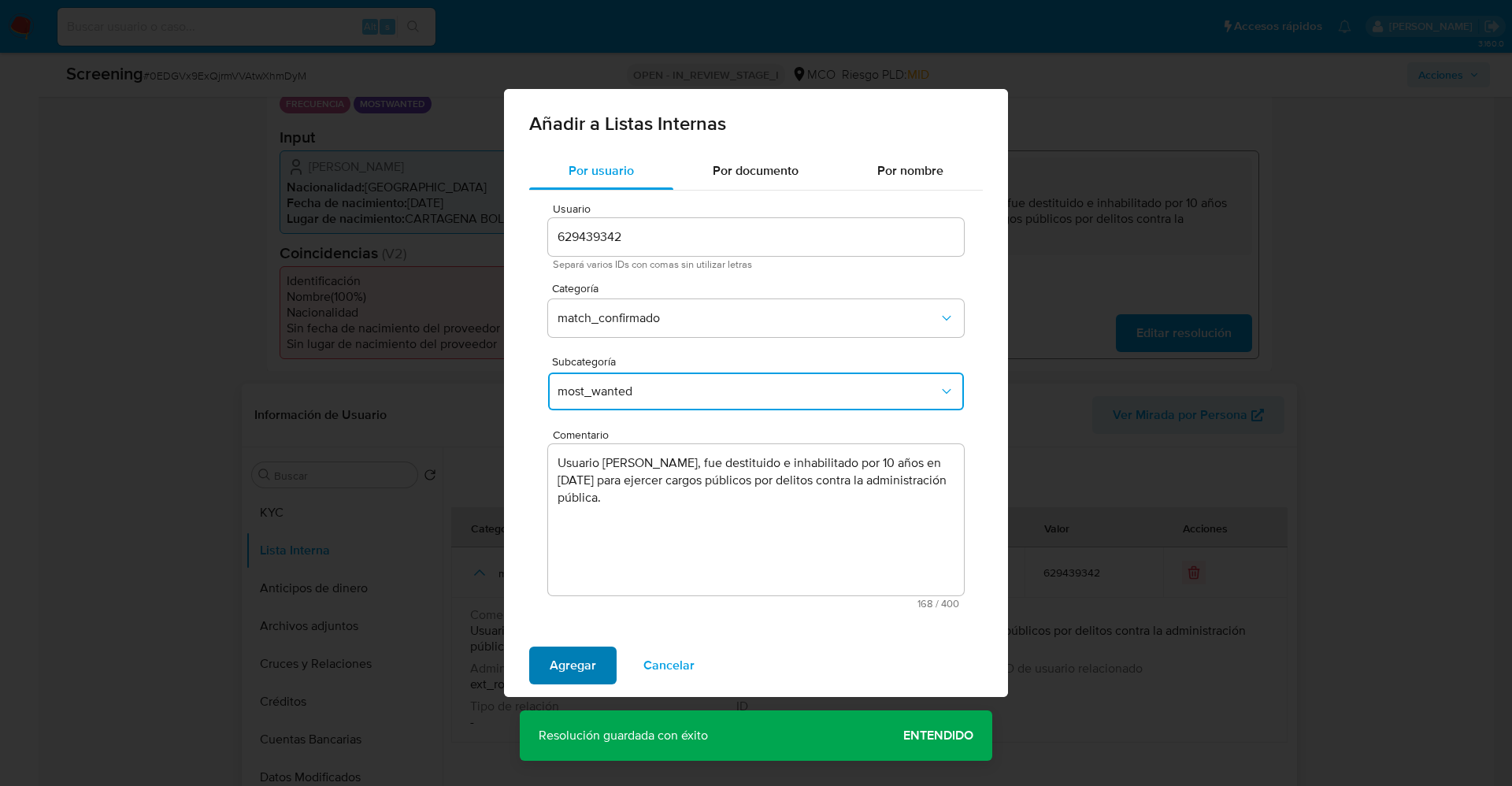
click at [604, 658] on button "Agregar" at bounding box center [573, 665] width 88 height 38
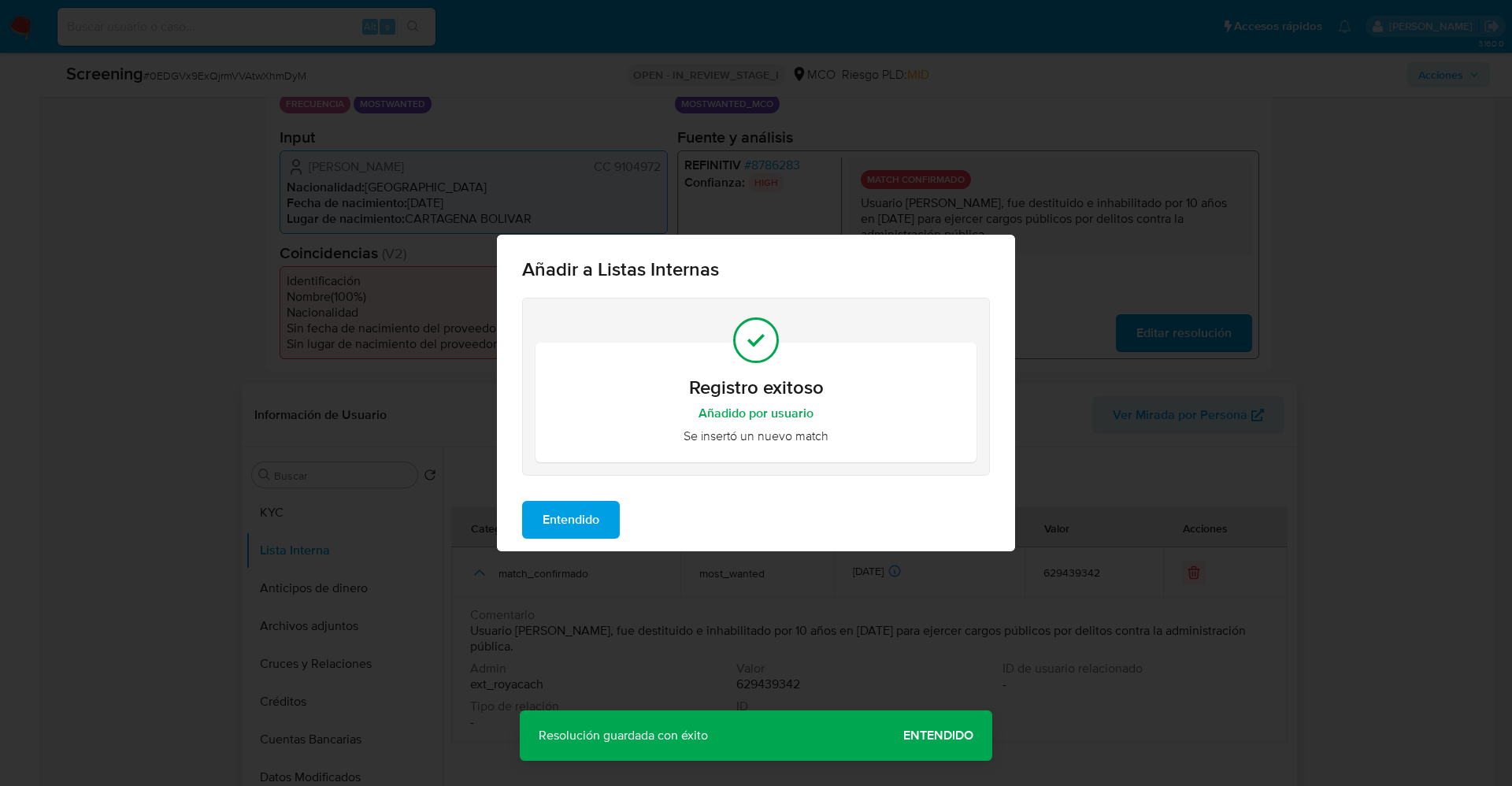
click at [591, 513] on span "Entendido" at bounding box center [571, 519] width 57 height 34
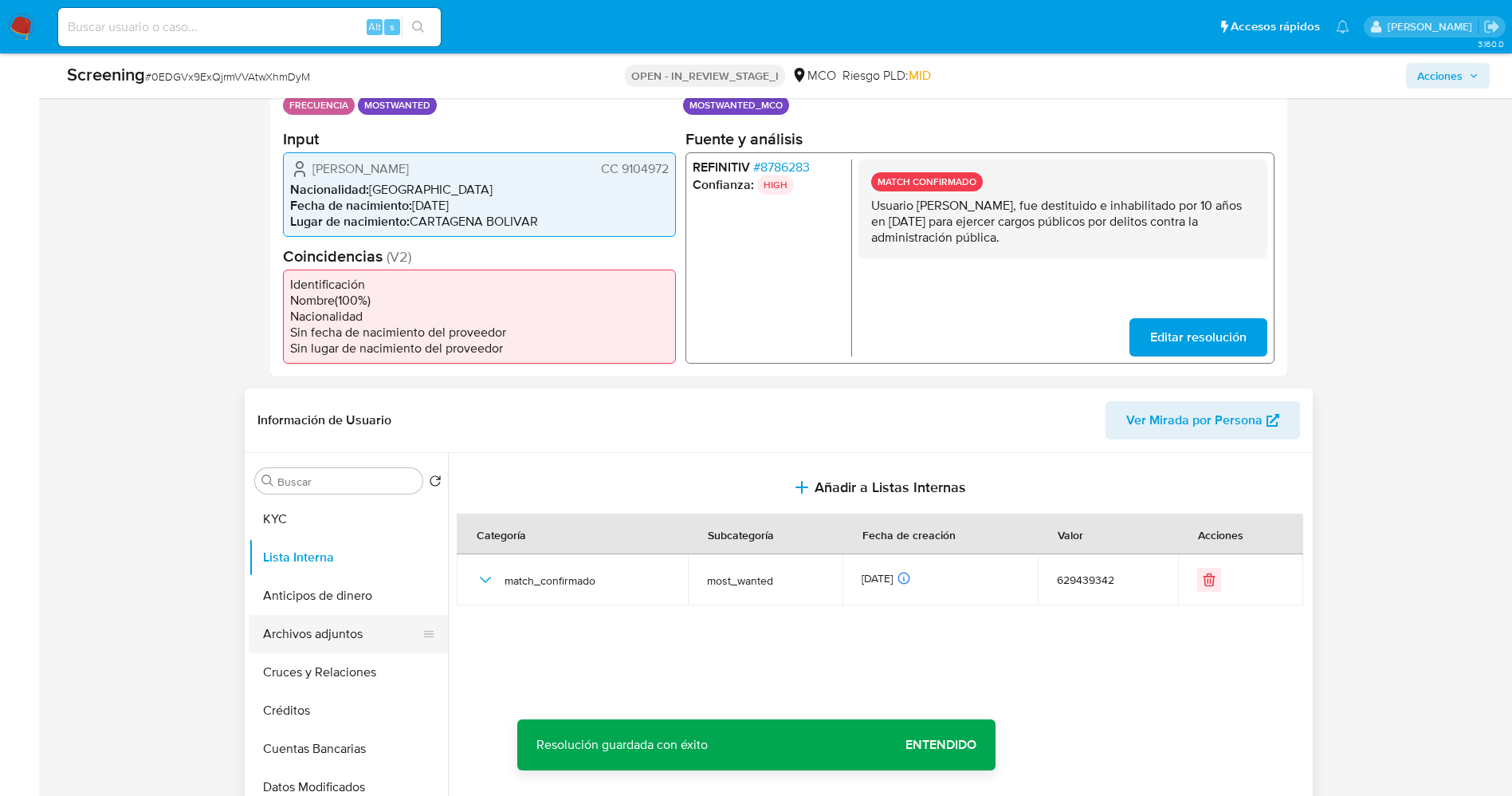
click at [308, 626] on button "Archivos adjuntos" at bounding box center [341, 633] width 187 height 38
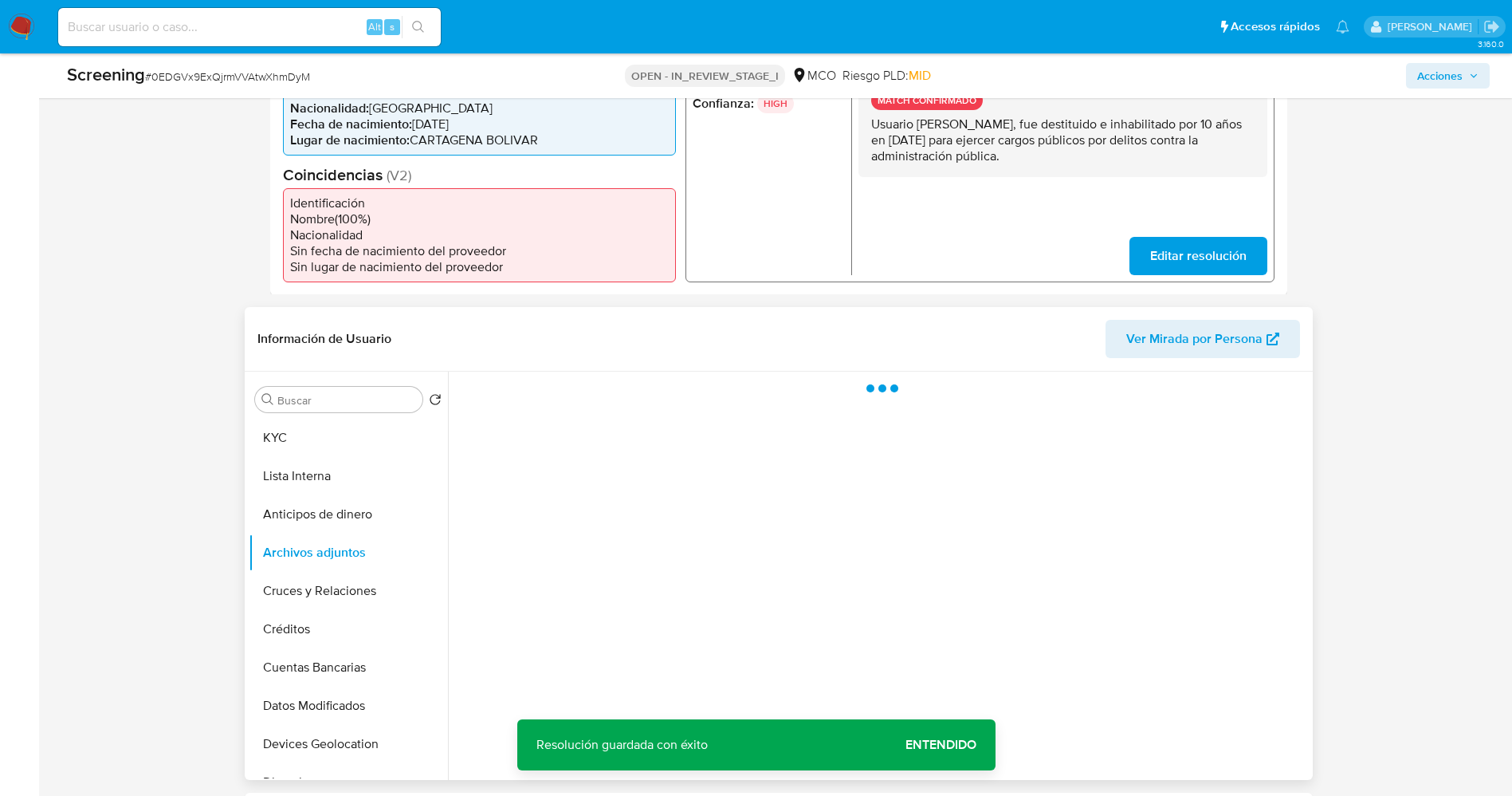
scroll to position [479, 0]
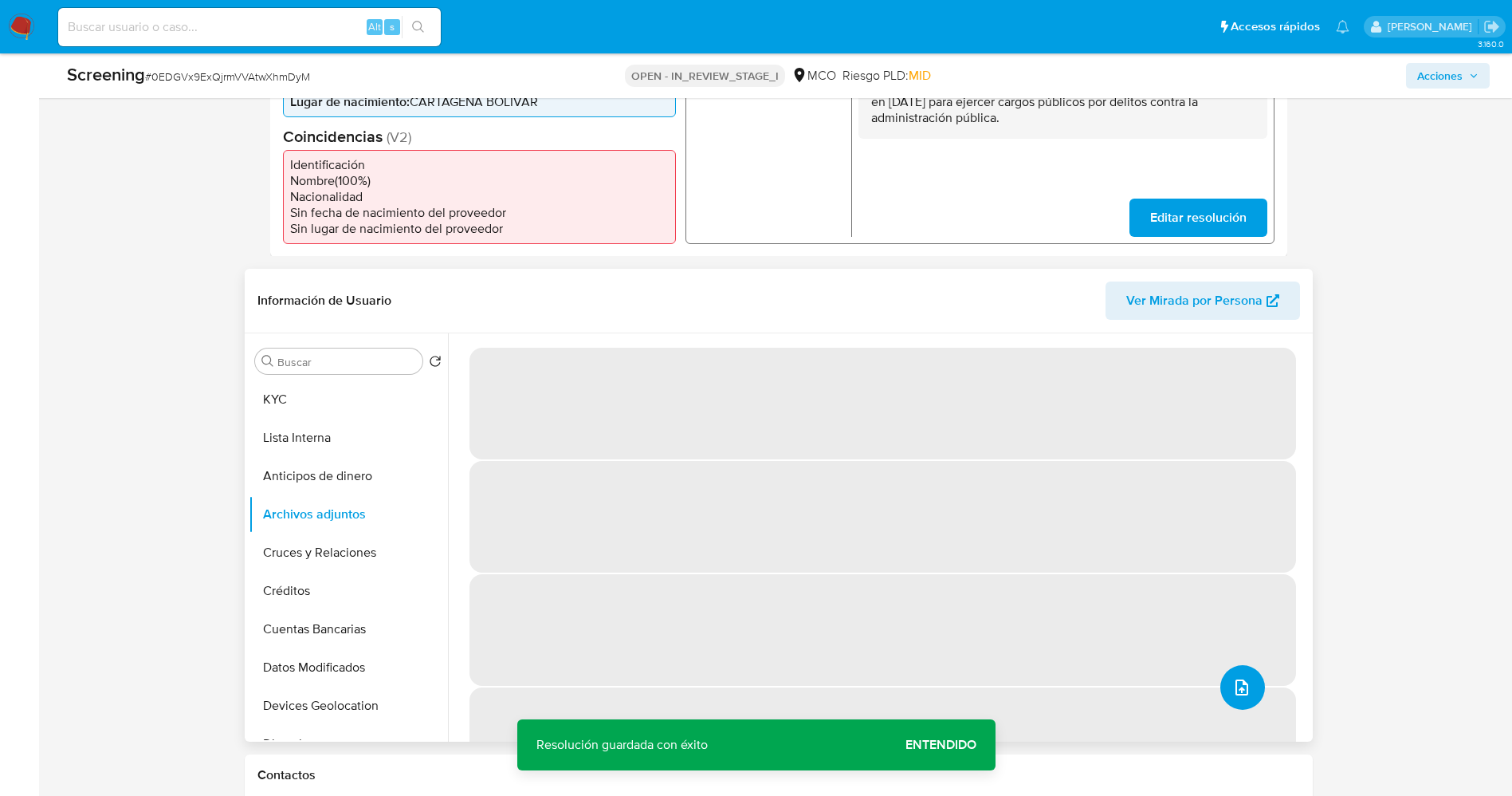
click at [1241, 676] on button "upload-file" at bounding box center [1242, 687] width 44 height 44
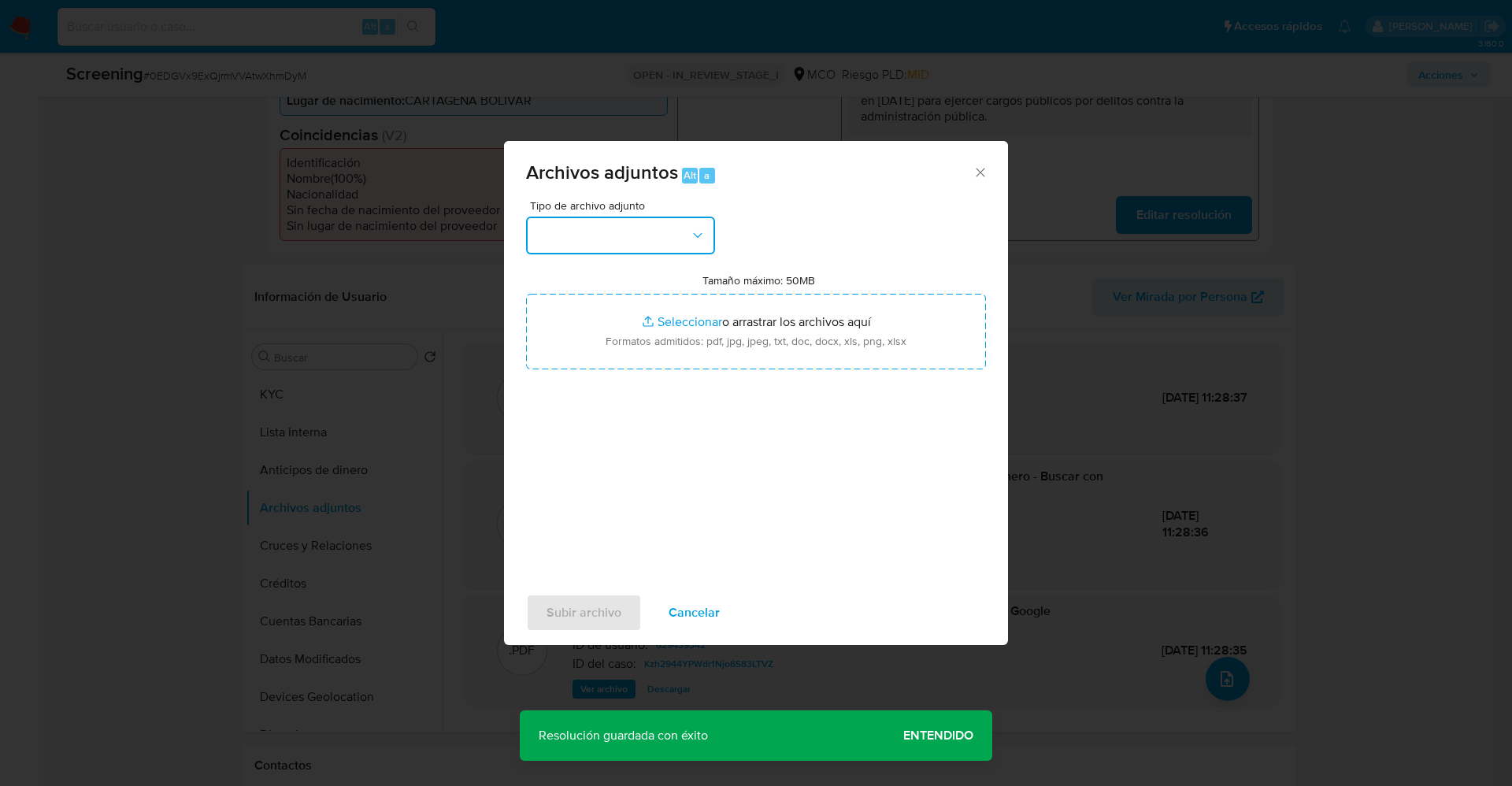
click at [636, 244] on button "button" at bounding box center [620, 235] width 189 height 38
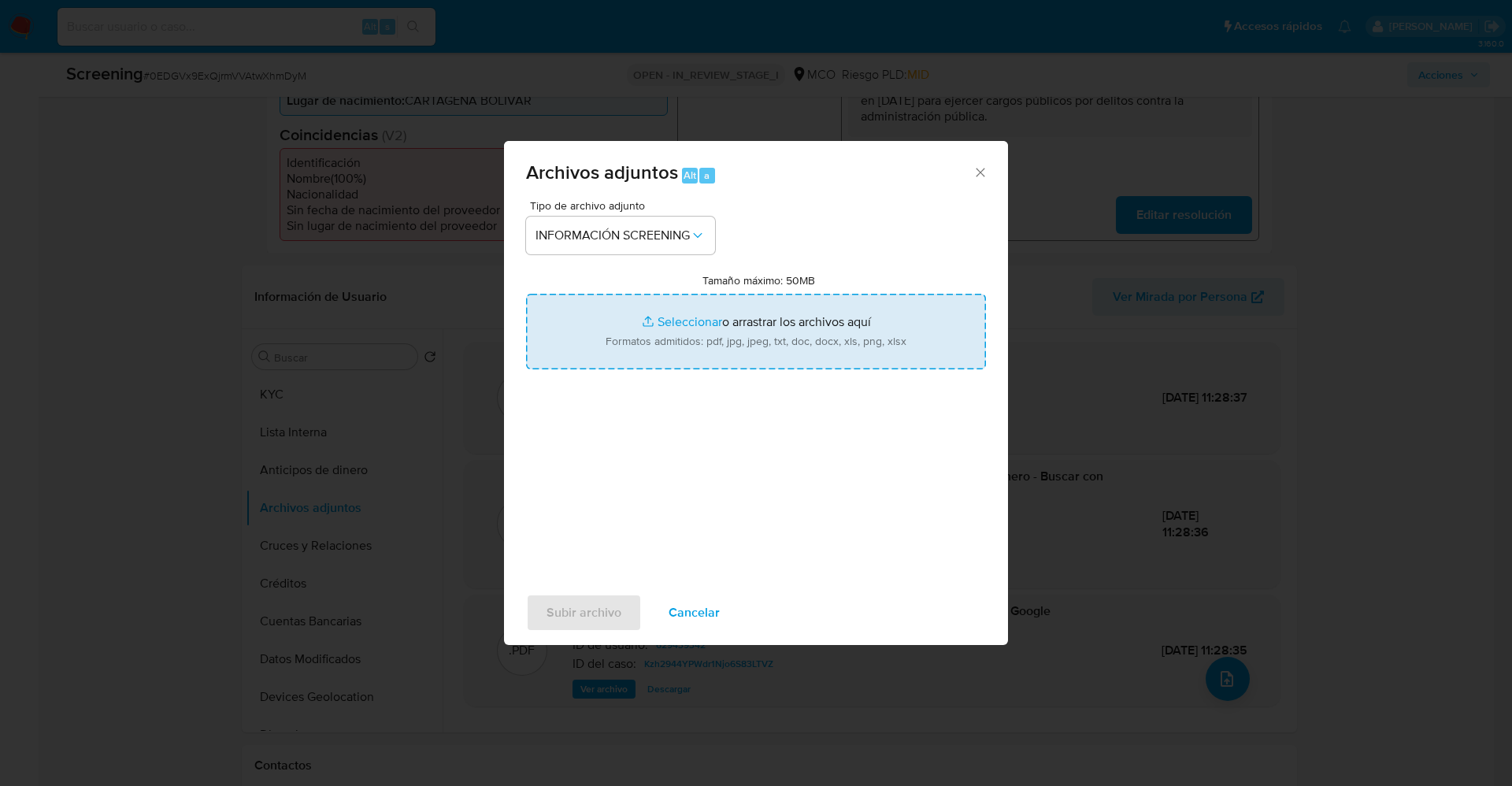
type input "C:\fakepath\_Alfonso Casseres Meza_ lavado de dinero - Buscar con Google.pdf"
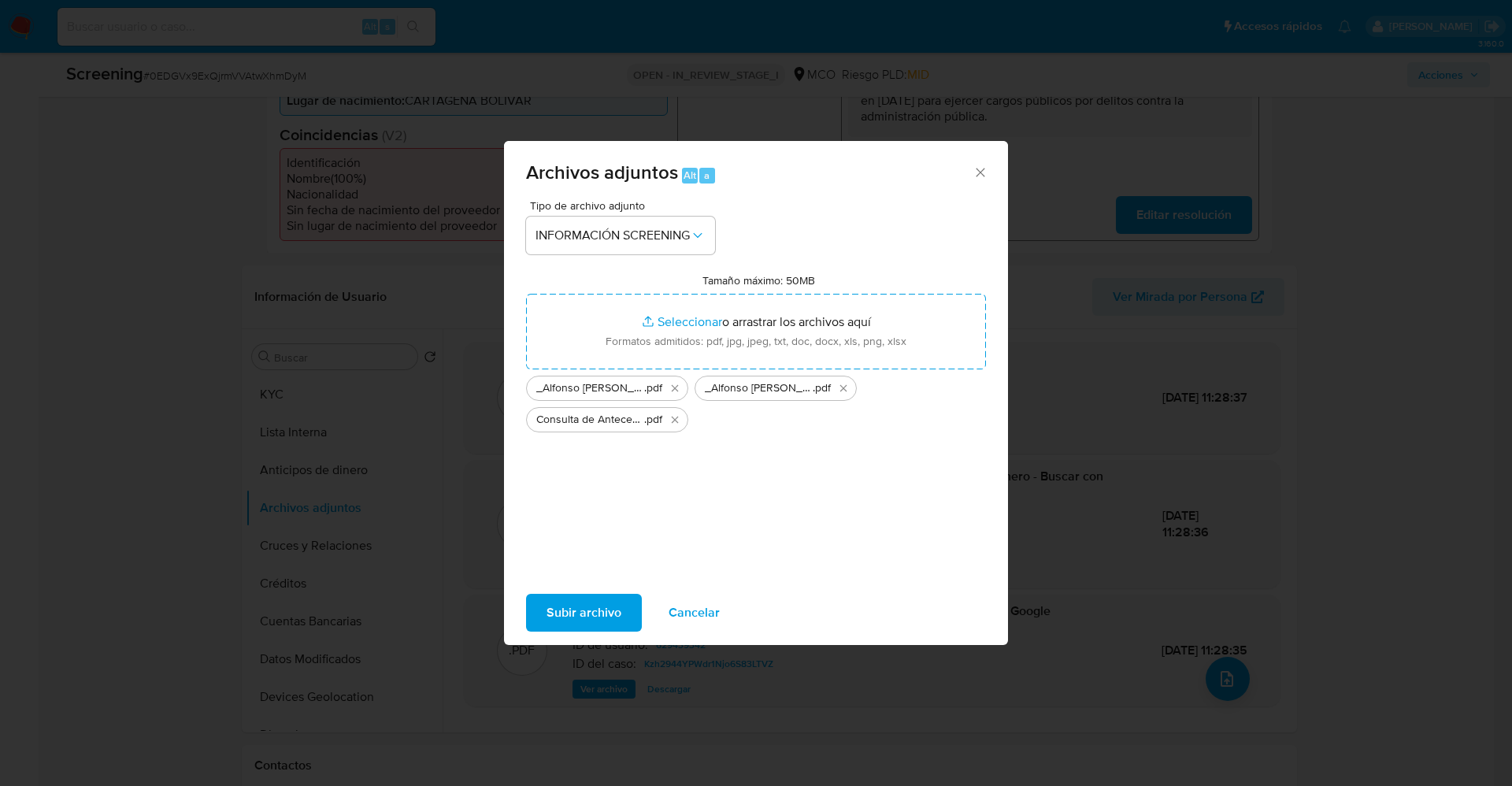
click at [579, 616] on span "Subir archivo" at bounding box center [584, 613] width 75 height 34
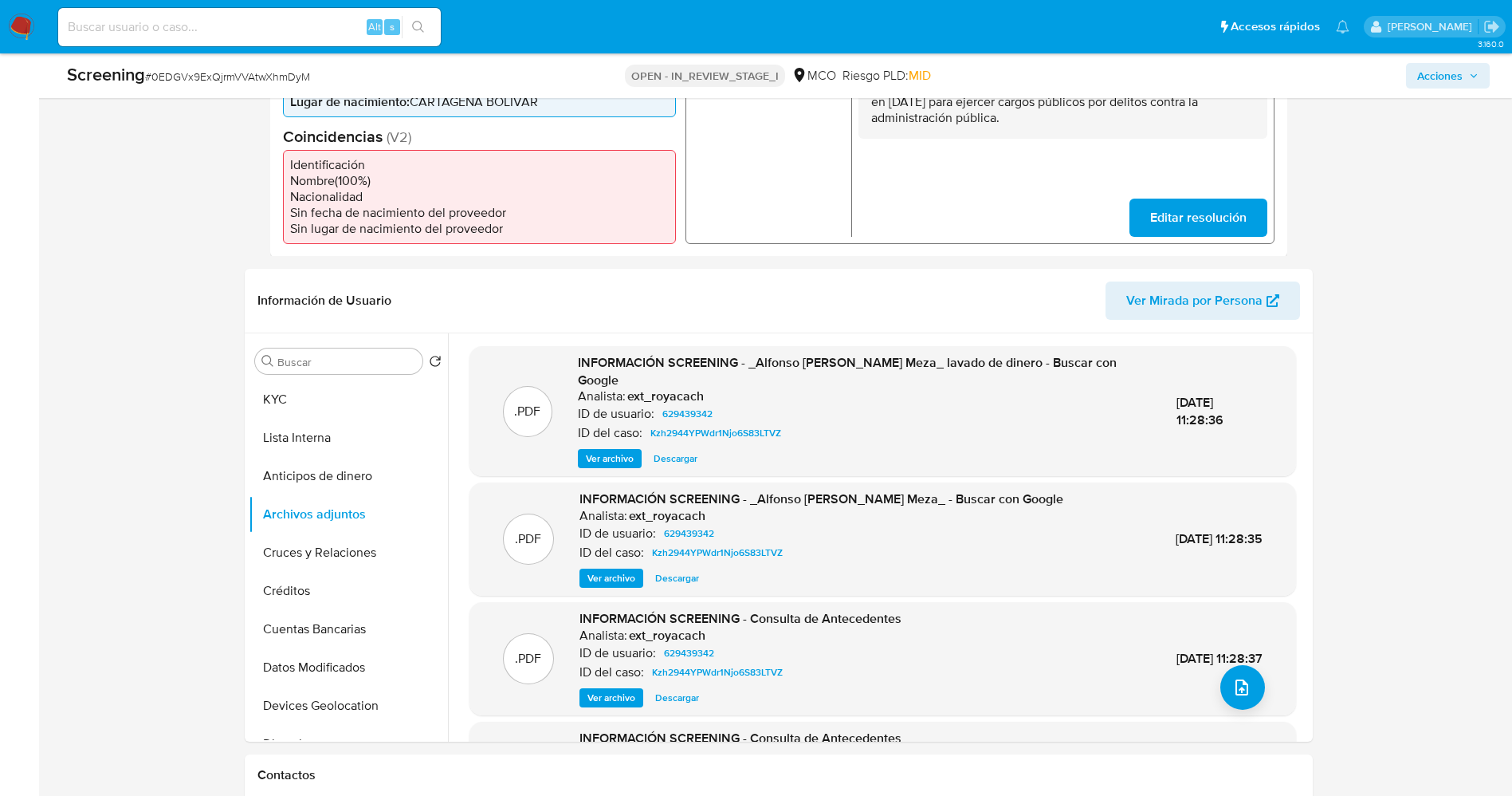
click at [333, 435] on button "Lista Interna" at bounding box center [347, 438] width 199 height 38
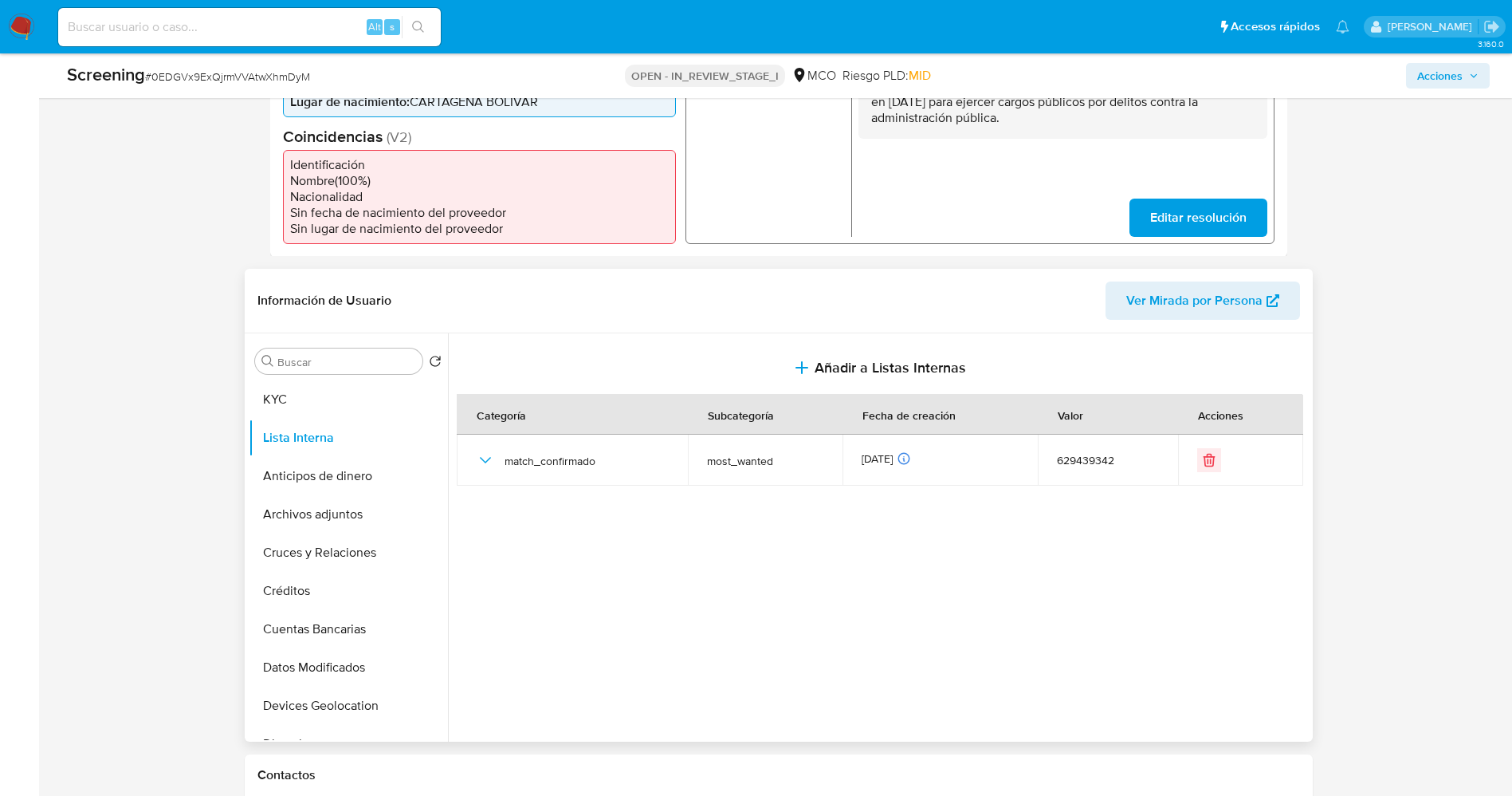
scroll to position [0, 0]
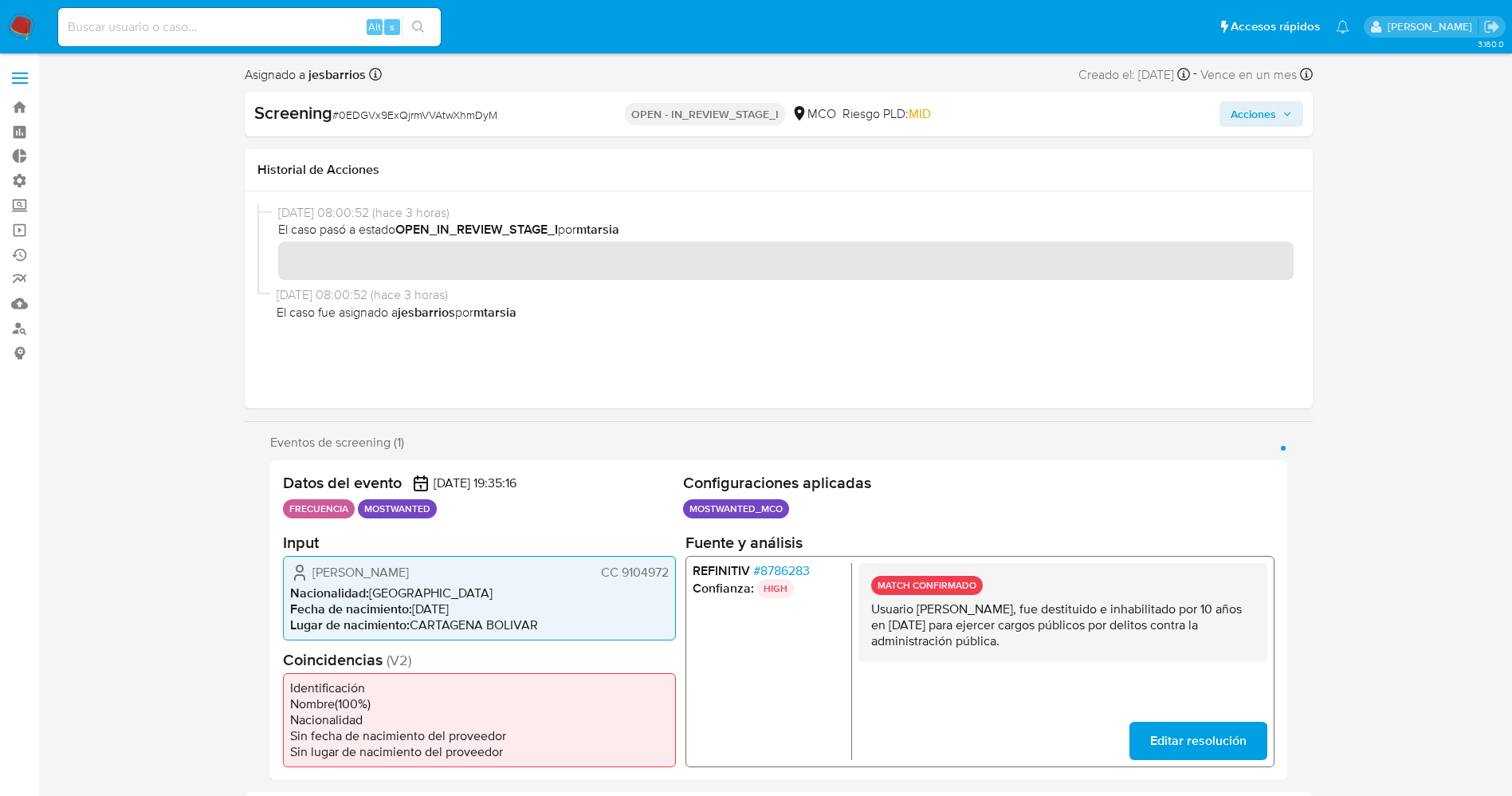
click at [1263, 110] on span "Acciones" at bounding box center [1253, 114] width 45 height 25
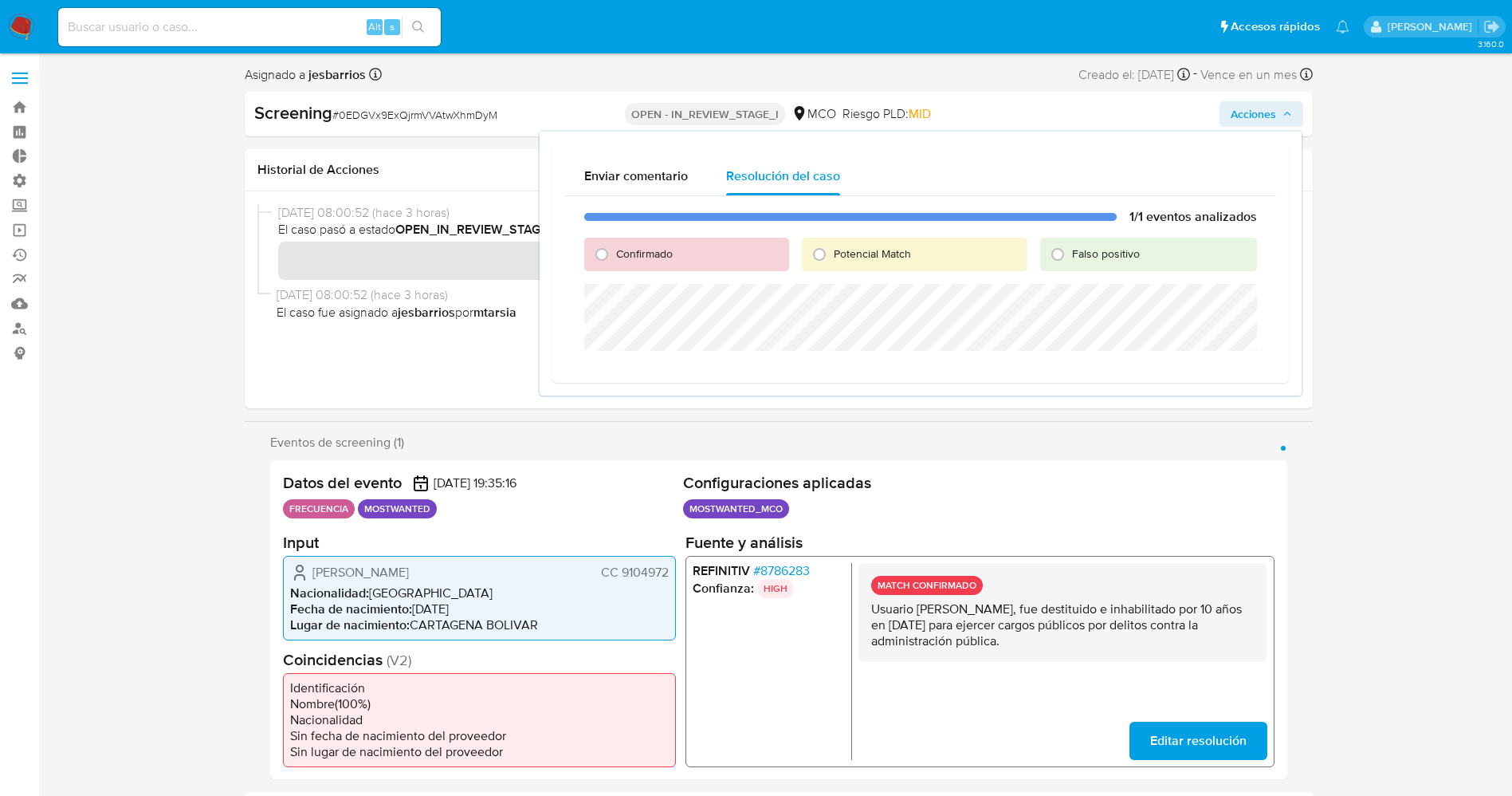
click at [634, 260] on span "Confirmado" at bounding box center [644, 254] width 56 height 16
click at [614, 260] on input "Confirmado" at bounding box center [601, 254] width 25 height 25
radio input "true"
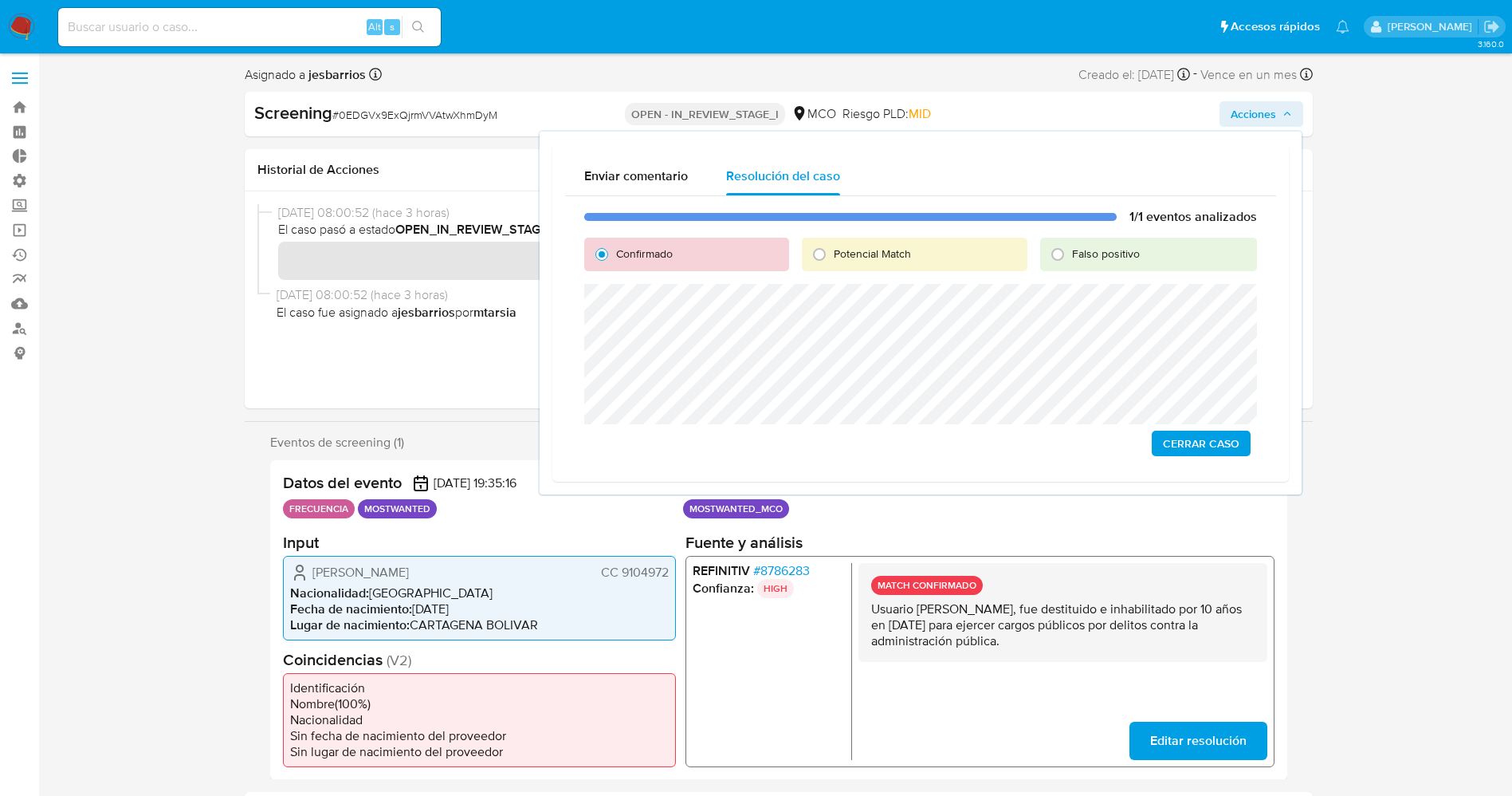
click at [1190, 449] on span "Cerrar Caso" at bounding box center [1201, 443] width 76 height 23
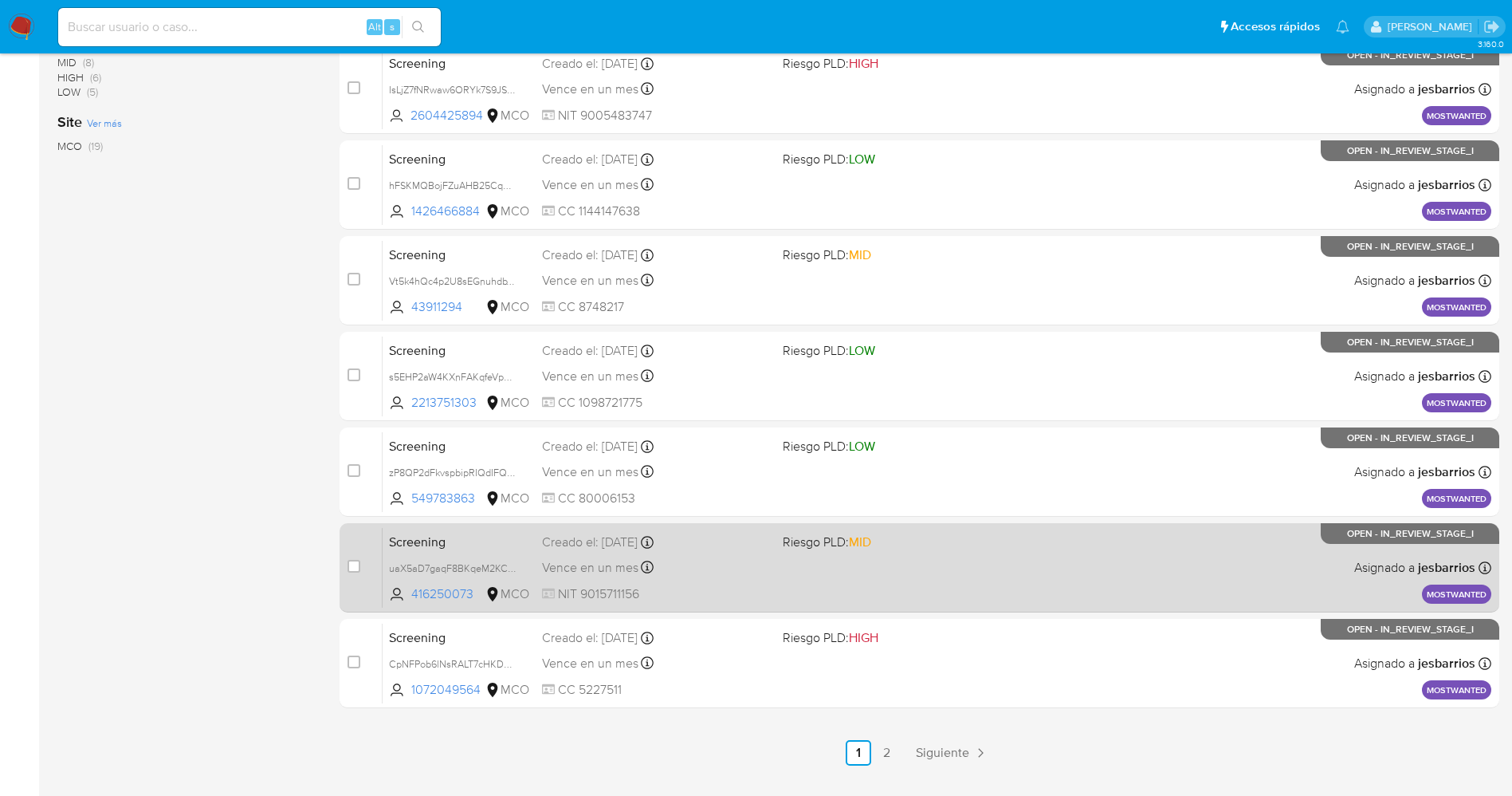
scroll to position [521, 0]
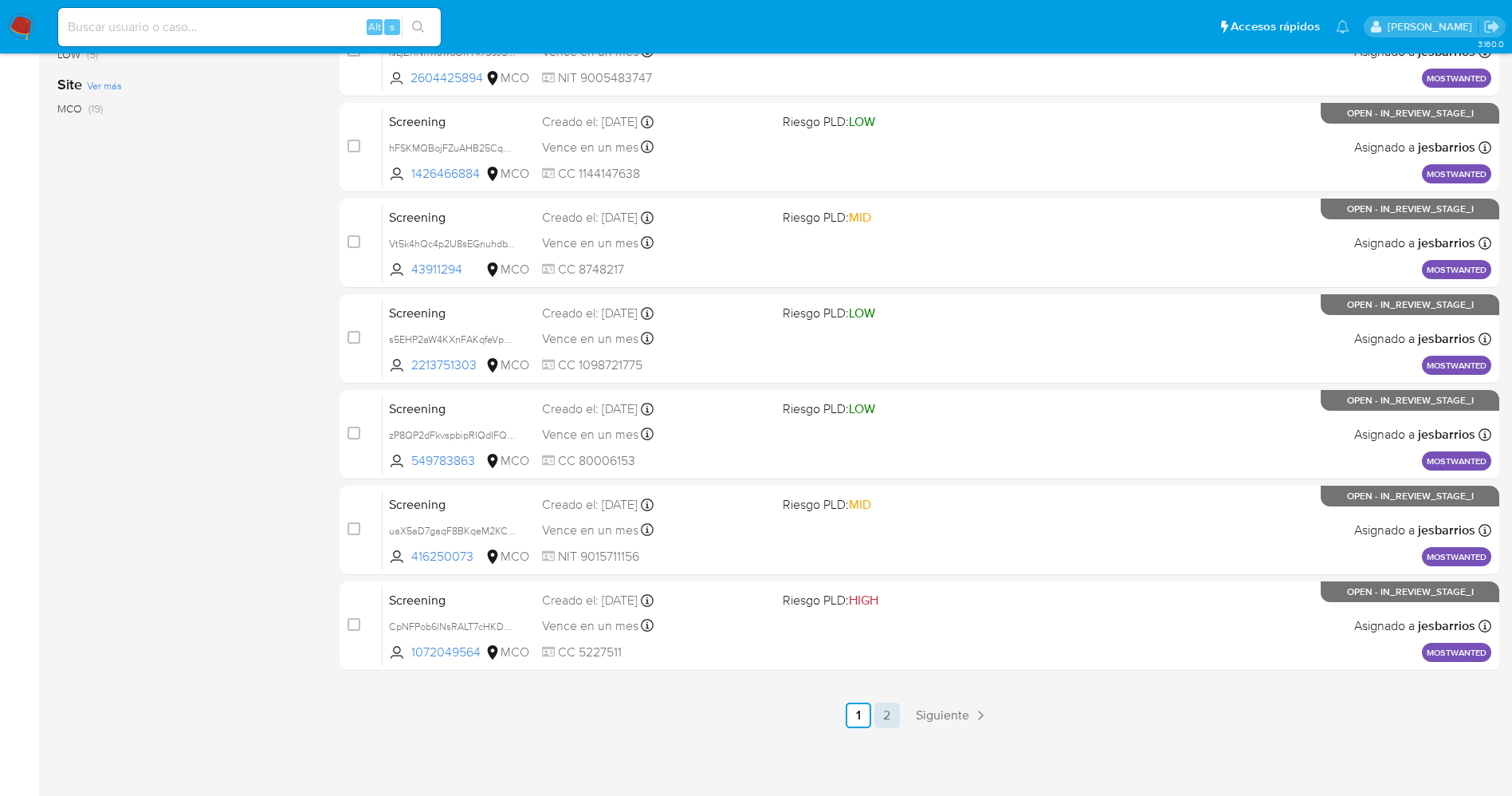
click at [888, 705] on link "2" at bounding box center [887, 714] width 25 height 25
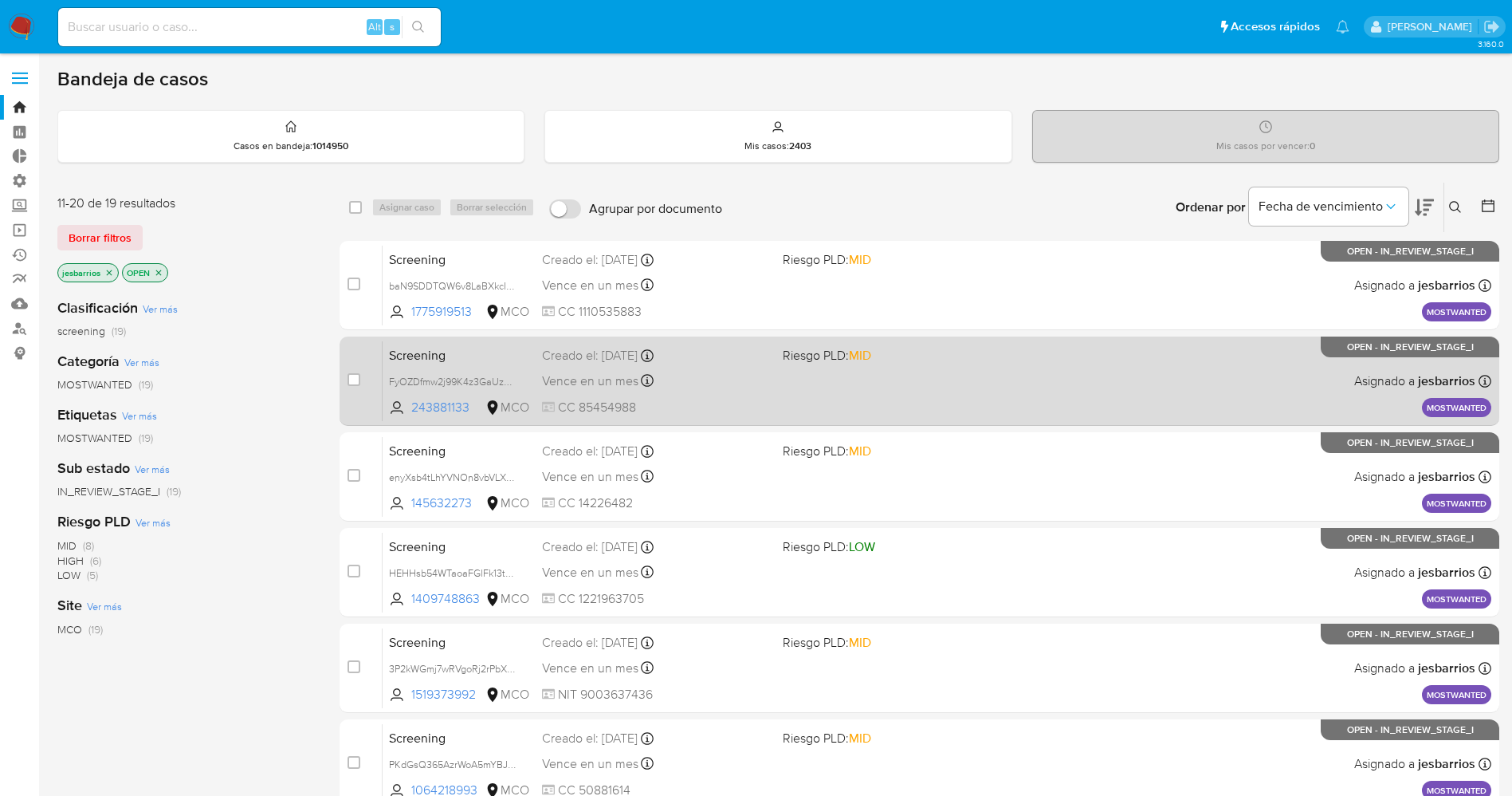
scroll to position [425, 0]
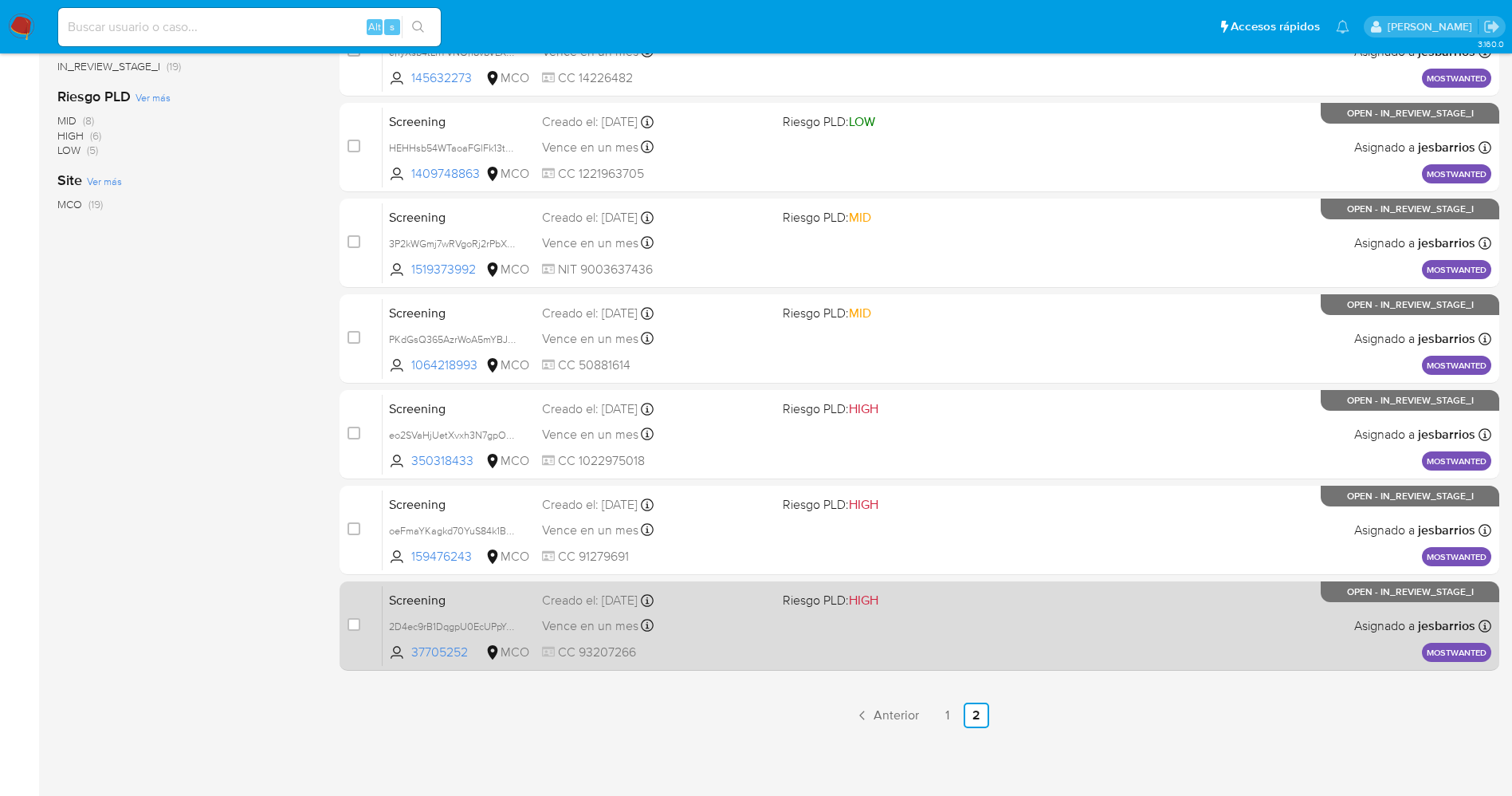
click at [975, 640] on div "Screening 2D4ec9rB1DqgpU0EcUPpYJyE 37705252 MCO Riesgo PLD: HIGH Creado el: [DA…" at bounding box center [936, 625] width 1108 height 81
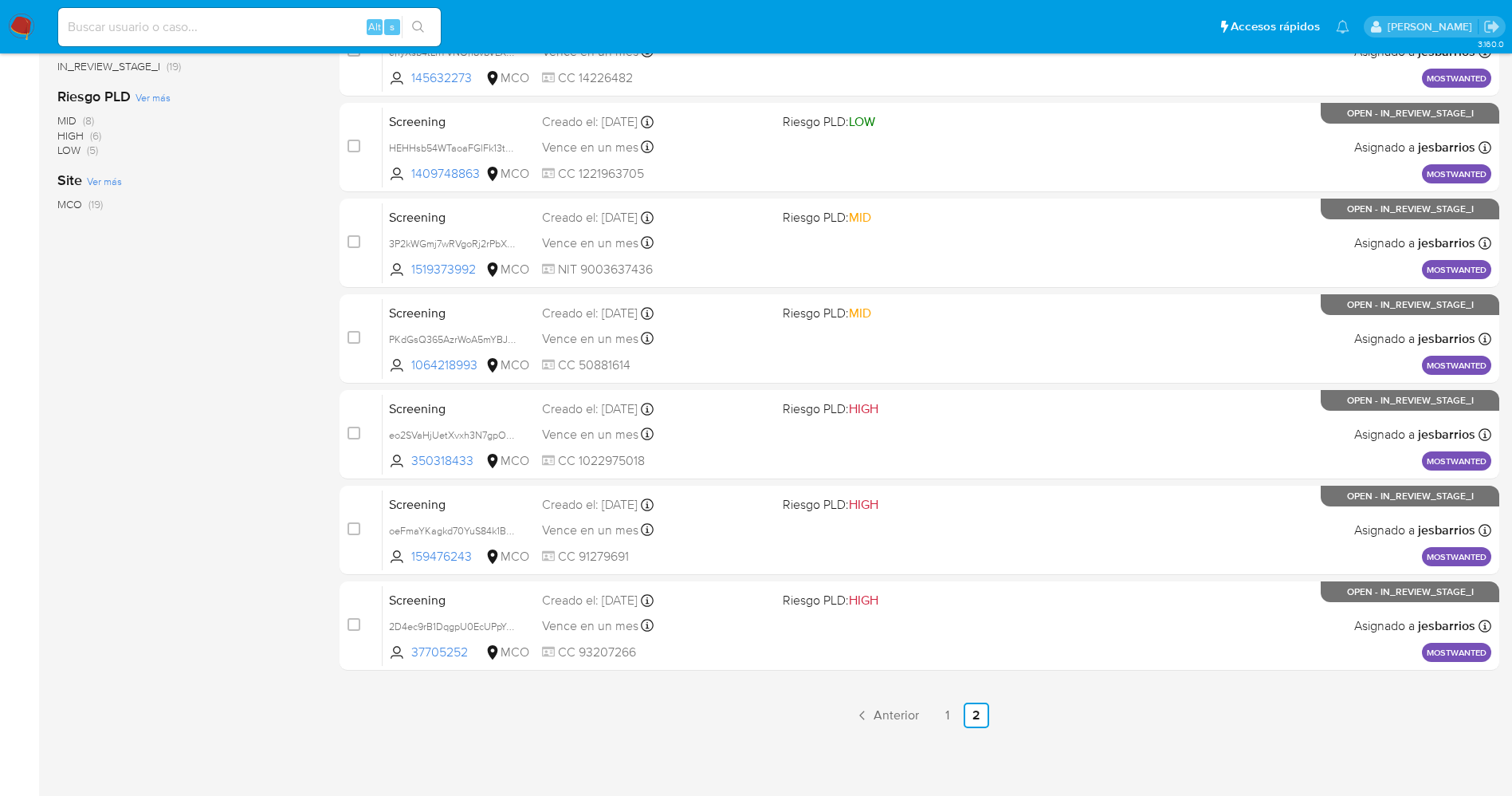
click at [24, 19] on img at bounding box center [21, 27] width 27 height 27
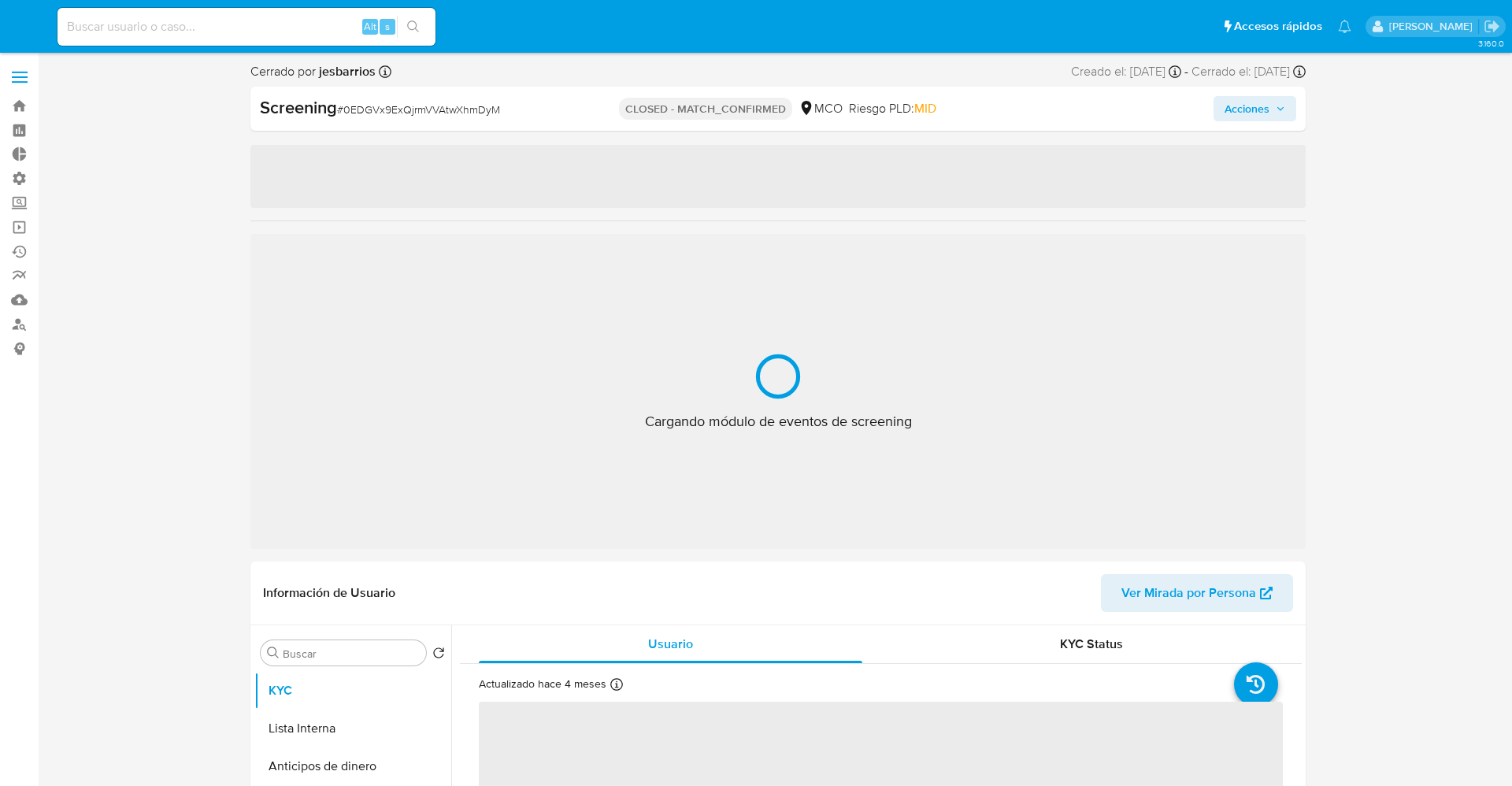
select select "10"
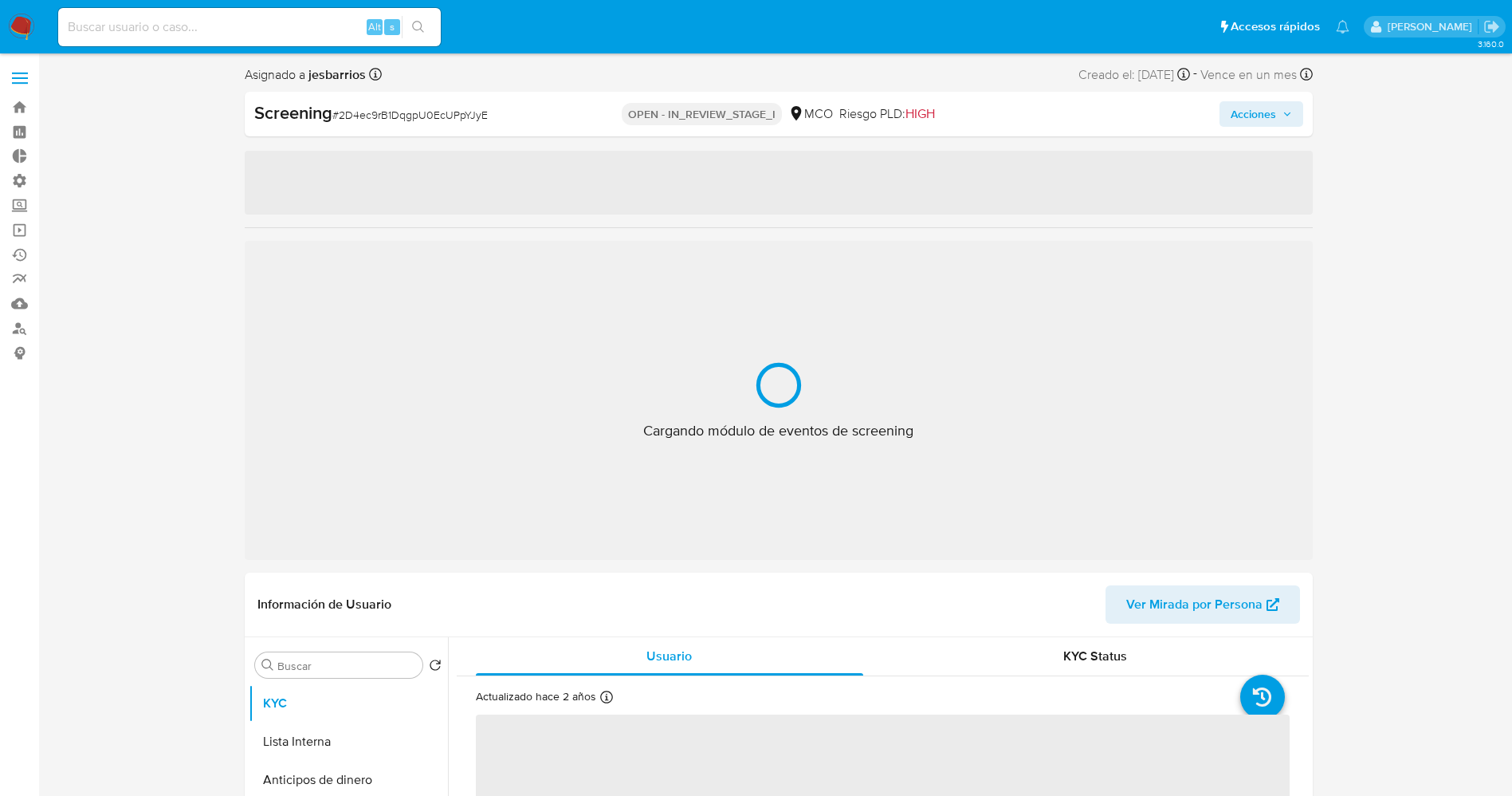
select select "10"
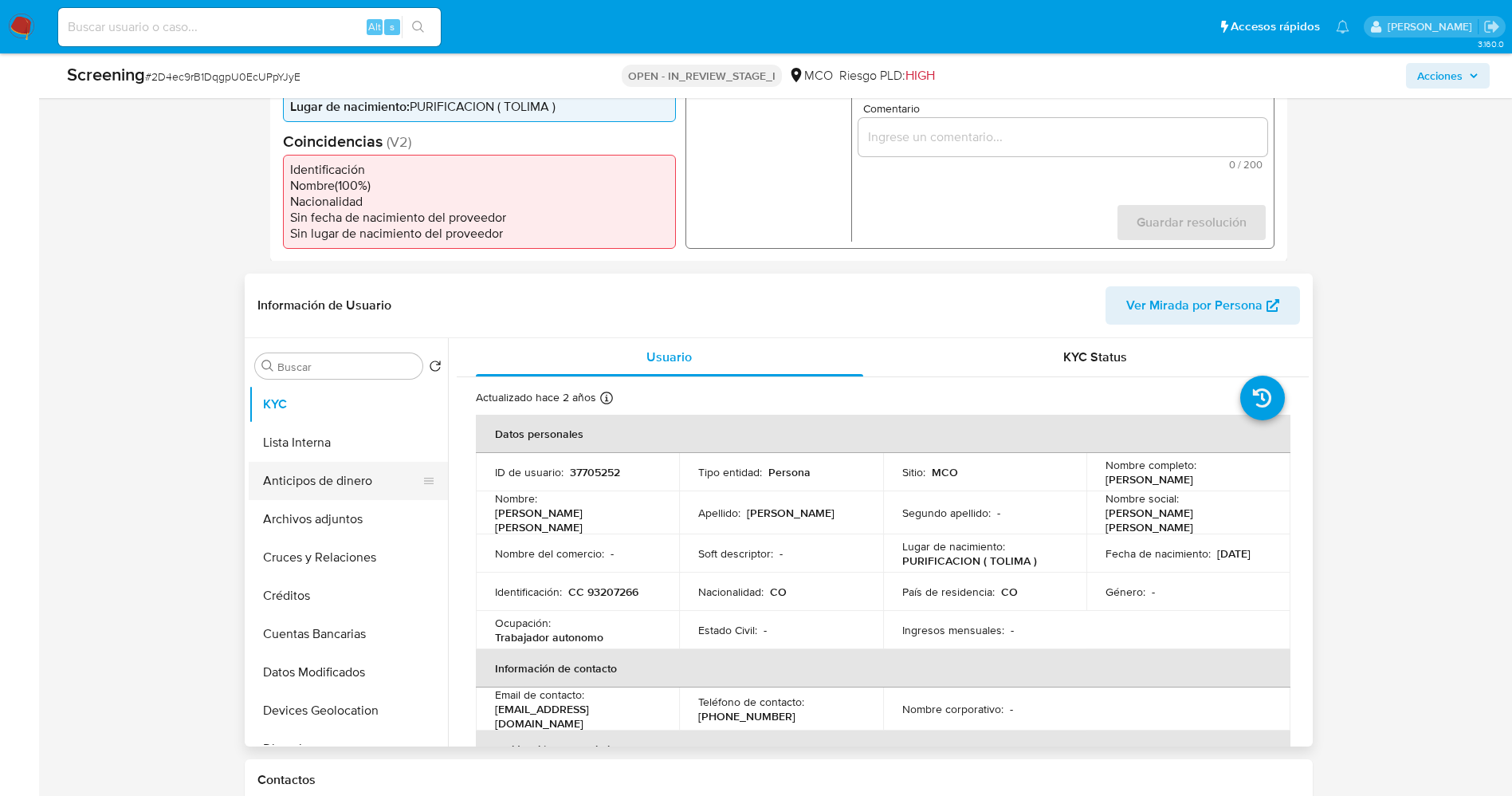
scroll to position [479, 0]
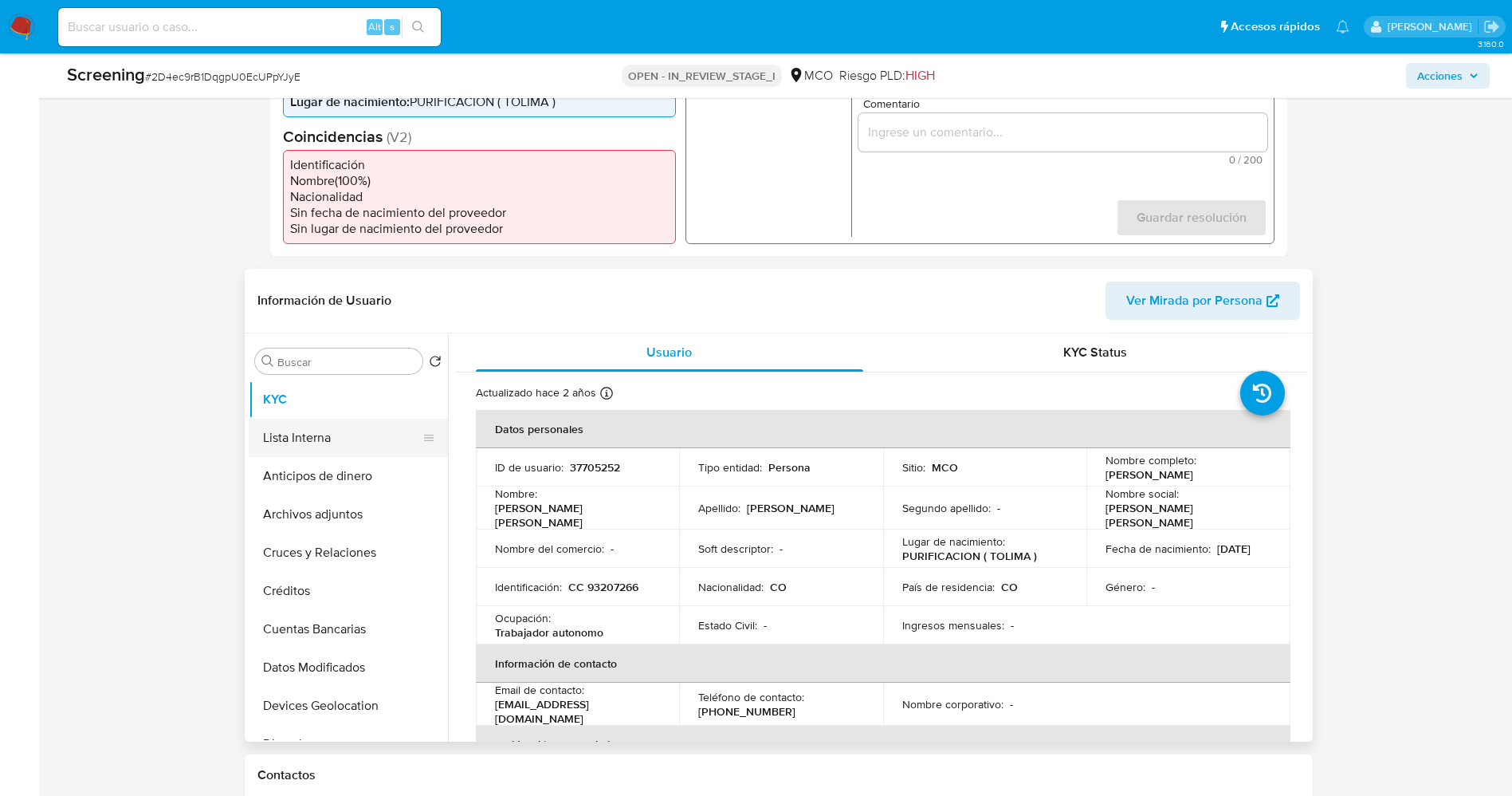
click at [289, 447] on button "Lista Interna" at bounding box center [341, 438] width 187 height 38
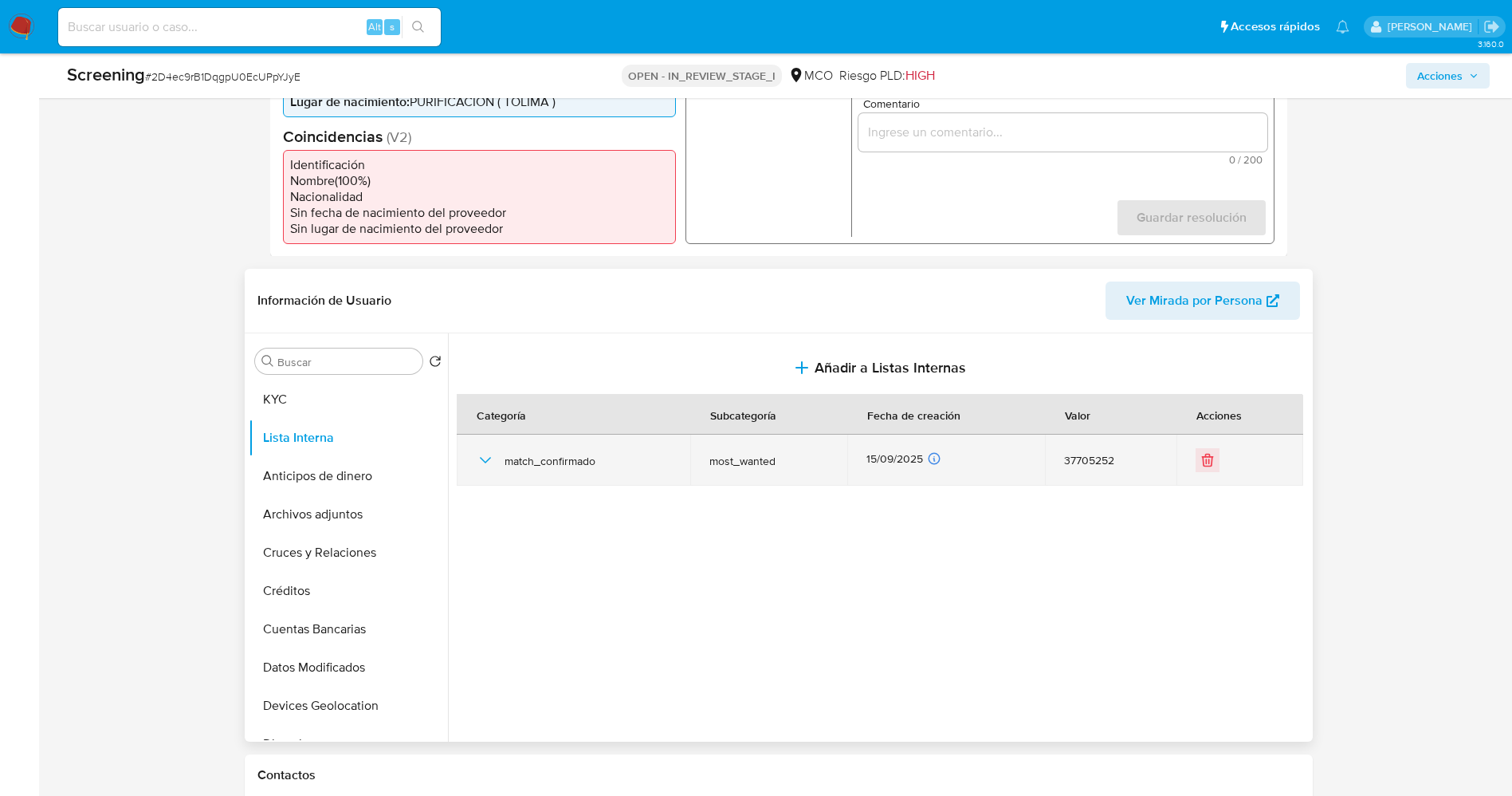
click at [485, 463] on icon "button" at bounding box center [485, 460] width 19 height 19
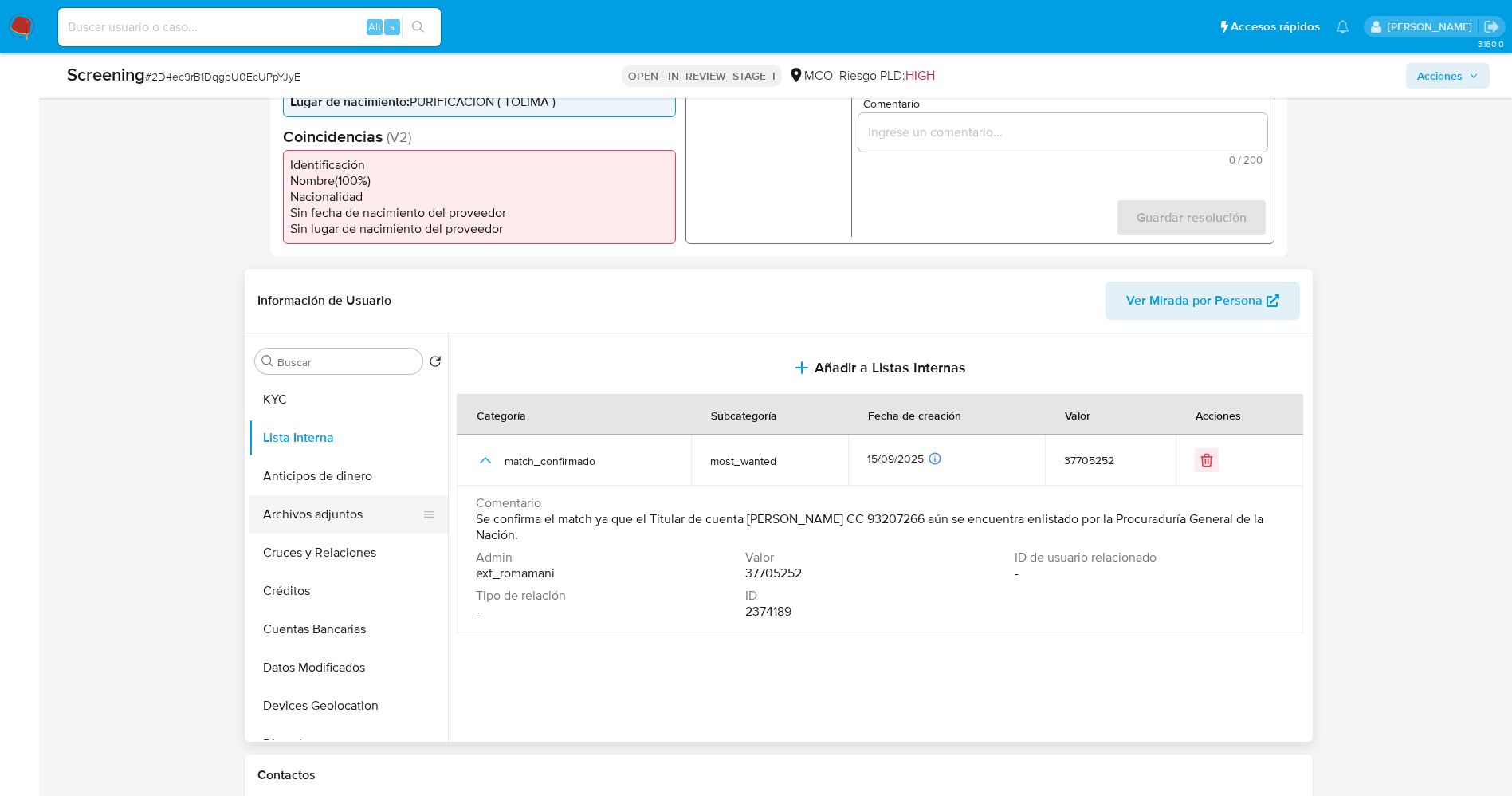
click at [332, 511] on button "Archivos adjuntos" at bounding box center [341, 514] width 187 height 38
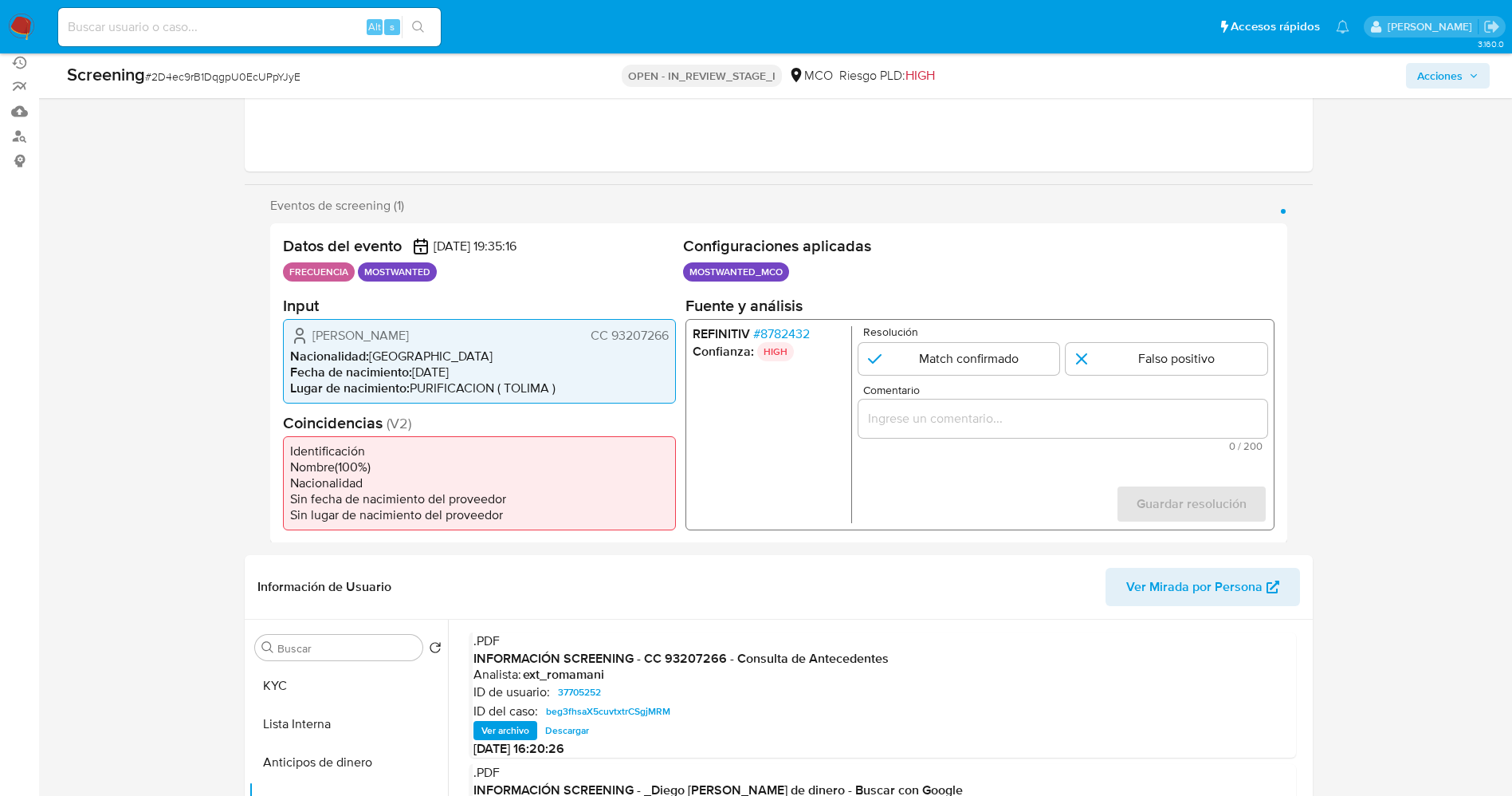
scroll to position [120, 0]
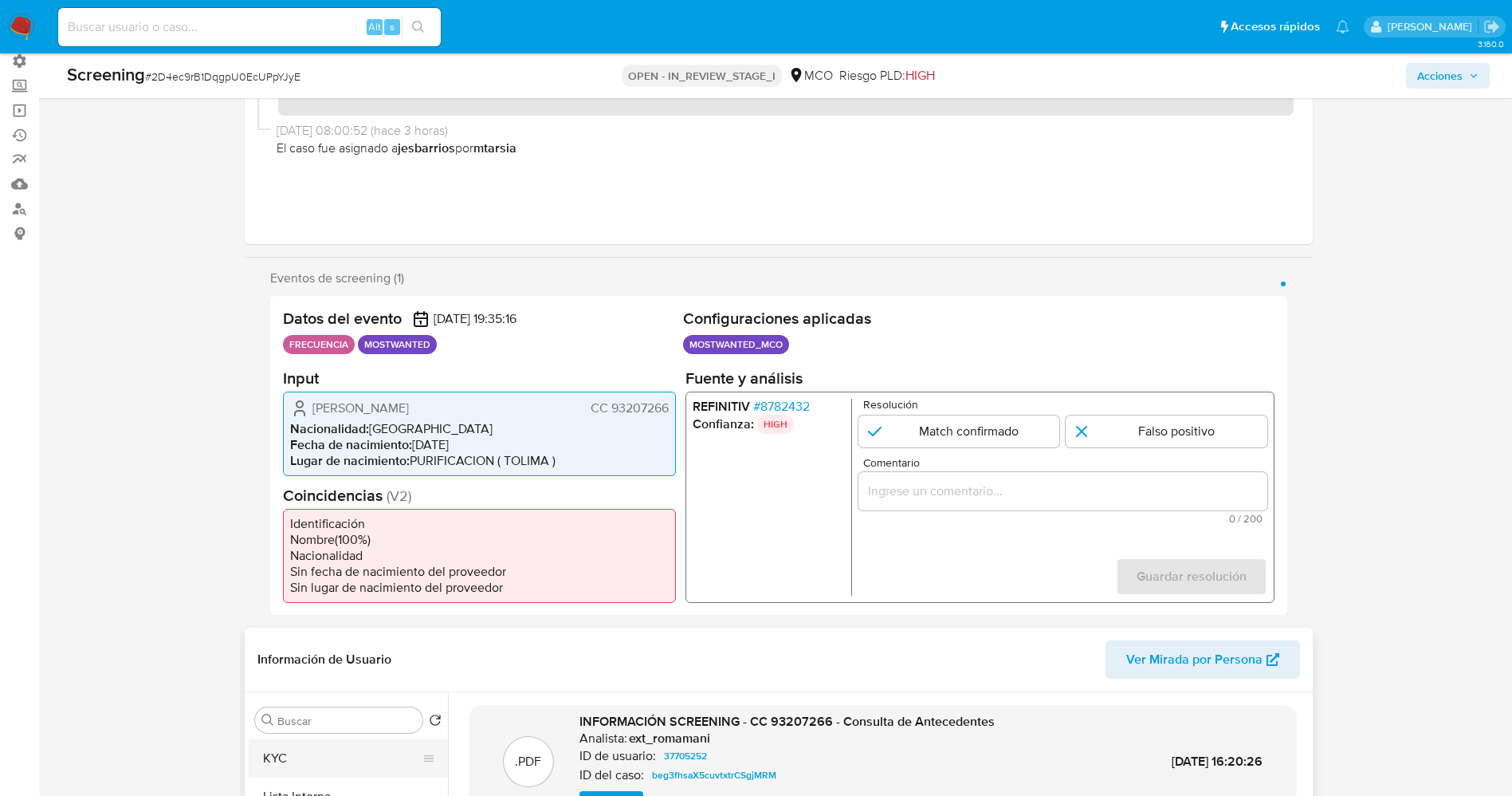
click at [290, 773] on button "KYC" at bounding box center [341, 759] width 187 height 38
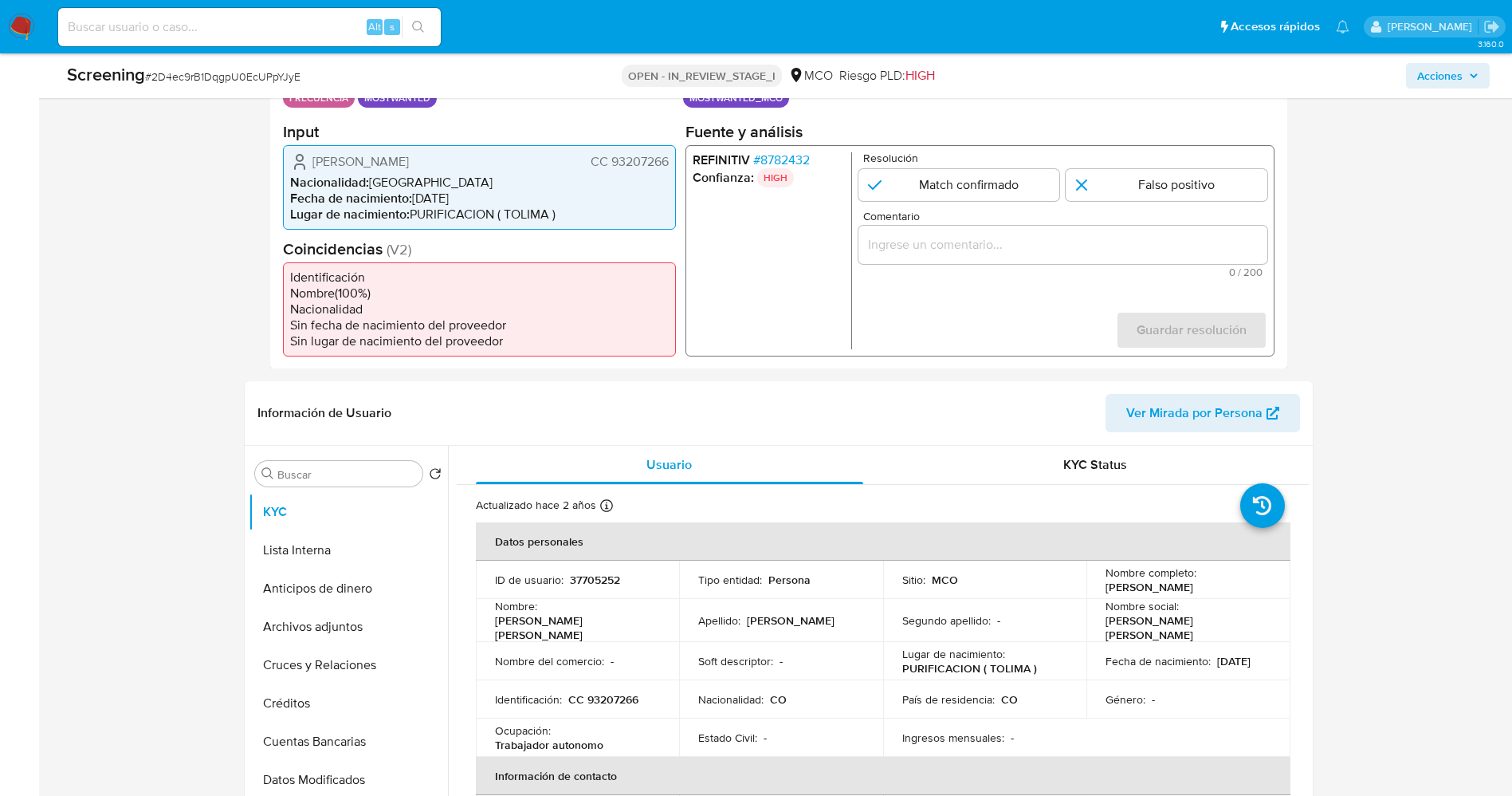
scroll to position [239, 0]
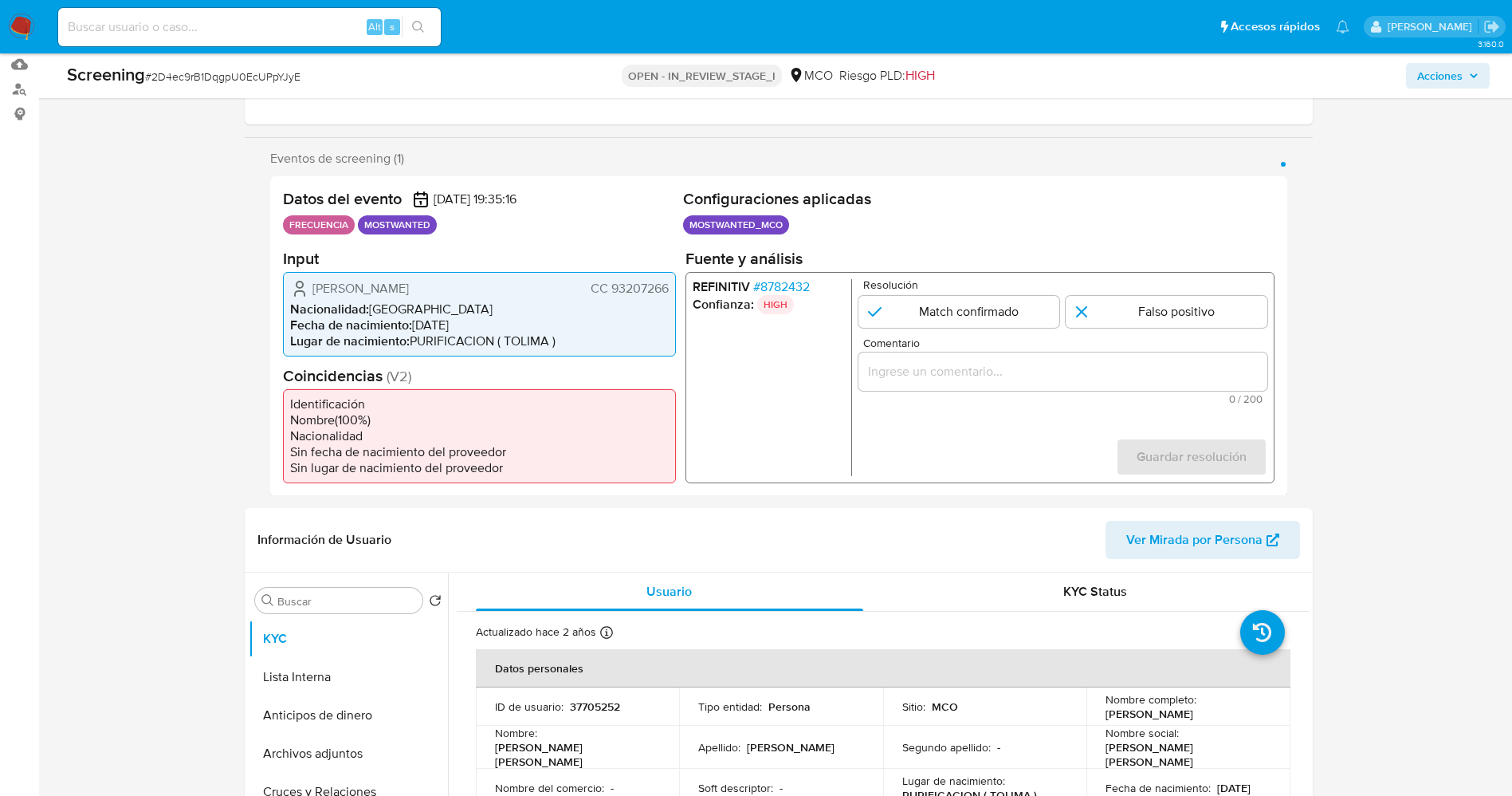
drag, startPoint x: 611, startPoint y: 289, endPoint x: 674, endPoint y: 289, distance: 63.0
click at [674, 289] on div "[PERSON_NAME] CC 93207266 Nacionalidad : [DEMOGRAPHIC_DATA] Fecha de nacimiento…" at bounding box center [479, 313] width 393 height 84
click at [805, 280] on span "# 8782432" at bounding box center [780, 286] width 56 height 16
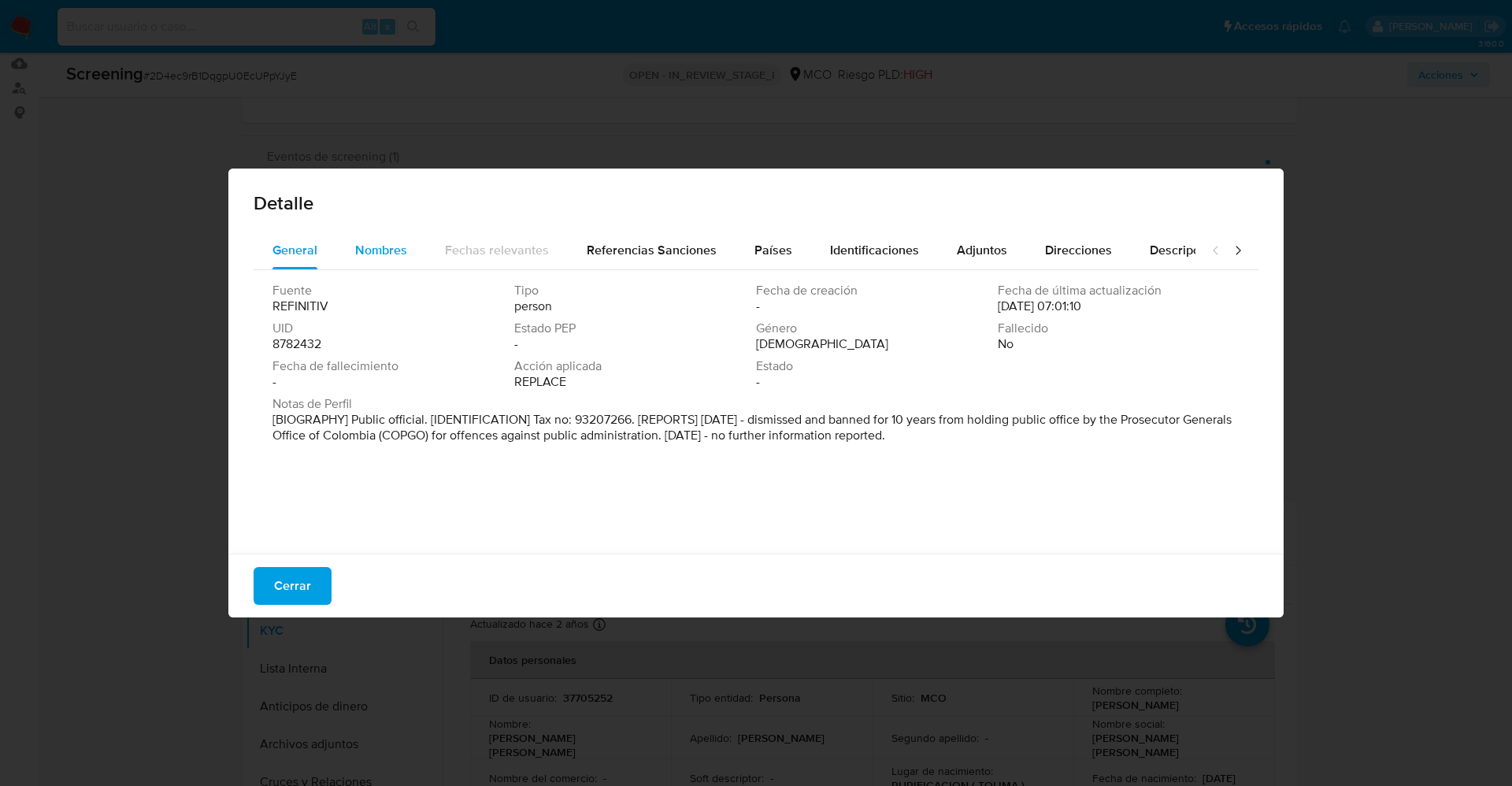
click at [386, 255] on span "Nombres" at bounding box center [381, 250] width 52 height 18
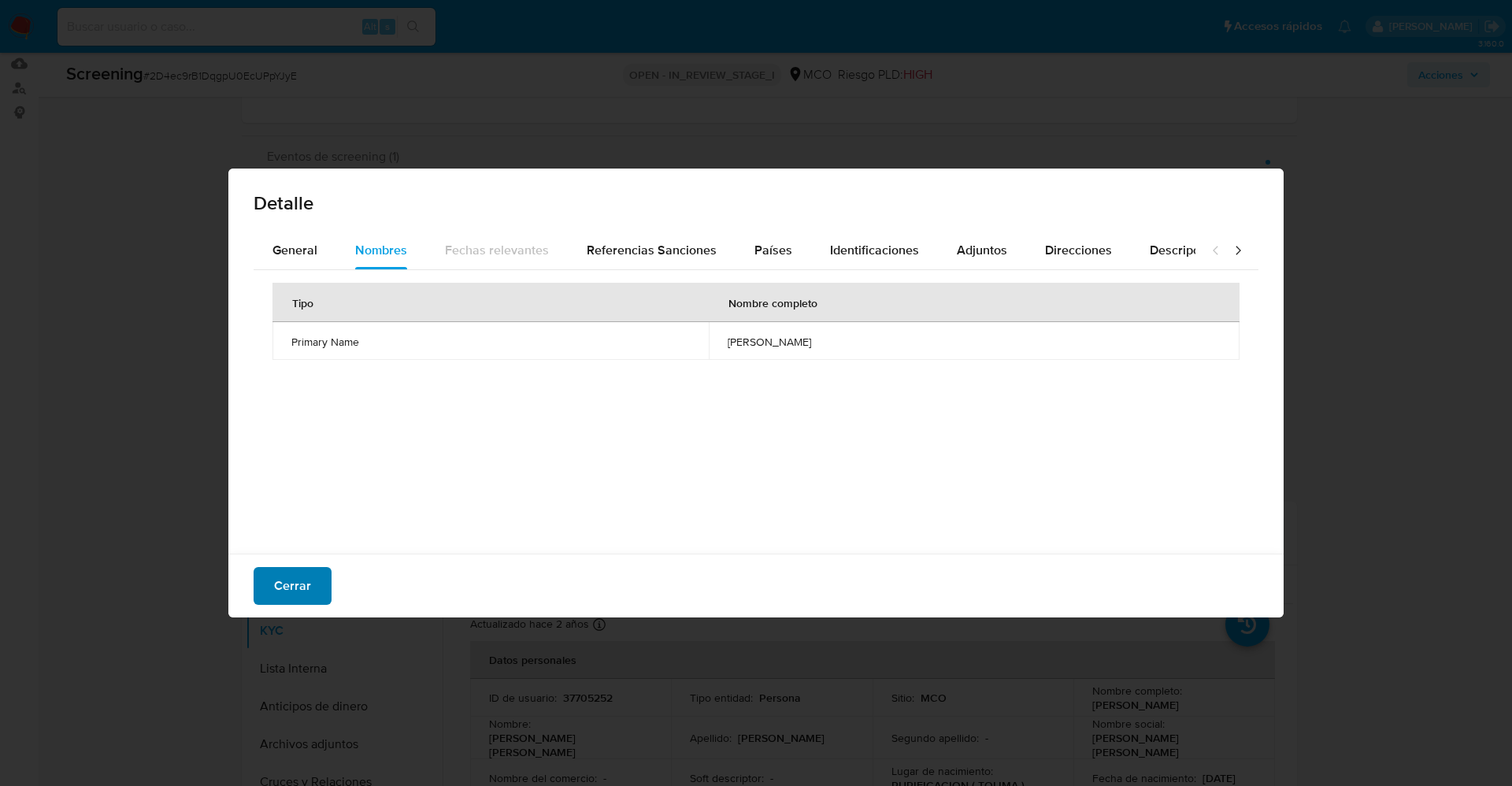
click at [310, 582] on button "Cerrar" at bounding box center [292, 586] width 78 height 38
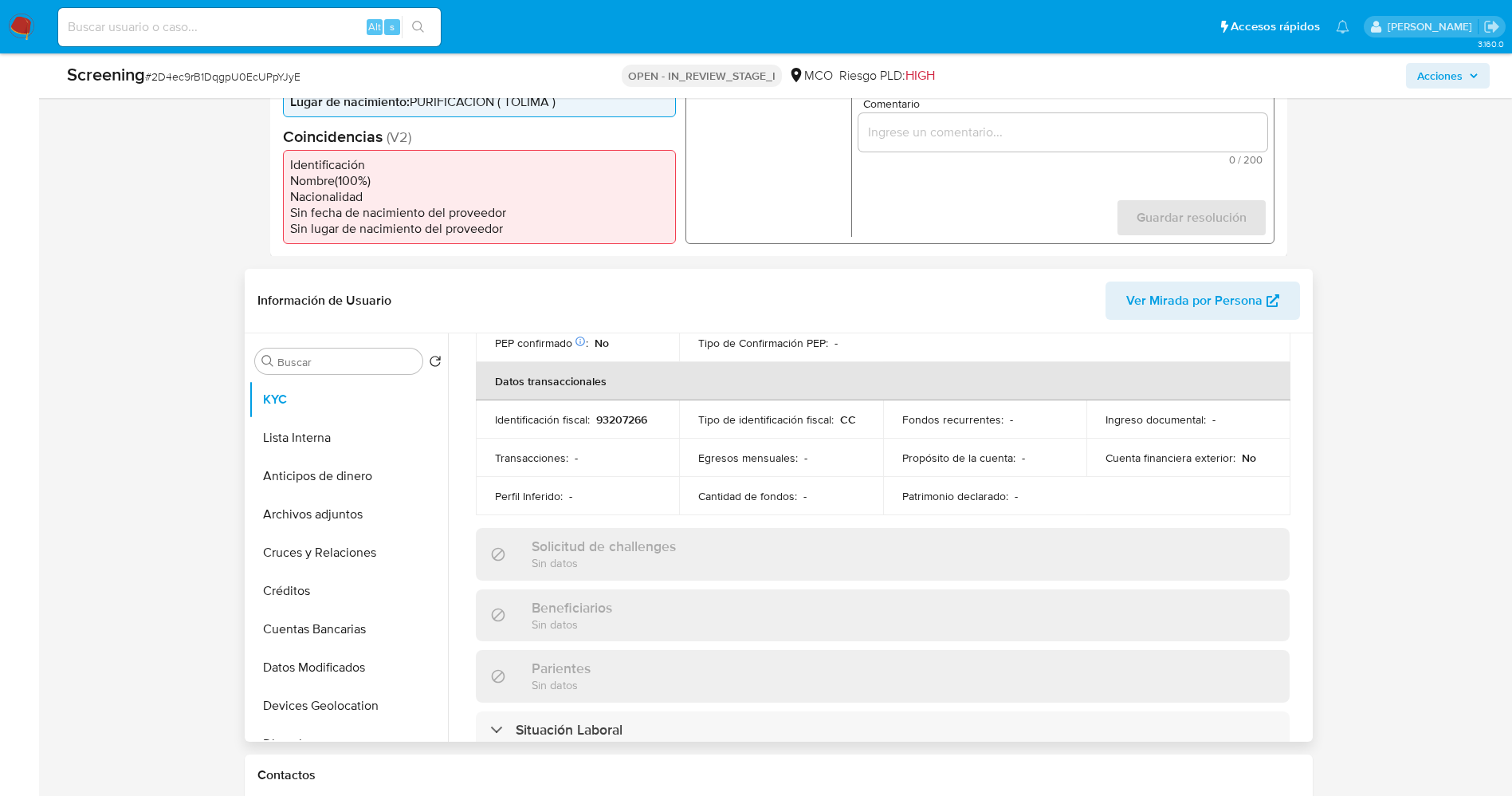
scroll to position [0, 0]
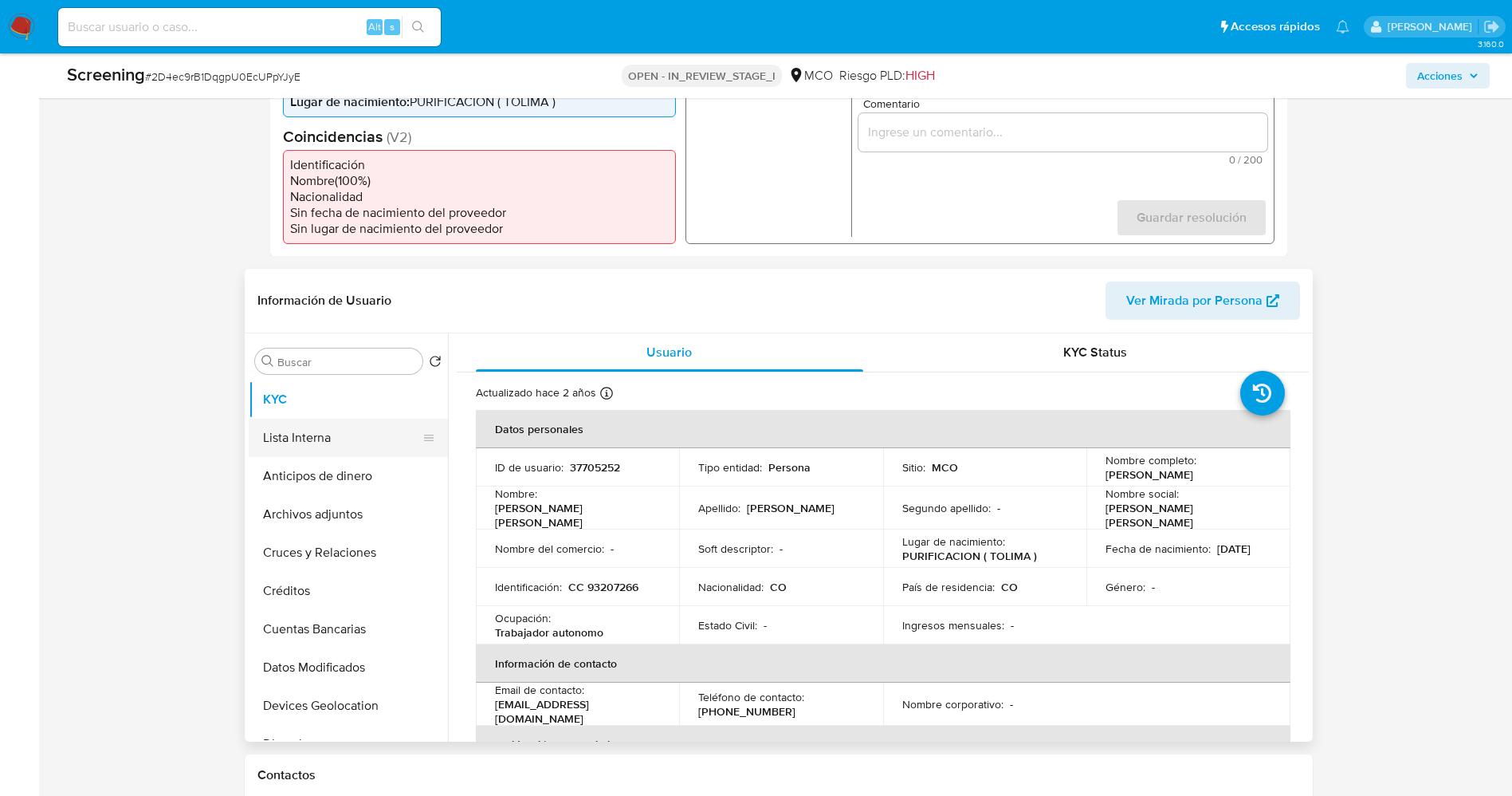
click at [267, 434] on button "Lista Interna" at bounding box center [341, 438] width 187 height 38
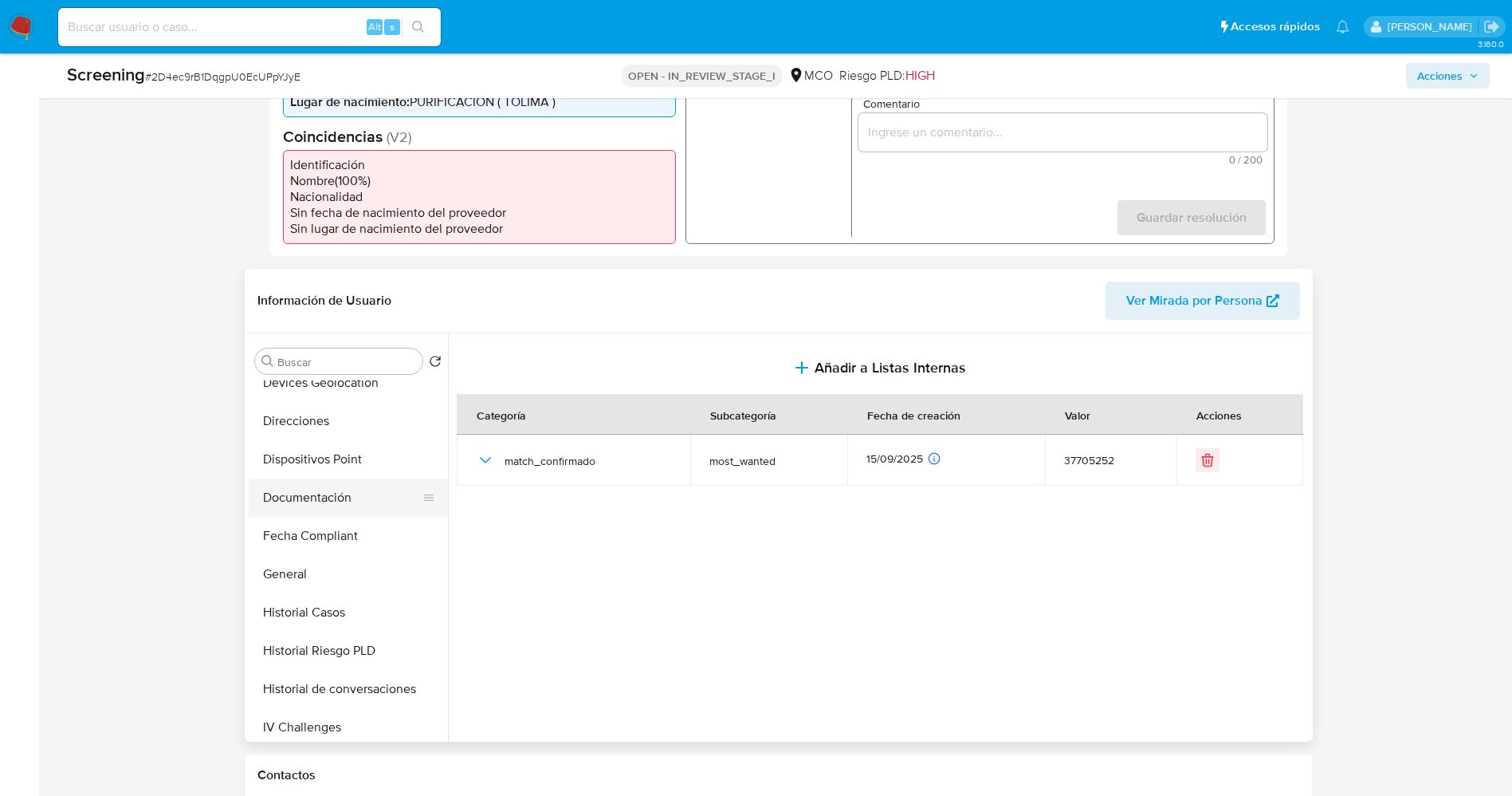
scroll to position [359, 0]
click at [342, 575] on button "Historial Casos" at bounding box center [341, 576] width 187 height 38
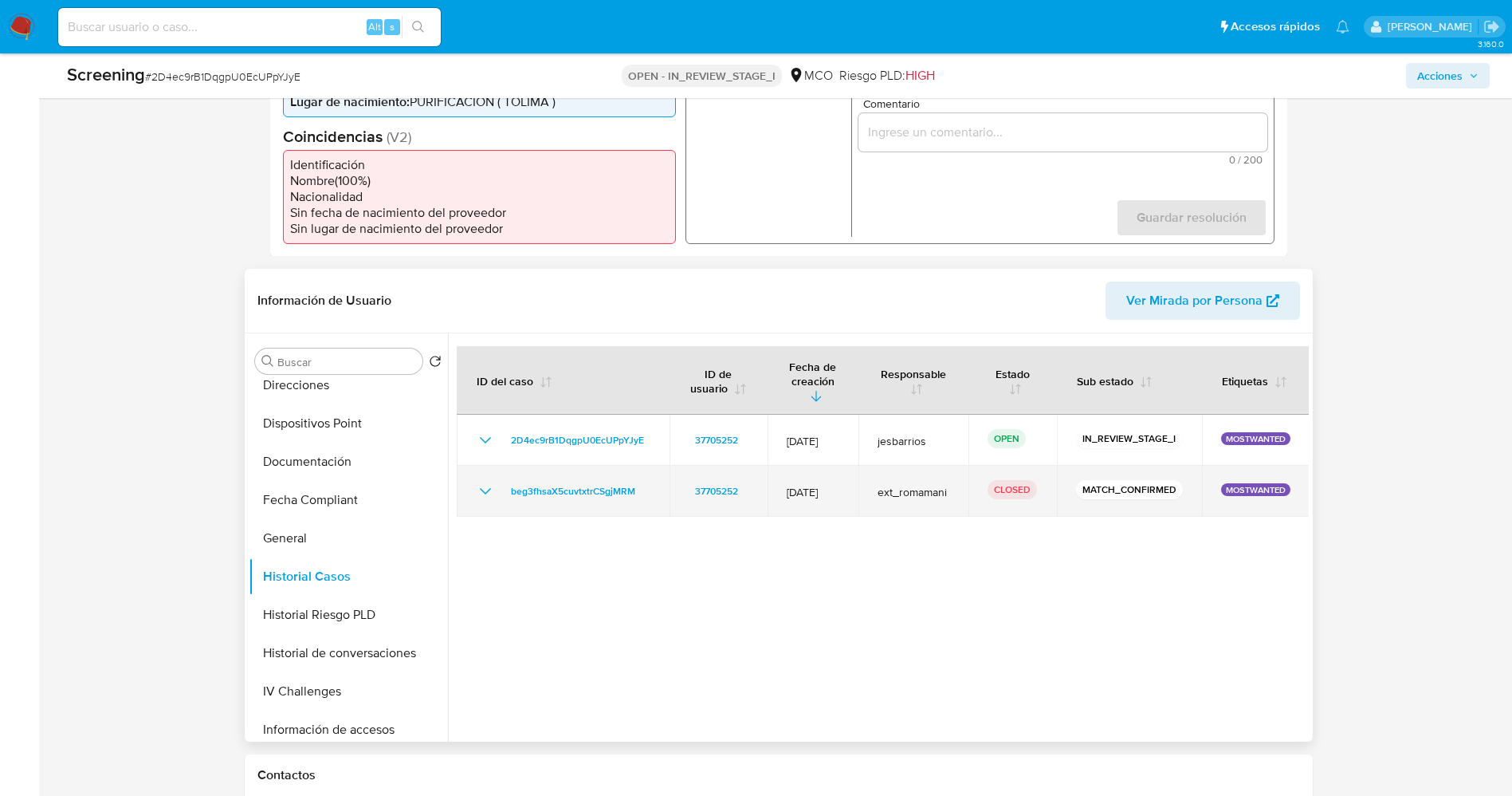
click at [493, 488] on icon "Mostrar/Ocultar" at bounding box center [485, 491] width 19 height 19
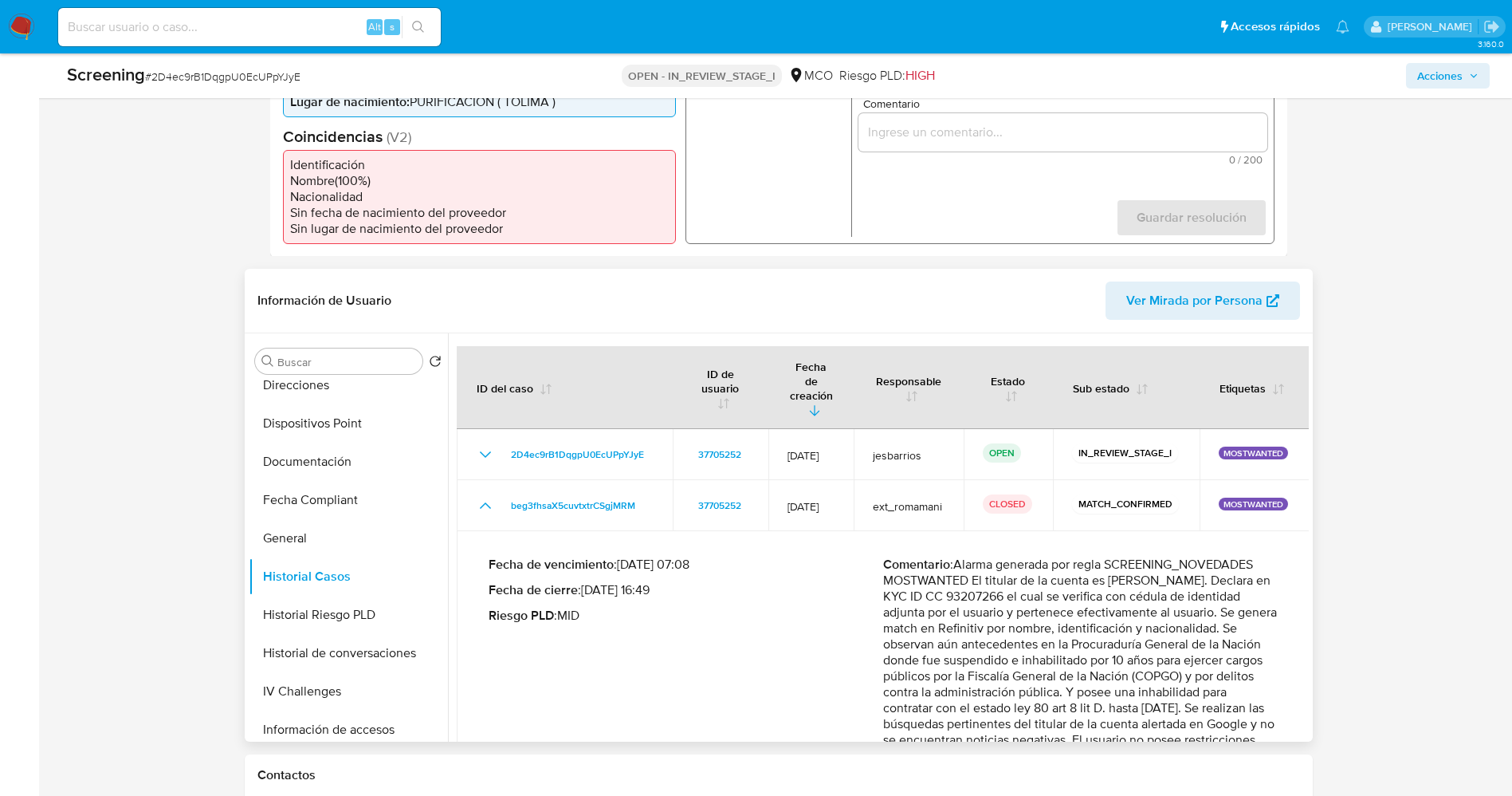
scroll to position [83, 0]
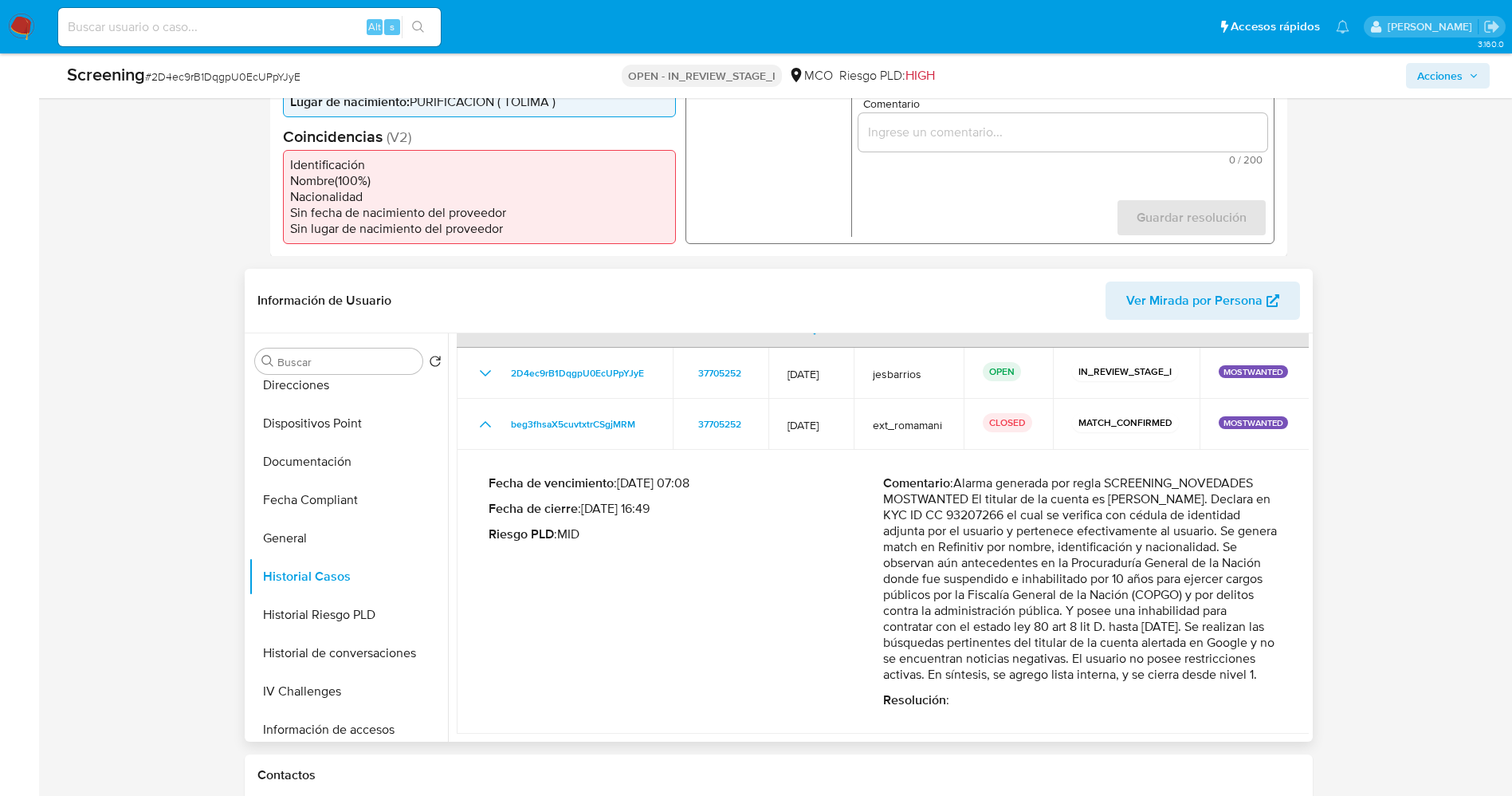
drag, startPoint x: 966, startPoint y: 551, endPoint x: 1087, endPoint y: 677, distance: 174.7
click at [1087, 677] on p "Comentario : Alarma generada por regla SCREENING_NOVEDADES MOSTWANTED El titula…" at bounding box center [1080, 579] width 394 height 208
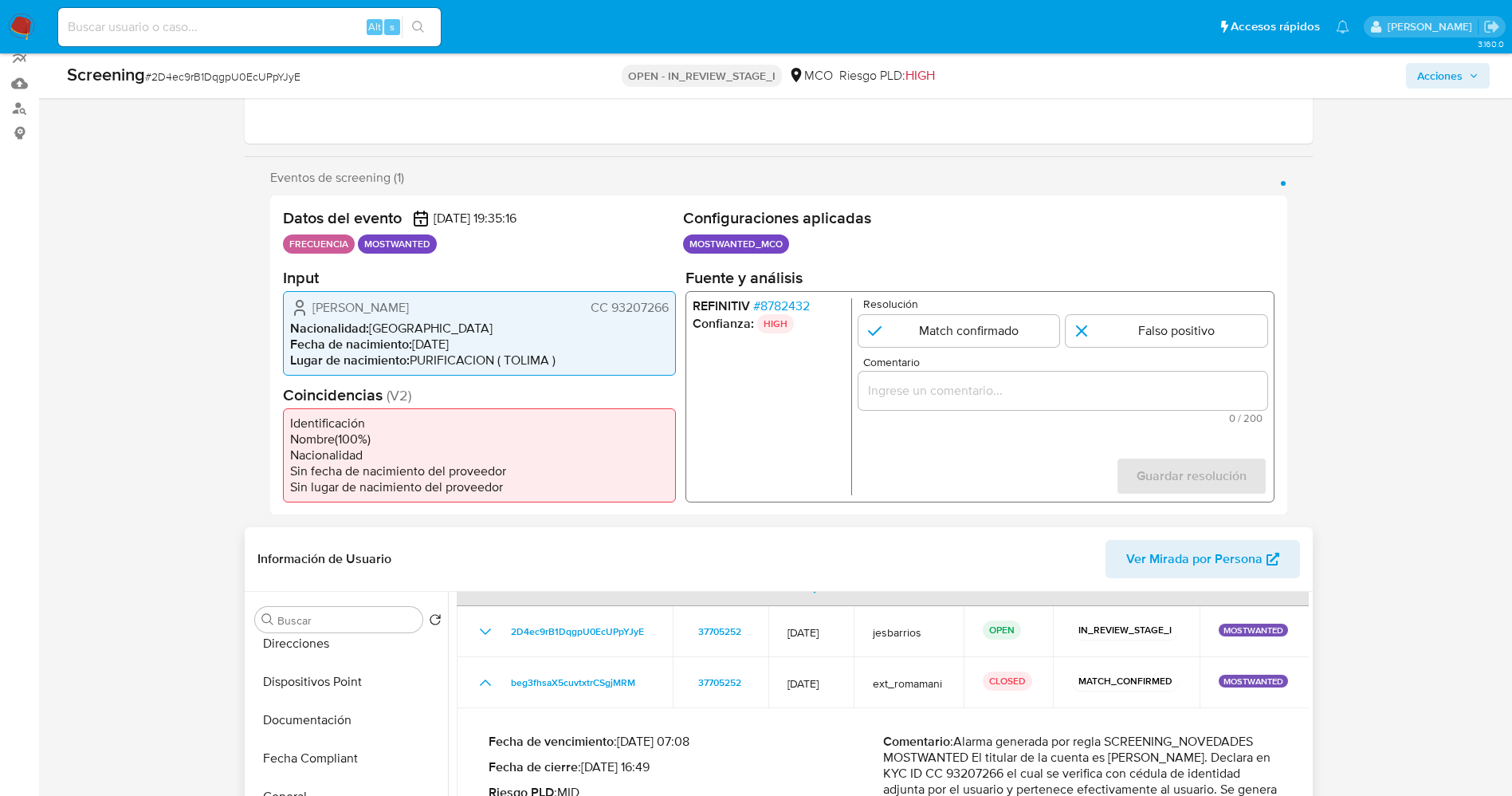
scroll to position [0, 0]
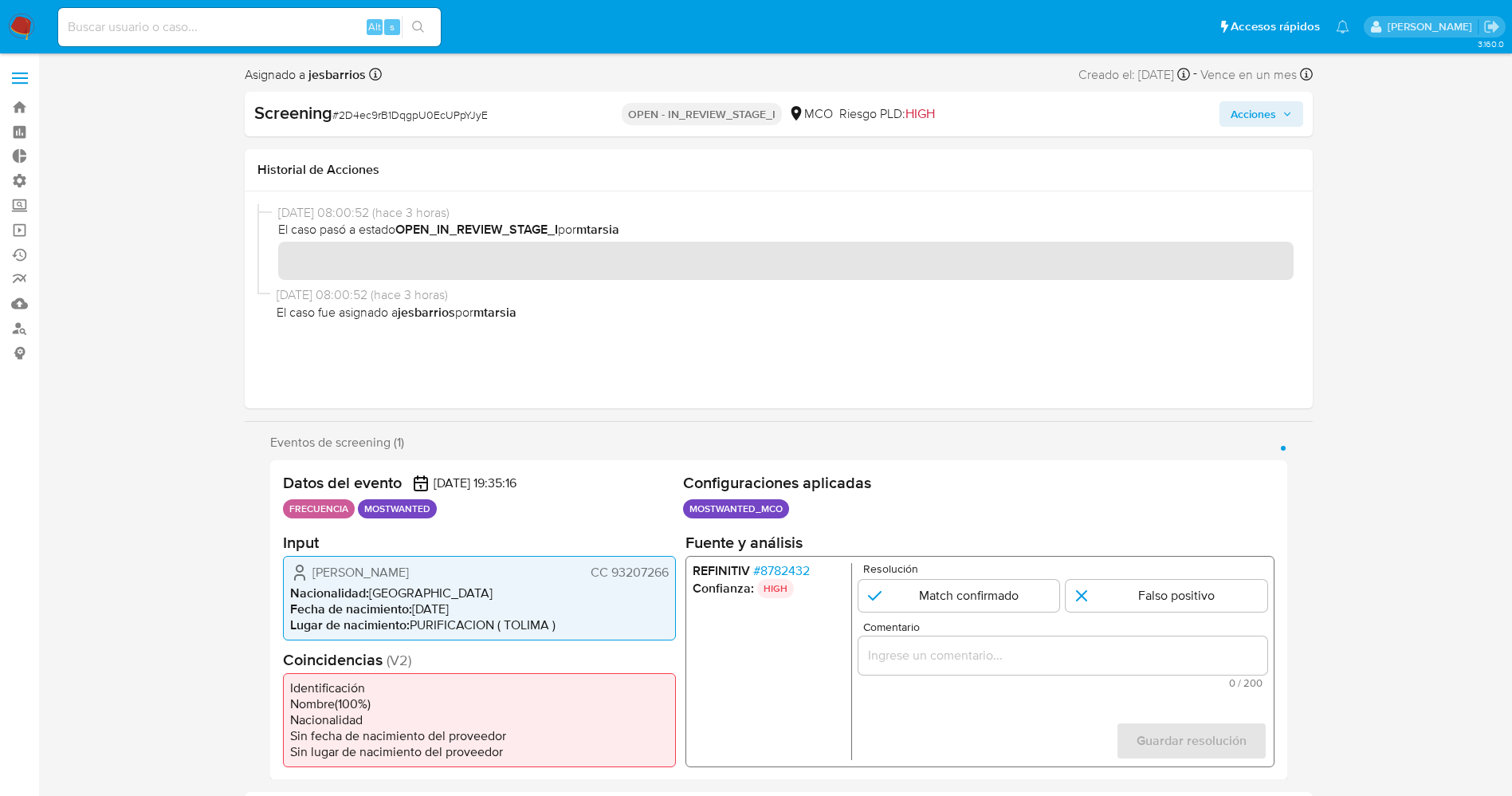
drag, startPoint x: 609, startPoint y: 571, endPoint x: 662, endPoint y: 570, distance: 53.0
click at [677, 572] on div "Datos del evento 18/09/2025 19:35:16 FRECUENCIA MOSTWANTED Configuraciones apli…" at bounding box center [778, 620] width 1017 height 320
drag, startPoint x: 307, startPoint y: 573, endPoint x: 515, endPoint y: 573, distance: 208.0
click at [515, 573] on div "Diego Francisco Beltran Guzman CC 93207266" at bounding box center [479, 572] width 379 height 19
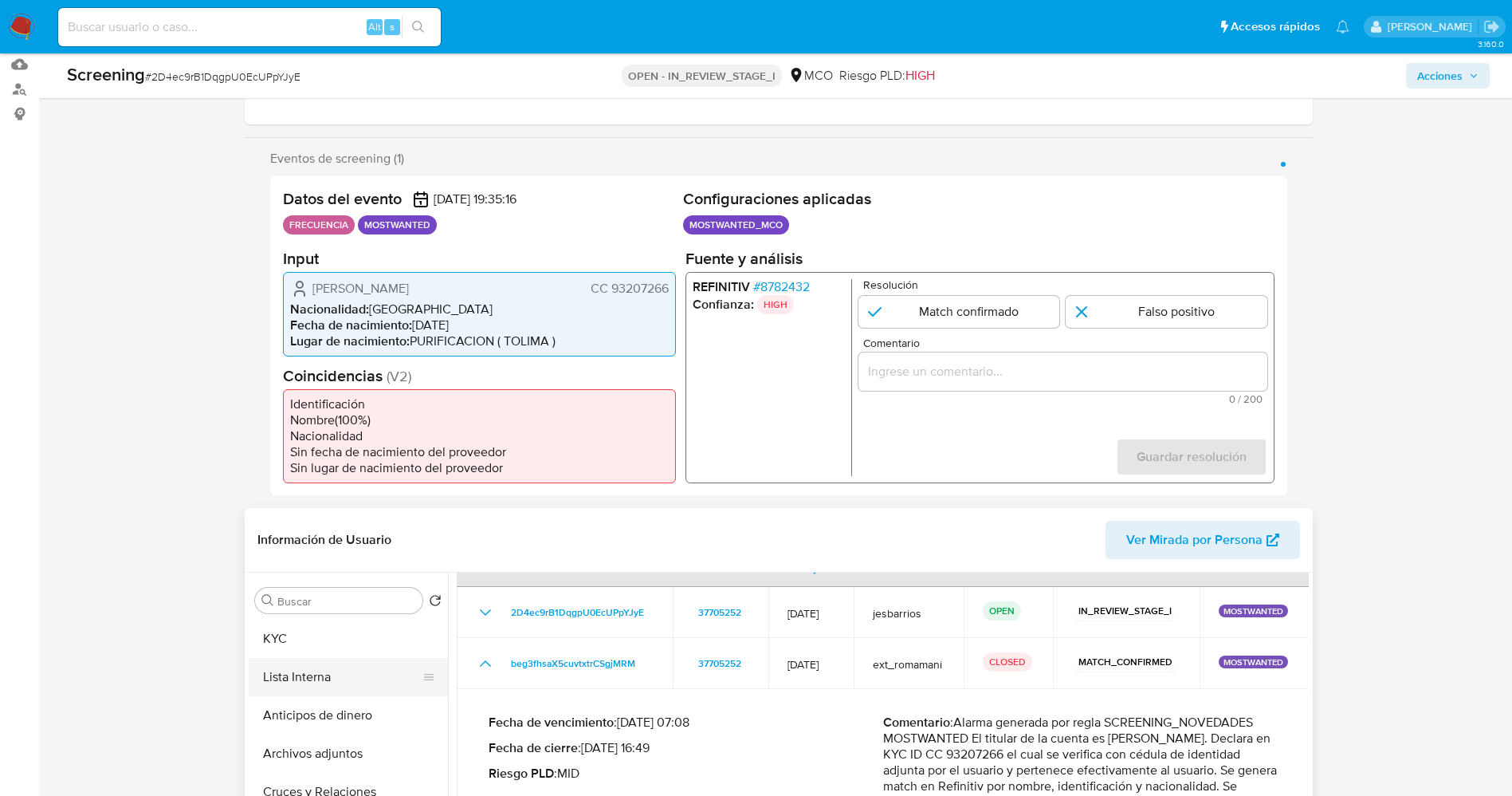
click at [320, 675] on button "Lista Interna" at bounding box center [341, 677] width 187 height 38
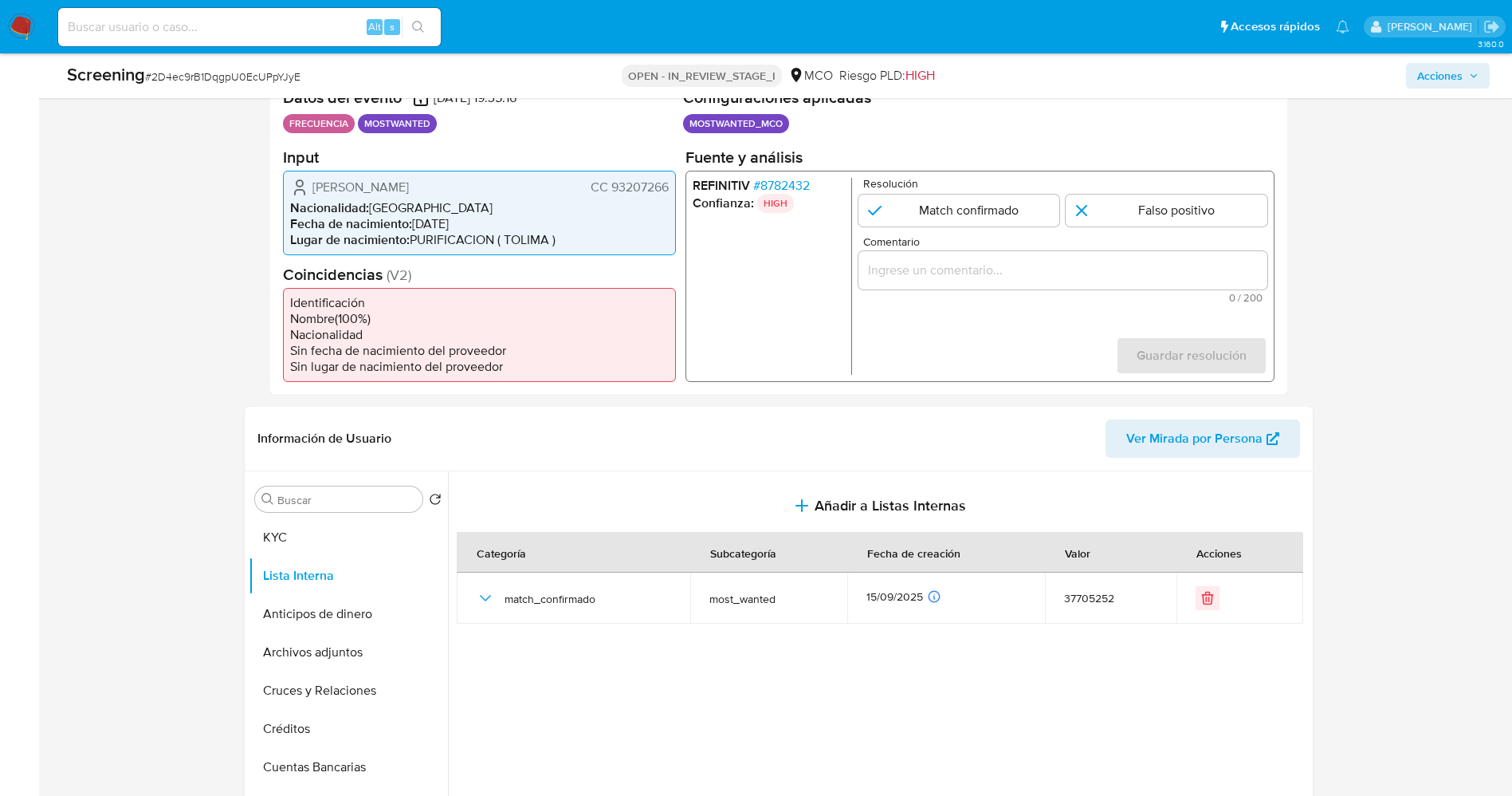
scroll to position [479, 0]
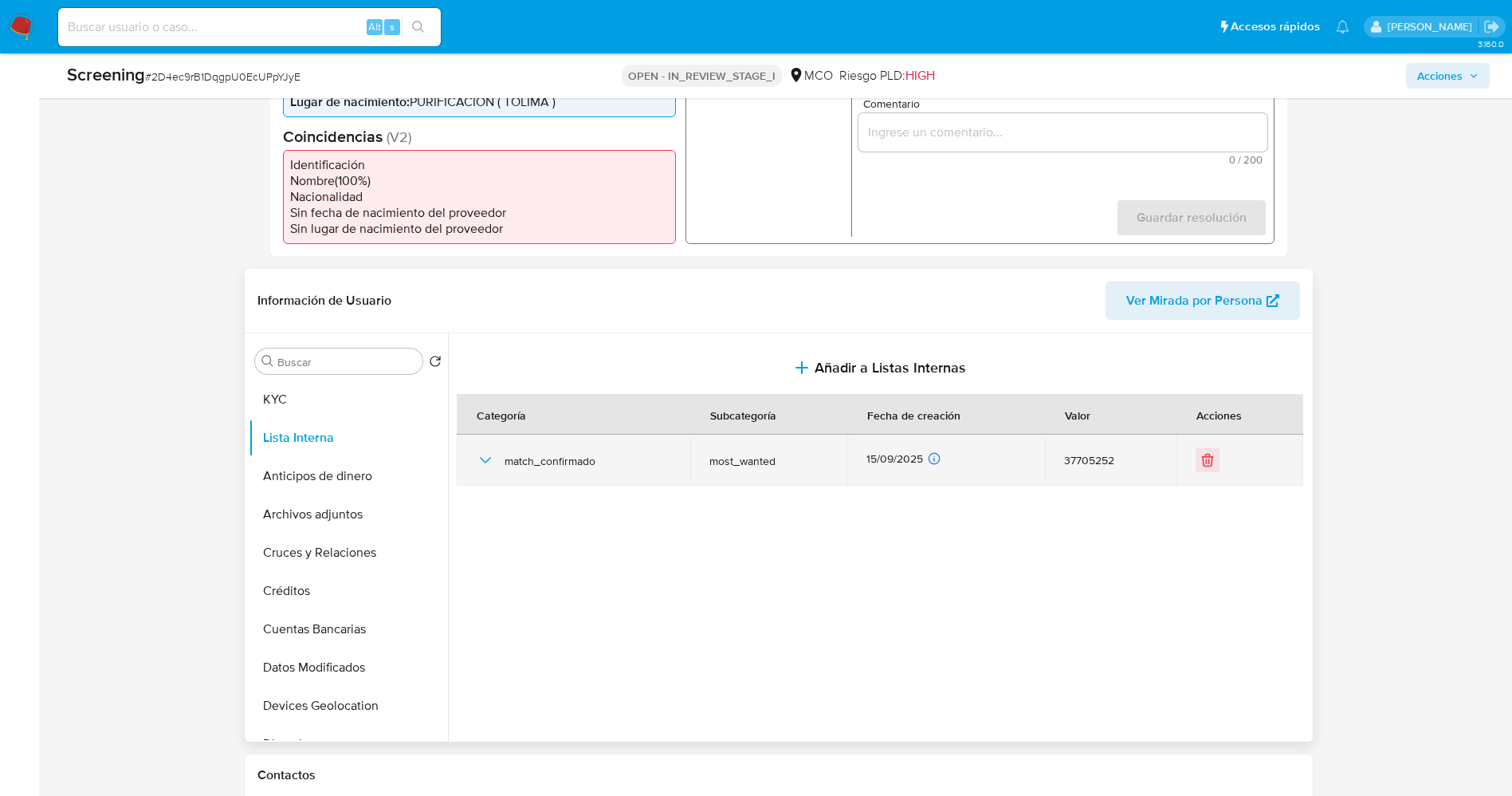
click at [479, 461] on icon "button" at bounding box center [485, 460] width 19 height 19
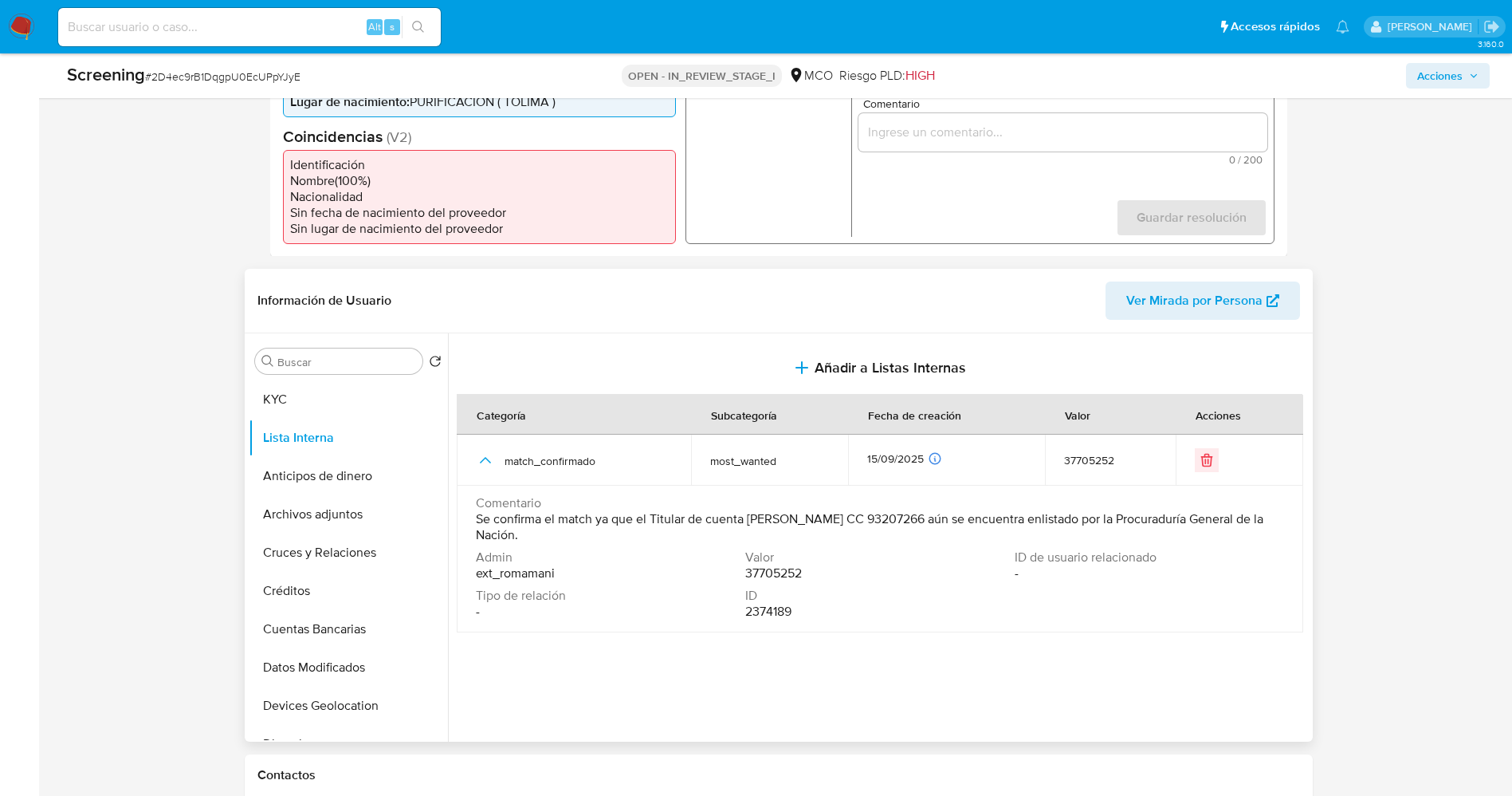
drag, startPoint x: 467, startPoint y: 523, endPoint x: 676, endPoint y: 545, distance: 210.2
click at [676, 545] on td "Comentario Se confirma el match ya que el Titular de cuenta Diego Francisco Bel…" at bounding box center [880, 559] width 846 height 147
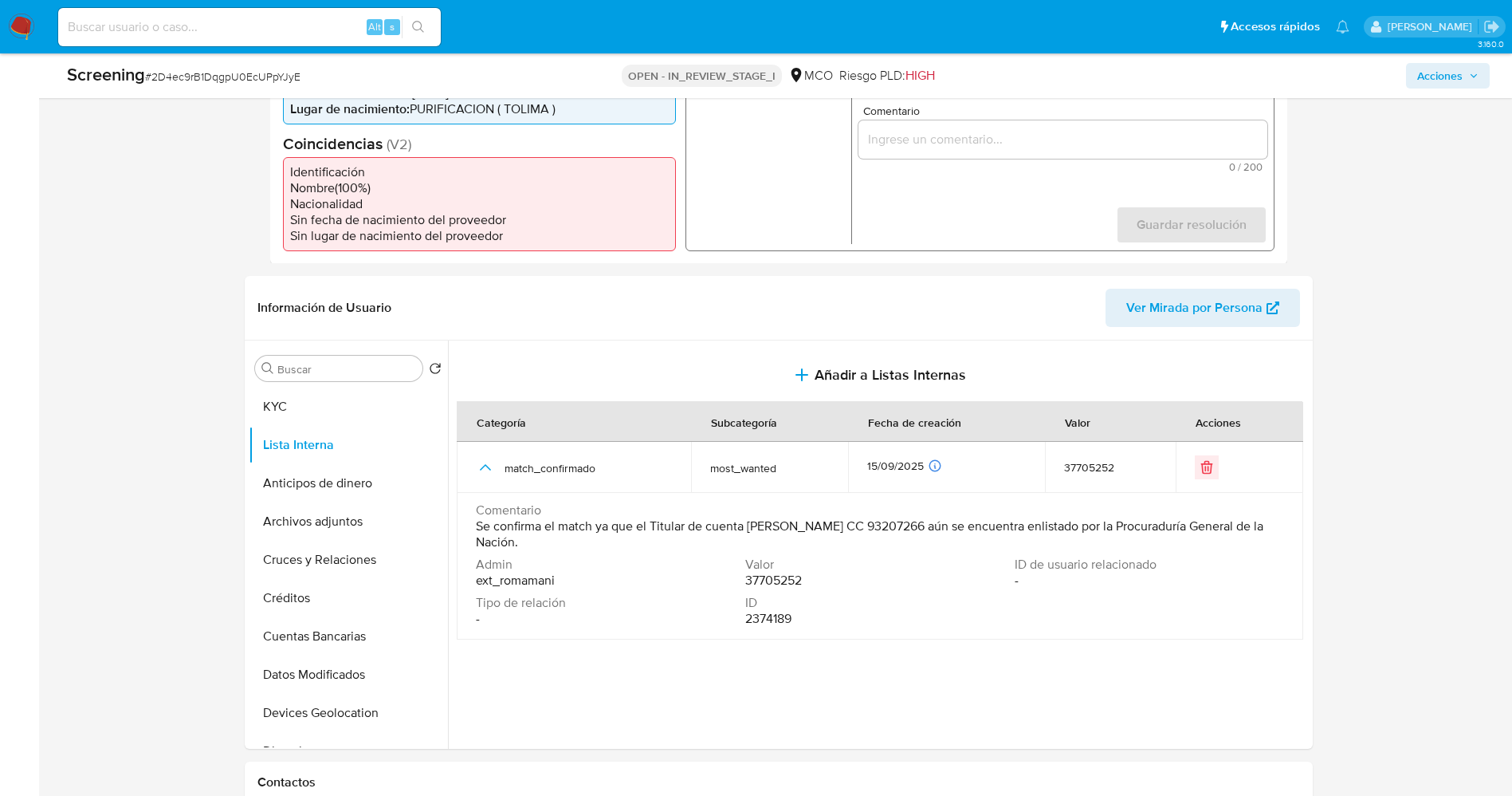
scroll to position [239, 0]
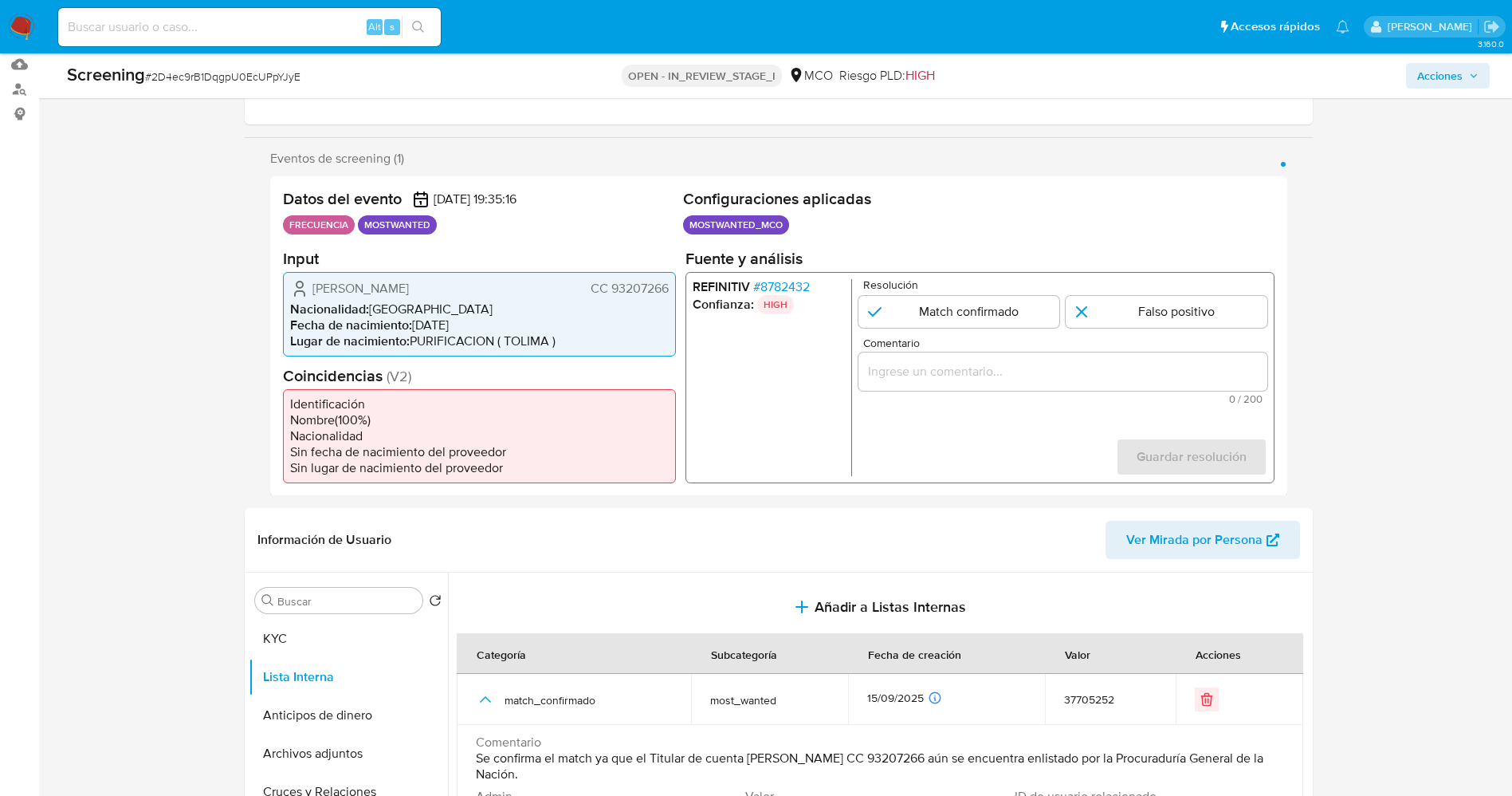
drag, startPoint x: 994, startPoint y: 310, endPoint x: 987, endPoint y: 366, distance: 56.4
click at [993, 312] on input "1 de 1" at bounding box center [958, 310] width 201 height 32
radio input "true"
drag, startPoint x: 987, startPoint y: 375, endPoint x: 1000, endPoint y: 375, distance: 13.0
click at [987, 375] on input "Comentario" at bounding box center [1061, 371] width 409 height 21
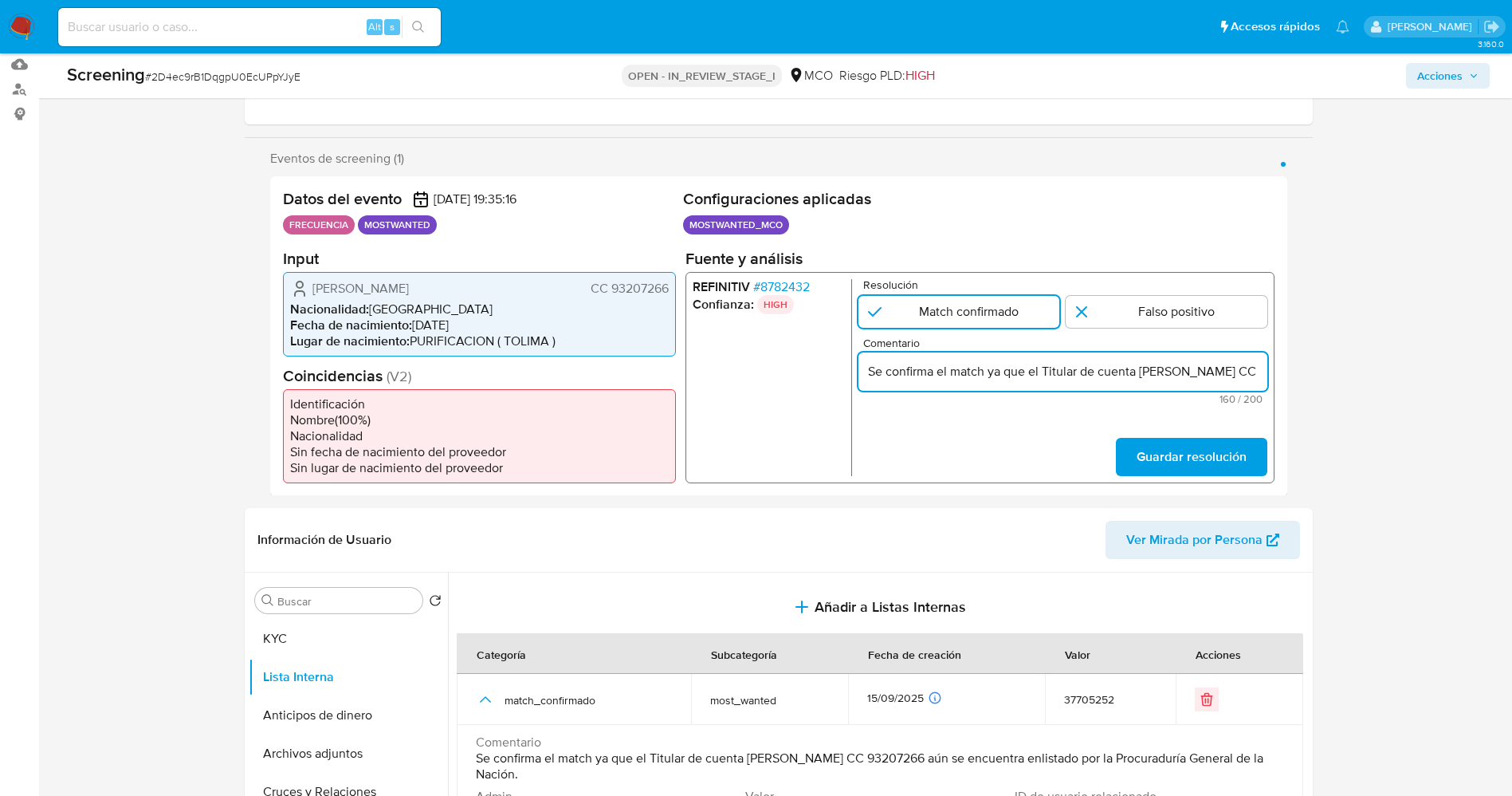
scroll to position [0, 536]
type input "Se confirma el match ya que el Titular de cuenta Diego Francisco Beltran Guzman…"
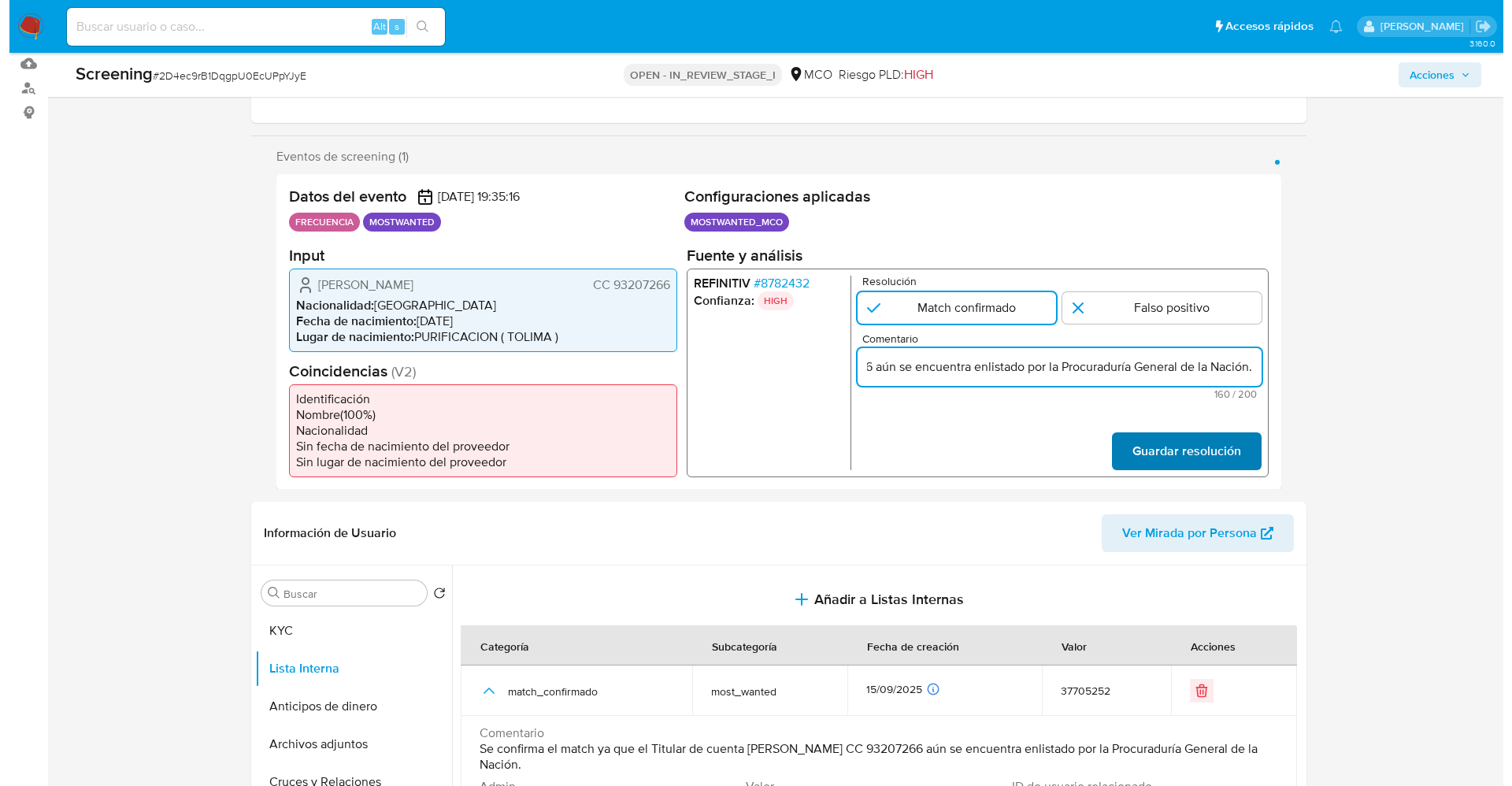
scroll to position [0, 0]
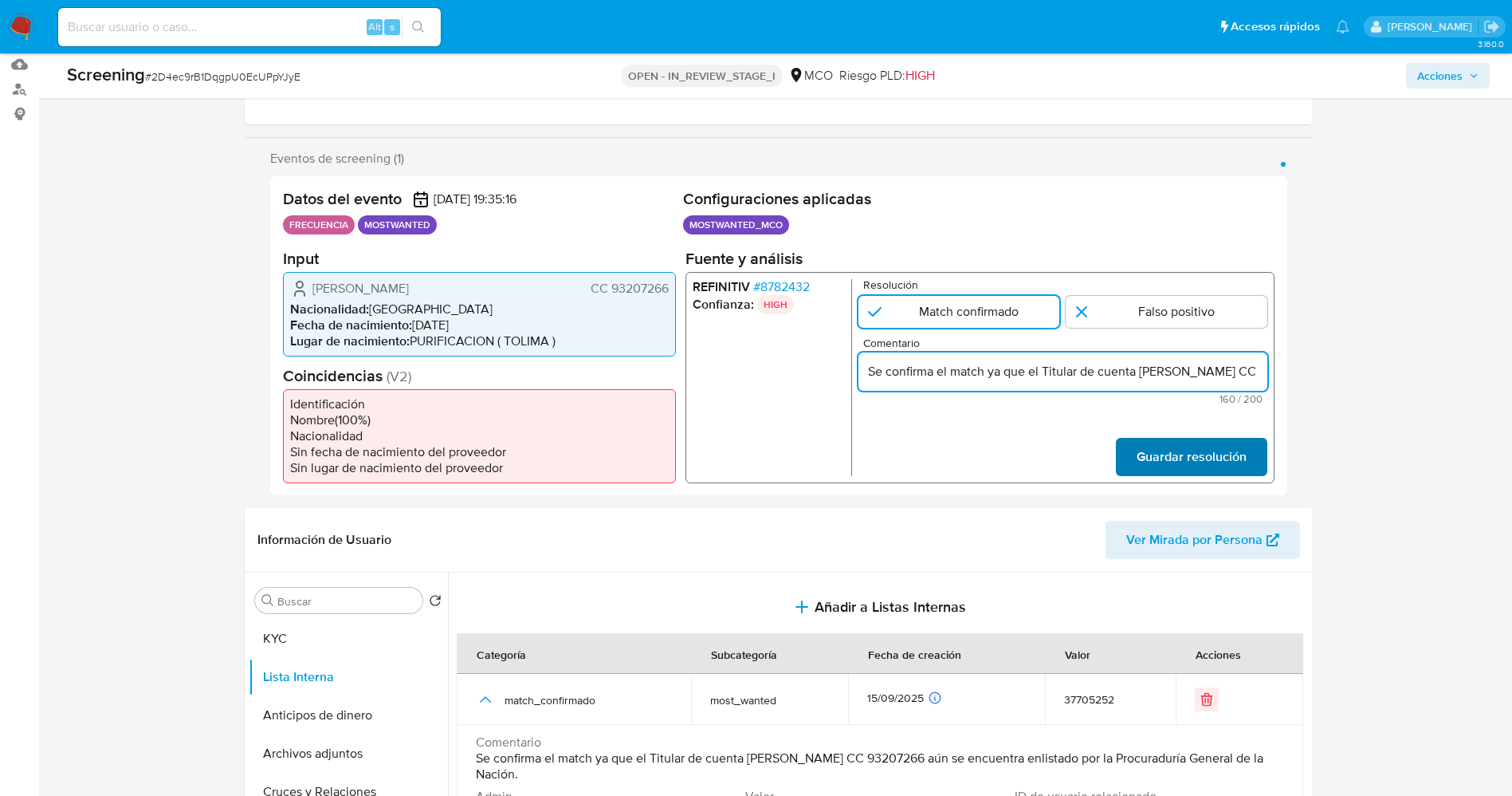
click at [1241, 453] on span "Guardar resolución" at bounding box center [1190, 456] width 110 height 35
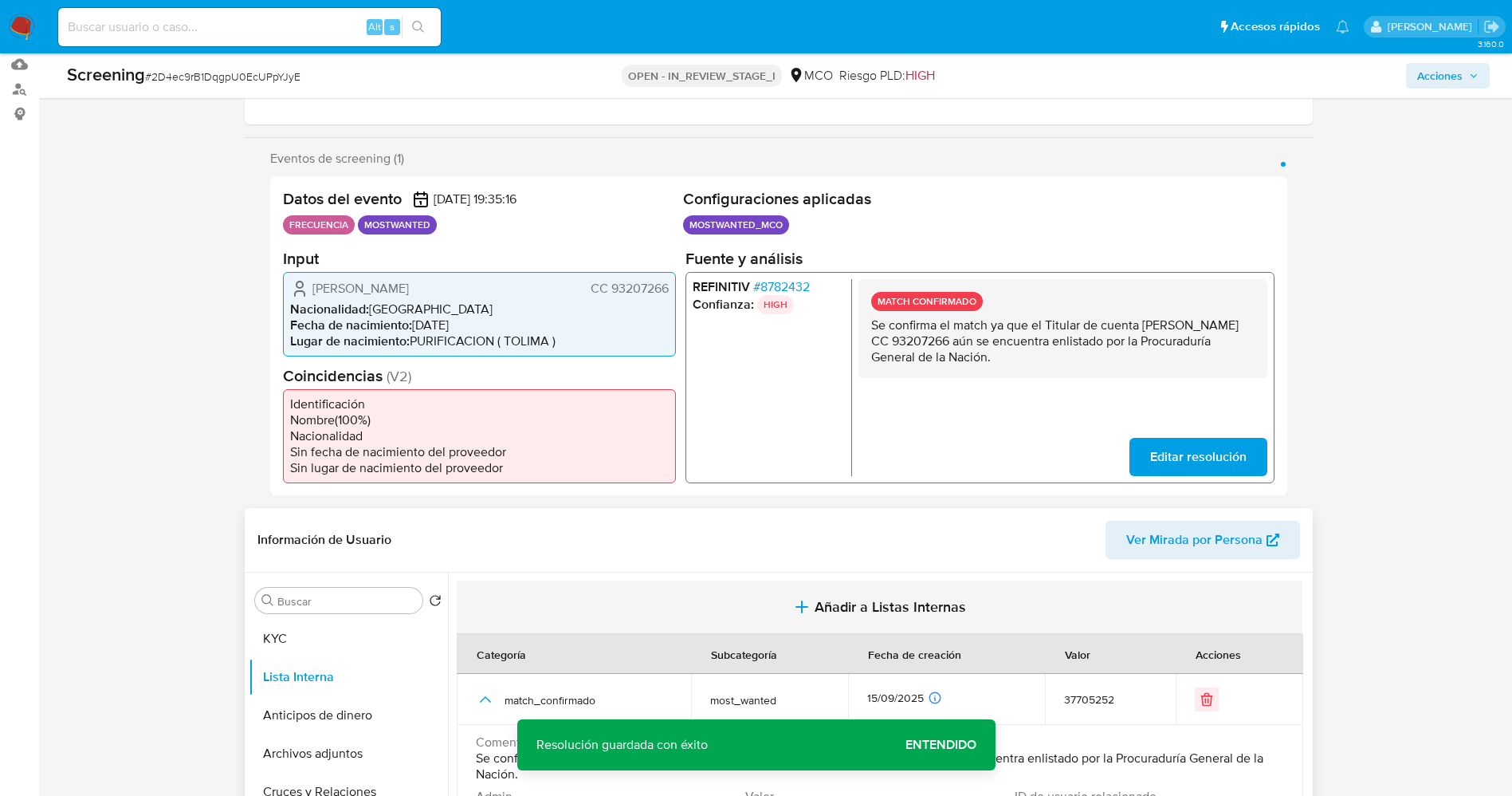
click at [859, 594] on button "Añadir a Listas Internas" at bounding box center [879, 607] width 845 height 53
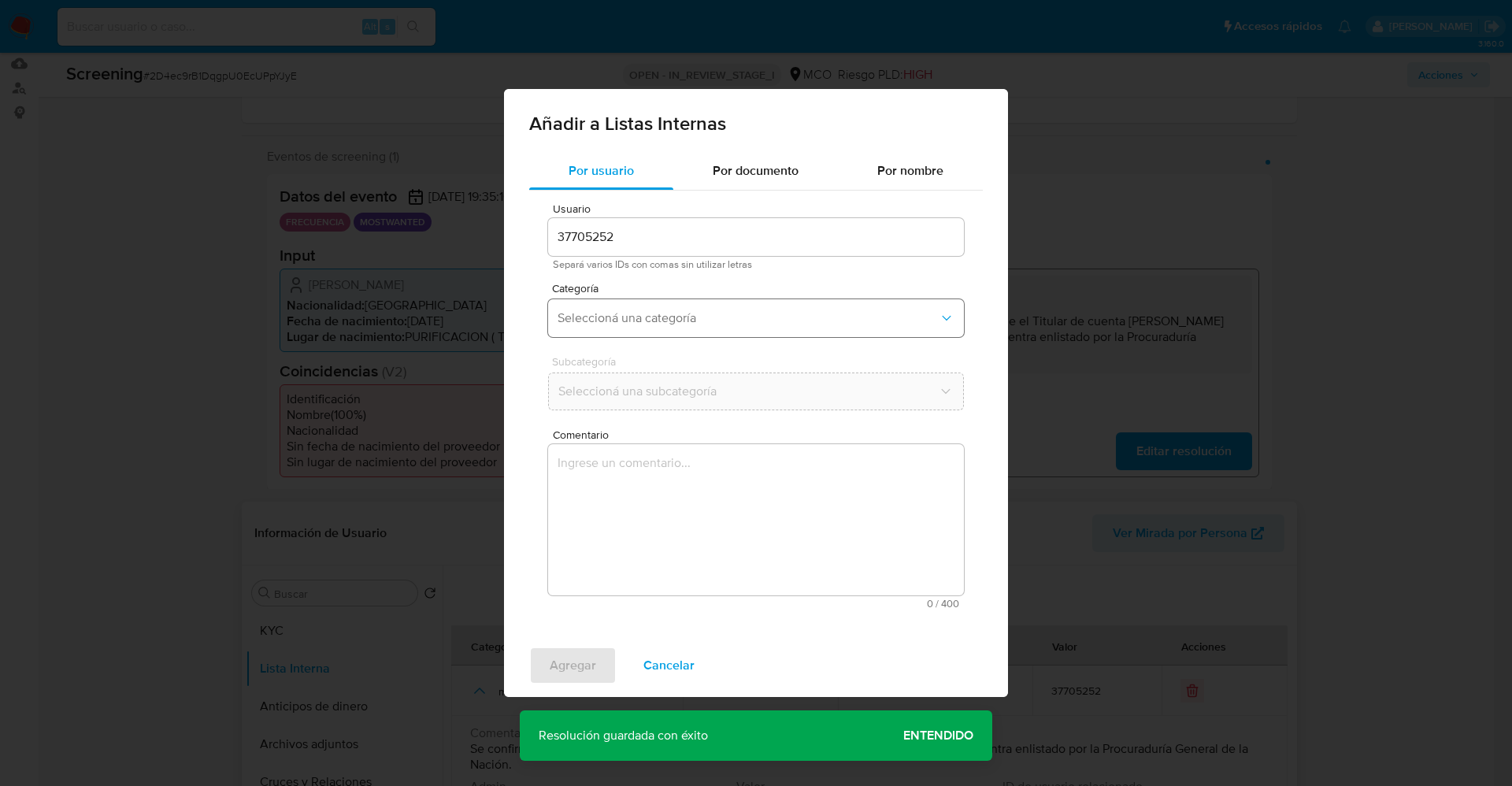
click at [705, 317] on span "Seleccioná una categoría" at bounding box center [748, 318] width 381 height 15
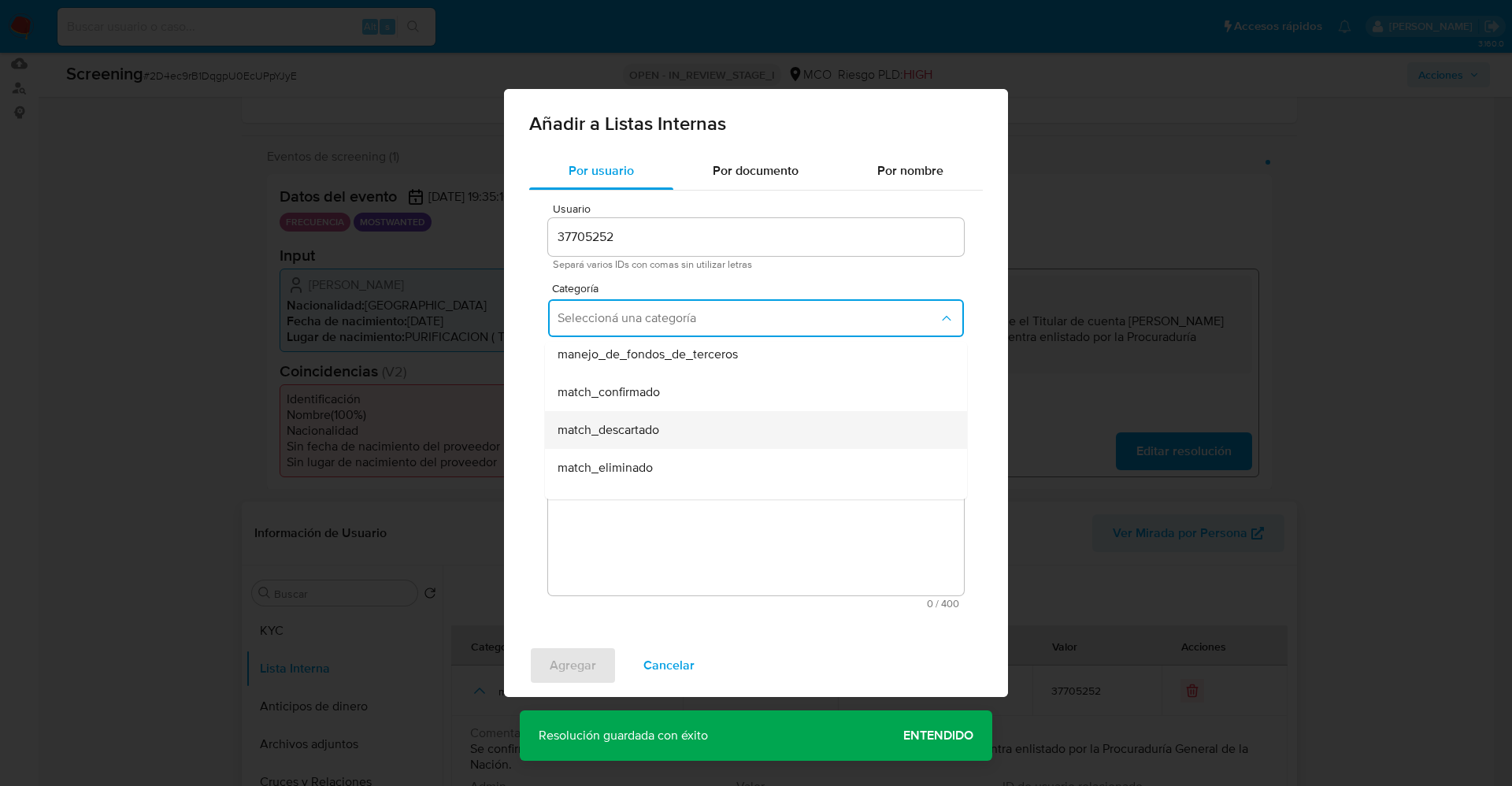
scroll to position [118, 0]
click at [646, 360] on span "match_confirmado" at bounding box center [608, 356] width 102 height 15
click at [649, 402] on button "Seleccioná una subcategoría" at bounding box center [756, 391] width 415 height 38
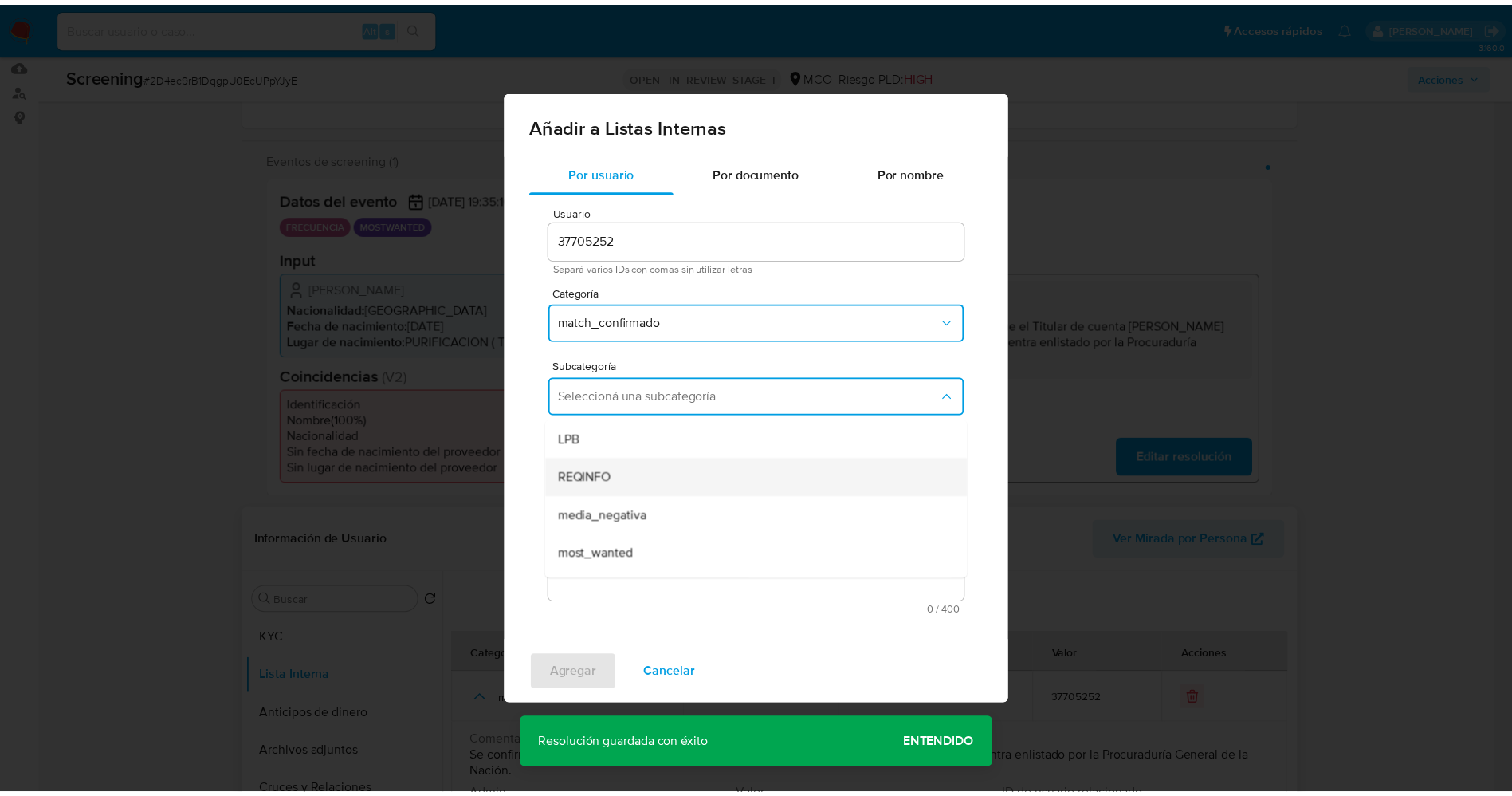
scroll to position [109, 0]
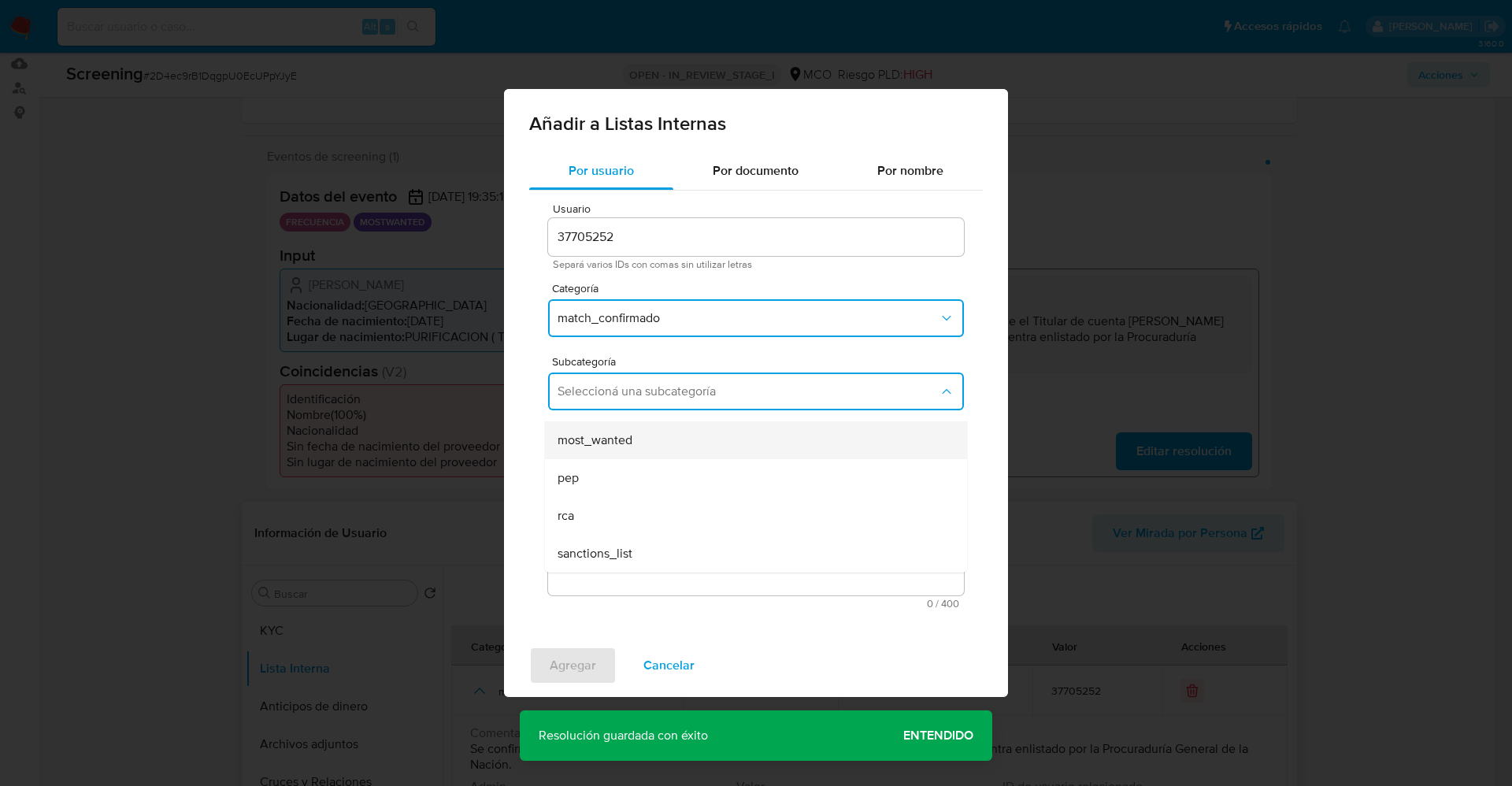
click at [628, 440] on span "most_wanted" at bounding box center [595, 440] width 75 height 15
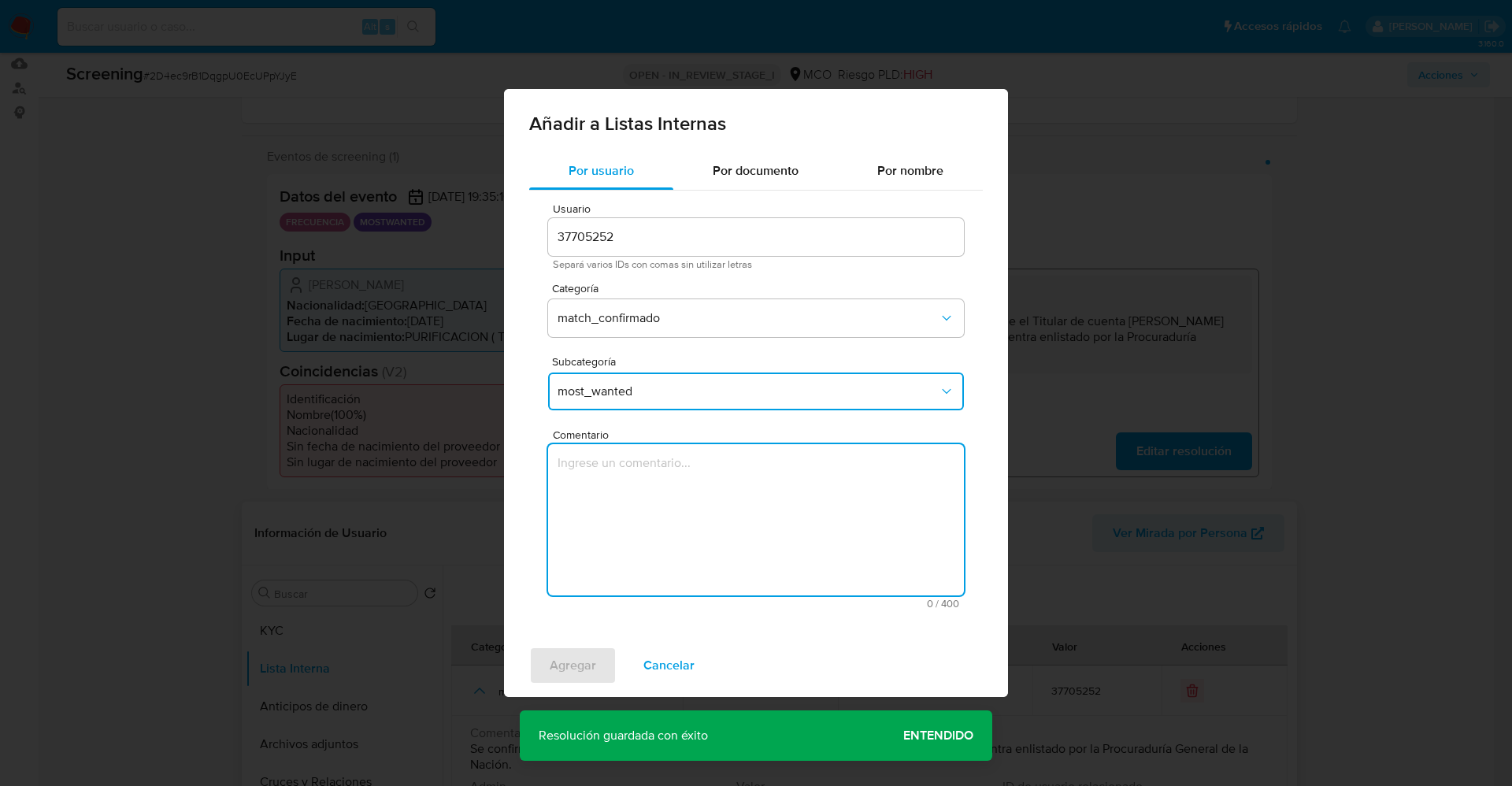
click at [640, 505] on textarea "Comentario" at bounding box center [756, 519] width 415 height 151
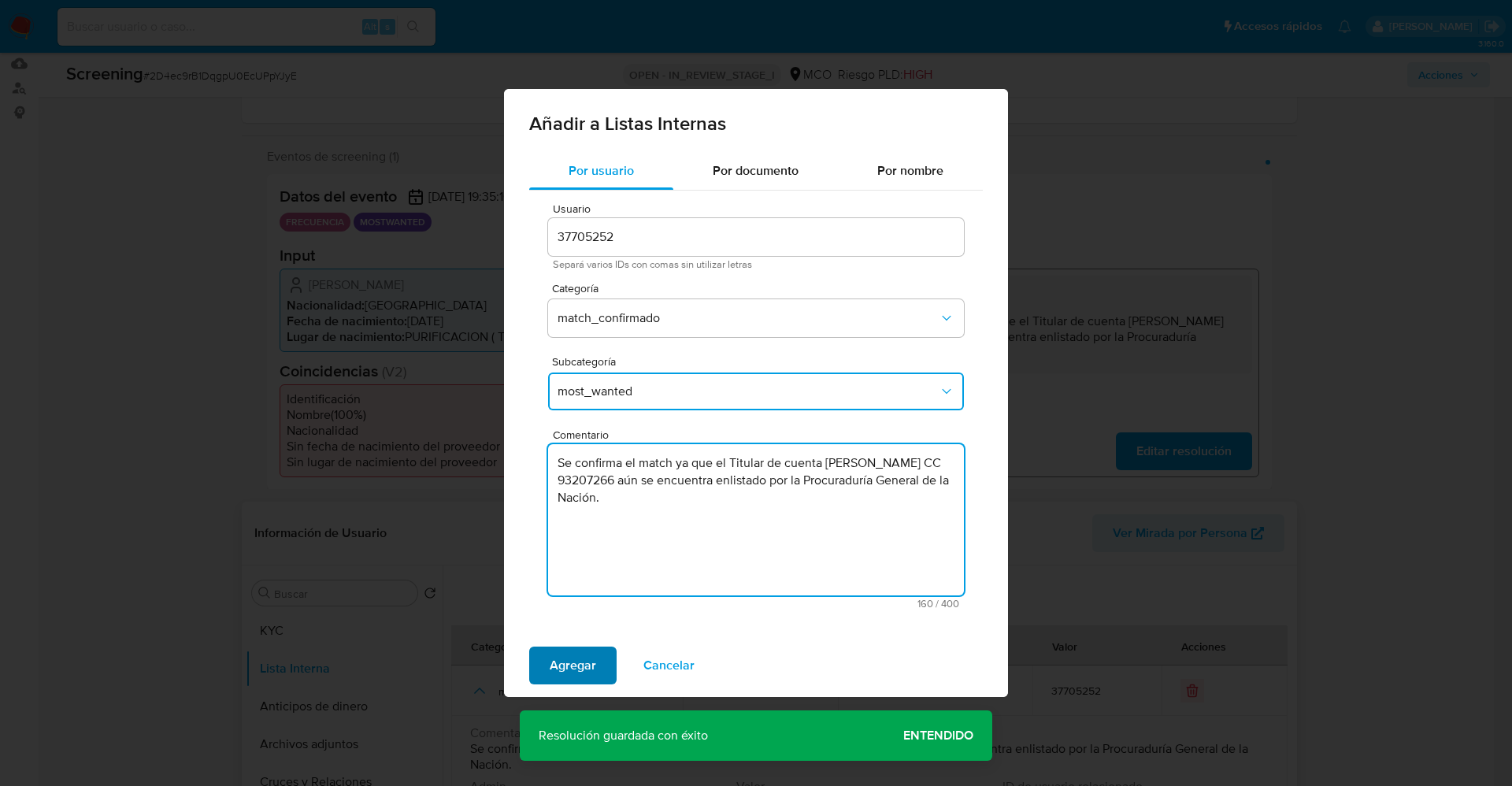
type textarea "Se confirma el match ya que el Titular de cuenta Diego Francisco Beltran Guzman…"
click at [569, 677] on span "Agregar" at bounding box center [572, 665] width 46 height 34
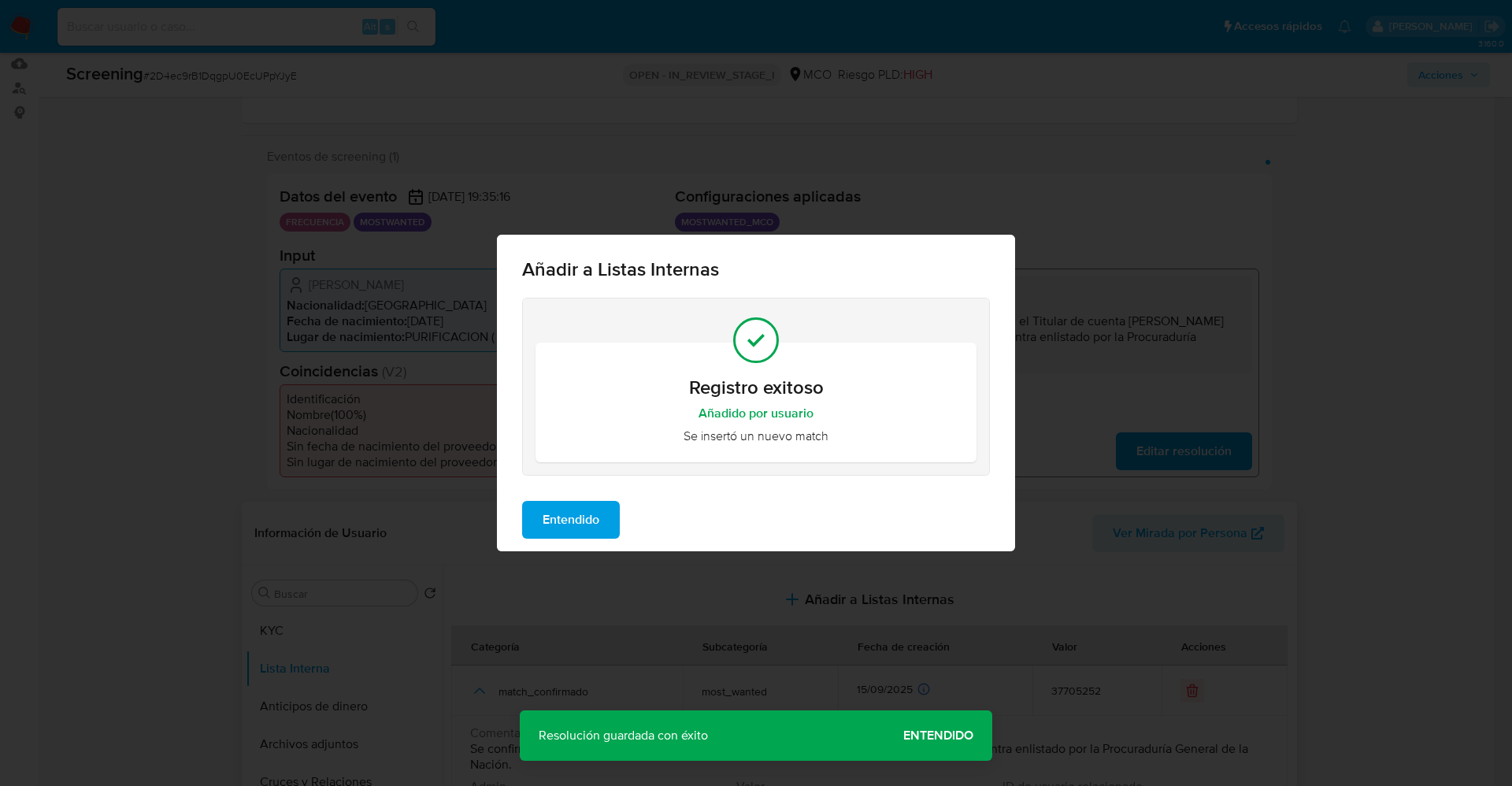
click at [553, 508] on span "Entendido" at bounding box center [571, 519] width 57 height 34
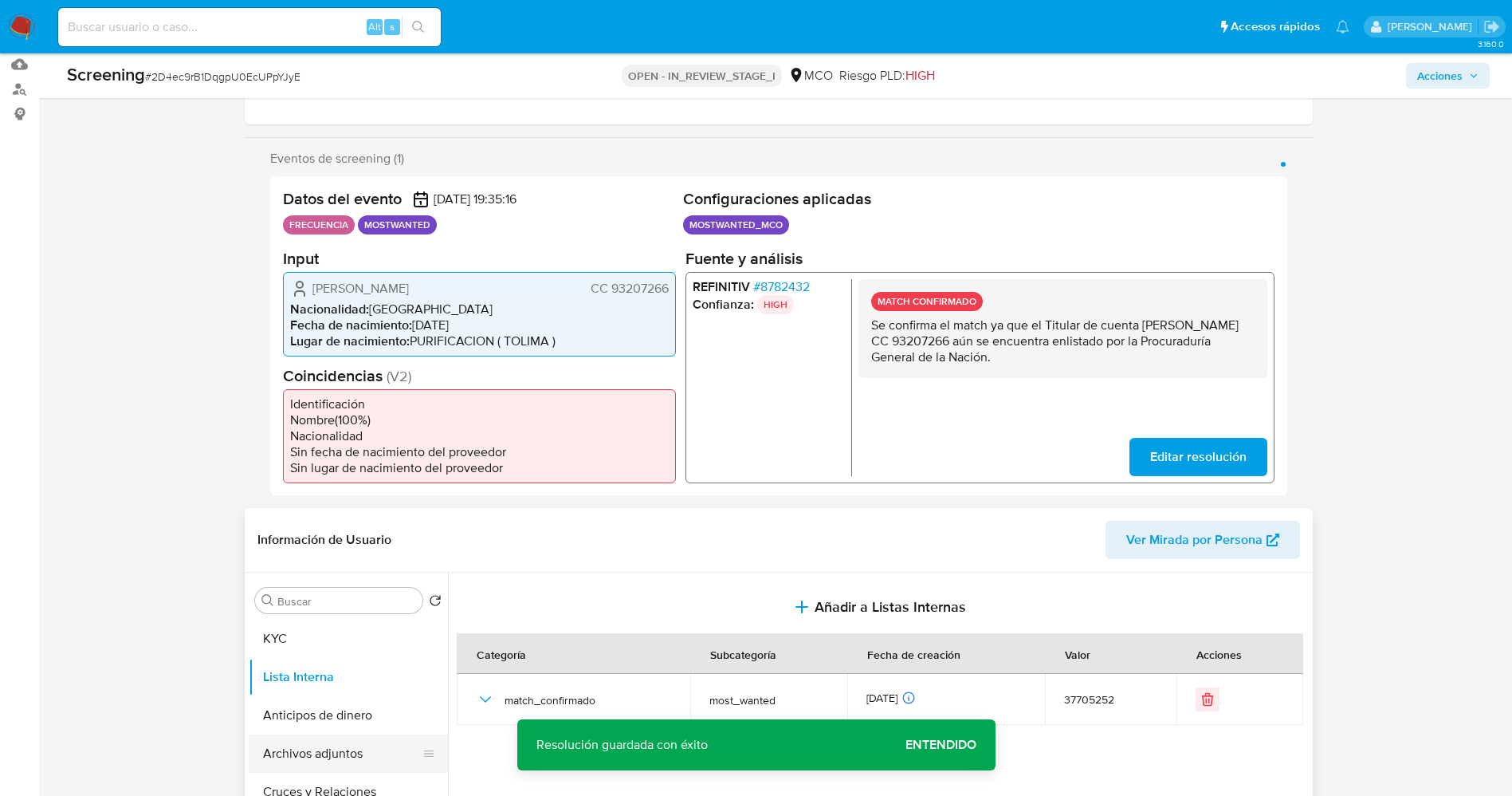
click at [319, 759] on button "Archivos adjuntos" at bounding box center [341, 753] width 187 height 38
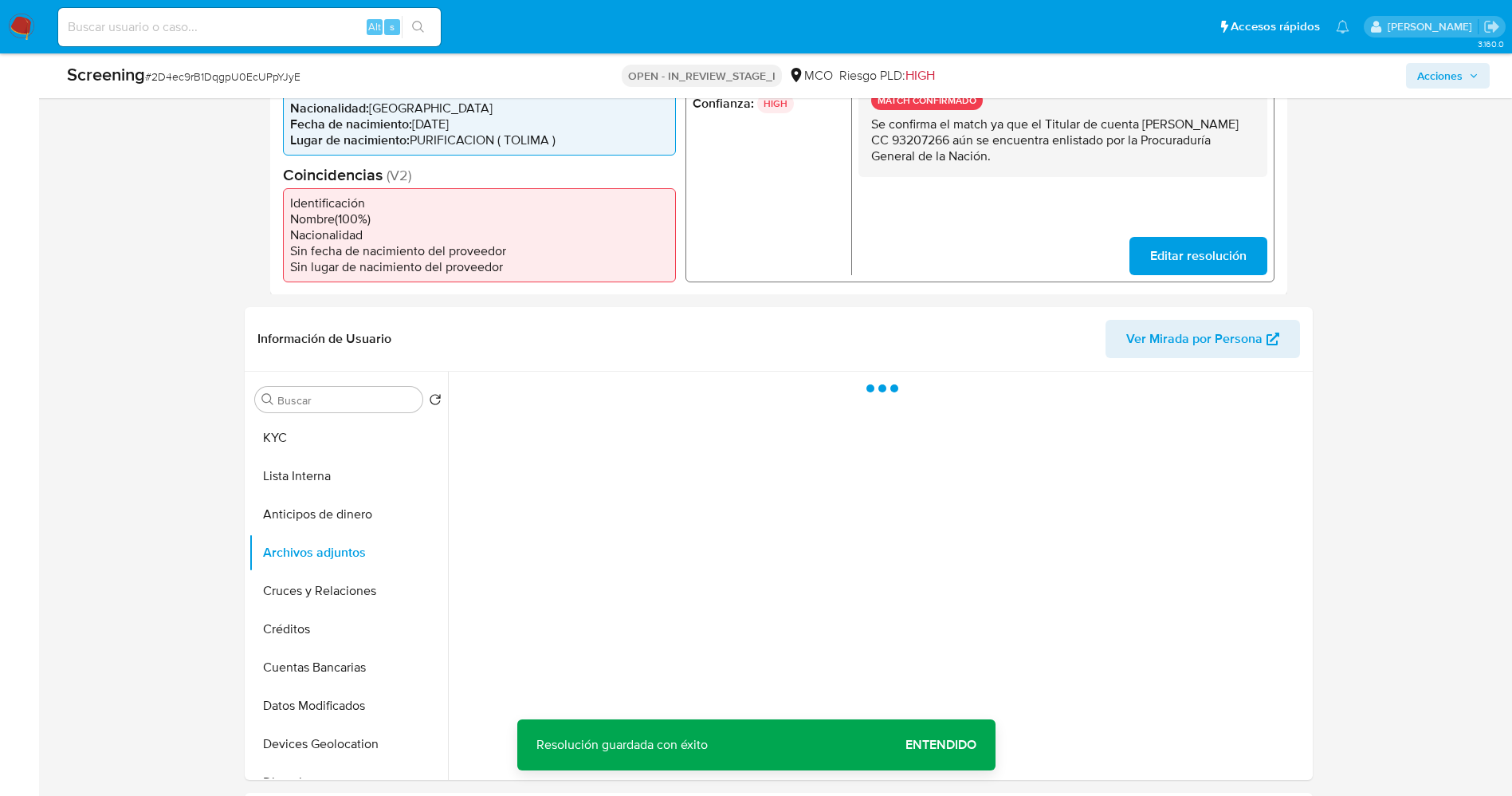
scroll to position [479, 0]
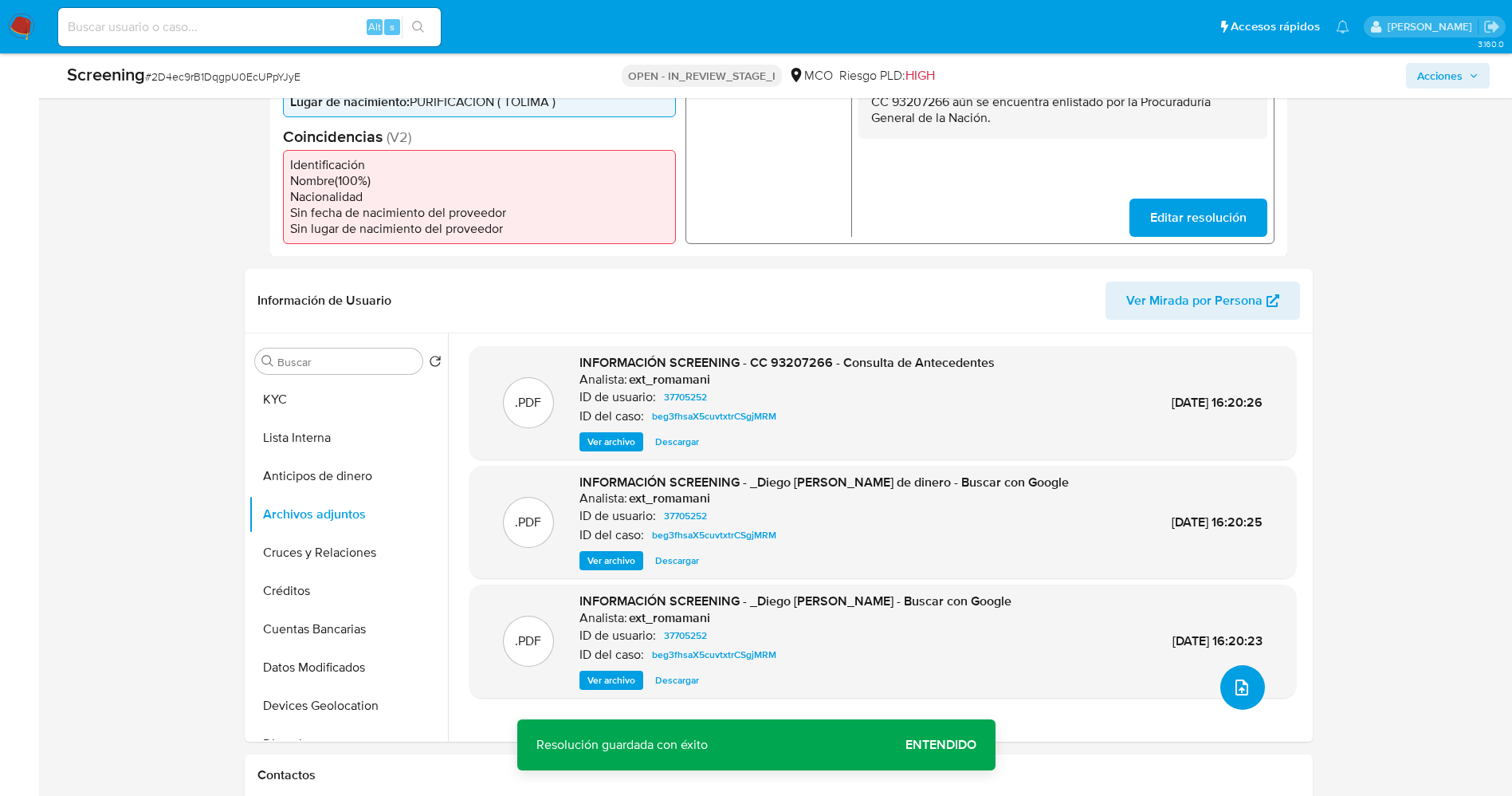
click at [1237, 691] on icon "upload-file" at bounding box center [1241, 687] width 19 height 19
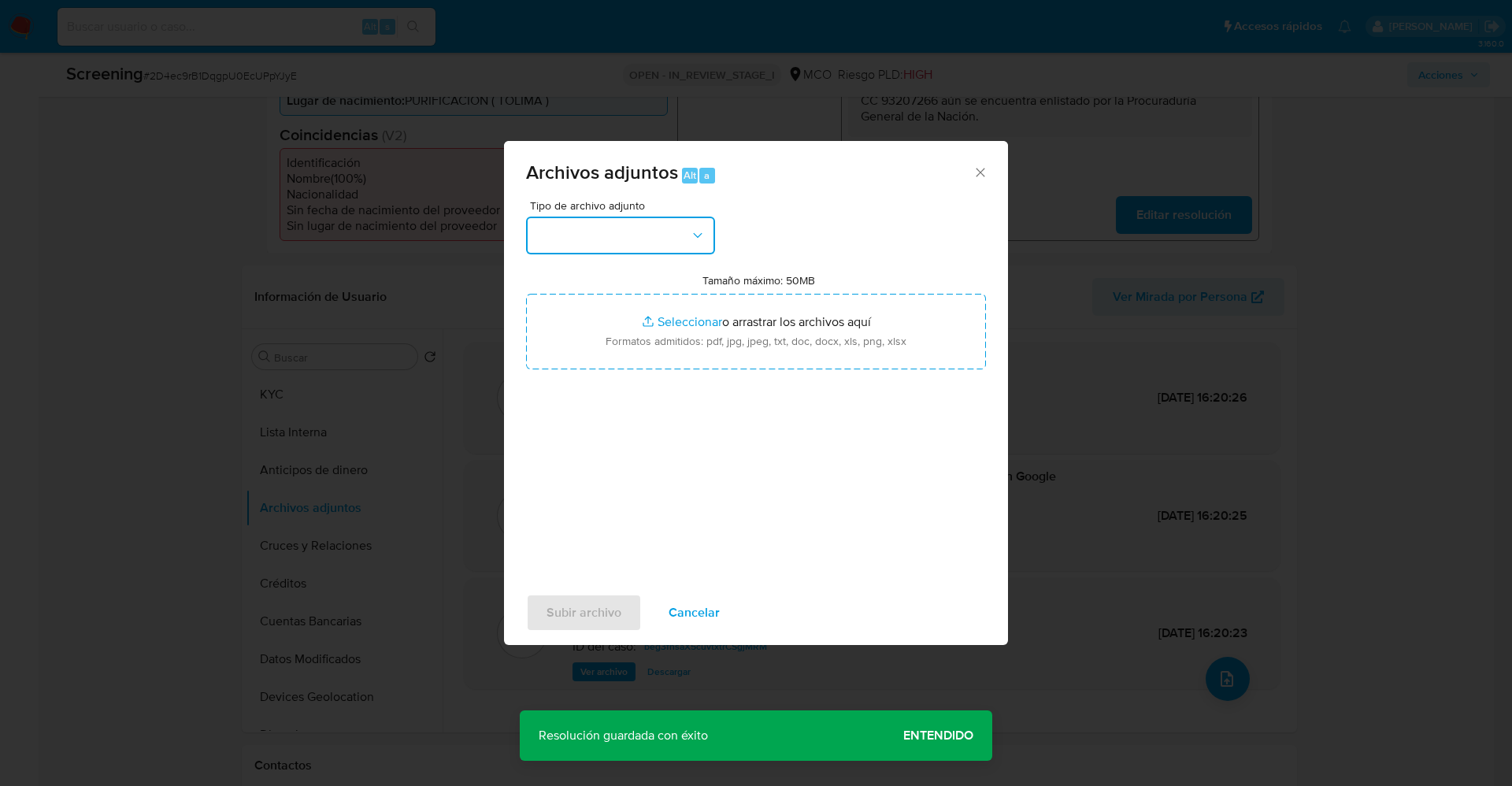
click at [657, 239] on button "button" at bounding box center [620, 235] width 189 height 38
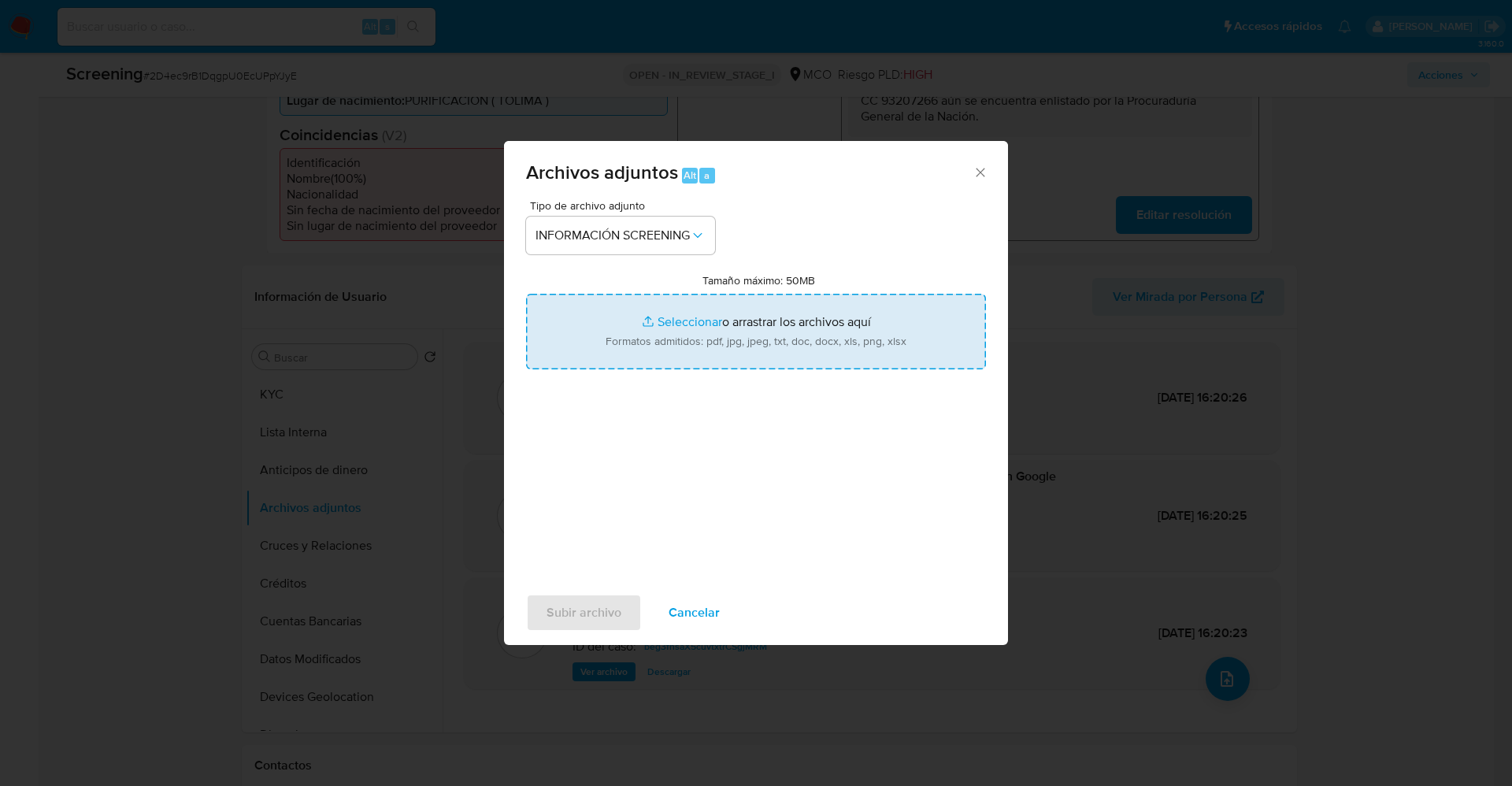
type input "C:\fakepath\_Diego Francisco Beltran Guzman_ lavado de dinero - Buscar con Goog…"
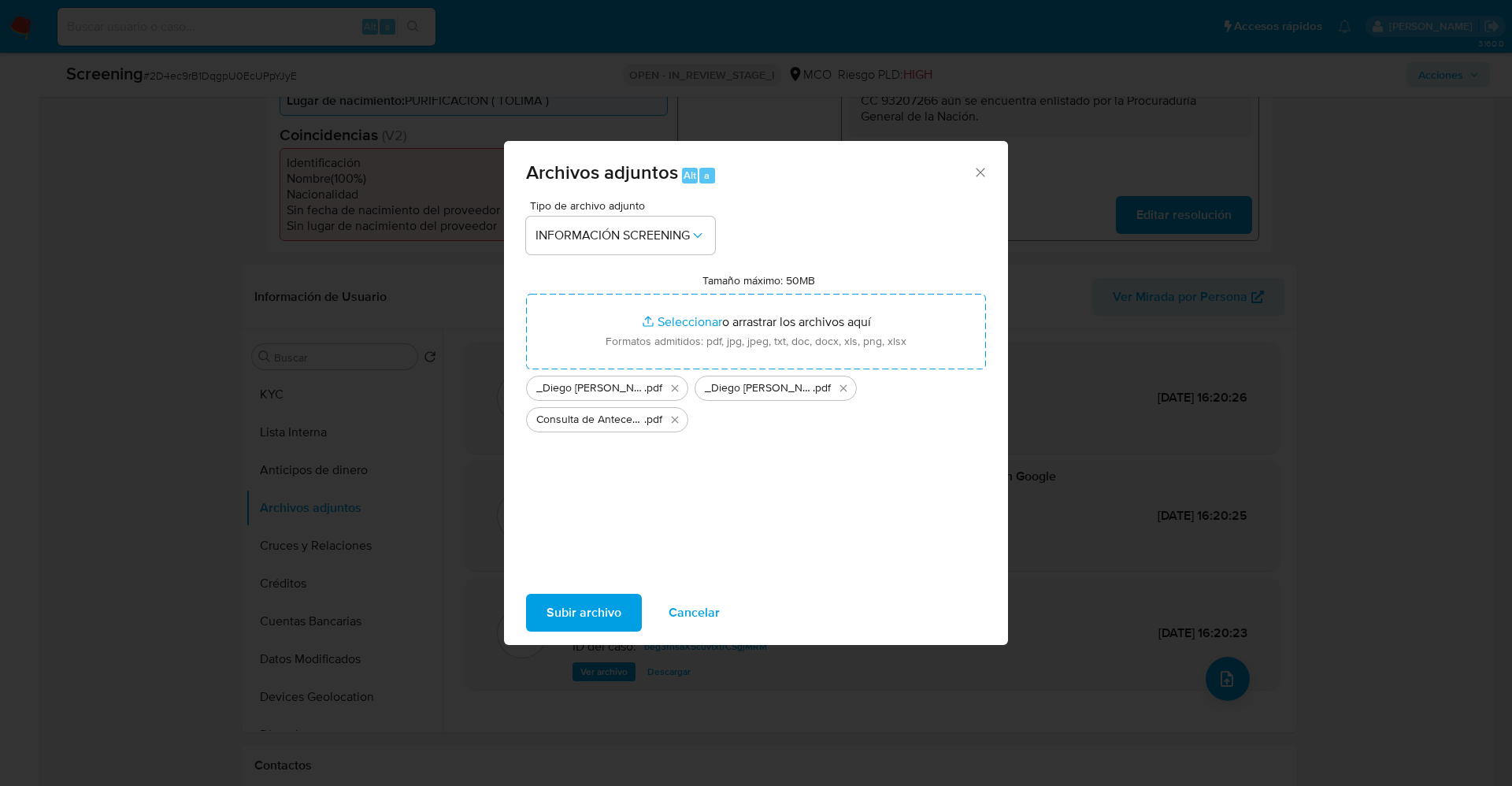
click at [554, 620] on span "Subir archivo" at bounding box center [584, 613] width 75 height 34
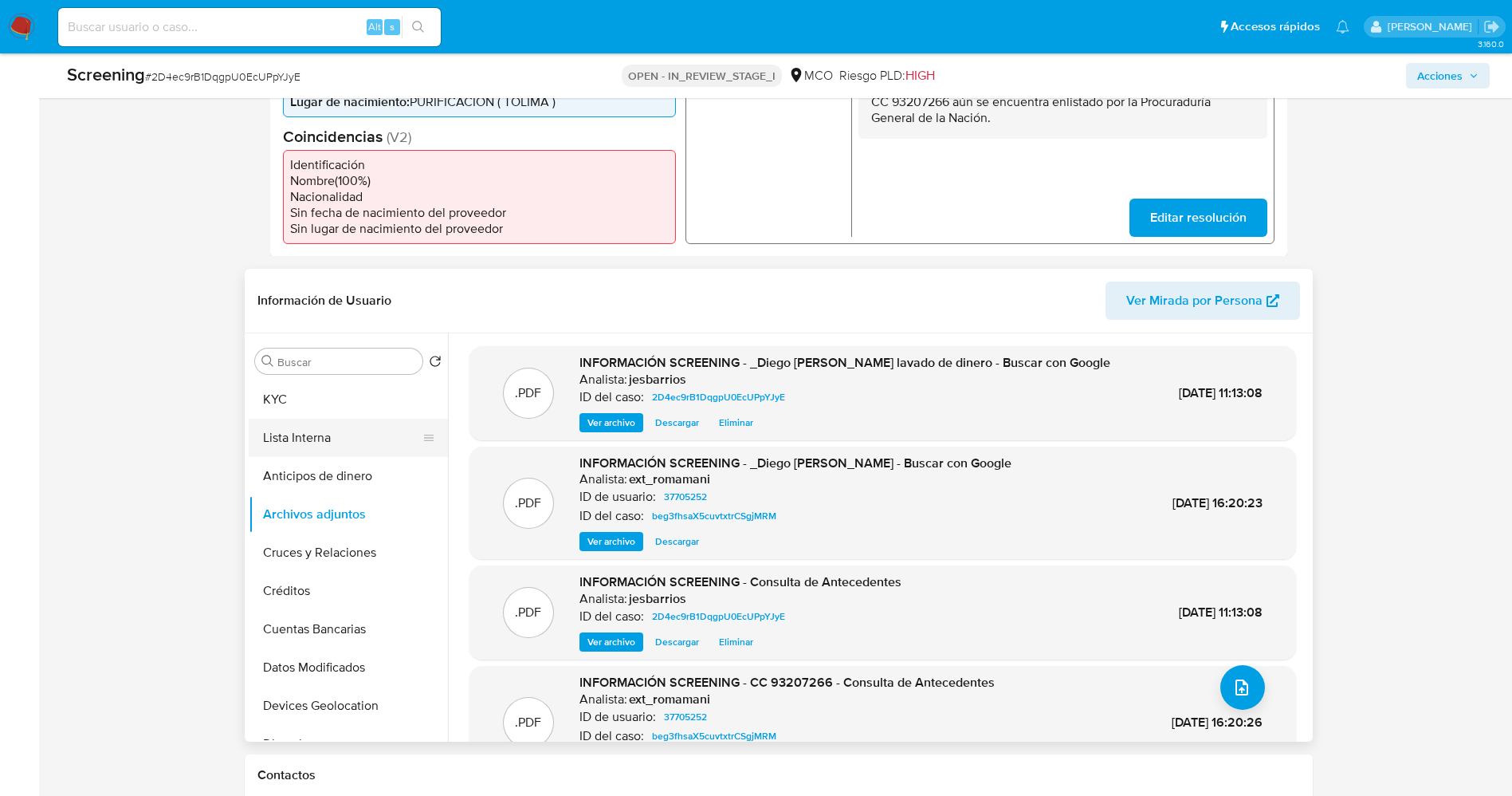
click at [310, 428] on button "Lista Interna" at bounding box center [341, 438] width 187 height 38
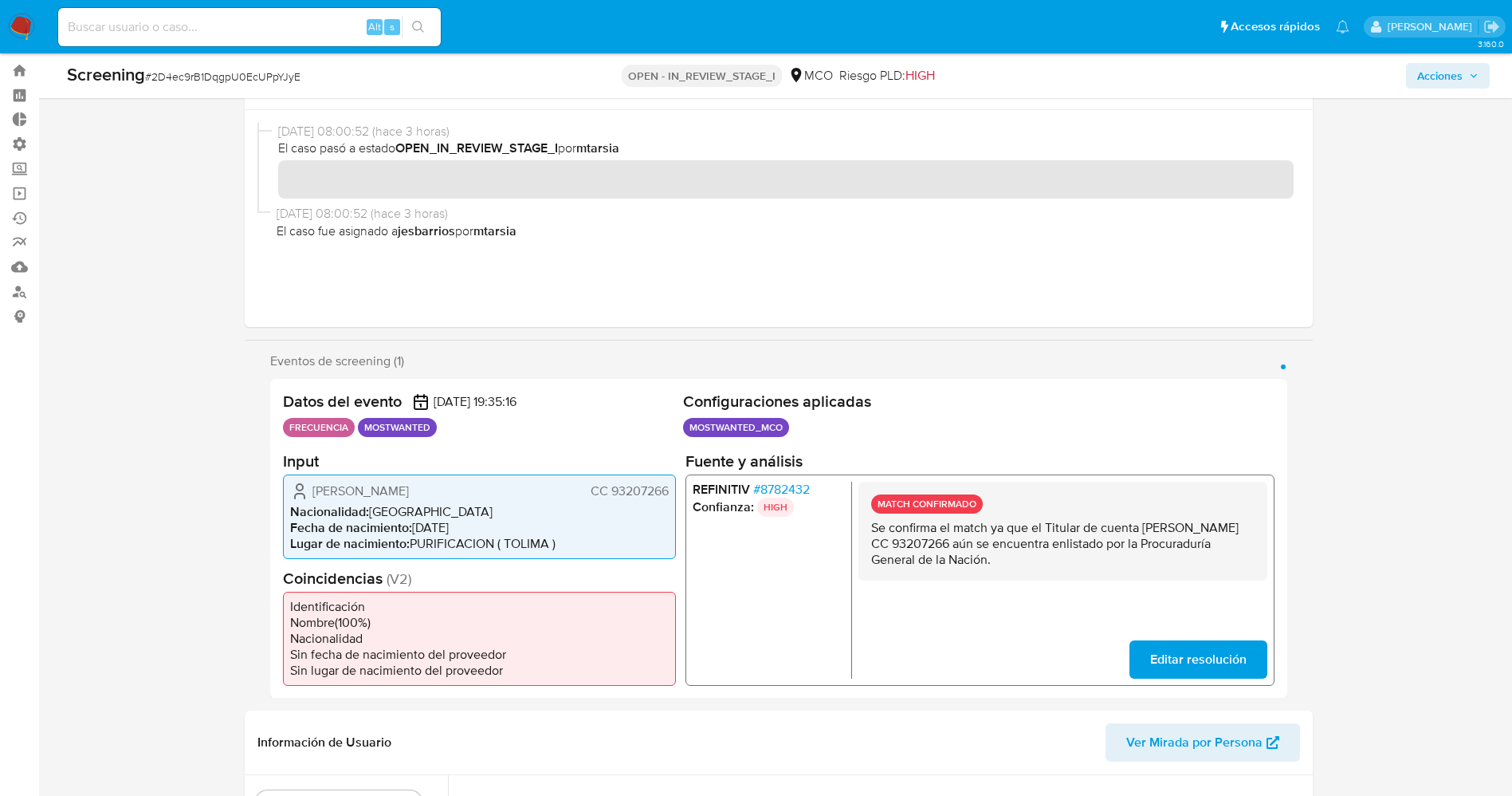
scroll to position [0, 0]
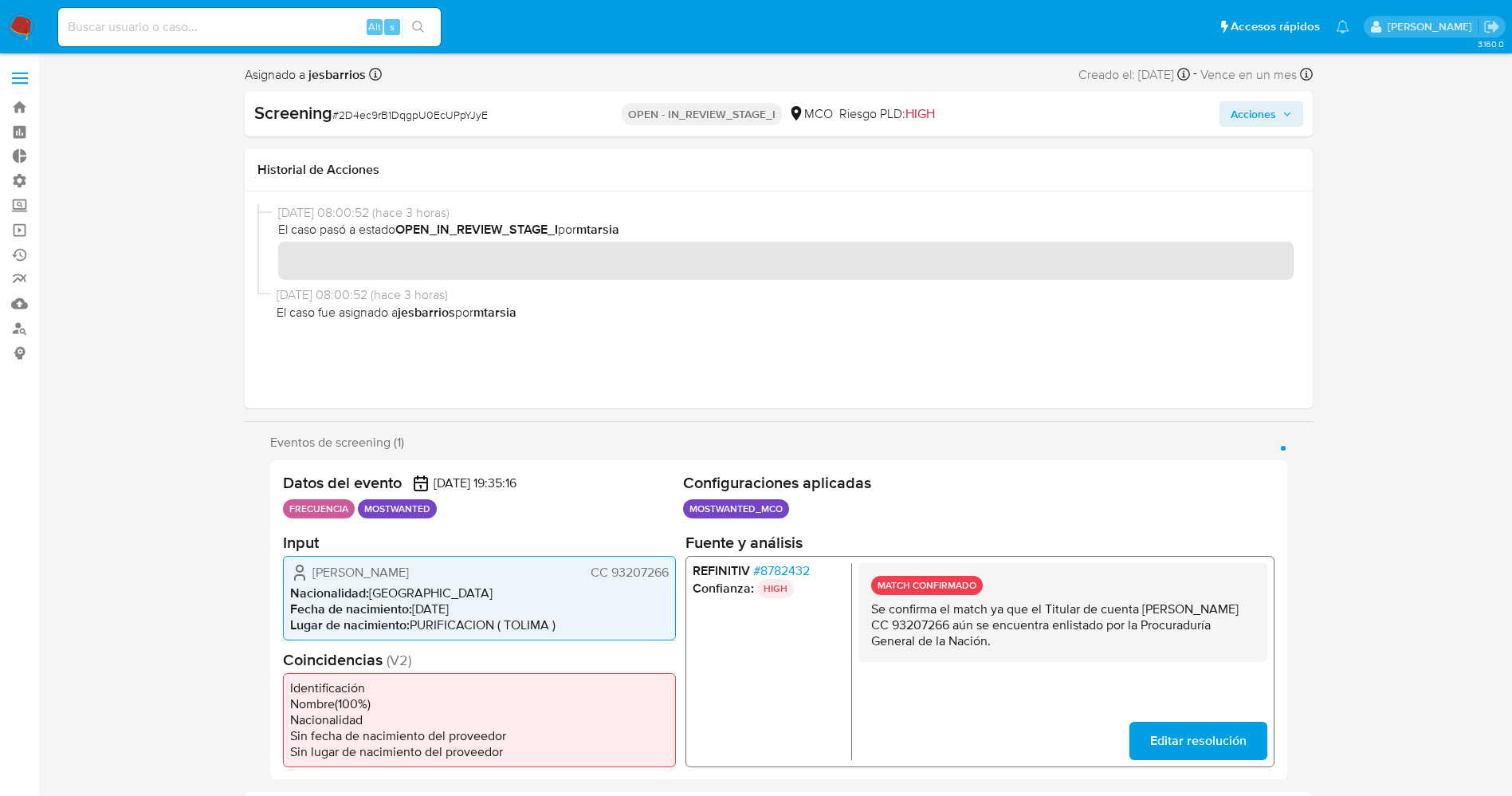
click at [1262, 109] on span "Acciones" at bounding box center [1253, 114] width 45 height 25
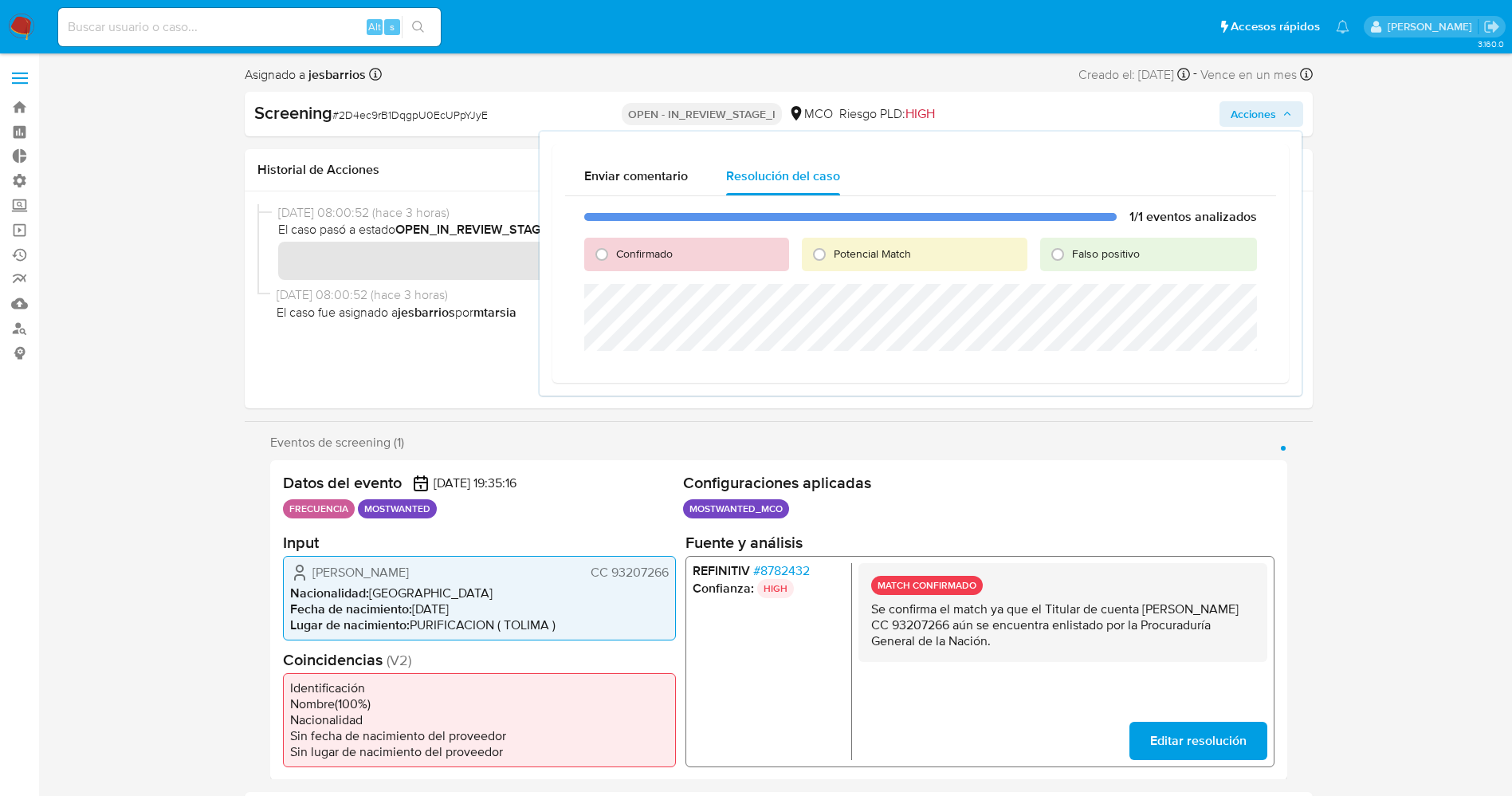
click at [654, 255] on span "Confirmado" at bounding box center [644, 254] width 56 height 16
click at [614, 255] on input "Confirmado" at bounding box center [601, 254] width 25 height 25
radio input "true"
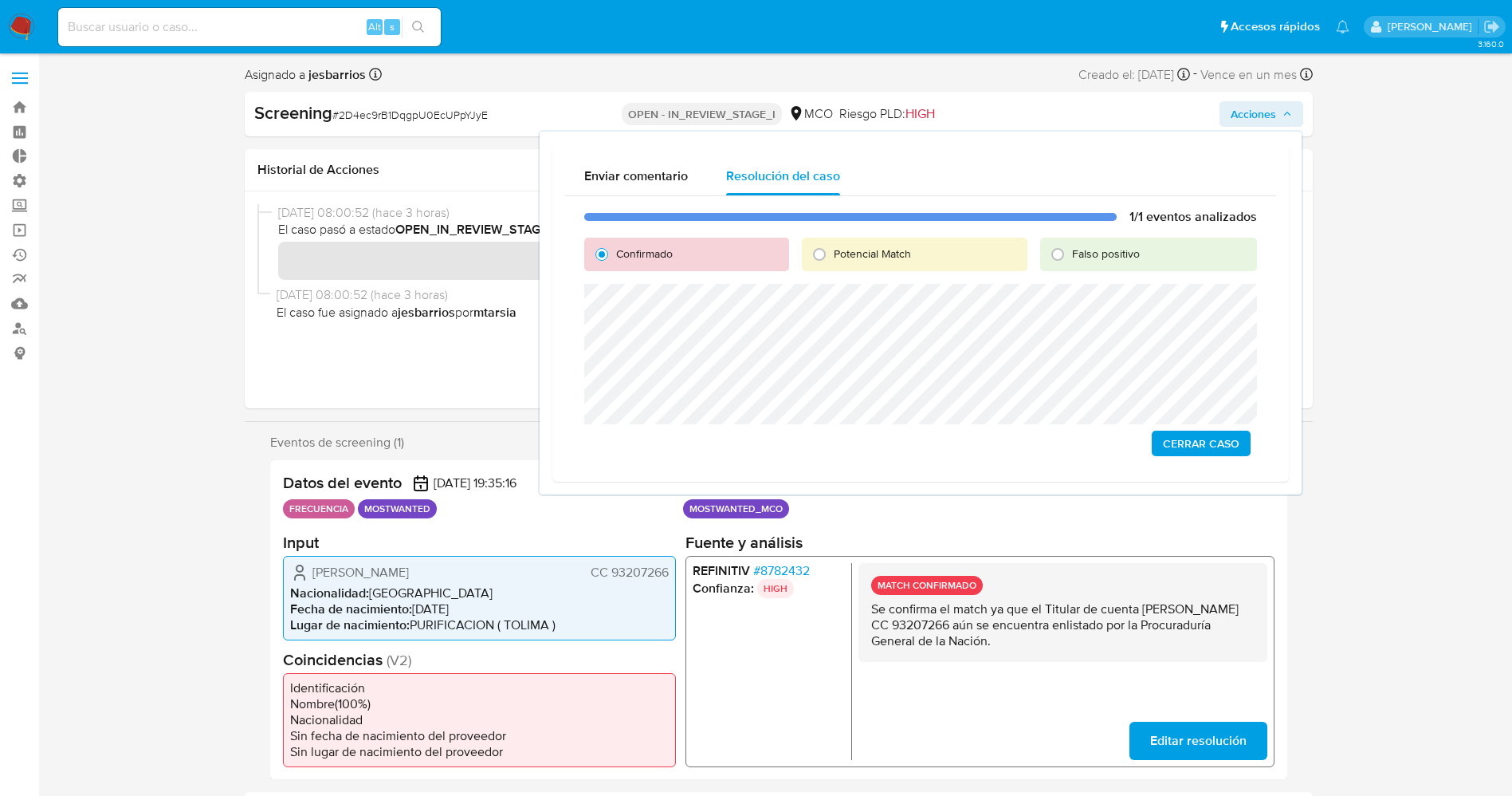
click at [1219, 435] on span "Cerrar Caso" at bounding box center [1201, 443] width 76 height 23
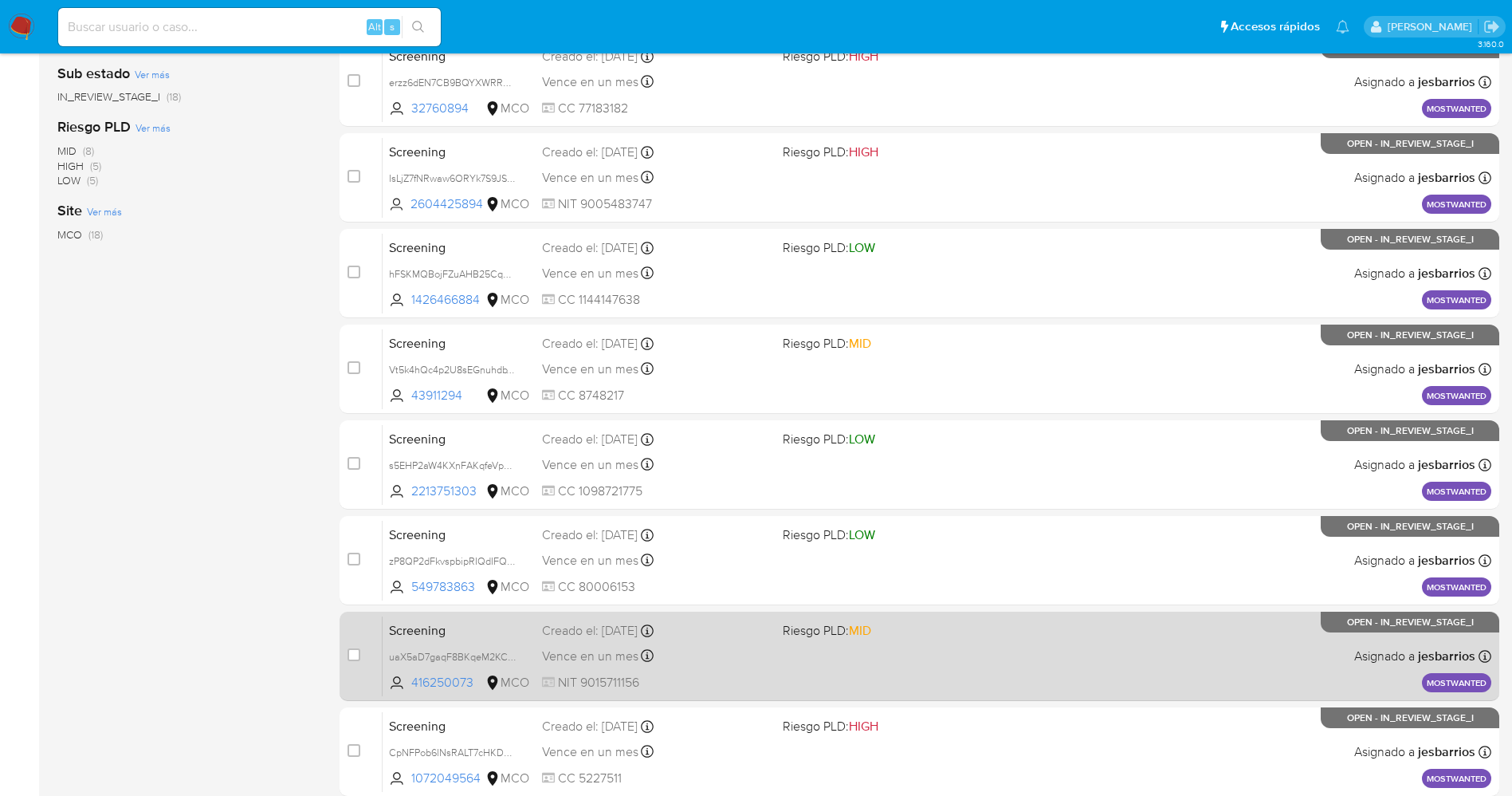
scroll to position [521, 0]
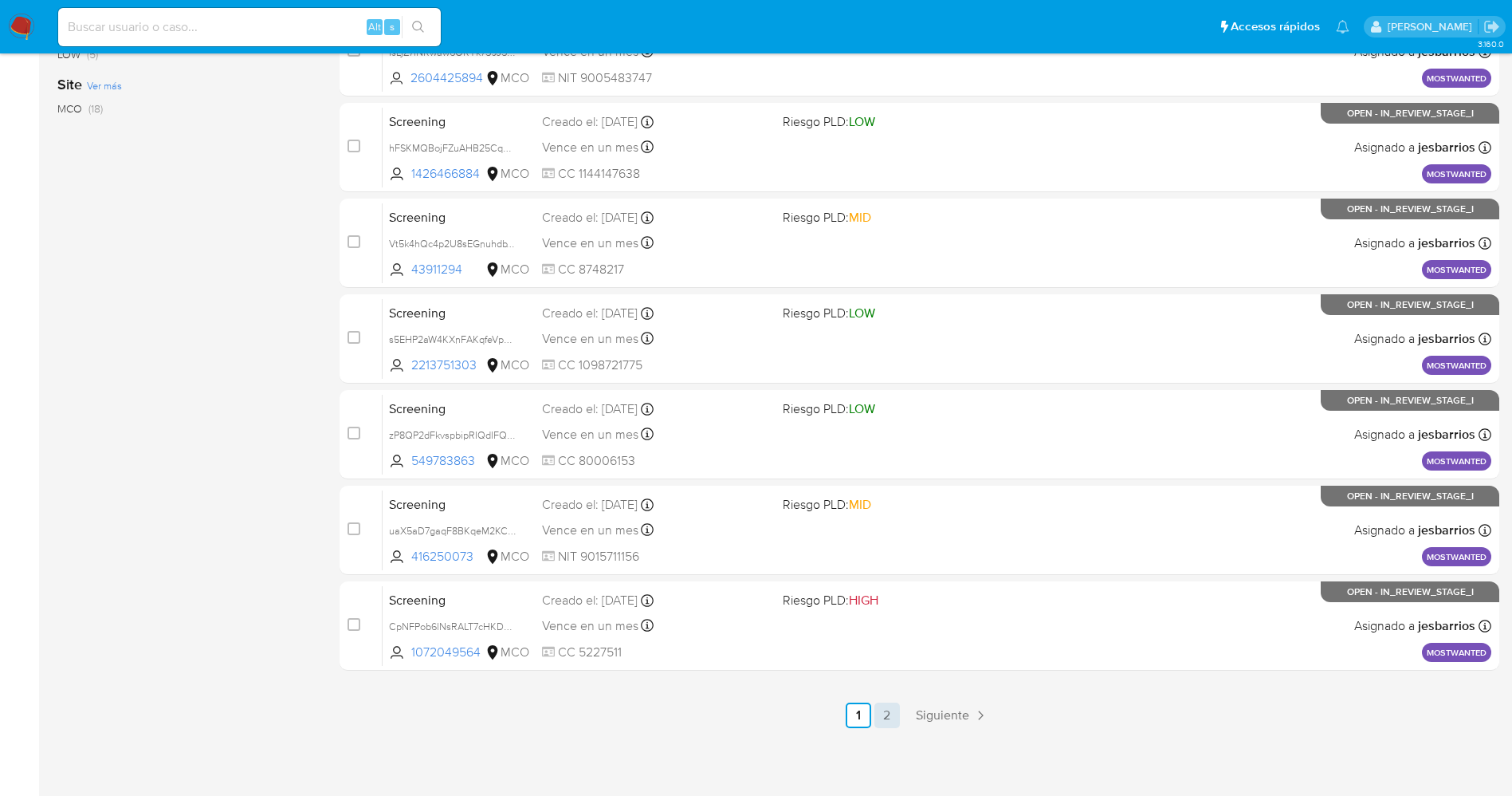
click at [882, 710] on link "2" at bounding box center [887, 714] width 25 height 25
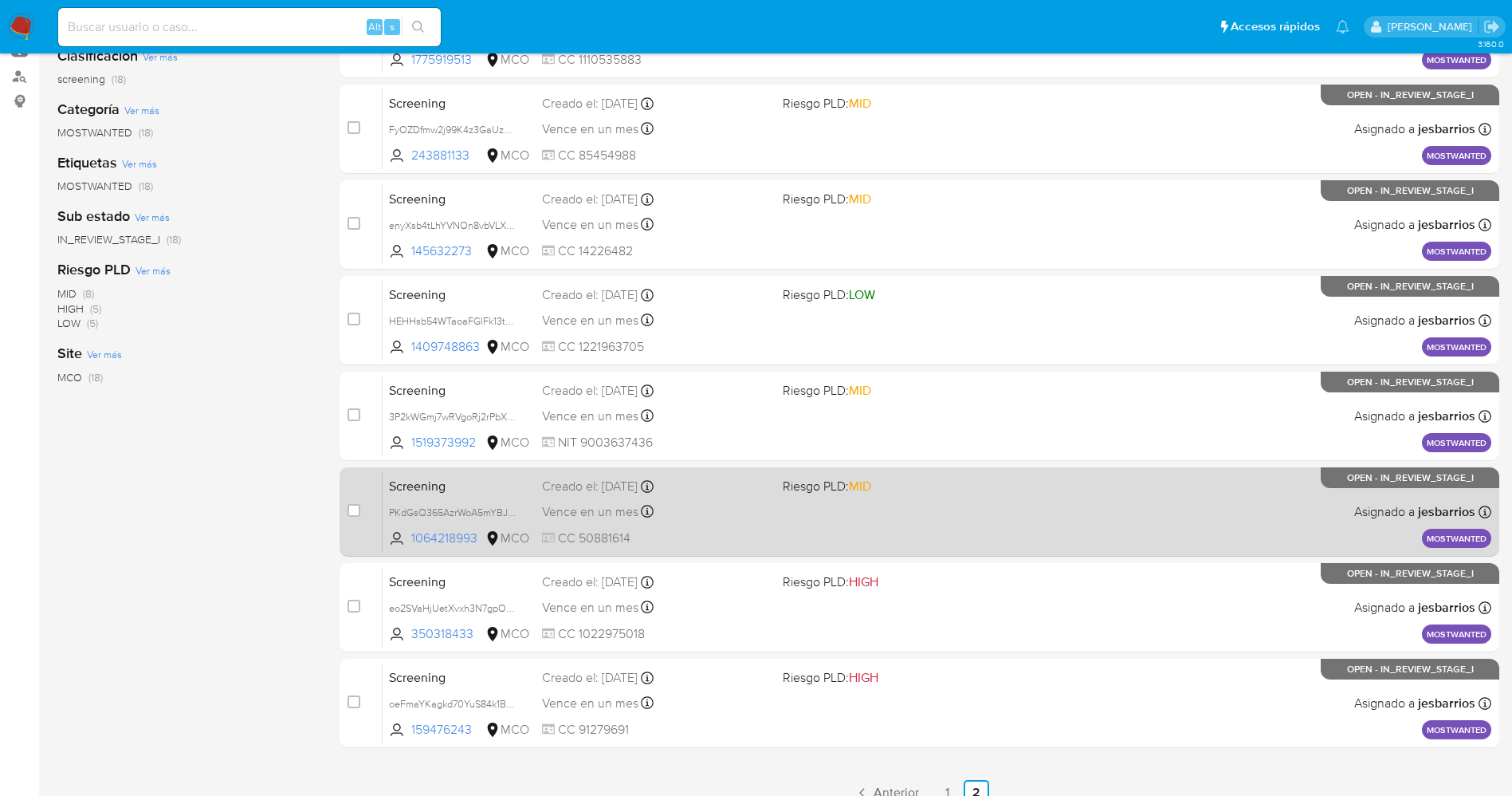
scroll to position [329, 0]
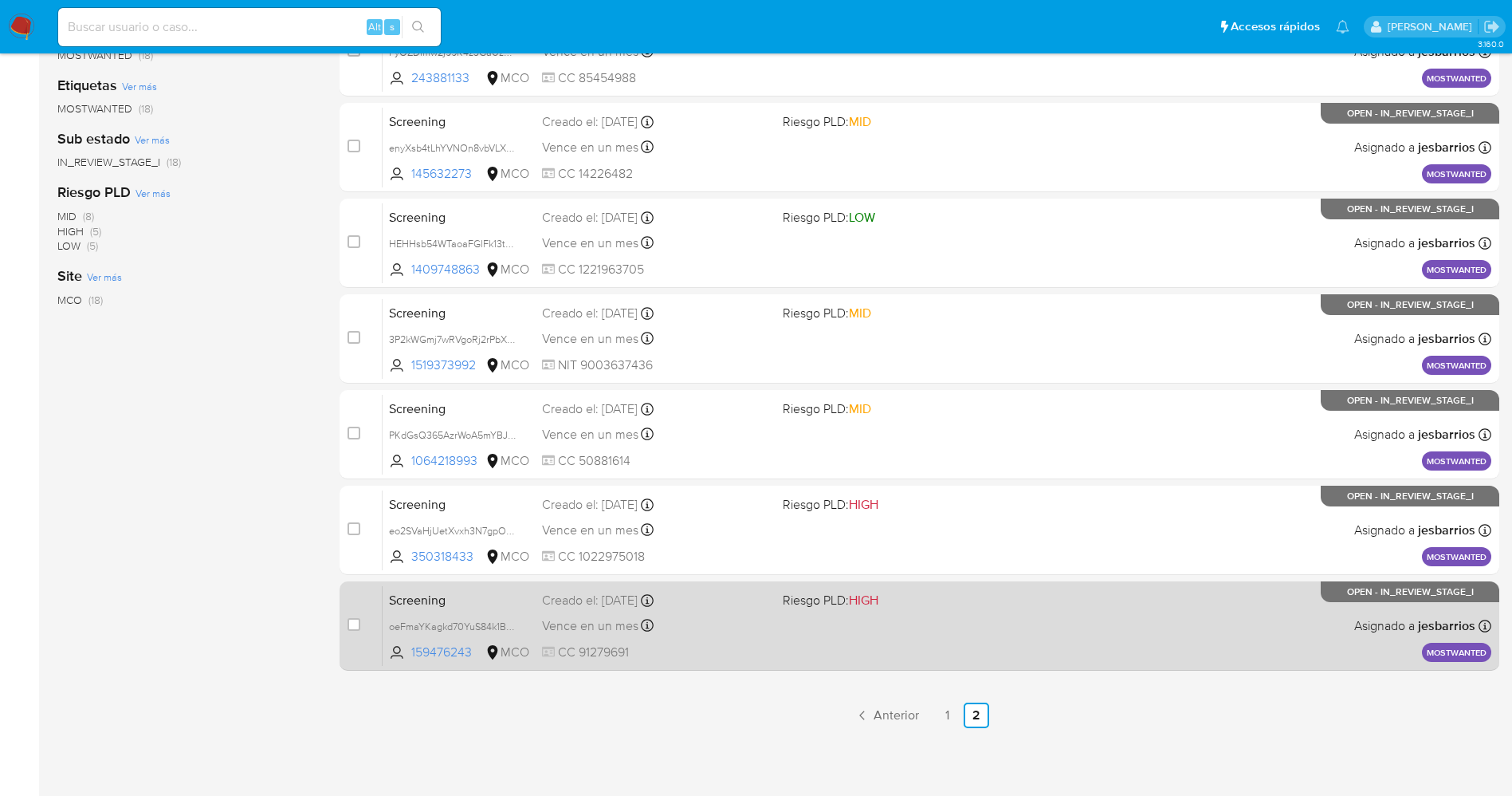
click at [769, 614] on div "Screening oeFmaYKagkd70YuS84k1BFMr 159476243 MCO Riesgo PLD: HIGH Creado el: [D…" at bounding box center [936, 625] width 1108 height 81
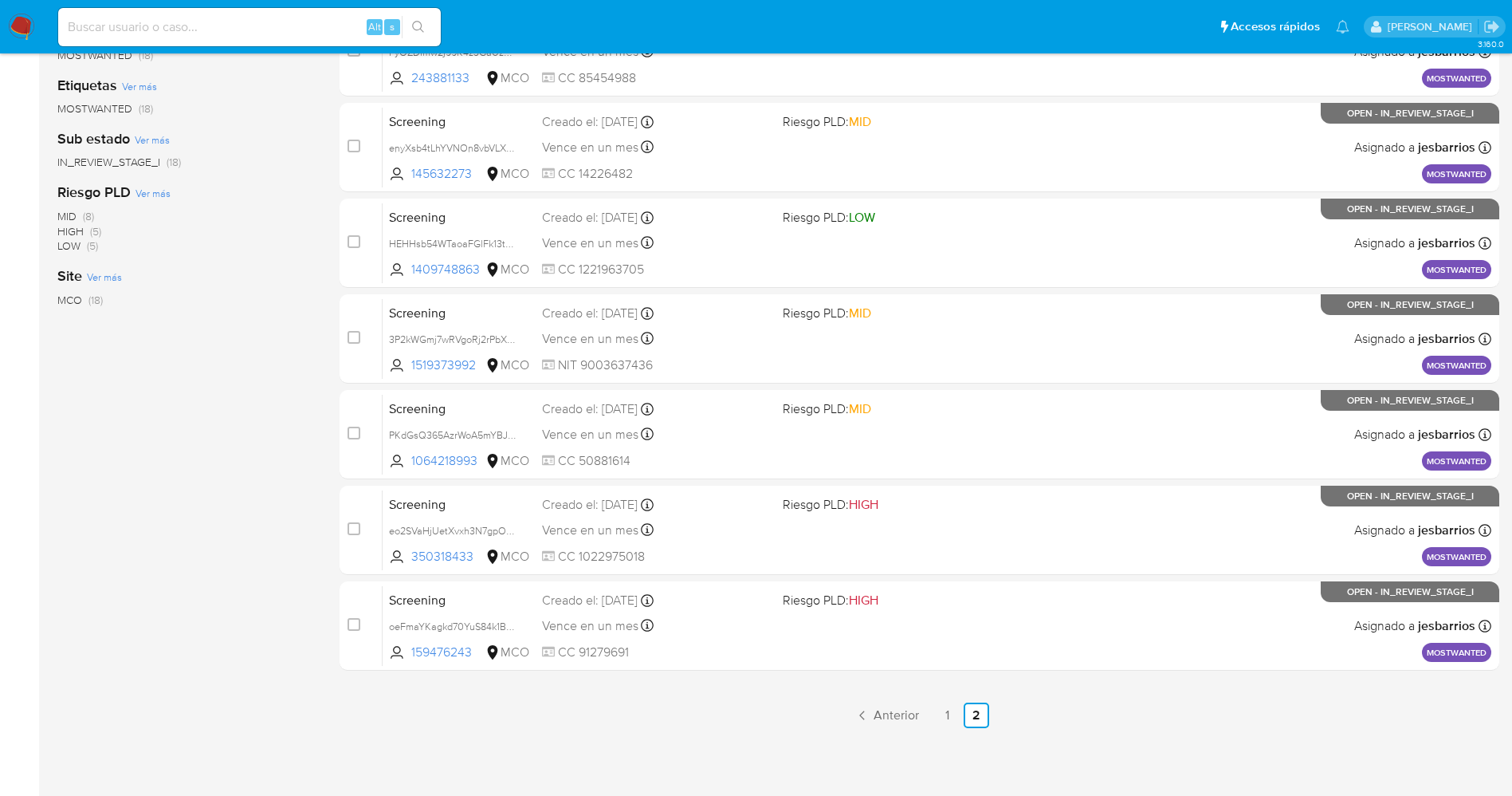
click at [15, 27] on img at bounding box center [21, 27] width 27 height 27
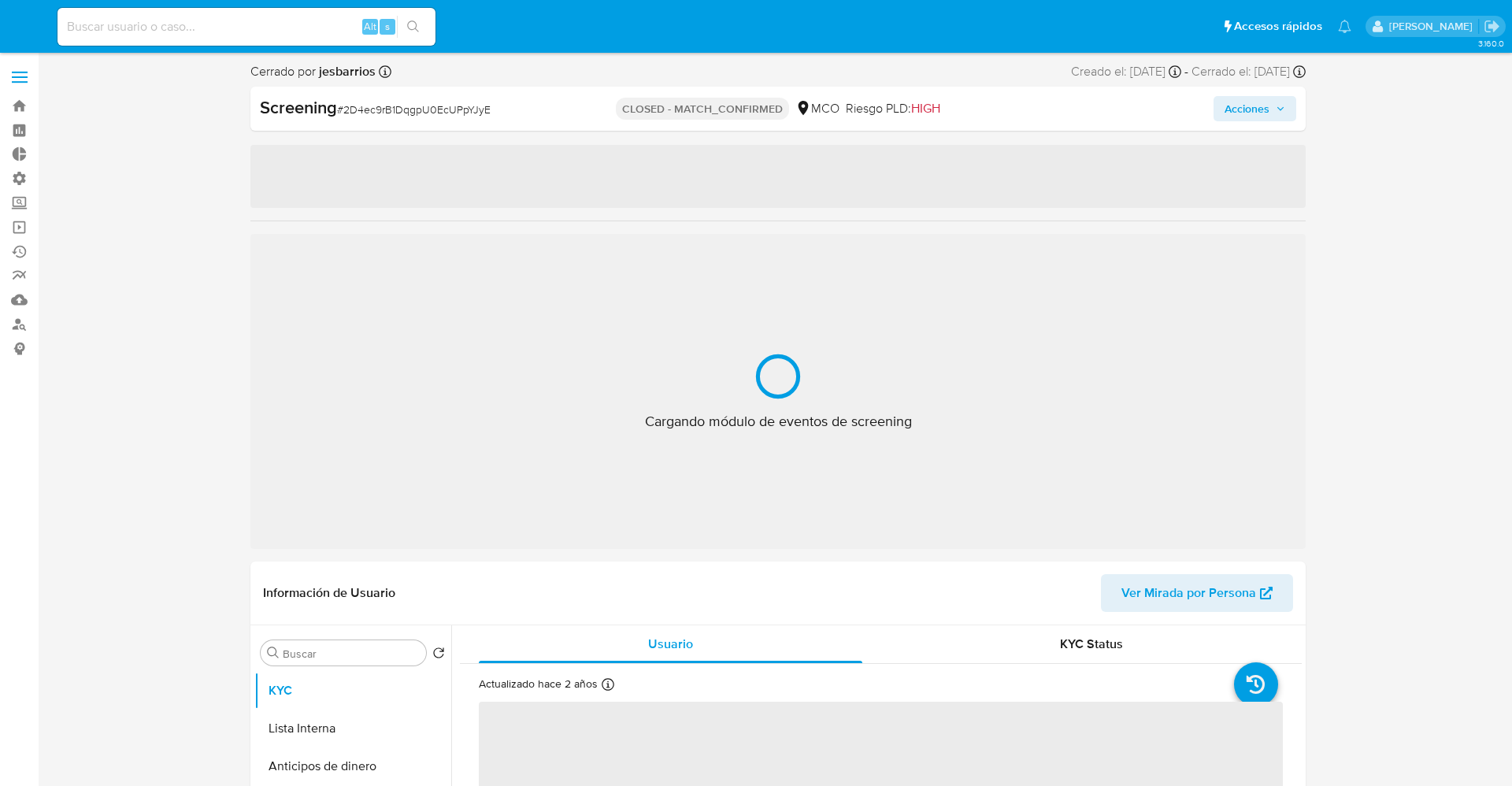
select select "10"
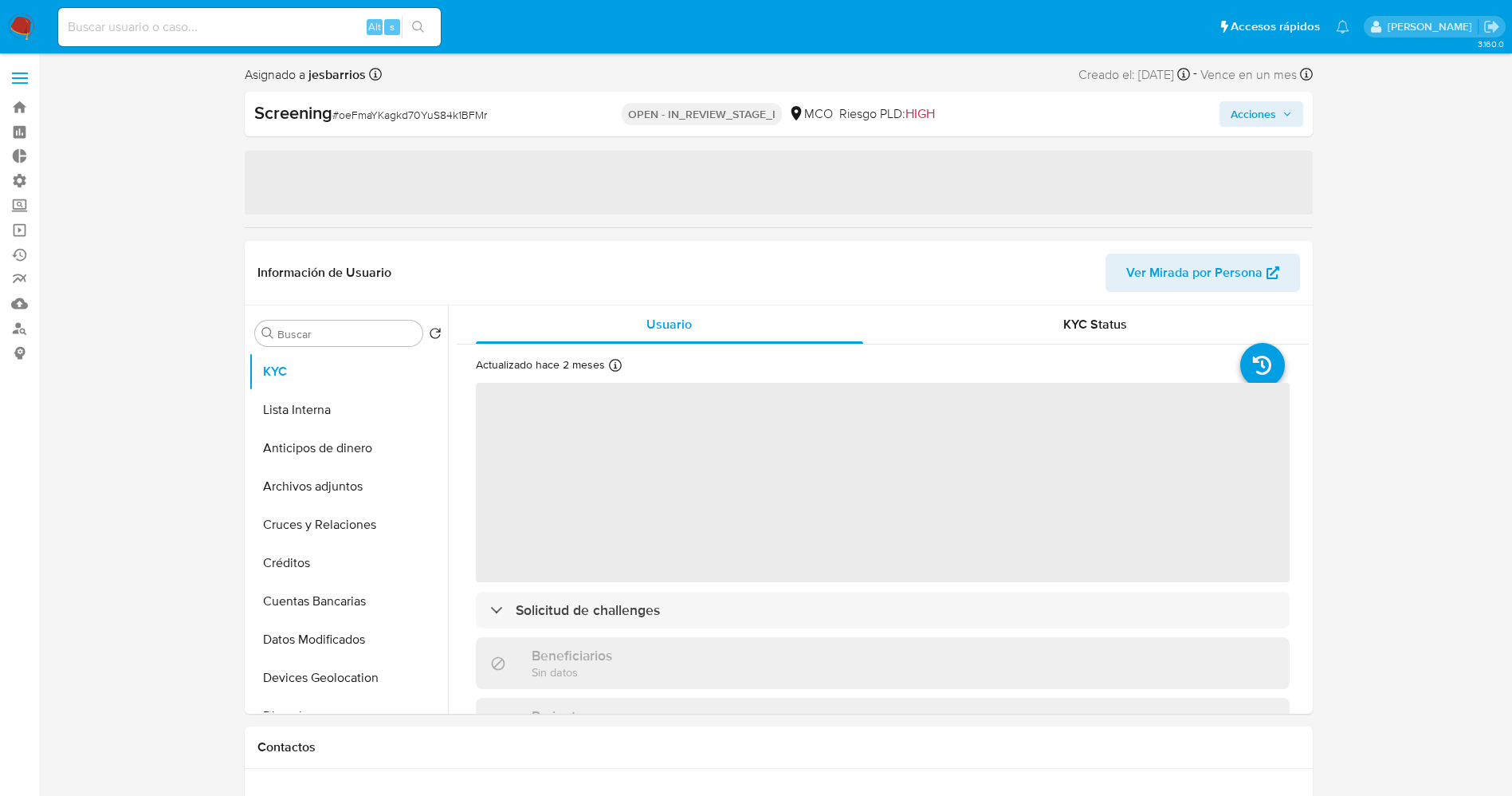
select select "10"
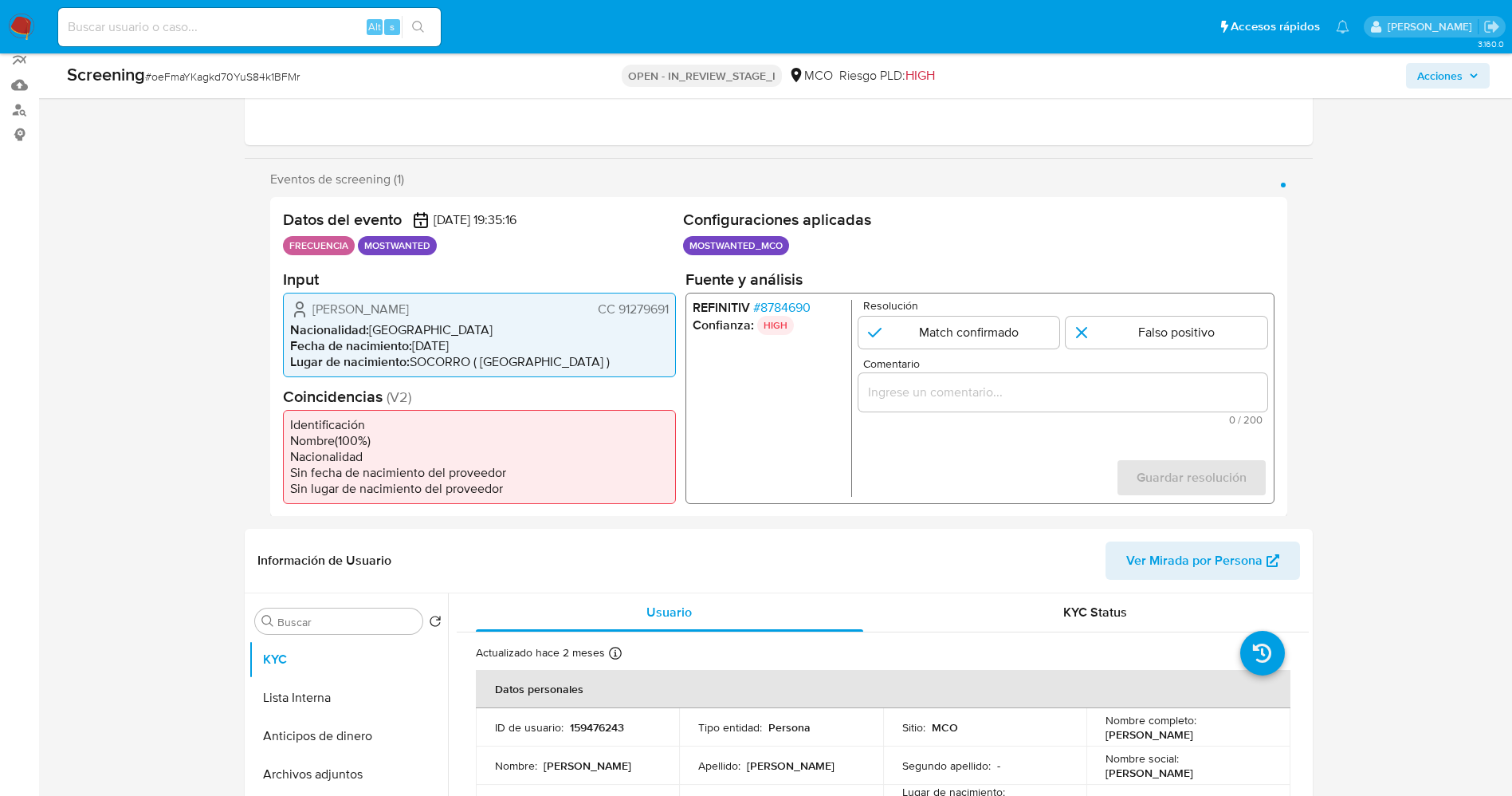
scroll to position [239, 0]
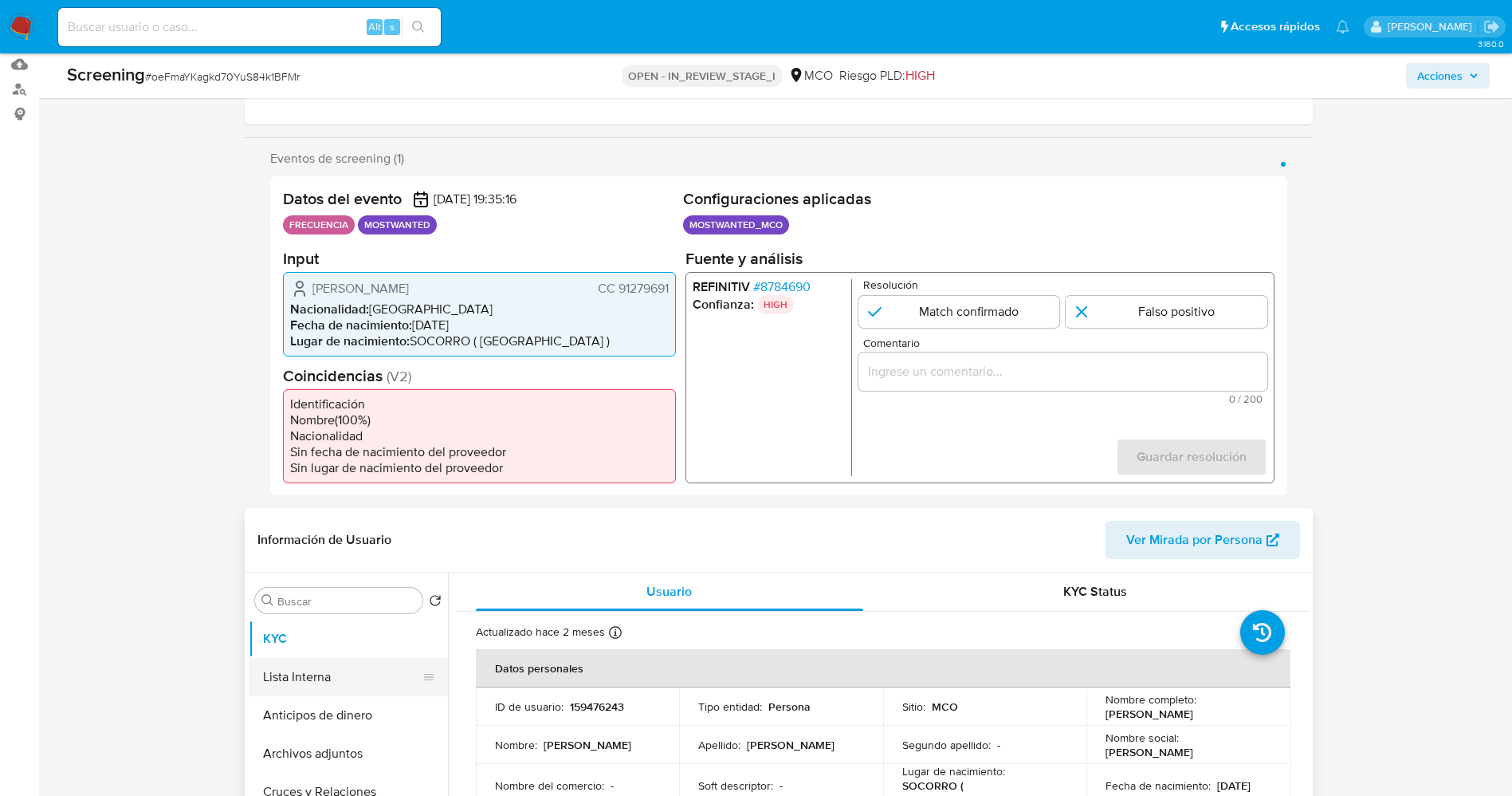
click at [263, 673] on button "Lista Interna" at bounding box center [341, 677] width 187 height 38
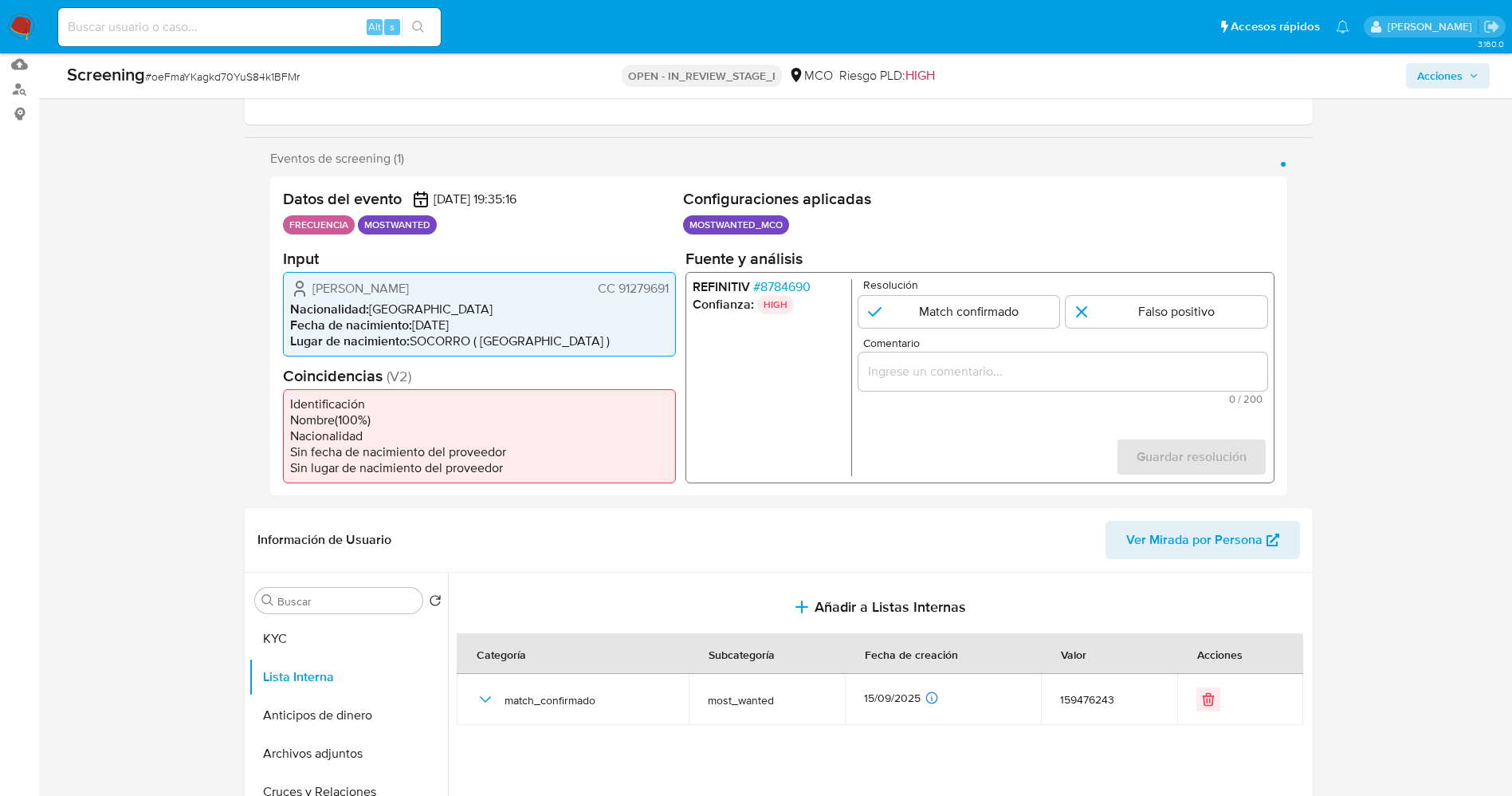
scroll to position [359, 0]
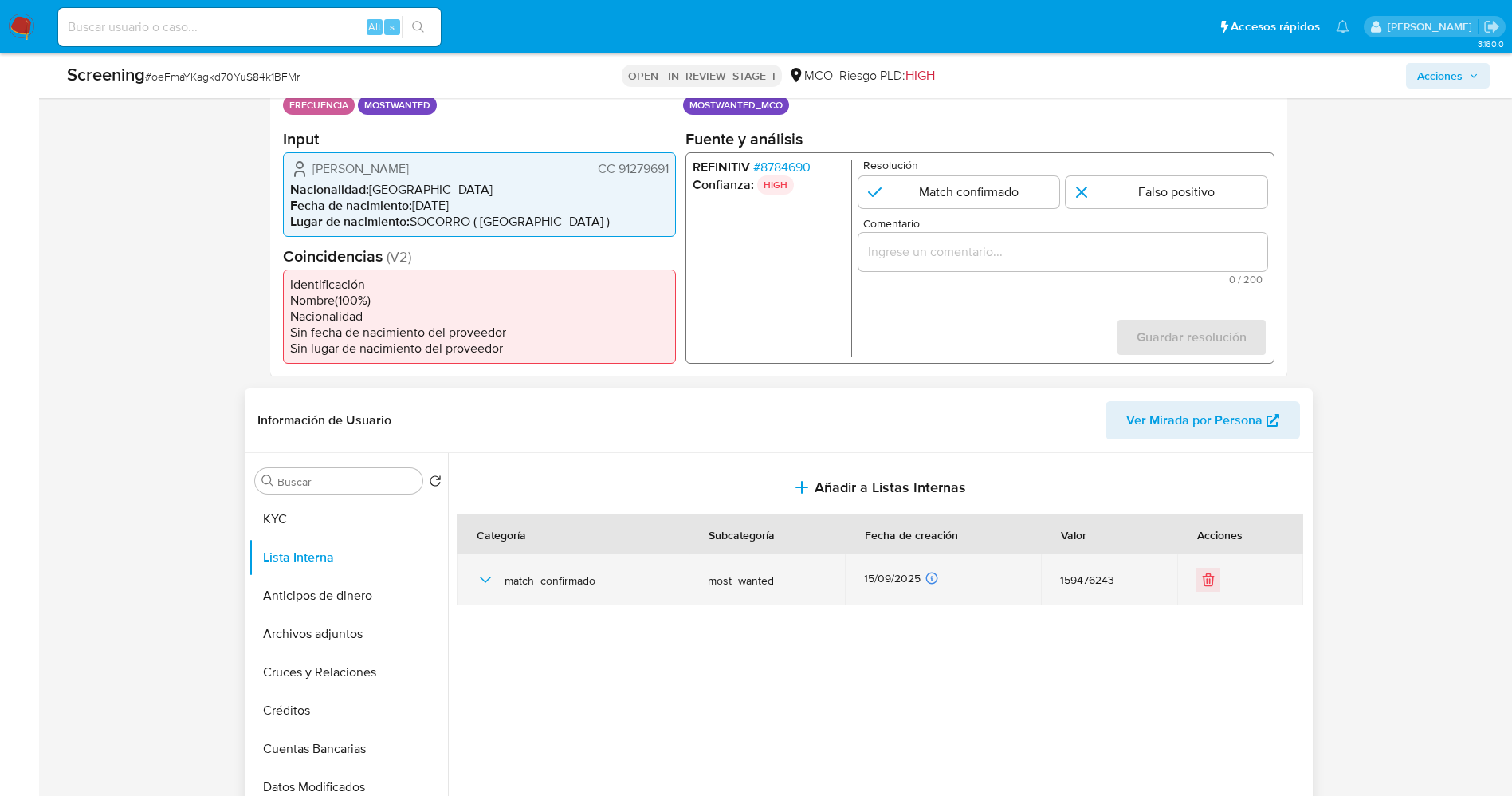
click at [485, 570] on icon "button" at bounding box center [485, 580] width 19 height 19
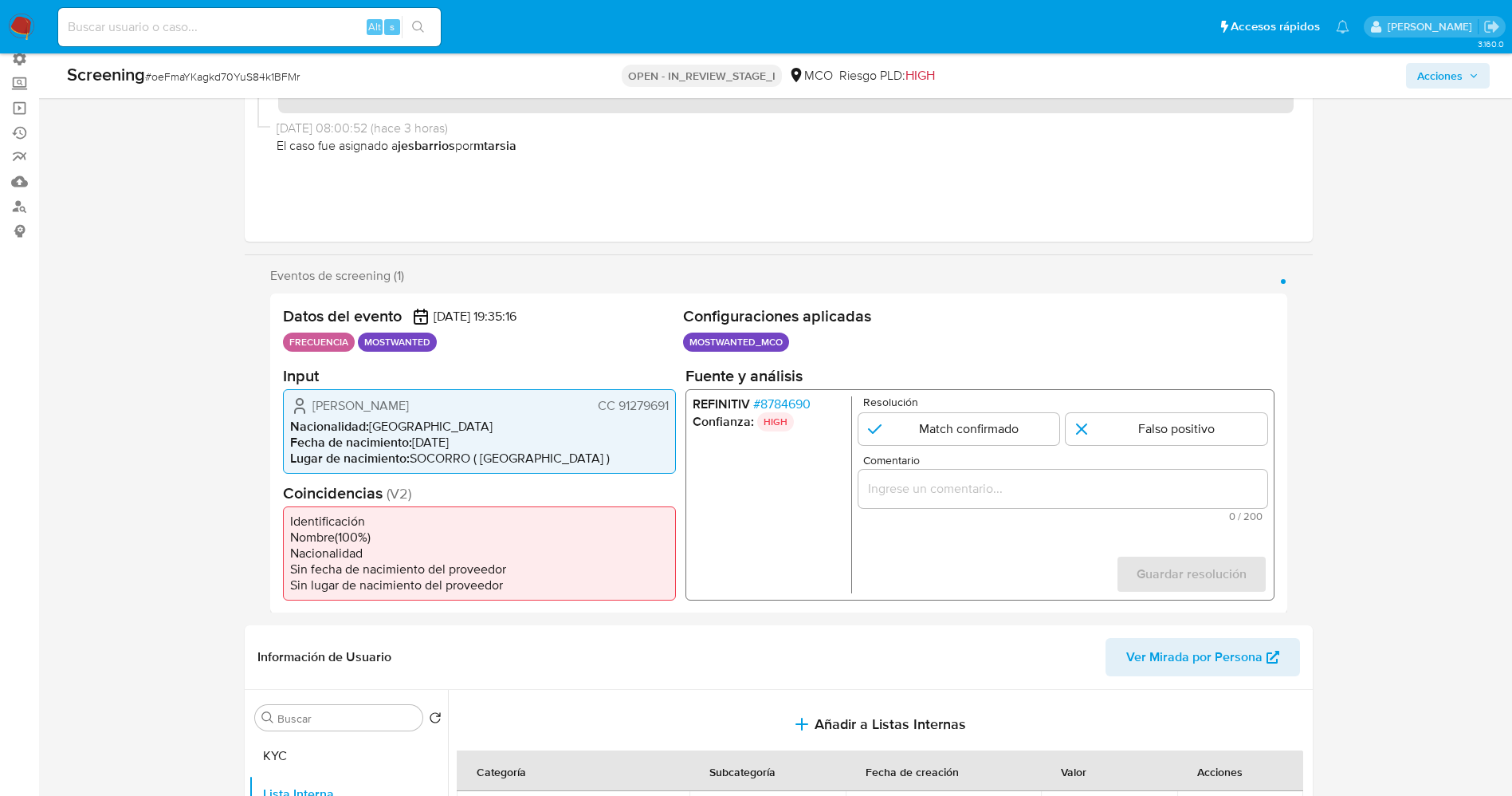
scroll to position [120, 0]
drag, startPoint x: 613, startPoint y: 408, endPoint x: 672, endPoint y: 408, distance: 59.0
click at [672, 408] on div "Edgar Javier Murillo Roa CC 91279691 Nacionalidad : Colombia Fecha de nacimient…" at bounding box center [479, 433] width 393 height 84
drag, startPoint x: 314, startPoint y: 413, endPoint x: 343, endPoint y: 408, distance: 29.4
click at [343, 408] on span "Edgar Javier Murillo Roa" at bounding box center [360, 408] width 96 height 16
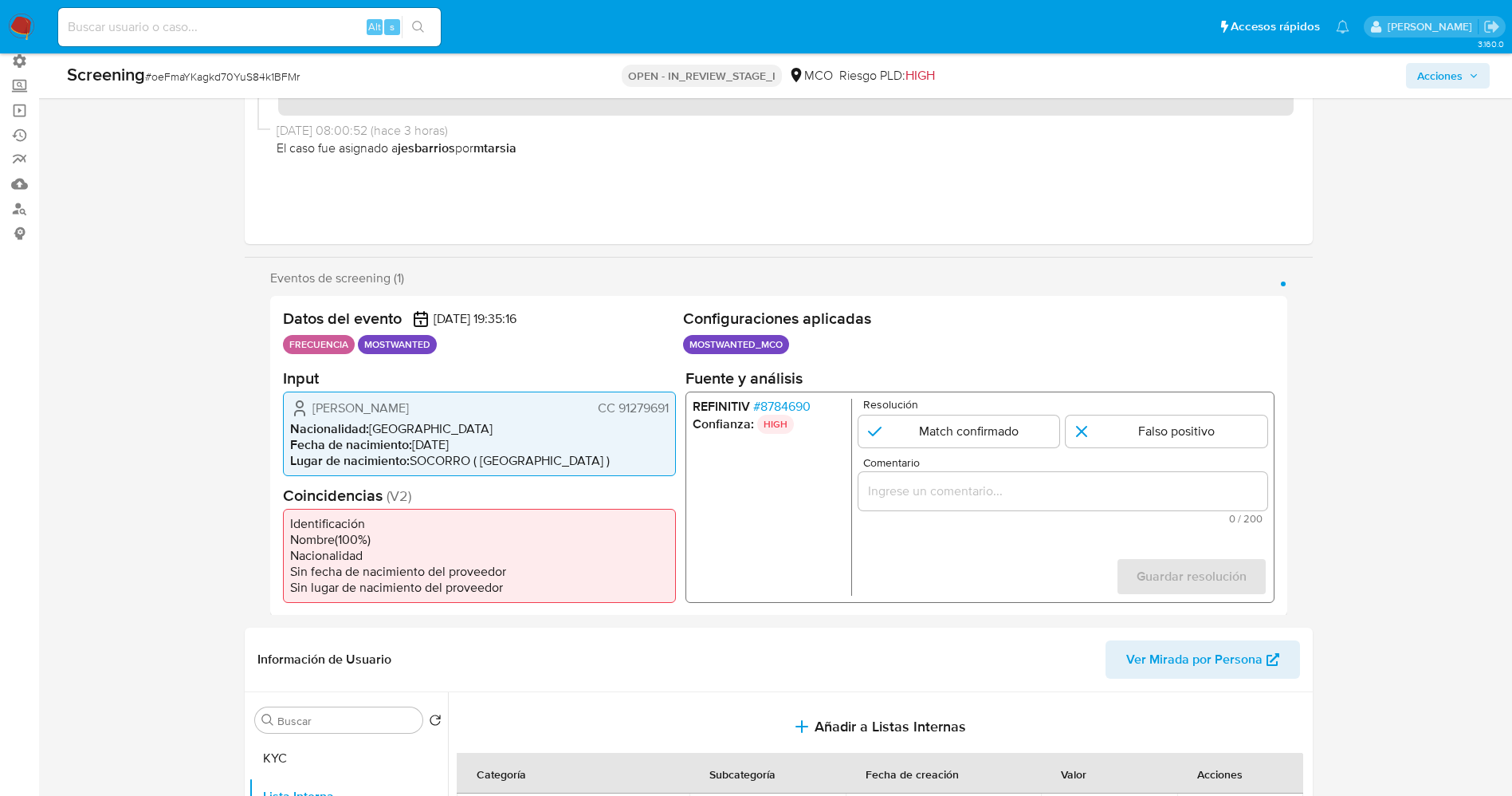
drag, startPoint x: 614, startPoint y: 411, endPoint x: 654, endPoint y: 404, distance: 40.6
click at [671, 411] on div "Edgar Javier Murillo Roa CC 91279691 Nacionalidad : Colombia Fecha de nacimient…" at bounding box center [479, 433] width 393 height 84
drag, startPoint x: 307, startPoint y: 404, endPoint x: 459, endPoint y: 413, distance: 152.3
click at [459, 413] on div "Edgar Javier Murillo Roa CC 91279691" at bounding box center [479, 408] width 379 height 19
click at [788, 402] on span "# 8784690" at bounding box center [781, 406] width 57 height 16
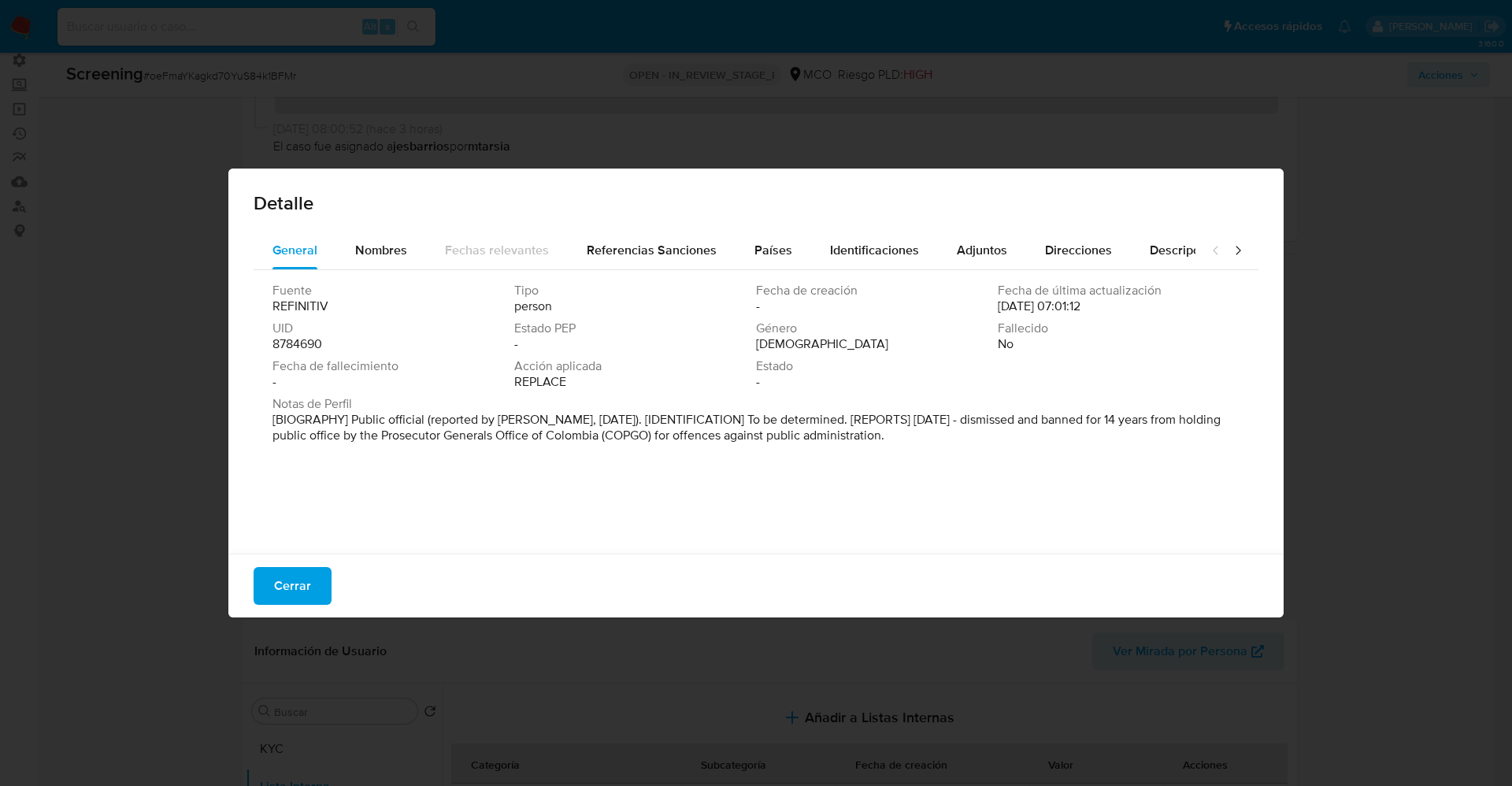
drag, startPoint x: 318, startPoint y: 591, endPoint x: 269, endPoint y: 538, distance: 72.2
click at [316, 592] on button "Cerrar" at bounding box center [292, 586] width 78 height 38
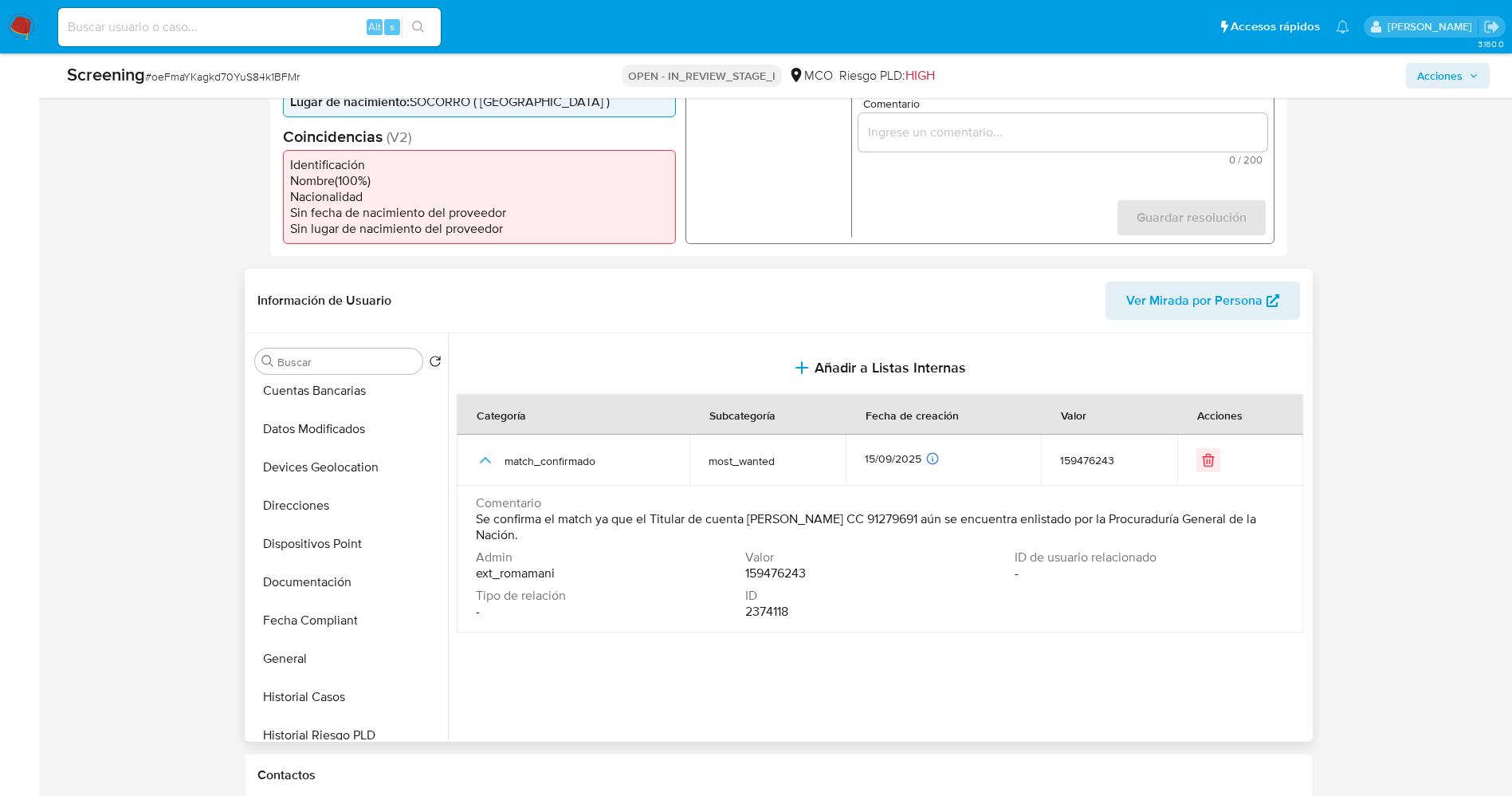
scroll to position [359, 0]
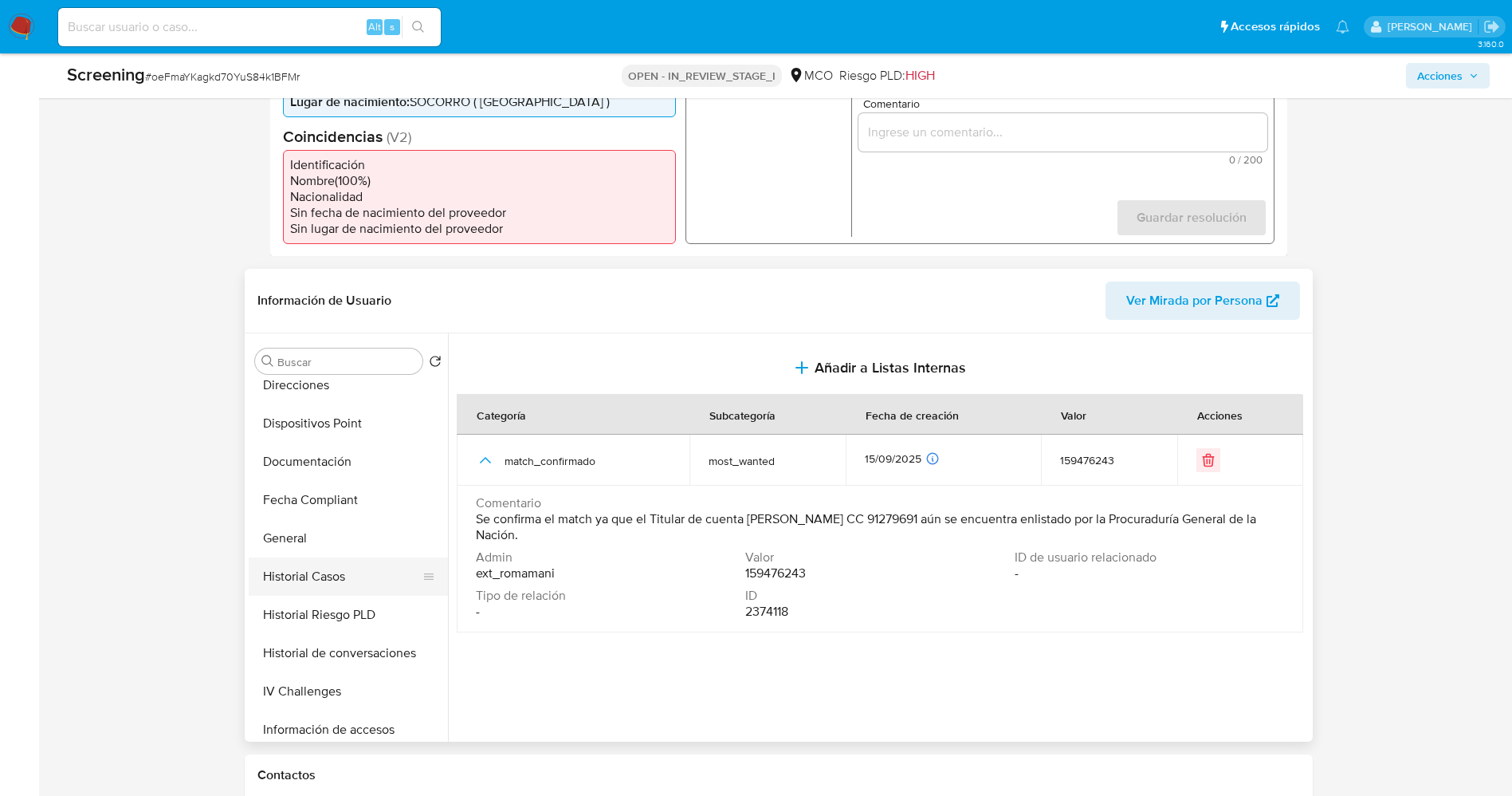
click at [340, 582] on button "Historial Casos" at bounding box center [341, 576] width 187 height 38
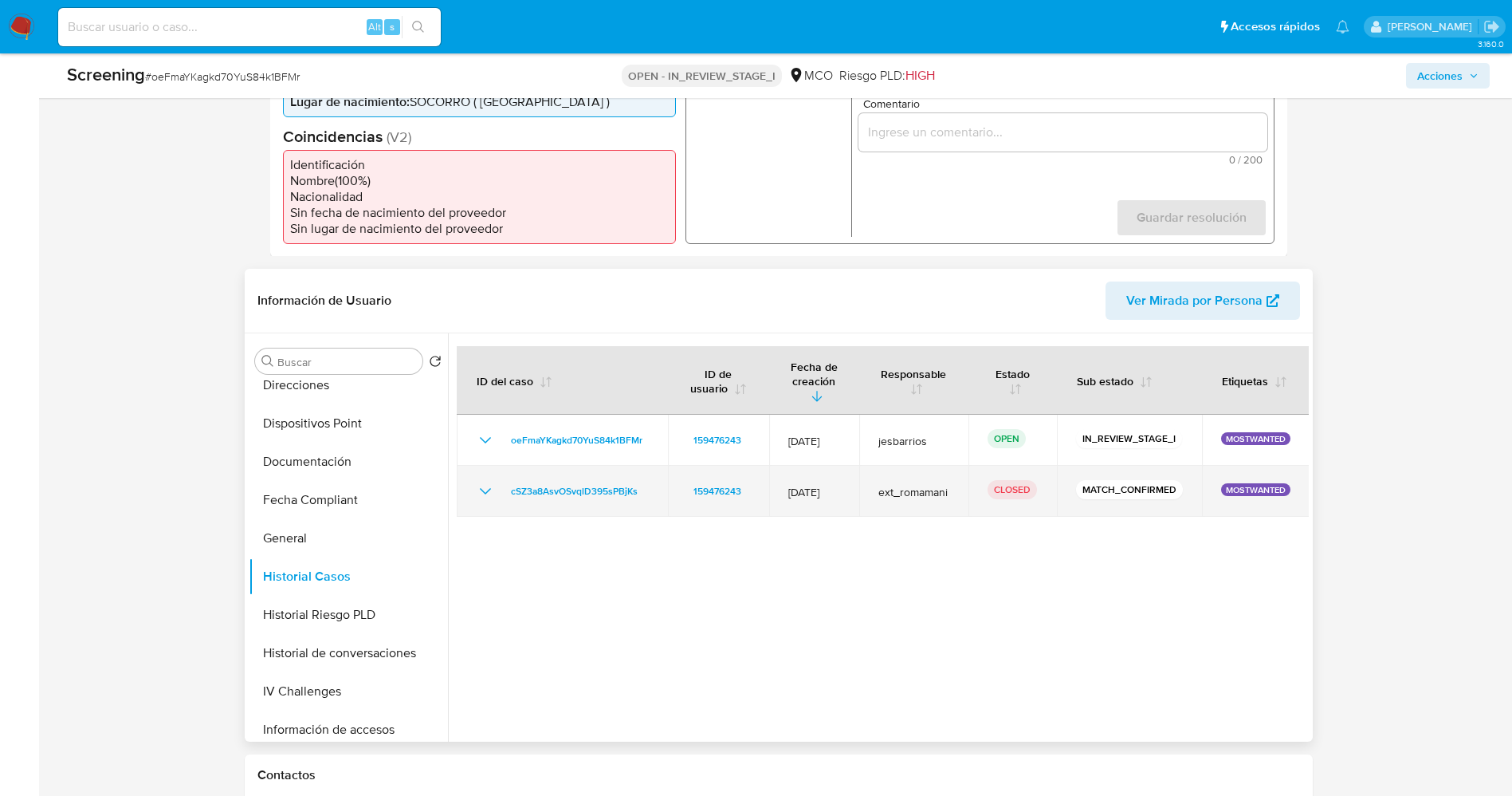
click at [479, 481] on icon "Mostrar/Ocultar" at bounding box center [485, 491] width 19 height 19
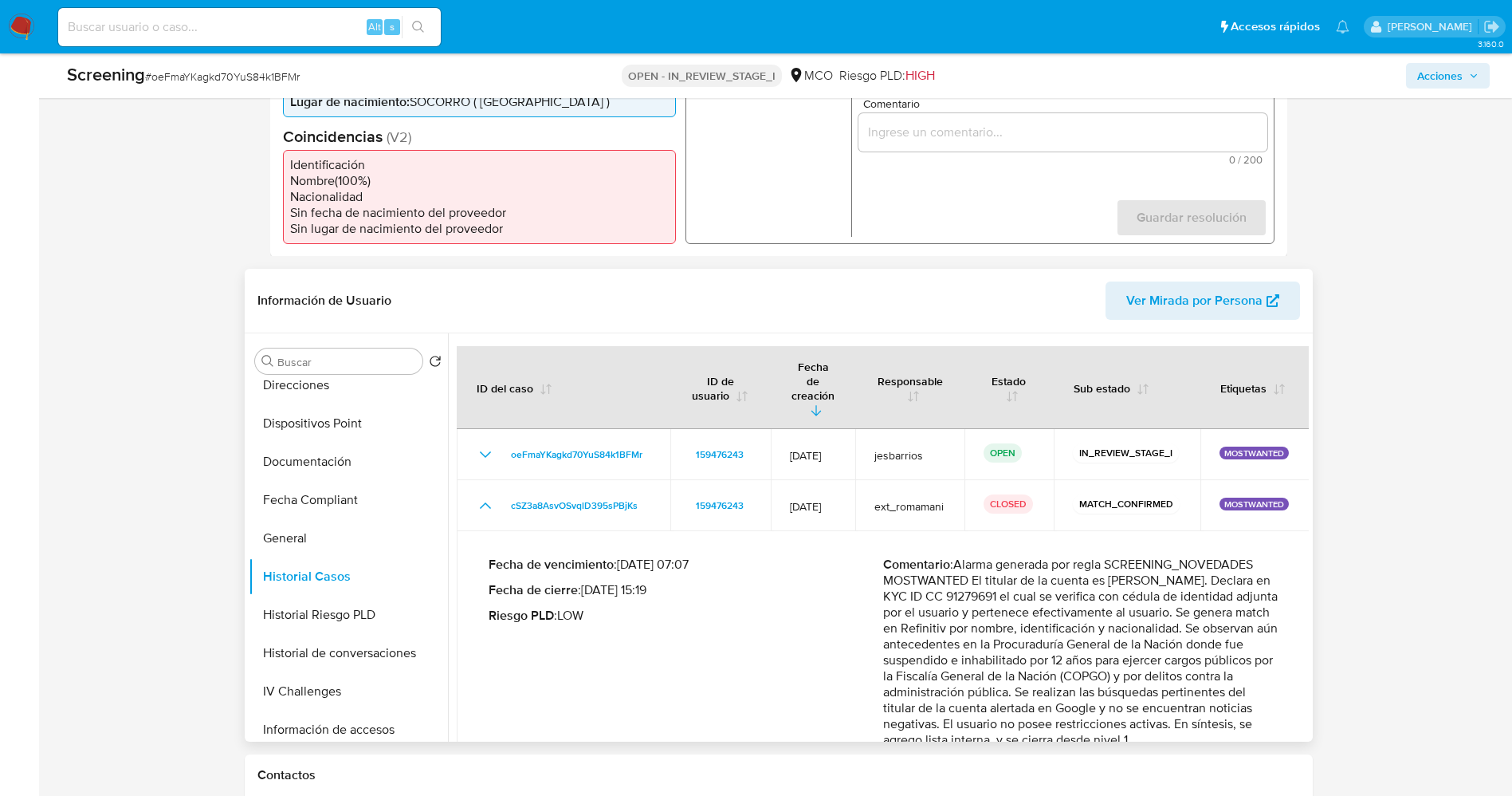
drag, startPoint x: 962, startPoint y: 532, endPoint x: 1275, endPoint y: 712, distance: 361.1
click at [1275, 712] on p "Comentario : Alarma generada por regla SCREENING_NOVEDADES MOSTWANTED El titula…" at bounding box center [1080, 652] width 394 height 191
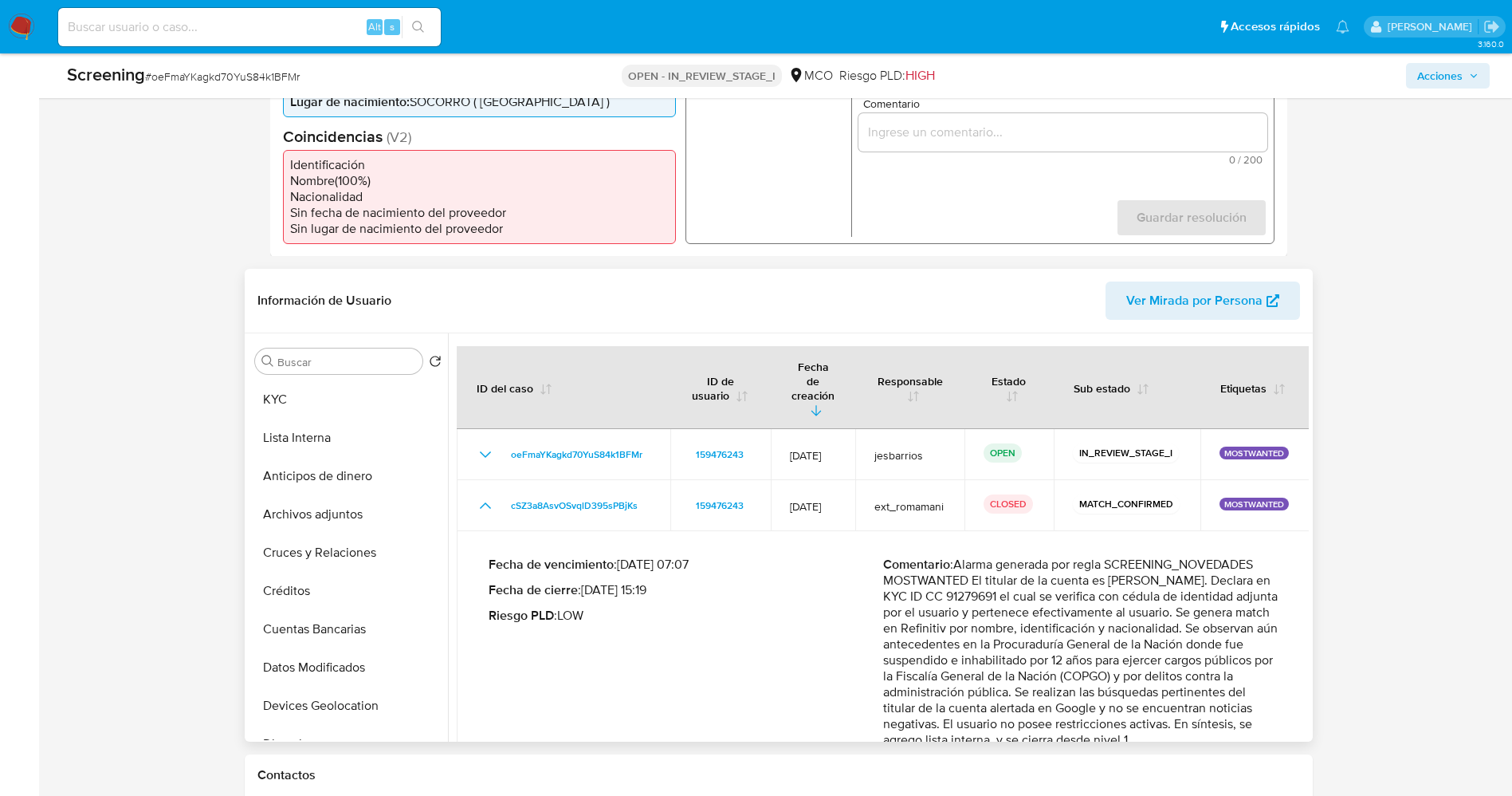
drag, startPoint x: 320, startPoint y: 436, endPoint x: 630, endPoint y: 322, distance: 330.3
click at [320, 436] on button "Lista Interna" at bounding box center [347, 438] width 199 height 38
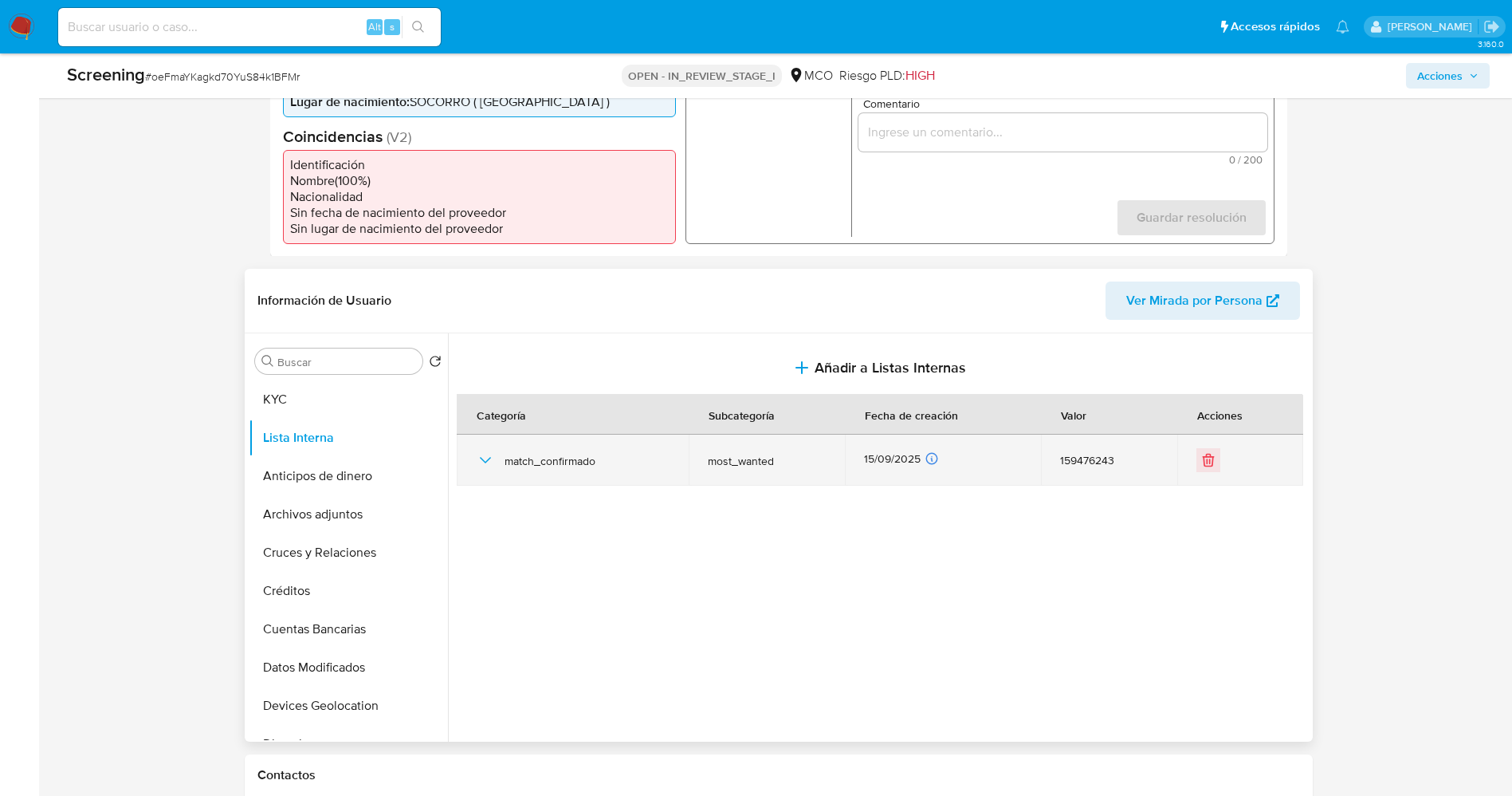
click at [476, 458] on icon "button" at bounding box center [485, 460] width 19 height 19
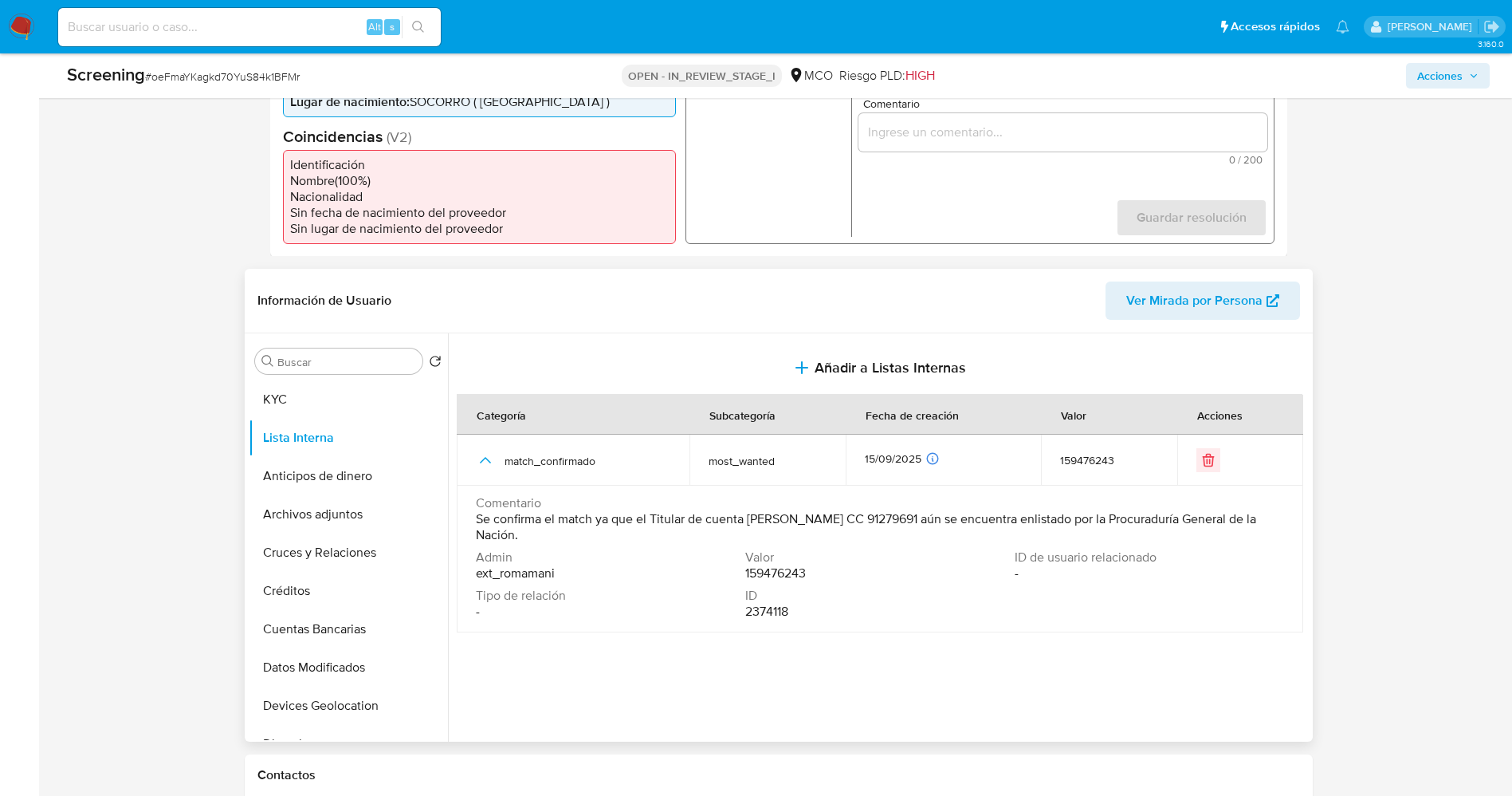
drag, startPoint x: 530, startPoint y: 536, endPoint x: 555, endPoint y: 540, distance: 25.3
click at [555, 540] on td "Comentario Se confirma el match ya que el Titular de cuenta Edgar Javier Murill…" at bounding box center [880, 559] width 846 height 147
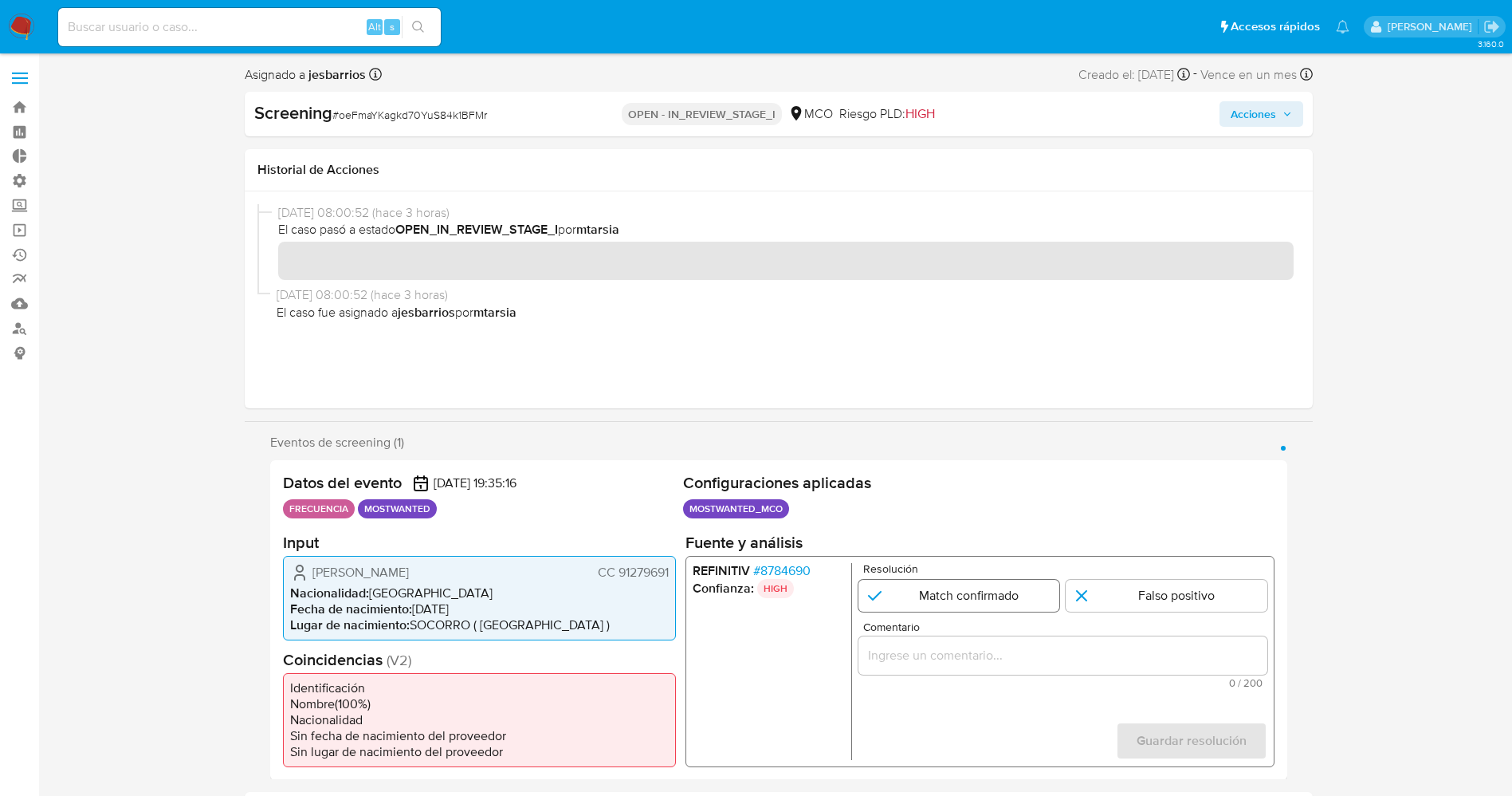
click at [932, 596] on input "1 de 1" at bounding box center [958, 594] width 201 height 32
radio input "true"
click at [947, 643] on div "1 de 1" at bounding box center [1061, 654] width 409 height 38
click at [949, 661] on input "Comentario" at bounding box center [1061, 654] width 409 height 21
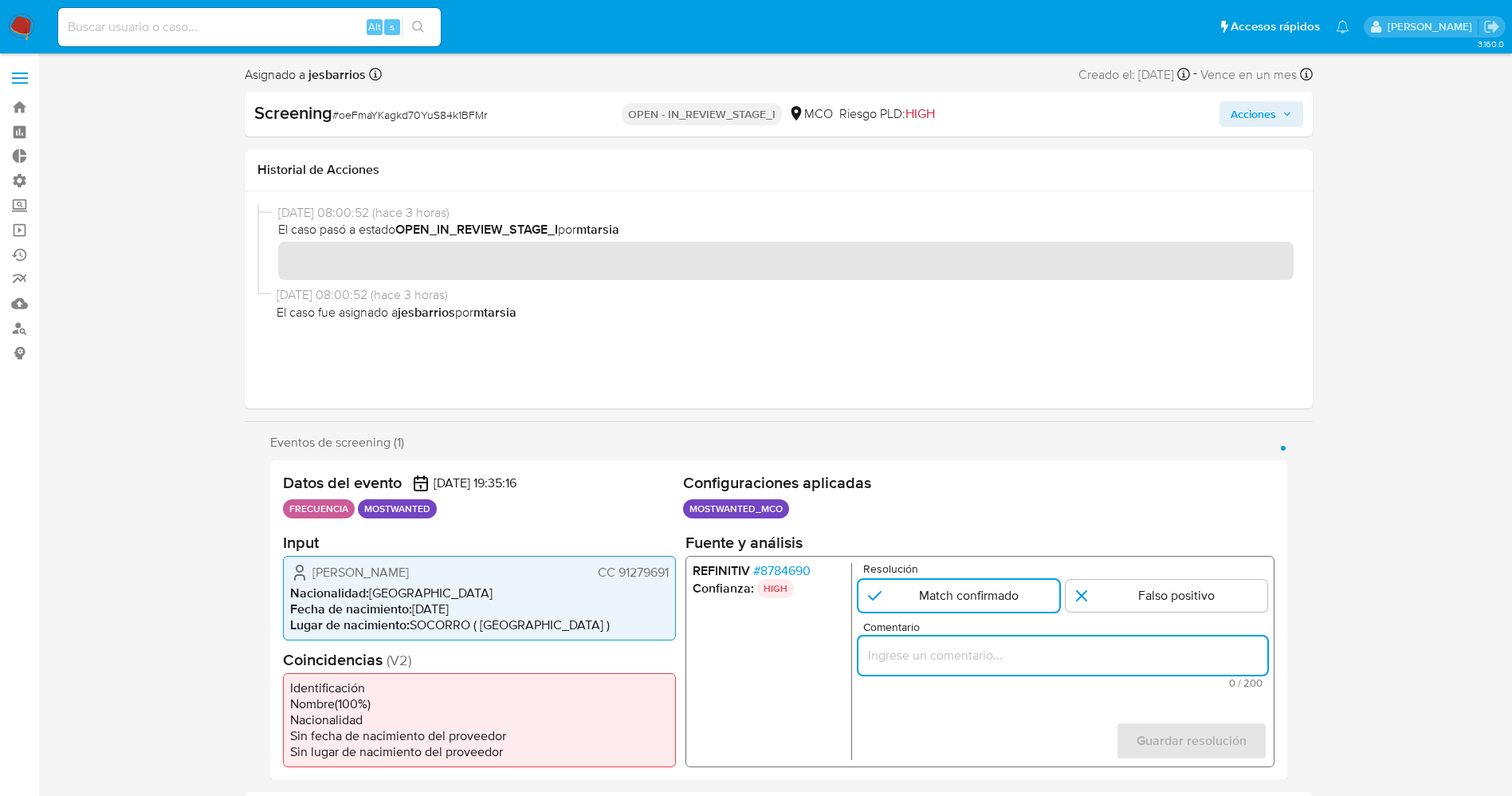
paste input "Se confirma el match ya que el Titular de cuenta Edgar Javier Murillo Roa CC 91…"
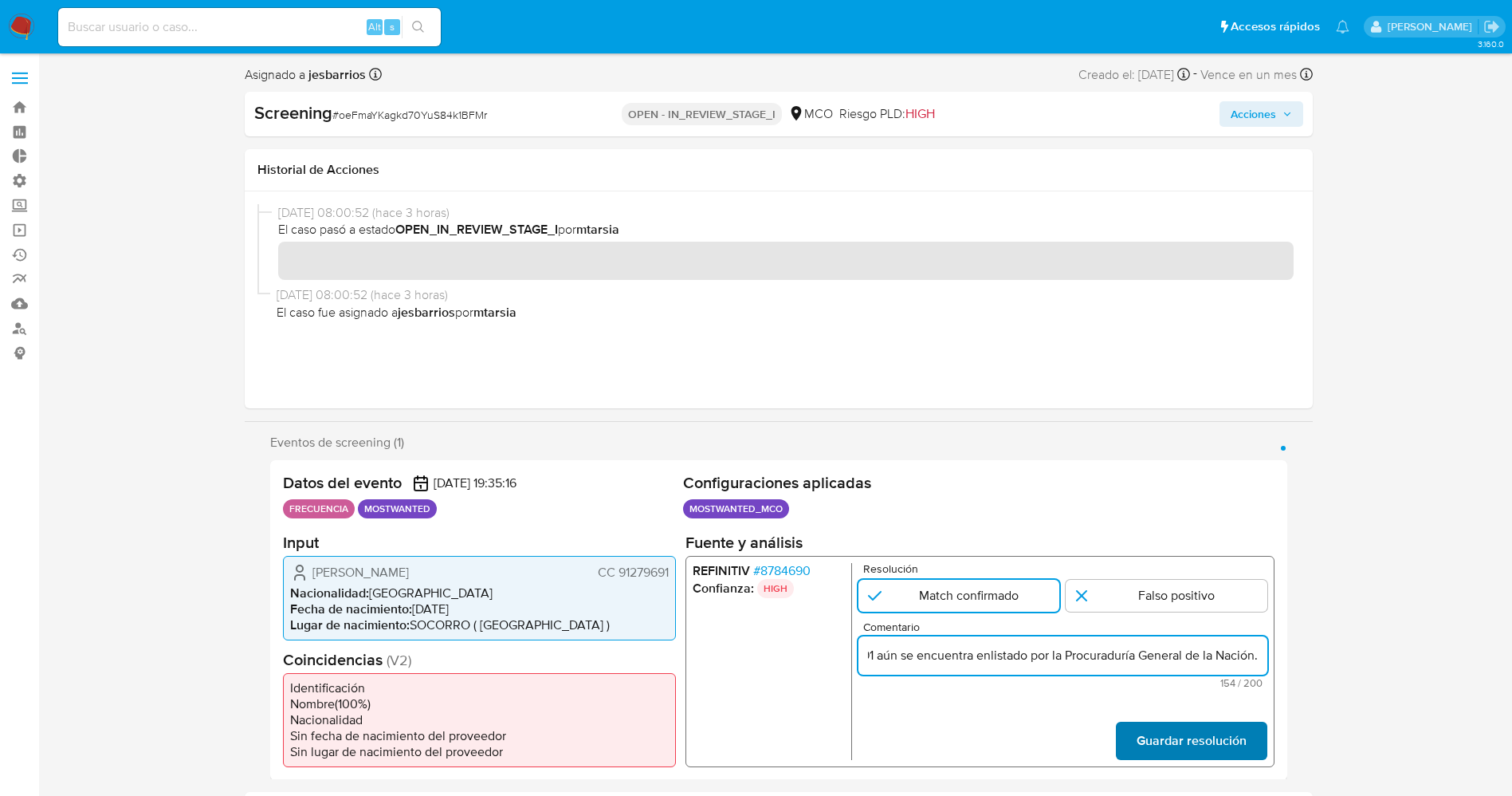
type input "Se confirma el match ya que el Titular de cuenta Edgar Javier Murillo Roa CC 91…"
click at [1182, 738] on span "Guardar resolución" at bounding box center [1190, 740] width 110 height 35
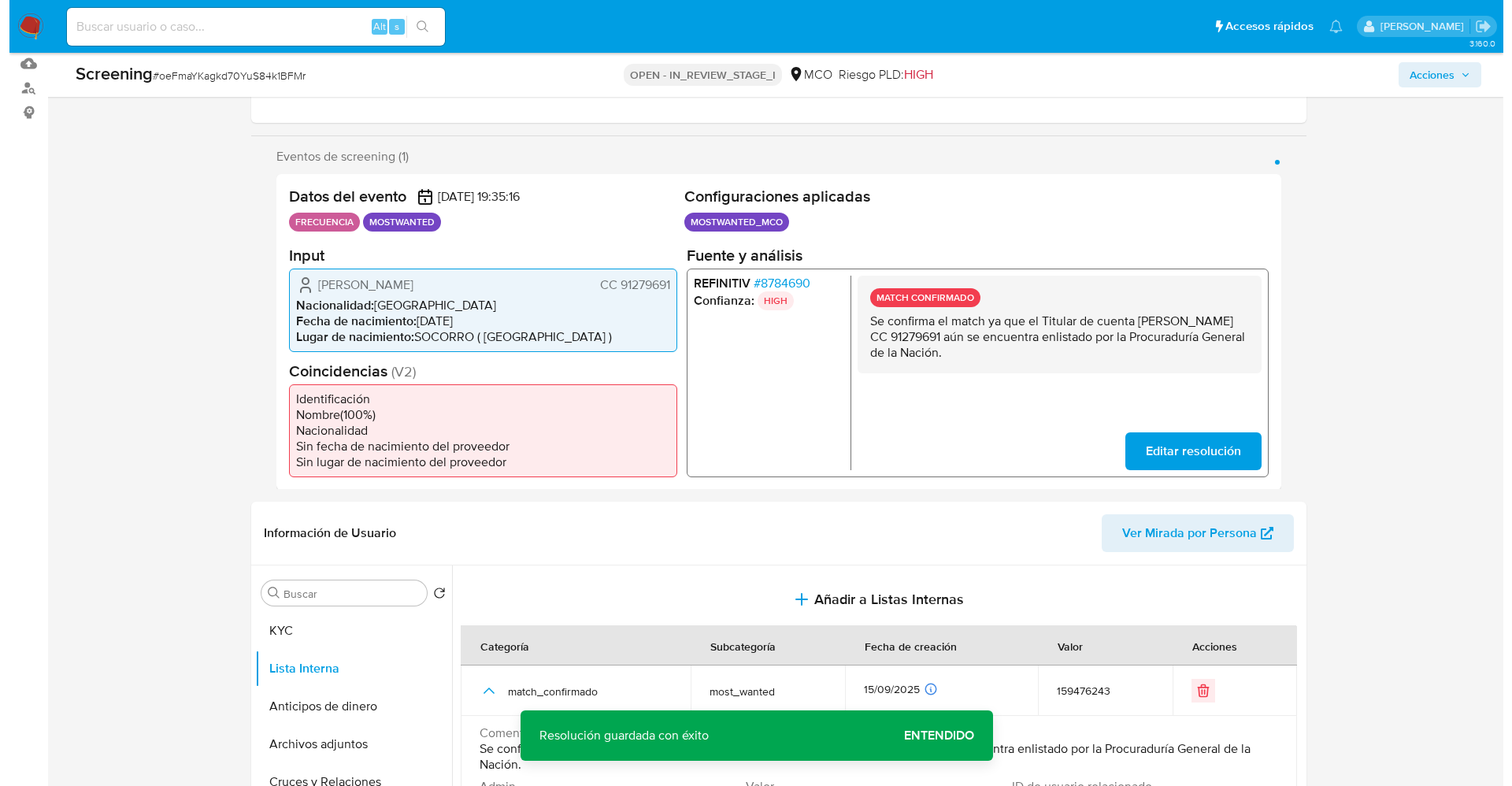
scroll to position [354, 0]
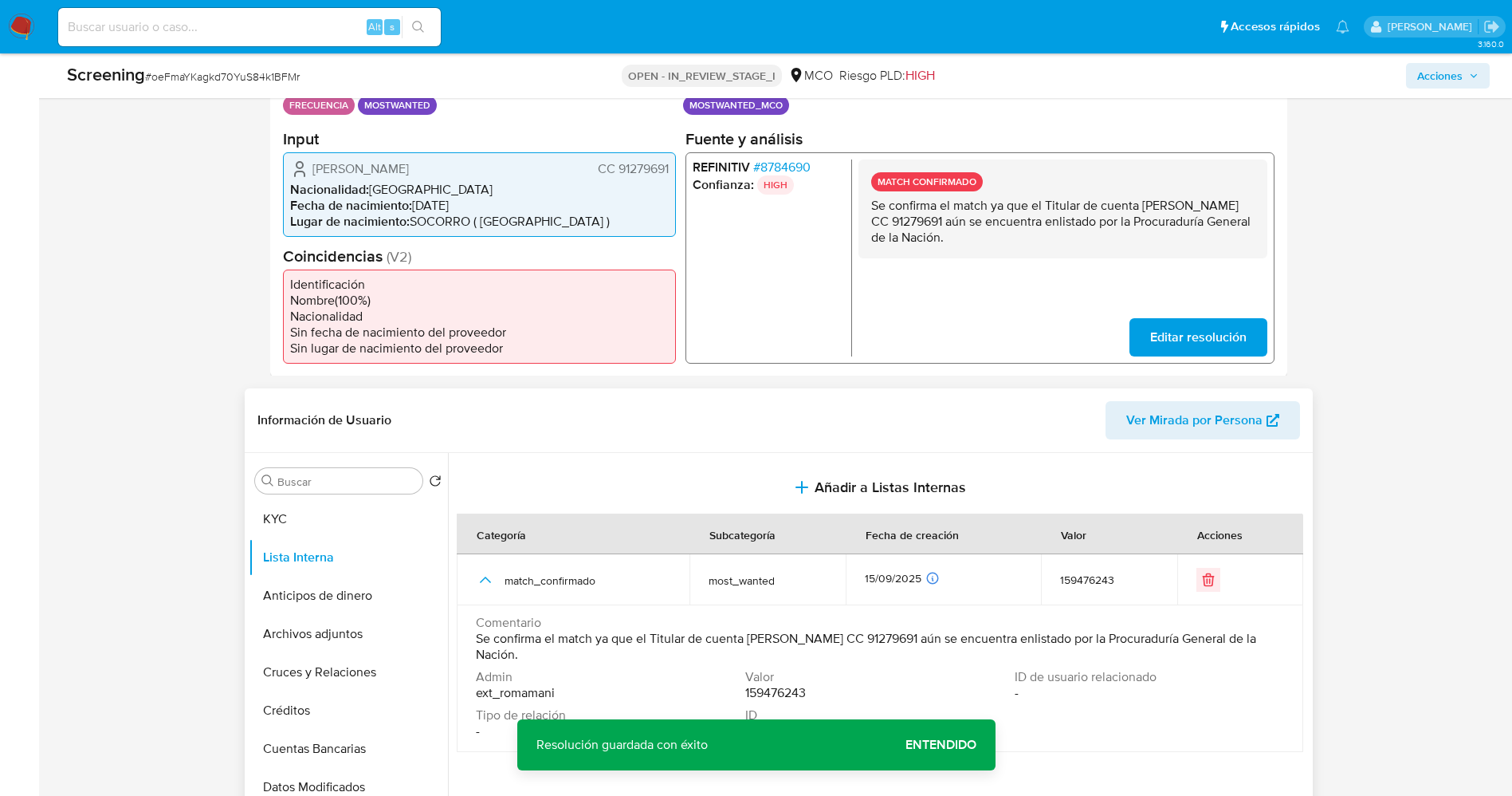
drag, startPoint x: 470, startPoint y: 641, endPoint x: 511, endPoint y: 653, distance: 42.7
click at [553, 662] on td "Comentario Se confirma el match ya que el Titular de cuenta Edgar Javier Murill…" at bounding box center [880, 678] width 846 height 147
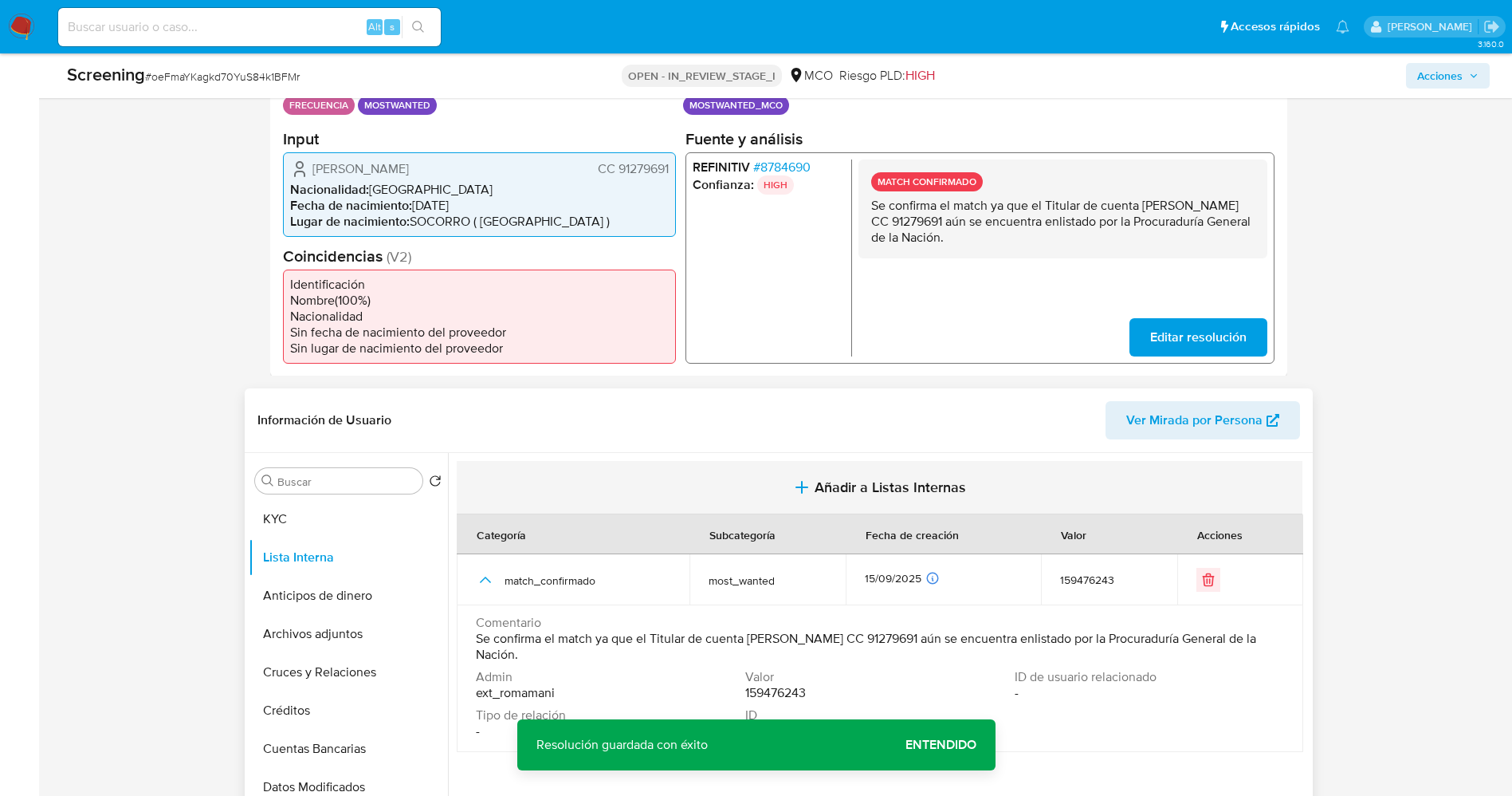
click at [859, 479] on span "Añadir a Listas Internas" at bounding box center [890, 488] width 151 height 17
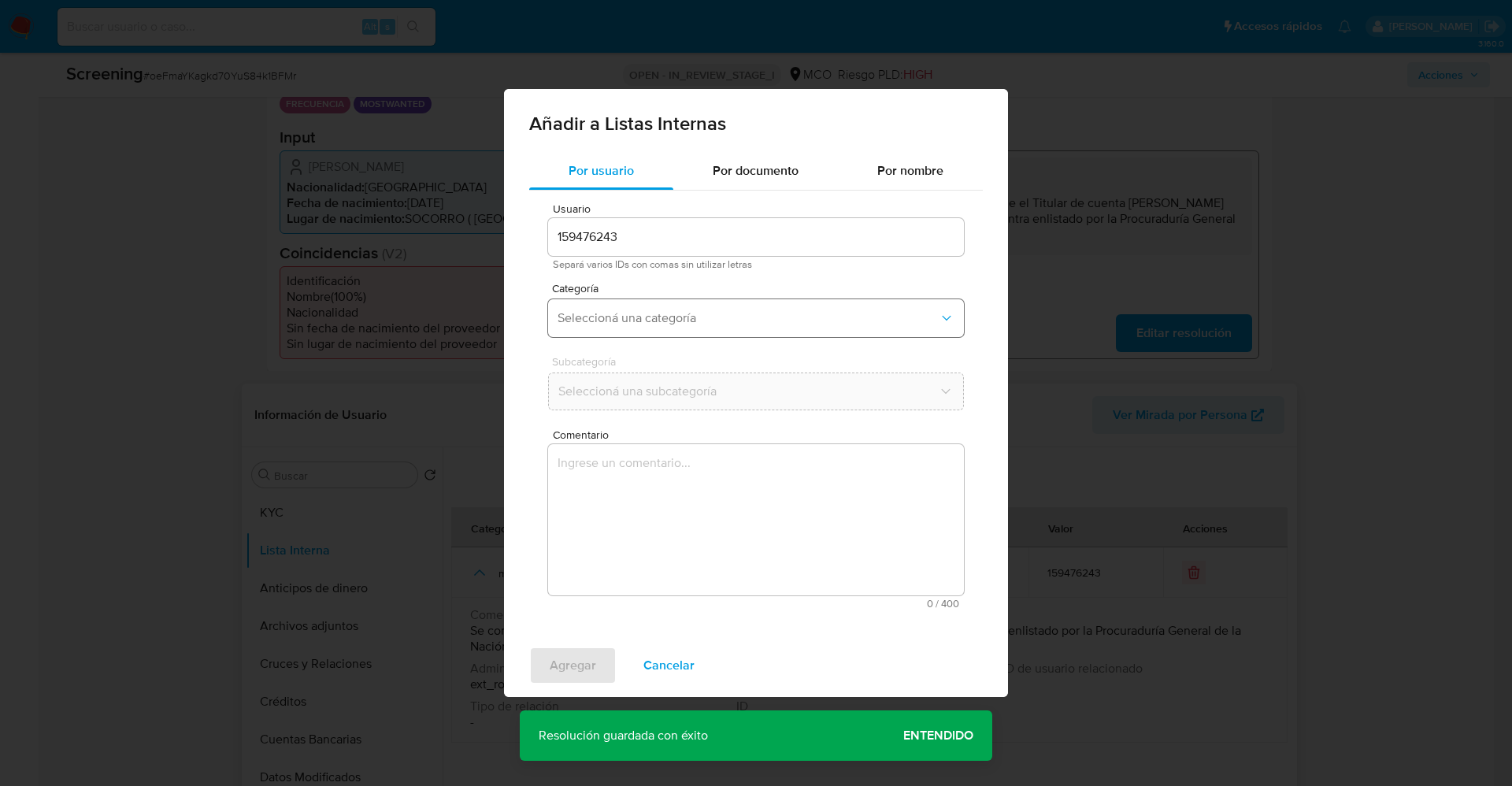
click at [694, 305] on button "Seleccioná una categoría" at bounding box center [756, 318] width 415 height 38
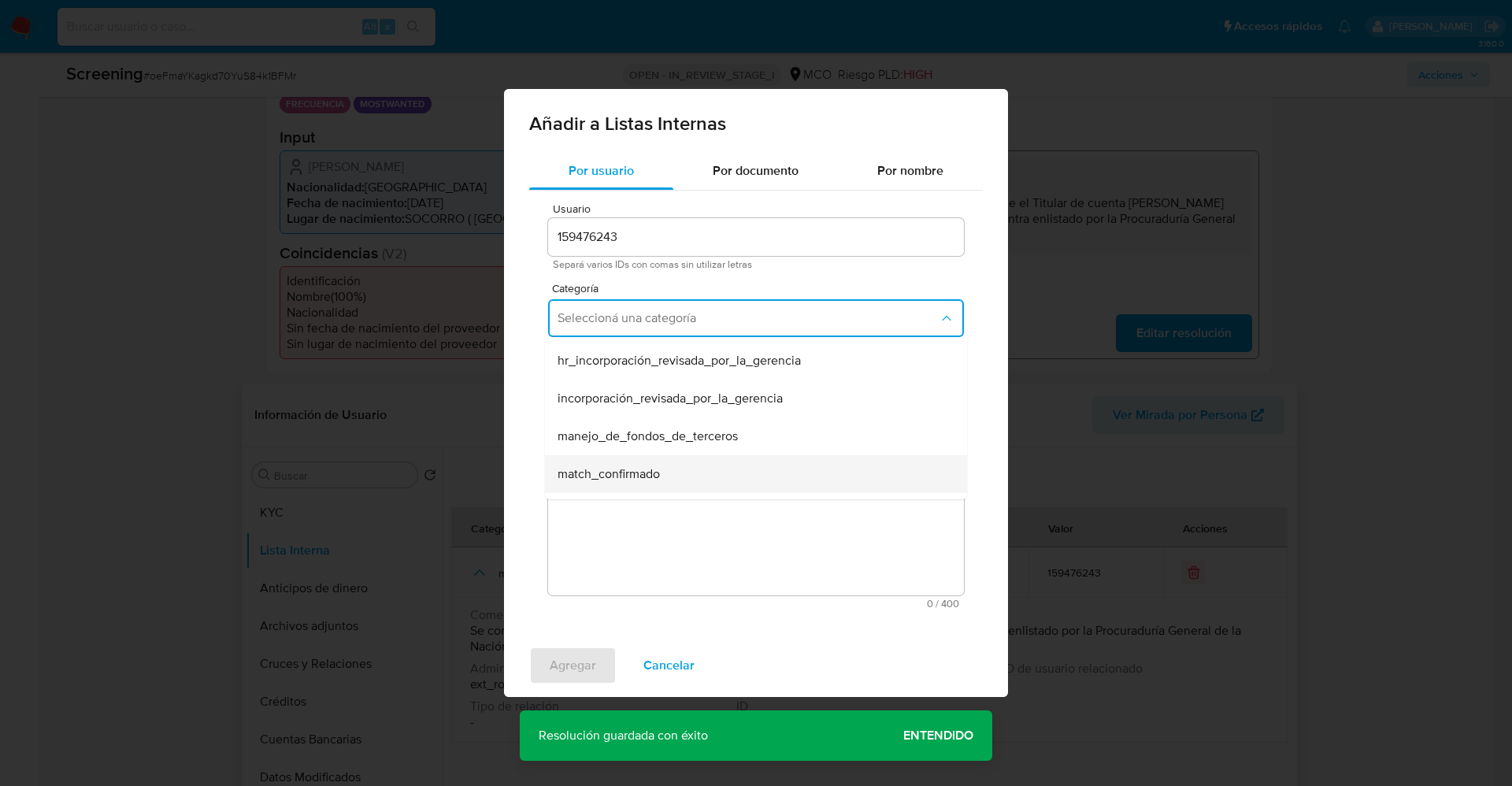
click at [670, 468] on div "match_confirmado" at bounding box center [751, 474] width 387 height 38
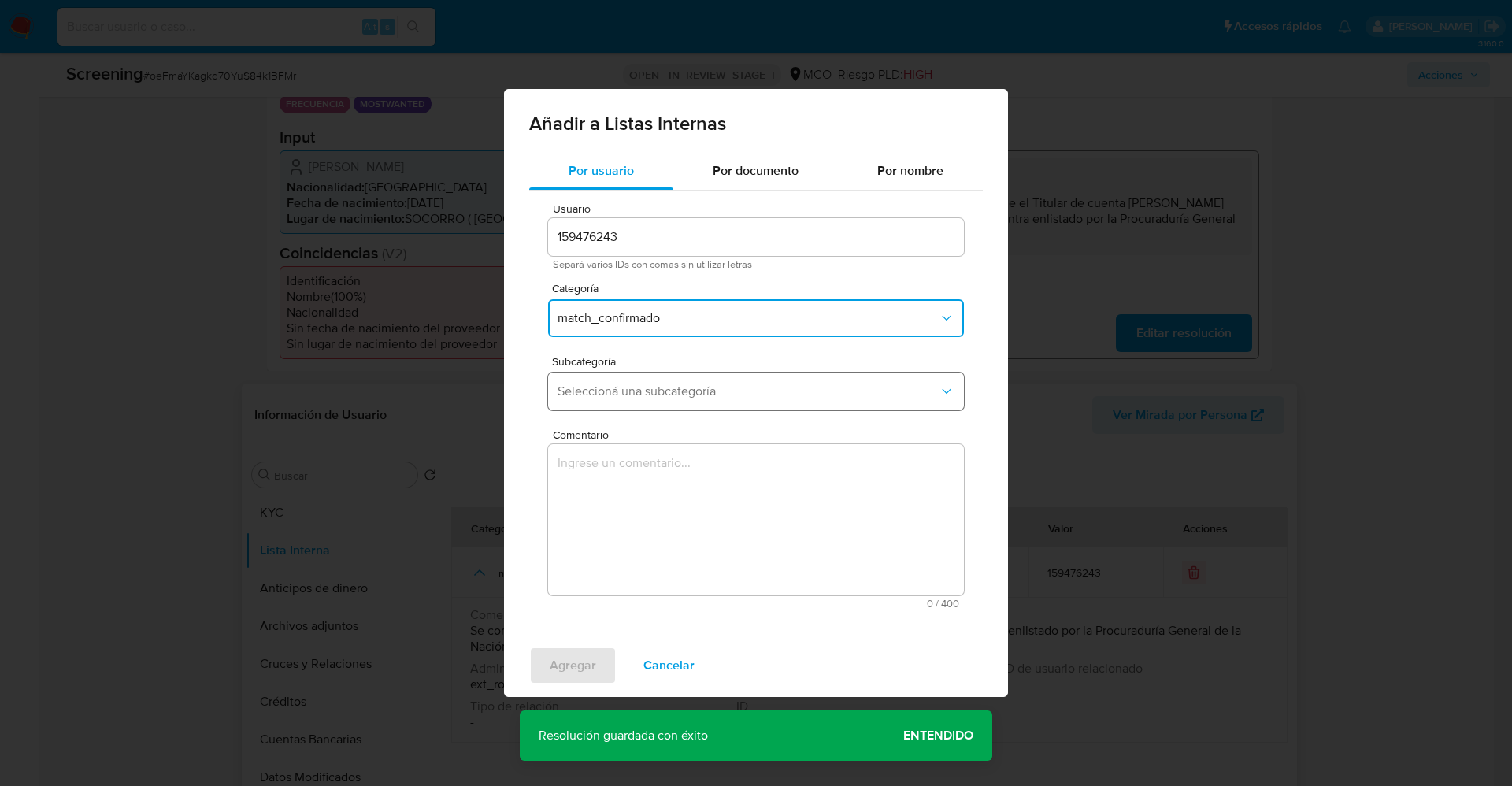
click at [653, 396] on span "Seleccioná una subcategoría" at bounding box center [748, 391] width 381 height 15
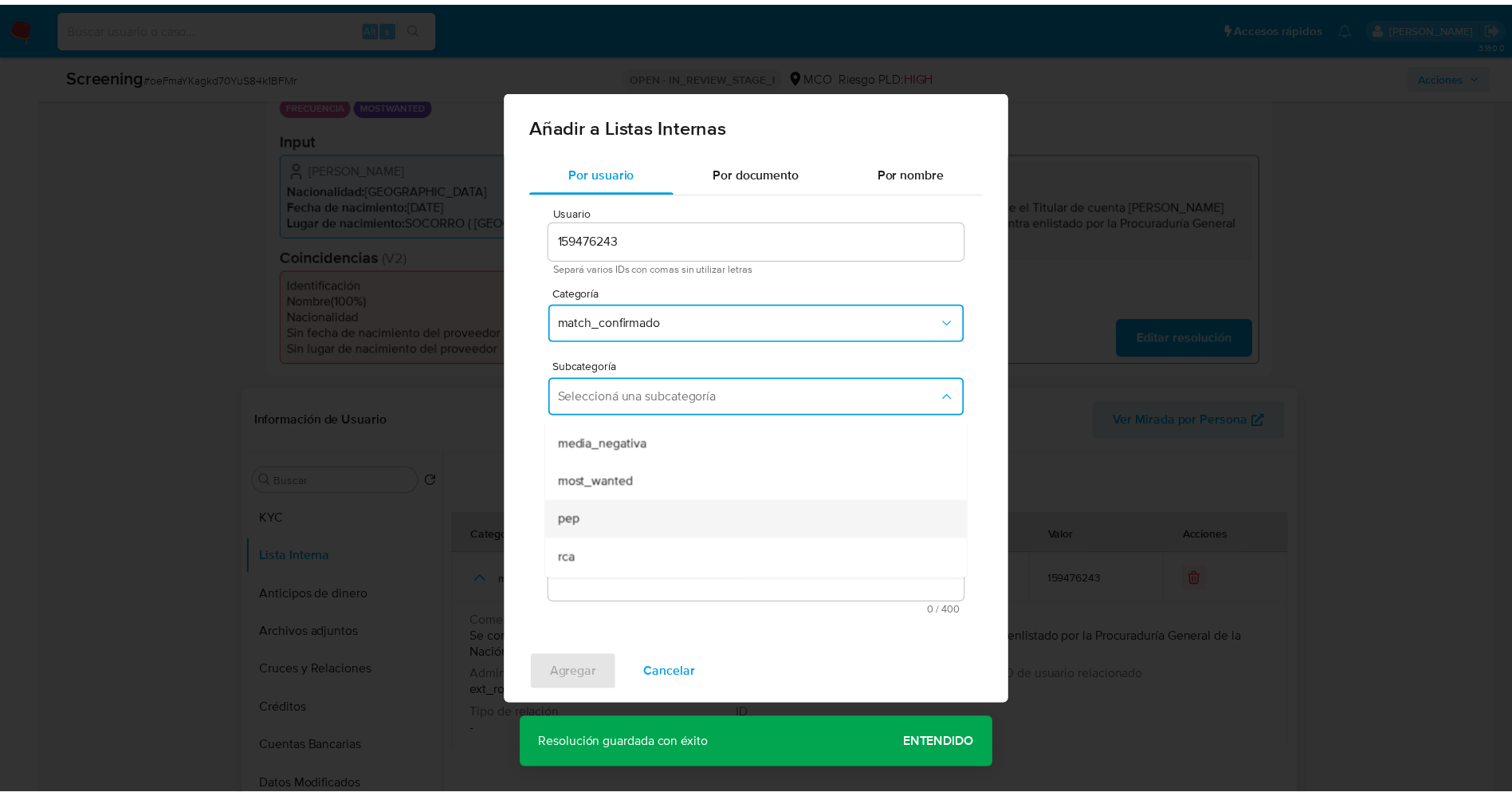
scroll to position [109, 0]
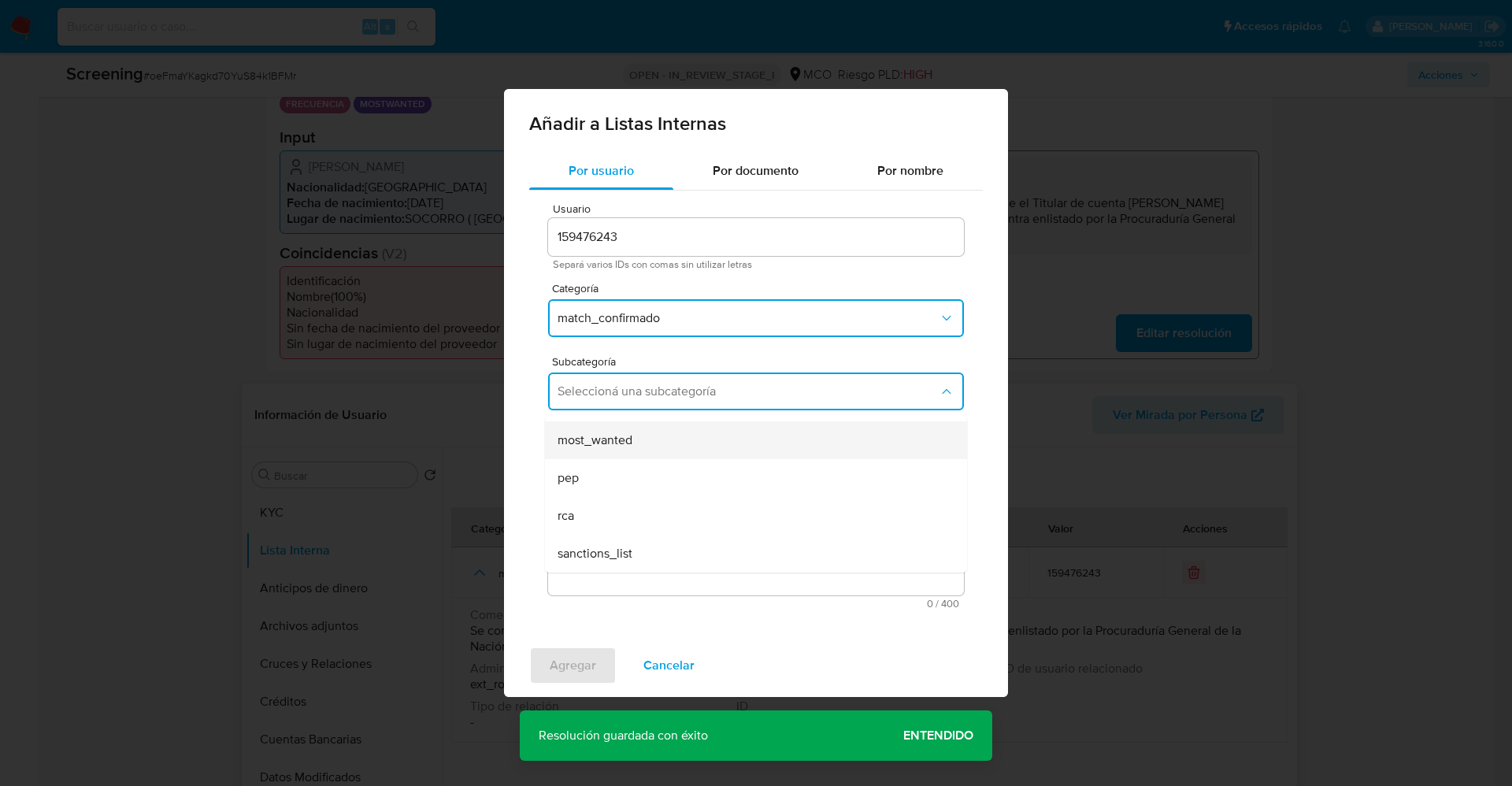
click at [634, 439] on div "most_wanted" at bounding box center [751, 440] width 387 height 38
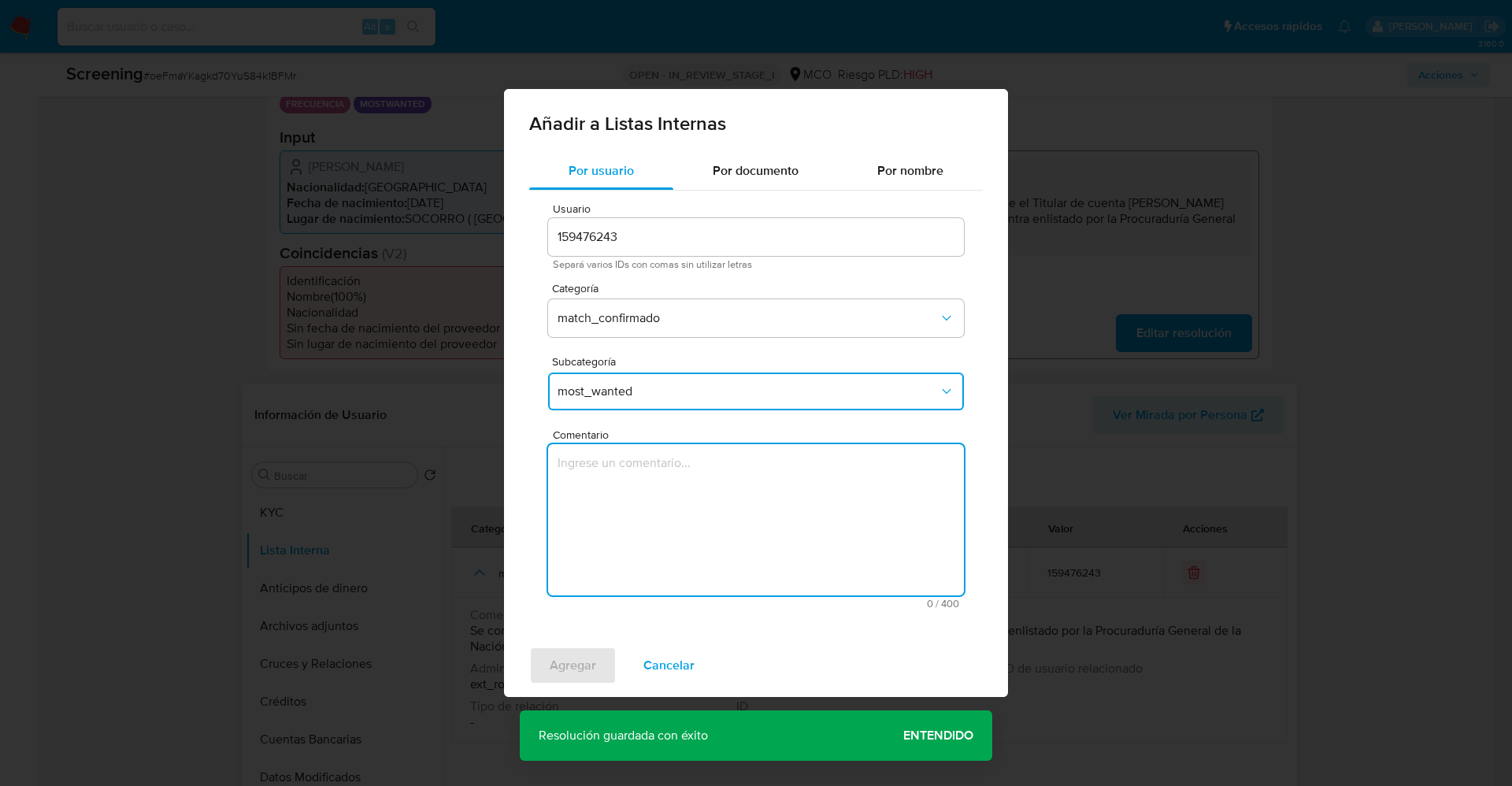
click at [634, 488] on textarea "Comentario" at bounding box center [756, 519] width 415 height 151
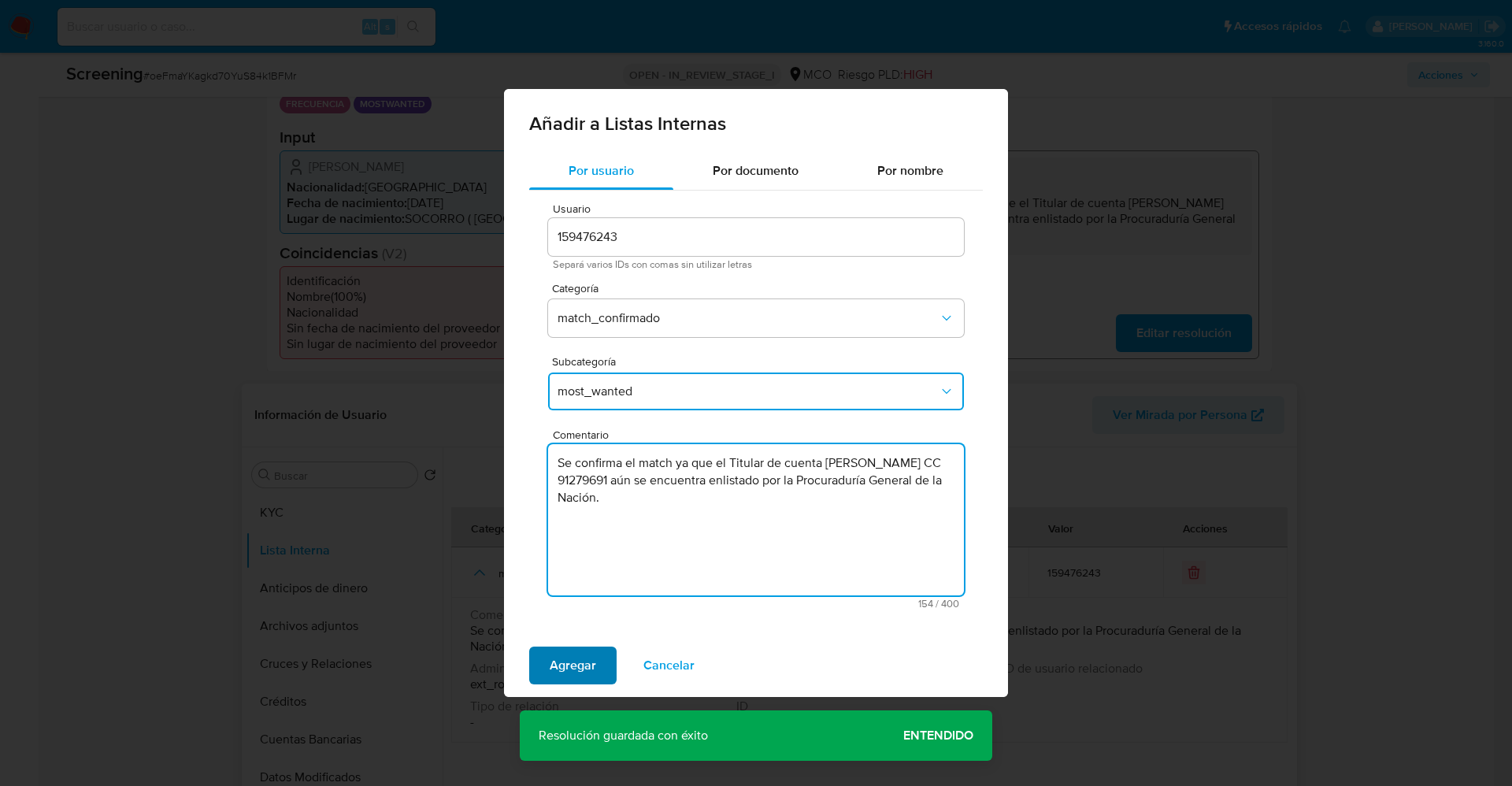
type textarea "Se confirma el match ya que el Titular de cuenta Edgar Javier Murillo Roa CC 91…"
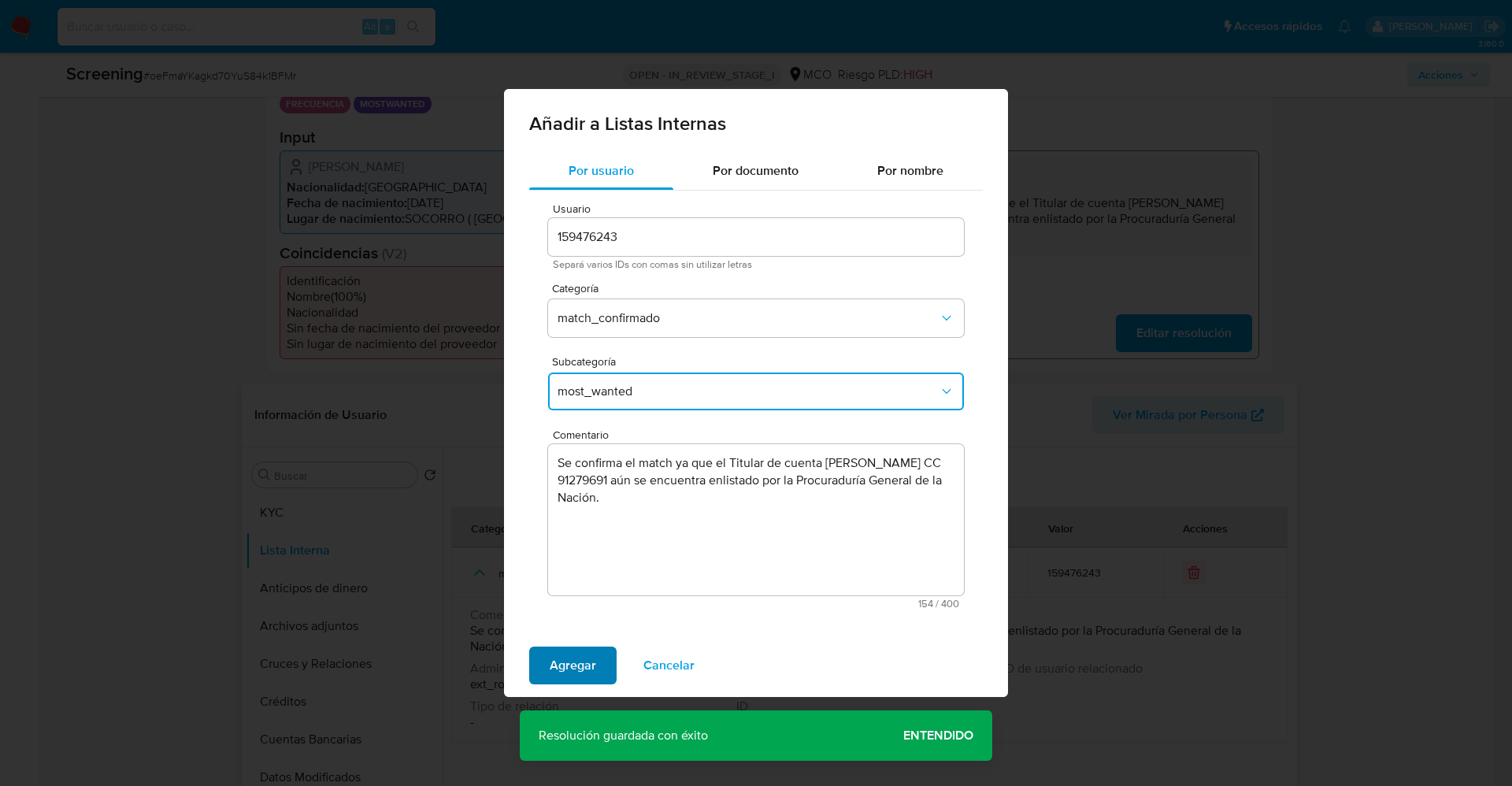
click at [594, 658] on span "Agregar" at bounding box center [572, 665] width 46 height 34
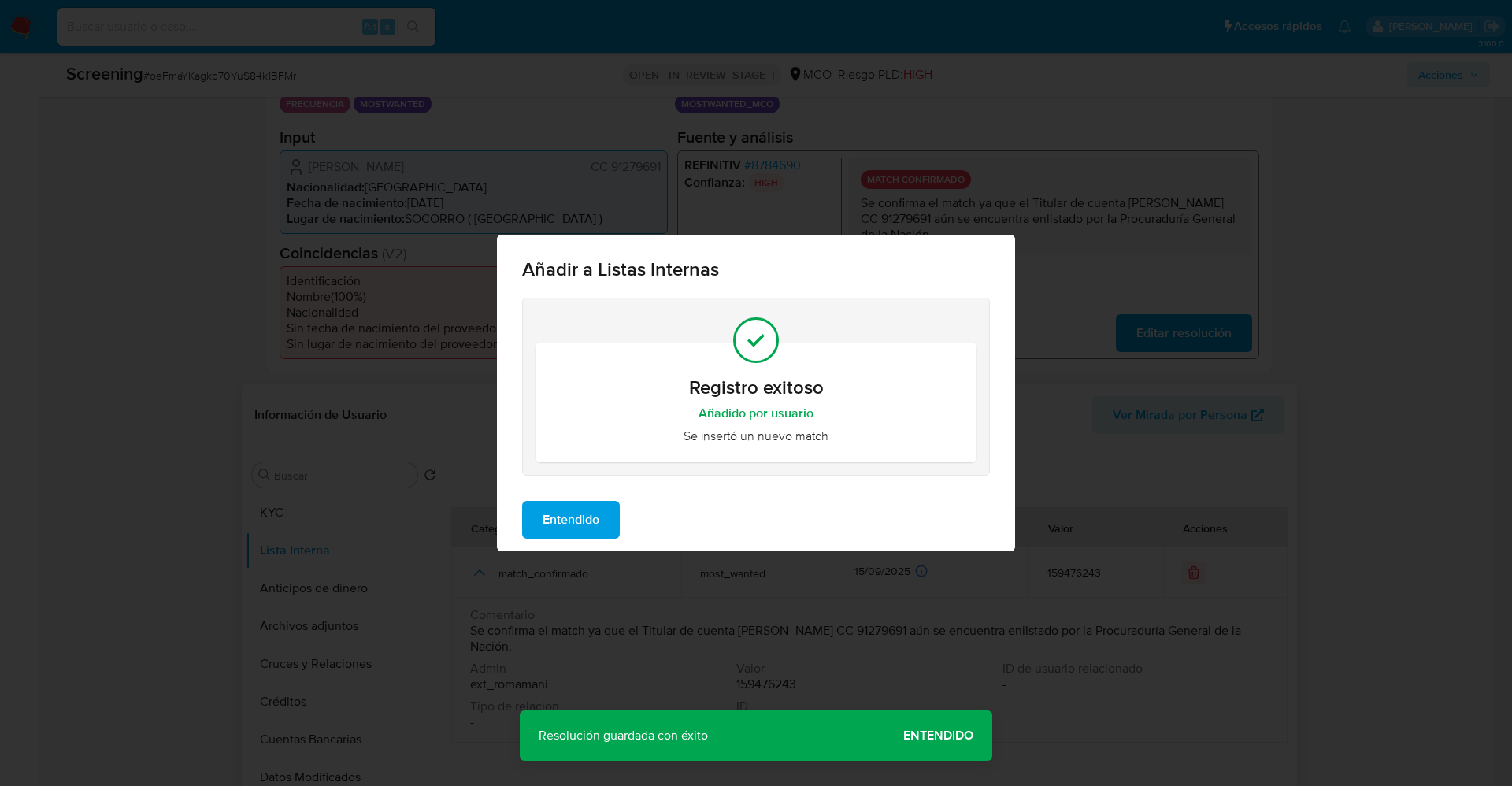
click at [583, 531] on span "Entendido" at bounding box center [571, 519] width 57 height 34
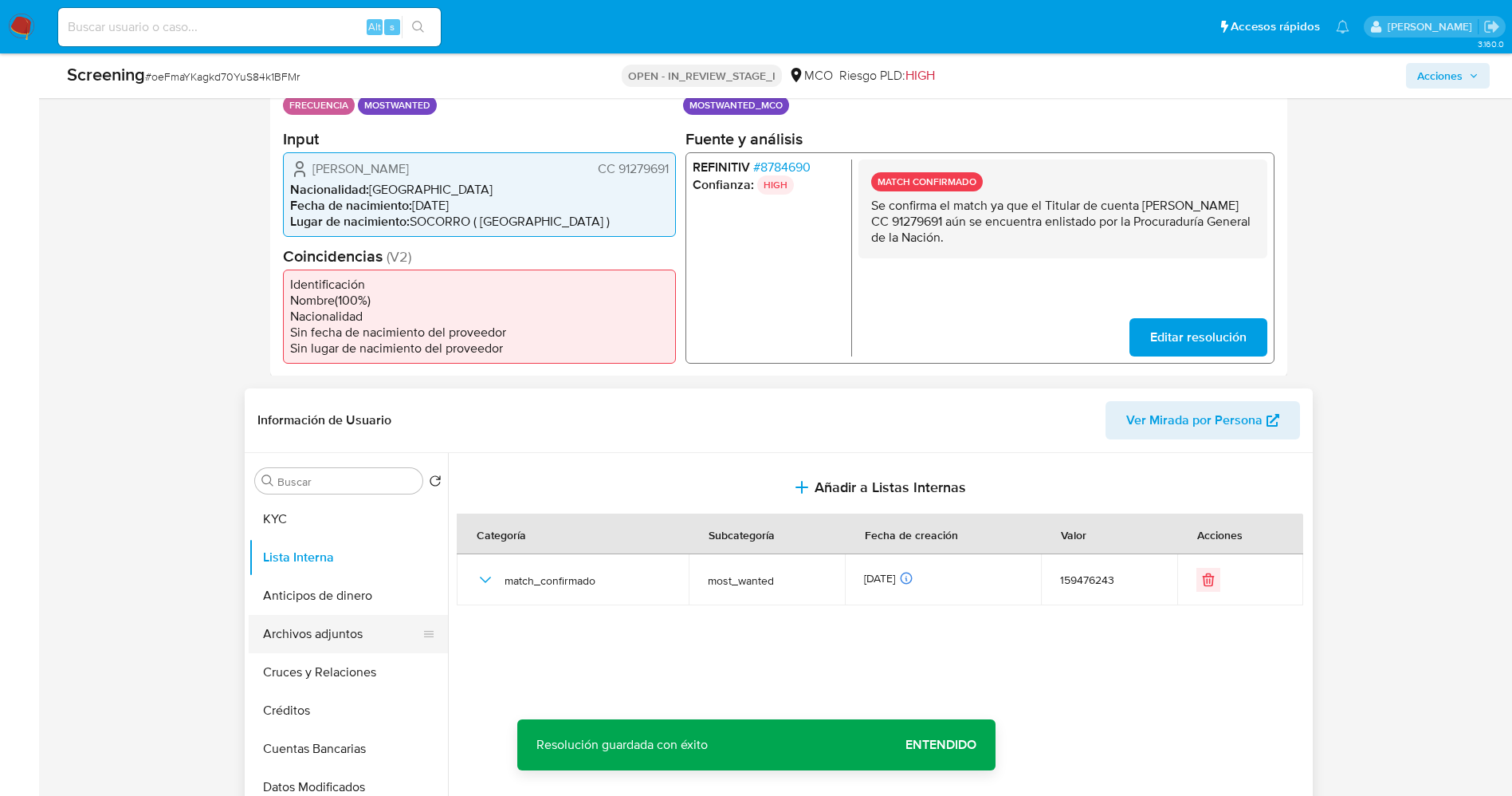
click at [324, 633] on button "Archivos adjuntos" at bounding box center [341, 633] width 187 height 38
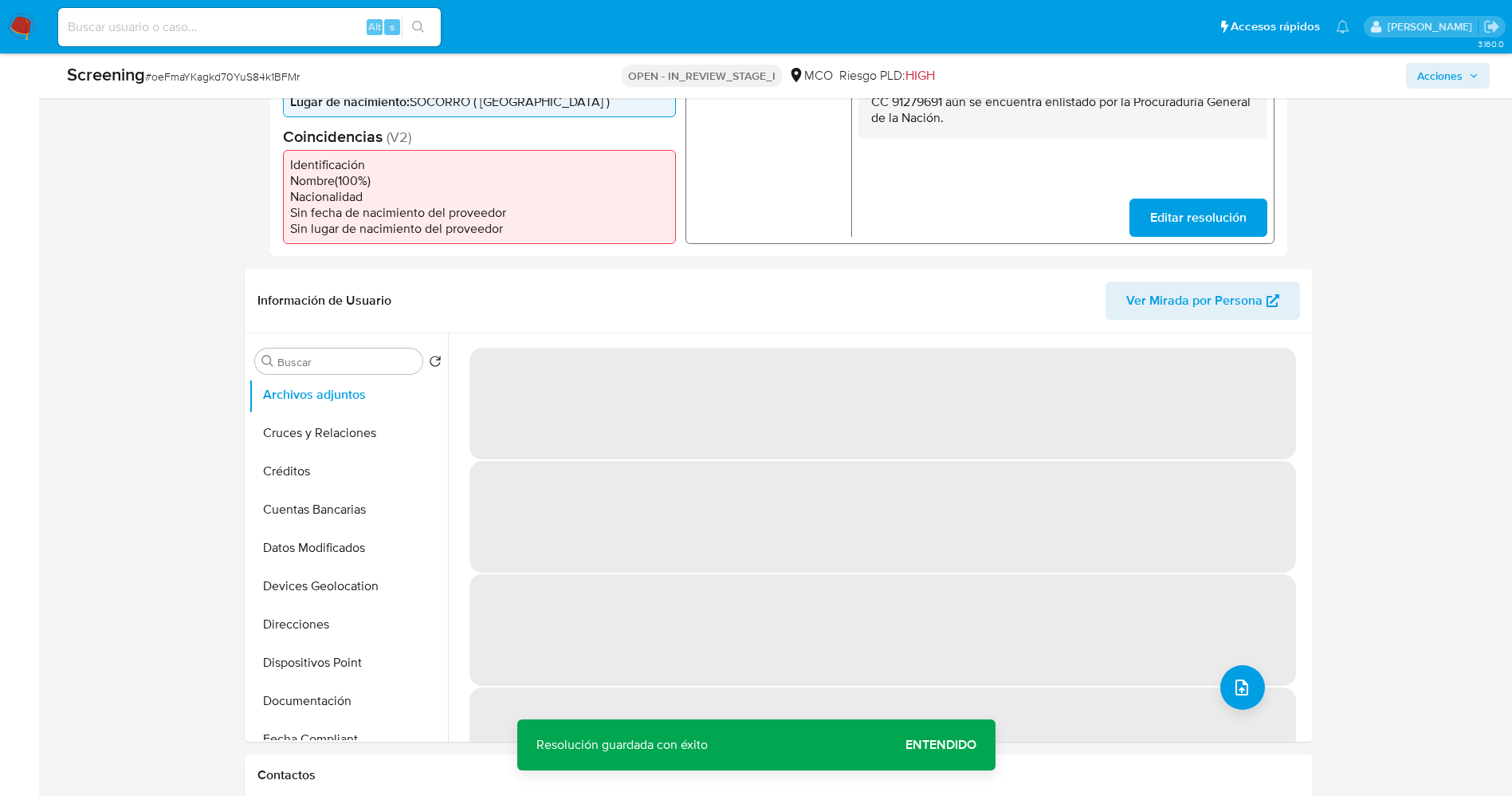
scroll to position [598, 0]
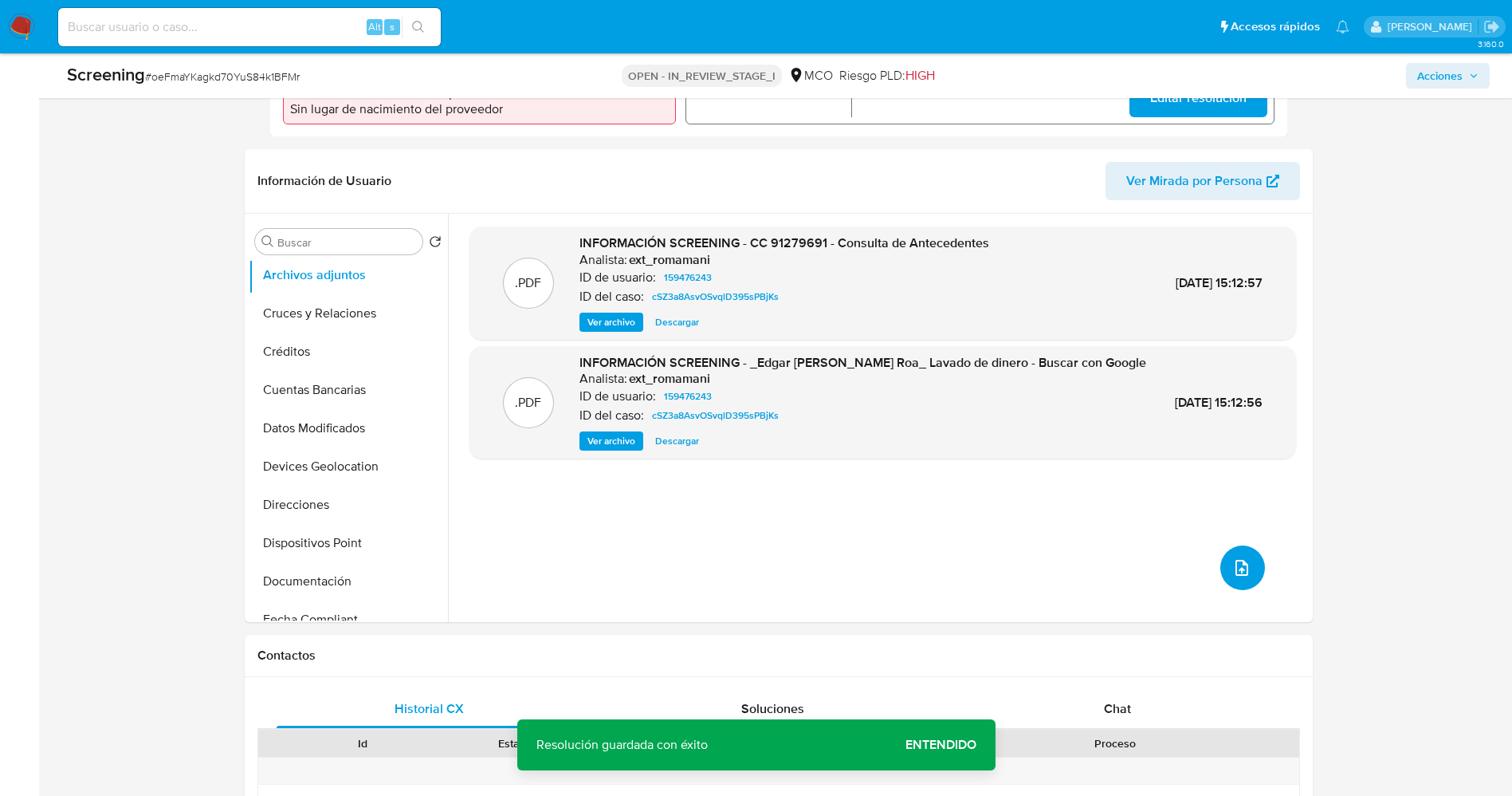
click at [1242, 575] on span "upload-file" at bounding box center [1241, 567] width 19 height 19
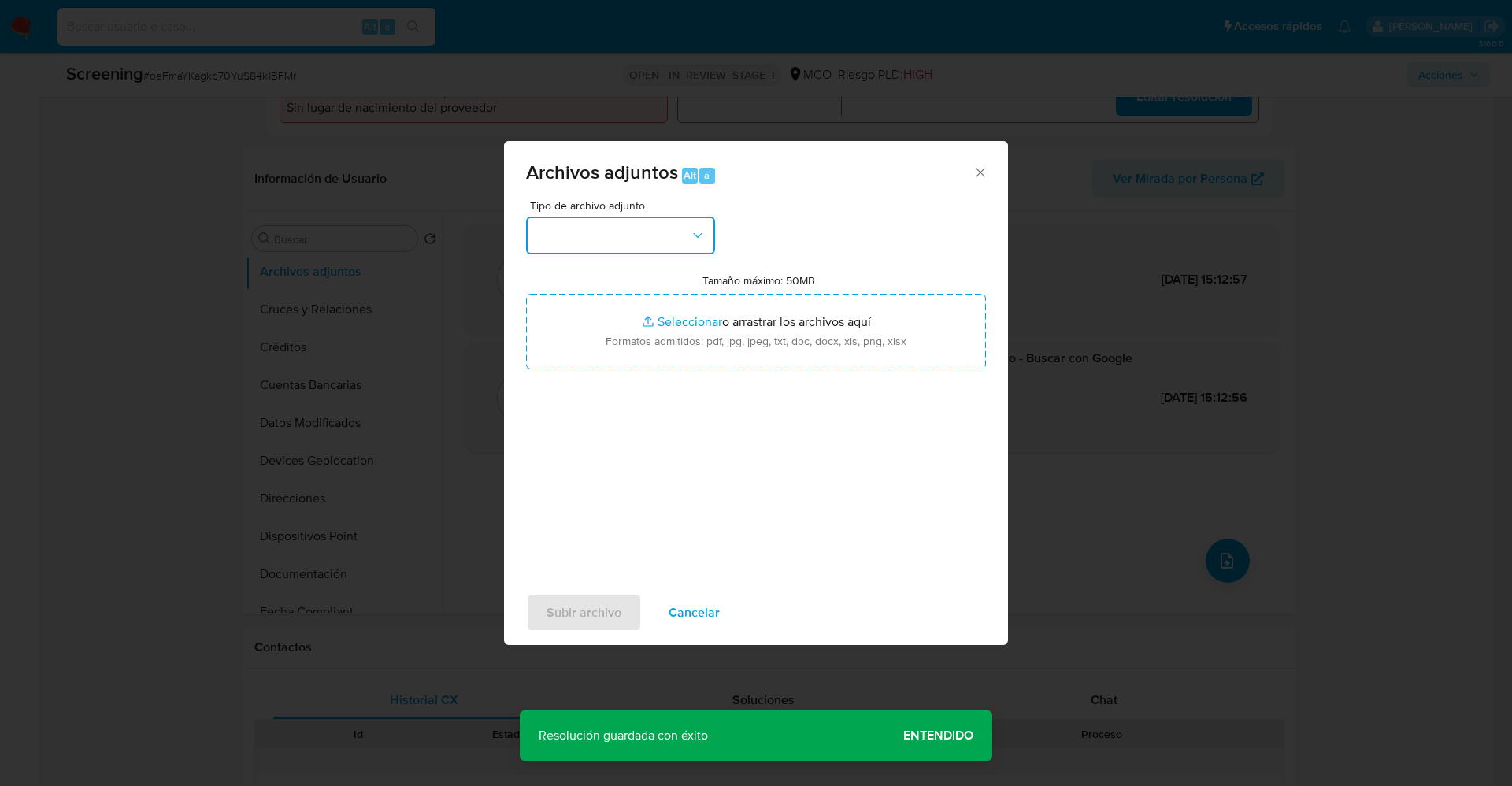
click at [637, 245] on button "button" at bounding box center [620, 235] width 189 height 38
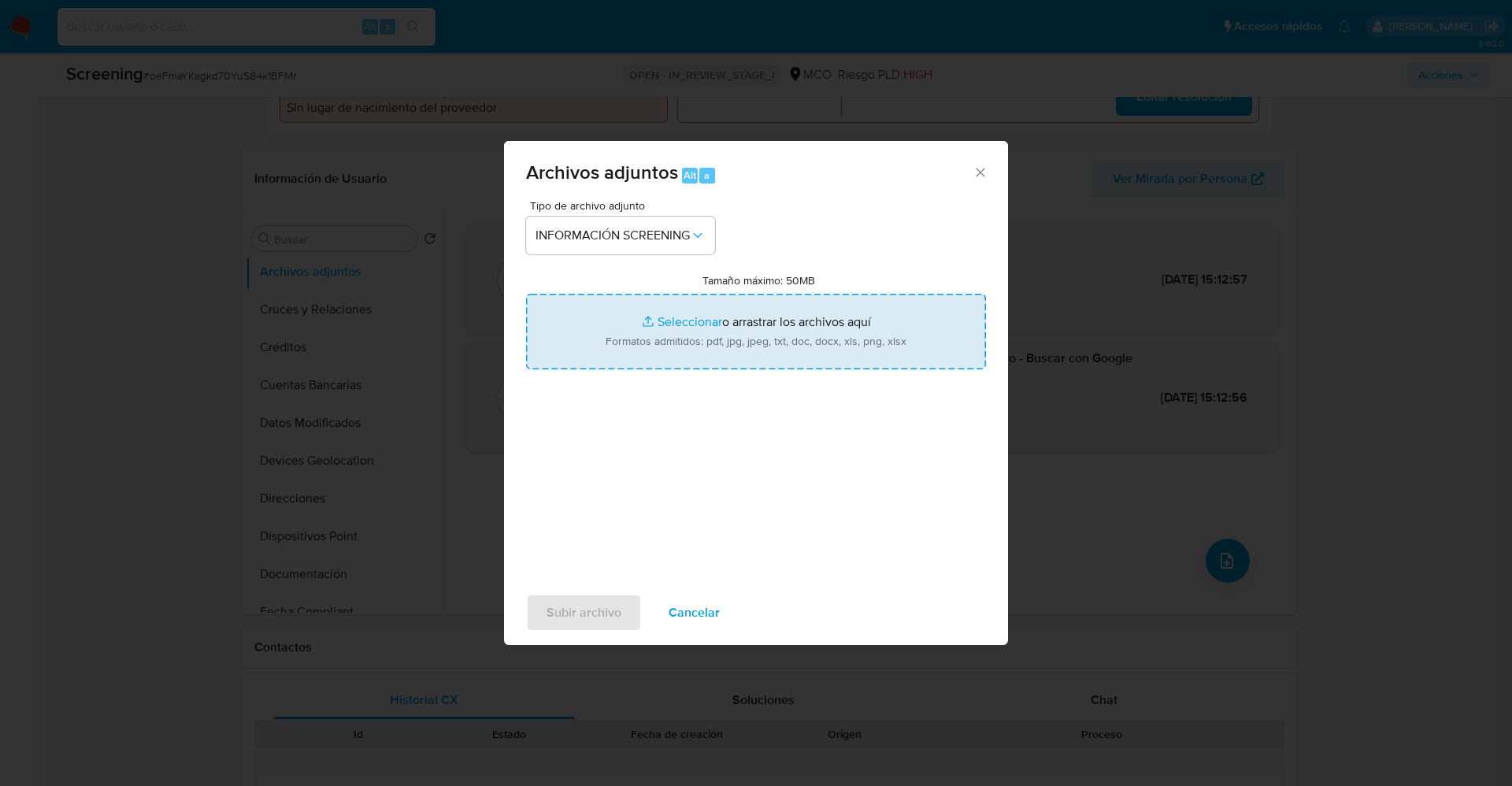
type input "C:\fakepath\_Edgar Javier Murillo Roa_ lavado de dinero - Buscar con Google.pdf"
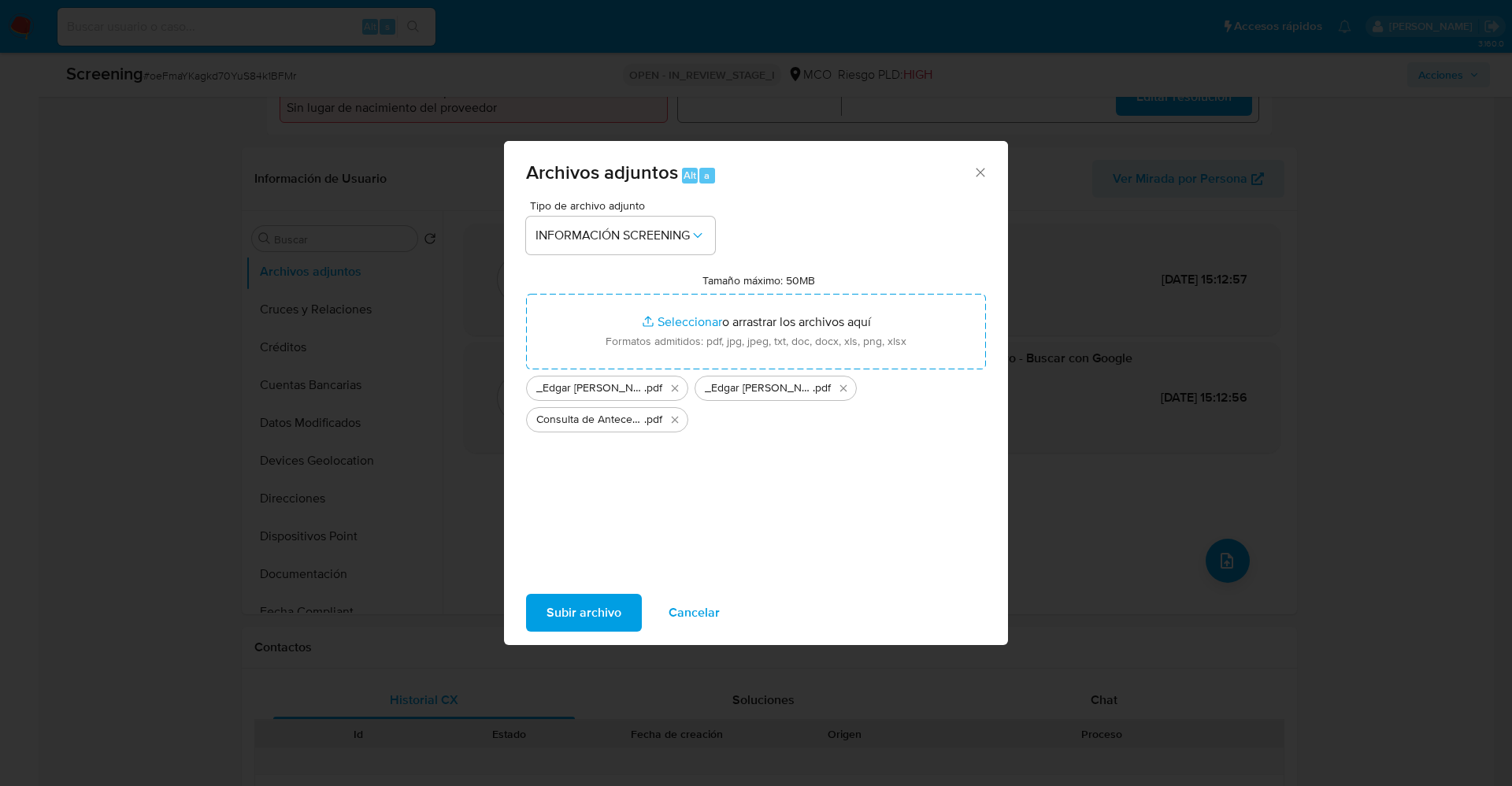
click at [606, 602] on span "Subir archivo" at bounding box center [584, 613] width 75 height 34
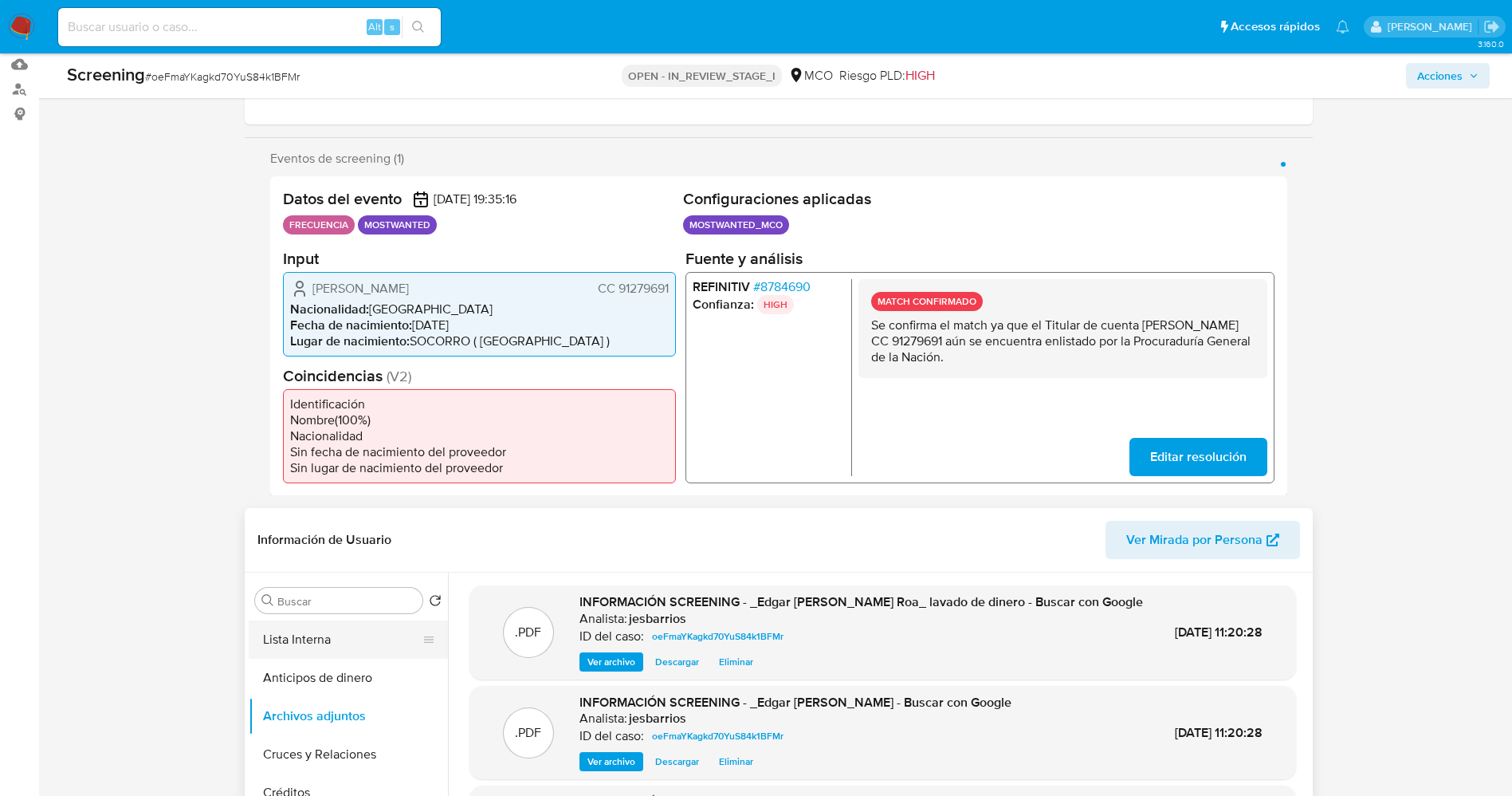
scroll to position [0, 0]
click at [316, 680] on button "Lista Interna" at bounding box center [341, 677] width 187 height 38
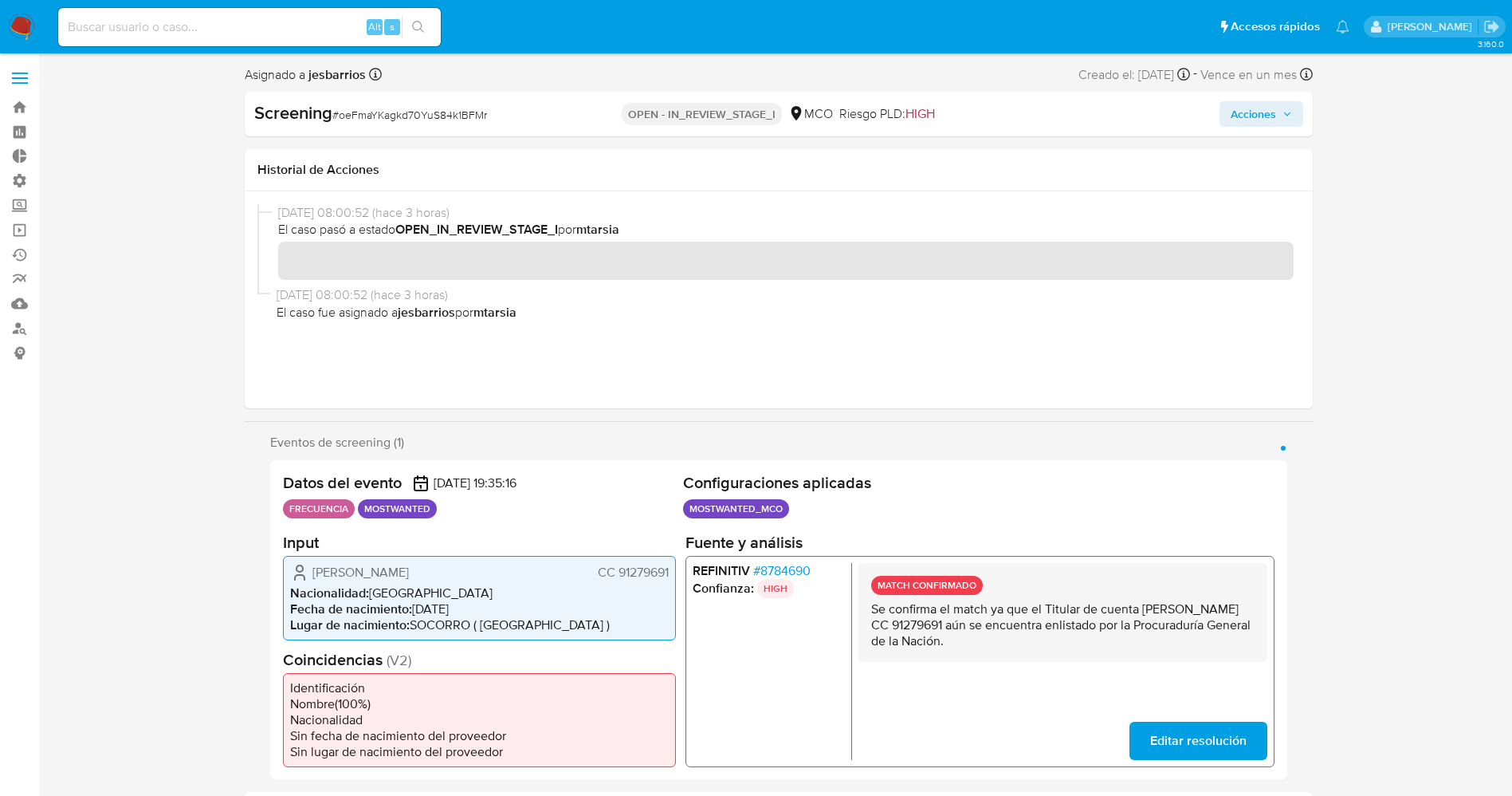
click at [1270, 115] on span "Acciones" at bounding box center [1253, 114] width 45 height 25
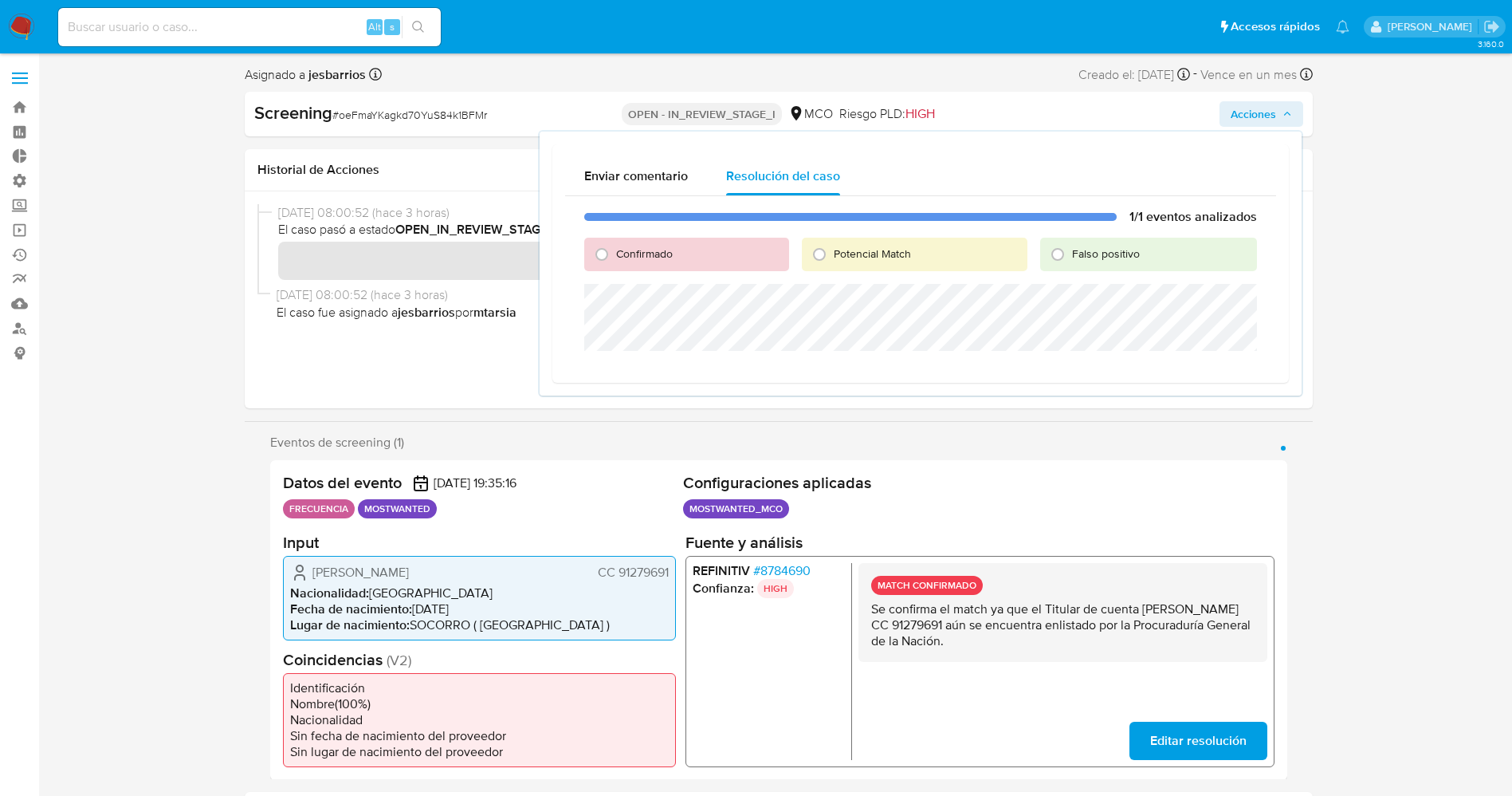
click at [638, 256] on span "Confirmado" at bounding box center [644, 254] width 56 height 16
click at [614, 256] on input "Confirmado" at bounding box center [601, 254] width 25 height 25
radio input "true"
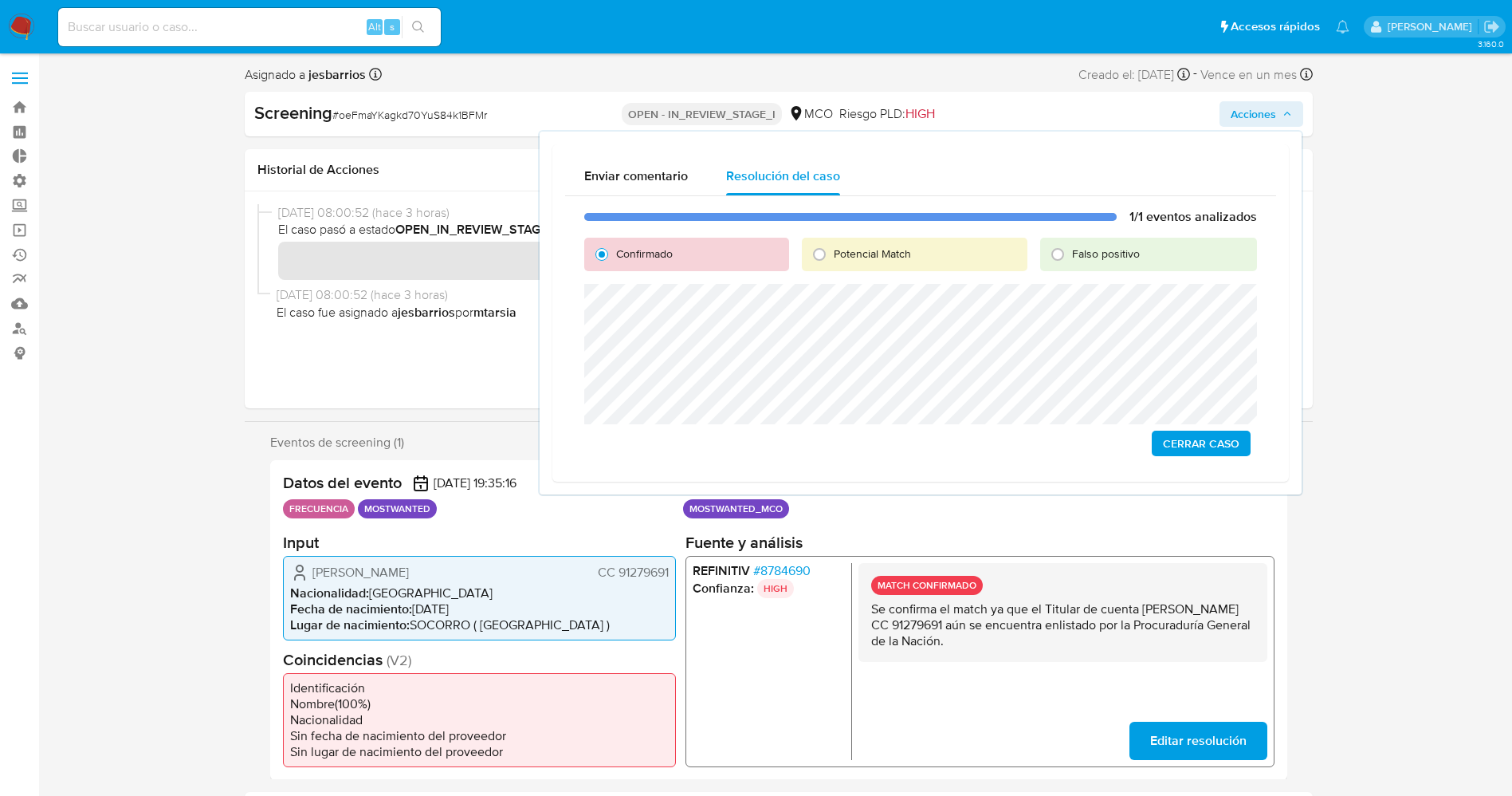
click at [1197, 448] on span "Cerrar Caso" at bounding box center [1201, 443] width 76 height 23
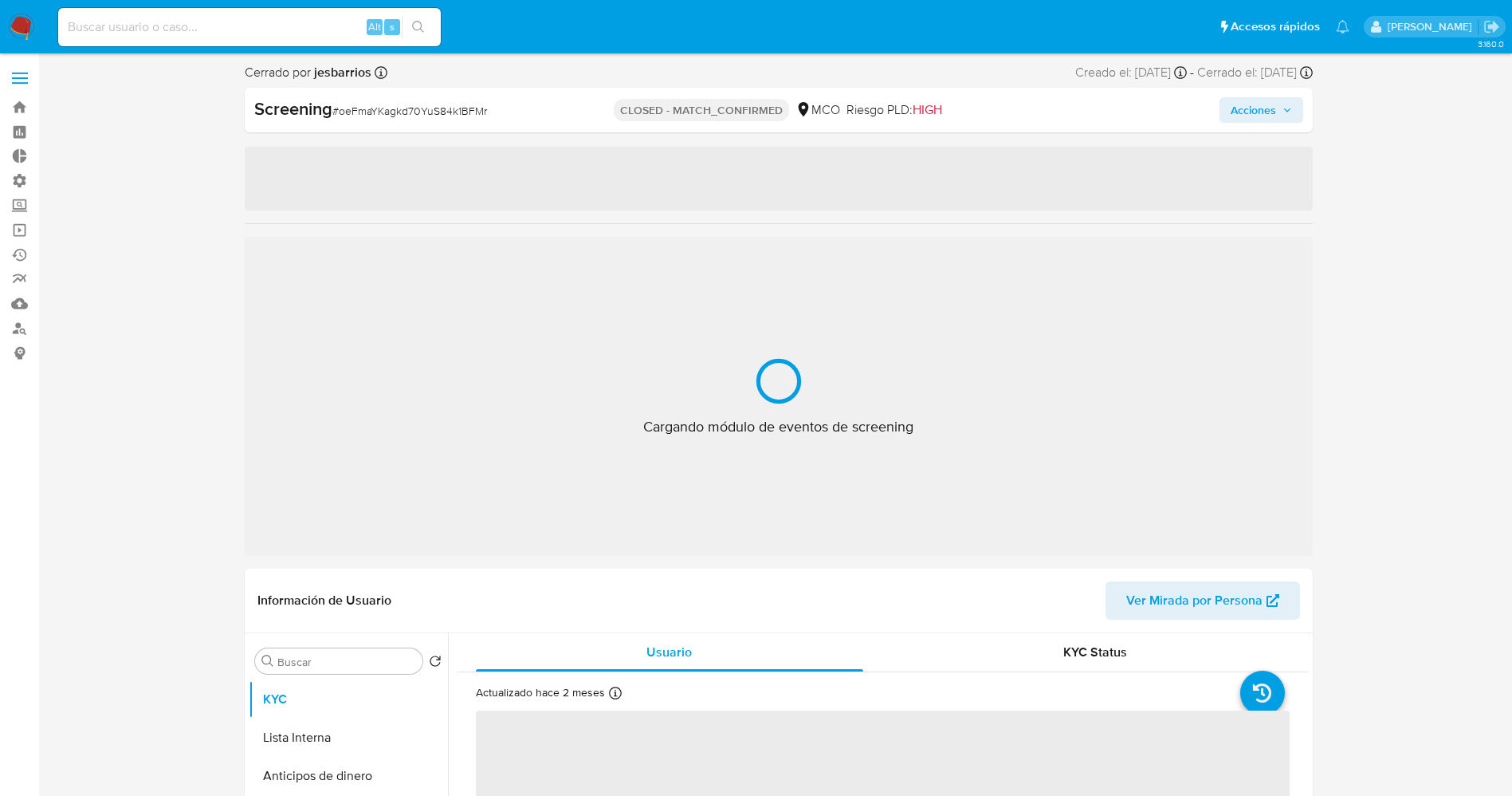
select select "10"
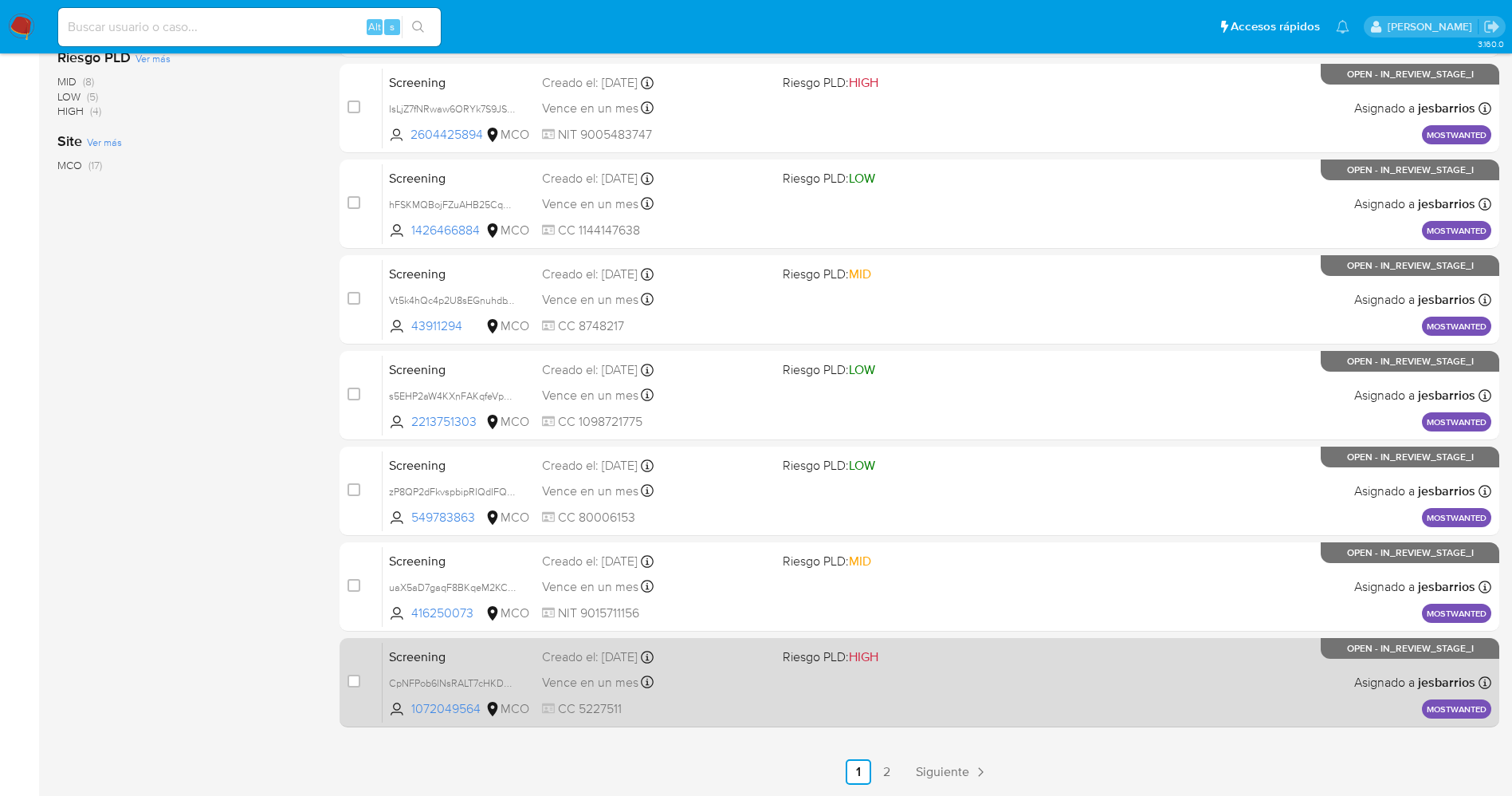
scroll to position [521, 0]
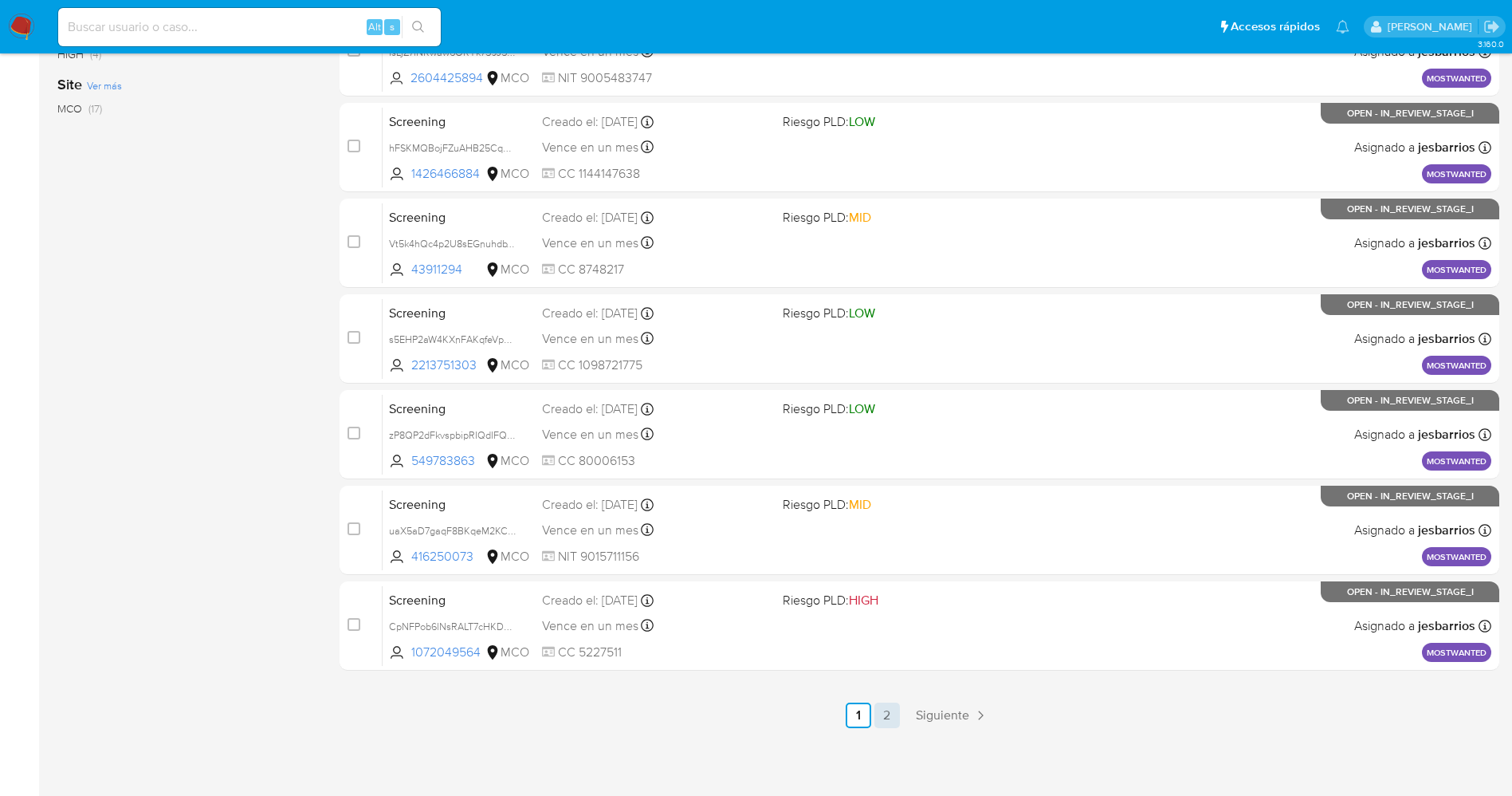
click at [888, 714] on link "2" at bounding box center [887, 714] width 25 height 25
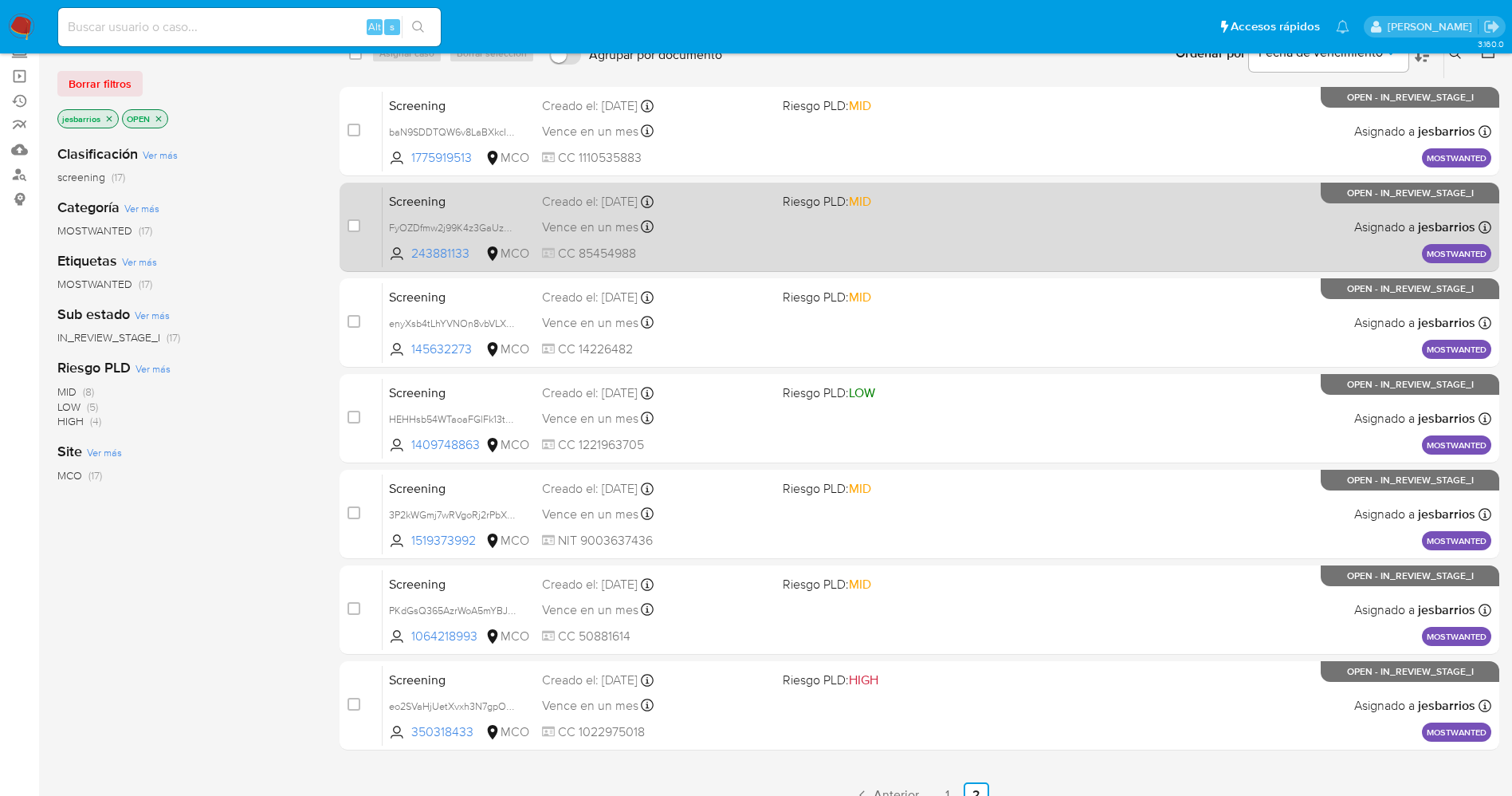
scroll to position [234, 0]
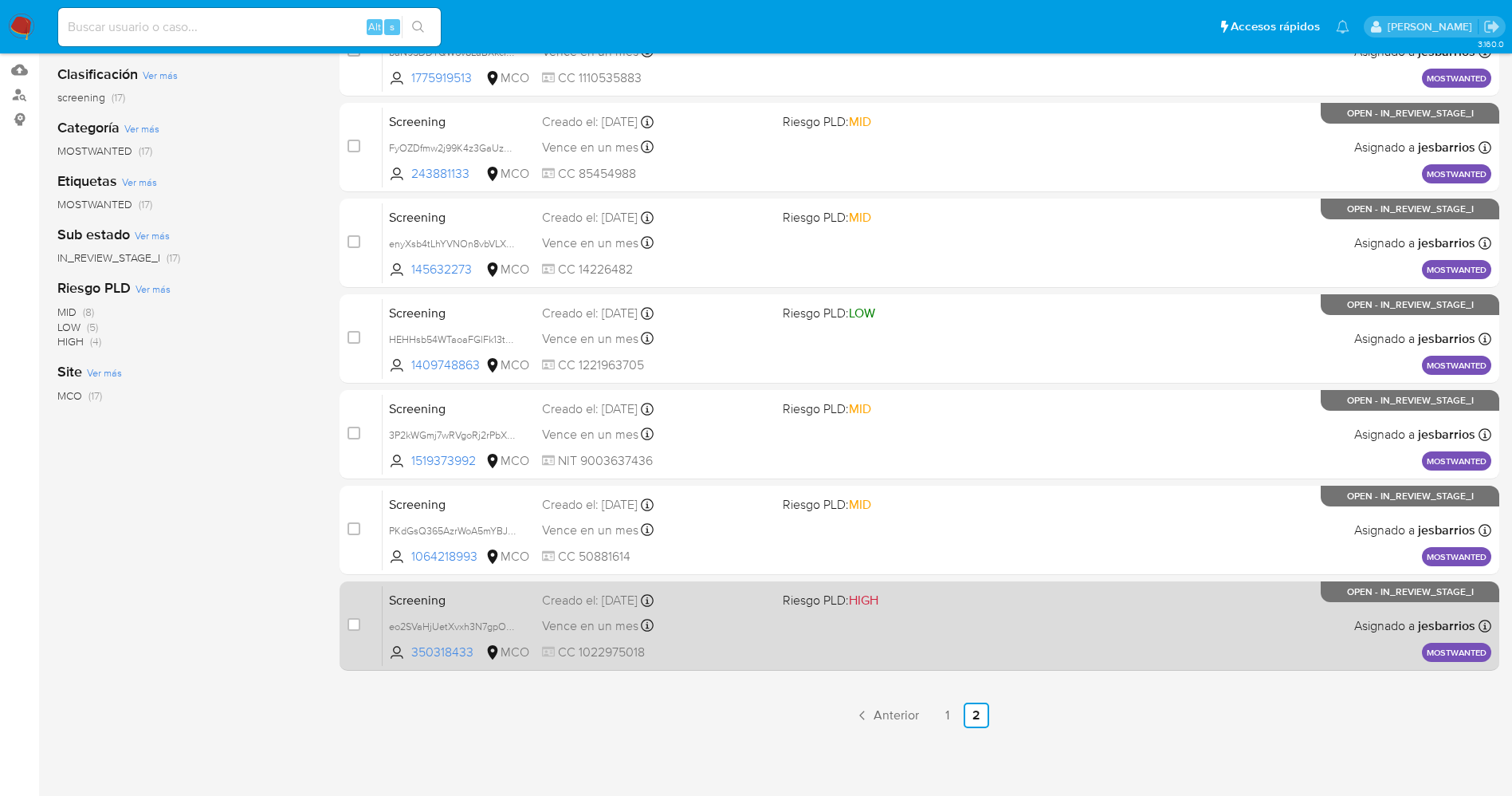
click at [913, 669] on div "case-item-checkbox No es posible asignar el caso Screening eo2SVaHjUetXvxh3N7gp…" at bounding box center [919, 626] width 1159 height 90
click at [1020, 643] on div "Screening eo2SVaHjUetXvxh3N7gpOr1S 350318433 MCO Riesgo PLD: HIGH Creado el: 18…" at bounding box center [936, 625] width 1108 height 81
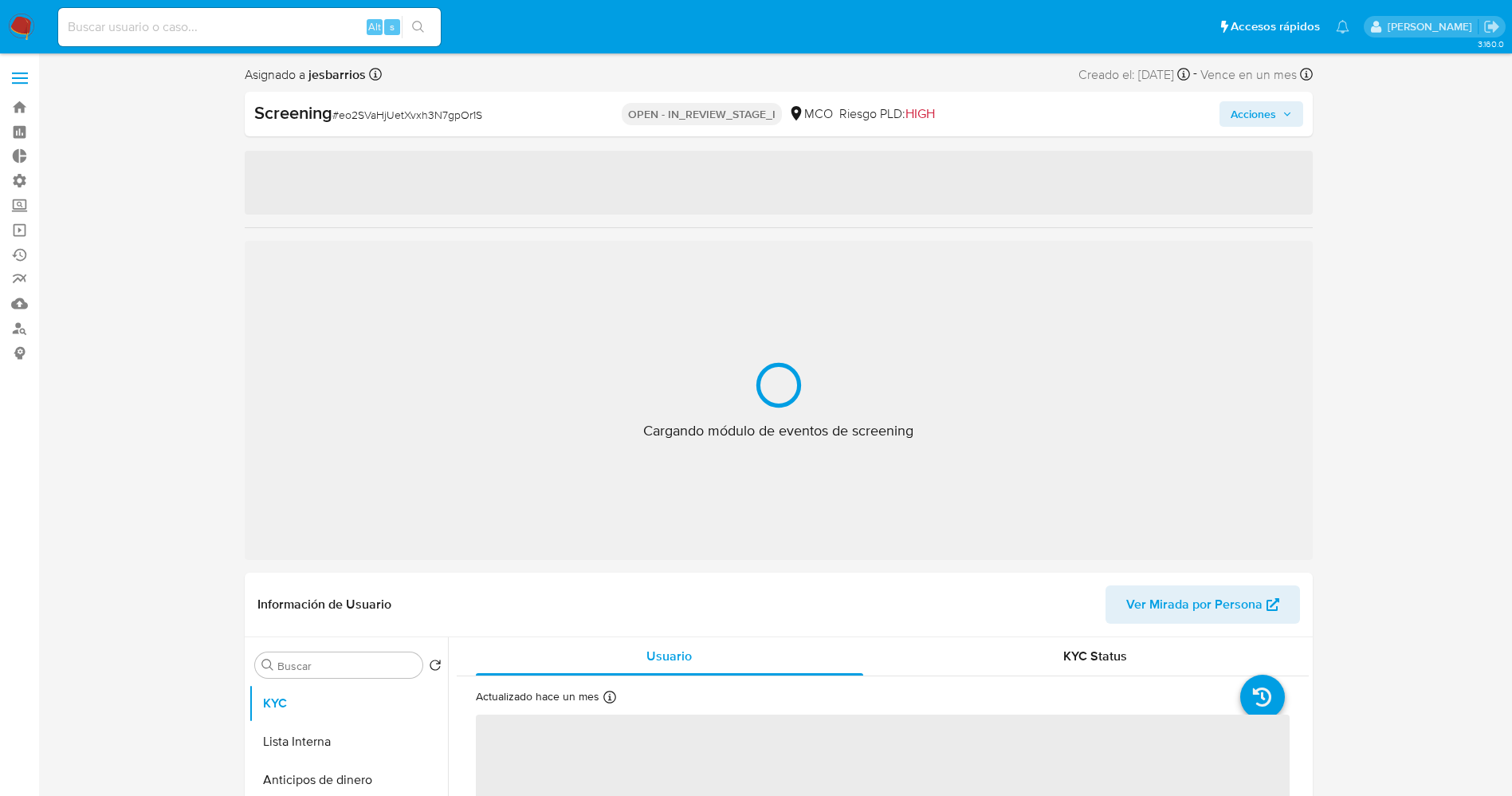
select select "10"
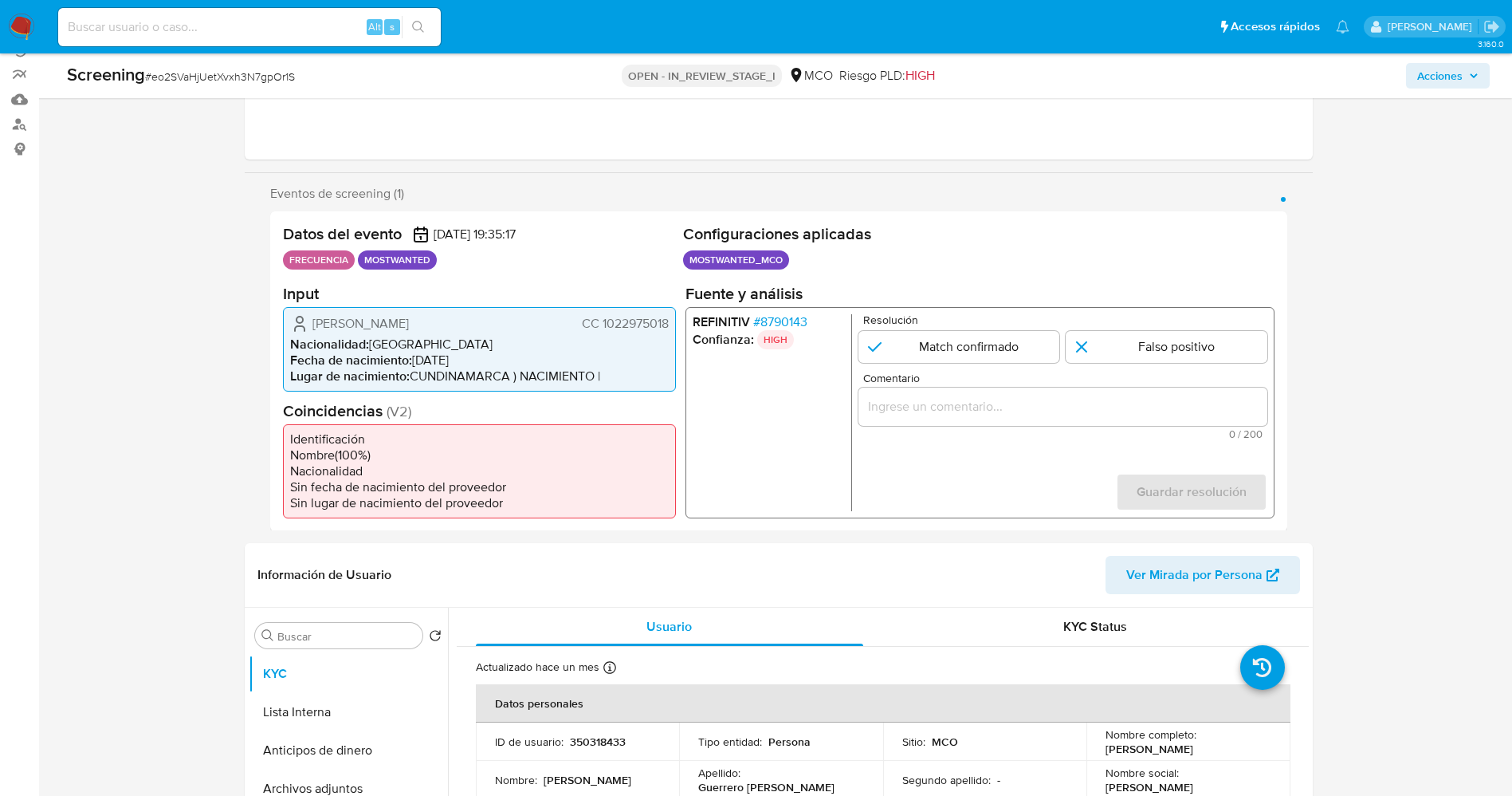
scroll to position [239, 0]
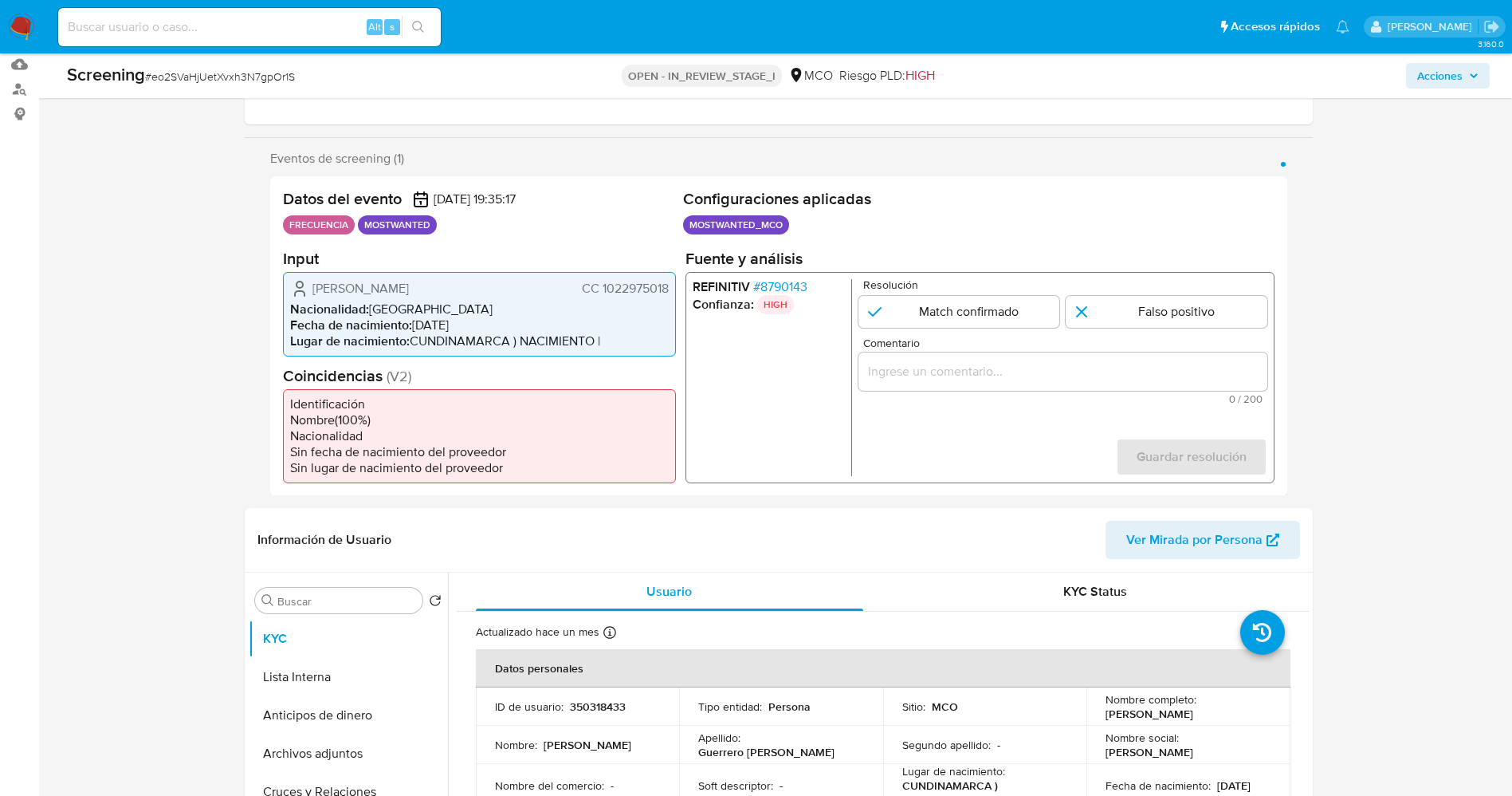
click at [805, 290] on span "# 8790143" at bounding box center [779, 286] width 54 height 16
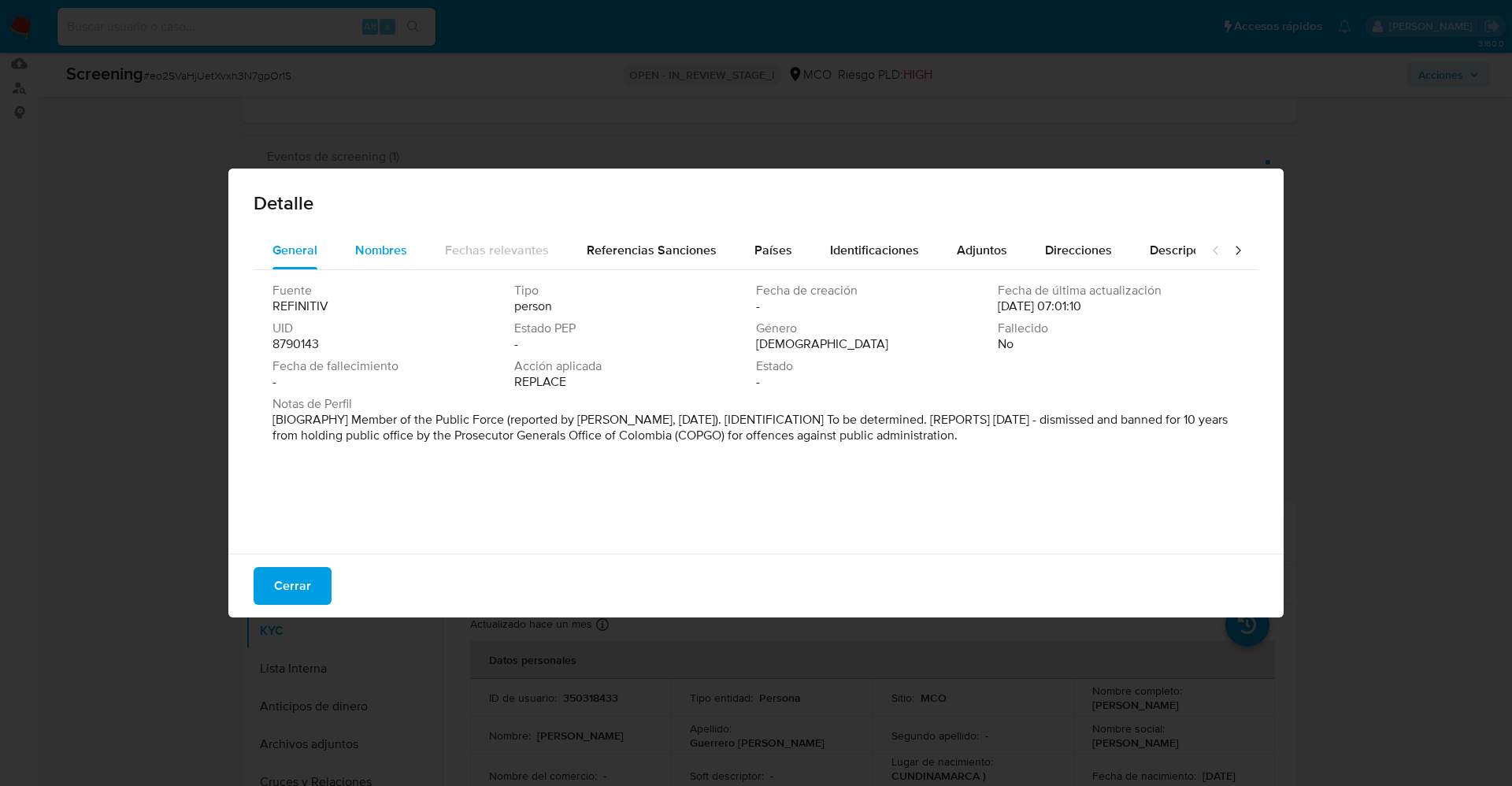
click at [403, 253] on span "Nombres" at bounding box center [381, 250] width 52 height 18
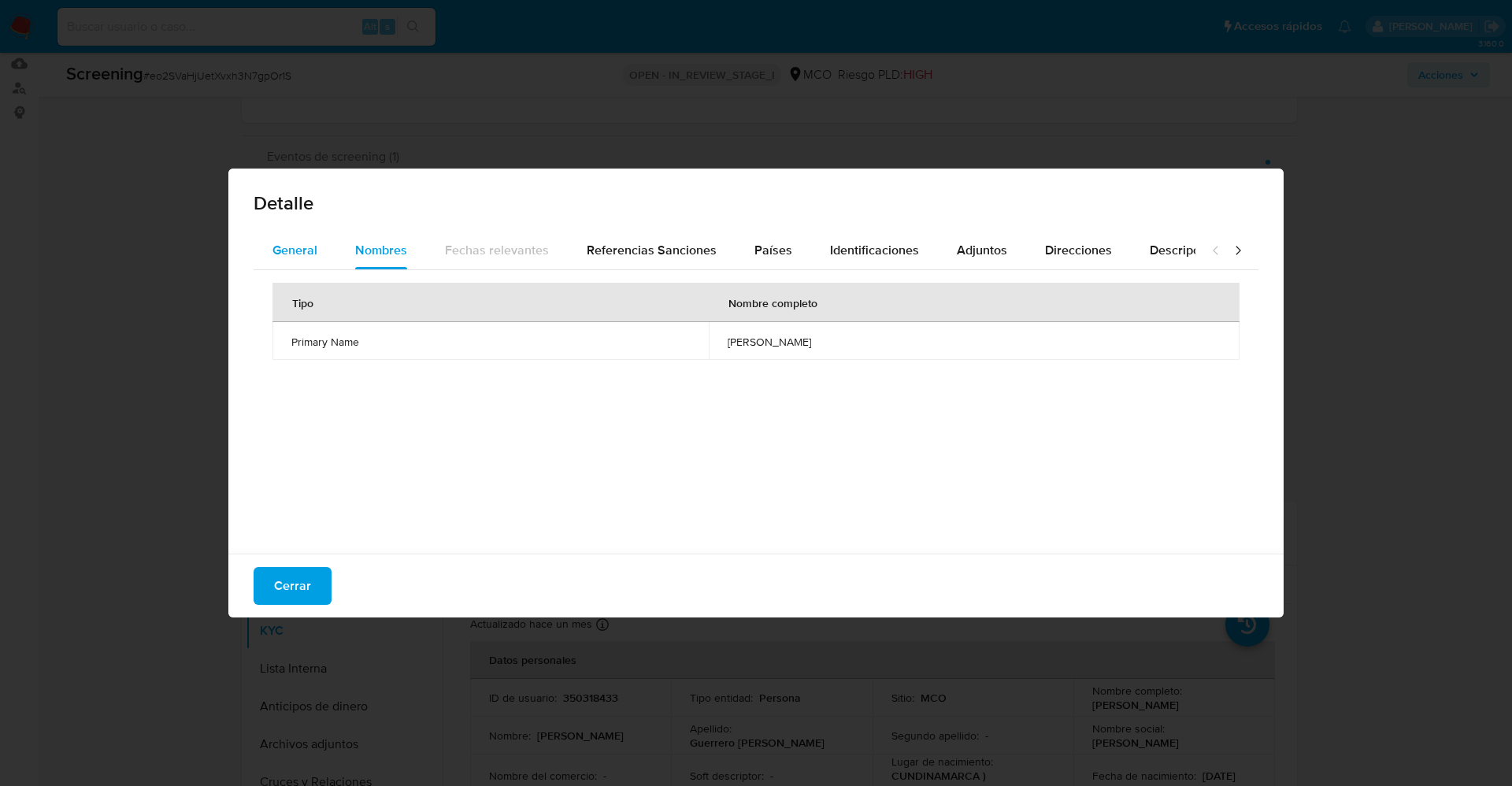
click at [303, 245] on span "General" at bounding box center [294, 250] width 45 height 18
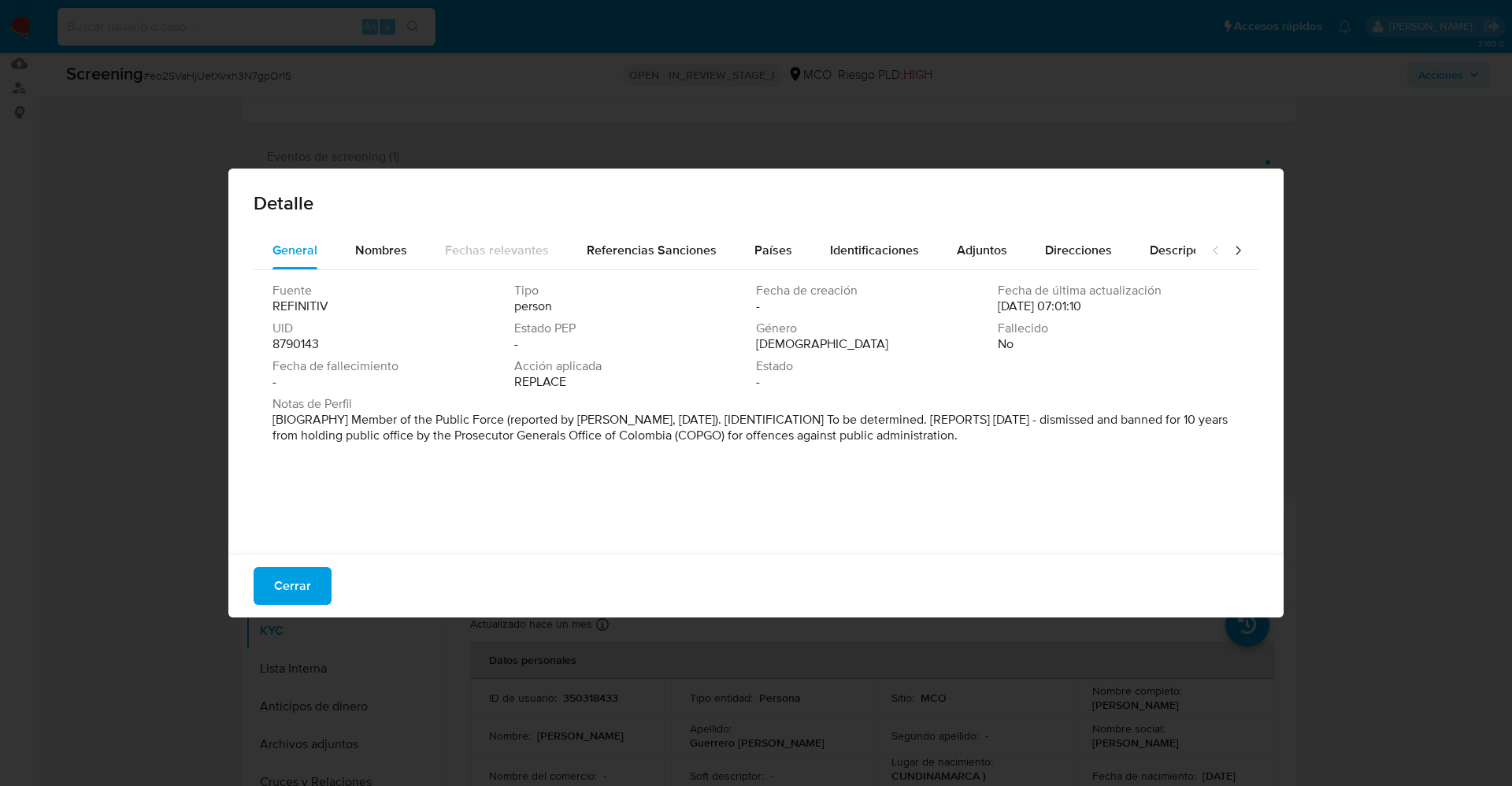
click at [311, 565] on div "Cerrar" at bounding box center [755, 585] width 1055 height 63
click at [310, 577] on span "Cerrar" at bounding box center [292, 585] width 37 height 34
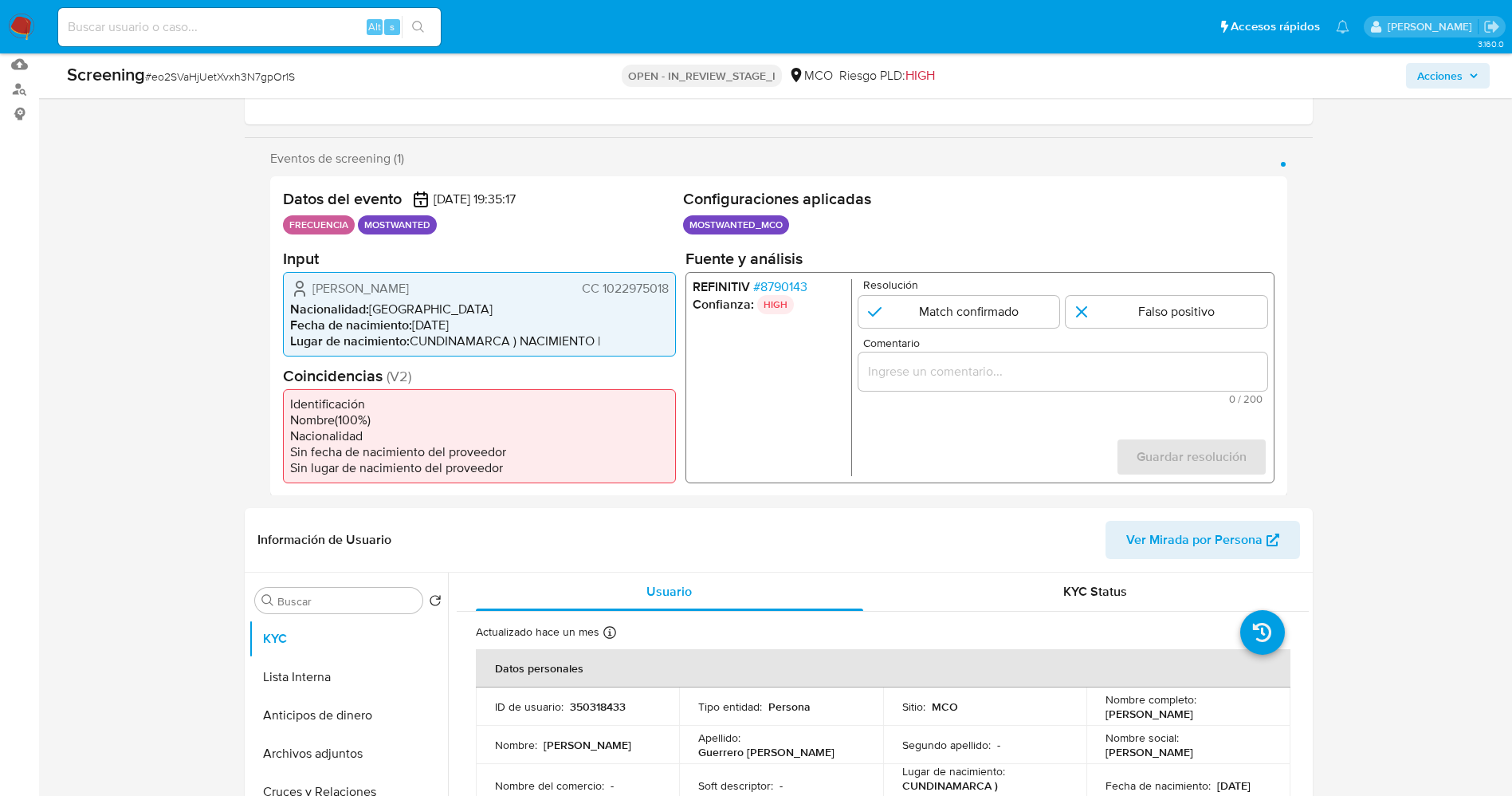
click at [792, 285] on span "# 8790143" at bounding box center [779, 286] width 54 height 16
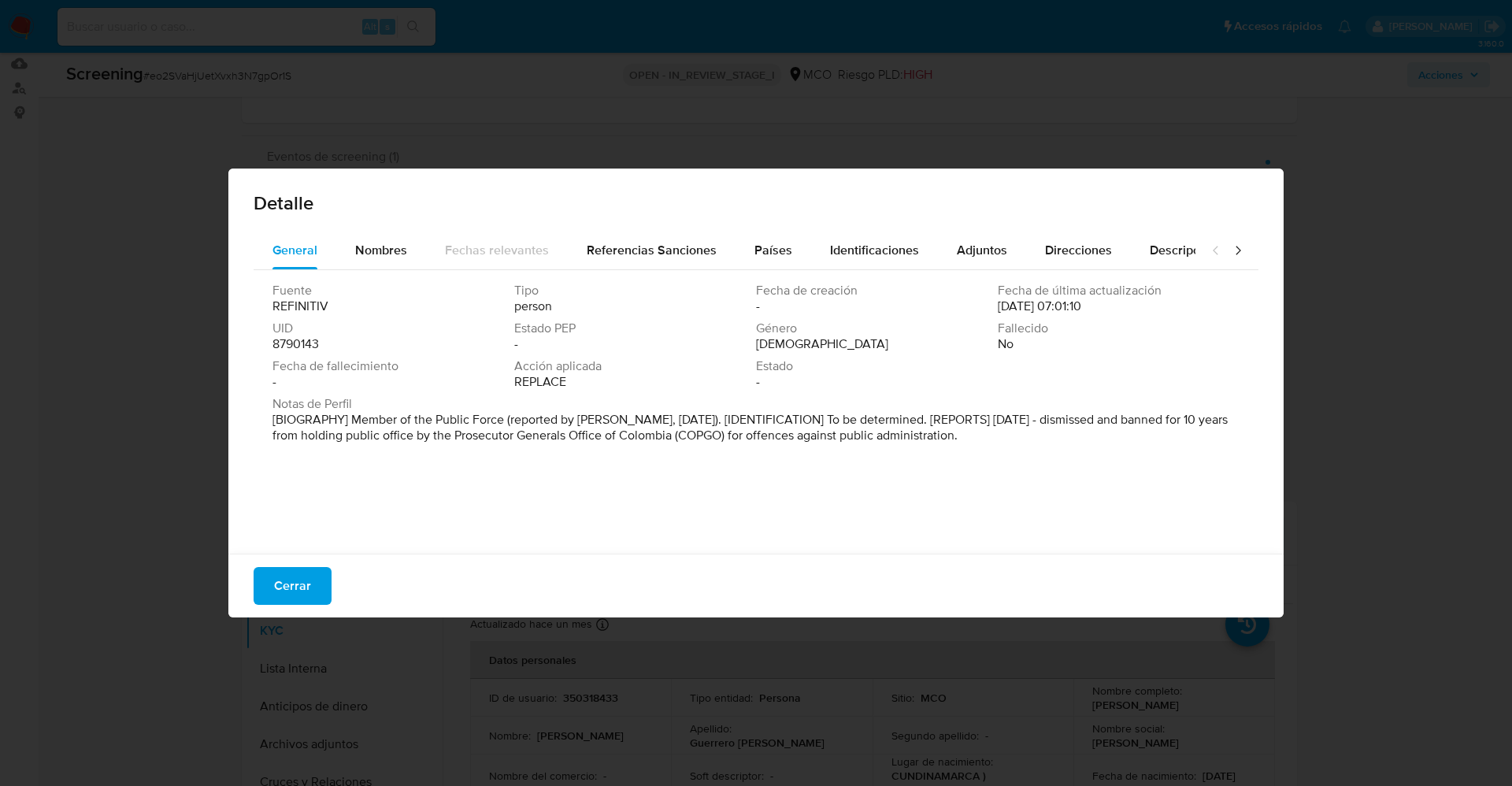
drag, startPoint x: 360, startPoint y: 415, endPoint x: 1048, endPoint y: 426, distance: 688.1
click at [1048, 426] on p "[BIOGRAPHY] Member of the Public Force (reported by COPGO, Sep 2020). [IDENTIFI…" at bounding box center [753, 427] width 964 height 32
click at [383, 236] on div "Nombres" at bounding box center [381, 251] width 52 height 38
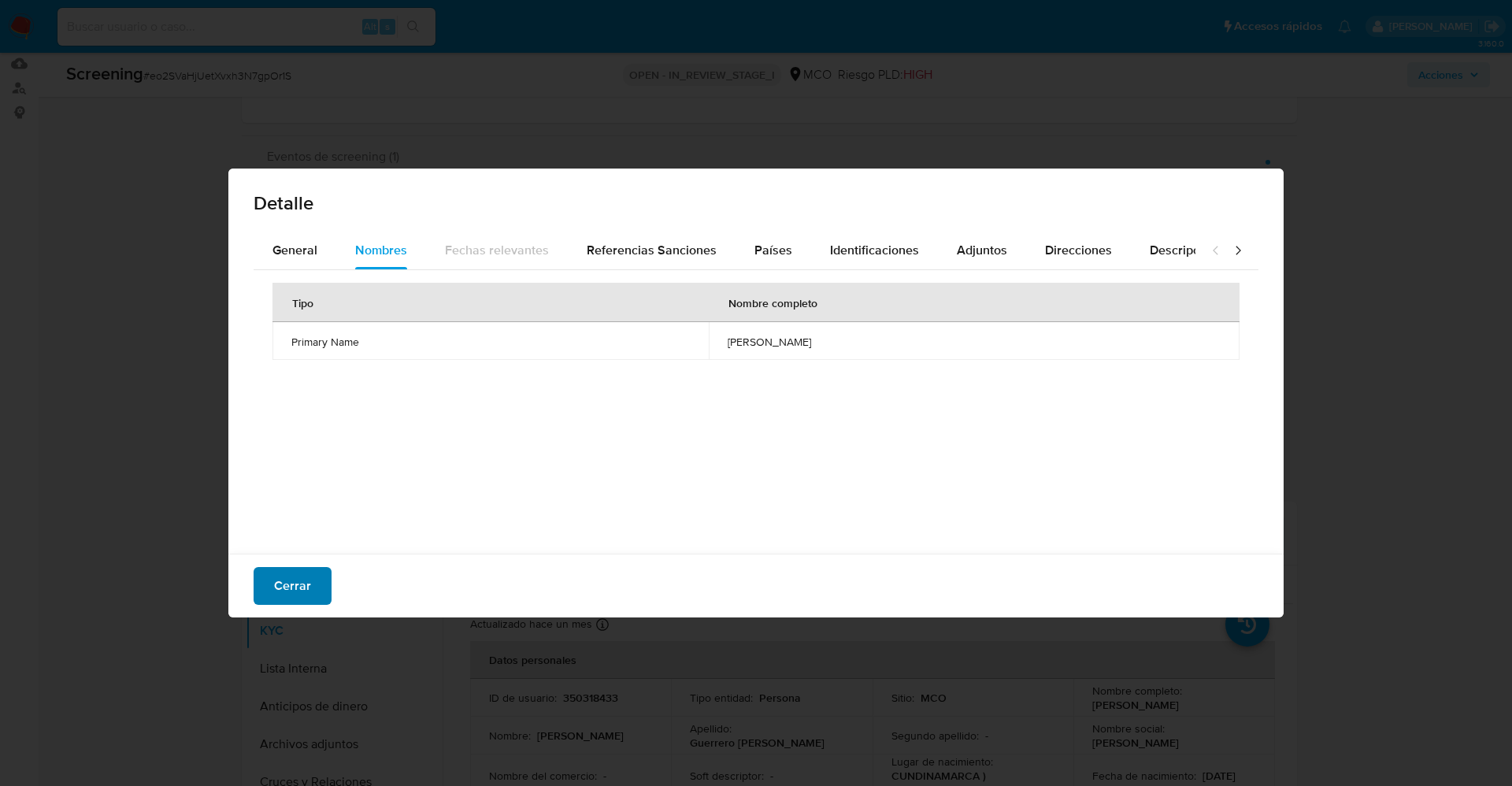
click at [296, 583] on span "Cerrar" at bounding box center [292, 585] width 37 height 34
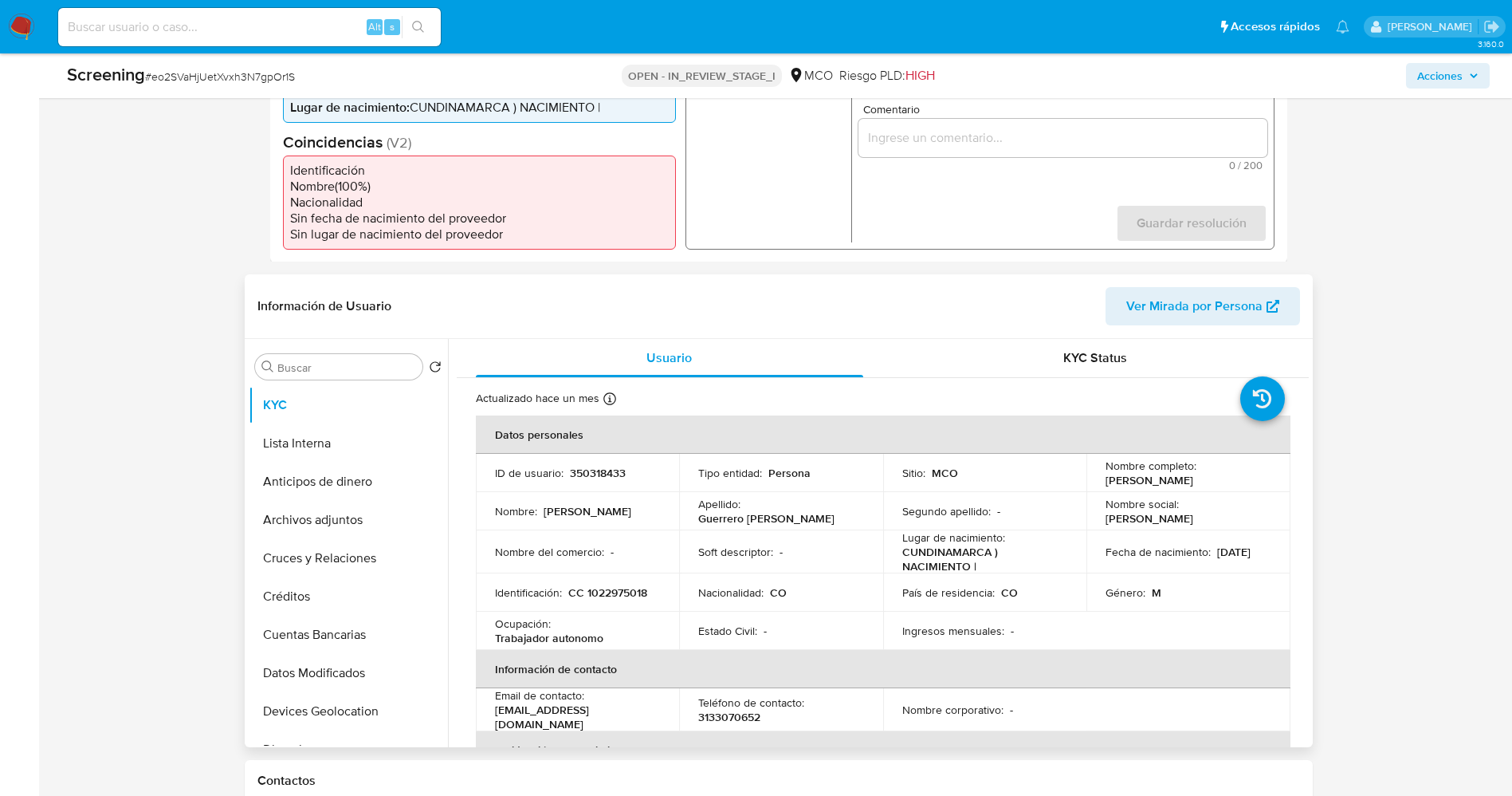
scroll to position [479, 0]
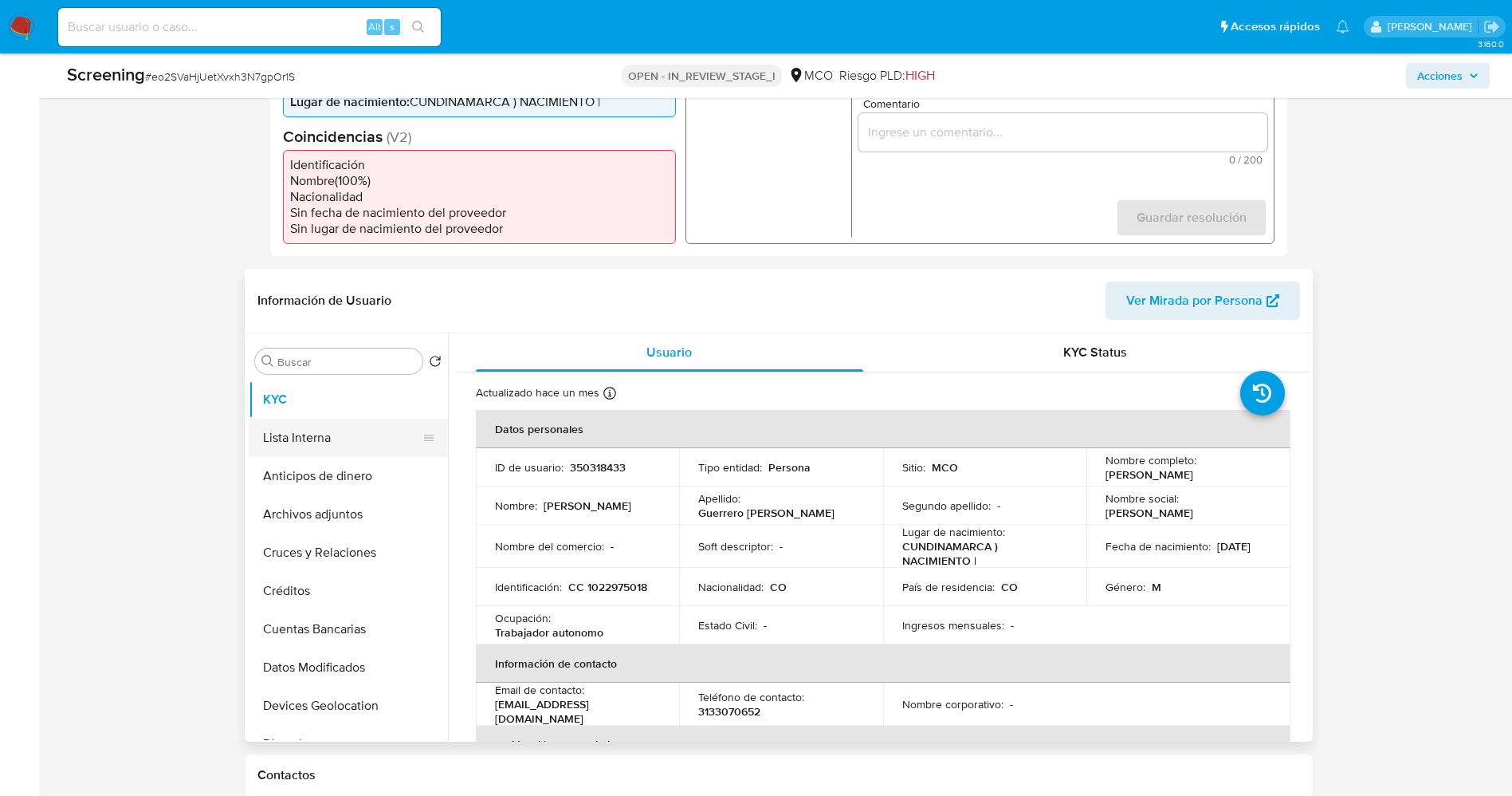
click at [333, 448] on button "Lista Interna" at bounding box center [341, 438] width 187 height 38
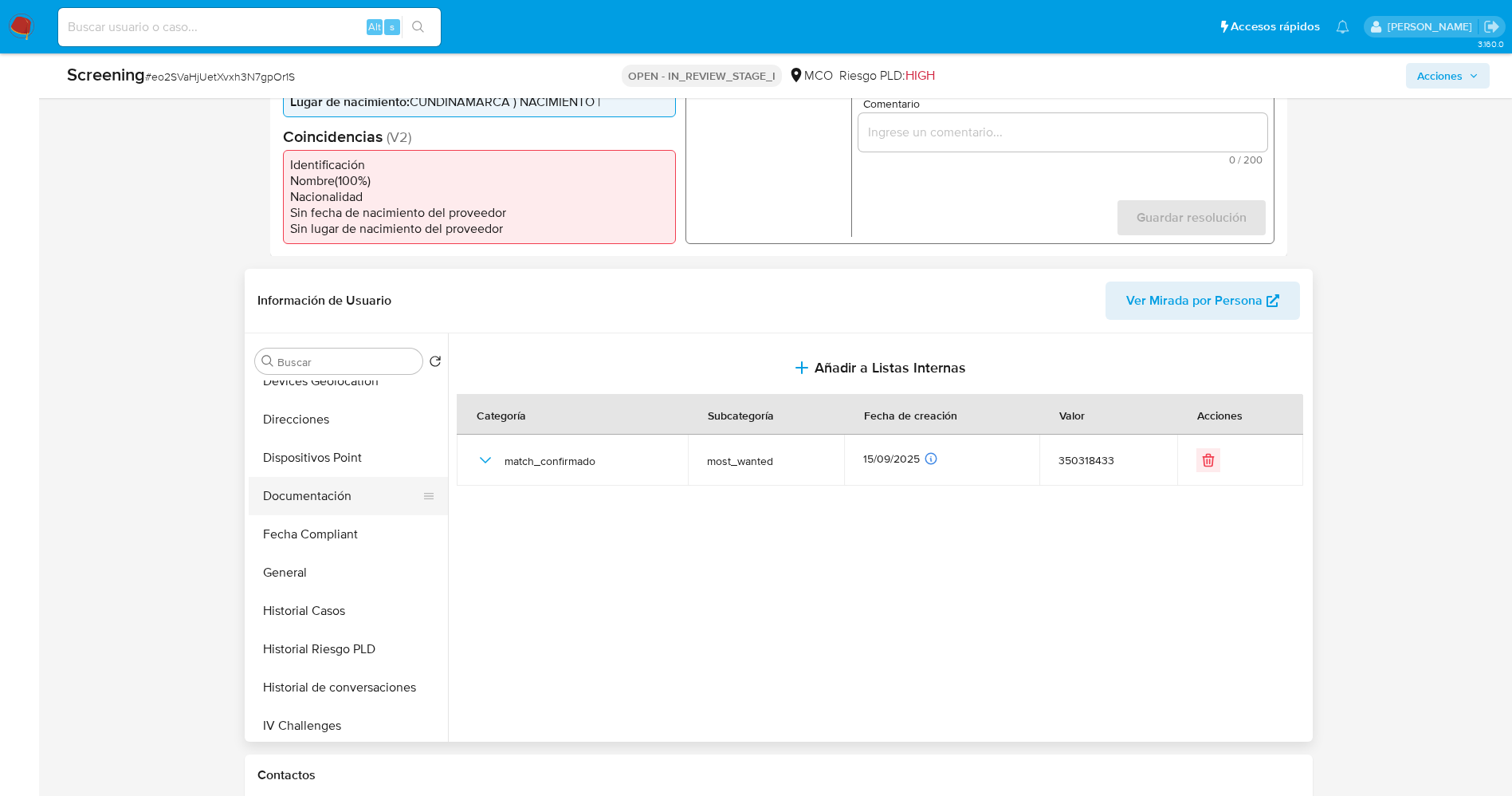
scroll to position [359, 0]
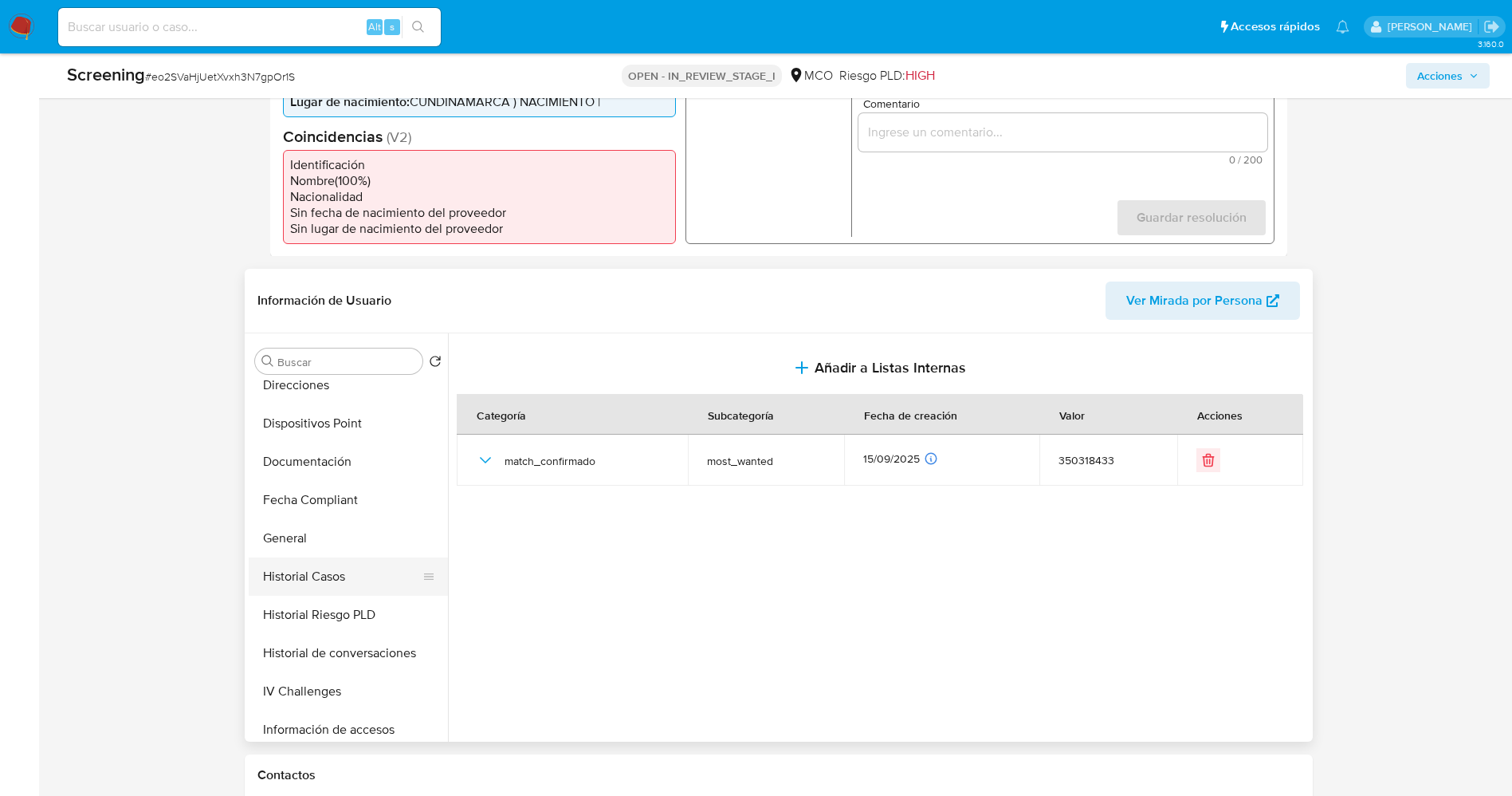
click at [345, 581] on button "Historial Casos" at bounding box center [341, 576] width 187 height 38
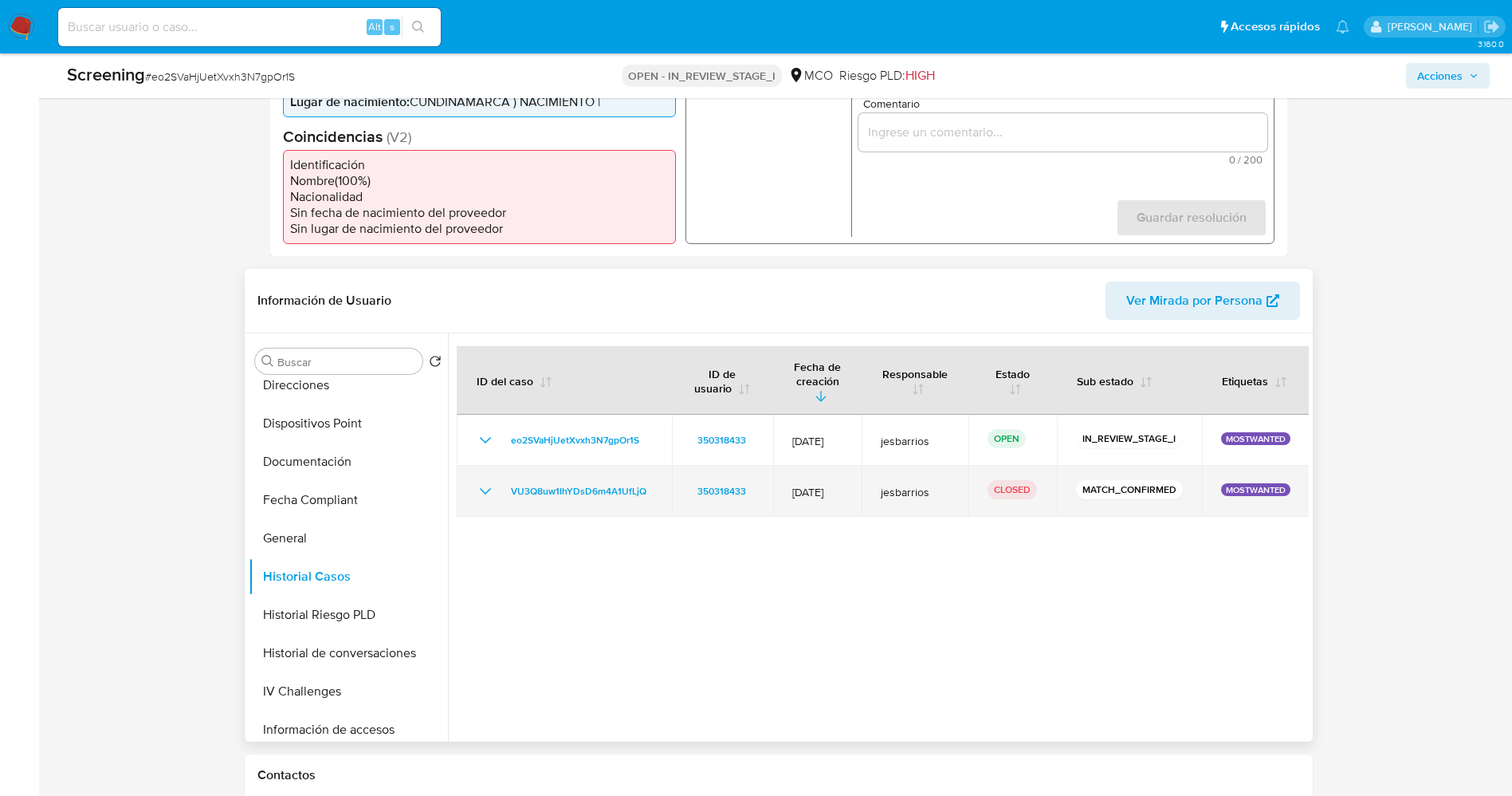
click at [483, 481] on icon "Mostrar/Ocultar" at bounding box center [485, 491] width 19 height 19
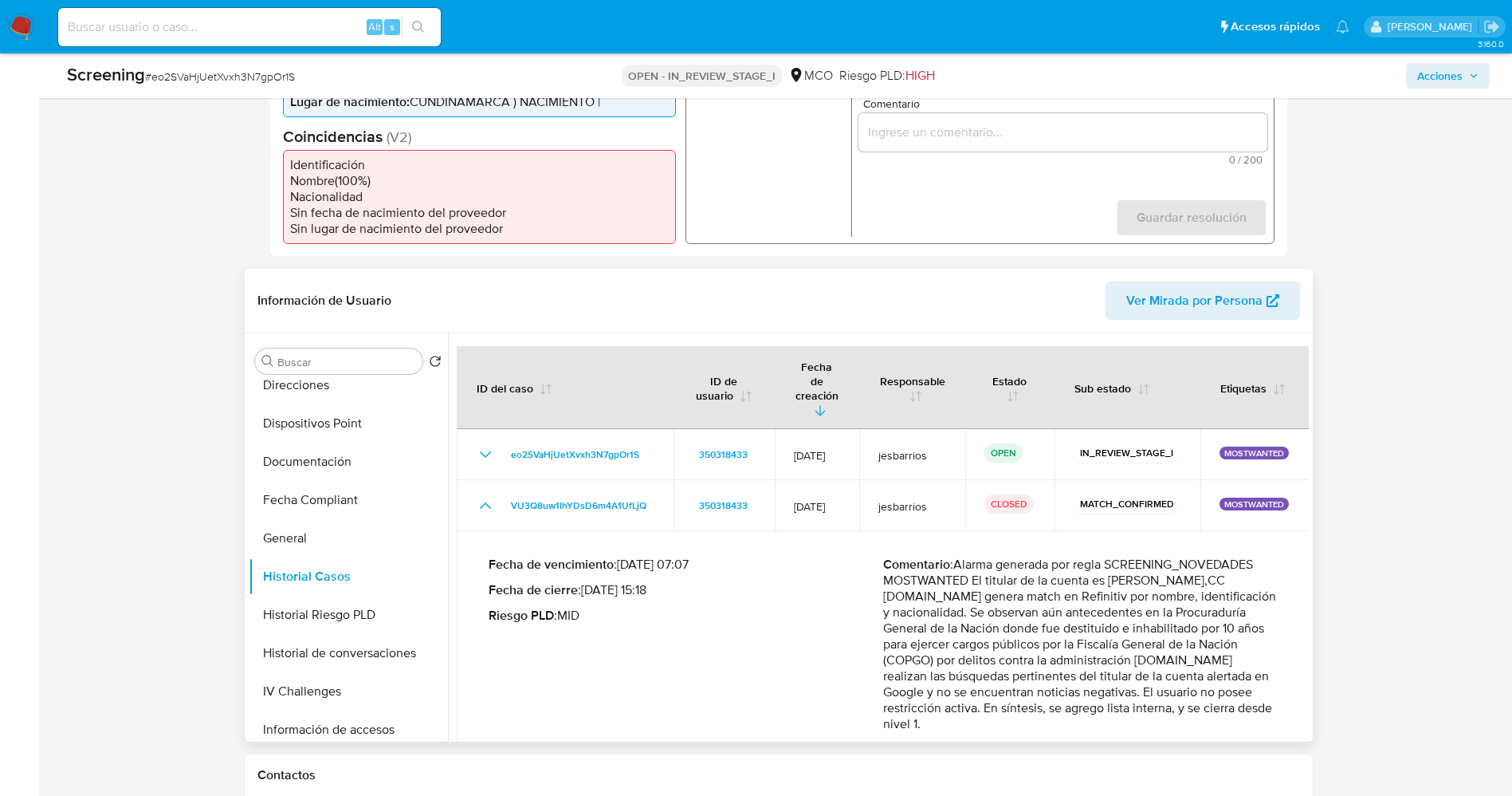
drag, startPoint x: 954, startPoint y: 536, endPoint x: 1283, endPoint y: 698, distance: 366.7
click at [1278, 698] on div "Comentario : Alarma generada por regla SCREENING_NOVEDADES MOSTWANTED El titula…" at bounding box center [1080, 656] width 394 height 201
click at [1152, 638] on p "Comentario : Alarma generada por regla SCREENING_NOVEDADES MOSTWANTED El titula…" at bounding box center [1080, 644] width 394 height 176
drag, startPoint x: 961, startPoint y: 541, endPoint x: 1282, endPoint y: 680, distance: 349.8
click at [1278, 680] on p "Comentario : Alarma generada por regla SCREENING_NOVEDADES MOSTWANTED El titula…" at bounding box center [1080, 644] width 394 height 176
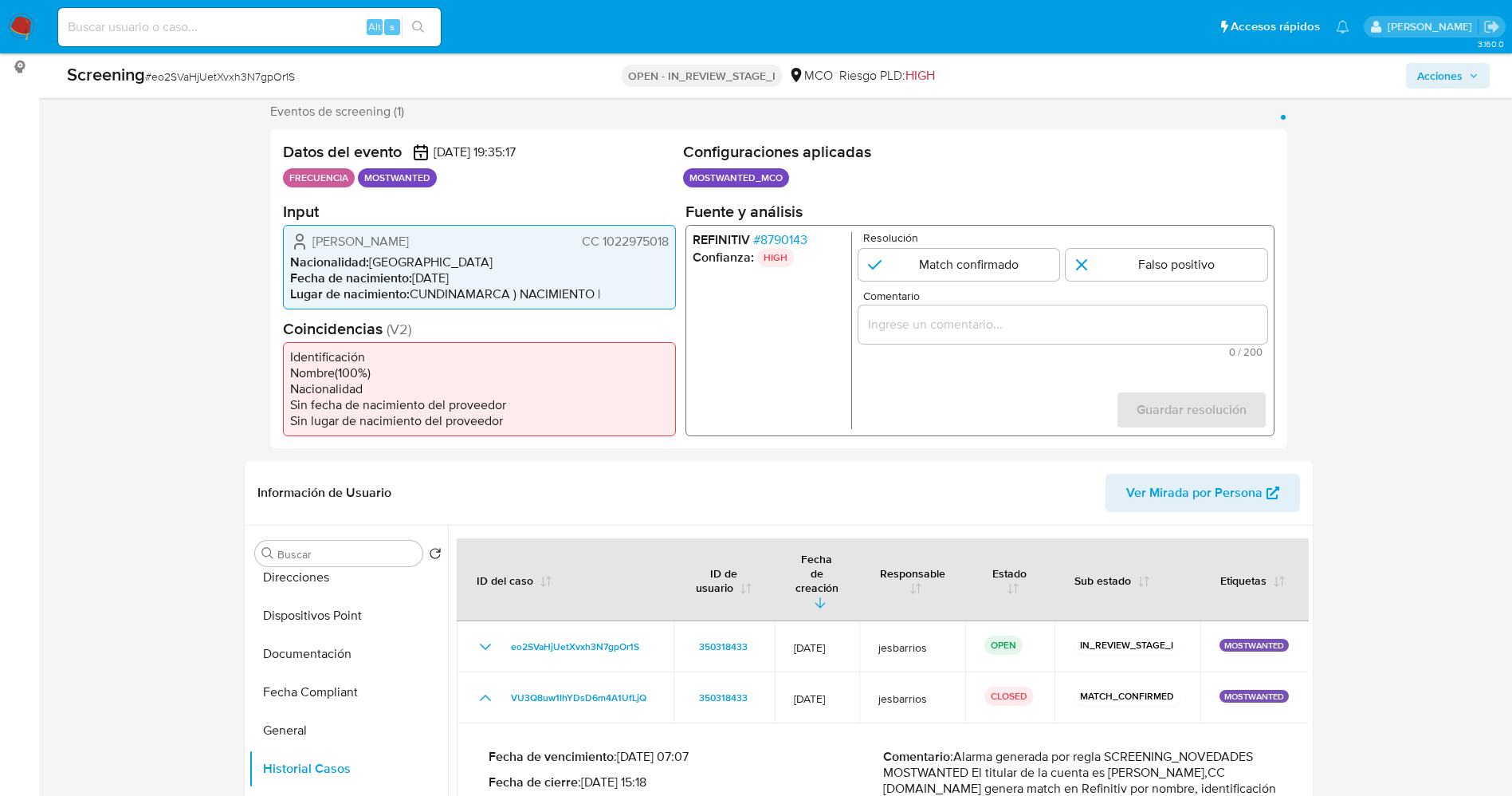
scroll to position [120, 0]
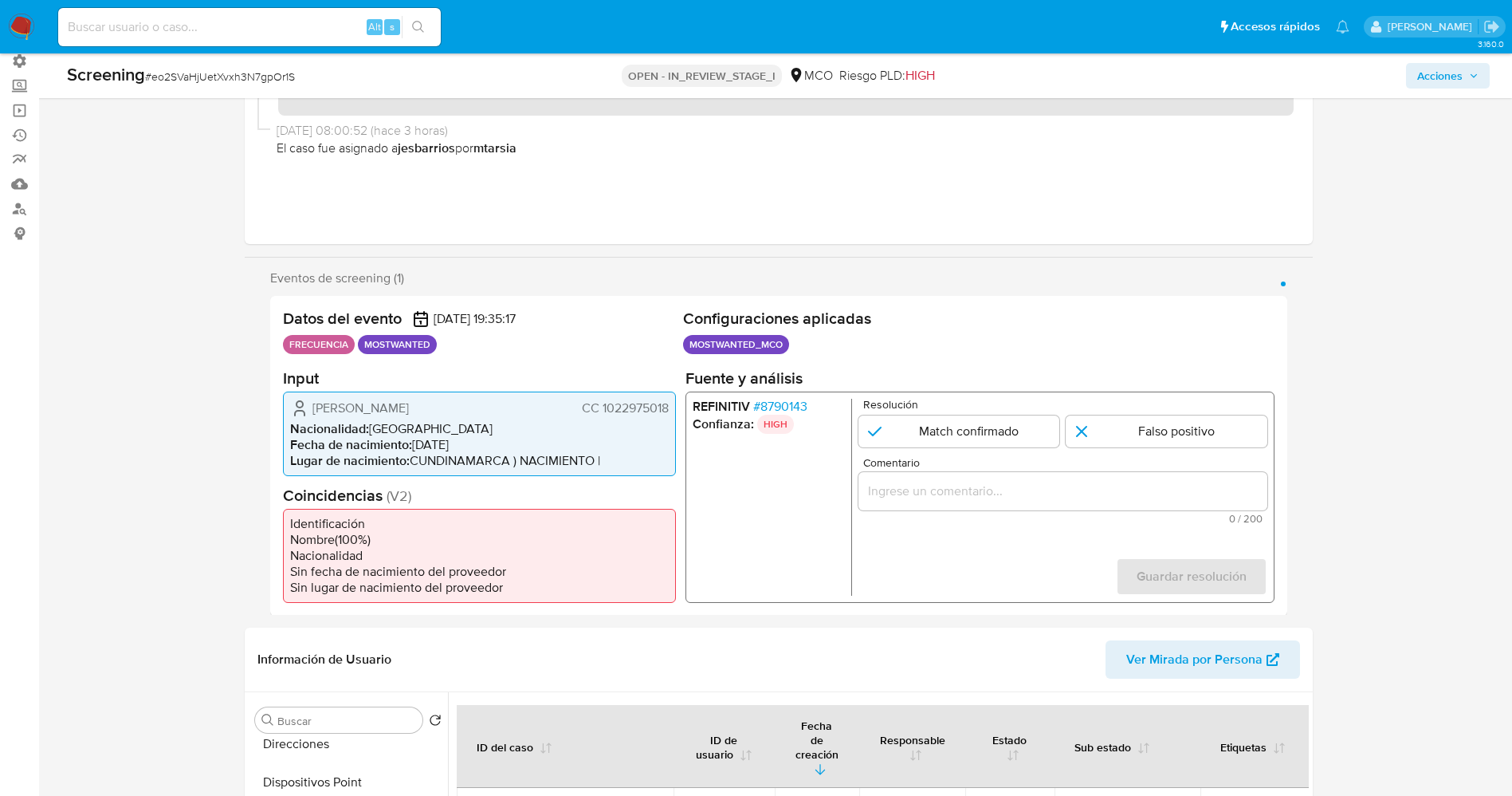
drag, startPoint x: 313, startPoint y: 410, endPoint x: 462, endPoint y: 407, distance: 149.0
click at [462, 407] on div "Jose Luis Guerrero Angel CC 1022975018" at bounding box center [479, 408] width 379 height 19
click at [669, 409] on div "Jose Luis Guerrero Angel CC 1022975018 Nacionalidad : Colombia Fecha de nacimie…" at bounding box center [479, 433] width 393 height 84
click at [629, 408] on span "CC 1022975018" at bounding box center [624, 408] width 87 height 16
drag, startPoint x: 595, startPoint y: 411, endPoint x: 647, endPoint y: 410, distance: 52.0
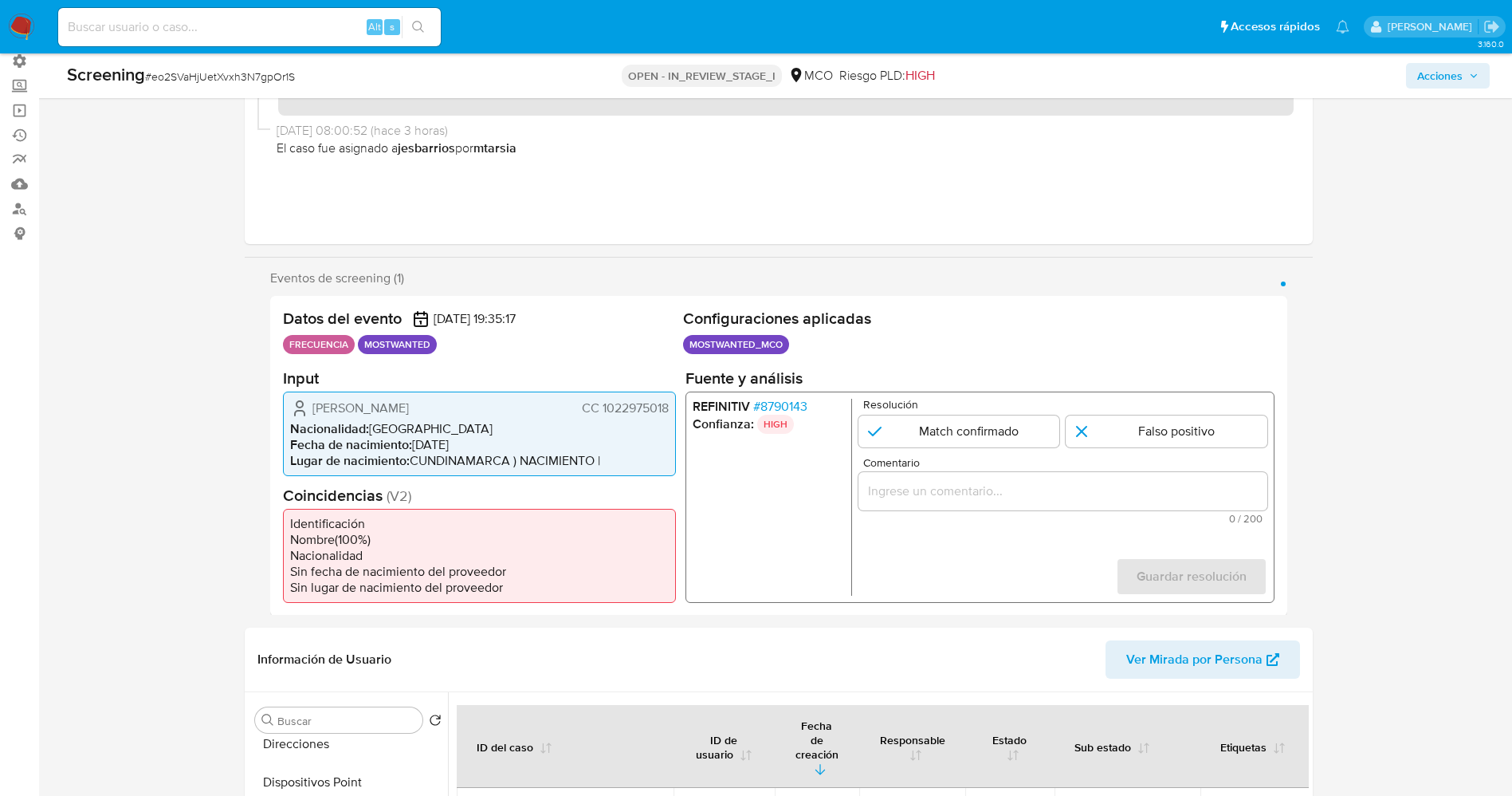
click at [670, 415] on div "Jose Luis Guerrero Angel CC 1022975018 Nacionalidad : Colombia Fecha de nacimie…" at bounding box center [479, 433] width 393 height 84
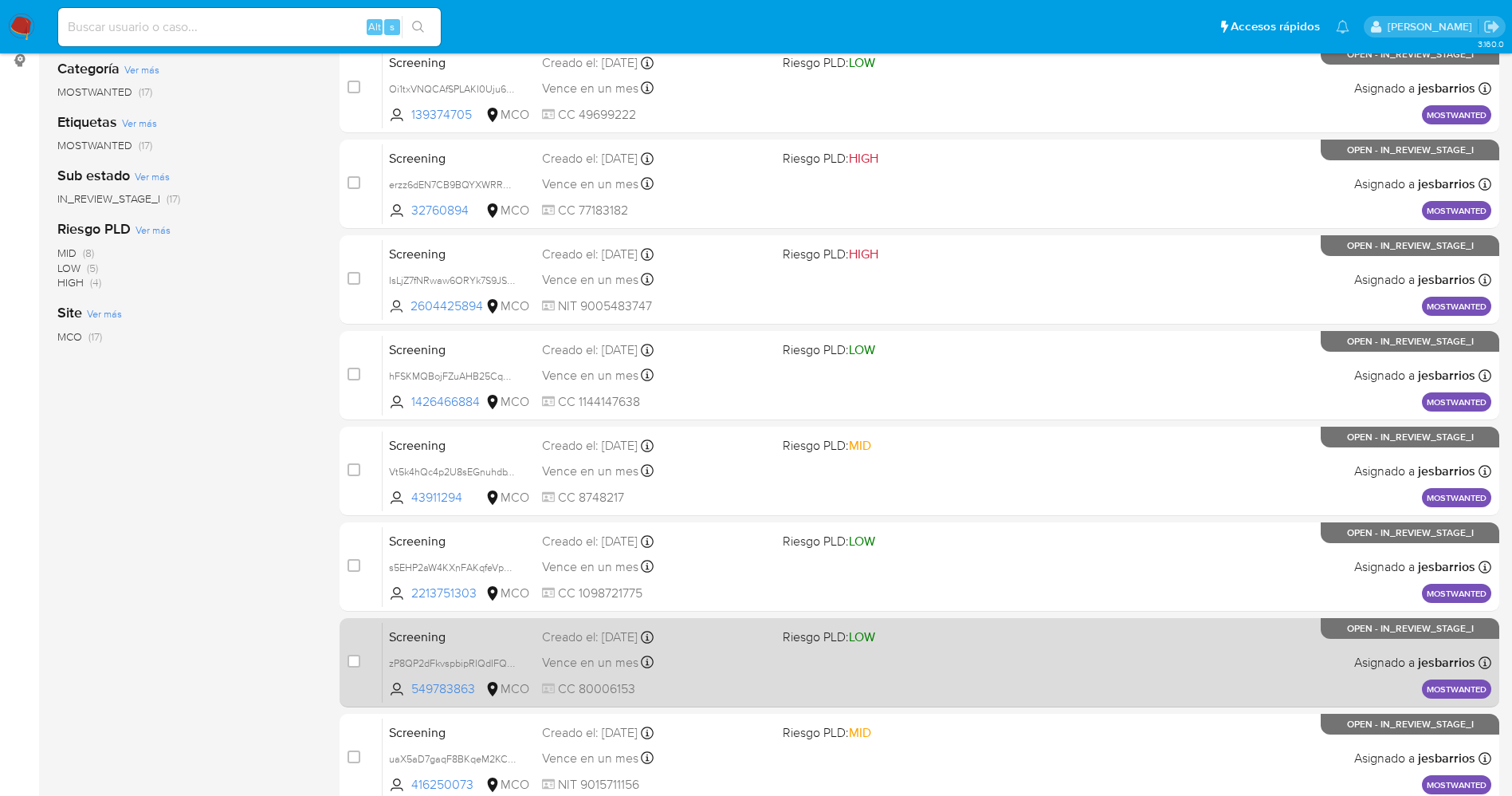
scroll to position [521, 0]
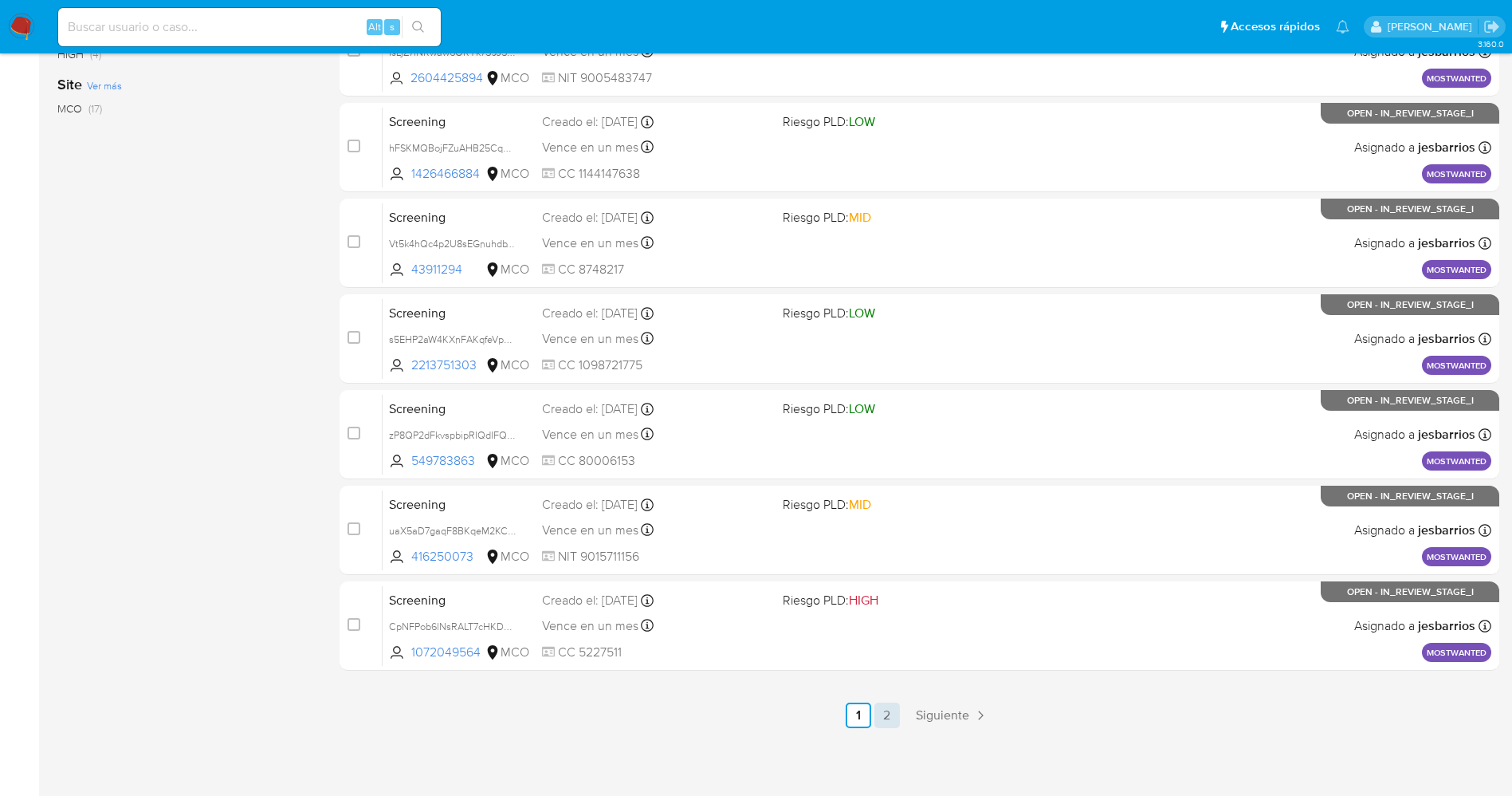
click at [883, 705] on link "2" at bounding box center [887, 714] width 25 height 25
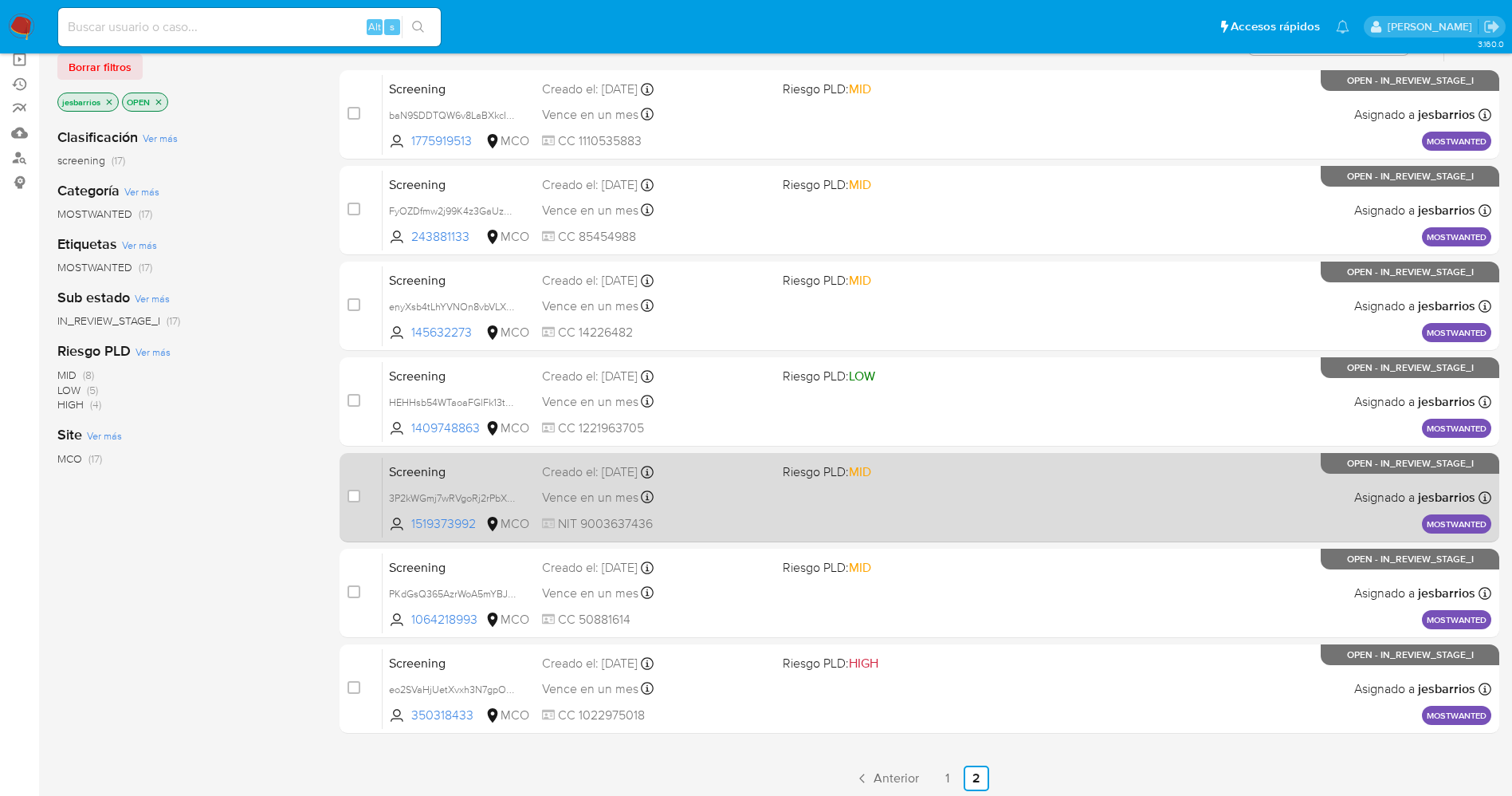
scroll to position [234, 0]
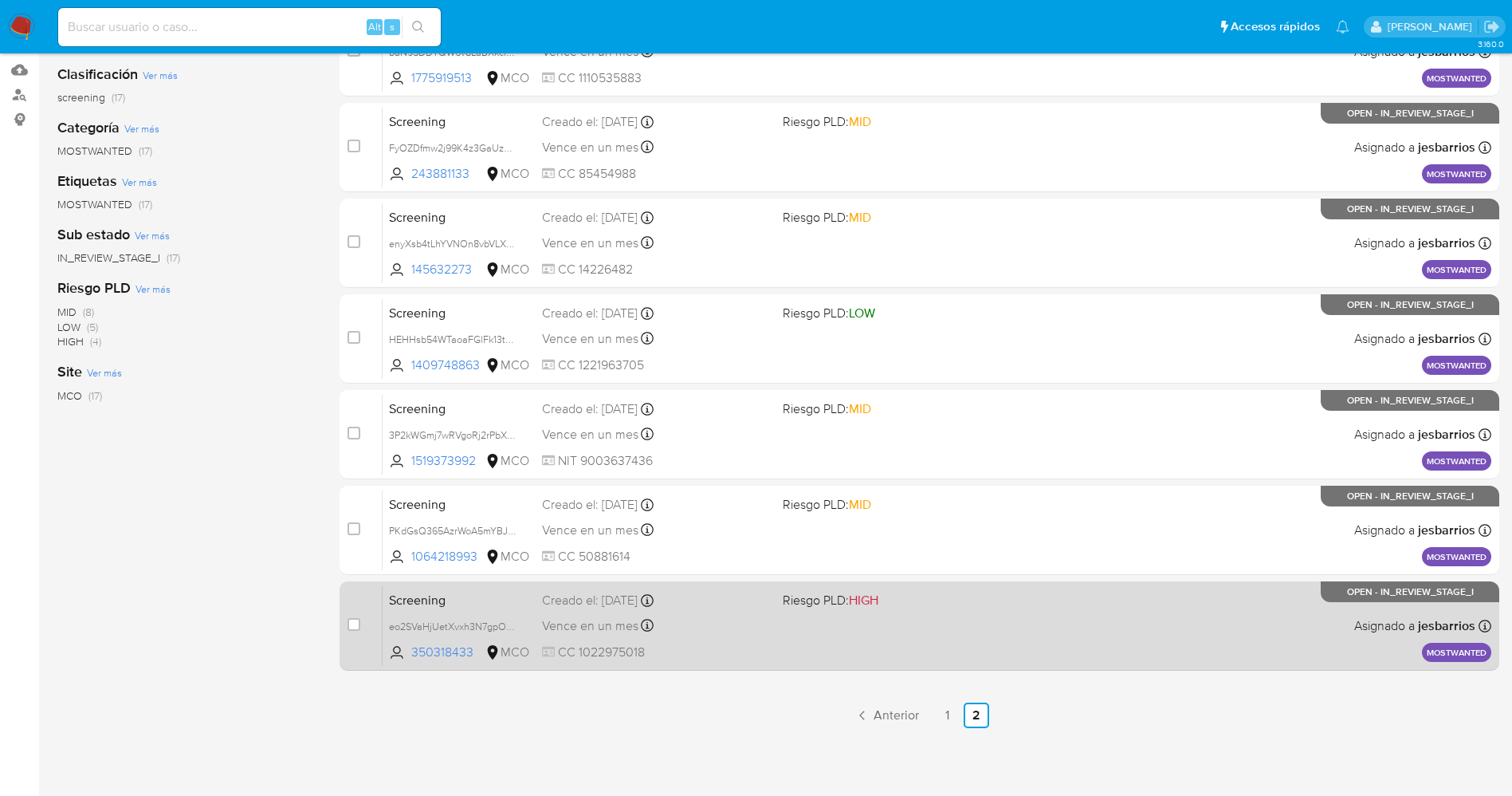
click at [865, 633] on div "Screening eo2SVaHjUetXvxh3N7gpOr1S 350318433 MCO Riesgo PLD: HIGH Creado el: [D…" at bounding box center [936, 625] width 1108 height 81
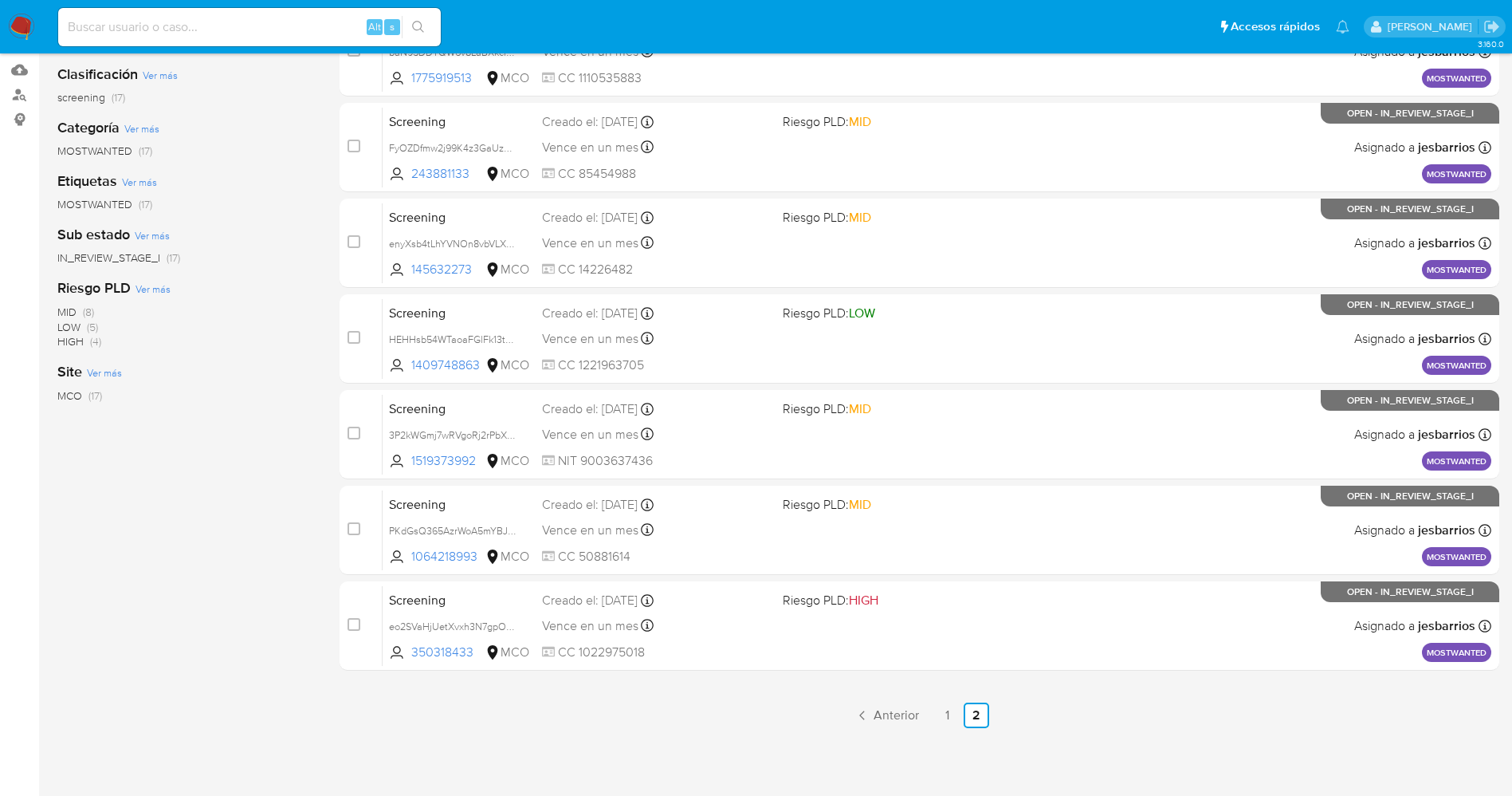
click at [15, 30] on img at bounding box center [21, 27] width 27 height 27
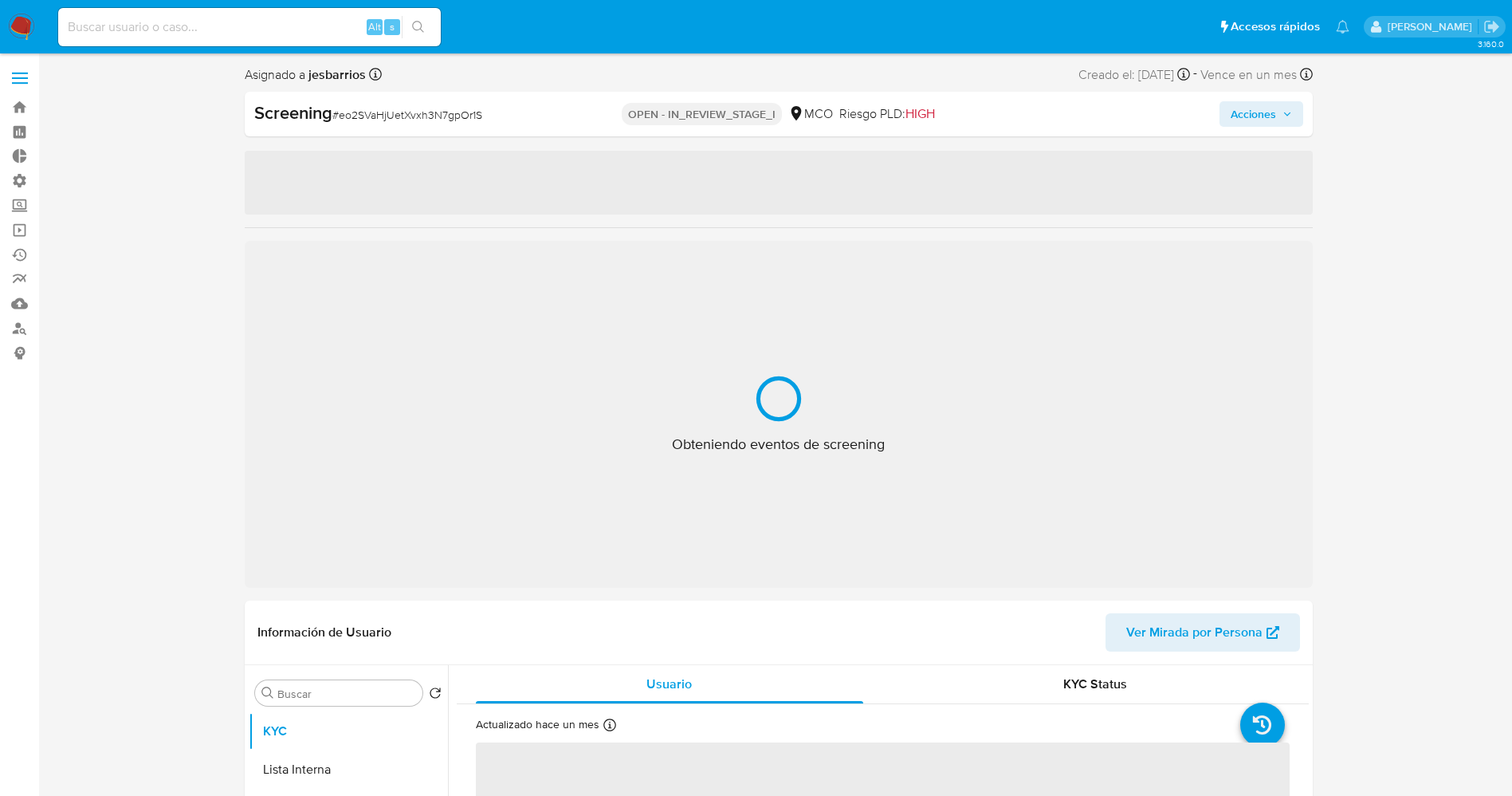
select select "10"
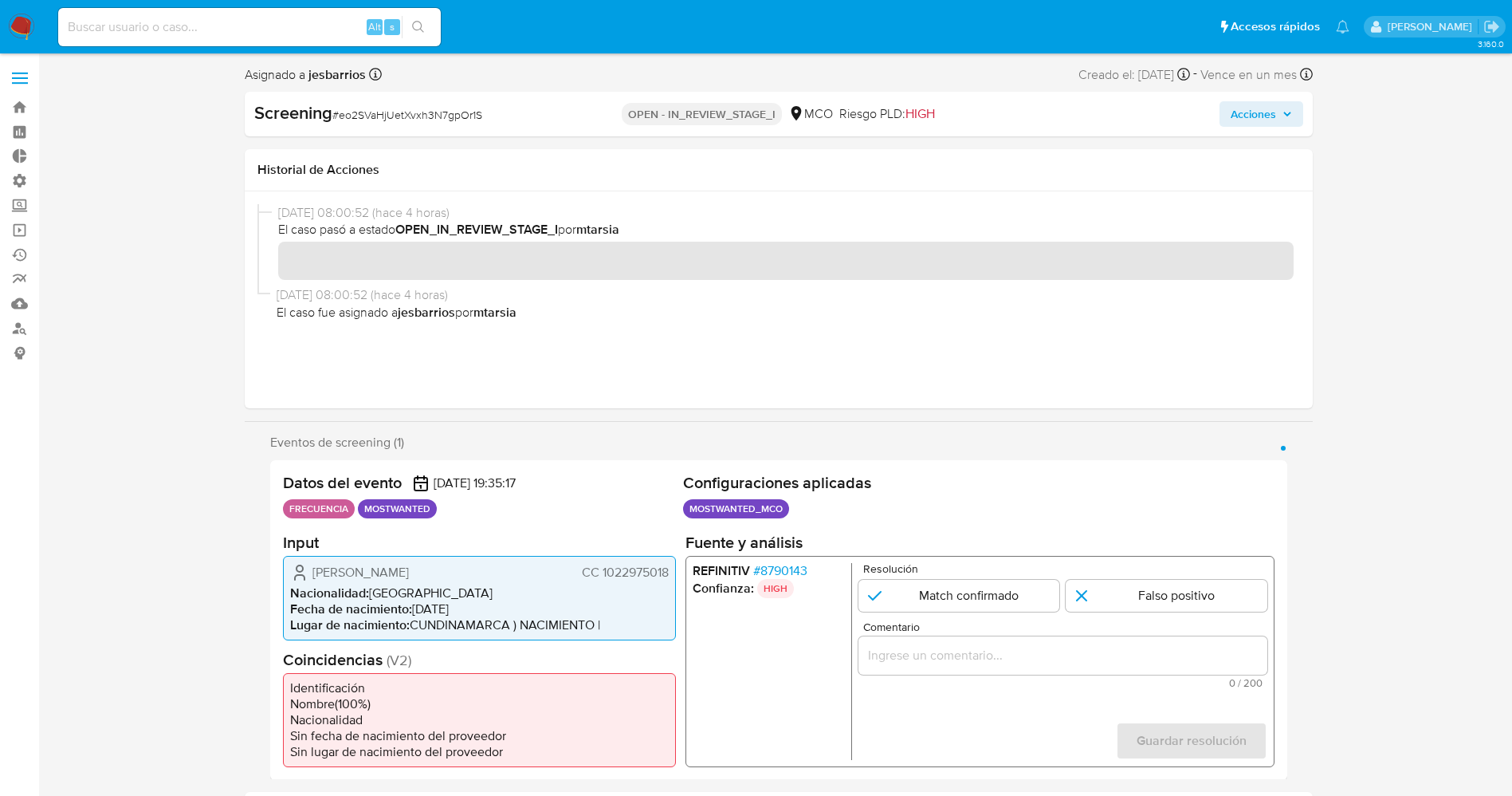
click at [767, 567] on span "# 8790143" at bounding box center [779, 570] width 54 height 16
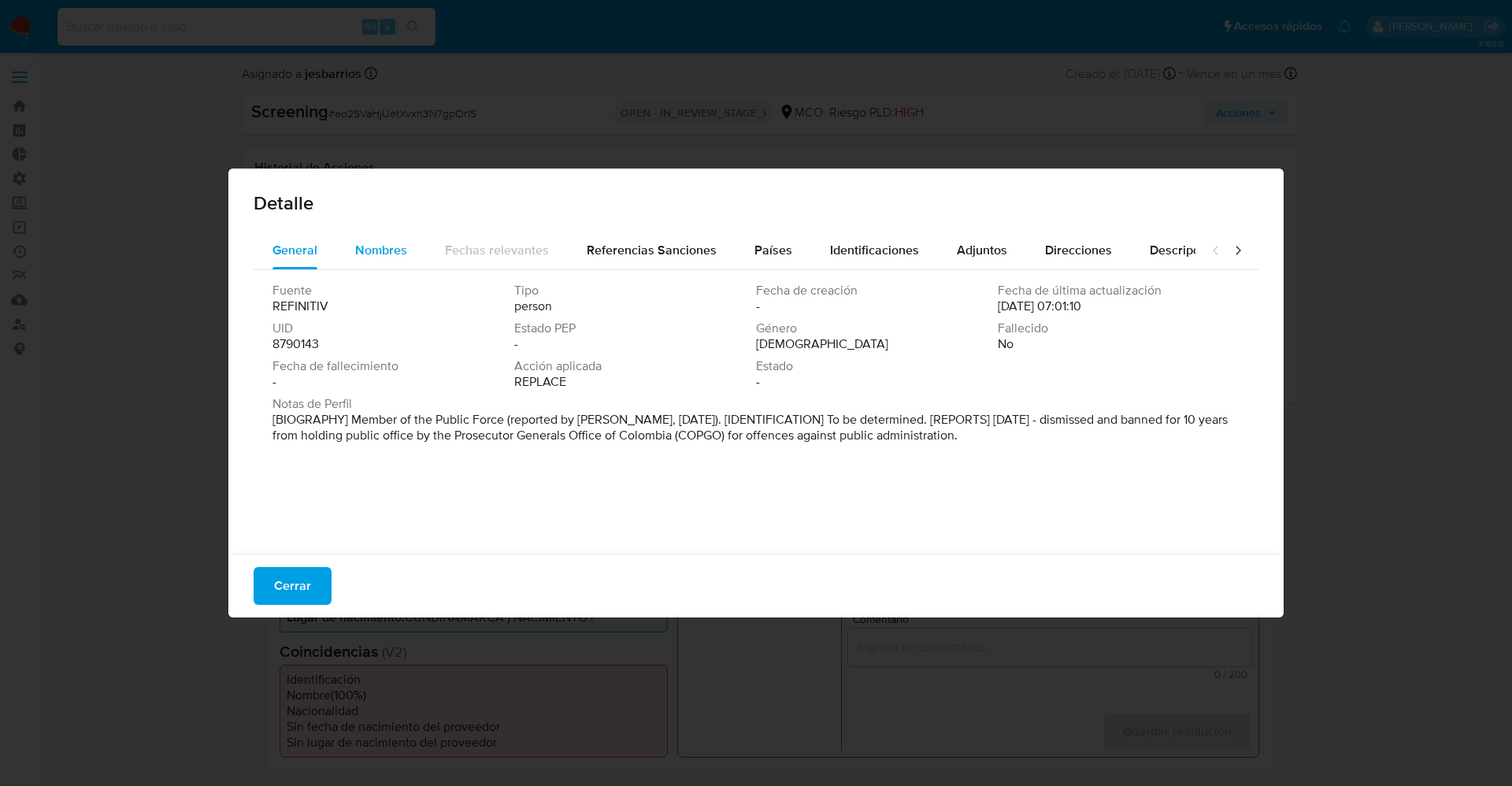
click at [360, 254] on span "Nombres" at bounding box center [381, 250] width 52 height 18
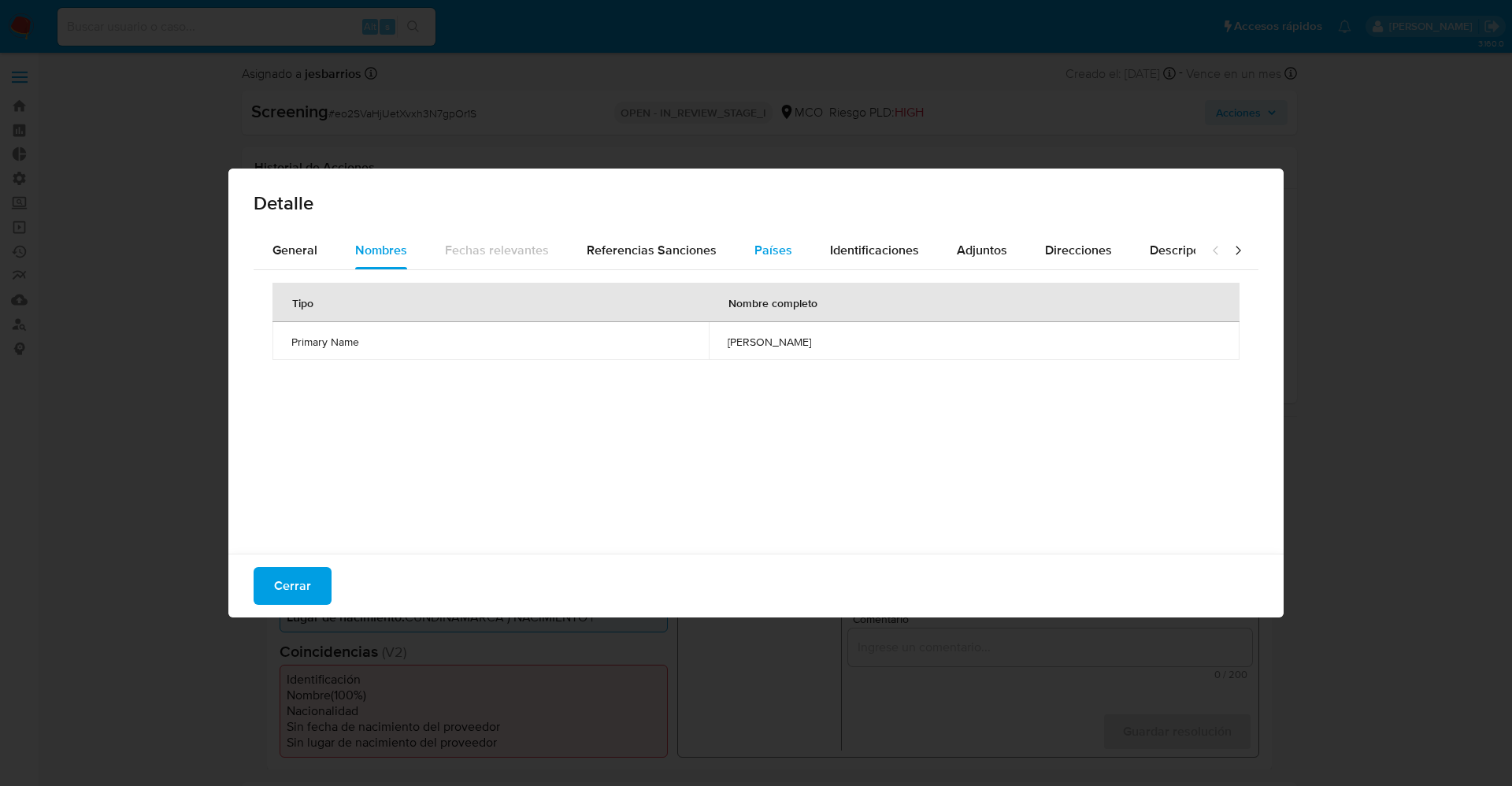
click at [754, 242] on span "Países" at bounding box center [773, 250] width 38 height 18
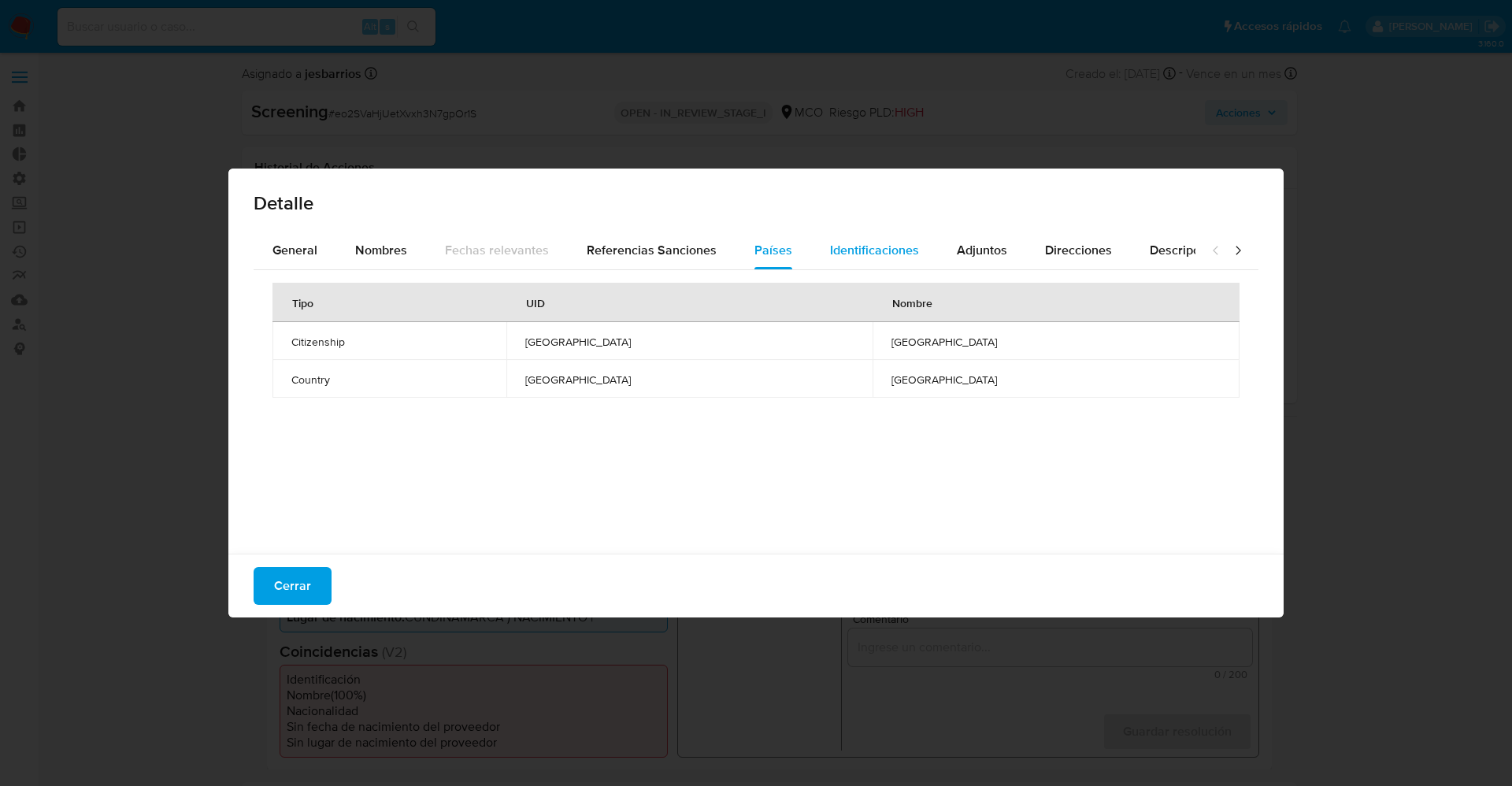
click at [888, 253] on span "Identificaciones" at bounding box center [874, 250] width 89 height 18
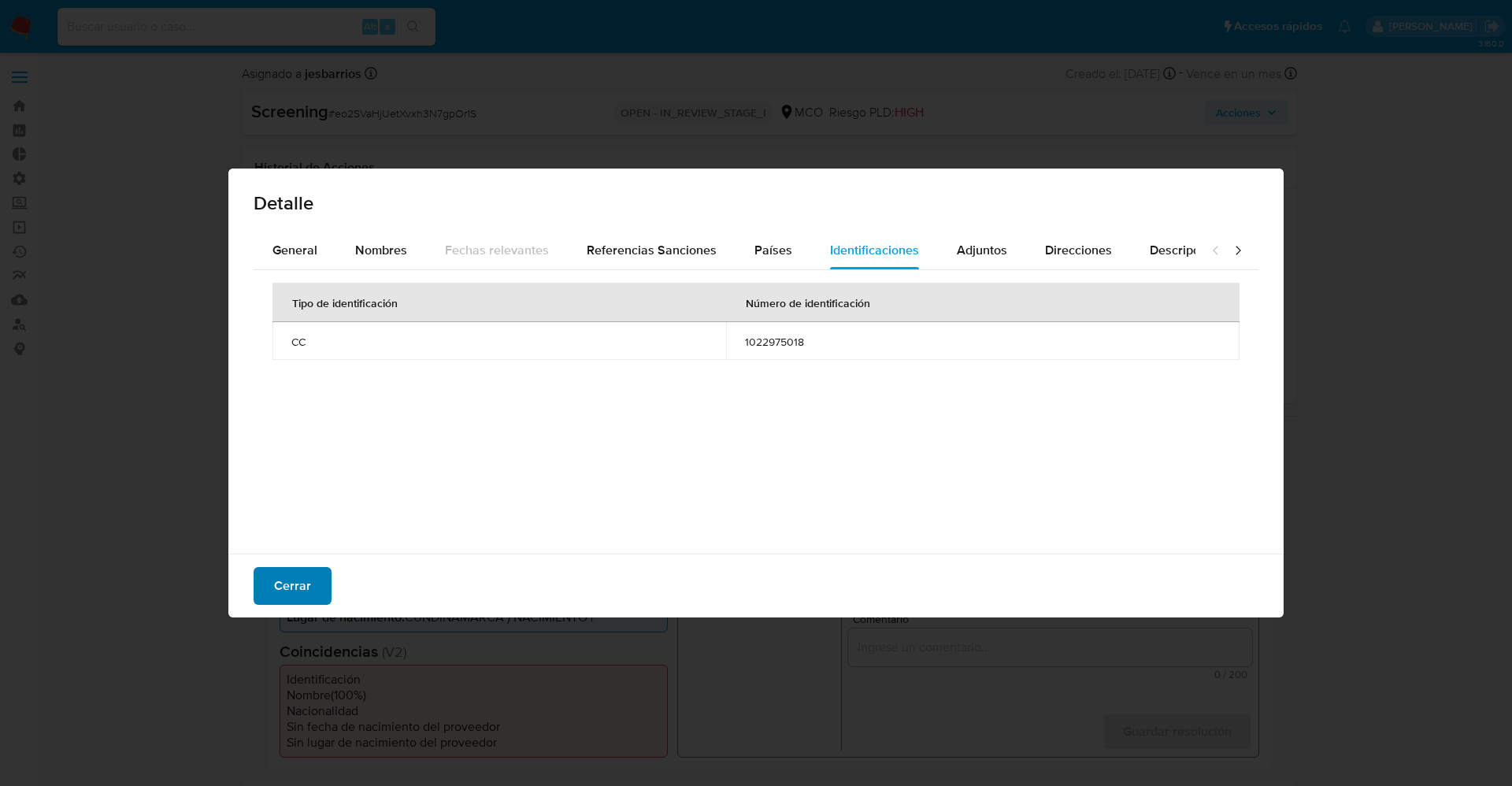
click at [315, 575] on button "Cerrar" at bounding box center [292, 586] width 78 height 38
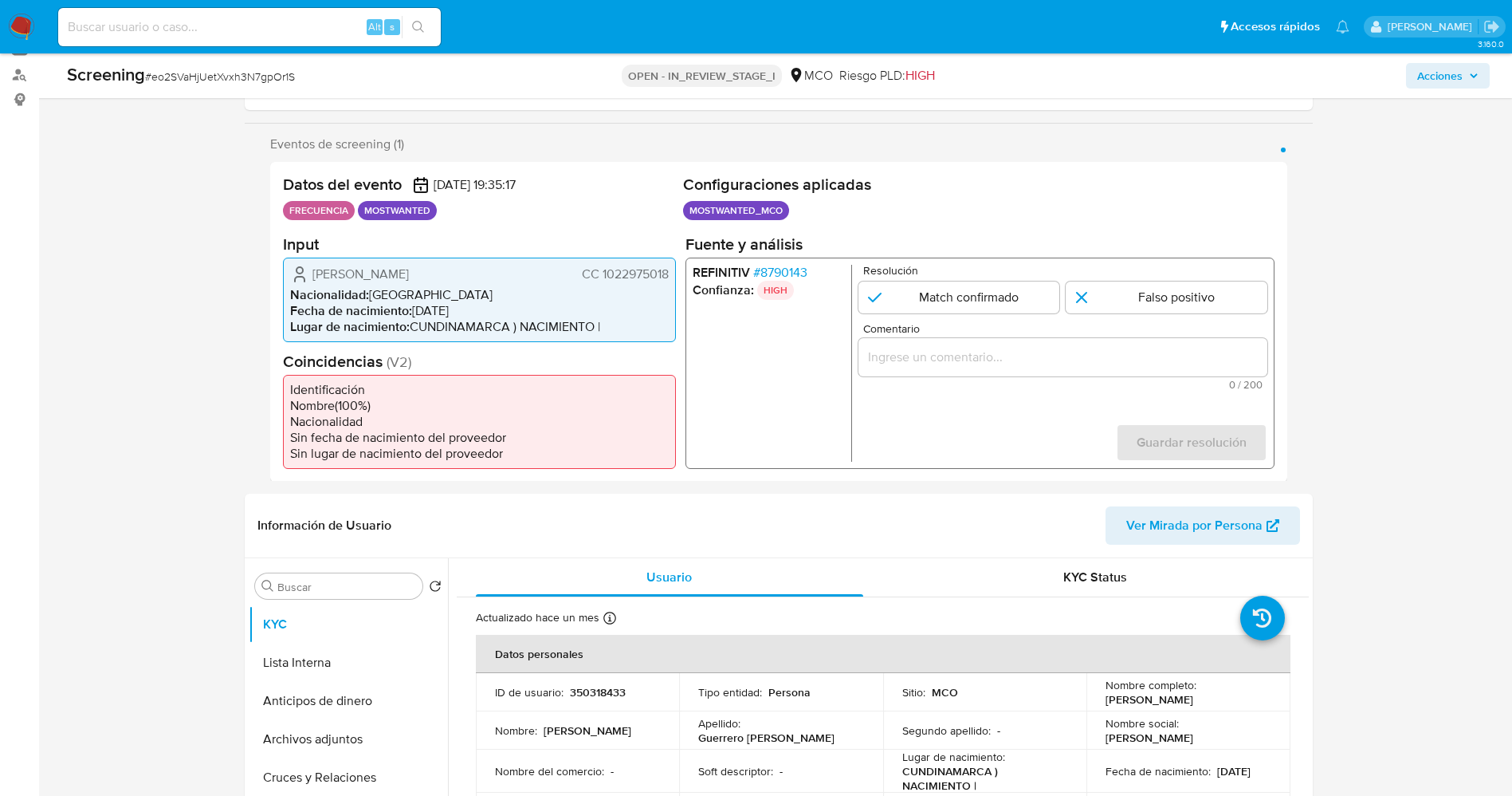
scroll to position [359, 0]
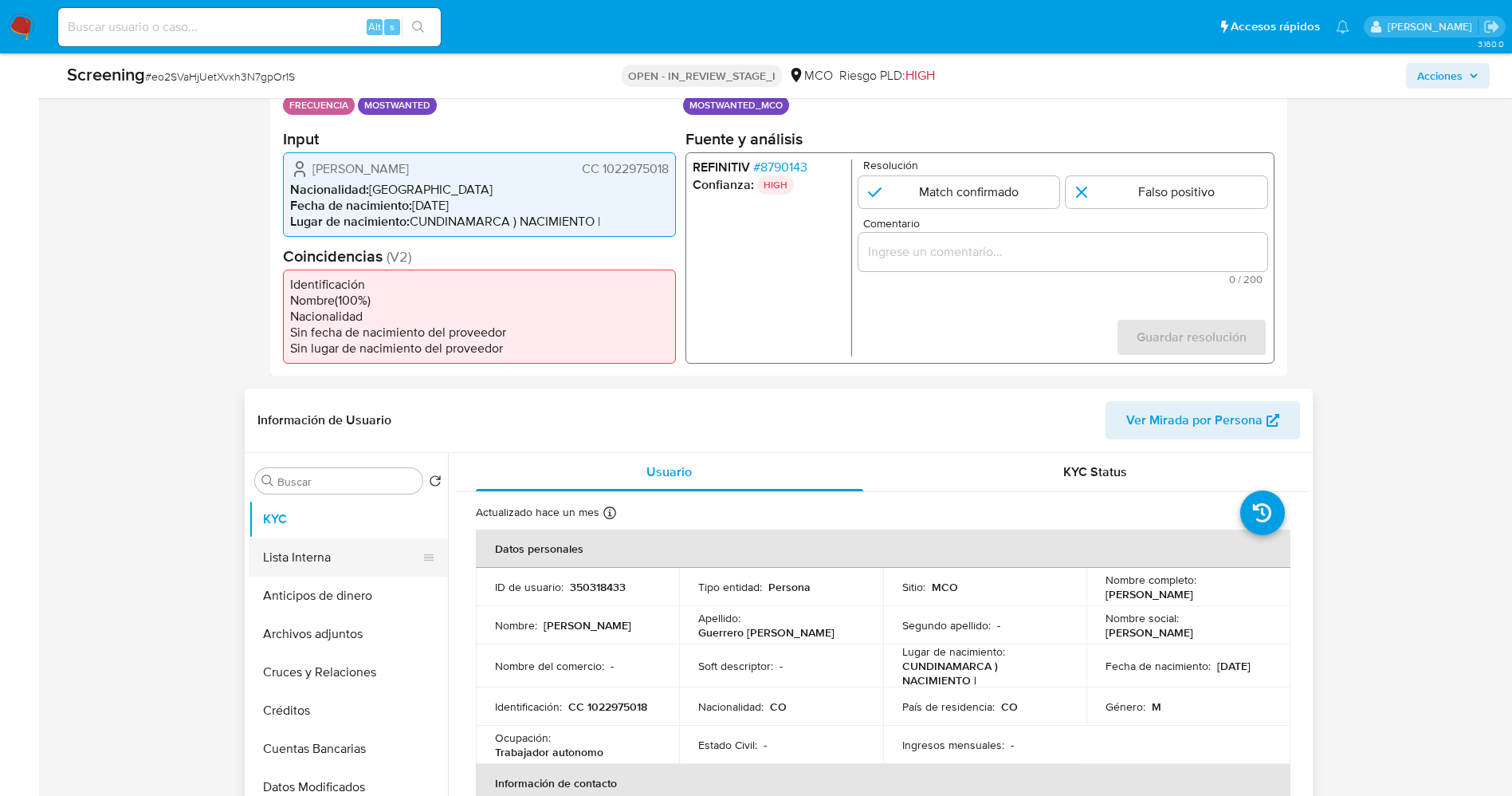
click at [304, 566] on button "Lista Interna" at bounding box center [341, 557] width 187 height 38
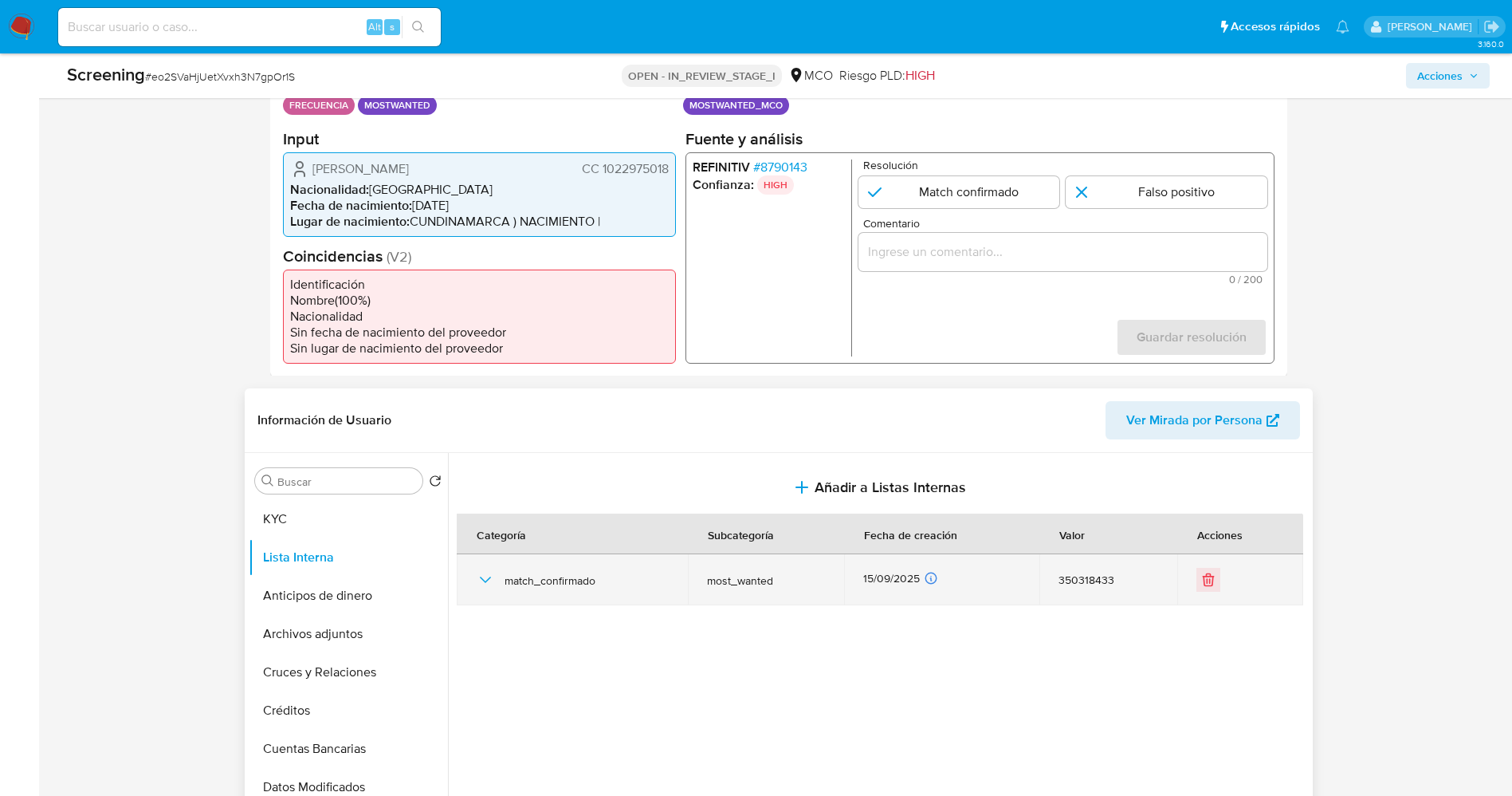
click at [481, 577] on icon "button" at bounding box center [485, 580] width 19 height 19
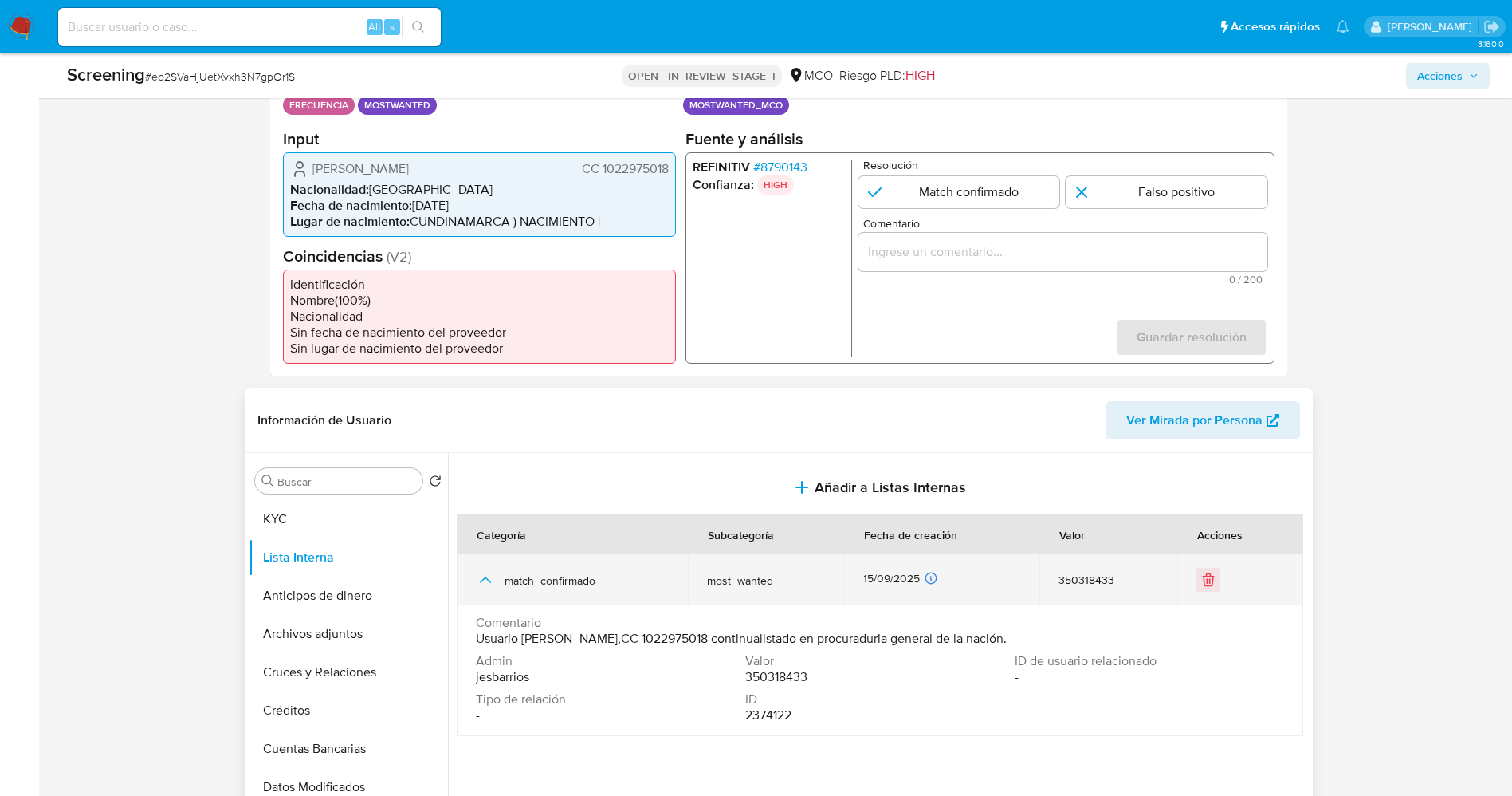
click at [481, 577] on icon "button" at bounding box center [485, 580] width 19 height 19
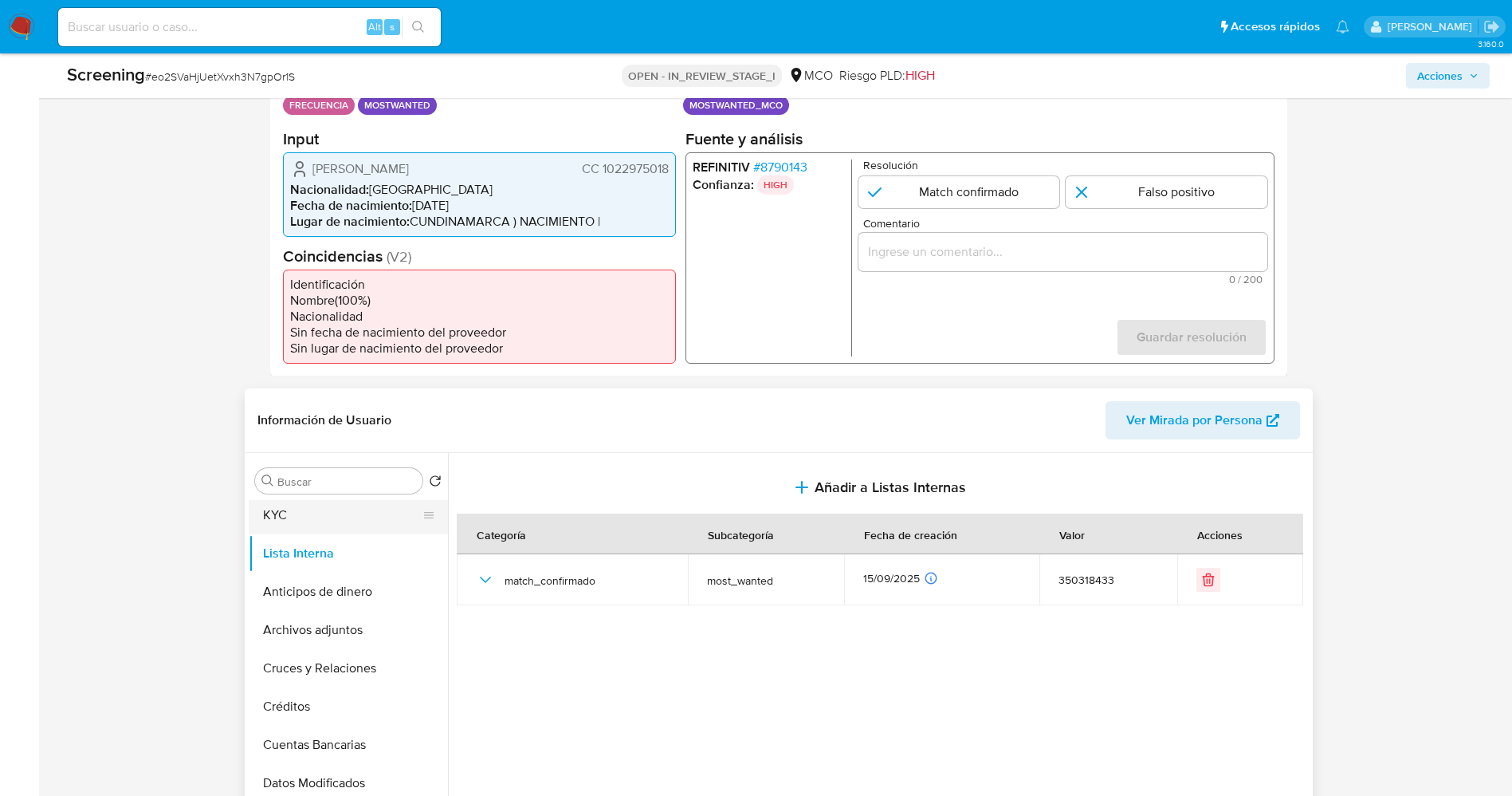
scroll to position [0, 0]
click at [784, 161] on span "# 8790143" at bounding box center [779, 167] width 54 height 16
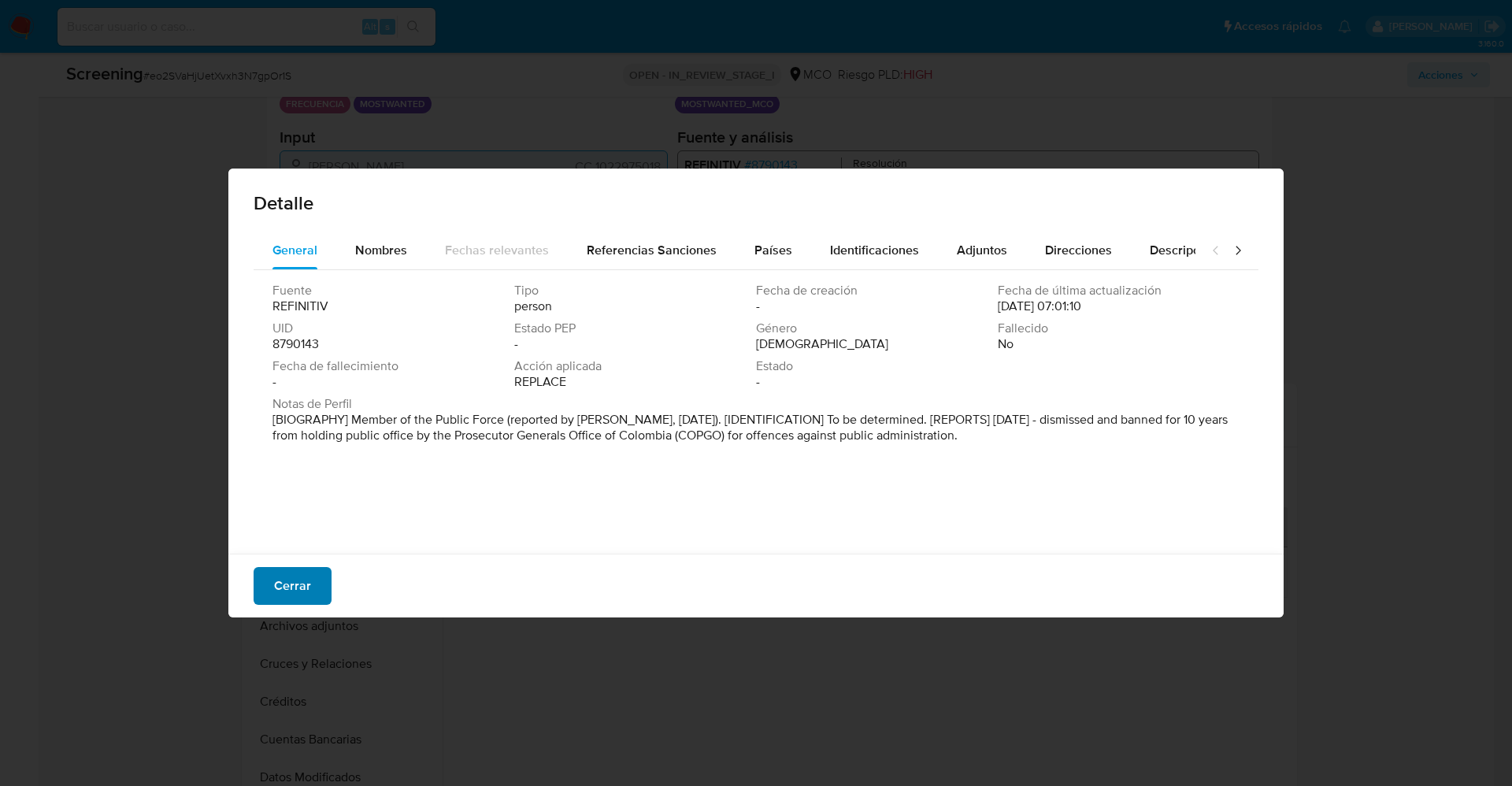
click at [310, 579] on span "Cerrar" at bounding box center [292, 585] width 37 height 34
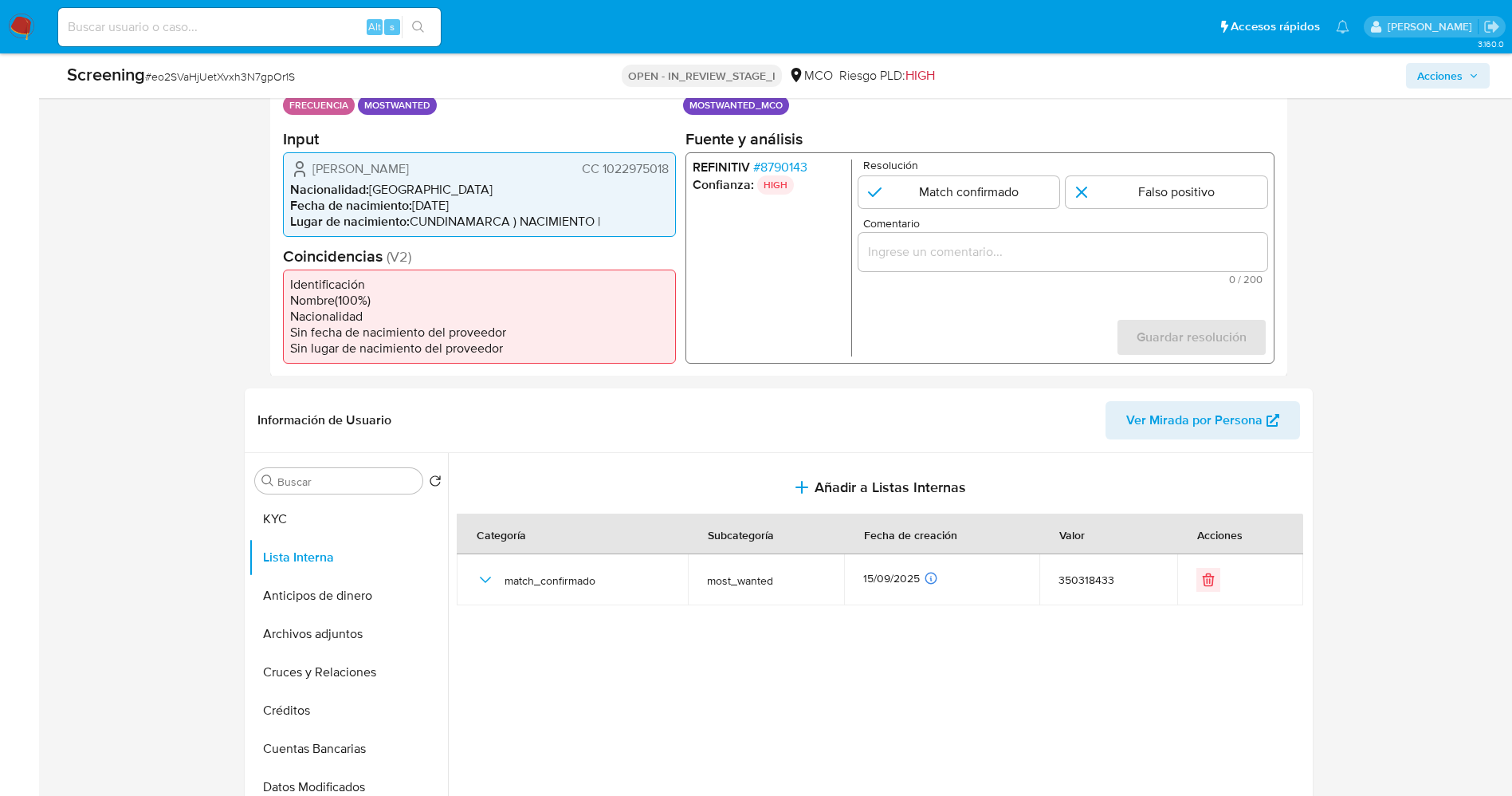
drag, startPoint x: 599, startPoint y: 166, endPoint x: 675, endPoint y: 166, distance: 76.0
click at [675, 166] on div "Jose Luis Guerrero Angel CC 1022975018 Nacionalidad : Colombia Fecha de nacimie…" at bounding box center [479, 193] width 393 height 84
drag, startPoint x: 314, startPoint y: 163, endPoint x: 399, endPoint y: 172, distance: 85.5
click at [457, 172] on div "Jose Luis Guerrero Angel CC 1022975018" at bounding box center [479, 169] width 379 height 19
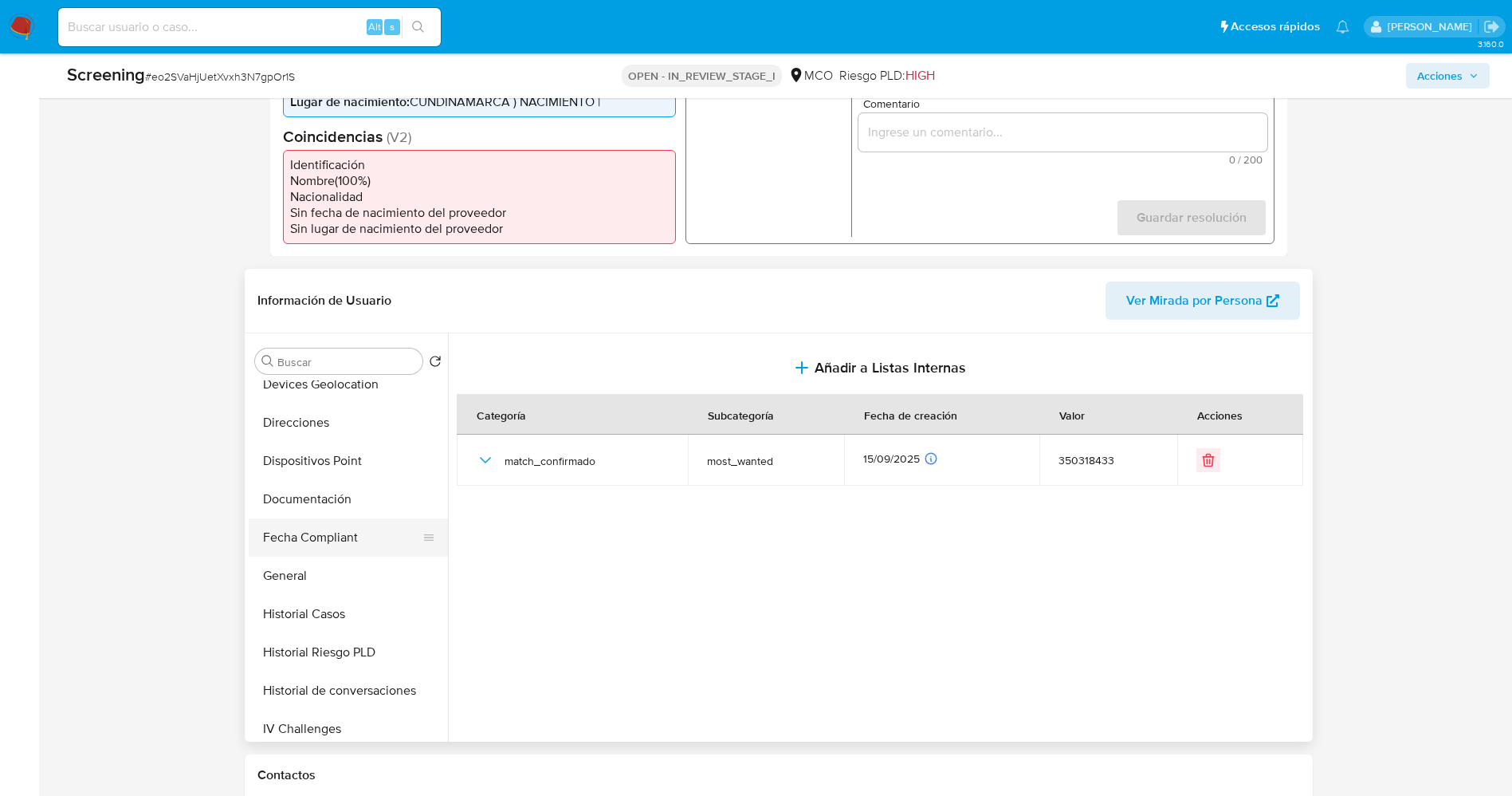
scroll to position [359, 0]
click at [336, 586] on button "Historial Casos" at bounding box center [341, 576] width 187 height 38
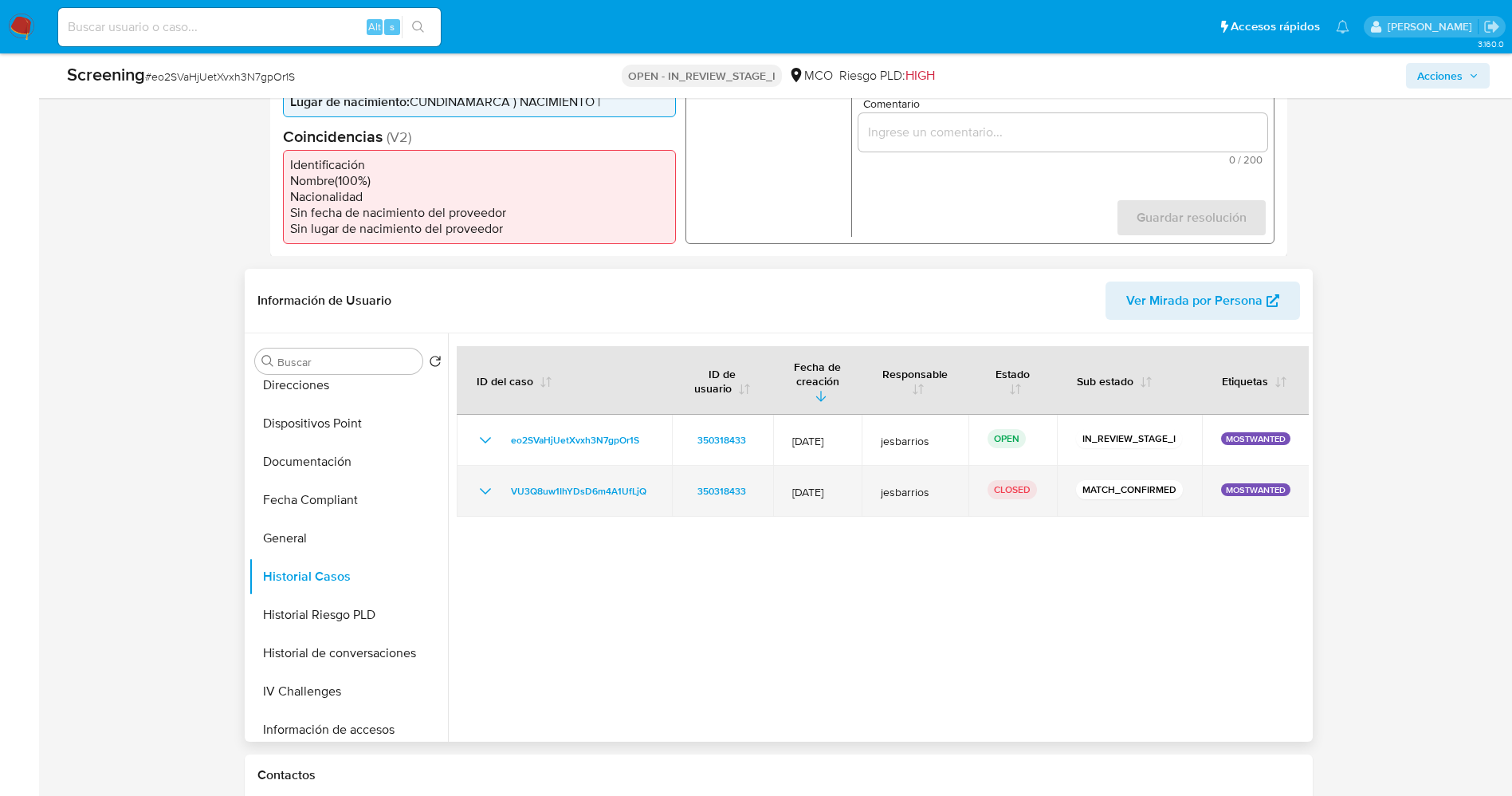
click at [485, 481] on icon "Mostrar/Ocultar" at bounding box center [485, 491] width 19 height 19
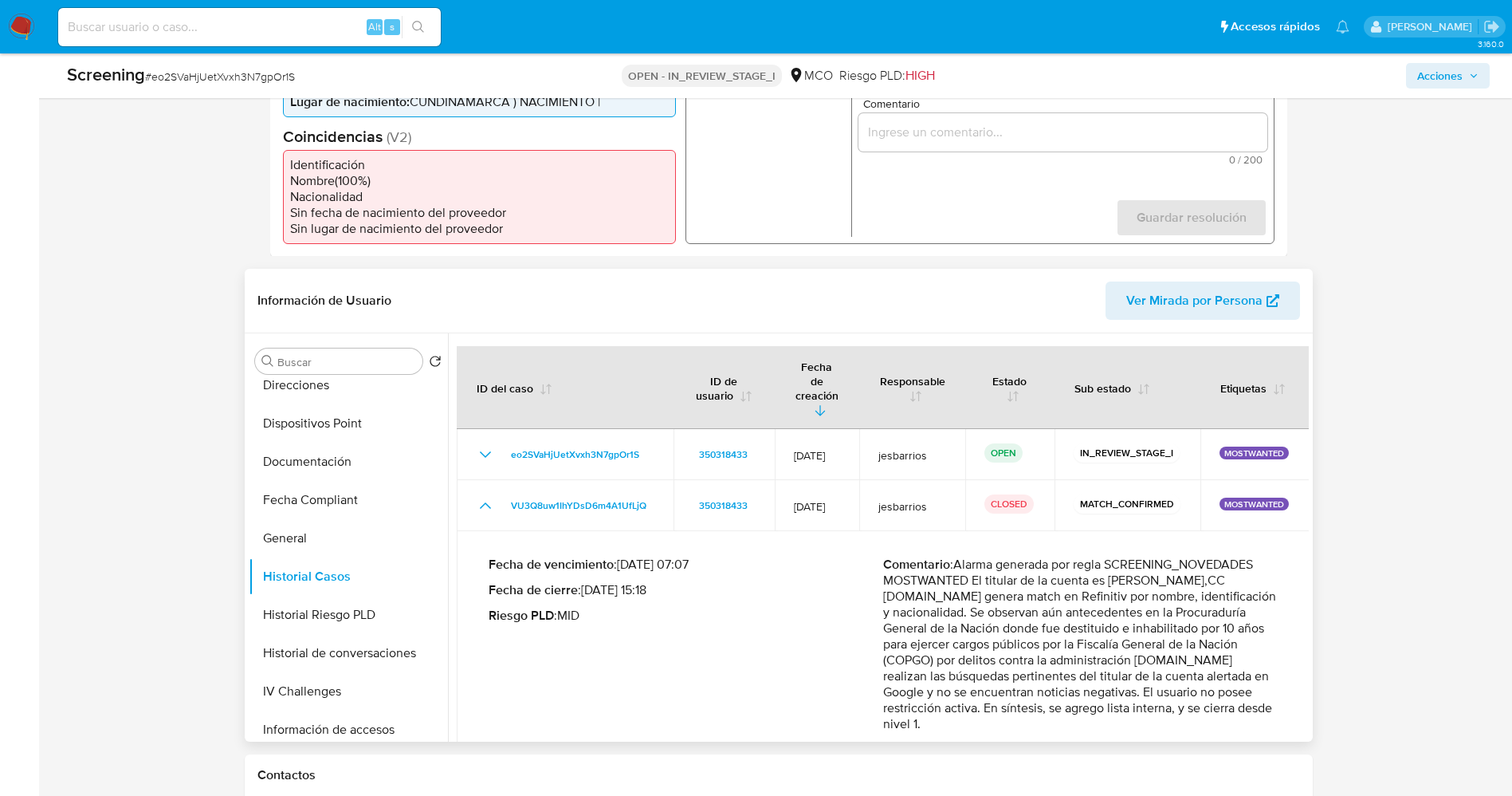
drag, startPoint x: 963, startPoint y: 541, endPoint x: 1260, endPoint y: 691, distance: 332.7
click at [1260, 691] on div "Comentario : Alarma generada por regla SCREENING_NOVEDADES MOSTWANTED El titula…" at bounding box center [1080, 656] width 394 height 201
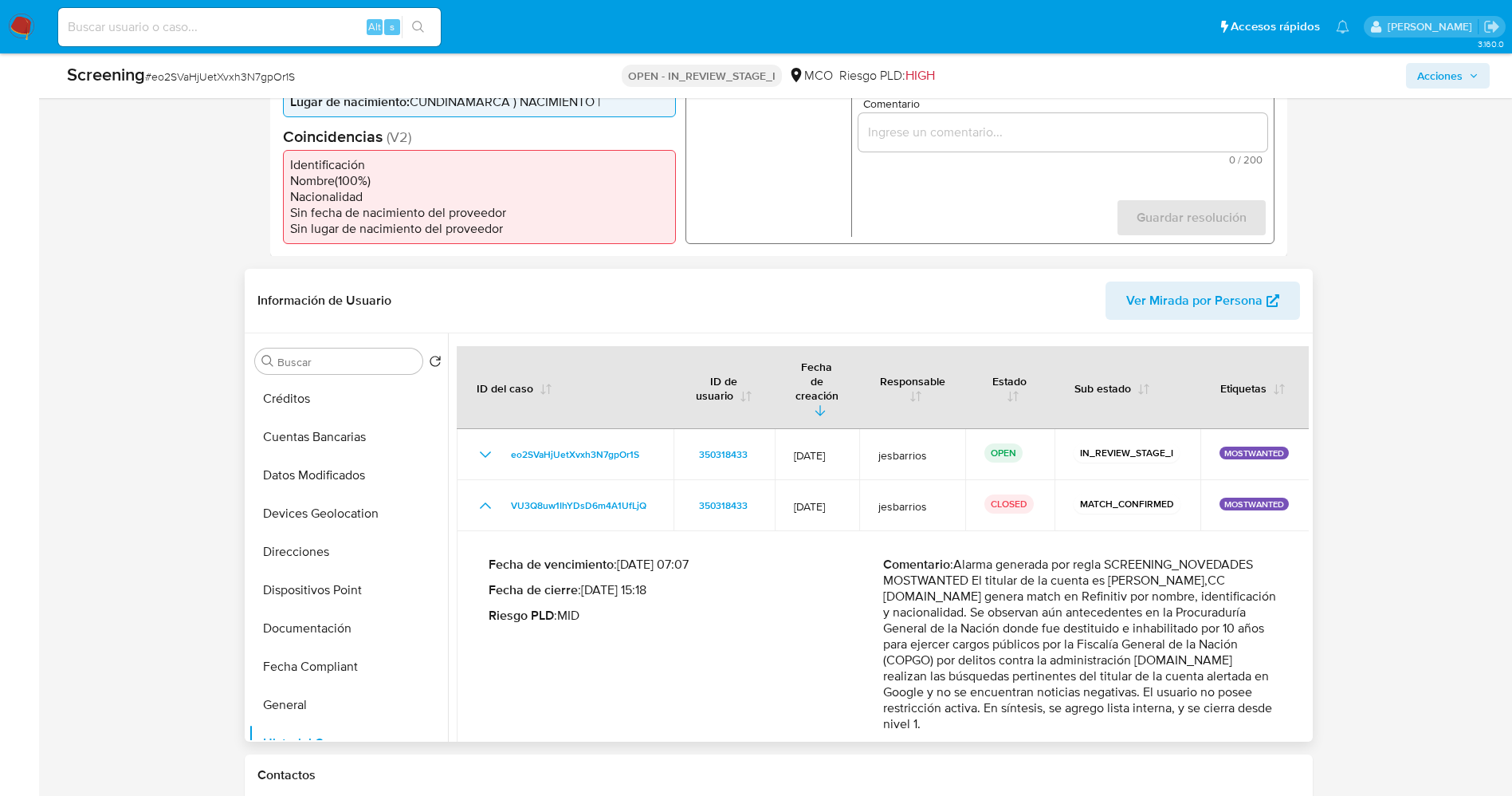
scroll to position [0, 0]
click at [316, 453] on button "Lista Interna" at bounding box center [341, 438] width 187 height 38
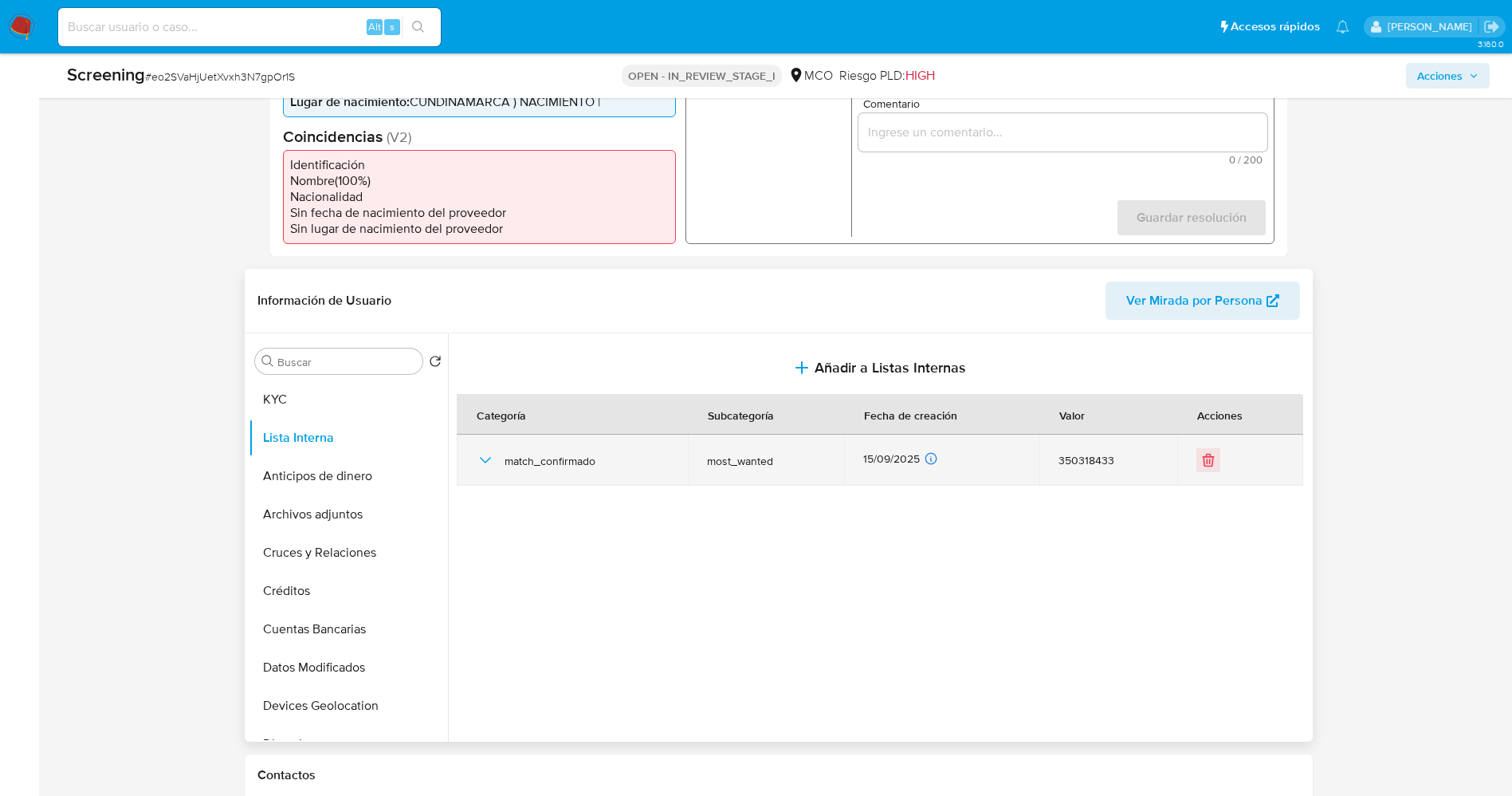
click at [490, 454] on icon "button" at bounding box center [485, 460] width 19 height 19
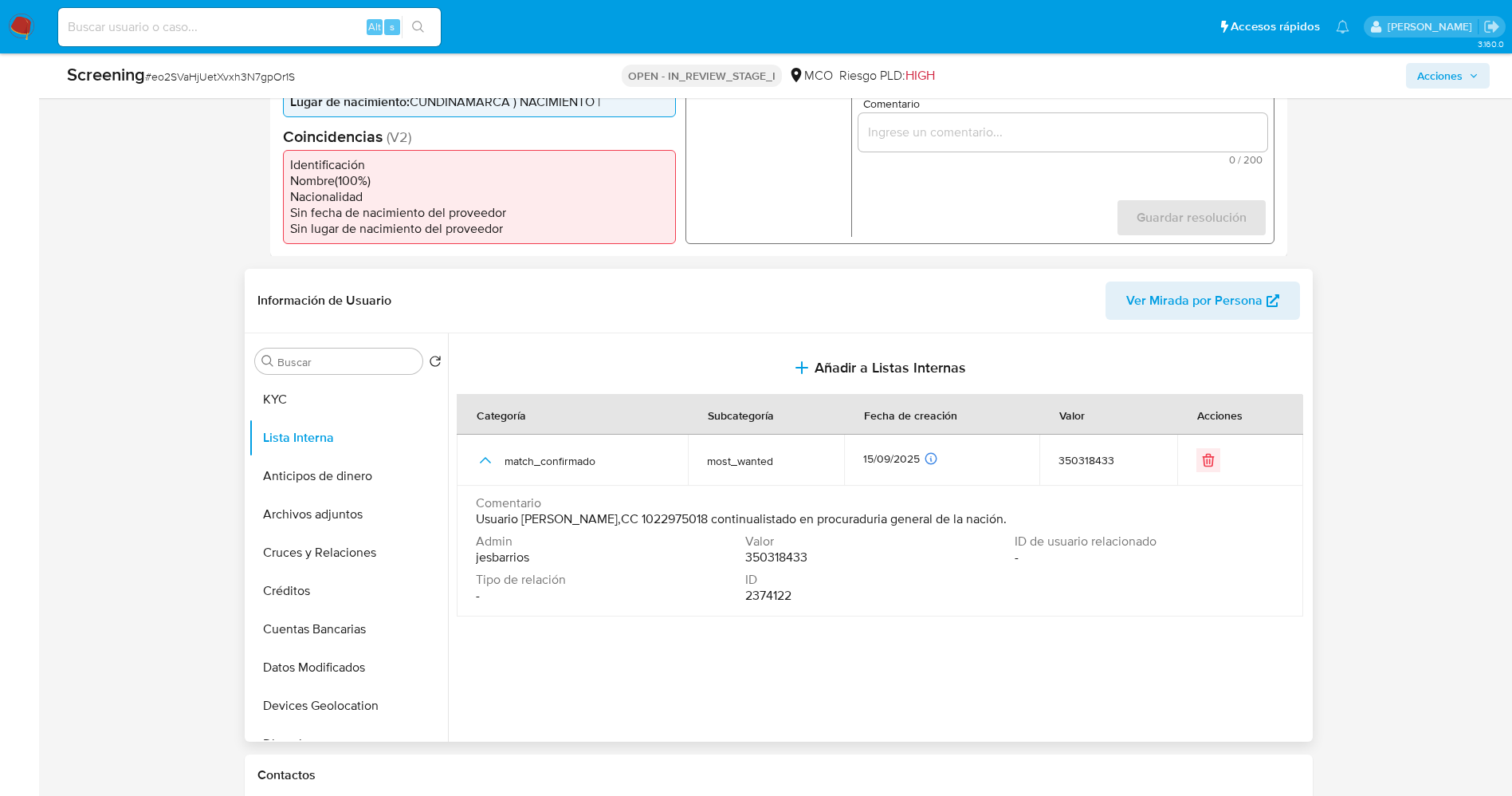
drag, startPoint x: 469, startPoint y: 521, endPoint x: 1070, endPoint y: 521, distance: 601.0
click at [1070, 521] on td "Comentario Usuario Jose Luis Guerrero Angel,CC 1022975018 continualistado en pr…" at bounding box center [880, 551] width 846 height 130
drag, startPoint x: 1051, startPoint y: 519, endPoint x: 470, endPoint y: 522, distance: 581.0
click at [470, 522] on td "Comentario Usuario Jose Luis Guerrero Angel,CC 1022975018 continualistado en pr…" at bounding box center [880, 551] width 846 height 130
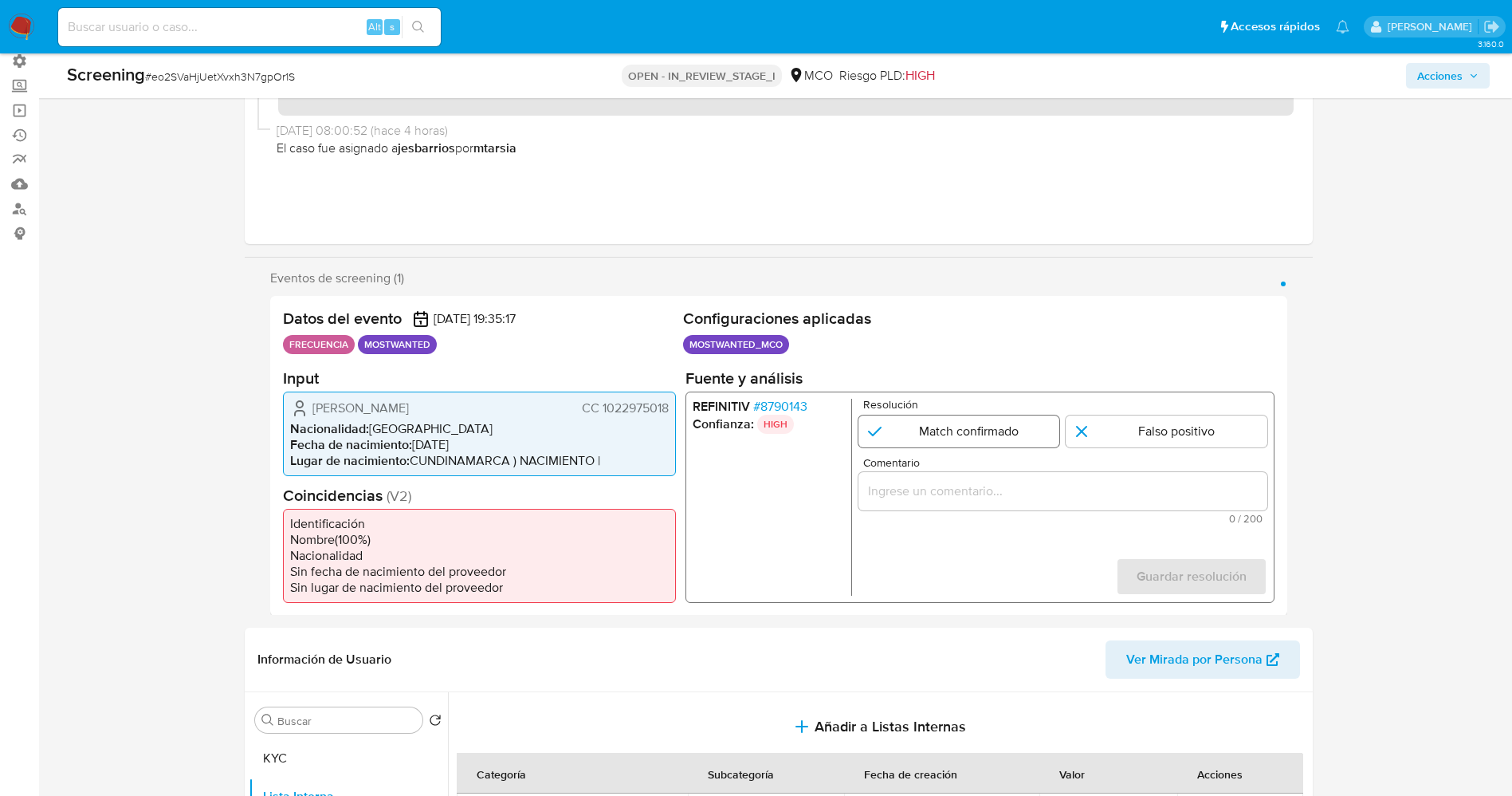
click at [980, 439] on input "1 de 1" at bounding box center [958, 430] width 201 height 32
radio input "true"
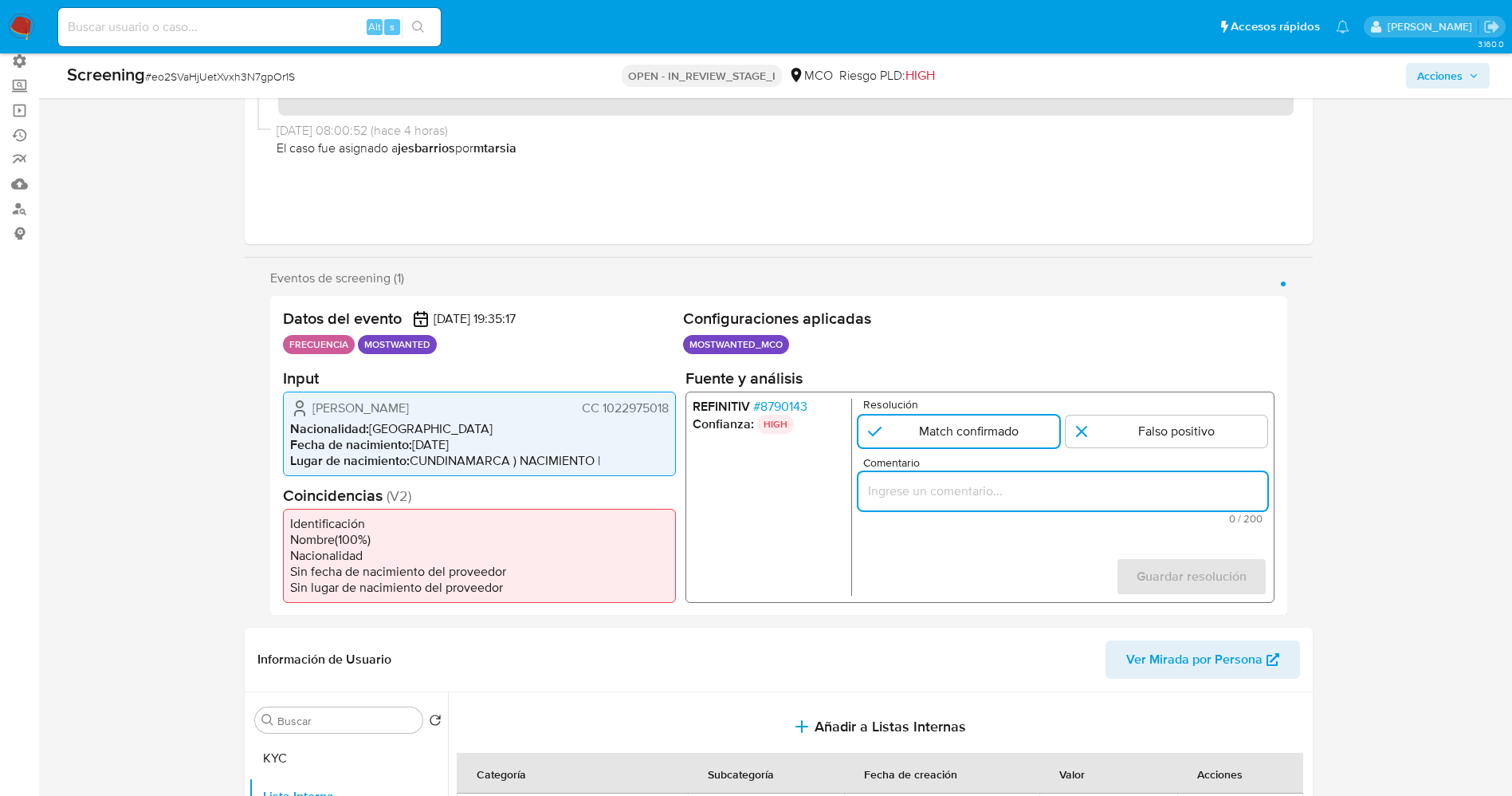
click at [989, 482] on input "Comentario" at bounding box center [1061, 490] width 409 height 21
type input "Usuario Jose Luis Guerrero Angel,CC 1022975018 continualistado en procuraduria …"
click at [1203, 578] on span "Guardar resolución" at bounding box center [1190, 575] width 110 height 35
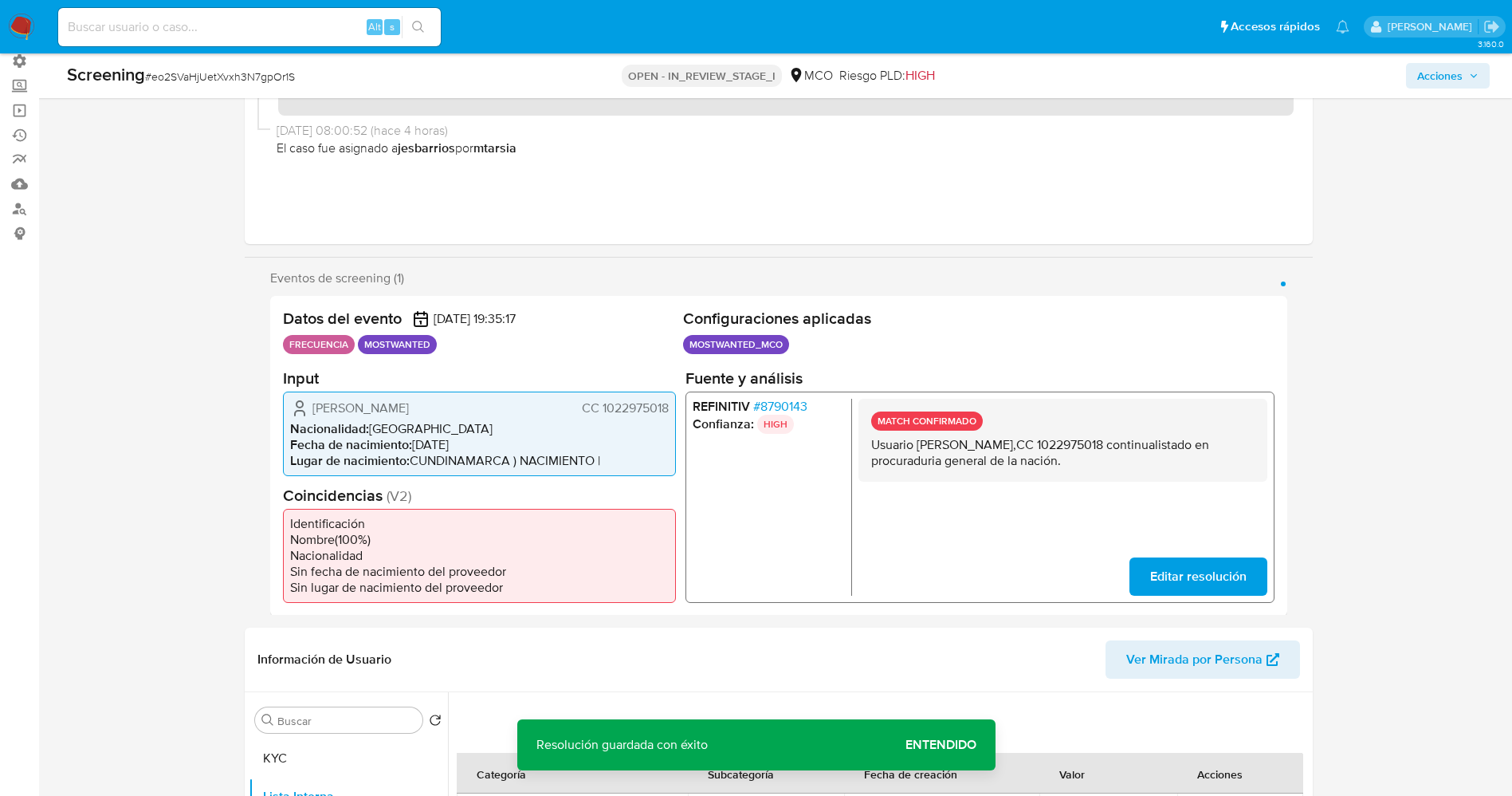
drag, startPoint x: 871, startPoint y: 441, endPoint x: 1107, endPoint y: 461, distance: 236.8
click at [1107, 461] on div "MATCH CONFIRMADO Usuario Jose Luis Guerrero Angel,CC 1022975018 continualistado…" at bounding box center [1061, 439] width 409 height 83
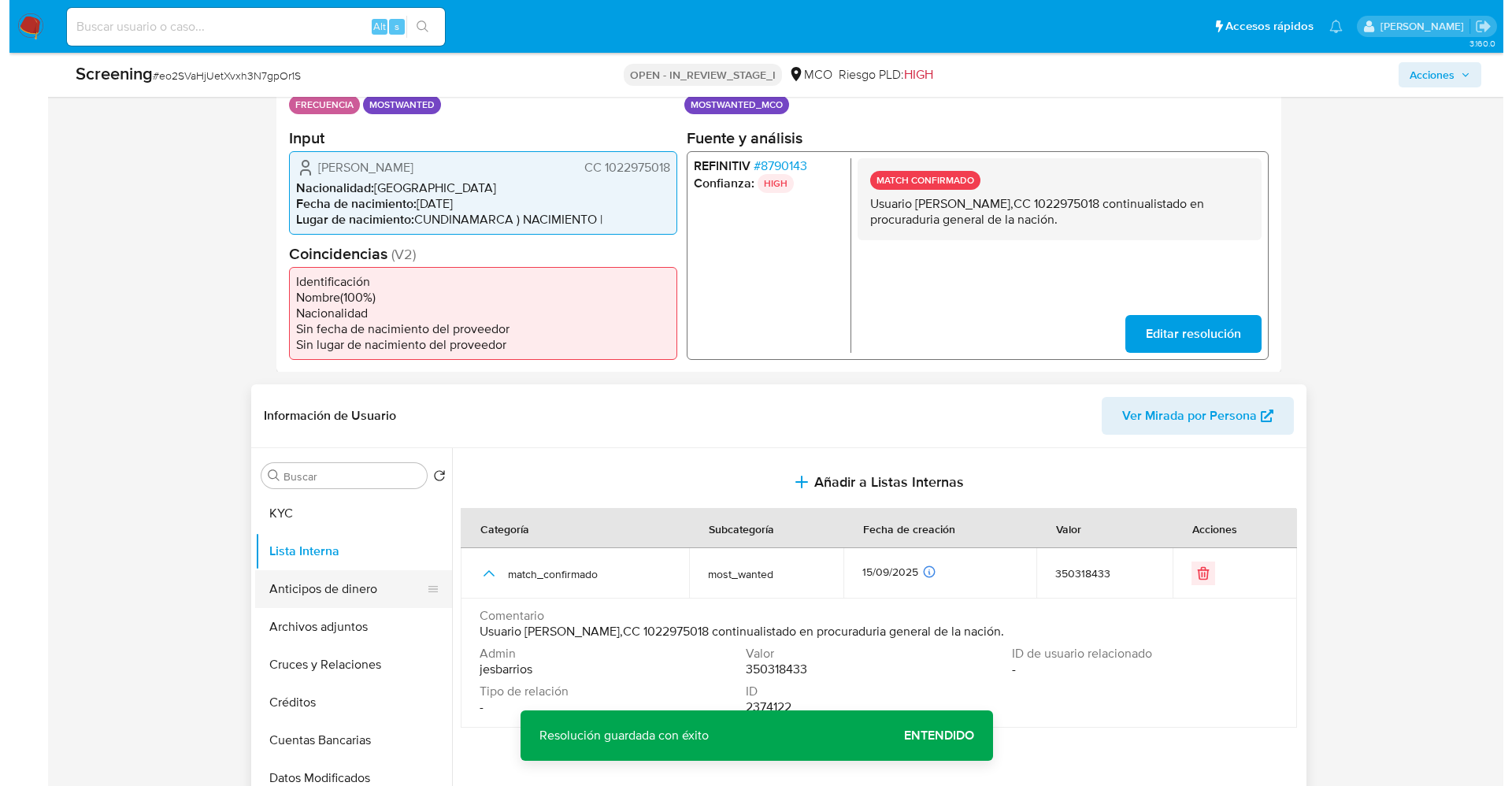
scroll to position [354, 0]
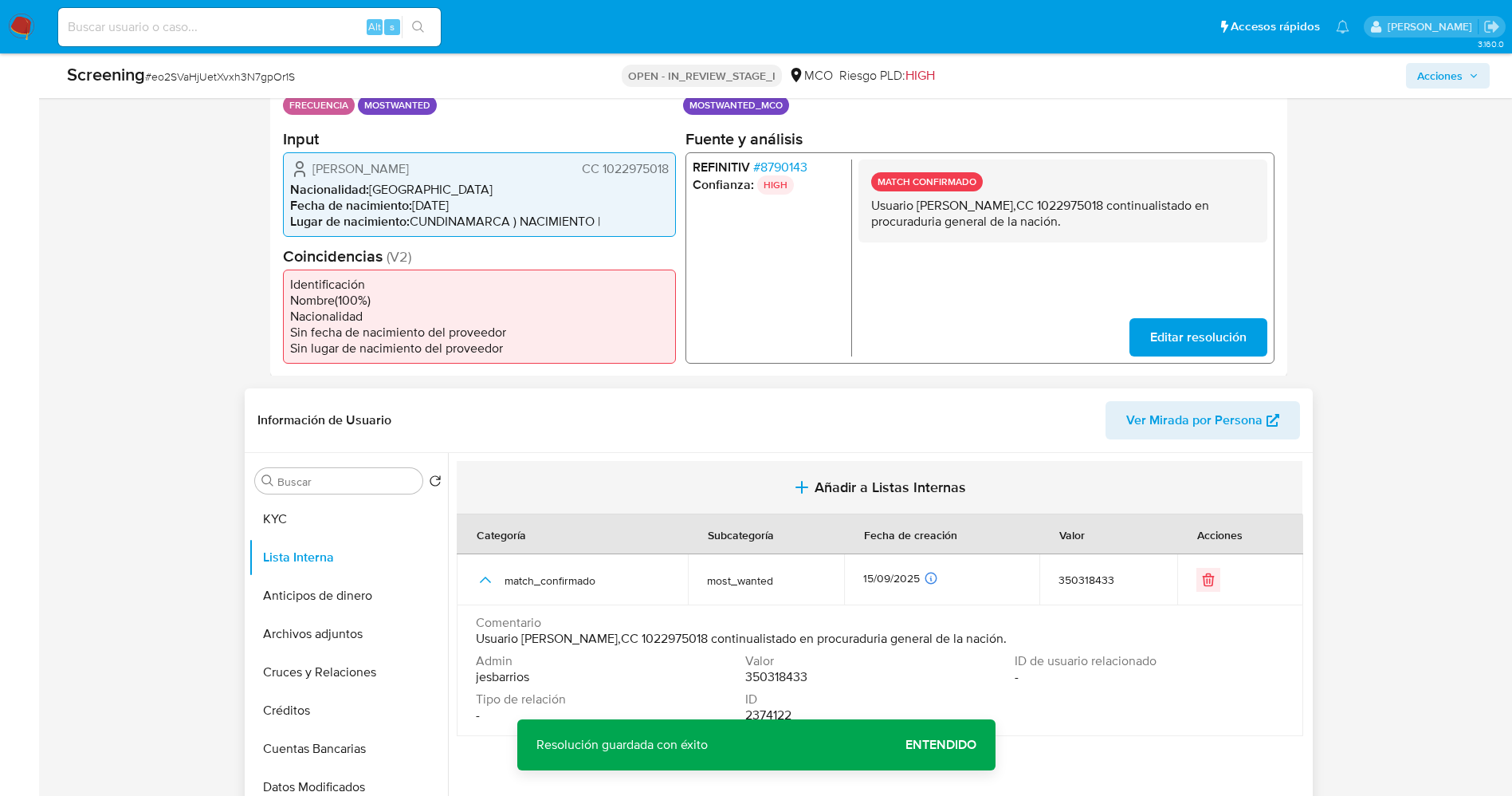
click at [838, 486] on span "Añadir a Listas Internas" at bounding box center [890, 488] width 151 height 17
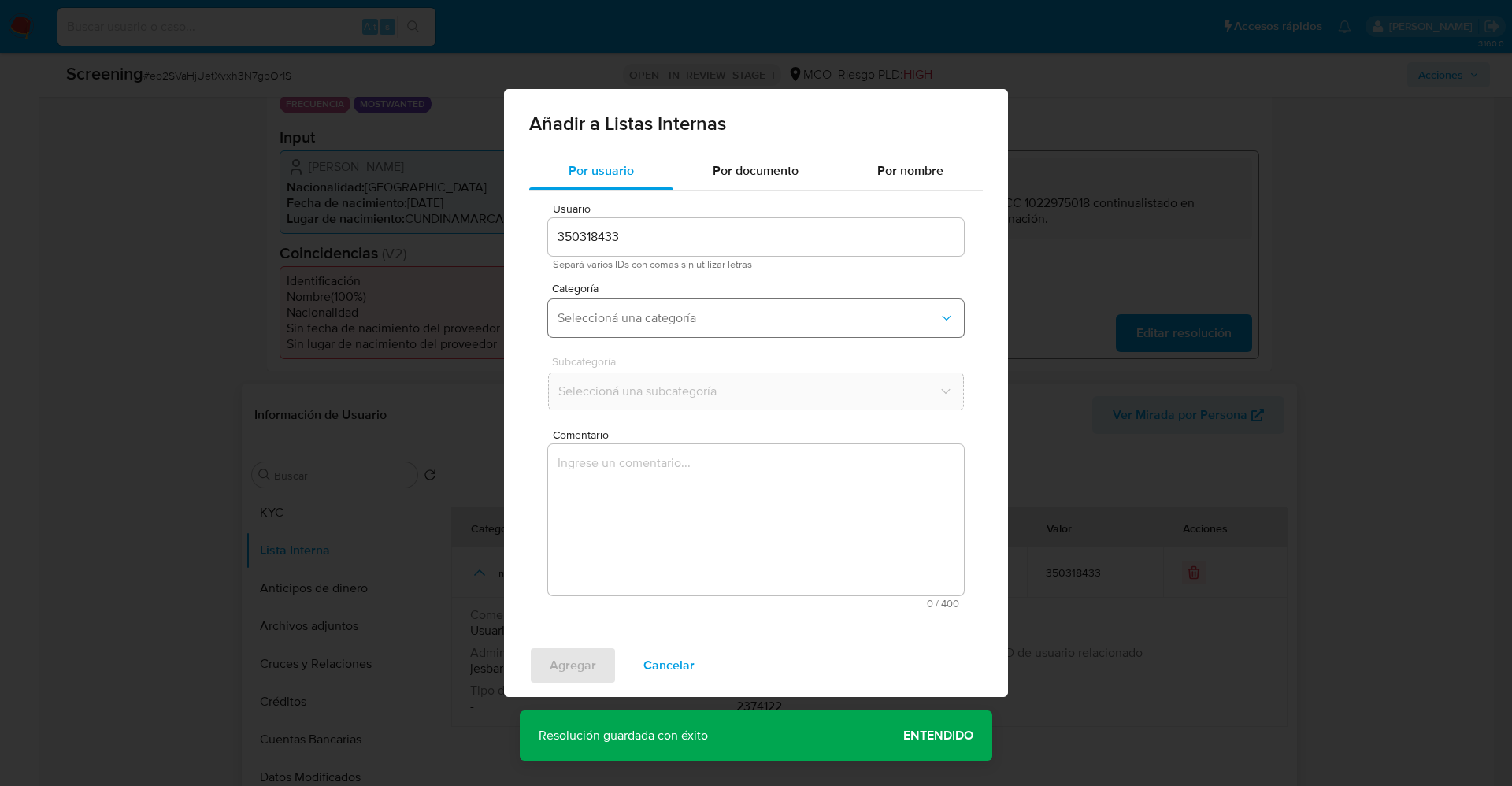
click at [749, 311] on span "Seleccioná una categoría" at bounding box center [748, 318] width 381 height 15
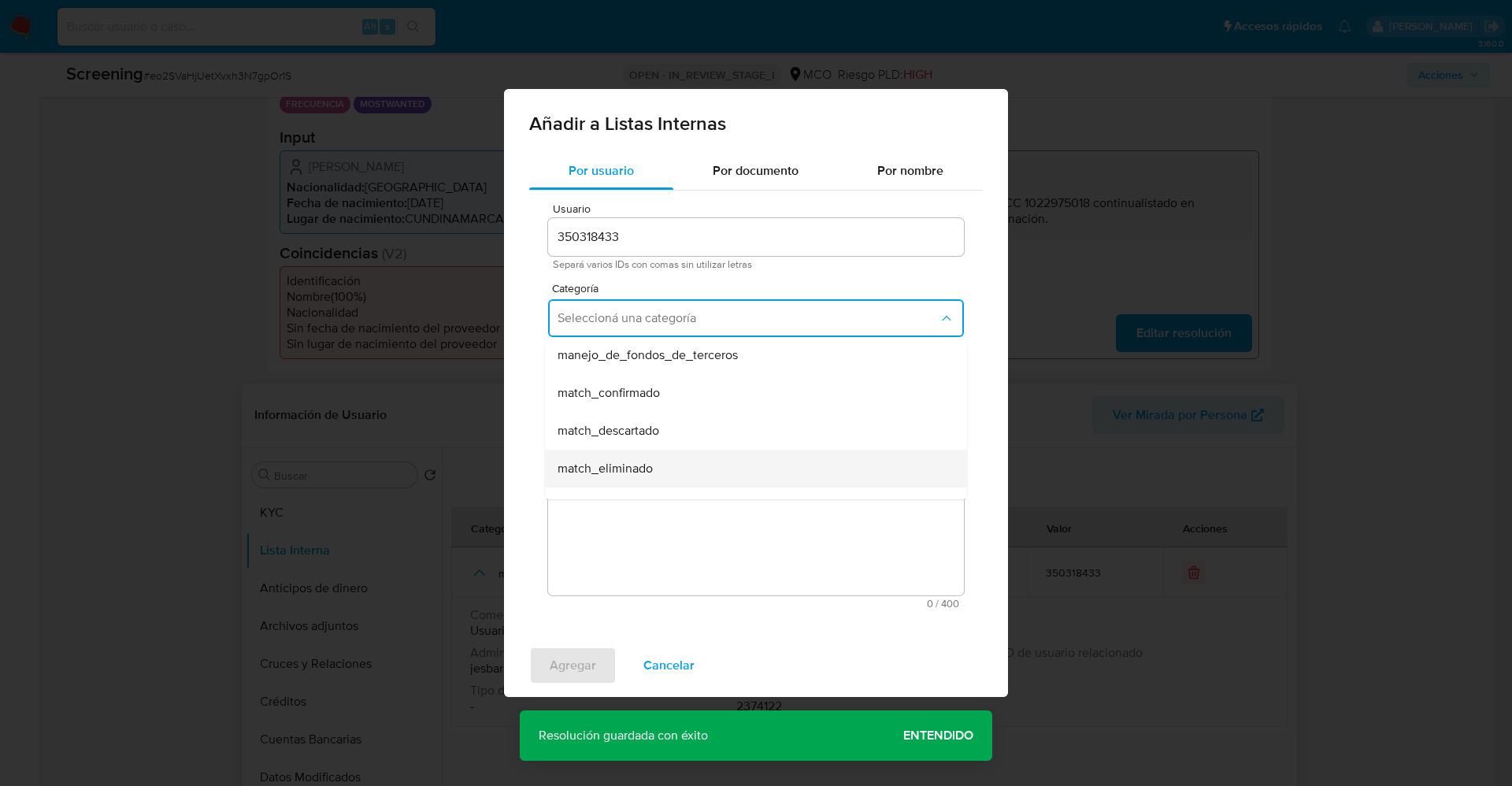
scroll to position [118, 0]
click at [668, 361] on div "match_confirmado" at bounding box center [751, 356] width 387 height 38
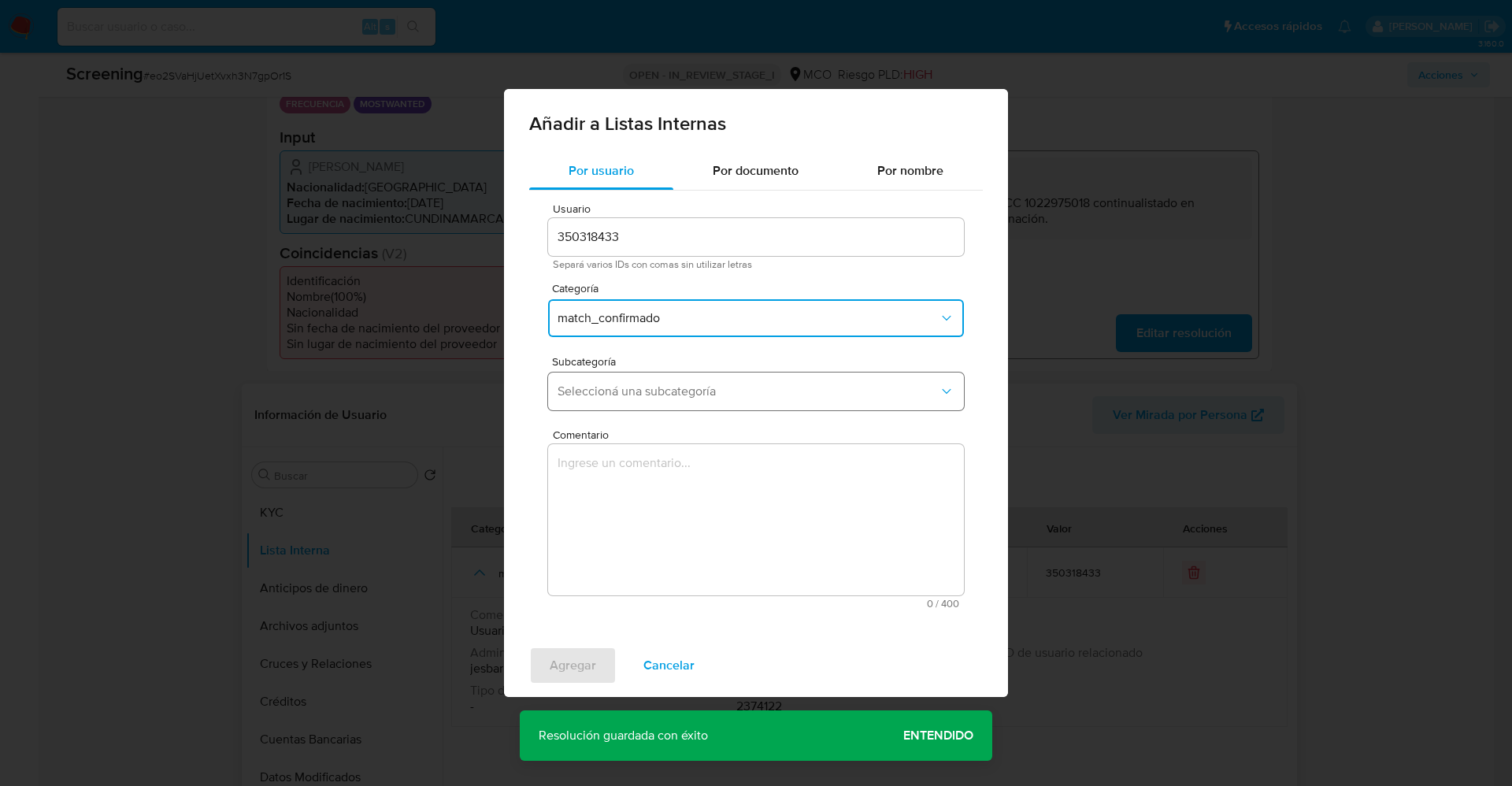
click at [664, 381] on button "Seleccioná una subcategoría" at bounding box center [756, 391] width 415 height 38
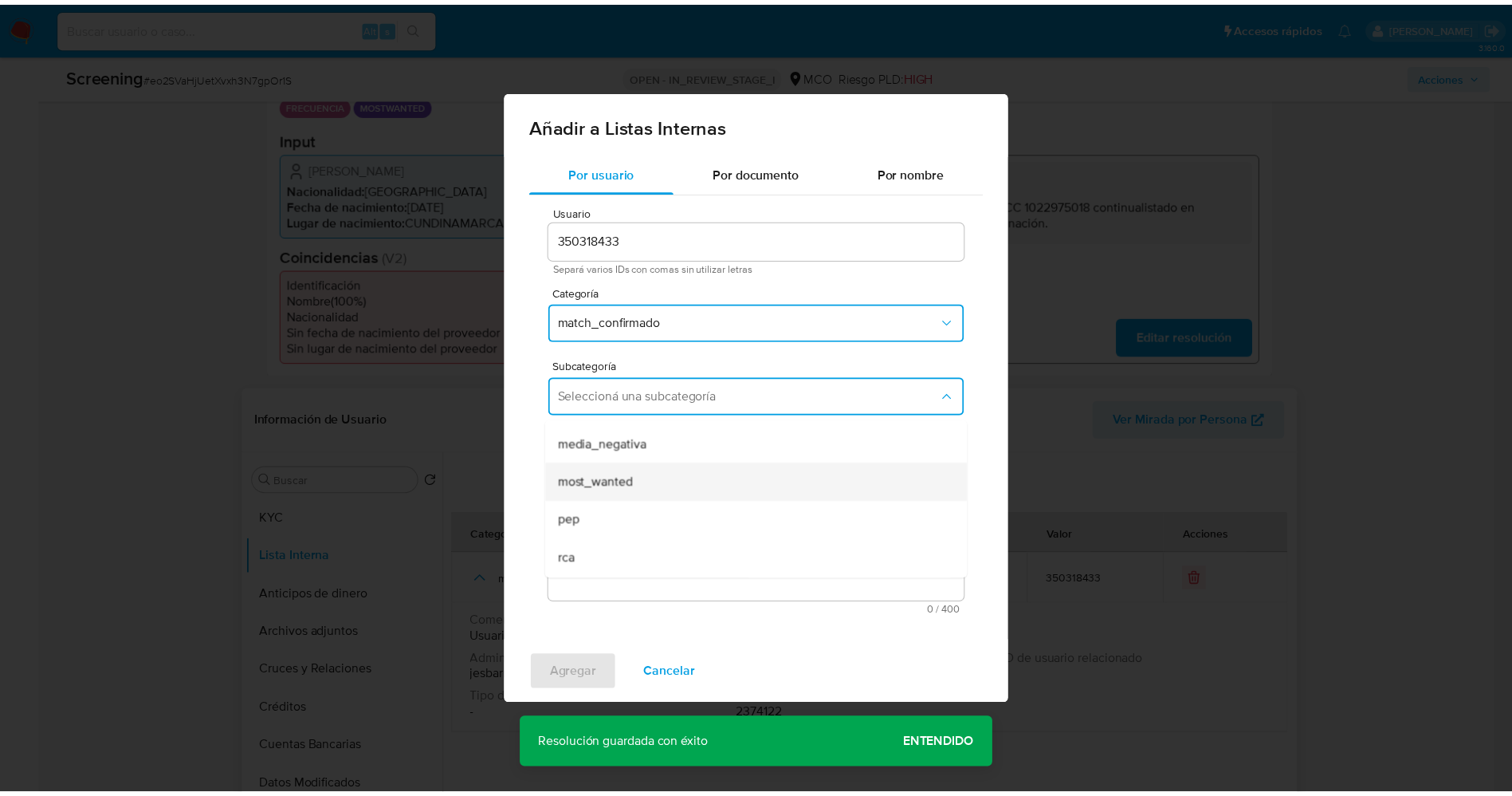
scroll to position [109, 0]
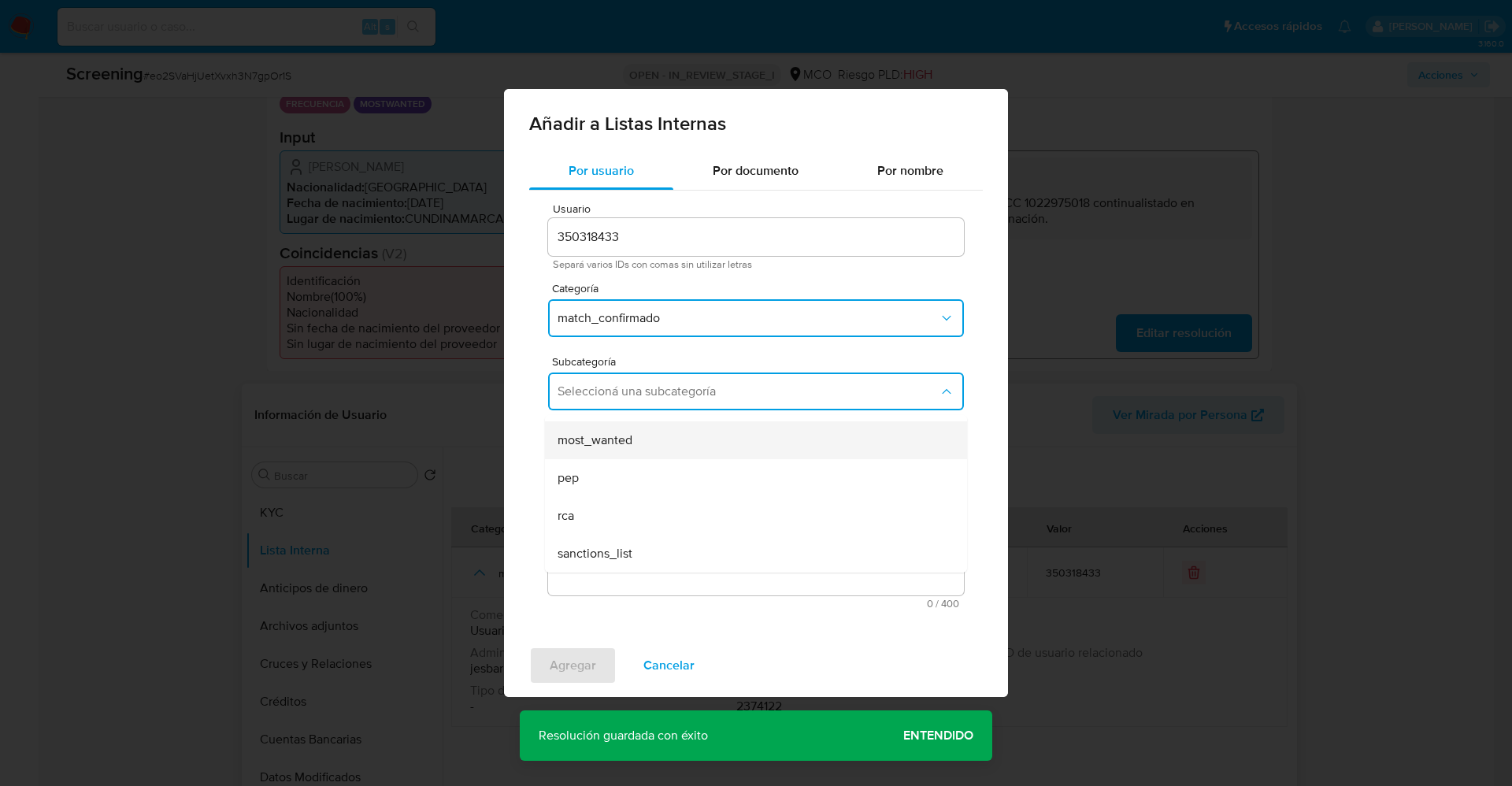
click at [643, 453] on div "most_wanted" at bounding box center [751, 440] width 387 height 38
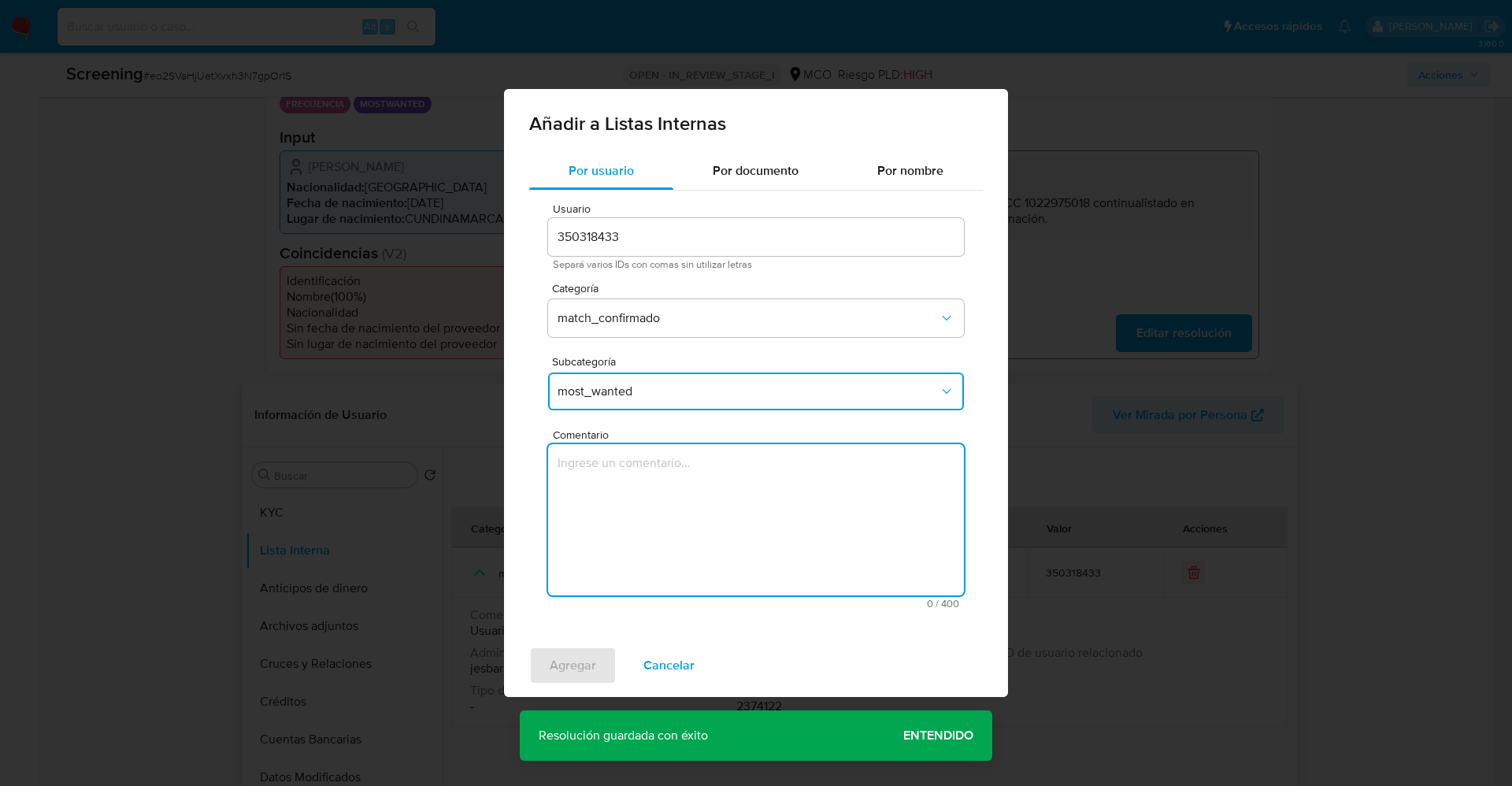
click at [650, 505] on textarea "Comentario" at bounding box center [756, 519] width 415 height 151
type textarea "Usuario Jose Luis Guerrero Angel,CC 1022975018 continualistado en procuraduria …"
click at [574, 664] on span "Agregar" at bounding box center [572, 665] width 46 height 34
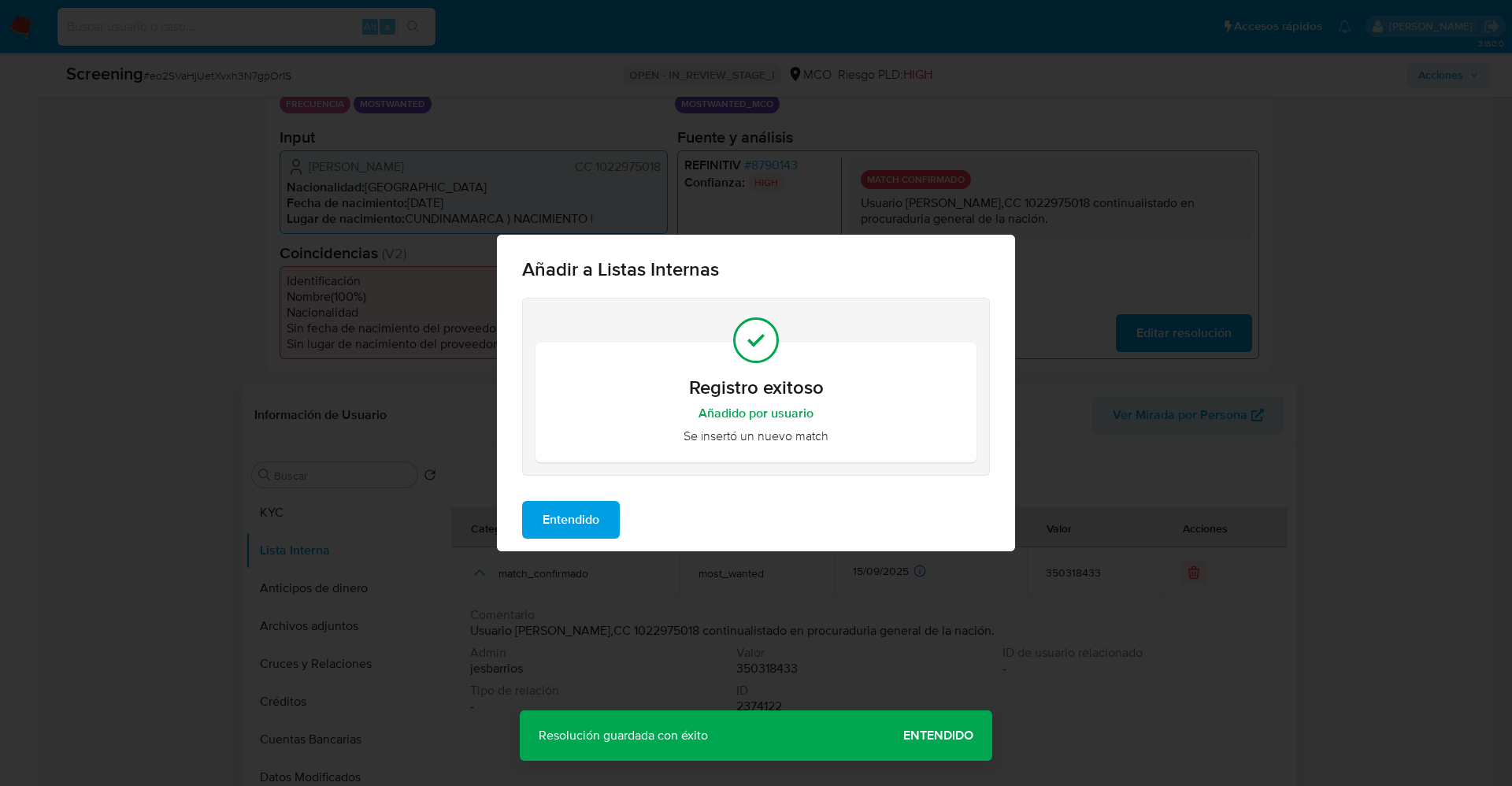
click at [589, 502] on span "Entendido" at bounding box center [571, 519] width 57 height 34
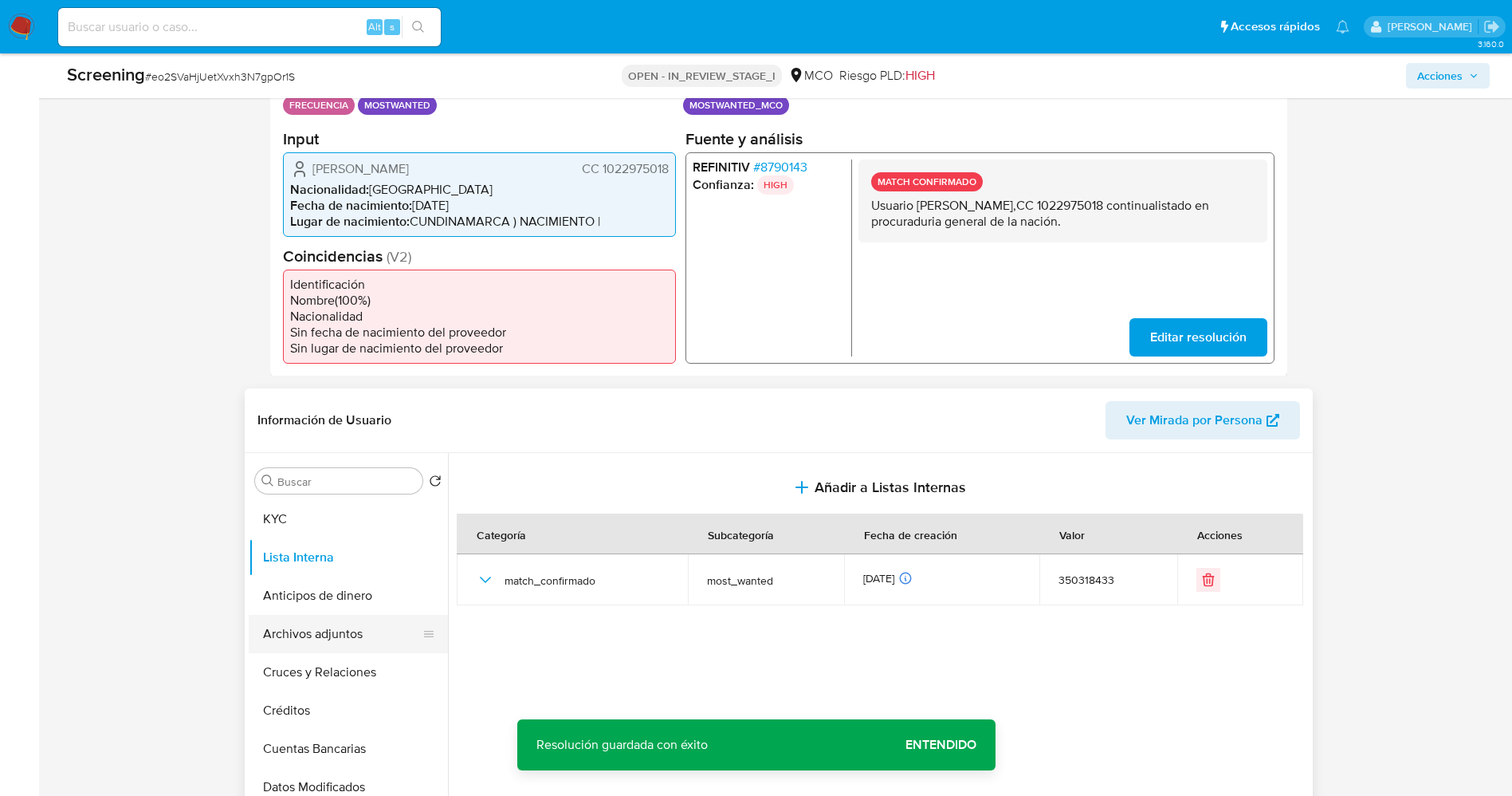
click at [321, 636] on button "Archivos adjuntos" at bounding box center [341, 633] width 187 height 38
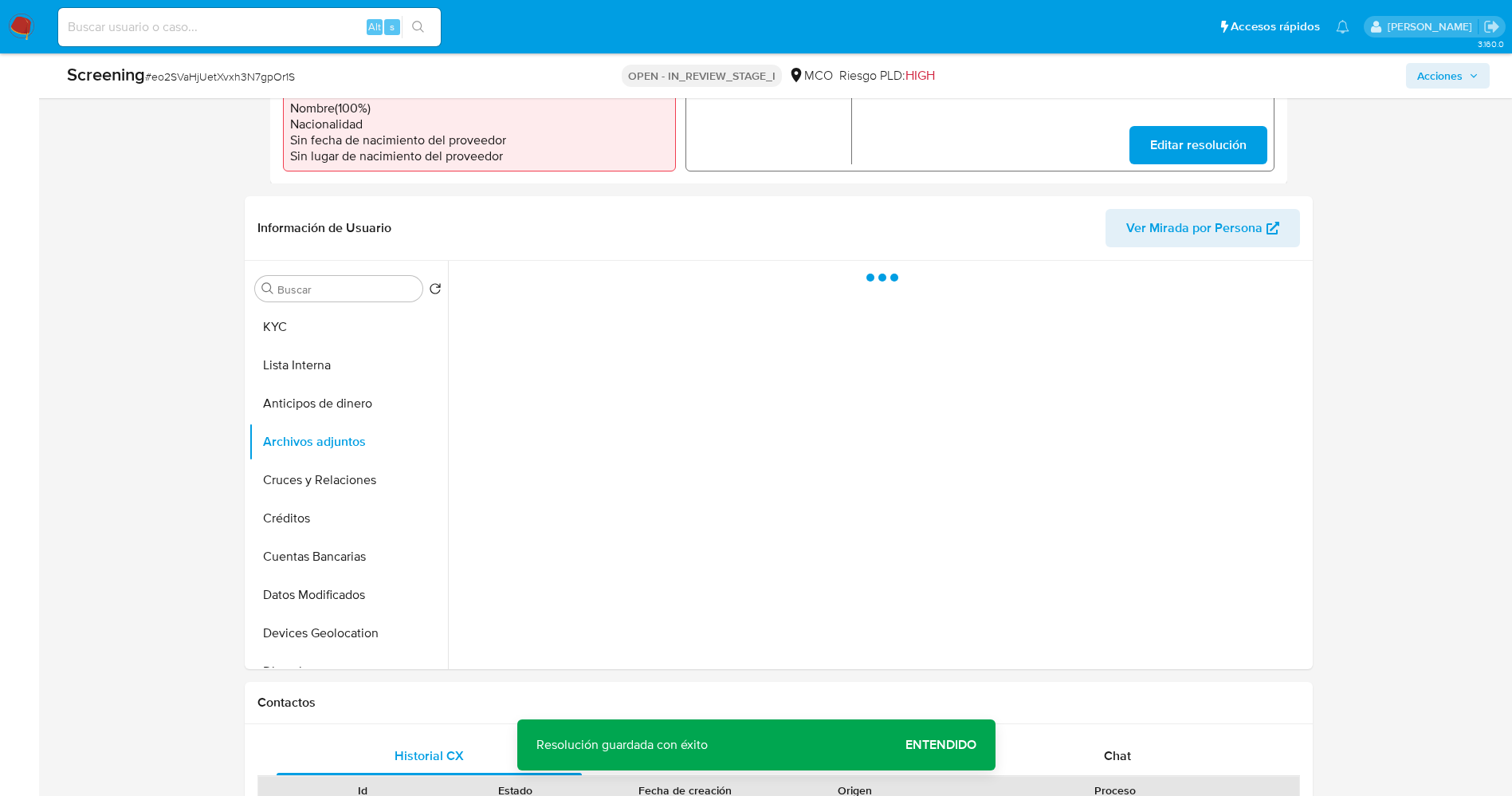
scroll to position [598, 0]
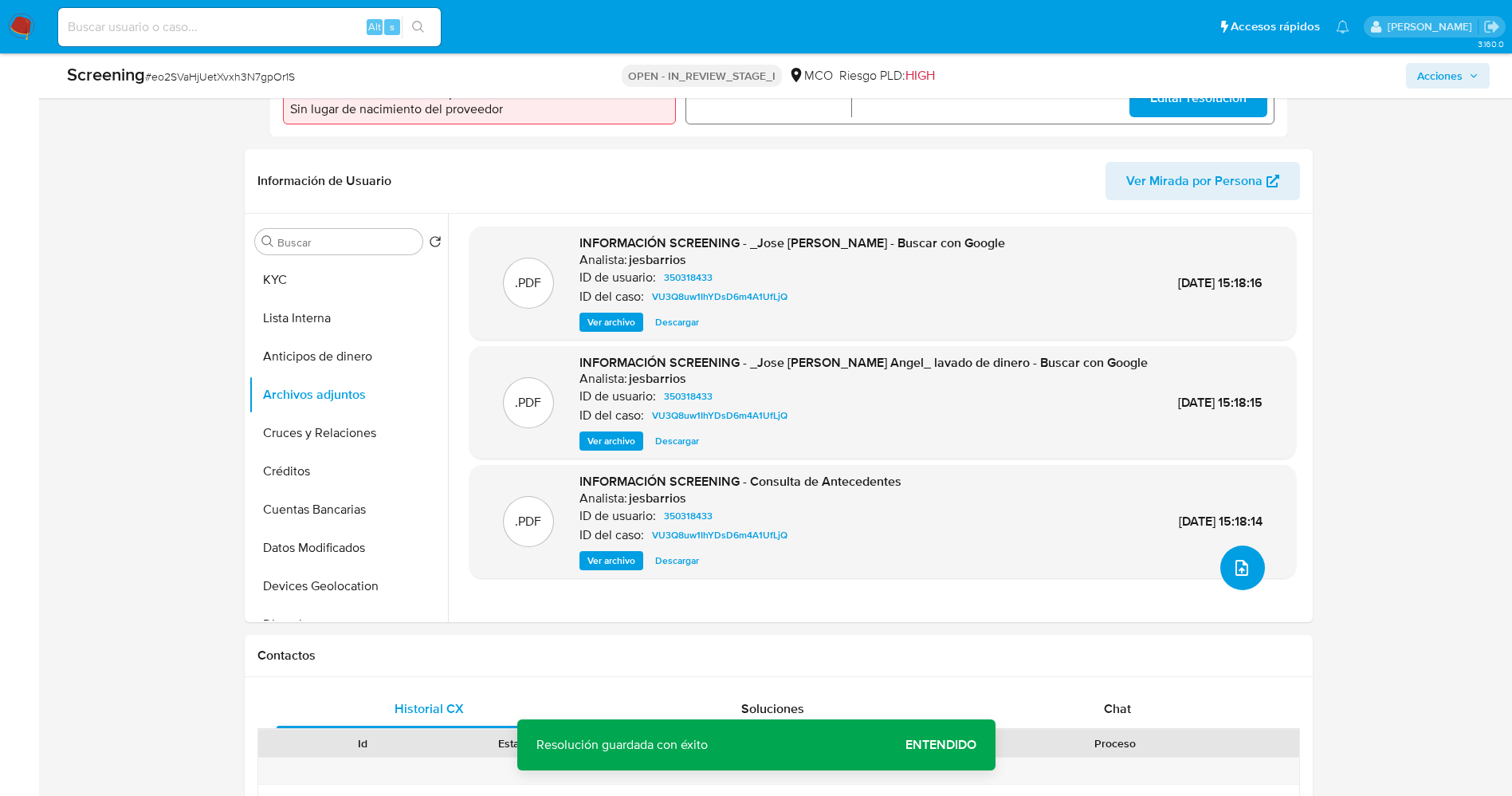
click at [1234, 578] on button "upload-file" at bounding box center [1242, 567] width 44 height 44
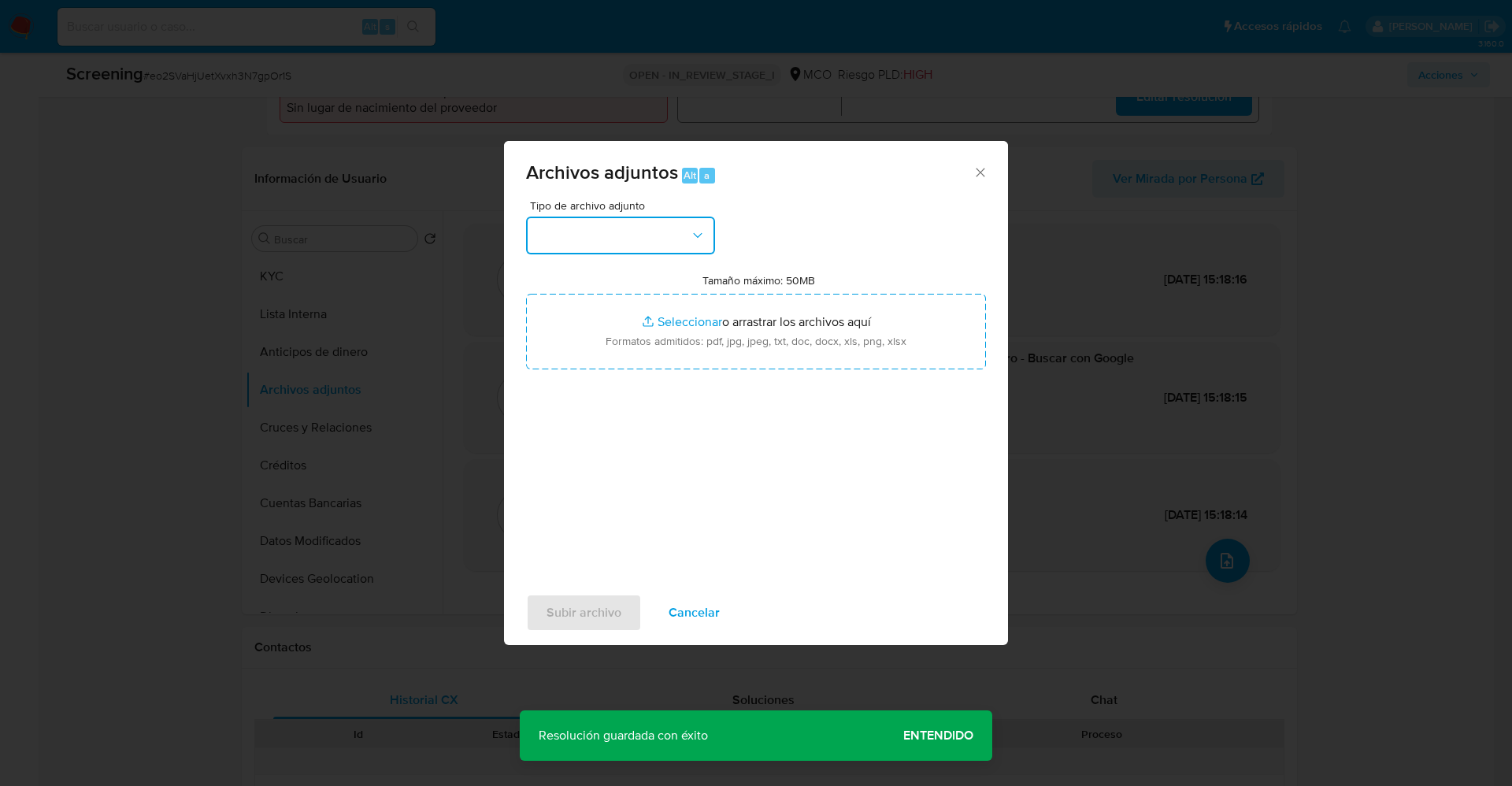
click at [658, 238] on button "button" at bounding box center [620, 235] width 189 height 38
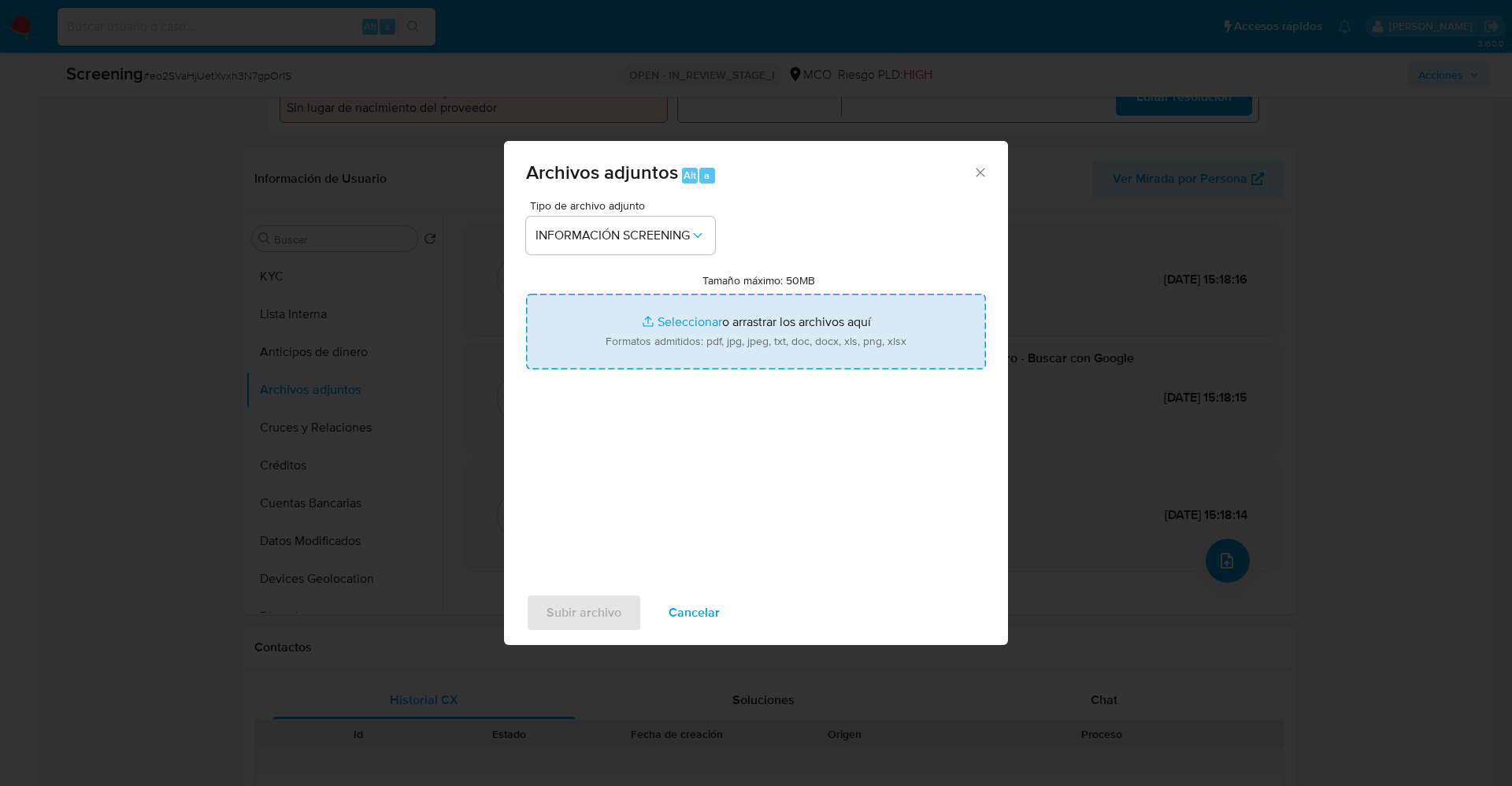
type input "C:\fakepath\_Jose Luis Guerrero Angel_ lavado de dinero - Buscar con Google.pdf"
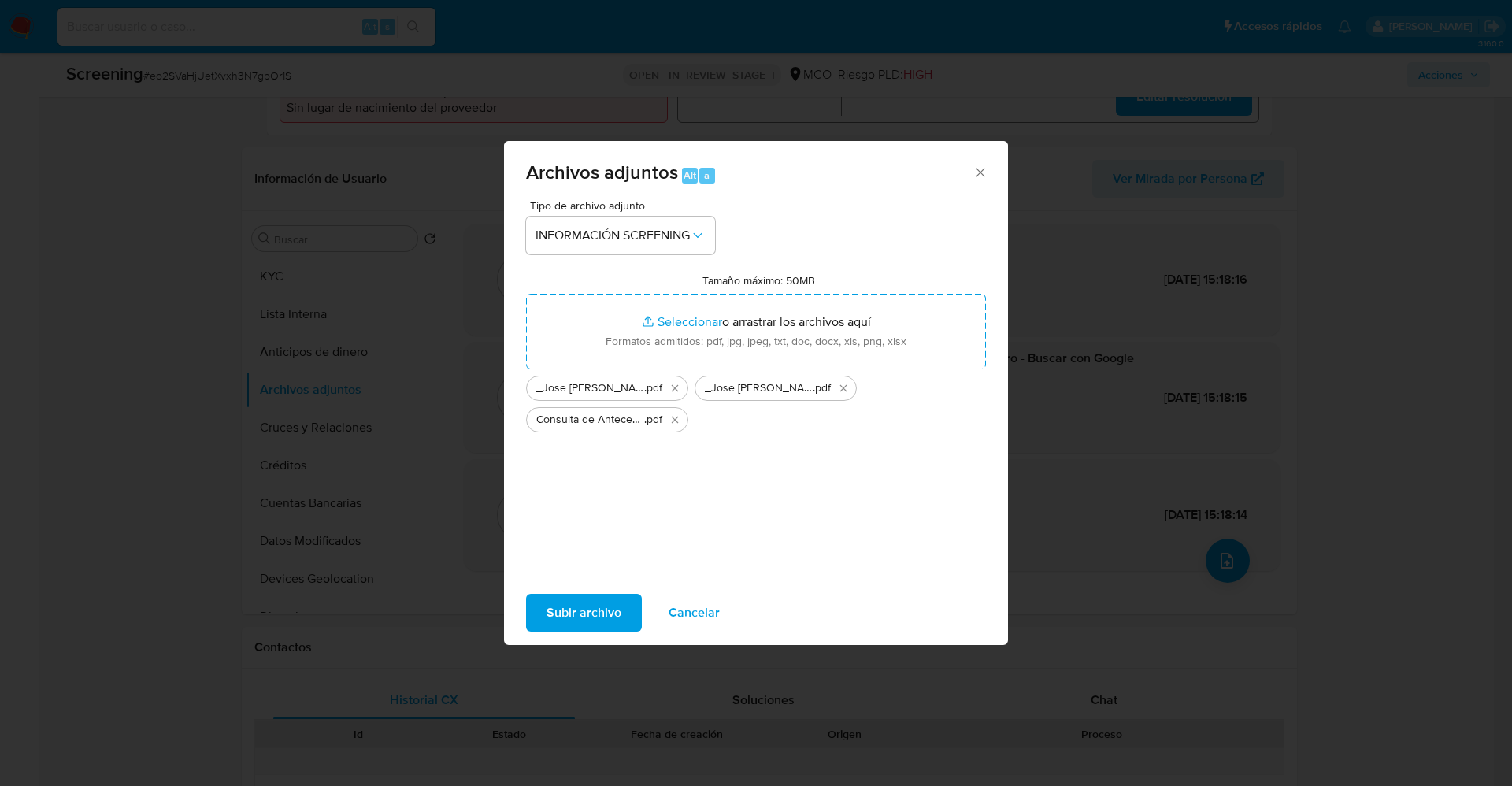
click at [565, 606] on span "Subir archivo" at bounding box center [584, 613] width 75 height 34
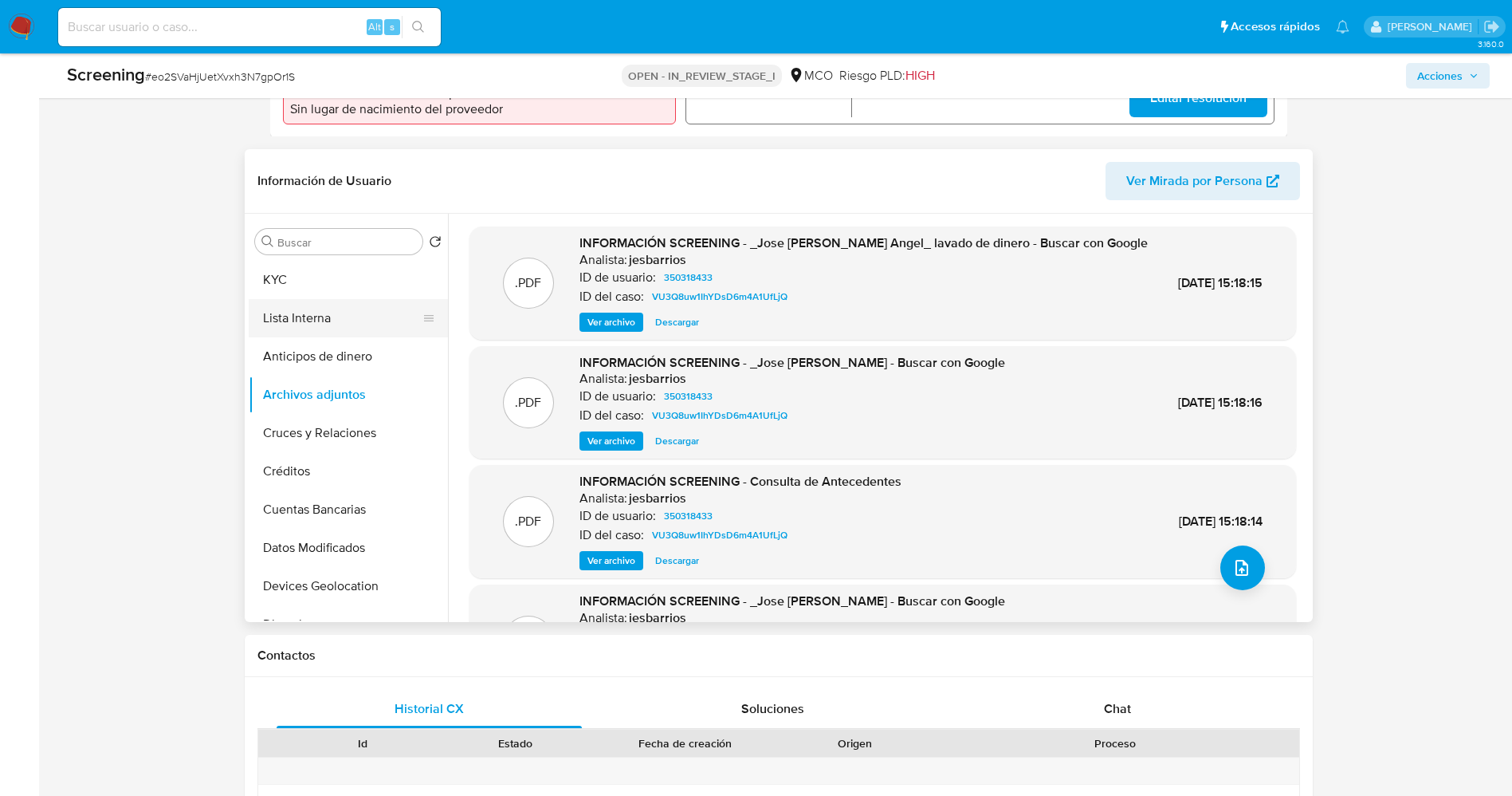
click at [339, 311] on button "Lista Interna" at bounding box center [341, 318] width 187 height 38
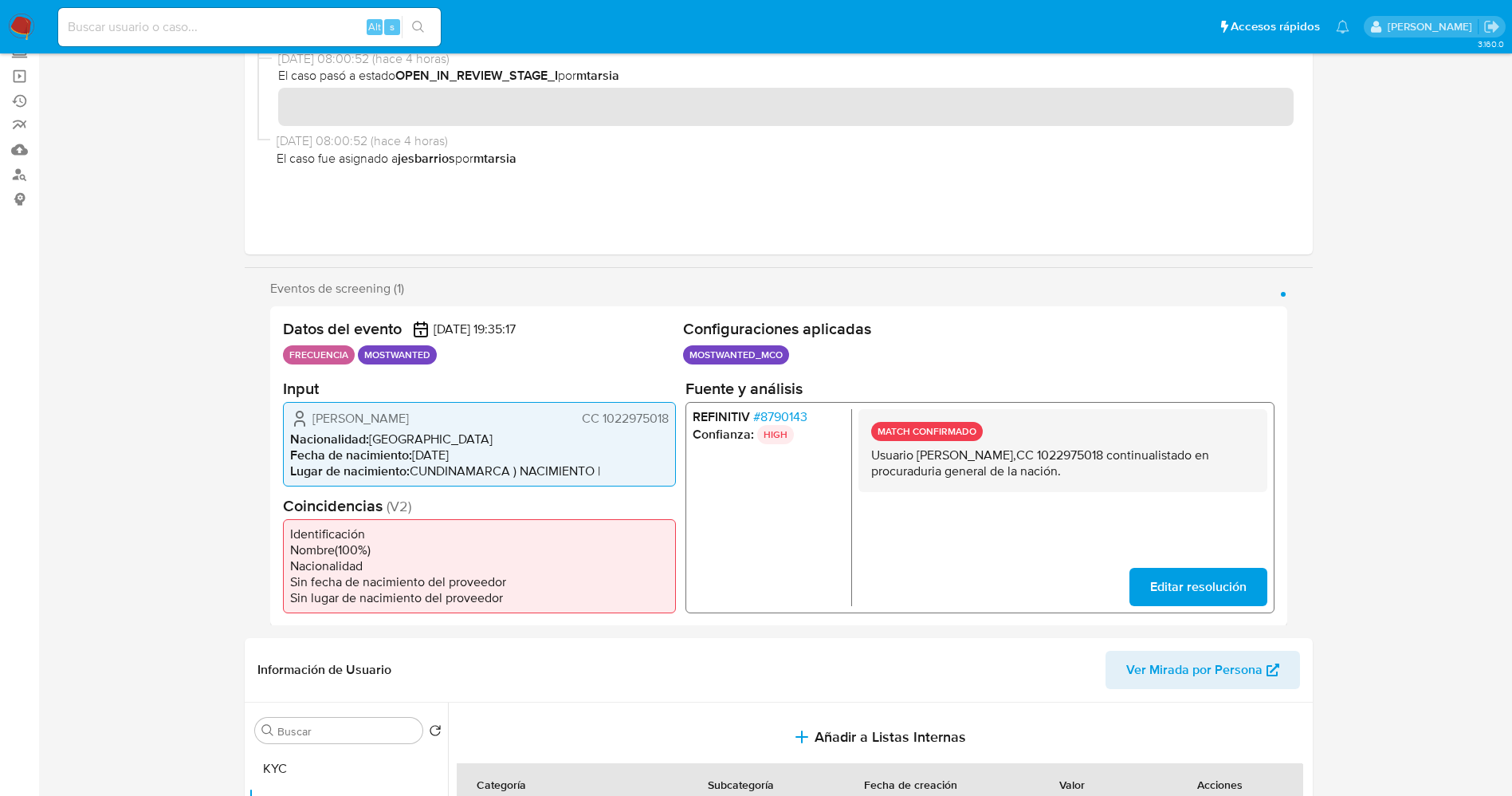
scroll to position [0, 0]
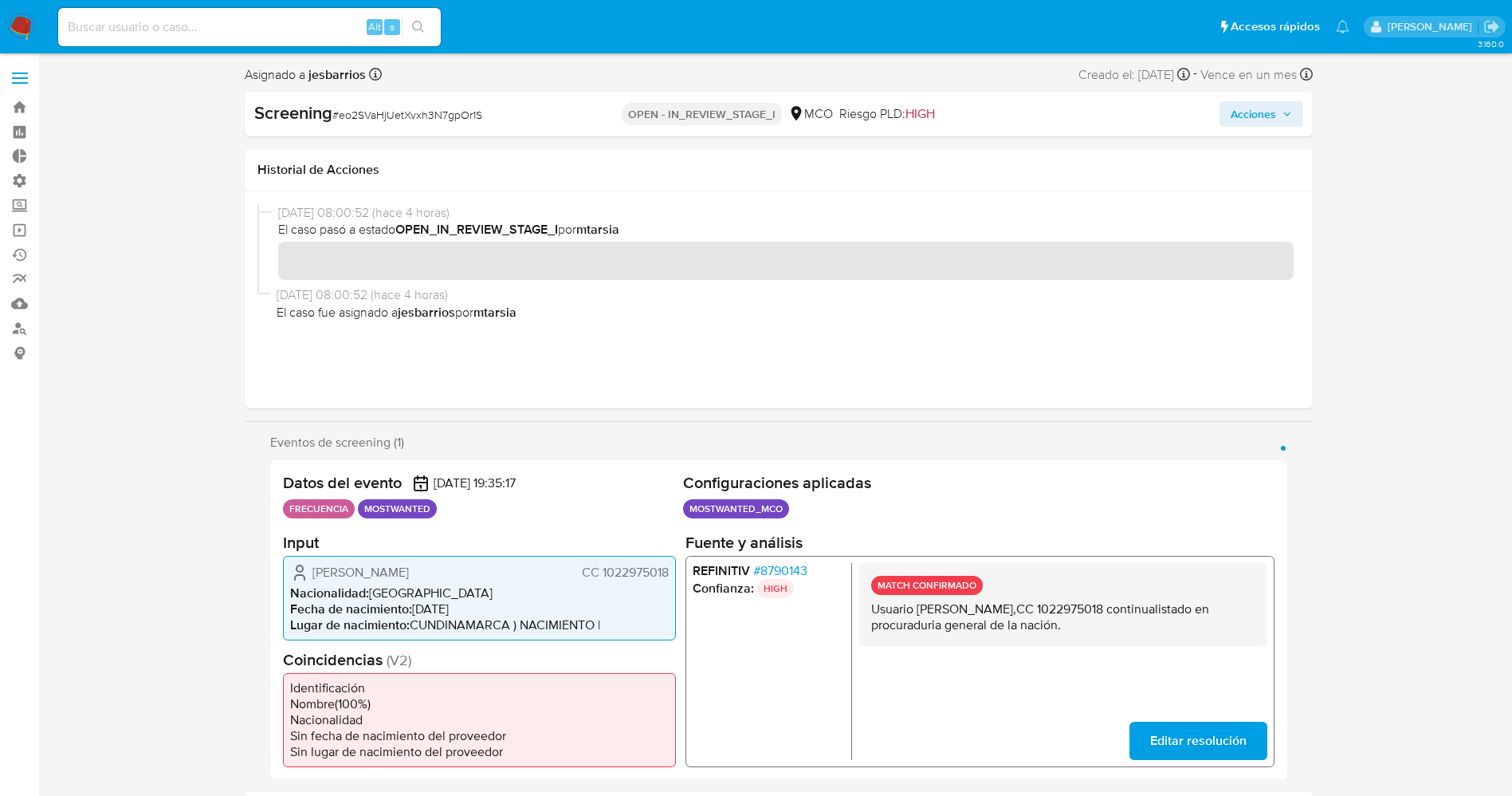
click at [1251, 114] on span "Acciones" at bounding box center [1253, 114] width 45 height 25
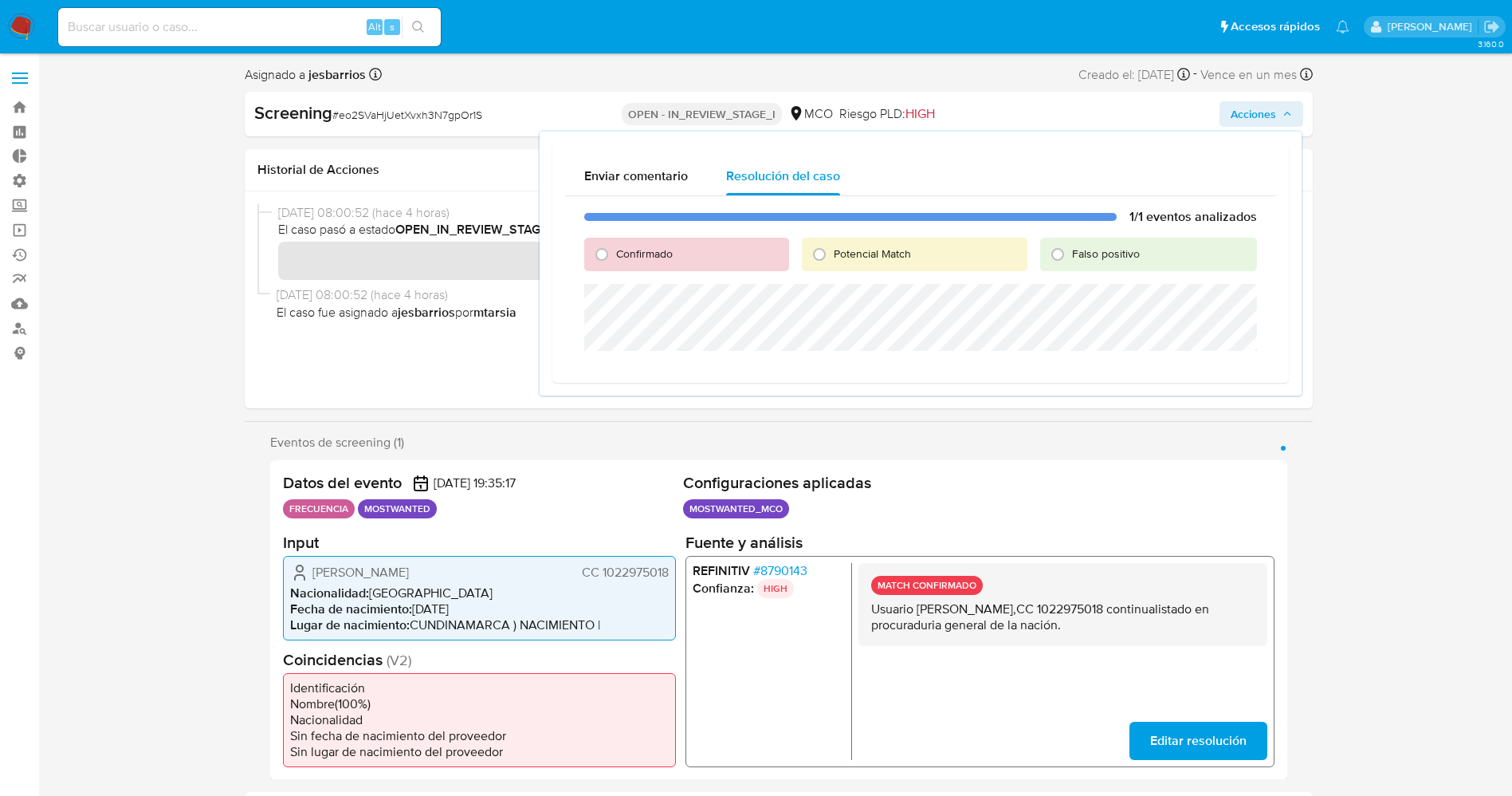
click at [677, 254] on div "Confirmado" at bounding box center [687, 254] width 205 height 34
click at [652, 264] on div "Confirmado" at bounding box center [687, 254] width 205 height 34
click at [649, 258] on span "Confirmado" at bounding box center [644, 254] width 56 height 16
click at [614, 258] on input "Confirmado" at bounding box center [601, 254] width 25 height 25
radio input "true"
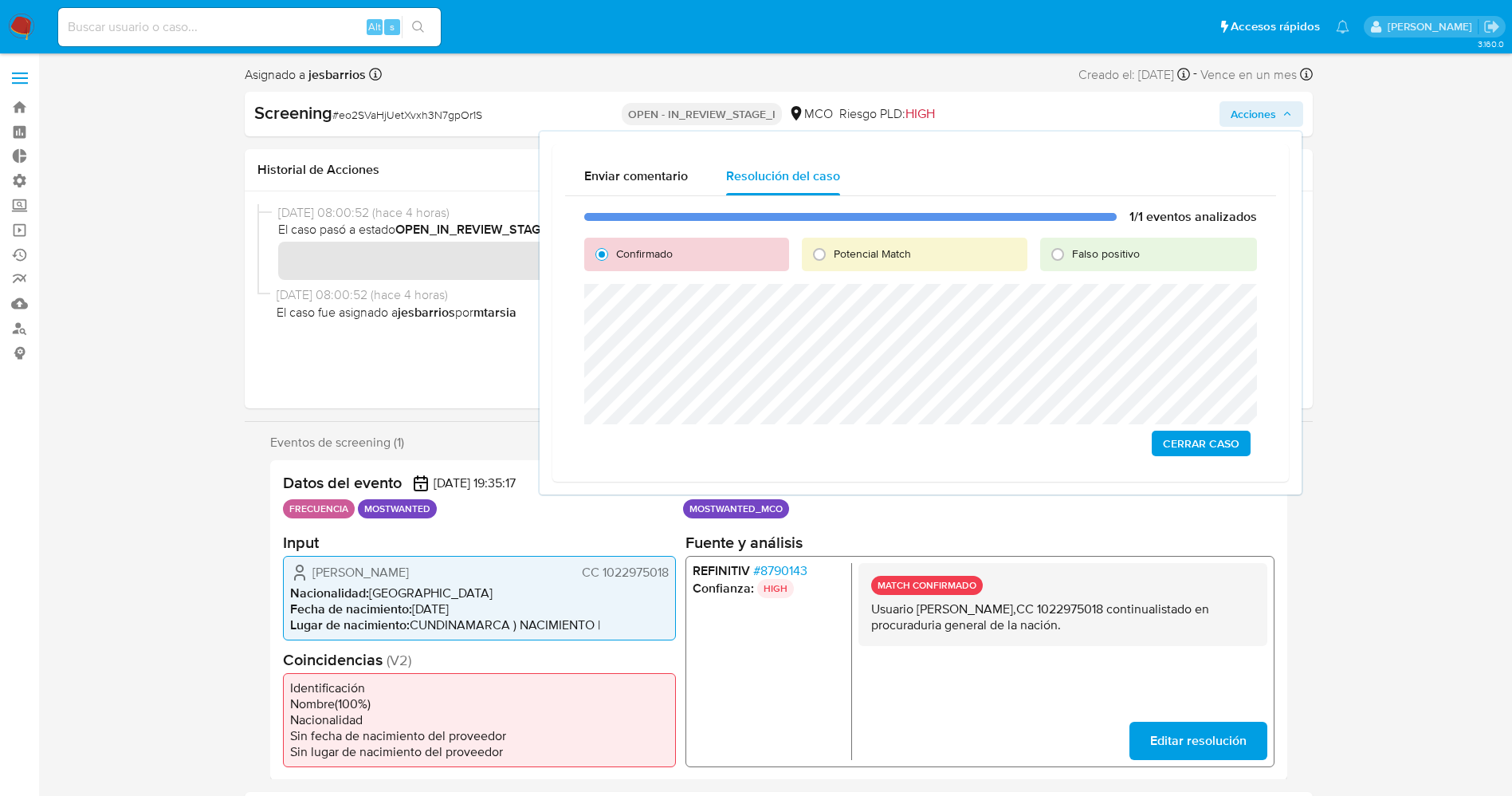
click at [1224, 448] on span "Cerrar Caso" at bounding box center [1201, 443] width 76 height 23
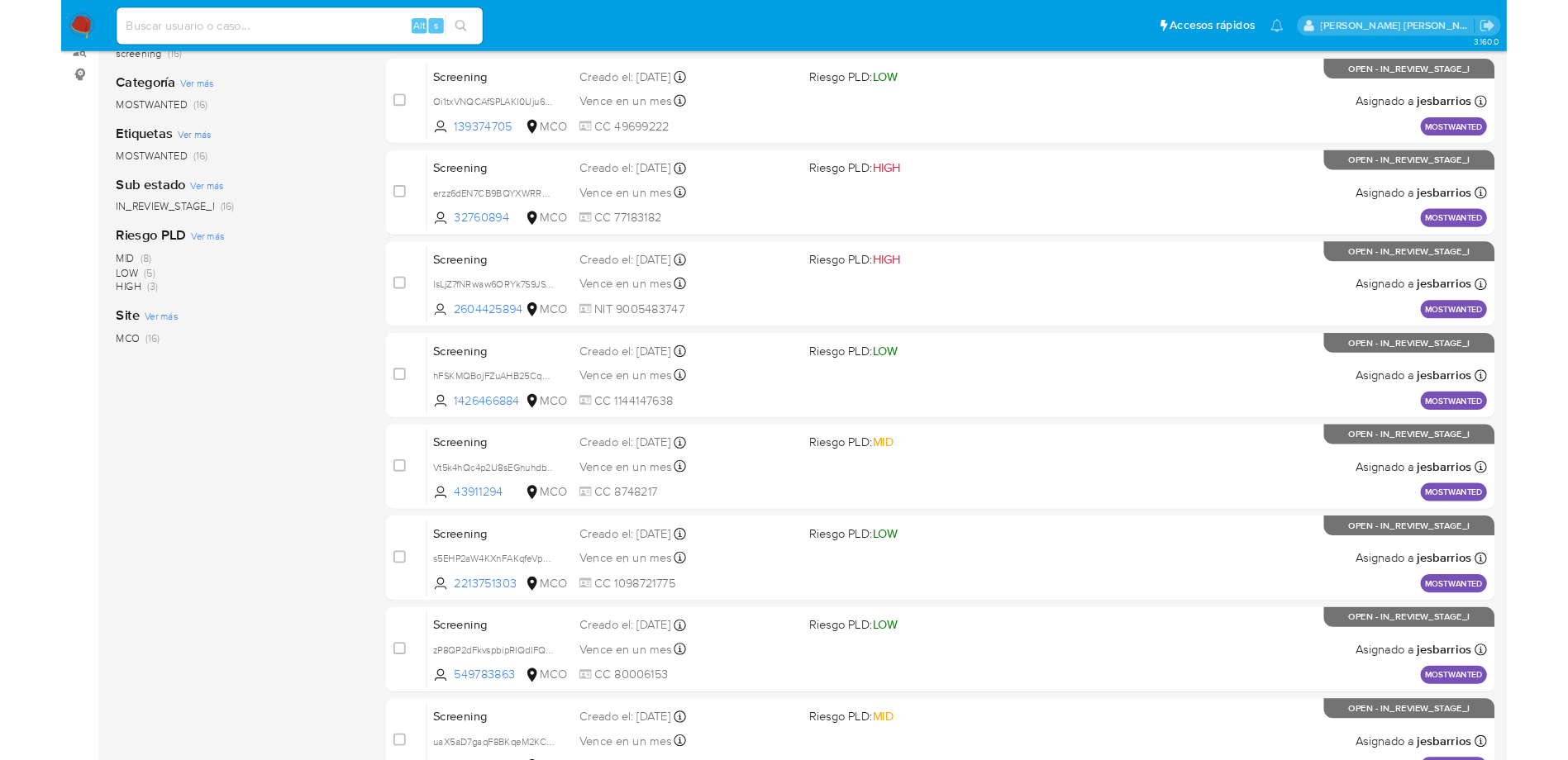
scroll to position [539, 0]
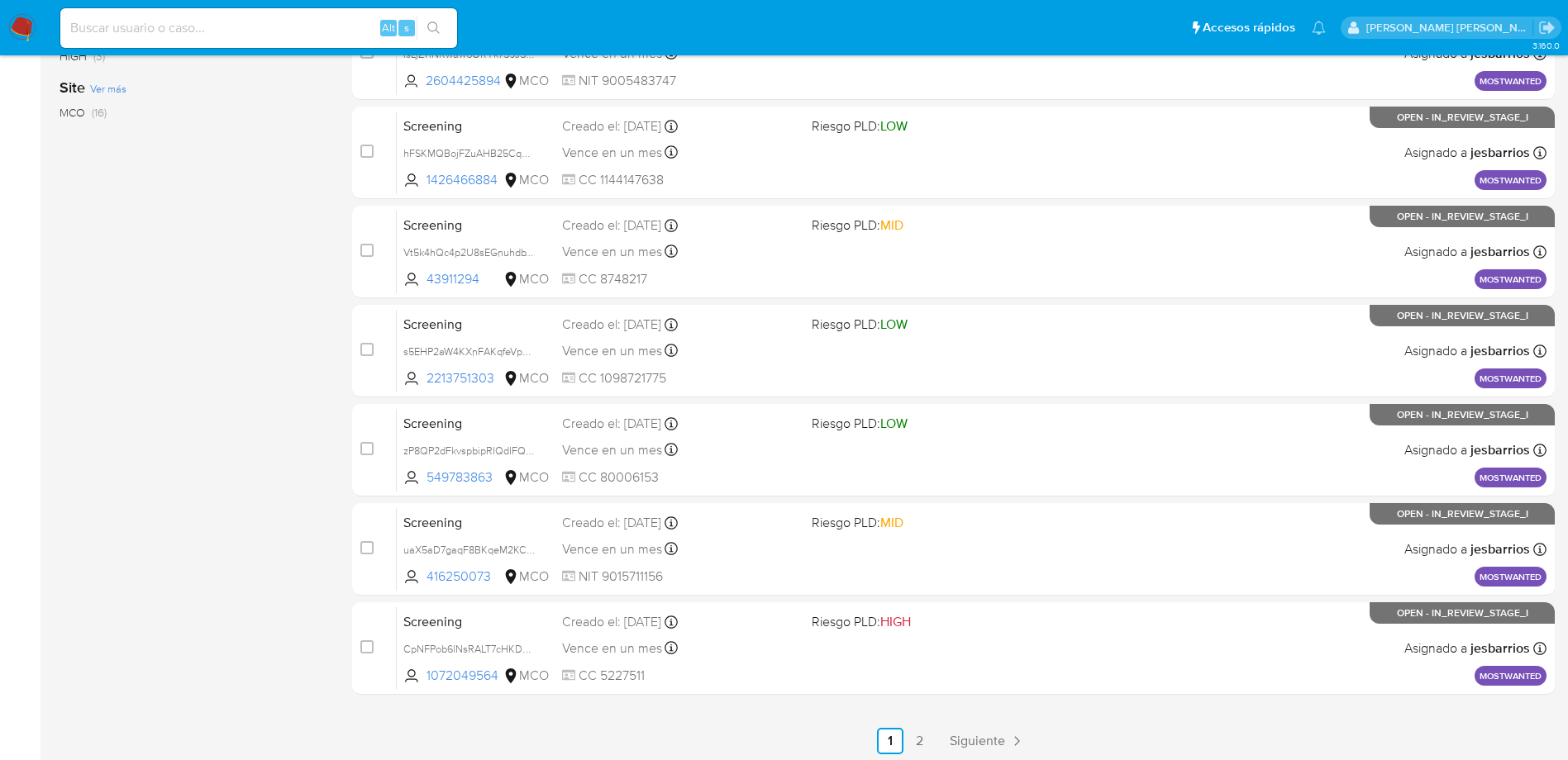
click at [242, 19] on input at bounding box center [258, 28] width 396 height 22
paste input "QyKoIkUk1a7ucbxsdWOEtYtE"
type input "QyKoIkUk1a7ucbxsdWOEtYtE"
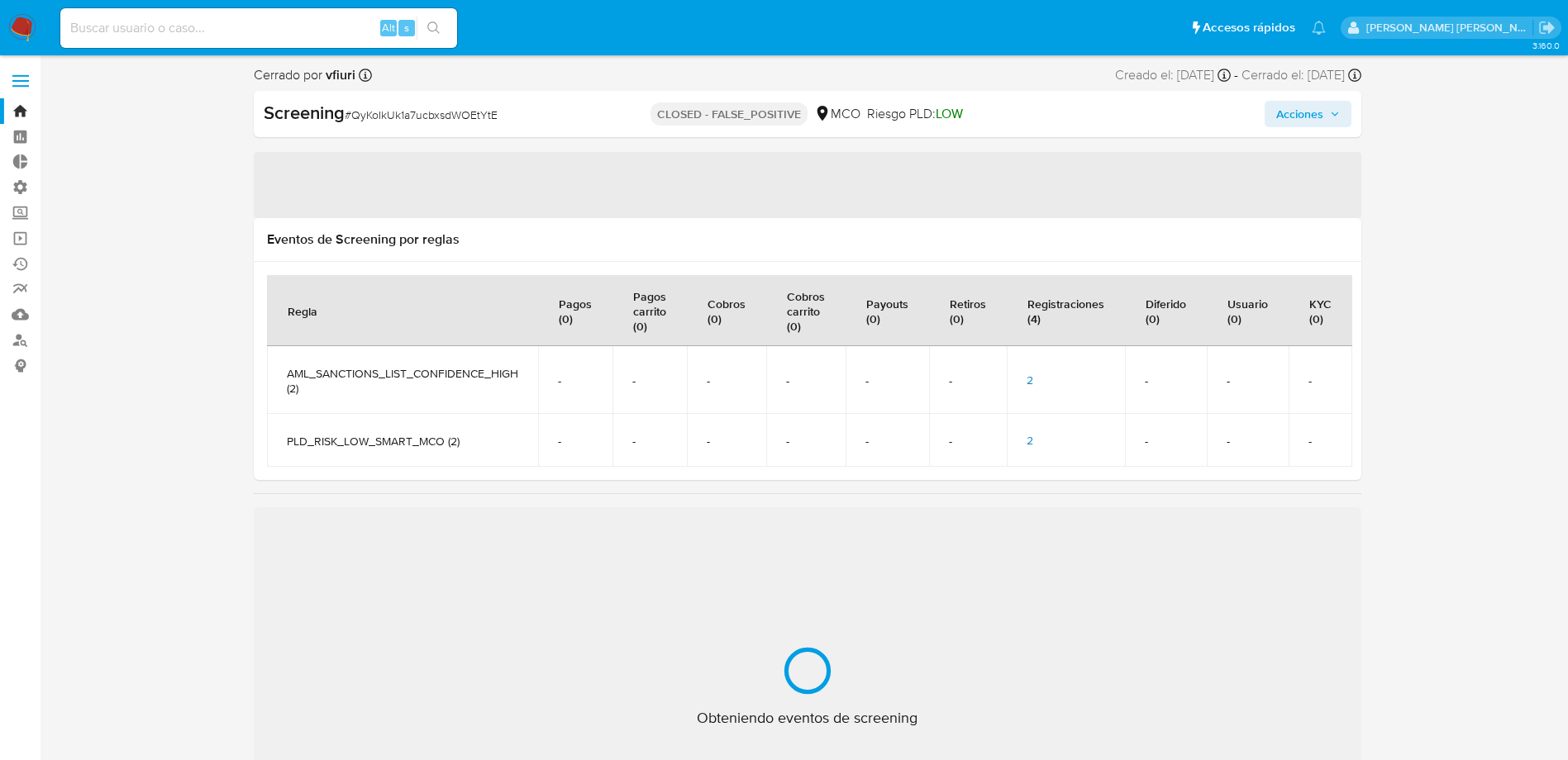
select select "10"
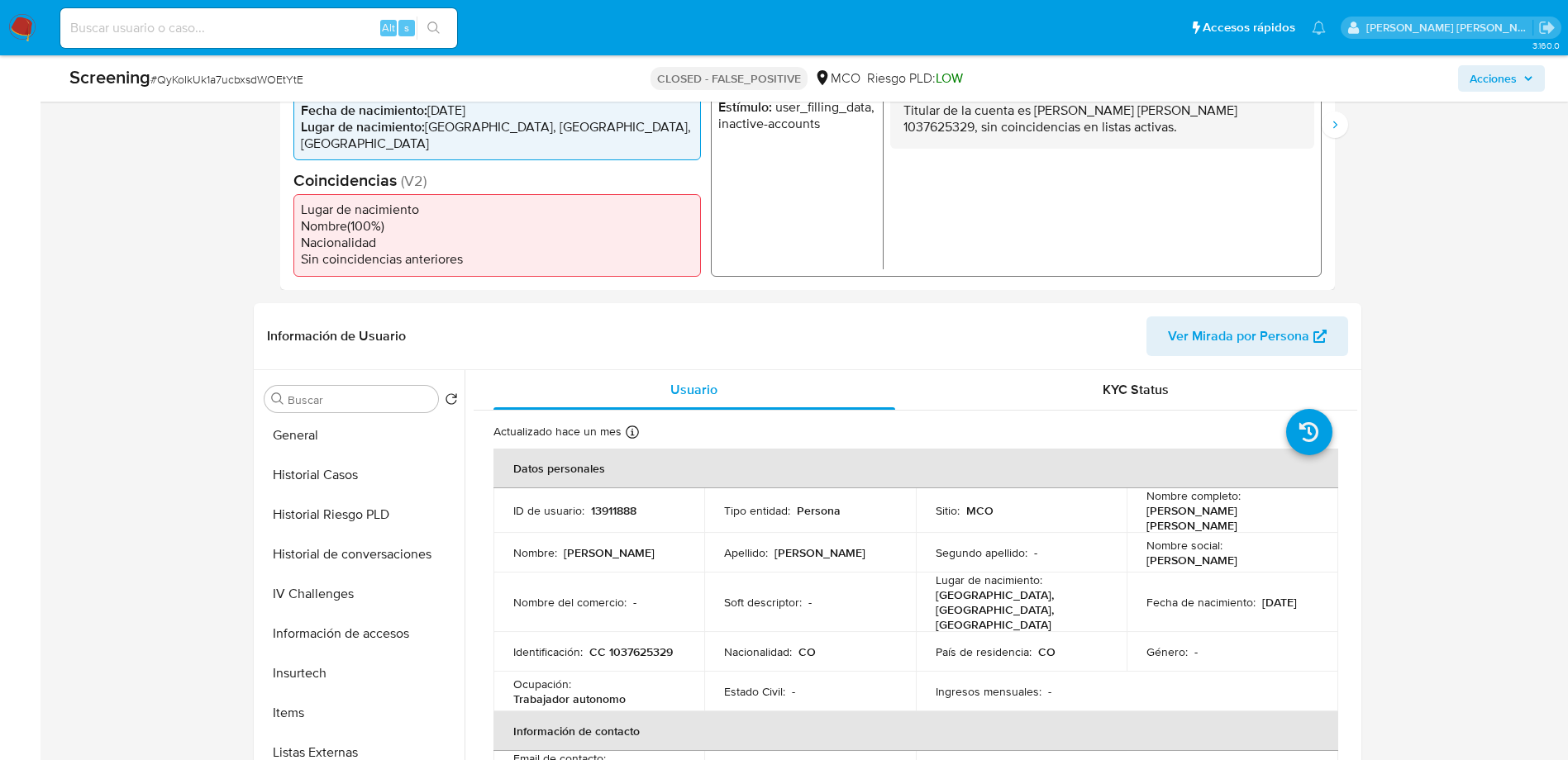
scroll to position [698, 0]
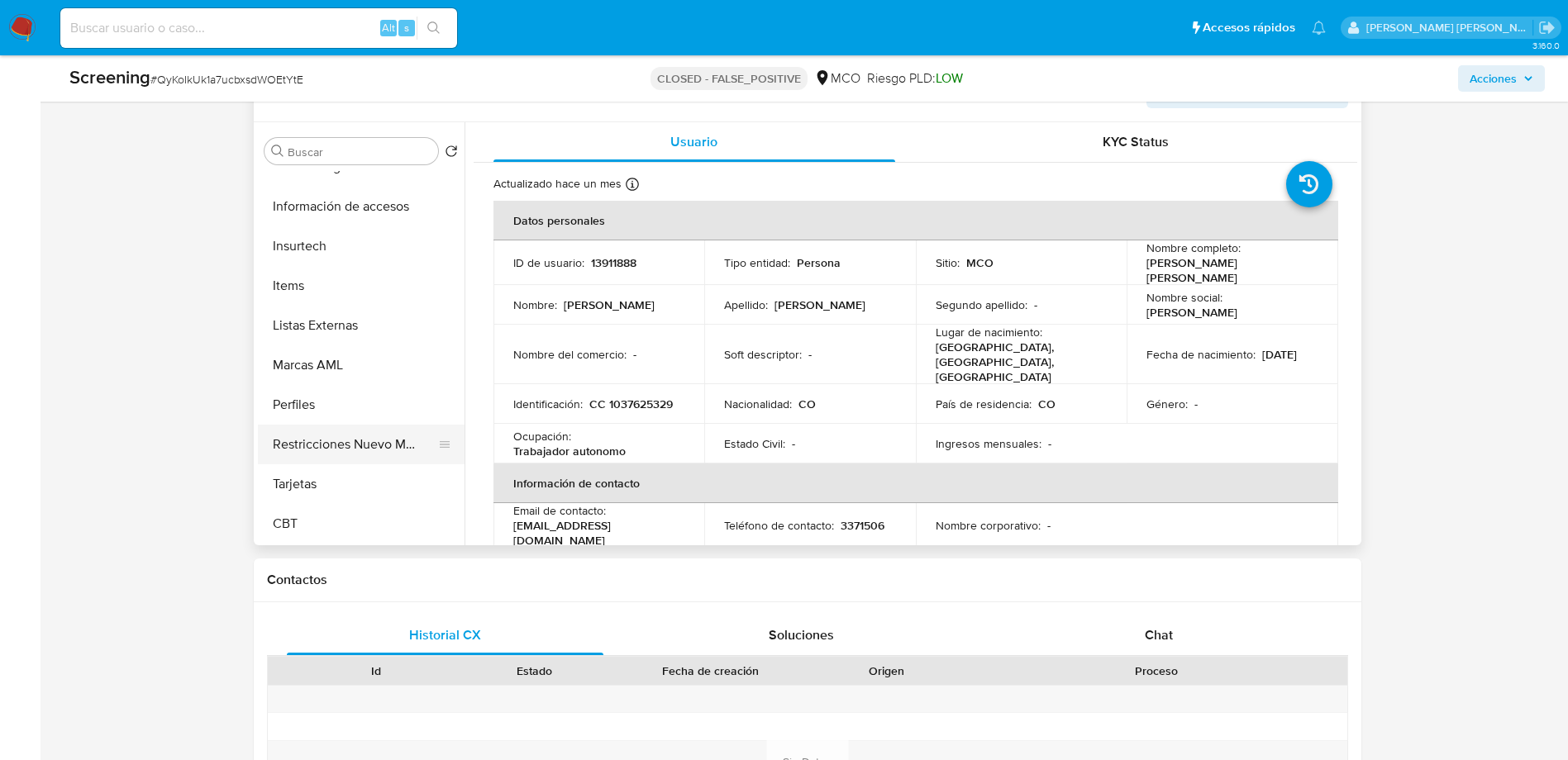
click at [346, 458] on button "Restricciones Nuevo Mundo" at bounding box center [354, 445] width 194 height 40
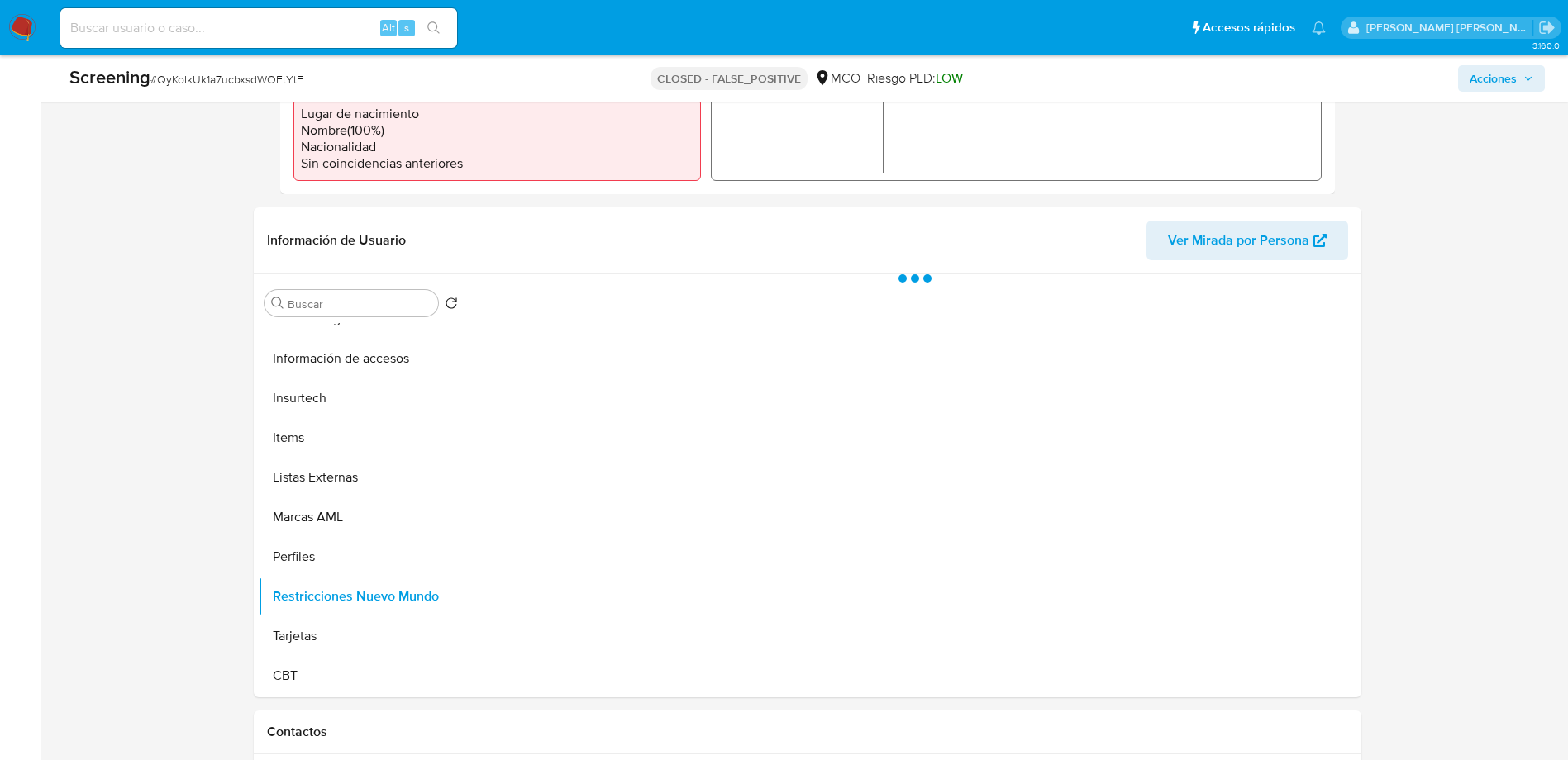
scroll to position [744, 0]
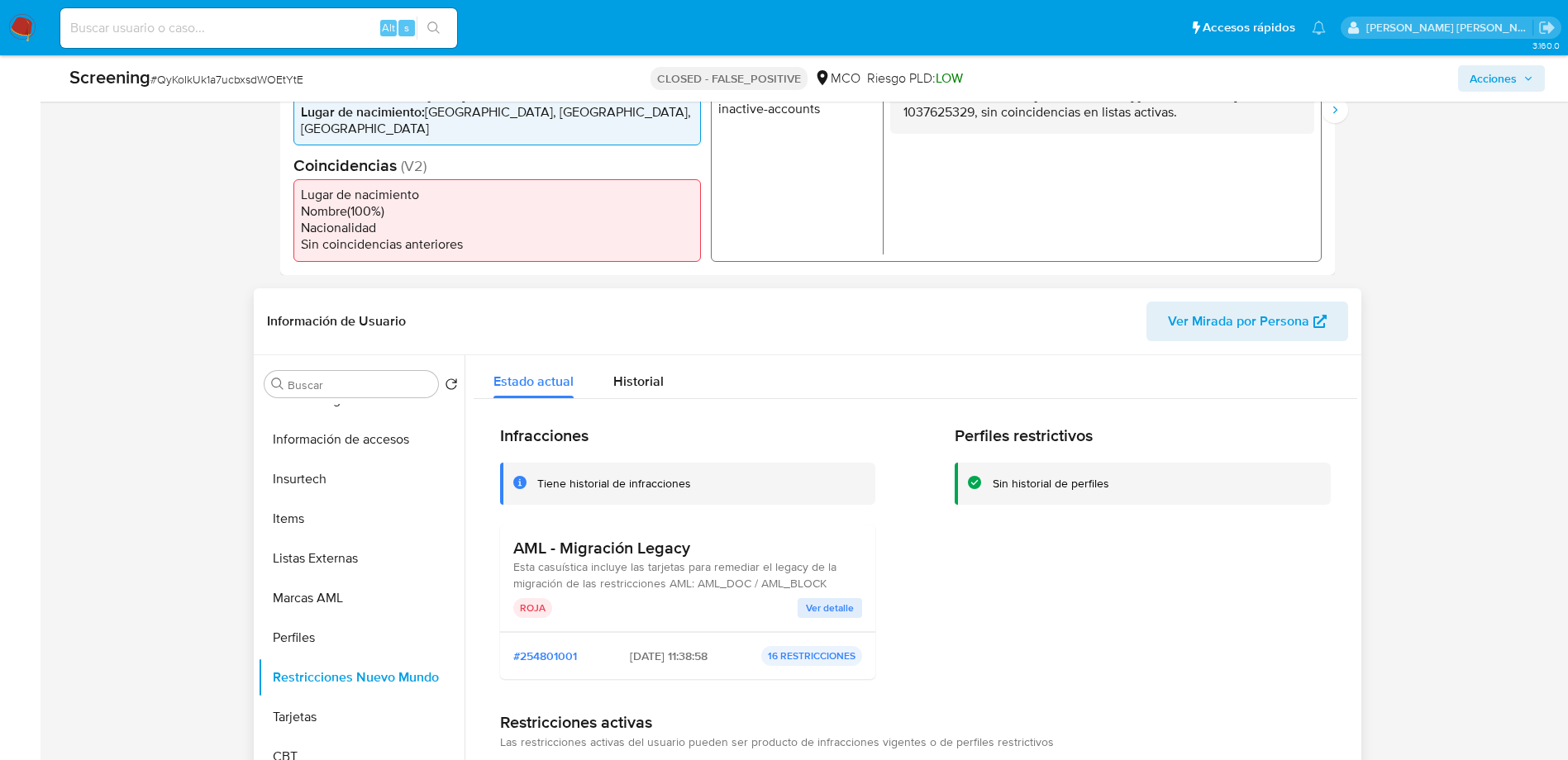
drag, startPoint x: 506, startPoint y: 556, endPoint x: 711, endPoint y: 545, distance: 205.3
click at [711, 545] on div "AML - Migración Legacy Esta casuística incluye las tarjetas para remediar el le…" at bounding box center [687, 578] width 376 height 107
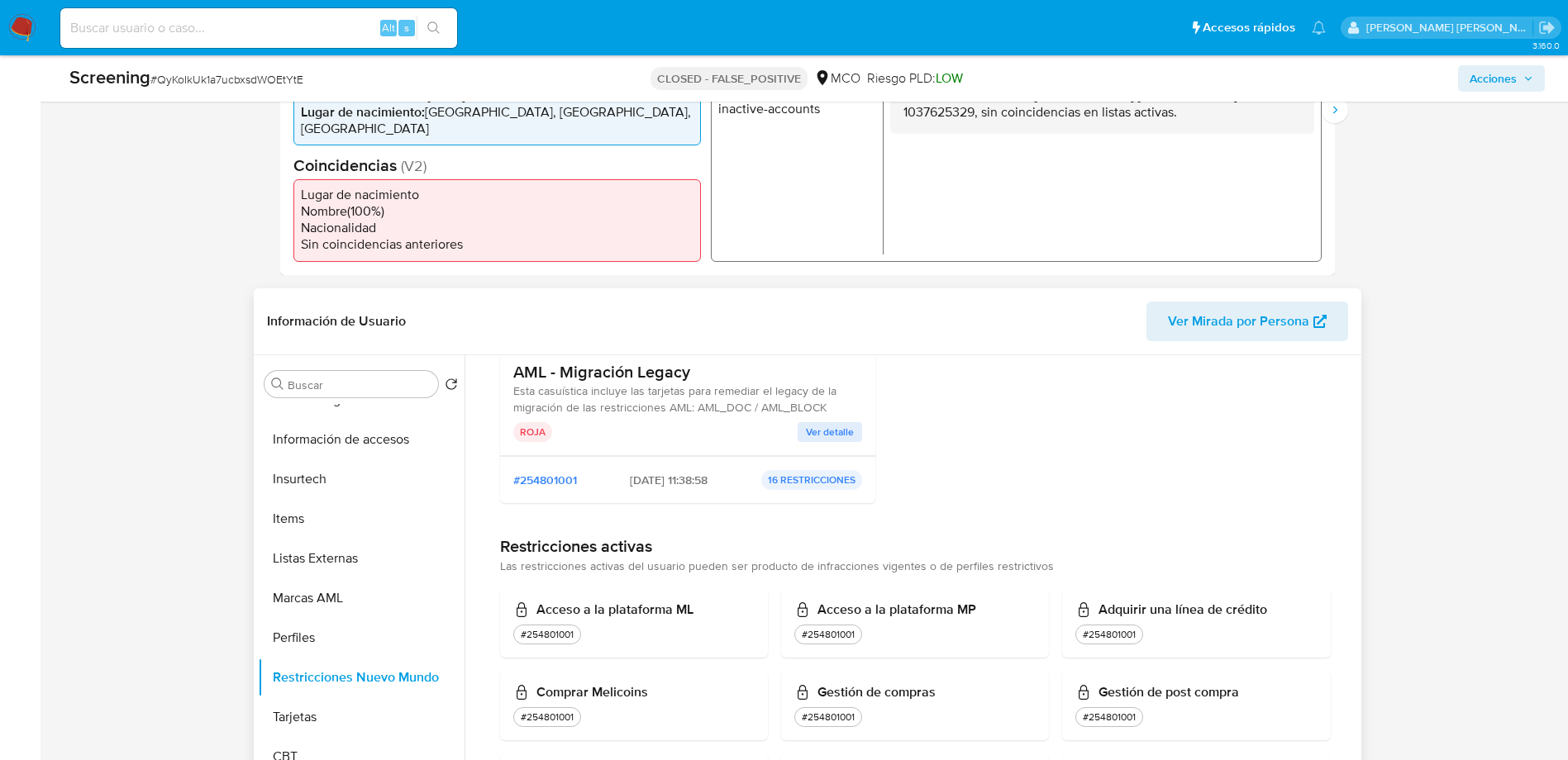
scroll to position [124, 0]
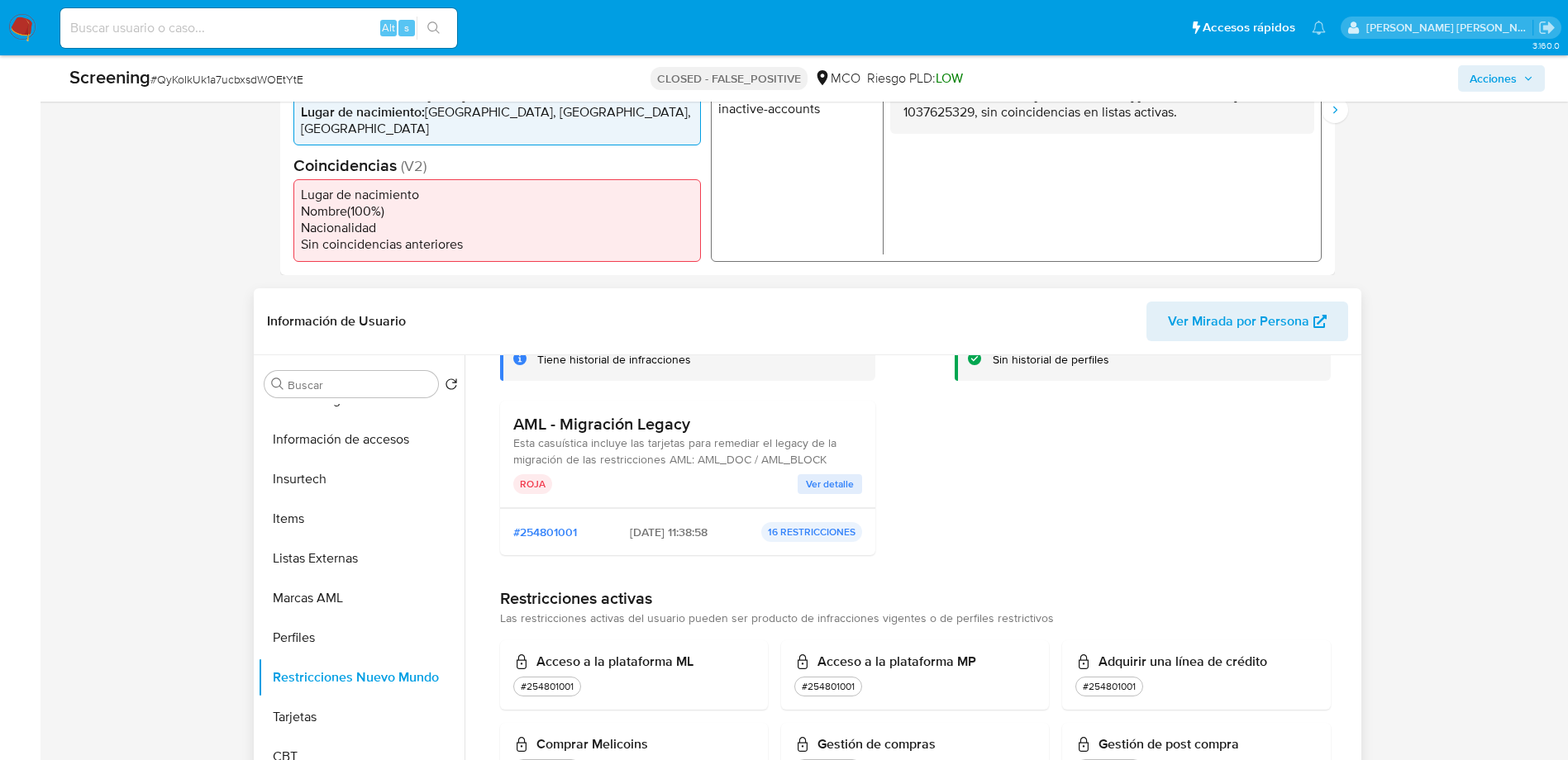
drag, startPoint x: 684, startPoint y: 463, endPoint x: 835, endPoint y: 465, distance: 151.0
click at [835, 465] on div "AML - Migración Legacy Esta casuística incluye las tarjetas para remediar el le…" at bounding box center [688, 441] width 349 height 54
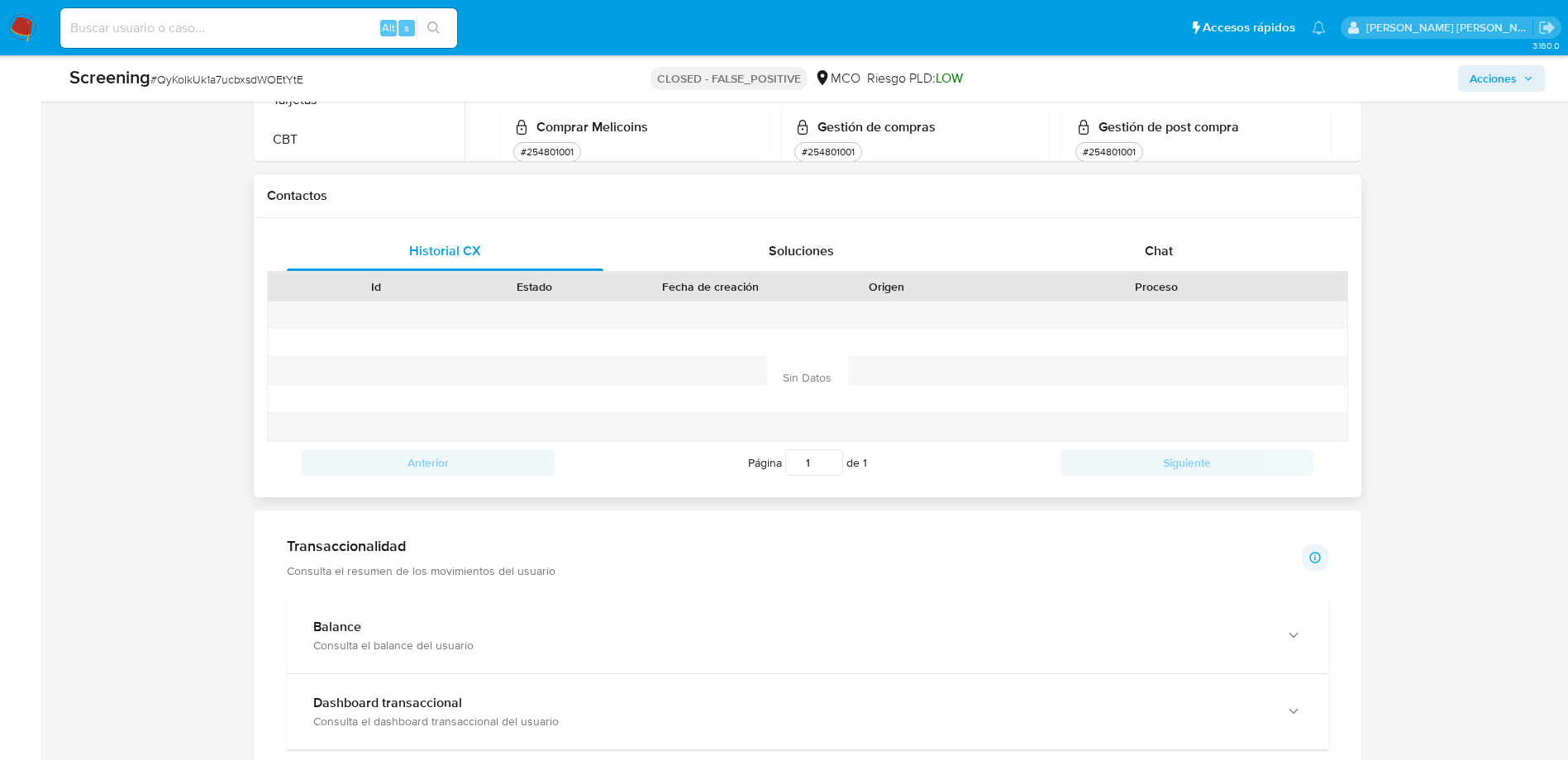
scroll to position [1363, 0]
click at [799, 232] on div "Soluciones" at bounding box center [802, 249] width 317 height 40
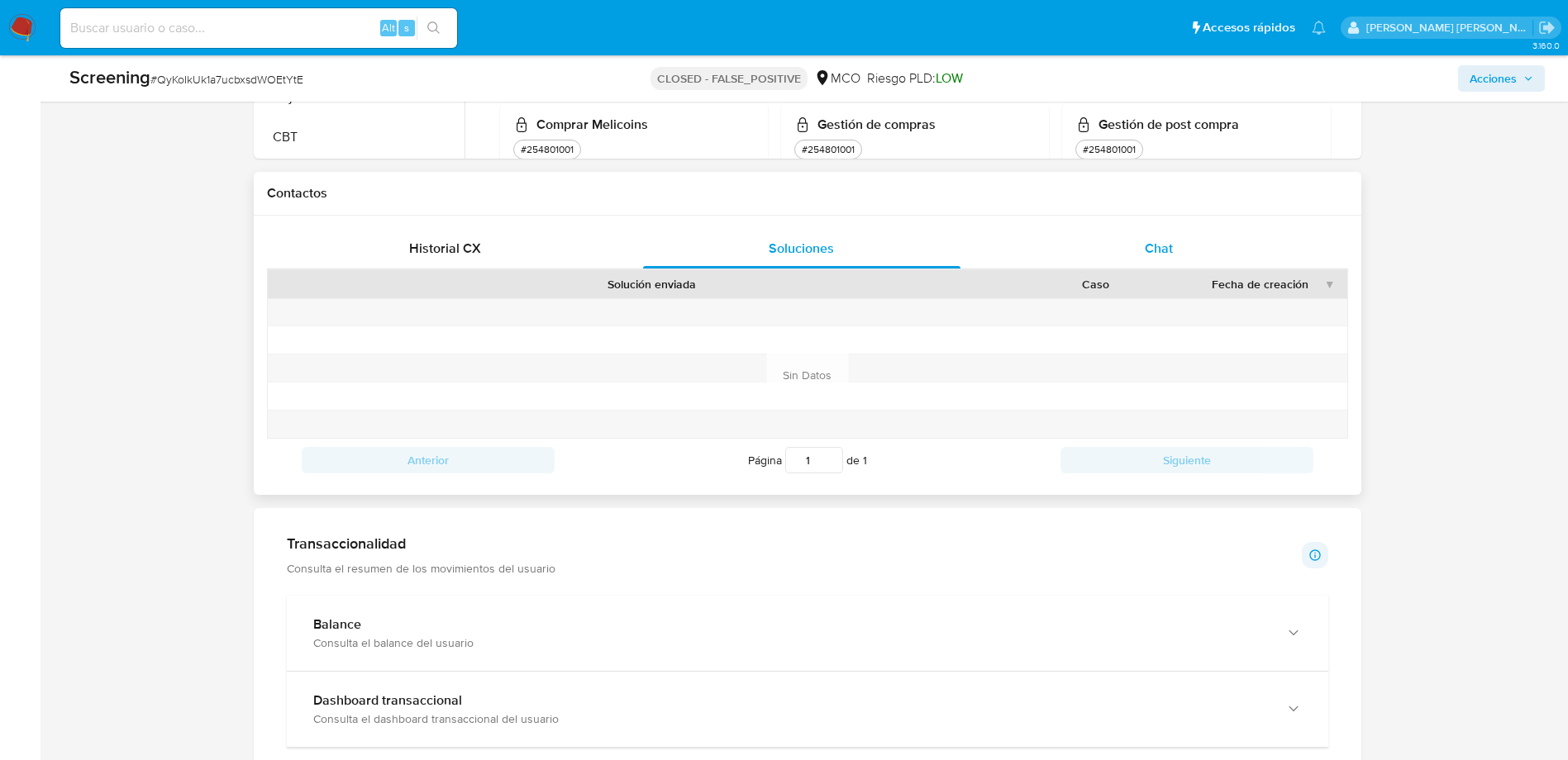
click at [1161, 248] on span "Chat" at bounding box center [1158, 248] width 28 height 19
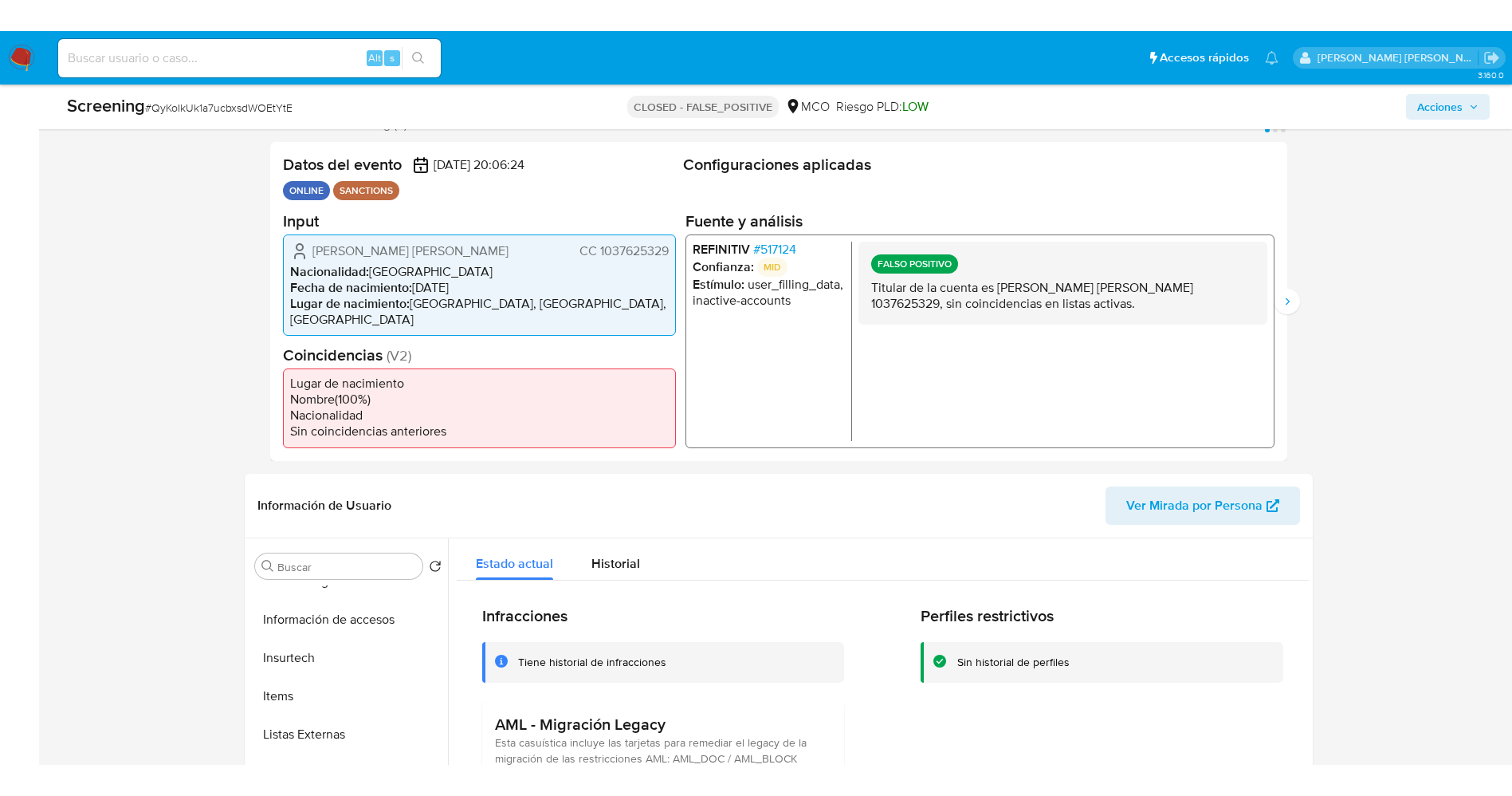
scroll to position [591, 0]
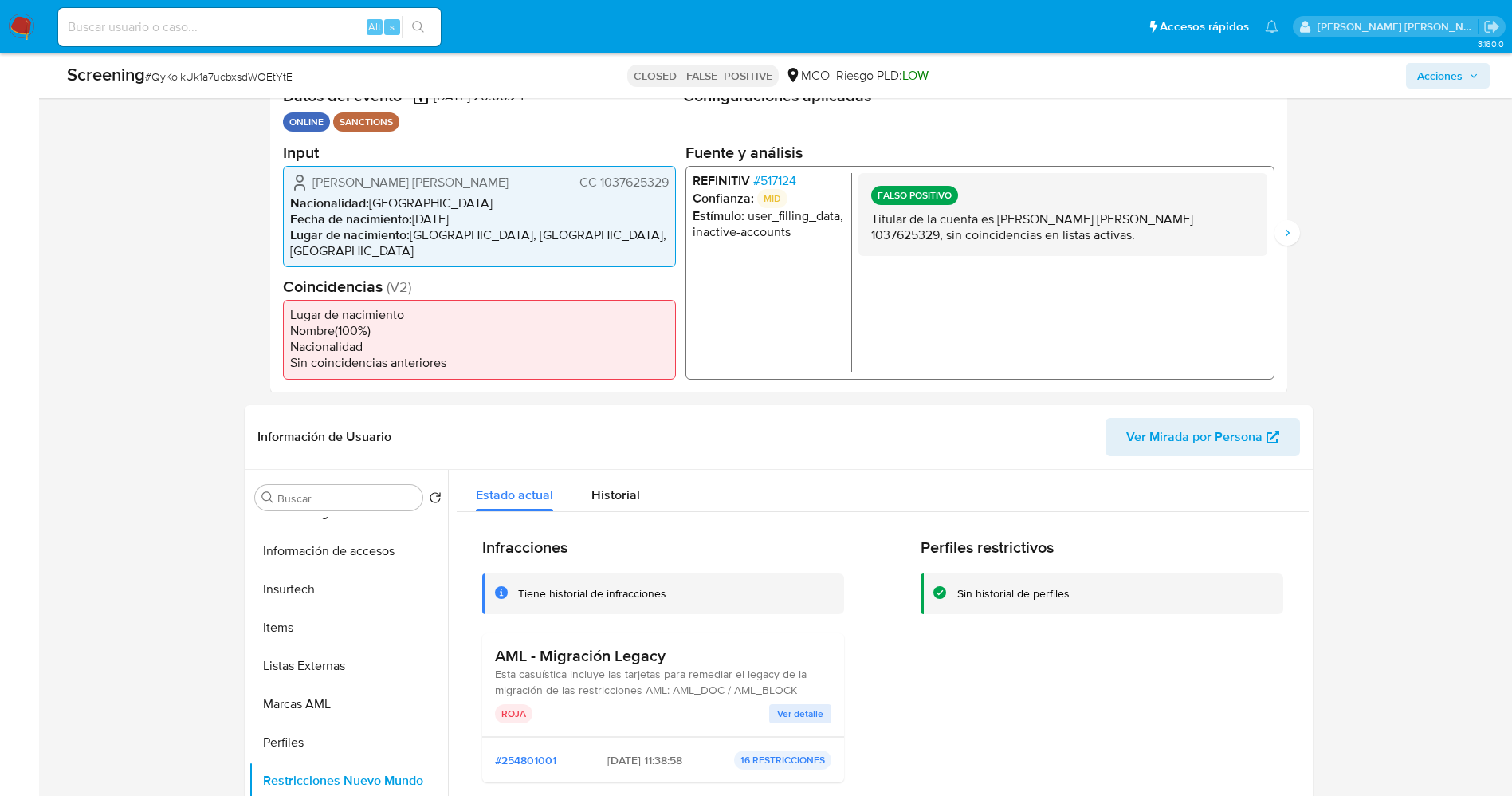
click at [22, 24] on img at bounding box center [21, 27] width 27 height 27
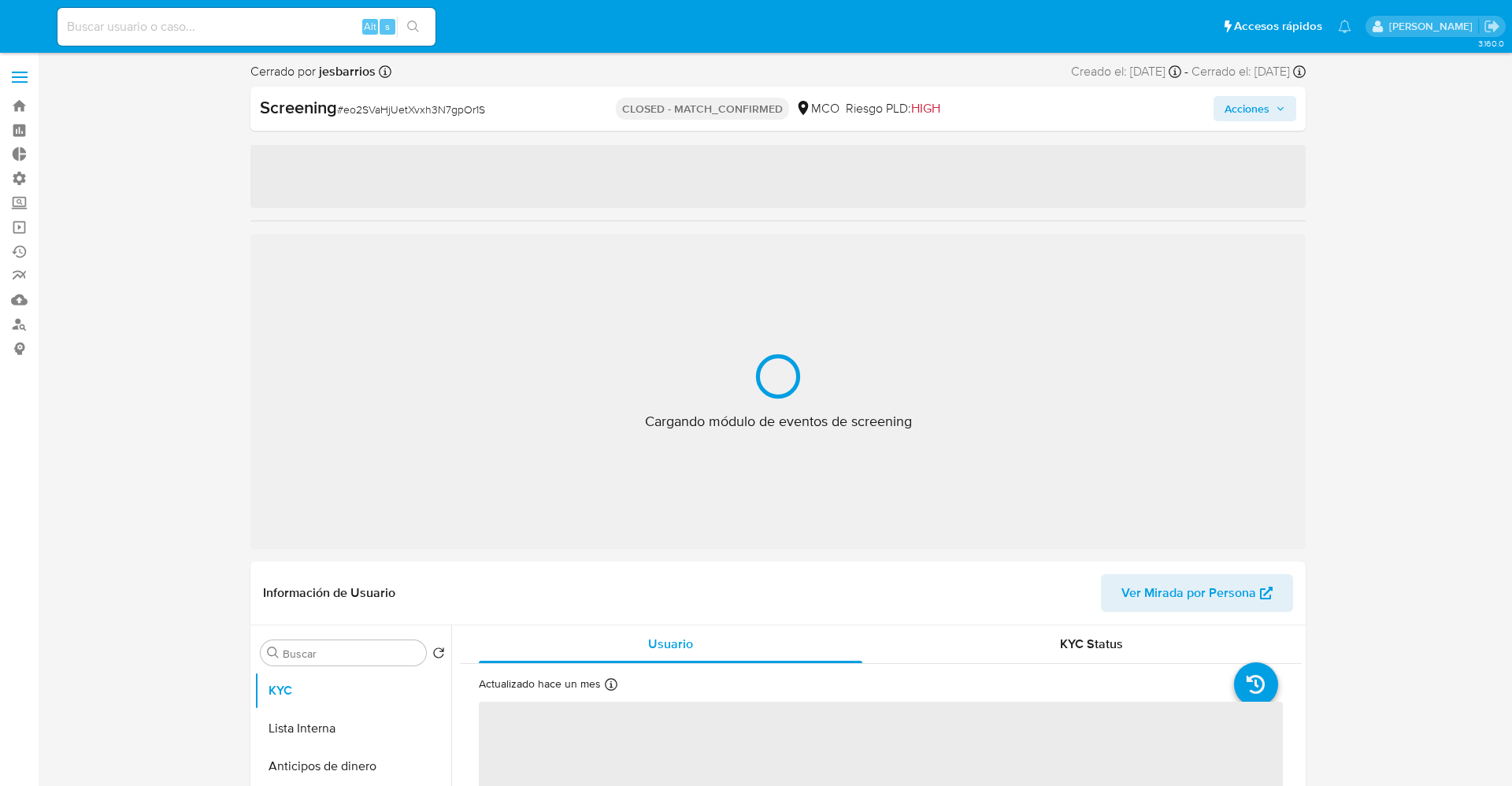
select select "10"
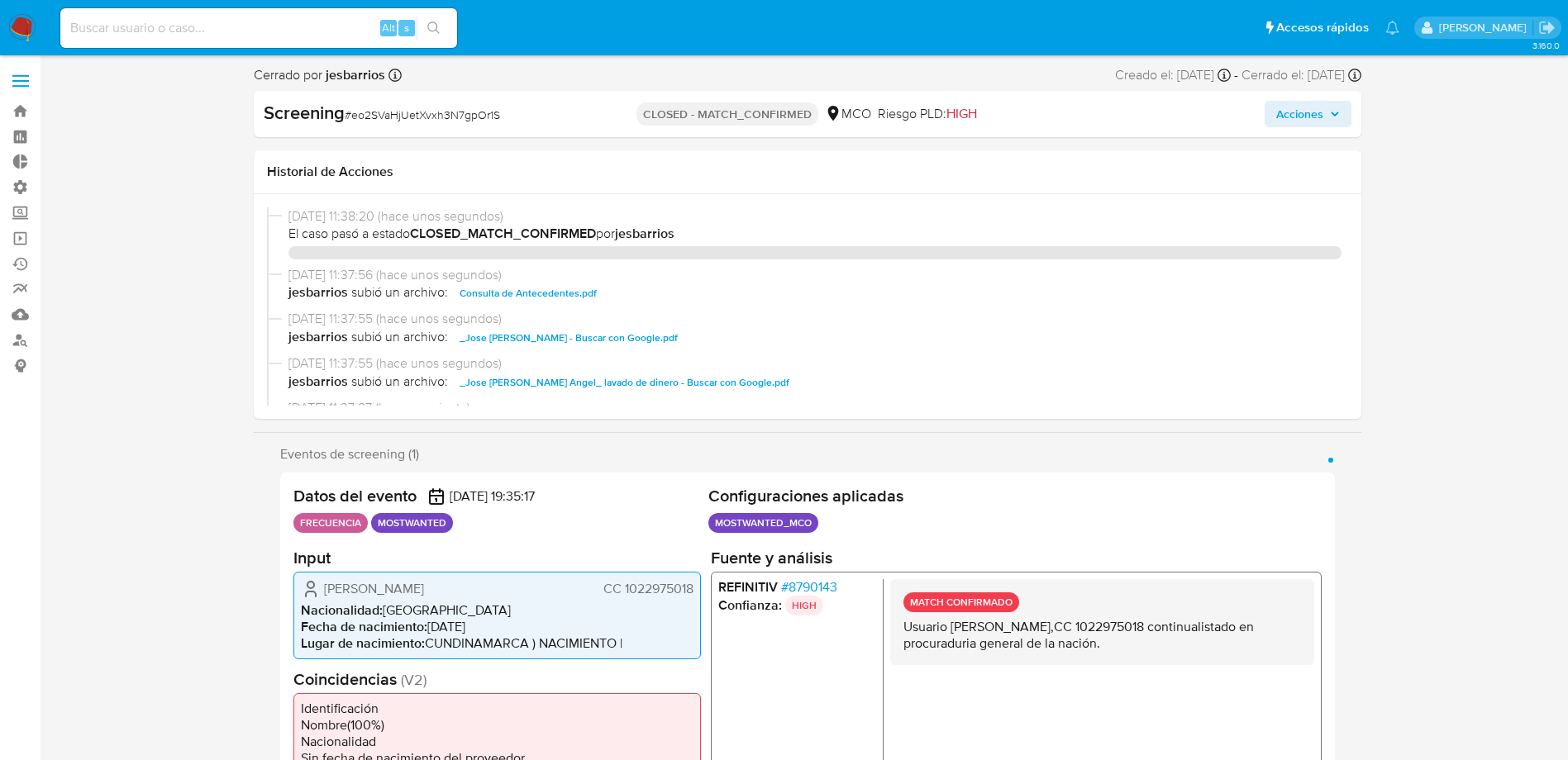
select select "10"
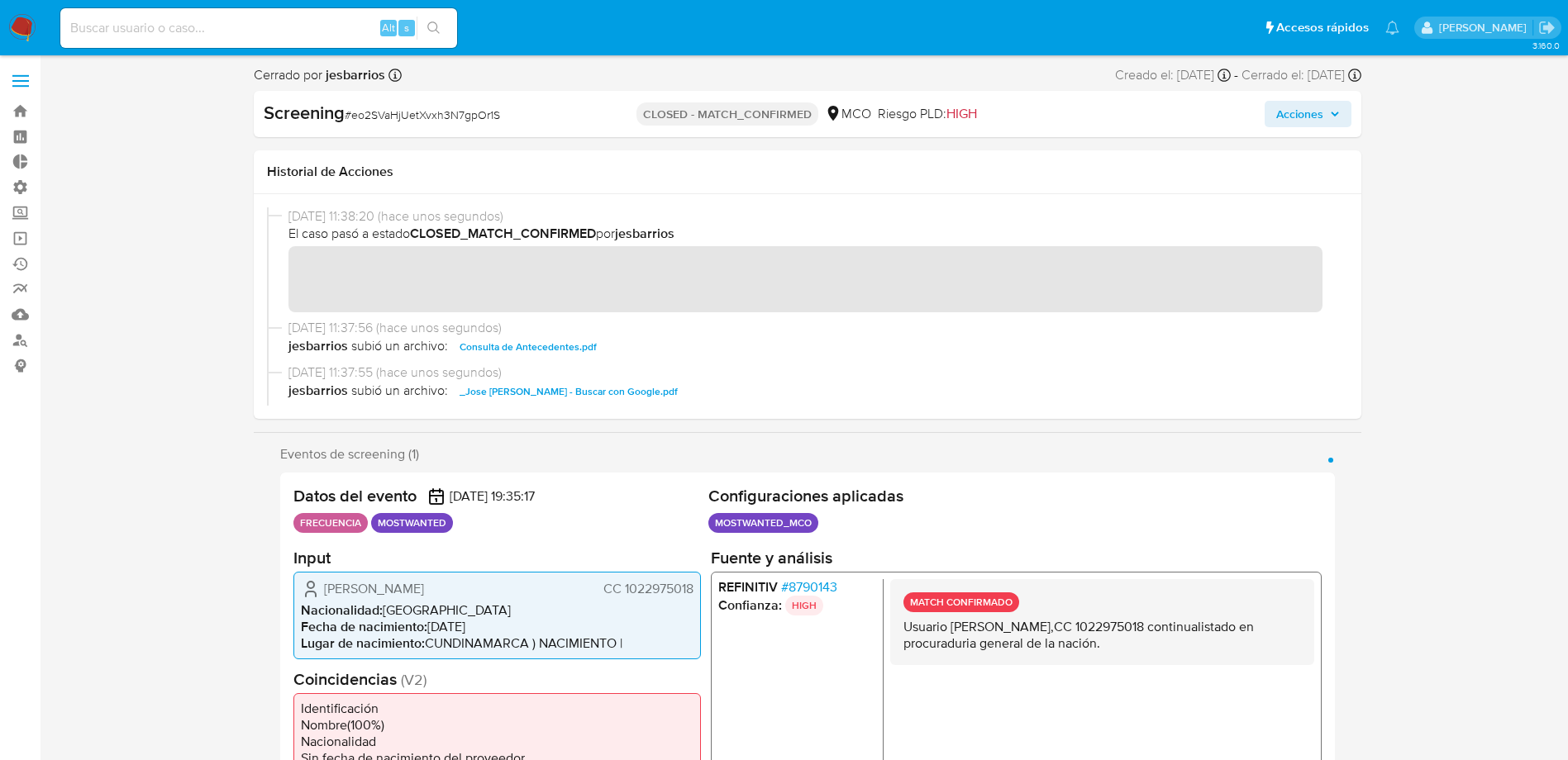
click at [29, 33] on img at bounding box center [22, 28] width 28 height 28
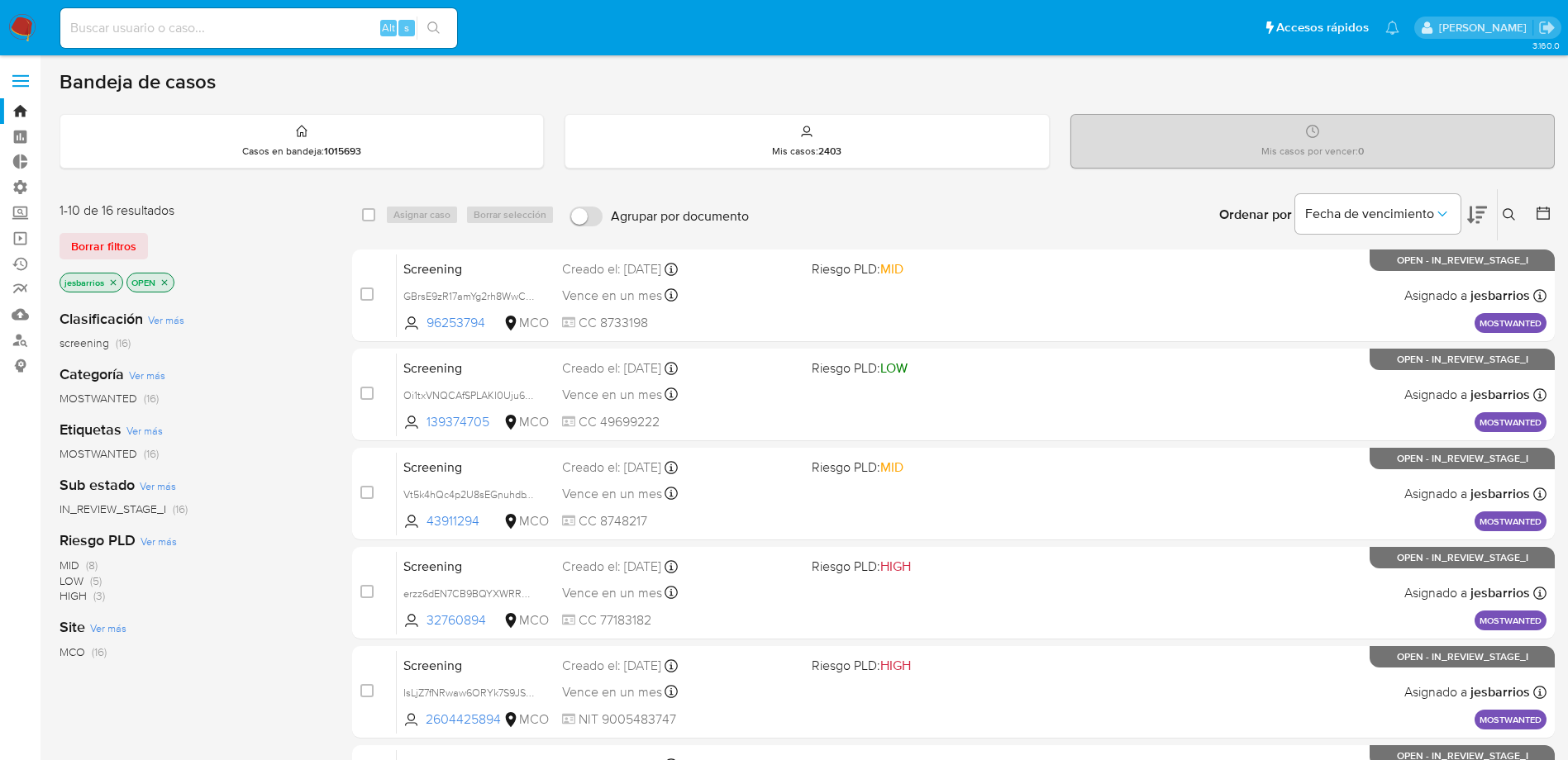
click at [105, 258] on span "Borrar filtros" at bounding box center [104, 247] width 65 height 23
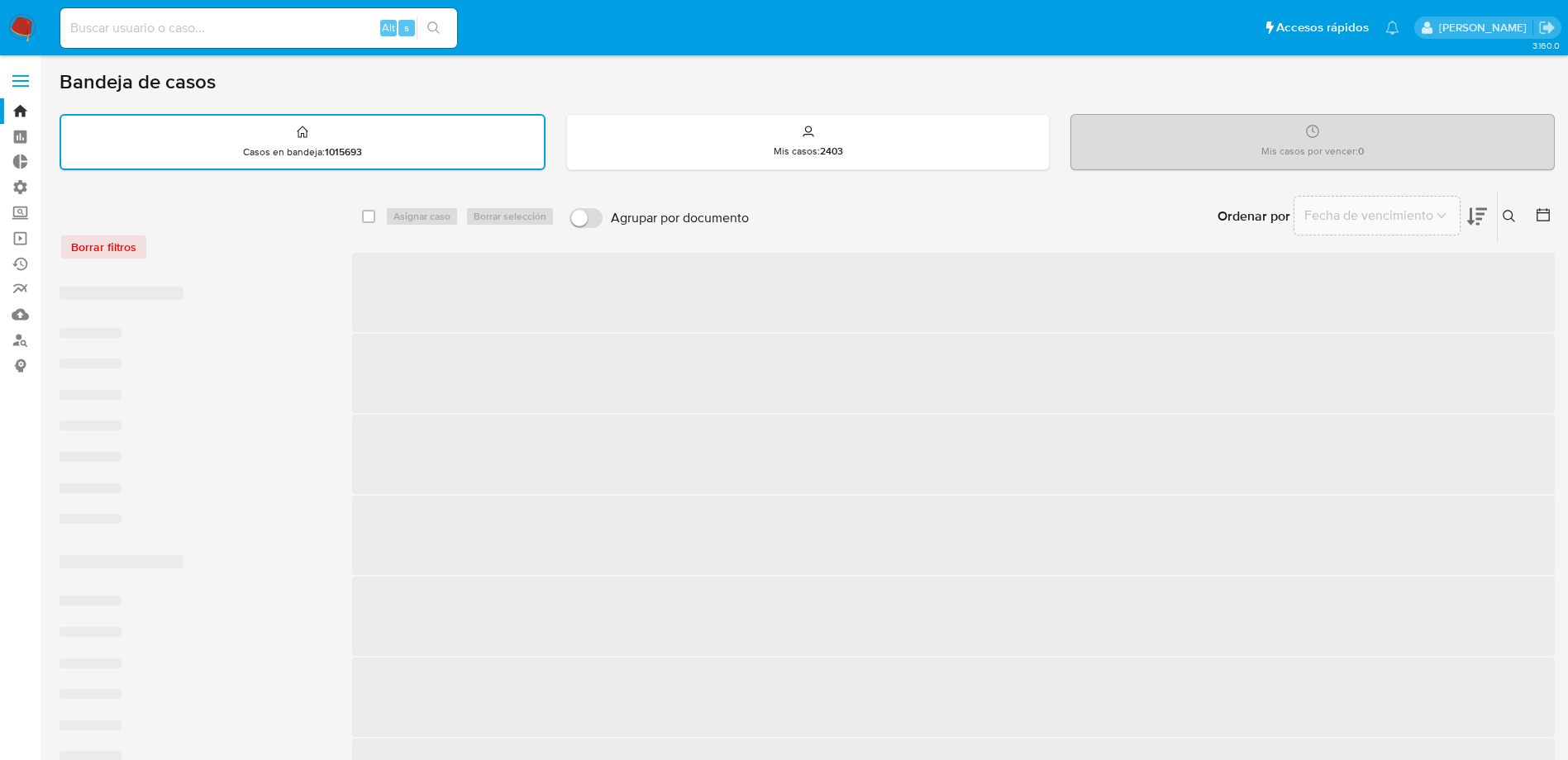
click at [105, 249] on div "Borrar filtros" at bounding box center [192, 247] width 265 height 26
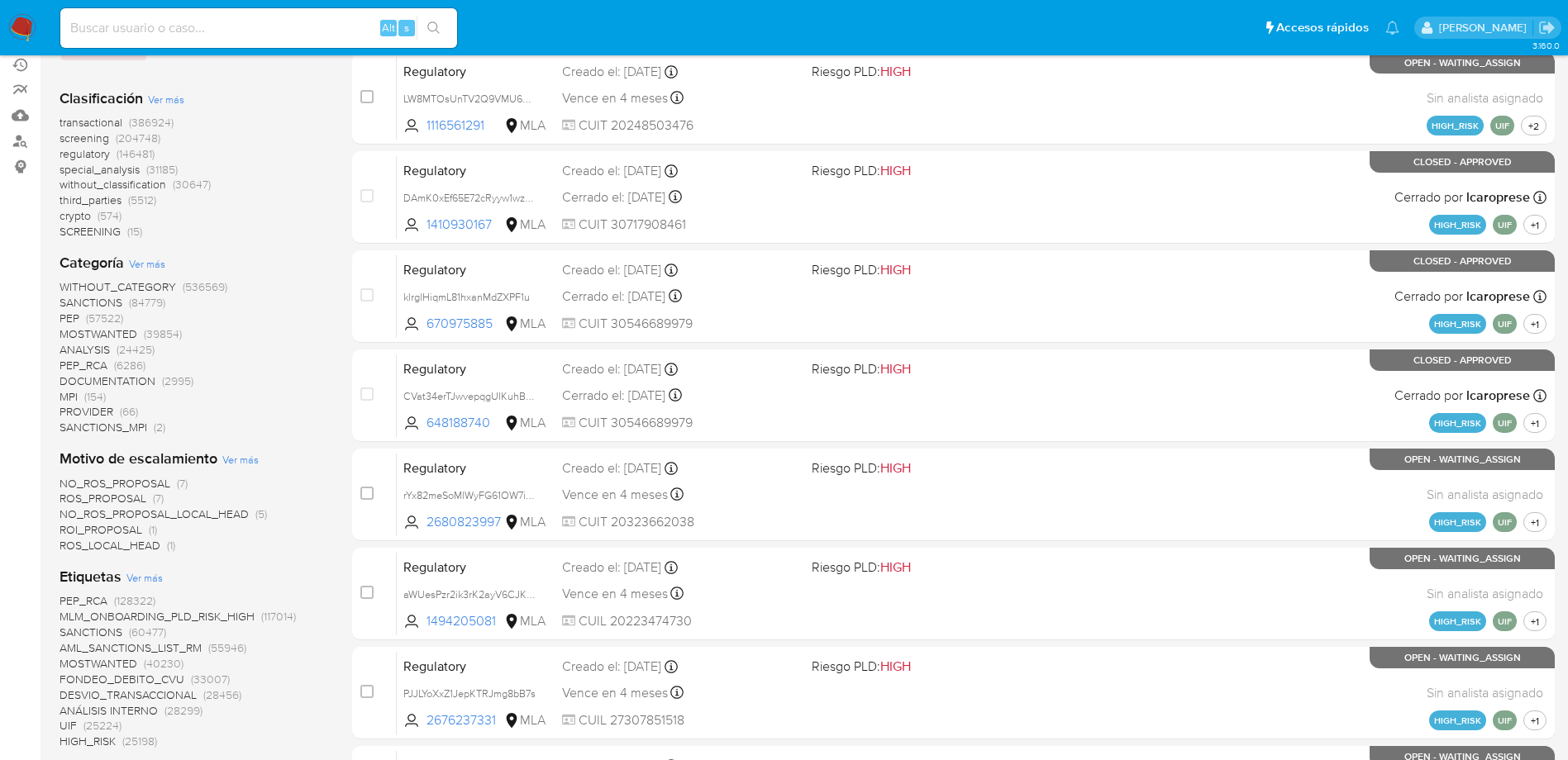
scroll to position [372, 0]
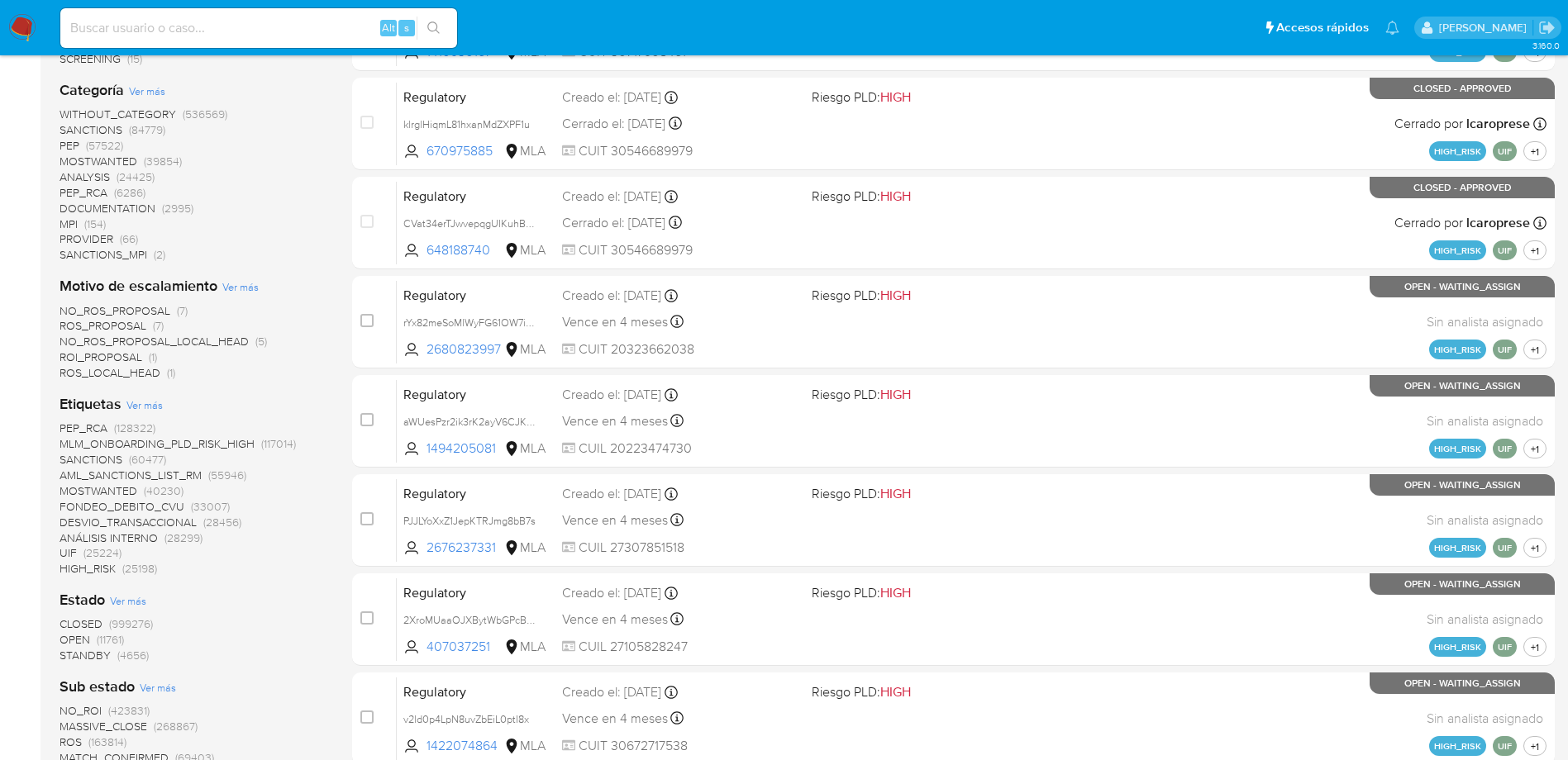
click at [97, 651] on span "STANDBY" at bounding box center [85, 655] width 51 height 16
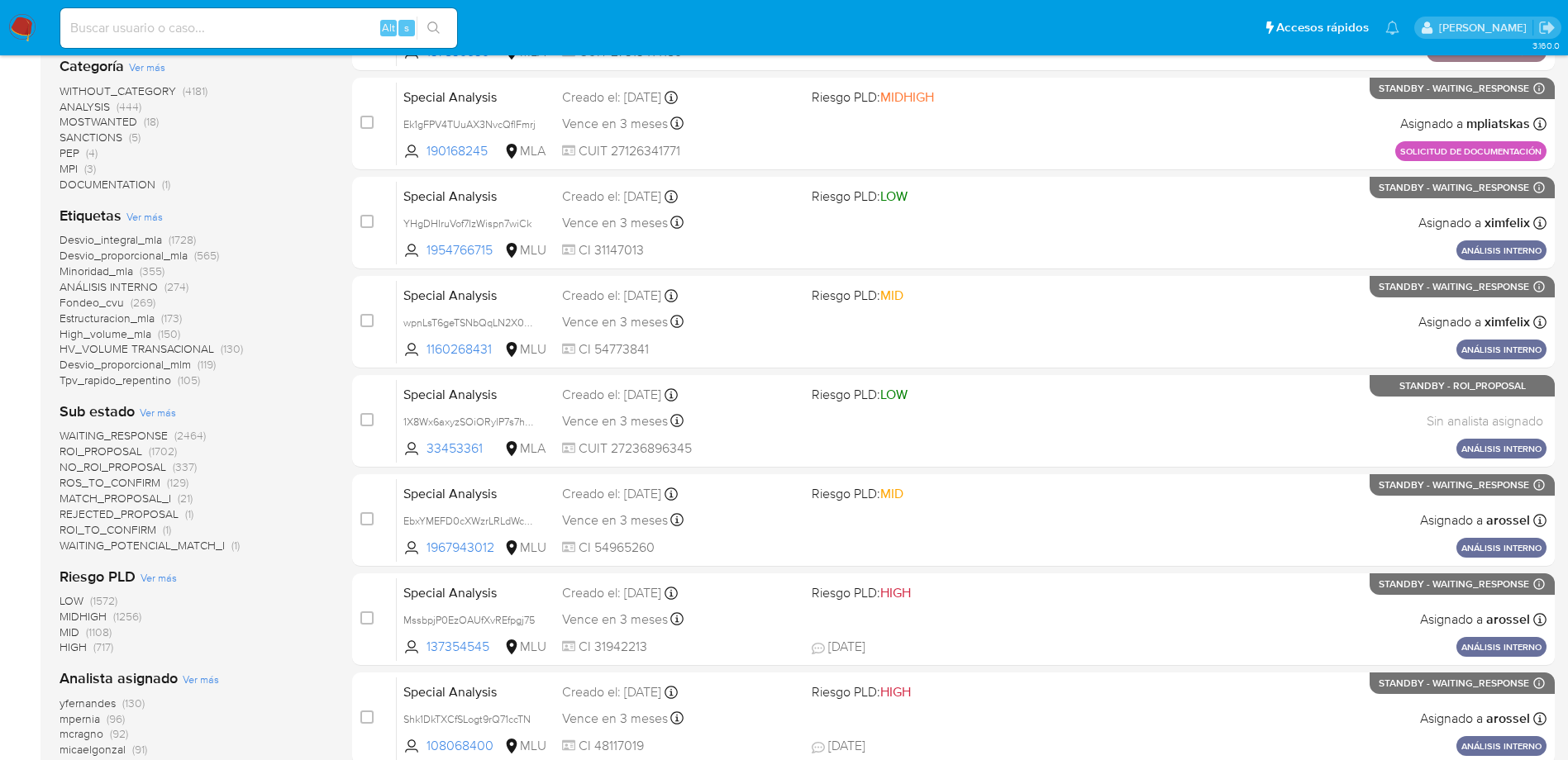
click at [176, 539] on span "WAITING_POTENCIAL_MATCH_I" at bounding box center [142, 545] width 166 height 16
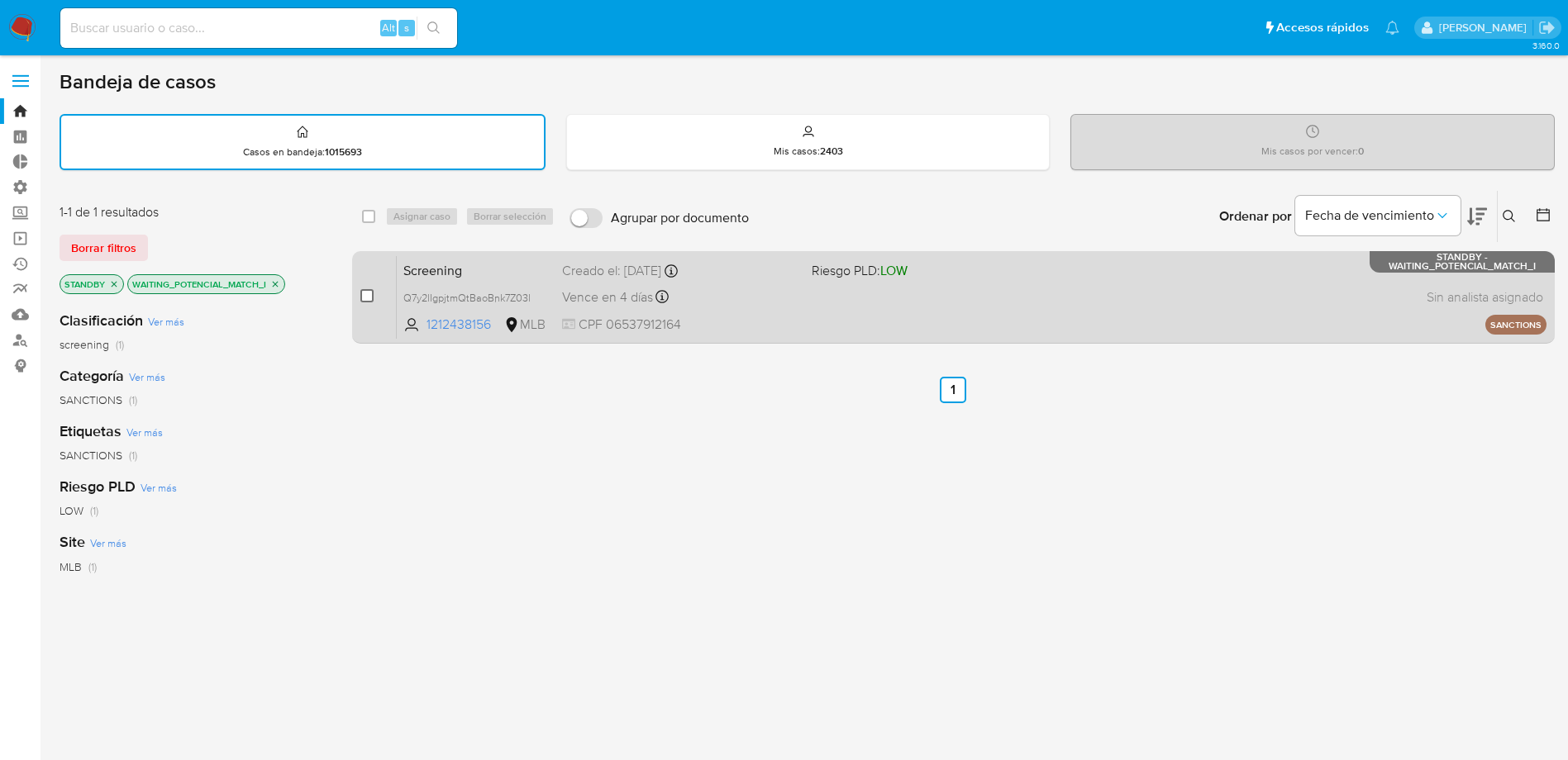
click at [368, 294] on input "checkbox" at bounding box center [367, 295] width 14 height 14
checkbox input "true"
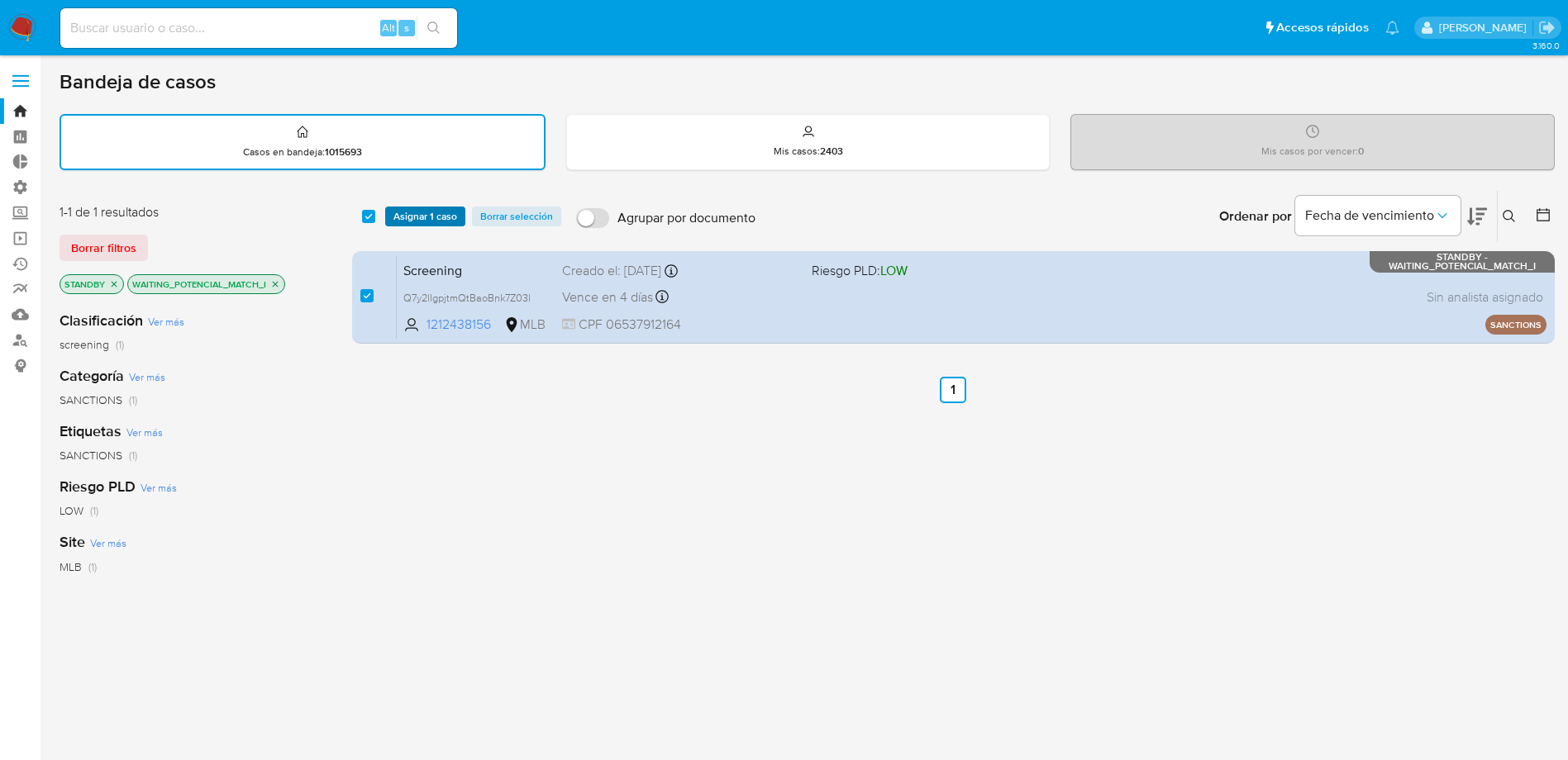
click at [431, 215] on span "Asignar 1 caso" at bounding box center [425, 216] width 64 height 16
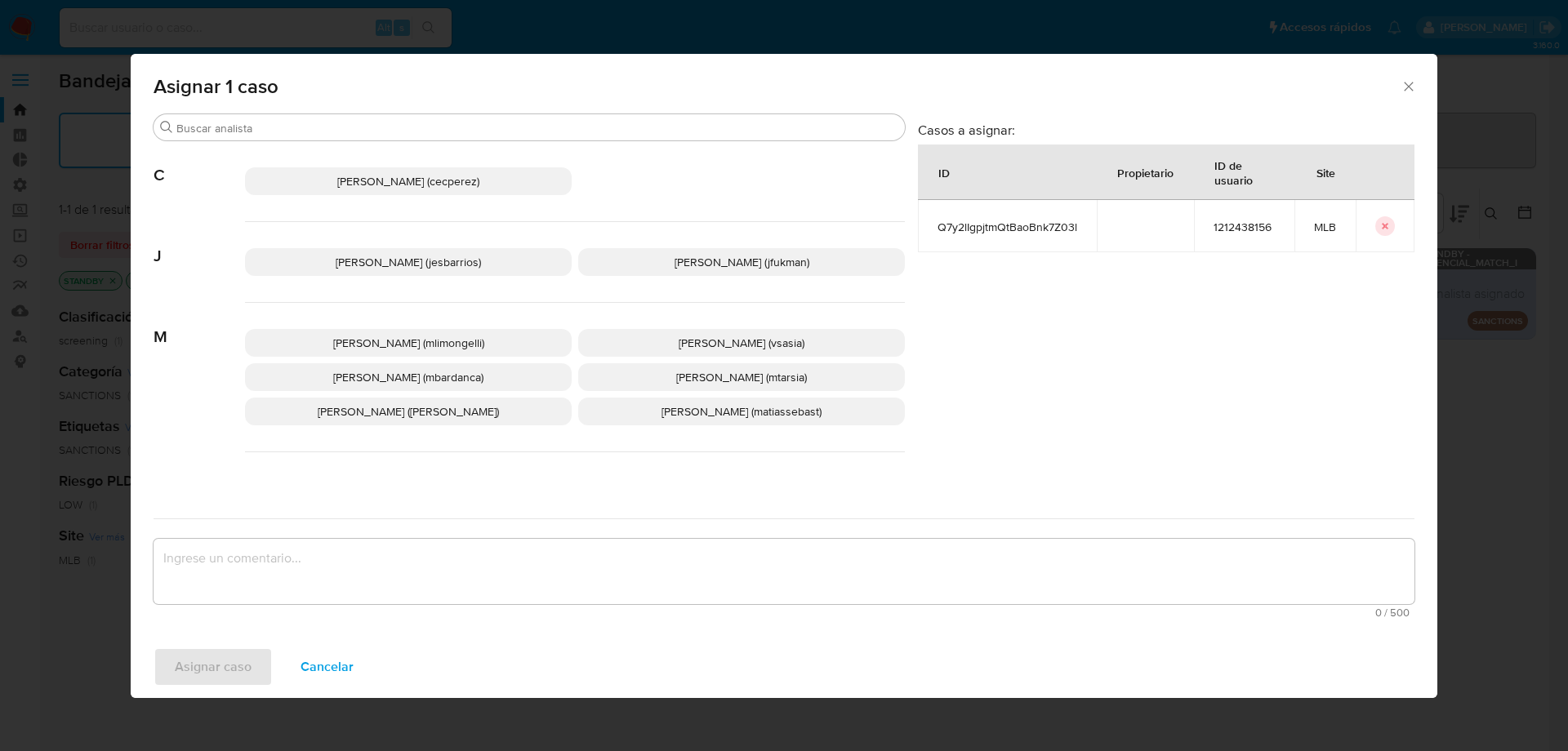
click at [416, 265] on span "Jesica Iris Barrios Leita (jesbarrios)" at bounding box center [408, 262] width 145 height 16
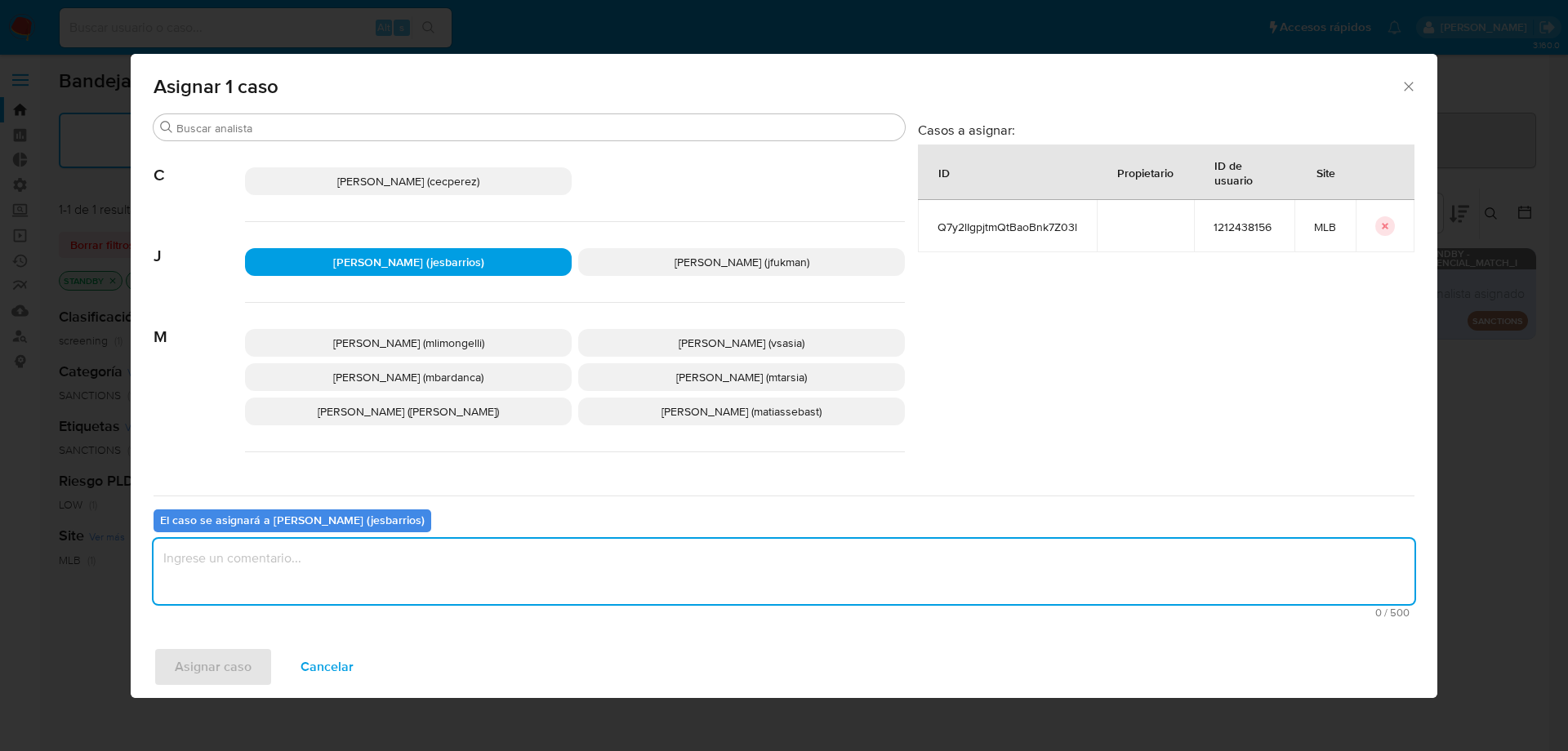
click at [384, 571] on textarea "assign-modal" at bounding box center [783, 571] width 1261 height 65
type textarea "z"
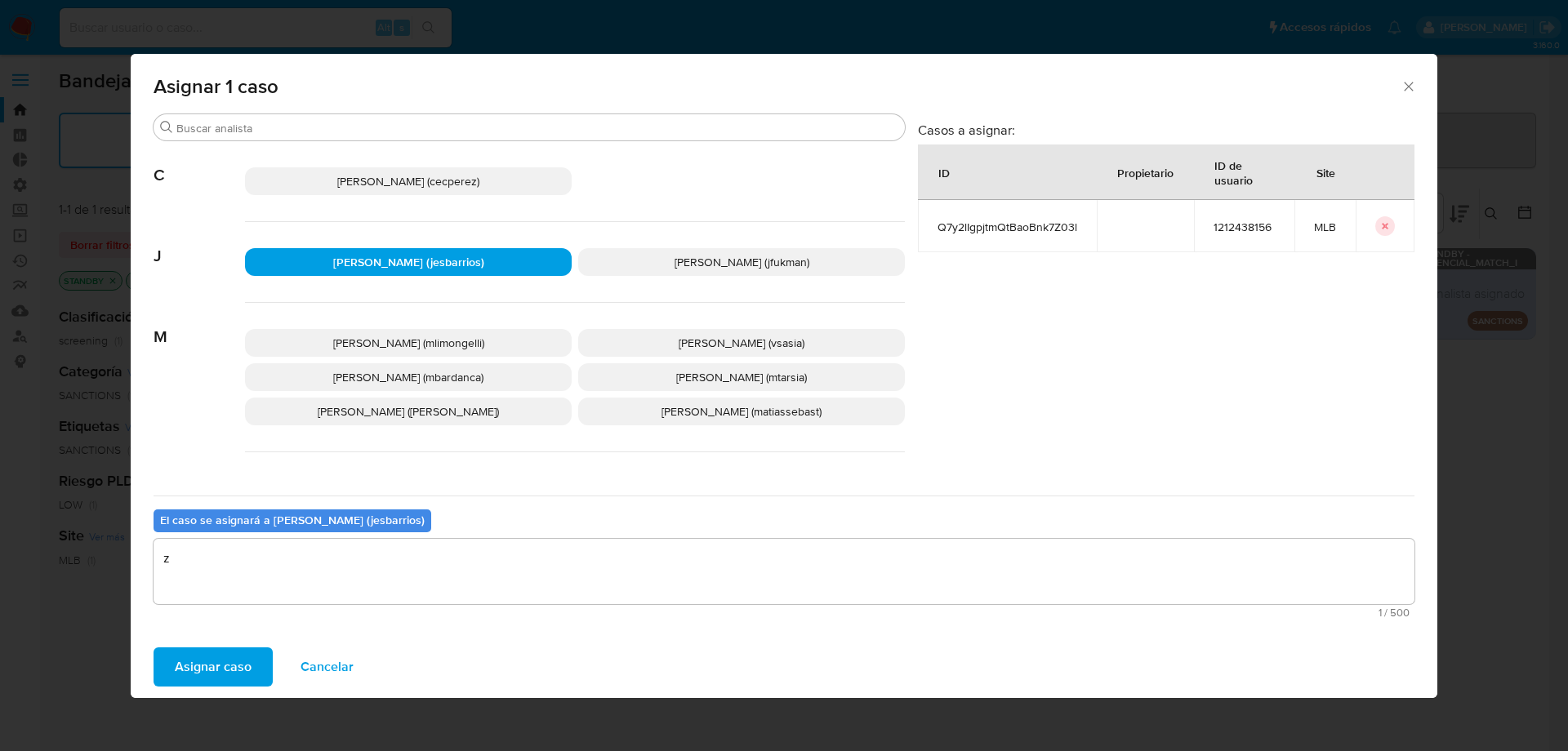
click at [196, 668] on span "Asignar caso" at bounding box center [213, 666] width 77 height 36
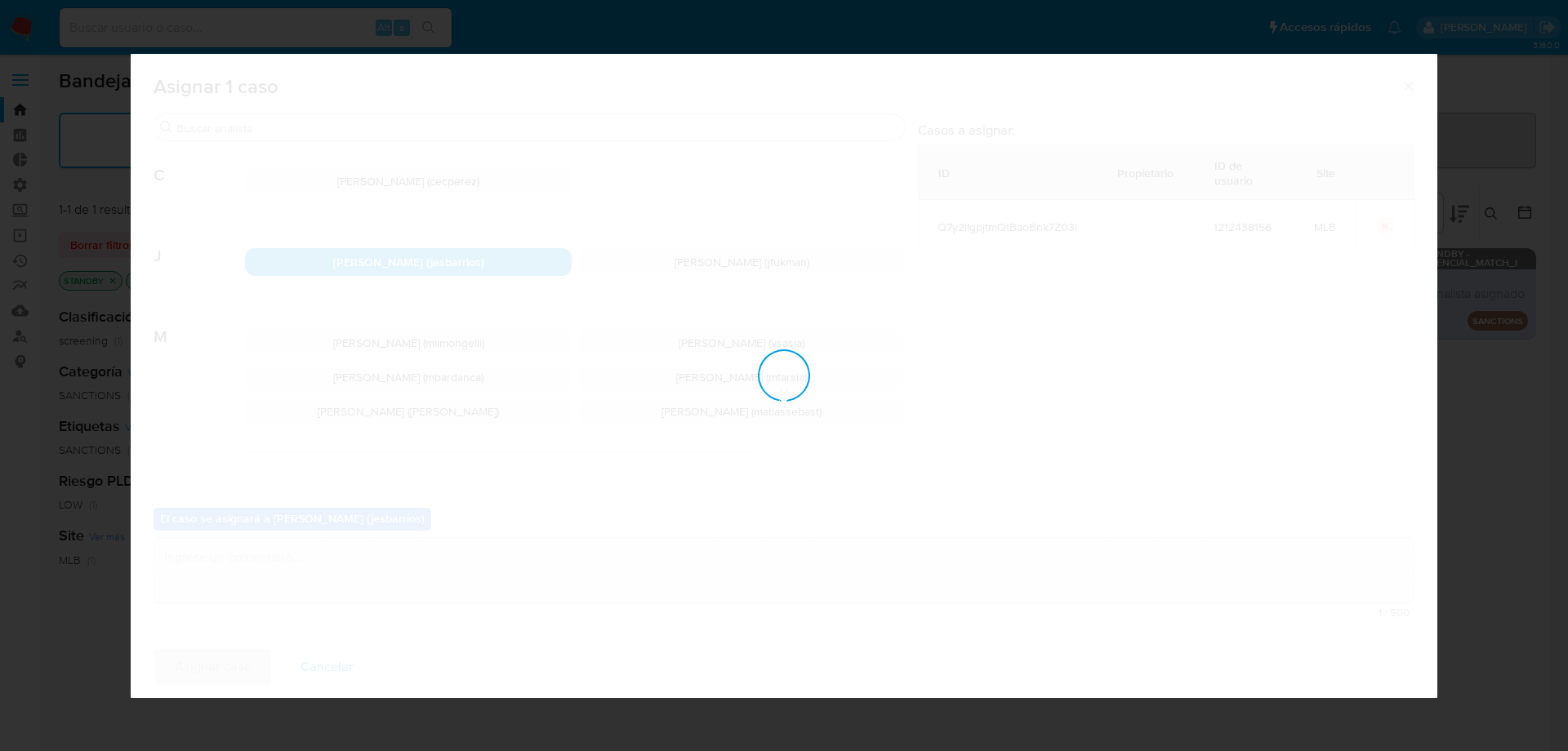
checkbox input "false"
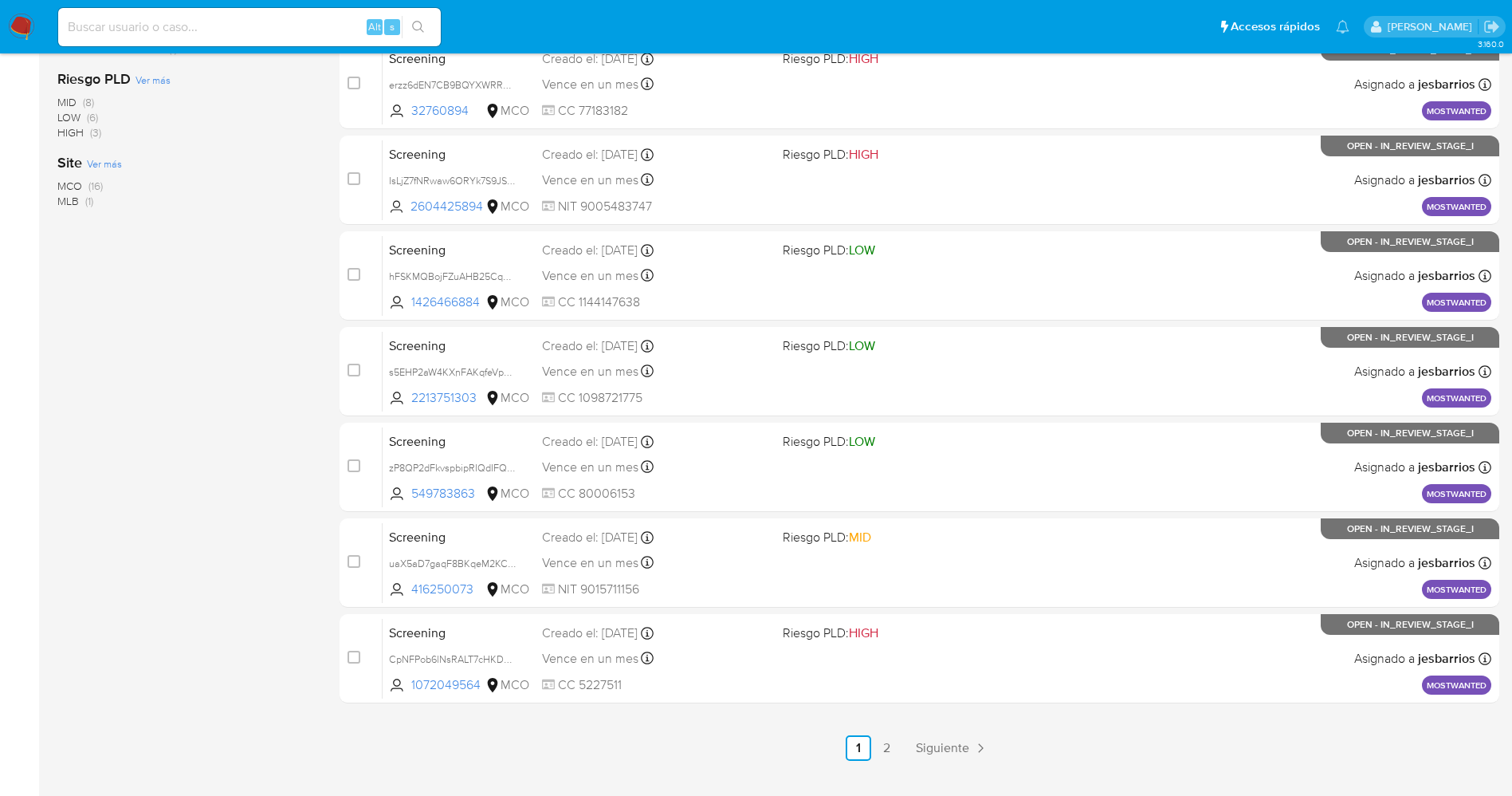
scroll to position [495, 0]
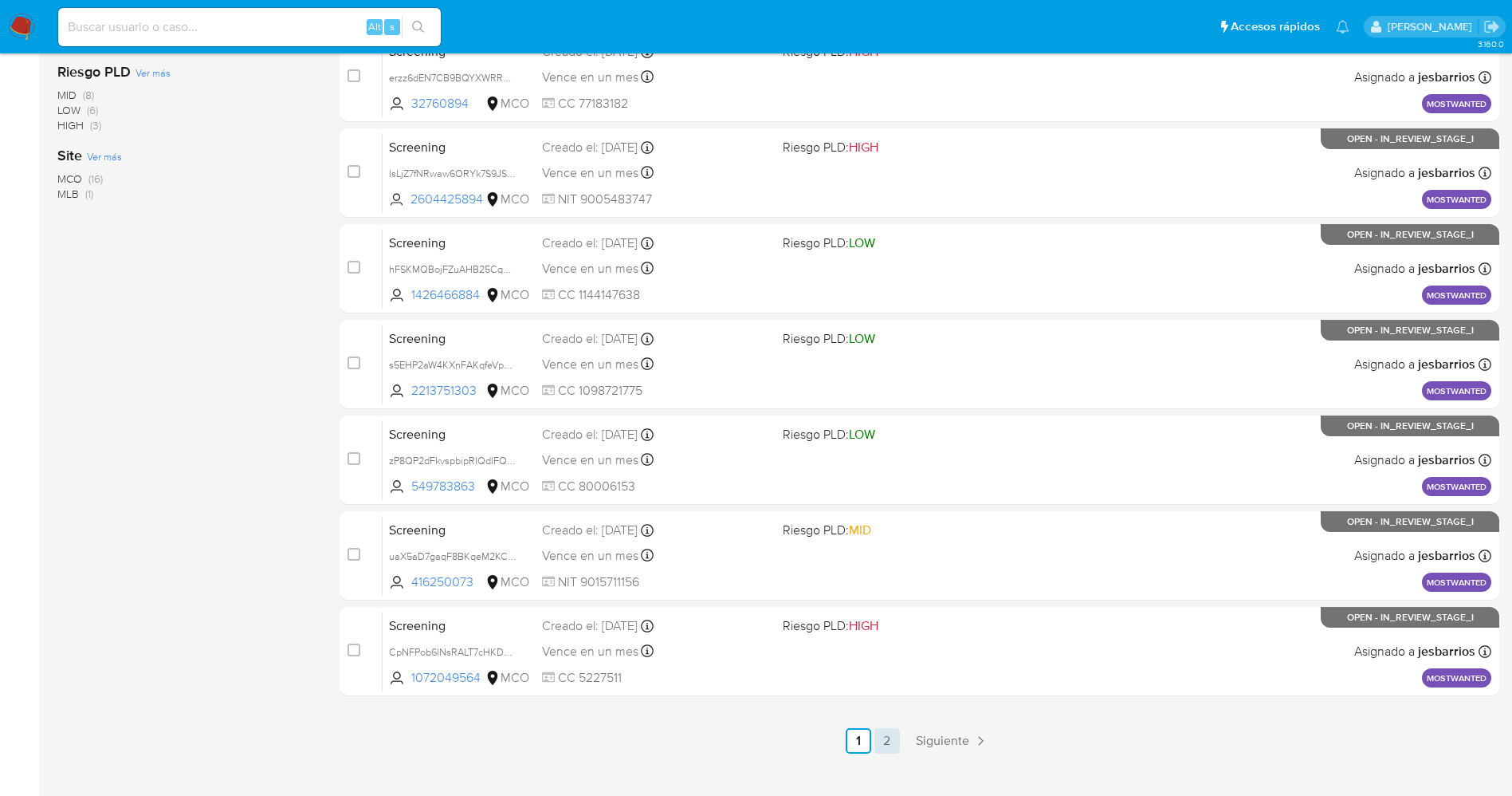
click at [894, 746] on link "2" at bounding box center [887, 740] width 25 height 25
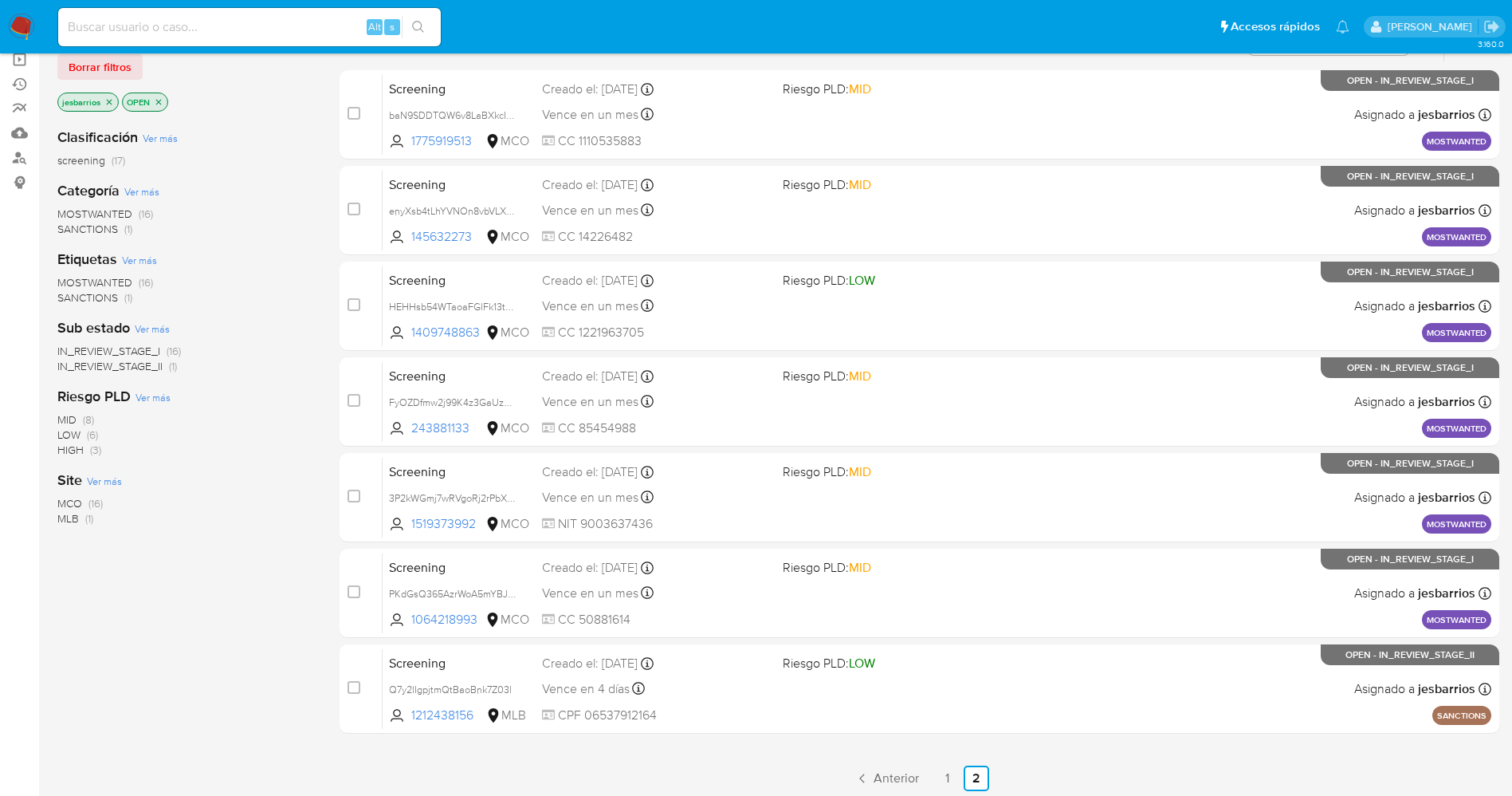
scroll to position [234, 0]
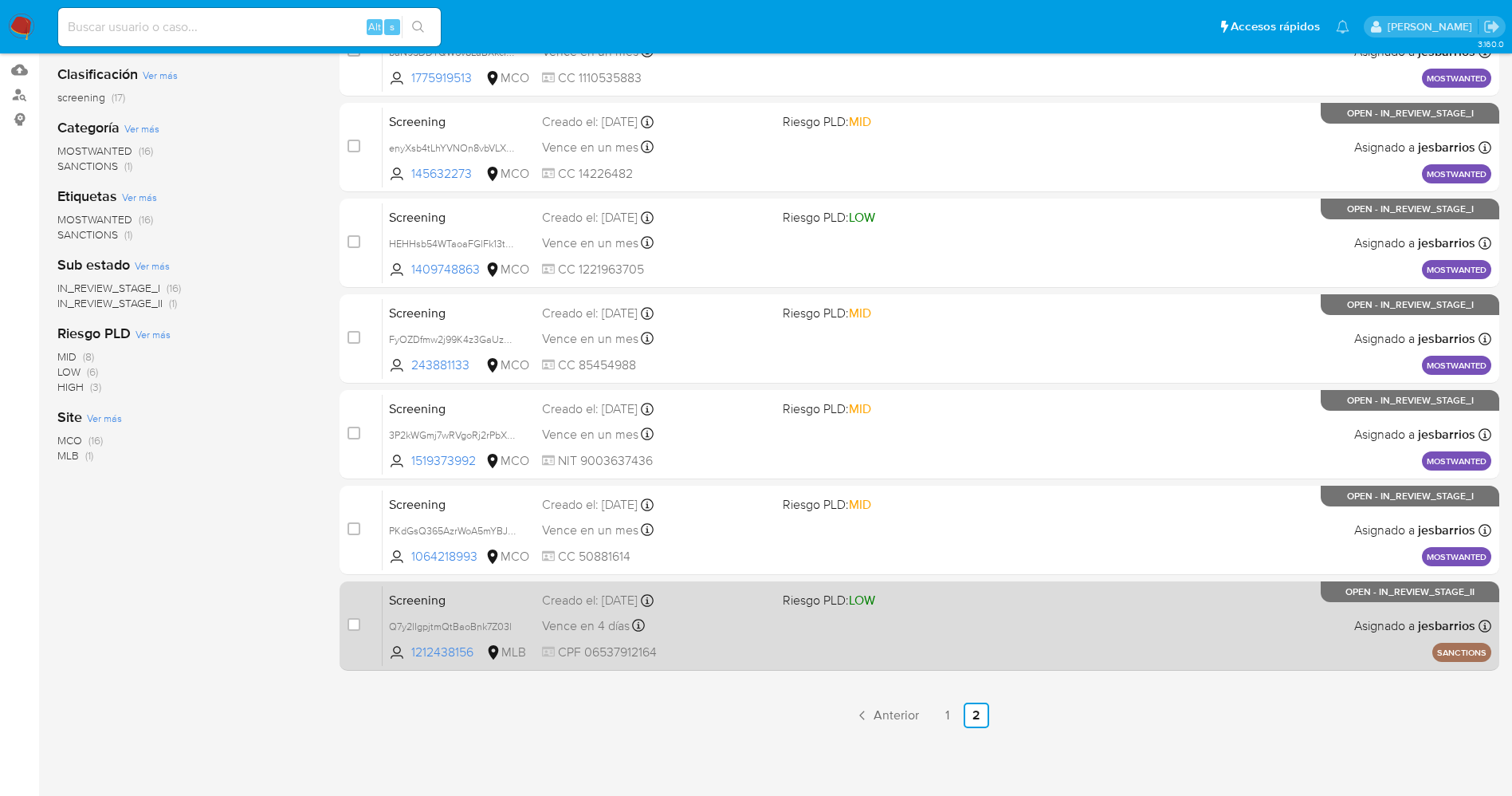
click at [804, 639] on div "Screening Q7y2lIgpjtmQtBaoBnk7Z03l 1212438156 MLB Riesgo PLD: LOW Creado el: 19…" at bounding box center [936, 625] width 1108 height 81
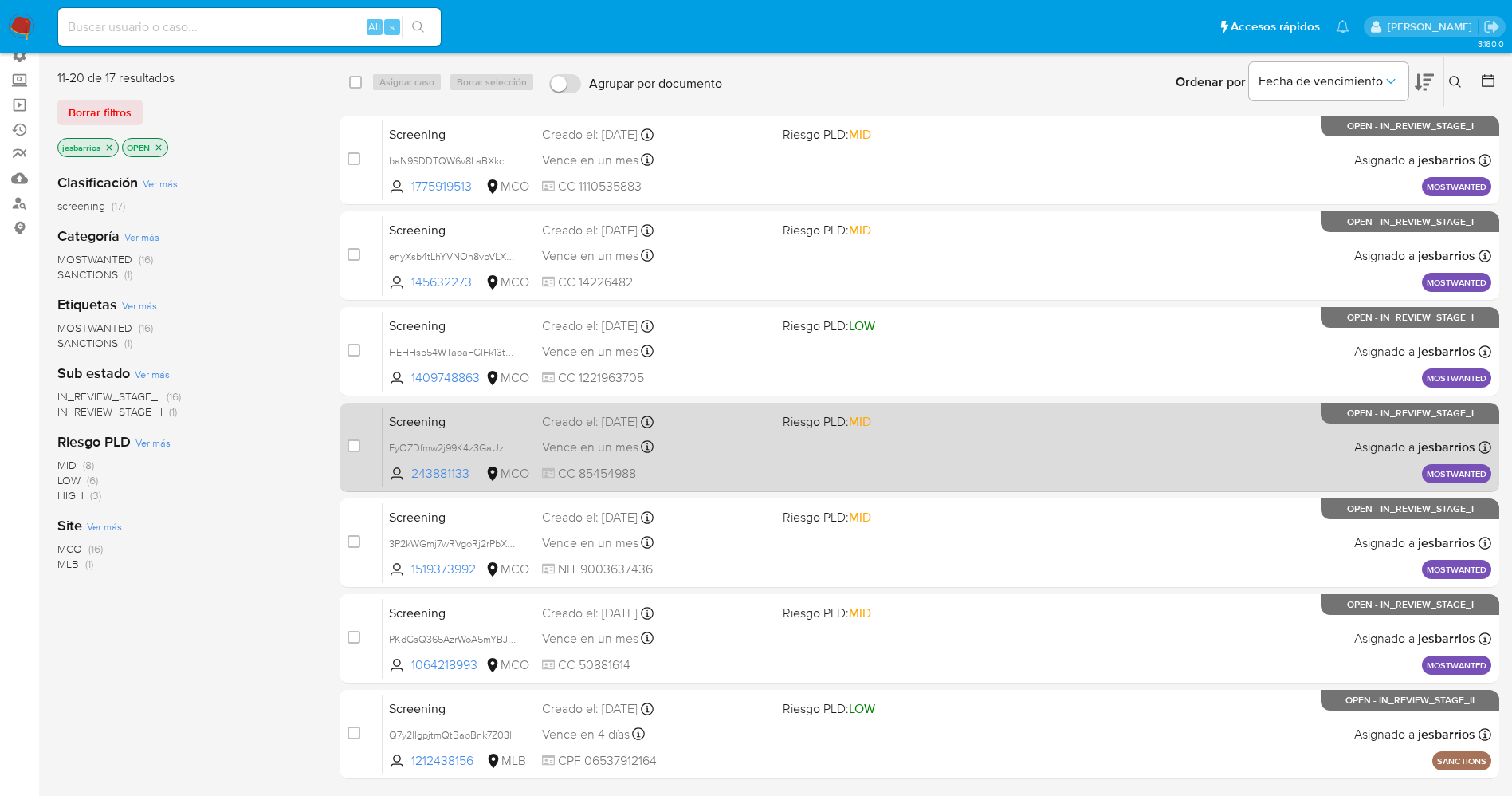
scroll to position [0, 0]
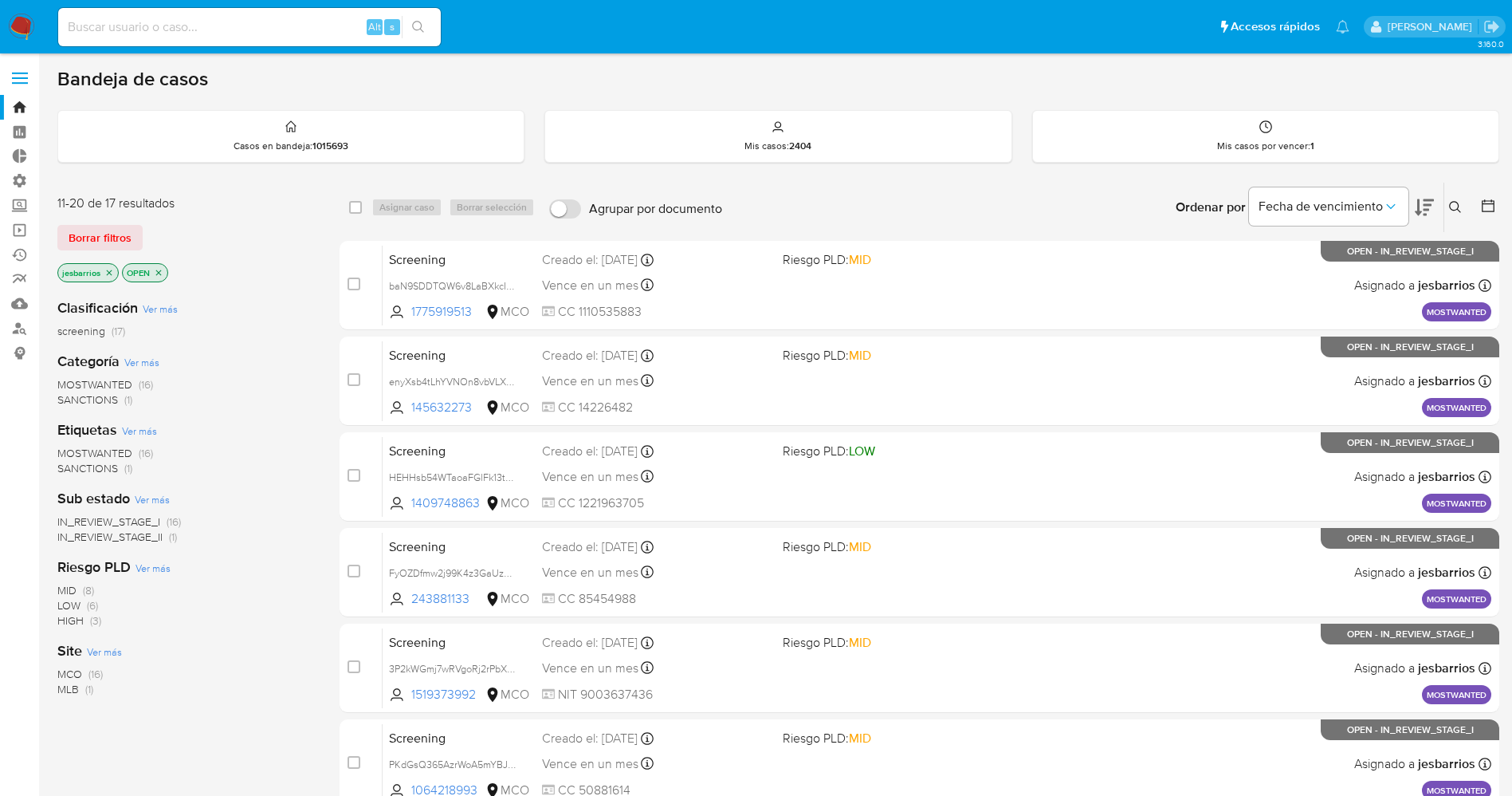
click at [162, 274] on icon "close-filter" at bounding box center [158, 272] width 10 height 10
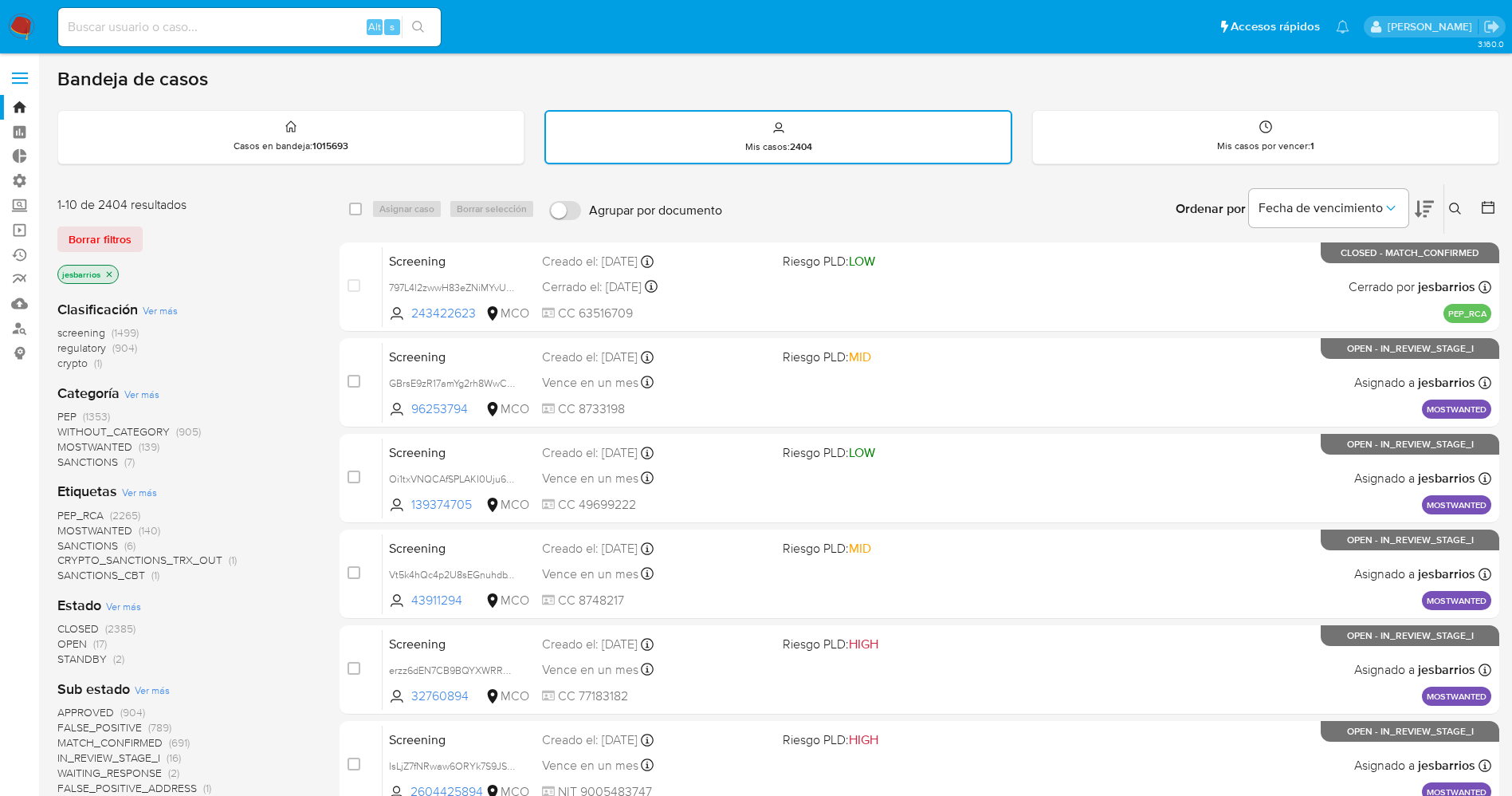
click at [92, 663] on span "STANDBY" at bounding box center [82, 659] width 50 height 16
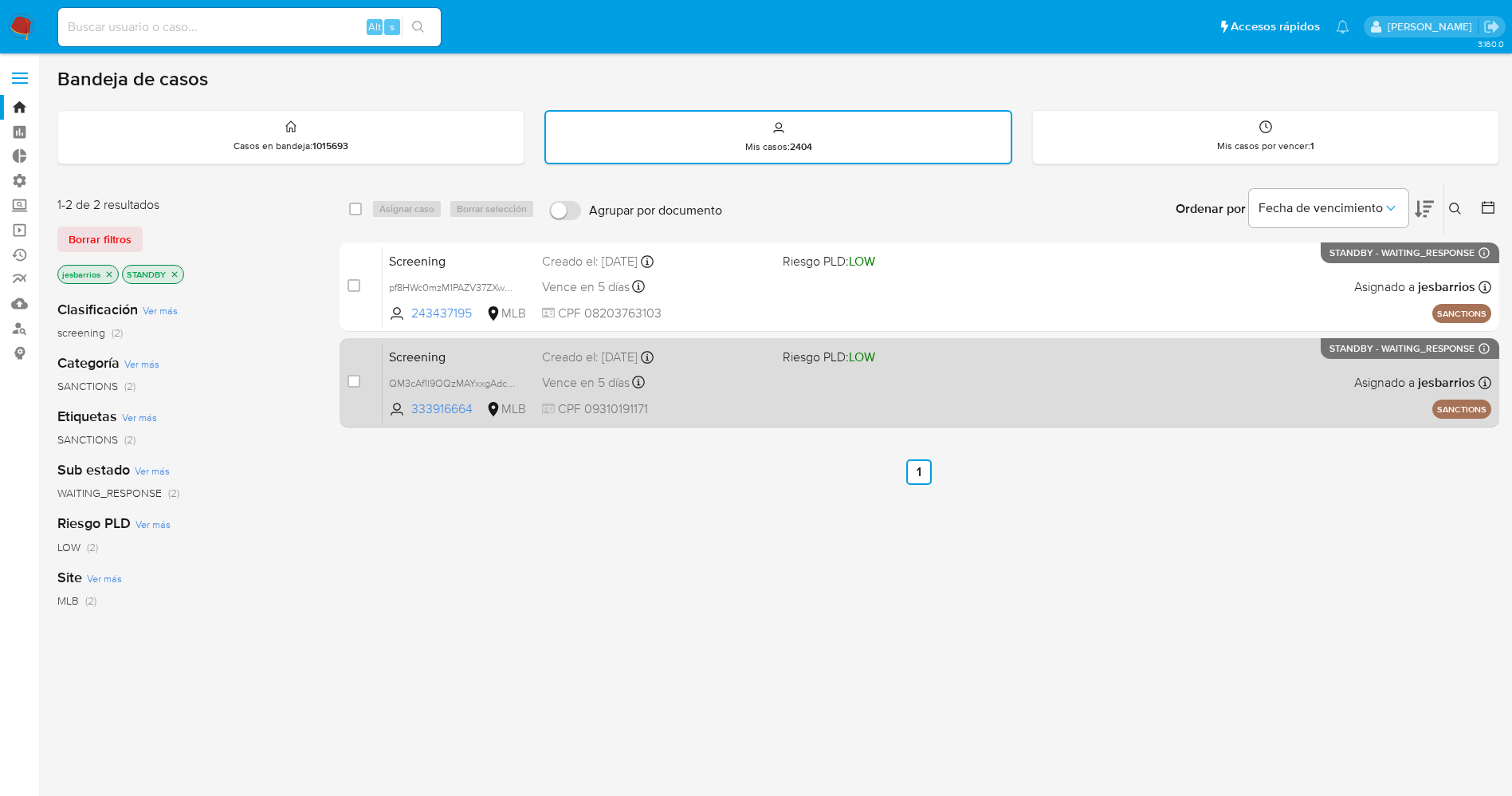
click at [774, 407] on div "Screening QM3cAf1I9OQzMAYxxgAdc86D 333916664 MLB Riesgo PLD: LOW Creado el: 18/…" at bounding box center [936, 382] width 1108 height 81
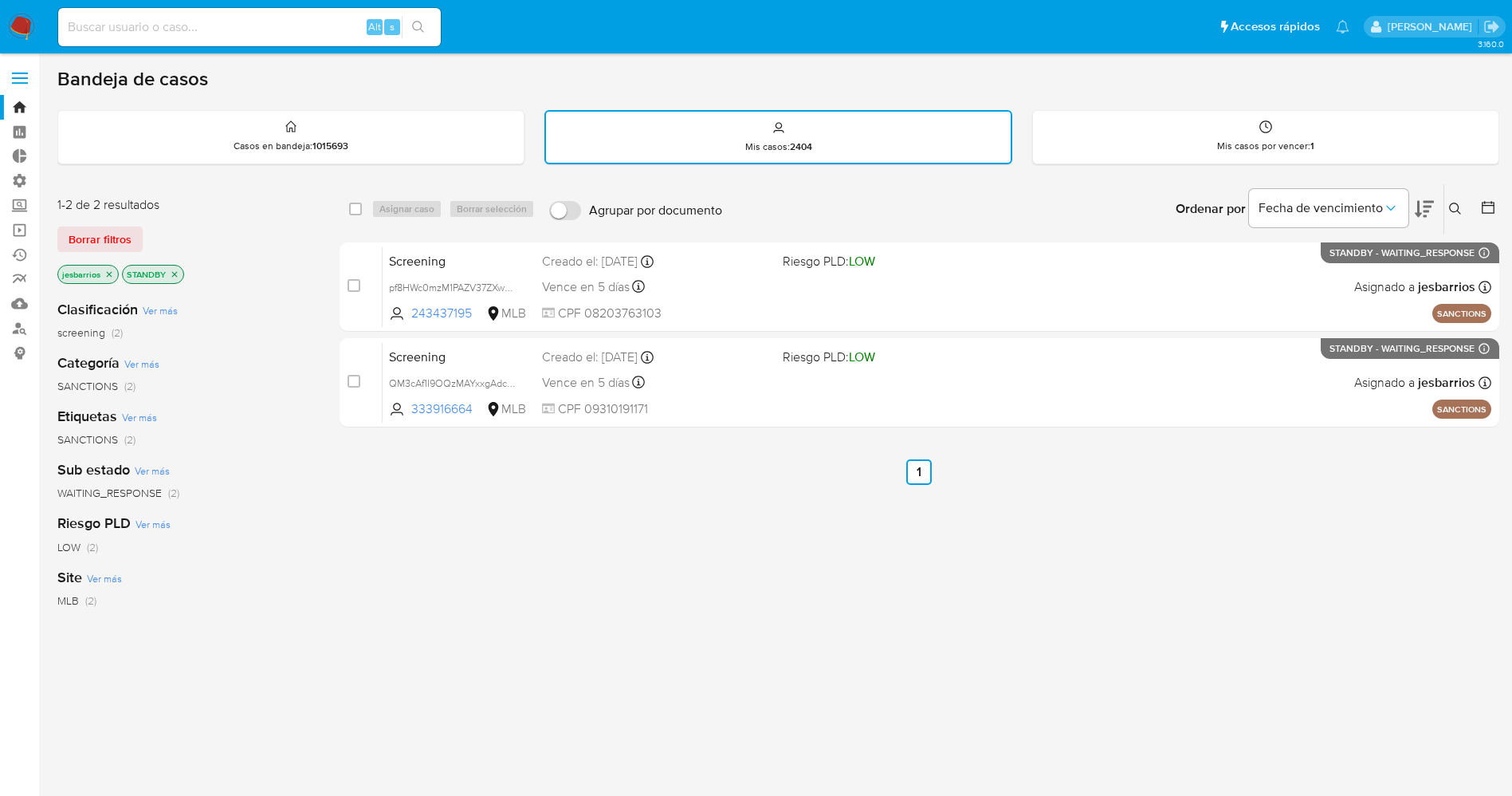
click at [23, 15] on img at bounding box center [21, 27] width 27 height 27
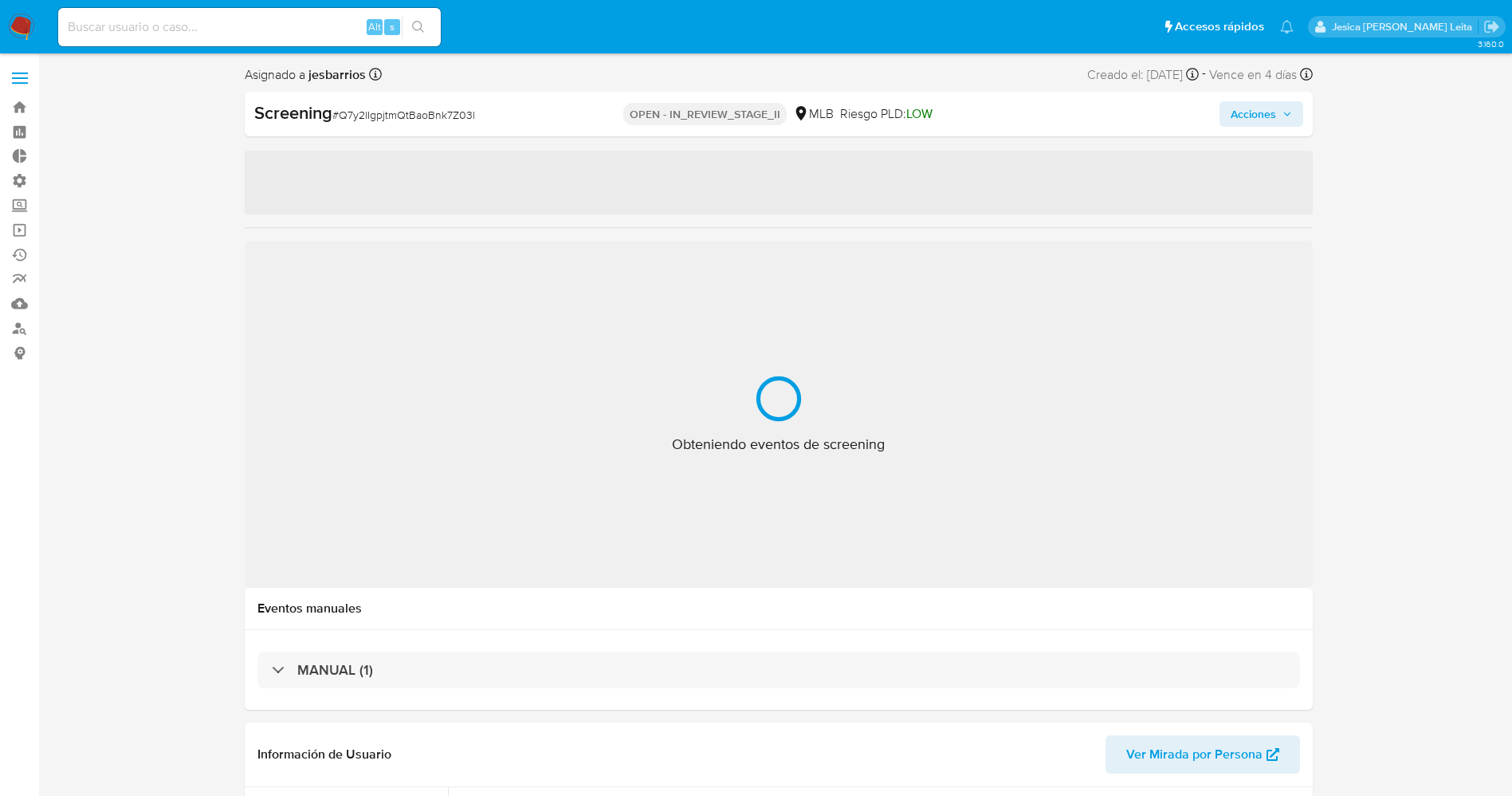
select select "10"
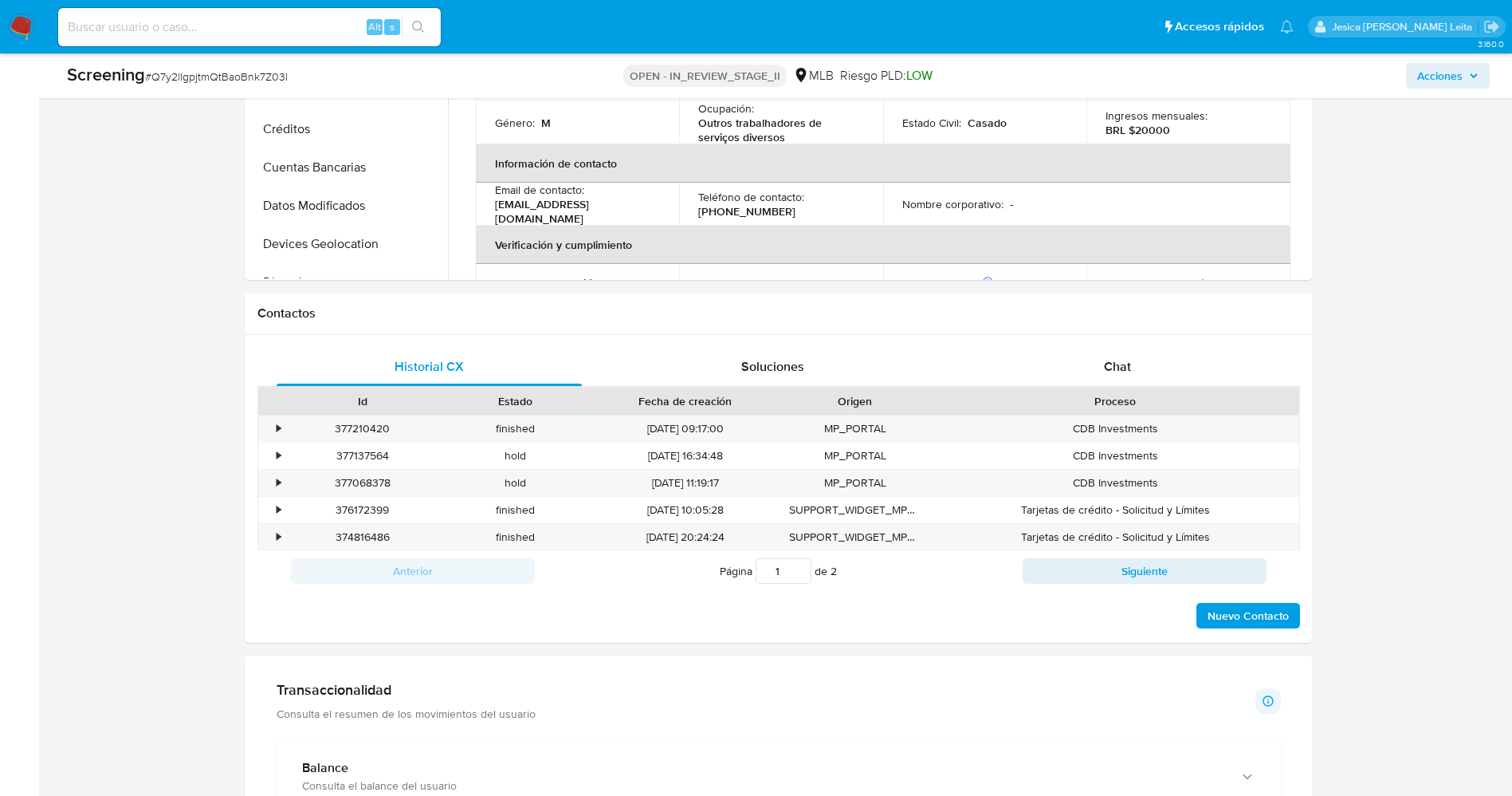
scroll to position [1196, 0]
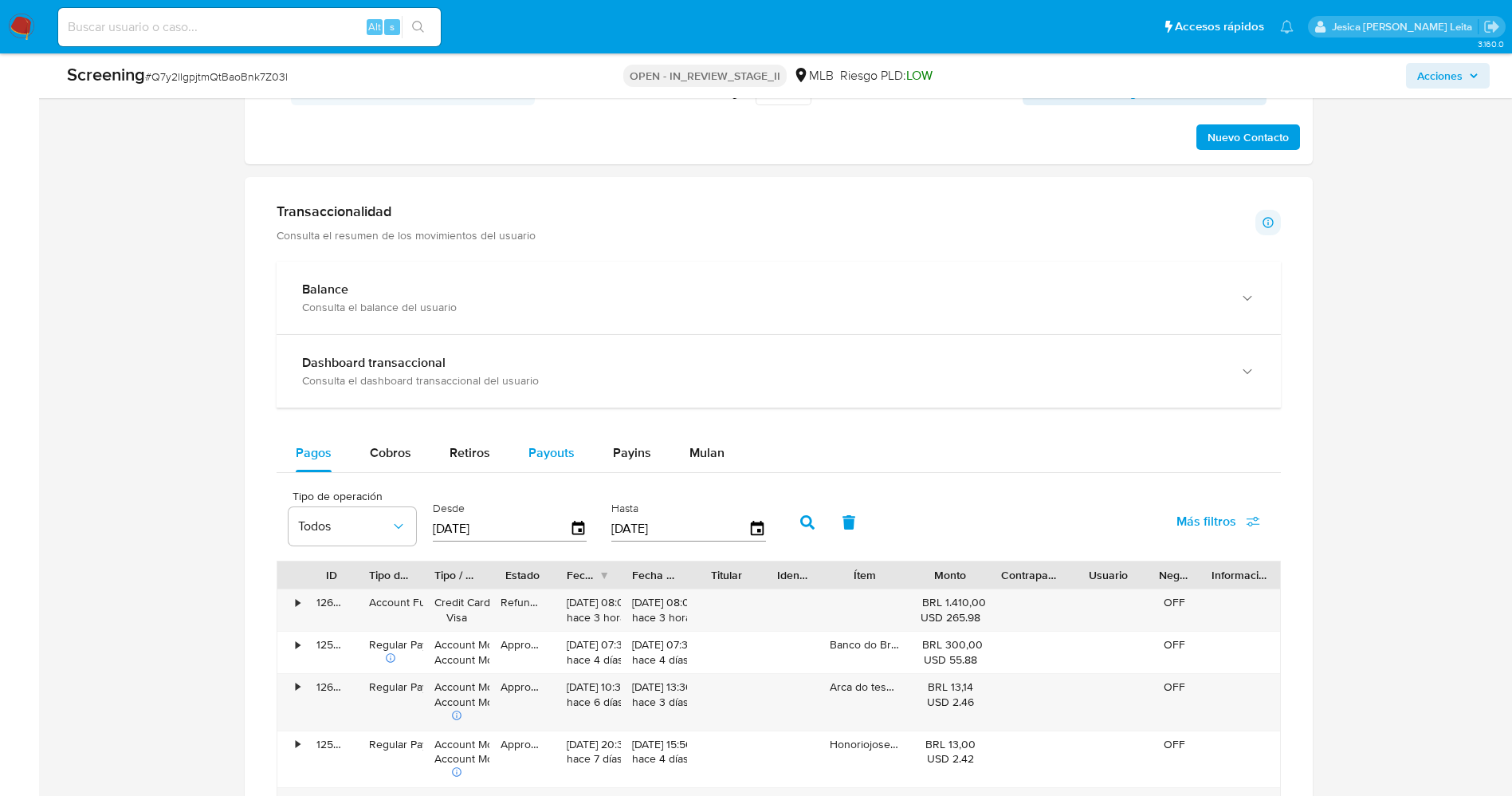
click at [565, 459] on span "Payouts" at bounding box center [551, 452] width 46 height 18
select select "10"
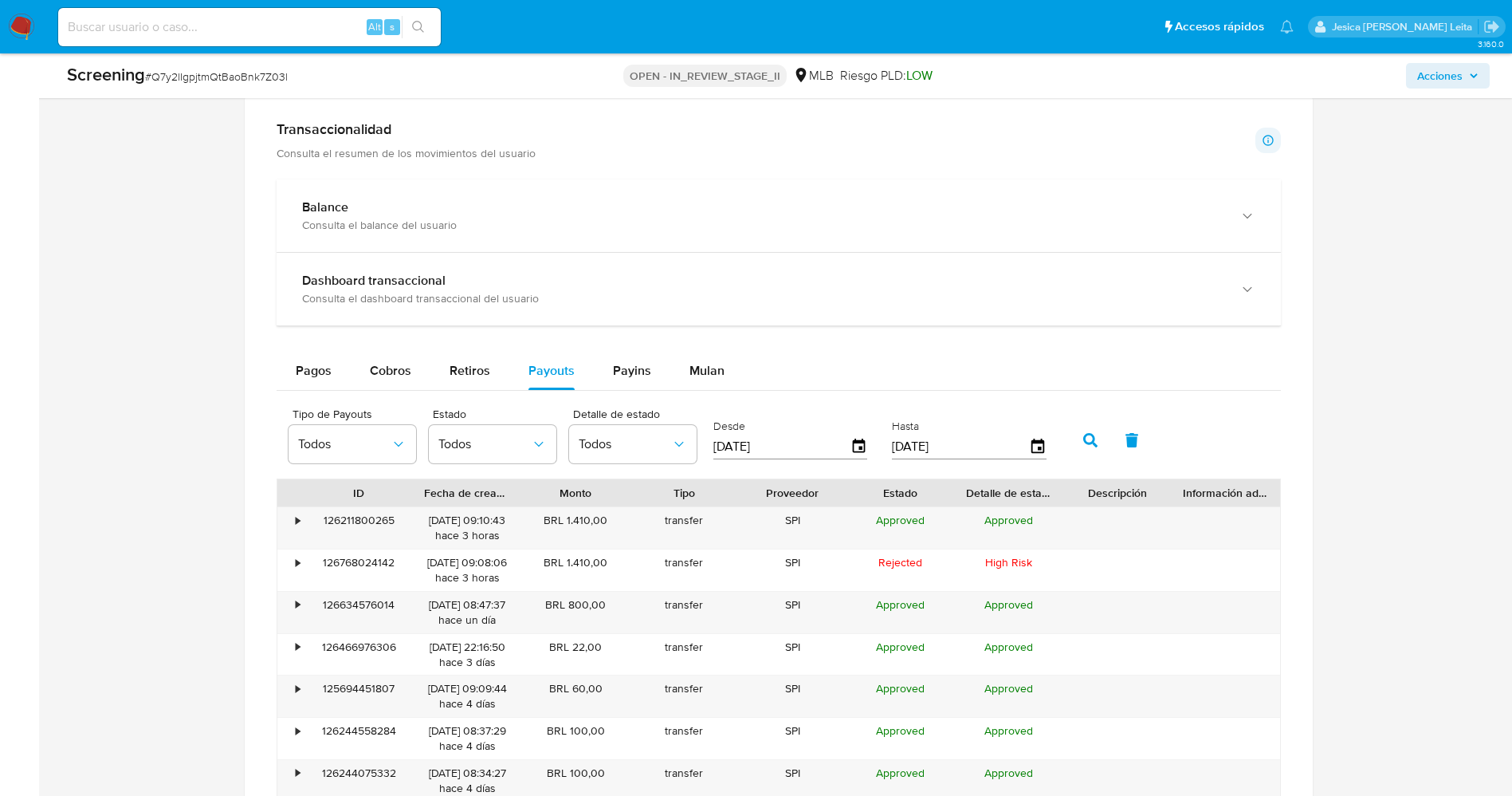
scroll to position [1316, 0]
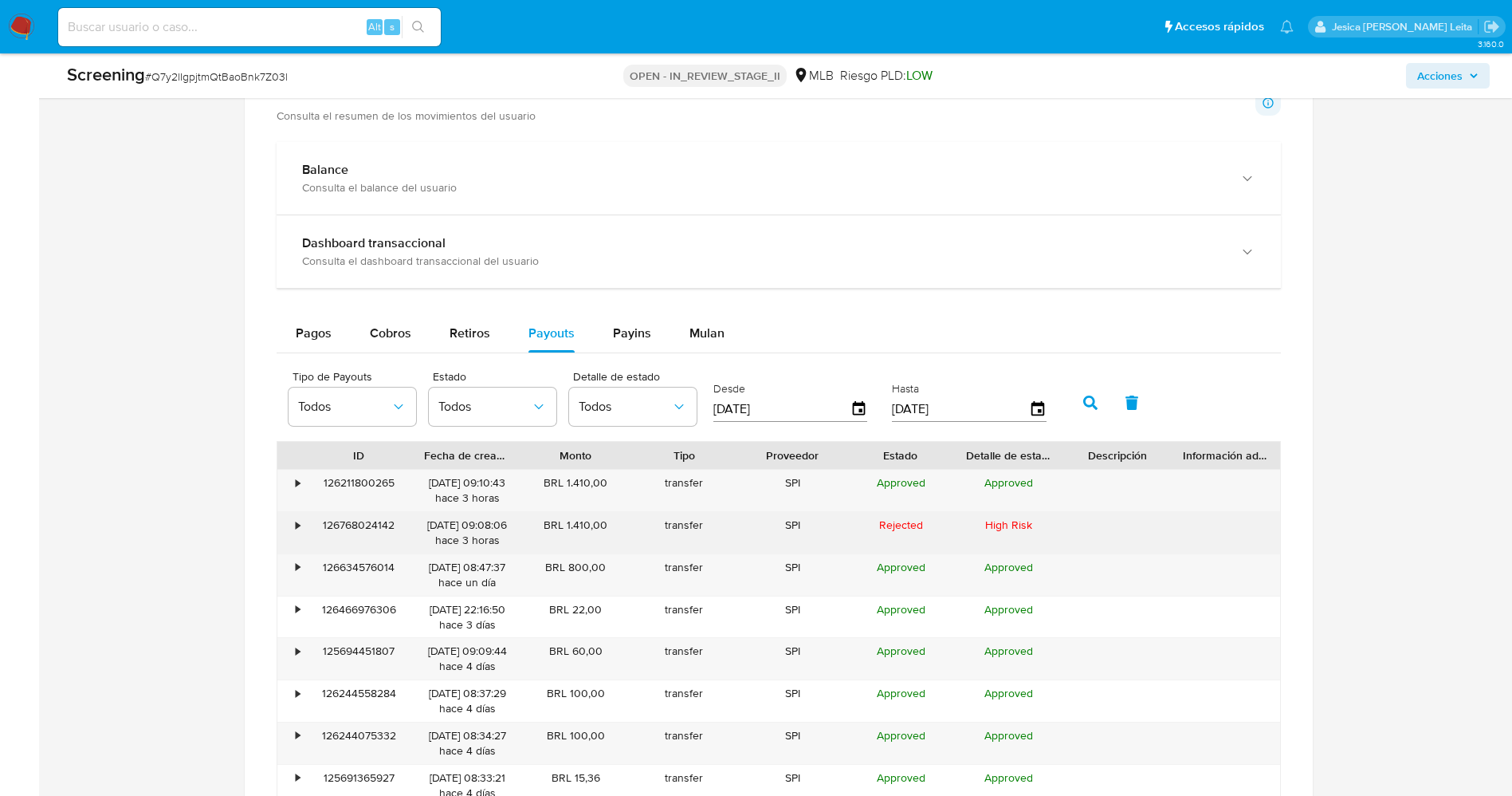
click at [300, 523] on div "•" at bounding box center [298, 524] width 4 height 15
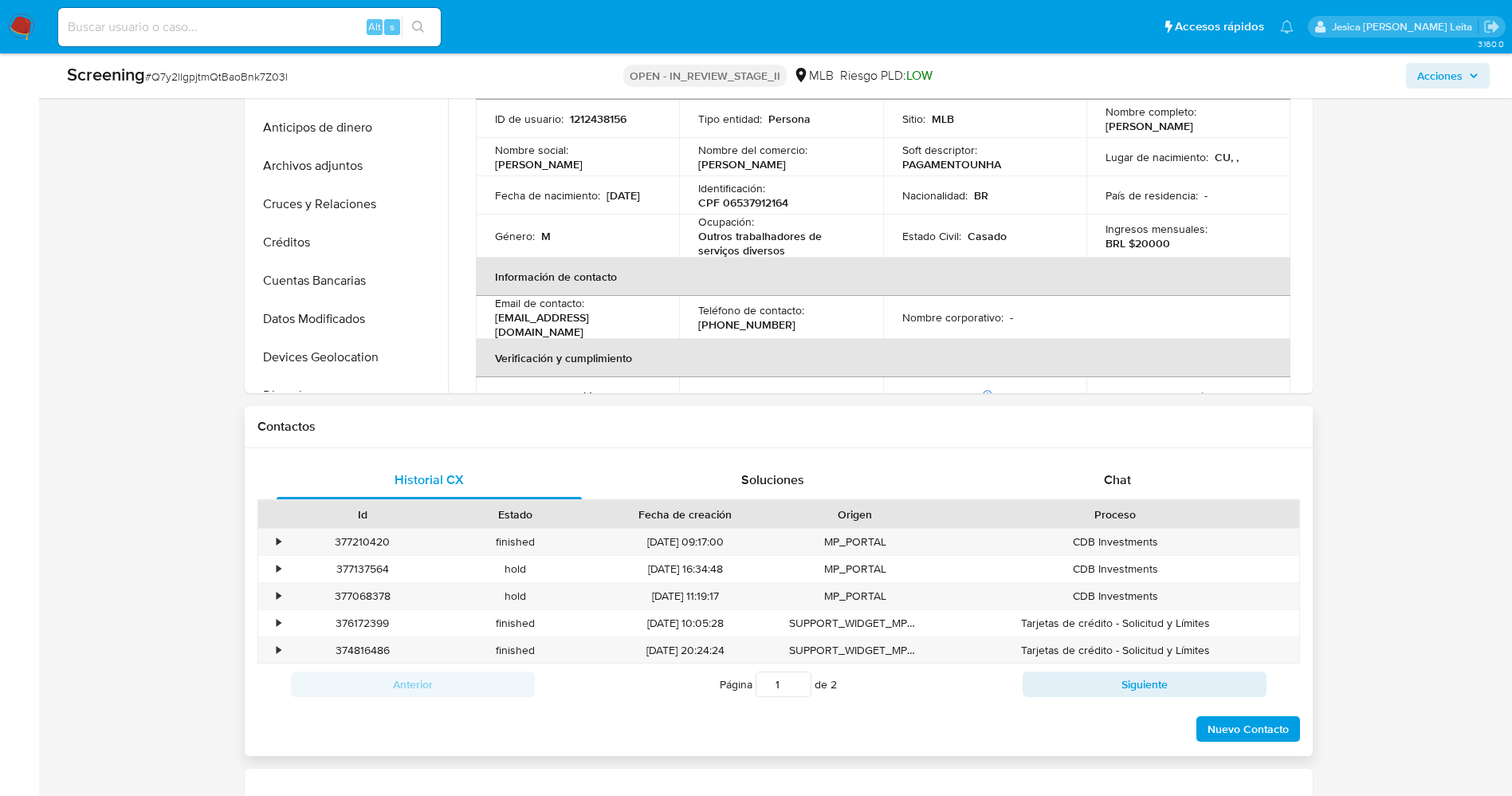
scroll to position [598, 0]
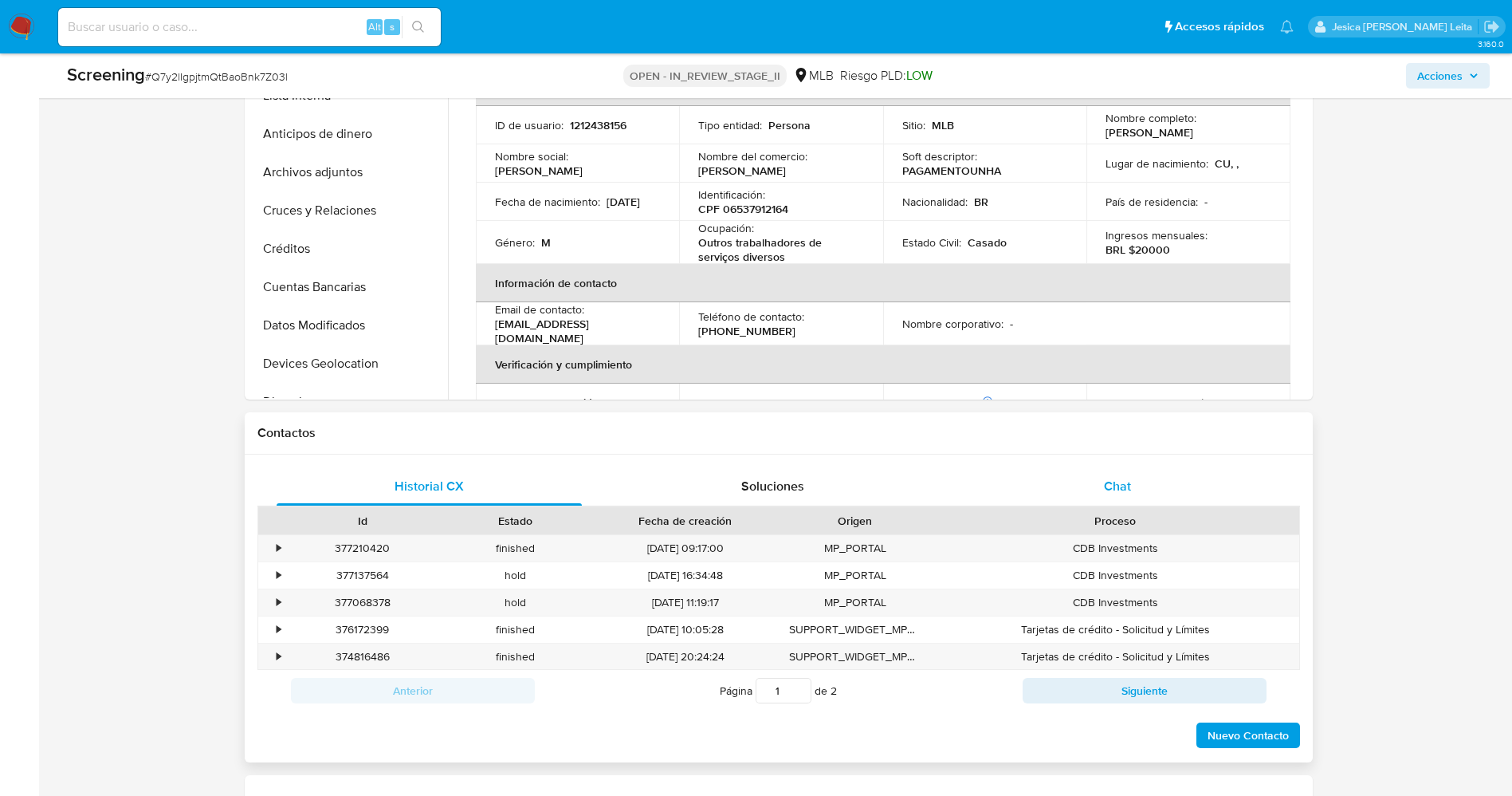
click at [1094, 472] on div "Chat" at bounding box center [1117, 487] width 306 height 38
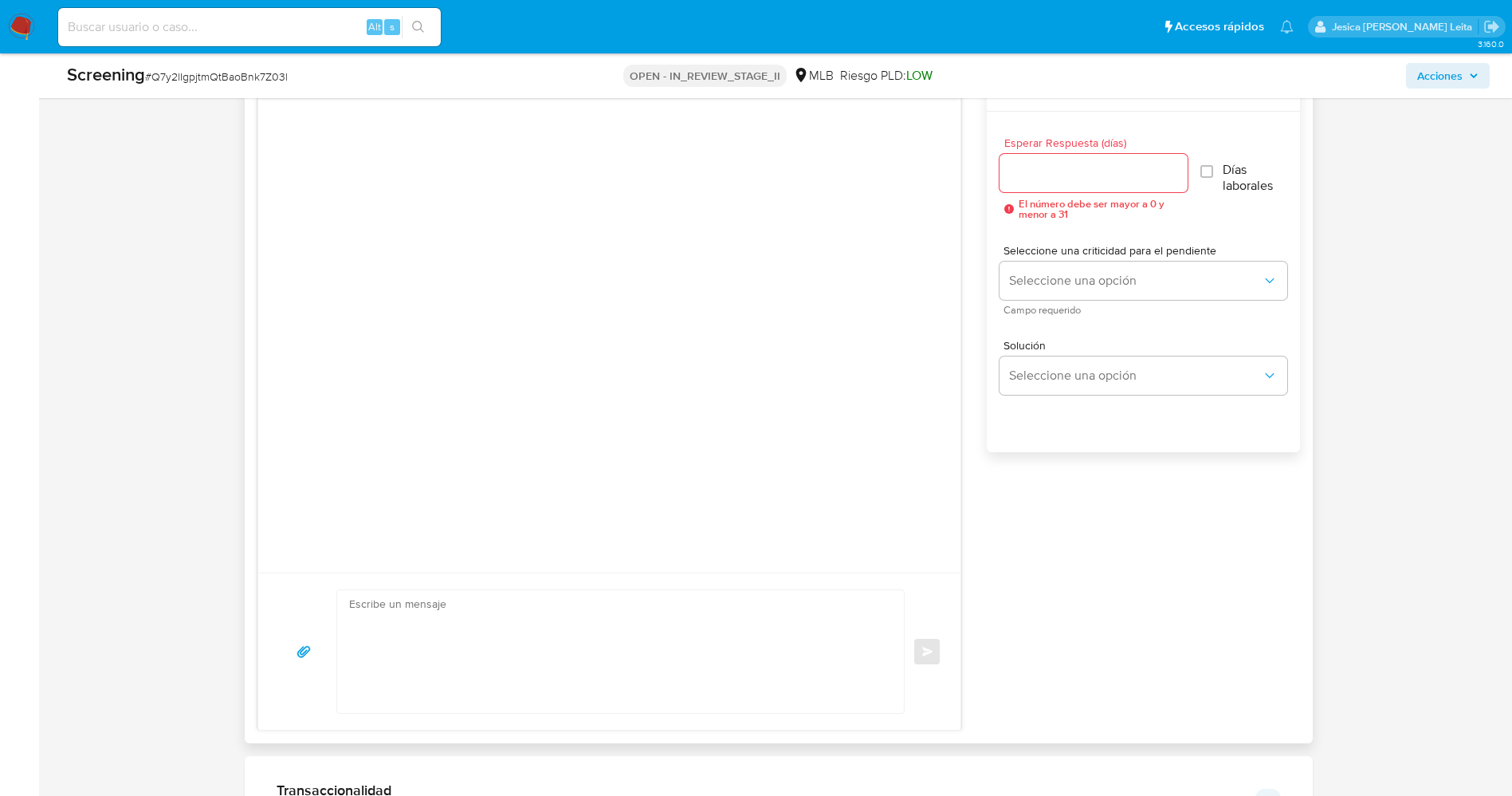
scroll to position [1077, 0]
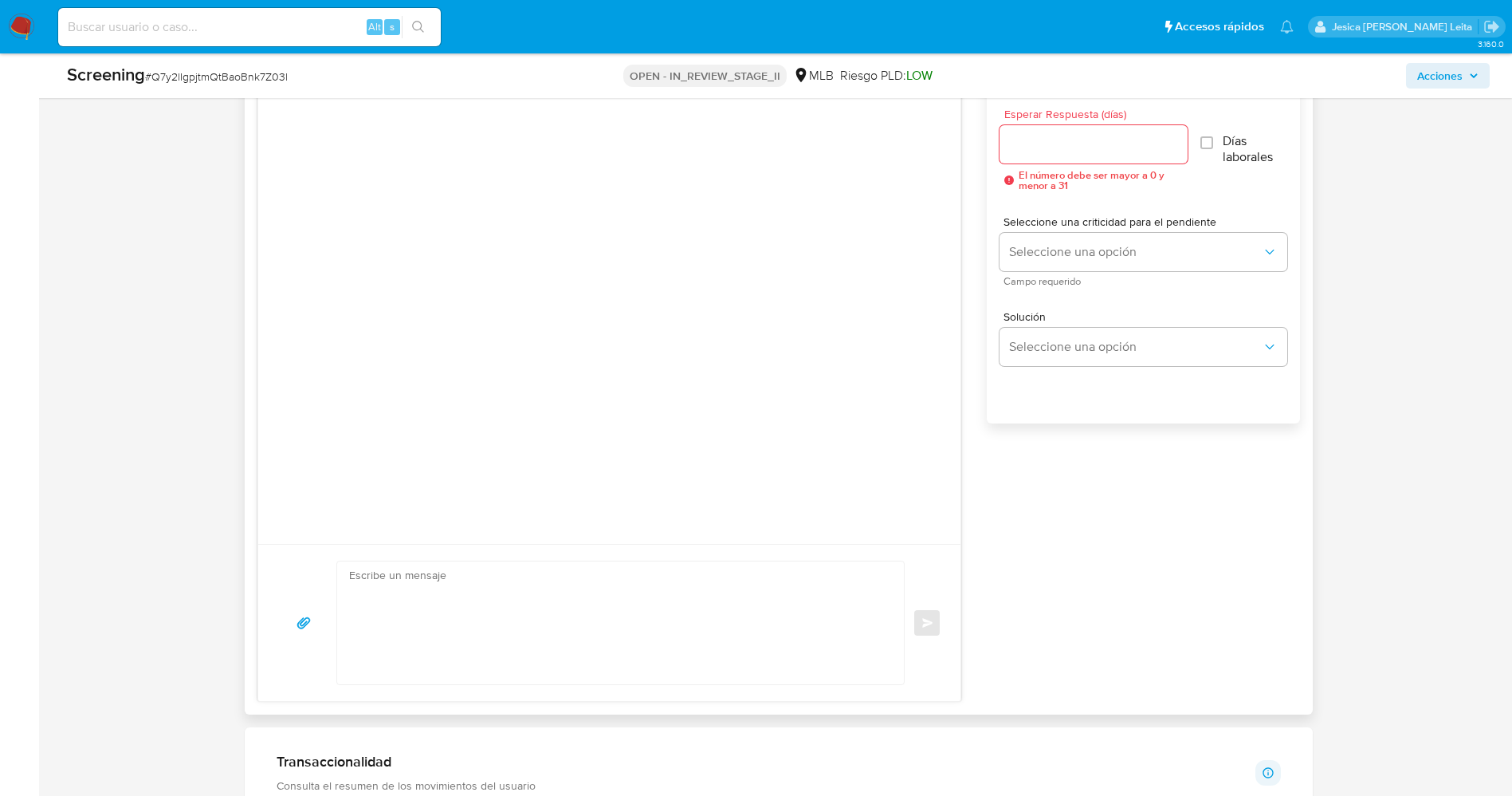
click at [730, 595] on textarea at bounding box center [617, 622] width 536 height 123
paste textarea "Evelio Manuel Ramos Rubinet , Com base na atividade registrada em sua conta, pr…"
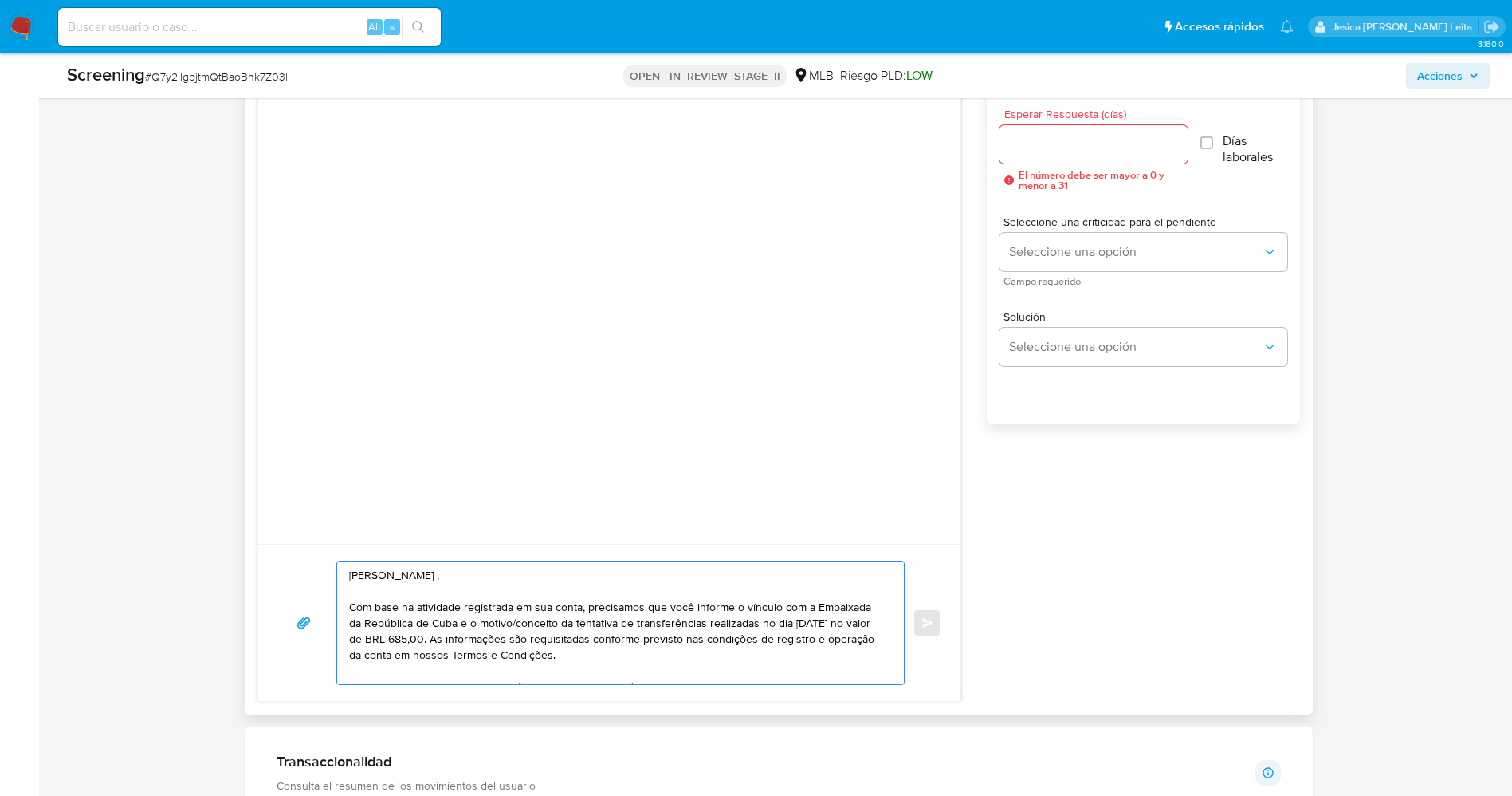
scroll to position [37, 0]
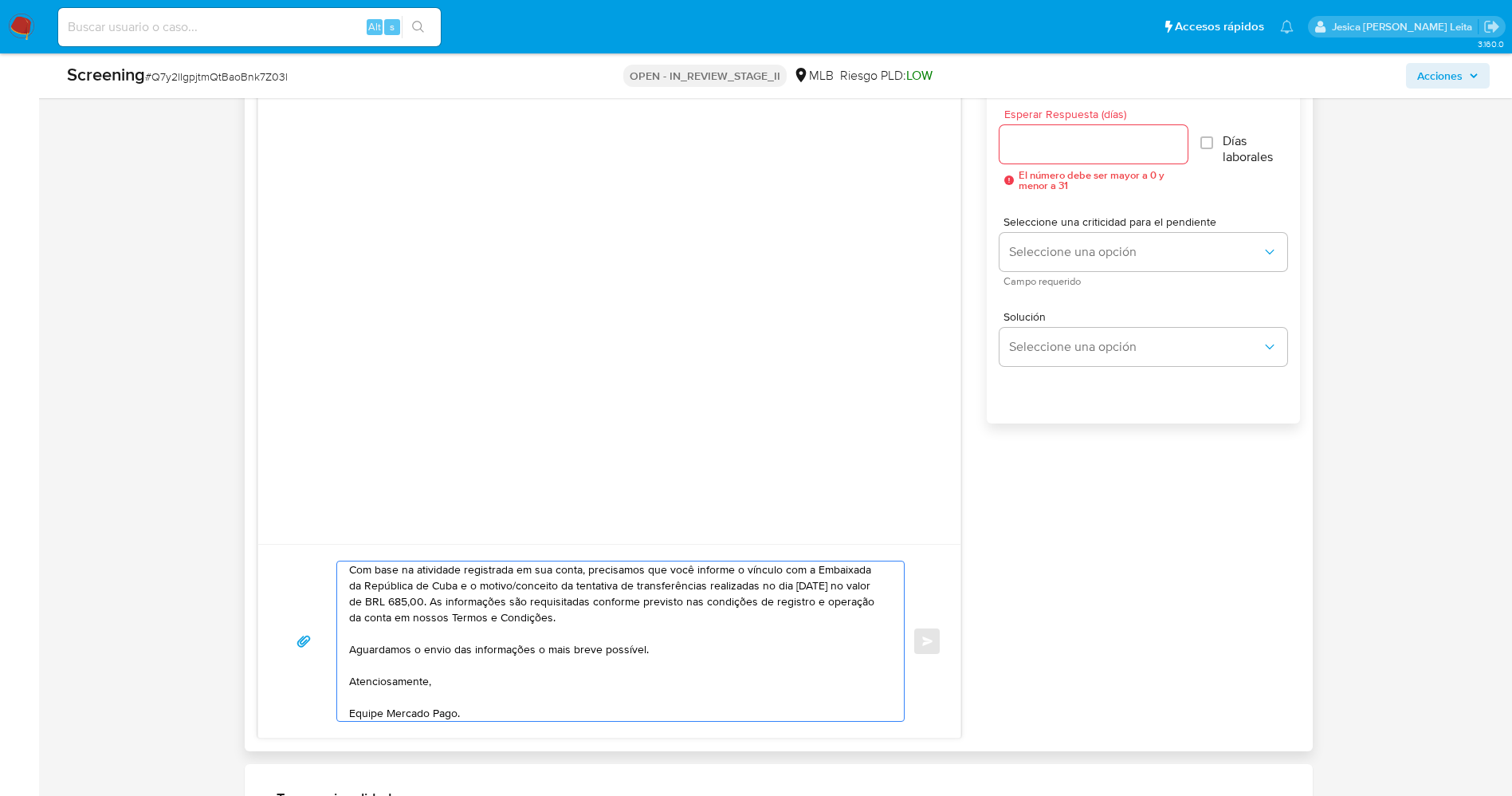
type textarea "Evelio Manuel Ramos Rubinet , Com base na atividade registrada em sua conta, pr…"
click at [1104, 143] on input "Esperar Respuesta (días)" at bounding box center [1093, 144] width 188 height 21
type input "2"
click at [1210, 149] on input "Días laborales" at bounding box center [1204, 143] width 13 height 13
checkbox input "true"
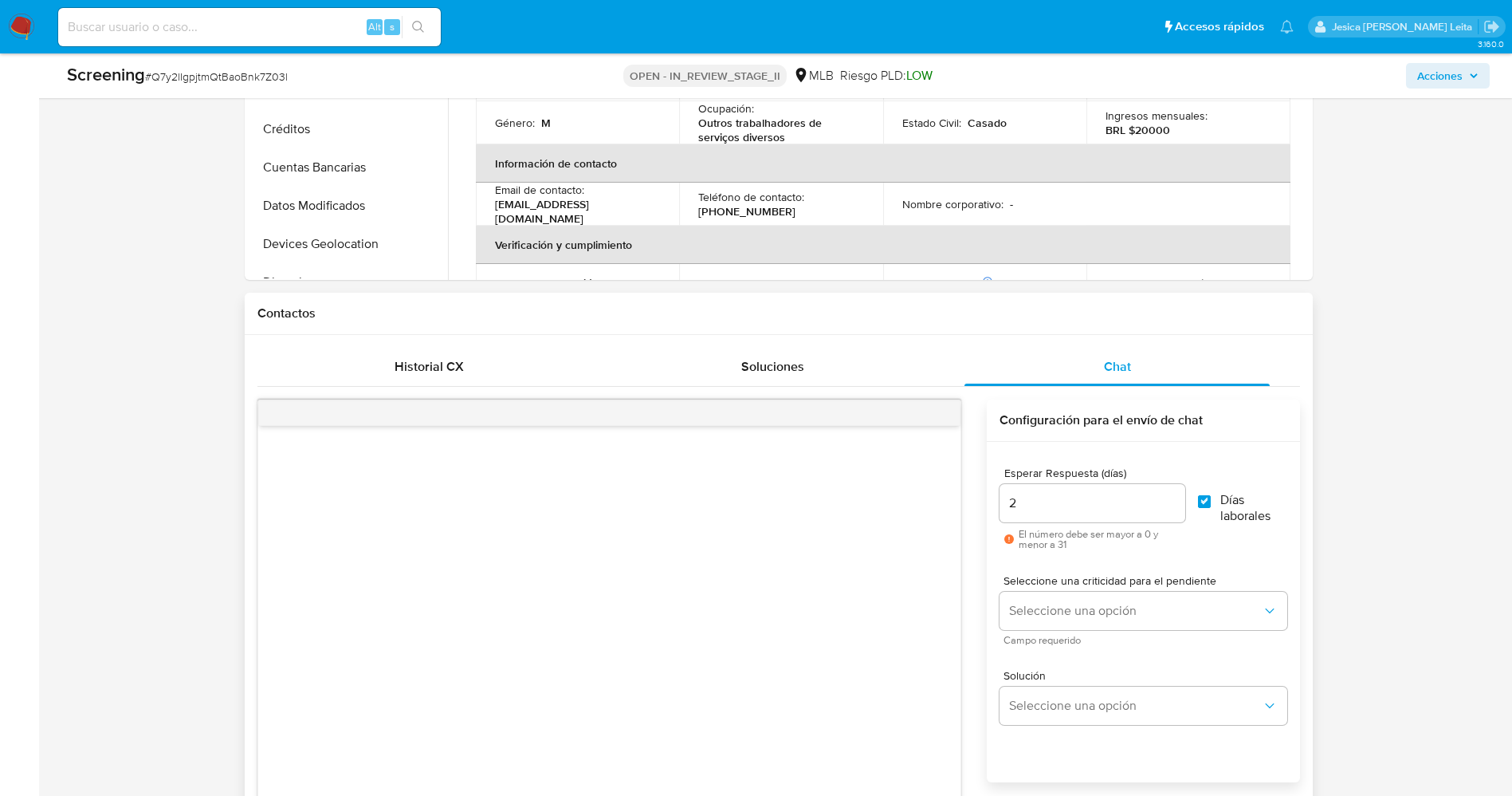
scroll to position [479, 0]
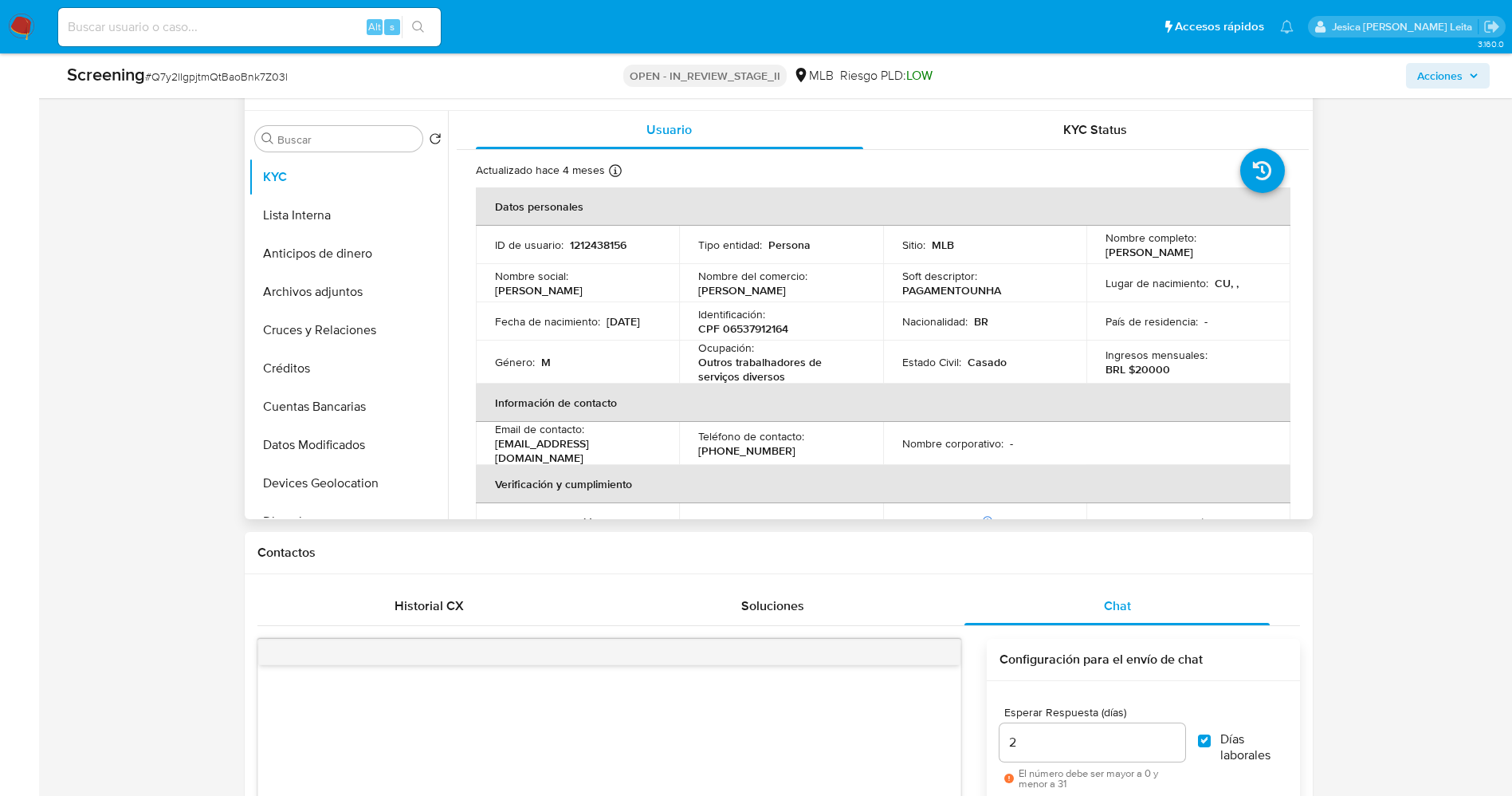
click at [1099, 249] on td "Nombre completo : Luis Manuel Perez Hernandez" at bounding box center [1188, 245] width 204 height 38
drag, startPoint x: 1100, startPoint y: 254, endPoint x: 1251, endPoint y: 249, distance: 151.1
click at [1251, 249] on td "Nombre completo : Luis Manuel Perez Hernandez" at bounding box center [1188, 245] width 204 height 38
copy p "Luis Manuel Perez Hernandez"
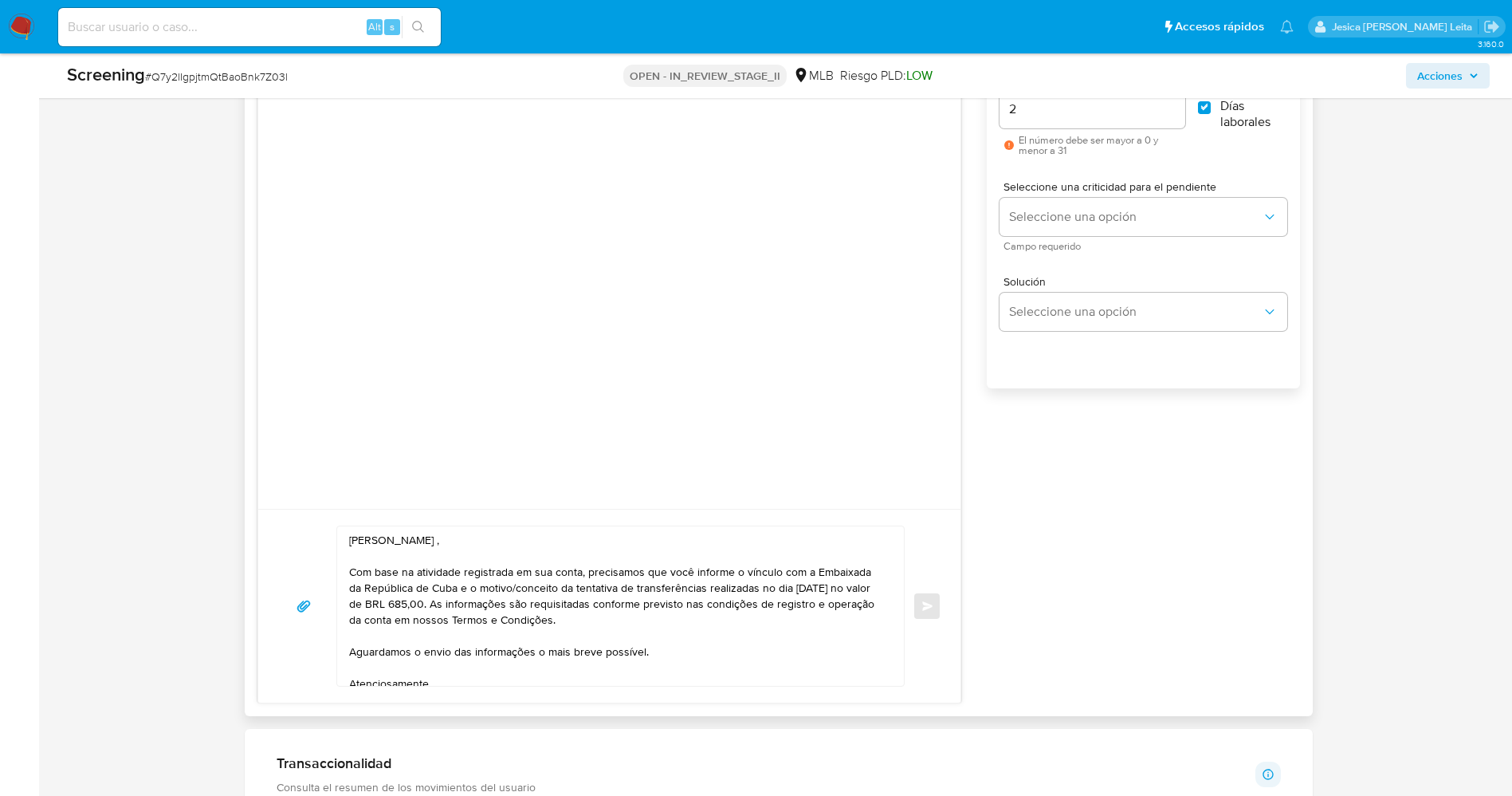
scroll to position [1077, 0]
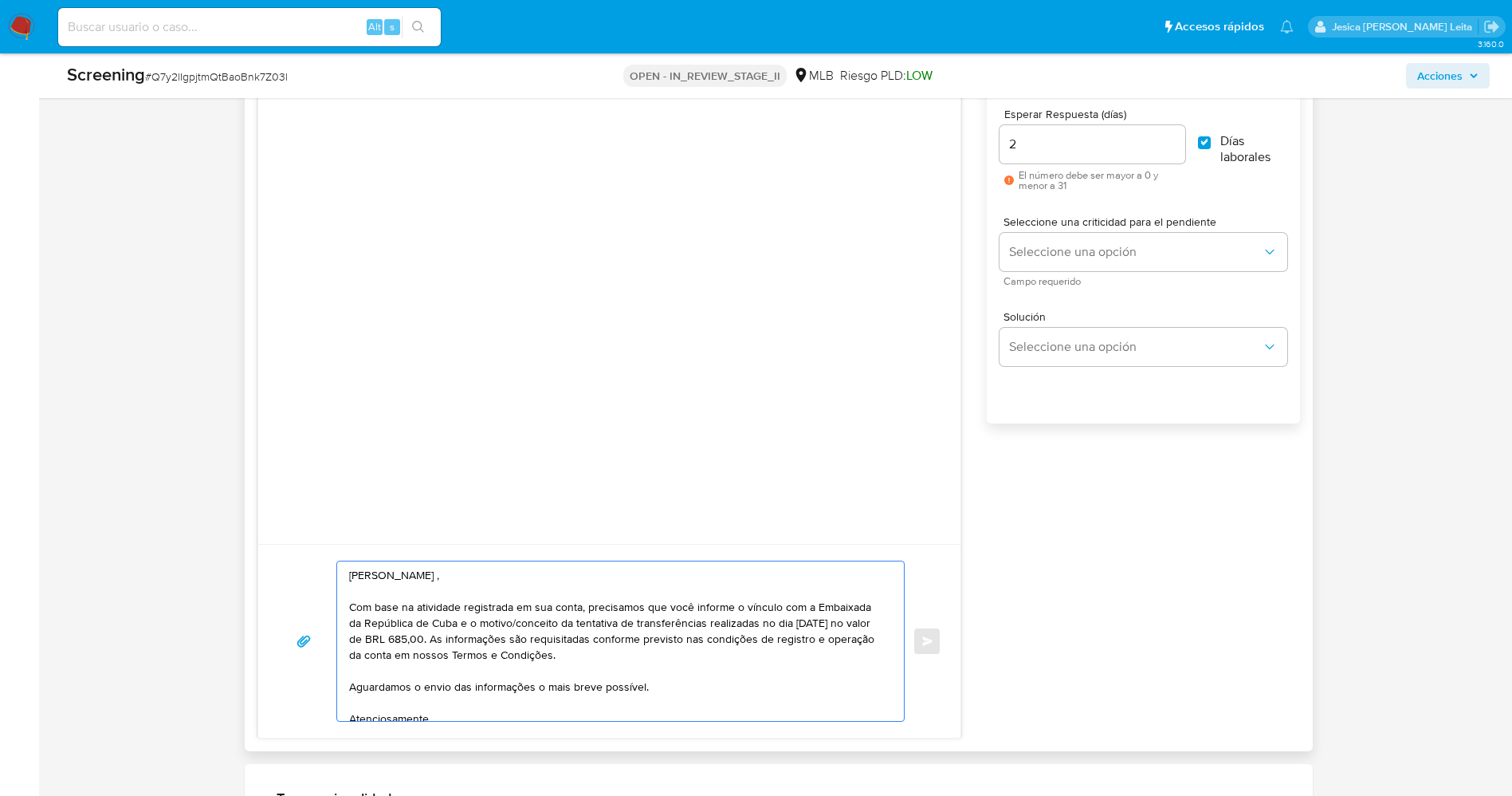
drag, startPoint x: 350, startPoint y: 577, endPoint x: 493, endPoint y: 573, distance: 143.1
click at [493, 573] on textarea "Evelio Manuel Ramos Rubinet , Com base na atividade registrada em sua conta, pr…" at bounding box center [617, 641] width 536 height 160
paste textarea "Luis Manuel Perez Hernandez"
click at [360, 638] on textarea "Luis Manuel Perez Hernandez , Com base na atividade registrada em sua conta, pr…" at bounding box center [617, 641] width 536 height 160
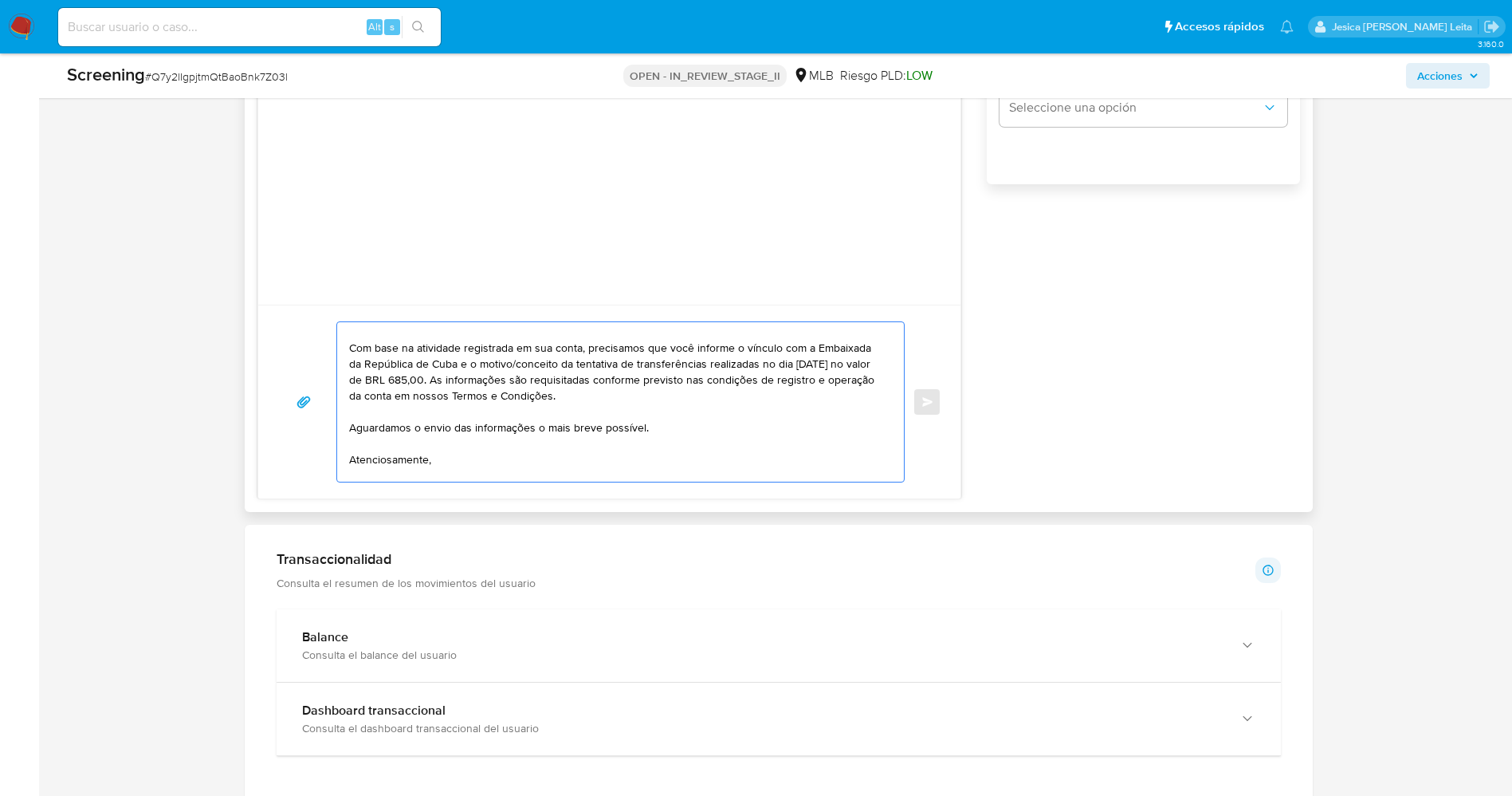
scroll to position [0, 0]
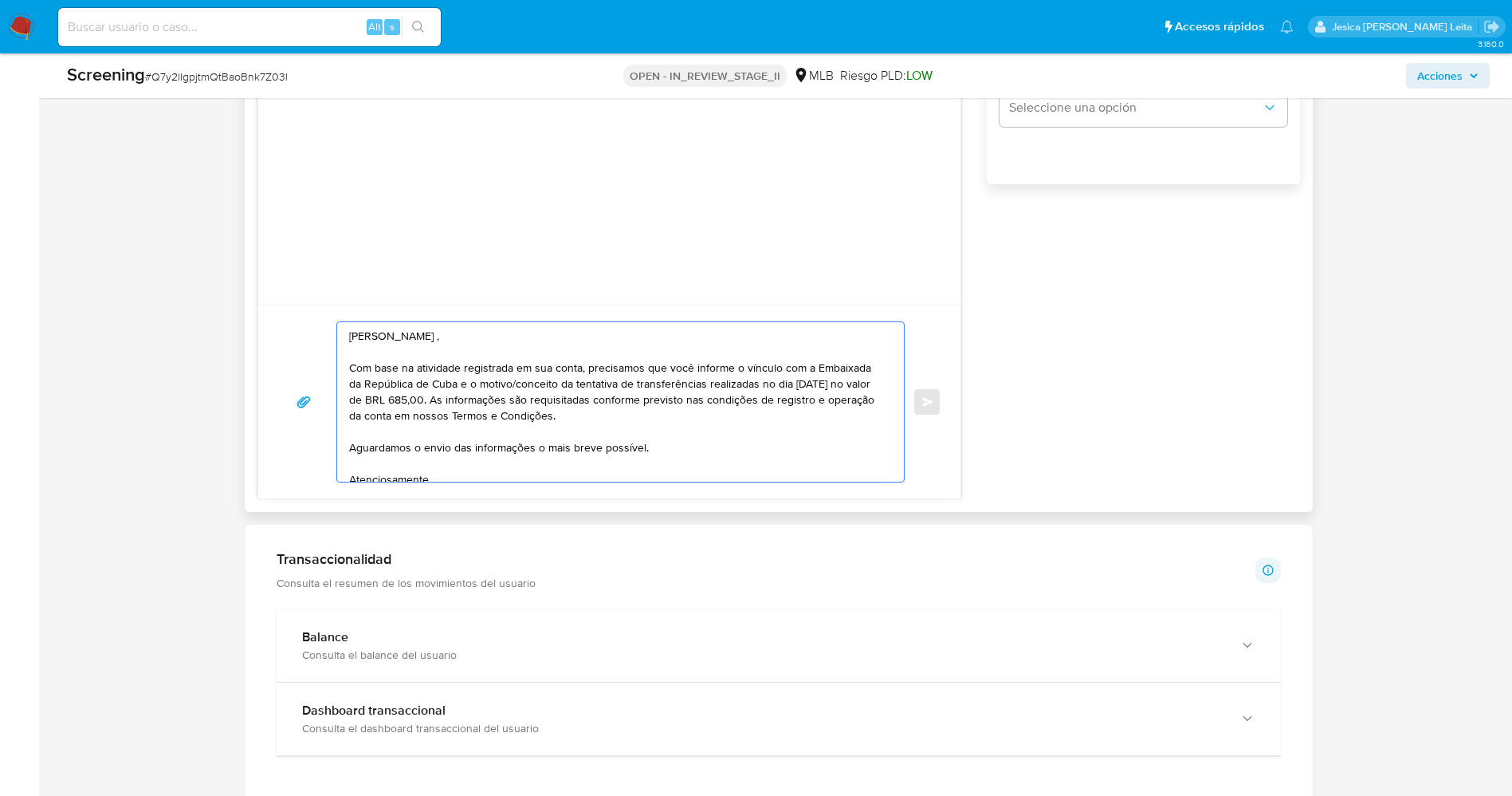
click at [507, 404] on textarea "Luis Manuel Perez Hernandez , Com base na atividade registrada em sua conta, pr…" at bounding box center [617, 402] width 536 height 160
click at [494, 400] on textarea "Luis Manuel Perez Hernandez , Com base na atividade registrada em sua conta, pr…" at bounding box center [617, 402] width 536 height 160
type textarea "Luis Manuel Perez Hernandez , Com base na atividade registrada em sua conta, pr…"
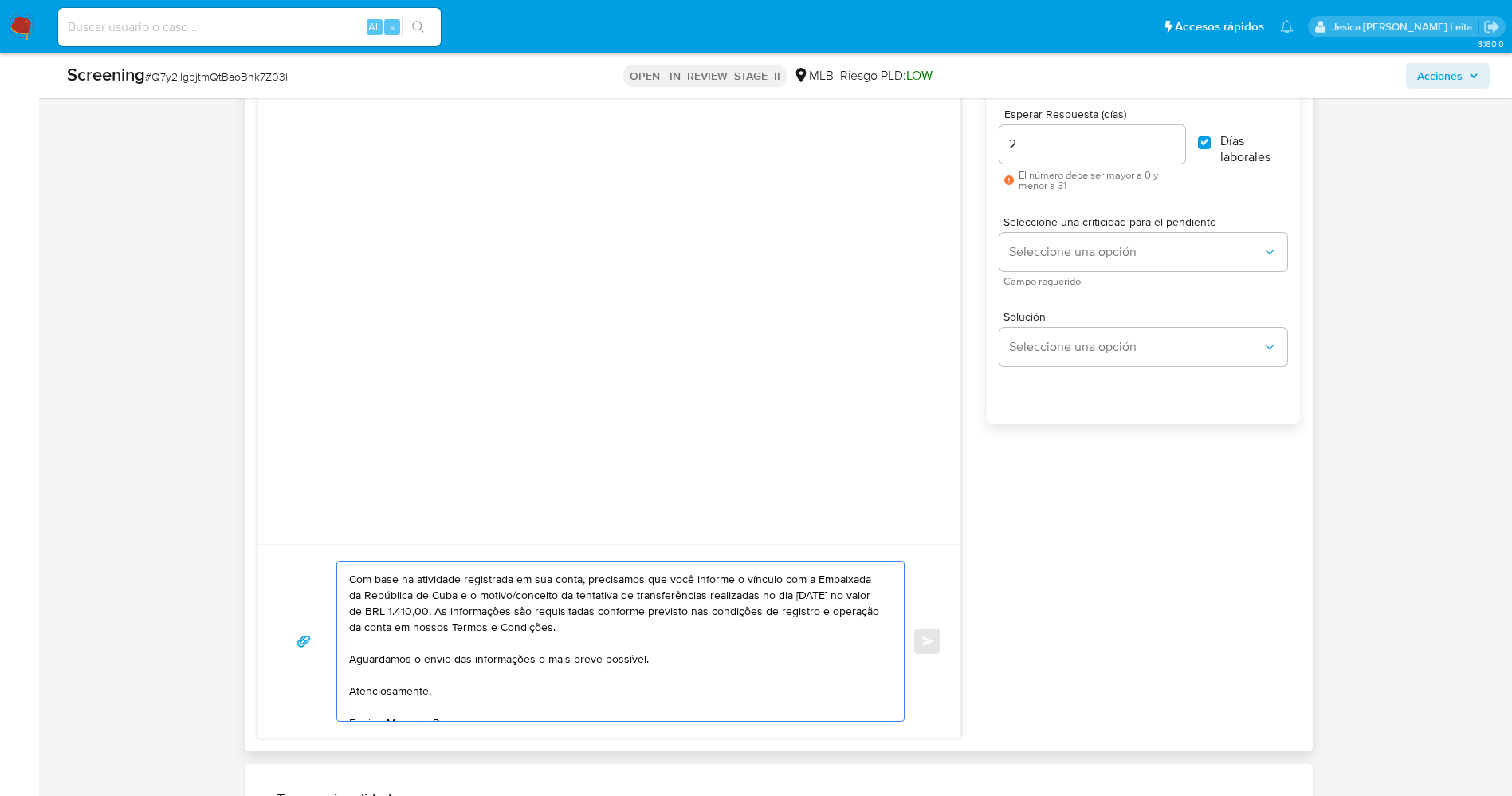
scroll to position [43, 0]
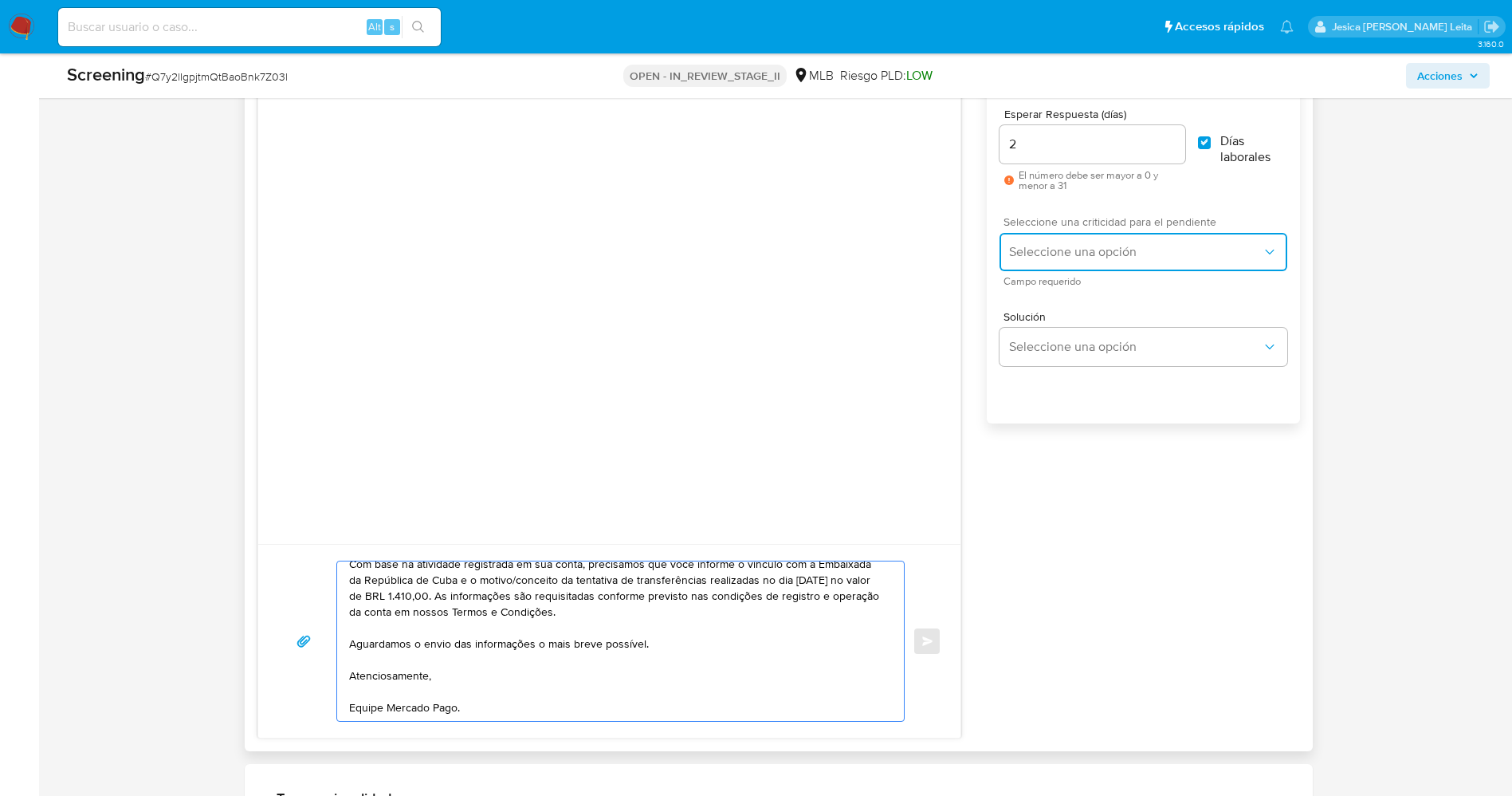
click at [1106, 247] on span "Seleccione una opción" at bounding box center [1135, 252] width 252 height 16
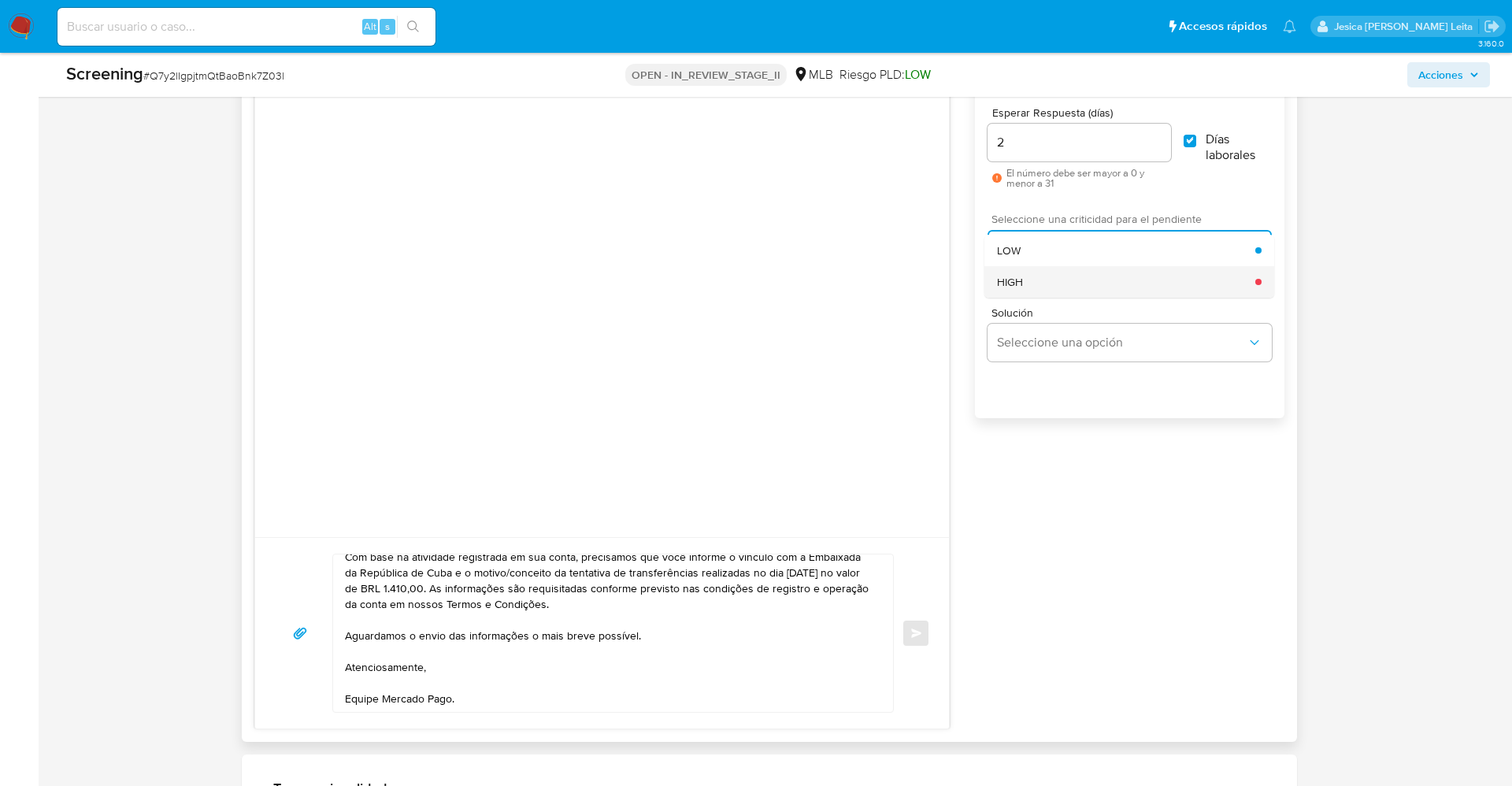
click at [1086, 280] on div "HIGH" at bounding box center [1126, 281] width 258 height 32
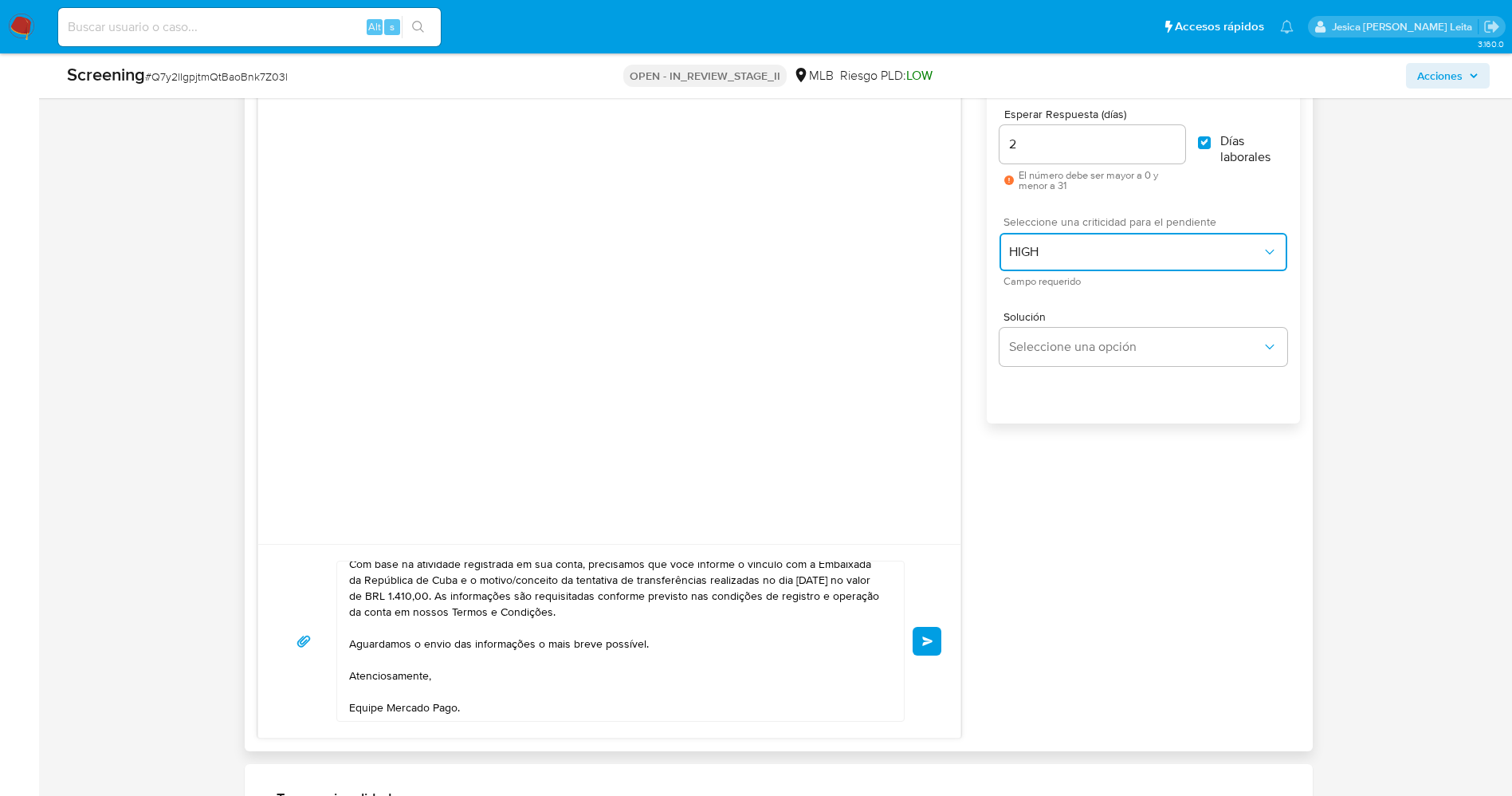
scroll to position [1196, 0]
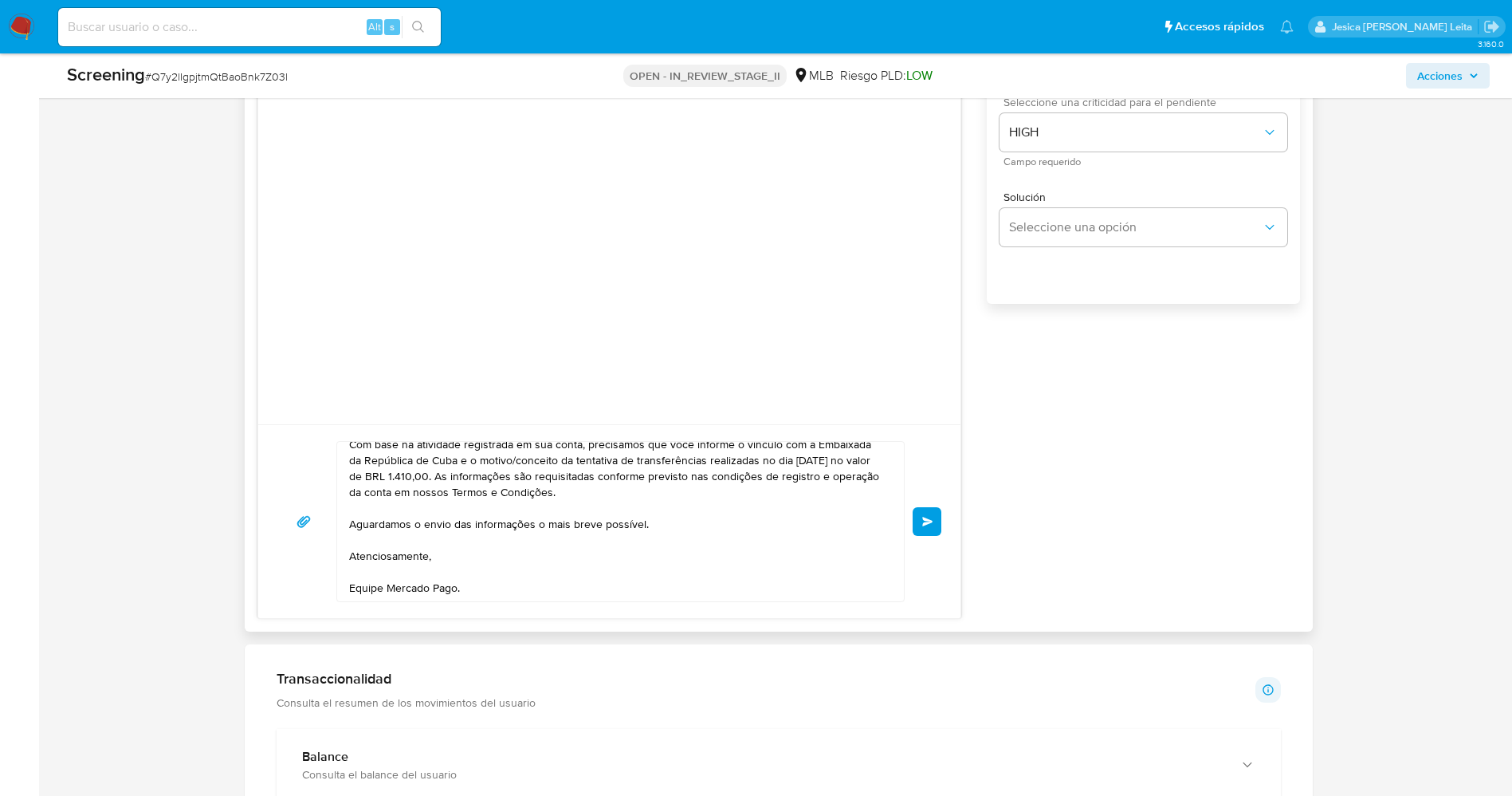
click at [945, 518] on div "Luis Manuel Perez Hernandez , Com base na atividade registrada em sua conta, pr…" at bounding box center [609, 521] width 703 height 194
click at [934, 515] on button "Enviar" at bounding box center [927, 521] width 29 height 29
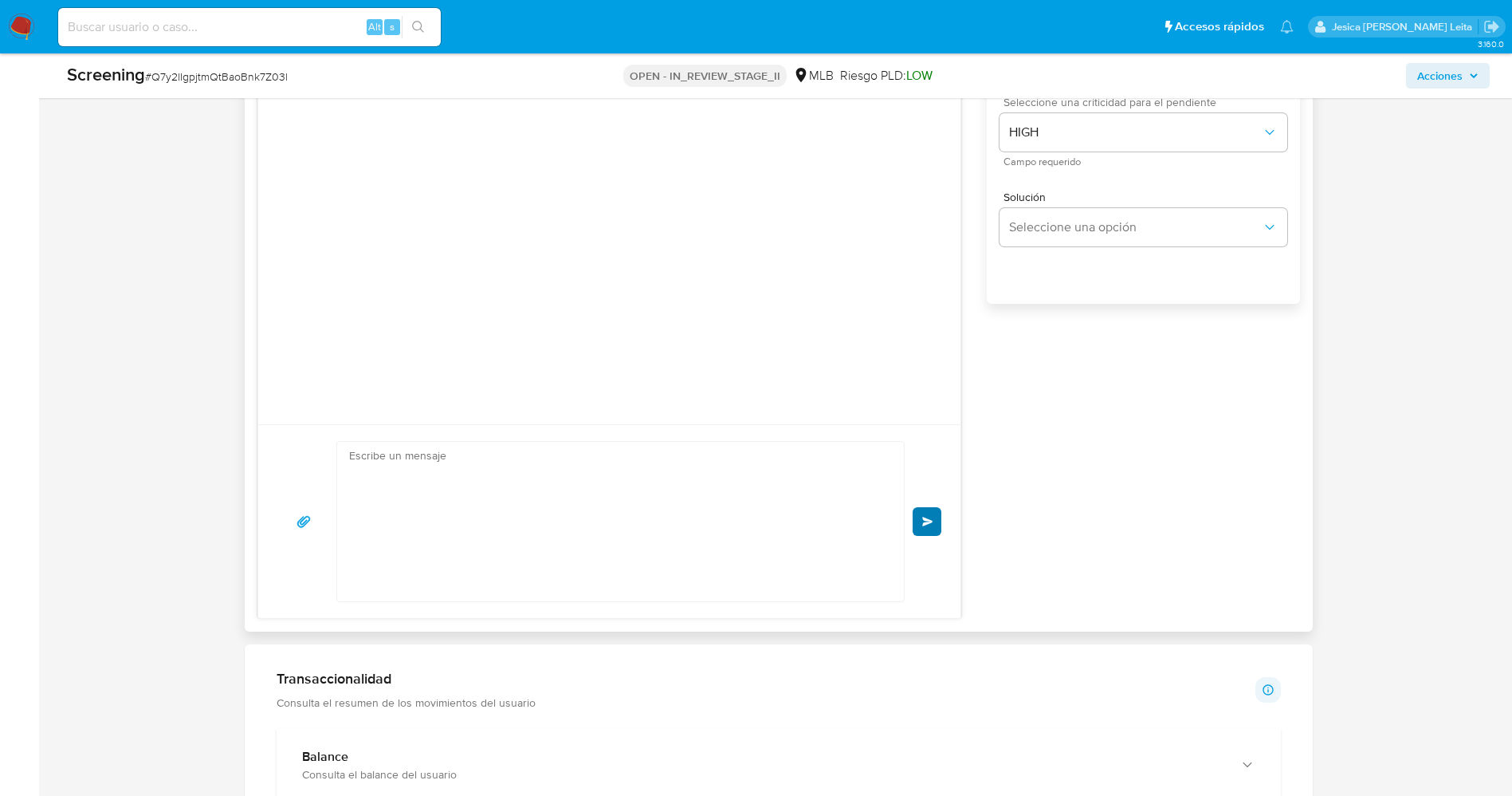
scroll to position [0, 0]
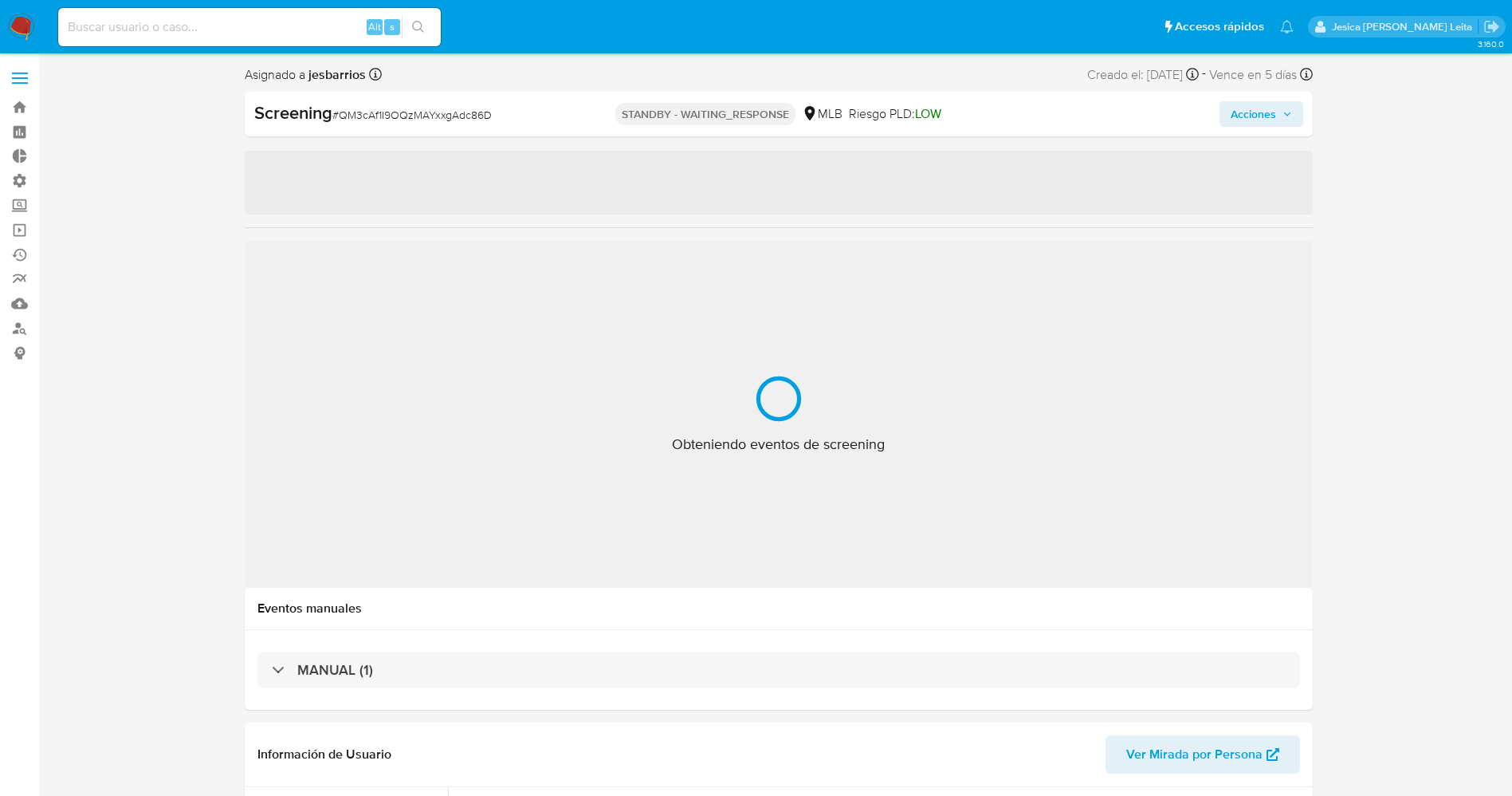
select select "10"
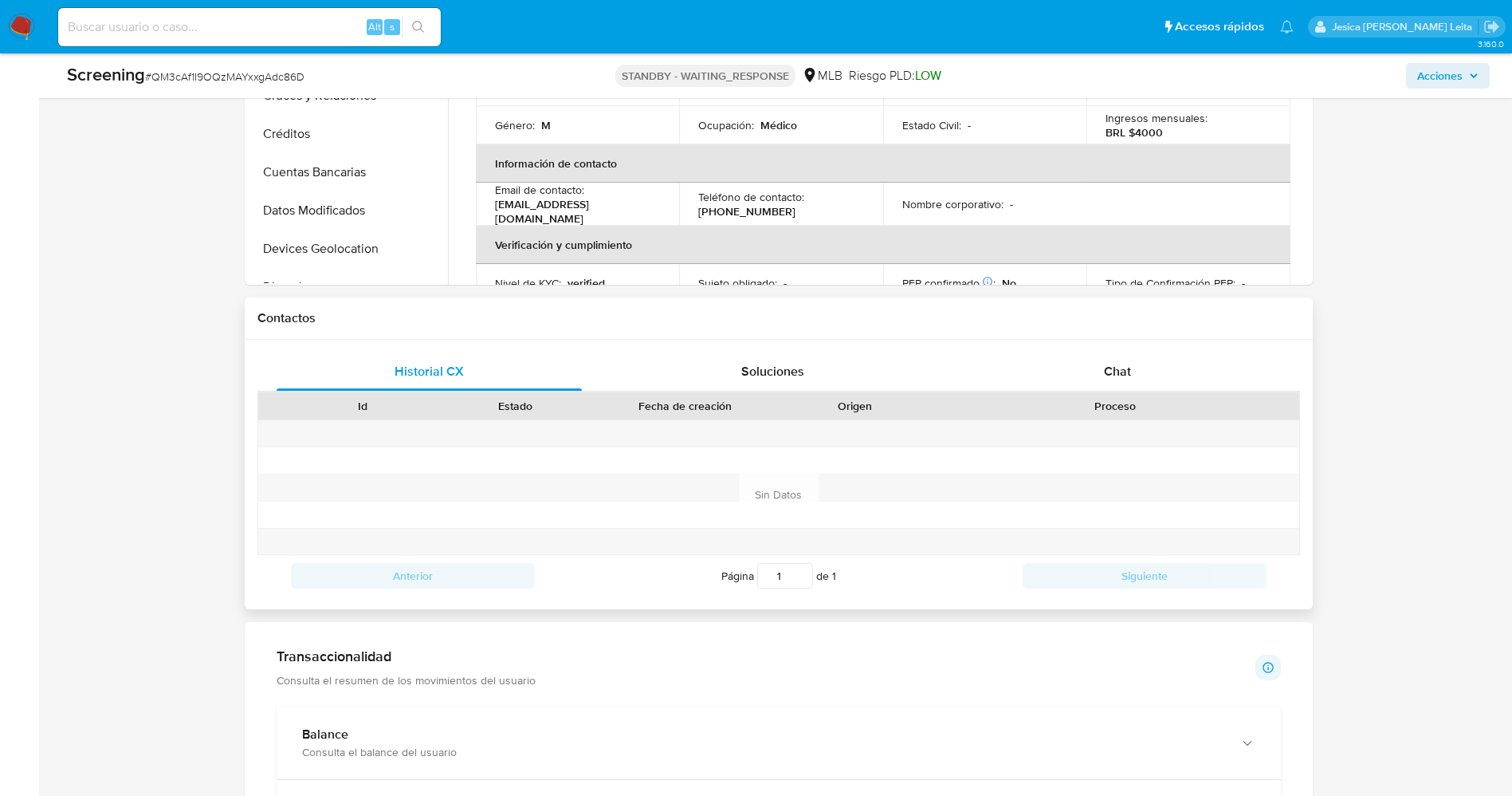
scroll to position [718, 0]
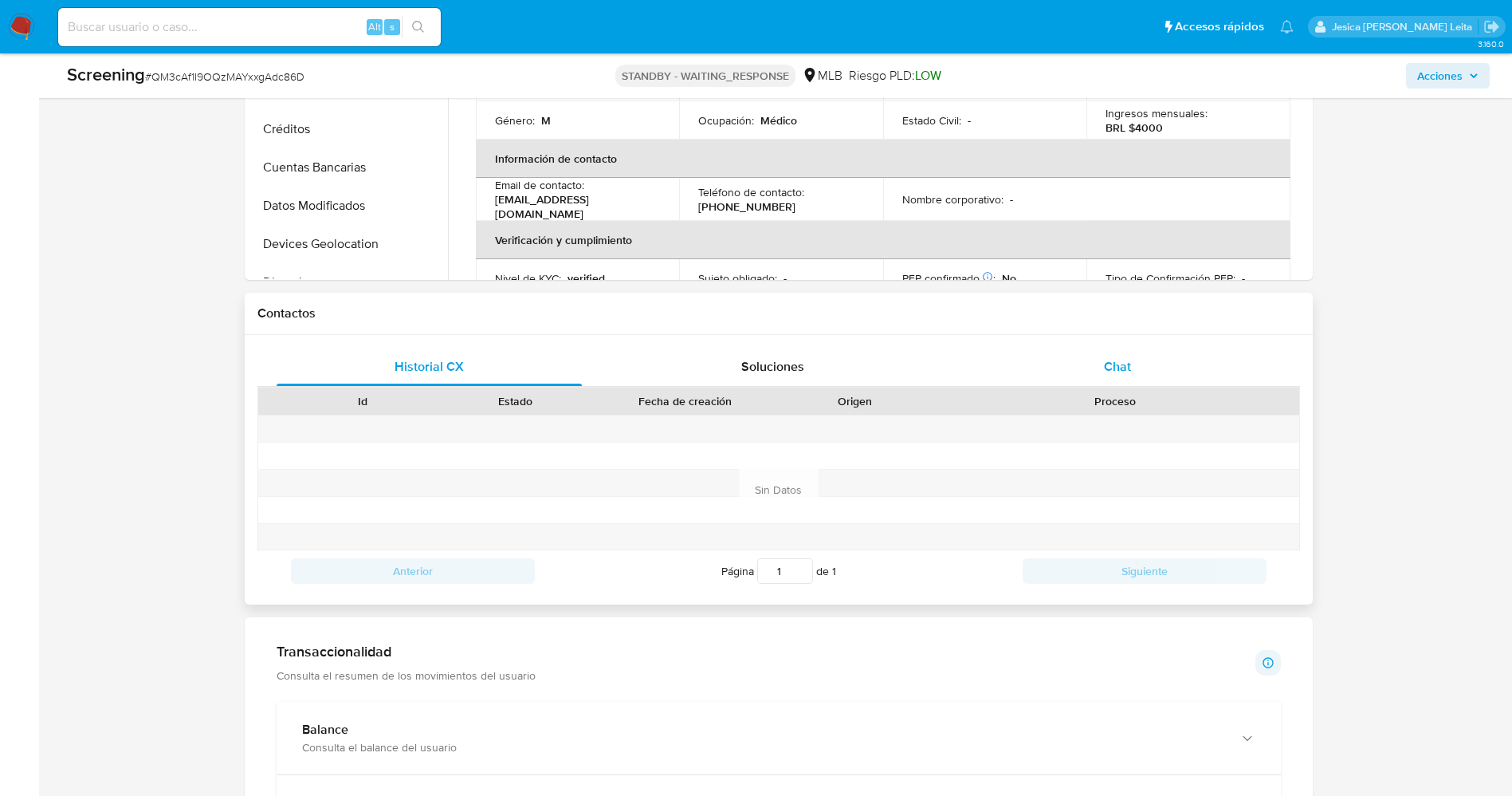
click at [1130, 372] on span "Chat" at bounding box center [1117, 366] width 27 height 18
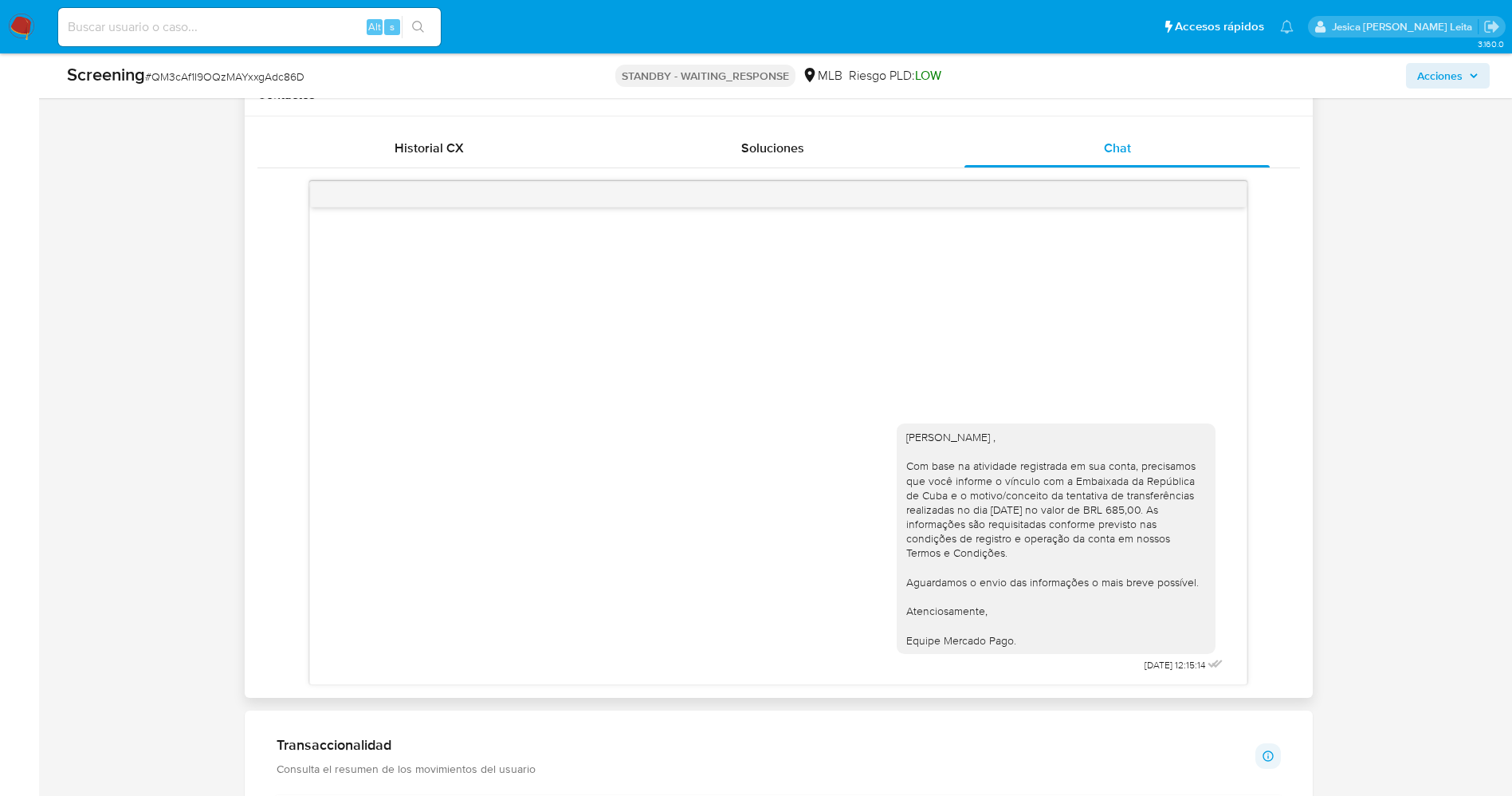
scroll to position [957, 0]
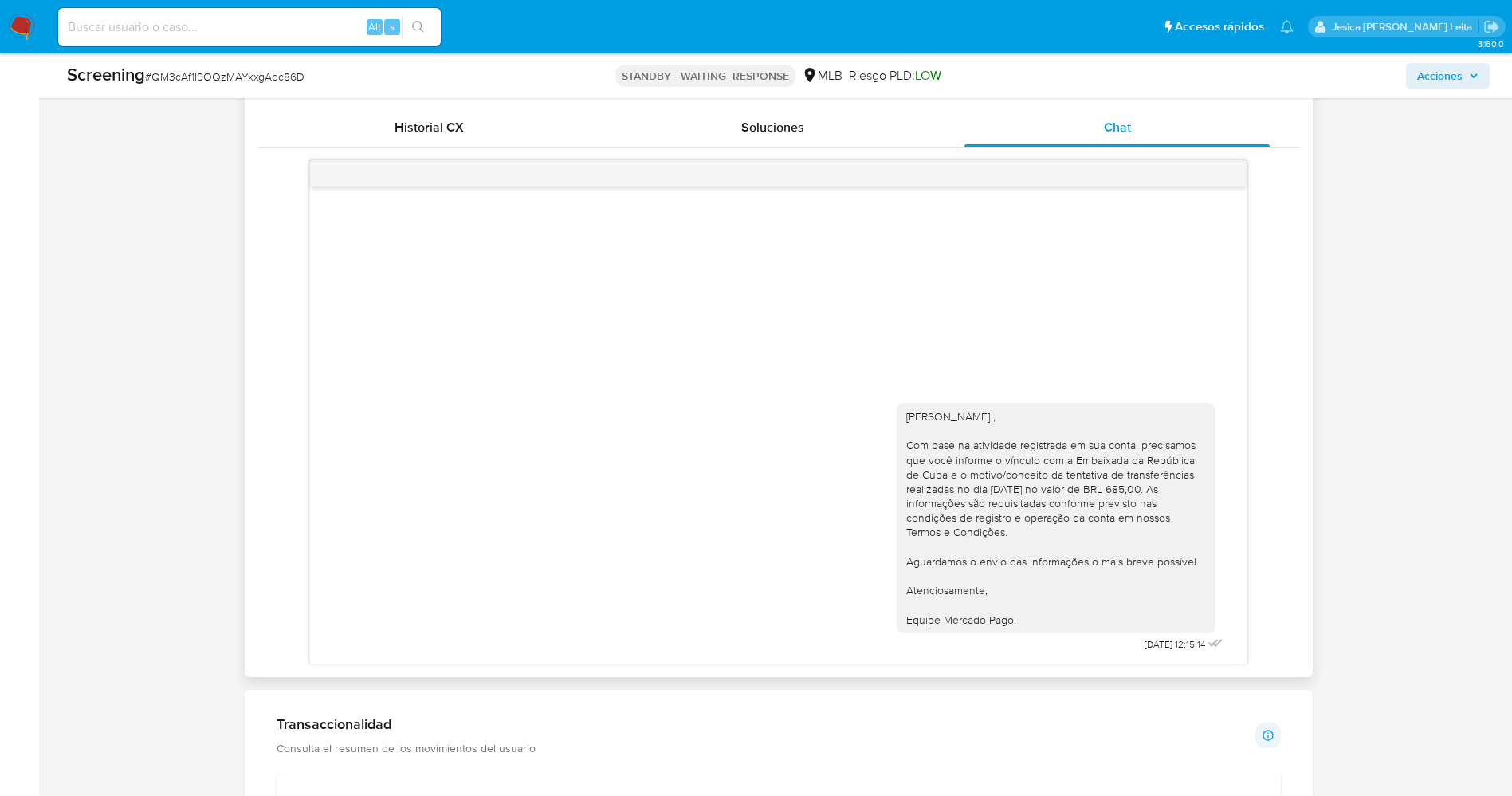
drag, startPoint x: 907, startPoint y: 414, endPoint x: 1058, endPoint y: 623, distance: 257.8
click at [1058, 623] on div "Evelio Manuel Ramos Rubinet , Com base na atividade registrada em sua conta, pr…" at bounding box center [1055, 518] width 300 height 217
copy div "Evelio Manuel Ramos Rubinet , Com base na atividade registrada em sua conta, pr…"
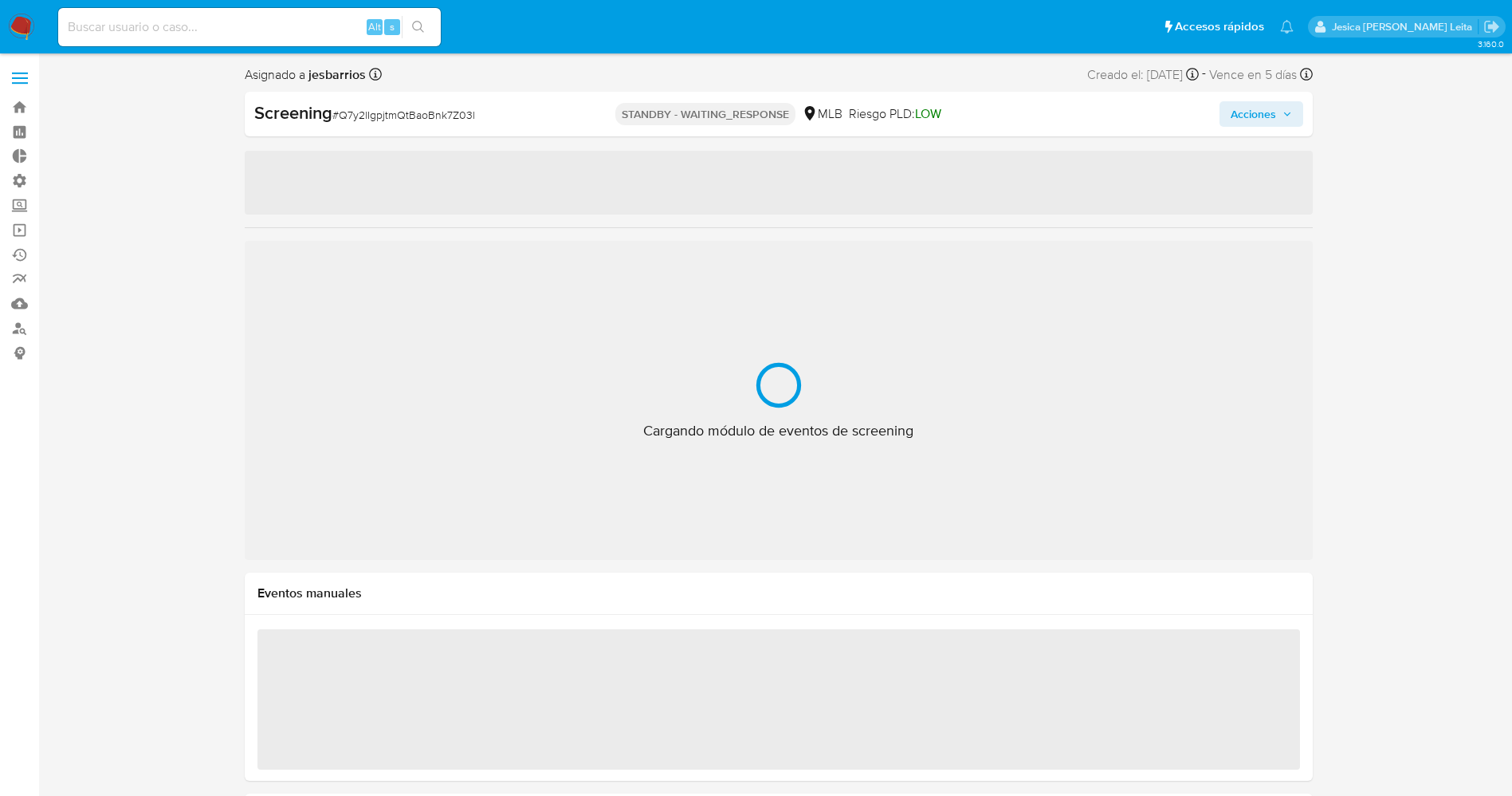
select select "10"
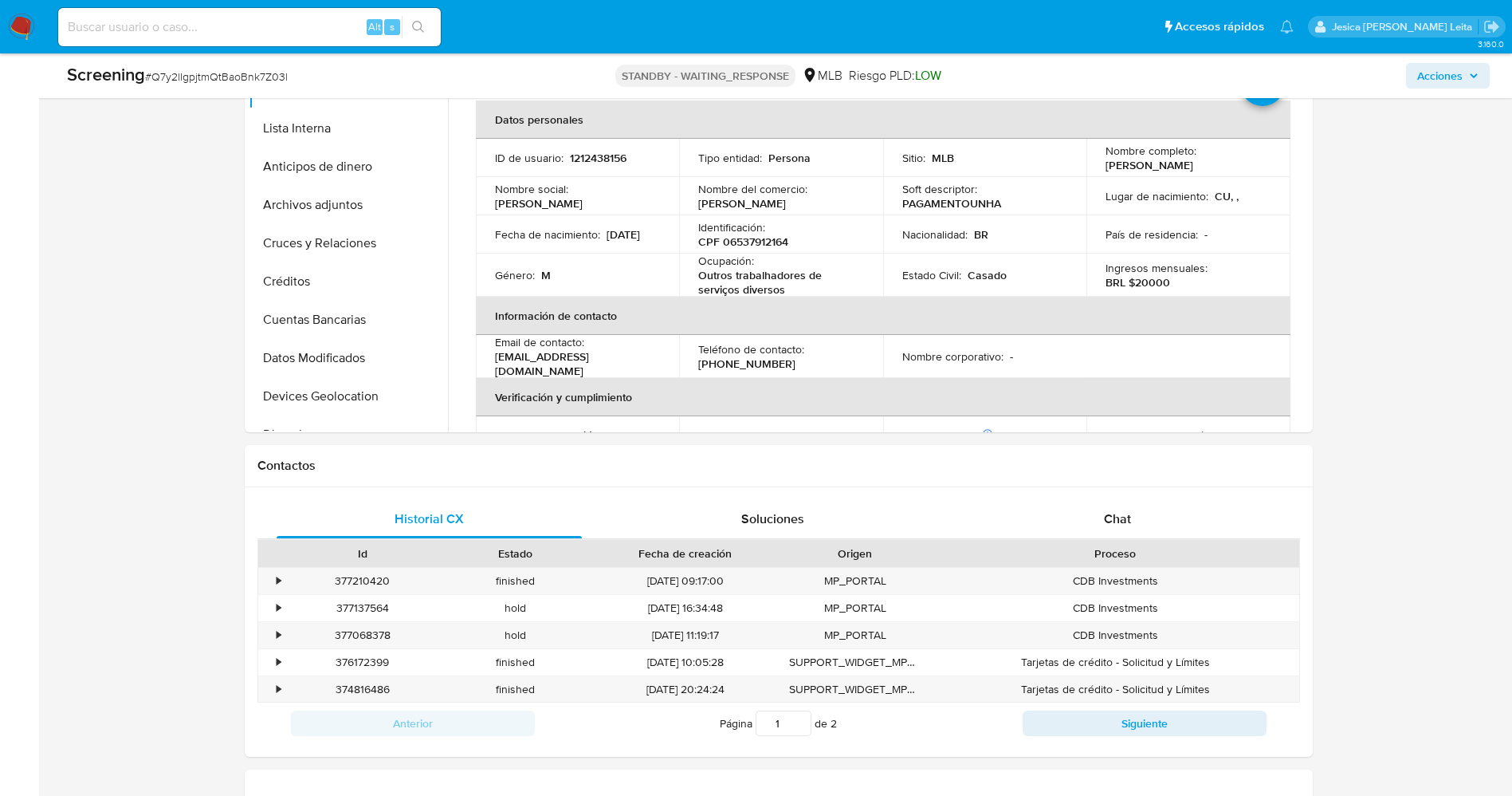
scroll to position [598, 0]
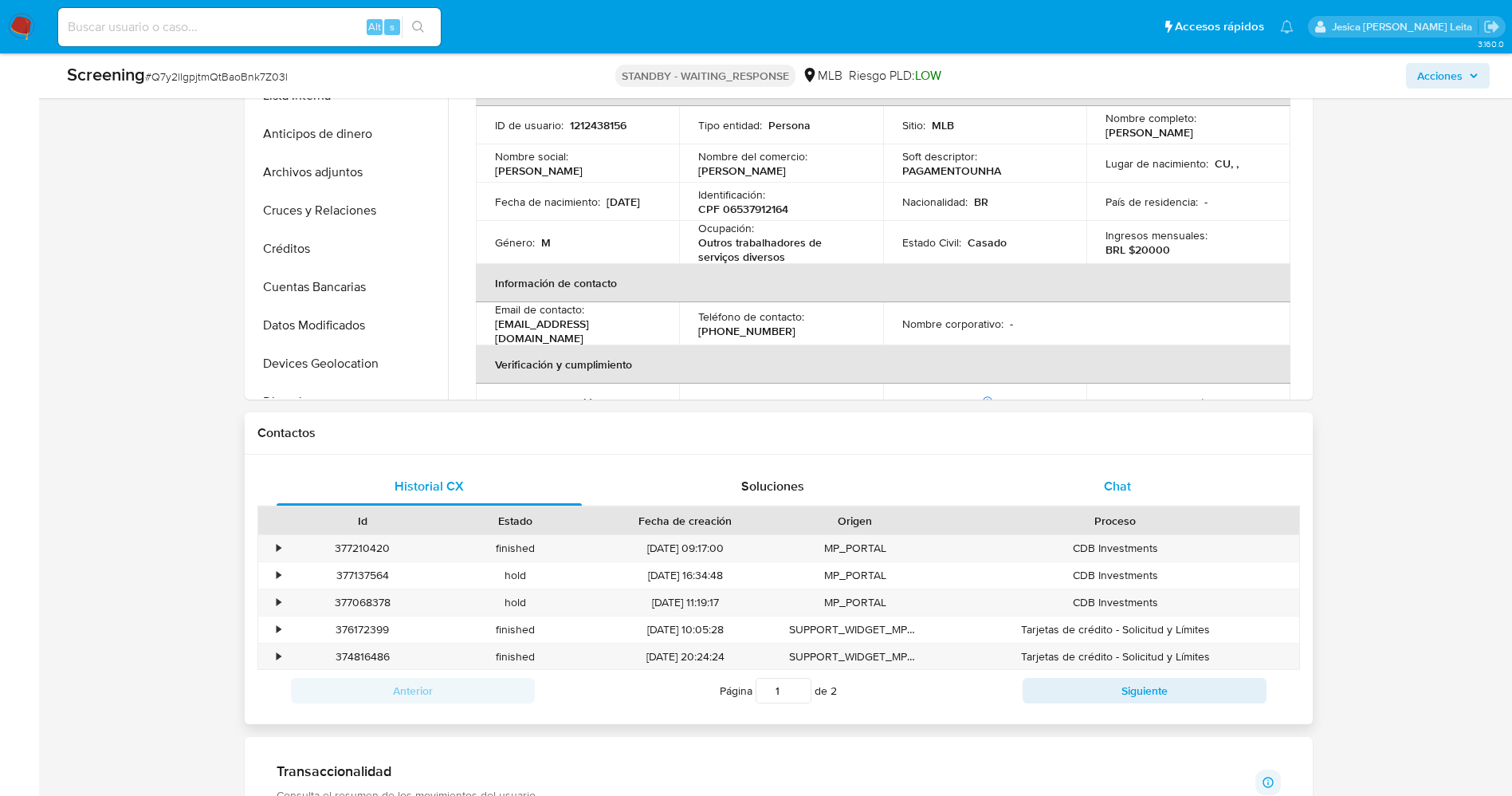
click at [1120, 487] on span "Chat" at bounding box center [1117, 486] width 27 height 18
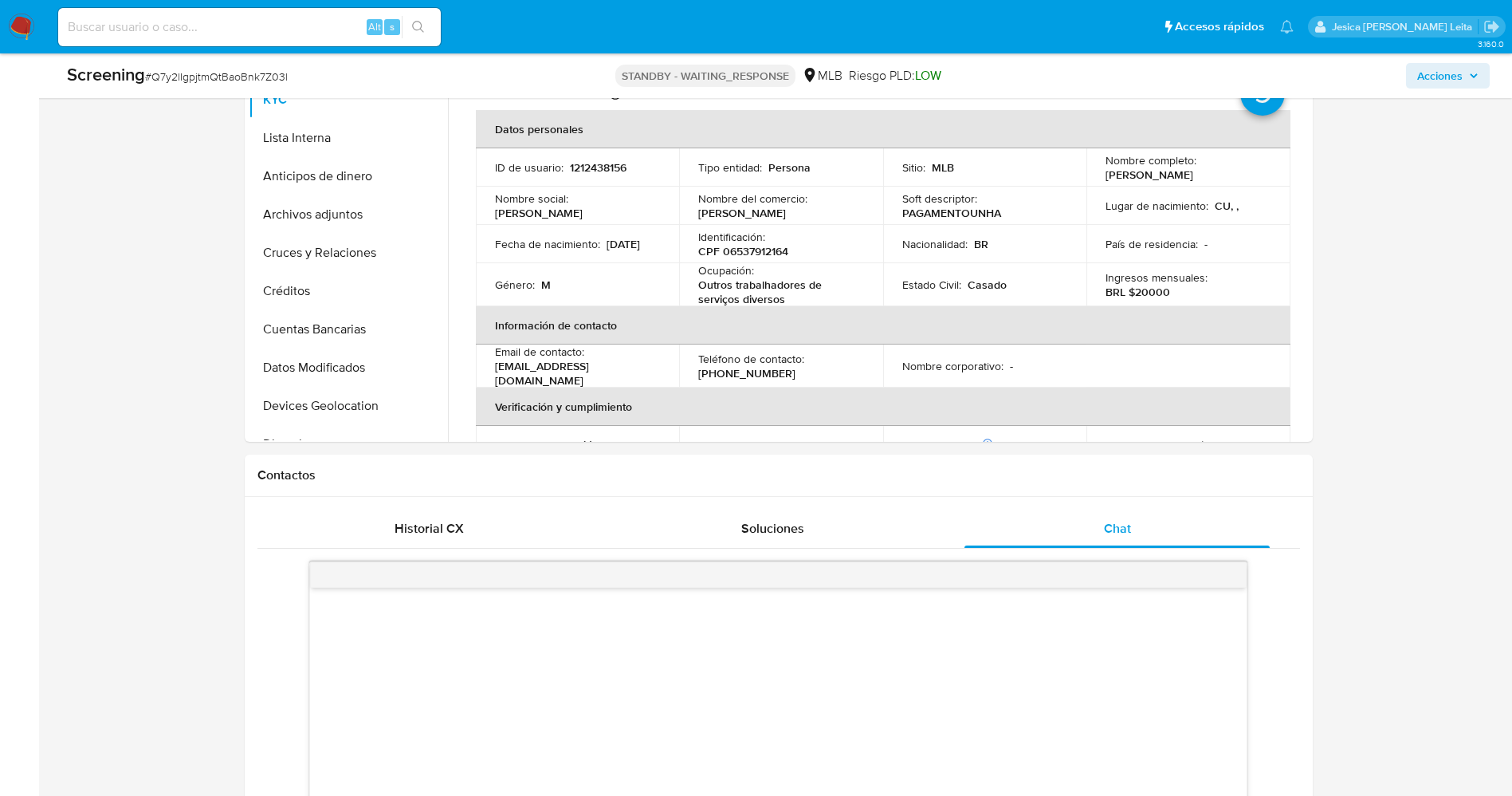
scroll to position [359, 0]
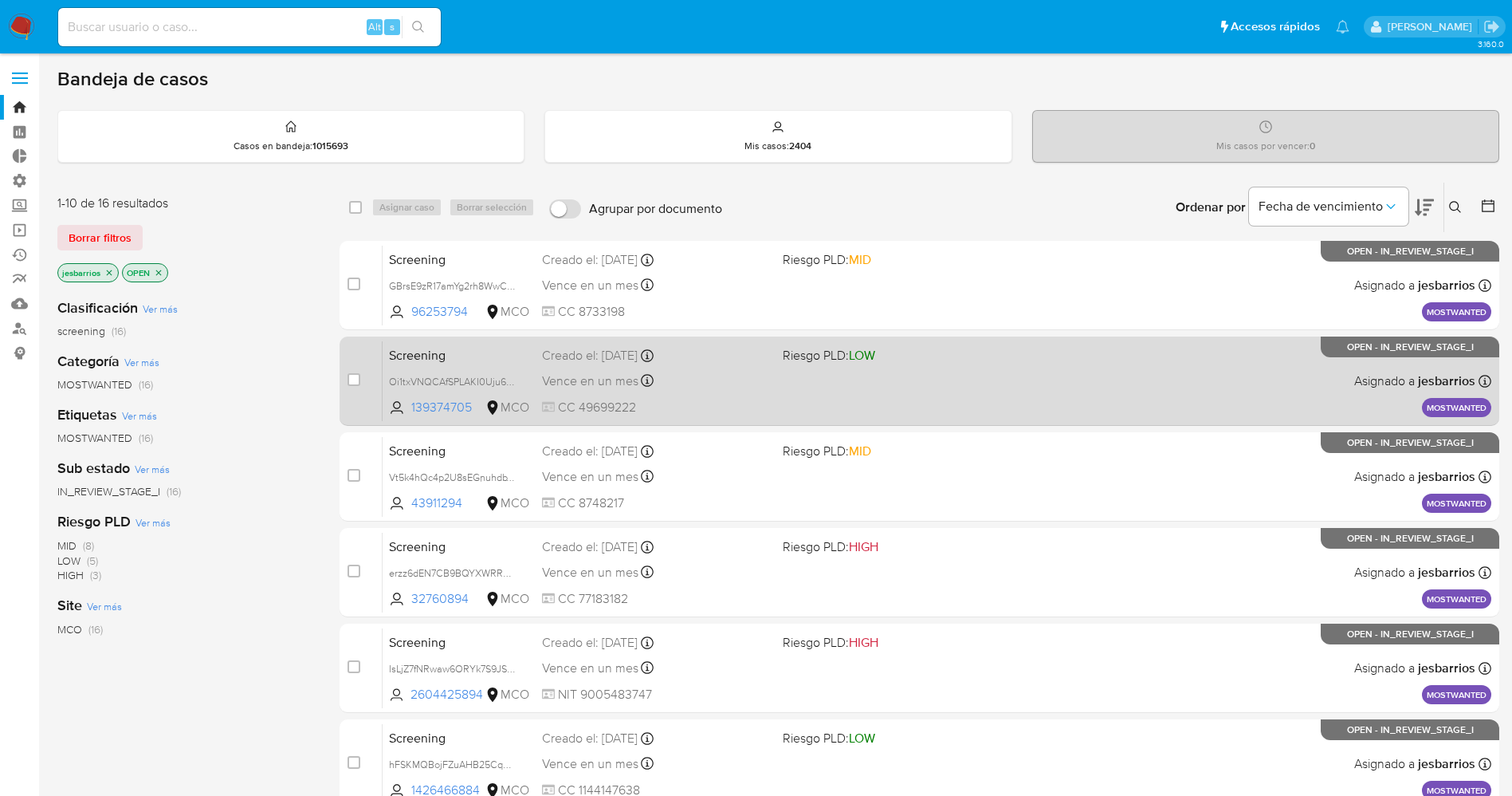
scroll to position [521, 0]
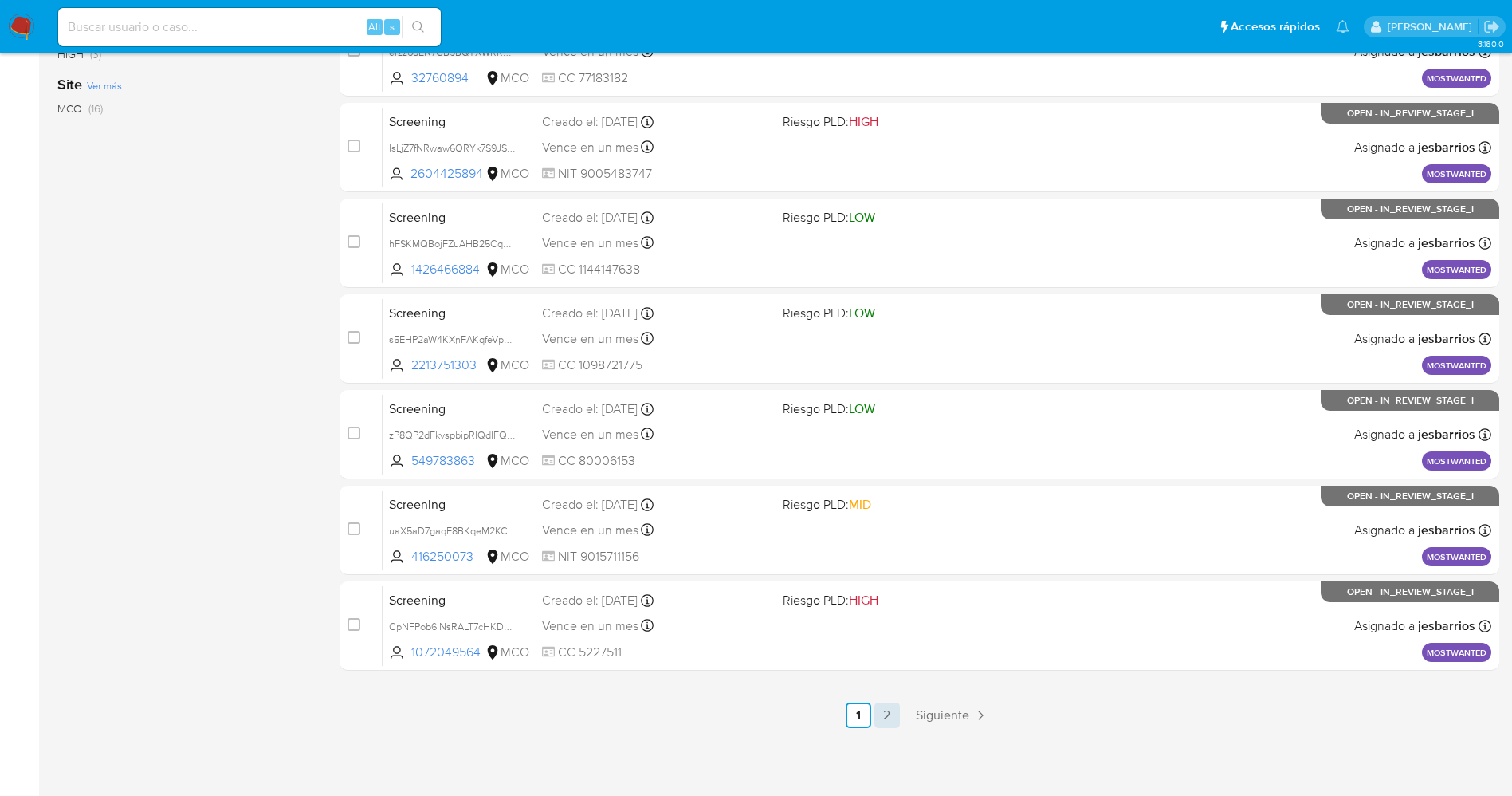
click at [891, 726] on link "2" at bounding box center [887, 714] width 25 height 25
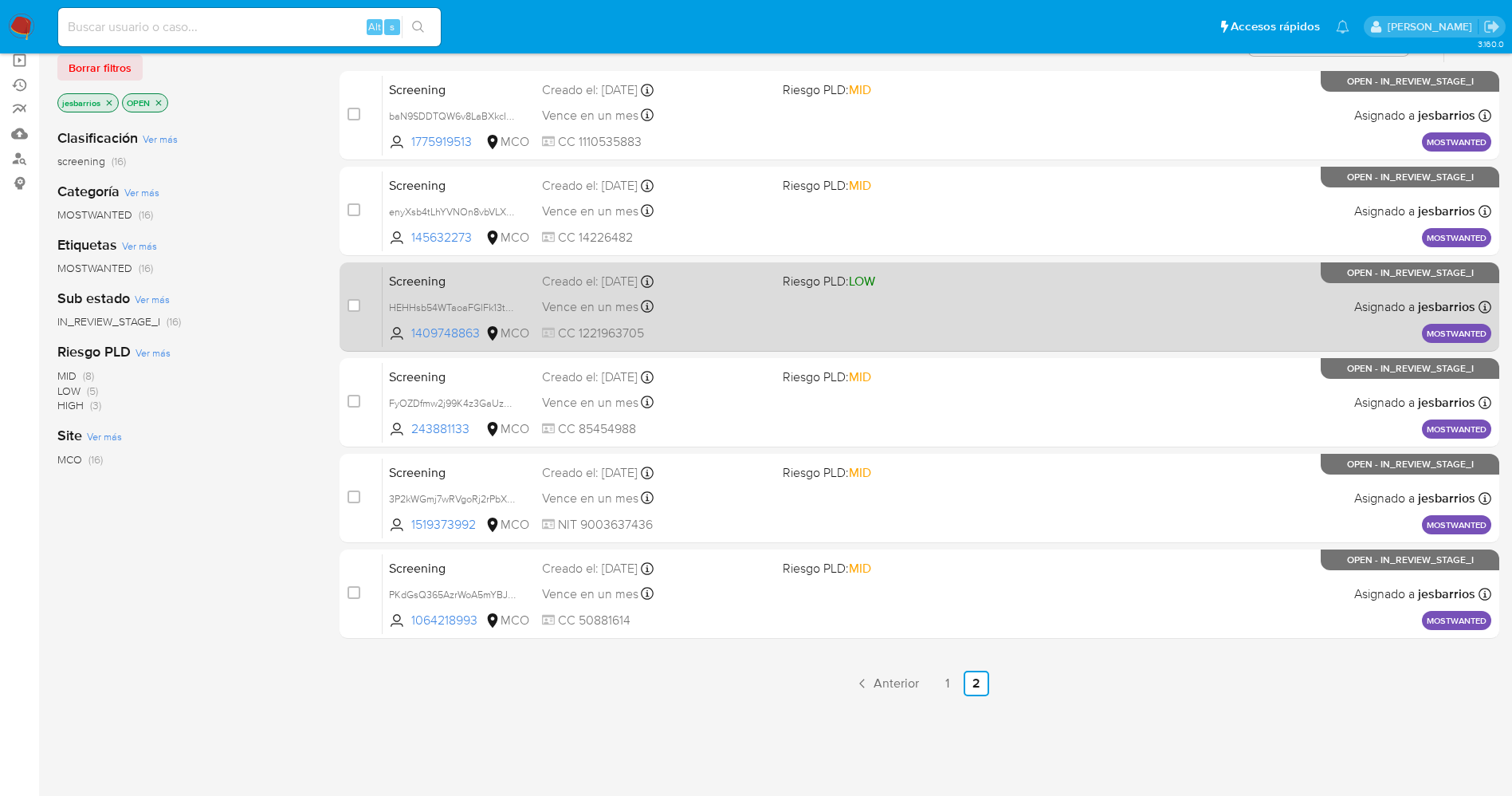
scroll to position [176, 0]
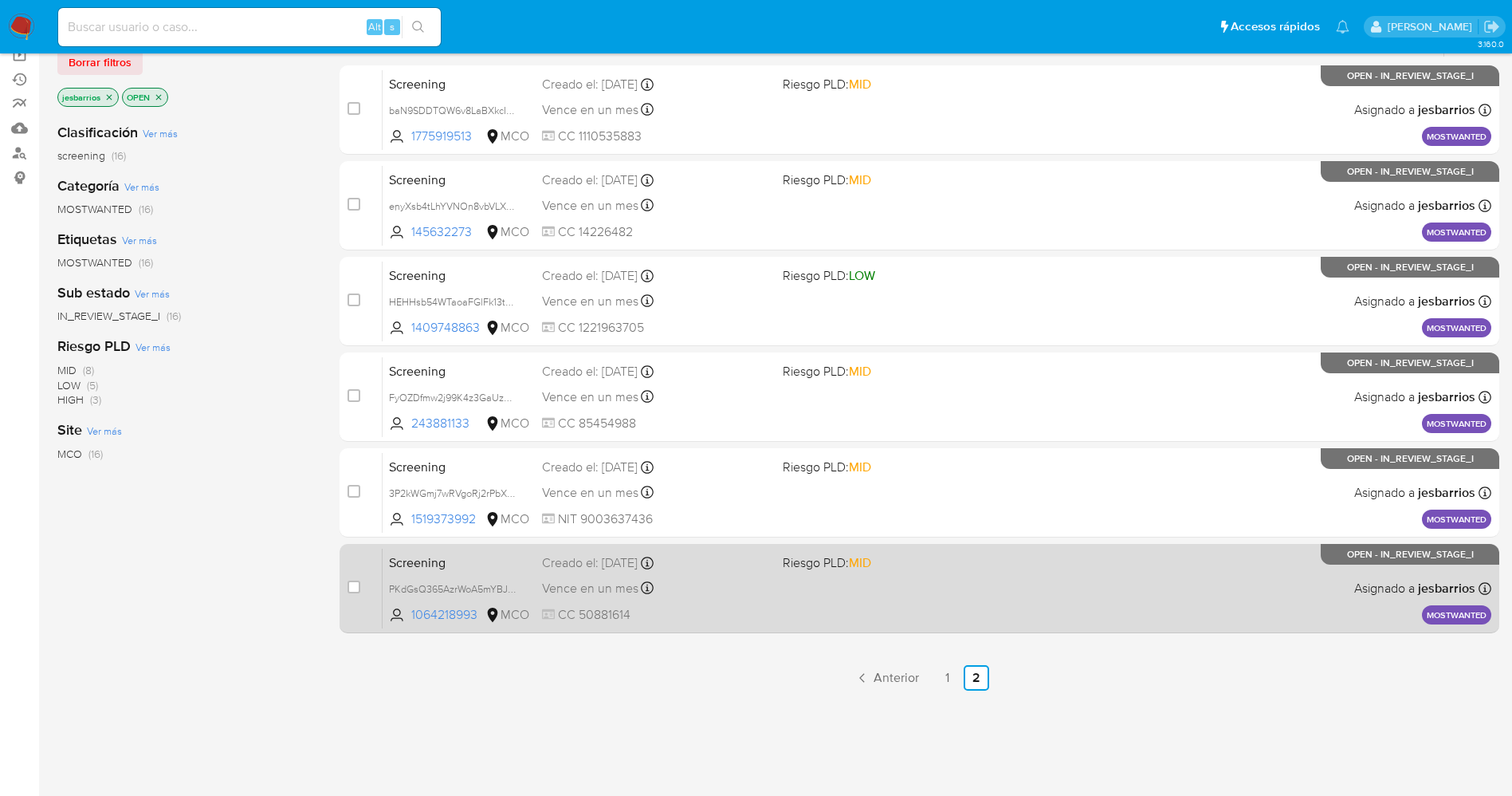
click at [810, 602] on div "Screening PKdGsQ365AzrWoA5mYBJu297 1064218993 MCO Riesgo PLD: MID Creado el: [D…" at bounding box center [936, 587] width 1108 height 81
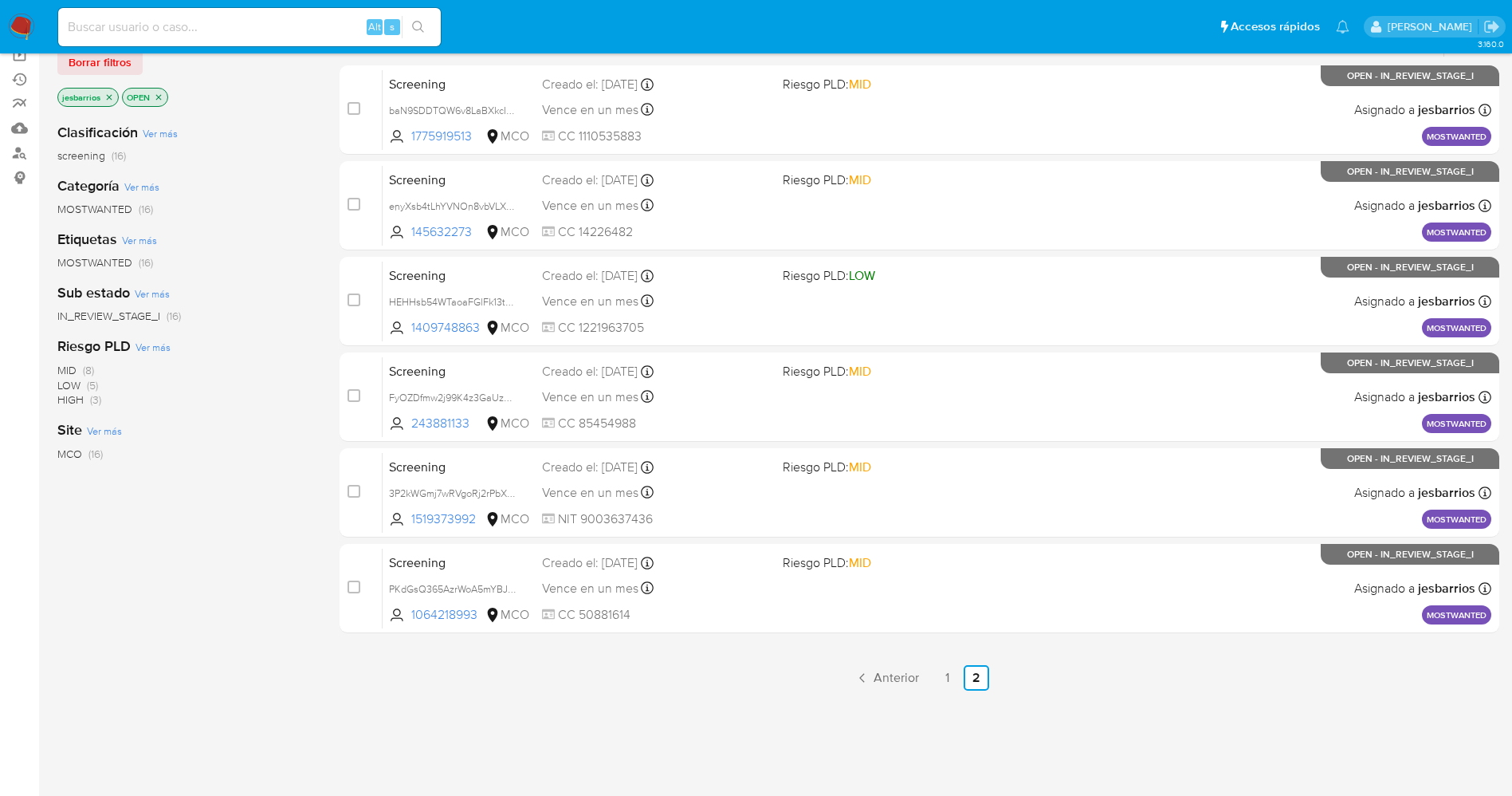
click at [20, 23] on img at bounding box center [21, 27] width 27 height 27
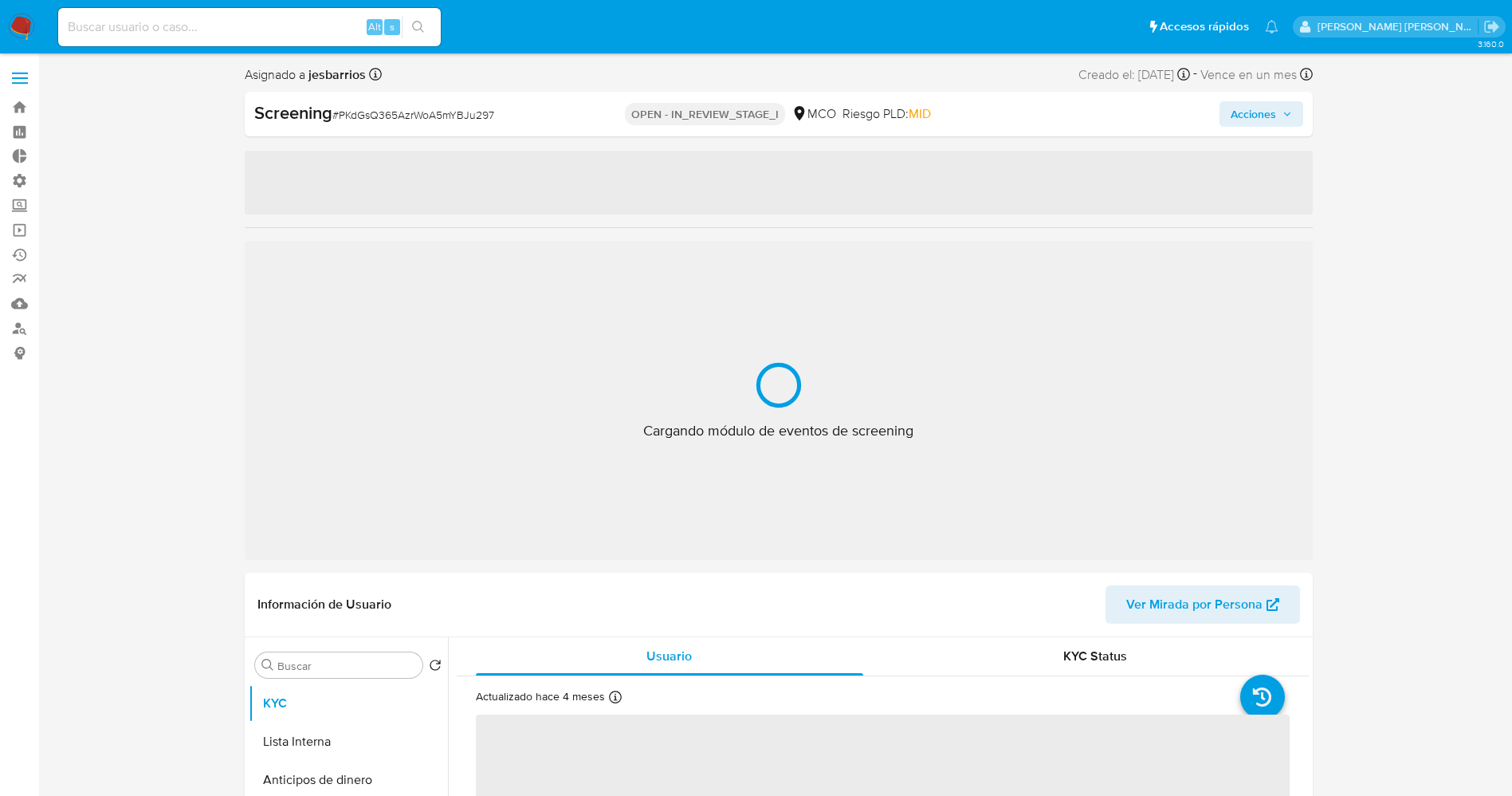
select select "10"
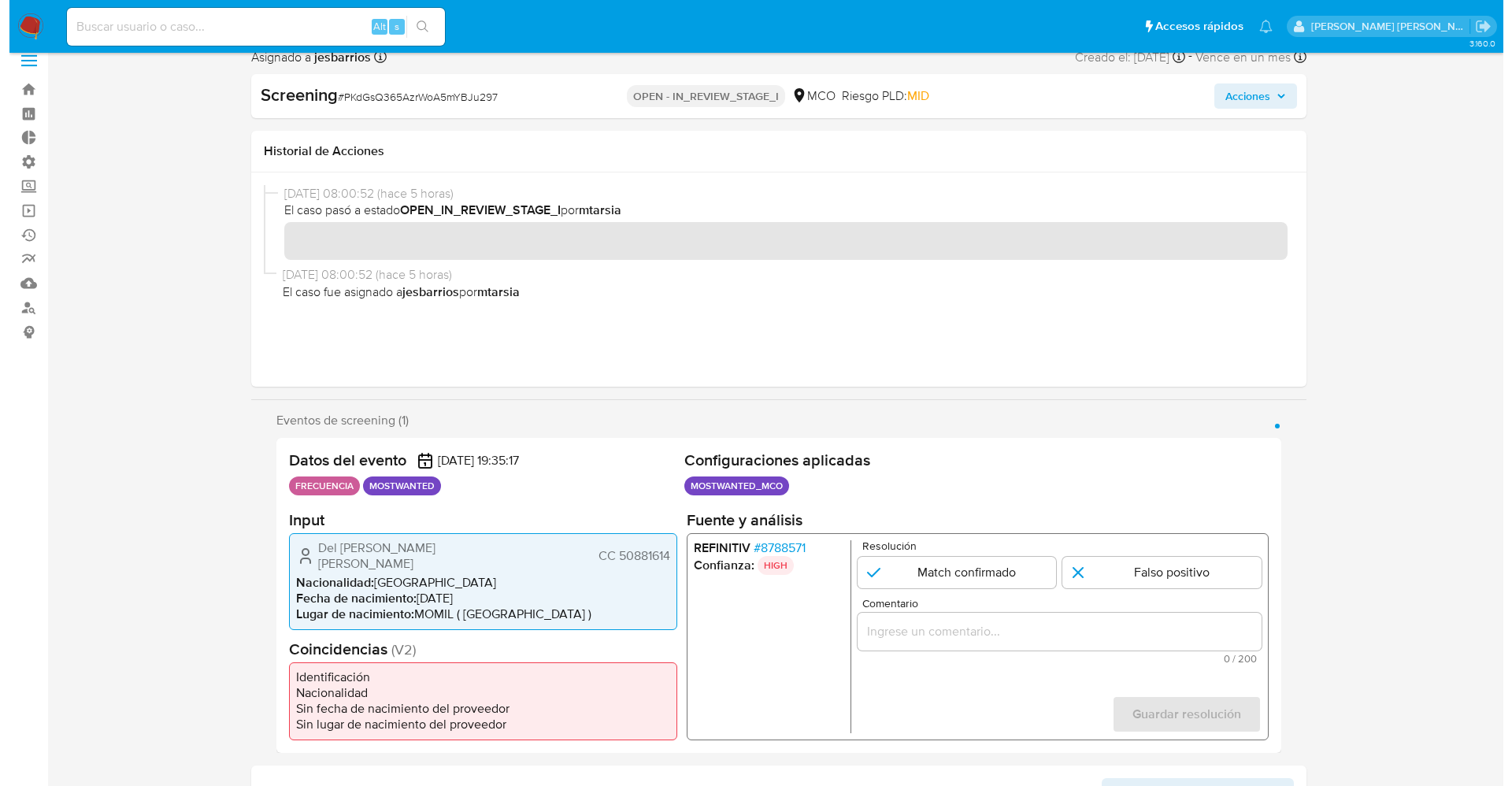
scroll to position [118, 0]
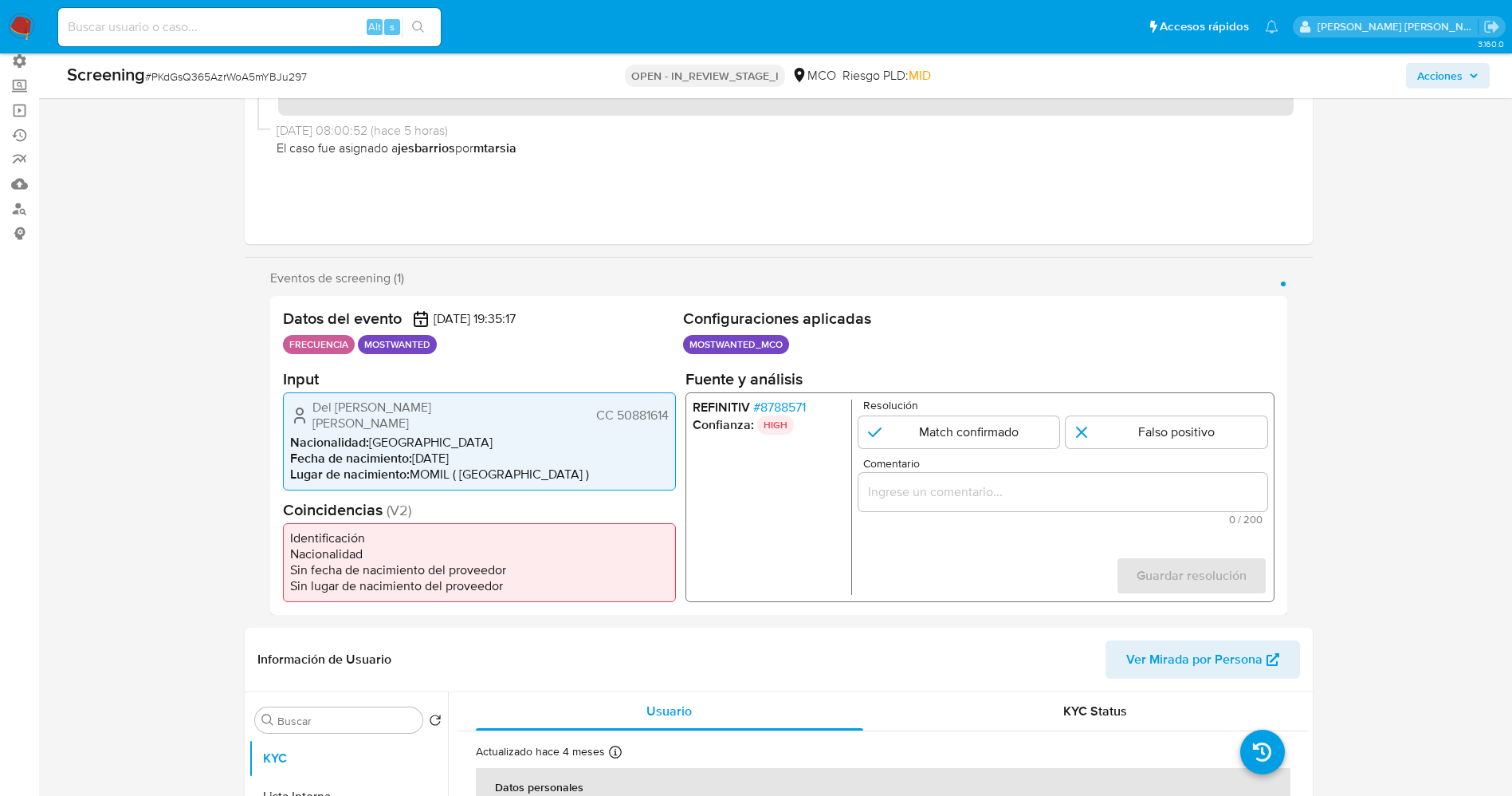
click at [784, 405] on span "# 8788571" at bounding box center [778, 407] width 53 height 16
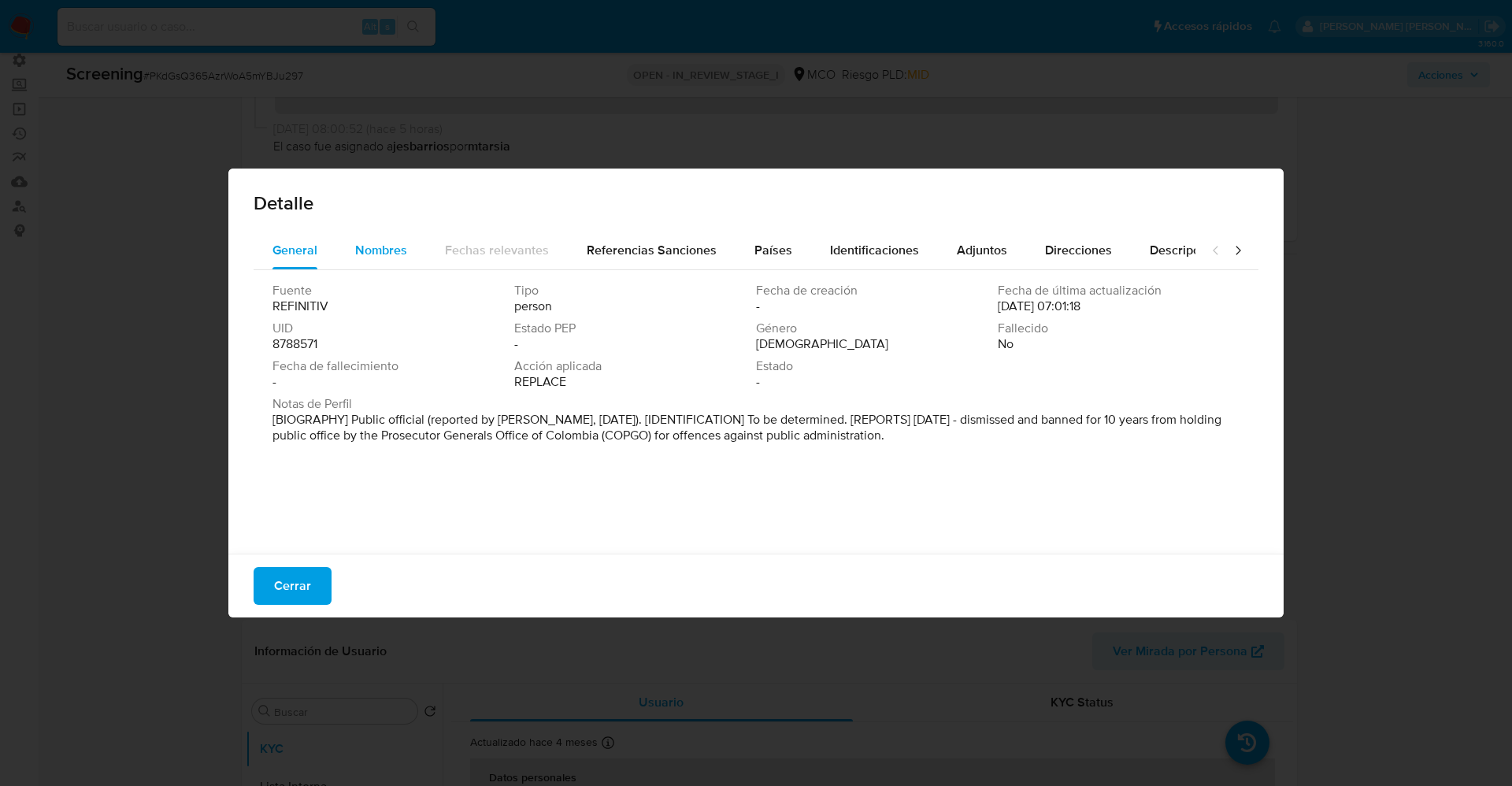
click at [385, 239] on div "Nombres" at bounding box center [381, 251] width 52 height 38
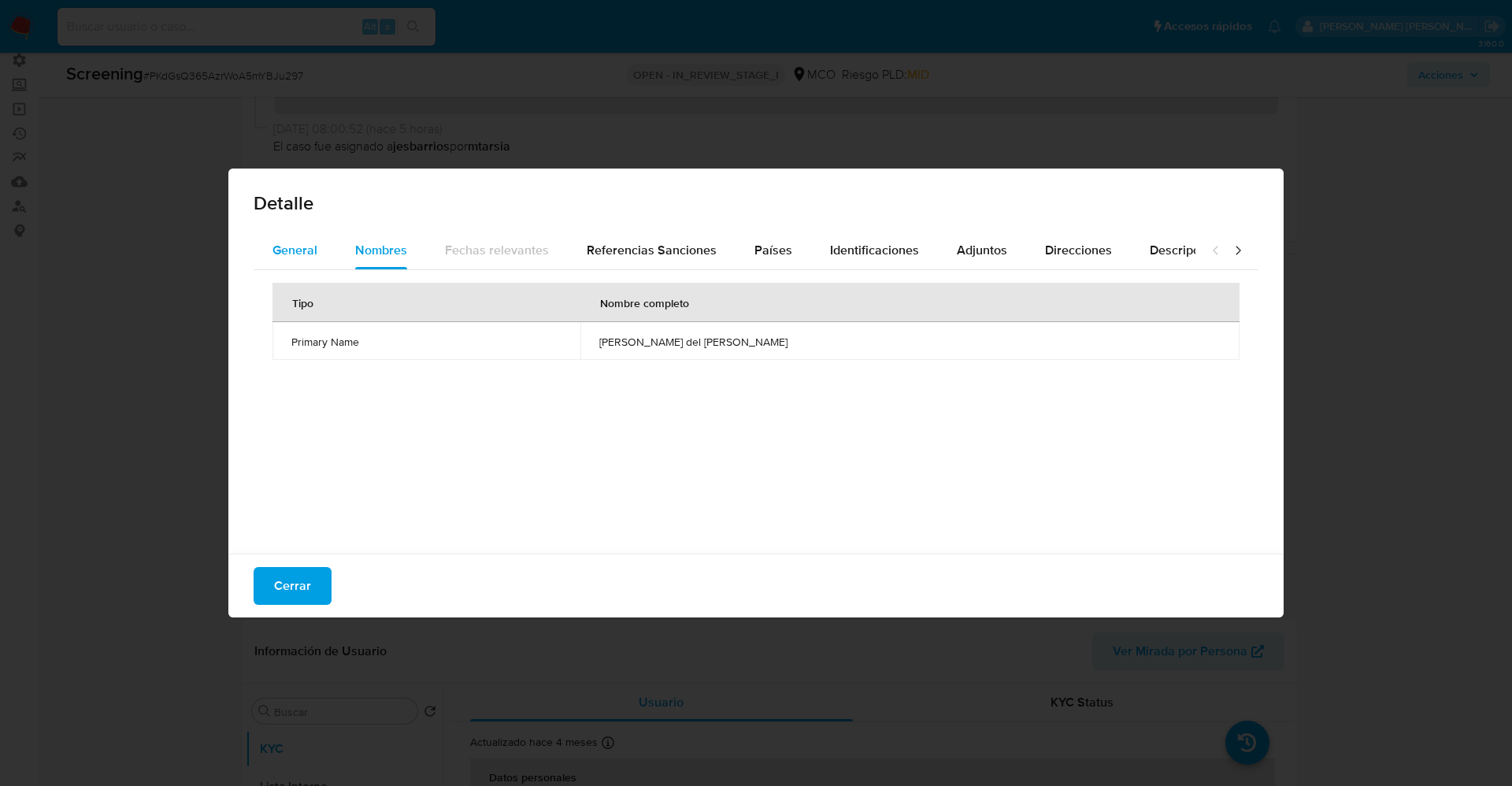
click at [316, 244] on span "General" at bounding box center [294, 250] width 45 height 18
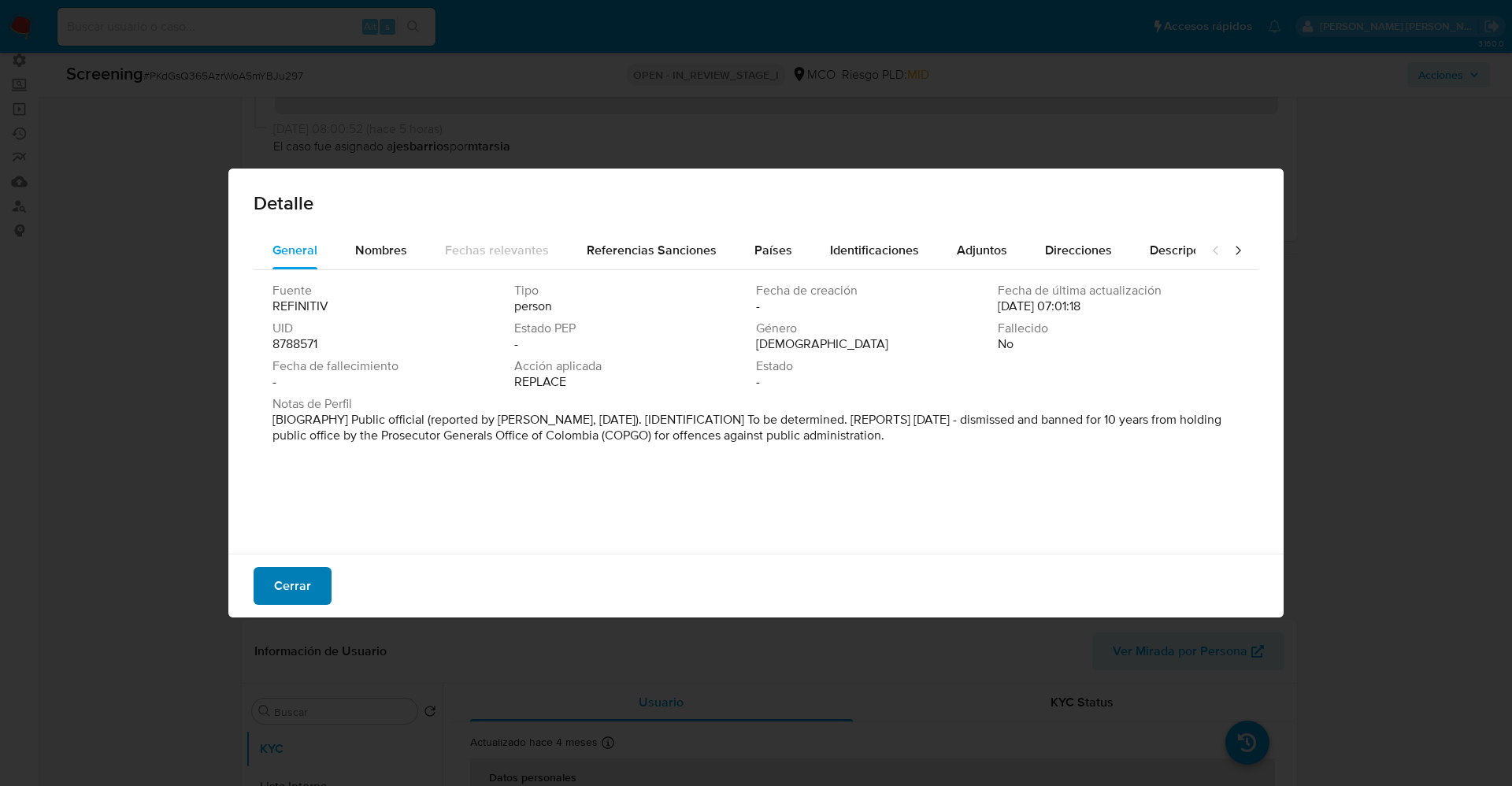
click at [309, 571] on span "Cerrar" at bounding box center [292, 585] width 37 height 34
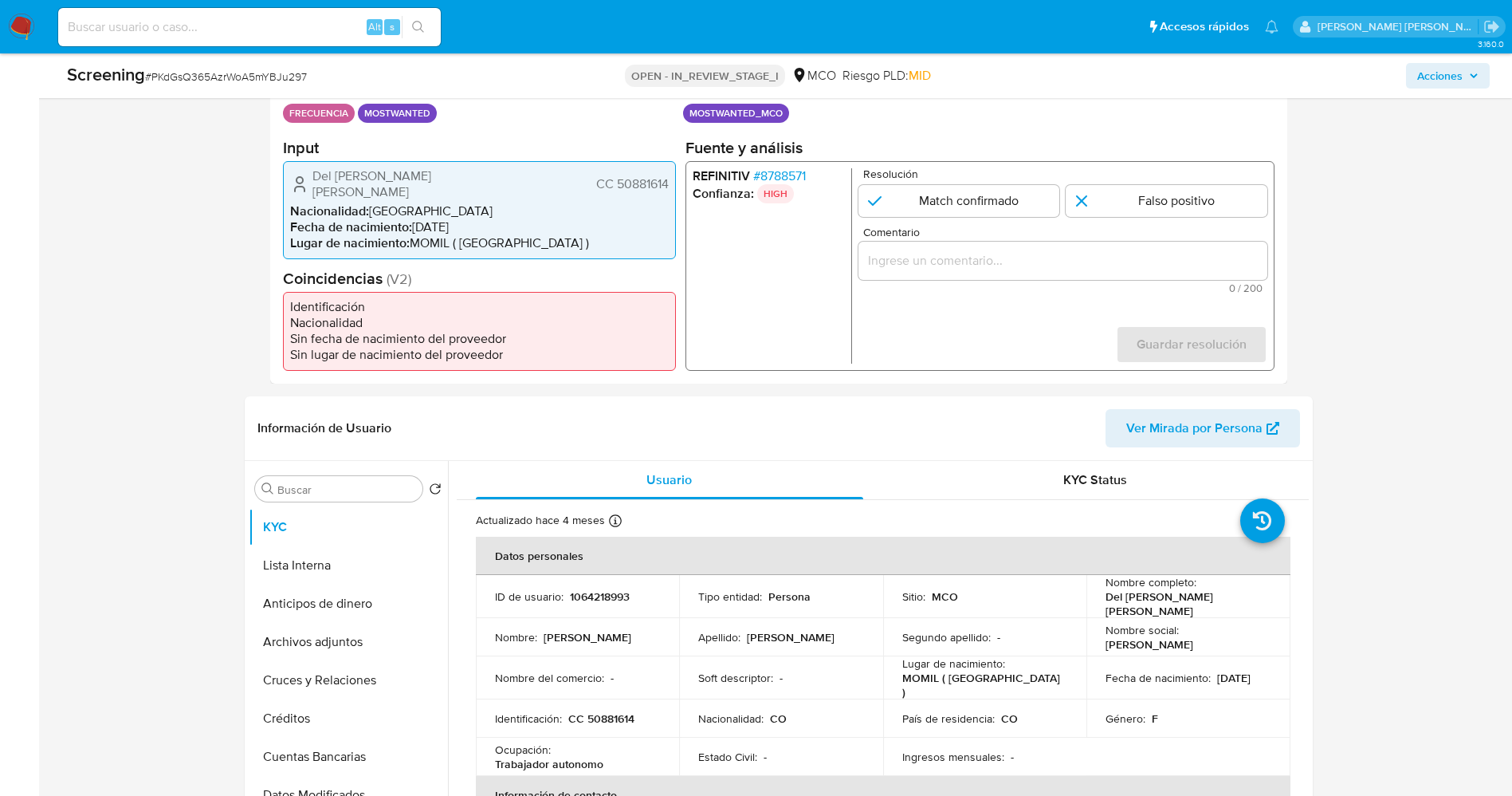
scroll to position [359, 0]
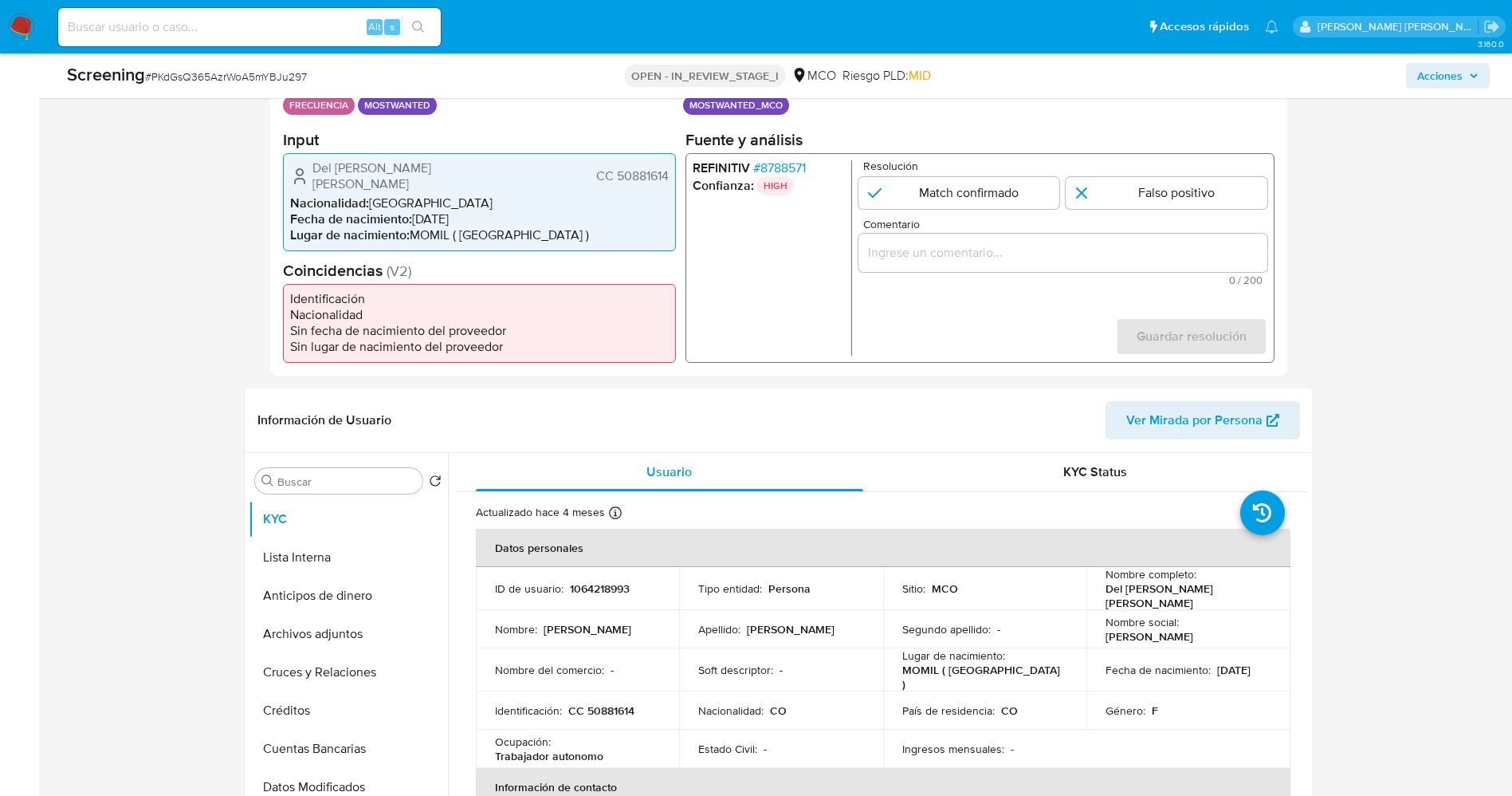
drag, startPoint x: 616, startPoint y: 176, endPoint x: 672, endPoint y: 177, distance: 56.0
click at [672, 177] on div "Del Delcy Carmen Arrieta Morales CC 50881614 Nacionalidad : Colombia Fecha de n…" at bounding box center [479, 201] width 393 height 98
drag, startPoint x: 653, startPoint y: 177, endPoint x: 621, endPoint y: 170, distance: 32.8
click at [621, 170] on span "CC 50881614" at bounding box center [631, 176] width 72 height 16
drag, startPoint x: 615, startPoint y: 169, endPoint x: 670, endPoint y: 169, distance: 55.0
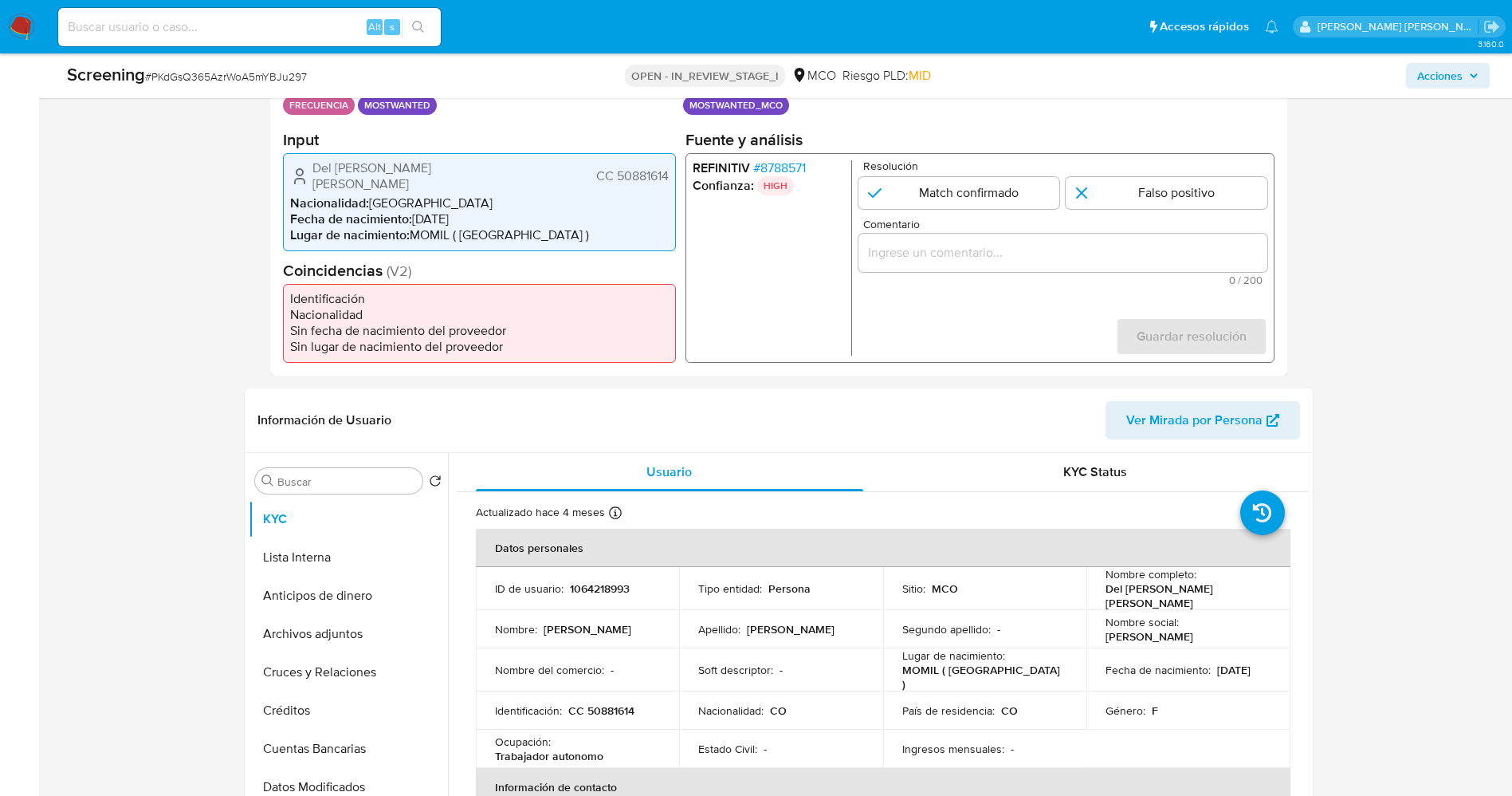
click at [670, 169] on div "Del Delcy Carmen Arrieta Morales CC 50881614 Nacionalidad : Colombia Fecha de n…" at bounding box center [479, 201] width 393 height 98
click at [319, 562] on button "Lista Interna" at bounding box center [341, 557] width 187 height 38
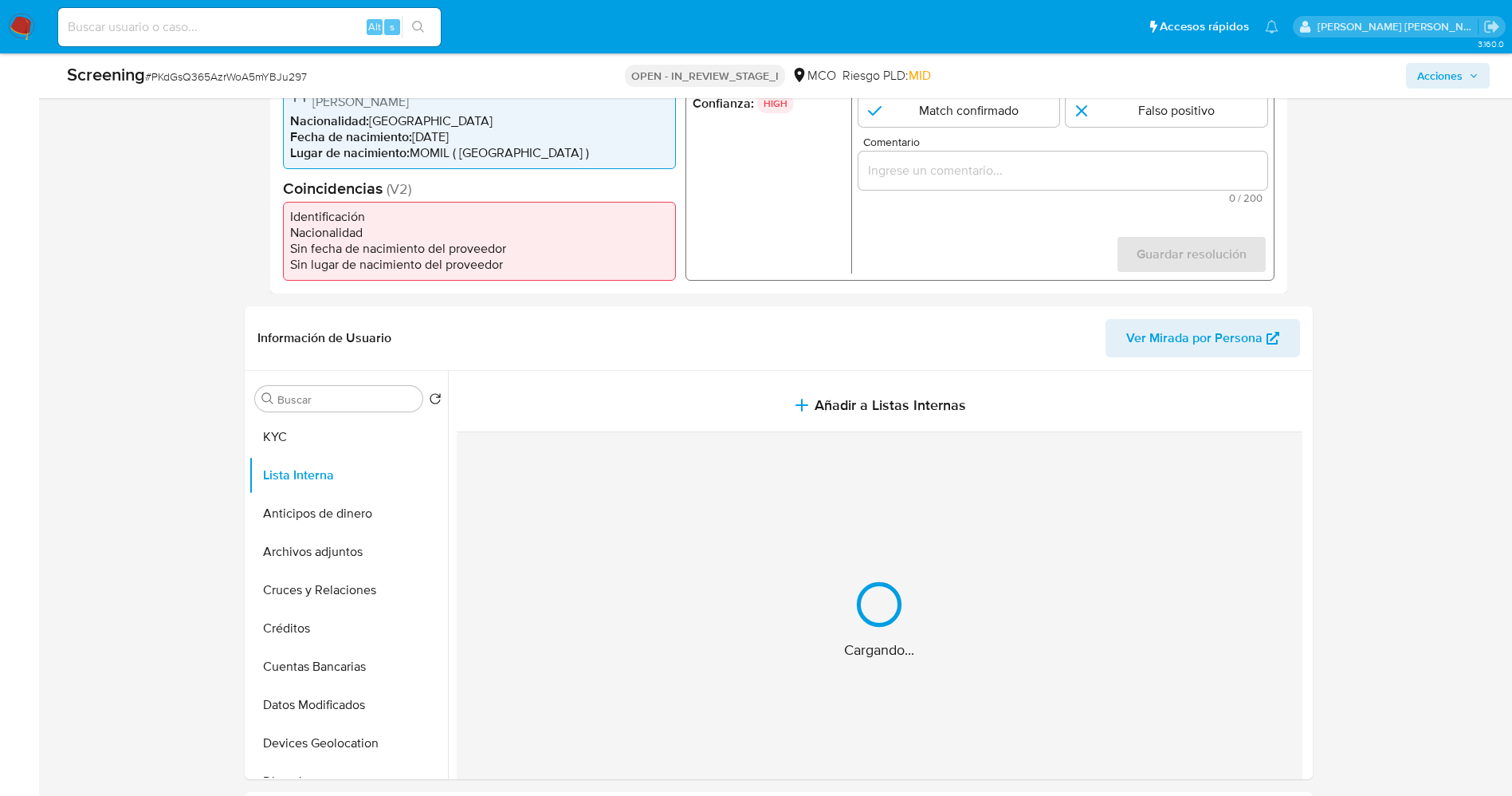
scroll to position [479, 0]
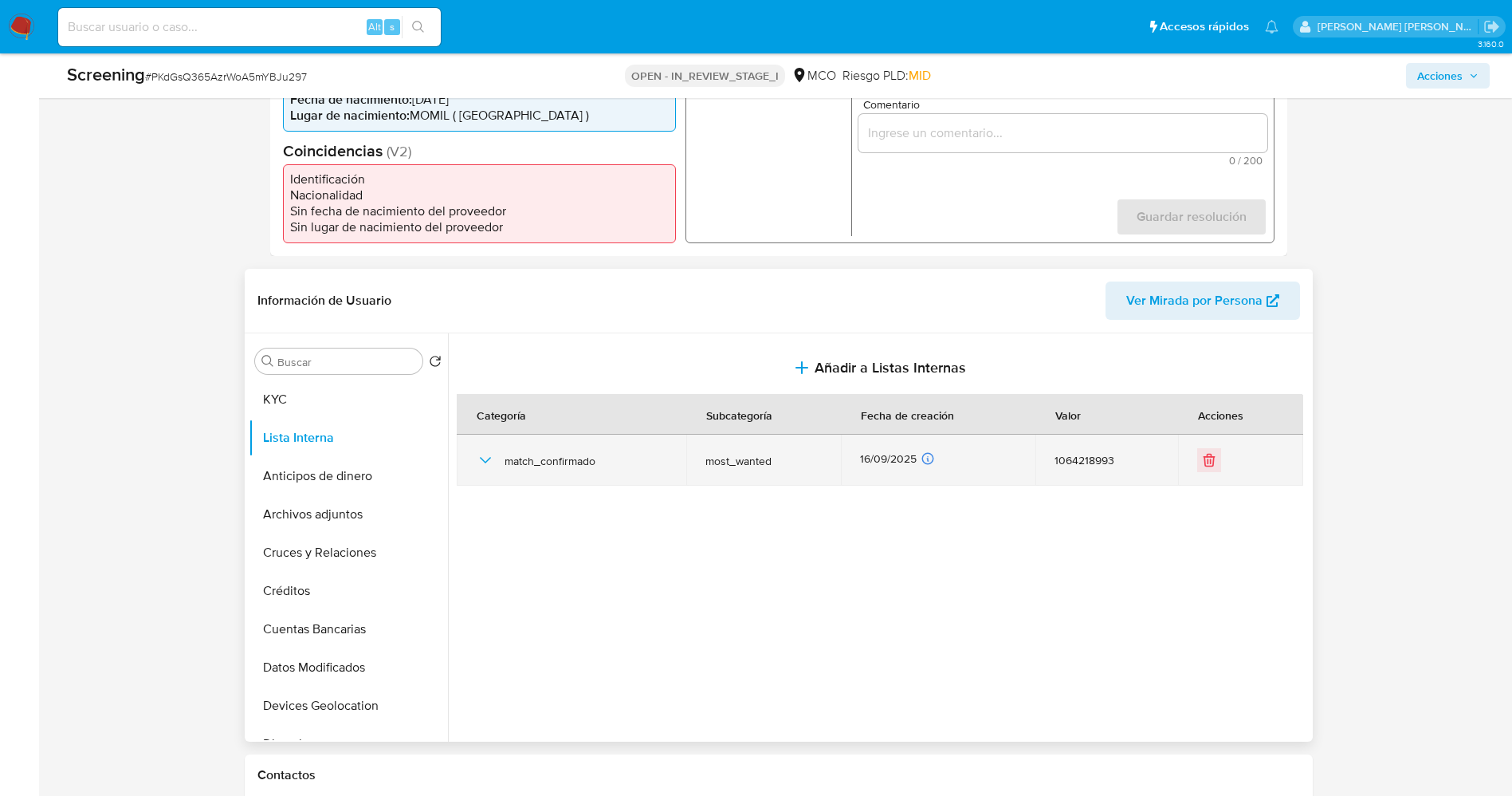
click at [489, 462] on icon "button" at bounding box center [485, 460] width 19 height 19
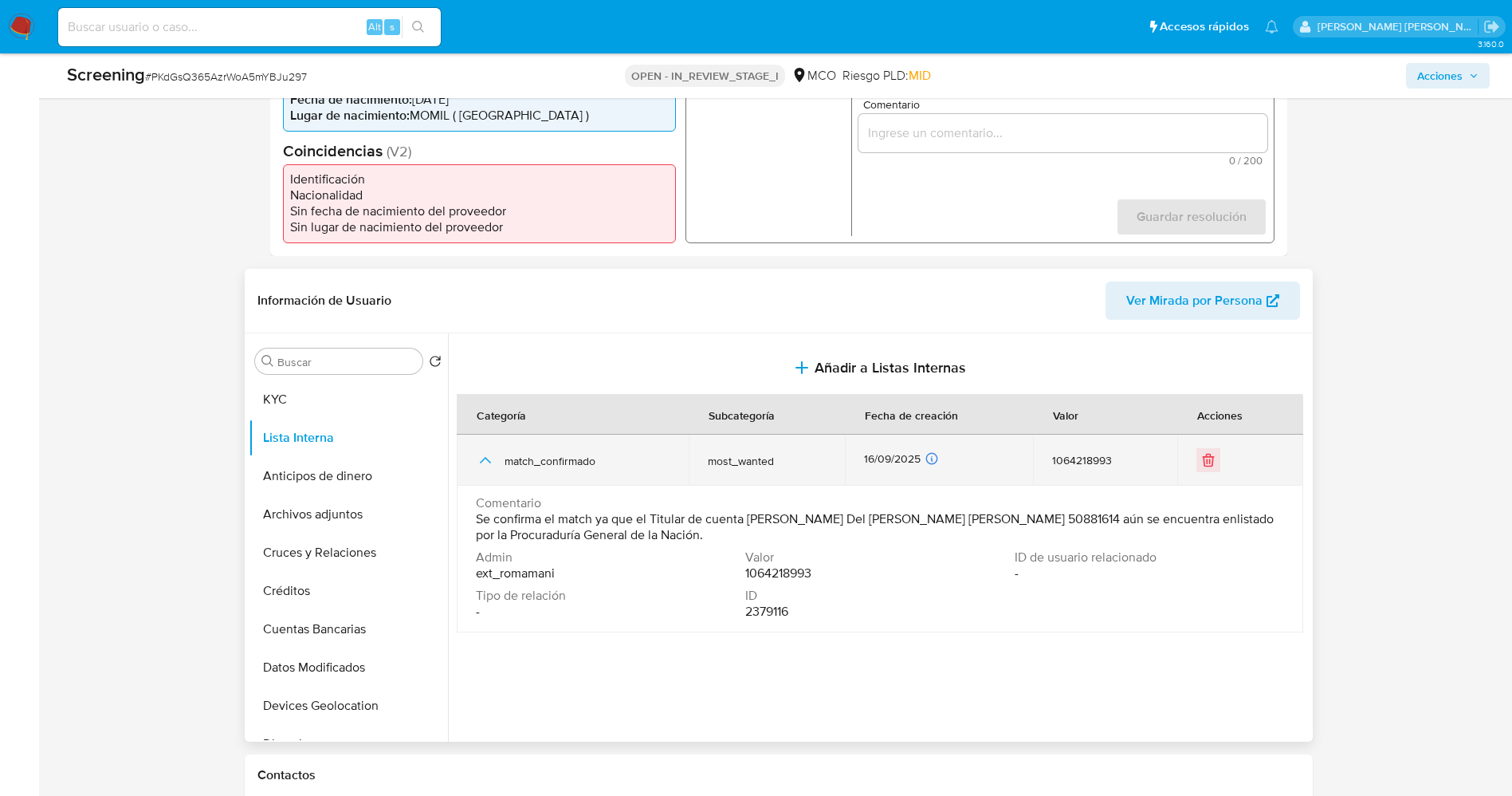
click at [489, 462] on icon "button" at bounding box center [485, 460] width 19 height 19
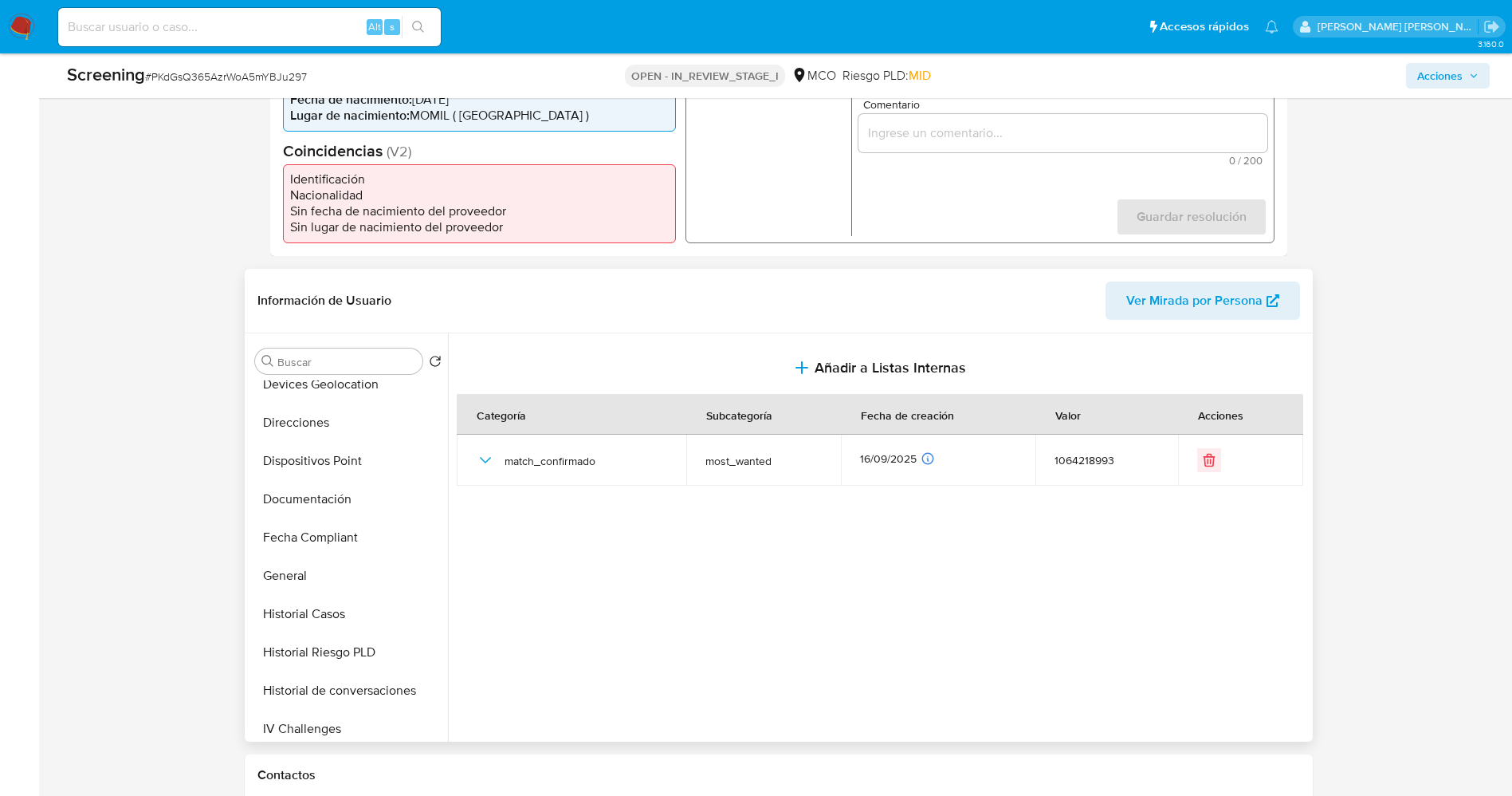
scroll to position [359, 0]
click at [324, 582] on button "Historial Casos" at bounding box center [341, 576] width 187 height 38
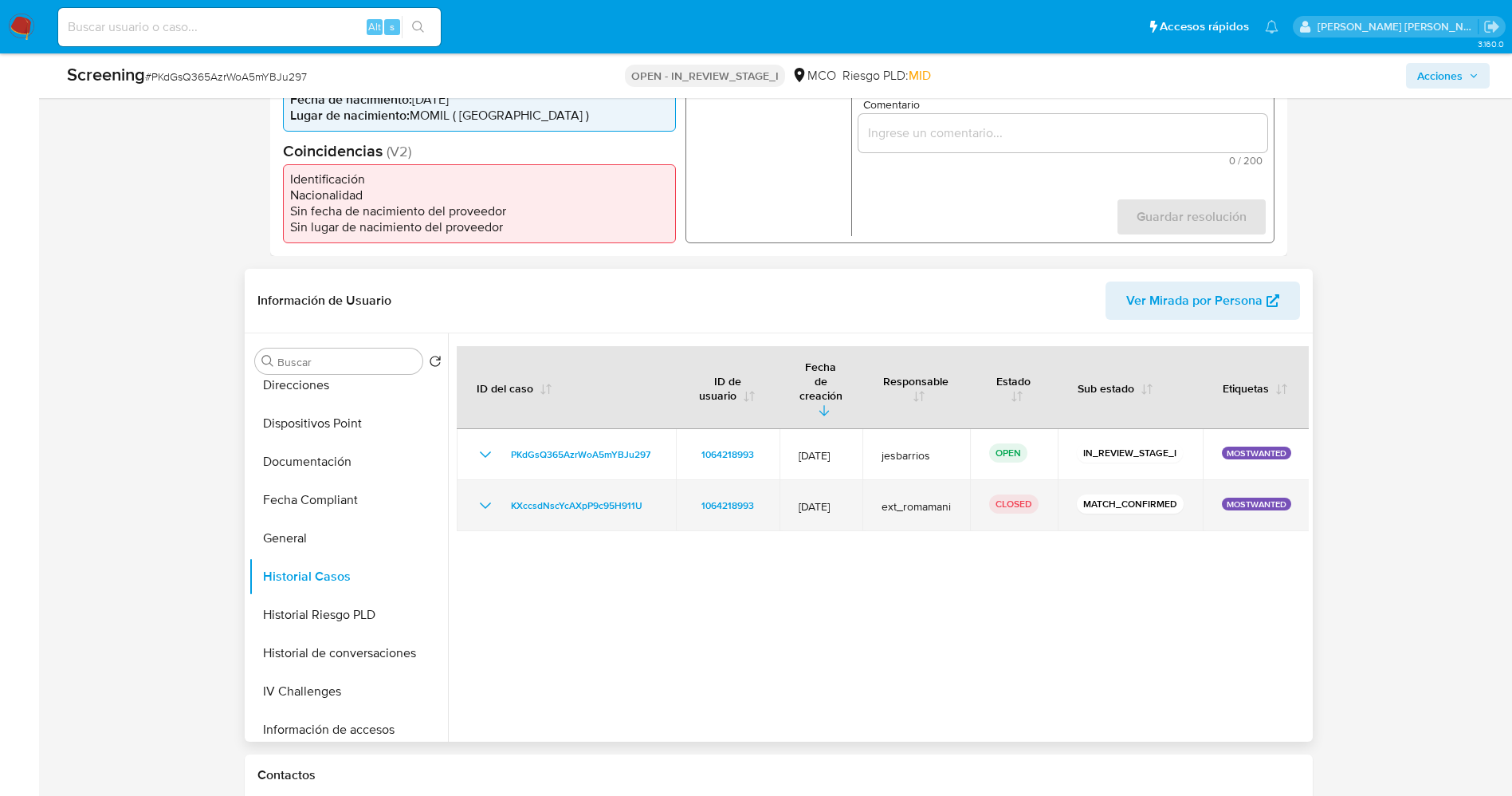
drag, startPoint x: 481, startPoint y: 474, endPoint x: 703, endPoint y: 466, distance: 222.1
click at [481, 502] on icon "Mostrar/Ocultar" at bounding box center [484, 505] width 11 height 6
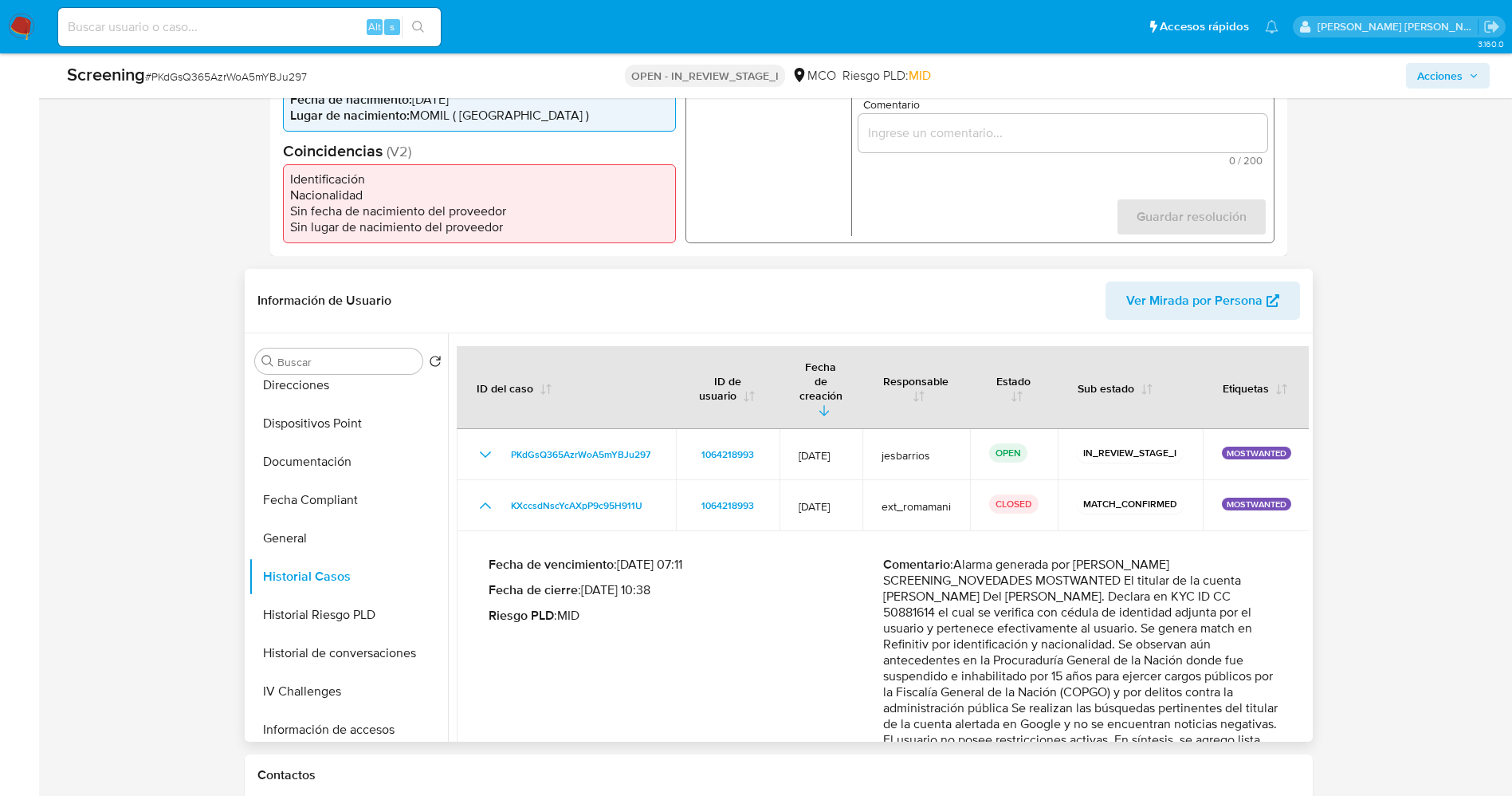
drag, startPoint x: 993, startPoint y: 552, endPoint x: 1196, endPoint y: 720, distance: 263.5
click at [1196, 720] on div "Comentario : Alarma generada por regla SCREENING_NOVEDADES MOSTWANTED El titula…" at bounding box center [1080, 673] width 395 height 233
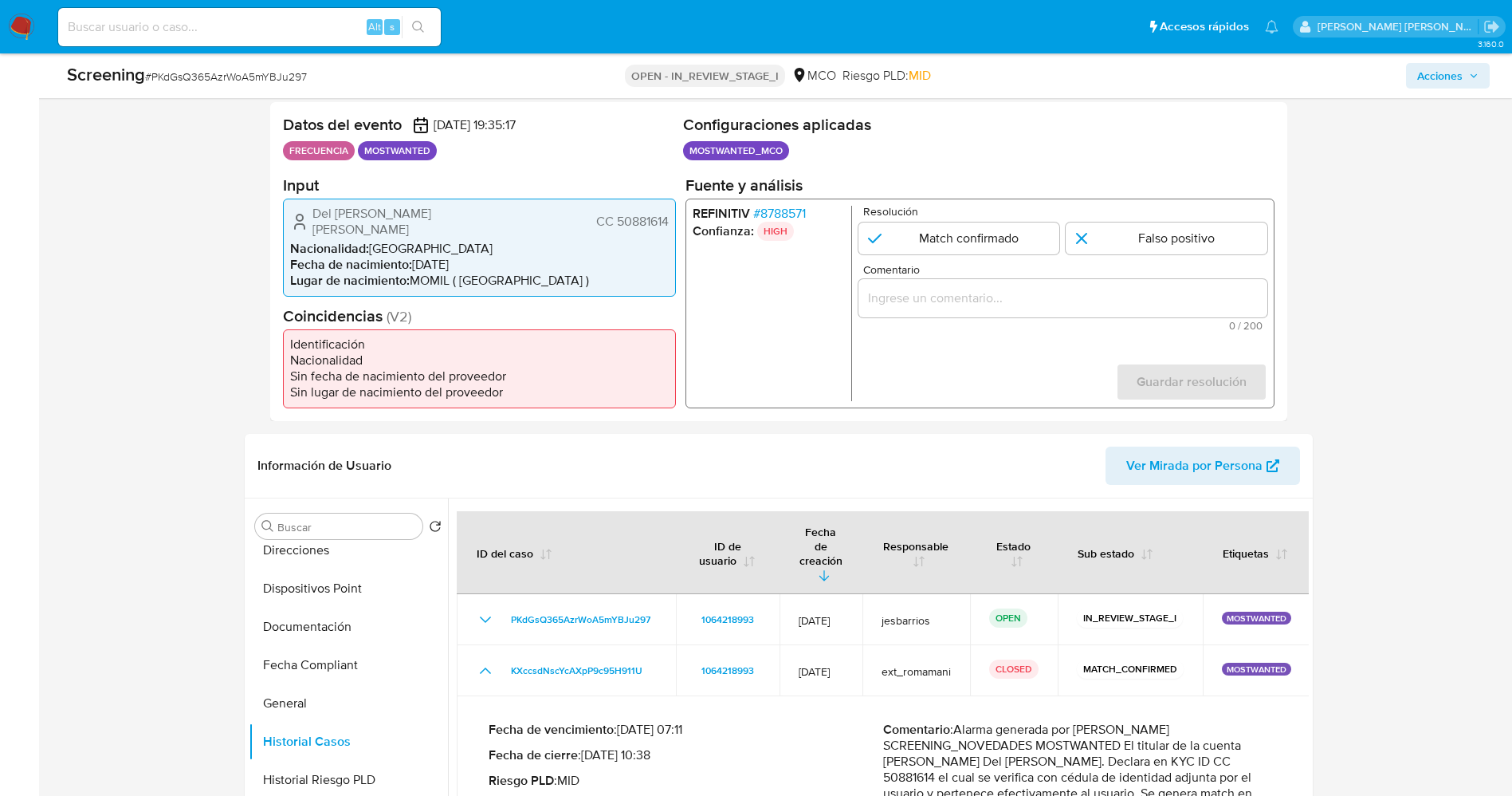
scroll to position [239, 0]
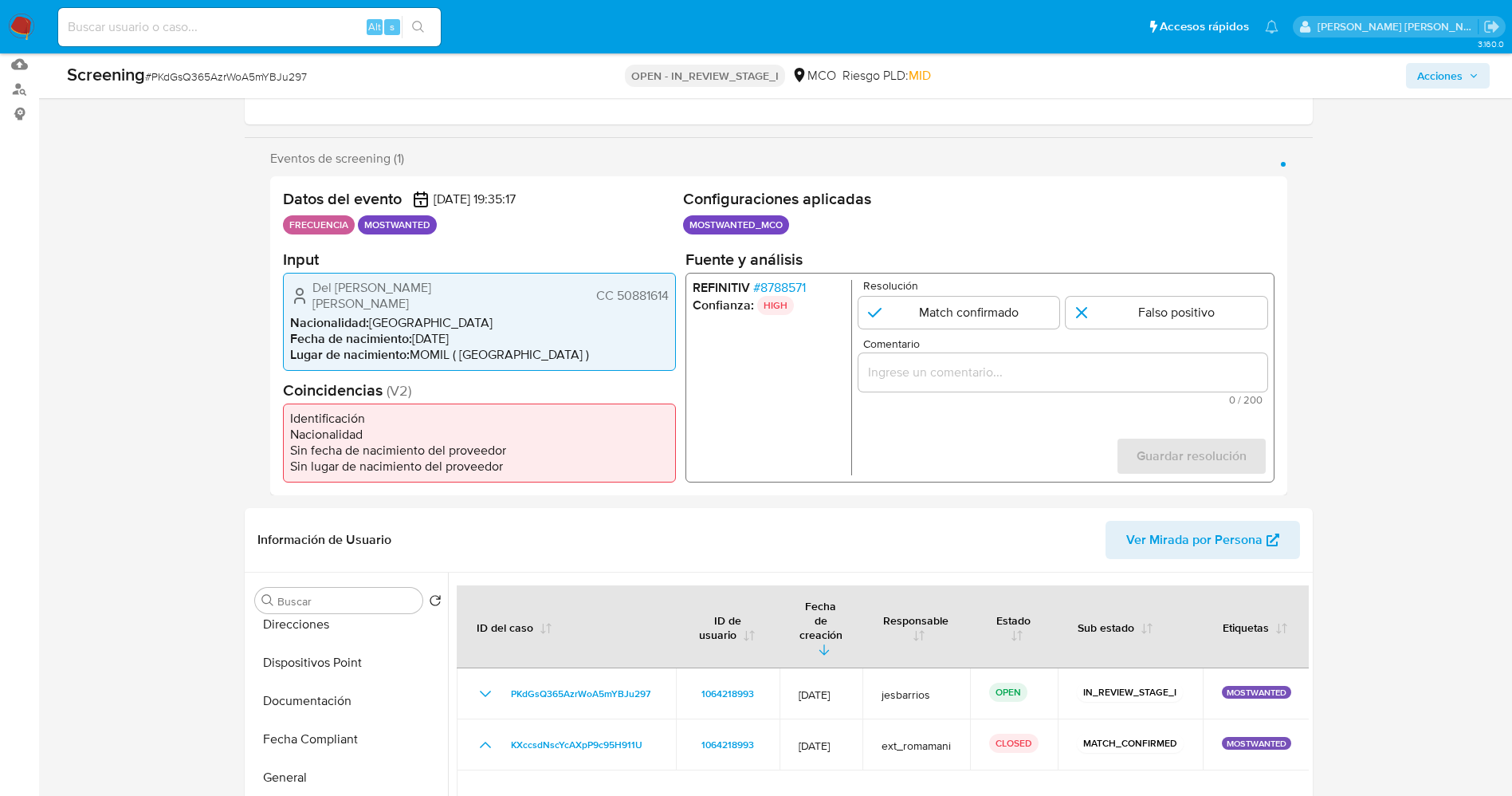
click at [784, 290] on span "# 8788571" at bounding box center [778, 287] width 53 height 16
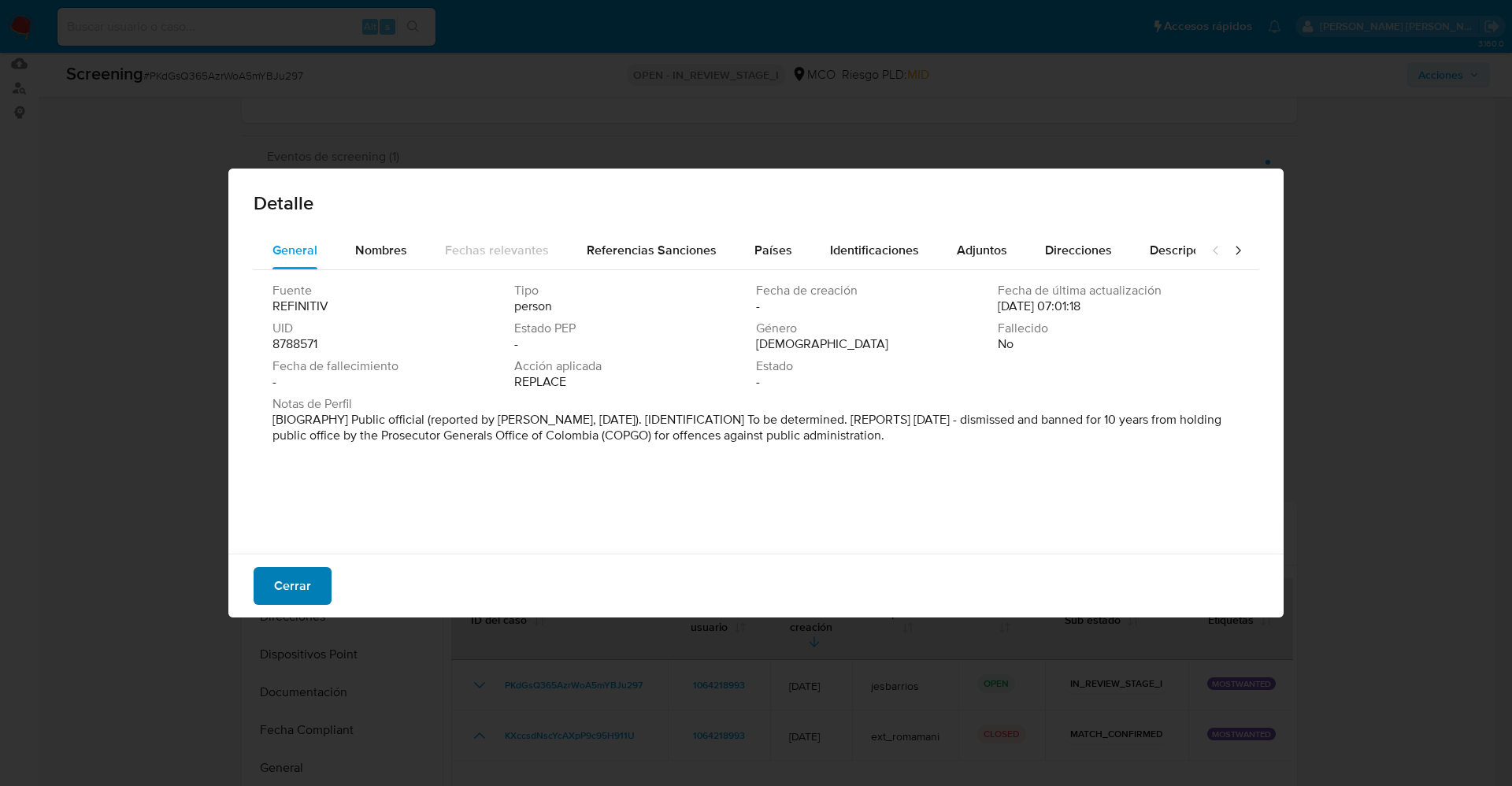
click at [305, 572] on span "Cerrar" at bounding box center [292, 585] width 37 height 34
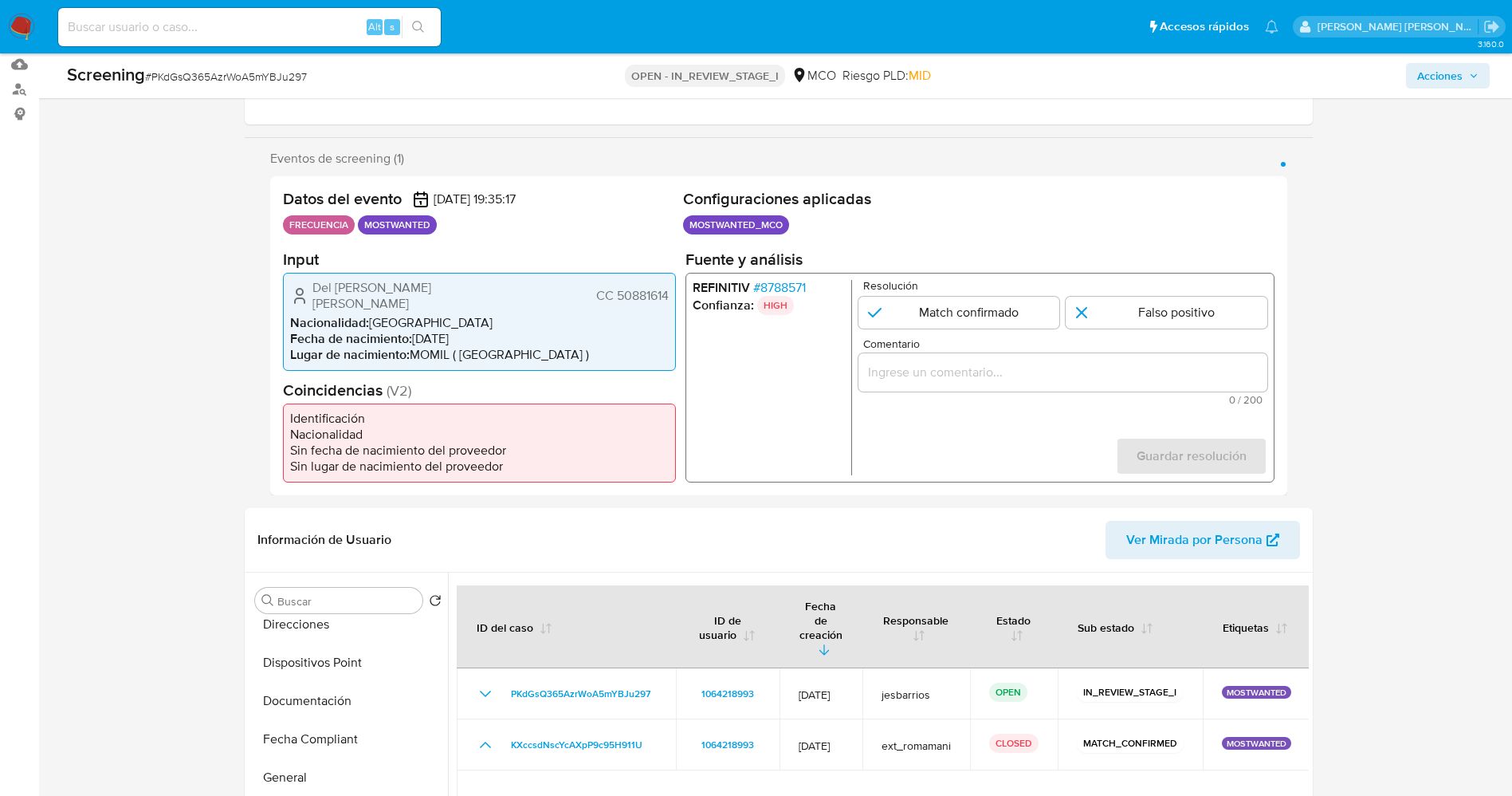
drag, startPoint x: 614, startPoint y: 288, endPoint x: 673, endPoint y: 289, distance: 59.0
click at [673, 289] on div "Del Delcy Carmen Arrieta Morales CC 50881614 Nacionalidad : Colombia Fecha de n…" at bounding box center [479, 321] width 393 height 98
drag, startPoint x: 308, startPoint y: 289, endPoint x: 528, endPoint y: 295, distance: 220.1
click at [528, 295] on div "Del Delcy Carmen Arrieta Morales CC 50881614" at bounding box center [479, 295] width 379 height 32
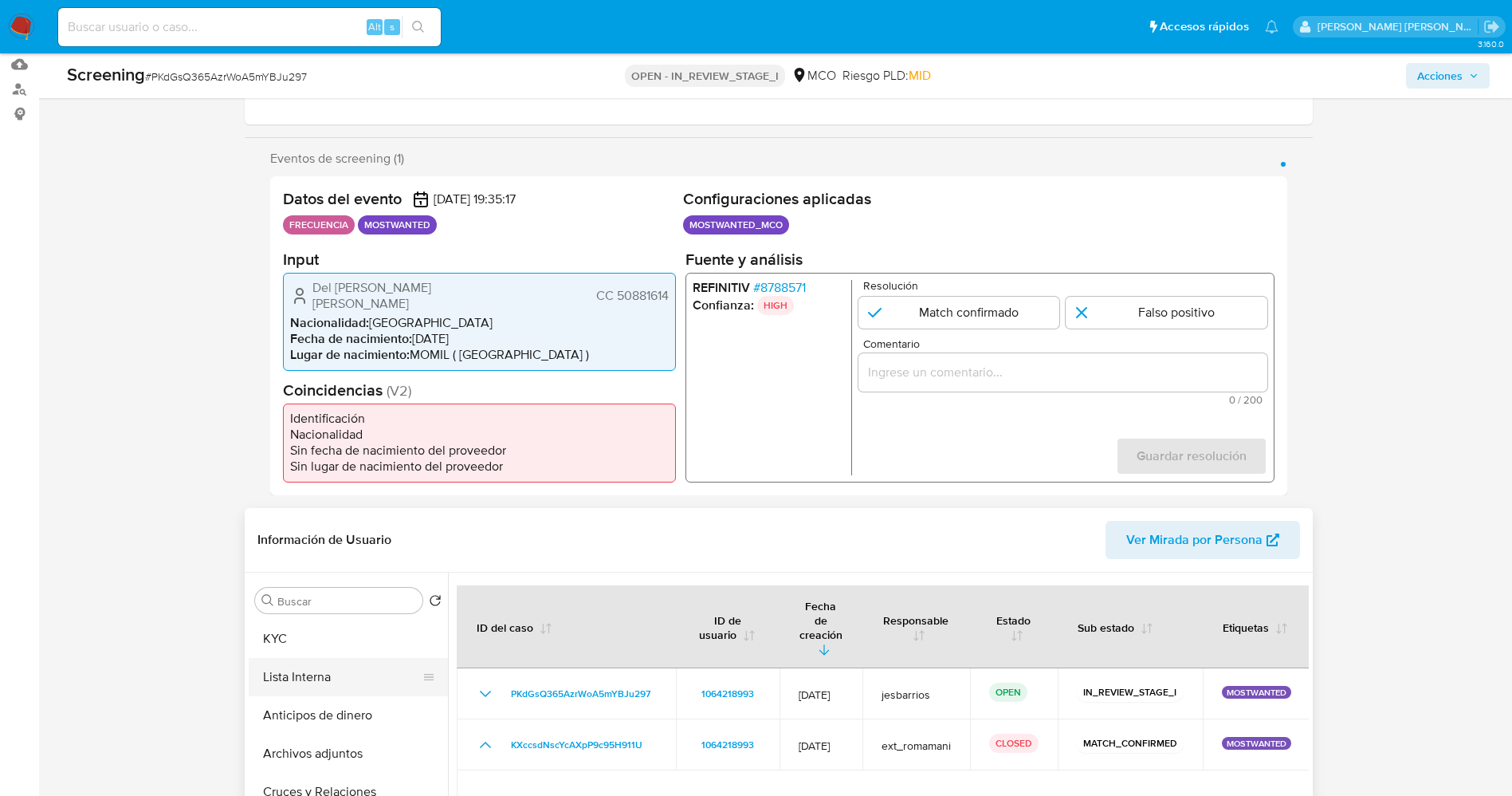
click at [314, 665] on button "Lista Interna" at bounding box center [341, 677] width 187 height 38
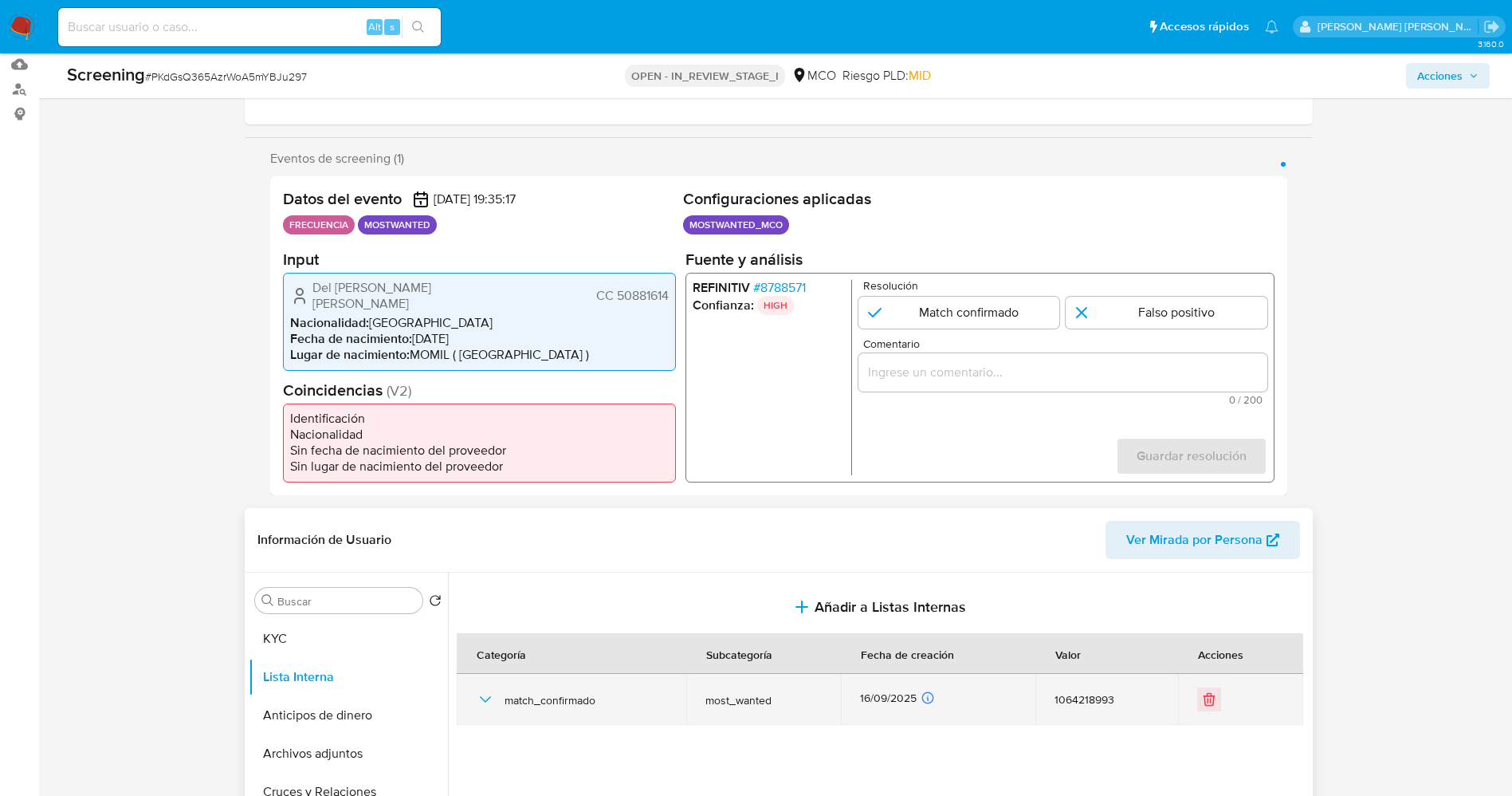
click at [485, 695] on icon "button" at bounding box center [485, 700] width 19 height 19
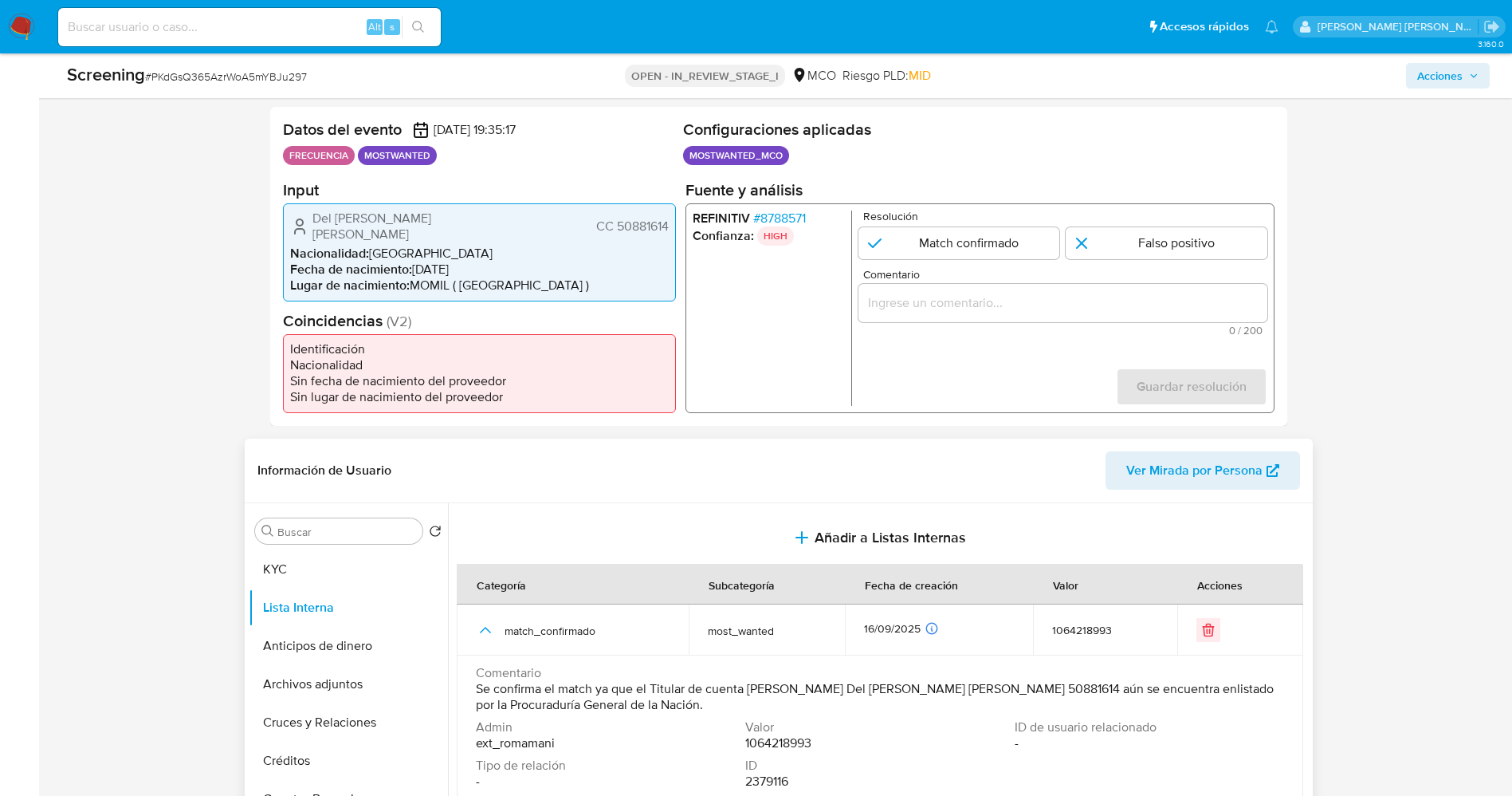
scroll to position [359, 0]
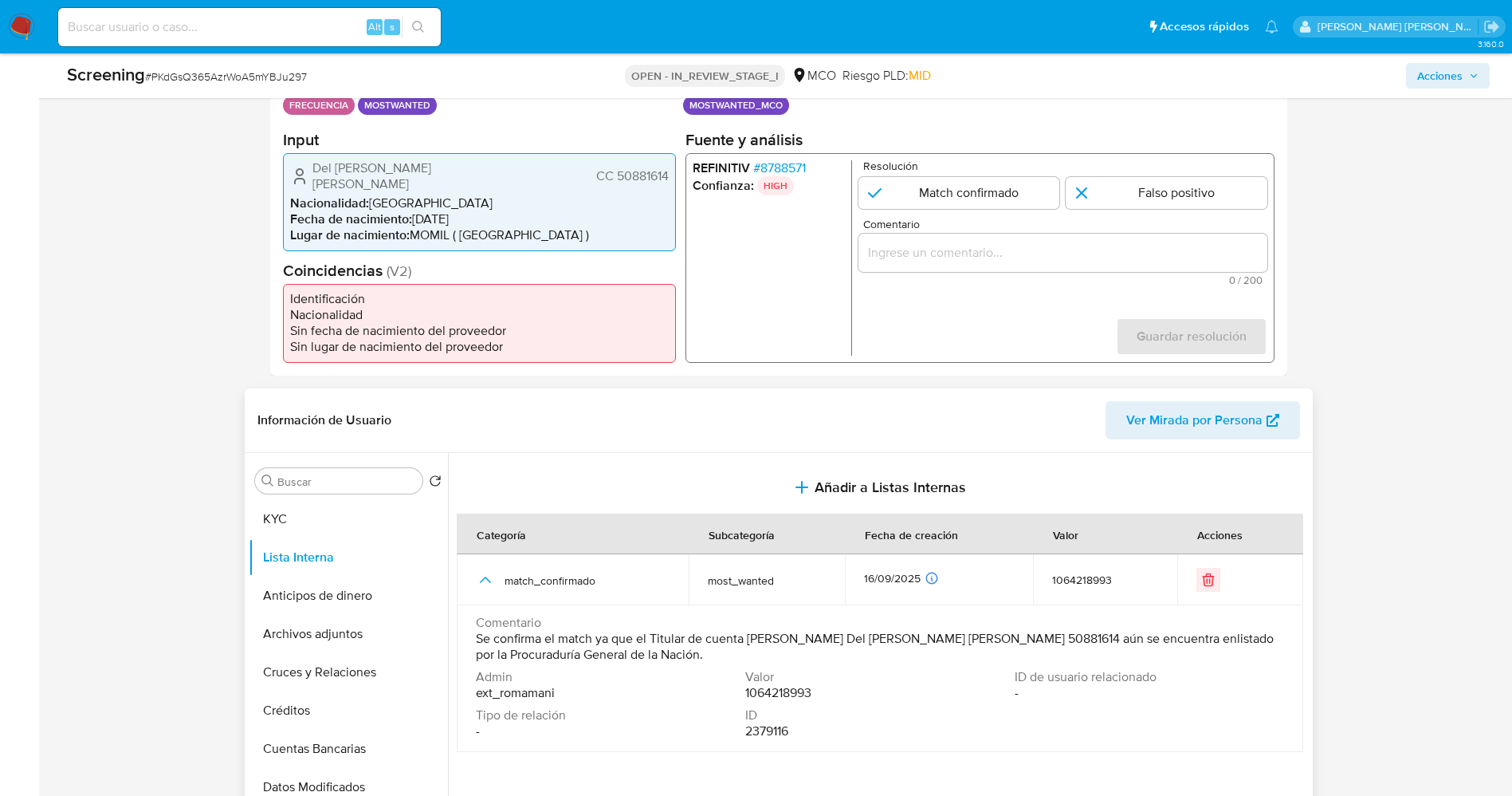
drag, startPoint x: 464, startPoint y: 639, endPoint x: 687, endPoint y: 662, distance: 224.2
click at [687, 662] on td "Comentario Se confirma el match ya que el Titular de cuenta Delcy Del Carmen Ar…" at bounding box center [880, 678] width 846 height 147
click at [990, 198] on input "1 de 1" at bounding box center [958, 192] width 201 height 32
radio input "true"
click at [970, 255] on input "Comentario" at bounding box center [1061, 252] width 409 height 21
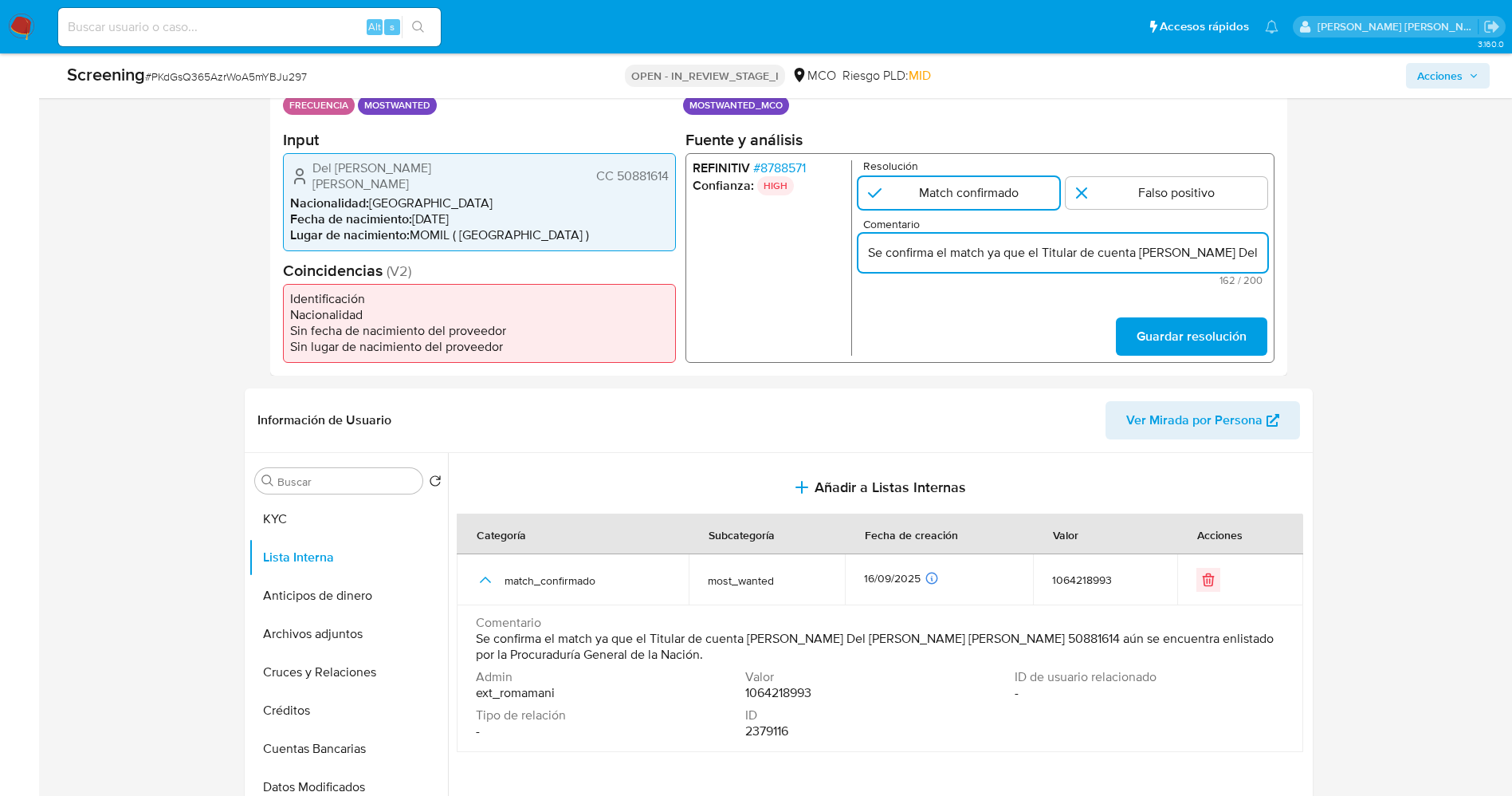
scroll to position [0, 537]
type input "Se confirma el match ya que el Titular de cuenta Delcy Del Carmen Arrieta Moral…"
click at [1222, 335] on span "Guardar resolución" at bounding box center [1190, 336] width 110 height 35
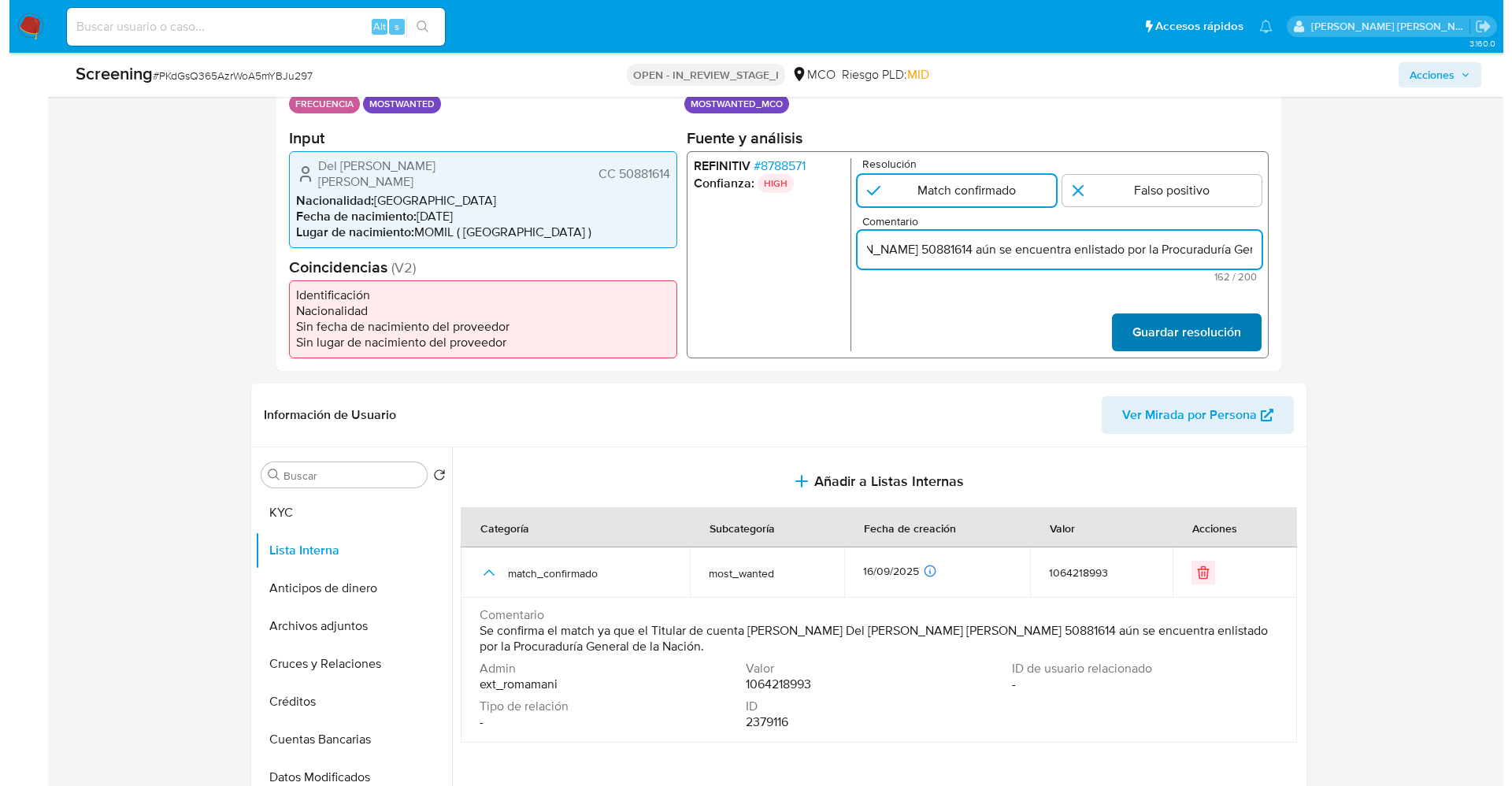
scroll to position [0, 0]
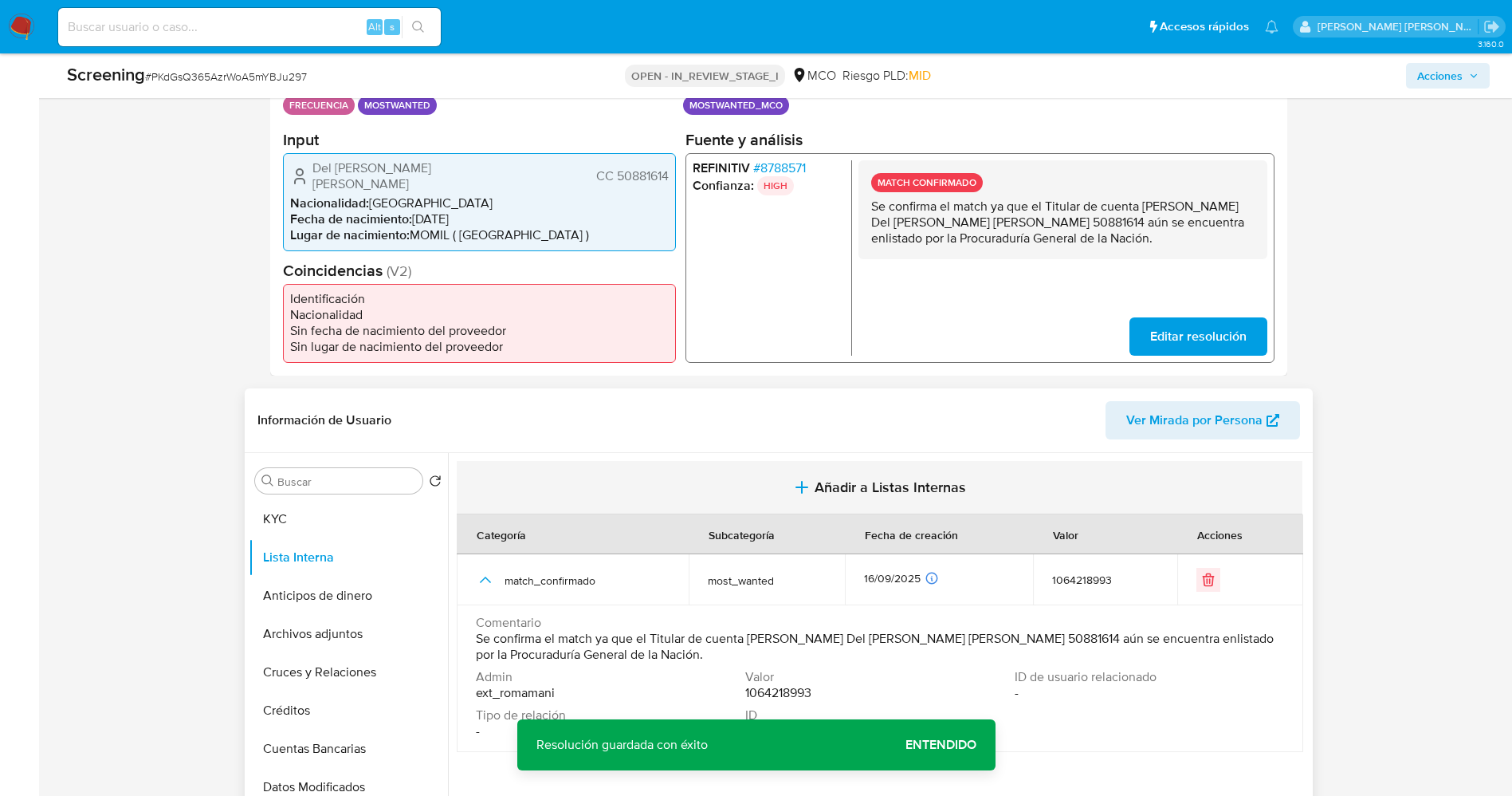
click at [776, 491] on button "Añadir a Listas Internas" at bounding box center [879, 487] width 845 height 53
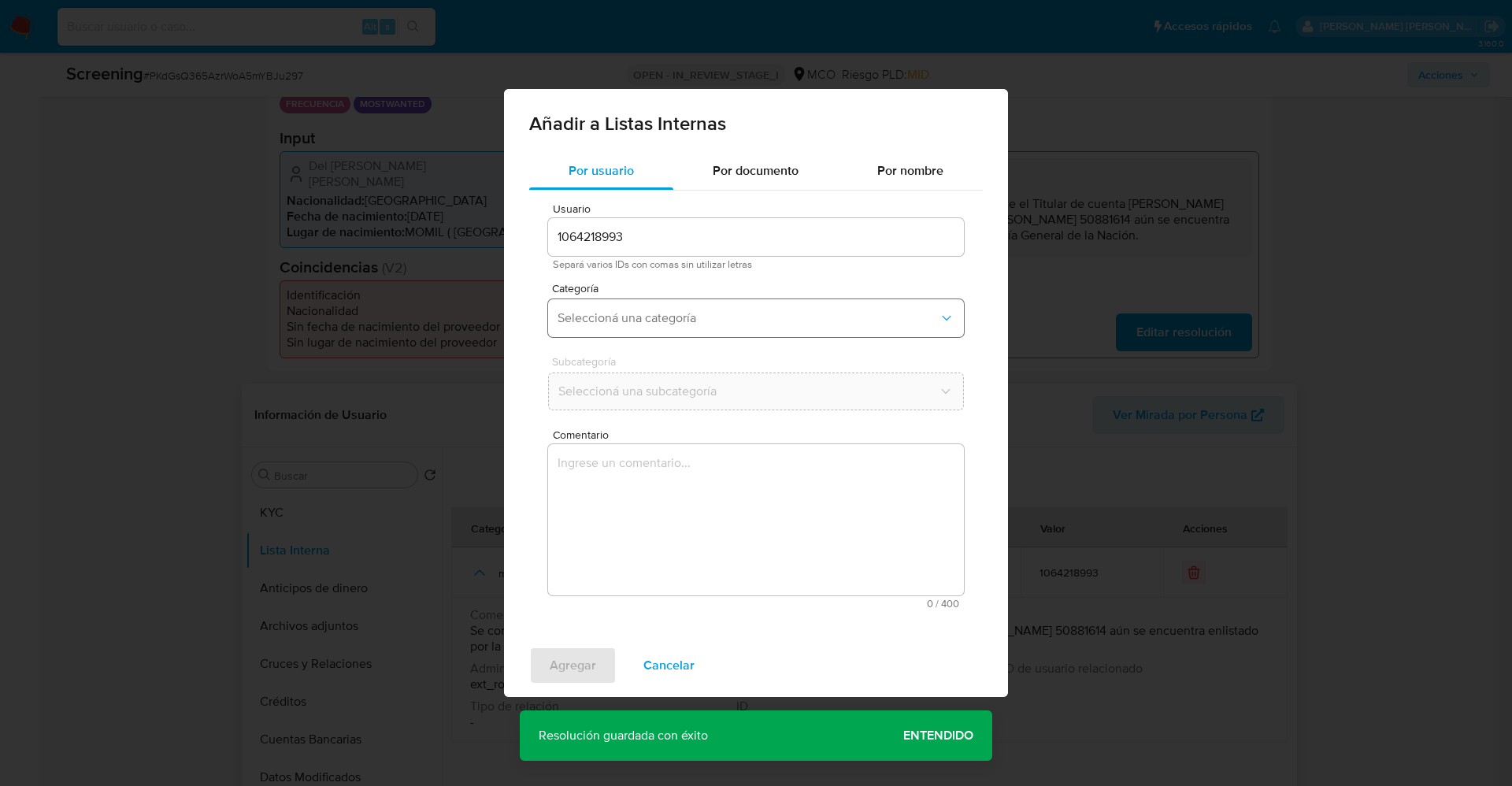
click at [722, 313] on span "Seleccioná una categoría" at bounding box center [748, 318] width 381 height 15
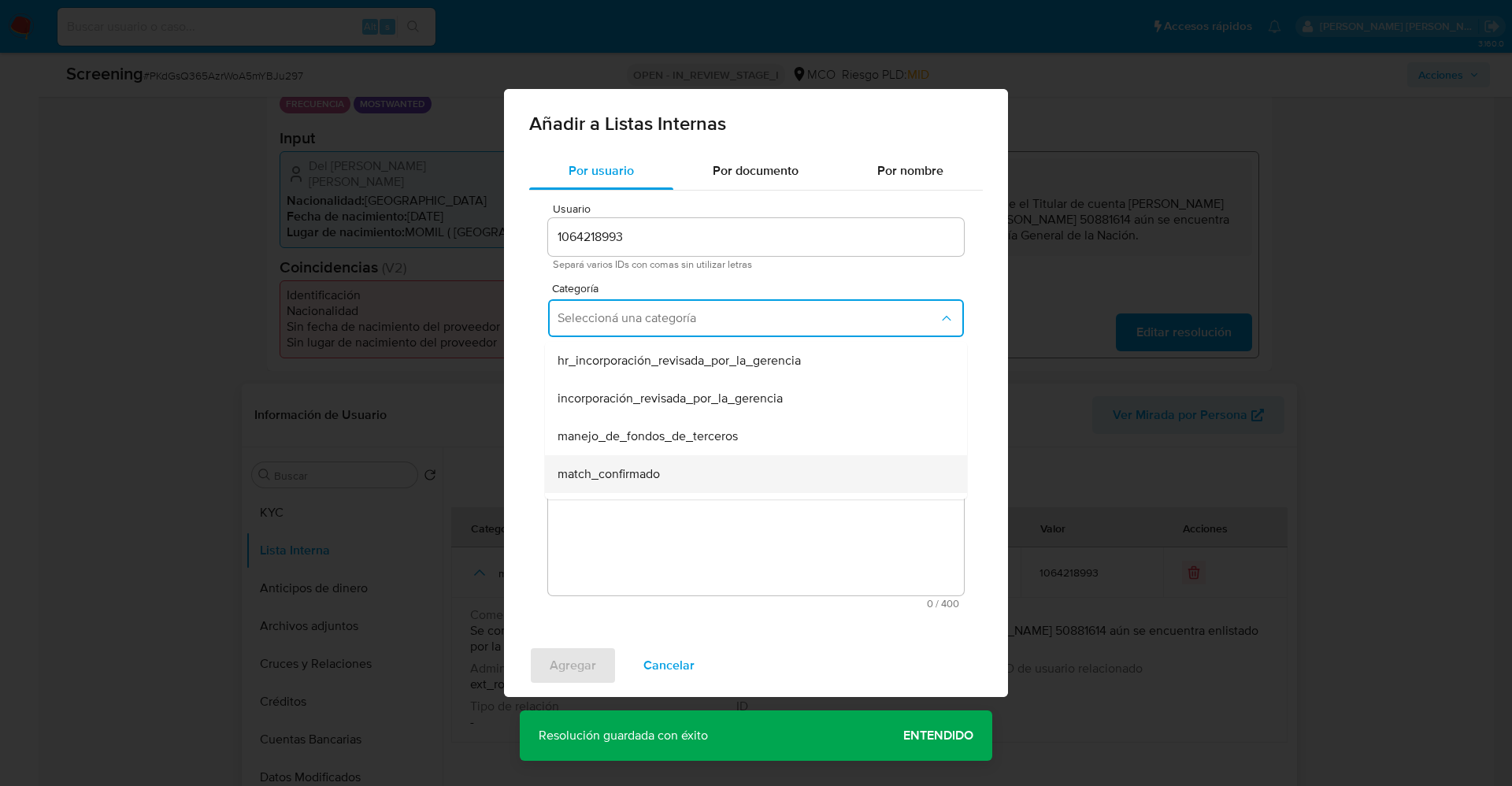
click at [623, 469] on span "match_confirmado" at bounding box center [608, 474] width 102 height 15
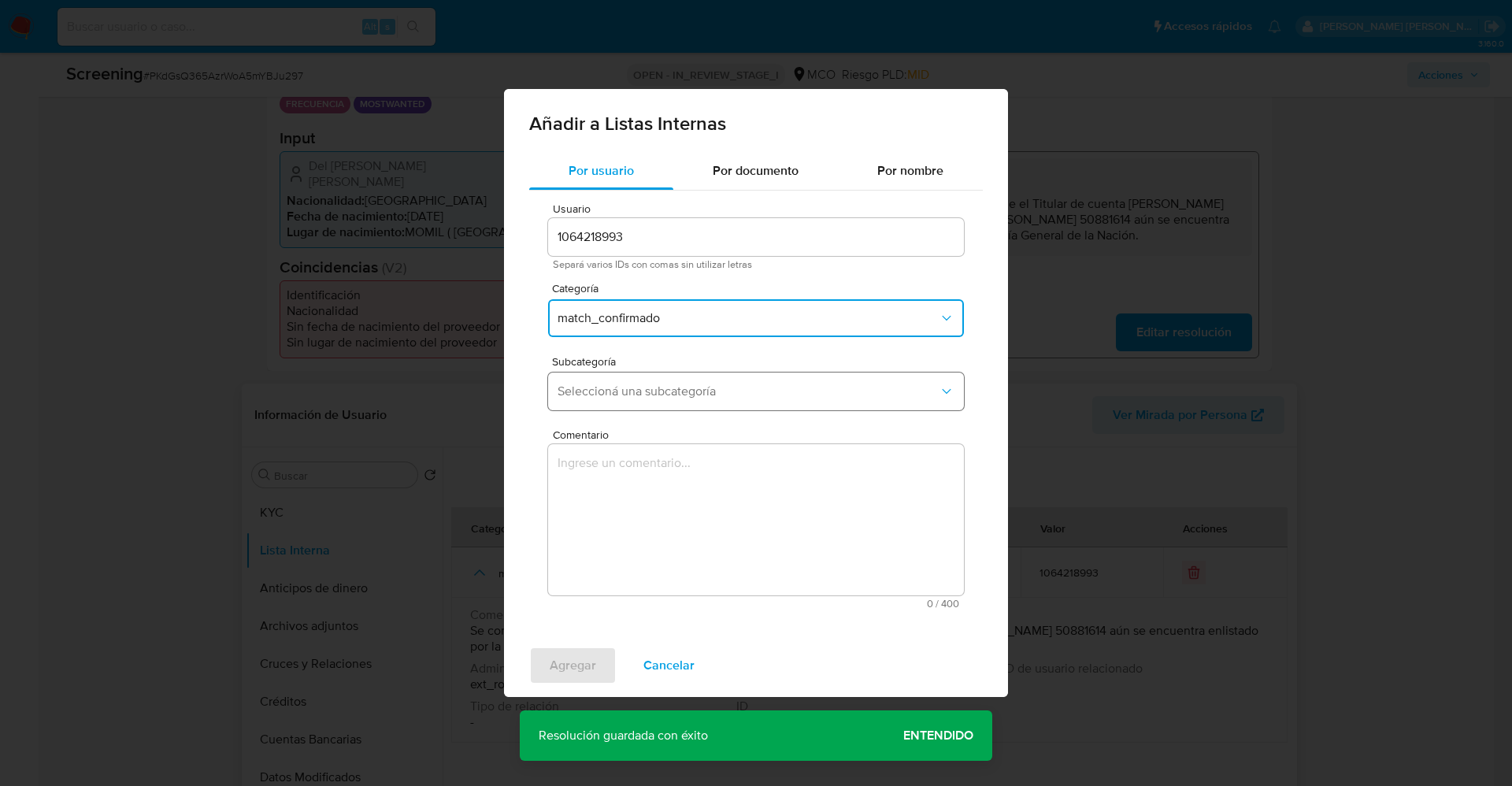
click at [632, 396] on span "Seleccioná una subcategoría" at bounding box center [748, 391] width 381 height 15
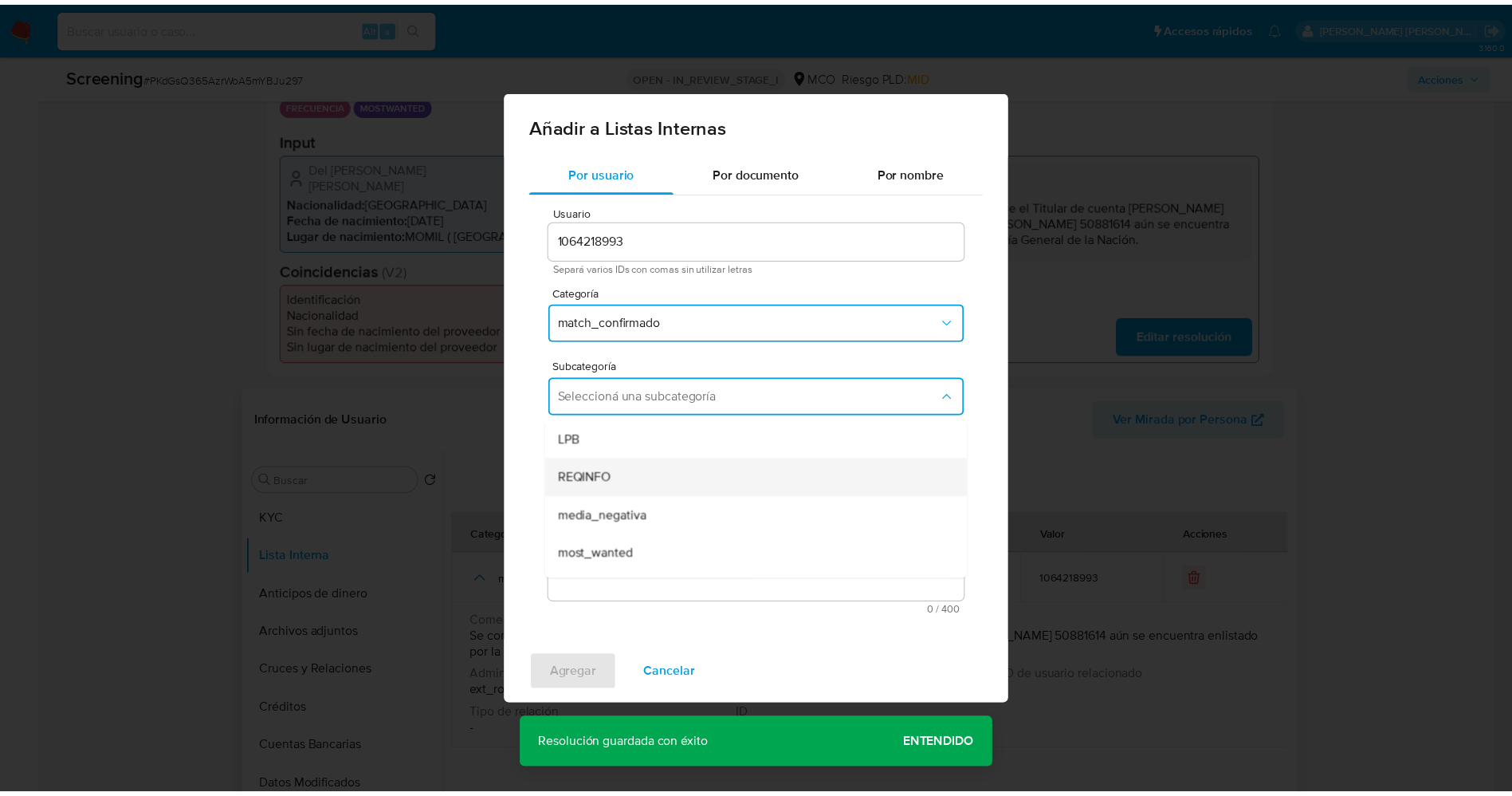
scroll to position [109, 0]
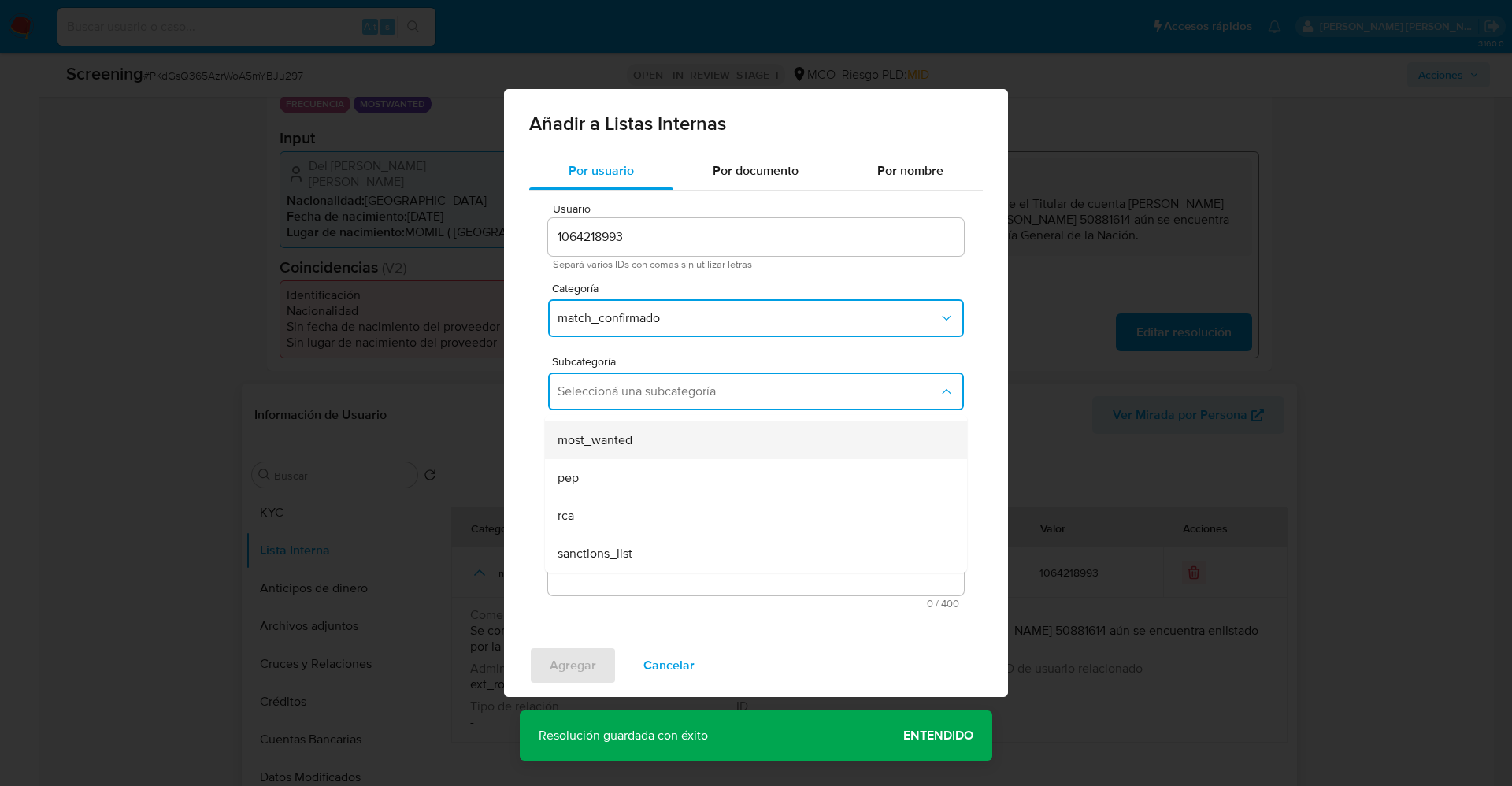
click at [642, 439] on div "most_wanted" at bounding box center [751, 440] width 387 height 38
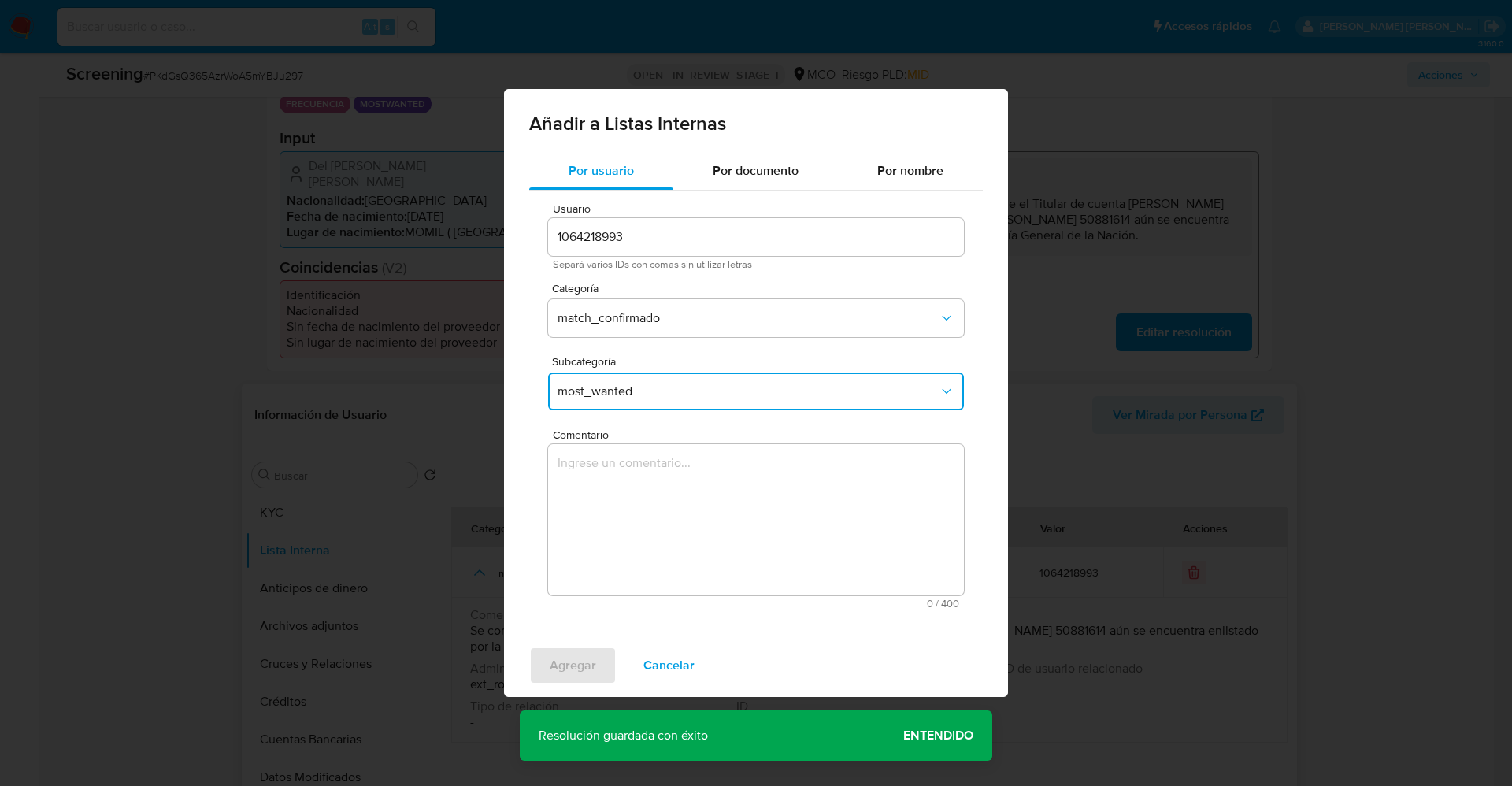
click at [646, 479] on textarea "Comentario" at bounding box center [756, 519] width 415 height 151
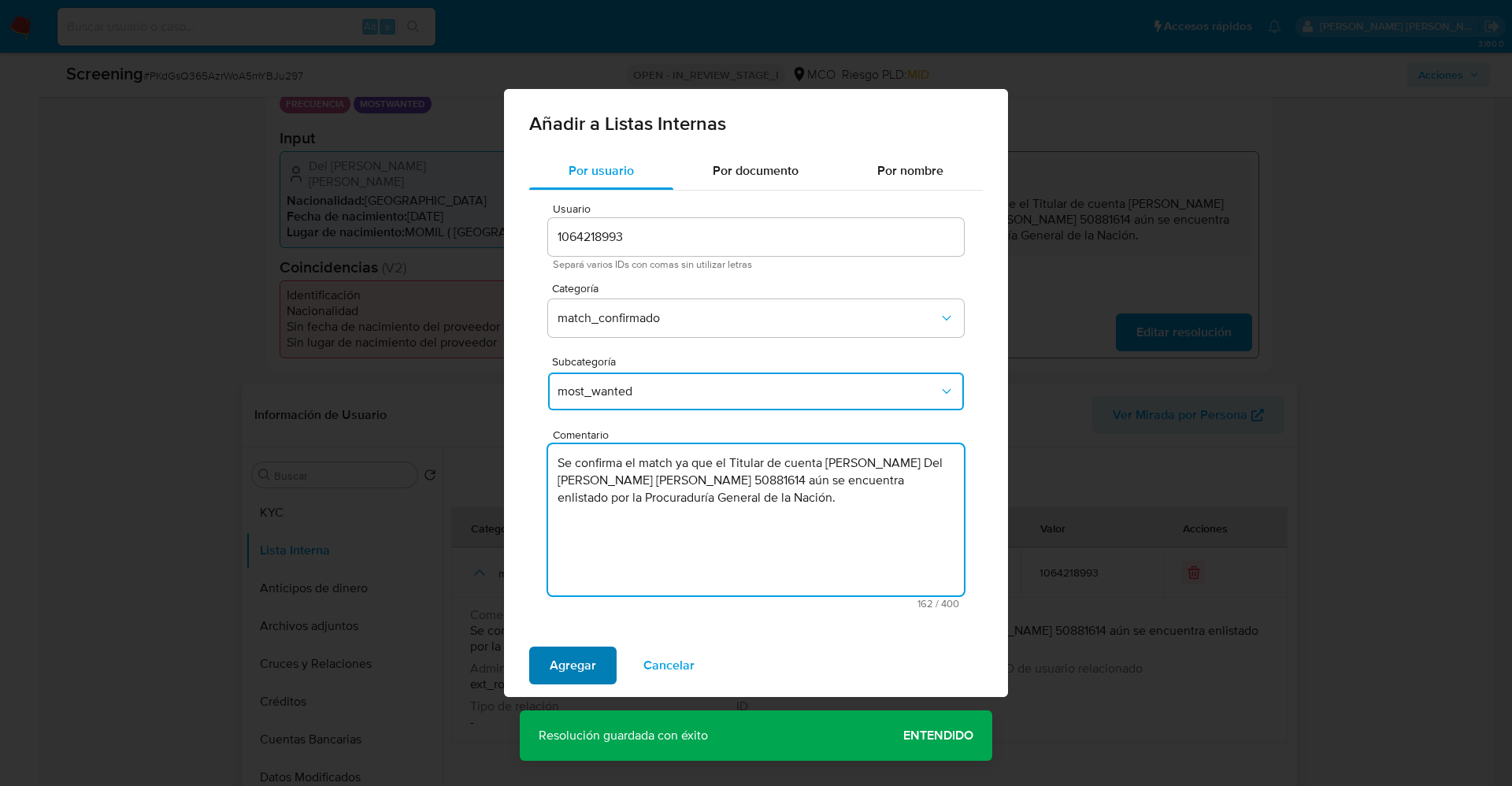
type textarea "Se confirma el match ya que el Titular de cuenta Delcy Del Carmen Arrieta Moral…"
click at [572, 655] on span "Agregar" at bounding box center [572, 665] width 46 height 34
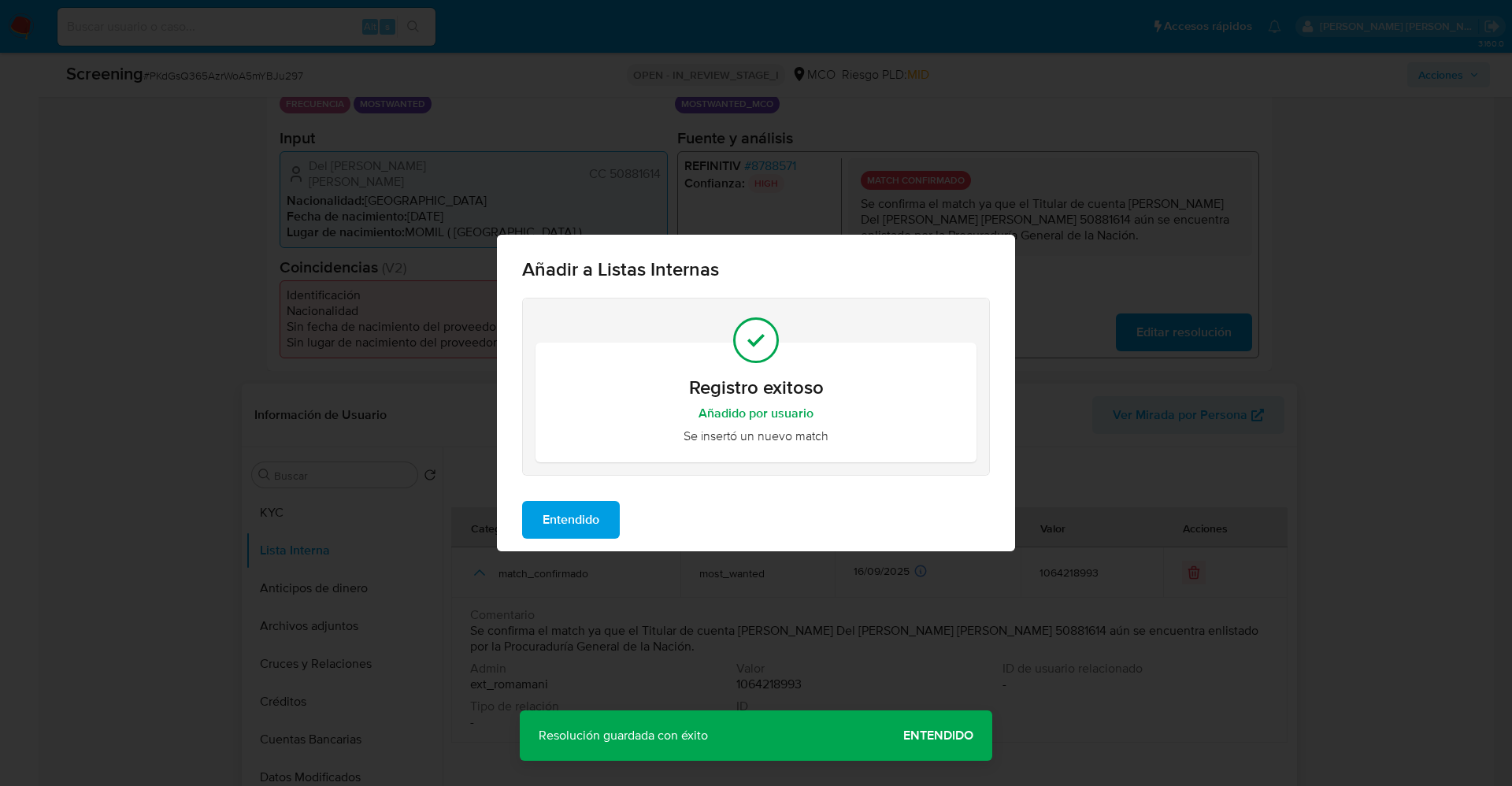
click at [562, 516] on span "Entendido" at bounding box center [571, 519] width 57 height 34
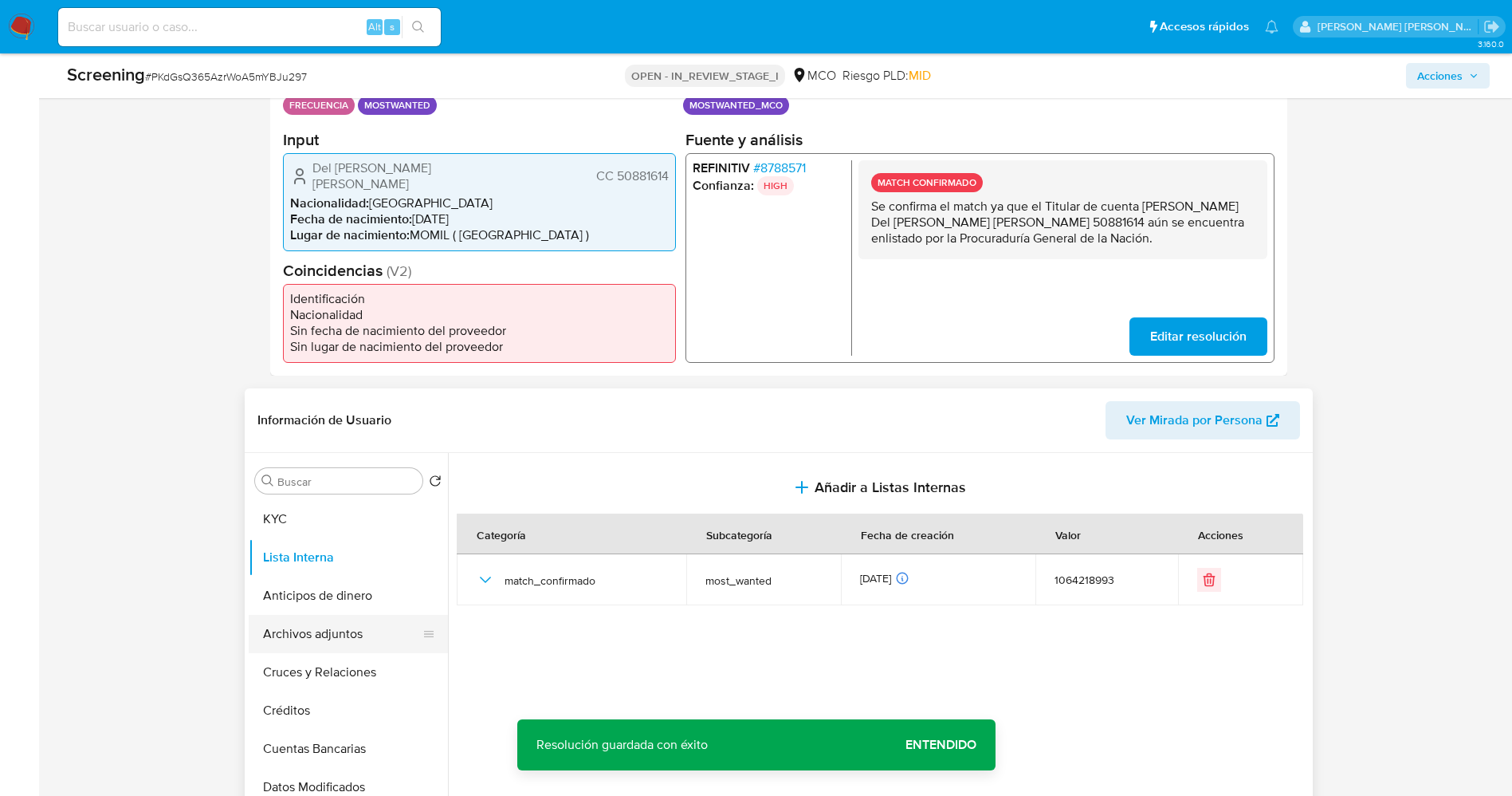
click at [362, 633] on button "Archivos adjuntos" at bounding box center [341, 633] width 187 height 38
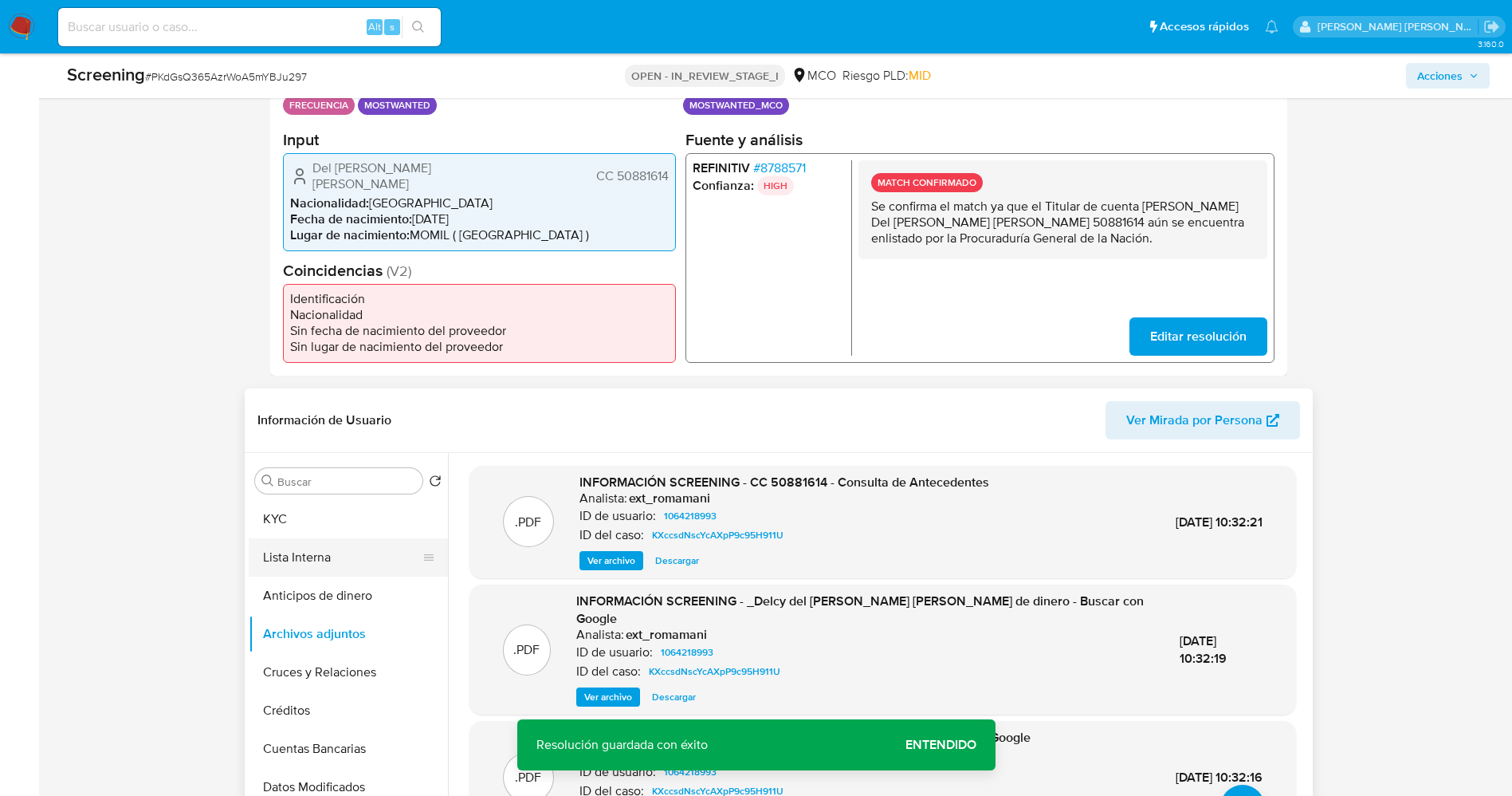
click at [322, 546] on button "Lista Interna" at bounding box center [341, 557] width 187 height 38
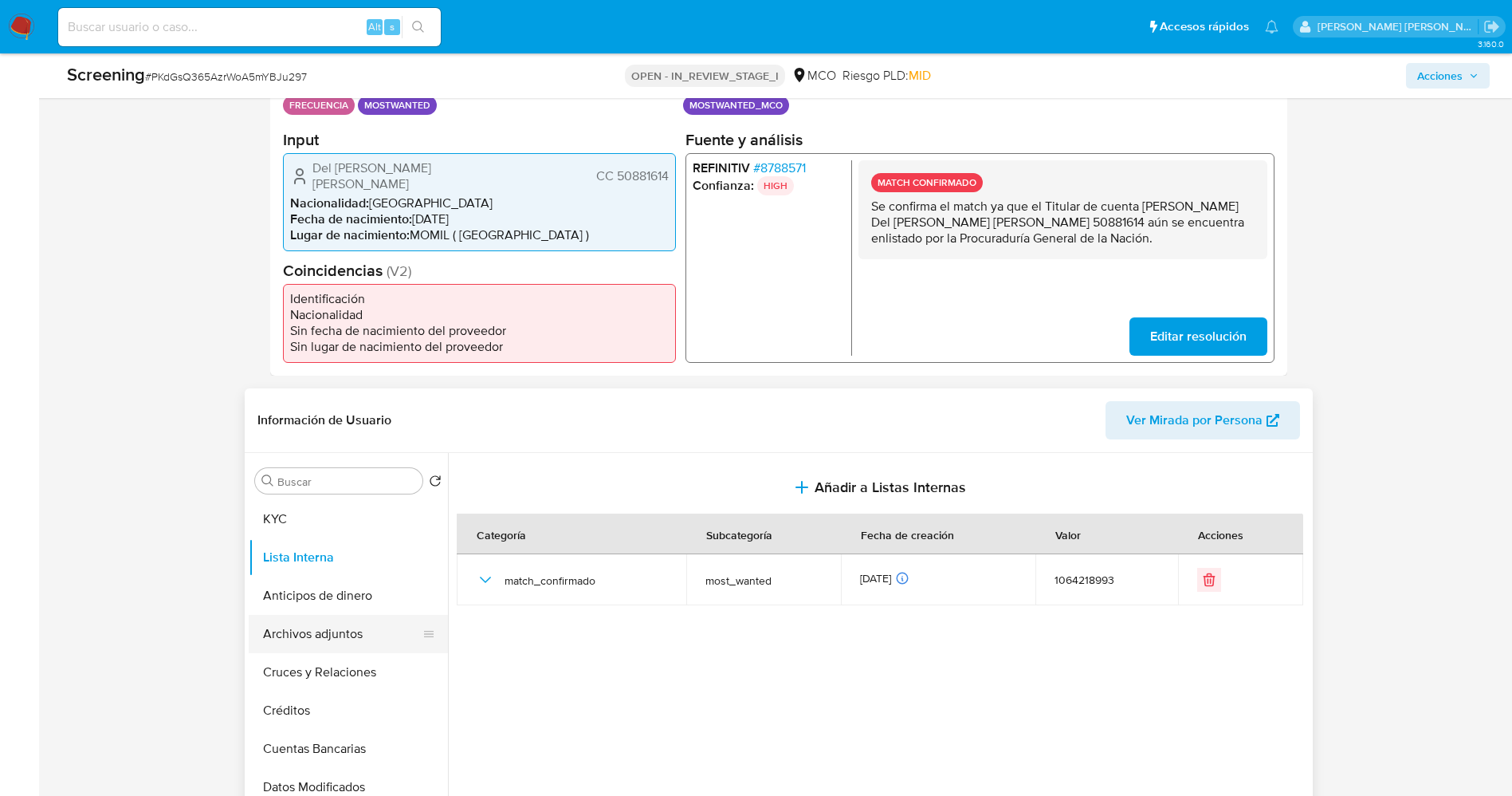
click at [342, 640] on button "Archivos adjuntos" at bounding box center [341, 633] width 187 height 38
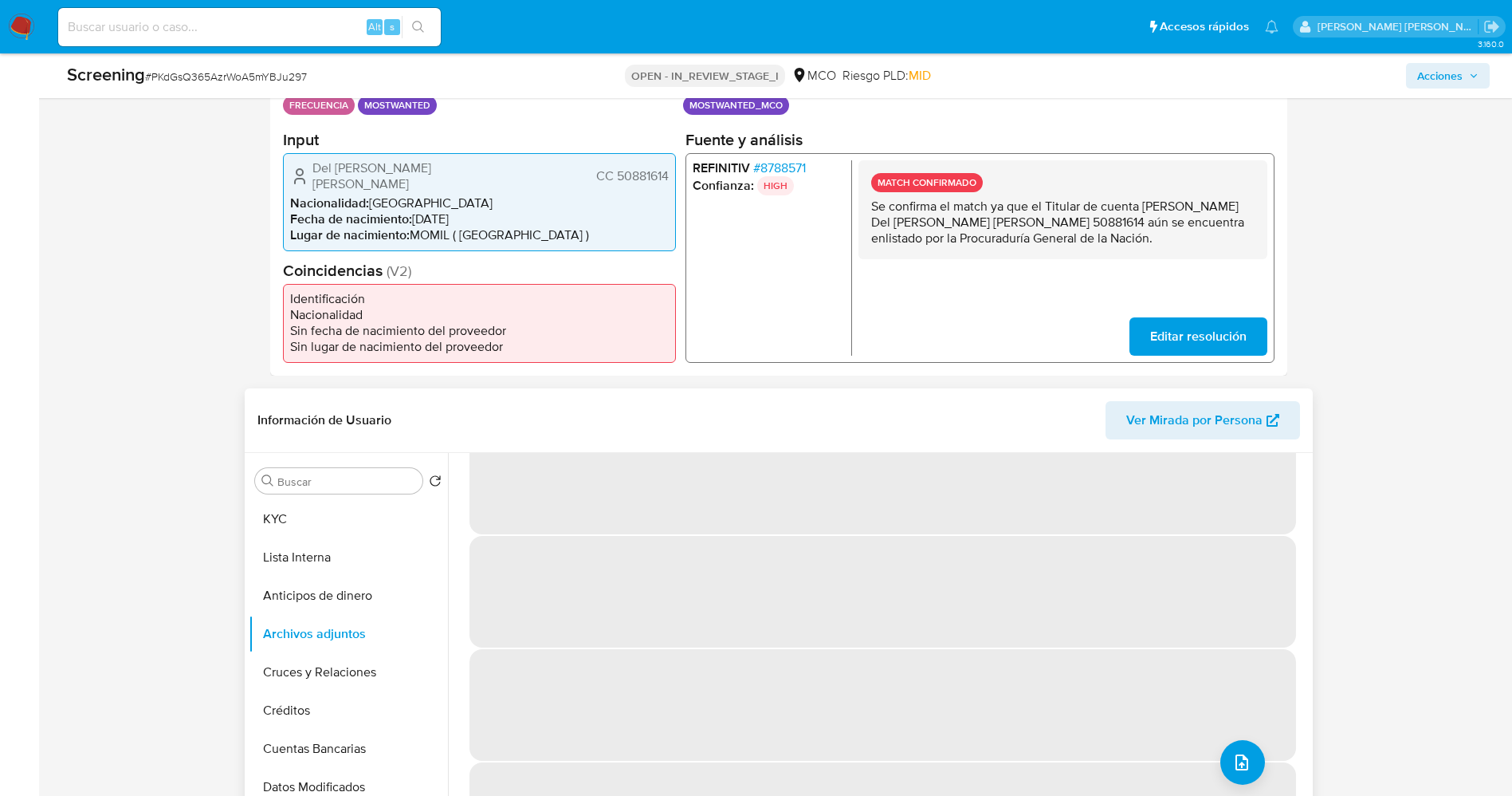
scroll to position [0, 0]
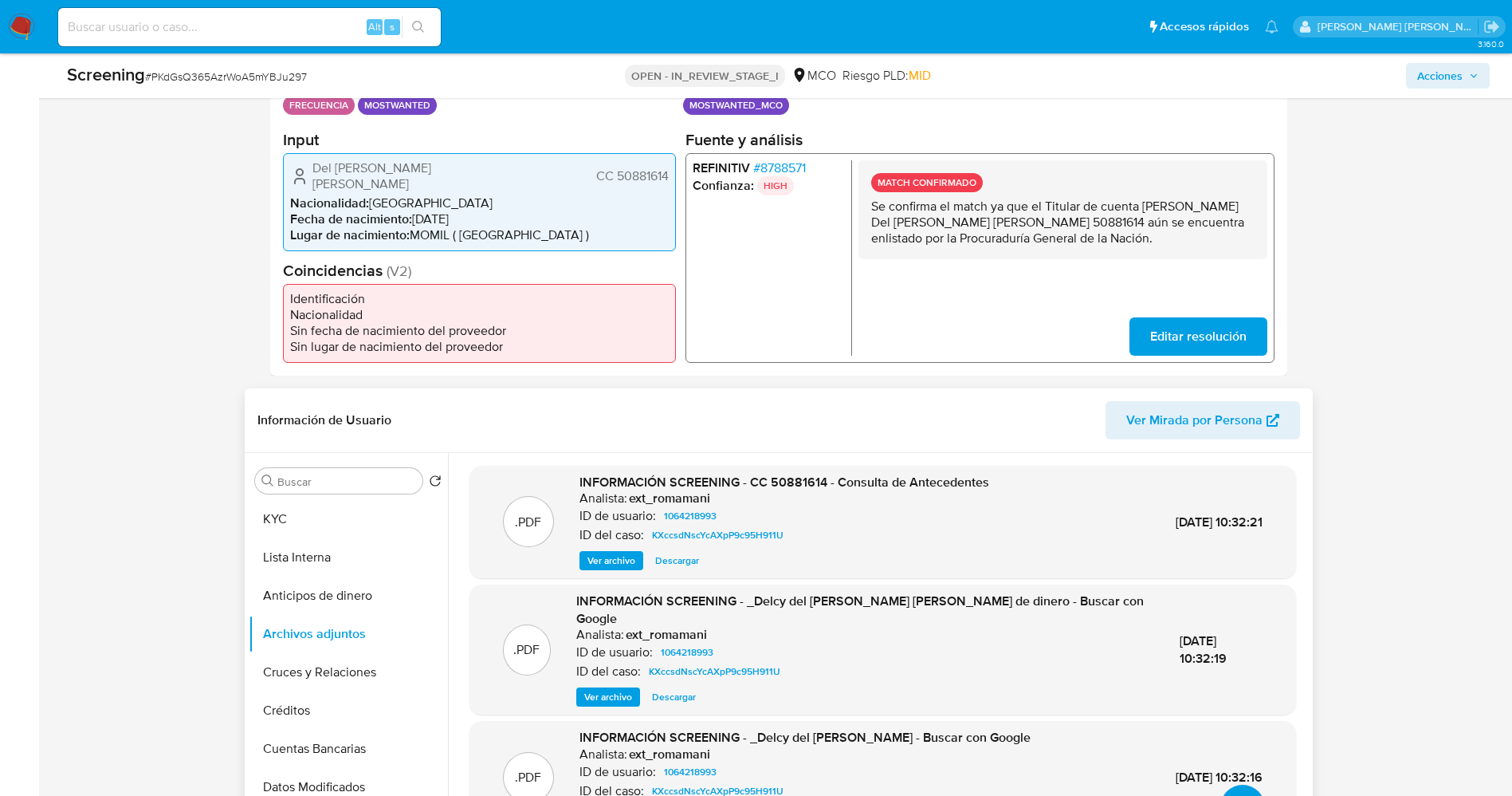
click at [1237, 786] on button "upload-file" at bounding box center [1242, 806] width 44 height 44
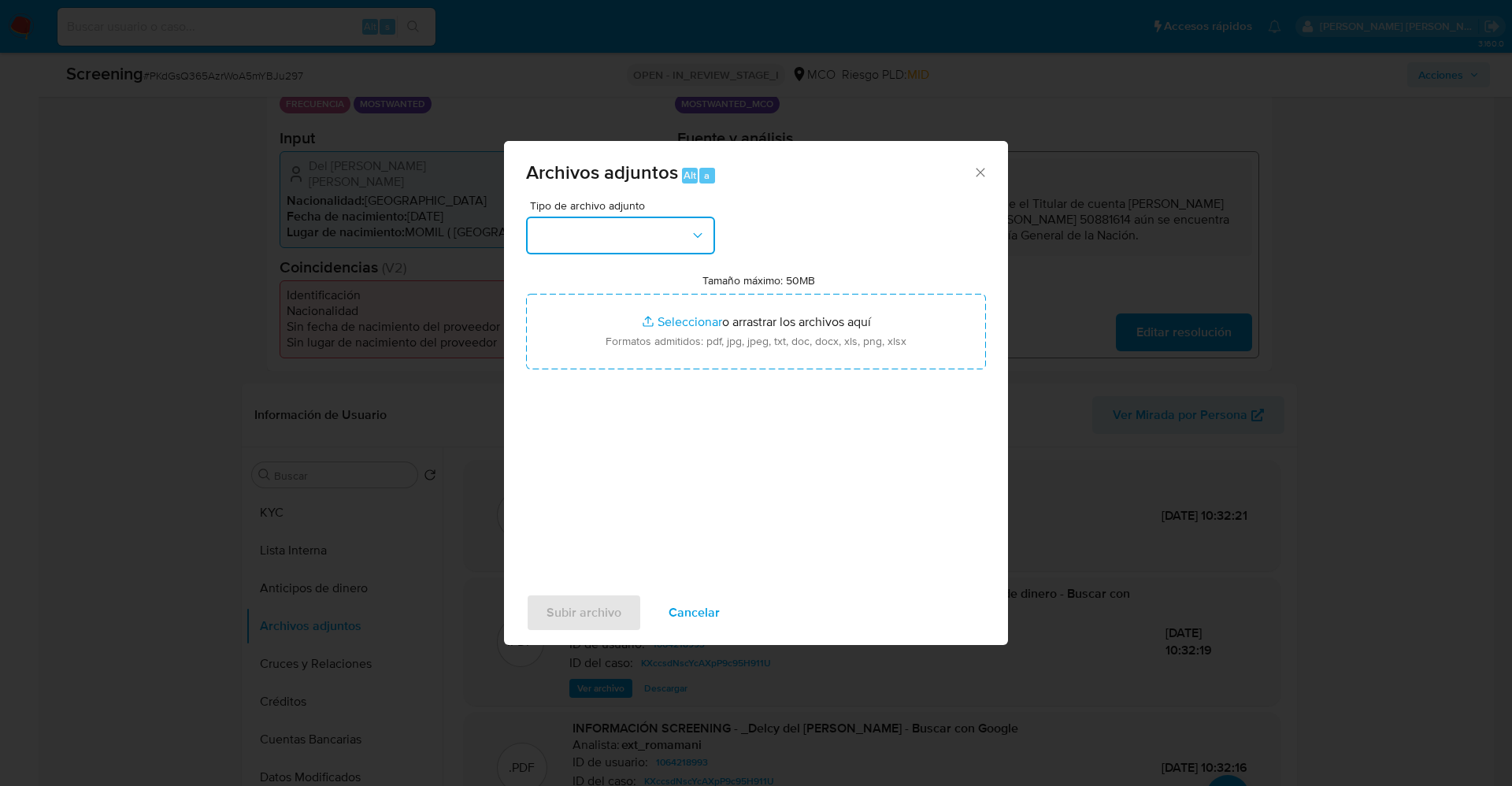
click at [646, 245] on button "button" at bounding box center [620, 235] width 189 height 38
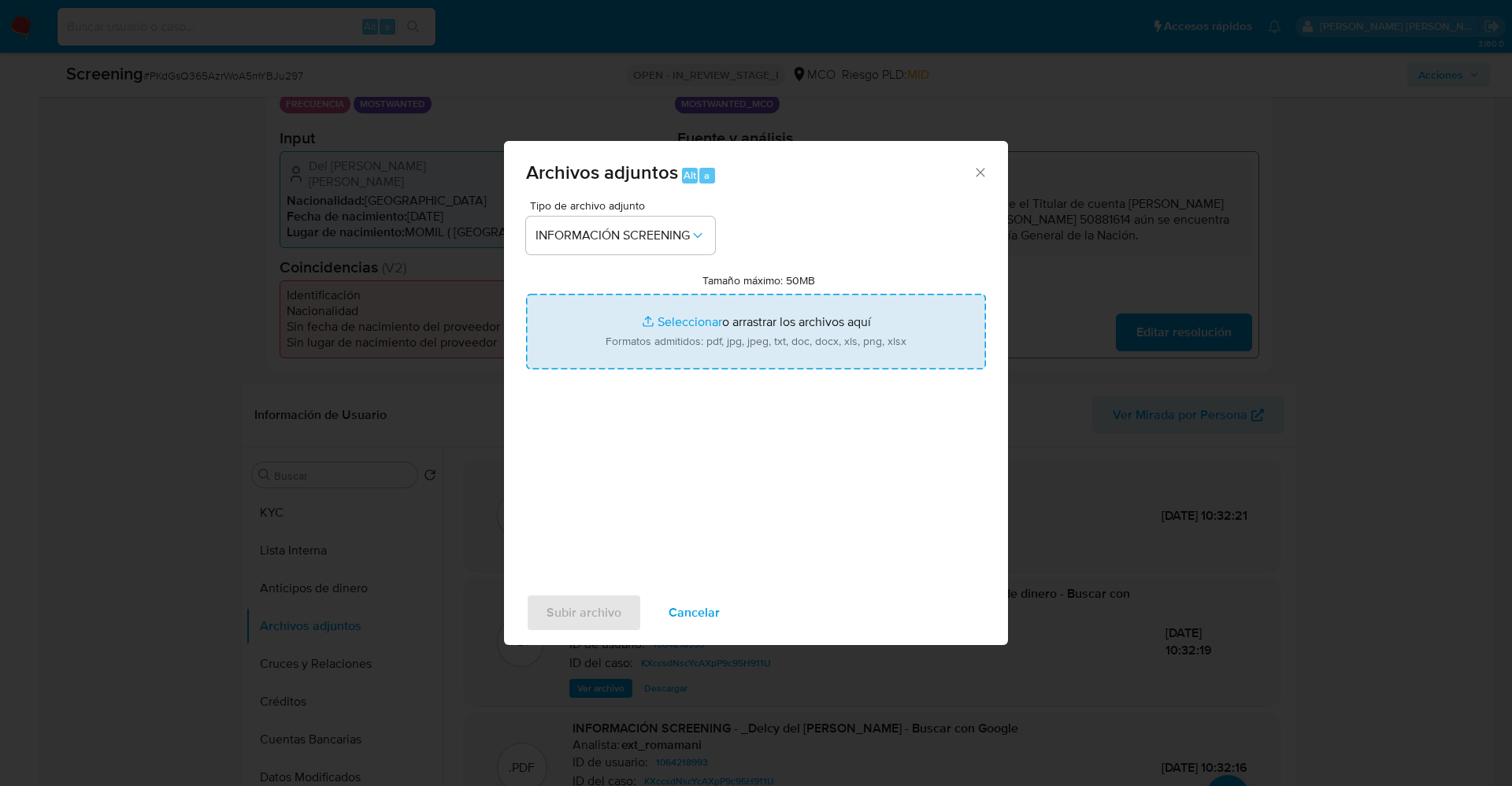
type input "C:\fakepath\_Del Delcy Carmen Arrieta Morales_ lavado de dinero - Buscar con Go…"
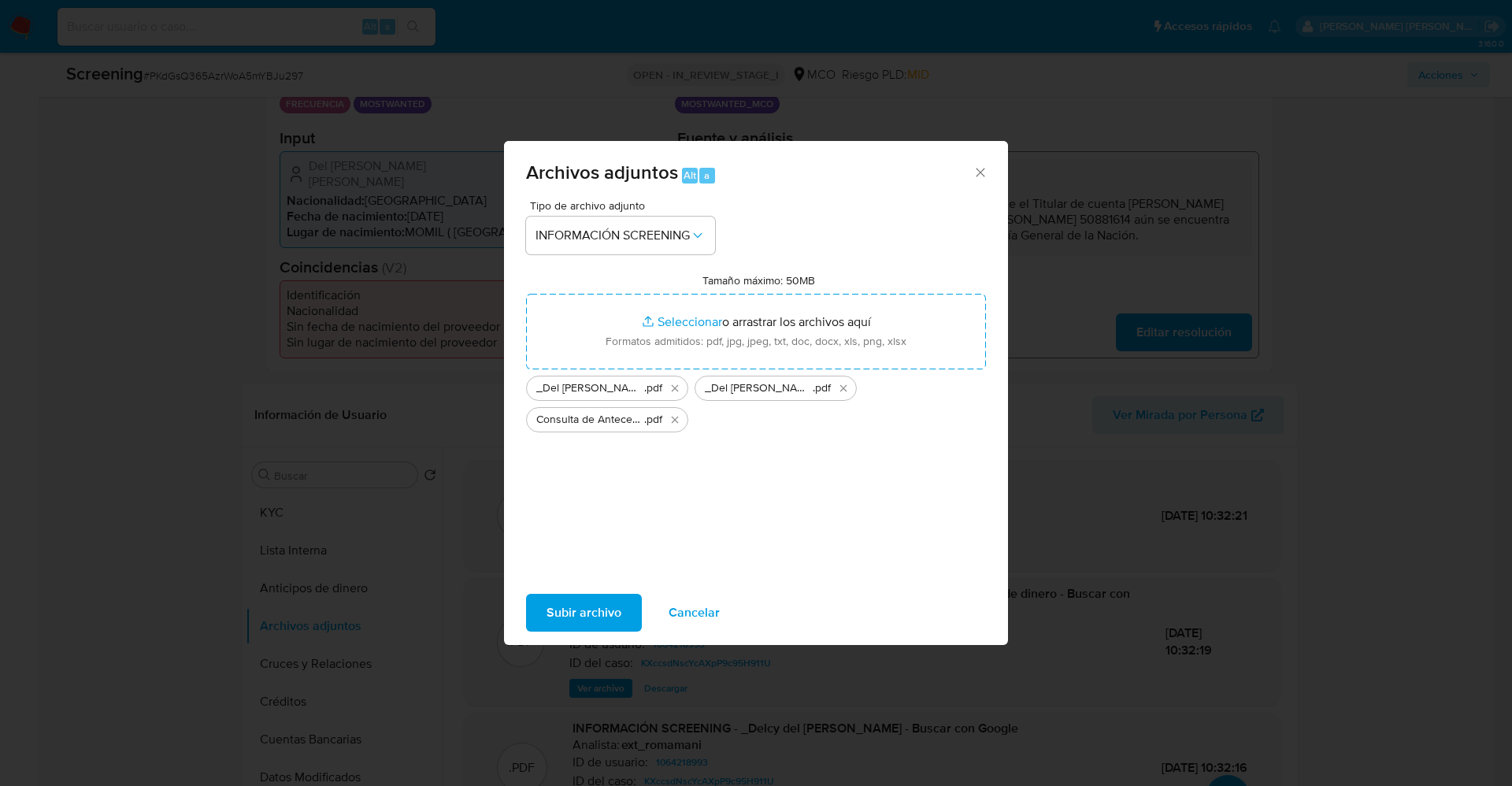
click at [599, 612] on span "Subir archivo" at bounding box center [584, 613] width 75 height 34
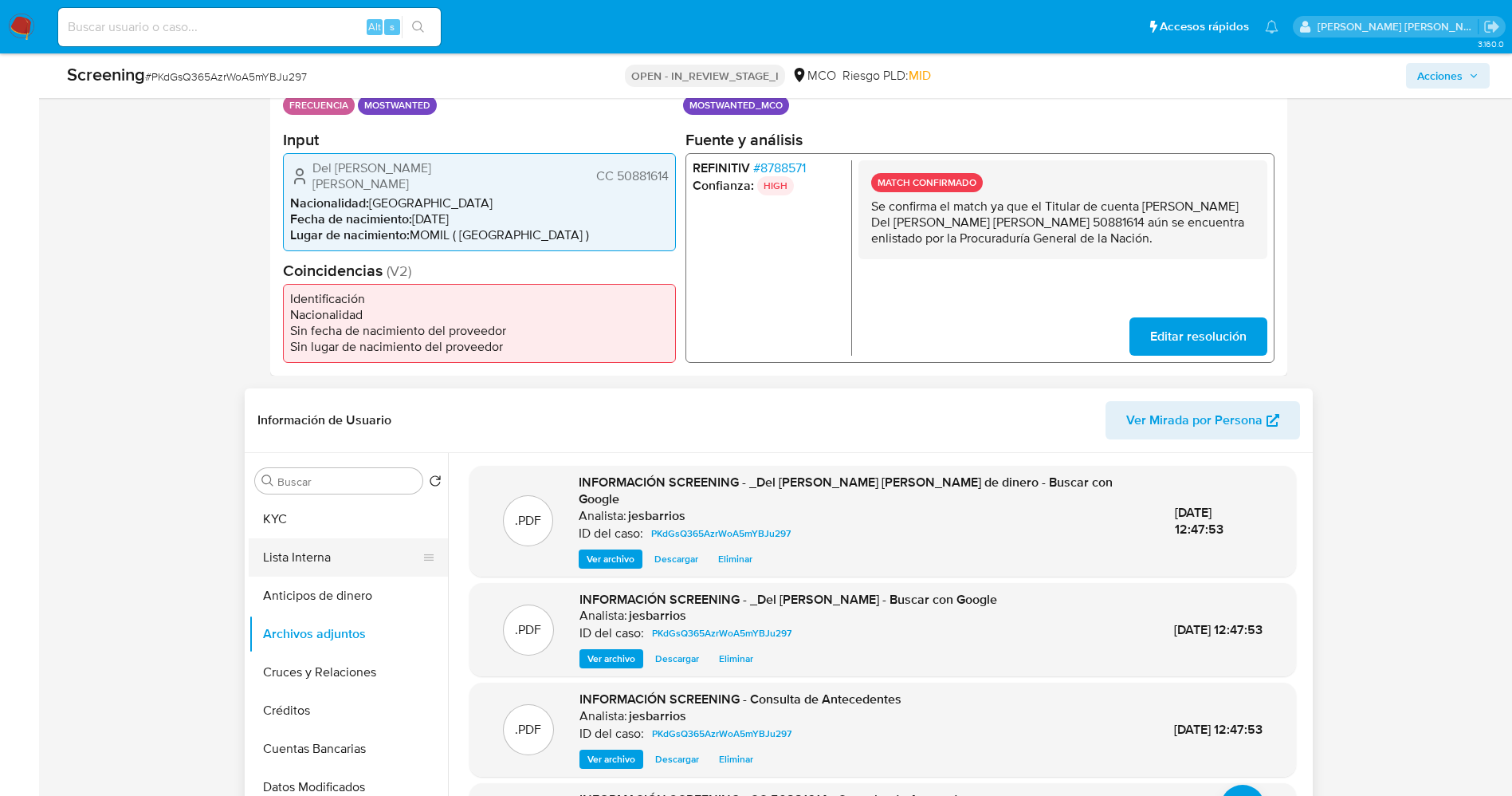
click at [342, 561] on button "Lista Interna" at bounding box center [341, 557] width 187 height 38
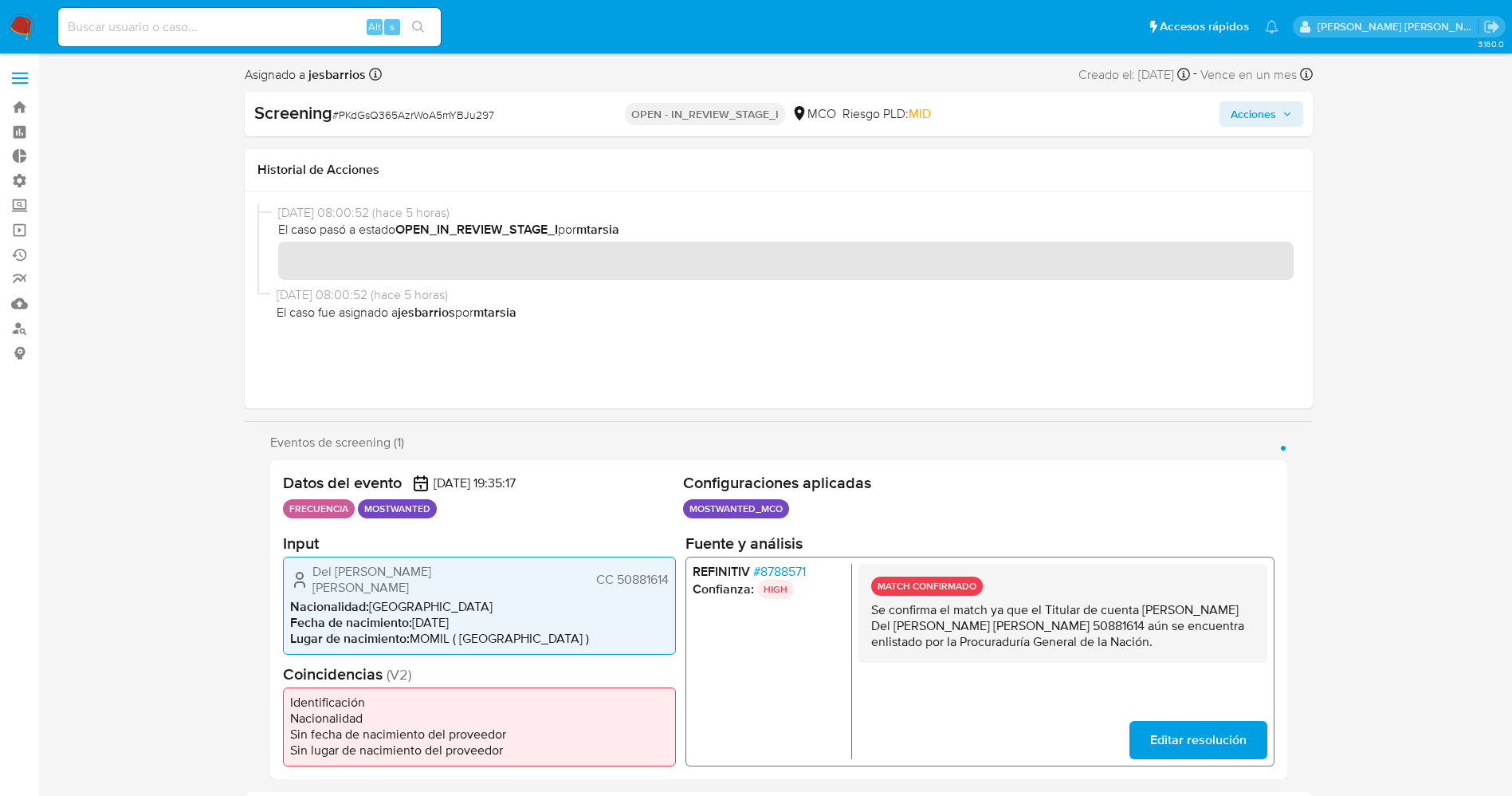
click at [1252, 115] on span "Acciones" at bounding box center [1253, 114] width 45 height 25
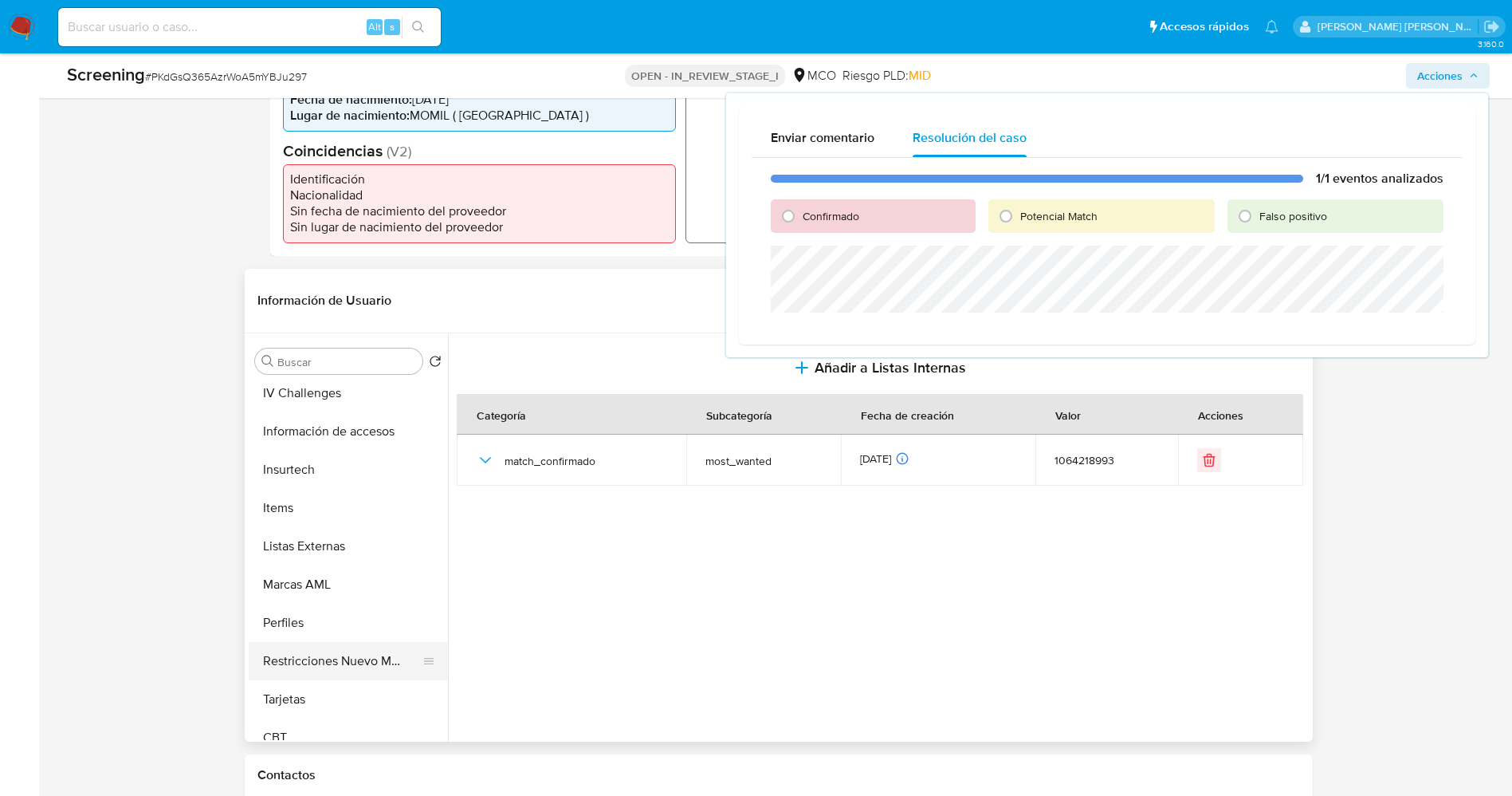
scroll to position [673, 0]
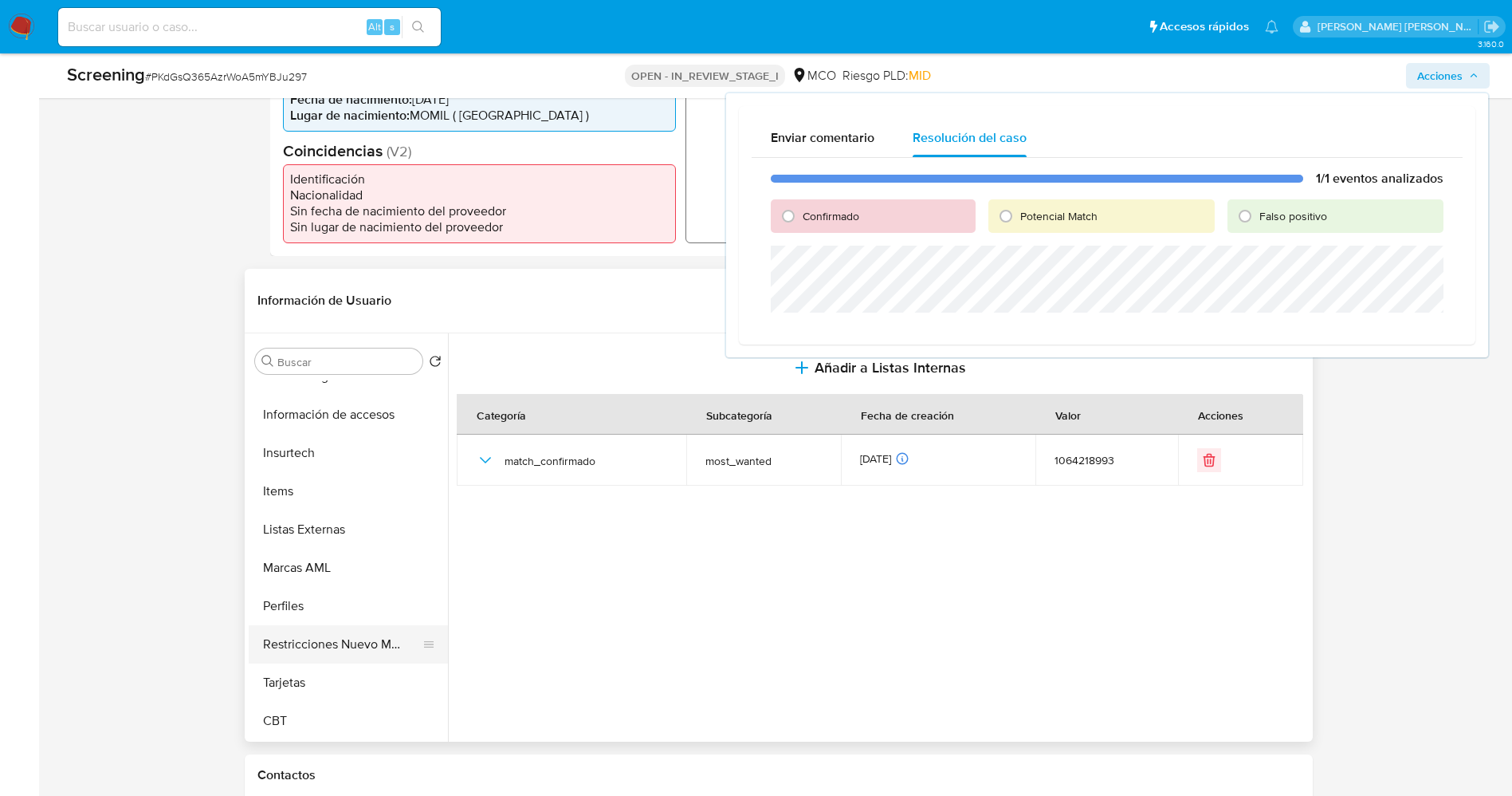
click at [333, 643] on button "Restricciones Nuevo Mundo" at bounding box center [341, 644] width 187 height 38
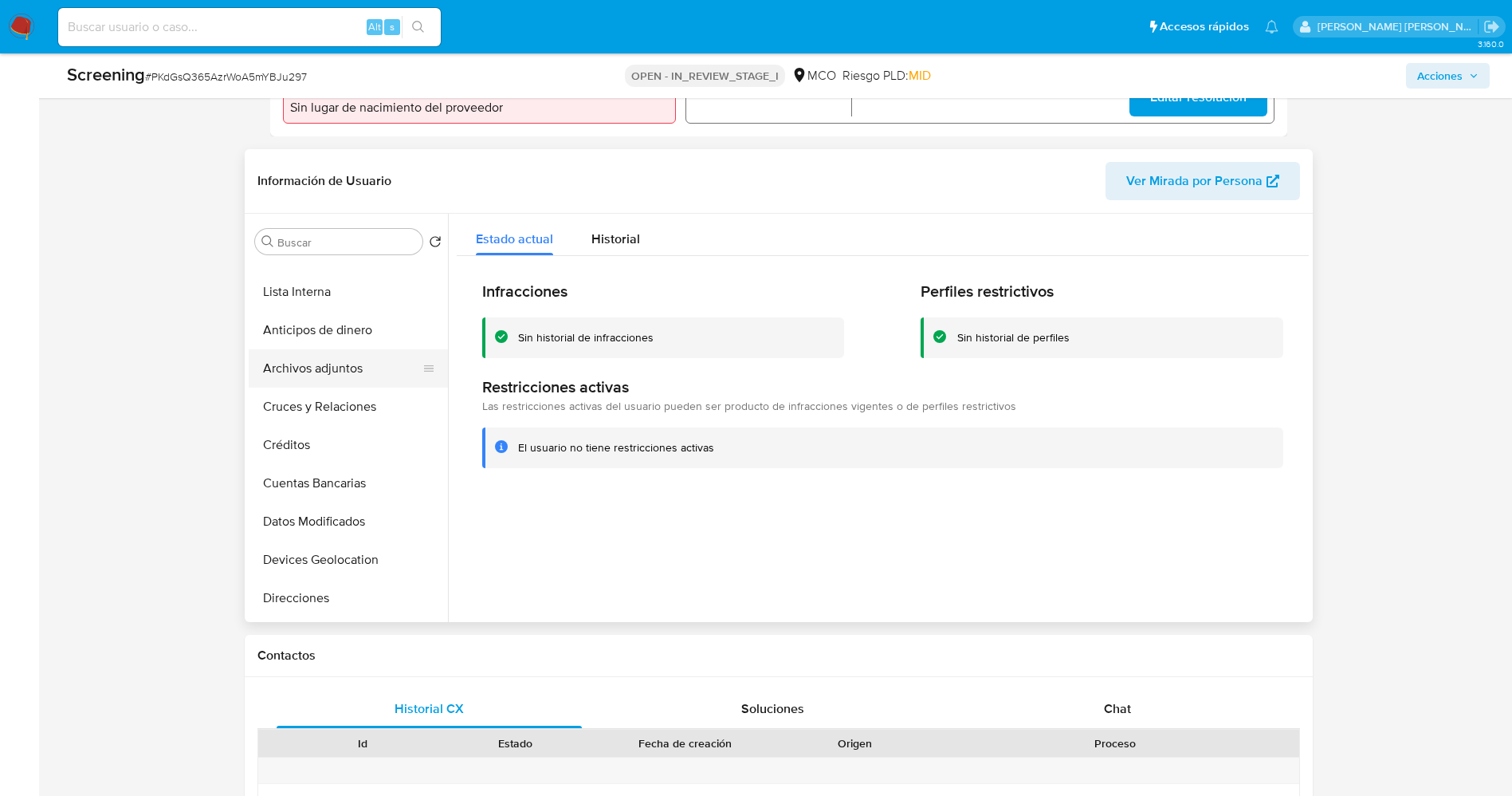
scroll to position [0, 0]
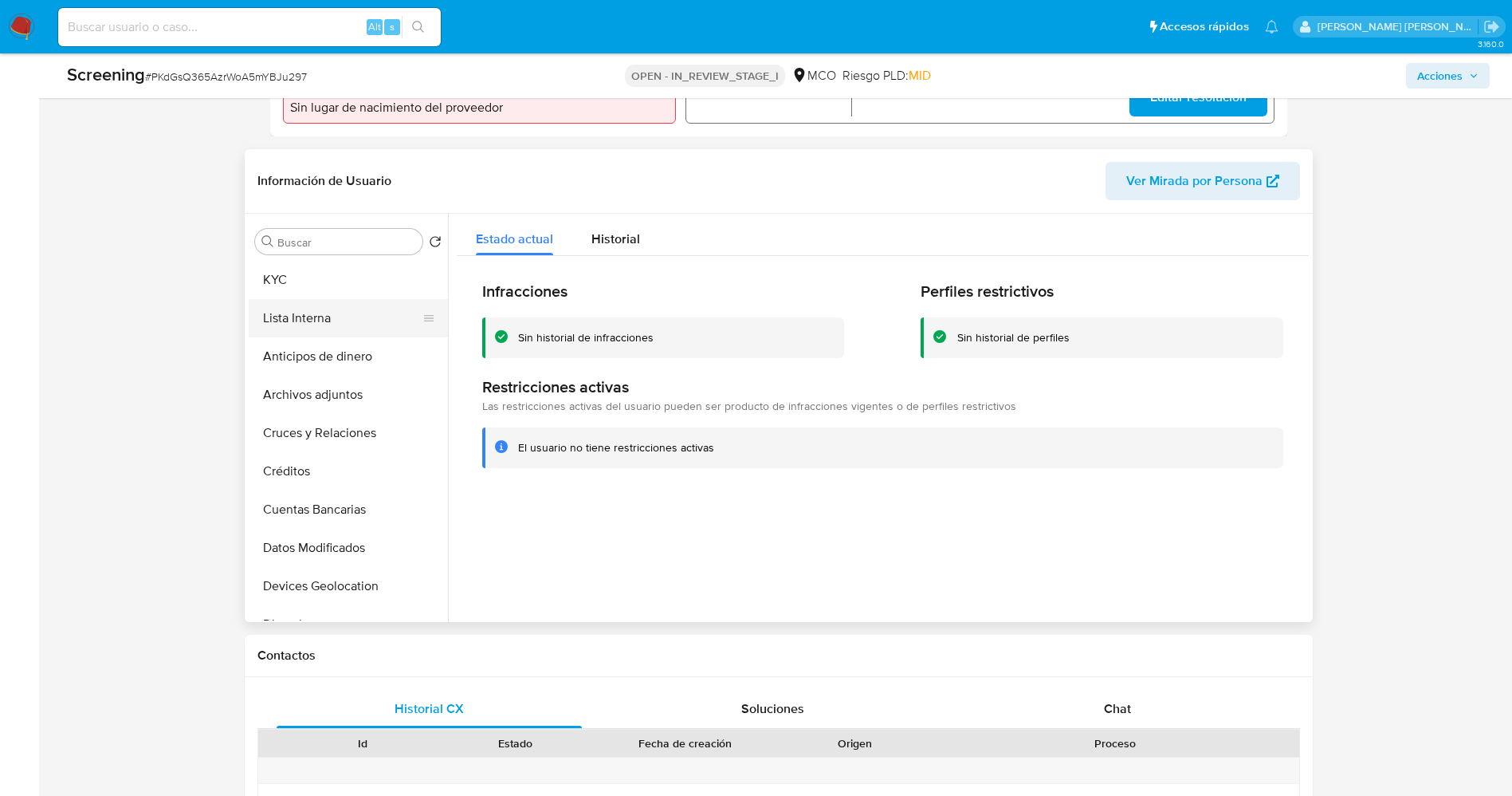
click at [335, 315] on button "Lista Interna" at bounding box center [341, 318] width 187 height 38
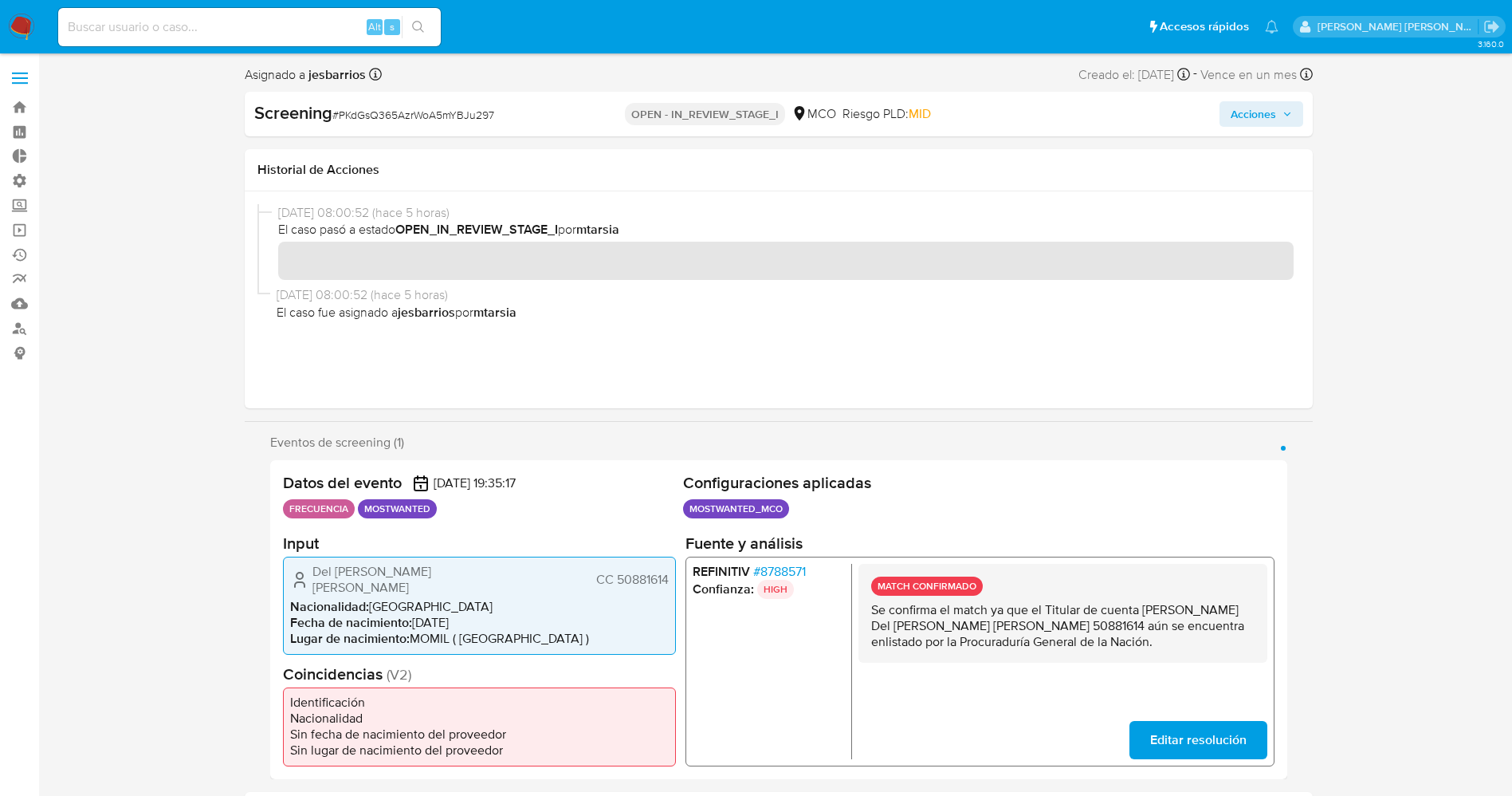
click at [1244, 116] on span "Acciones" at bounding box center [1253, 114] width 45 height 25
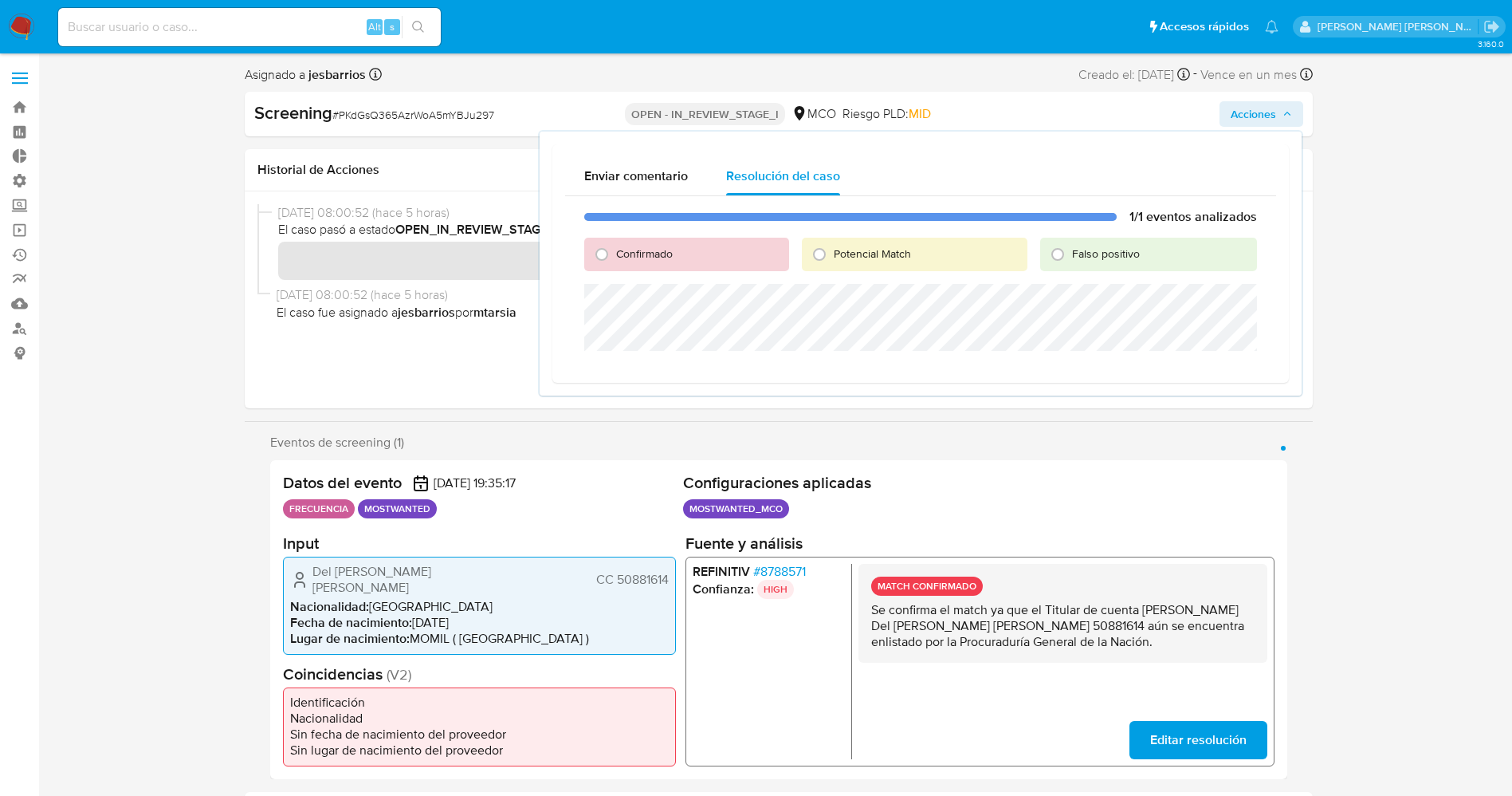
click at [652, 247] on span "Confirmado" at bounding box center [644, 254] width 56 height 16
click at [614, 247] on input "Confirmado" at bounding box center [601, 254] width 25 height 25
radio input "true"
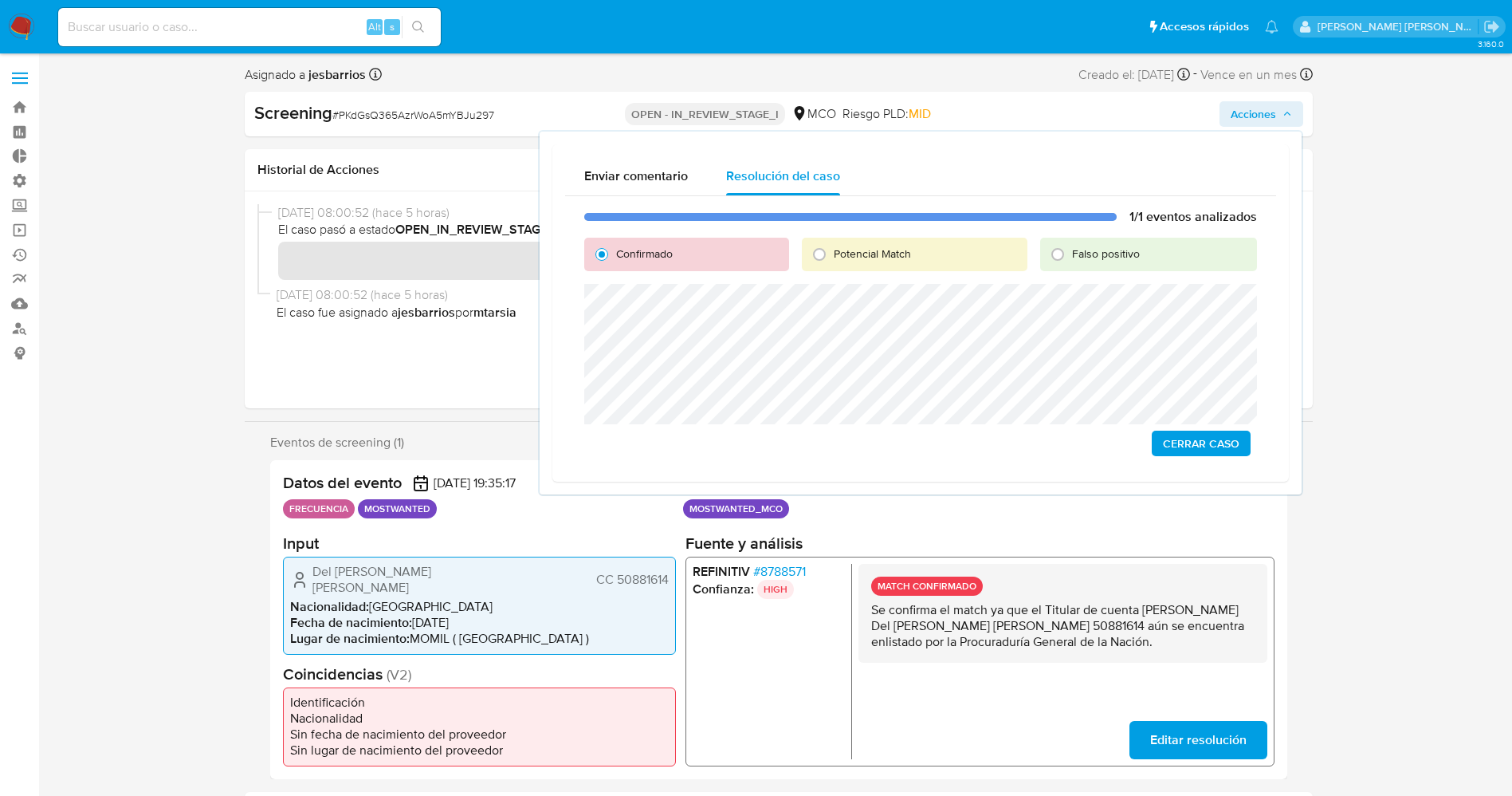
click at [1219, 441] on span "Cerrar Caso" at bounding box center [1201, 443] width 76 height 23
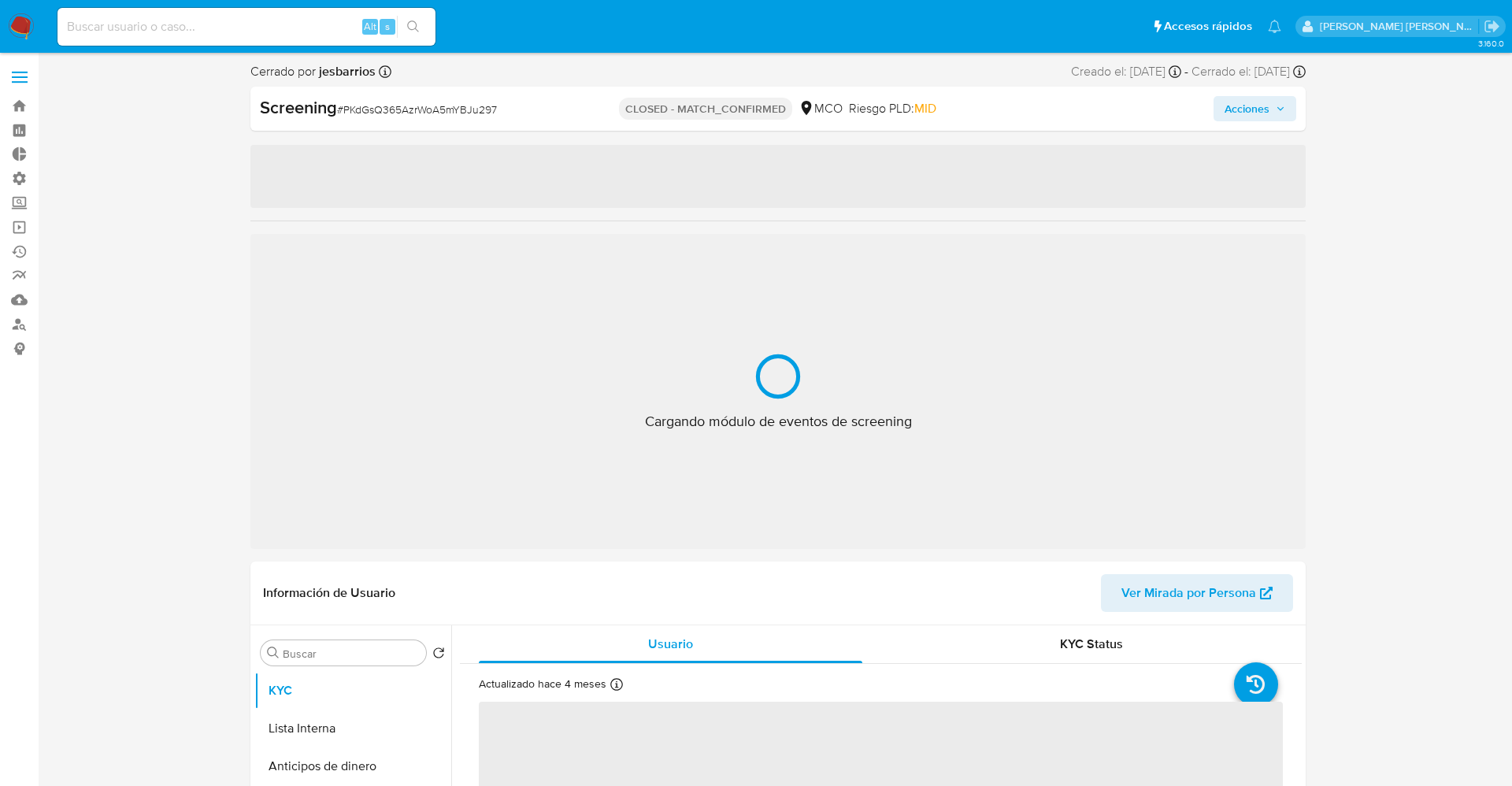
select select "10"
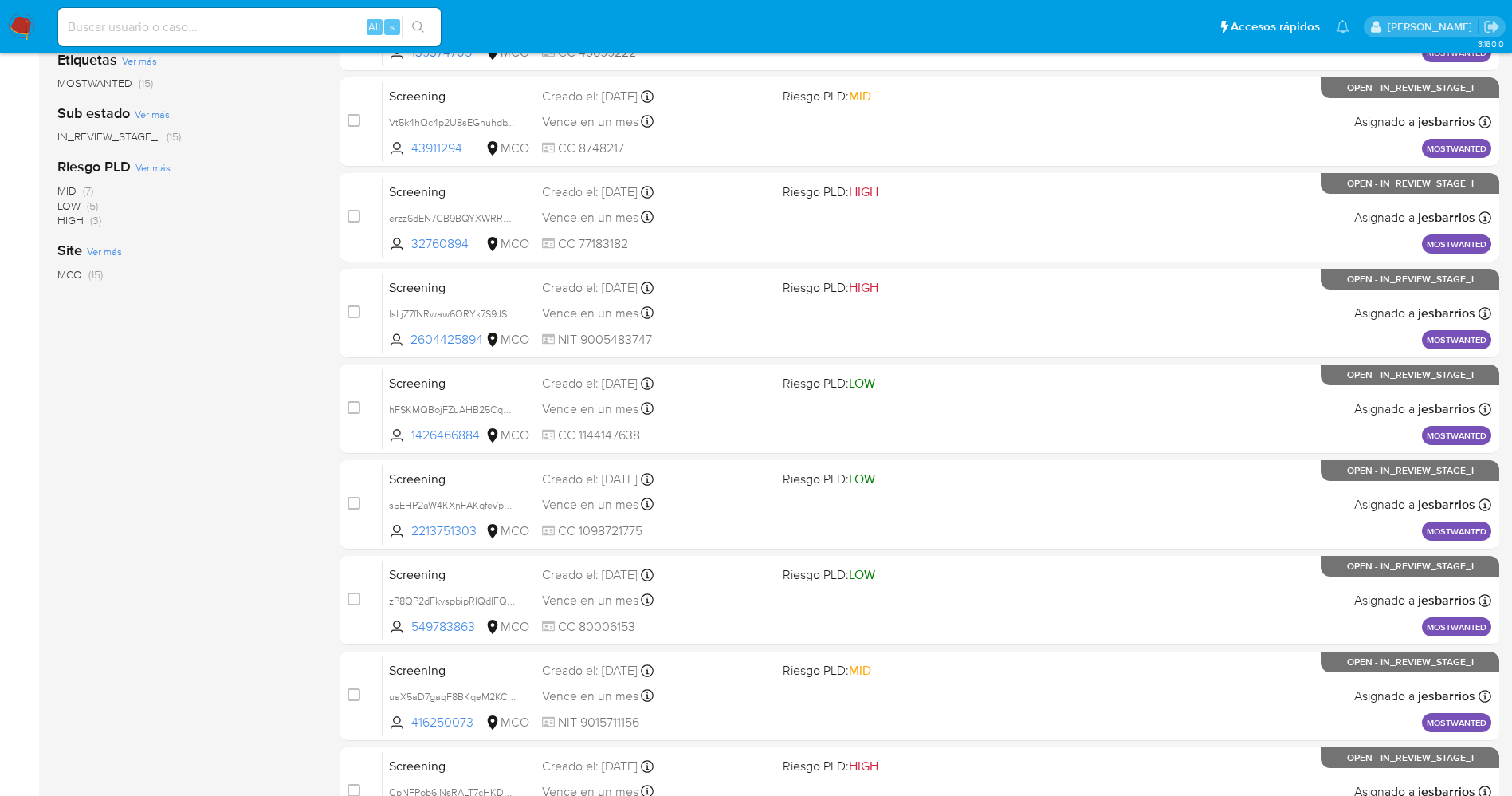
scroll to position [521, 0]
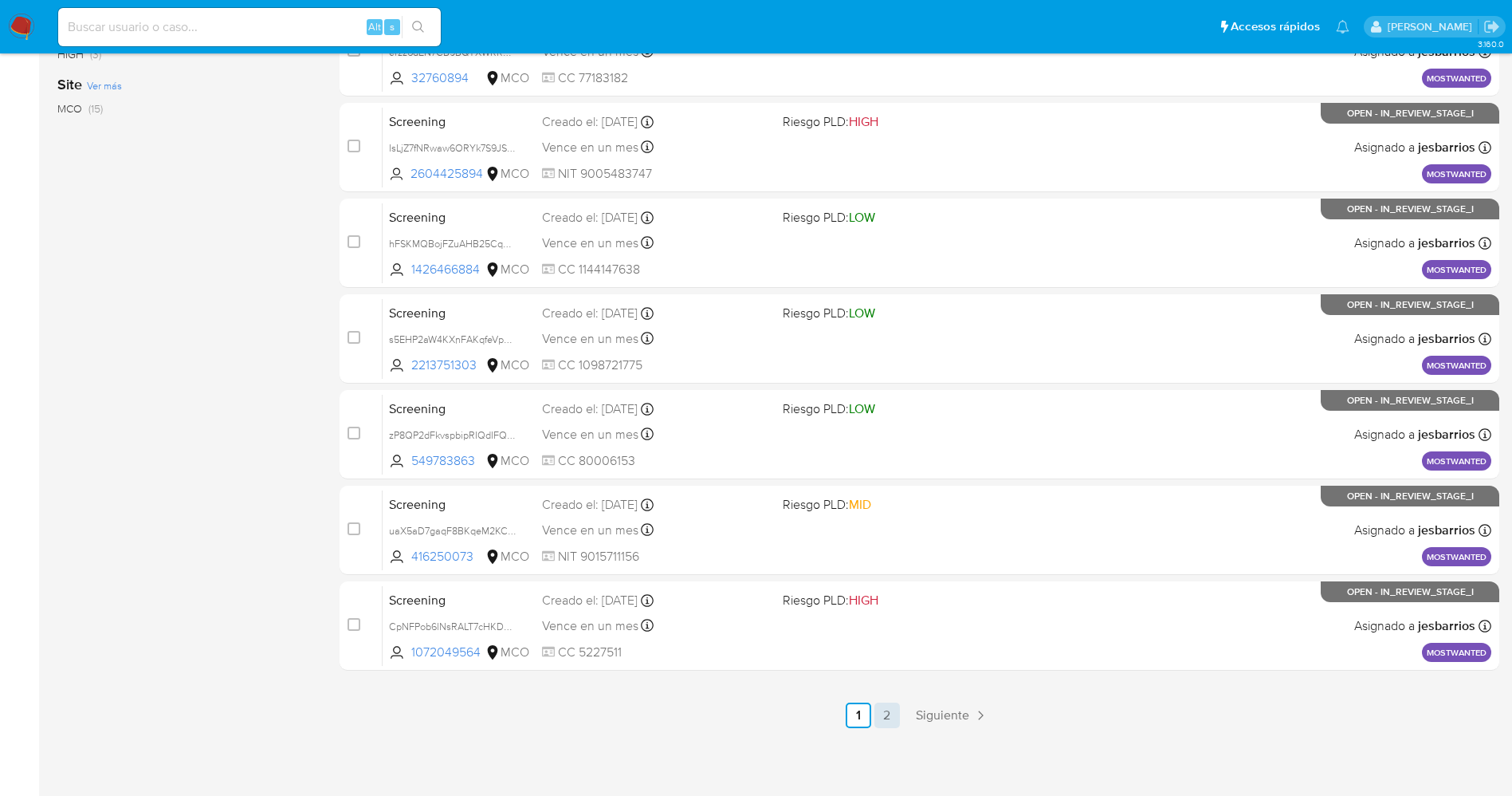
click at [879, 720] on link "2" at bounding box center [887, 714] width 25 height 25
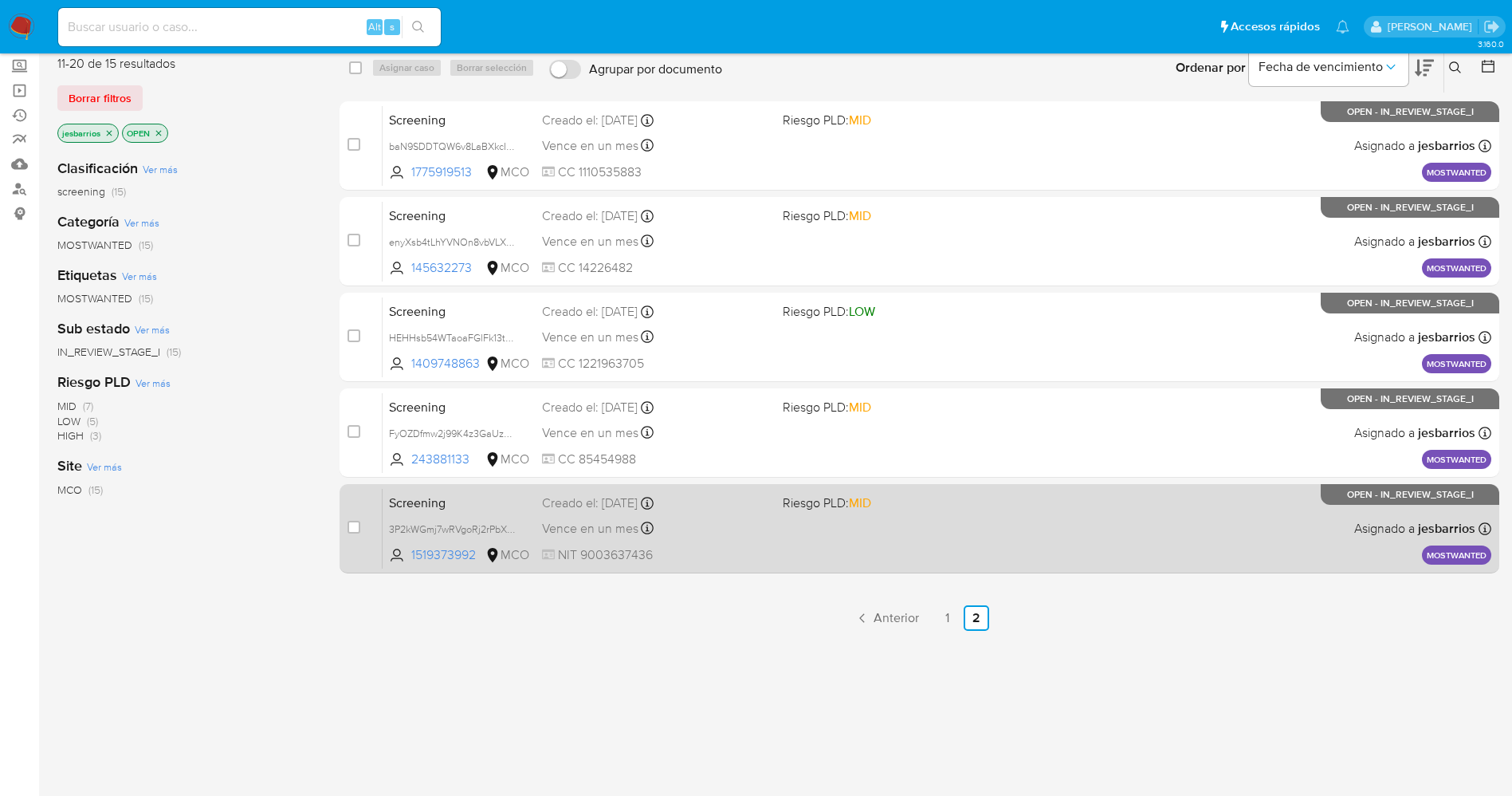
scroll to position [176, 0]
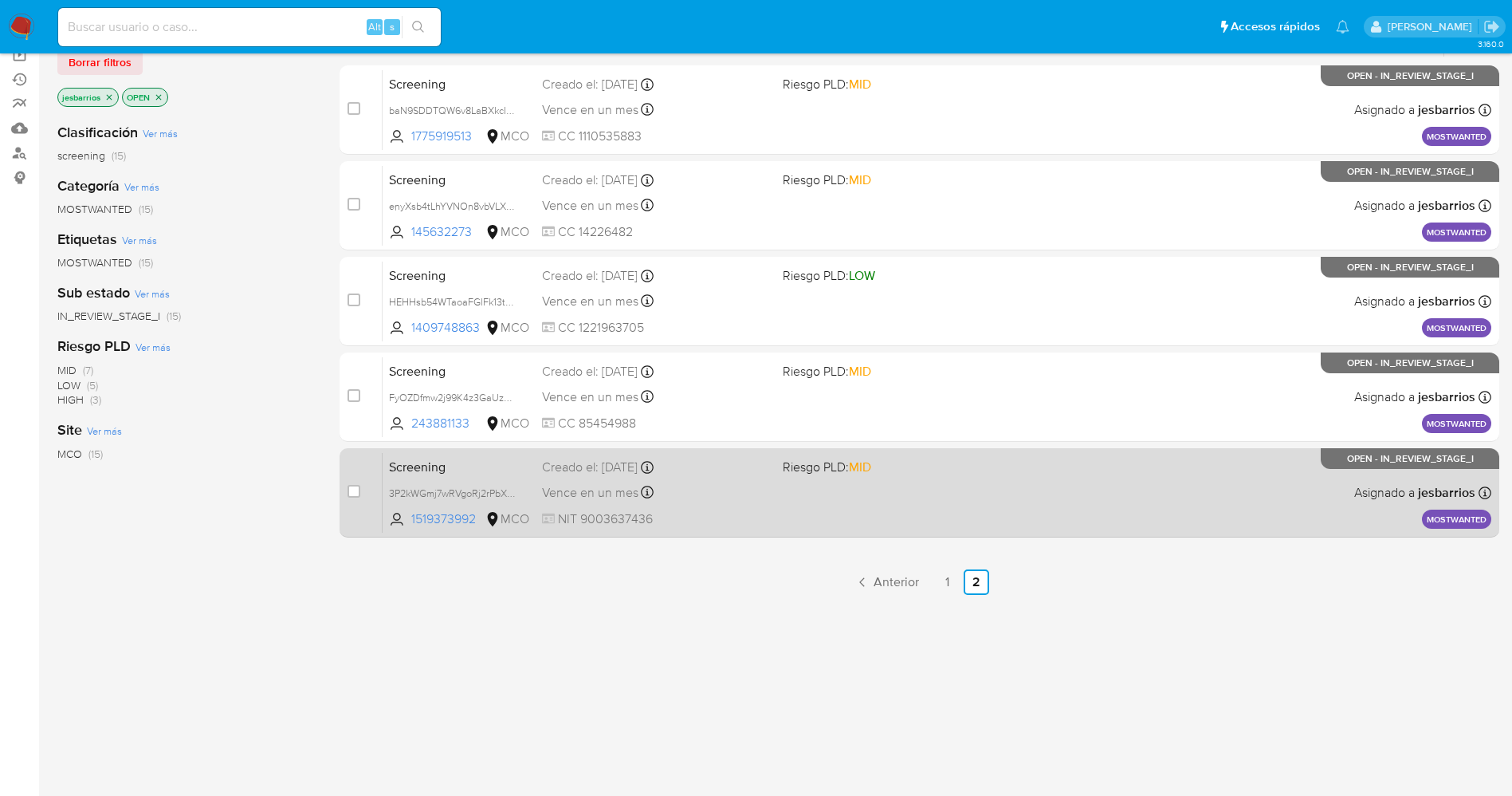
click at [769, 517] on span "NIT 9003637436" at bounding box center [656, 519] width 228 height 17
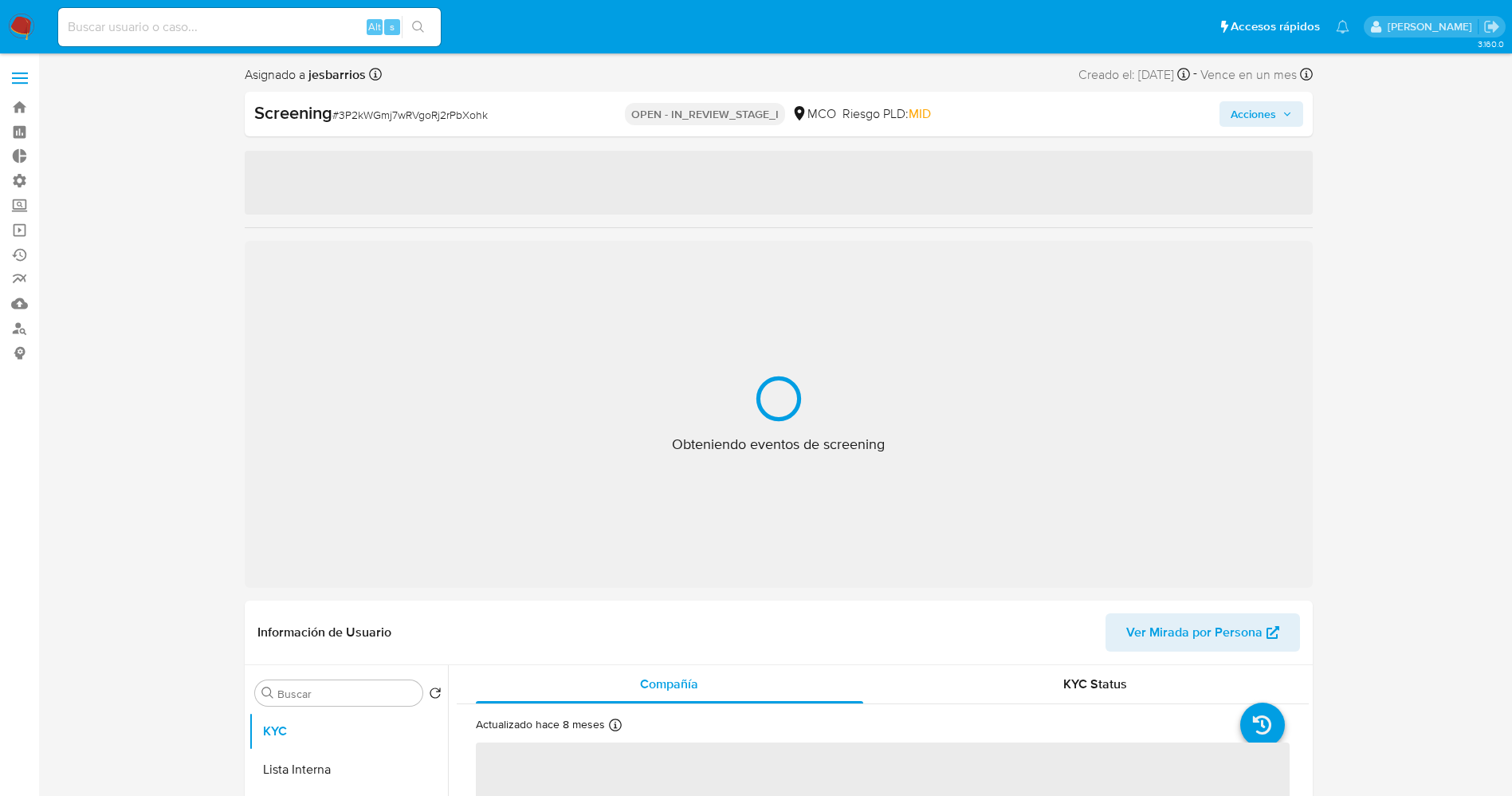
select select "10"
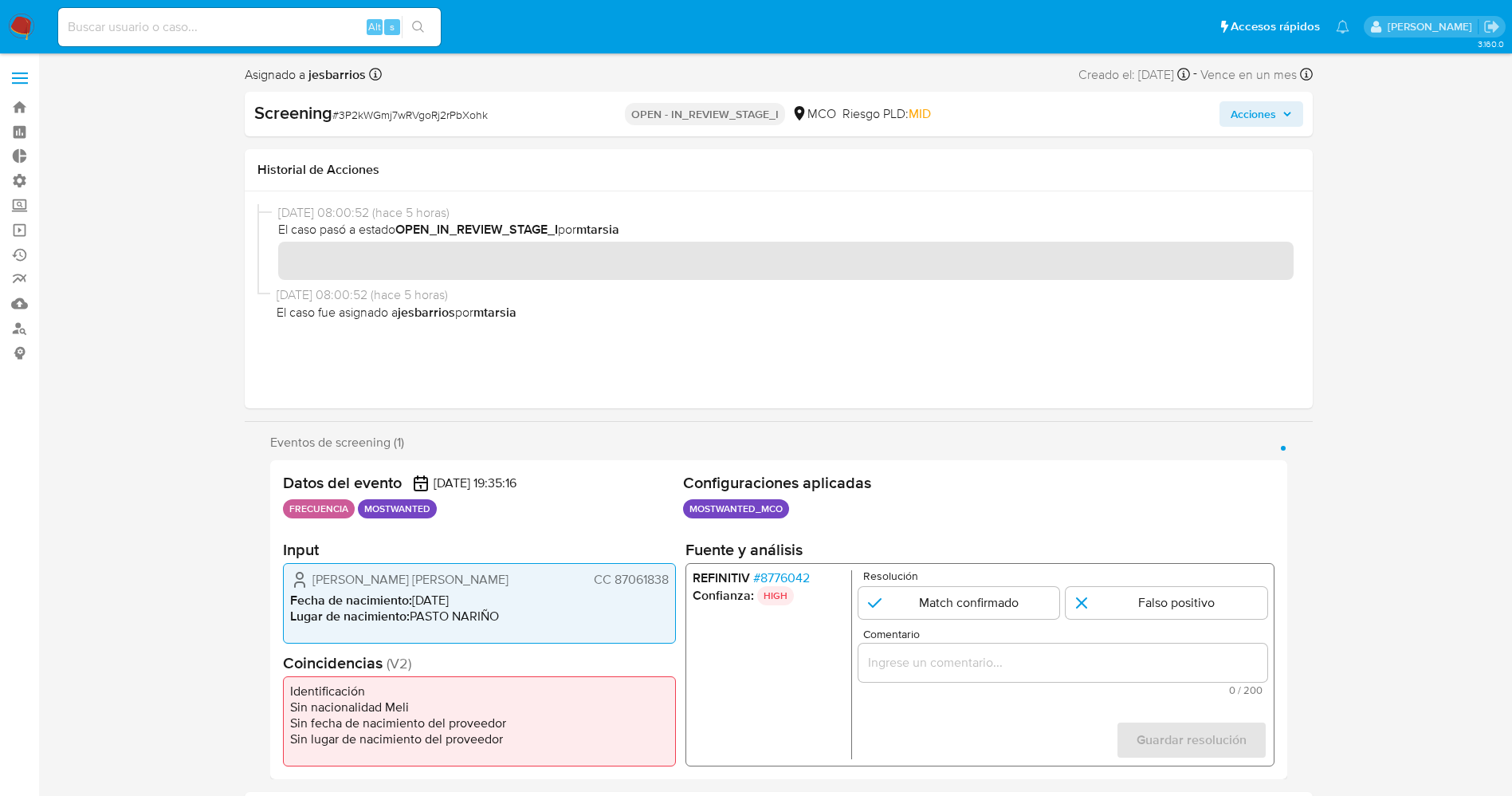
click at [795, 576] on span "# 8776042" at bounding box center [780, 578] width 56 height 16
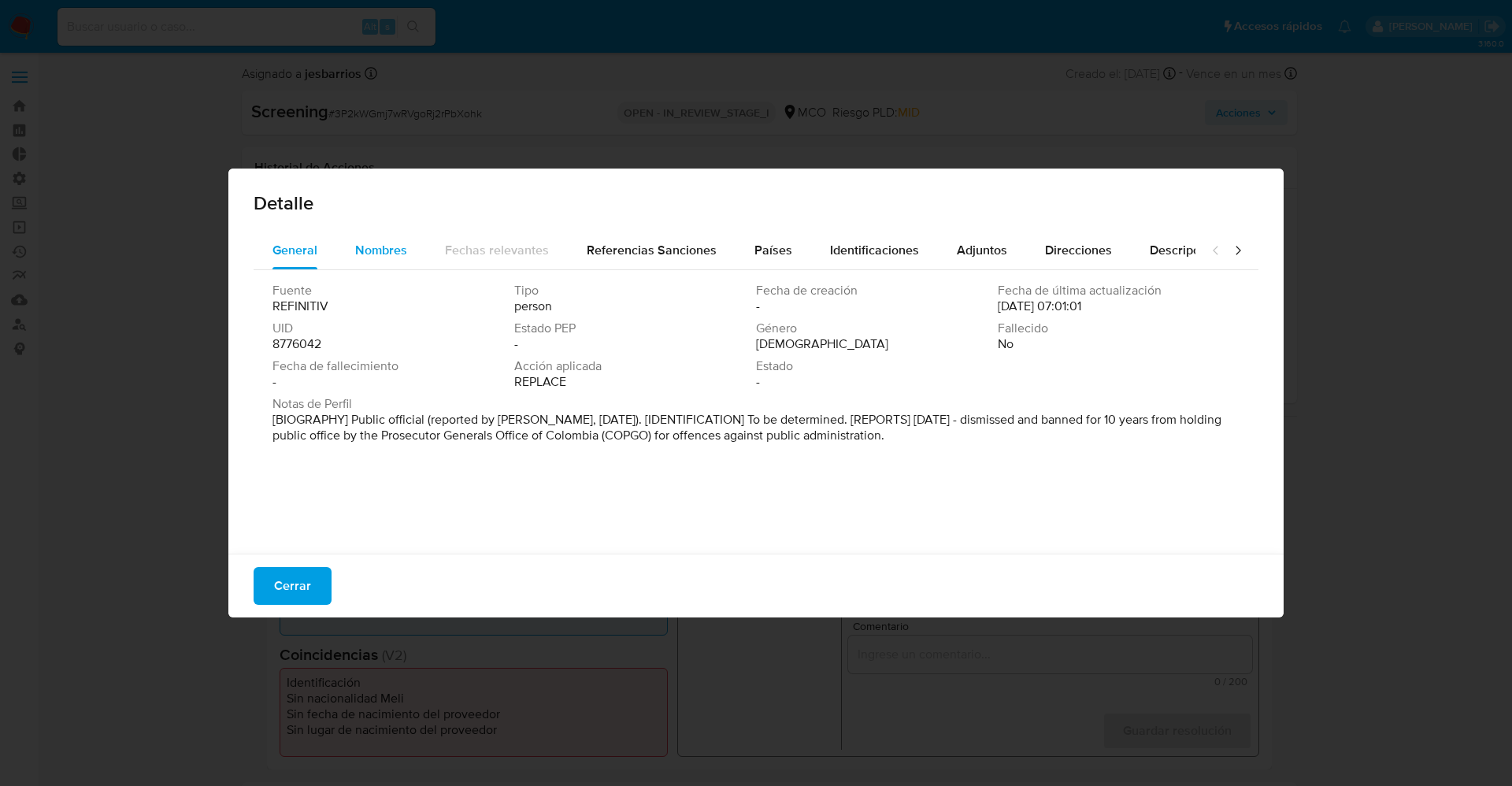
click at [376, 244] on span "Nombres" at bounding box center [381, 250] width 52 height 18
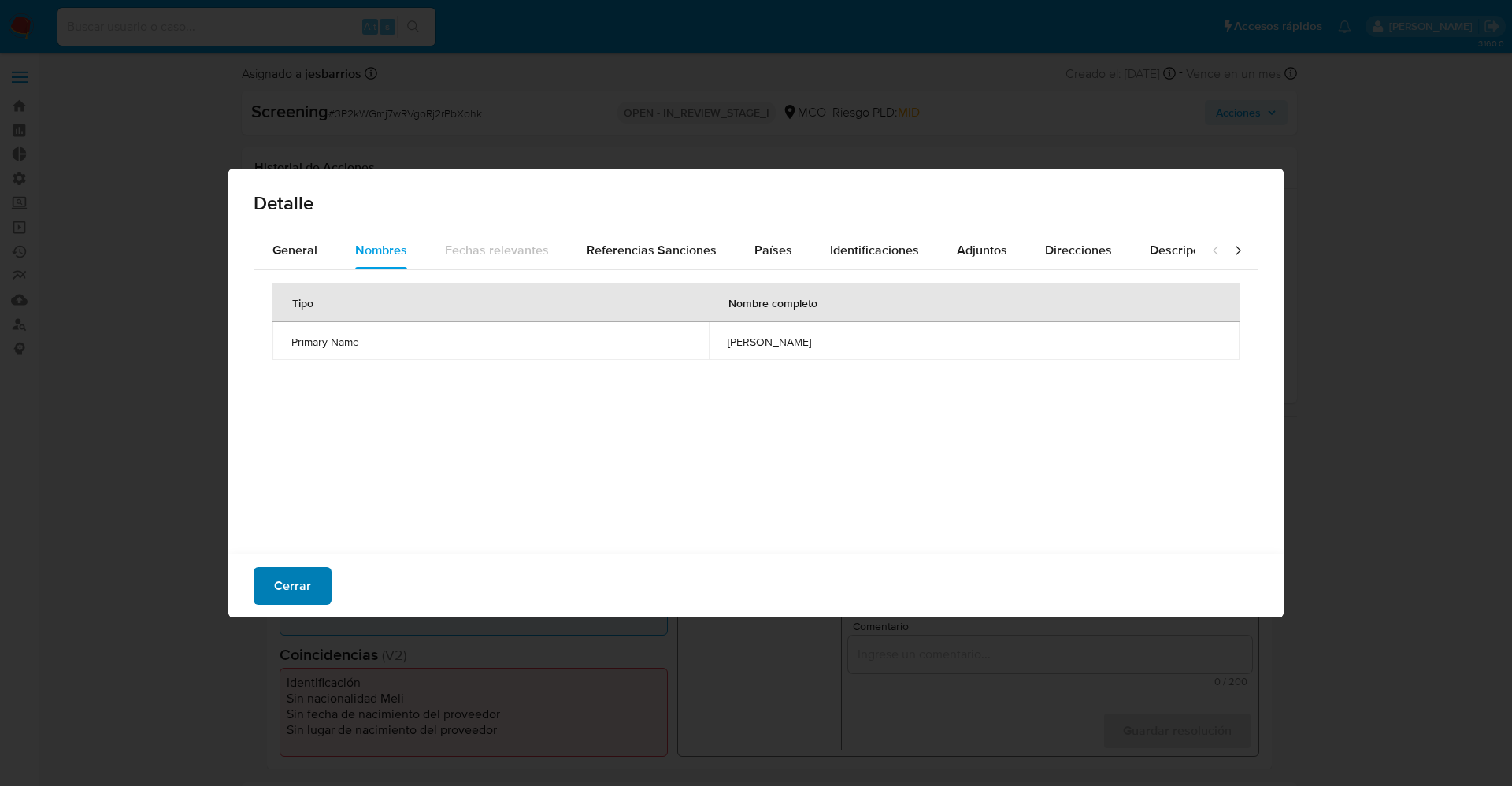
click at [291, 583] on span "Cerrar" at bounding box center [292, 585] width 37 height 34
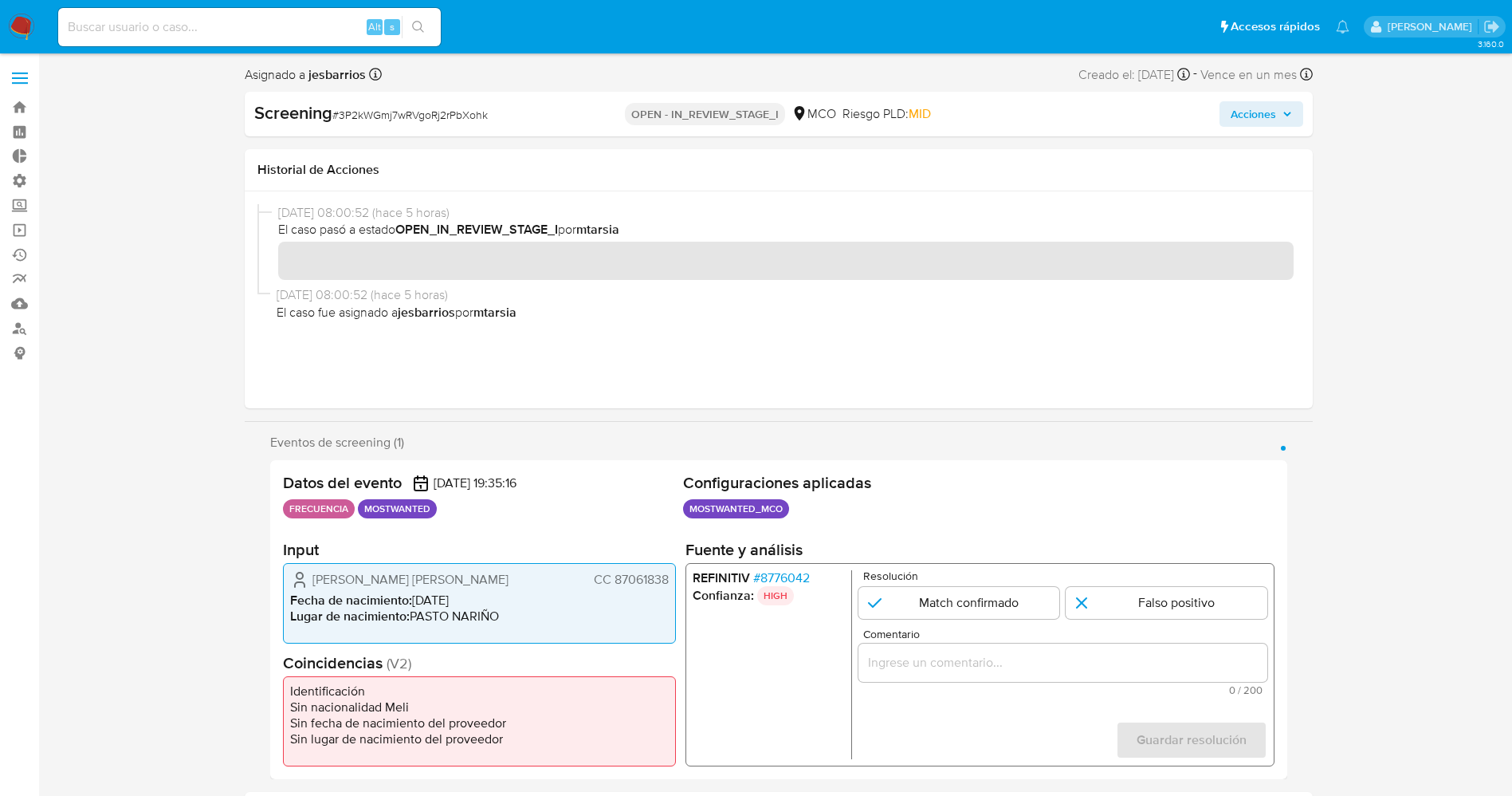
click at [782, 575] on span "# 8776042" at bounding box center [780, 578] width 56 height 16
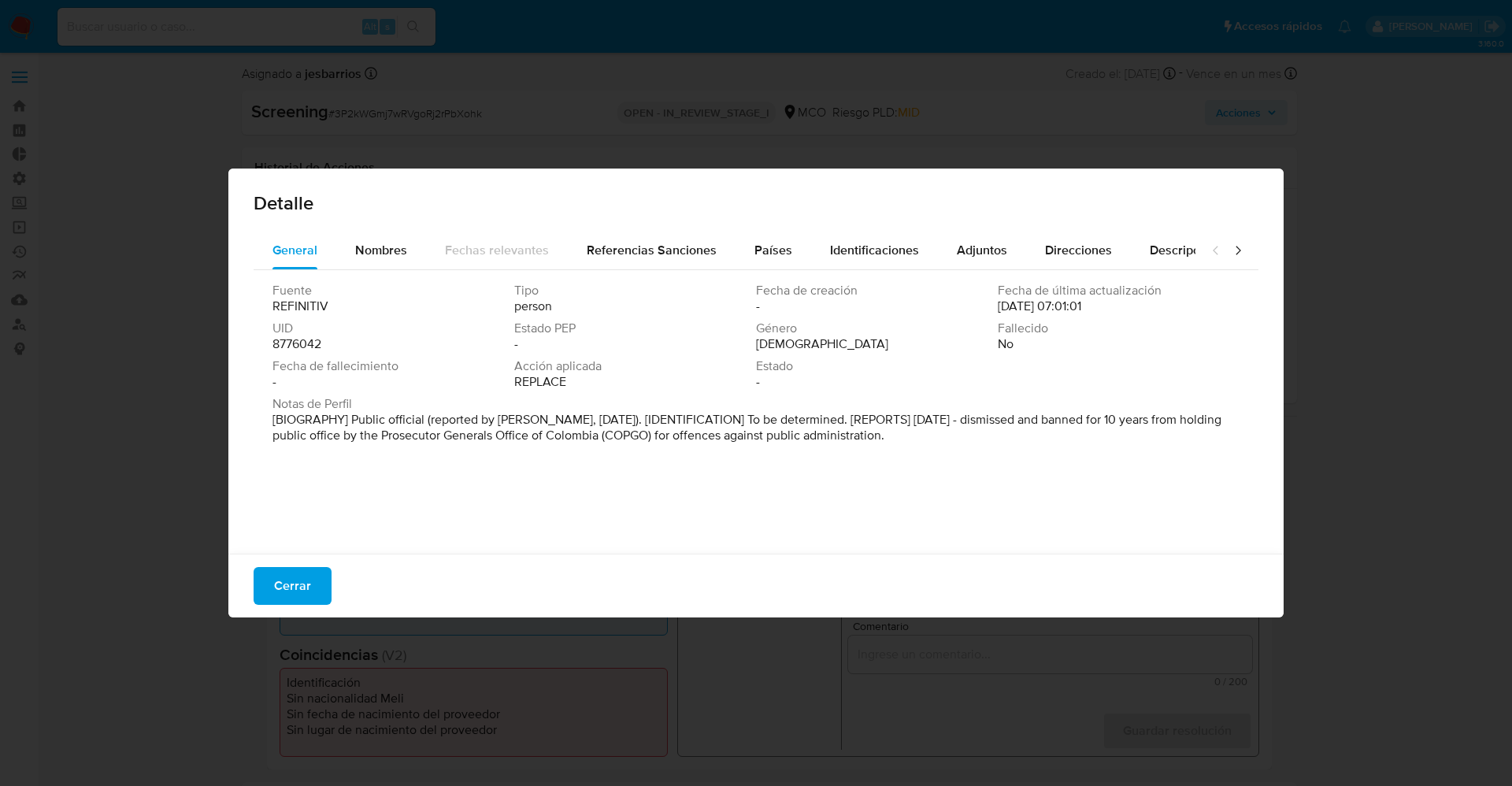
click at [669, 272] on div "Fuente REFINITIV Tipo person Fecha de creación - Fecha de última actualización …" at bounding box center [755, 408] width 1005 height 275
drag, startPoint x: 741, startPoint y: 244, endPoint x: 807, endPoint y: 239, distance: 66.2
click at [743, 244] on button "Países" at bounding box center [773, 251] width 76 height 38
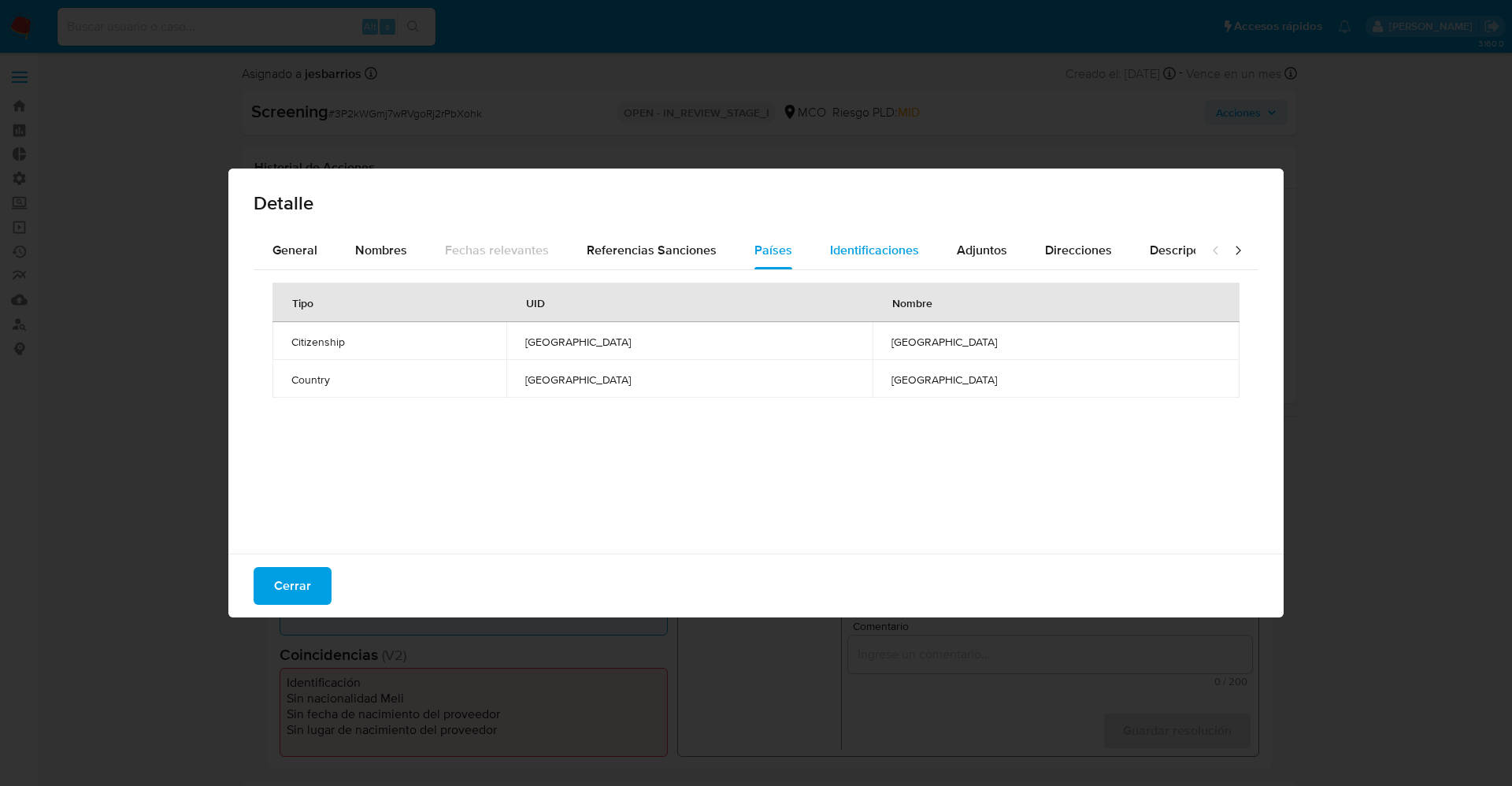
click at [854, 241] on span "Identificaciones" at bounding box center [874, 250] width 89 height 18
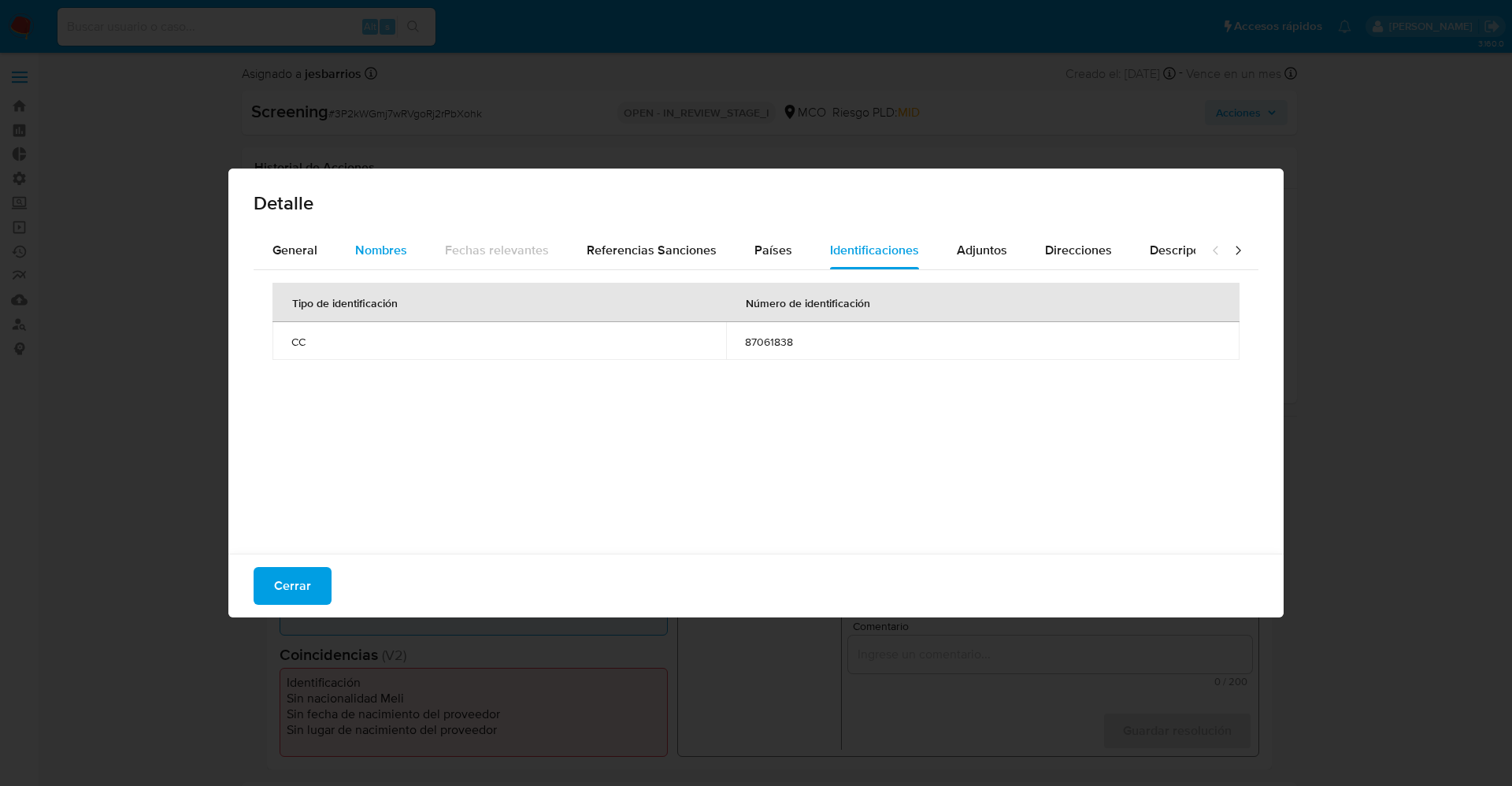
click at [398, 250] on span "Nombres" at bounding box center [381, 250] width 52 height 18
click at [287, 248] on span "General" at bounding box center [294, 250] width 45 height 18
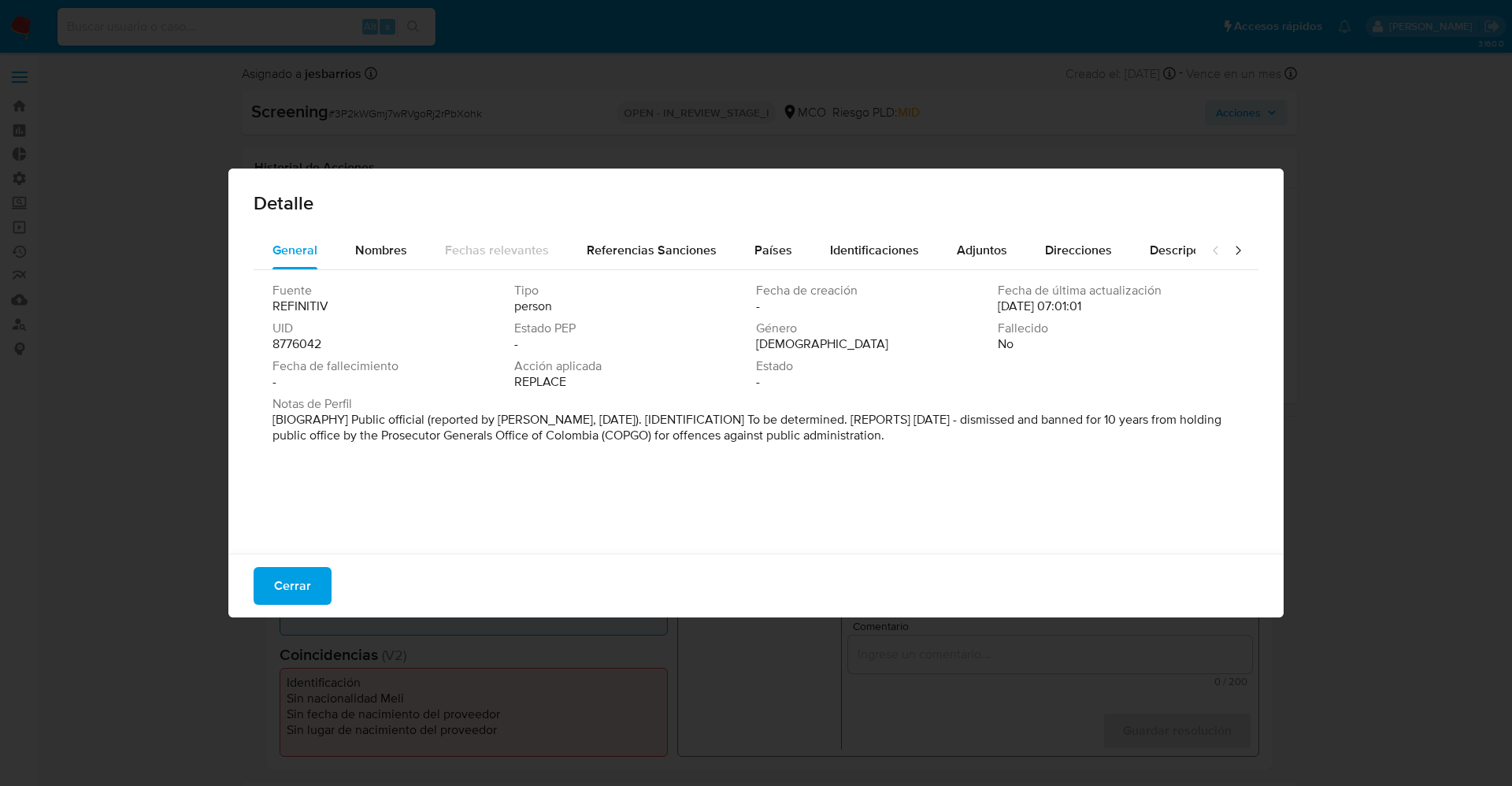
drag, startPoint x: 251, startPoint y: 405, endPoint x: 874, endPoint y: 437, distance: 623.8
click at [926, 454] on div "General Nombres Fechas relevantes Referencias Sanciones Países Identificaciones…" at bounding box center [755, 395] width 1055 height 327
click at [313, 587] on button "Cerrar" at bounding box center [292, 586] width 78 height 38
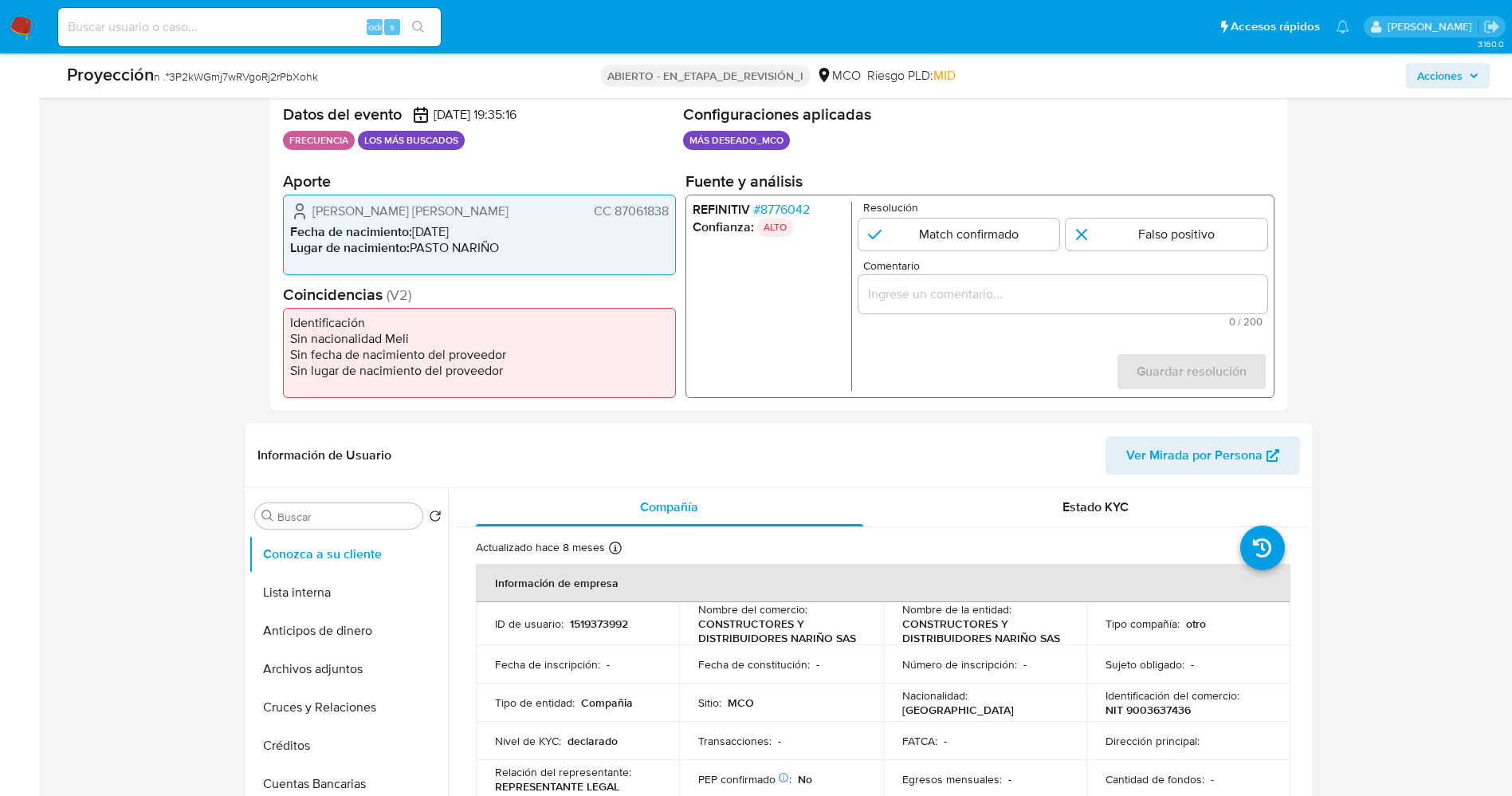
scroll to position [479, 0]
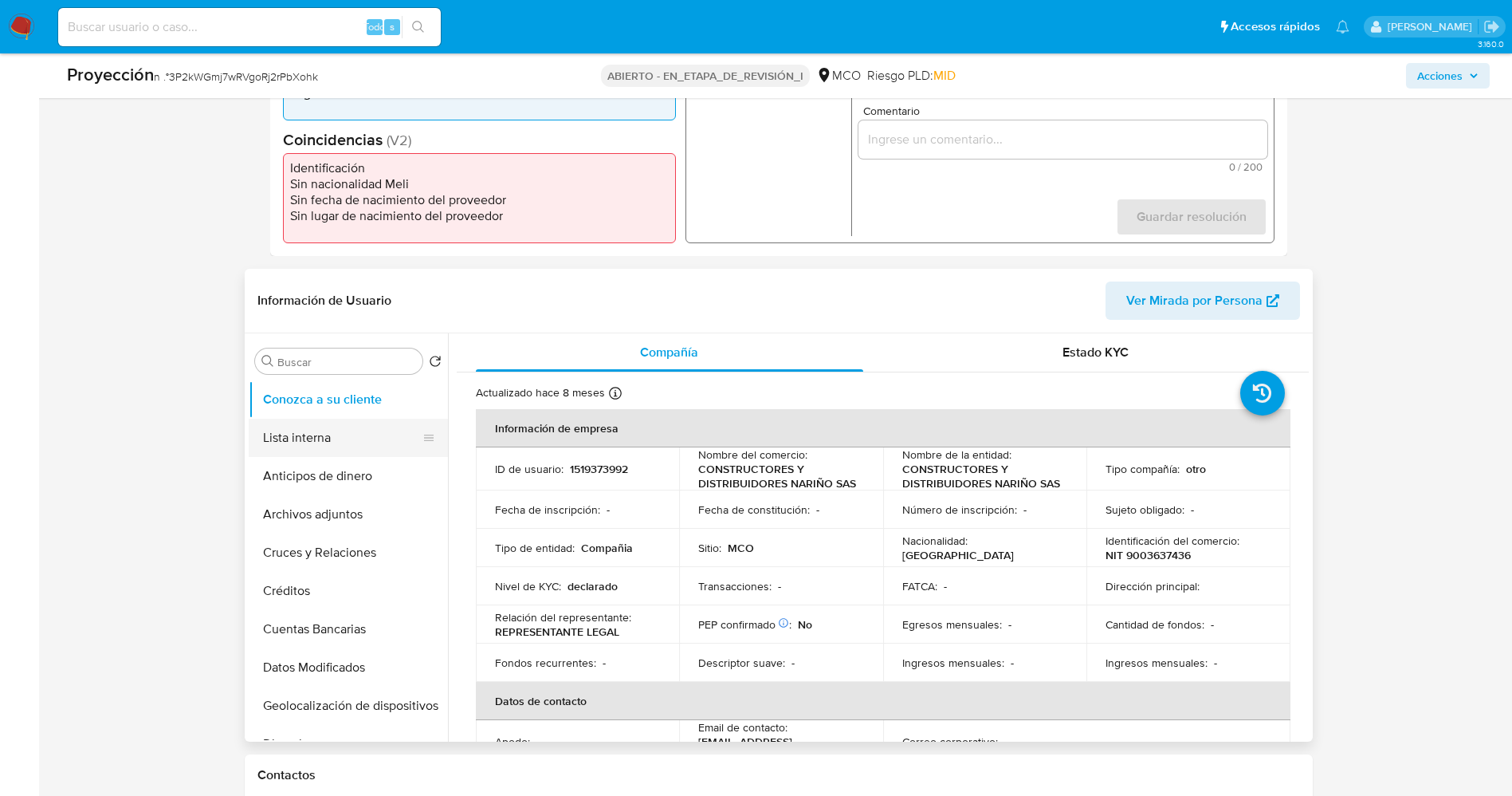
click at [294, 441] on button "Lista interna" at bounding box center [341, 438] width 187 height 38
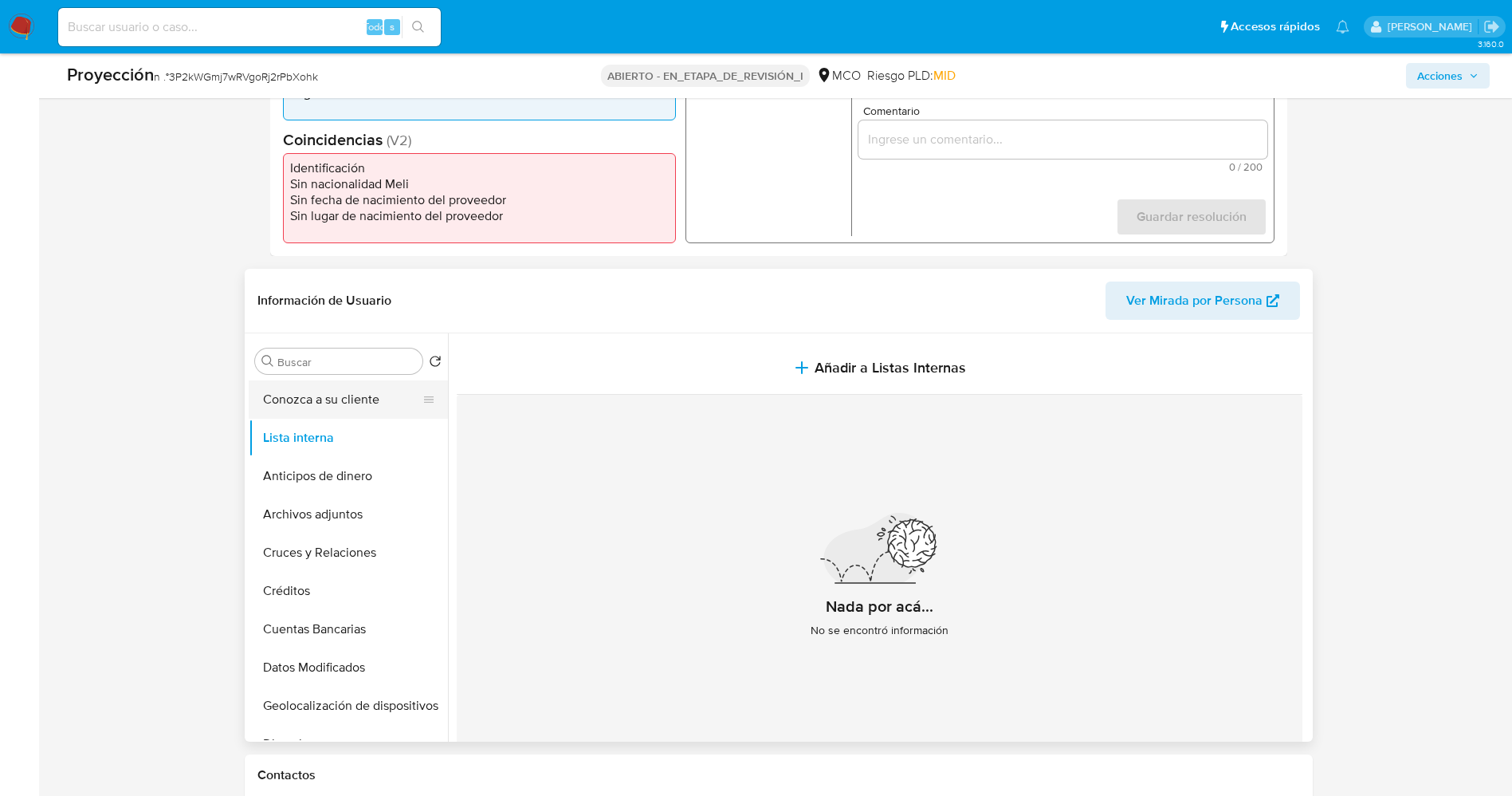
click at [311, 396] on button "Conozca a su cliente" at bounding box center [341, 400] width 187 height 38
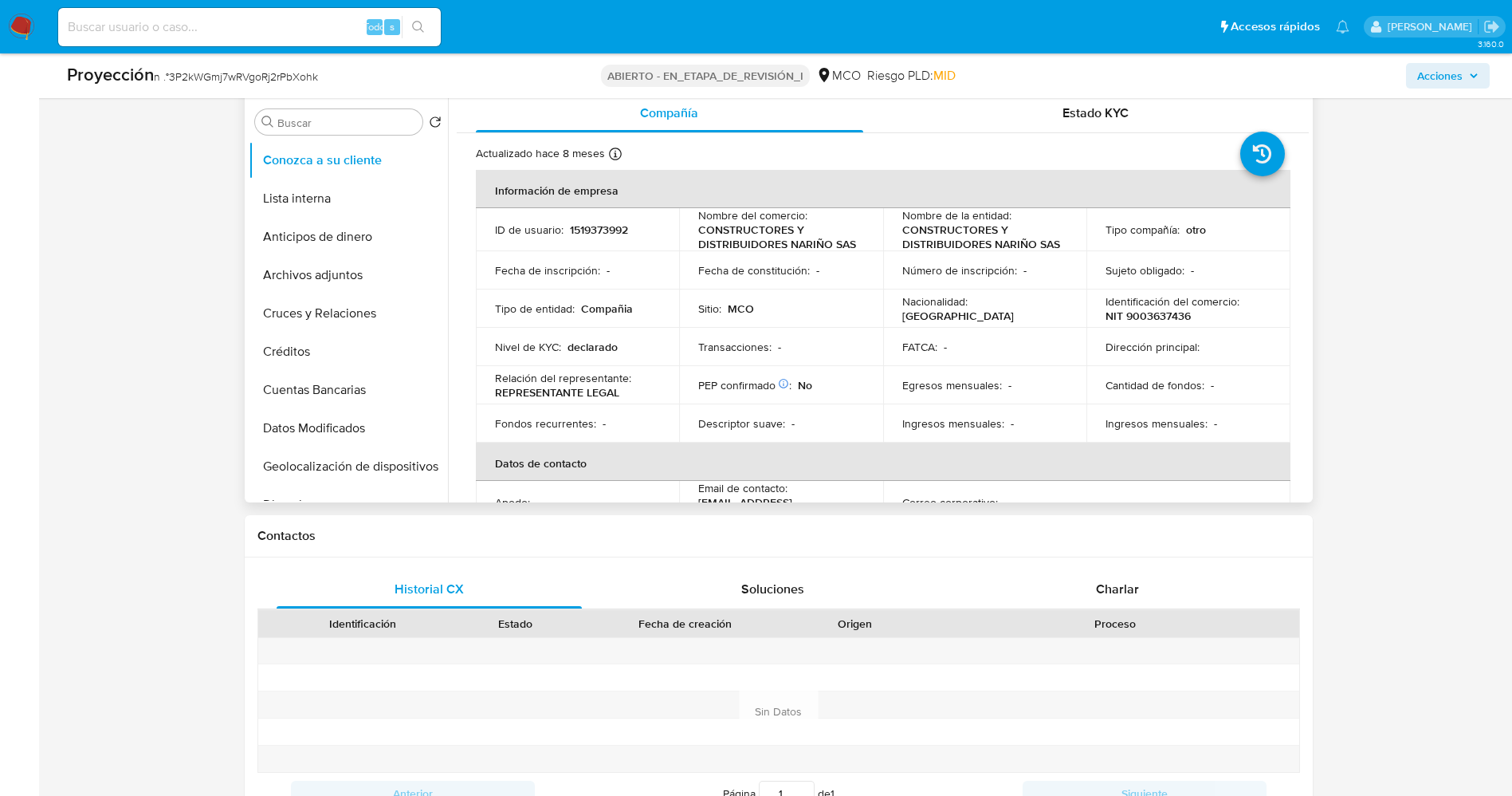
scroll to position [359, 0]
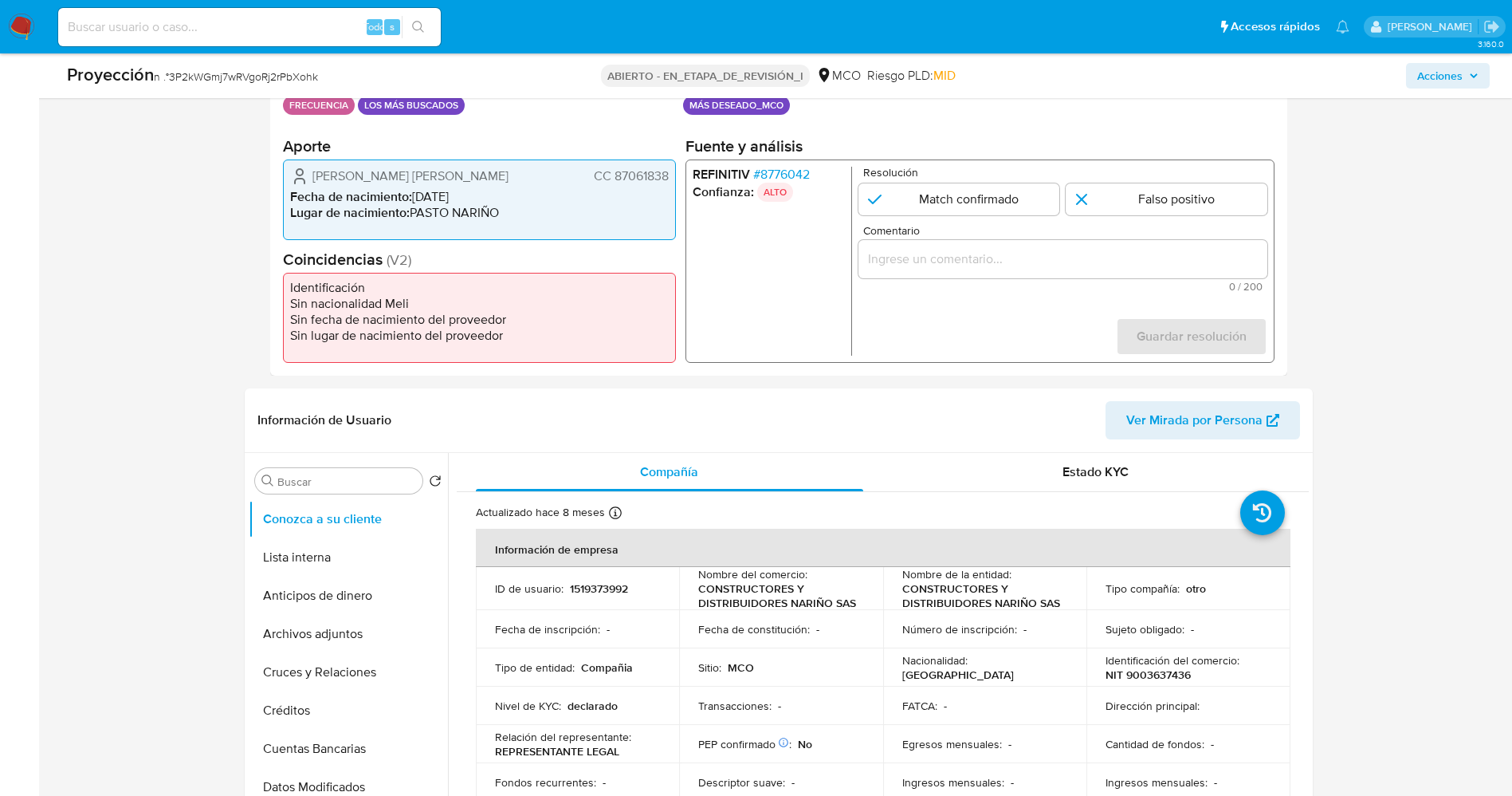
drag, startPoint x: 610, startPoint y: 179, endPoint x: 671, endPoint y: 177, distance: 61.0
click at [671, 177] on div "[PERSON_NAME] [PERSON_NAME] CC 87061838 Fecha de nacimiento : [DEMOGRAPHIC_DATA…" at bounding box center [479, 200] width 393 height 81
